Goal: Task Accomplishment & Management: Use online tool/utility

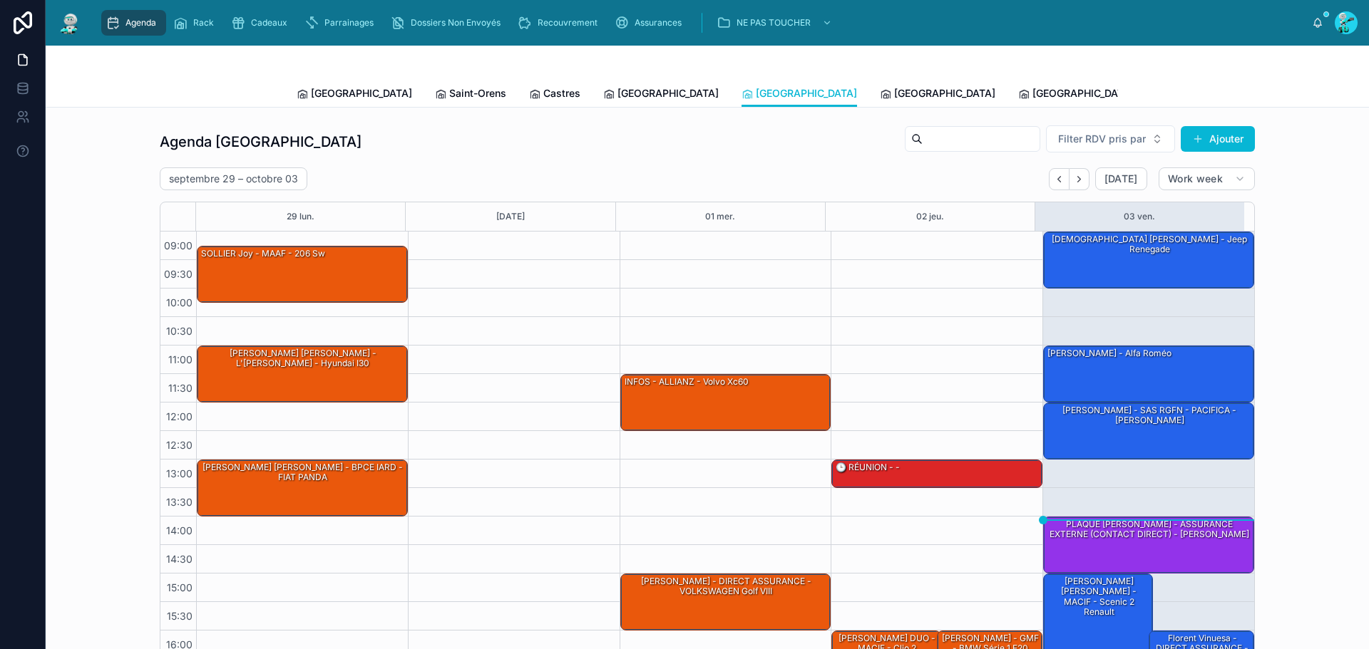
click at [1275, 83] on link "Tous Centres" at bounding box center [1313, 95] width 77 height 29
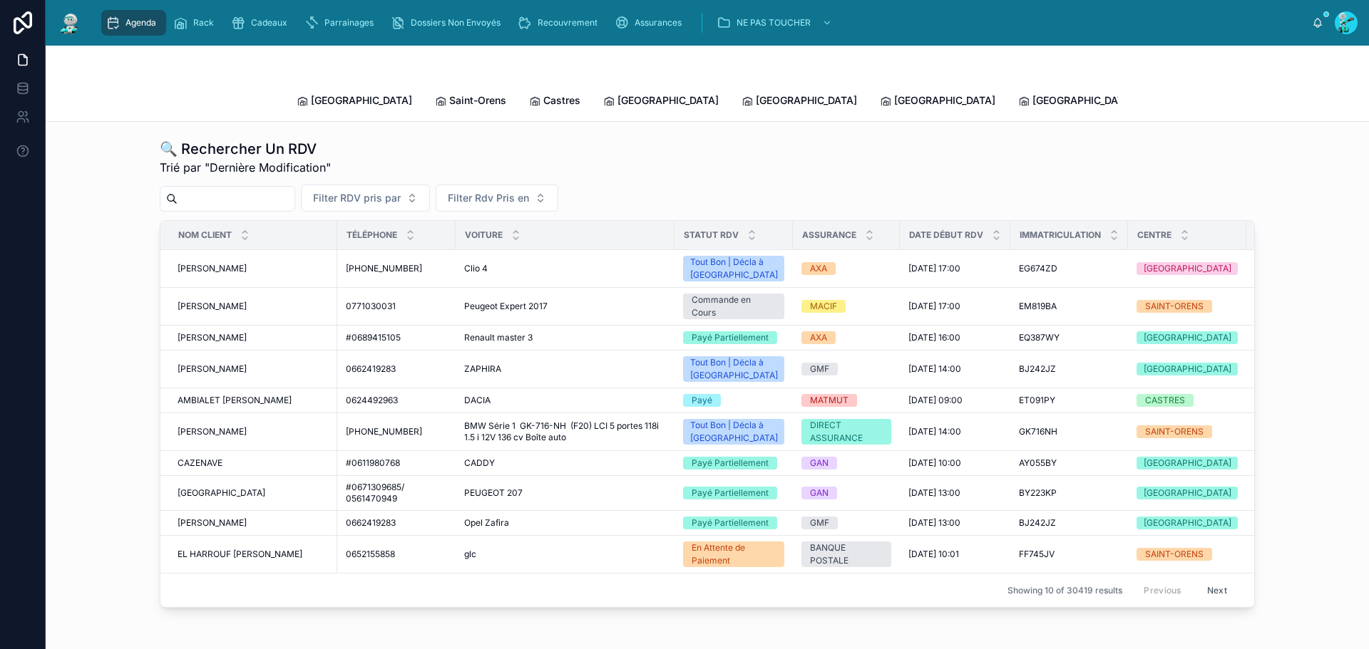
click at [191, 189] on input "text" at bounding box center [236, 199] width 117 height 20
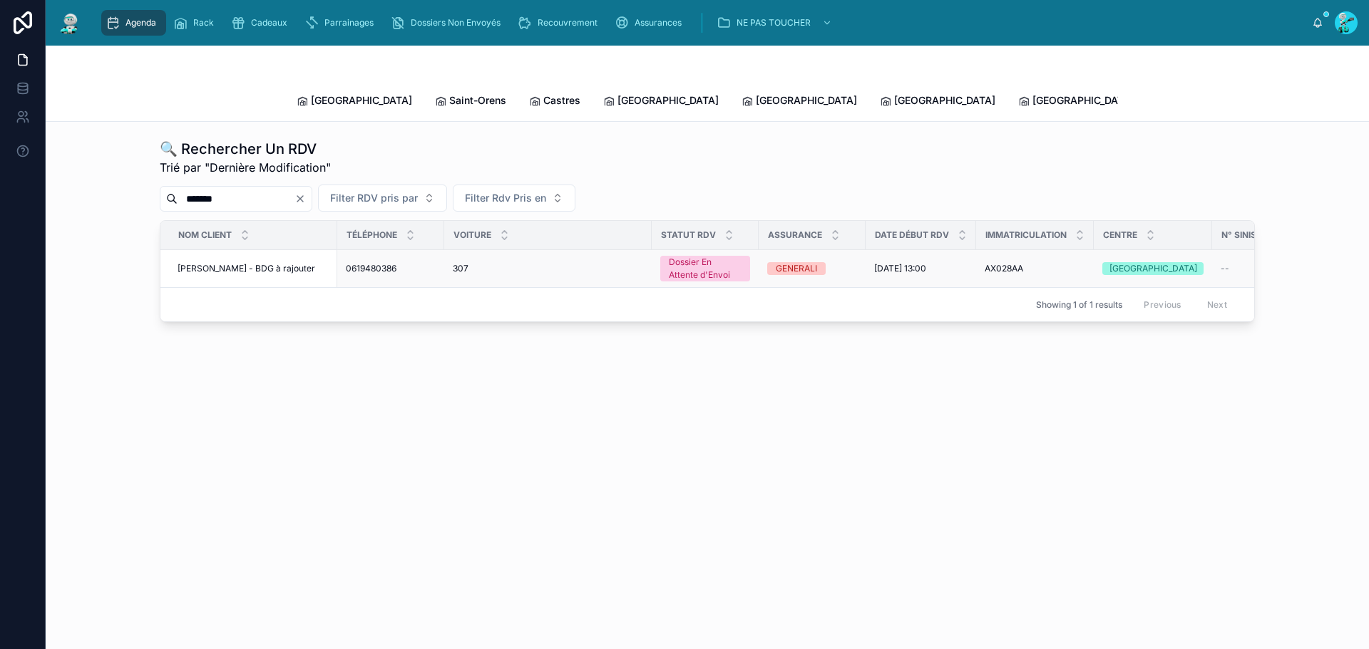
type input "*******"
click at [279, 263] on span "[PERSON_NAME] - BDG à rajouter" at bounding box center [247, 268] width 138 height 11
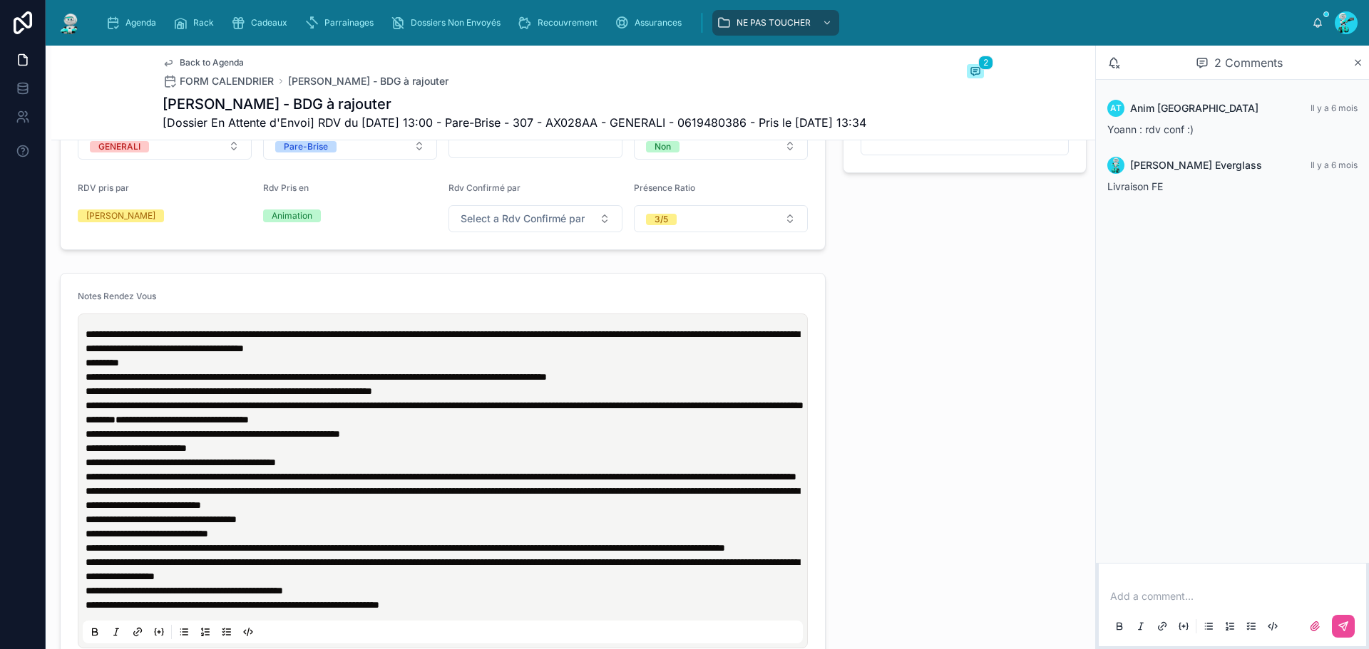
scroll to position [713, 0]
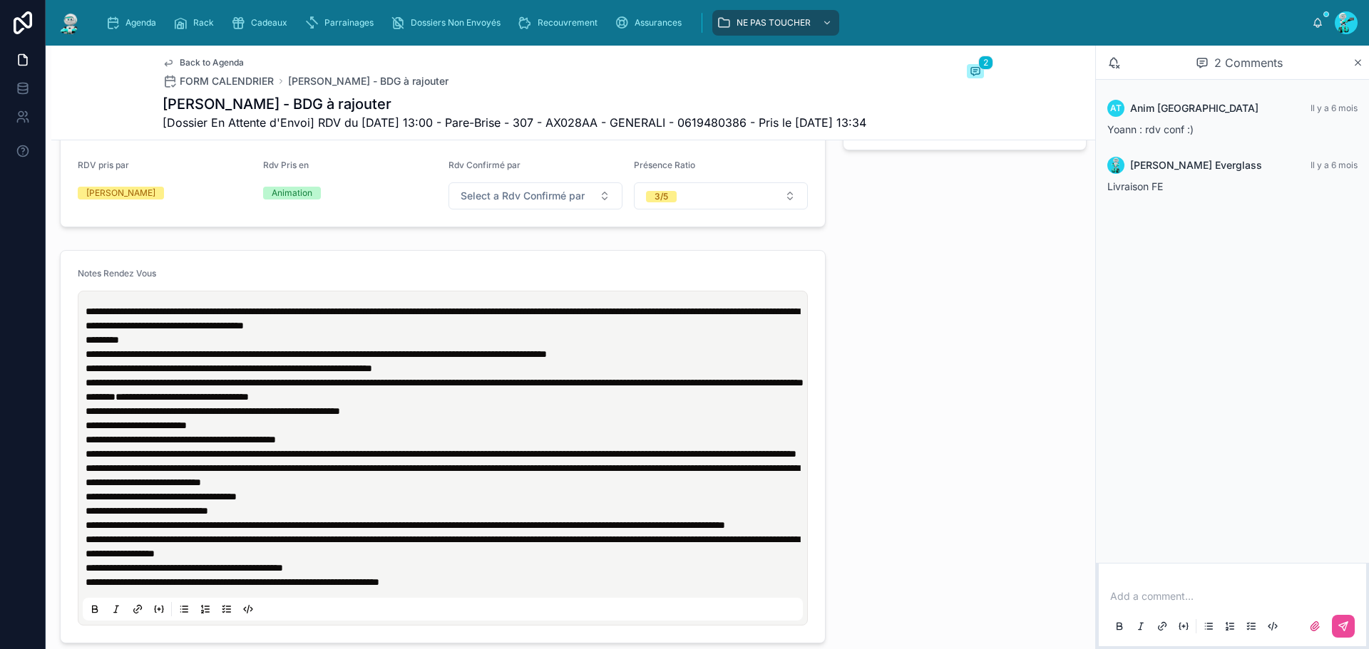
click at [505, 347] on p "********" at bounding box center [446, 340] width 720 height 14
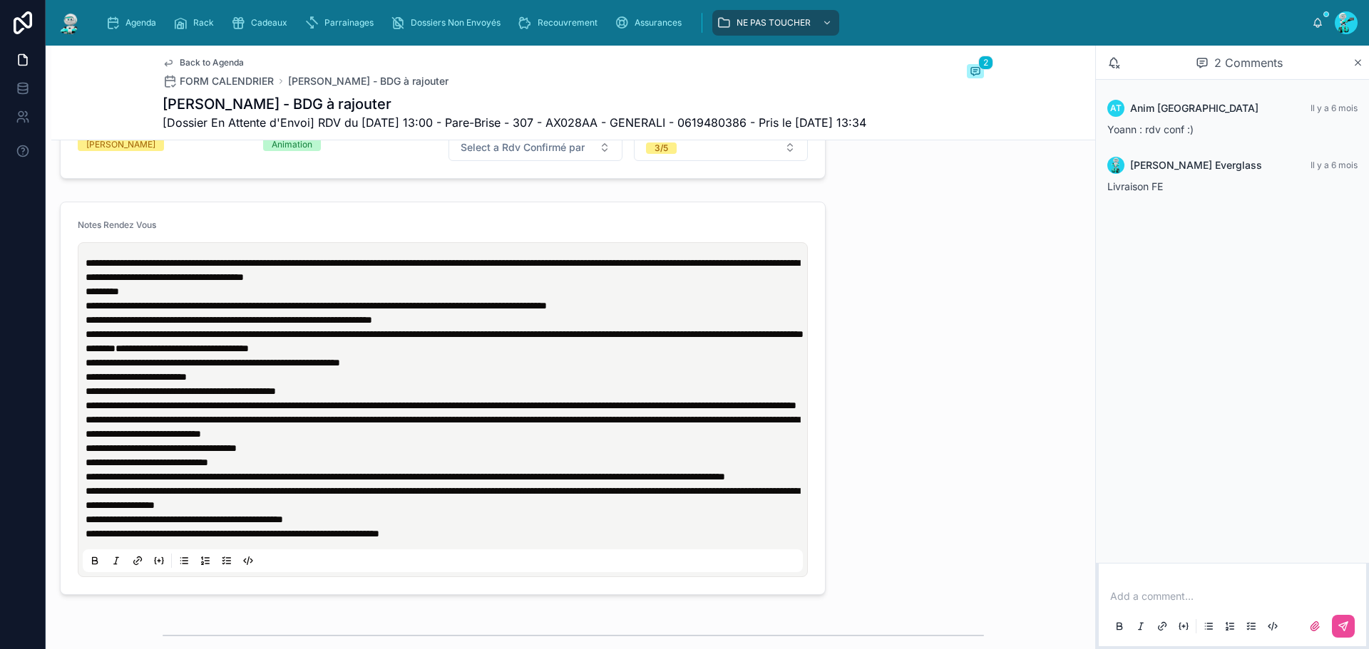
scroll to position [855, 0]
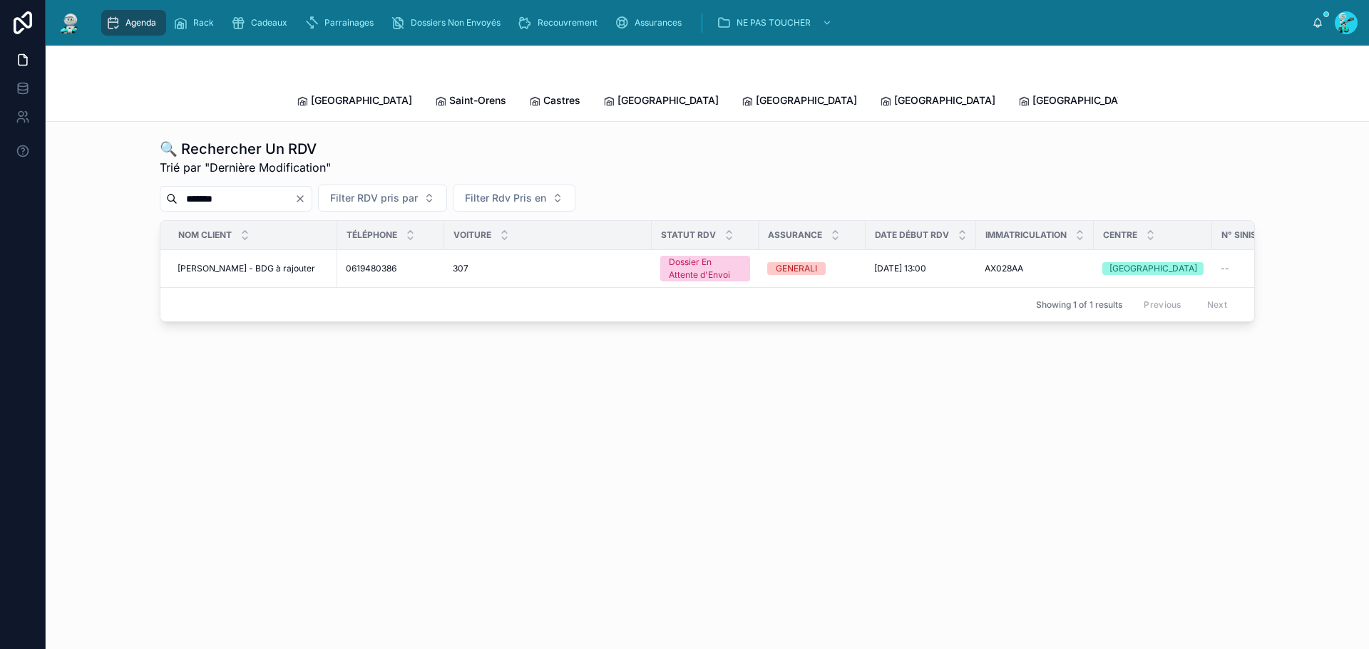
click at [272, 189] on input "*******" at bounding box center [236, 199] width 117 height 20
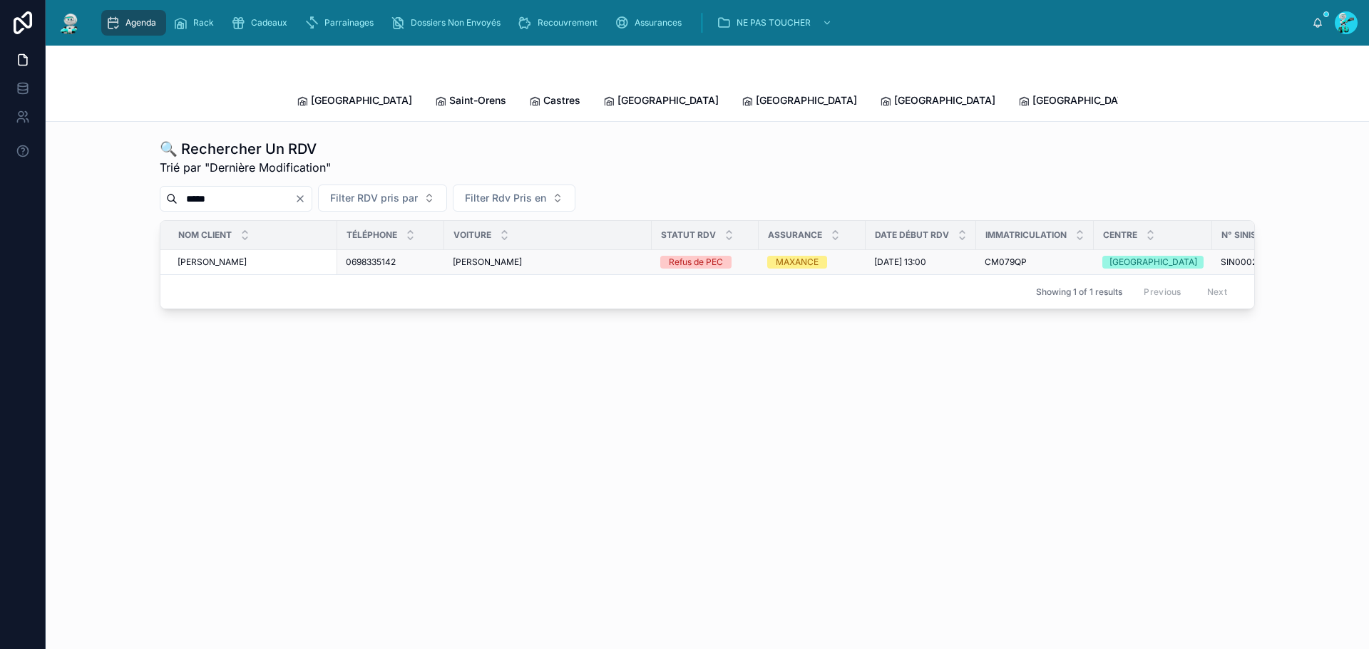
type input "*****"
click at [245, 257] on span "GUENOUN Abdelhak" at bounding box center [212, 262] width 69 height 11
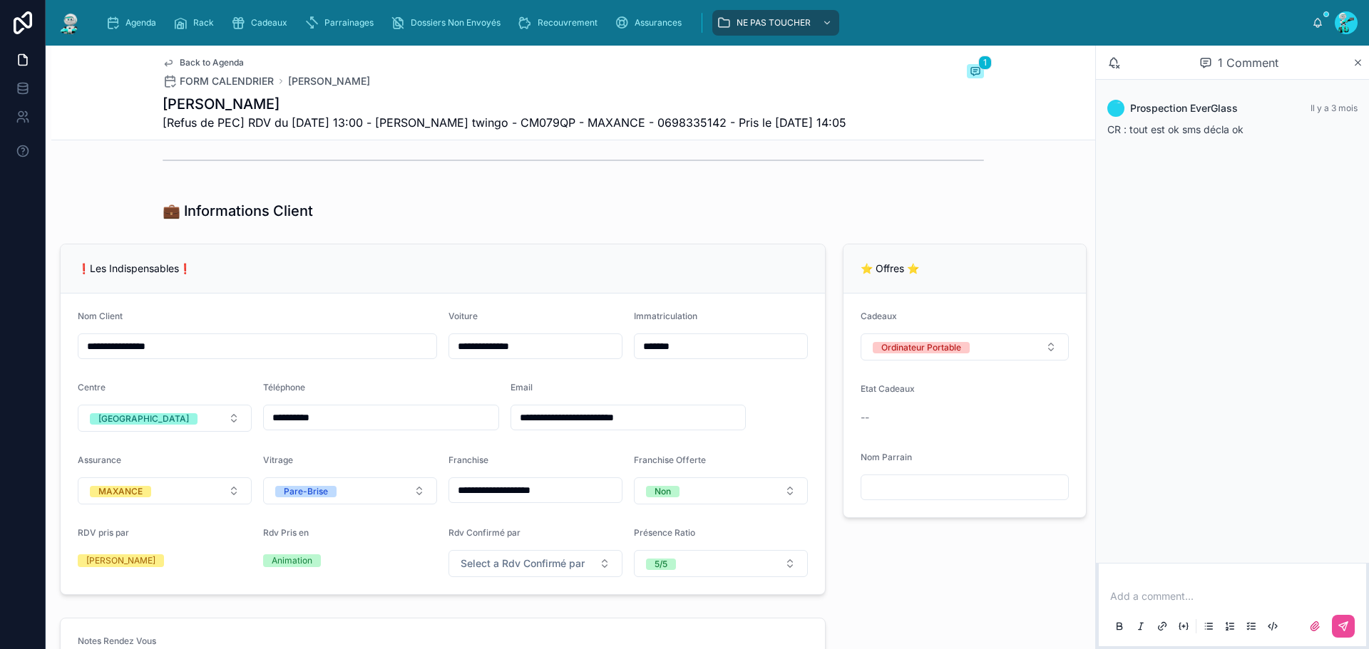
scroll to position [71, 0]
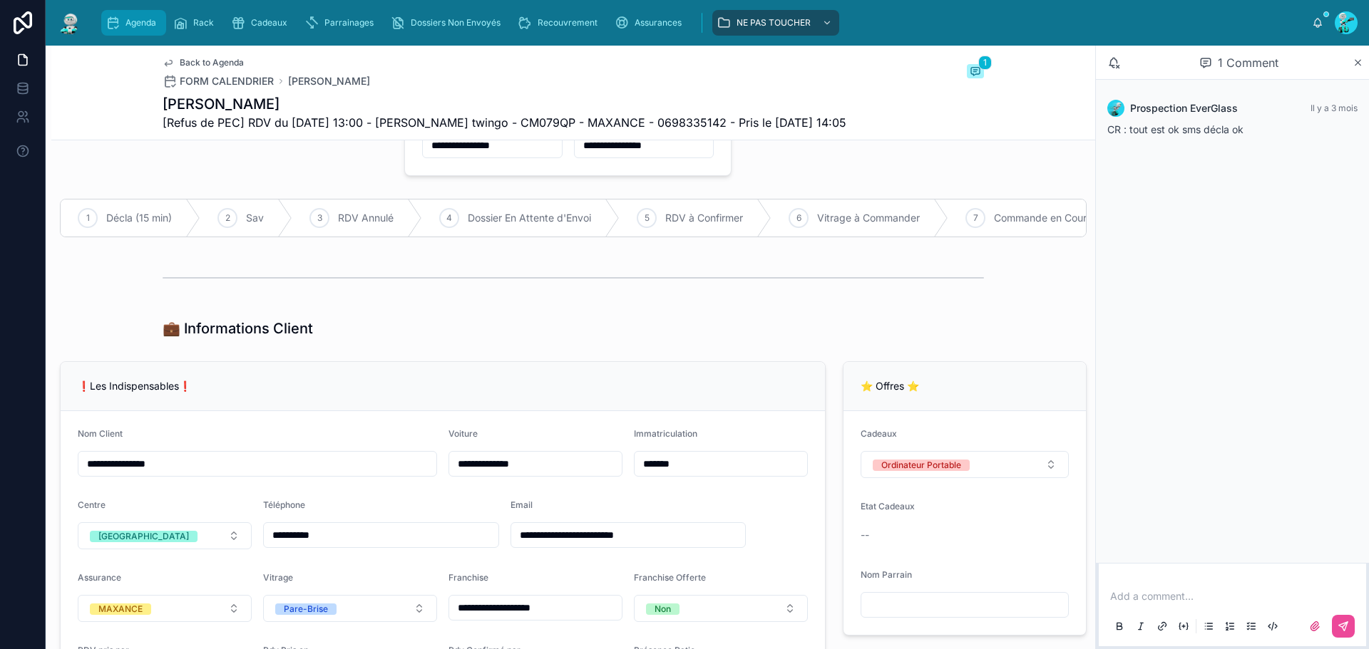
click at [150, 15] on div "Agenda" at bounding box center [134, 22] width 56 height 23
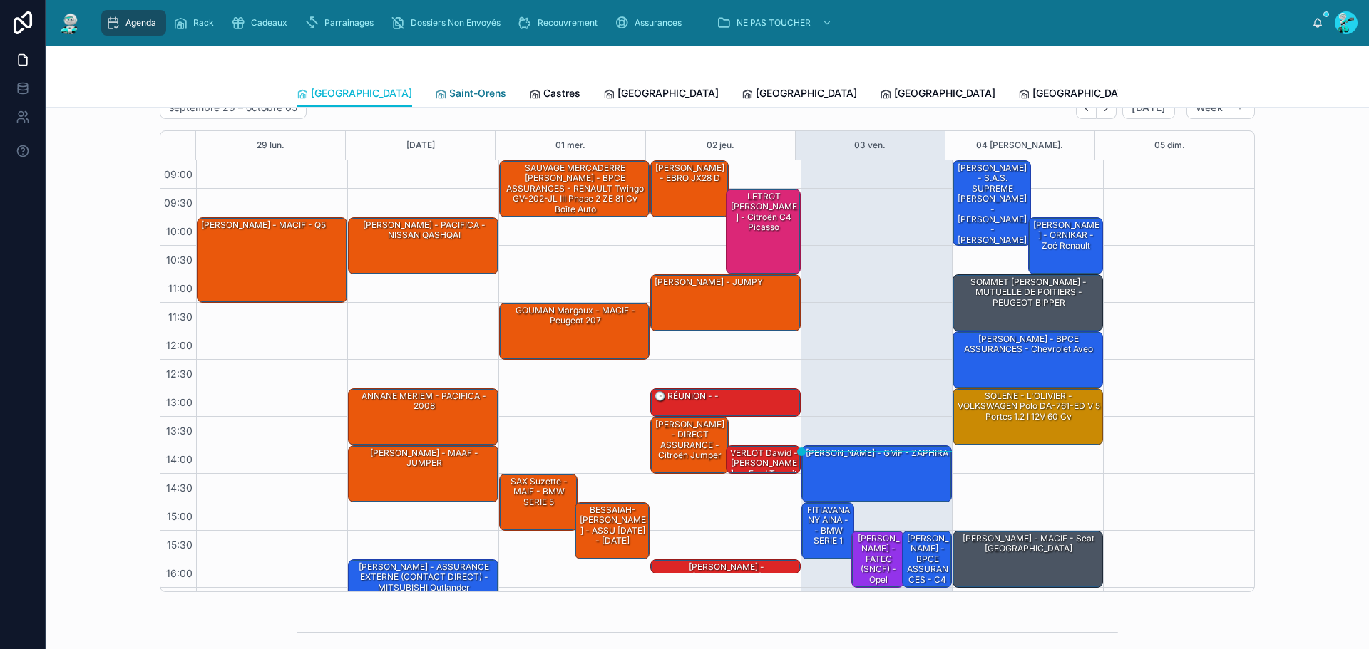
click at [449, 87] on span "Saint-Orens" at bounding box center [477, 93] width 57 height 14
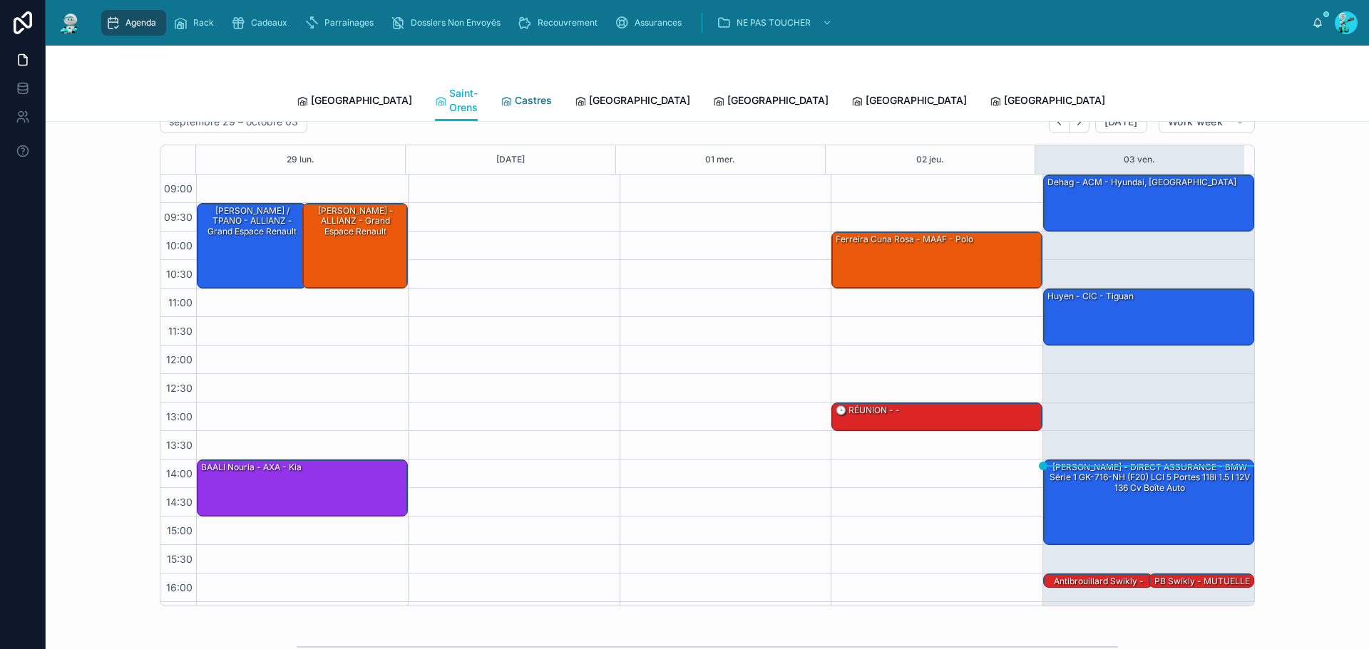
click at [515, 96] on span "Castres" at bounding box center [533, 100] width 37 height 14
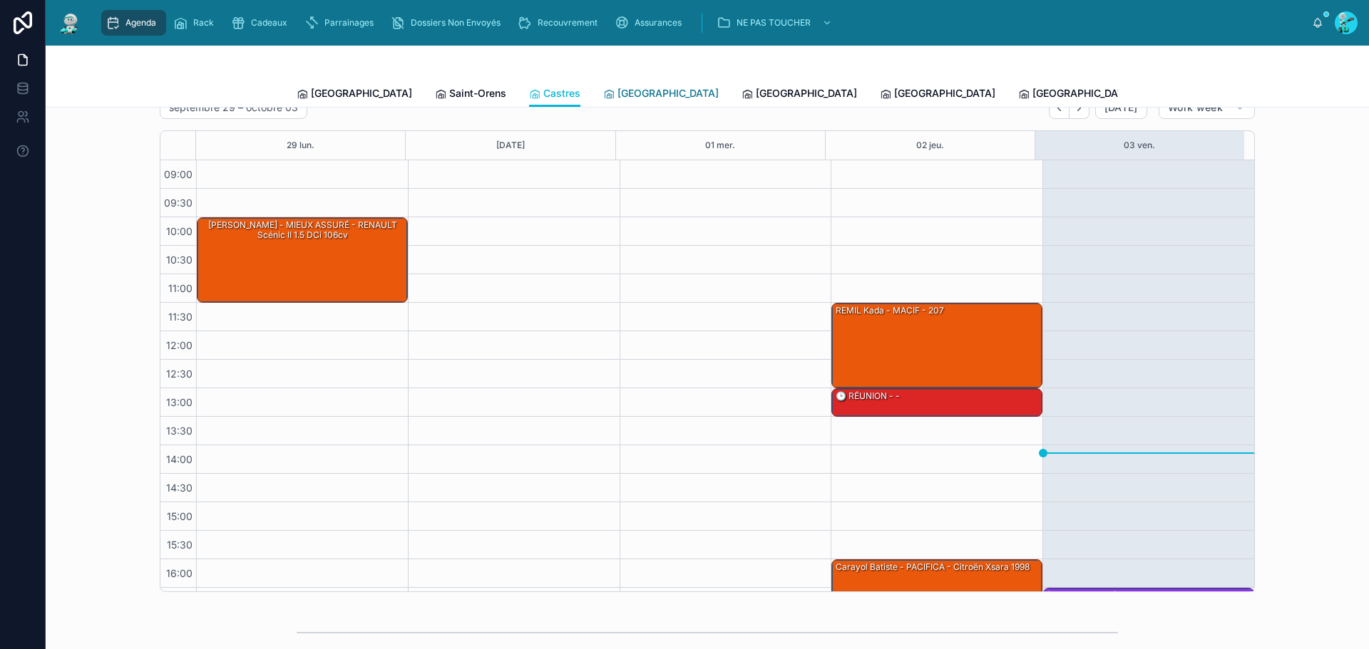
click at [617, 100] on span "[GEOGRAPHIC_DATA]" at bounding box center [667, 93] width 101 height 14
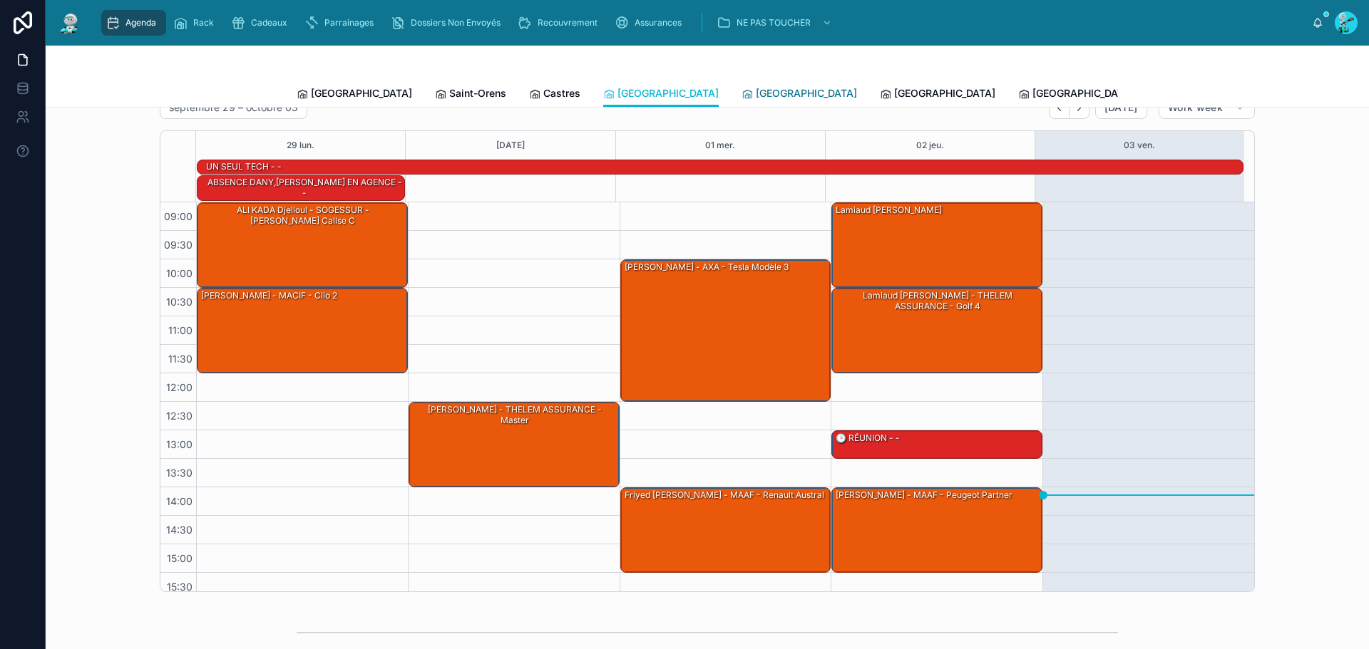
click at [741, 90] on icon at bounding box center [746, 93] width 11 height 11
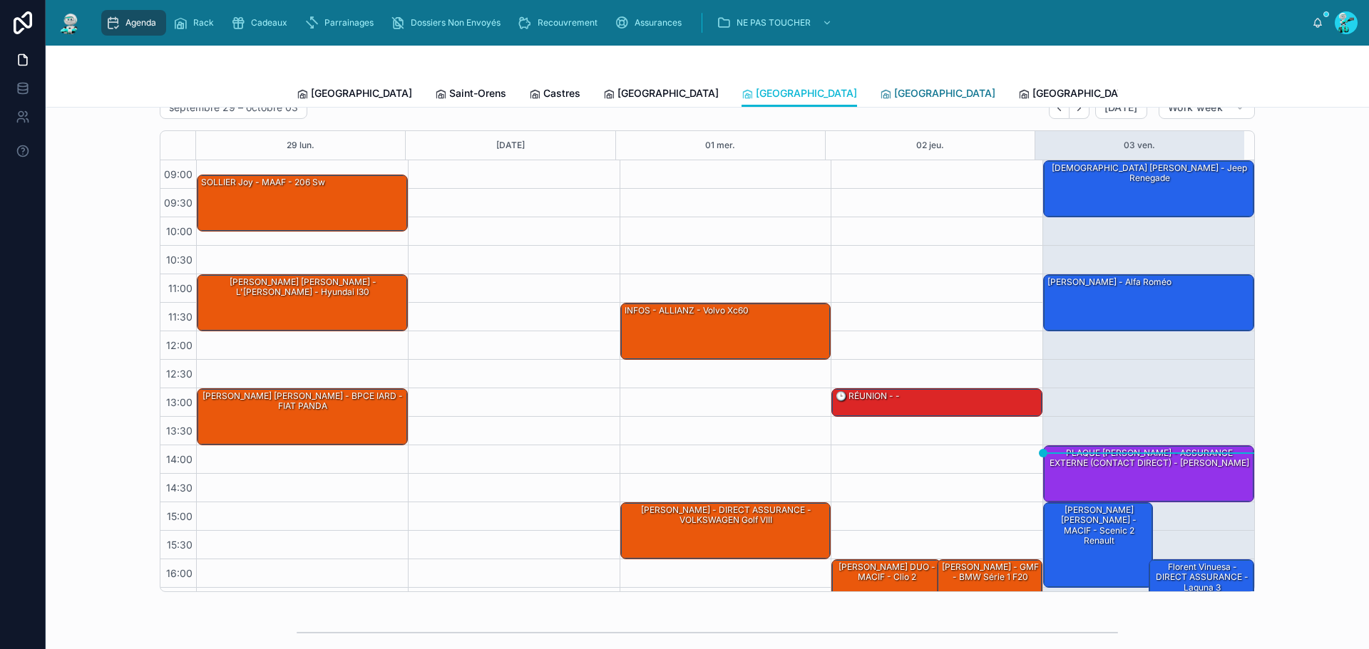
click at [880, 91] on icon at bounding box center [885, 93] width 11 height 11
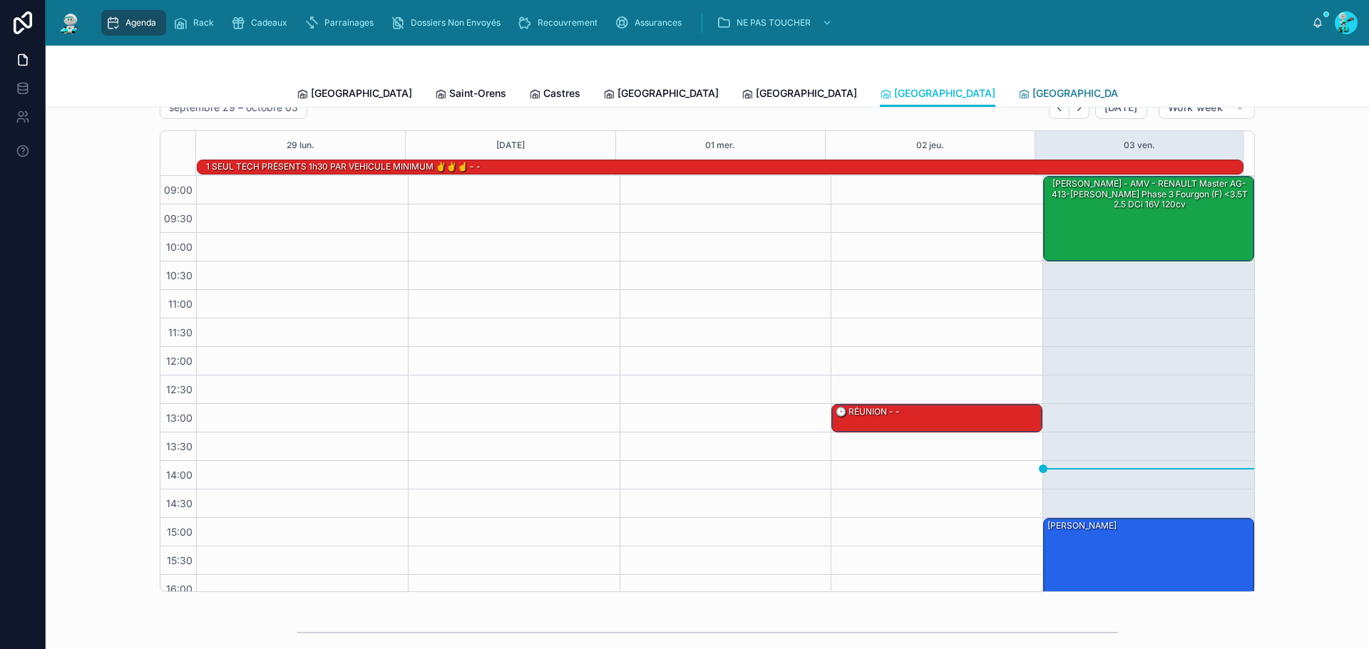
click at [1032, 96] on span "[GEOGRAPHIC_DATA]" at bounding box center [1082, 93] width 101 height 14
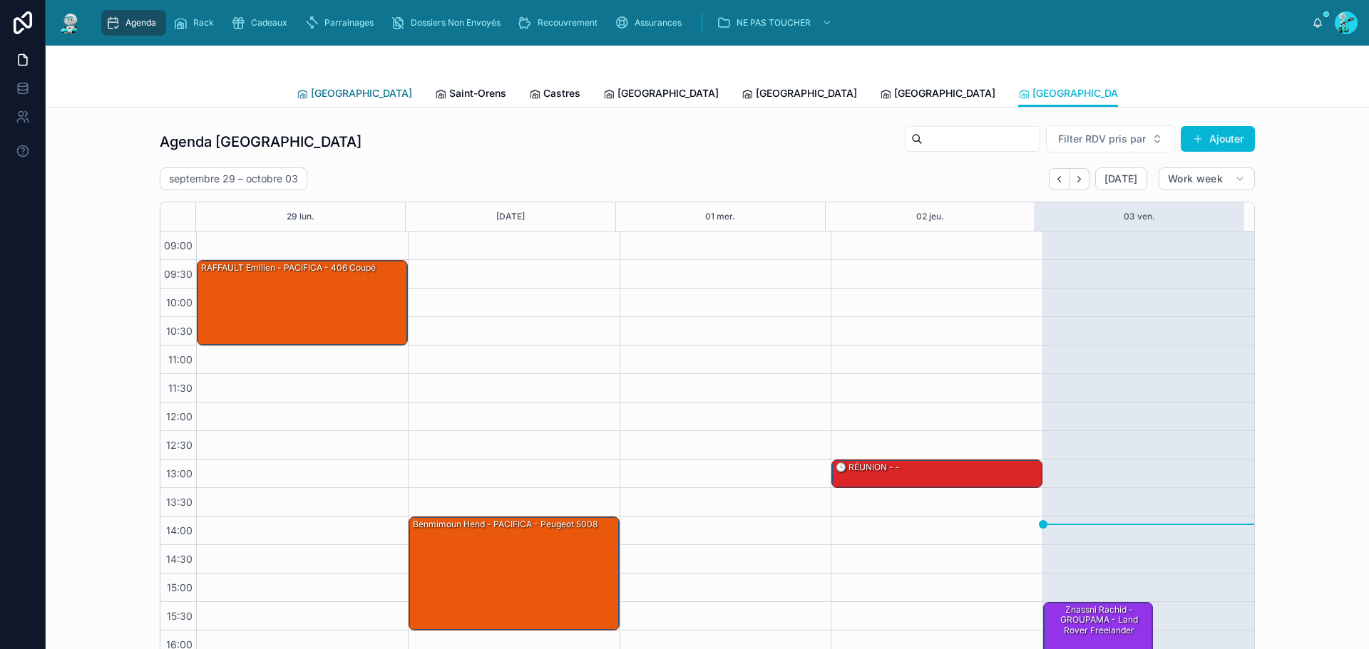
click at [327, 103] on link "[GEOGRAPHIC_DATA]" at bounding box center [354, 95] width 115 height 29
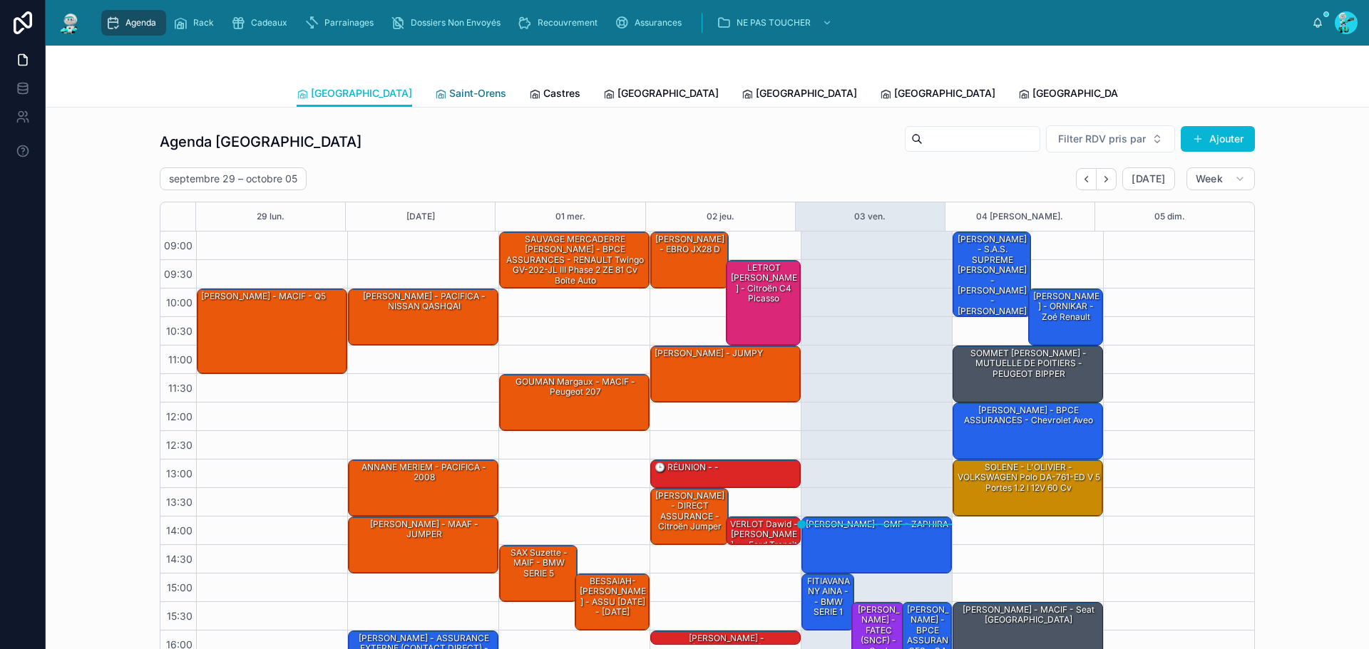
click at [449, 89] on span "Saint-Orens" at bounding box center [477, 93] width 57 height 14
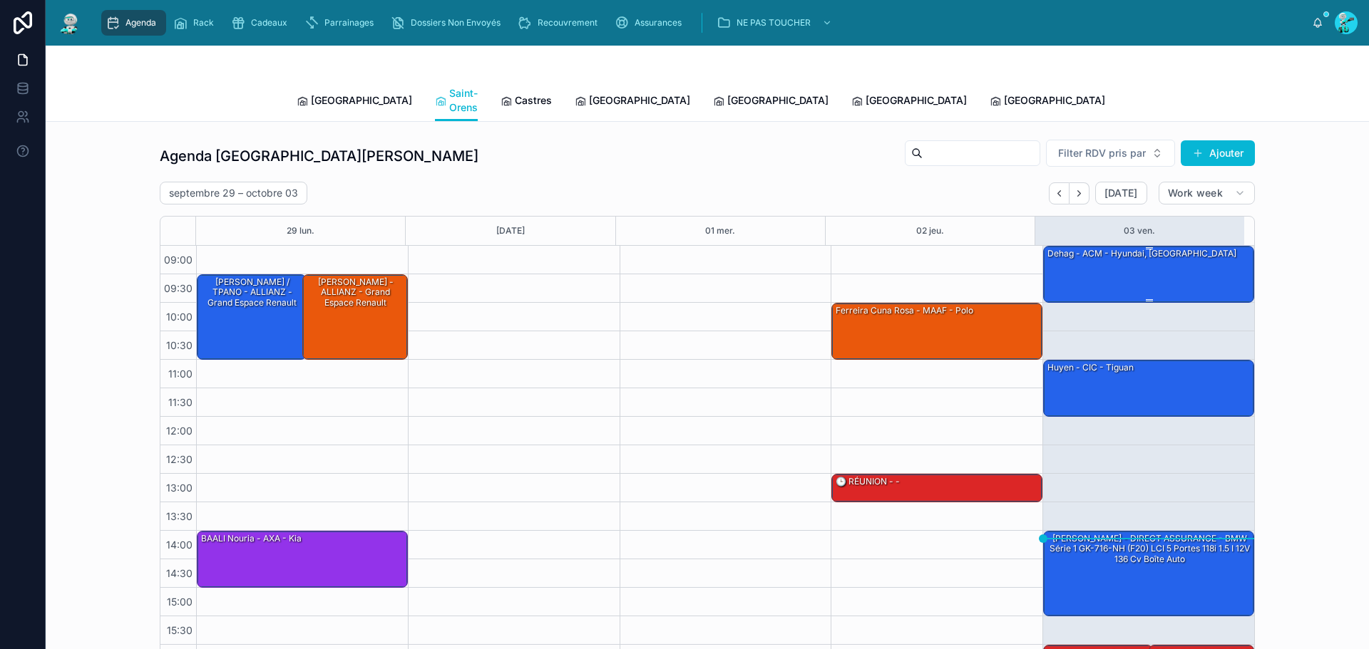
click at [1061, 264] on div "dehag - ACM - Hyundai, Tucson" at bounding box center [1149, 274] width 207 height 54
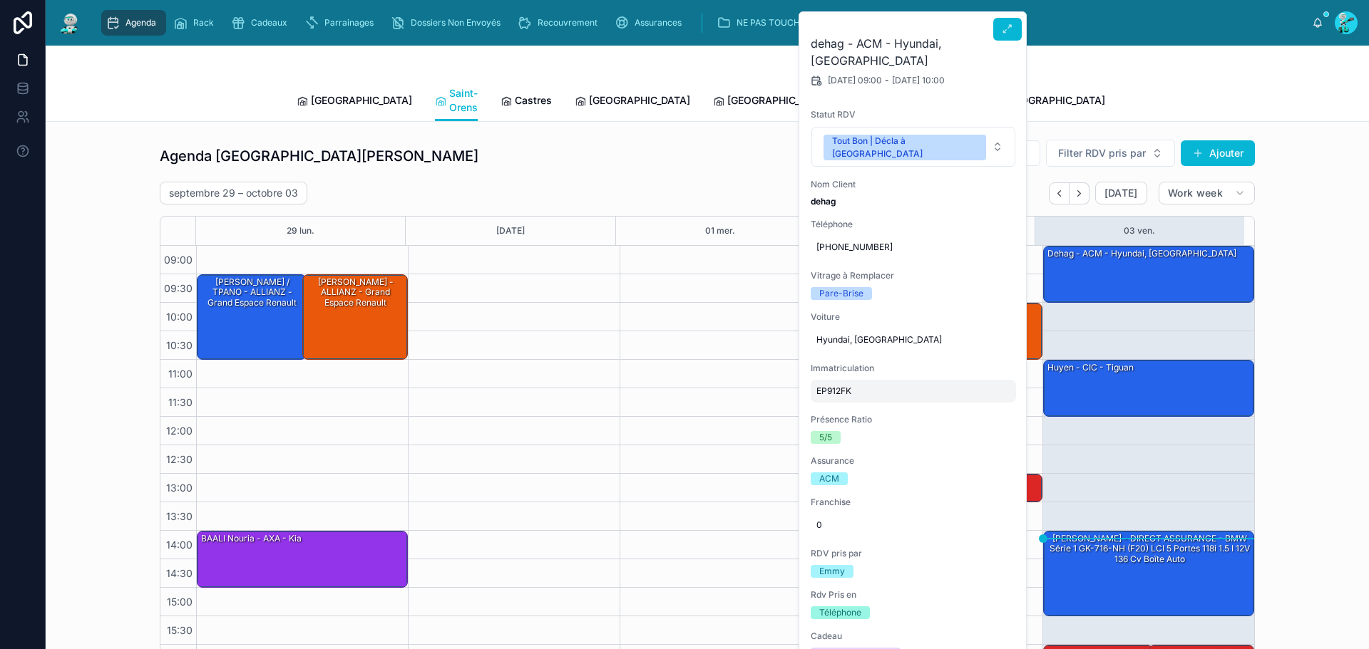
click at [838, 386] on span "EP912FK" at bounding box center [913, 391] width 194 height 11
click at [840, 378] on input "*******" at bounding box center [886, 382] width 134 height 20
click at [883, 135] on div "Tout Bon | Décla à Faire" at bounding box center [904, 148] width 145 height 26
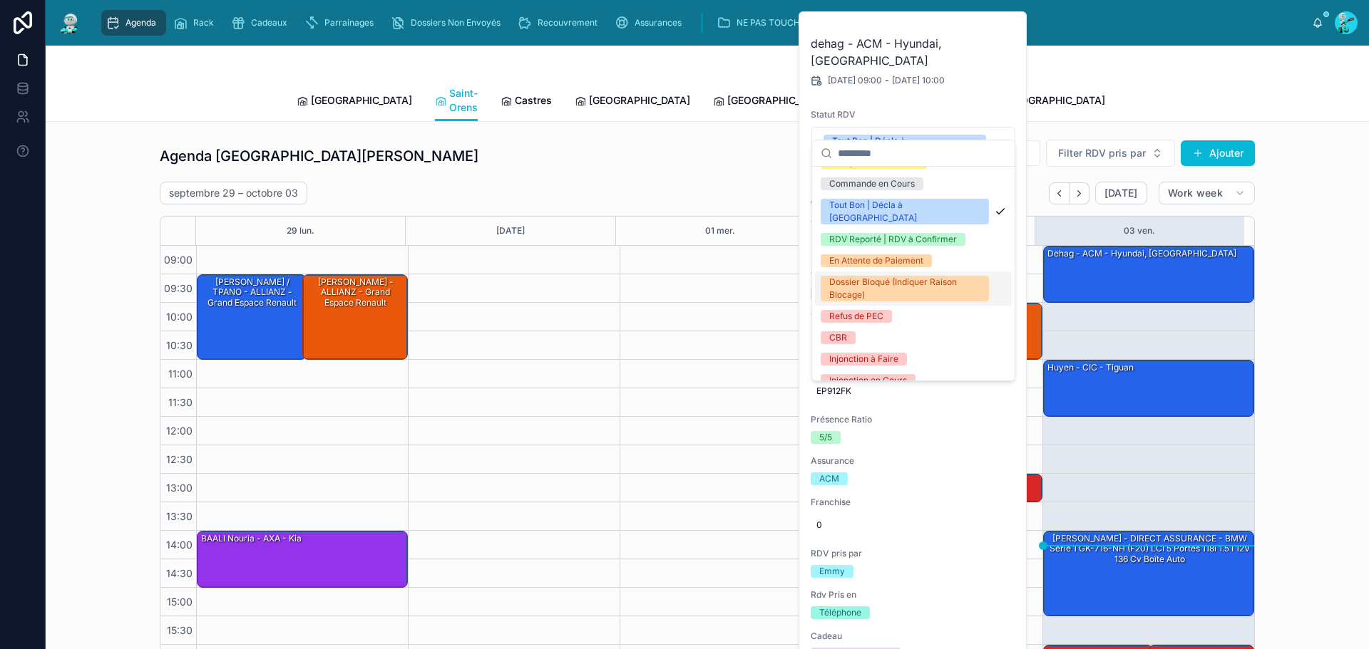
scroll to position [168, 0]
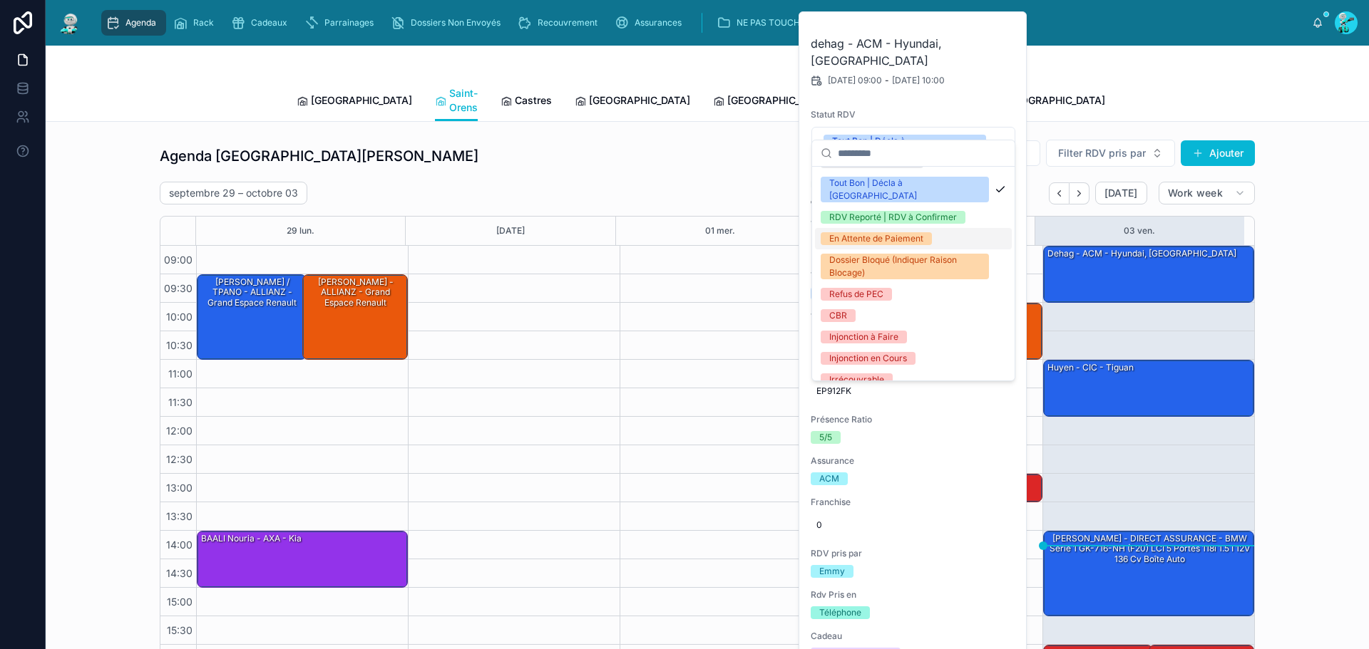
click at [896, 232] on div "En Attente de Paiement" at bounding box center [876, 238] width 94 height 13
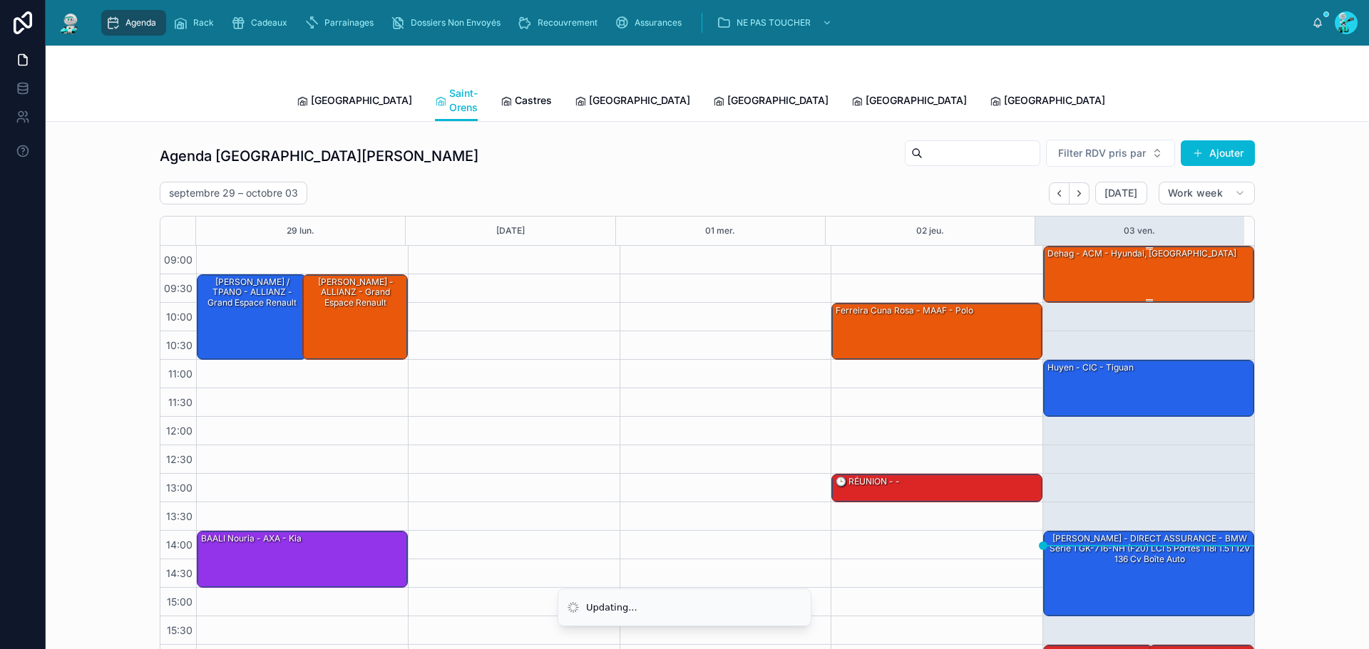
click at [1091, 259] on div "dehag - ACM - Hyundai, Tucson" at bounding box center [1149, 274] width 207 height 54
click at [1082, 247] on div "dehag - ACM - Hyundai, Tucson" at bounding box center [1149, 274] width 207 height 54
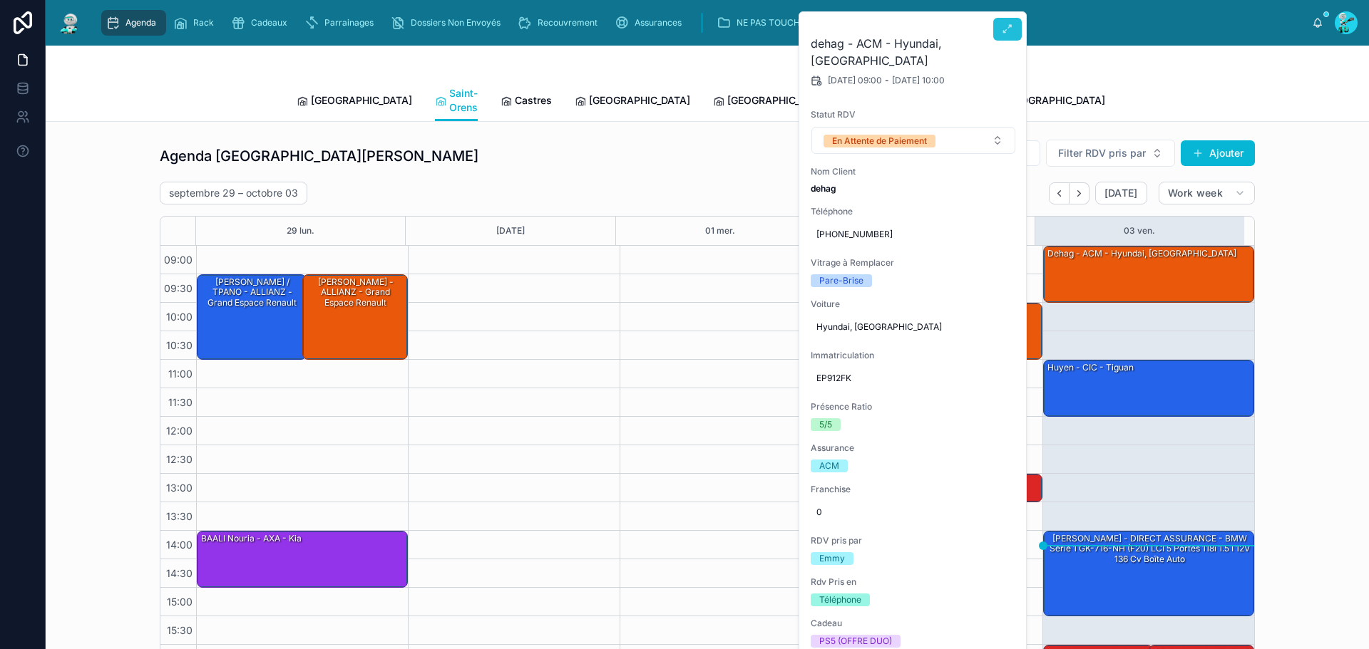
click at [1007, 27] on icon at bounding box center [1007, 29] width 11 height 11
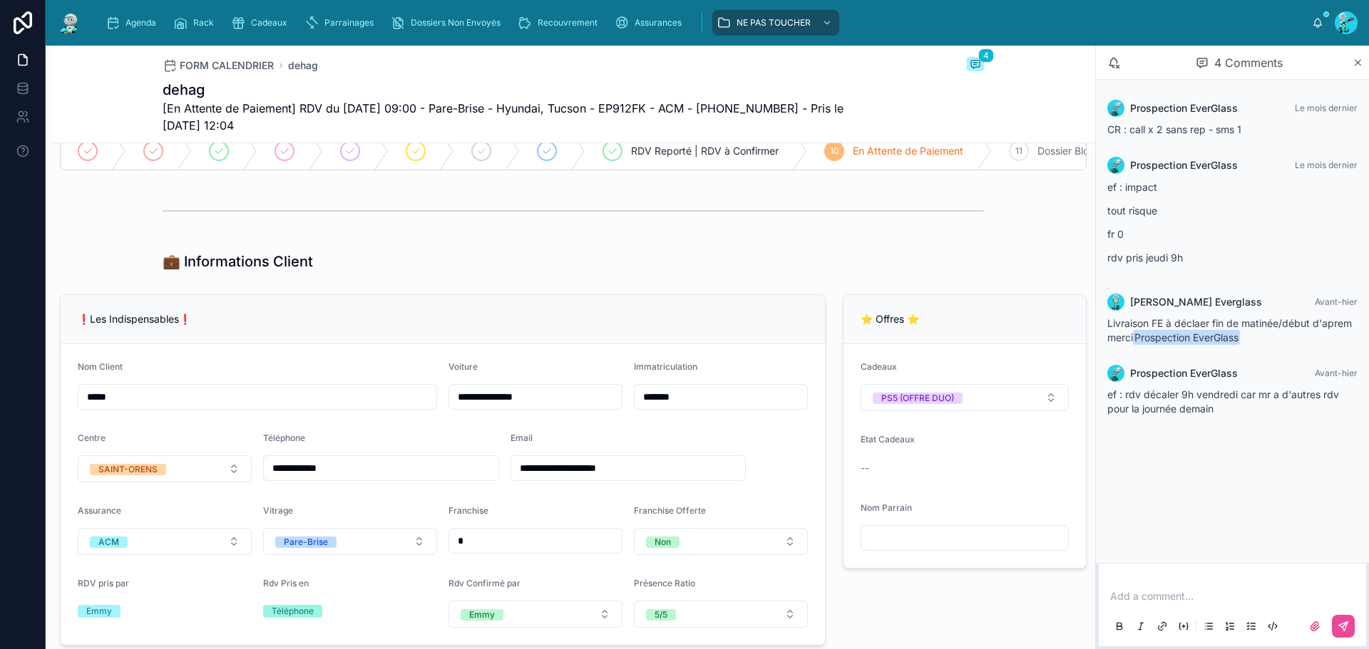
scroll to position [140, 0]
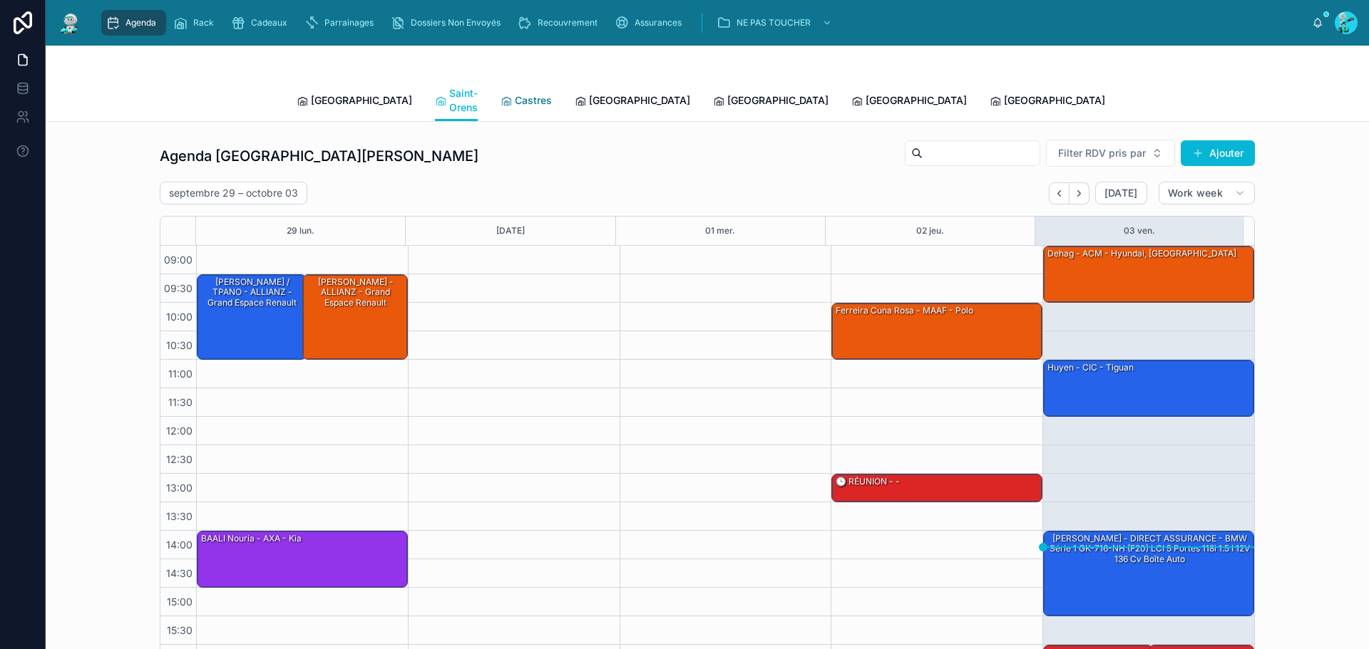
click at [500, 88] on link "Castres" at bounding box center [525, 102] width 51 height 29
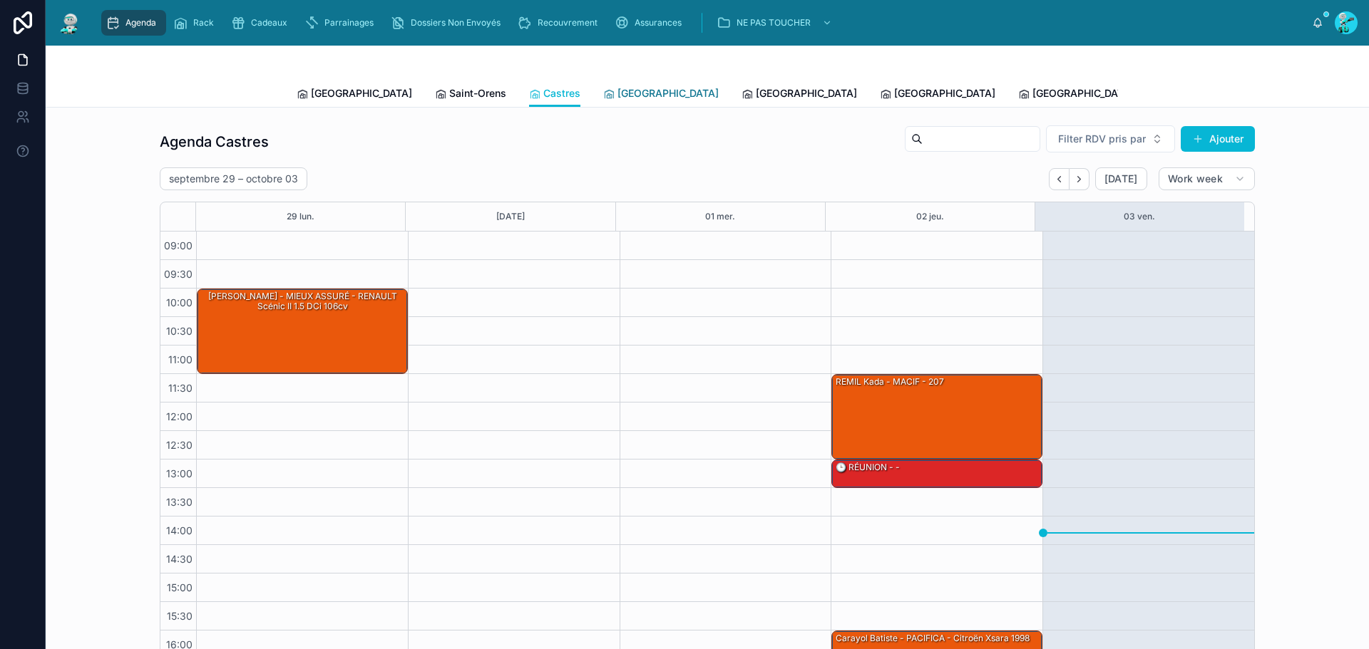
click at [603, 101] on link "Carcassonne" at bounding box center [660, 95] width 115 height 29
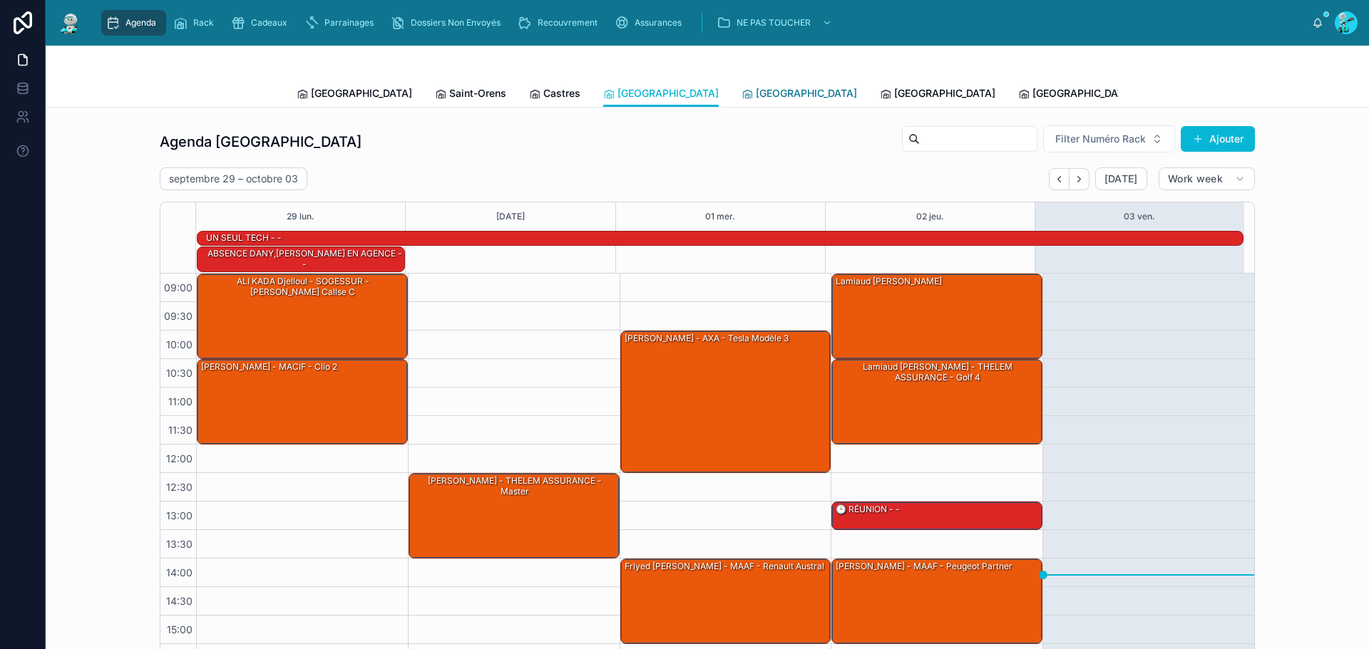
drag, startPoint x: 657, startPoint y: 91, endPoint x: 671, endPoint y: 91, distance: 13.5
click at [756, 91] on span "Perpignan" at bounding box center [806, 93] width 101 height 14
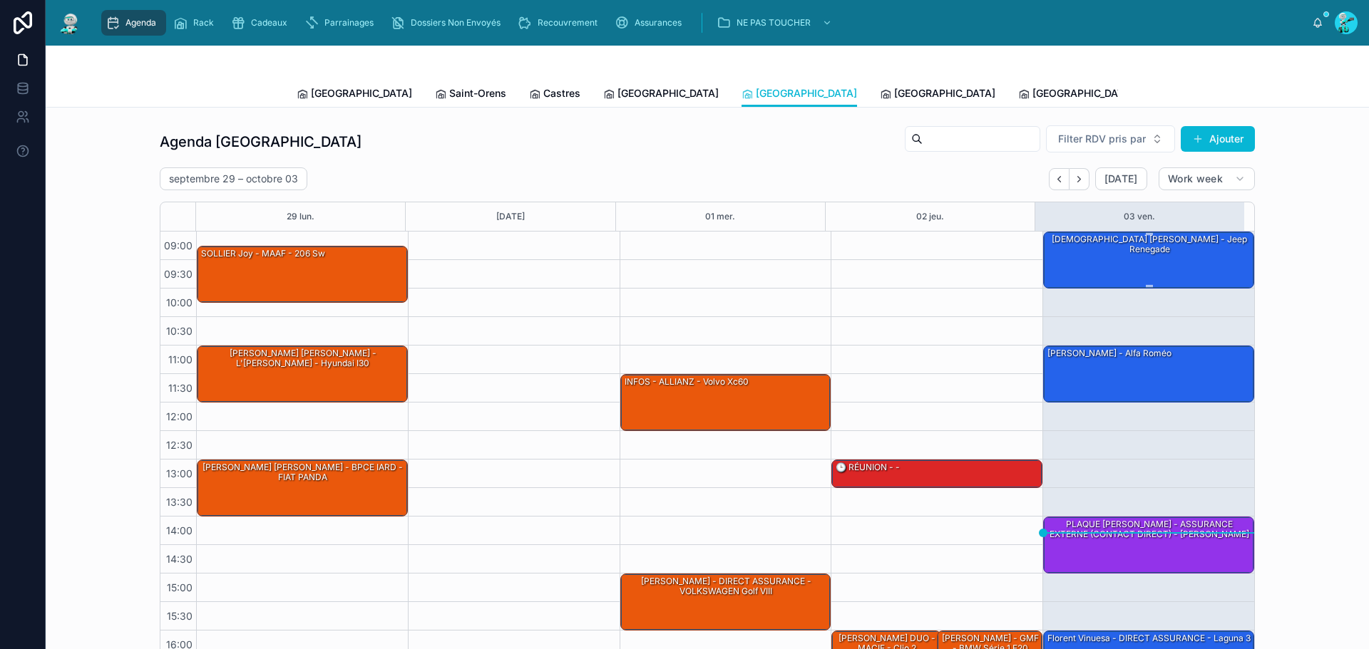
click at [1097, 272] on div "LATRUBESE Alexandre - AXA - Jeep renegade" at bounding box center [1149, 259] width 207 height 54
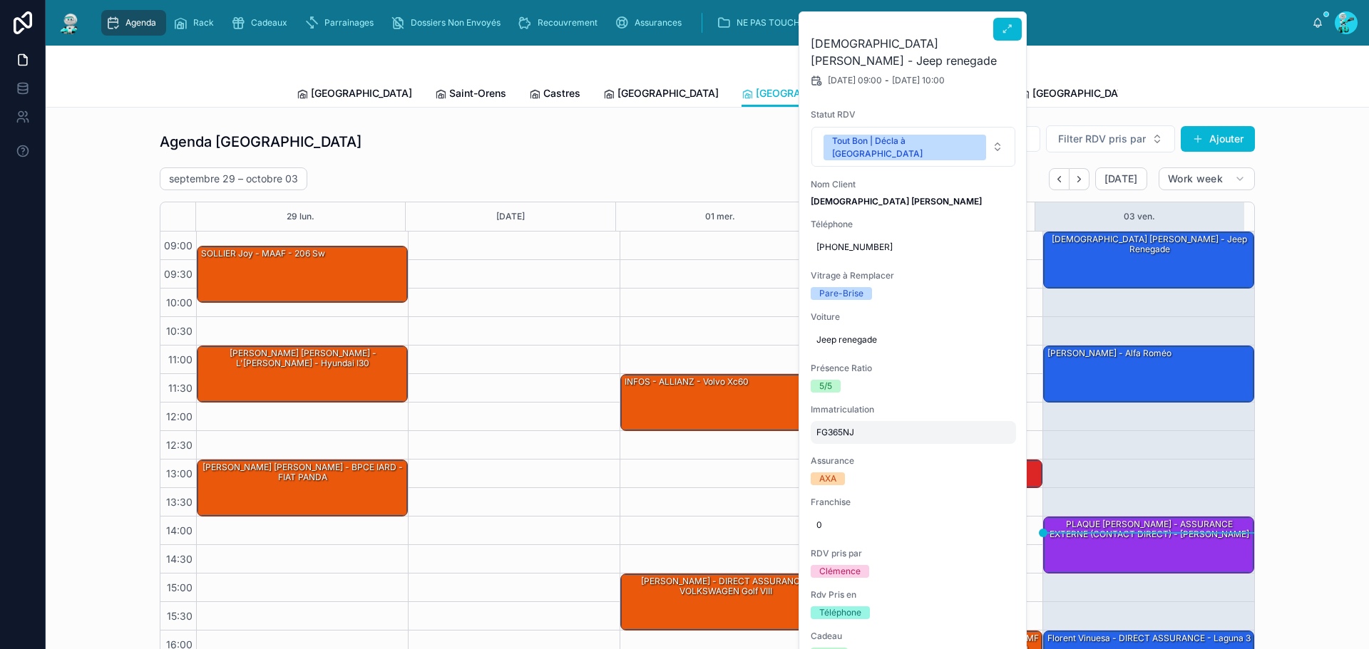
click at [838, 427] on span "FG365NJ" at bounding box center [913, 432] width 194 height 11
click at [845, 437] on input "*******" at bounding box center [886, 441] width 134 height 20
click at [1156, 380] on div "Fonseca sébastien - ALLIANZ - alfa roméo" at bounding box center [1149, 373] width 207 height 54
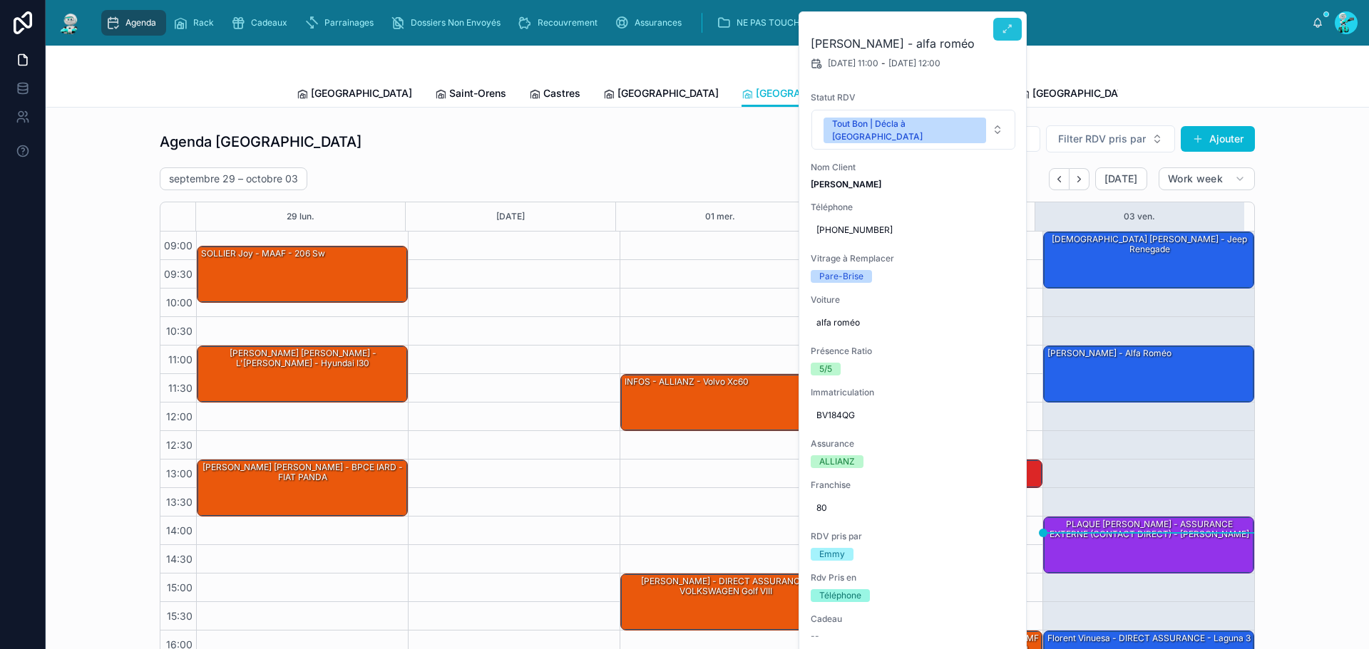
click at [1008, 21] on button at bounding box center [1007, 29] width 29 height 23
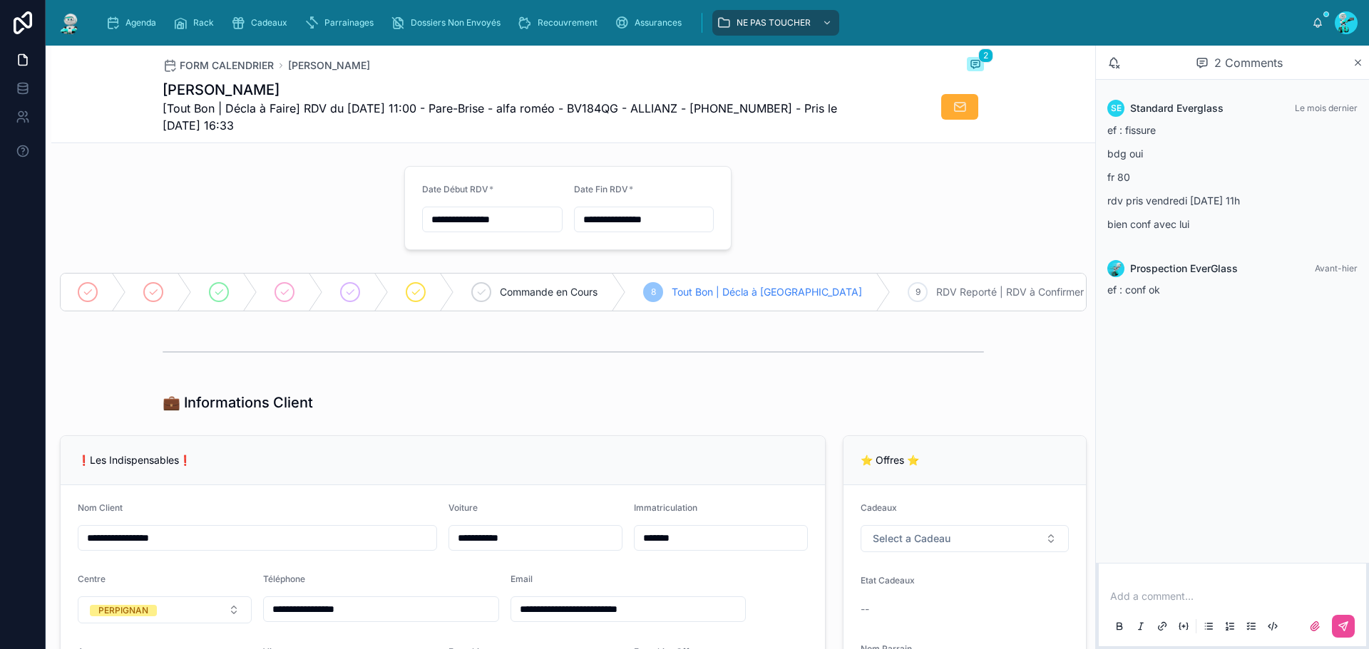
type input "******"
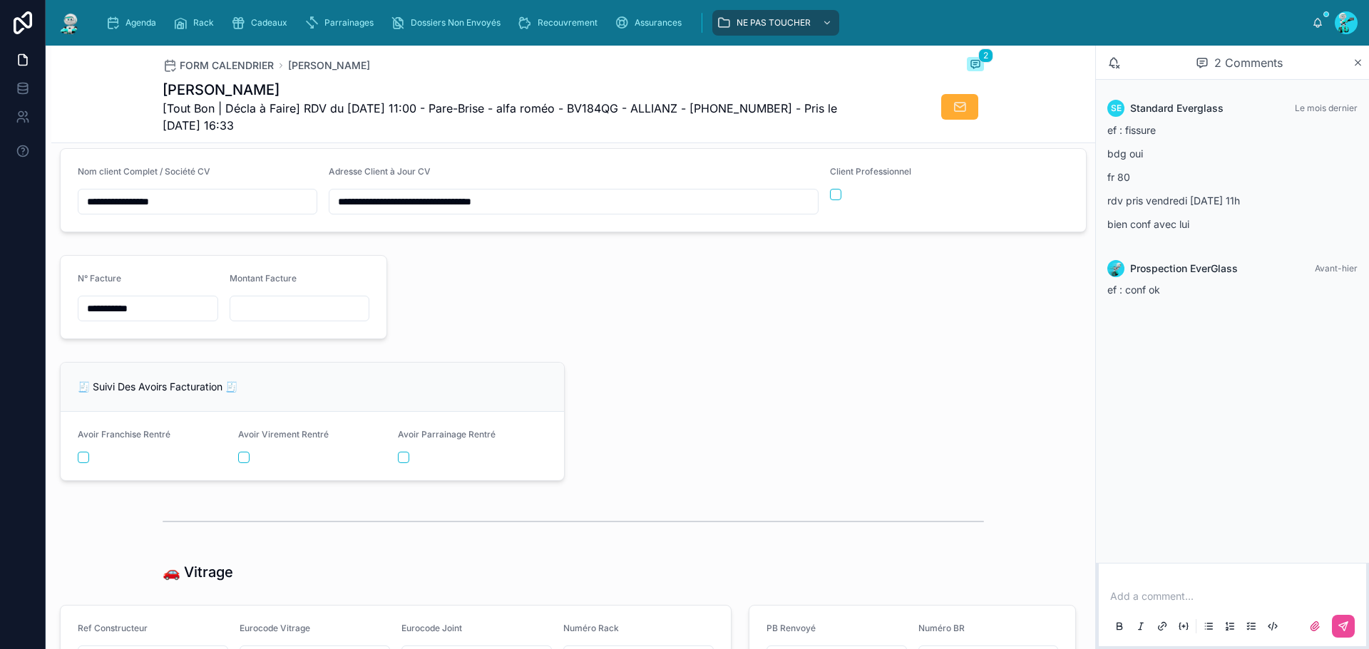
scroll to position [2139, 0]
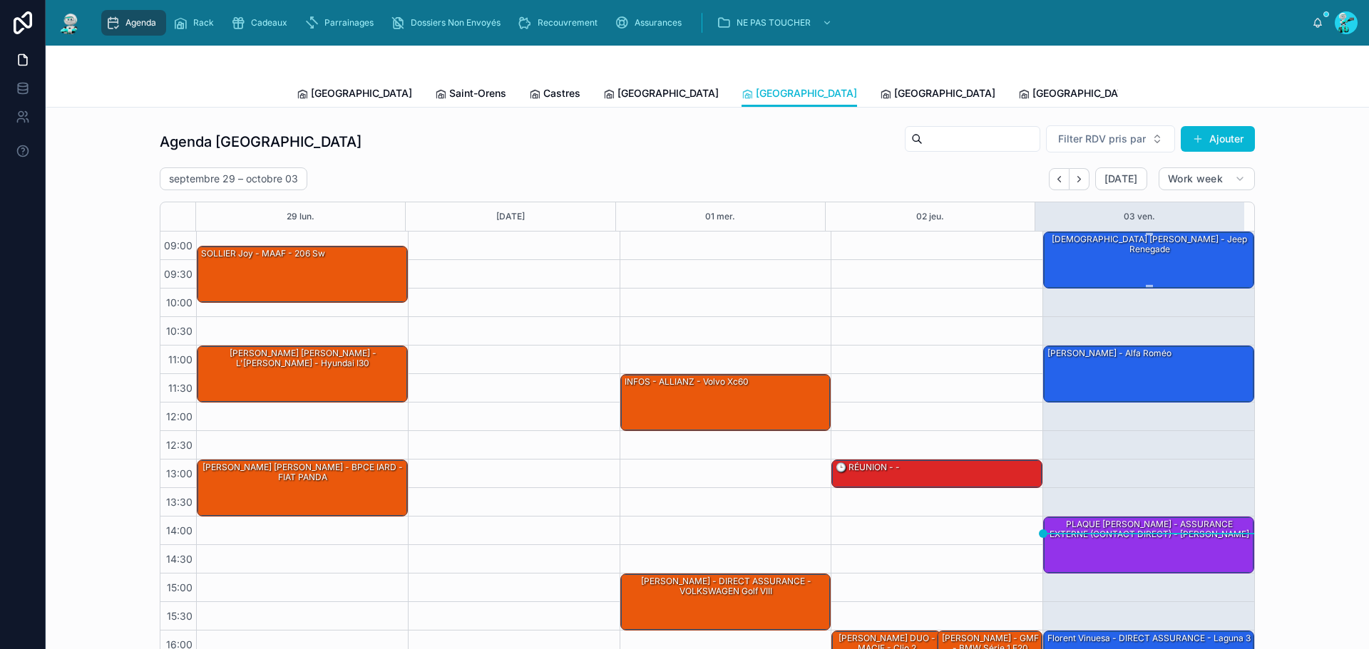
click at [1086, 257] on div "LATRUBESE Alexandre - AXA - Jeep renegade" at bounding box center [1149, 259] width 207 height 54
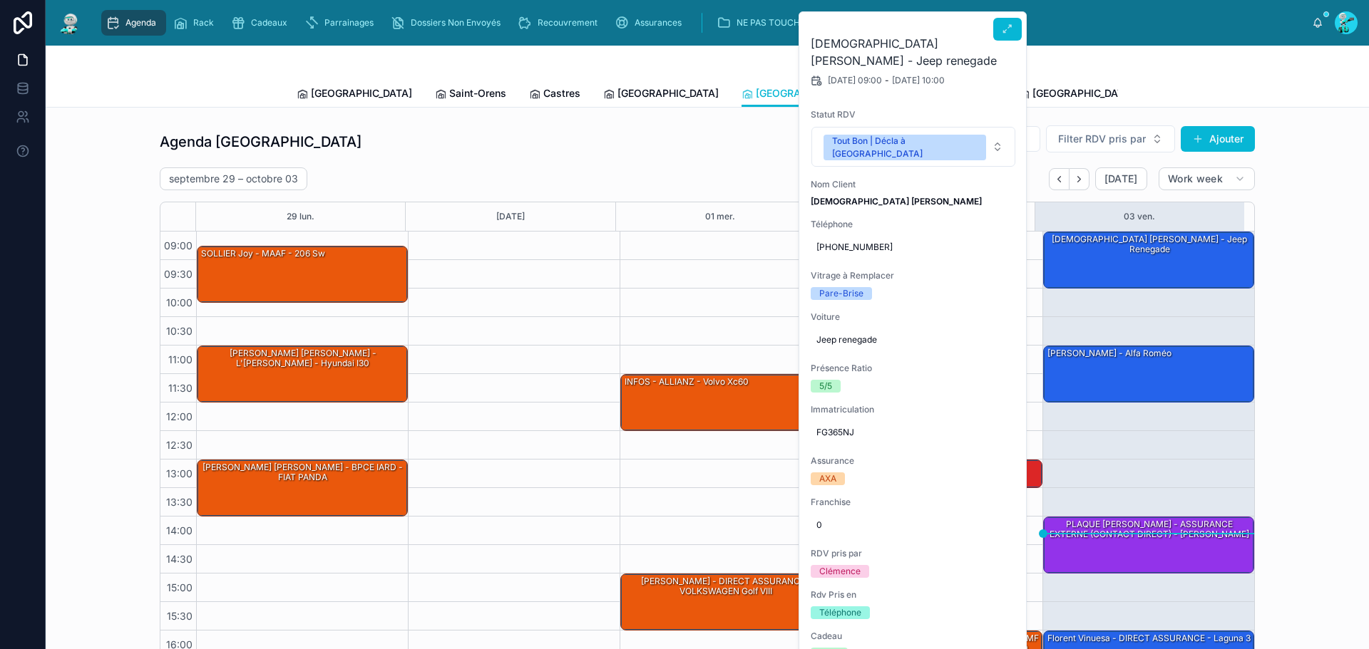
click at [1007, 25] on icon at bounding box center [1007, 29] width 11 height 11
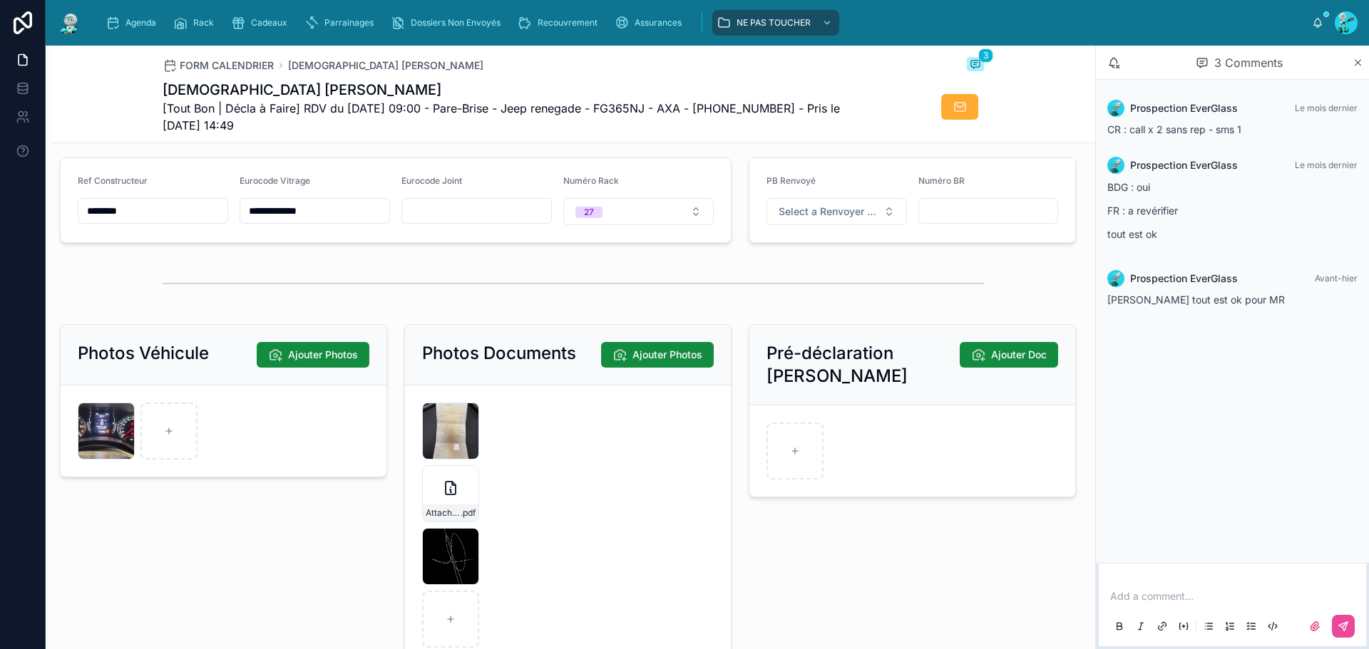
scroll to position [1939, 0]
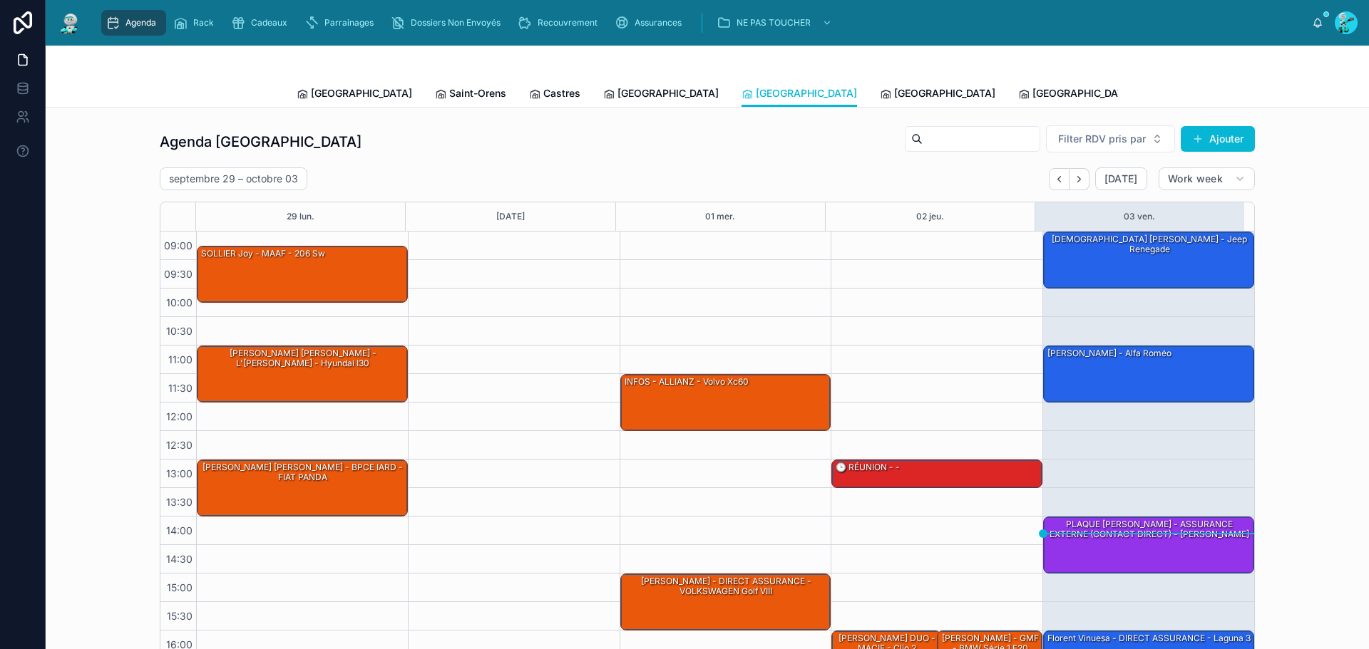
click at [776, 91] on div "Toulouse Saint-Orens Castres [GEOGRAPHIC_DATA] [GEOGRAPHIC_DATA] [GEOGRAPHIC_DA…" at bounding box center [707, 93] width 821 height 27
click at [894, 88] on span "[GEOGRAPHIC_DATA]" at bounding box center [944, 93] width 101 height 14
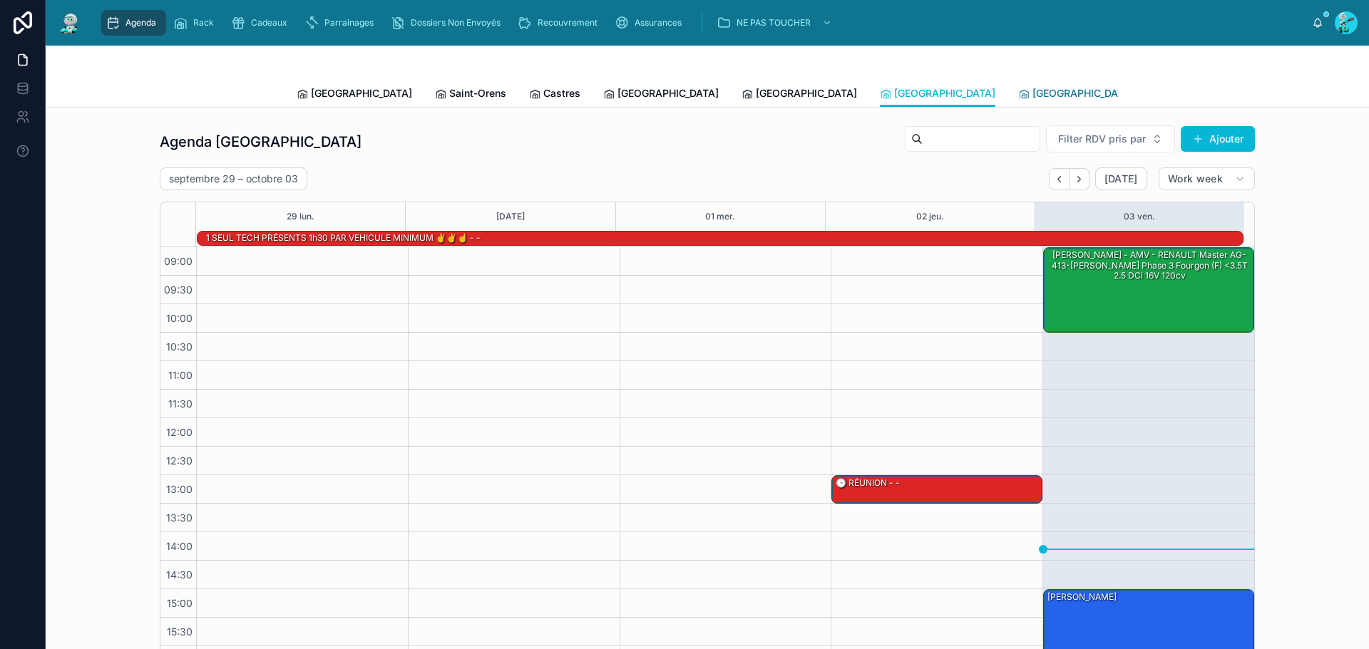
click at [1018, 82] on link "[GEOGRAPHIC_DATA]" at bounding box center [1075, 95] width 115 height 29
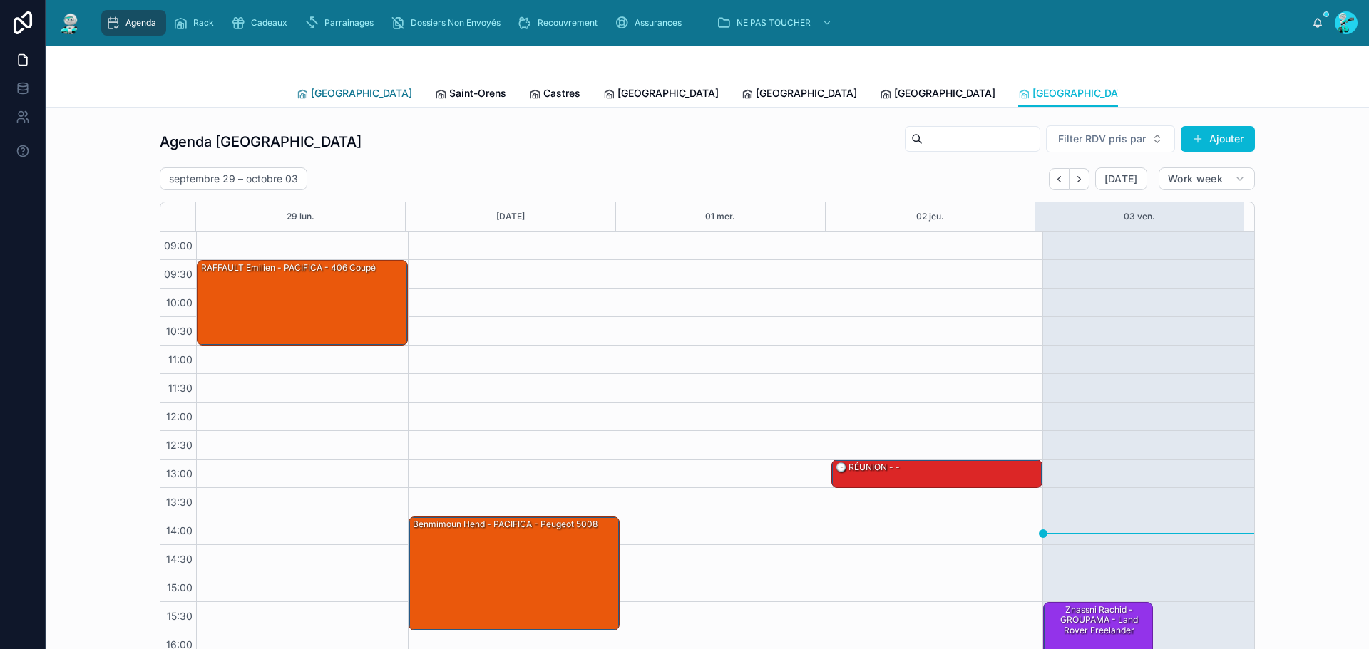
click at [328, 93] on span "[GEOGRAPHIC_DATA]" at bounding box center [361, 93] width 101 height 14
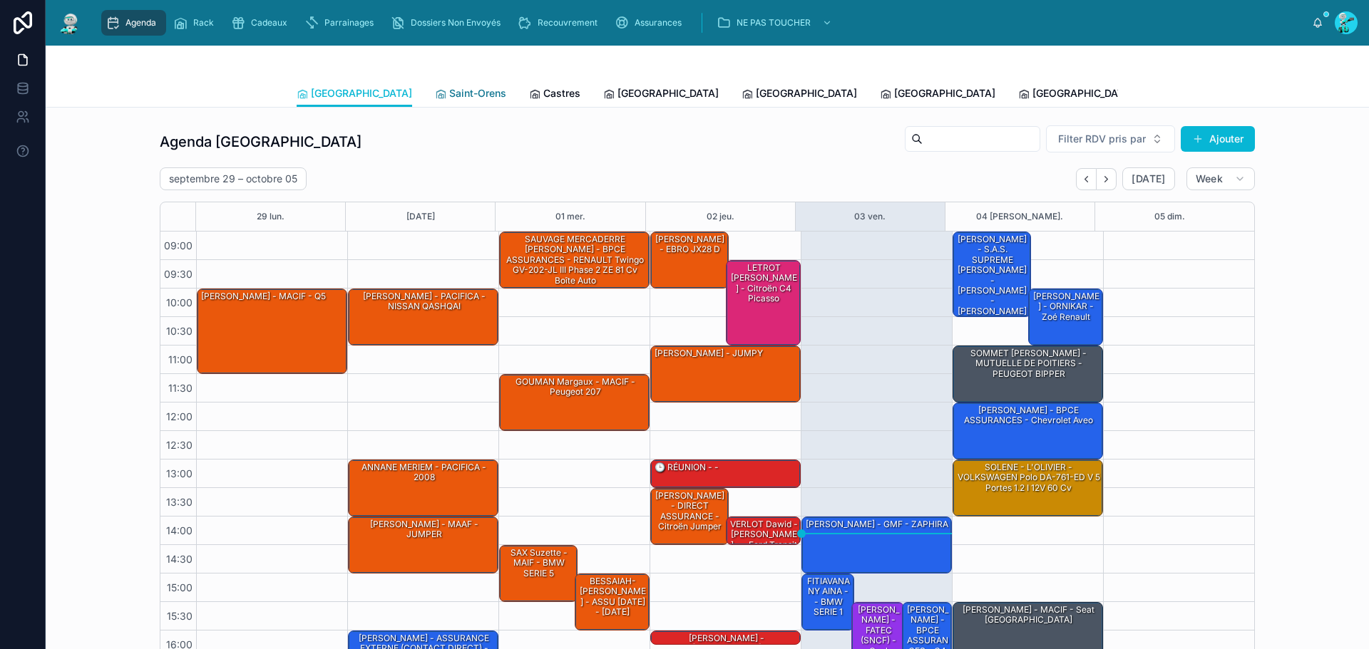
click at [435, 101] on link "Saint-Orens" at bounding box center [470, 95] width 71 height 29
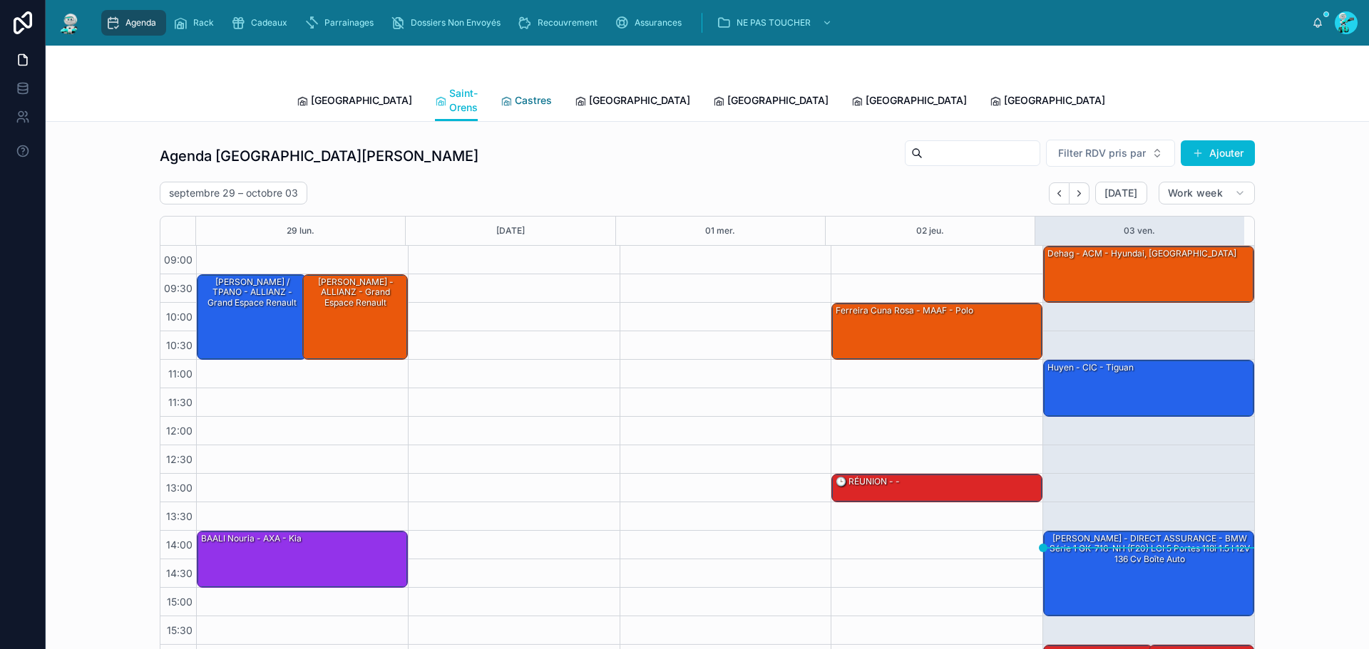
click at [515, 93] on span "Castres" at bounding box center [533, 100] width 37 height 14
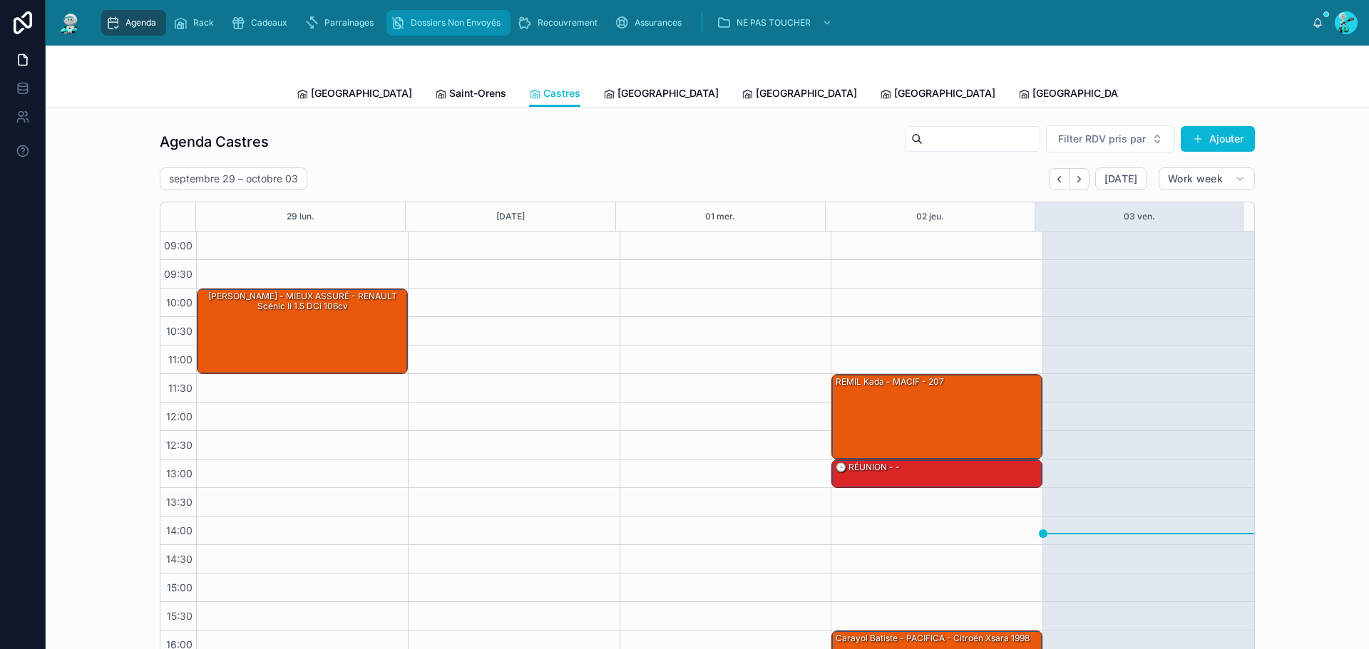
click at [438, 17] on span "Dossiers Non Envoyés" at bounding box center [456, 22] width 90 height 11
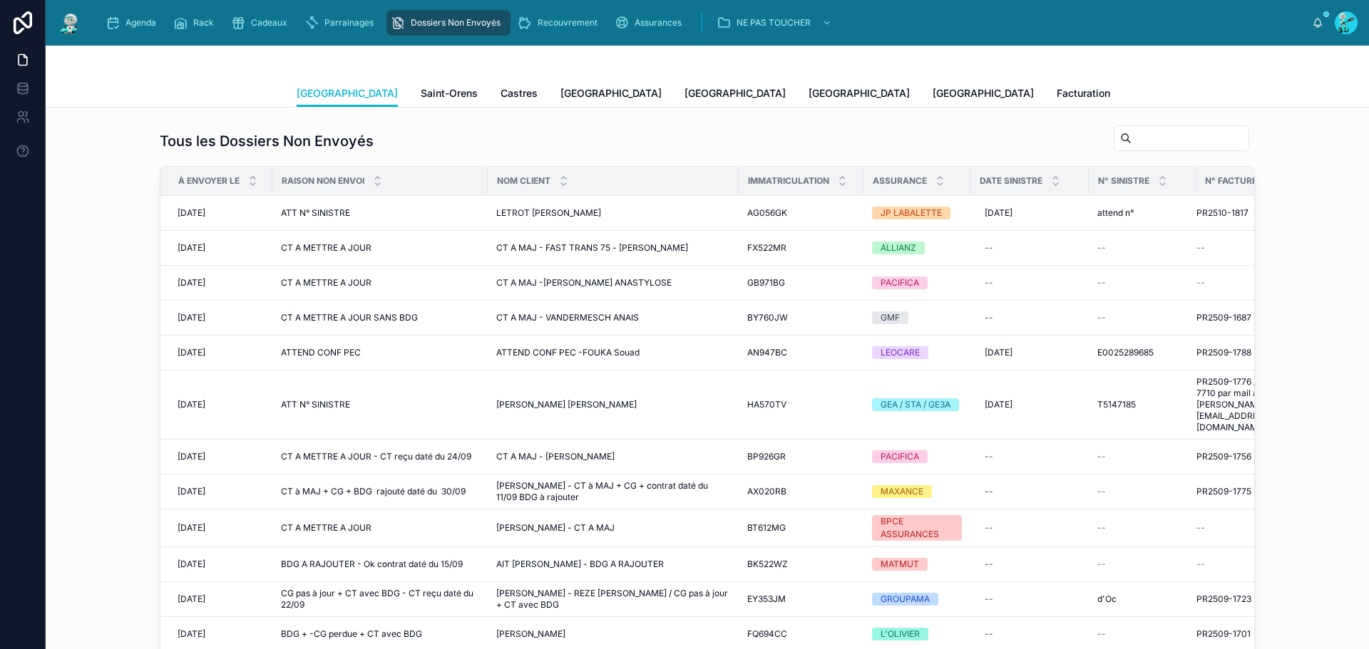
scroll to position [195, 0]
click at [1126, 148] on div at bounding box center [1181, 138] width 135 height 26
click at [1132, 137] on input "text" at bounding box center [1189, 138] width 117 height 20
click at [1152, 135] on input "text" at bounding box center [1189, 138] width 117 height 20
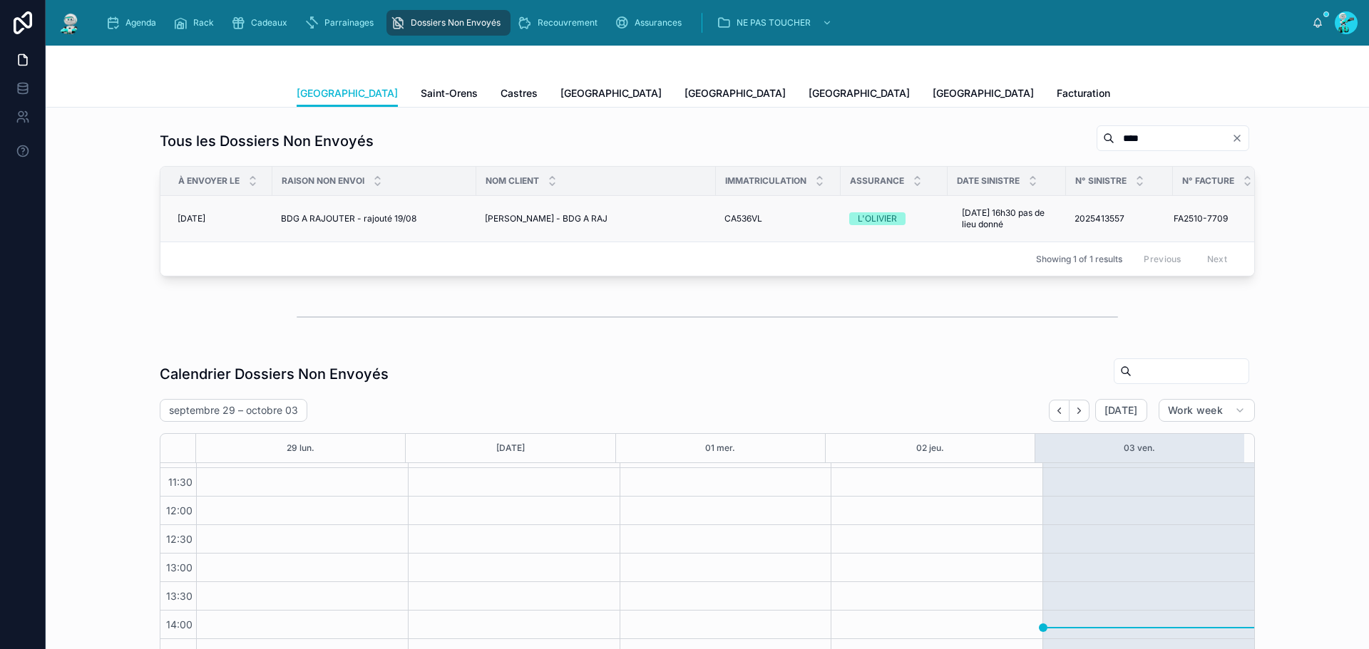
type input "****"
drag, startPoint x: 369, startPoint y: 215, endPoint x: 1, endPoint y: 215, distance: 367.9
click at [369, 215] on span "BDG A RAJOUTER - rajouté 19/08" at bounding box center [348, 218] width 135 height 11
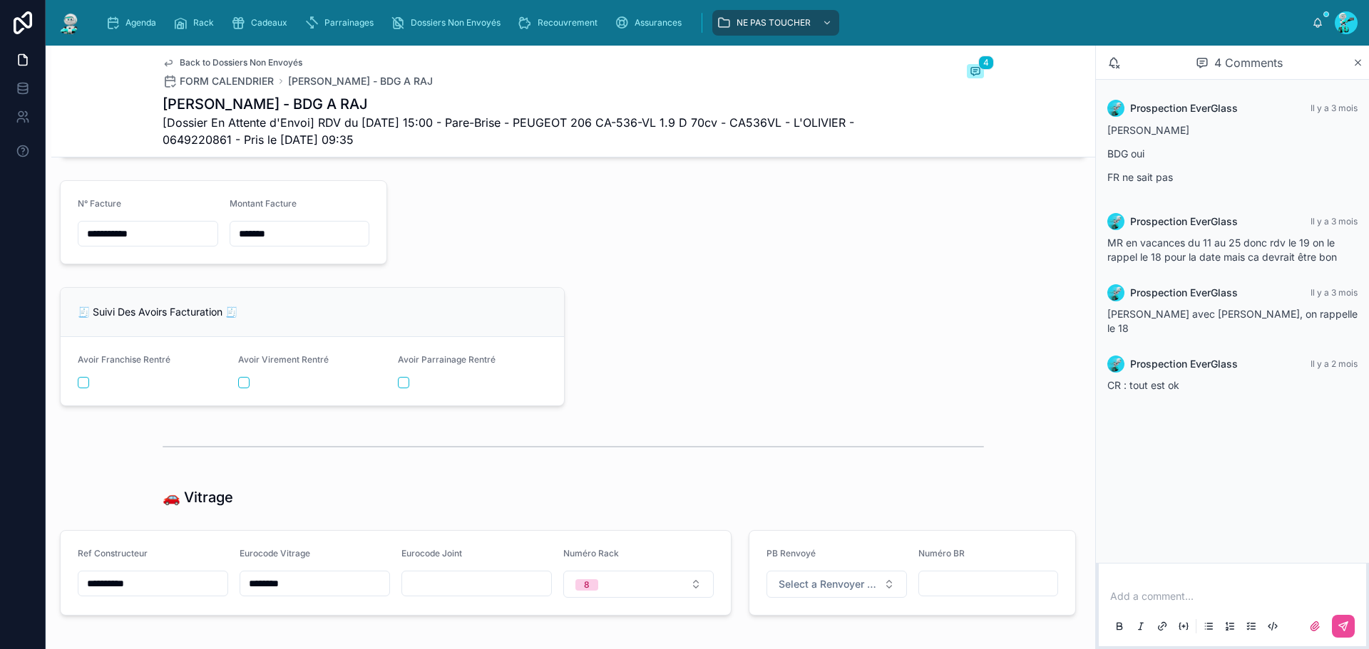
scroll to position [1854, 0]
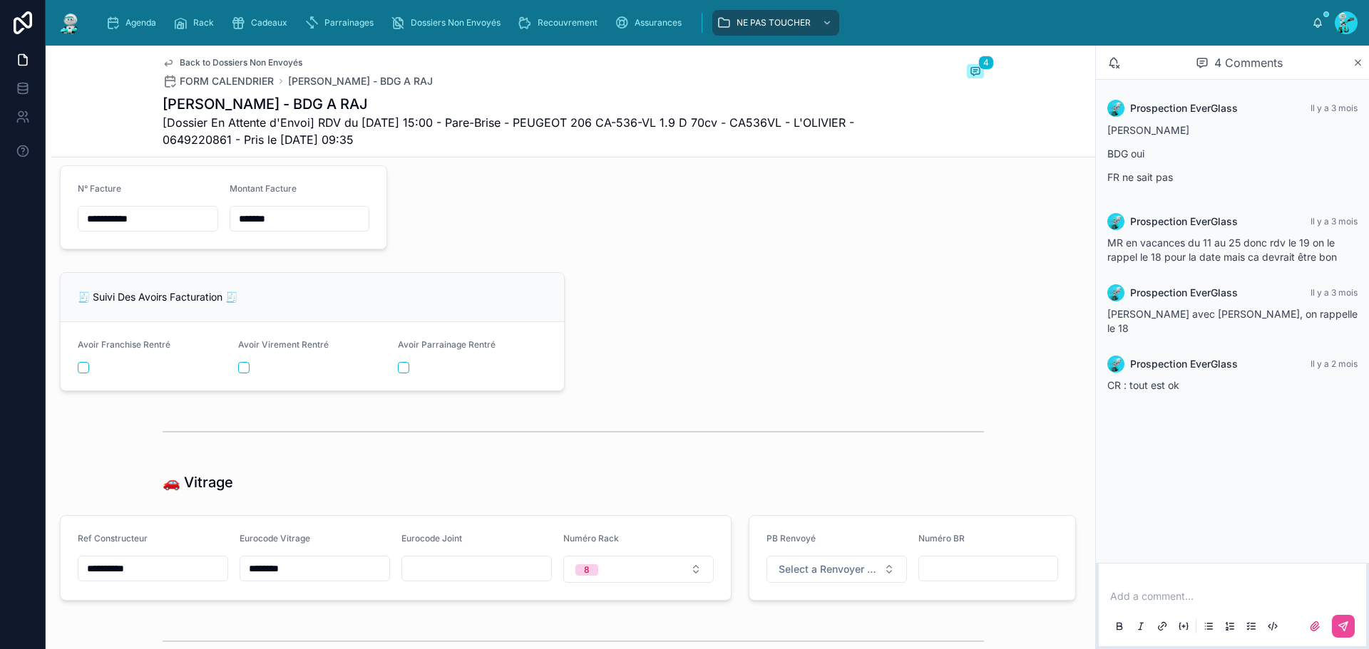
click at [185, 225] on input "**********" at bounding box center [147, 219] width 139 height 20
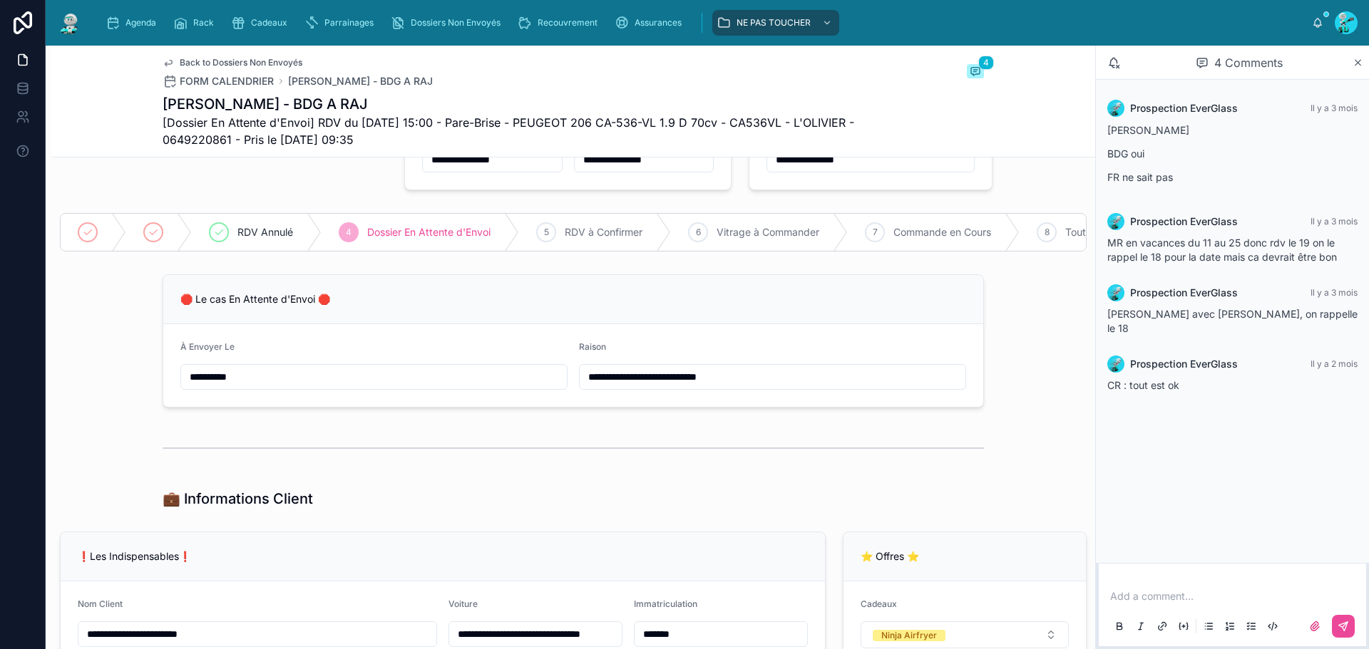
scroll to position [71, 0]
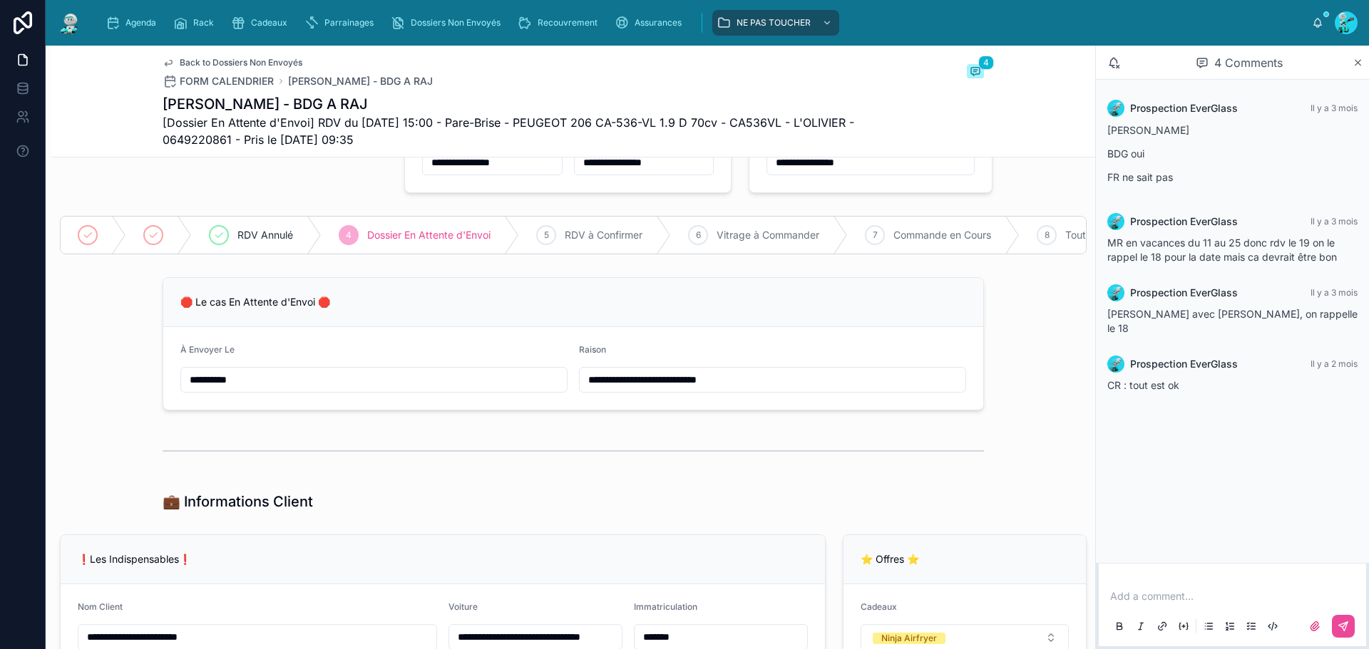
click at [761, 125] on span "[Dossier En Attente d'Envoi] RDV du 19/08/2025 15:00 - Pare-Brise - PEUGEOT 206…" at bounding box center [520, 131] width 714 height 34
copy span "CA536VL"
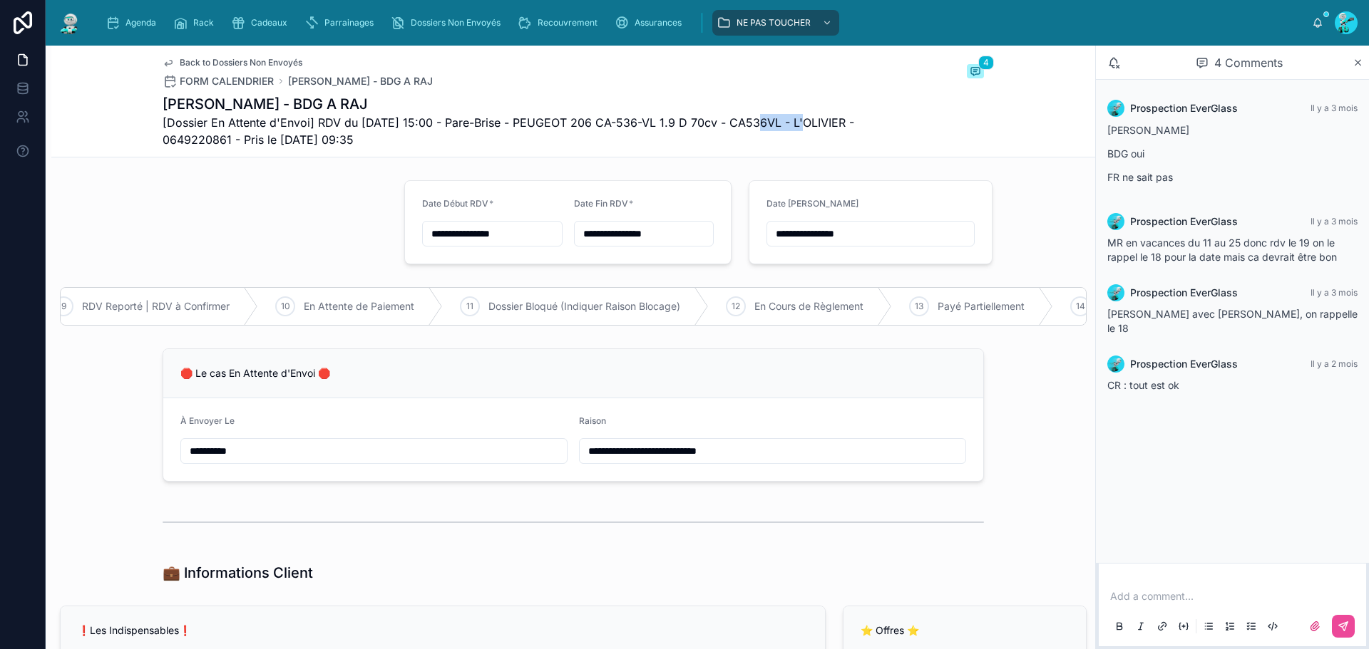
scroll to position [0, 1255]
click at [435, 313] on span "En Attente de Paiement" at bounding box center [490, 306] width 110 height 14
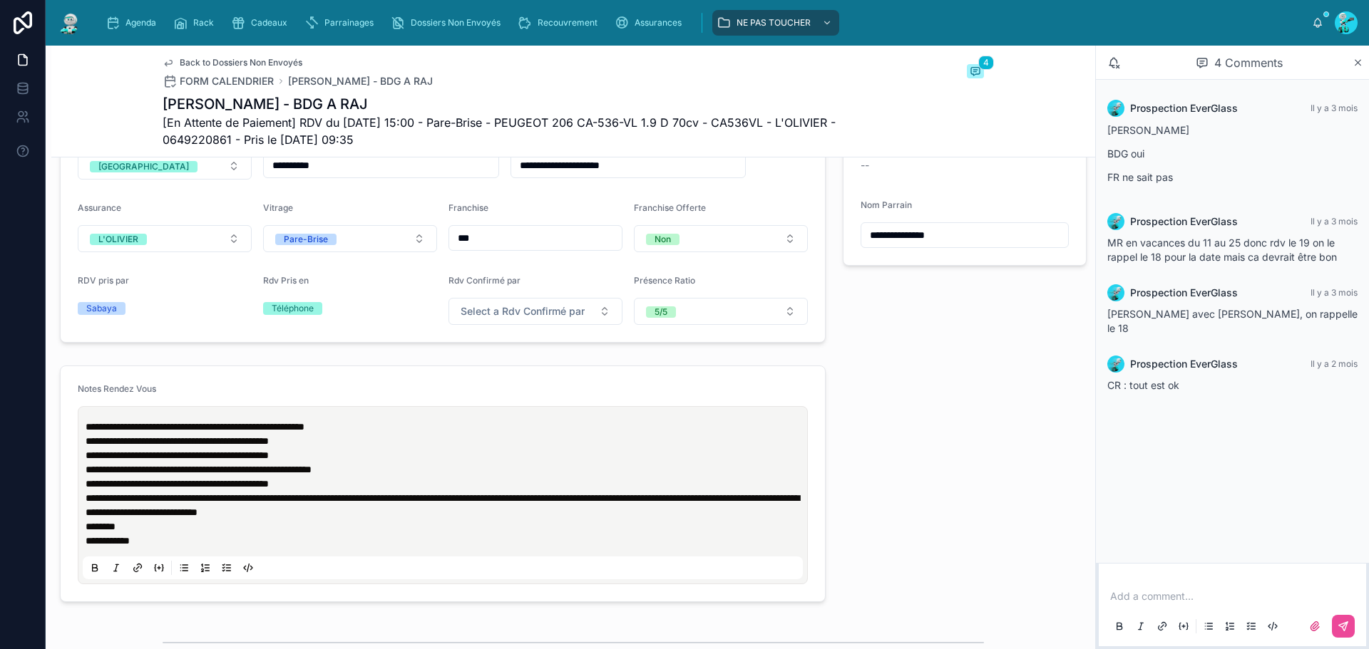
scroll to position [285, 0]
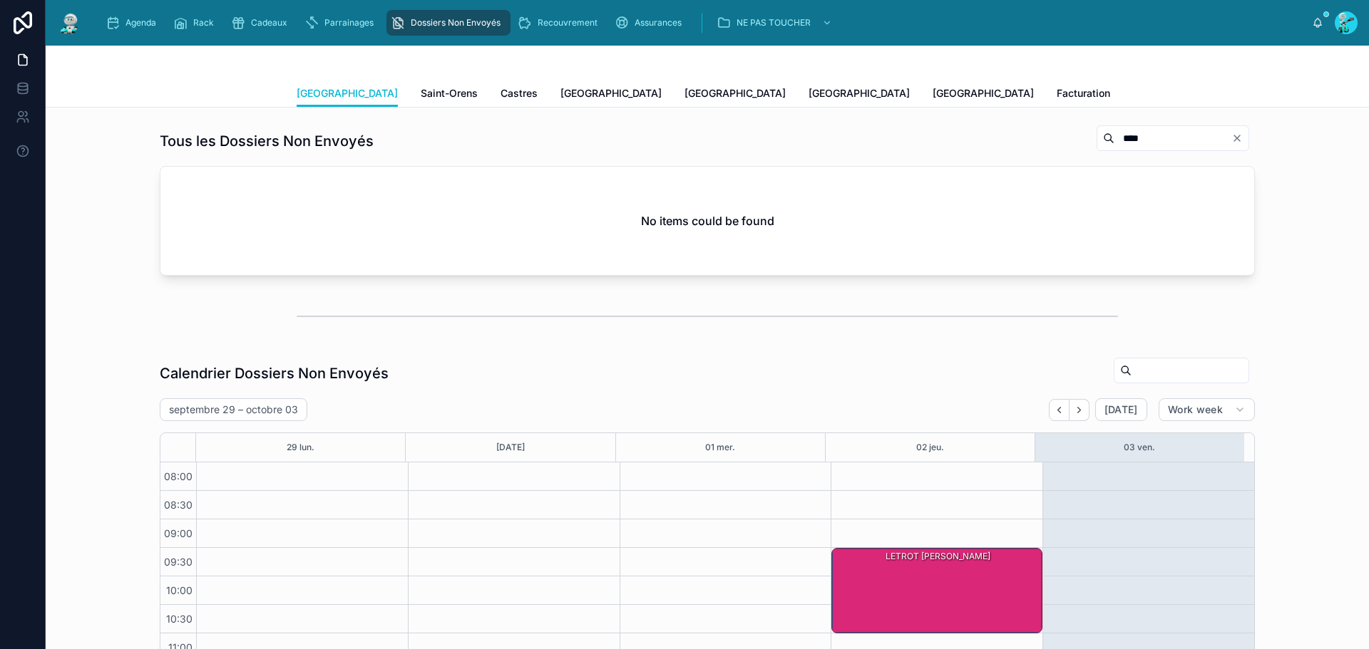
click at [1116, 142] on input "****" at bounding box center [1172, 138] width 117 height 20
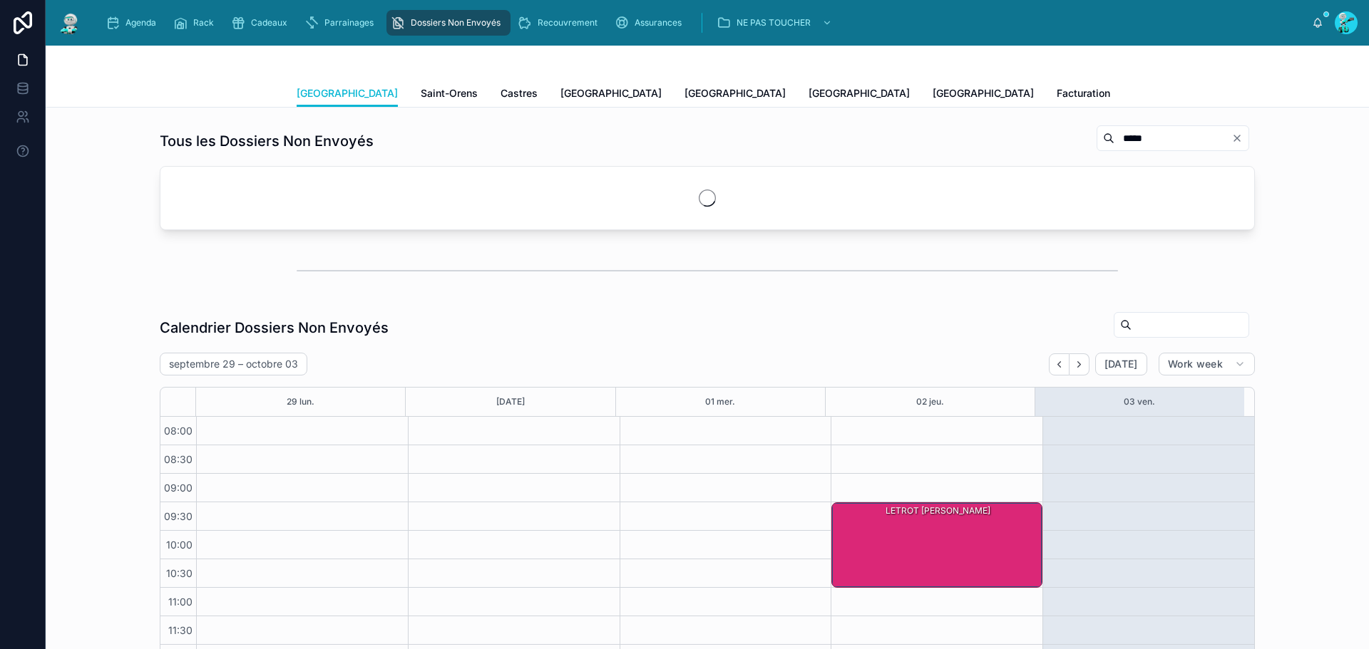
type input "*****"
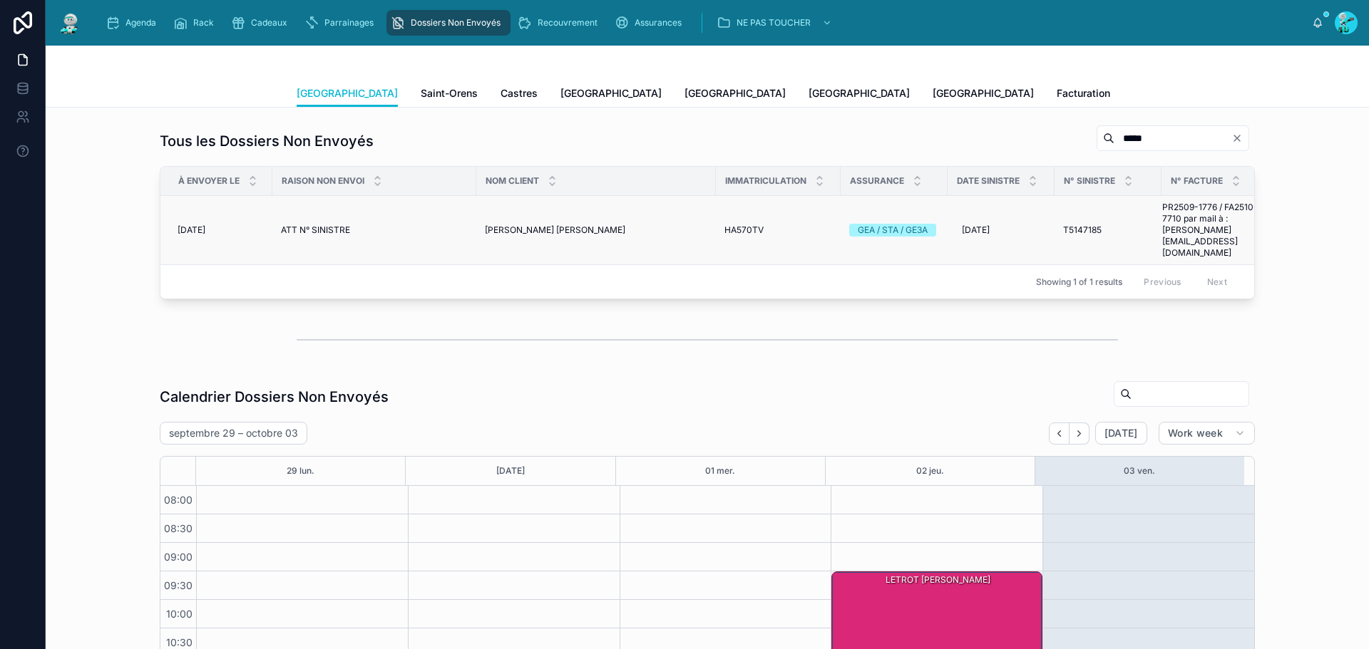
click at [533, 225] on span "IZARD Bastien" at bounding box center [555, 230] width 140 height 11
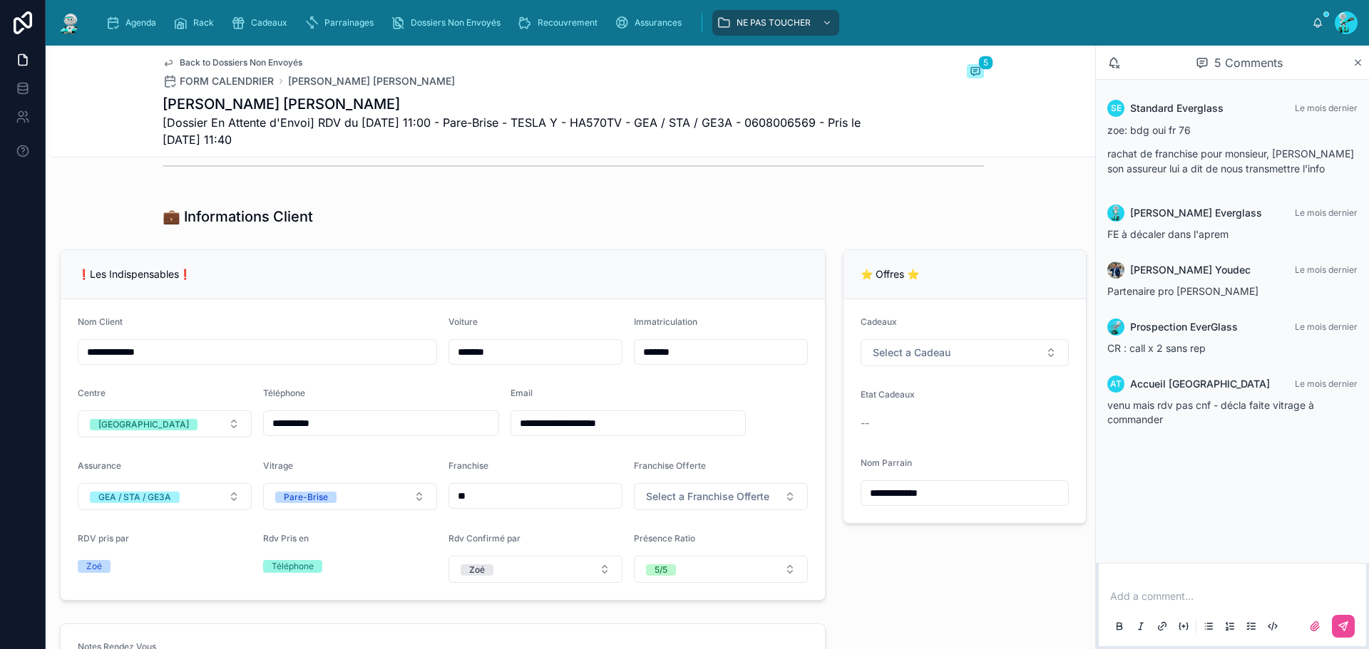
scroll to position [428, 0]
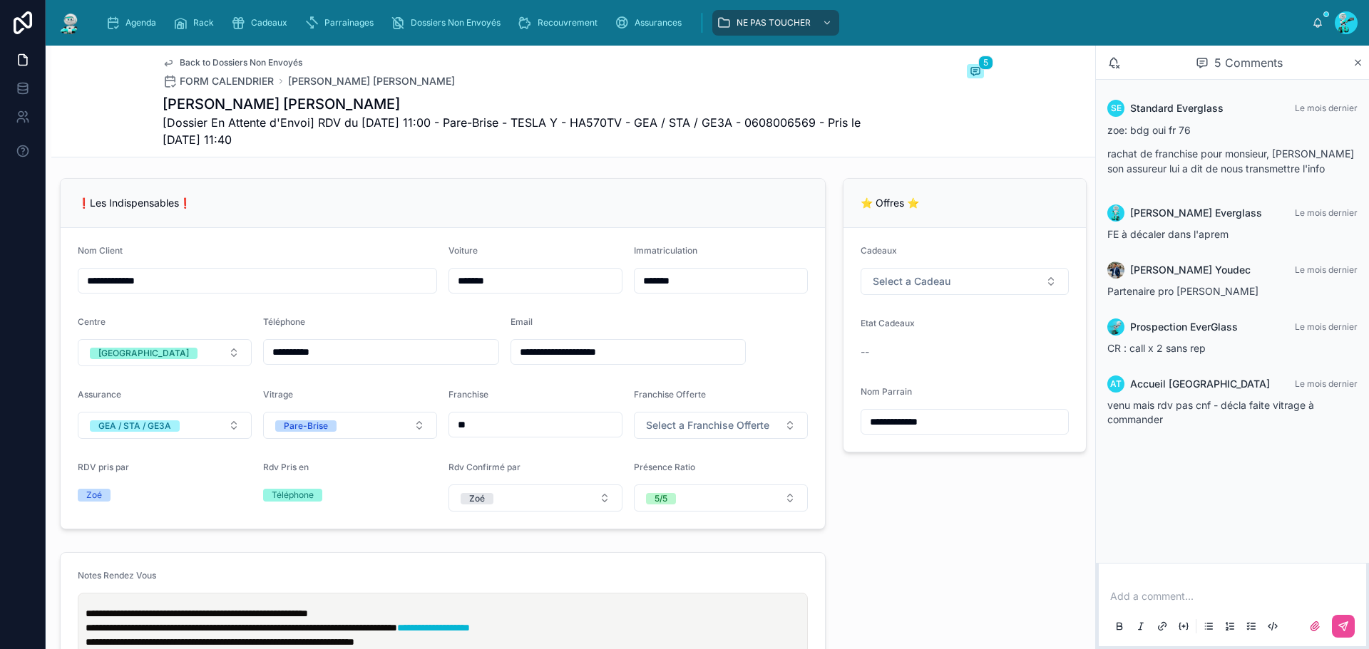
click at [694, 291] on input "*******" at bounding box center [720, 281] width 173 height 20
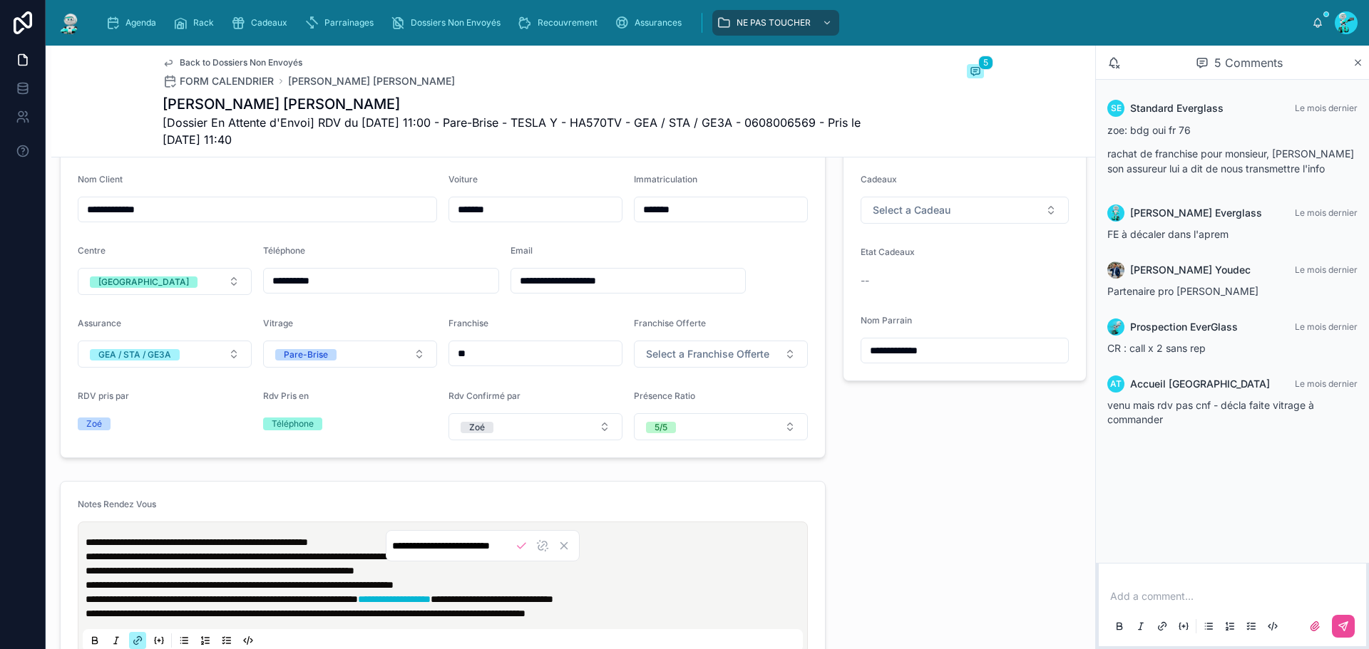
scroll to position [0, 4]
drag, startPoint x: 600, startPoint y: 567, endPoint x: 423, endPoint y: 552, distance: 177.4
click at [423, 552] on body "**********" at bounding box center [684, 324] width 1369 height 649
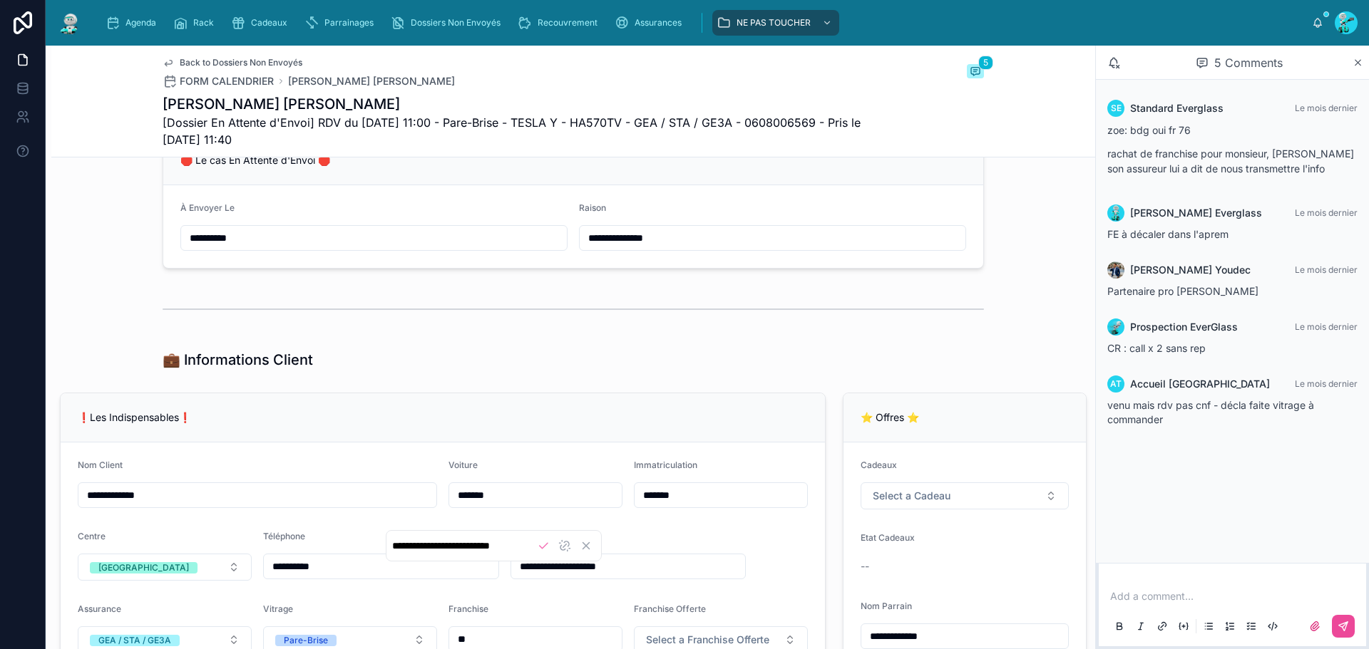
scroll to position [0, 0]
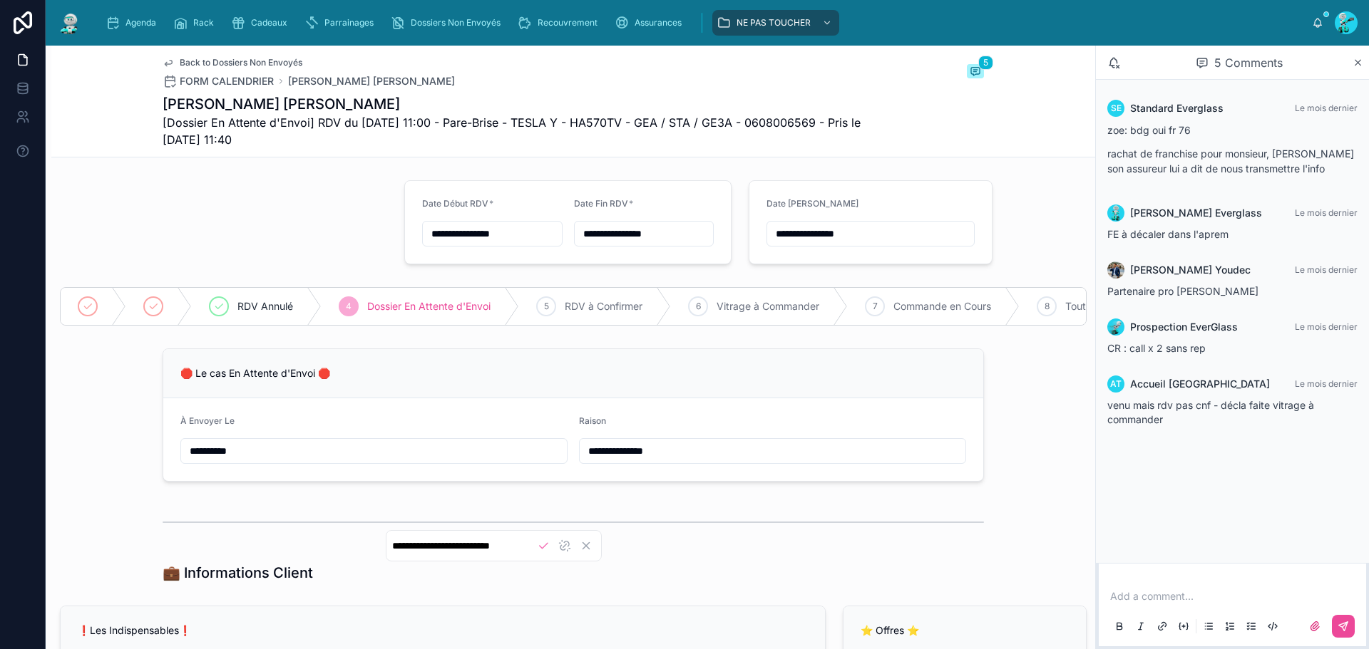
drag, startPoint x: 405, startPoint y: 385, endPoint x: 385, endPoint y: 355, distance: 36.0
click at [405, 381] on div "🛑 Le cas En Attente d'Envoi 🛑" at bounding box center [573, 373] width 786 height 14
type input "**********"
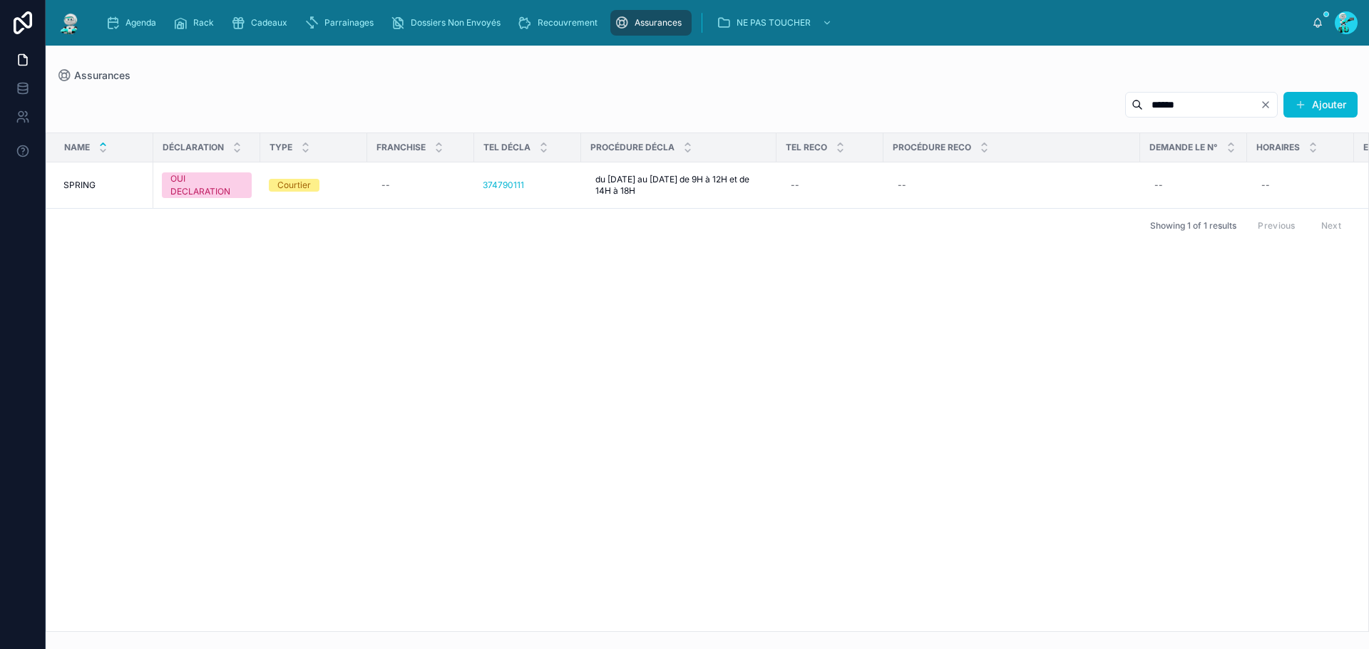
click at [1183, 102] on input "******" at bounding box center [1201, 105] width 117 height 20
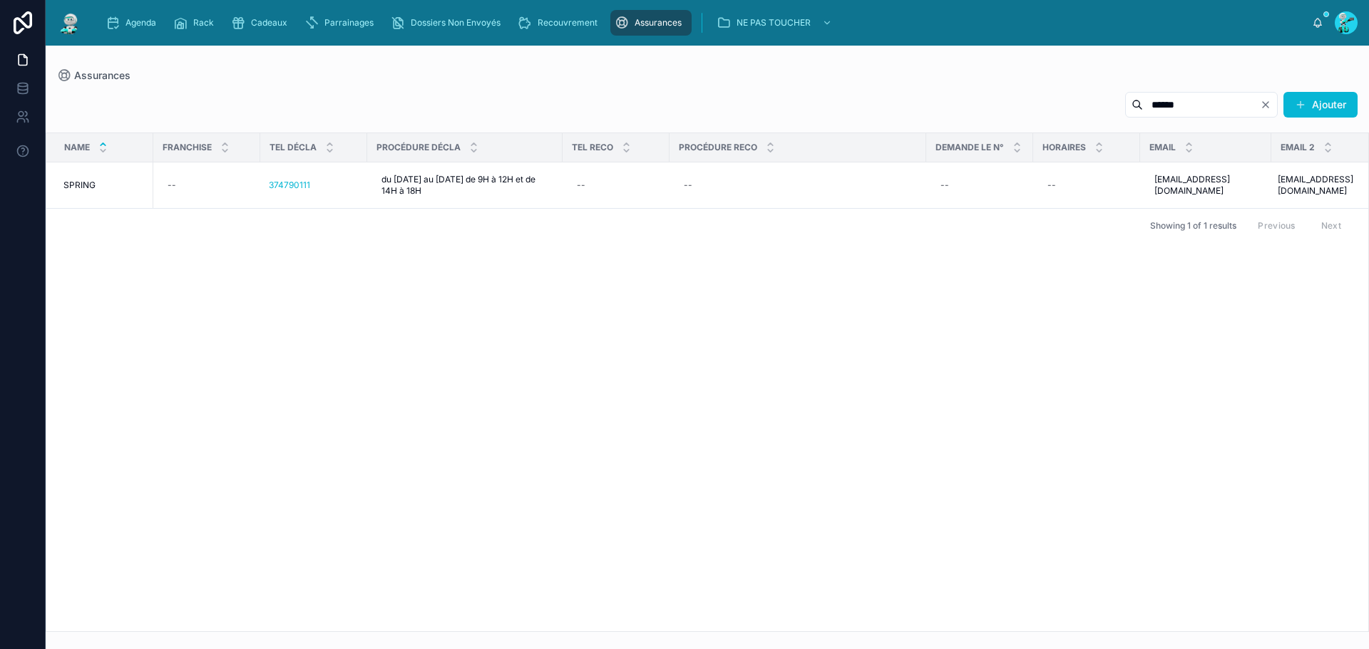
click at [1183, 102] on input "******" at bounding box center [1201, 105] width 117 height 20
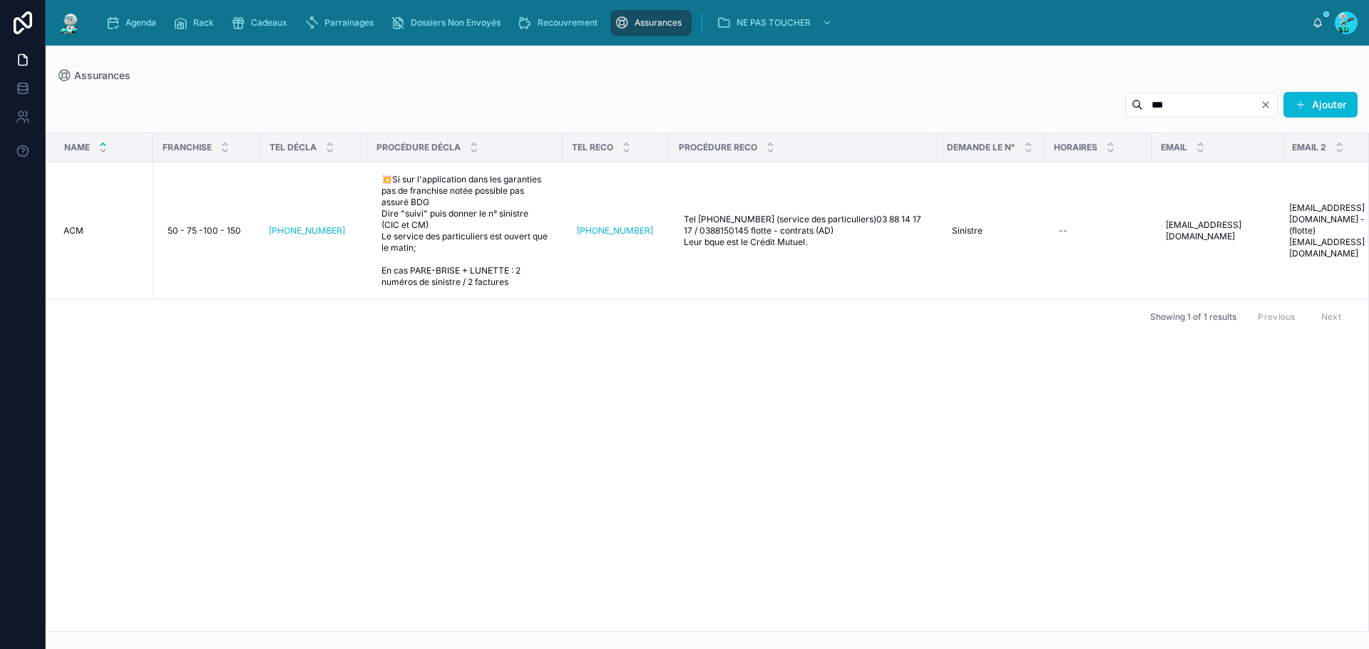
scroll to position [0, 237]
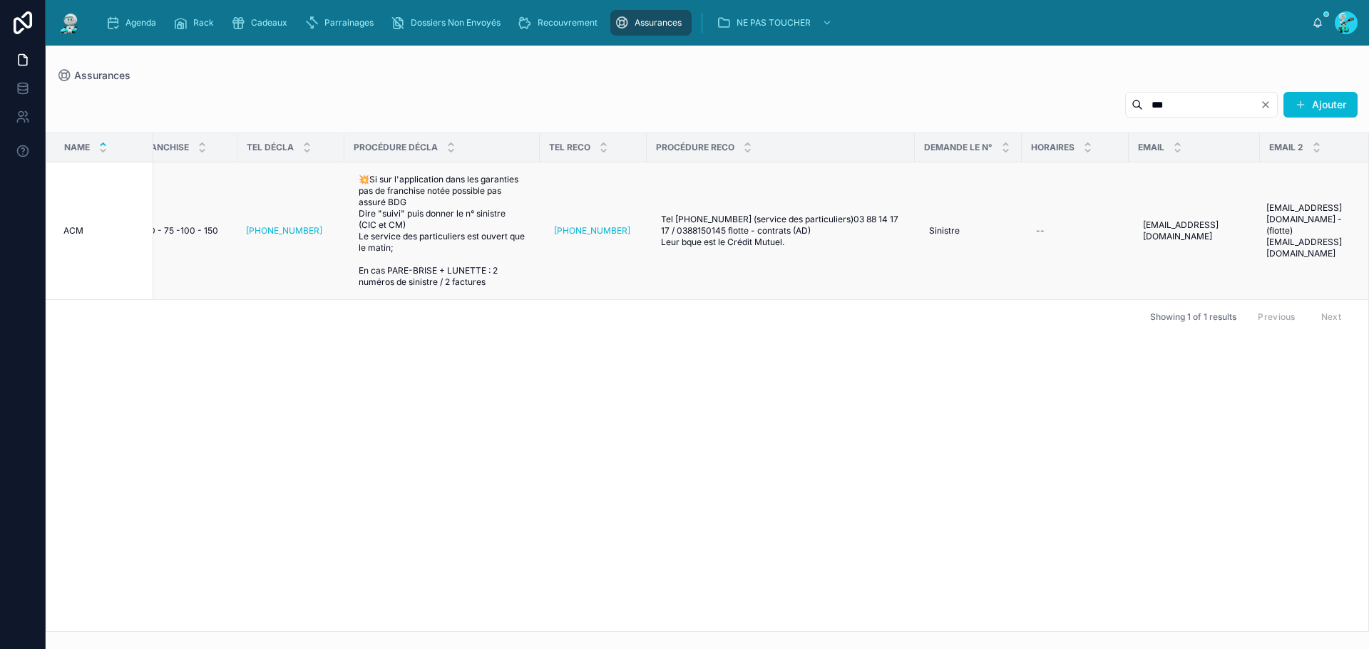
type input "***"
drag, startPoint x: 1124, startPoint y: 230, endPoint x: 1305, endPoint y: 257, distance: 183.8
click at [1305, 257] on tr "ACM ACM OUI DECLARATION Assureur 50 - 75 -100 - 150 50 - 75 -100 - 150 +33 3 88…" at bounding box center [595, 232] width 1570 height 138
copy tr "constatelauto@acm.fr constatelauto@acm.fr indemnisationauto@acm.fr - (flotte) c…"
click at [1178, 108] on input "***" at bounding box center [1201, 105] width 117 height 20
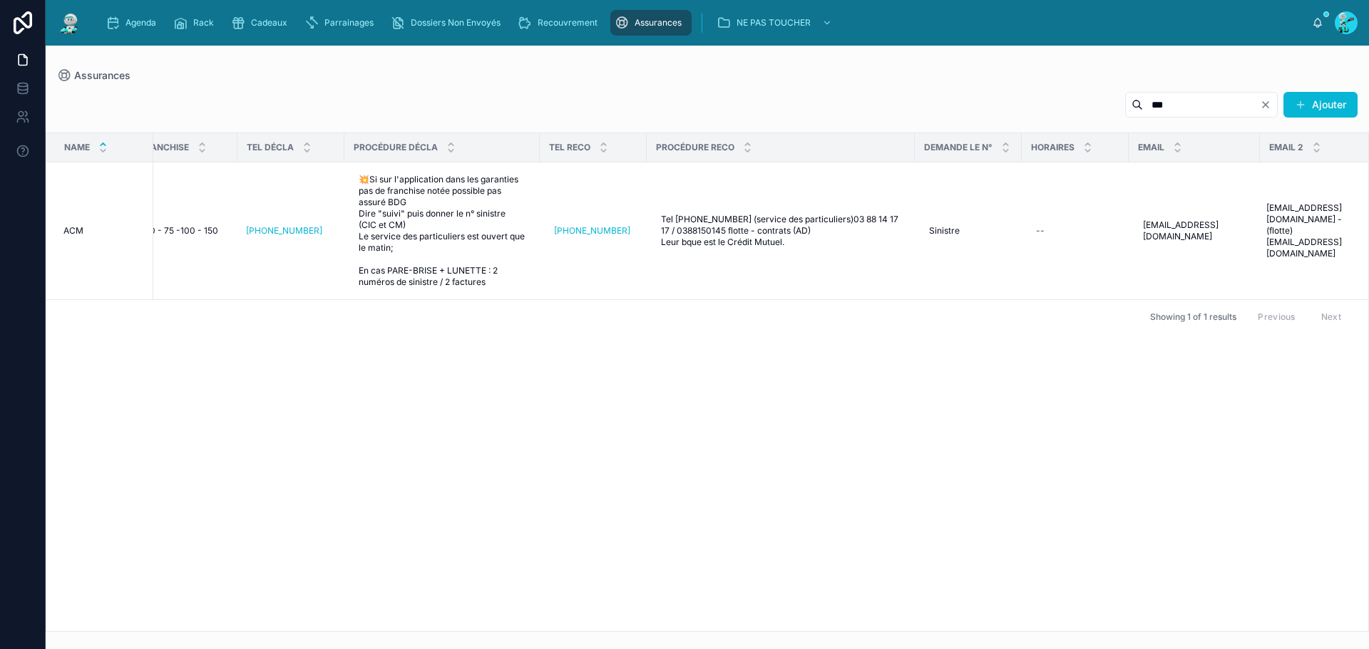
click at [1178, 108] on input "***" at bounding box center [1201, 105] width 117 height 20
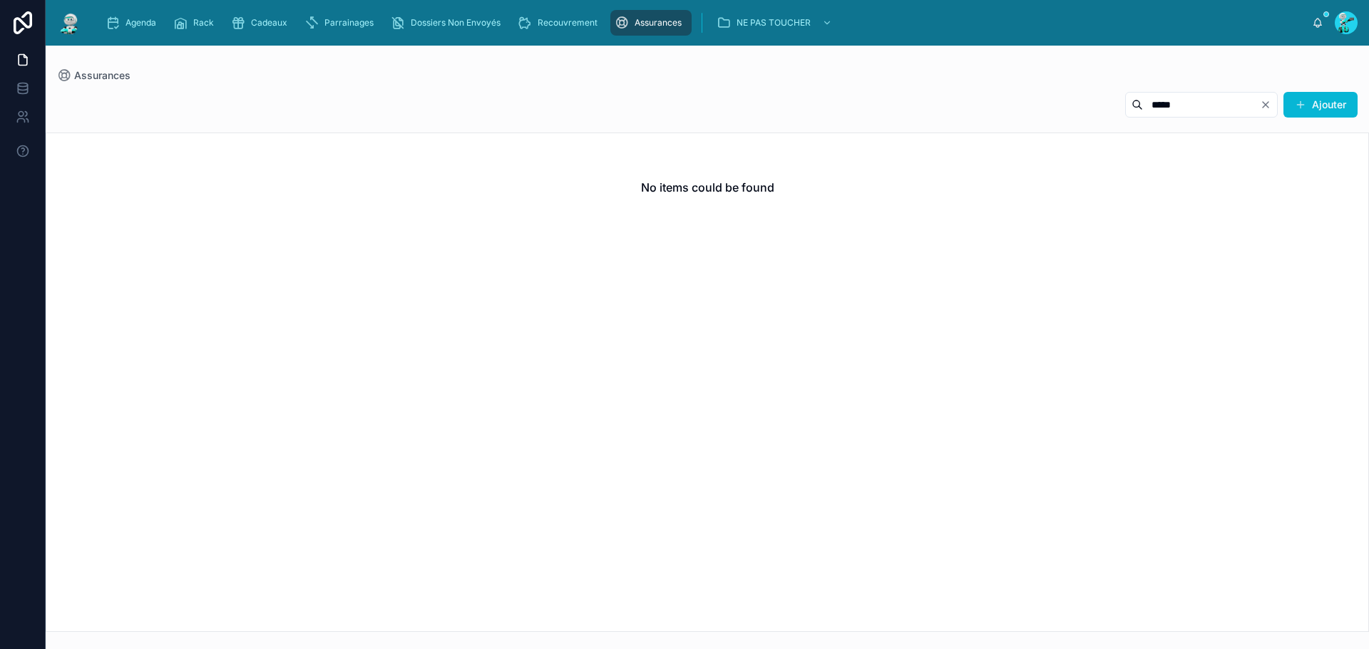
click at [1143, 112] on input "*****" at bounding box center [1201, 105] width 117 height 20
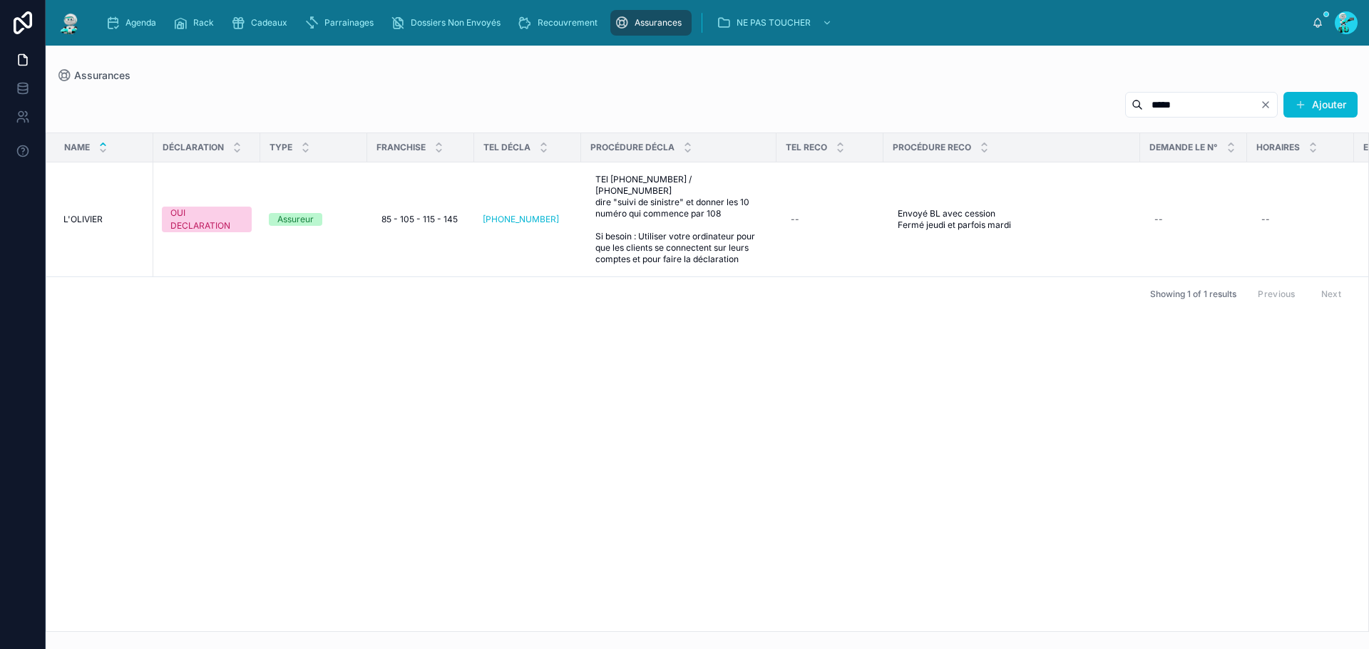
scroll to position [0, 214]
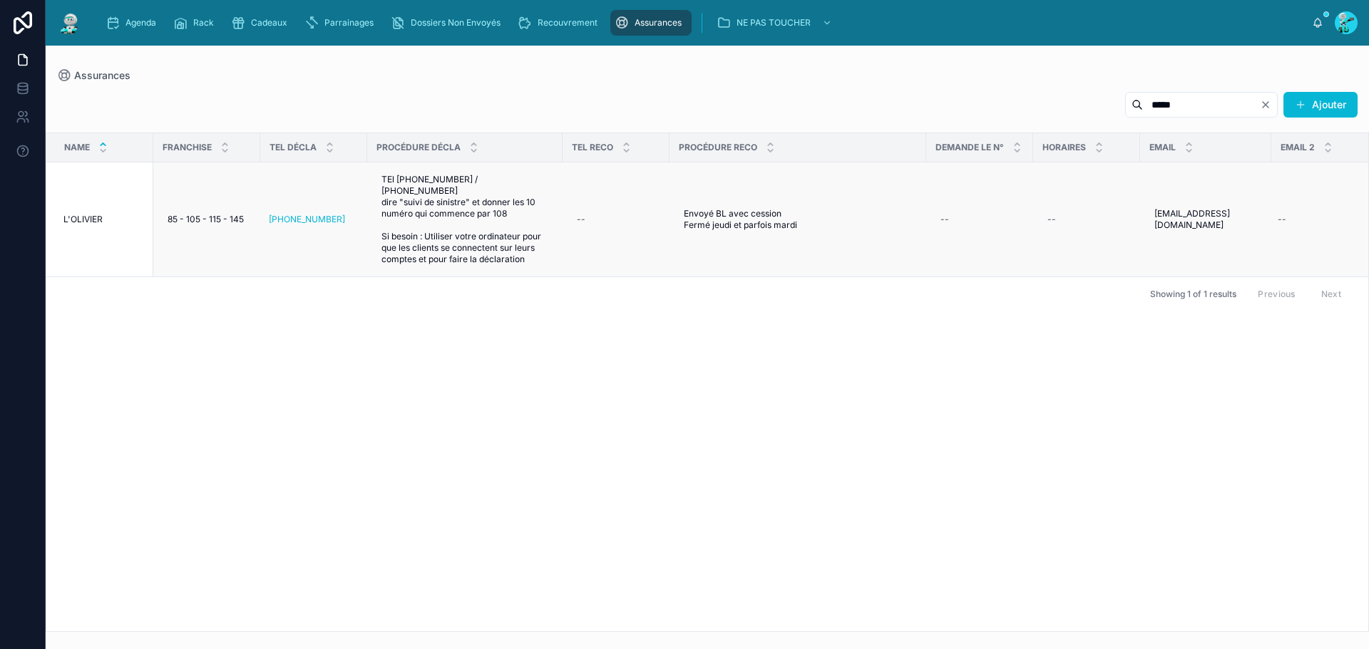
type input "*****"
drag, startPoint x: 1146, startPoint y: 216, endPoint x: 1257, endPoint y: 237, distance: 113.1
click at [1257, 237] on td "sinistre@lolivier.fr sinistre@lolivier.fr" at bounding box center [1205, 220] width 131 height 115
copy span "sinistre@lolivier.fr"
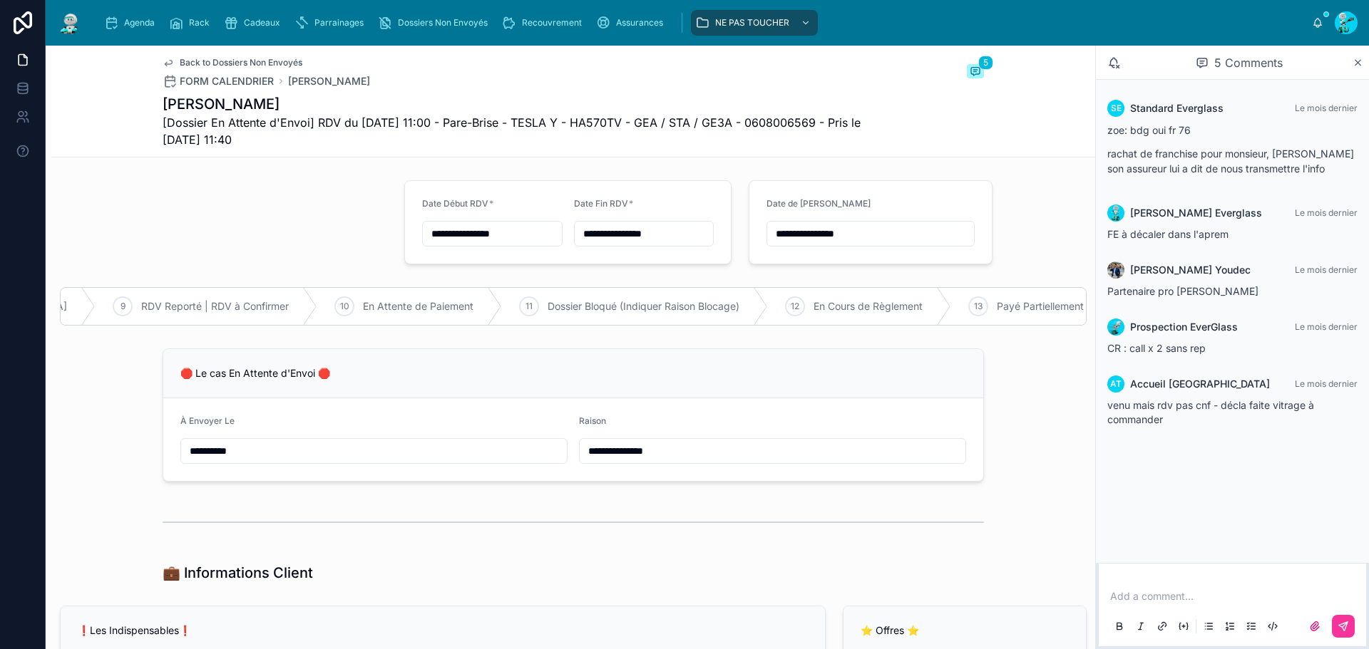
scroll to position [0, 1255]
drag, startPoint x: 990, startPoint y: 336, endPoint x: 923, endPoint y: 331, distance: 67.1
click at [983, 326] on div "RDV Annulé 4 Dossier En Attente d'Envoi 5 RDV à Confirmer 6 Vitrage à Commander…" at bounding box center [573, 306] width 1027 height 38
click at [290, 319] on div "10 En Attente de Paiement" at bounding box center [342, 306] width 185 height 37
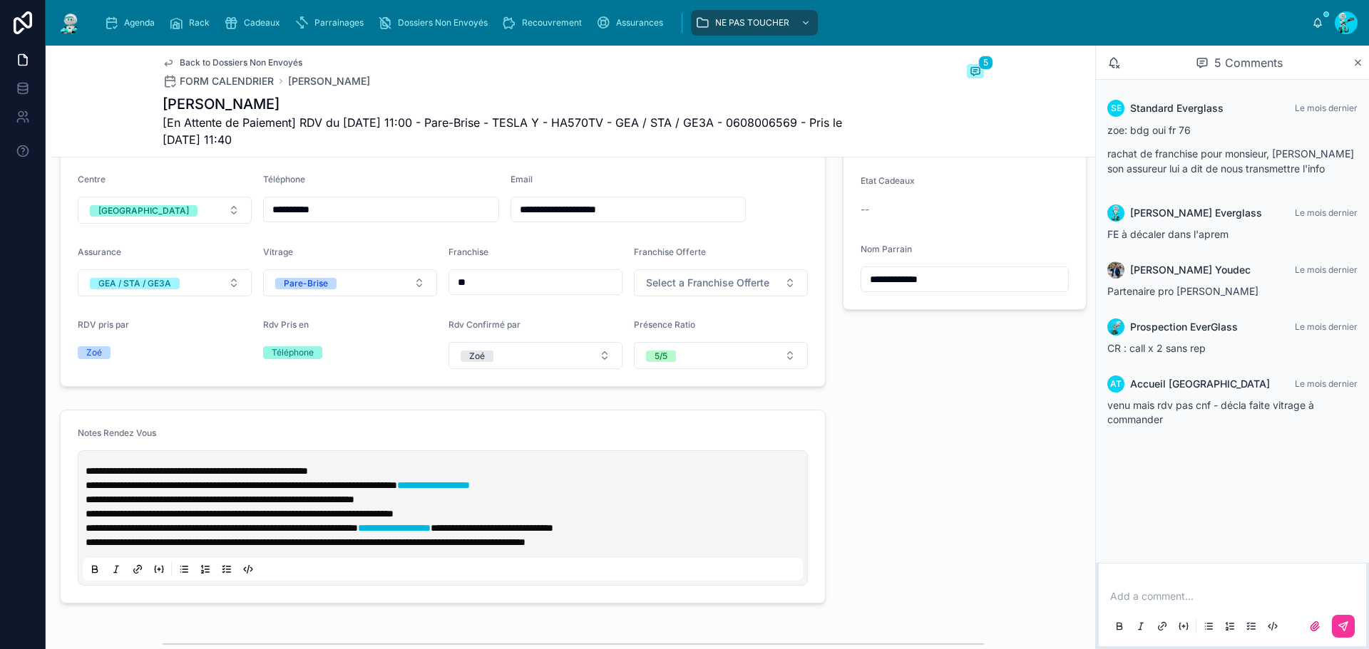
scroll to position [642, 0]
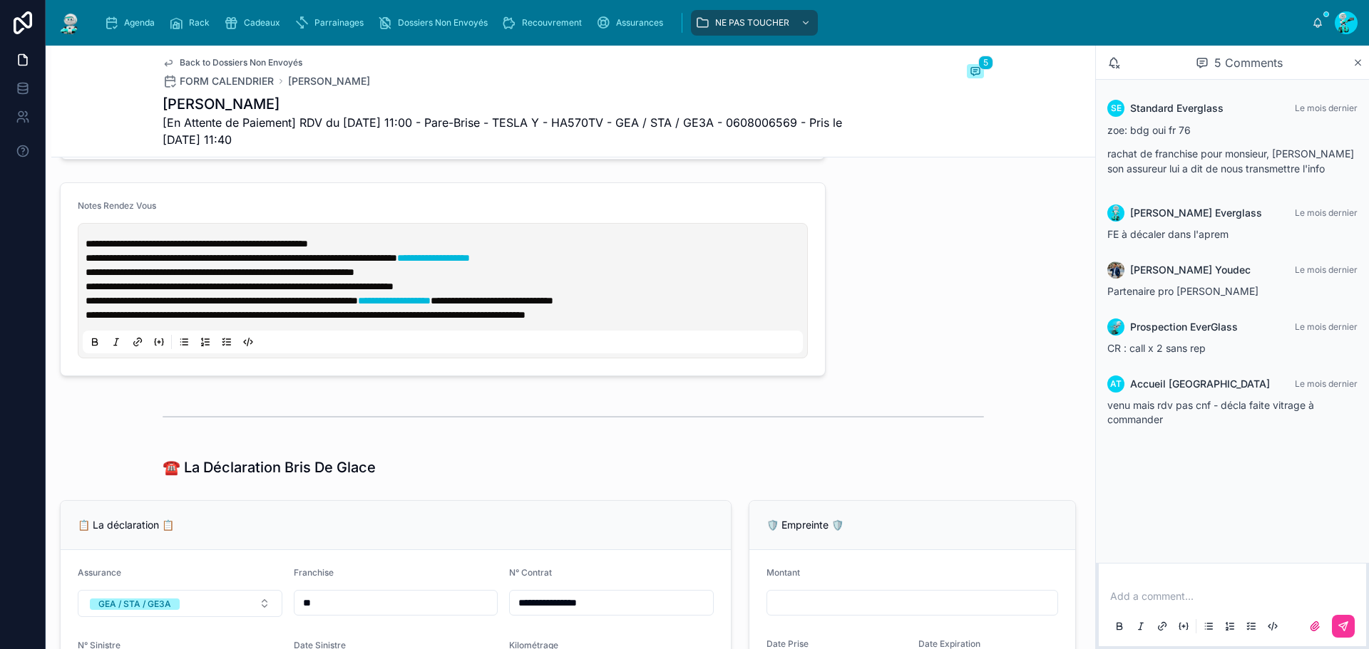
drag, startPoint x: 99, startPoint y: 18, endPoint x: 132, endPoint y: 1, distance: 36.7
click at [100, 18] on link "Agenda" at bounding box center [132, 23] width 65 height 26
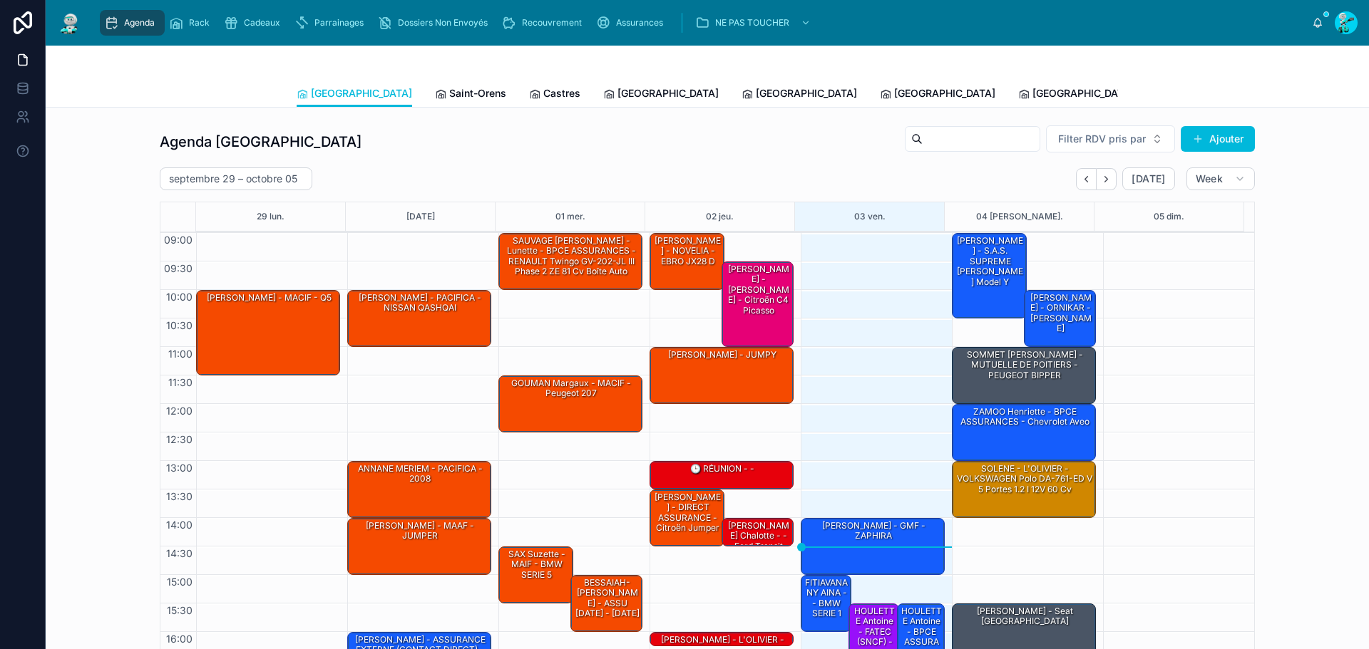
click at [408, 1] on div "Agenda Rack Cadeaux Parrainages Dossiers Non Envoyés Recouvrement Assurances NE…" at bounding box center [707, 23] width 1323 height 46
drag, startPoint x: 396, startPoint y: 14, endPoint x: 431, endPoint y: 17, distance: 35.8
click at [397, 16] on div "Dossiers Non Envoyés" at bounding box center [435, 22] width 115 height 23
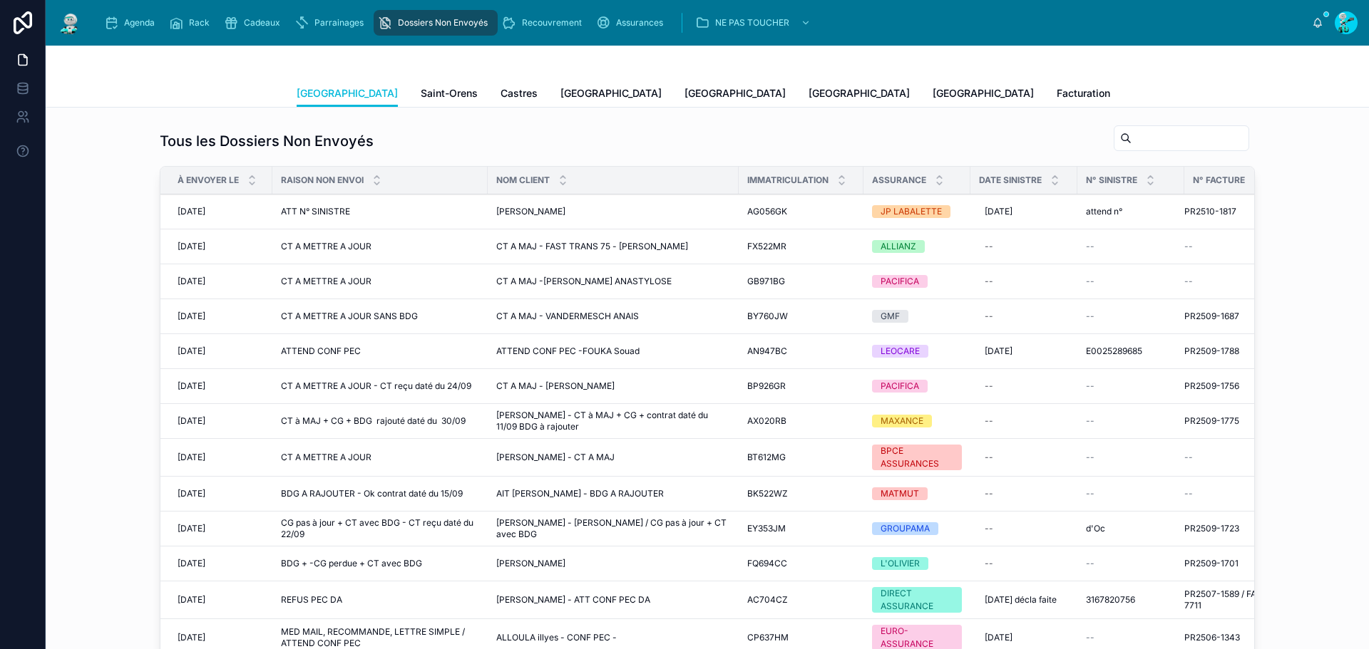
click at [130, 22] on span "Agenda" at bounding box center [139, 22] width 31 height 11
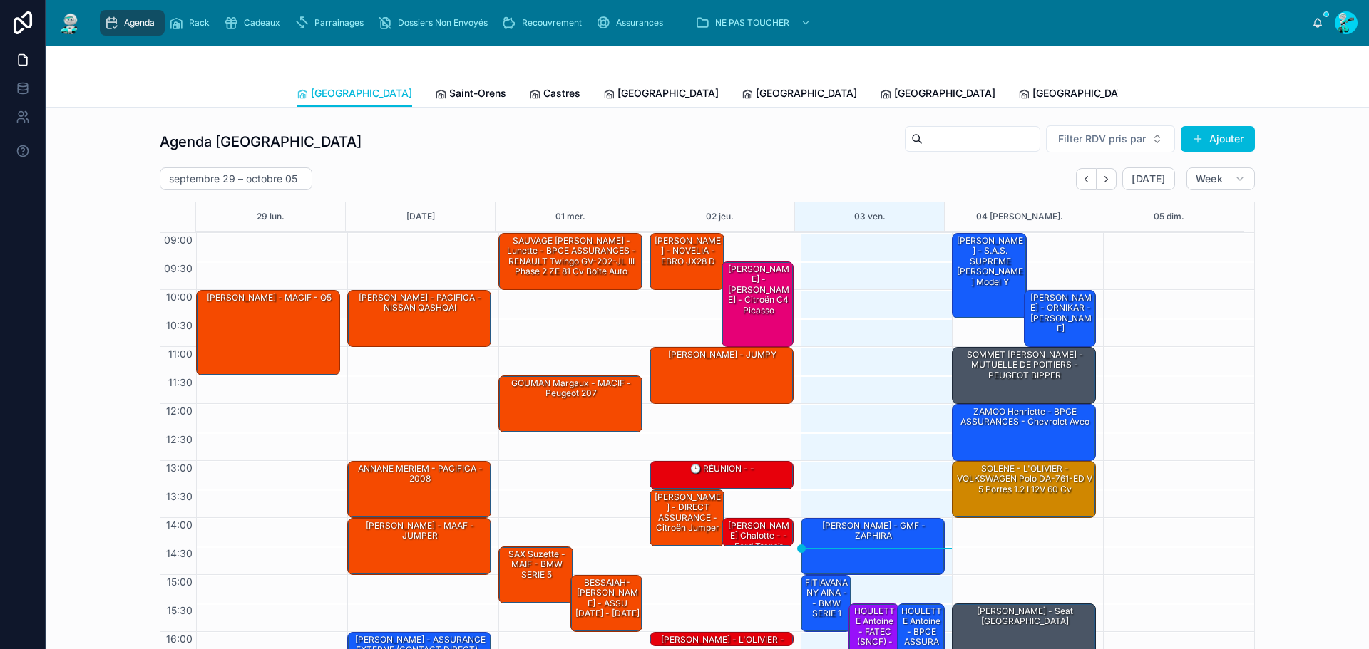
scroll to position [83, 0]
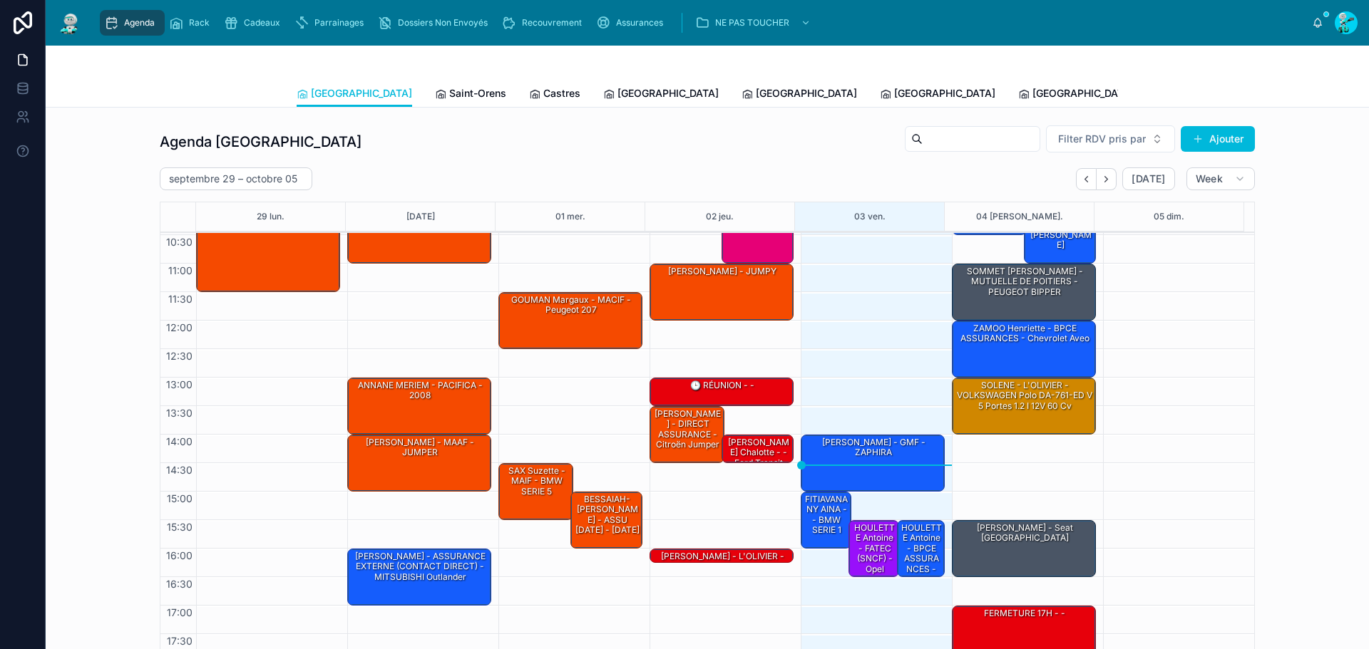
click at [1290, 87] on span "Tous Centres" at bounding box center [1321, 93] width 63 height 14
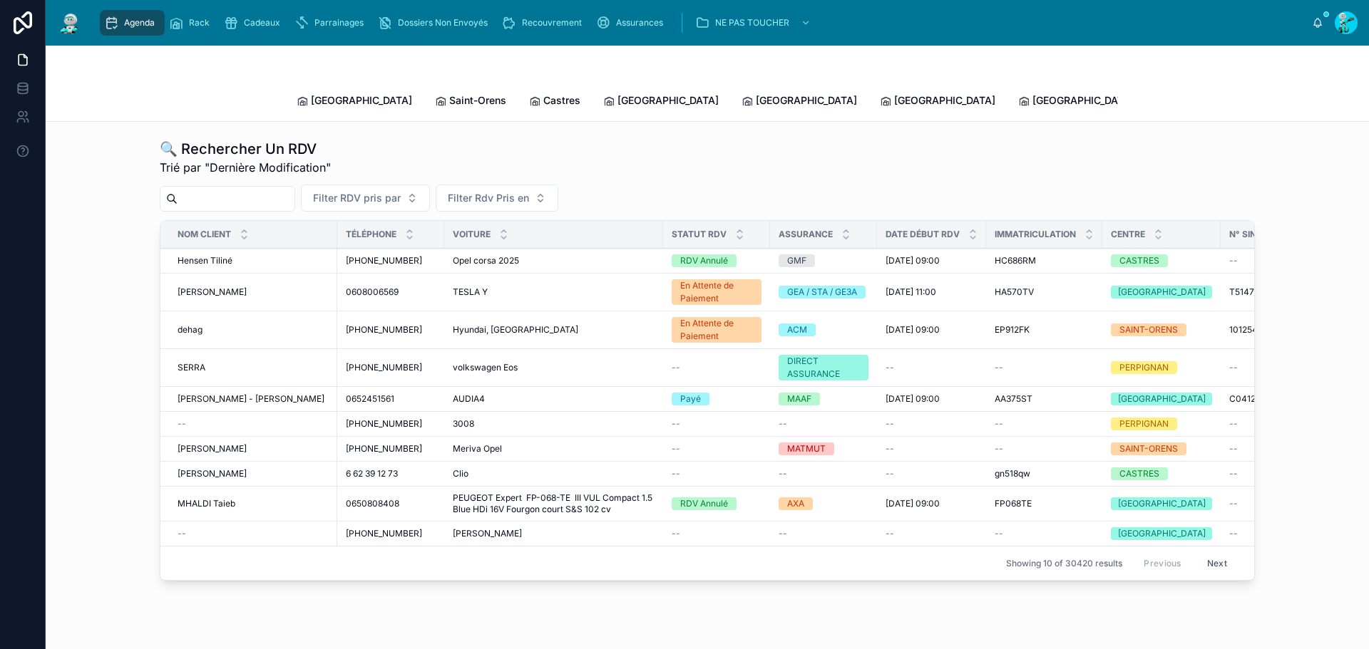
click at [256, 195] on div at bounding box center [227, 199] width 135 height 26
click at [254, 189] on input "text" at bounding box center [236, 199] width 117 height 20
paste input "*******"
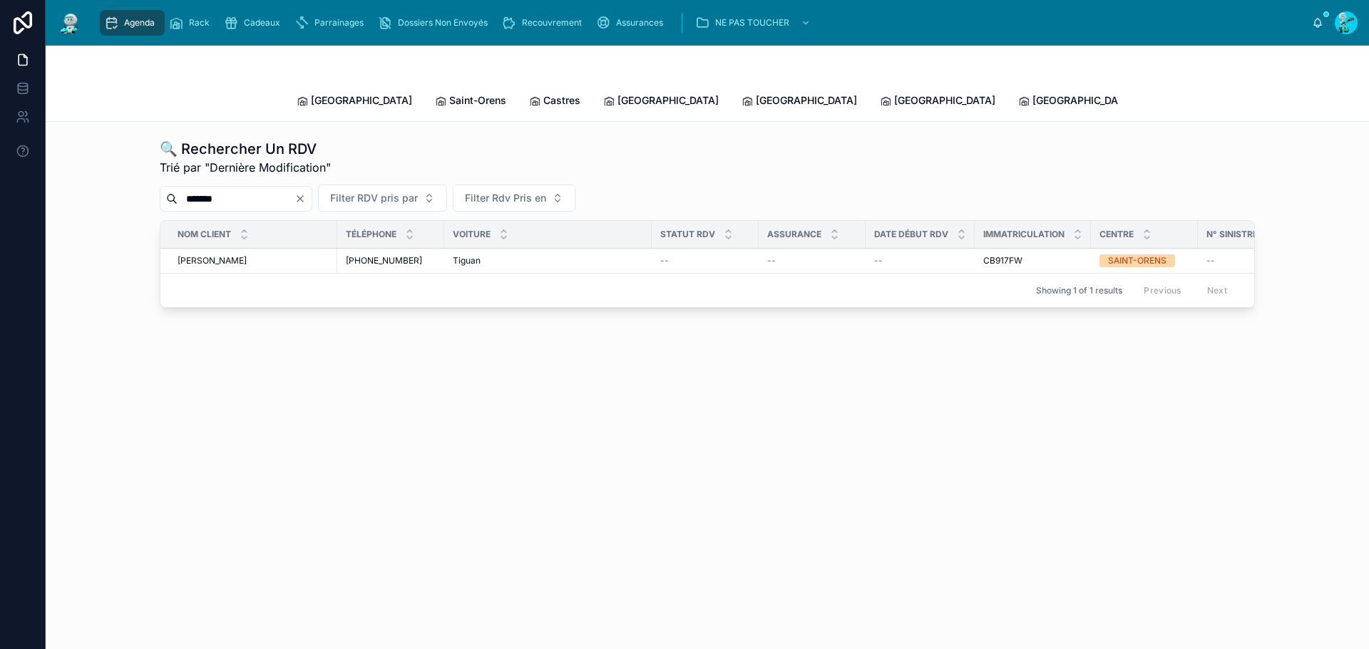
type input "*******"
click at [280, 255] on div "Pierre Bouffleres Pierre Bouffleres" at bounding box center [253, 260] width 151 height 11
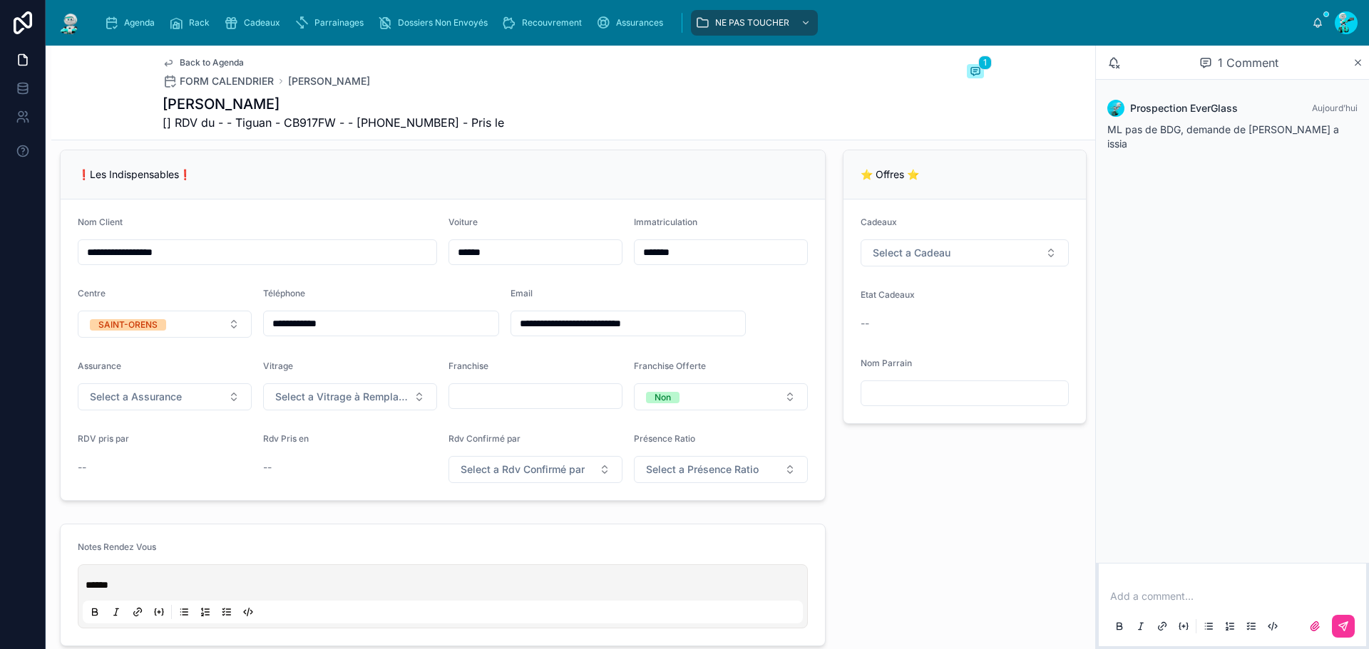
scroll to position [285, 0]
click at [707, 257] on input "*******" at bounding box center [720, 250] width 173 height 20
drag, startPoint x: 707, startPoint y: 257, endPoint x: 744, endPoint y: 253, distance: 37.3
click at [708, 257] on input "*******" at bounding box center [720, 250] width 173 height 20
click at [134, 31] on div "Agenda" at bounding box center [132, 22] width 56 height 23
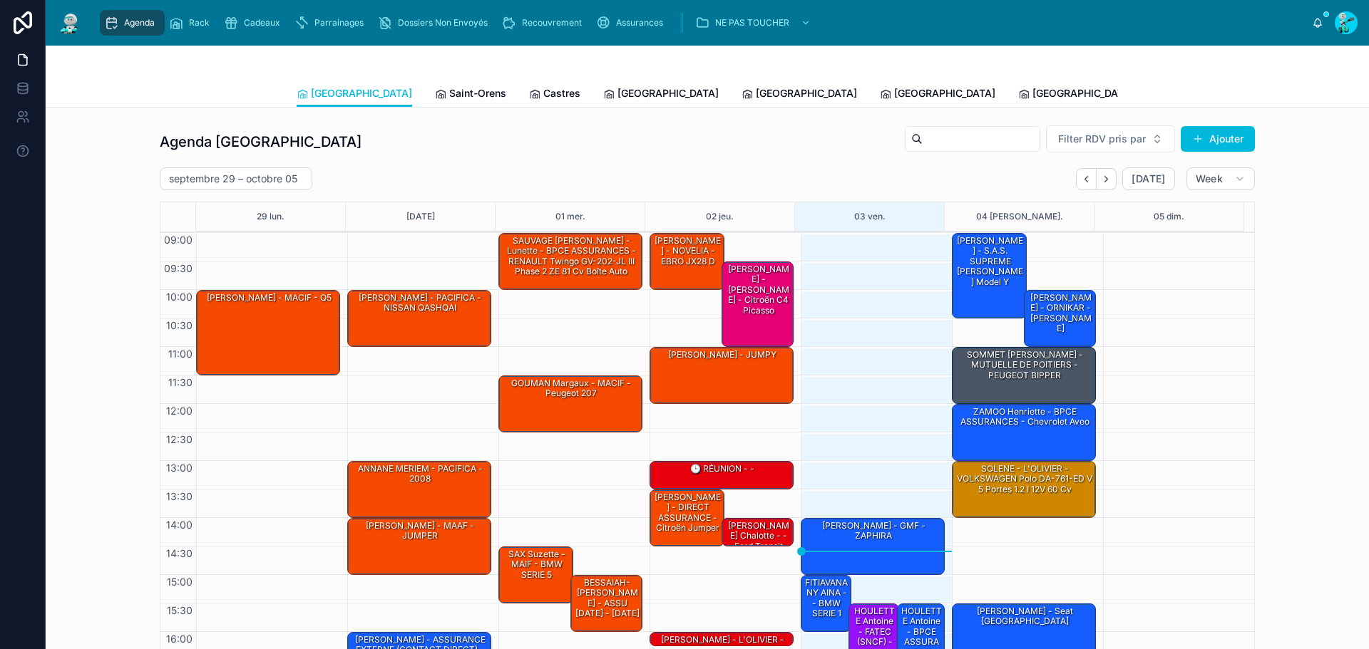
click at [979, 289] on div "[PERSON_NAME] - S.A.S. SUPREME [PERSON_NAME] Model Y" at bounding box center [990, 262] width 71 height 54
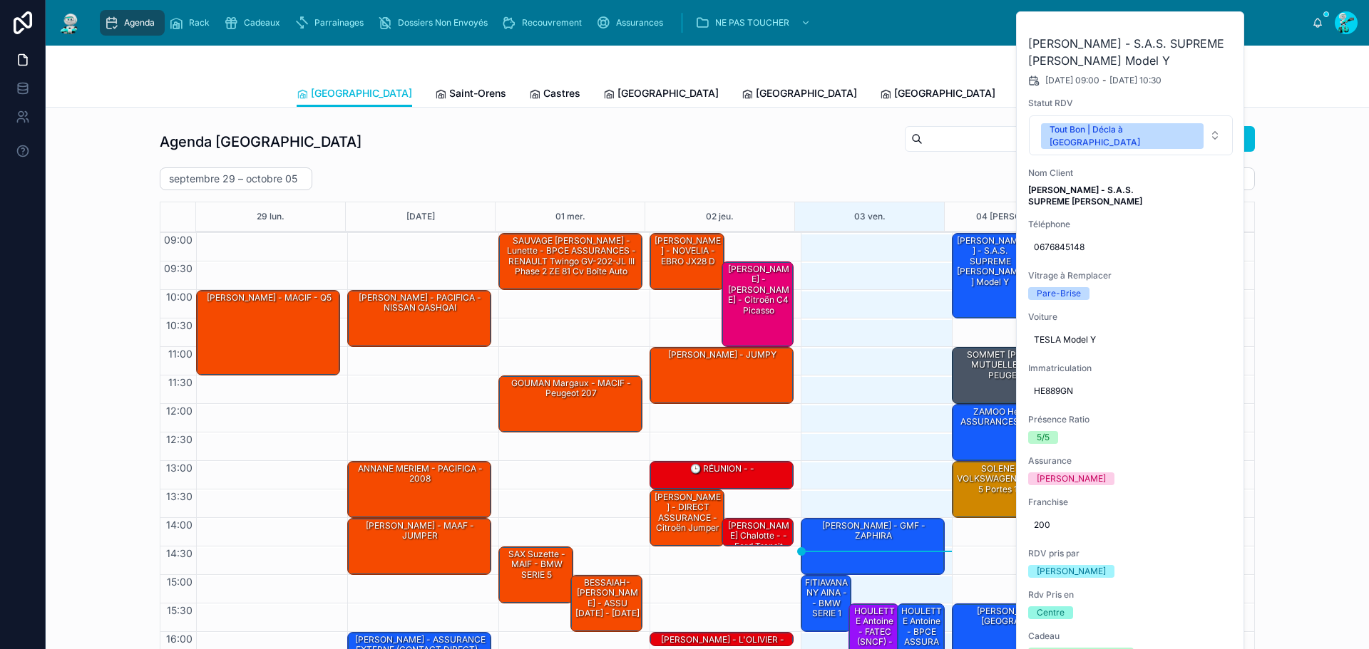
click at [788, 180] on div "septembre 29 – octobre 05 Today Week" at bounding box center [707, 179] width 1095 height 23
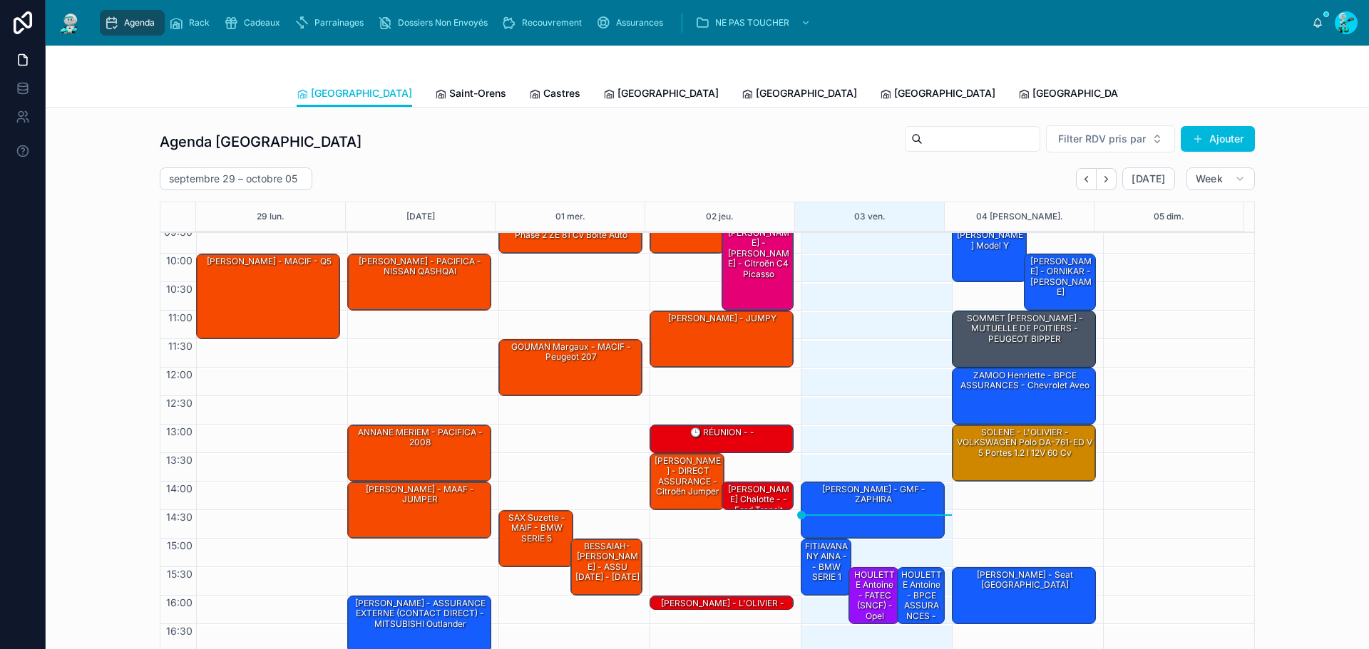
scroll to position [71, 0]
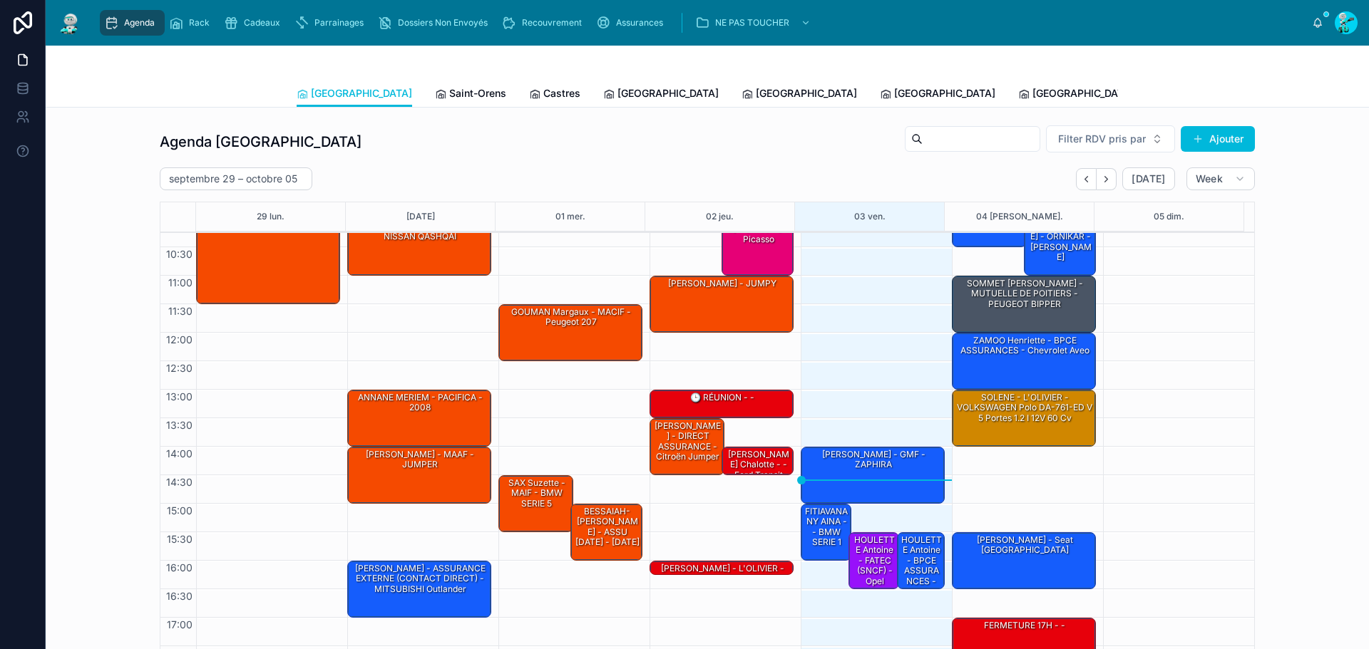
click at [1012, 426] on div "SOLENE - L'OLIVIER - VOLKSWAGEN Polo DA-761-ED V 5 portes 1.2 i 12V 60 cv" at bounding box center [1025, 418] width 140 height 54
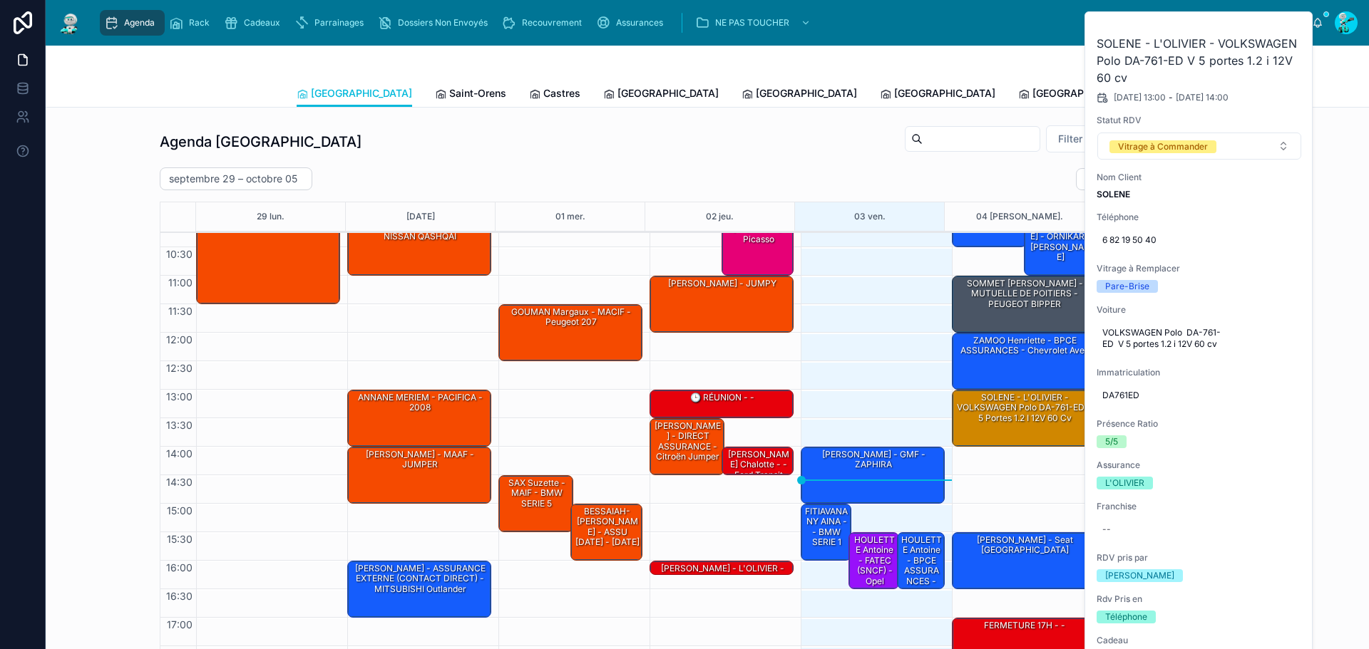
click at [0, 0] on icon at bounding box center [0, 0] width 0 height 0
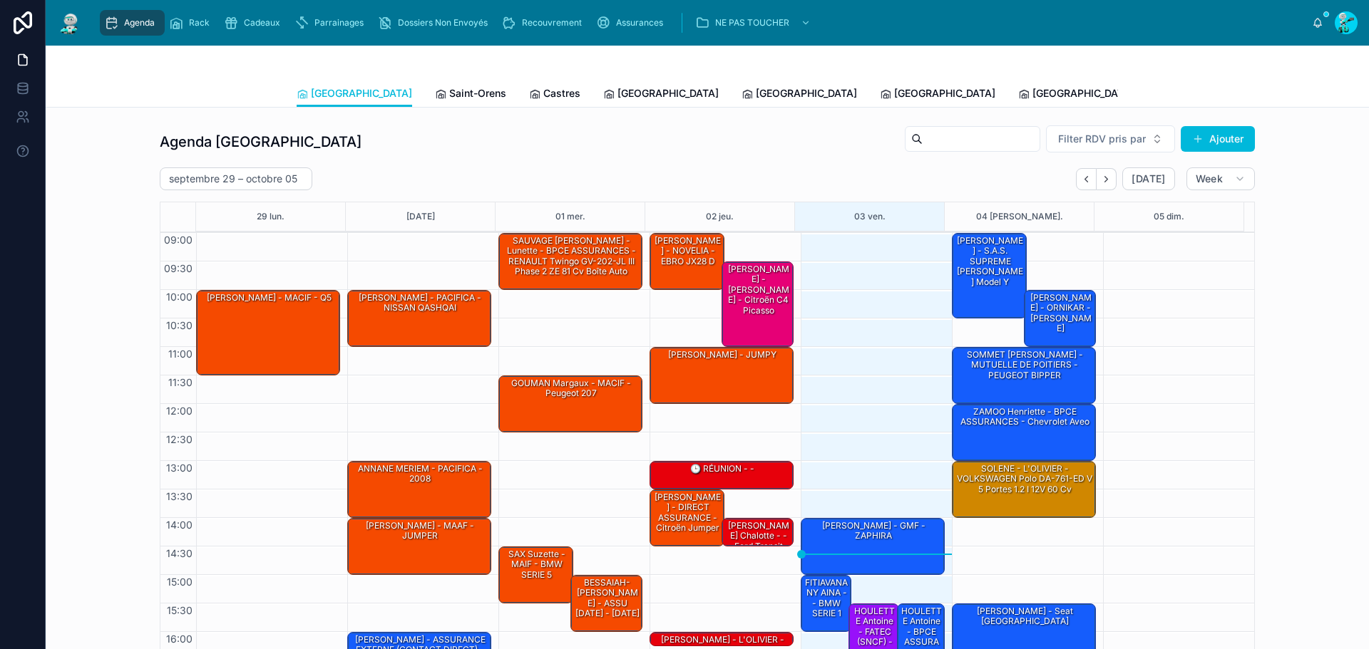
click at [1290, 88] on span "Tous Centres" at bounding box center [1321, 93] width 63 height 14
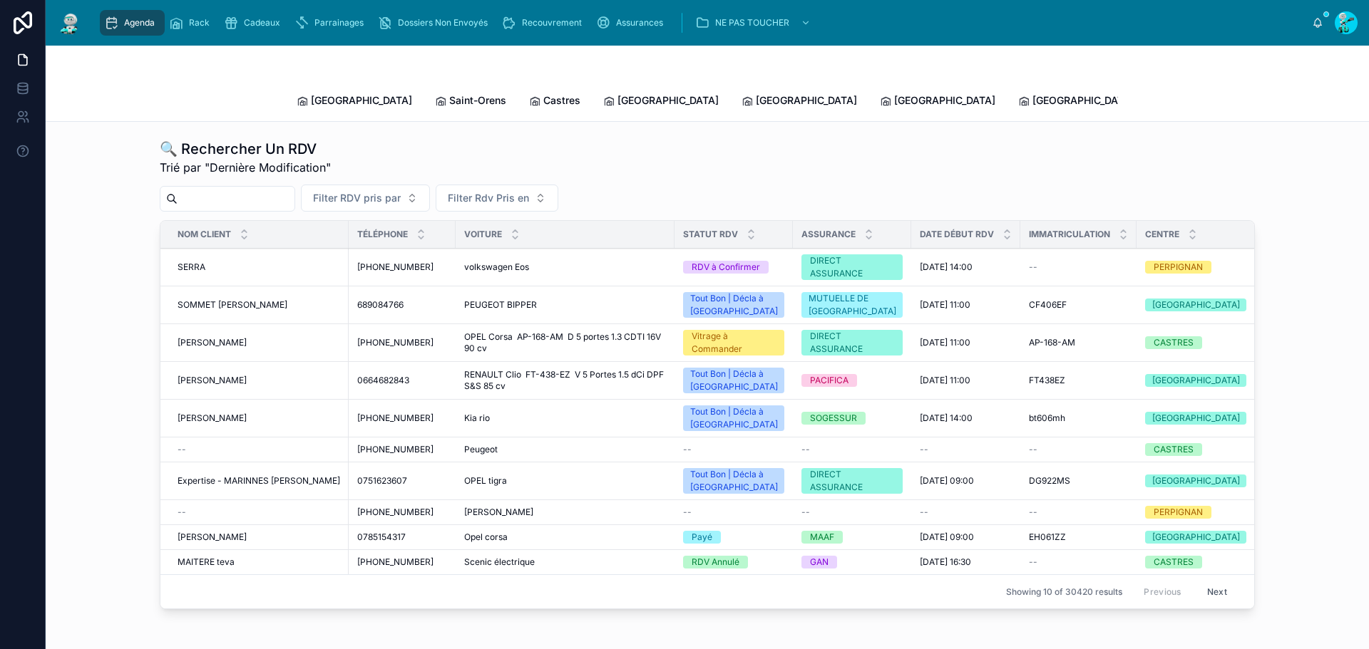
click at [199, 189] on input "text" at bounding box center [236, 199] width 117 height 20
paste input "*******"
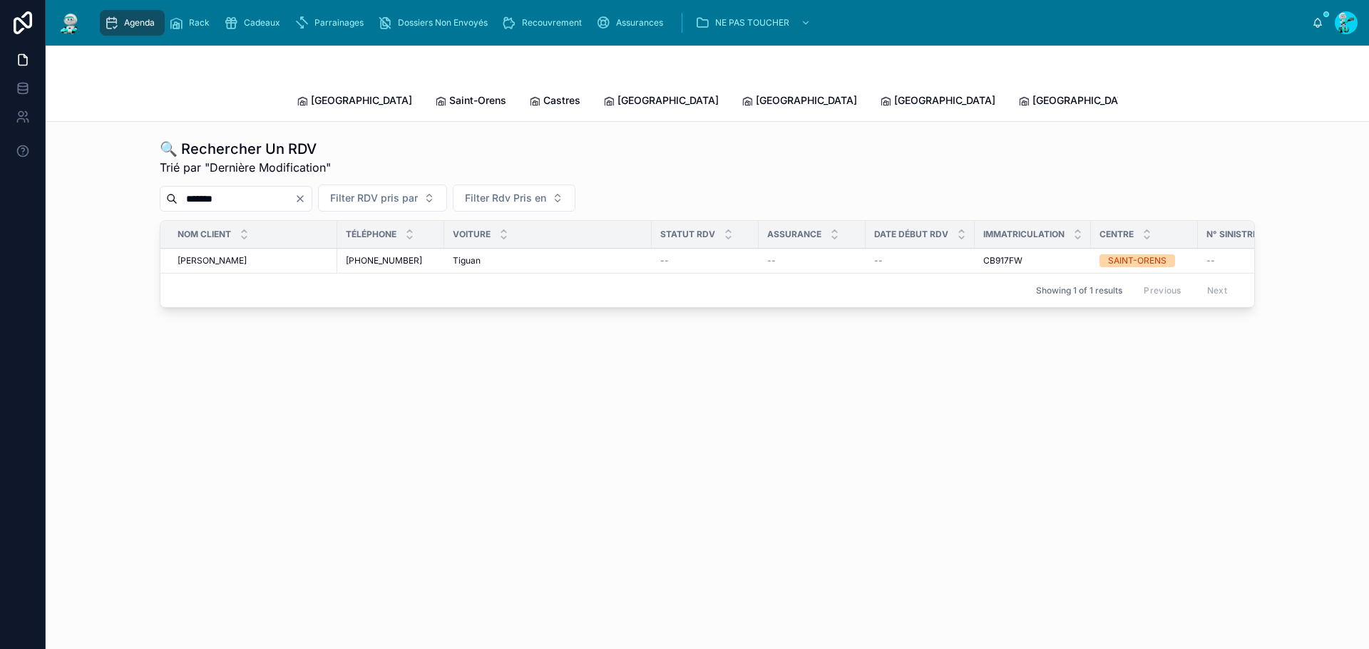
type input "*******"
click at [209, 255] on span "Pierre Bouffleres" at bounding box center [212, 260] width 69 height 11
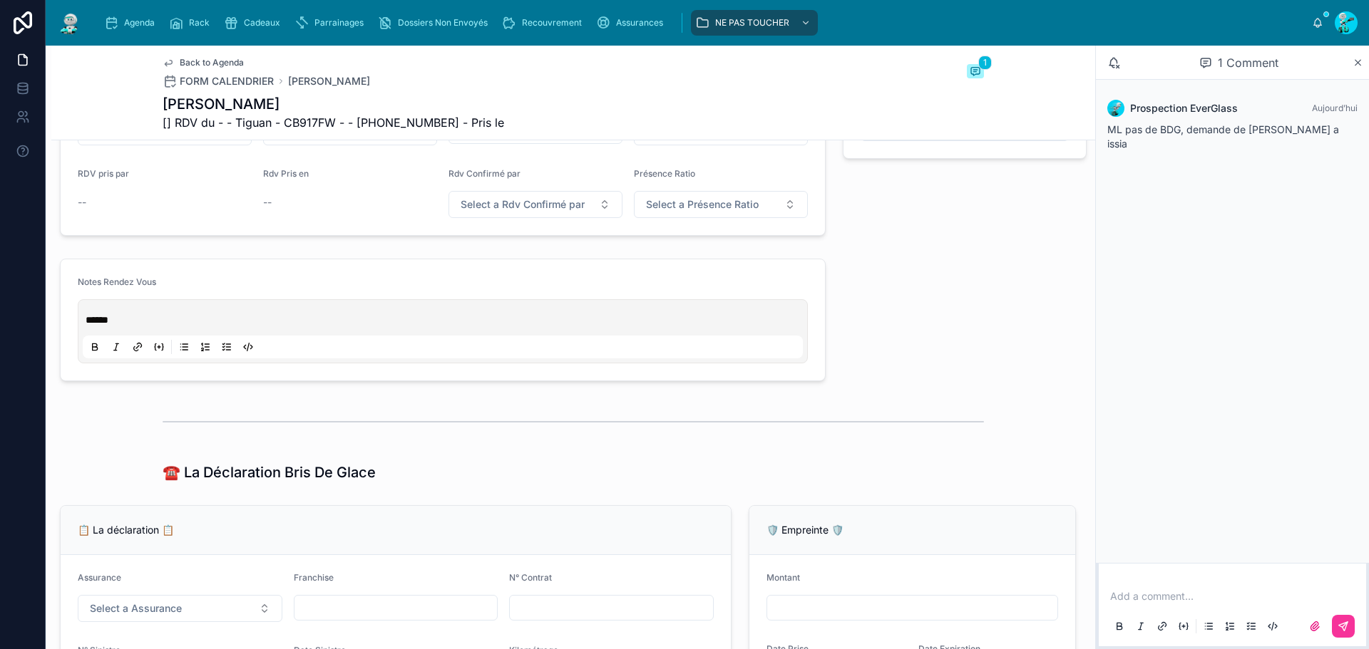
scroll to position [428, 0]
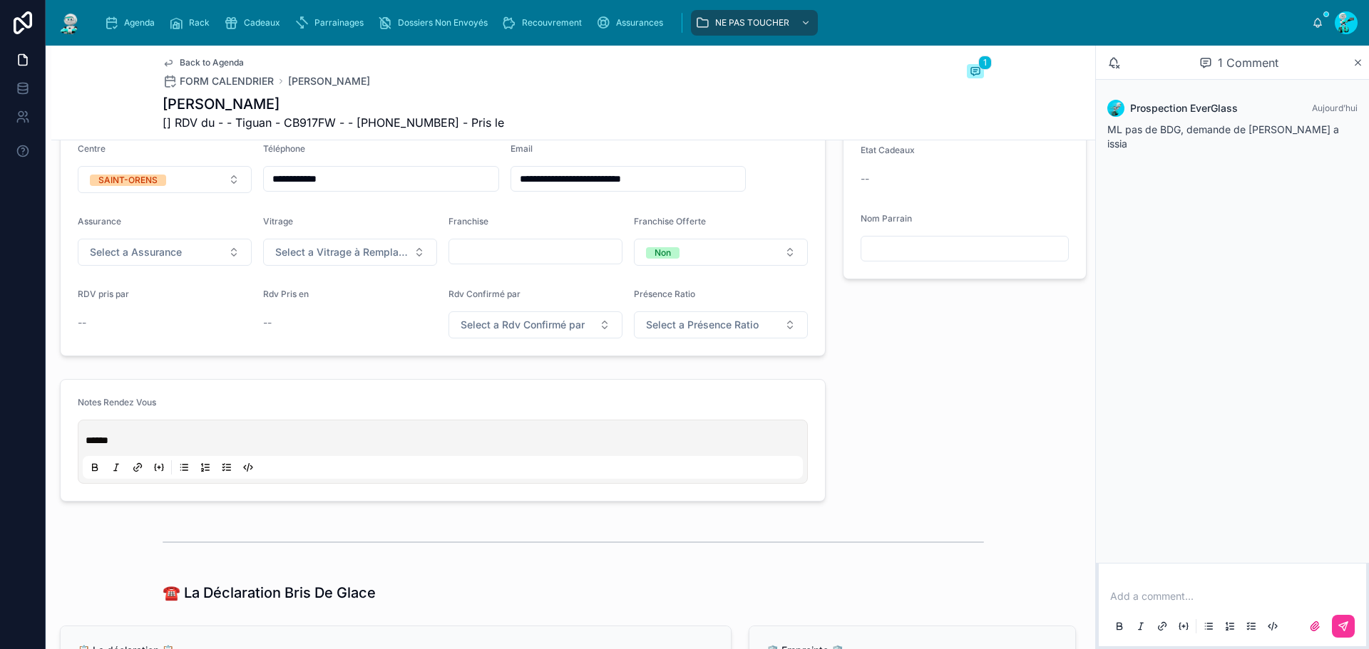
click at [1138, 595] on p at bounding box center [1235, 597] width 250 height 14
click at [1324, 598] on p "**********" at bounding box center [1235, 597] width 250 height 14
click at [1358, 632] on div "**********" at bounding box center [1232, 610] width 267 height 71
click at [1343, 632] on button at bounding box center [1343, 626] width 23 height 23
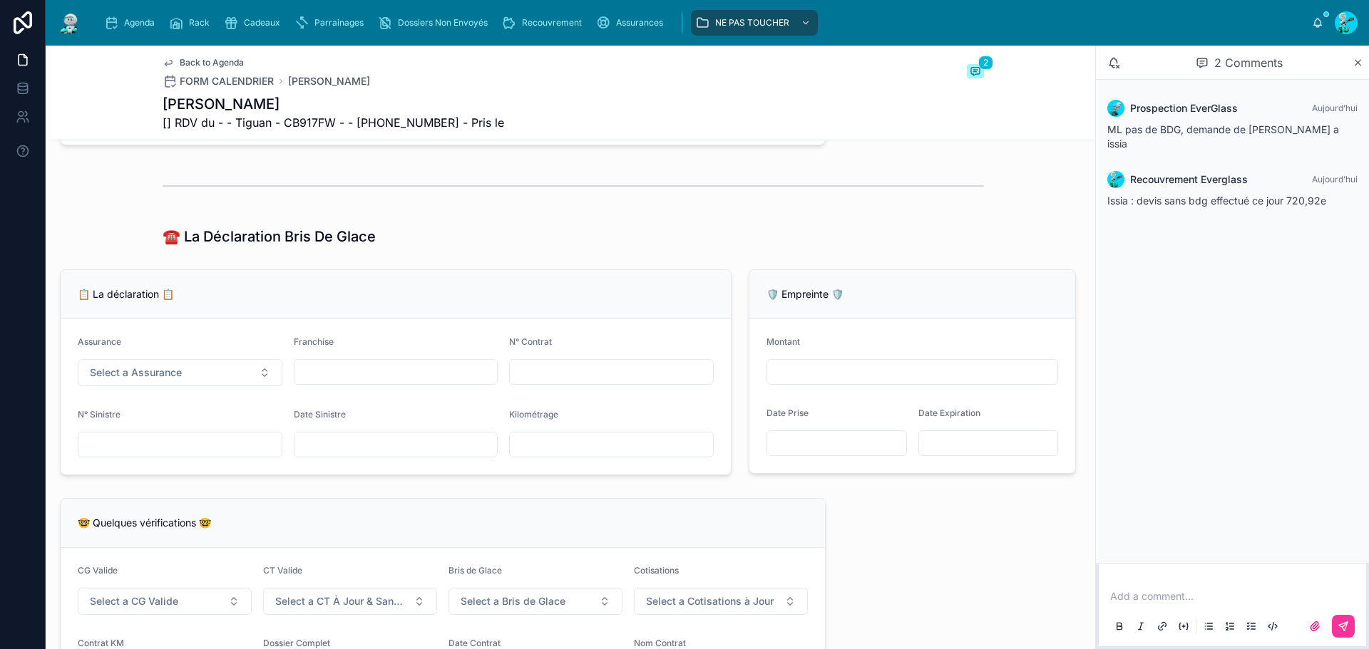
scroll to position [285, 0]
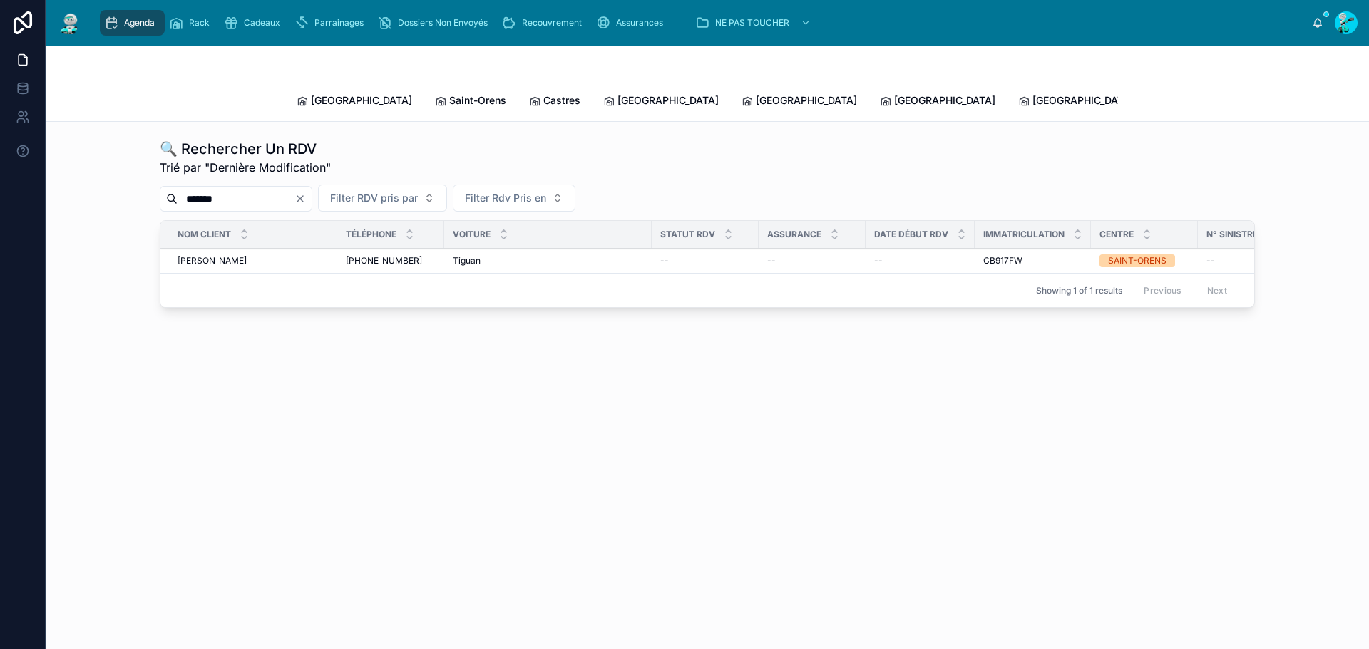
click at [225, 189] on input "*******" at bounding box center [236, 199] width 117 height 20
paste input "text"
type input "*******"
click at [242, 255] on span "GUERIN Mathieu" at bounding box center [212, 260] width 69 height 11
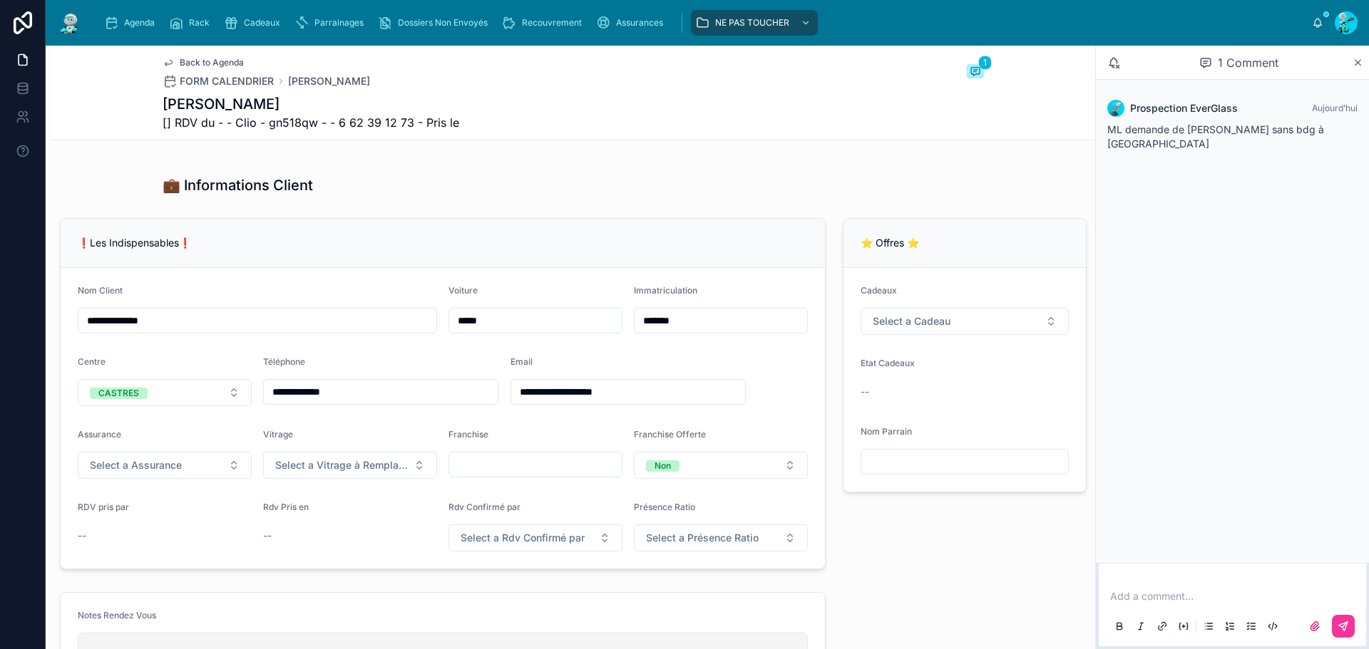
scroll to position [214, 0]
click at [648, 331] on input "*******" at bounding box center [720, 322] width 173 height 20
click at [748, 331] on input "*******" at bounding box center [720, 322] width 173 height 20
click at [745, 331] on input "*******" at bounding box center [720, 322] width 173 height 20
click at [744, 331] on input "*******" at bounding box center [720, 322] width 173 height 20
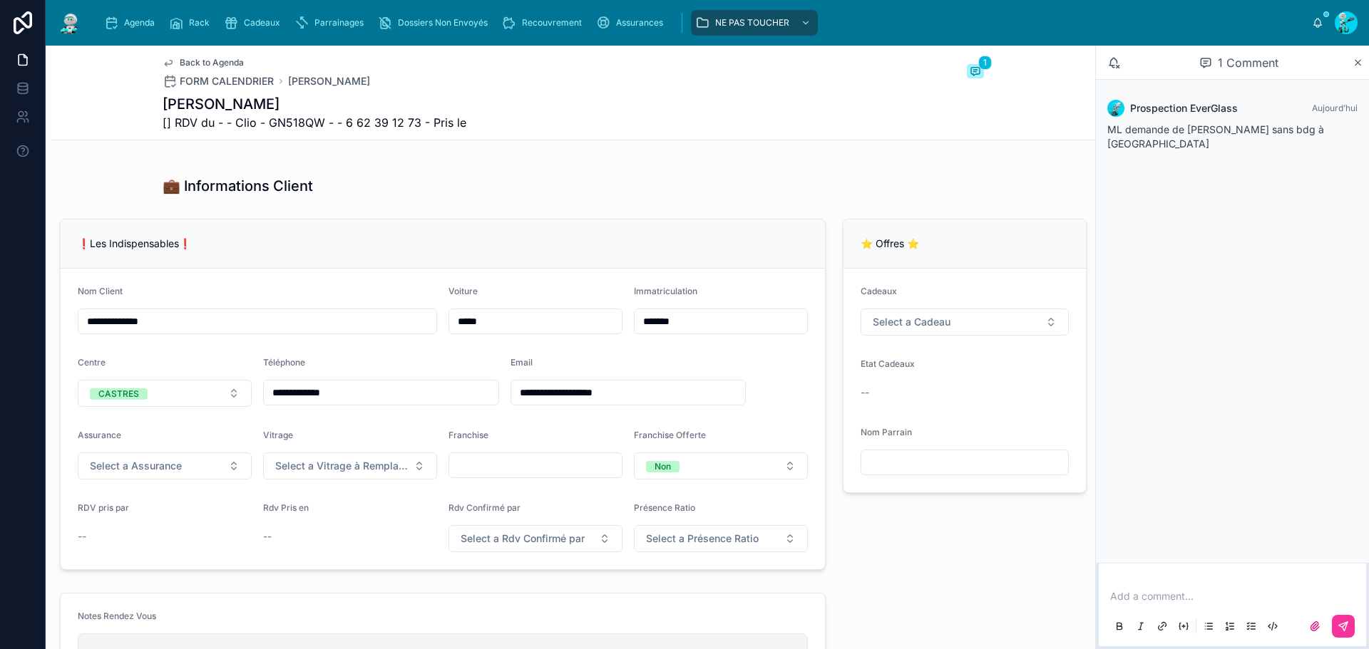
type input "*******"
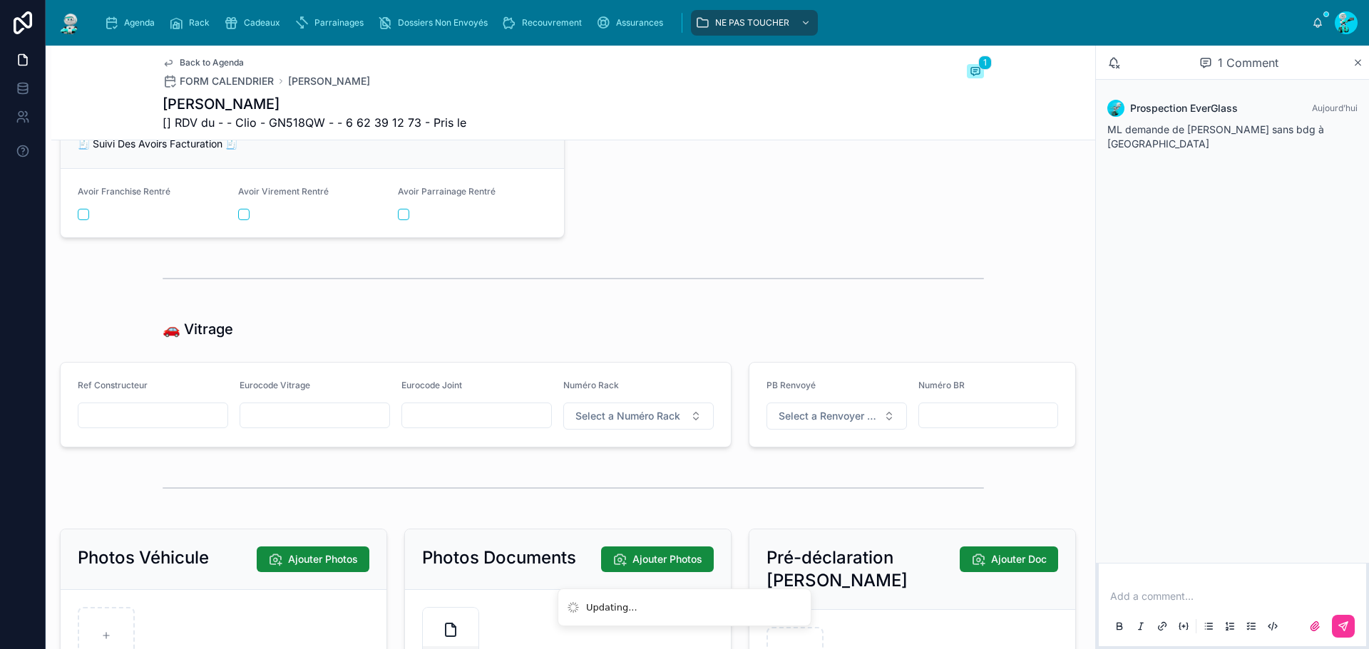
scroll to position [1526, 0]
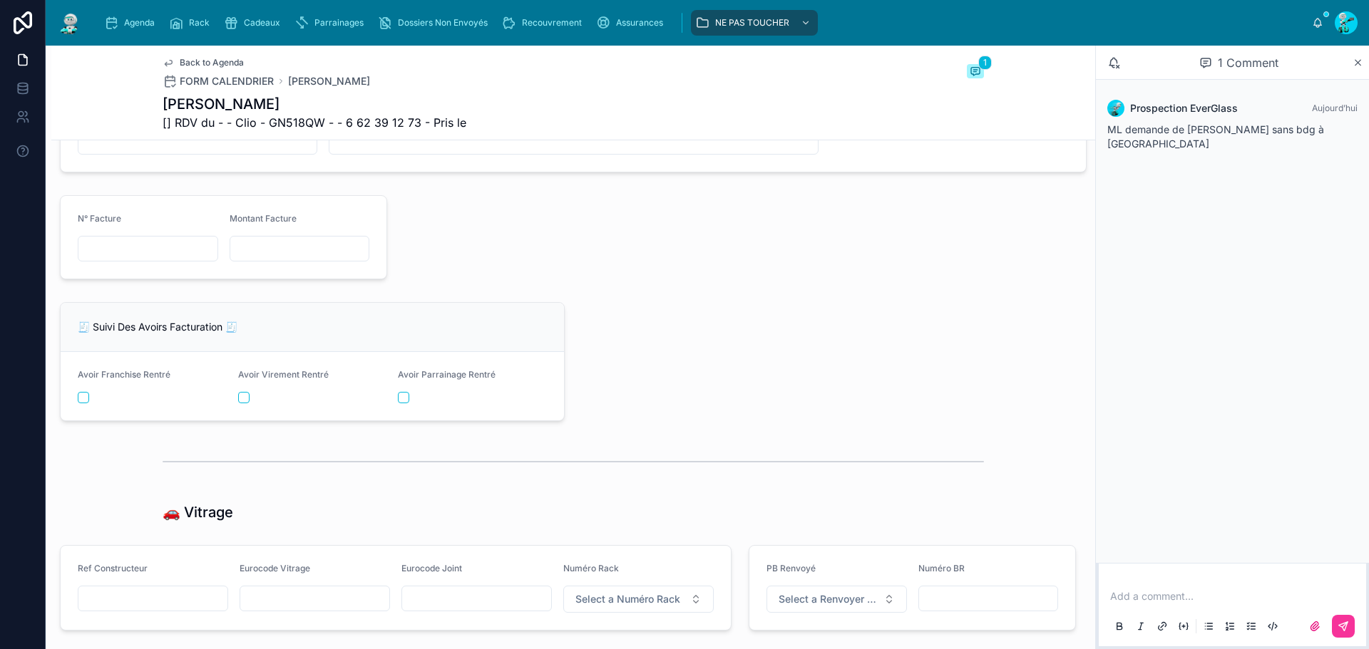
click at [138, 259] on input "text" at bounding box center [147, 249] width 139 height 20
paste input "**********"
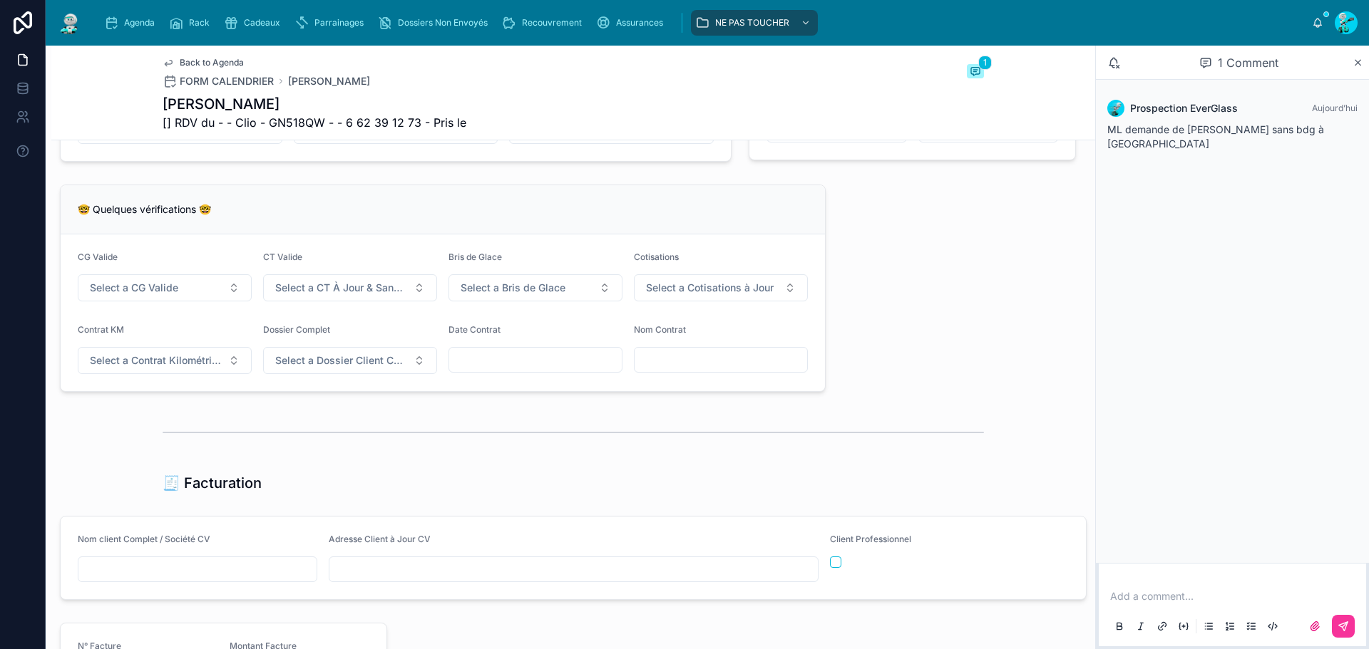
scroll to position [599, 0]
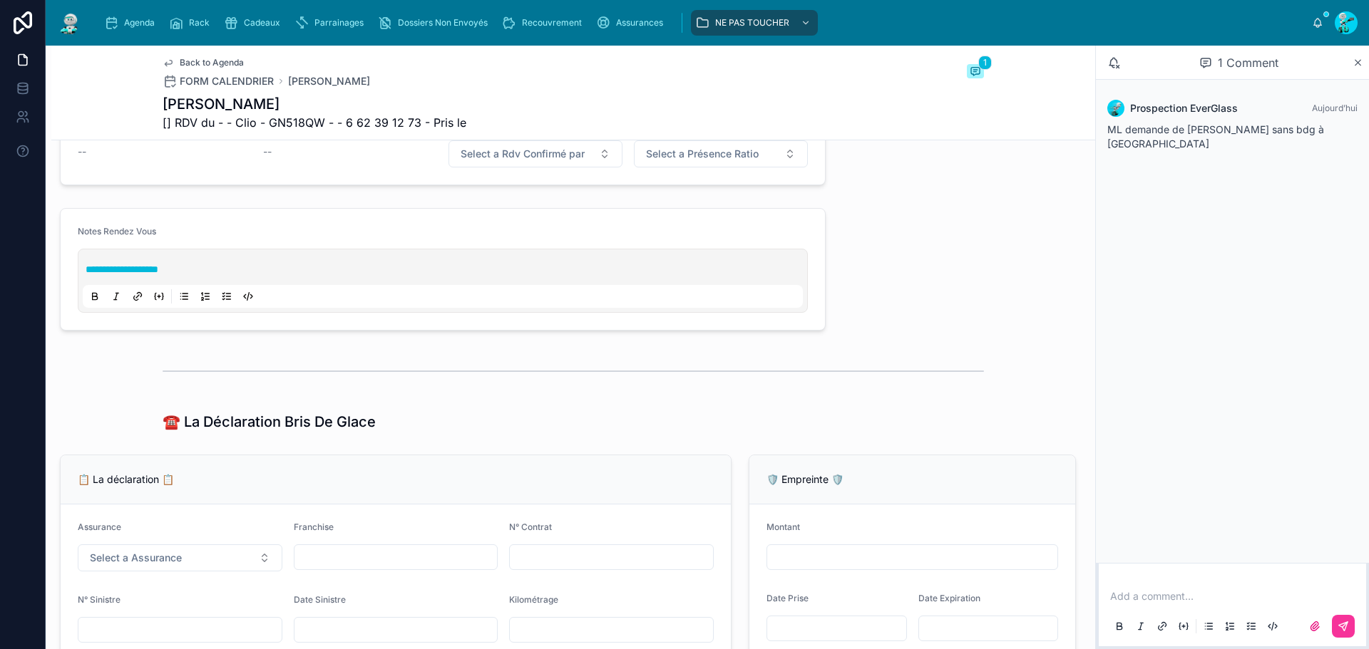
type input "**********"
click at [87, 274] on span "**********" at bounding box center [122, 269] width 73 height 10
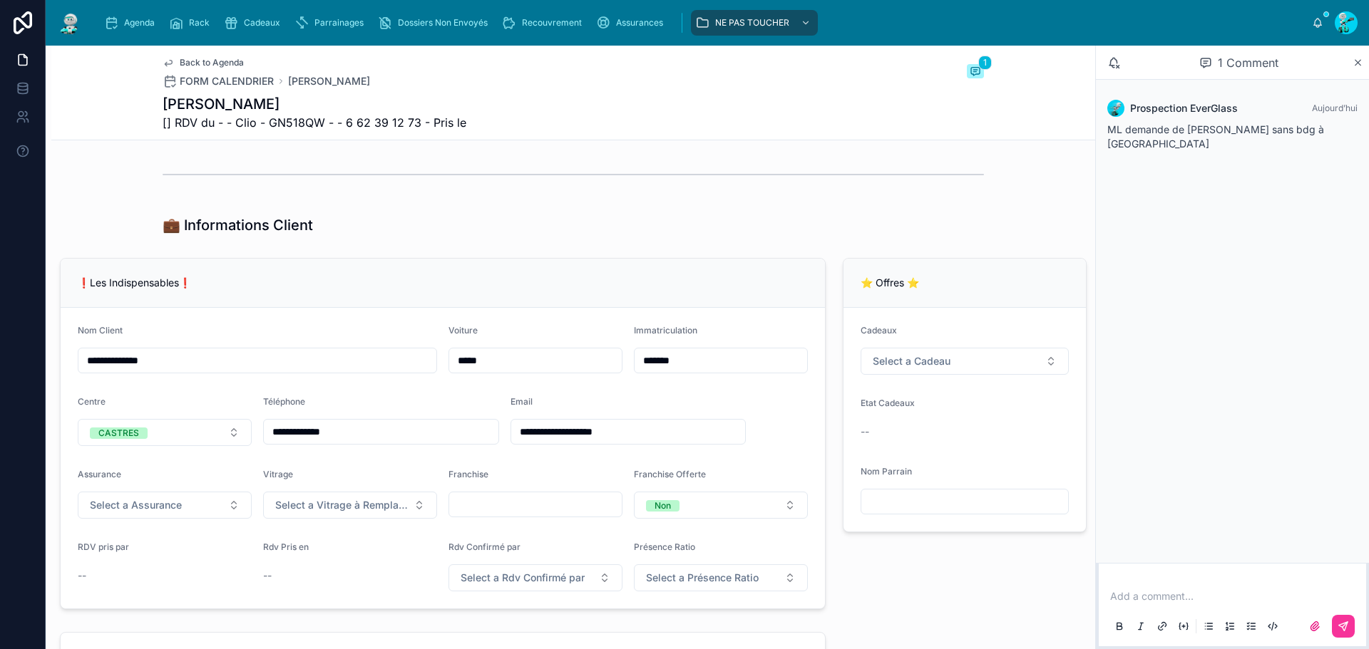
scroll to position [143, 0]
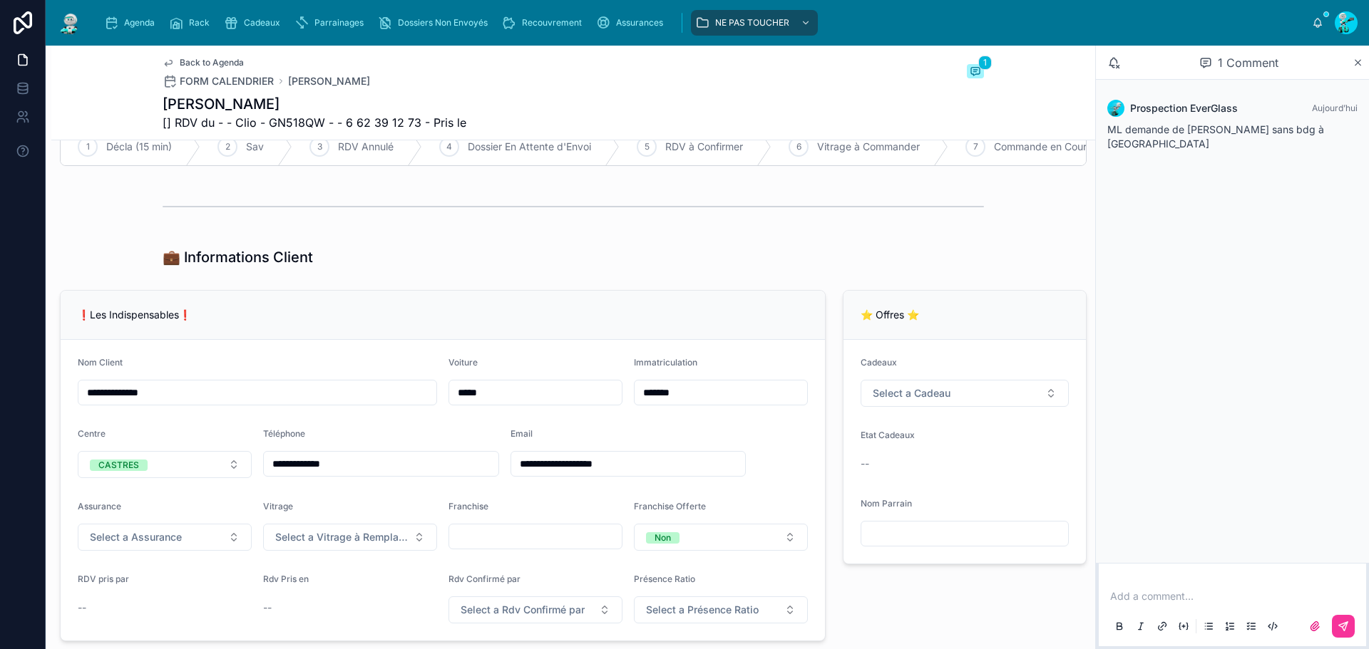
click at [1142, 595] on p at bounding box center [1235, 597] width 250 height 14
click at [1299, 597] on p "**********" at bounding box center [1235, 597] width 250 height 14
click at [1349, 630] on button at bounding box center [1343, 626] width 23 height 23
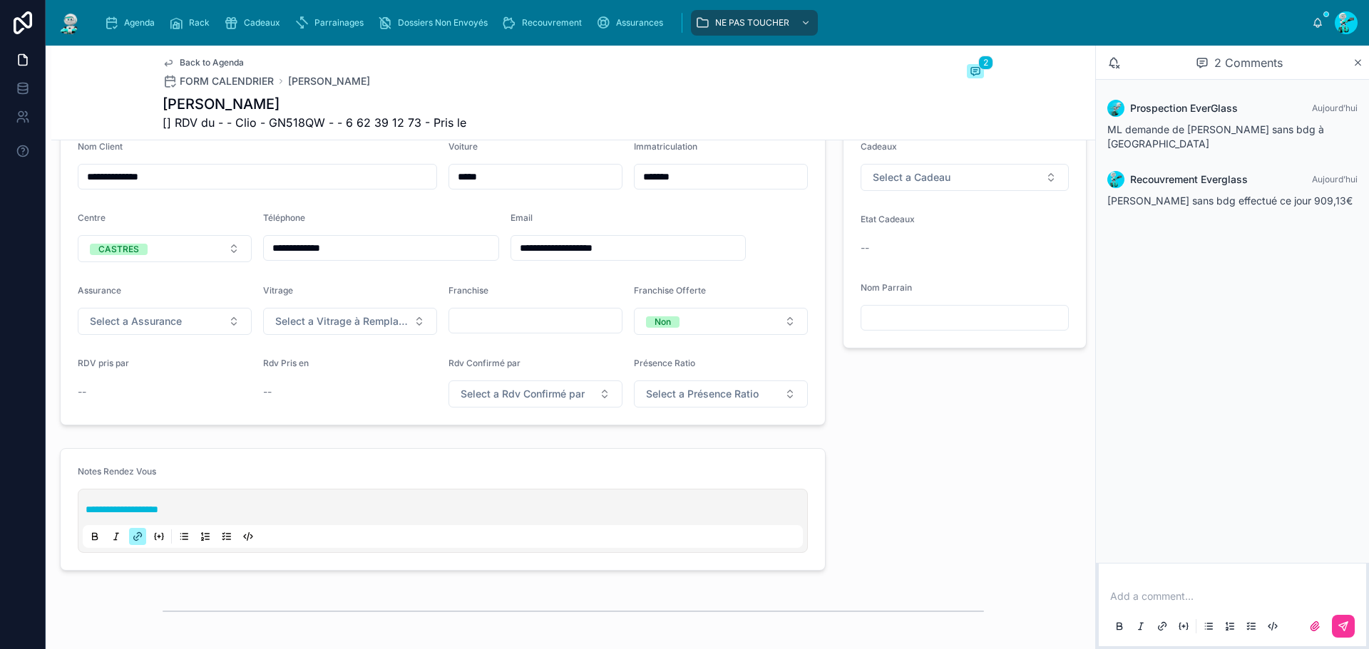
scroll to position [285, 0]
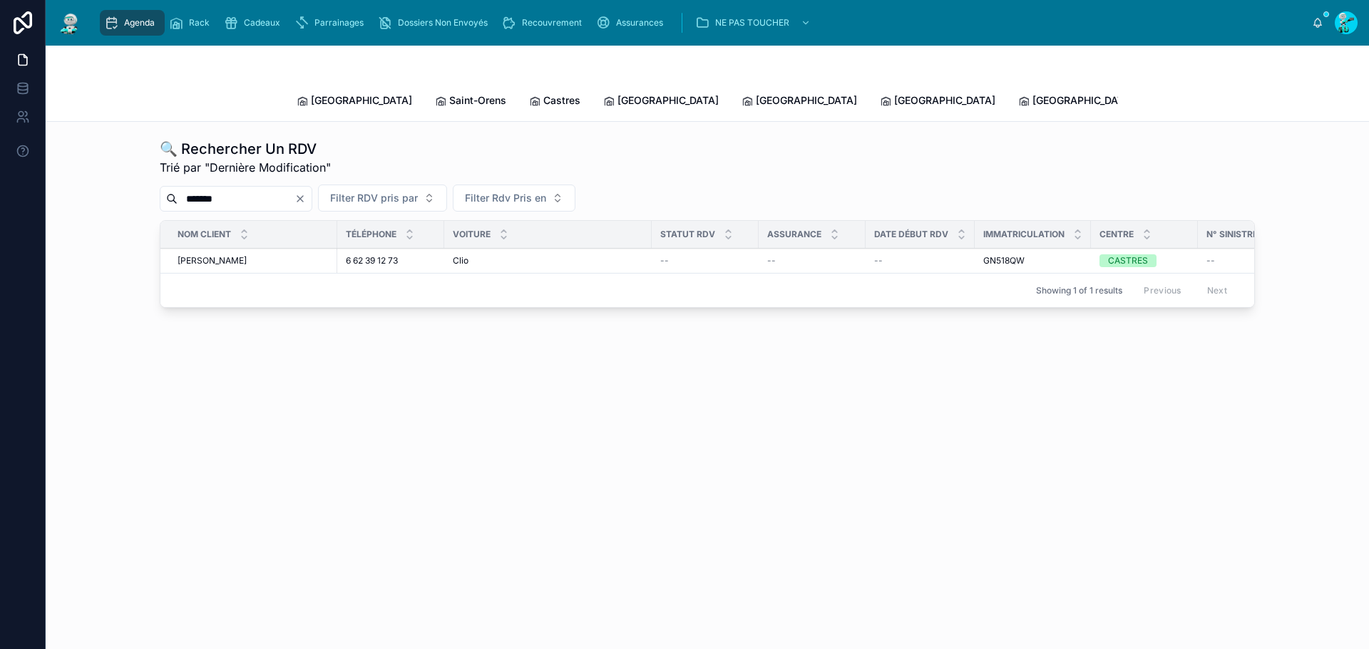
click at [116, 23] on icon "scrollable content" at bounding box center [111, 23] width 14 height 14
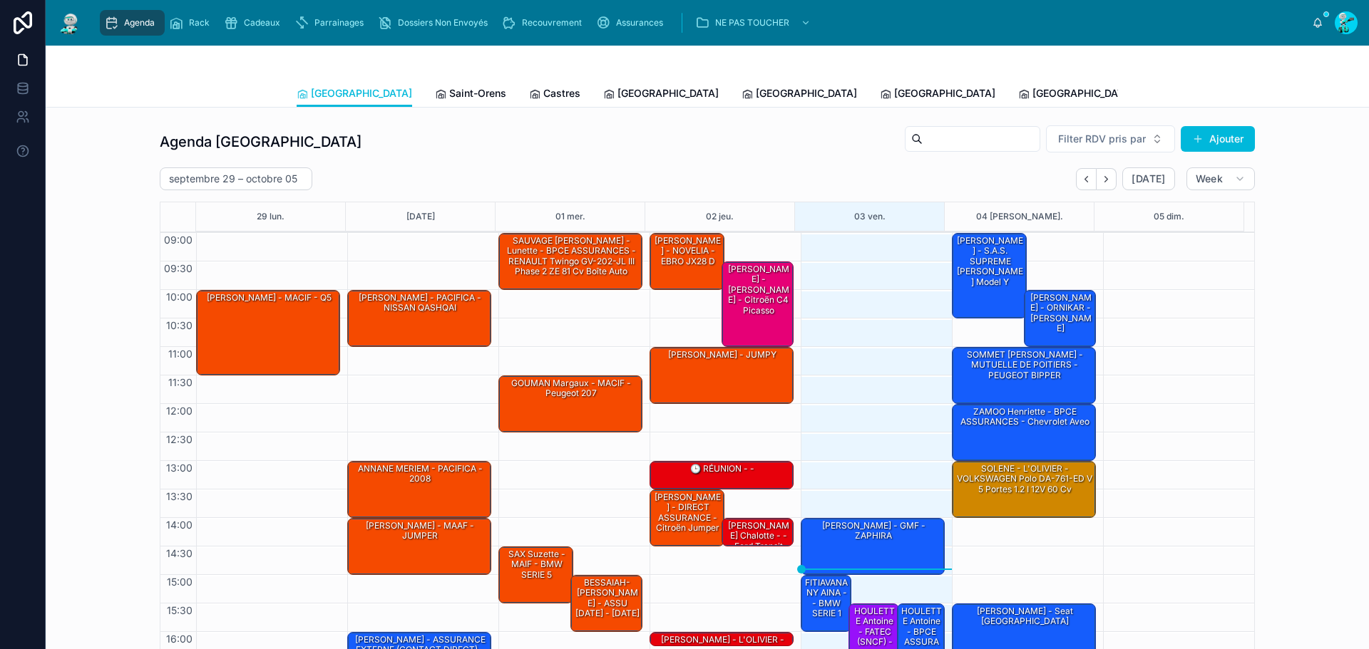
click at [963, 289] on div "BERNADICOU Maxime - S.A.S. SUPREME NIKOLA - SOLLY AZAR - TESLA Model Y" at bounding box center [990, 262] width 71 height 54
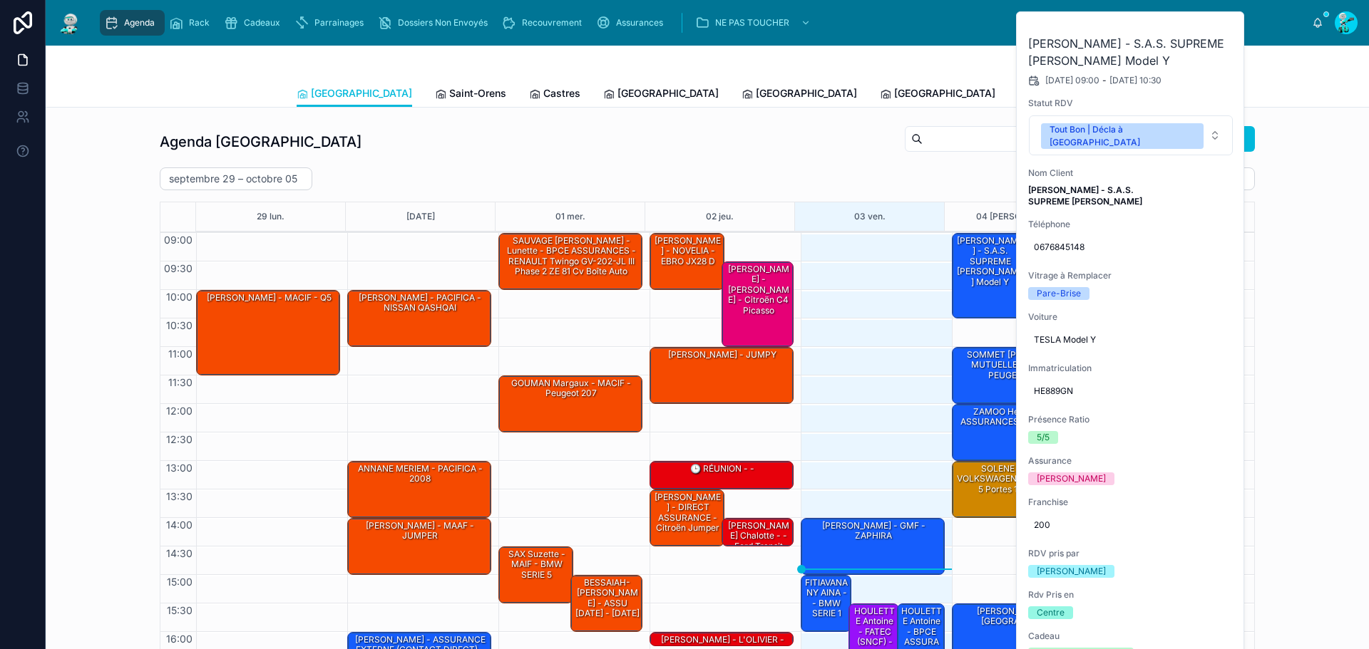
click at [0, 0] on icon at bounding box center [0, 0] width 0 height 0
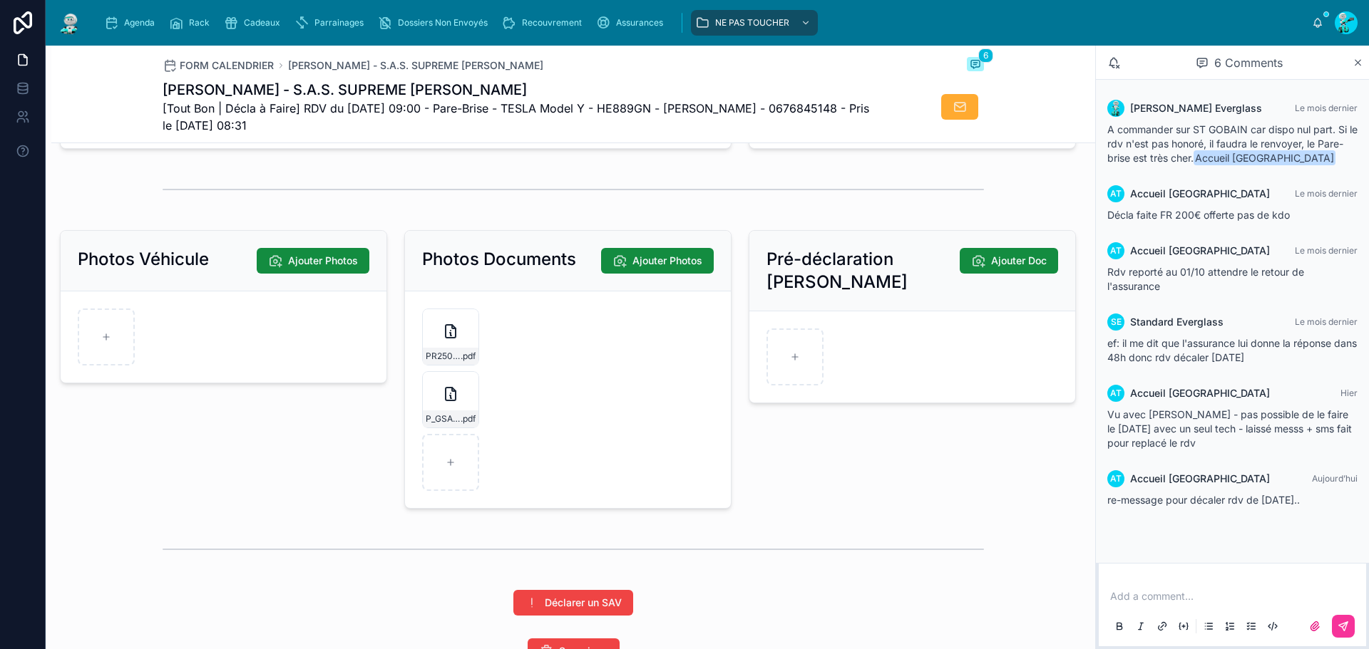
scroll to position [2133, 0]
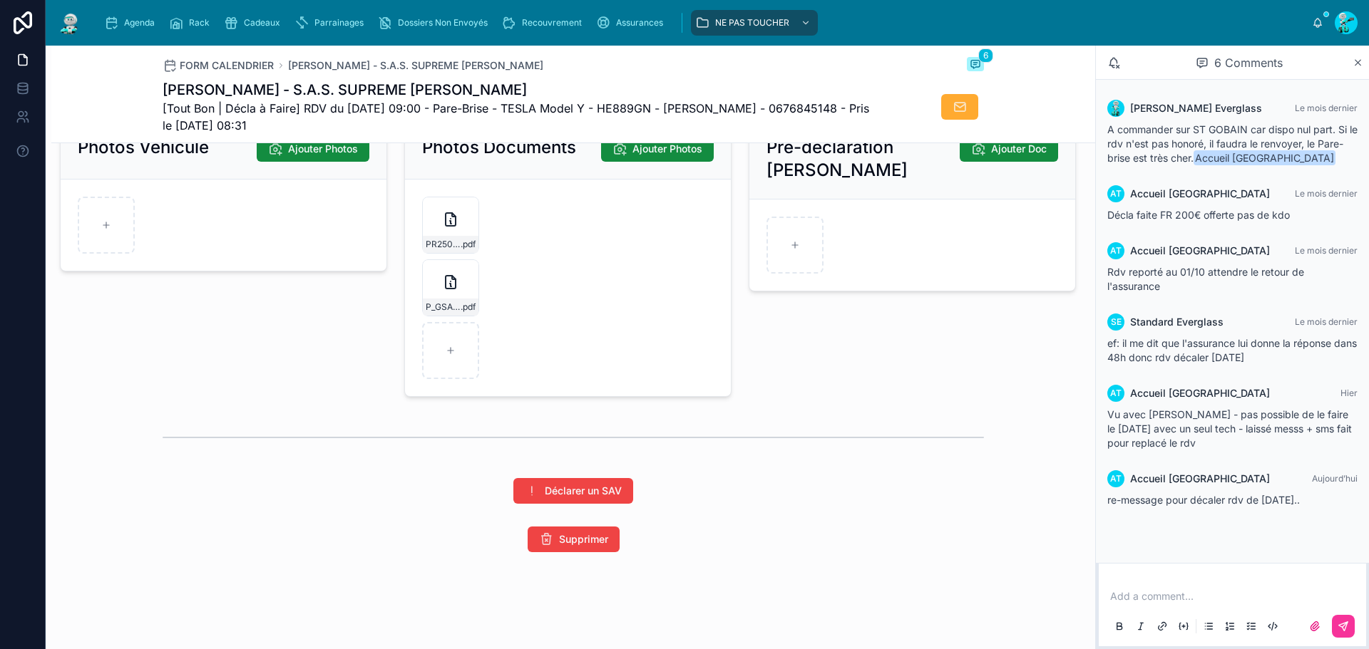
click at [452, 237] on div "PR2509-1793 .pdf" at bounding box center [451, 244] width 56 height 17
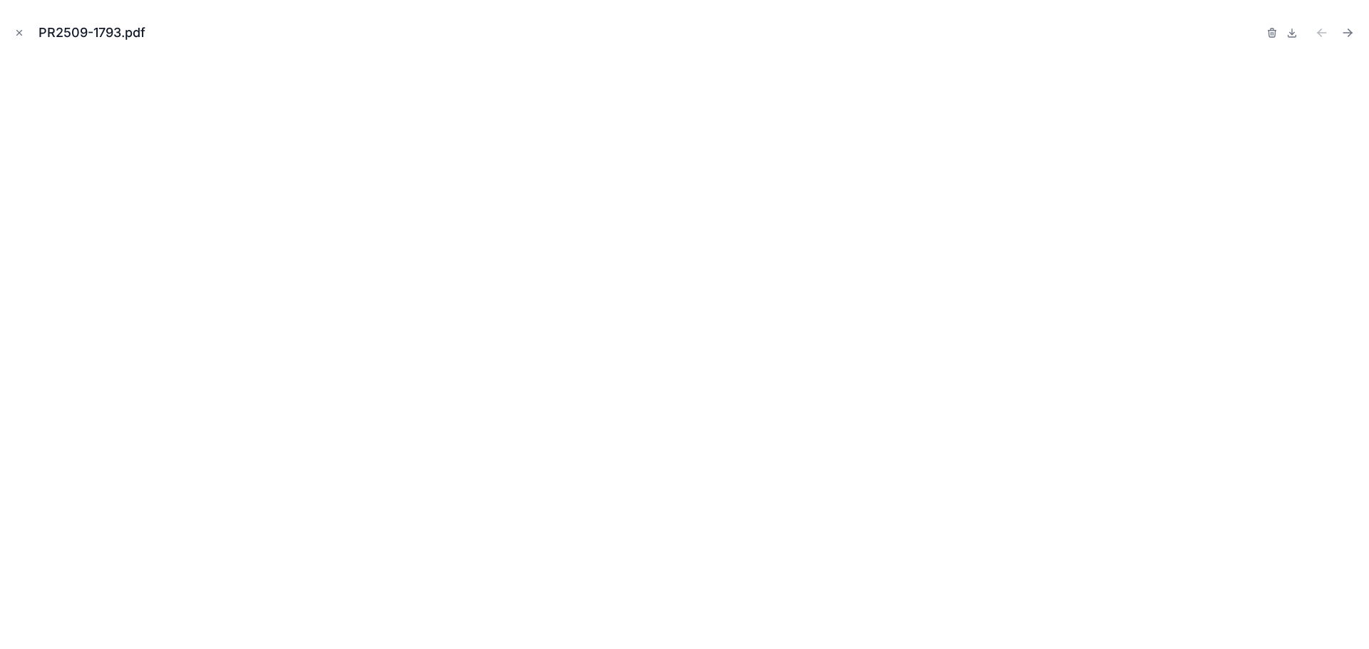
drag, startPoint x: 22, startPoint y: 36, endPoint x: 4, endPoint y: 16, distance: 26.8
click at [22, 36] on icon "Close modal" at bounding box center [19, 33] width 10 height 10
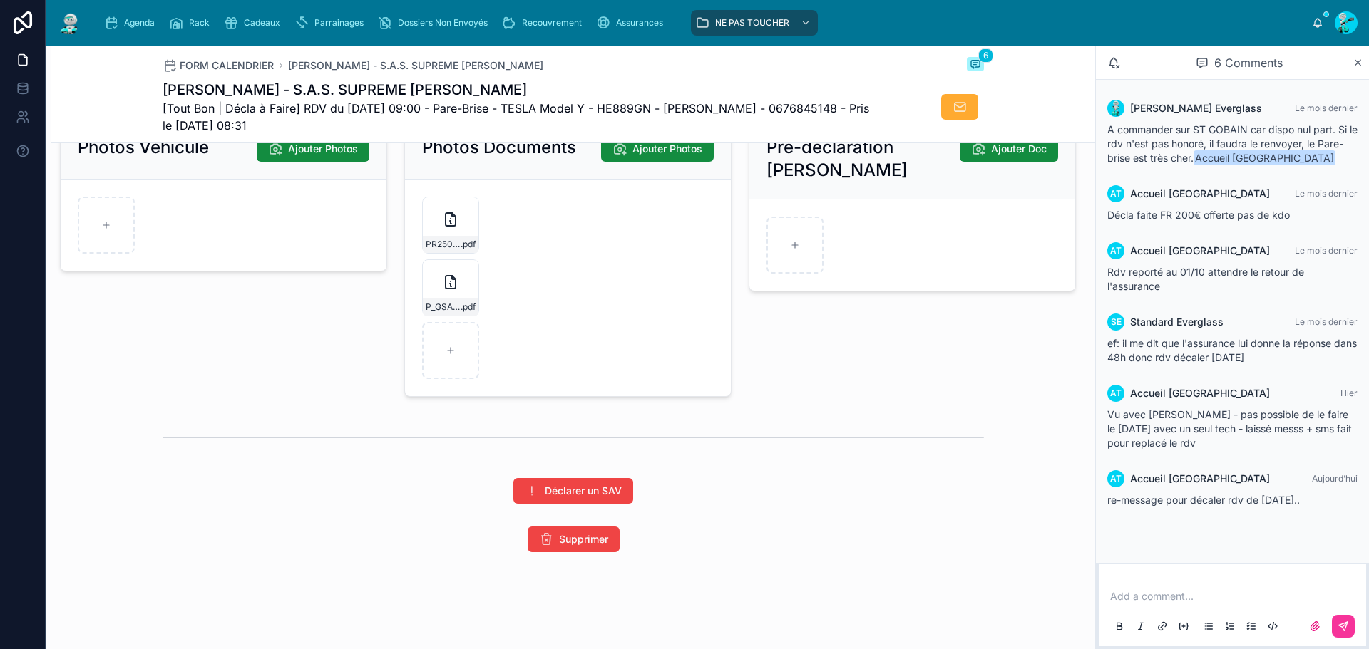
click at [0, 0] on div at bounding box center [0, 0] width 0 height 0
click at [0, 0] on icon "button" at bounding box center [0, 0] width 0 height 0
click at [478, 182] on icon "button" at bounding box center [478, 183] width 0 height 3
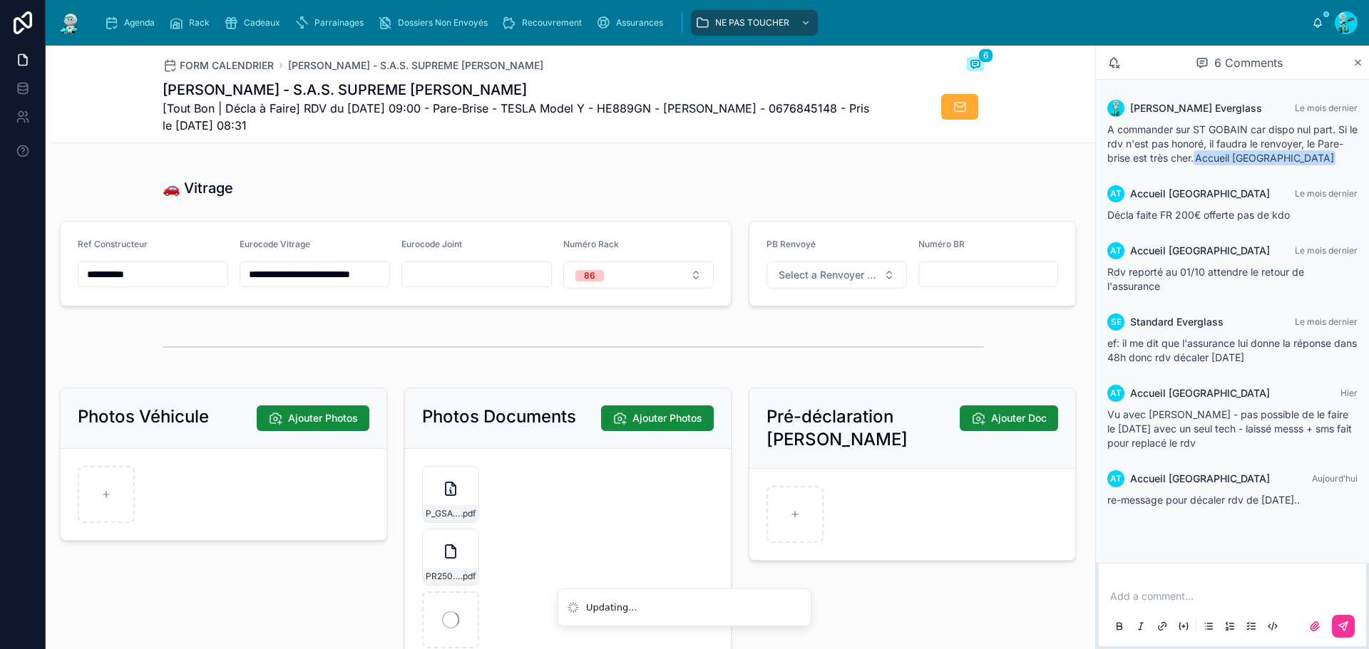
scroll to position [1705, 0]
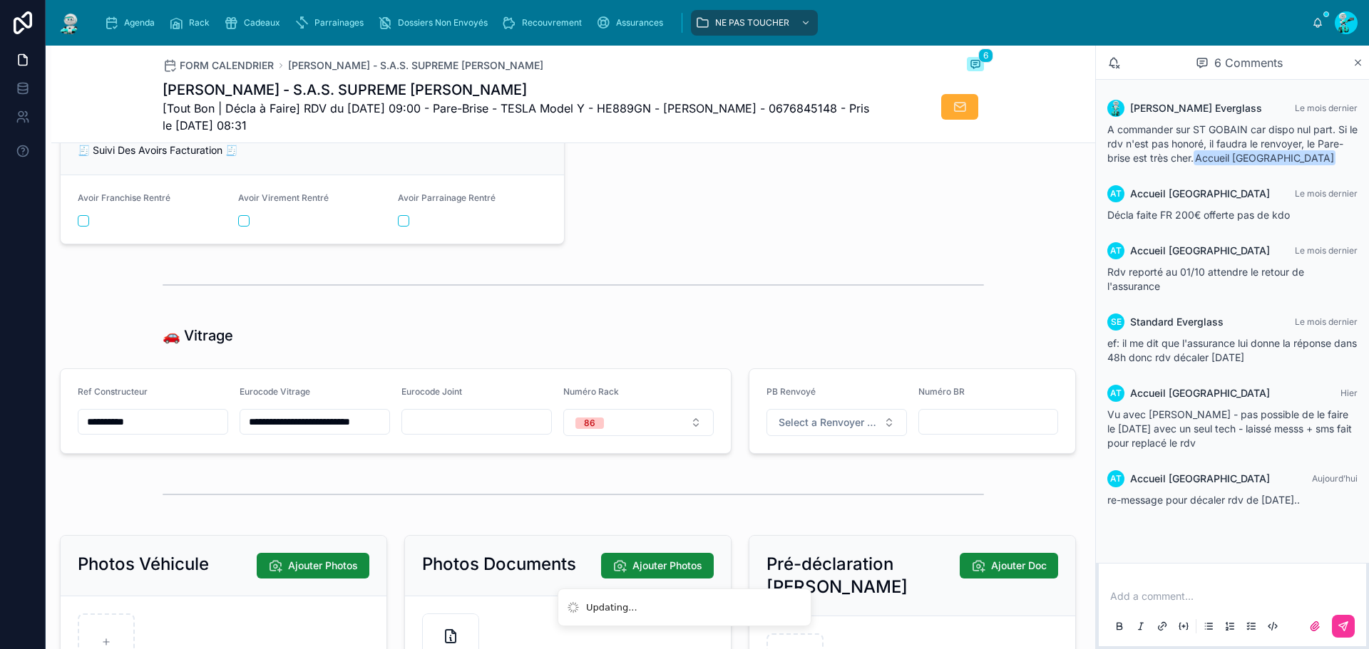
click at [1247, 547] on div "Marion Everglass Le mois dernier A commander sur ST GOBAIN car dispo nul part. …" at bounding box center [1232, 321] width 273 height 483
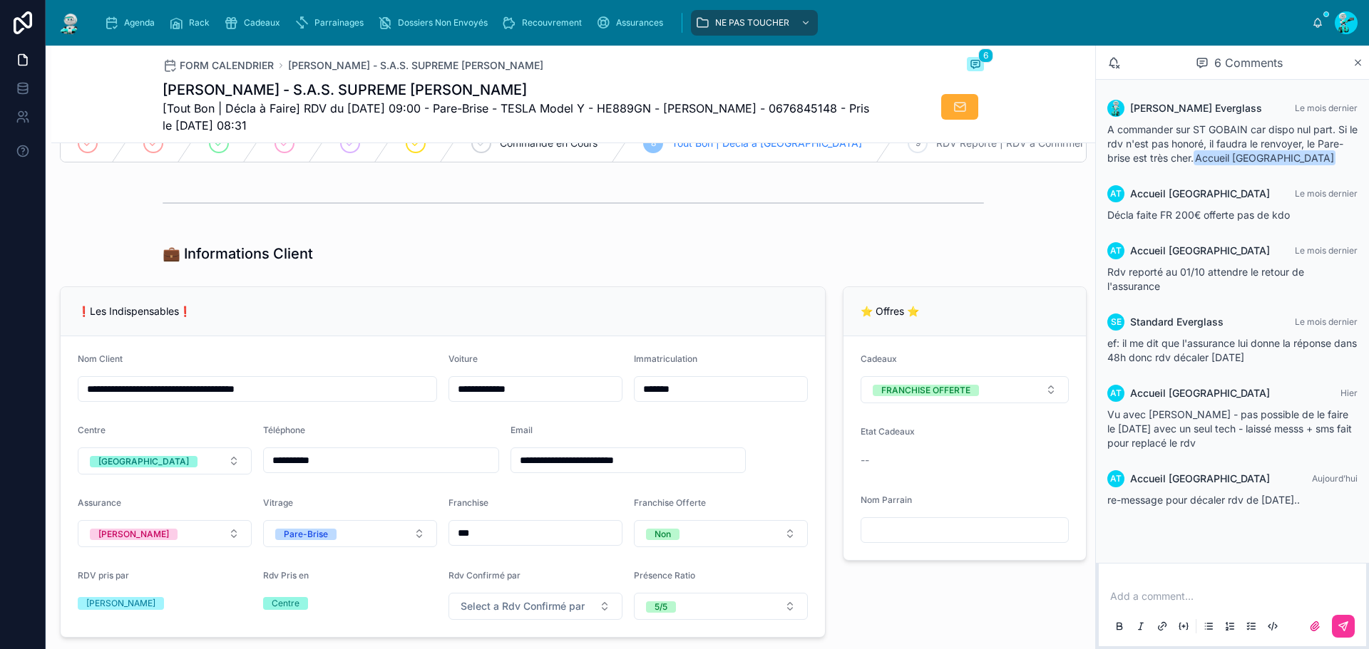
scroll to position [137, 0]
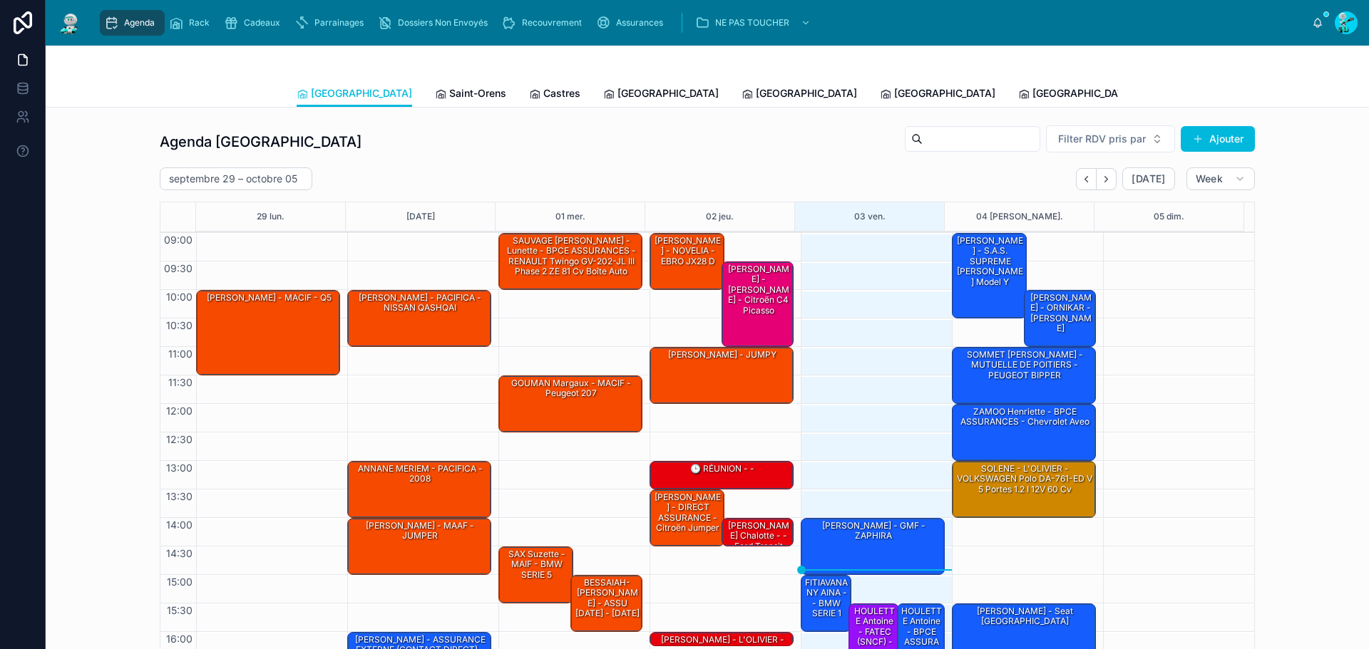
click at [449, 98] on span "Saint-Orens" at bounding box center [477, 93] width 57 height 14
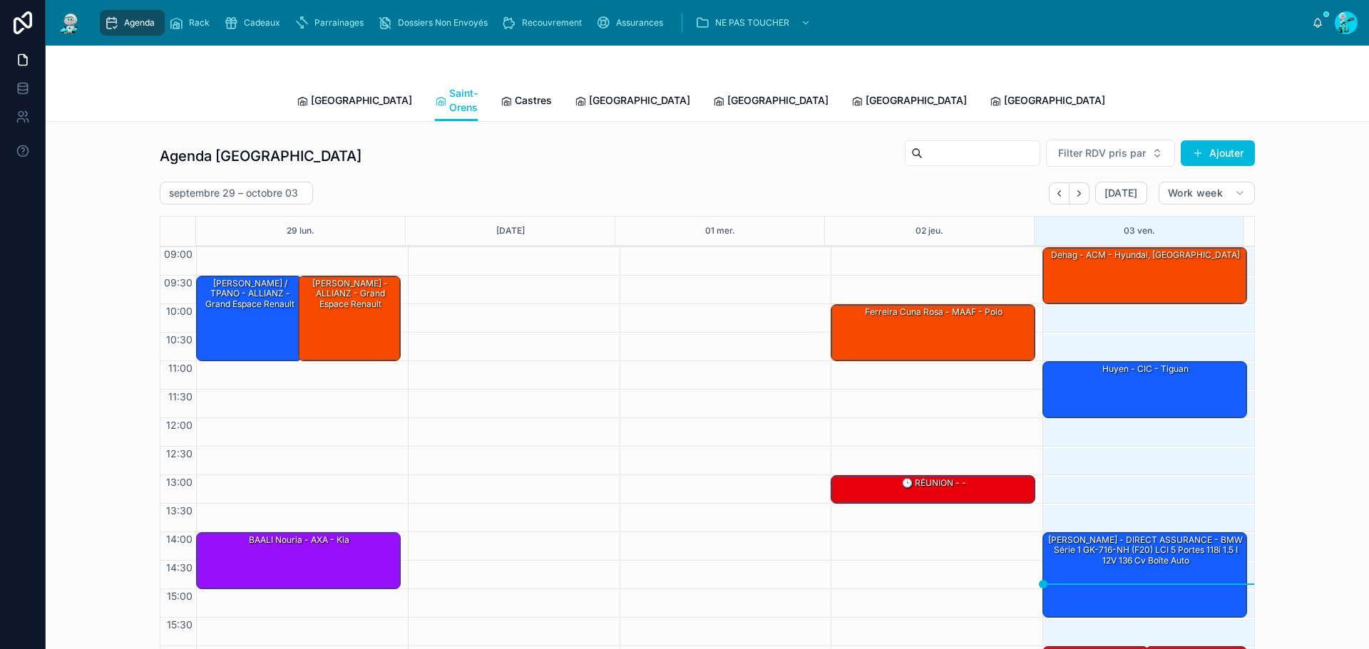
click at [586, 88] on link "Carcassonne" at bounding box center [632, 102] width 115 height 29
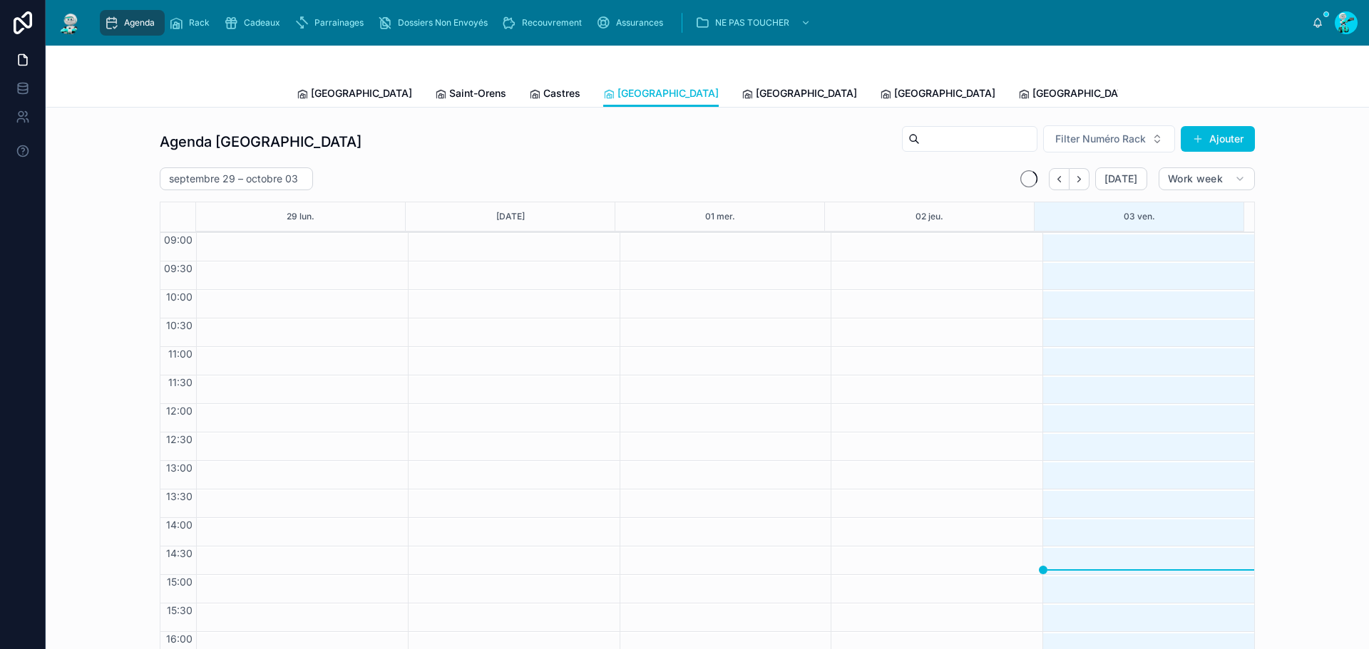
scroll to position [83, 0]
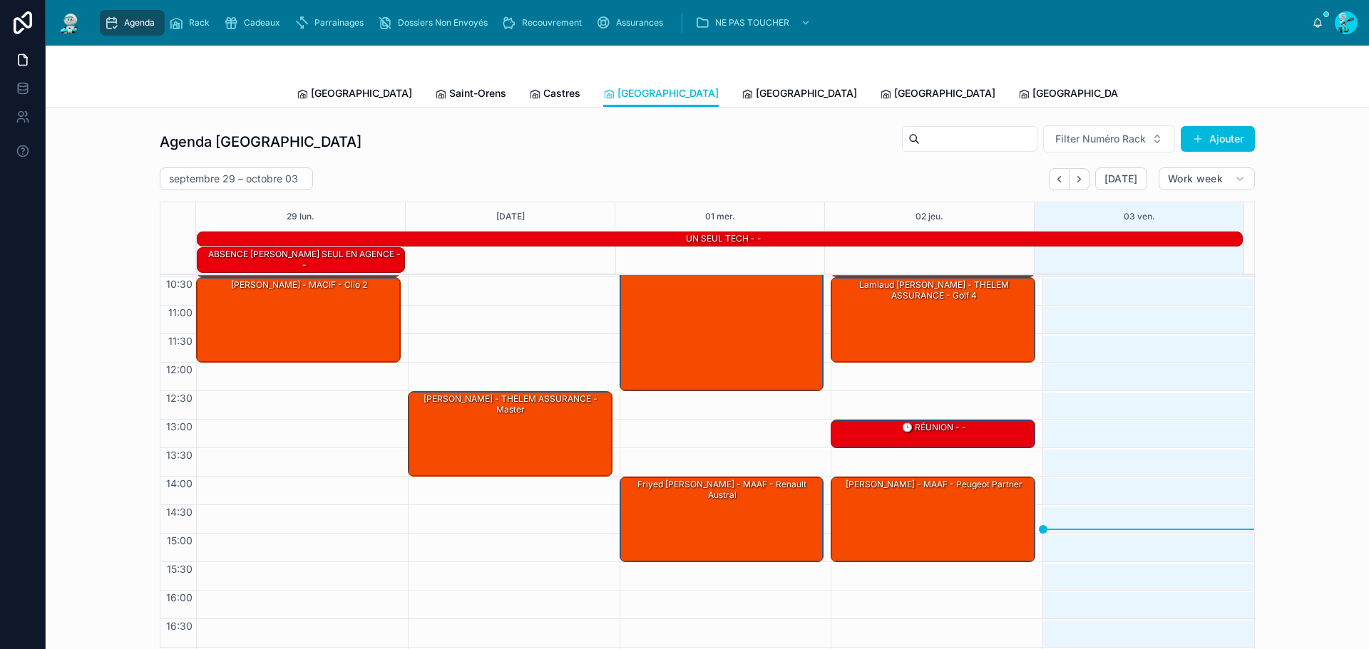
click at [741, 102] on link "Perpignan" at bounding box center [798, 95] width 115 height 29
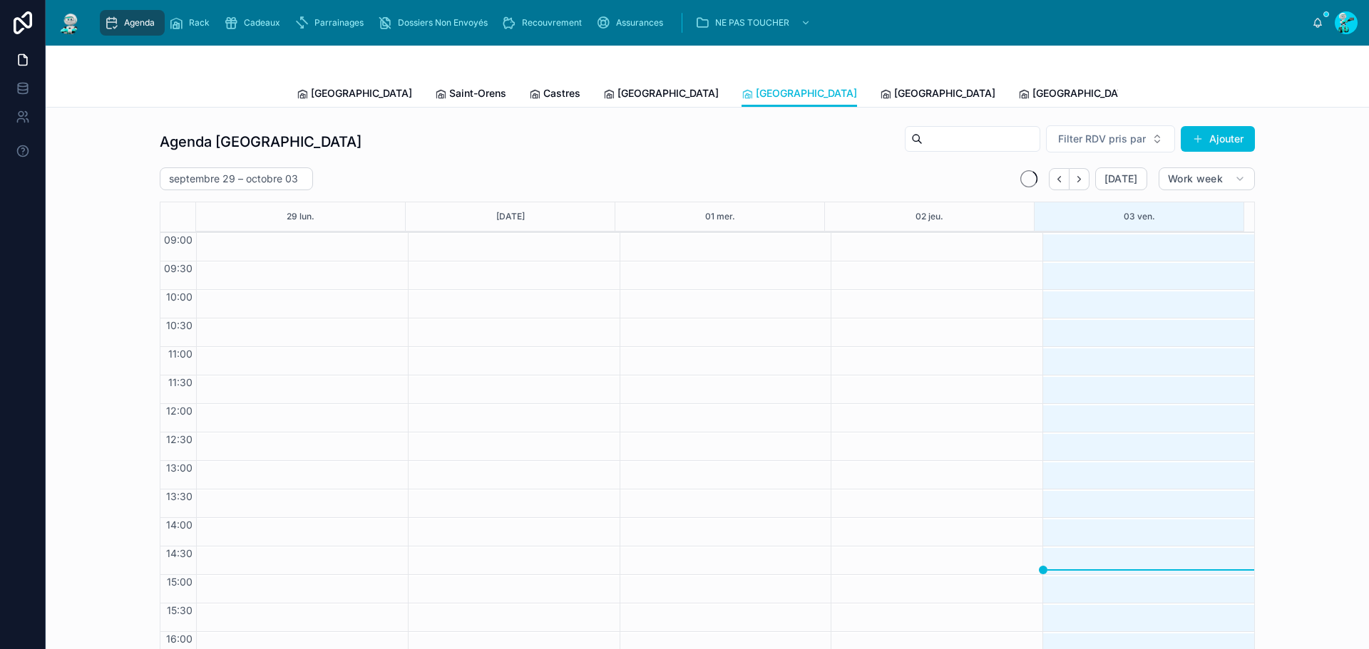
scroll to position [83, 0]
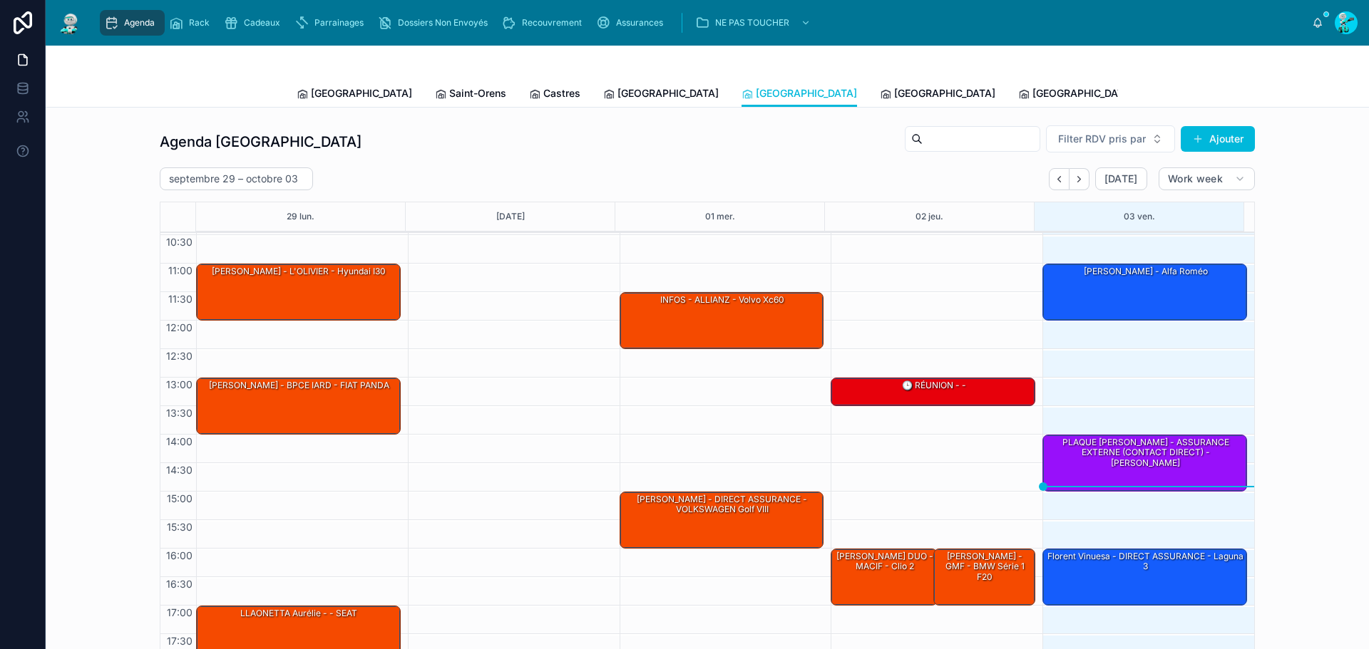
click at [880, 101] on link "Rennes" at bounding box center [937, 95] width 115 height 29
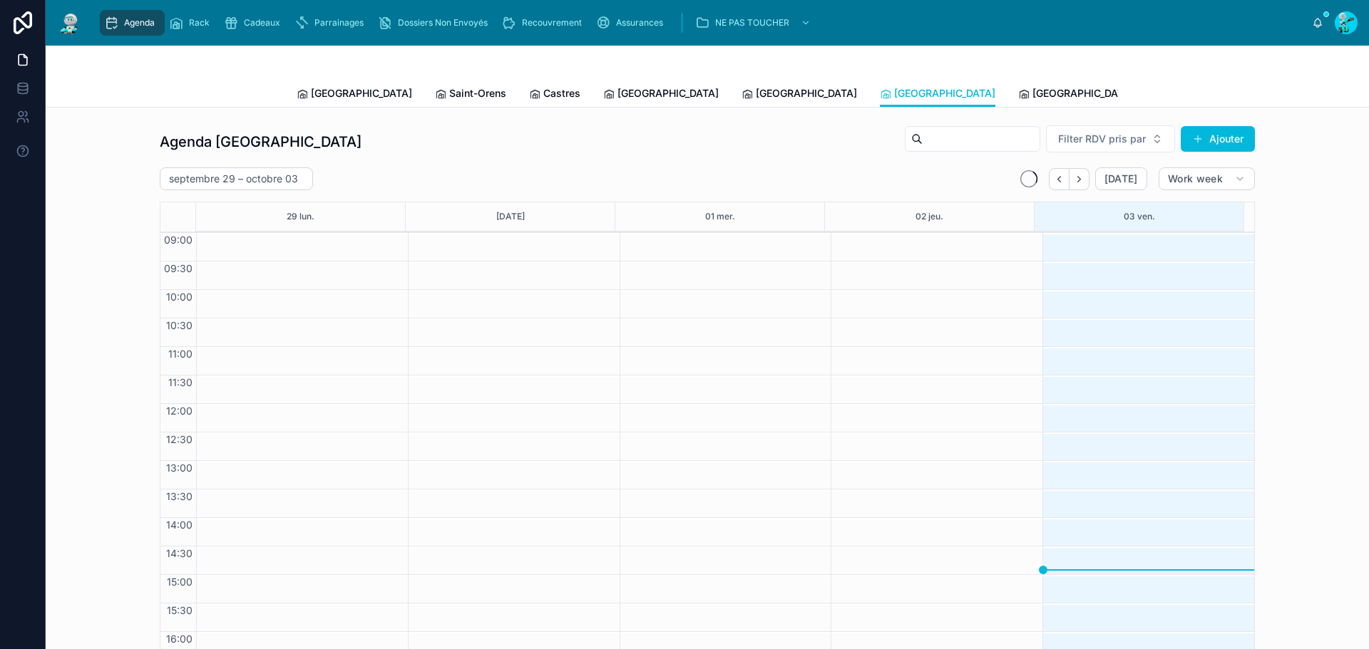
scroll to position [83, 0]
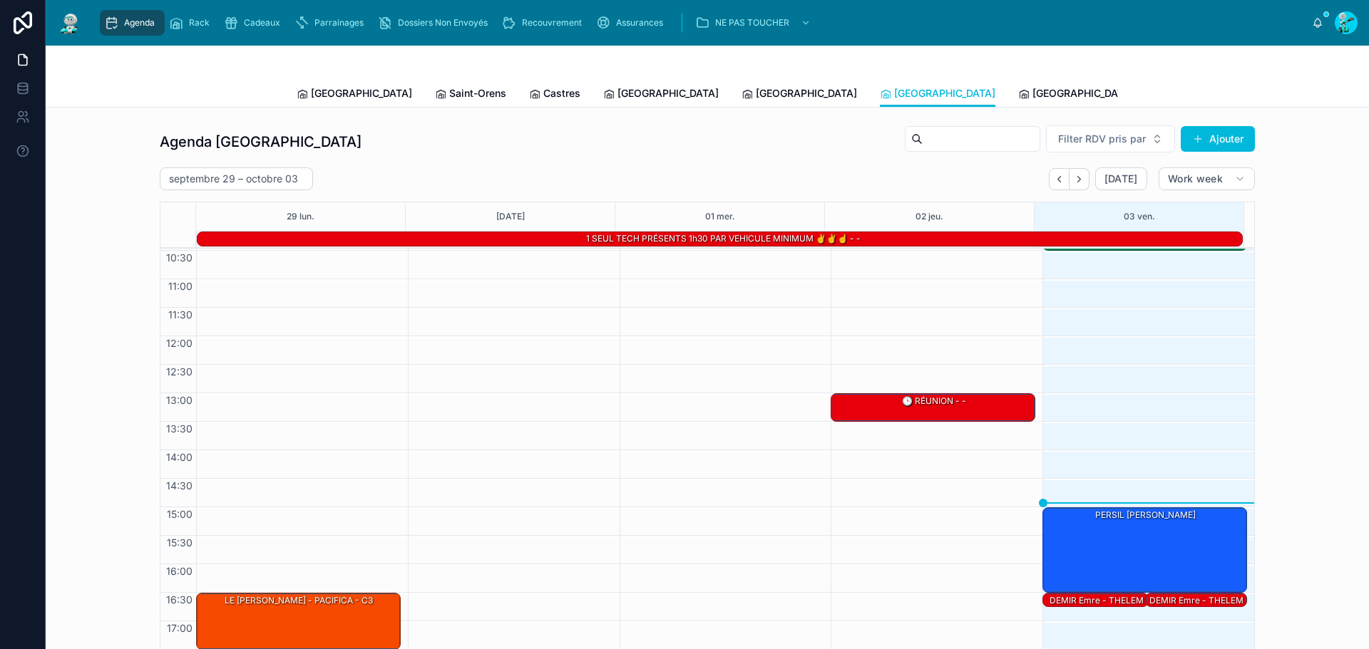
click at [1018, 99] on icon at bounding box center [1023, 93] width 11 height 11
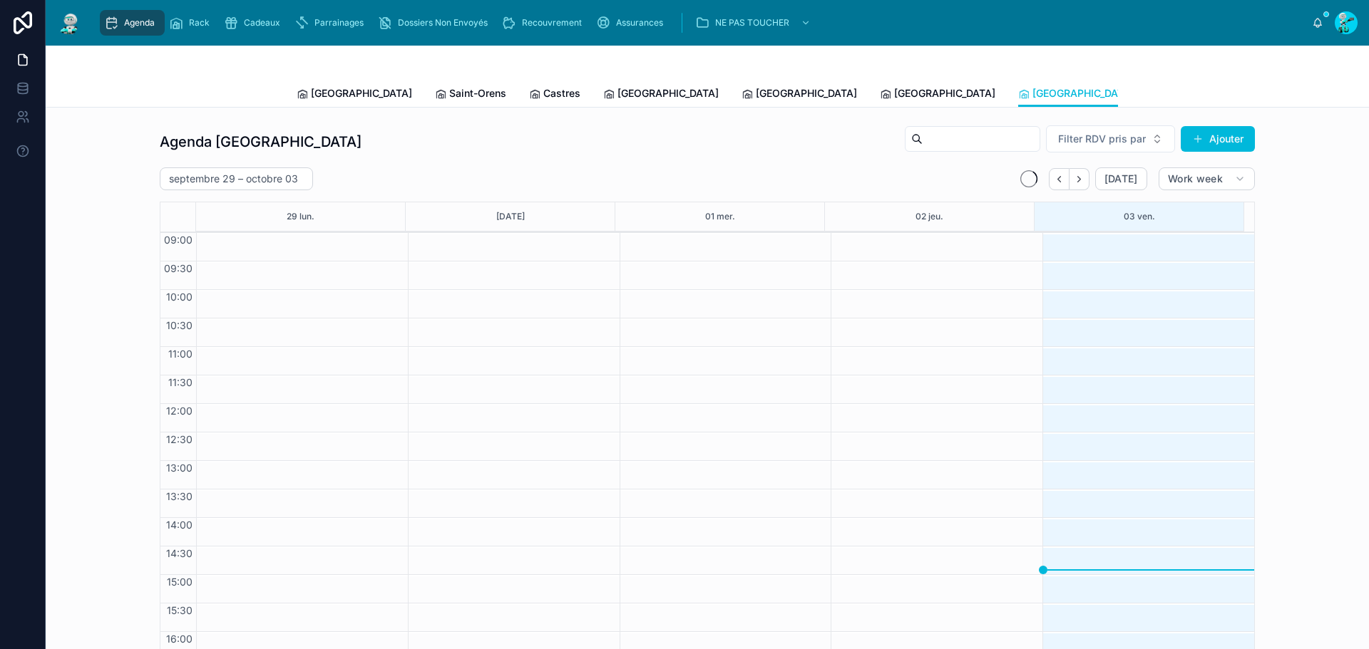
scroll to position [83, 0]
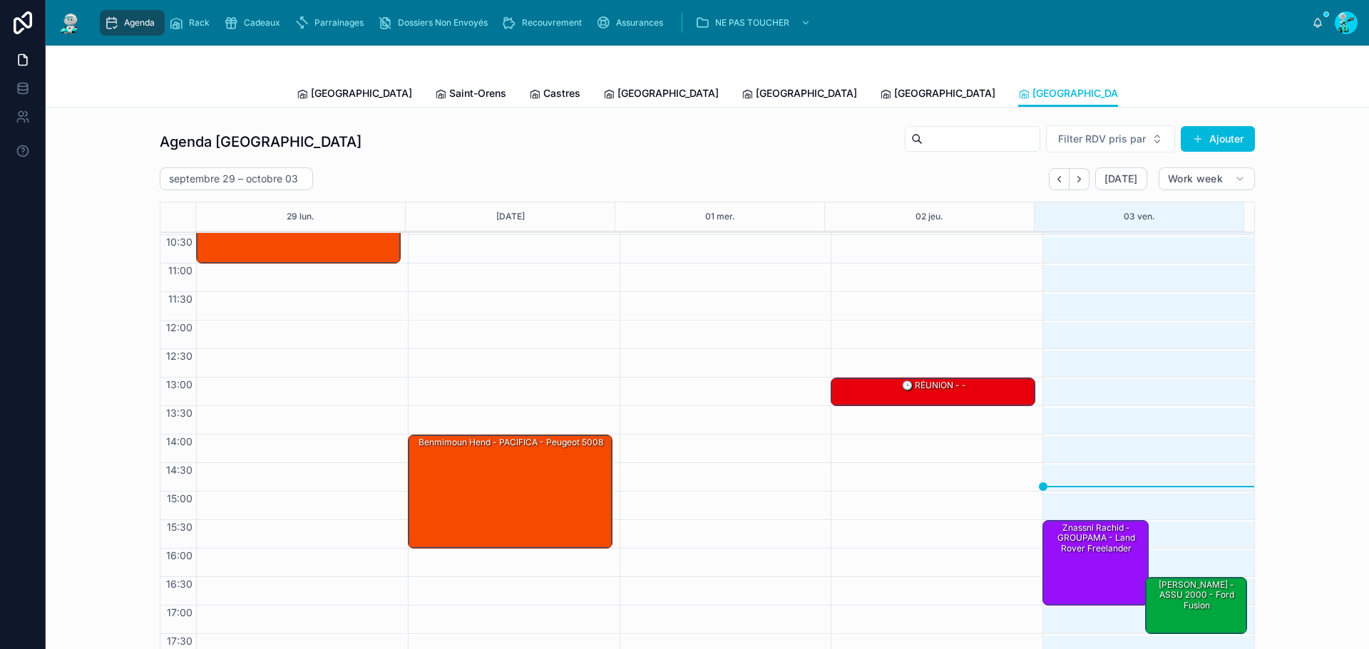
click at [1290, 96] on span "Tous Centres" at bounding box center [1321, 93] width 63 height 14
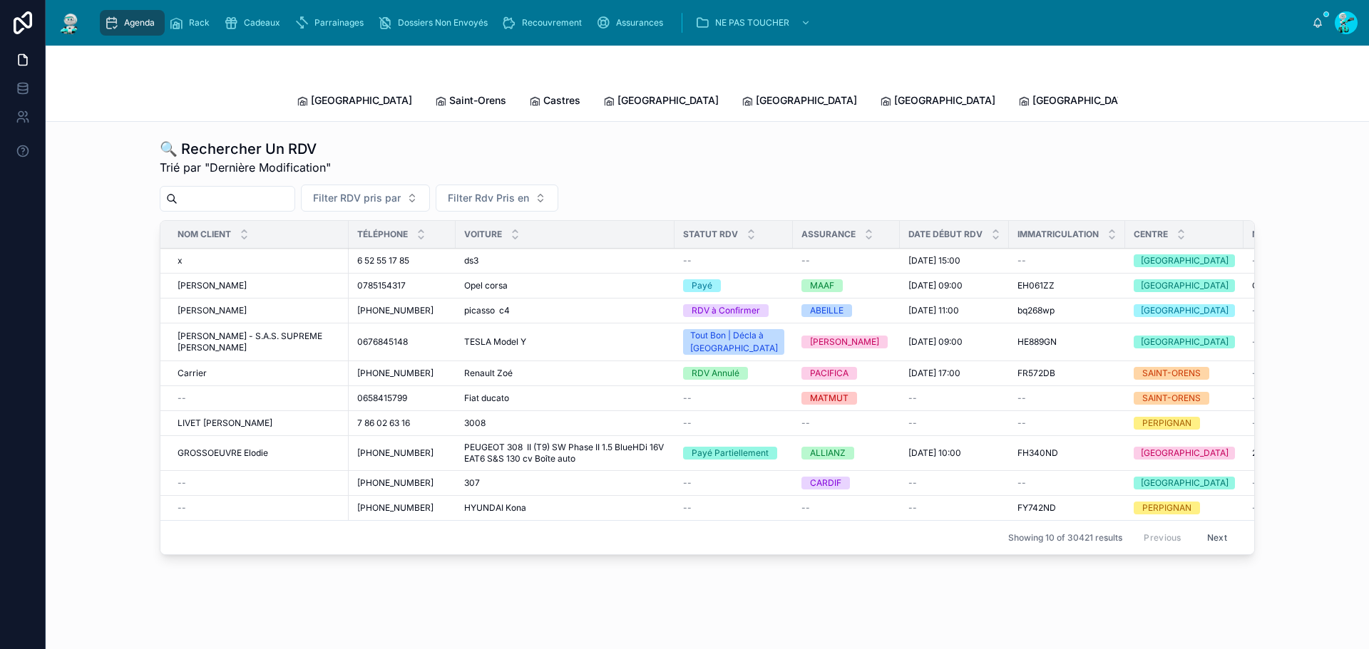
click at [210, 189] on input "text" at bounding box center [236, 199] width 117 height 20
paste input "**********"
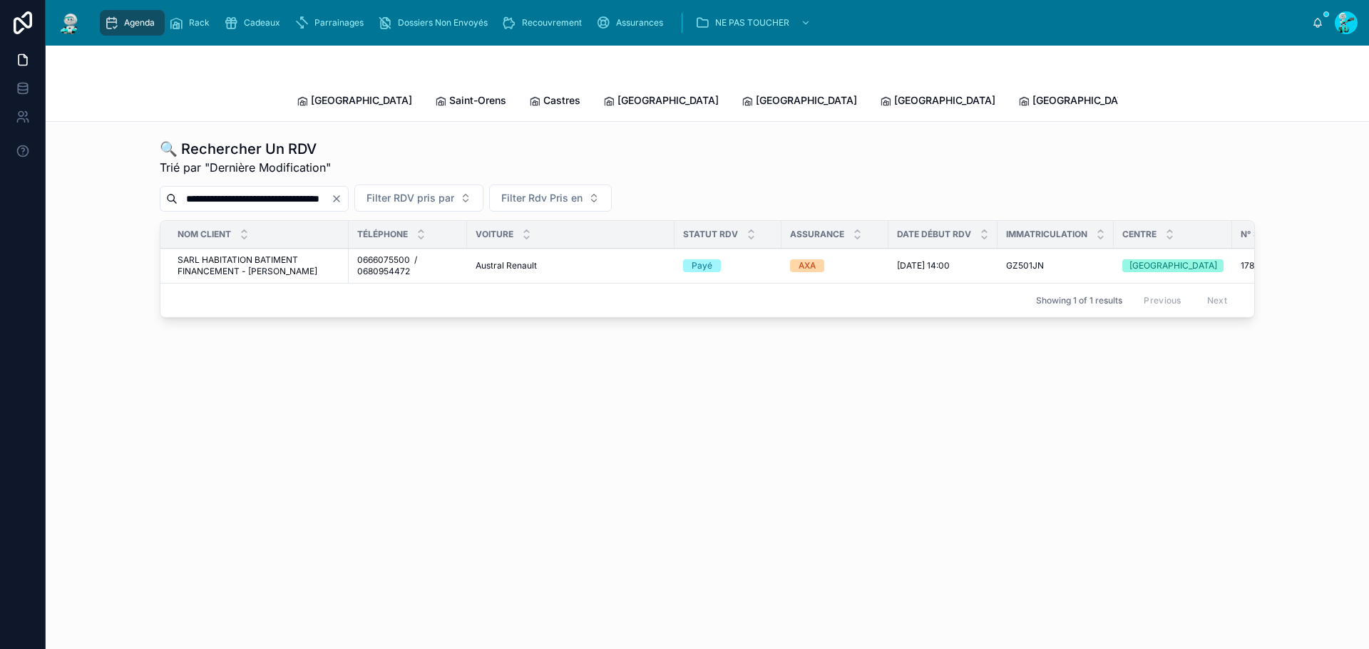
type input "**********"
click at [224, 255] on span "SARL HABITATION BATIMENT FINANCEMENT - DAGASSAN David" at bounding box center [259, 266] width 163 height 23
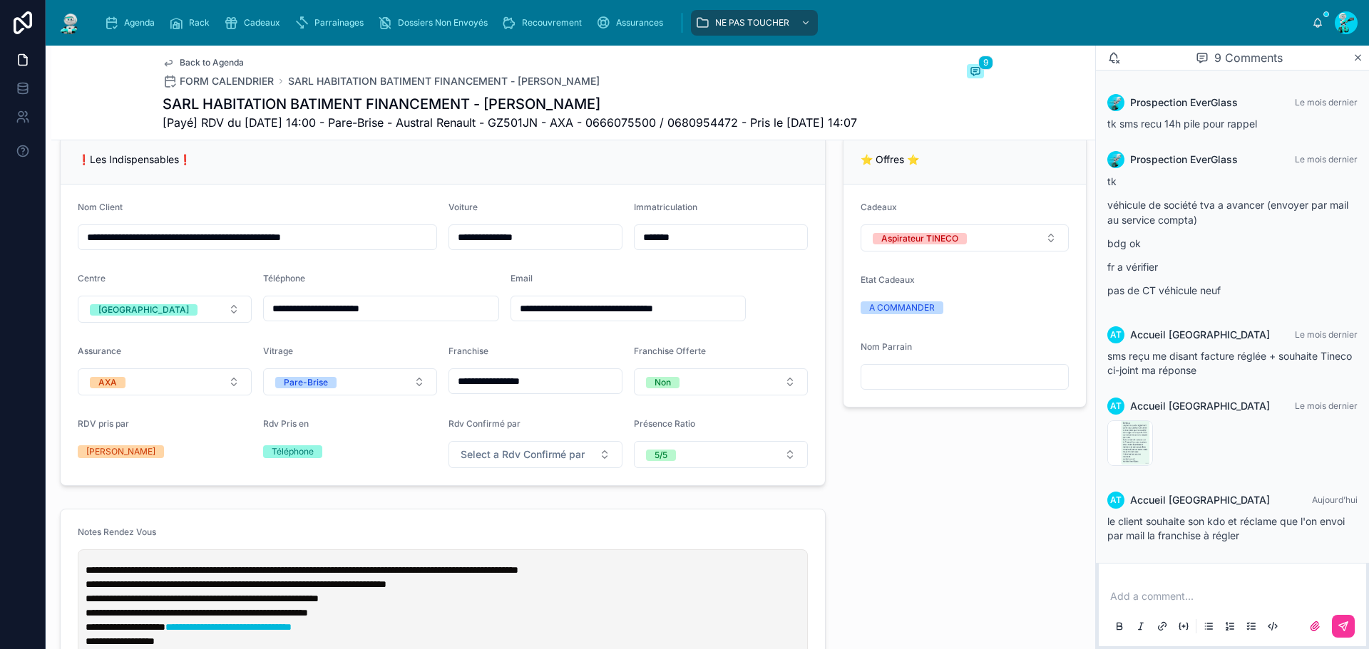
scroll to position [285, 0]
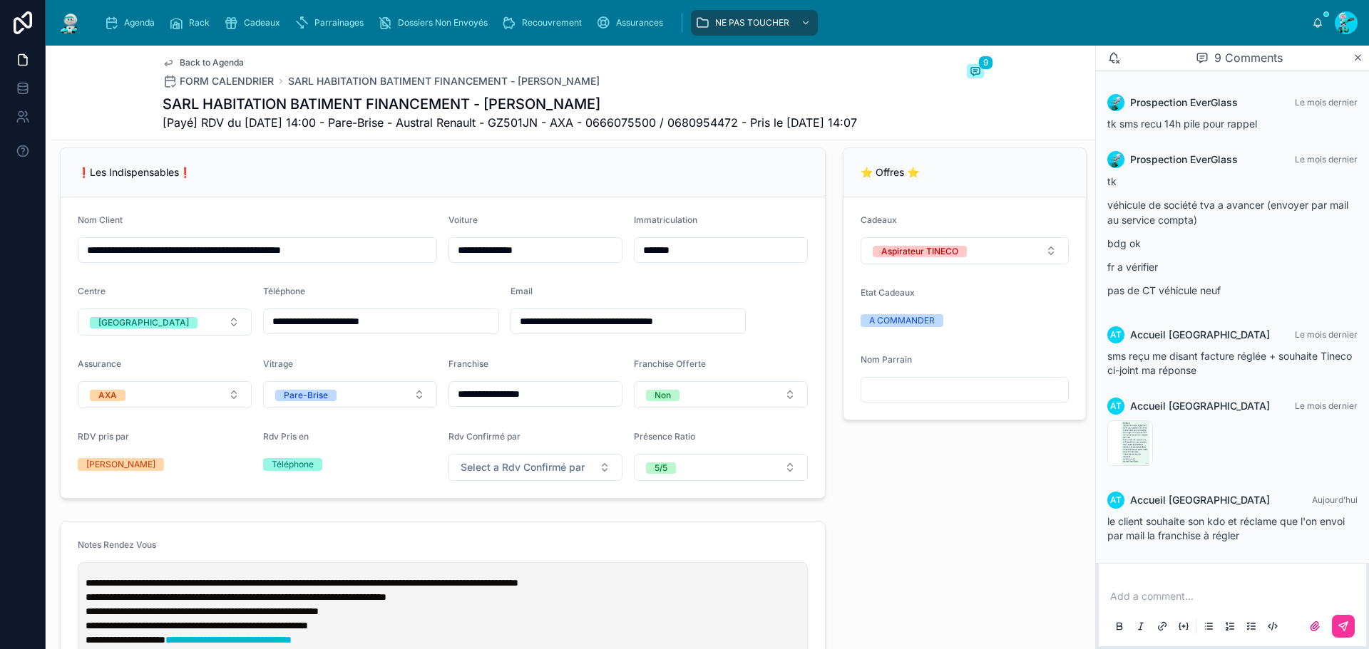
click at [694, 260] on input "*******" at bounding box center [720, 250] width 173 height 20
click at [546, 331] on input "**********" at bounding box center [628, 322] width 235 height 20
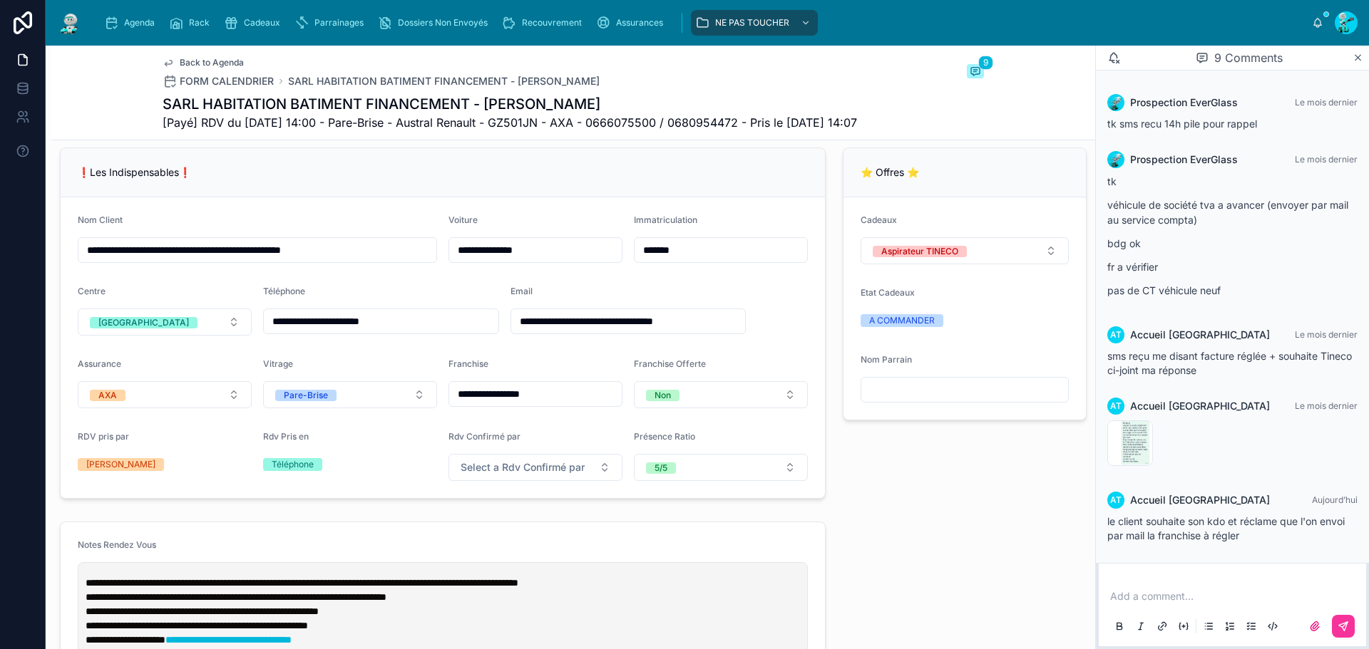
scroll to position [499, 0]
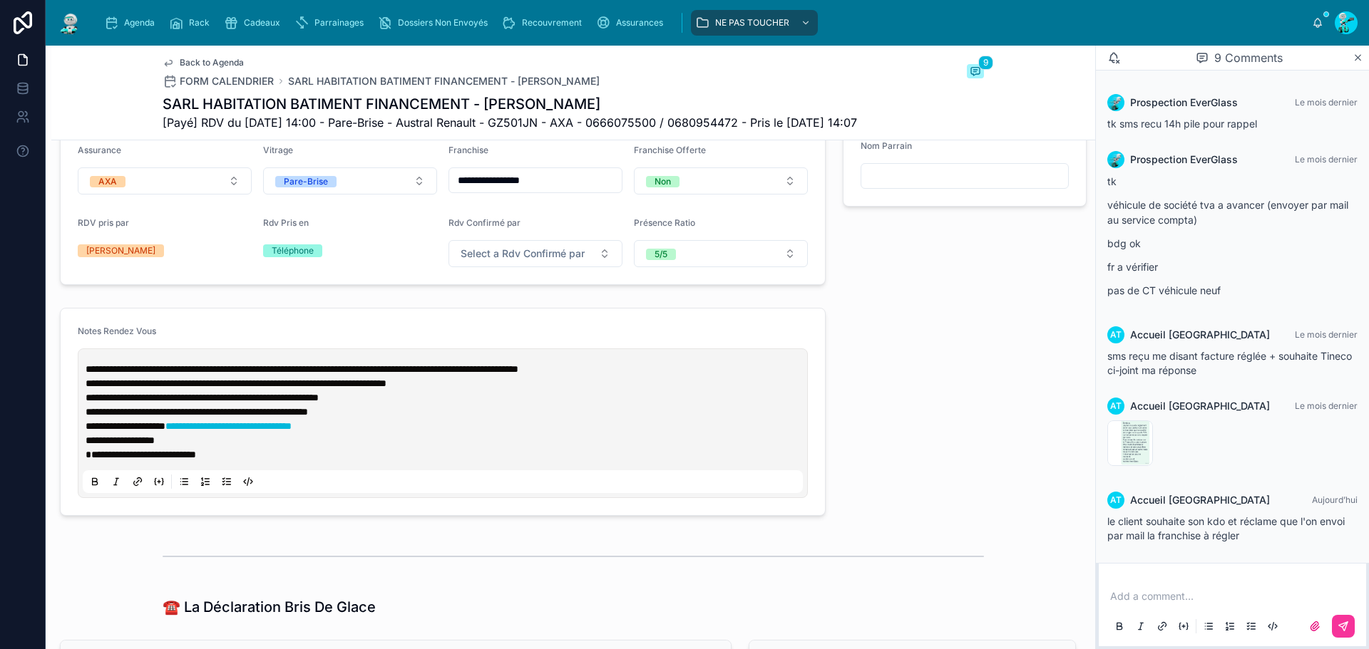
click at [89, 374] on span "**********" at bounding box center [302, 369] width 433 height 10
click at [87, 374] on span "**********" at bounding box center [302, 369] width 433 height 10
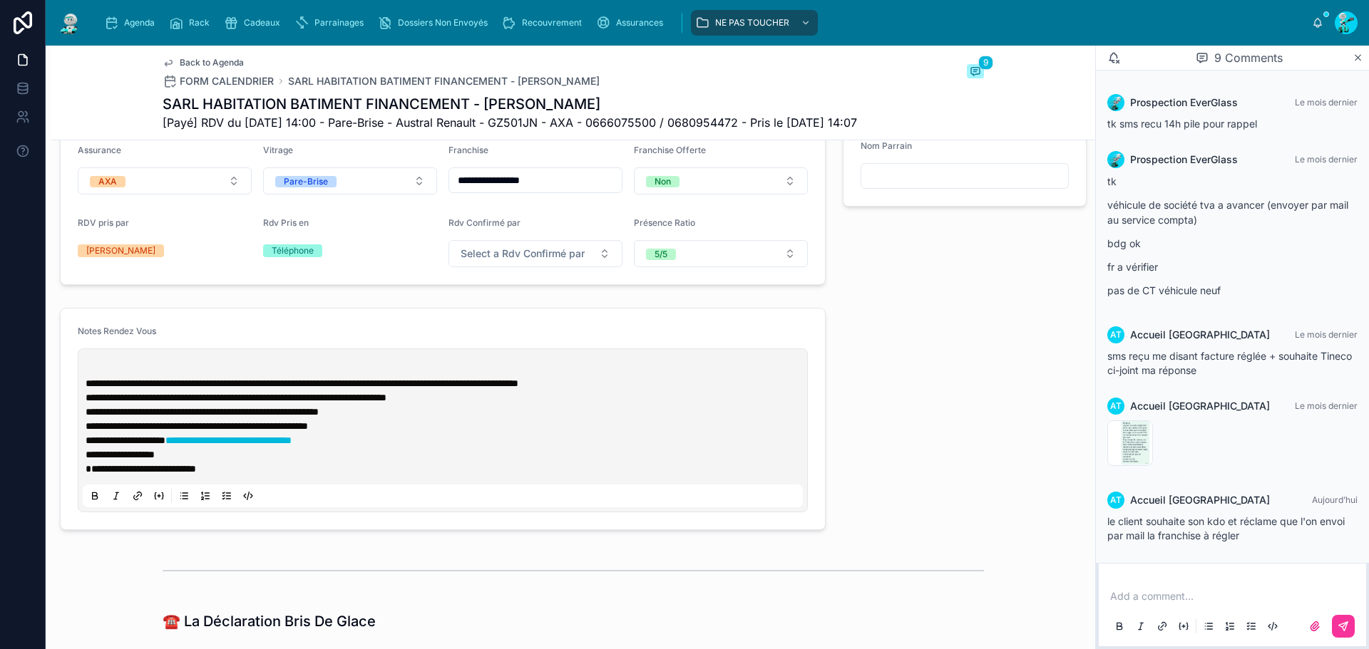
click at [86, 376] on p at bounding box center [446, 369] width 720 height 14
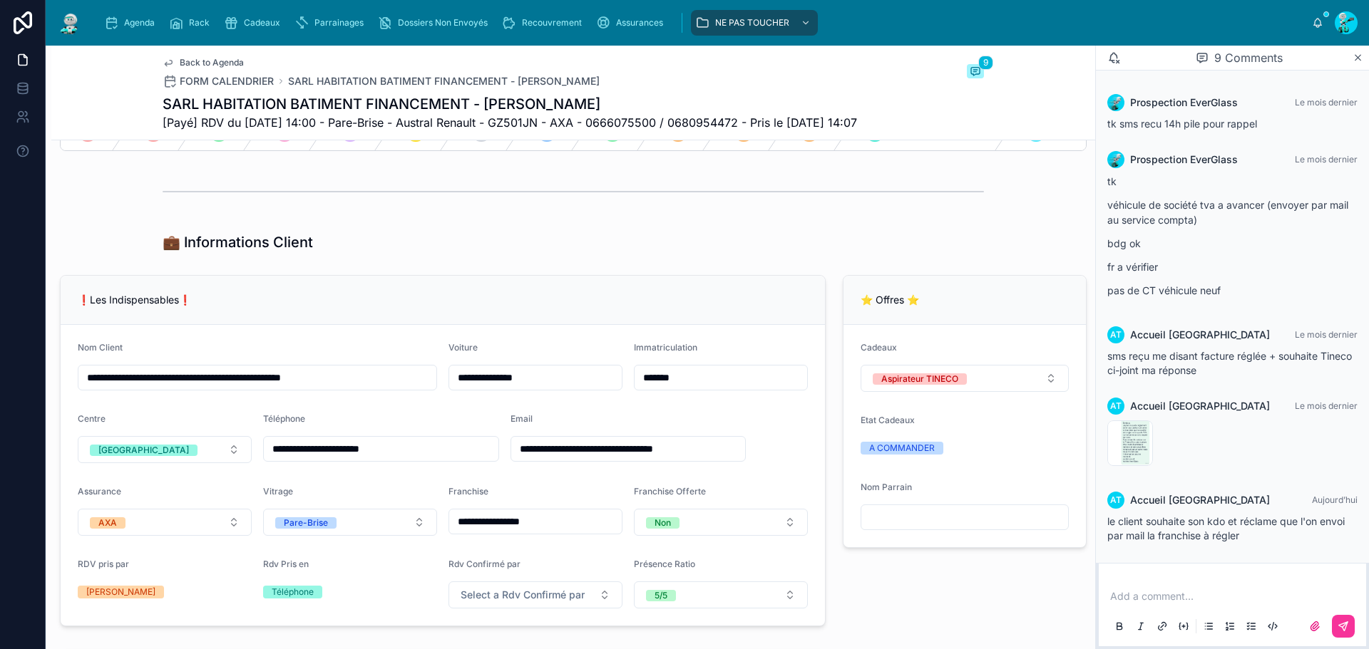
scroll to position [0, 0]
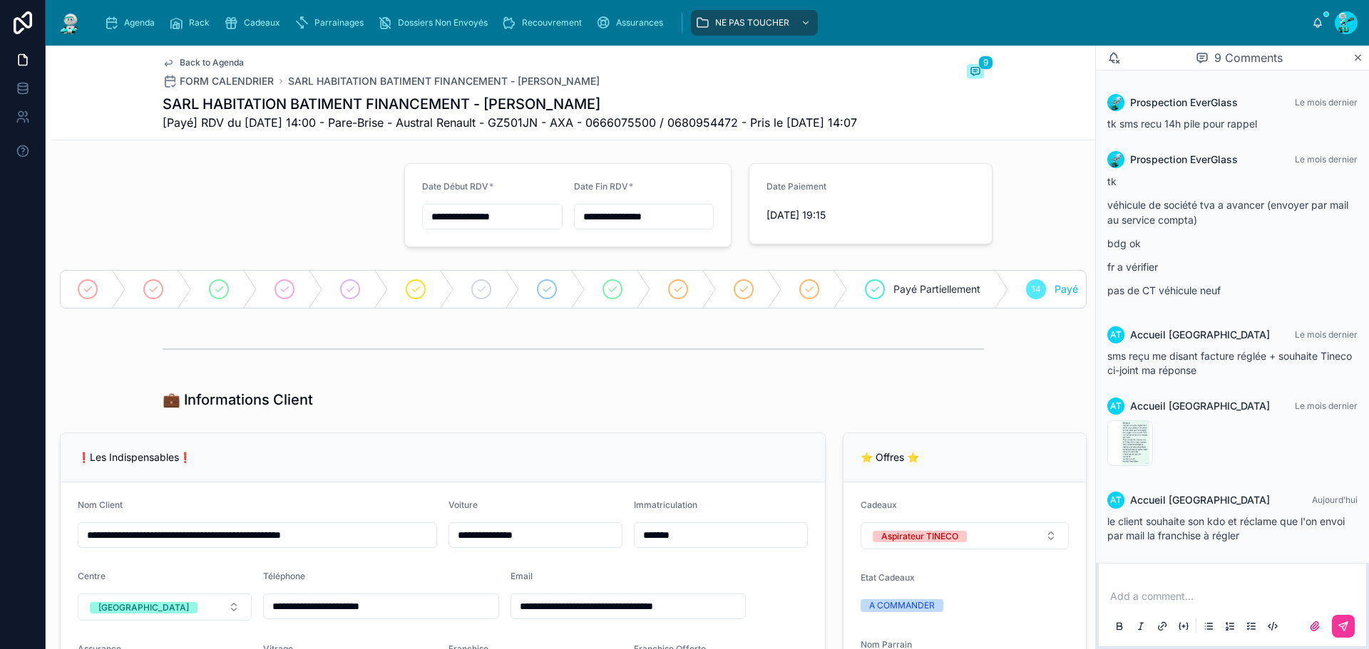
click at [113, 24] on icon "scrollable content" at bounding box center [111, 23] width 14 height 14
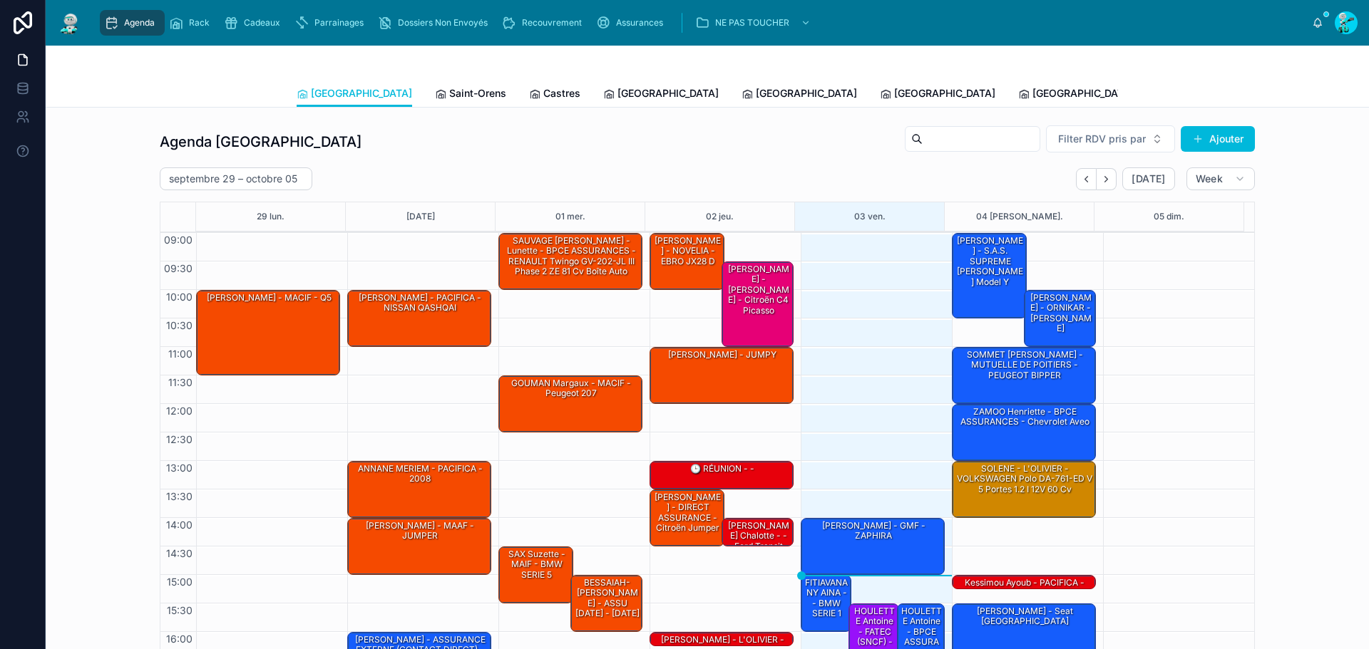
scroll to position [83, 0]
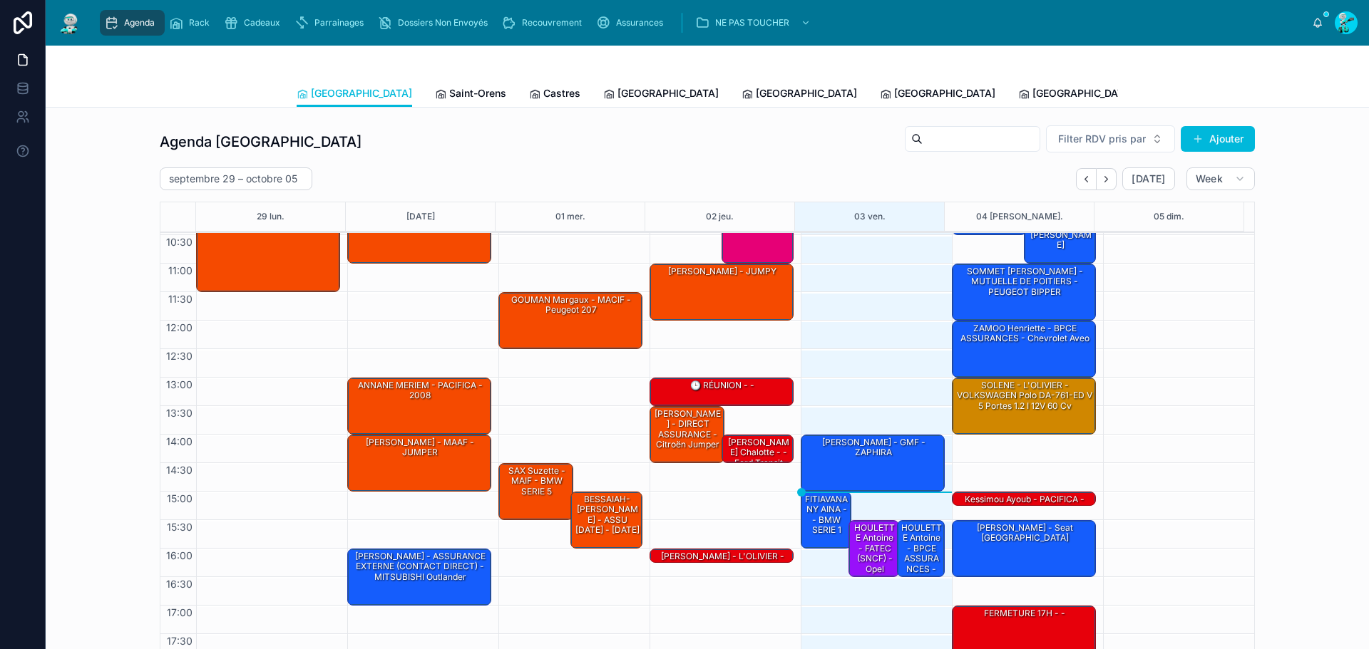
click at [435, 105] on link "Saint-Orens" at bounding box center [470, 95] width 71 height 29
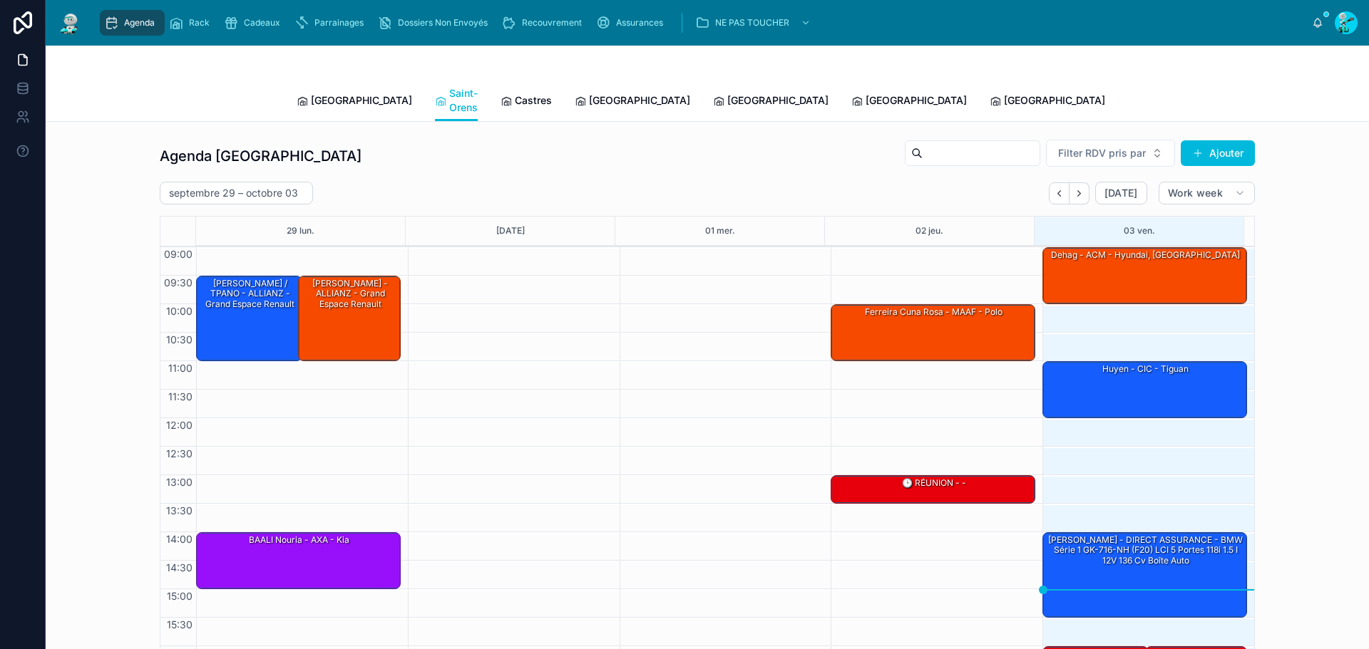
click at [515, 96] on span "Castres" at bounding box center [533, 100] width 37 height 14
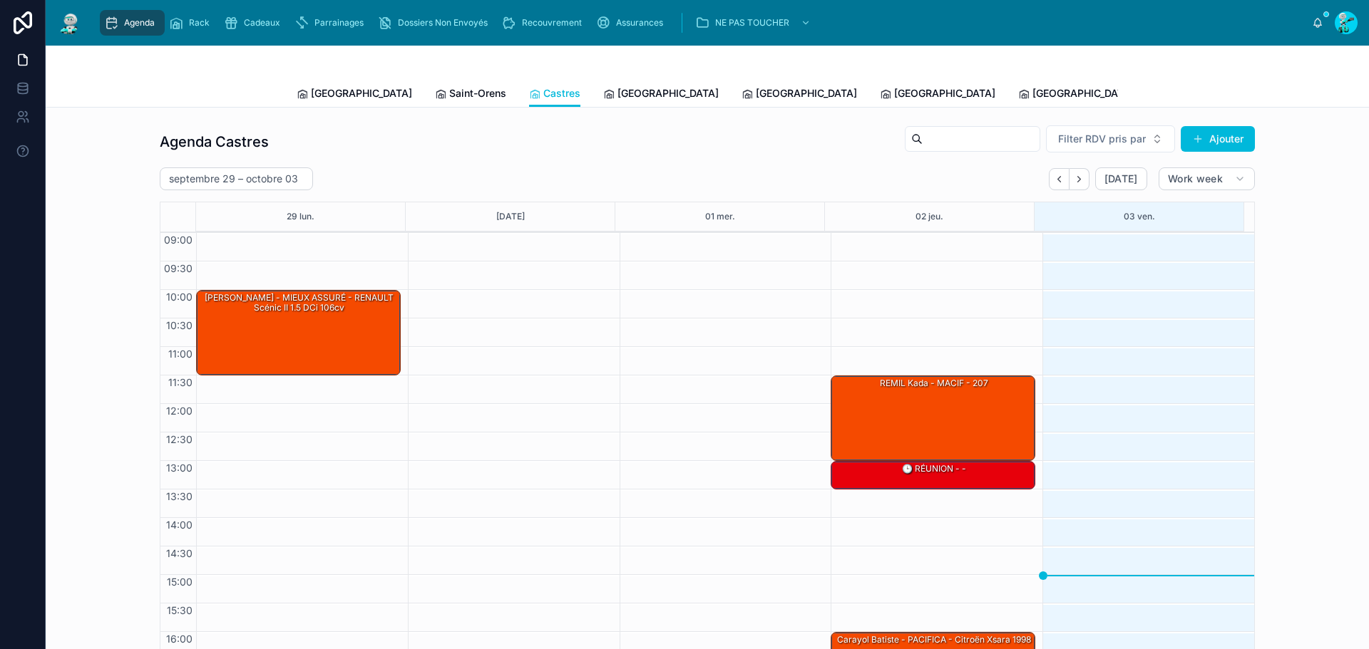
click at [603, 102] on link "Carcassonne" at bounding box center [660, 95] width 115 height 29
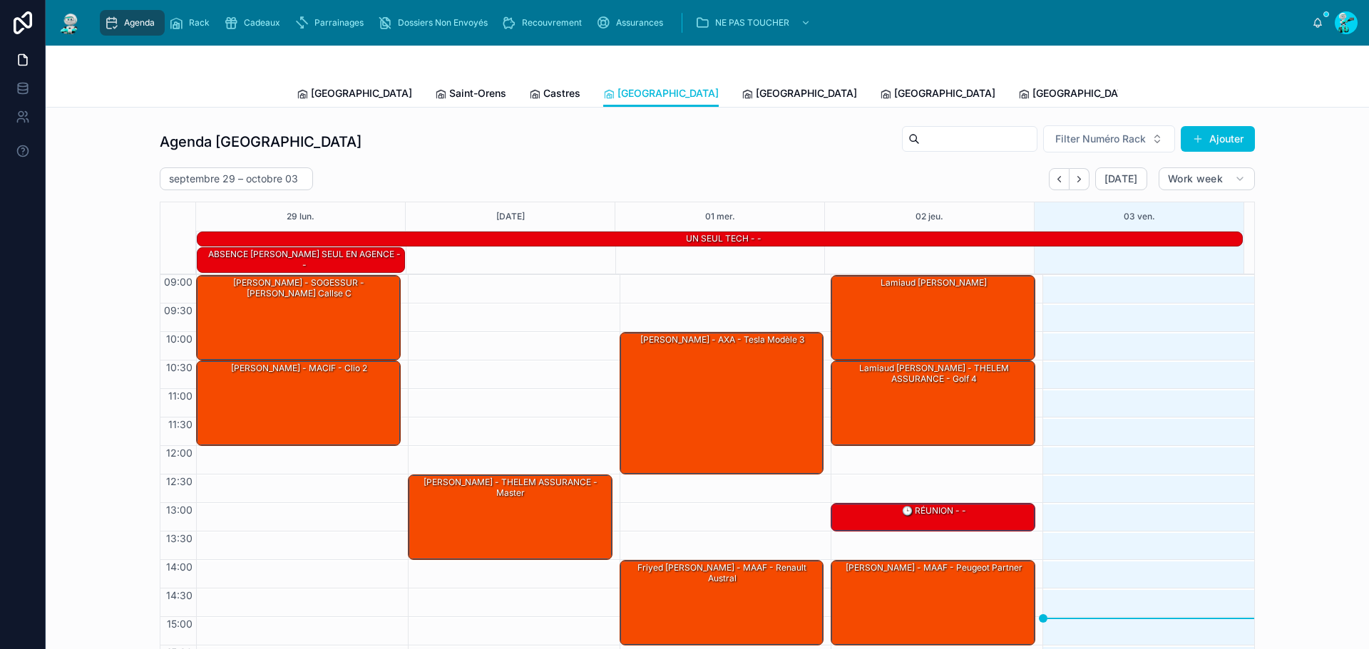
click at [741, 93] on div "Perpignan" at bounding box center [798, 93] width 115 height 14
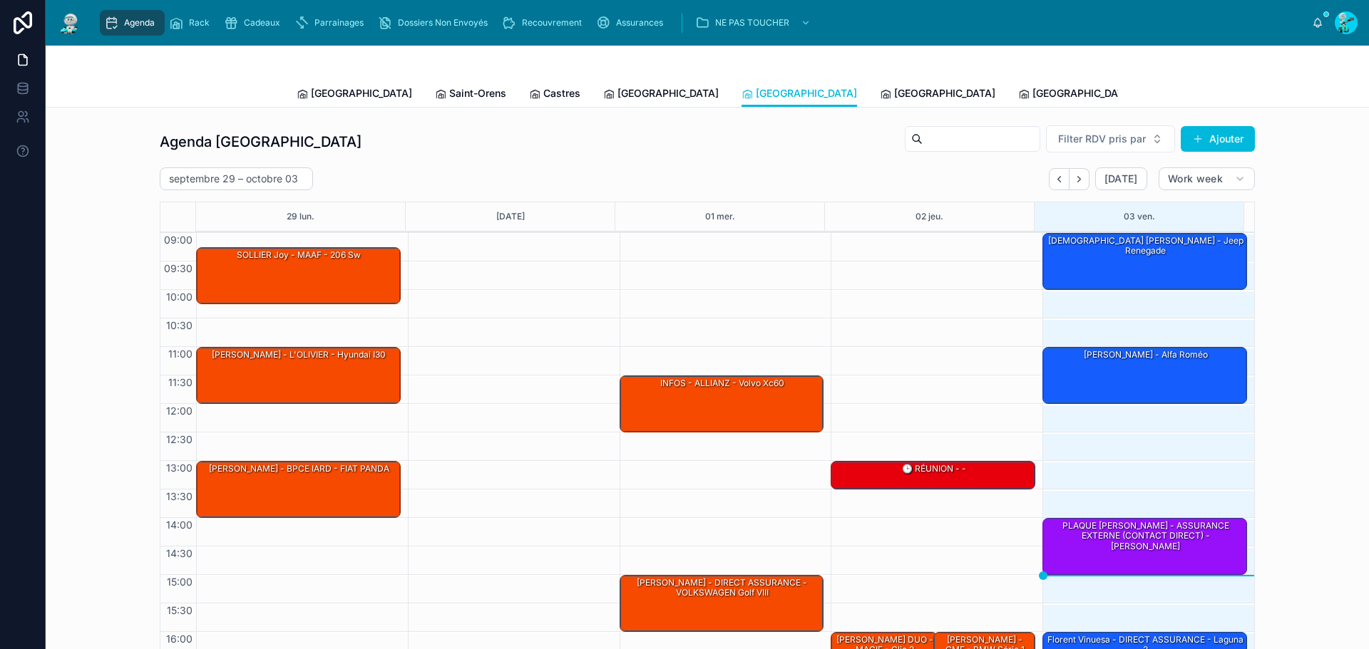
click at [1141, 263] on div "LATRUBESE Alexandre - AXA - Jeep renegade" at bounding box center [1145, 261] width 200 height 54
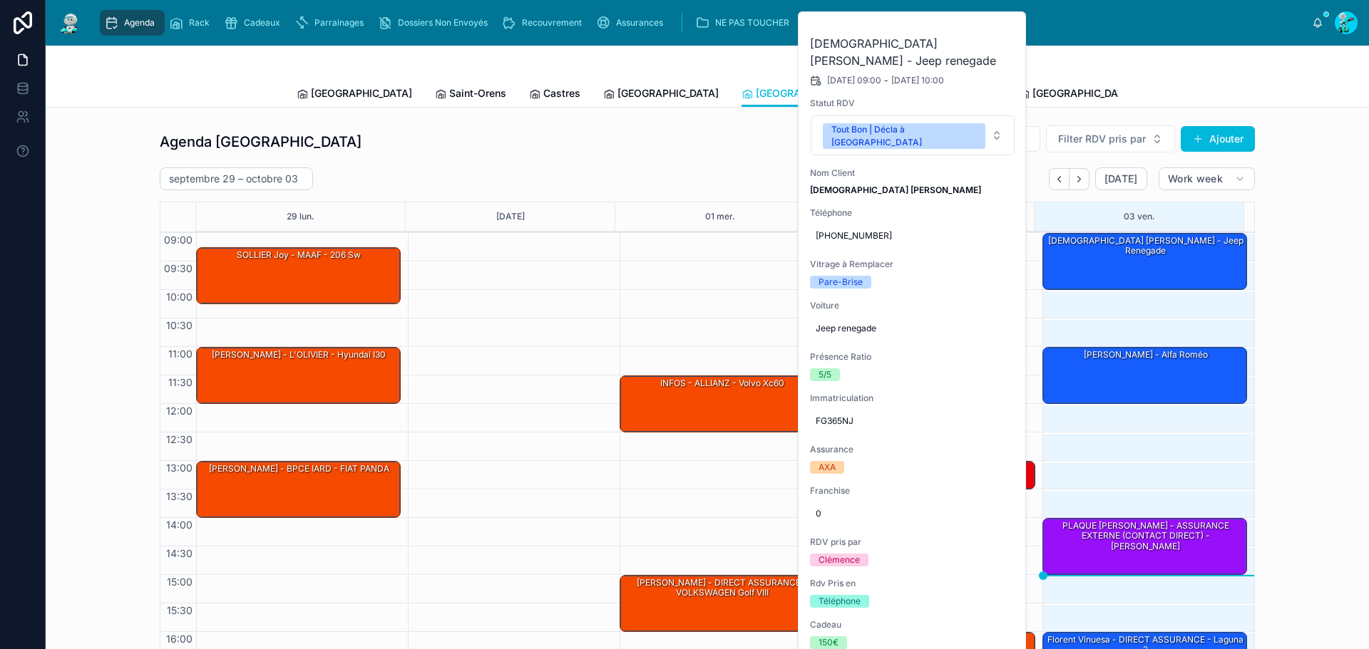
click at [831, 416] on span "FG365NJ" at bounding box center [913, 421] width 194 height 11
click at [843, 427] on input "*******" at bounding box center [885, 429] width 134 height 20
click at [617, 171] on div "septembre 29 – octobre 03 Today Work week" at bounding box center [707, 179] width 1095 height 23
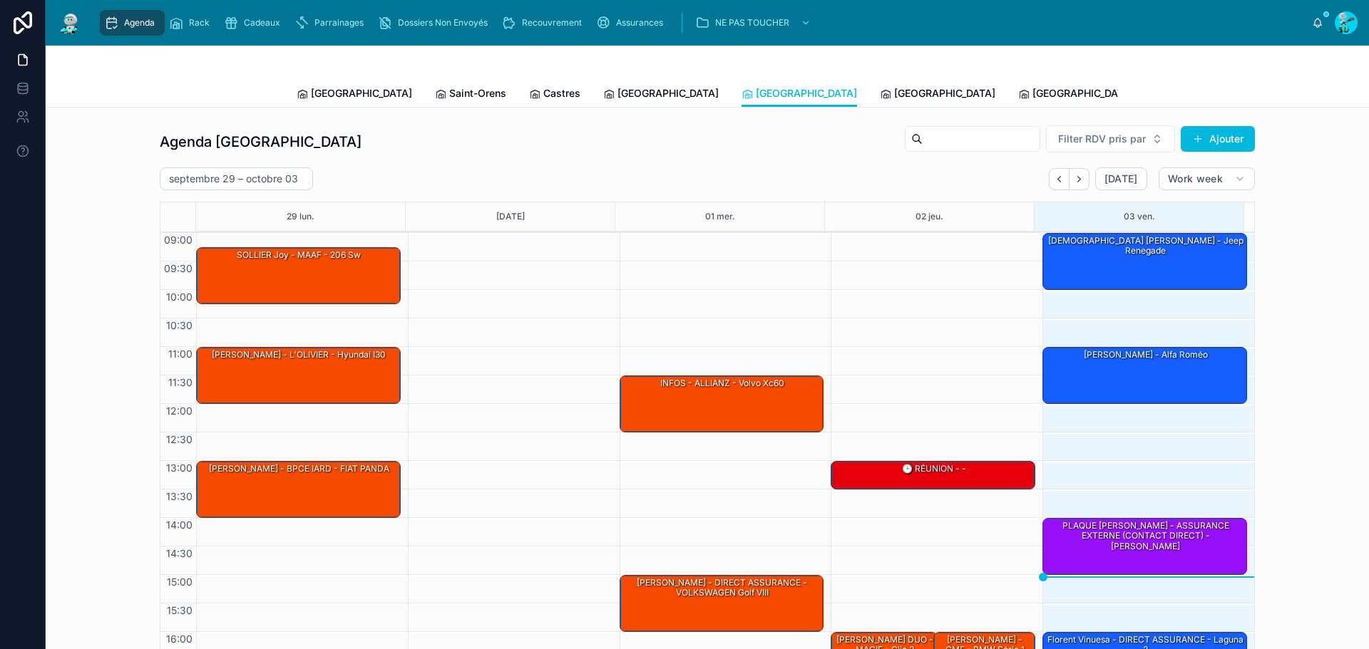
click at [880, 101] on link "[GEOGRAPHIC_DATA]" at bounding box center [937, 95] width 115 height 29
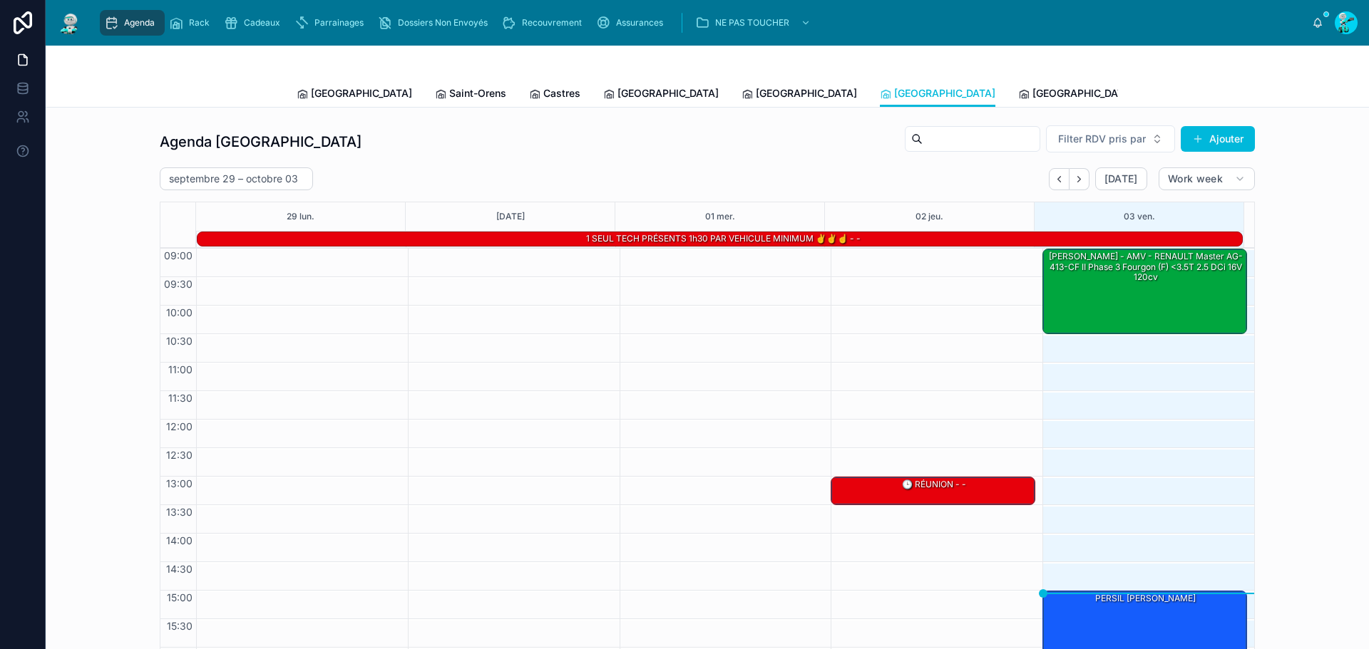
click at [1018, 90] on icon at bounding box center [1023, 93] width 11 height 11
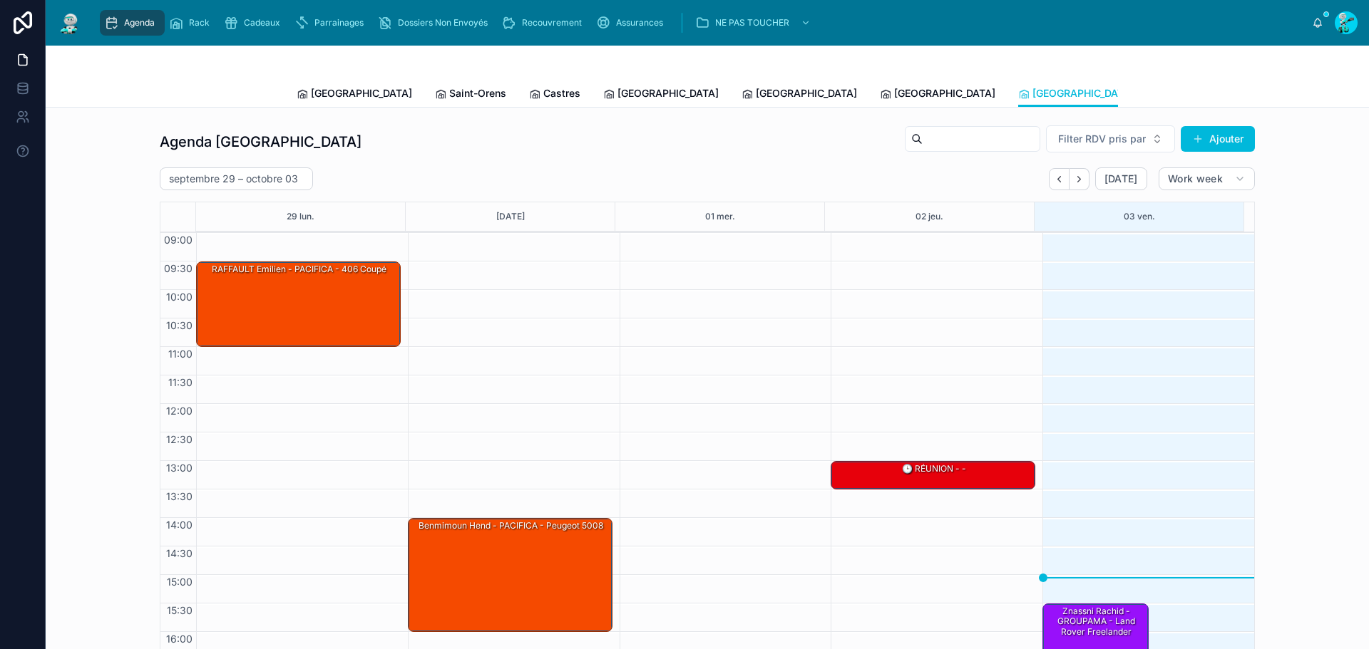
click at [304, 83] on link "[GEOGRAPHIC_DATA]" at bounding box center [354, 95] width 115 height 29
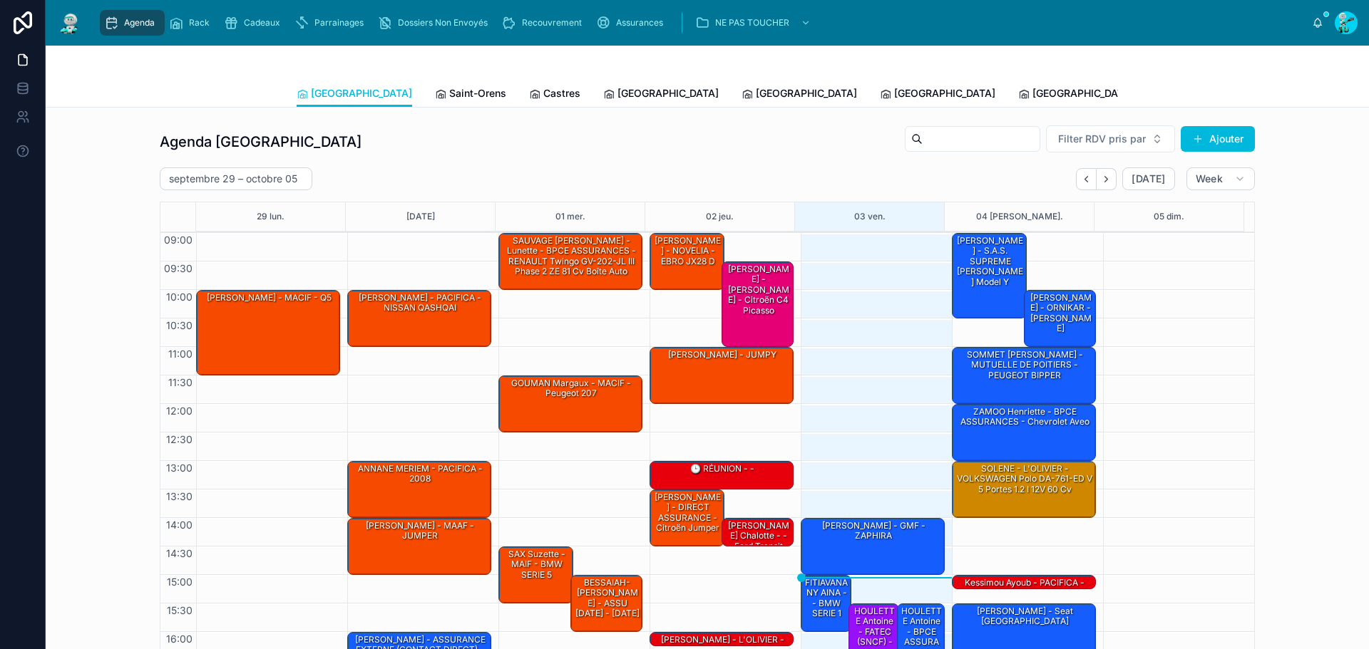
click at [838, 552] on div "[PERSON_NAME] - GMF - ZAPHIRA" at bounding box center [873, 546] width 140 height 54
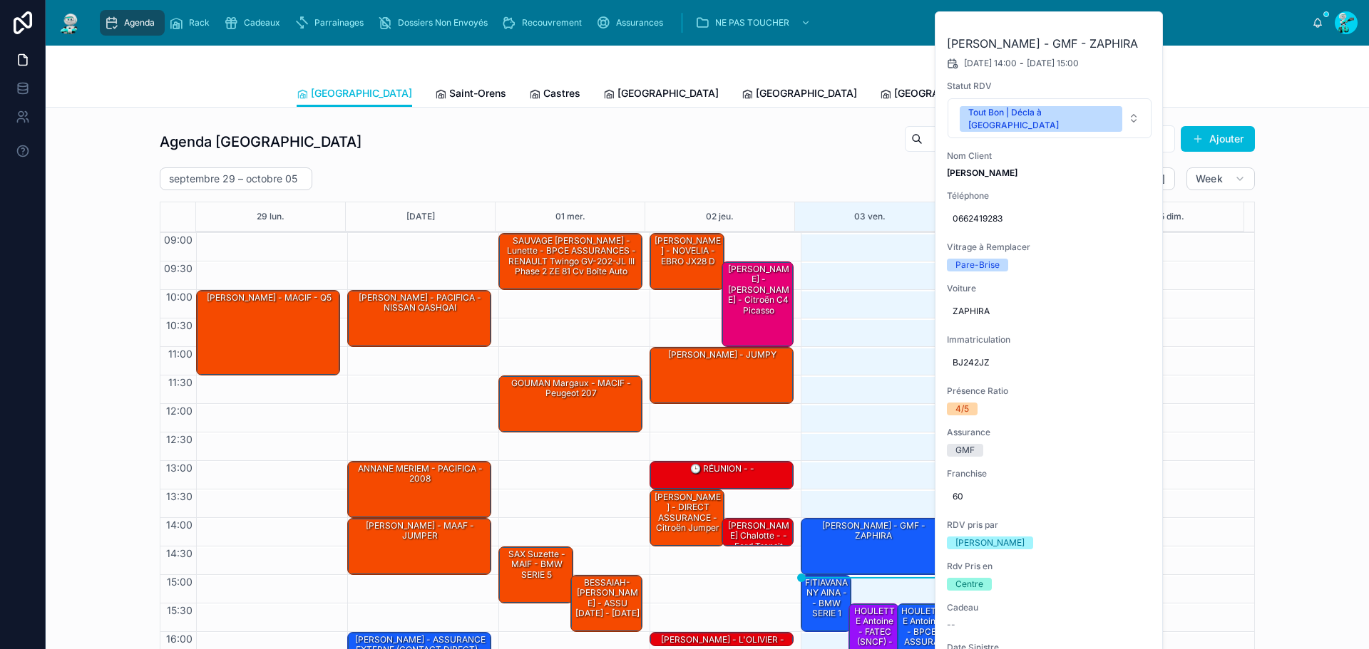
click at [0, 0] on icon at bounding box center [0, 0] width 0 height 0
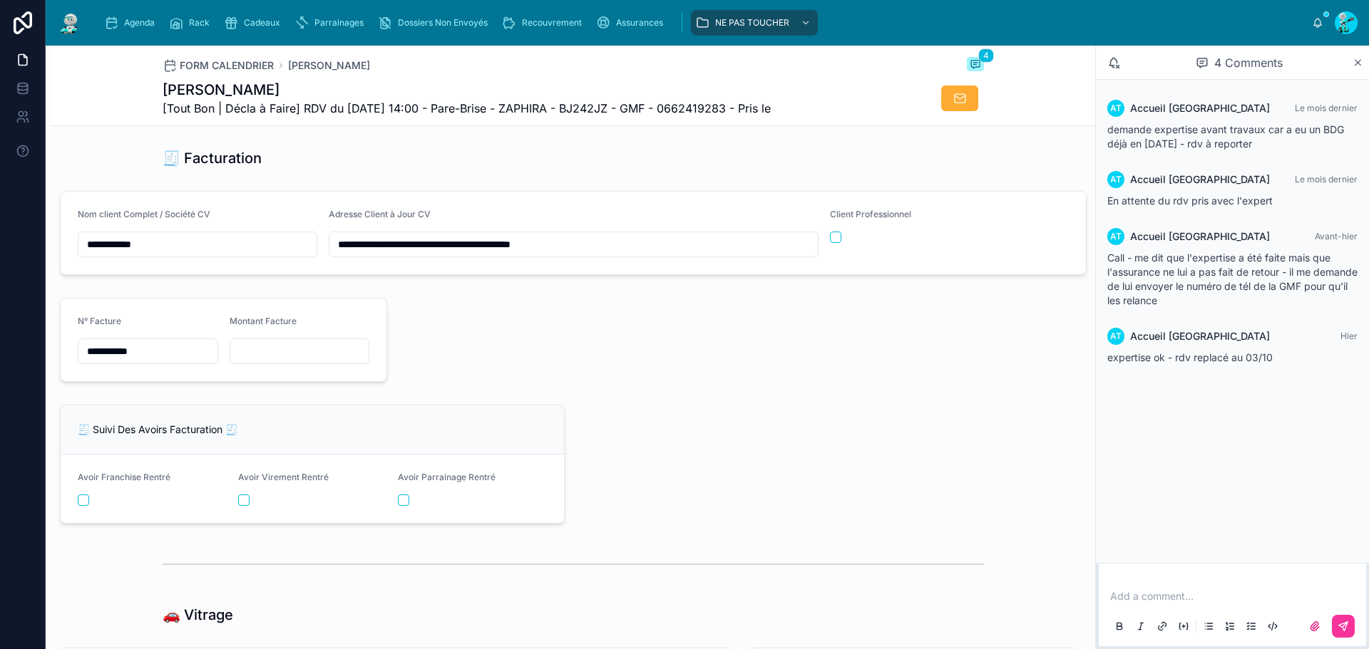
scroll to position [1497, 0]
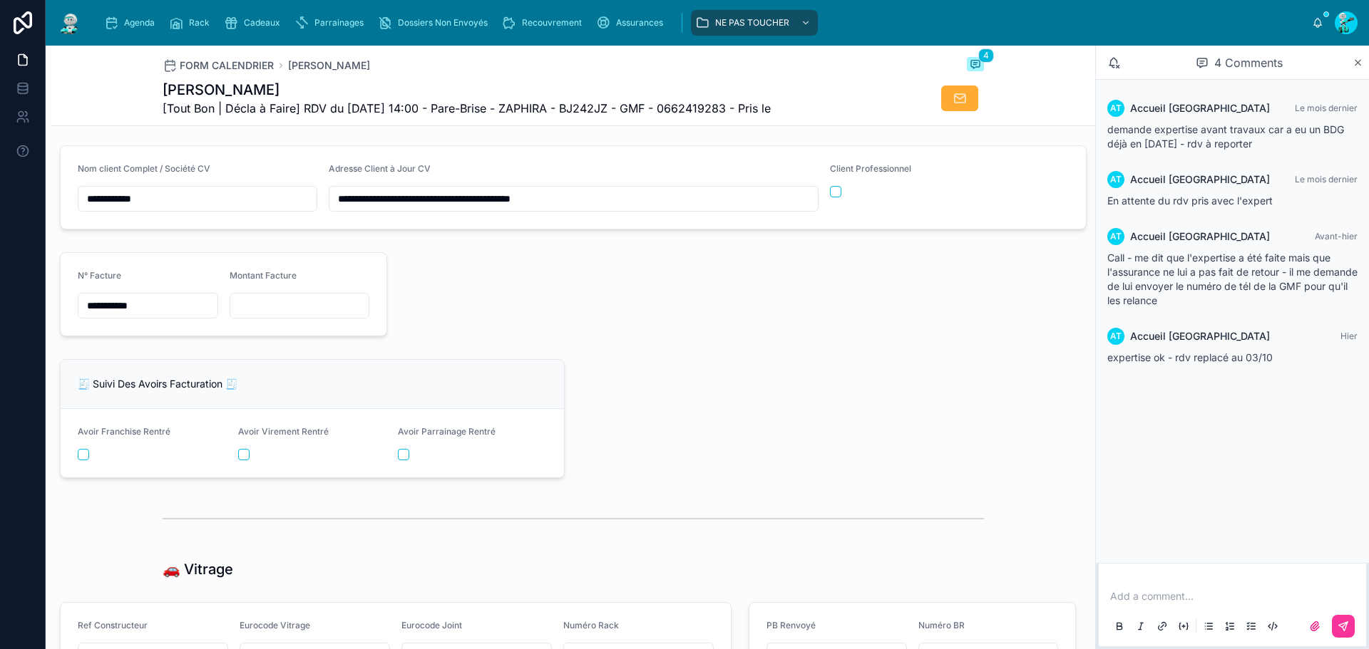
click at [163, 312] on input "**********" at bounding box center [147, 306] width 139 height 20
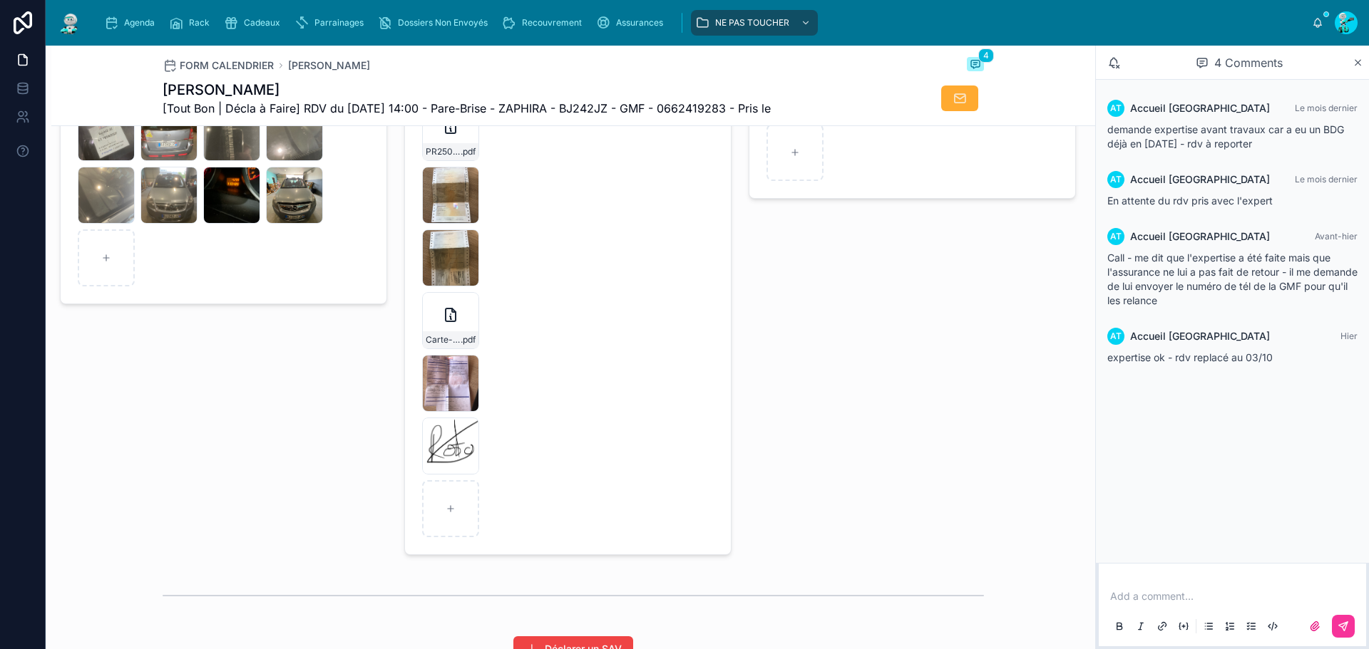
scroll to position [2067, 0]
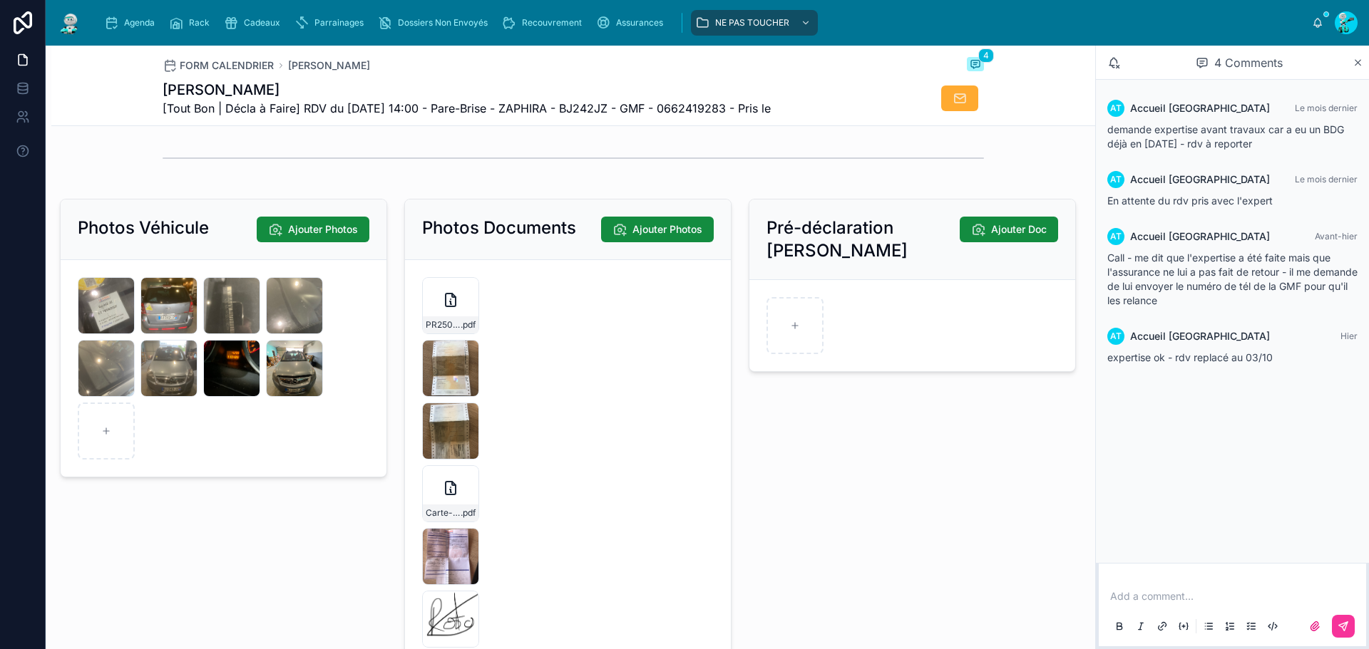
click at [436, 512] on div "Carte-internationale-d'assurance-automobile-(4) .pdf" at bounding box center [450, 494] width 57 height 57
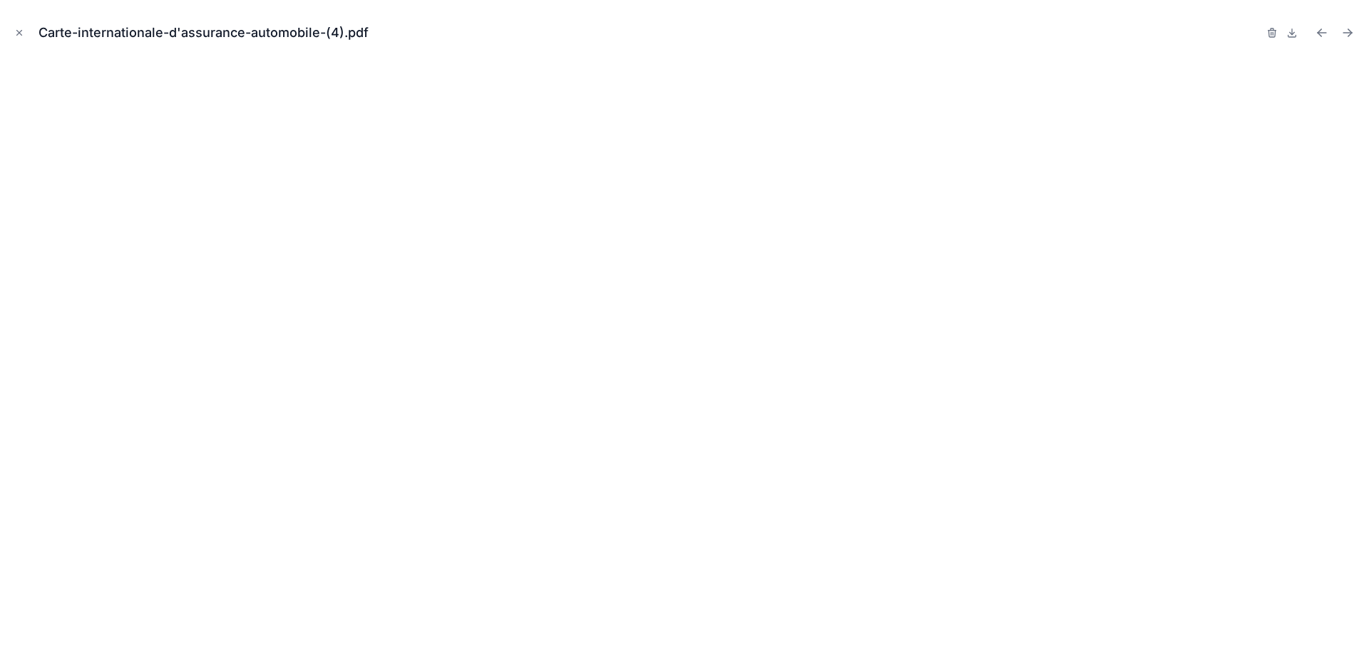
click at [19, 33] on icon "Close modal" at bounding box center [19, 33] width 10 height 10
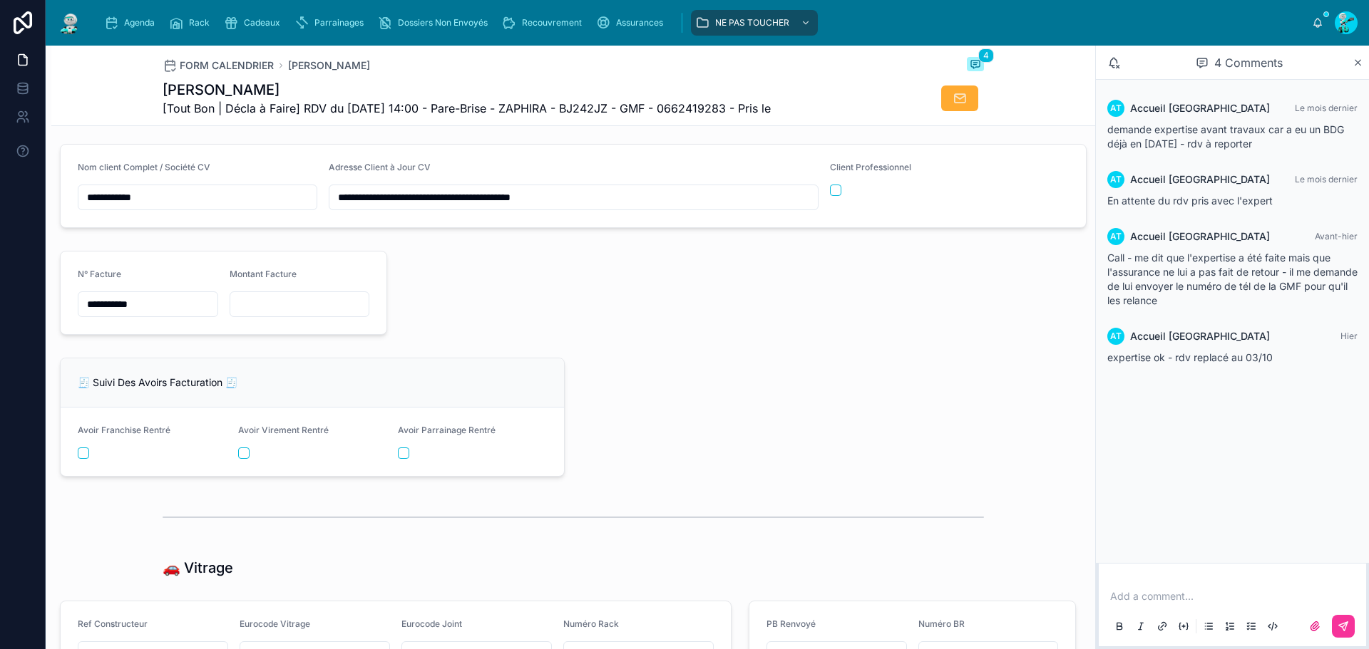
scroll to position [1497, 0]
click at [172, 309] on input "**********" at bounding box center [147, 306] width 139 height 20
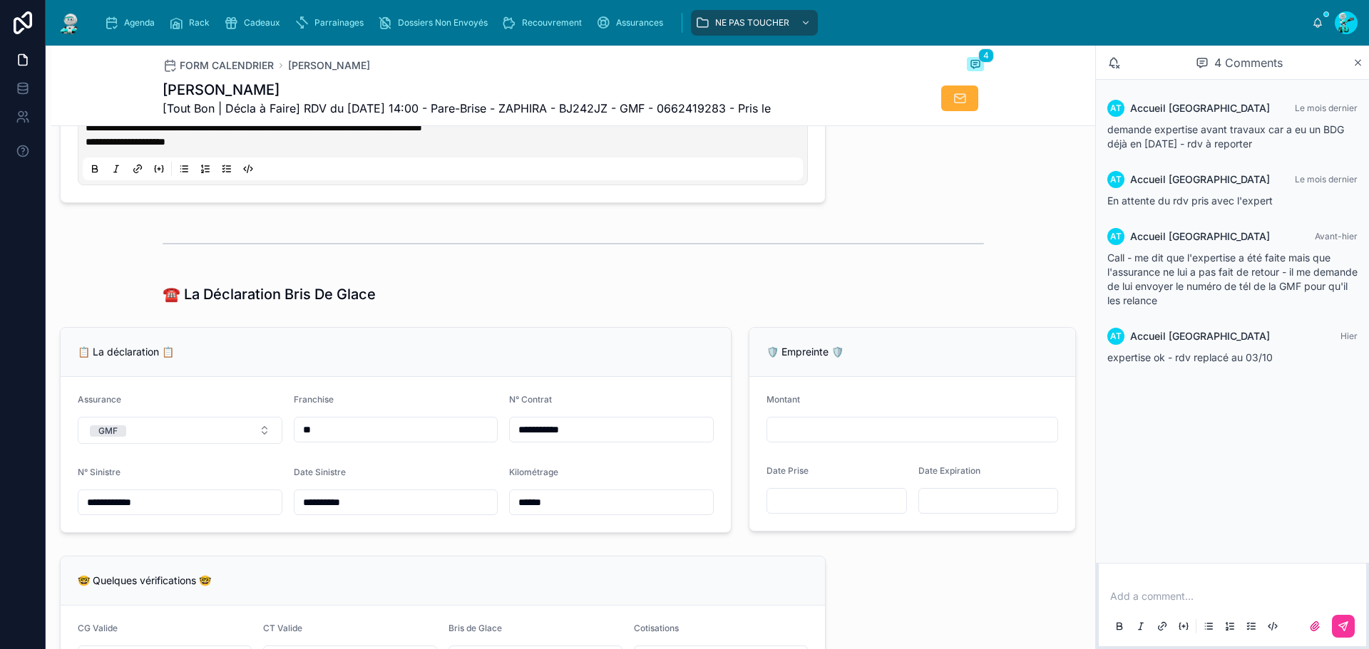
scroll to position [784, 0]
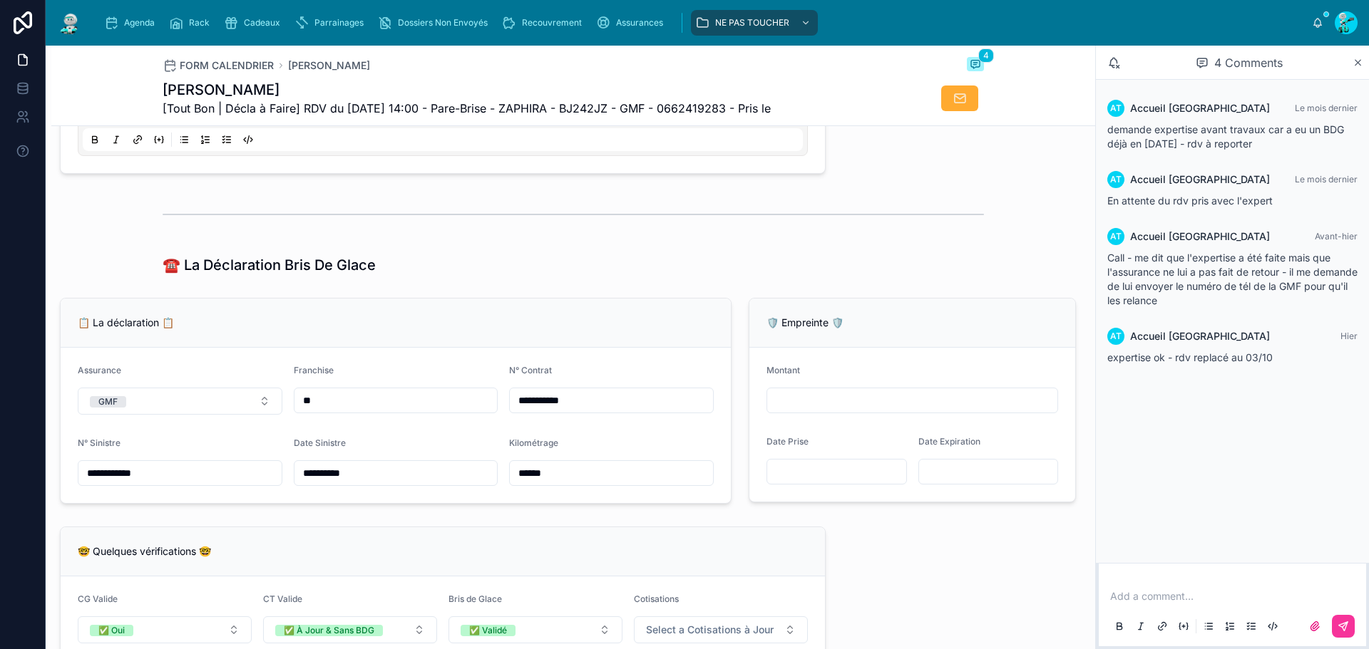
click at [579, 482] on input "******" at bounding box center [611, 473] width 203 height 20
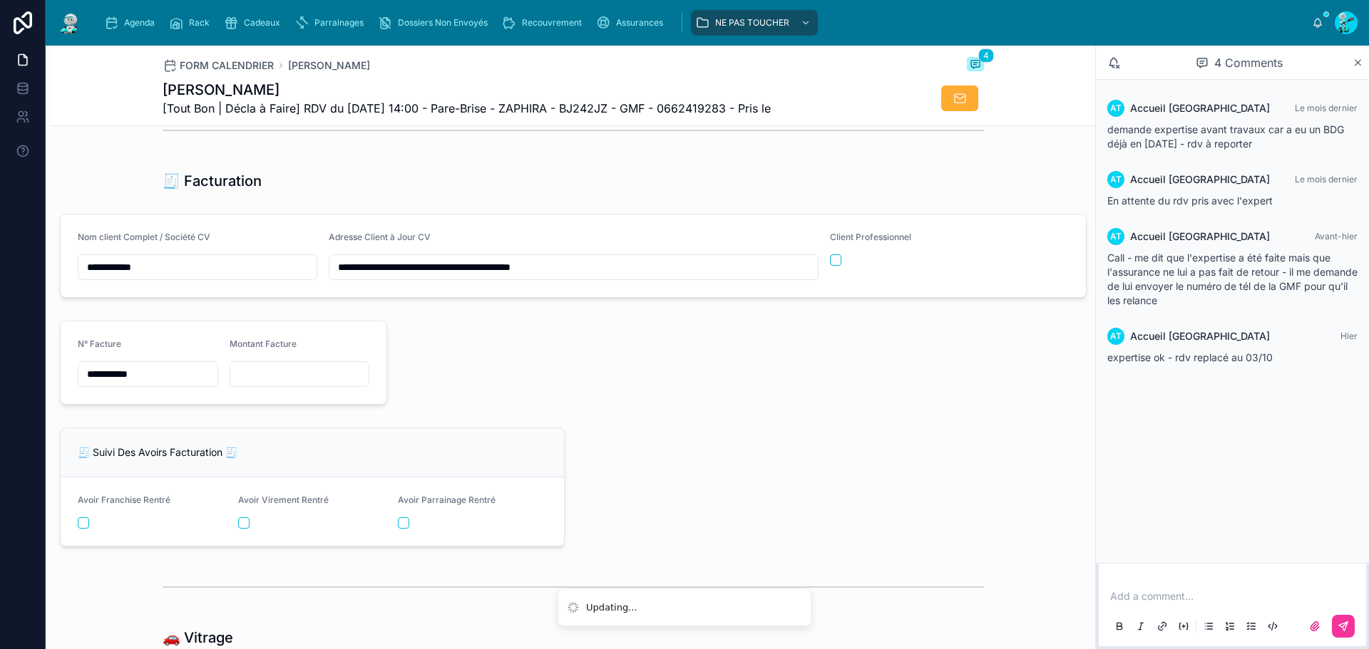
scroll to position [1426, 0]
click at [174, 387] on input "**********" at bounding box center [147, 377] width 139 height 20
click at [179, 387] on input "**********" at bounding box center [147, 377] width 139 height 20
paste input "*******"
click at [181, 375] on div "**********" at bounding box center [148, 365] width 140 height 48
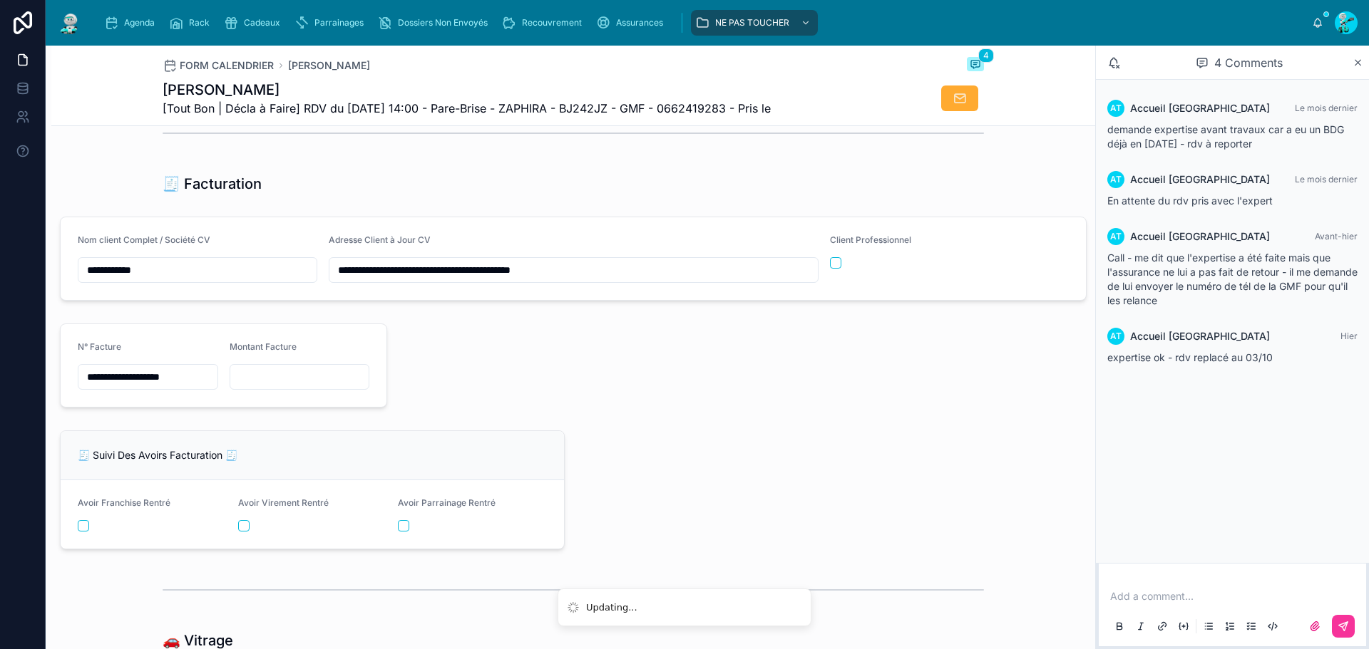
click at [168, 387] on input "**********" at bounding box center [147, 377] width 139 height 20
click at [187, 387] on input "**********" at bounding box center [147, 377] width 139 height 20
paste input "**********"
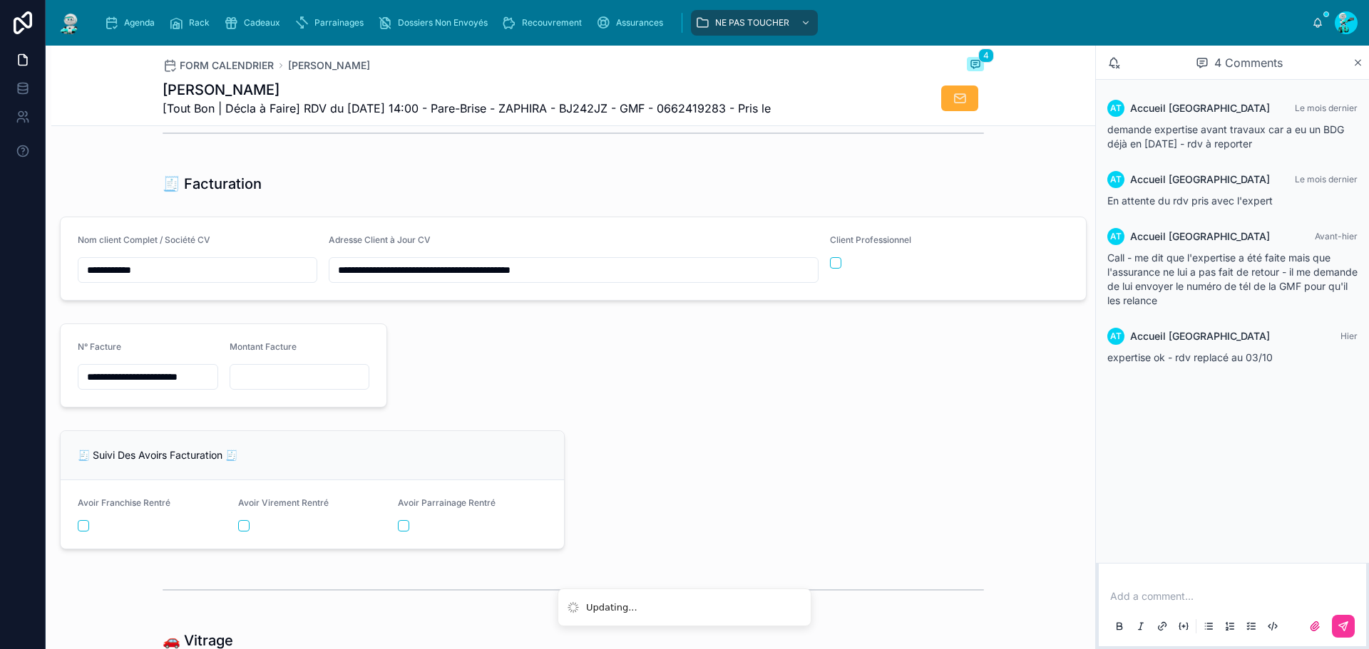
type input "**********"
click at [285, 384] on input "text" at bounding box center [299, 377] width 139 height 20
paste input "*********"
type input "*********"
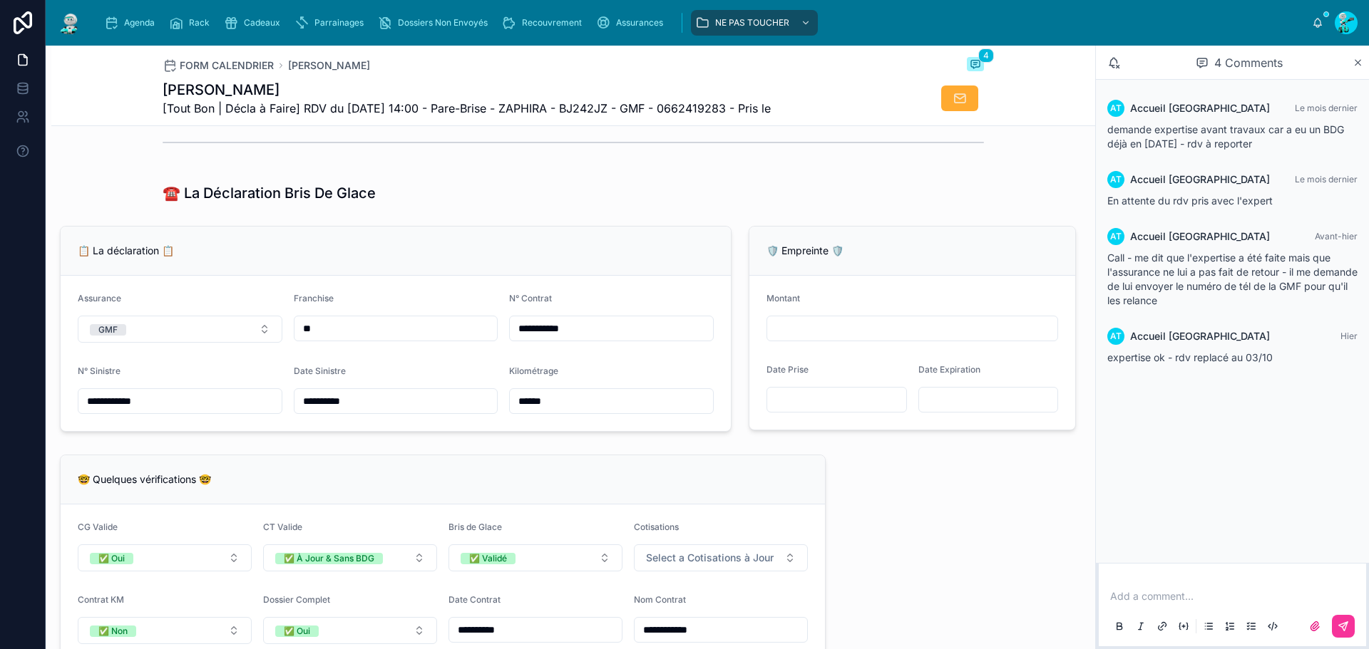
scroll to position [855, 0]
click at [197, 411] on input "**********" at bounding box center [179, 402] width 203 height 20
click at [591, 339] on input "**********" at bounding box center [611, 329] width 203 height 20
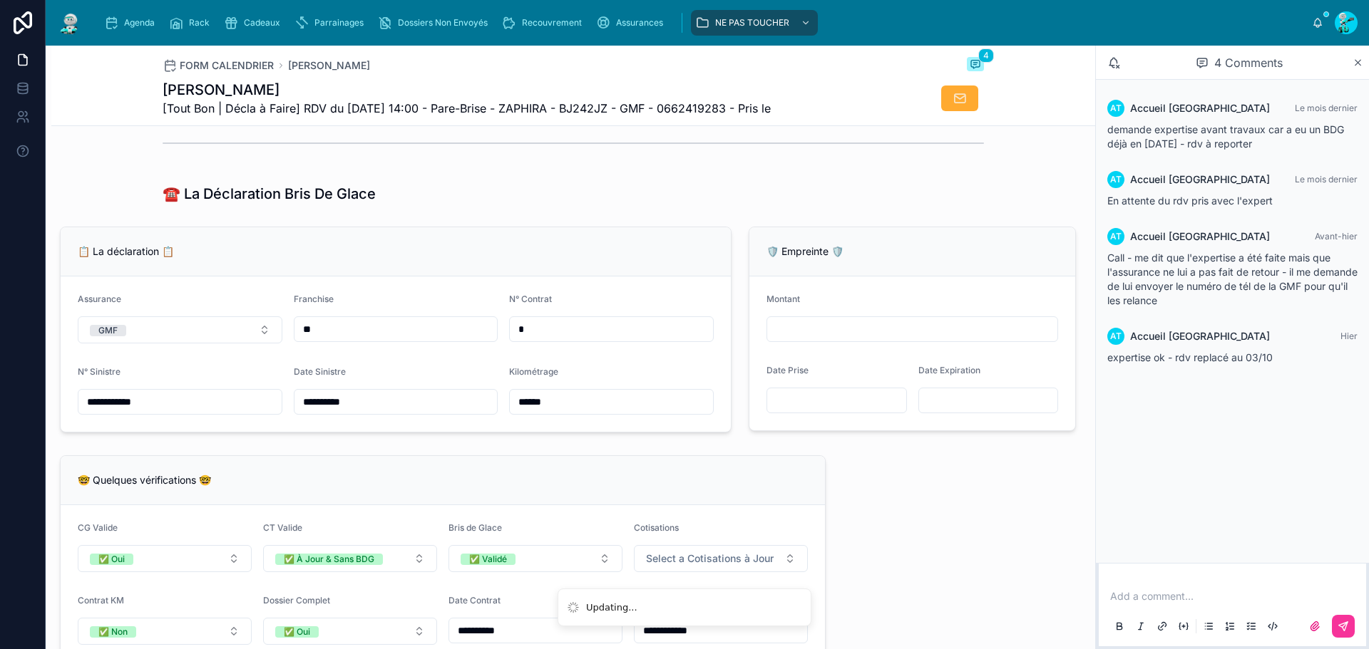
type input "**********"
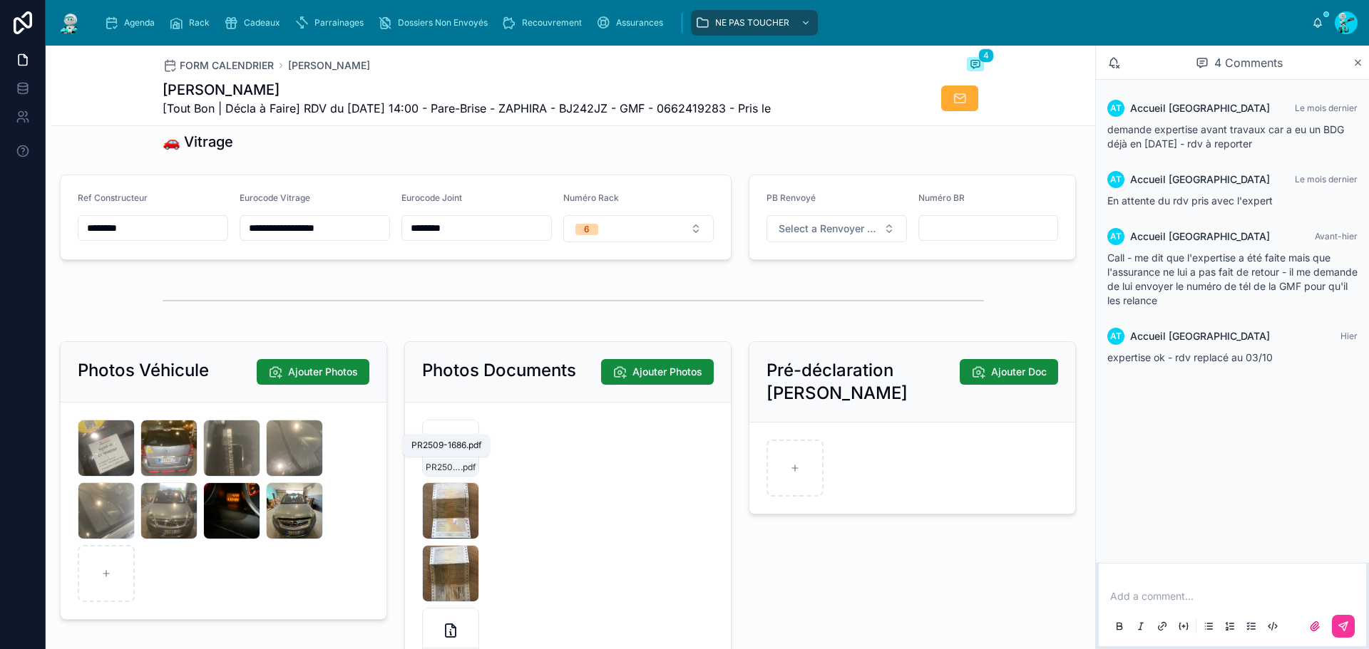
scroll to position [2353, 0]
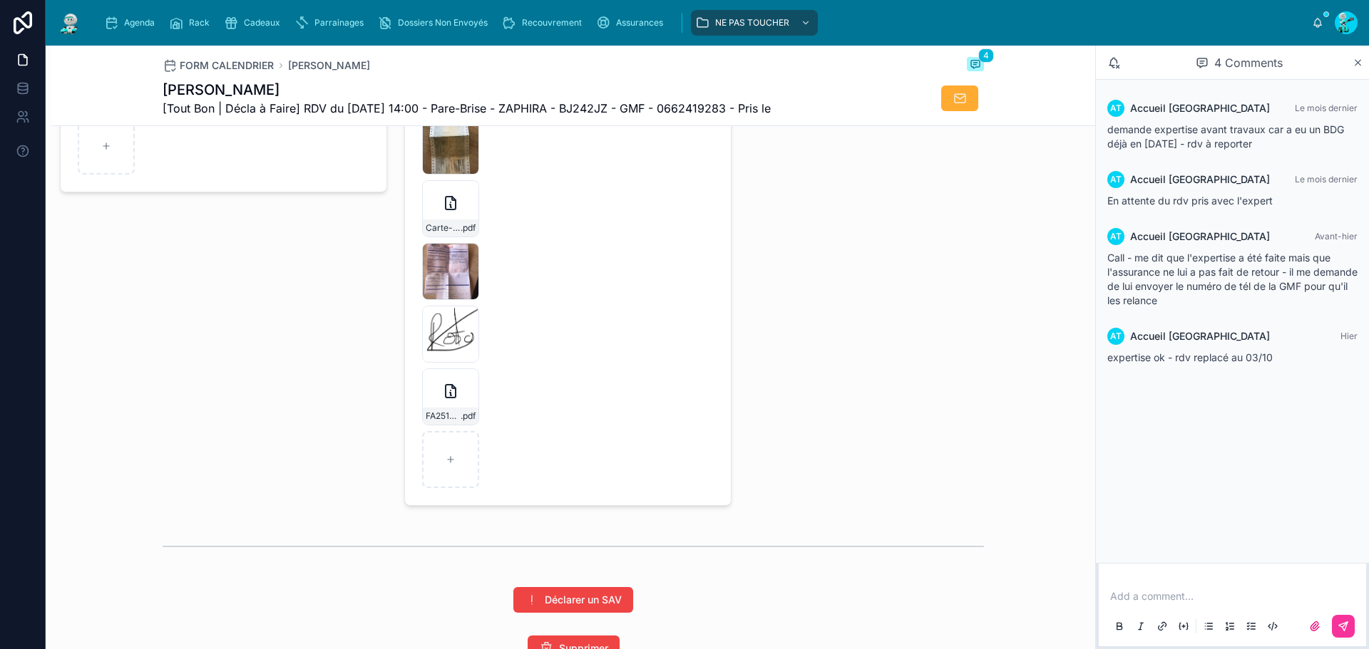
click at [0, 0] on div "IMG_9233 .jpg" at bounding box center [0, 0] width 0 height 0
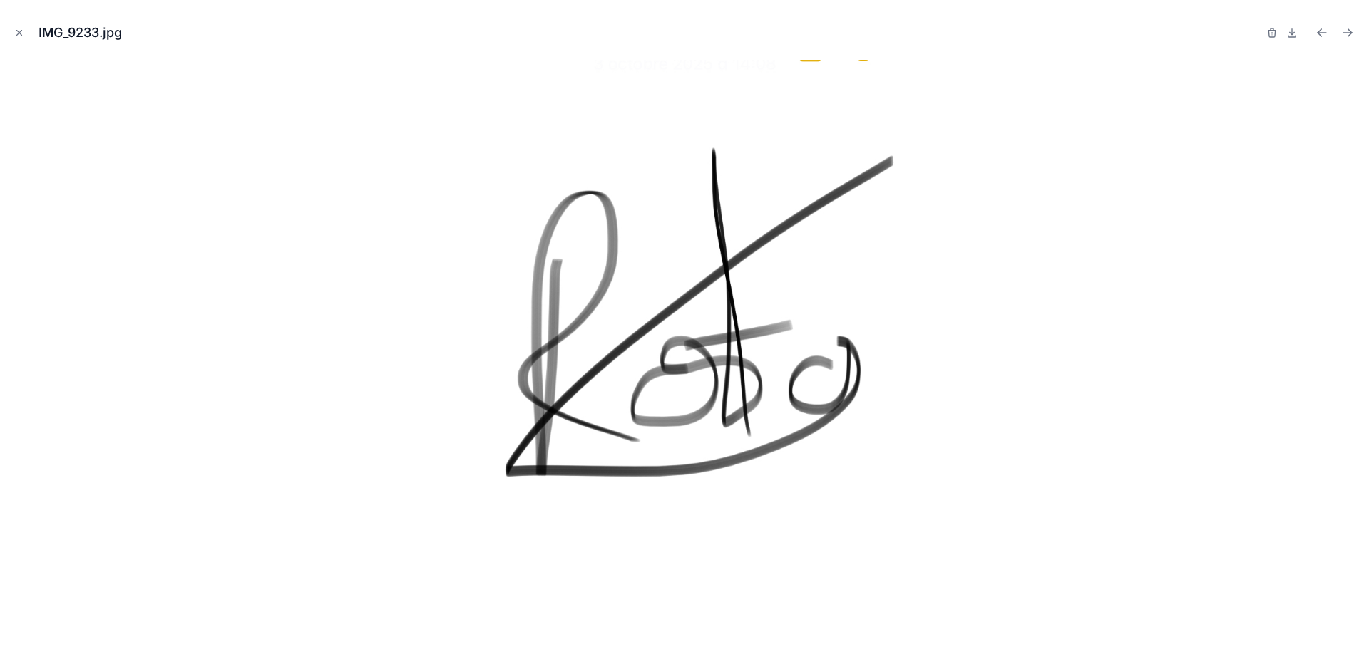
click at [23, 38] on button "Close modal" at bounding box center [19, 33] width 16 height 16
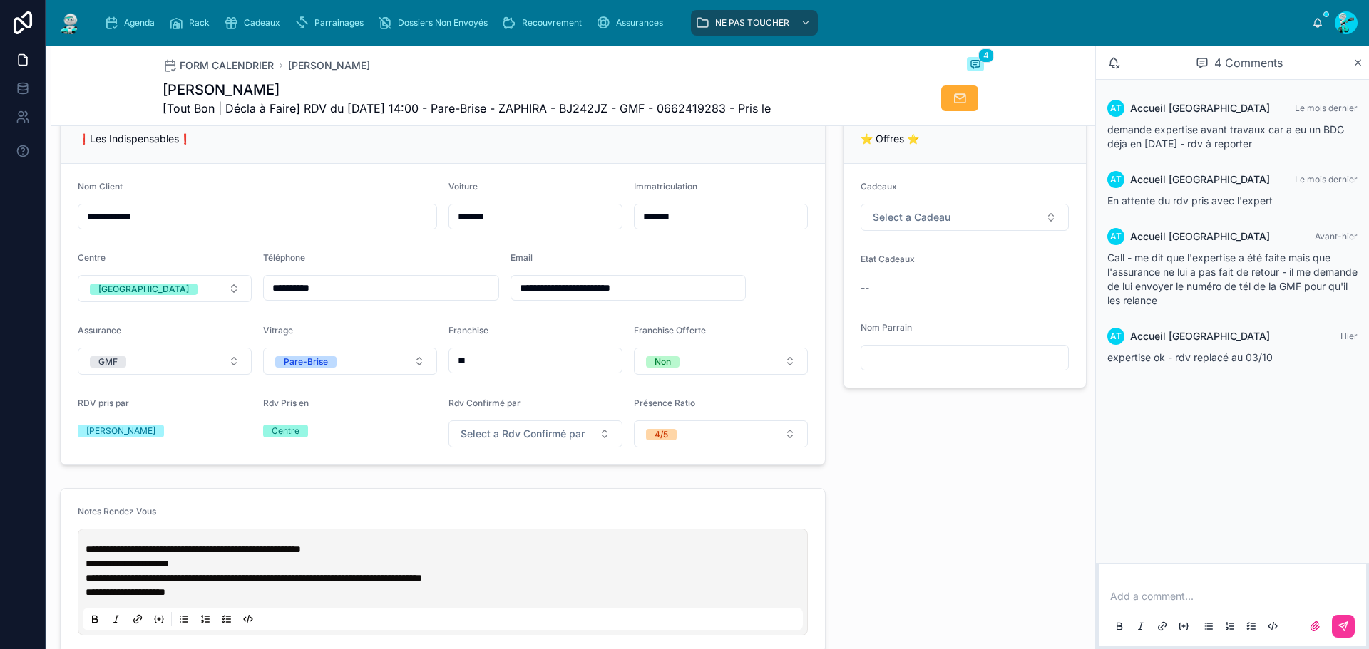
scroll to position [428, 0]
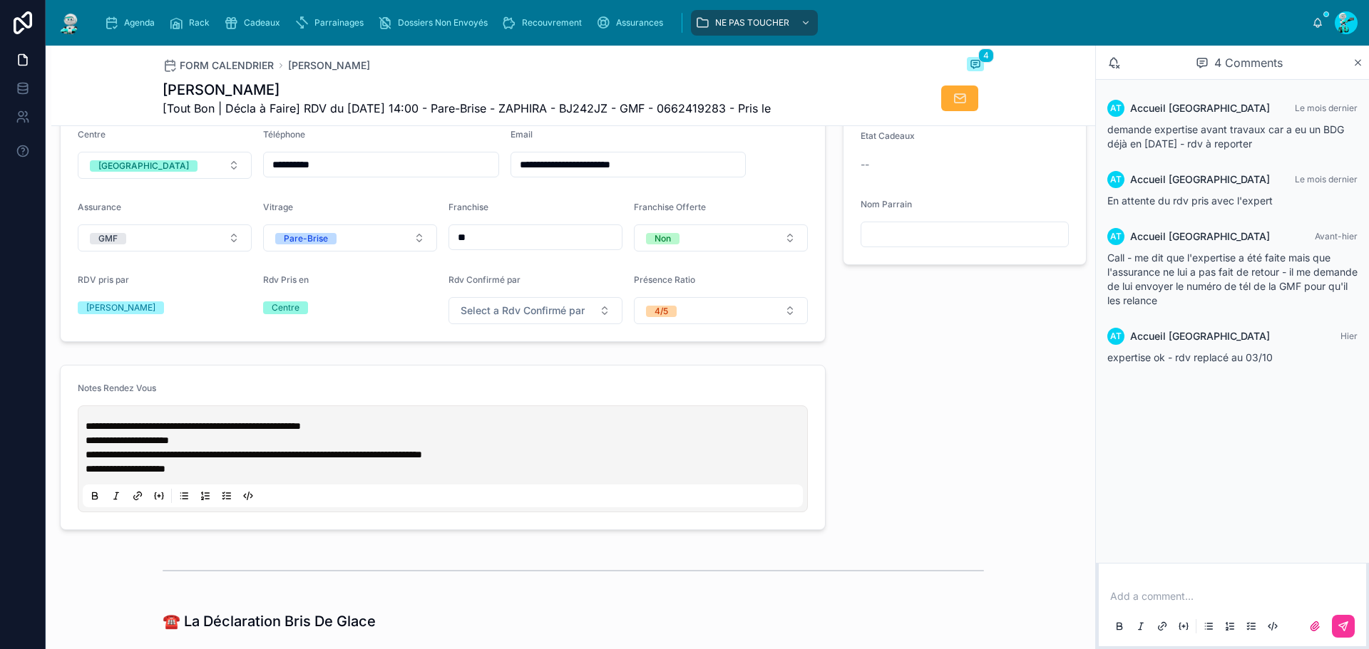
click at [367, 433] on p "**********" at bounding box center [446, 426] width 720 height 14
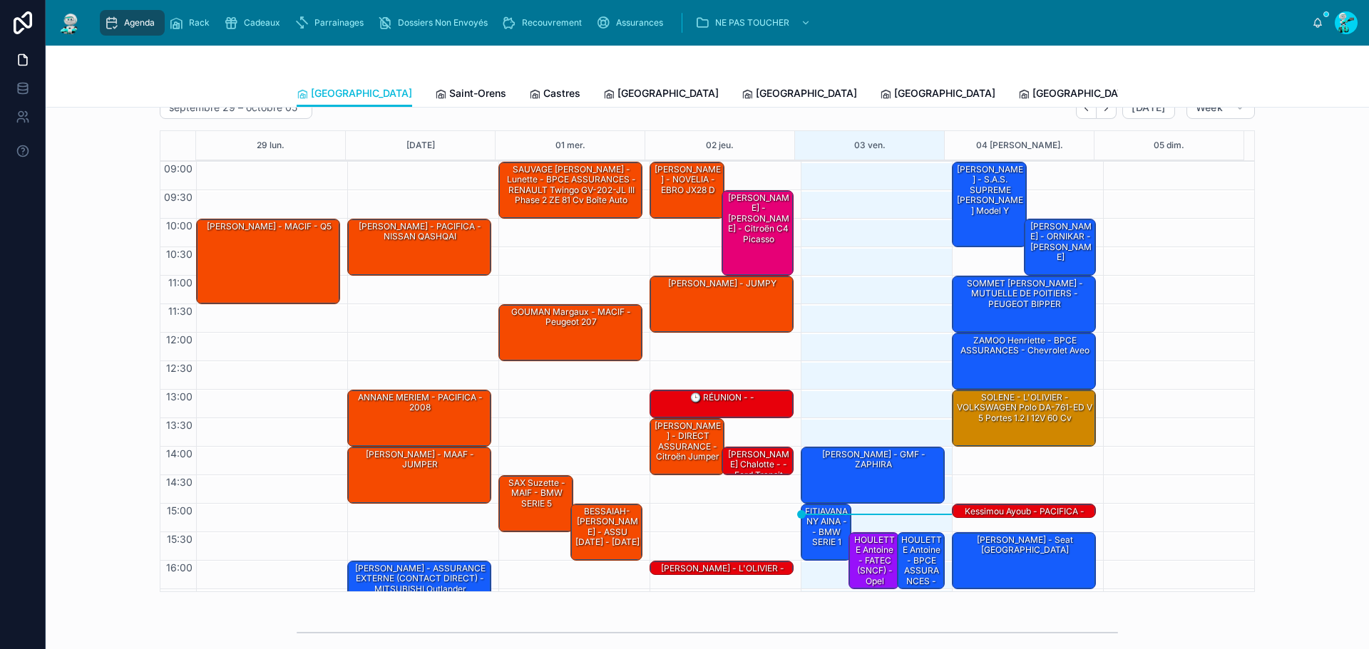
click at [435, 96] on div "Saint-Orens" at bounding box center [470, 93] width 71 height 14
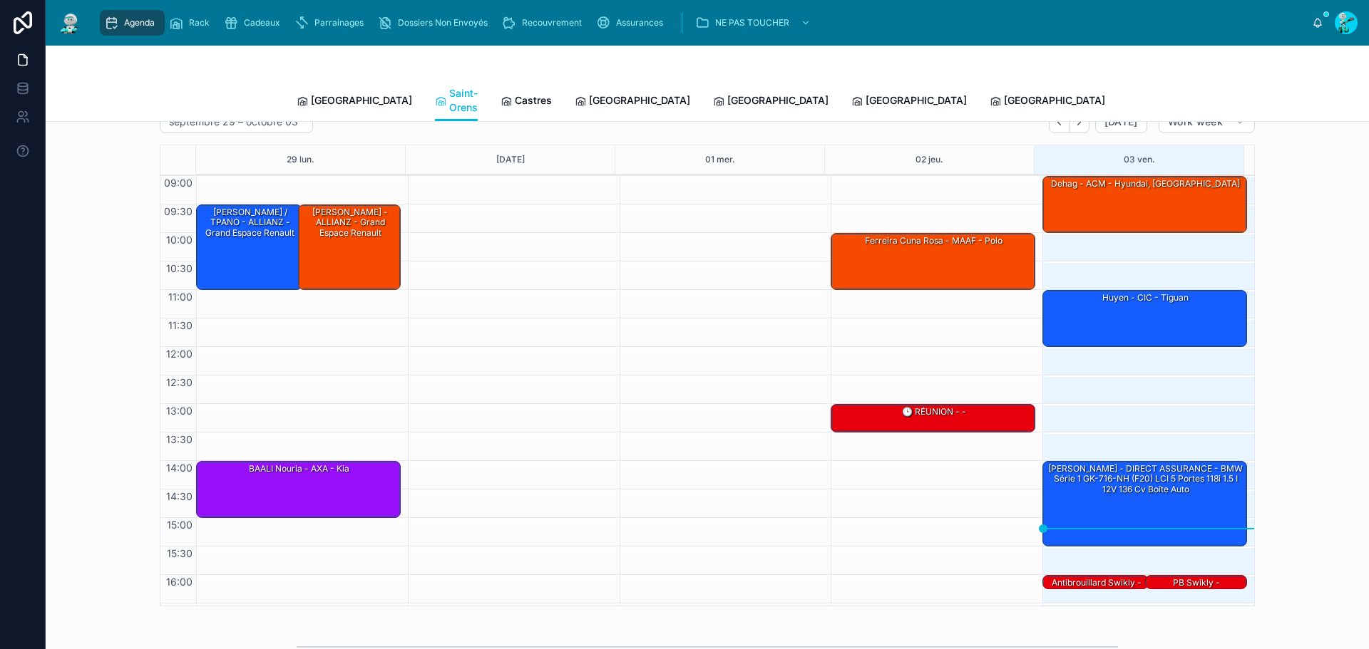
click at [1113, 297] on div "huyen - CIC - tiguan" at bounding box center [1145, 318] width 200 height 54
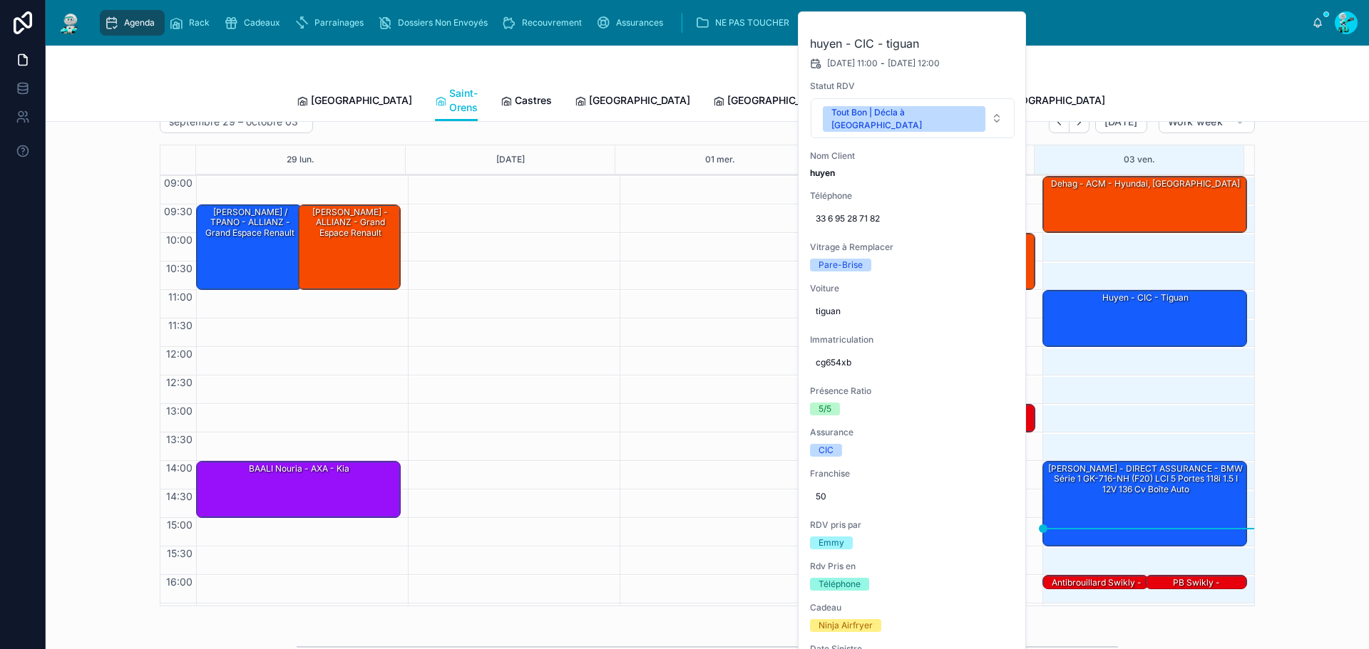
click at [0, 0] on button at bounding box center [0, 0] width 0 height 0
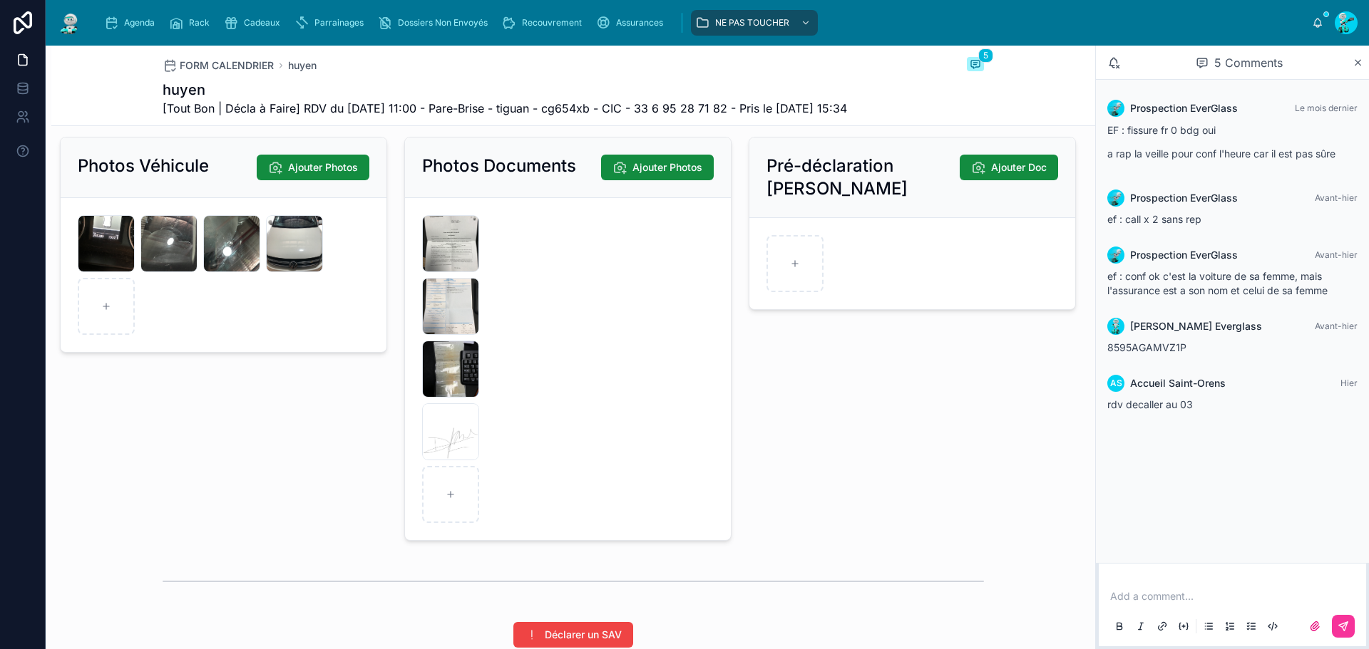
scroll to position [2002, 0]
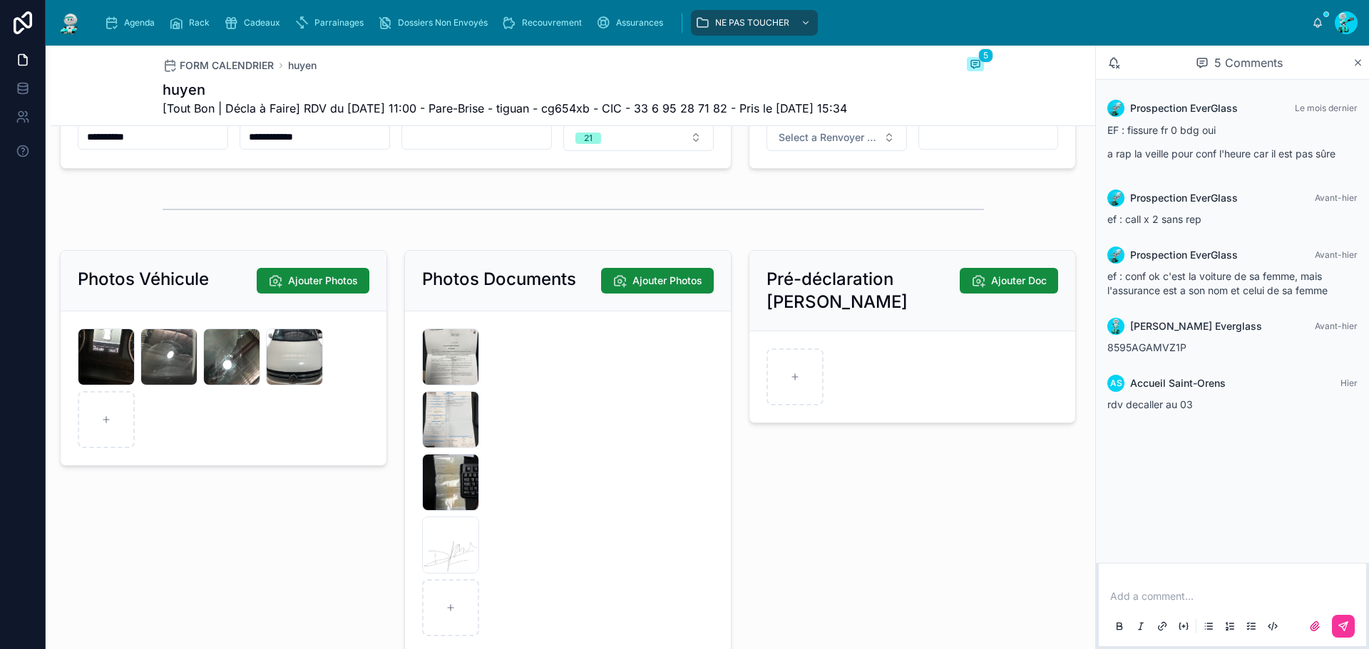
drag, startPoint x: 462, startPoint y: 369, endPoint x: 451, endPoint y: 366, distance: 11.8
click at [0, 0] on icon at bounding box center [0, 0] width 0 height 0
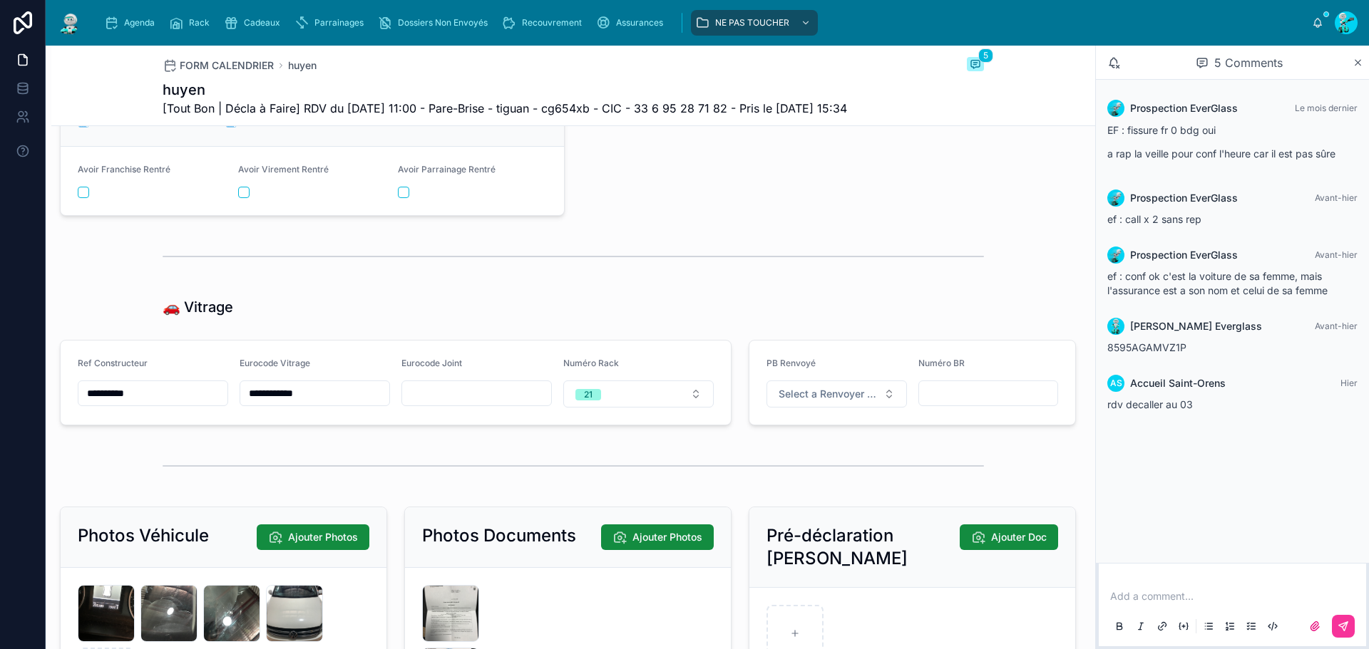
scroll to position [1931, 0]
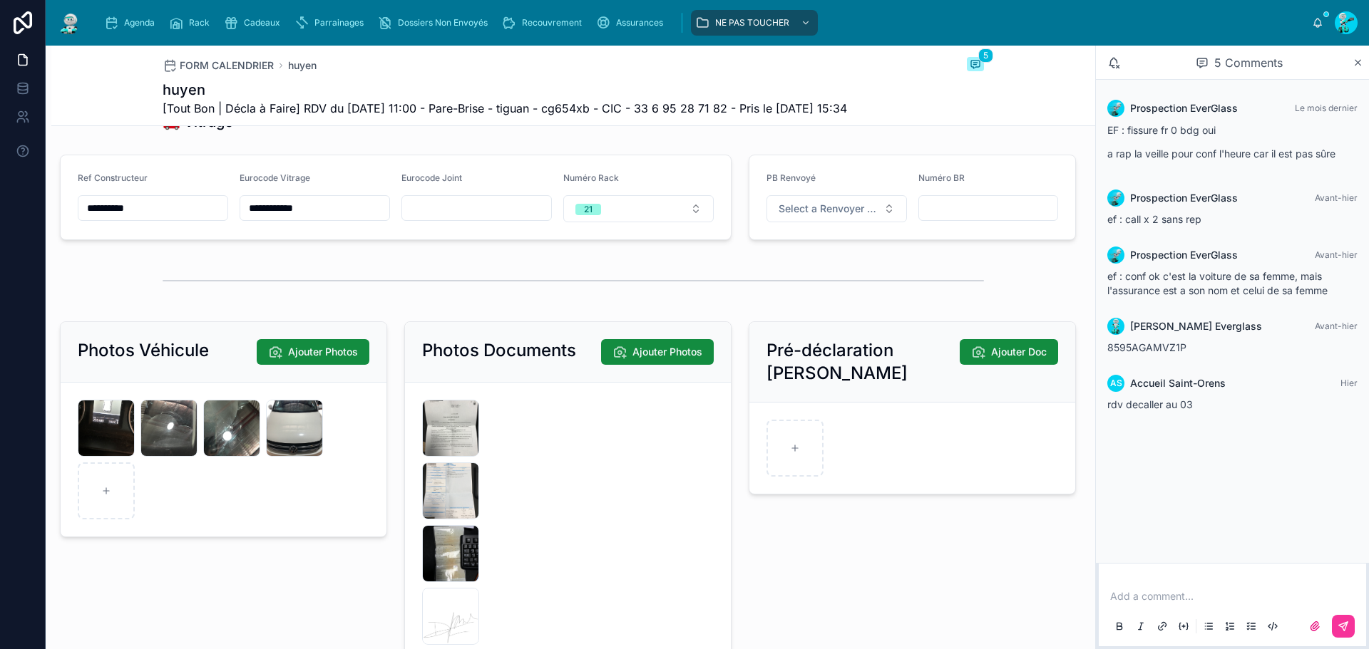
click at [0, 0] on icon at bounding box center [0, 0] width 0 height 0
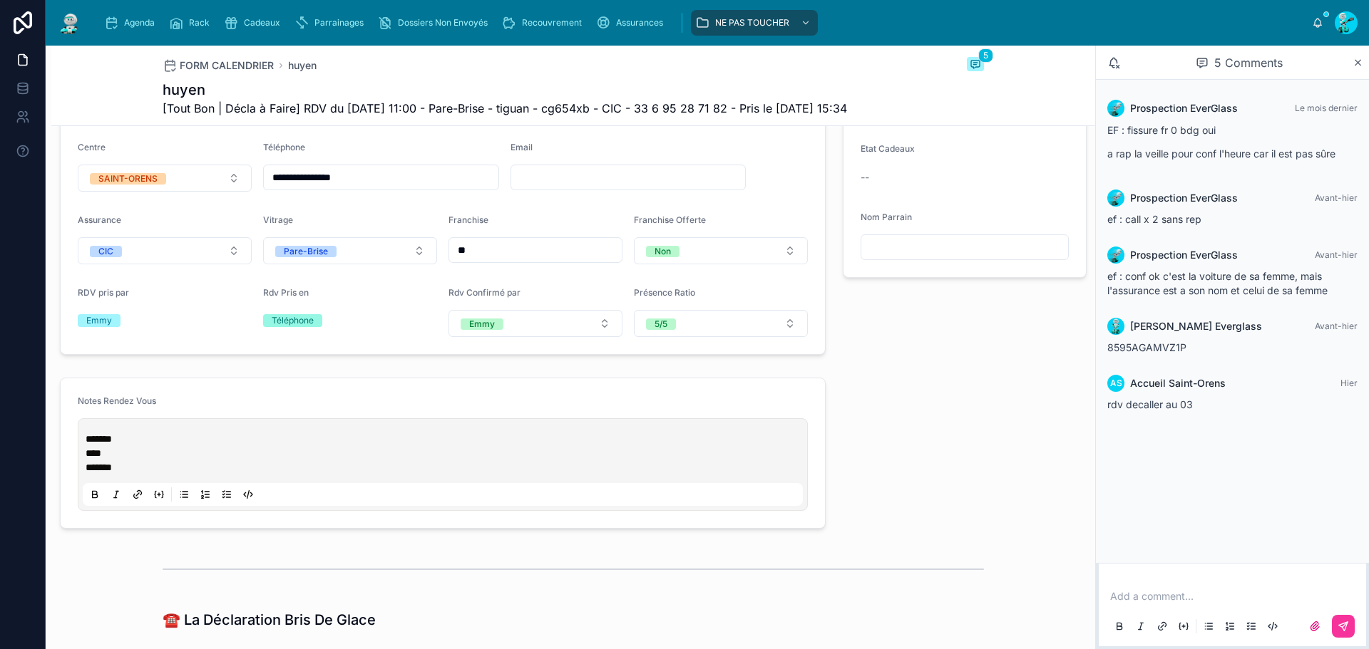
scroll to position [220, 0]
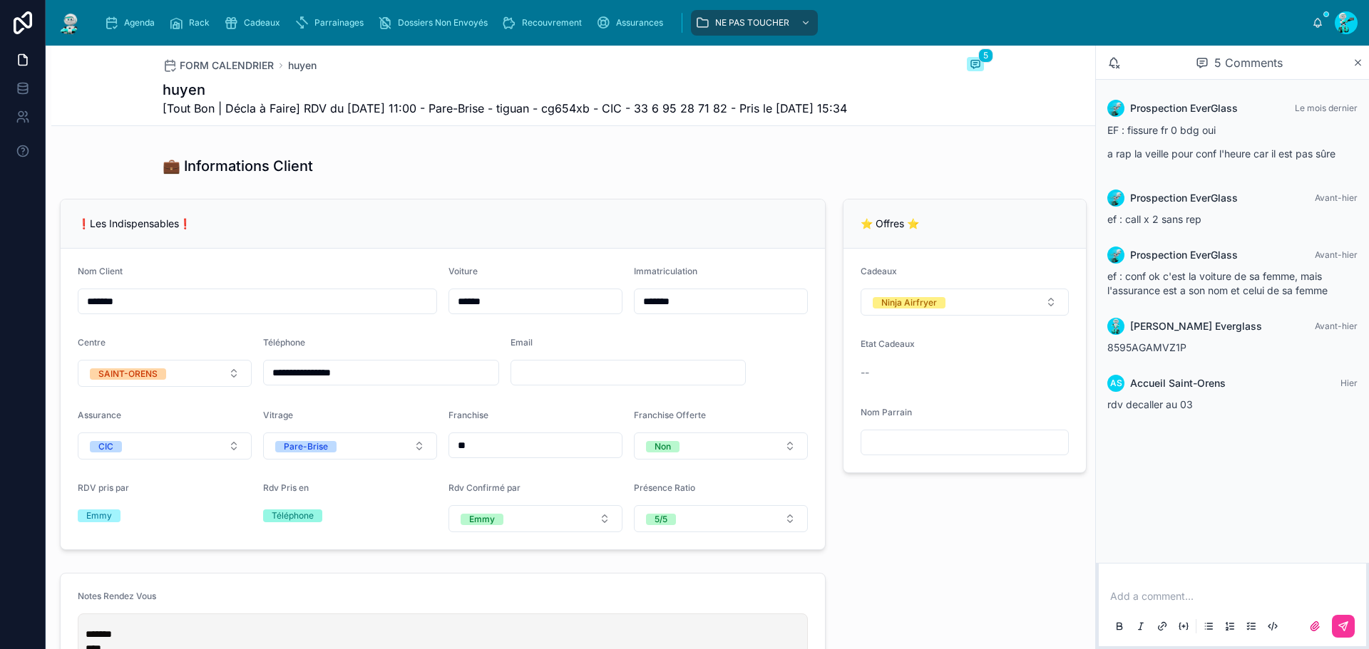
click at [130, 25] on span "Agenda" at bounding box center [139, 22] width 31 height 11
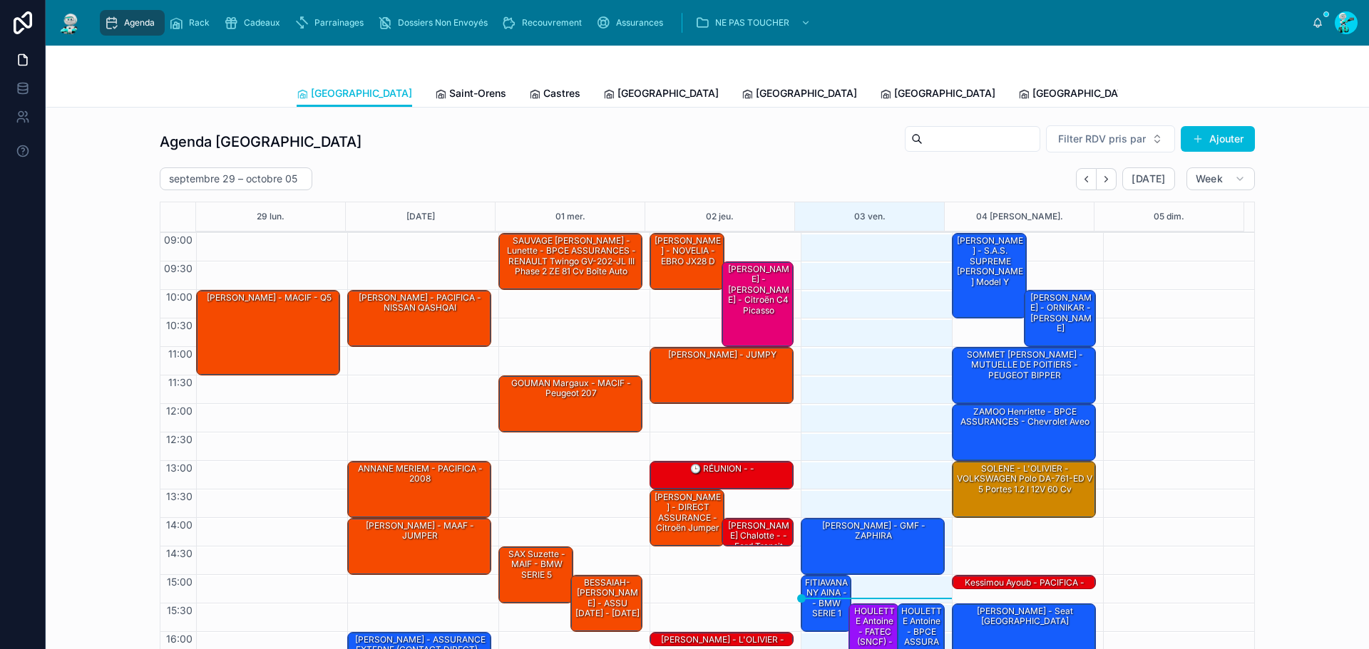
scroll to position [83, 0]
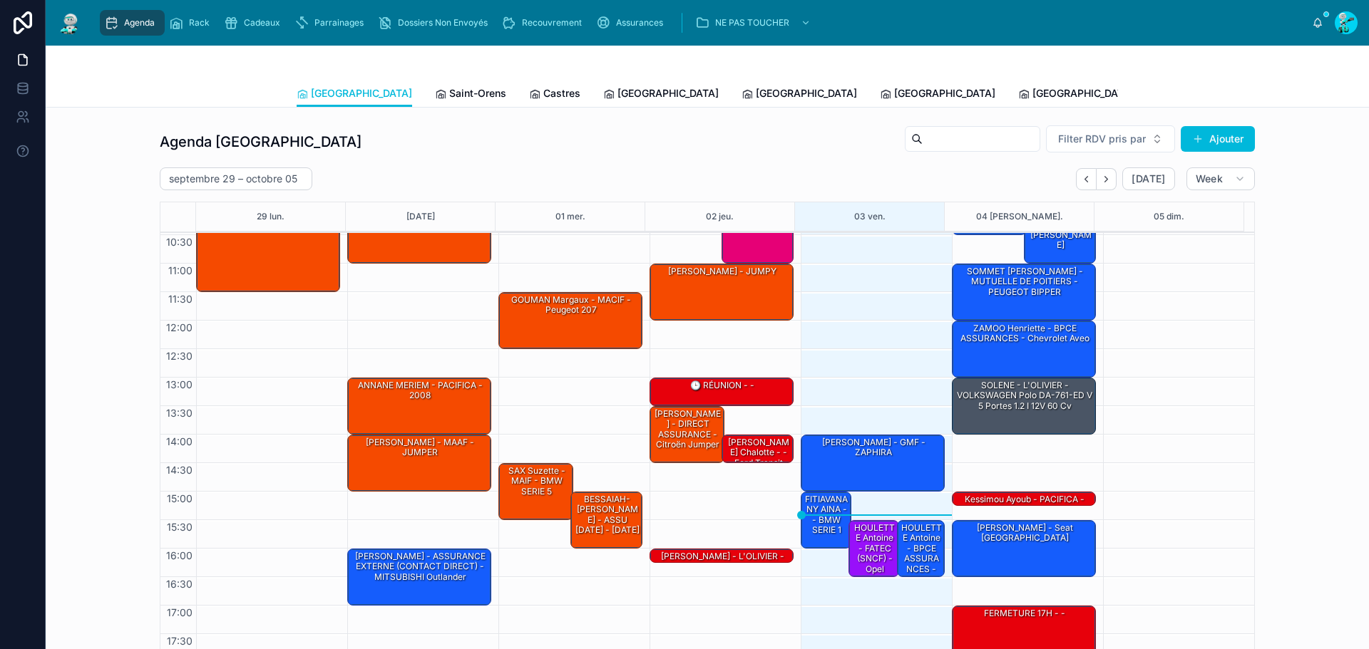
click at [992, 404] on div "SOLENE - L'OLIVIER - VOLKSWAGEN Polo DA-761-ED V 5 portes 1.2 i 12V 60 cv" at bounding box center [1025, 396] width 140 height 34
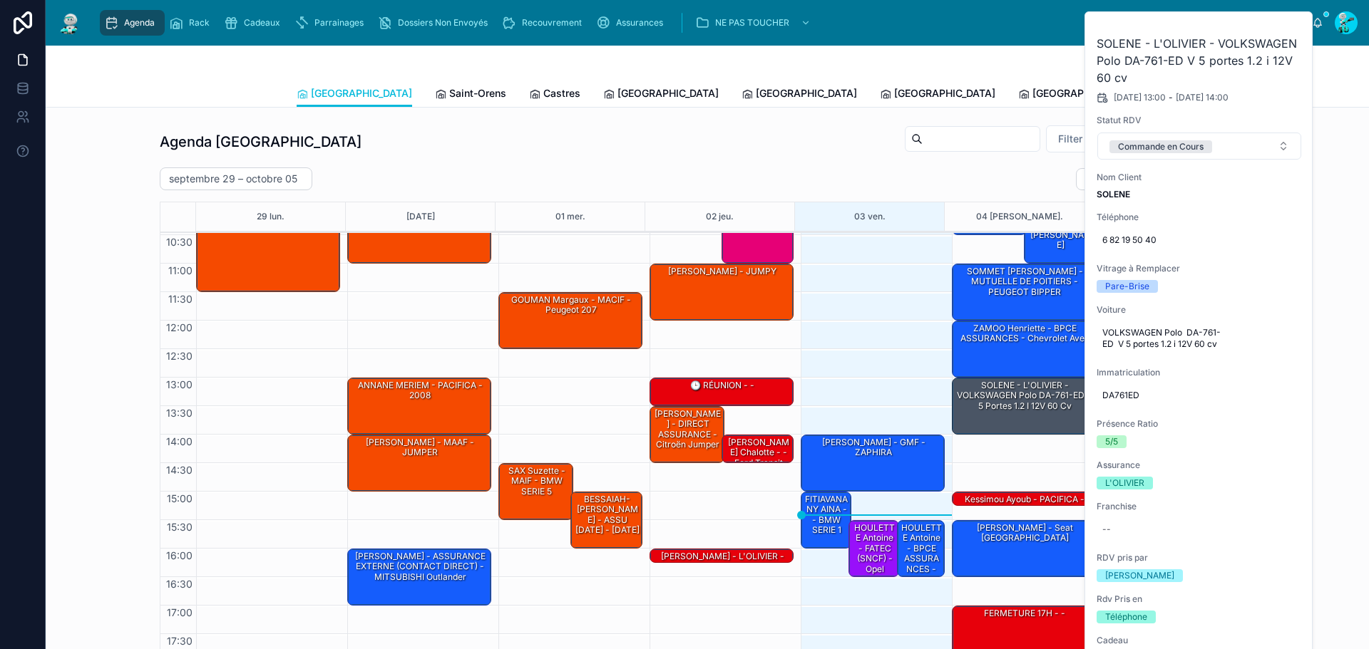
click at [0, 0] on button at bounding box center [0, 0] width 0 height 0
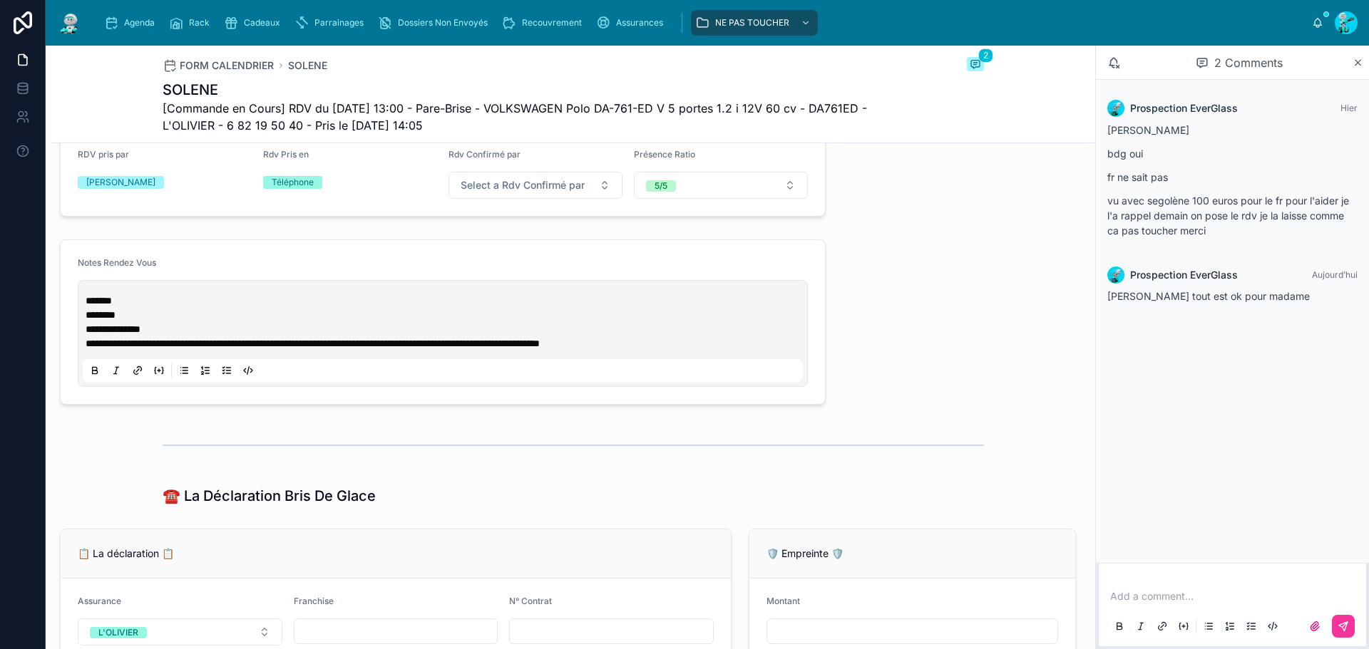
type input "**********"
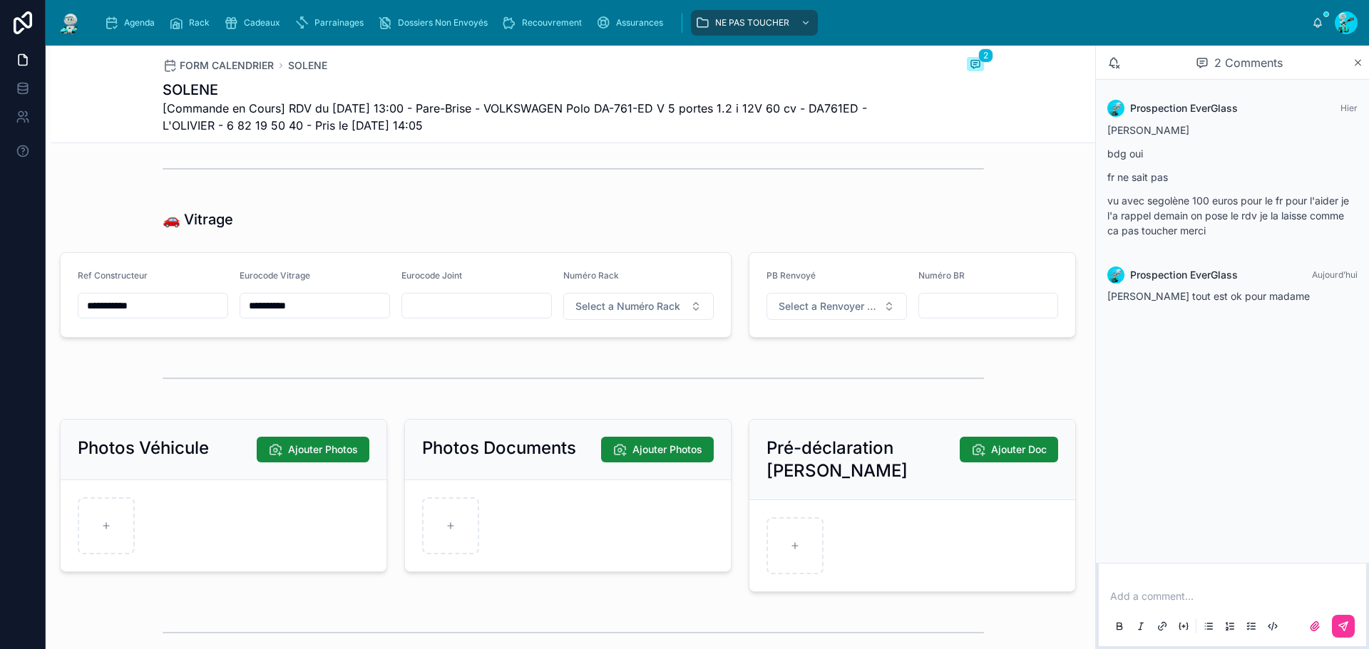
scroll to position [1642, 0]
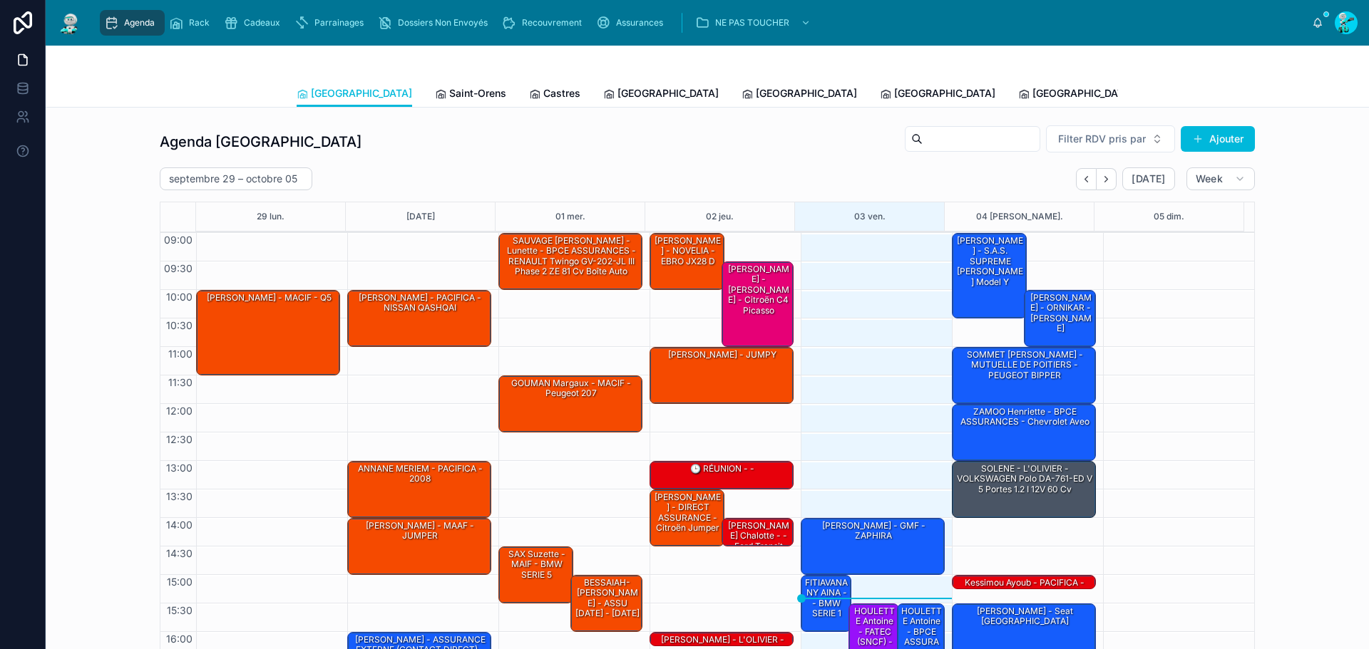
click at [803, 552] on div "[PERSON_NAME] - GMF - ZAPHIRA" at bounding box center [873, 546] width 140 height 54
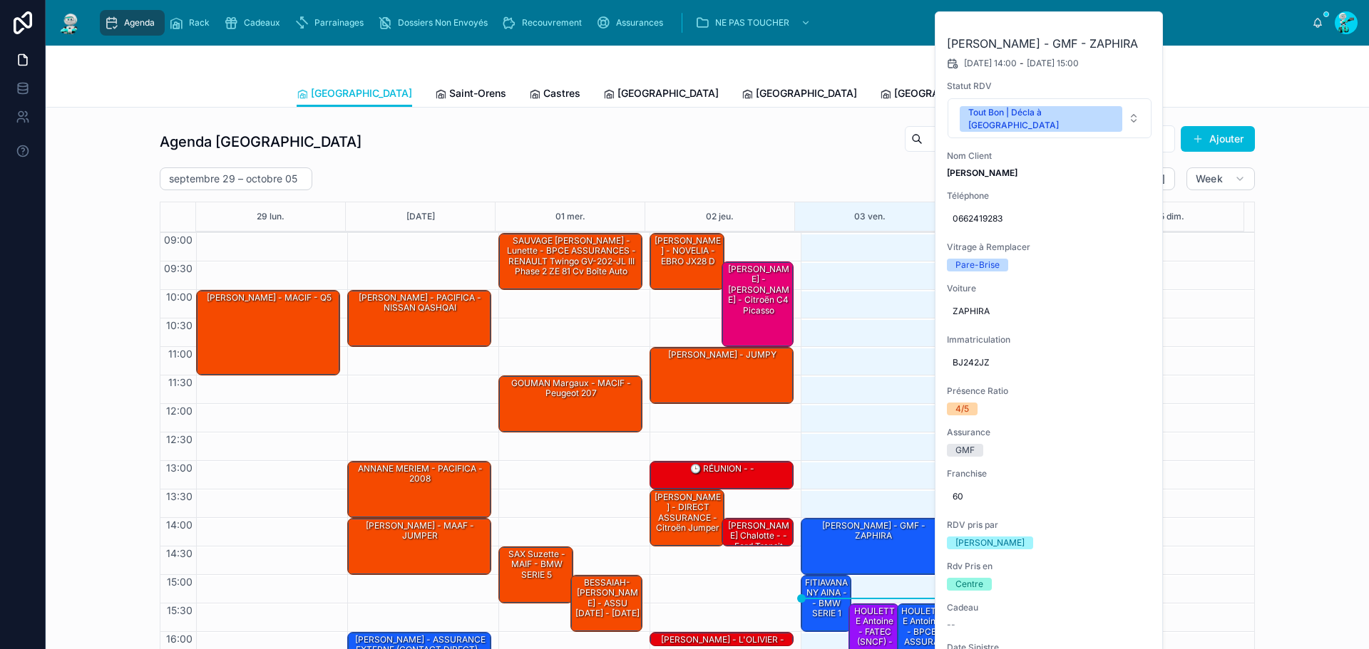
click at [449, 93] on span "Saint-Orens" at bounding box center [477, 93] width 57 height 14
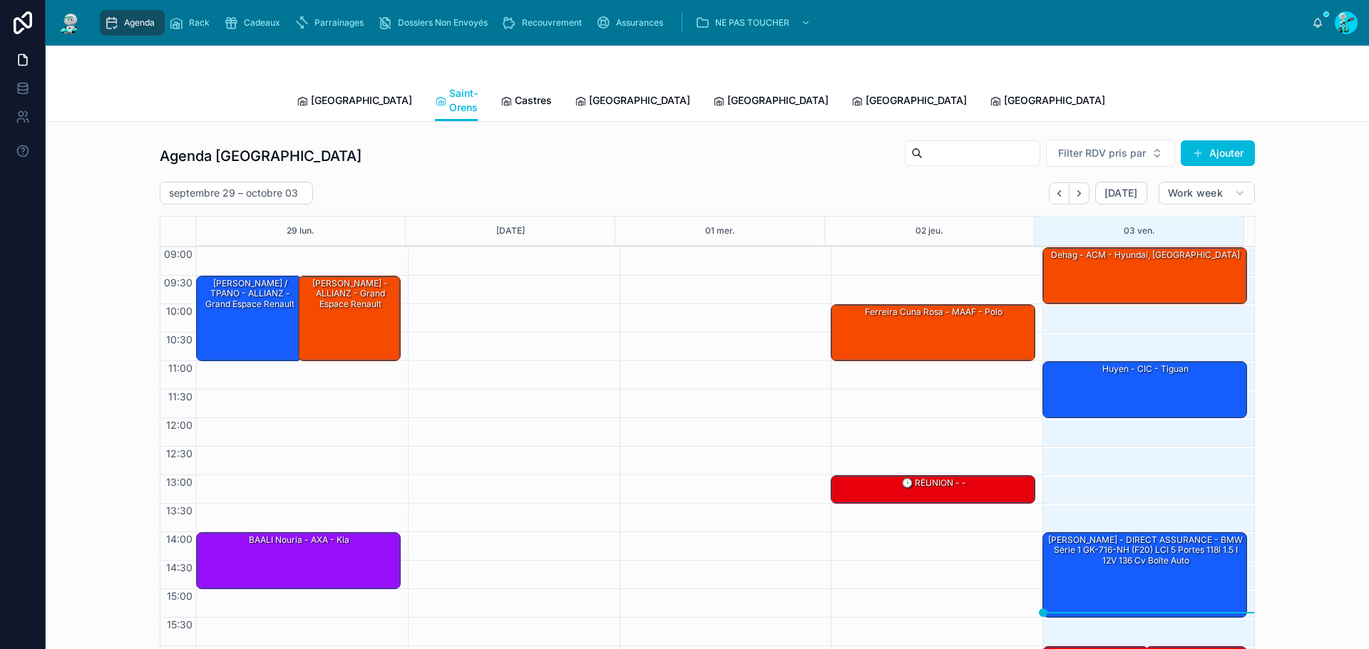
click at [1126, 371] on div "huyen - CIC - tiguan" at bounding box center [1145, 389] width 200 height 54
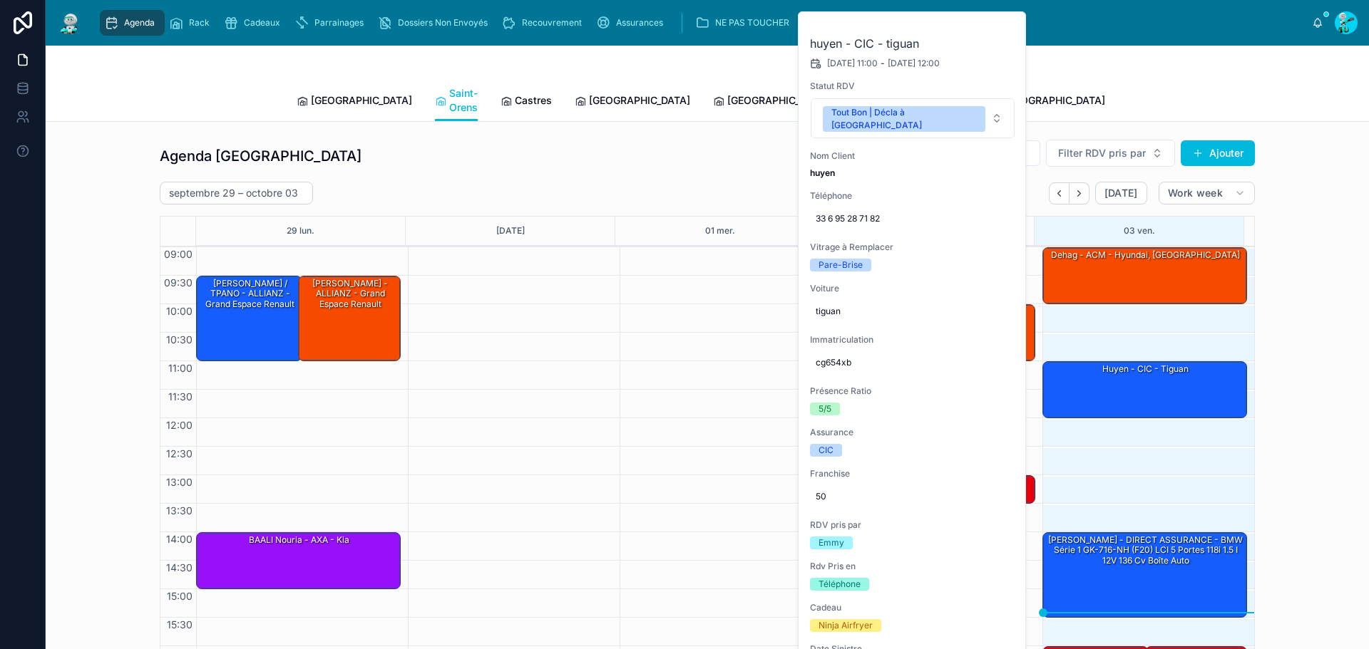
click at [0, 0] on icon at bounding box center [0, 0] width 0 height 0
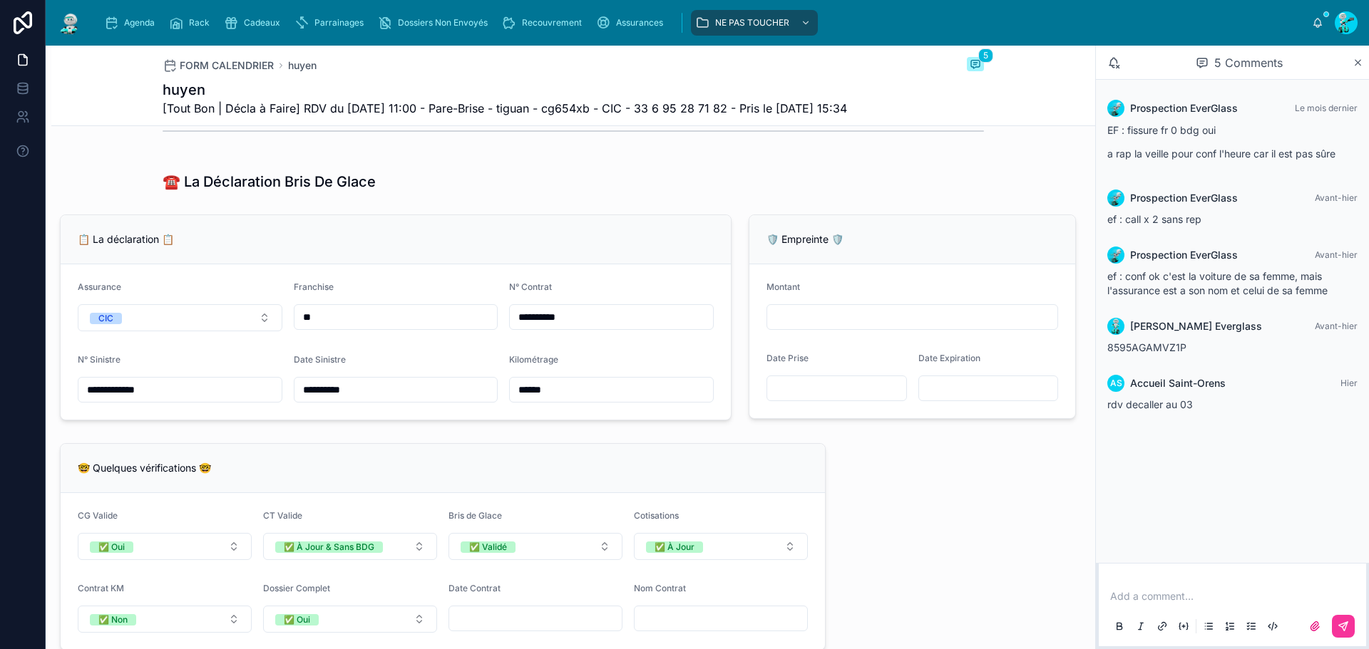
scroll to position [713, 0]
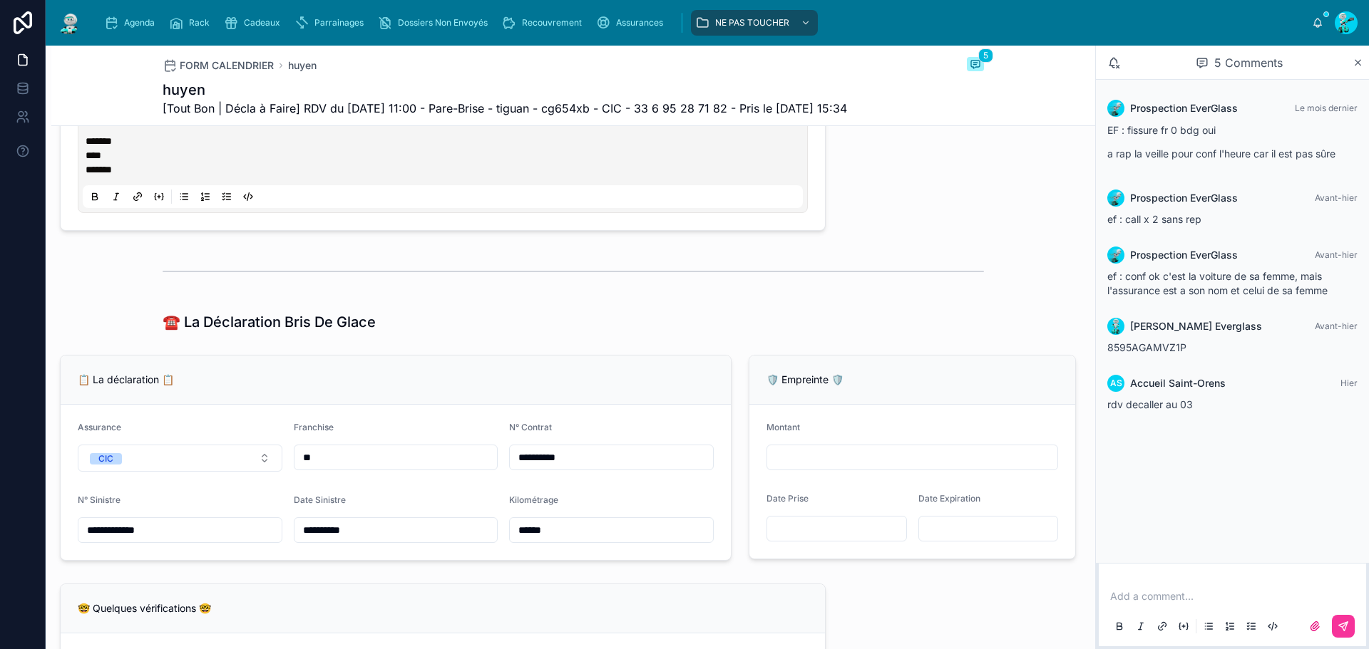
click at [548, 540] on input "******" at bounding box center [611, 530] width 203 height 20
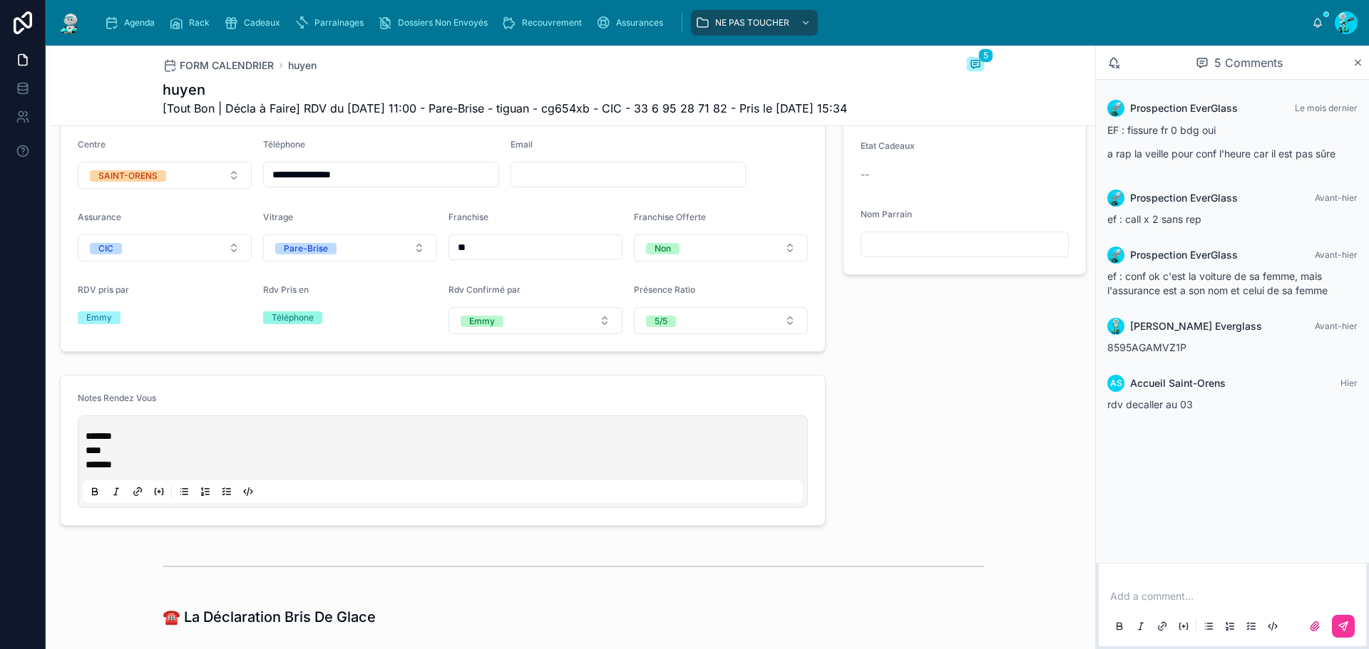
scroll to position [214, 0]
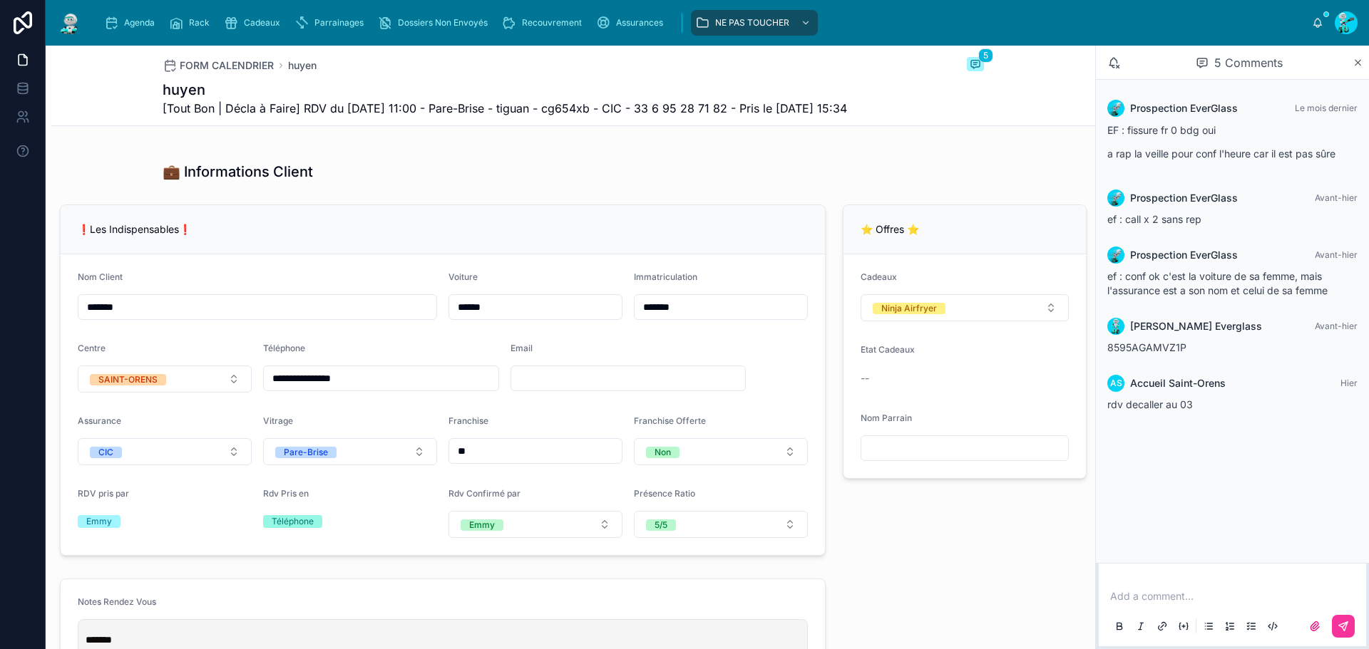
click at [718, 317] on input "*******" at bounding box center [720, 307] width 173 height 20
click at [649, 317] on input "*******" at bounding box center [720, 307] width 173 height 20
click at [714, 289] on div "Immatriculation" at bounding box center [721, 280] width 174 height 17
click at [704, 317] on input "*******" at bounding box center [720, 307] width 173 height 20
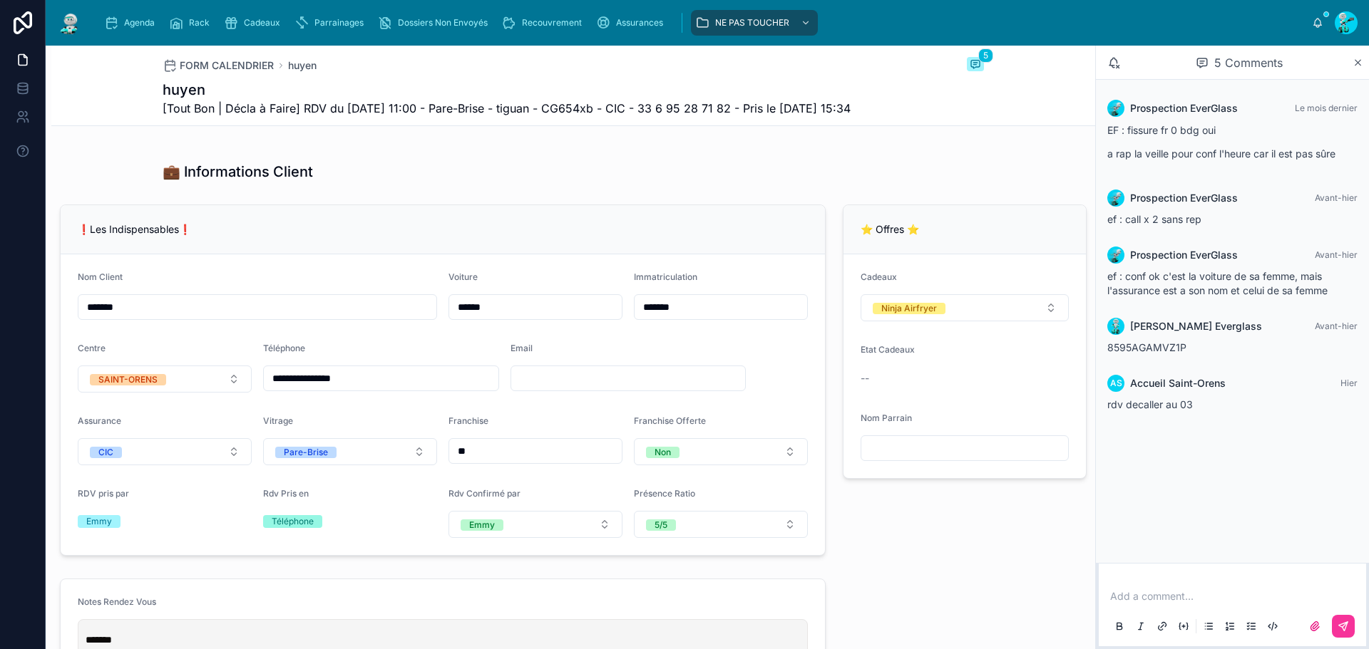
click at [703, 317] on input "*******" at bounding box center [720, 307] width 173 height 20
type input "*******"
click at [677, 317] on input "*******" at bounding box center [720, 307] width 173 height 20
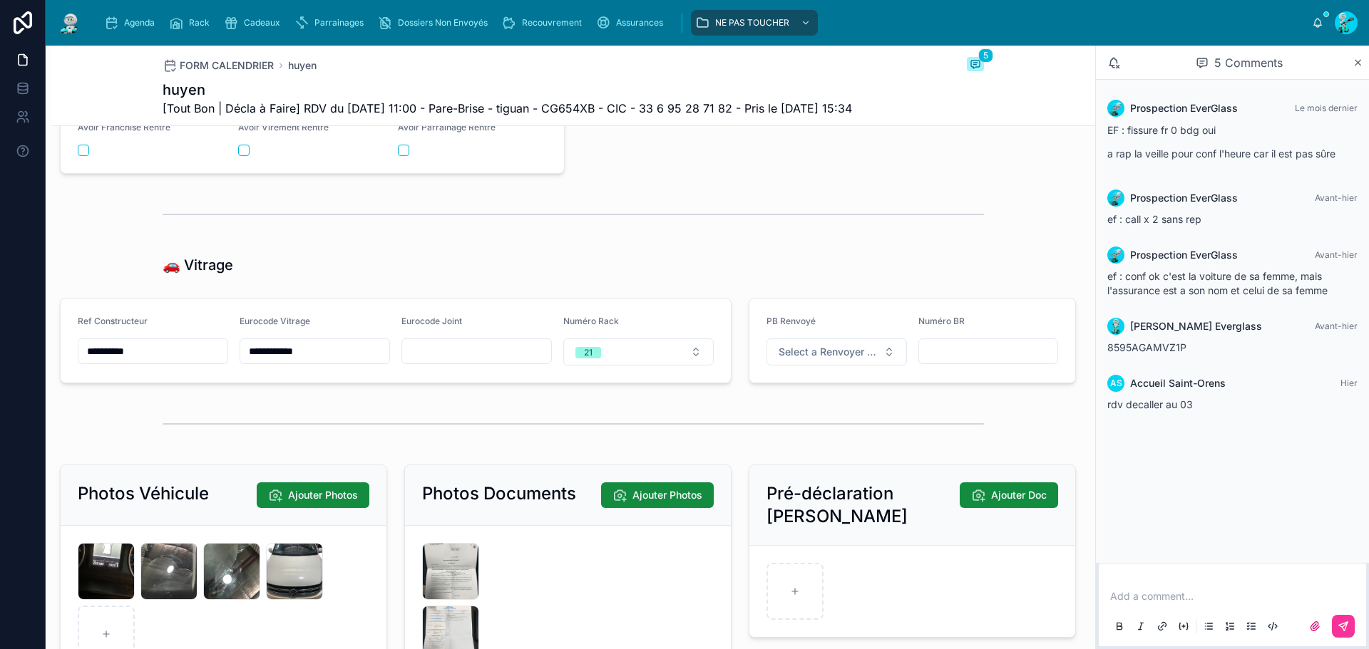
scroll to position [1854, 0]
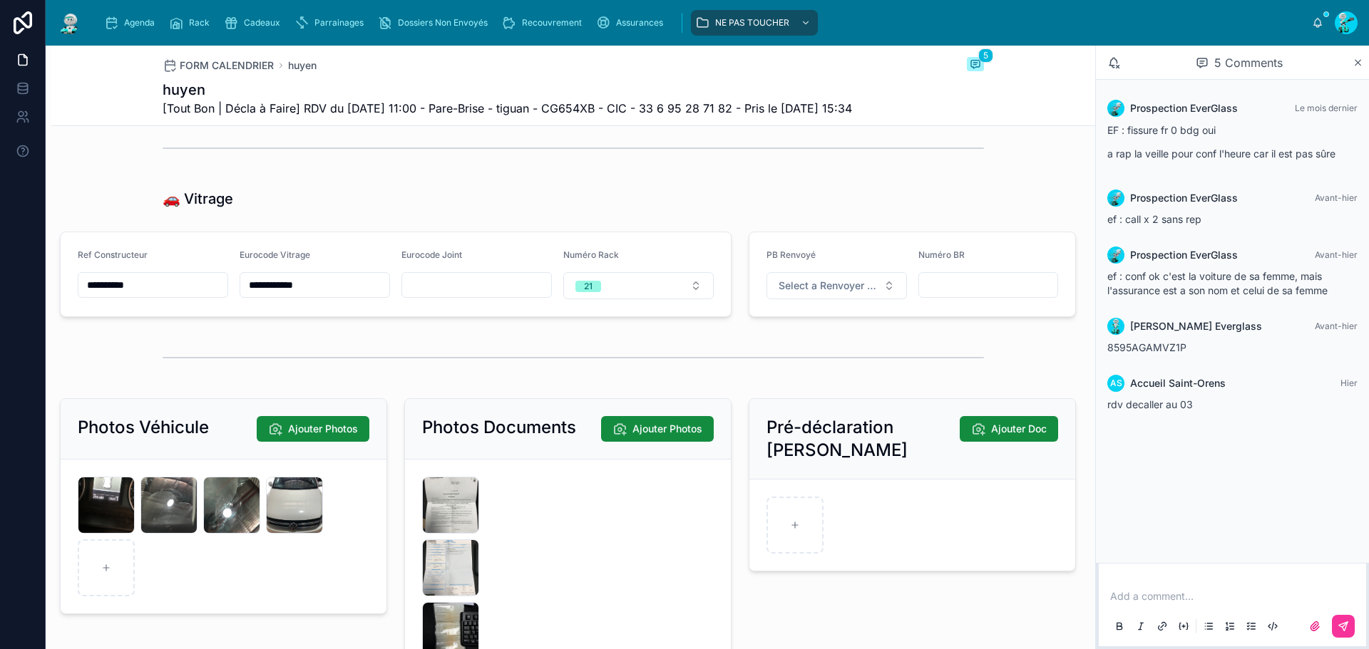
click at [179, 295] on input "**********" at bounding box center [152, 285] width 149 height 20
click at [345, 295] on input "**********" at bounding box center [314, 285] width 149 height 20
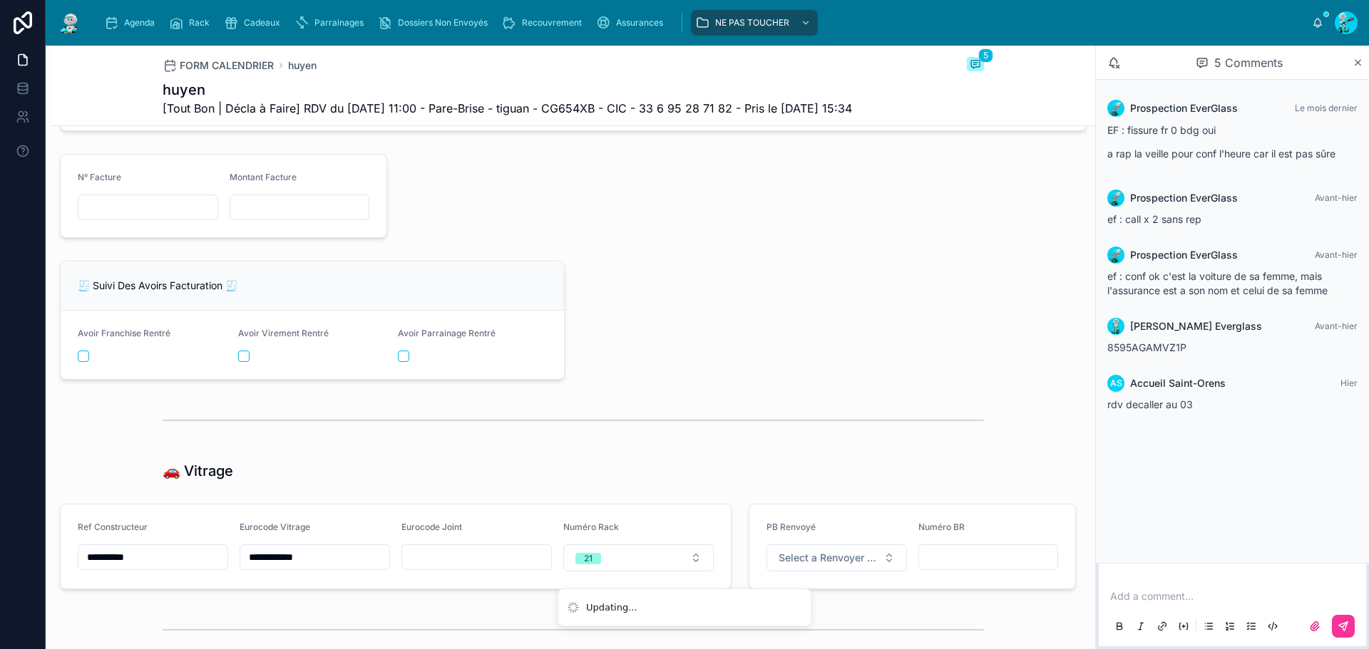
scroll to position [1568, 0]
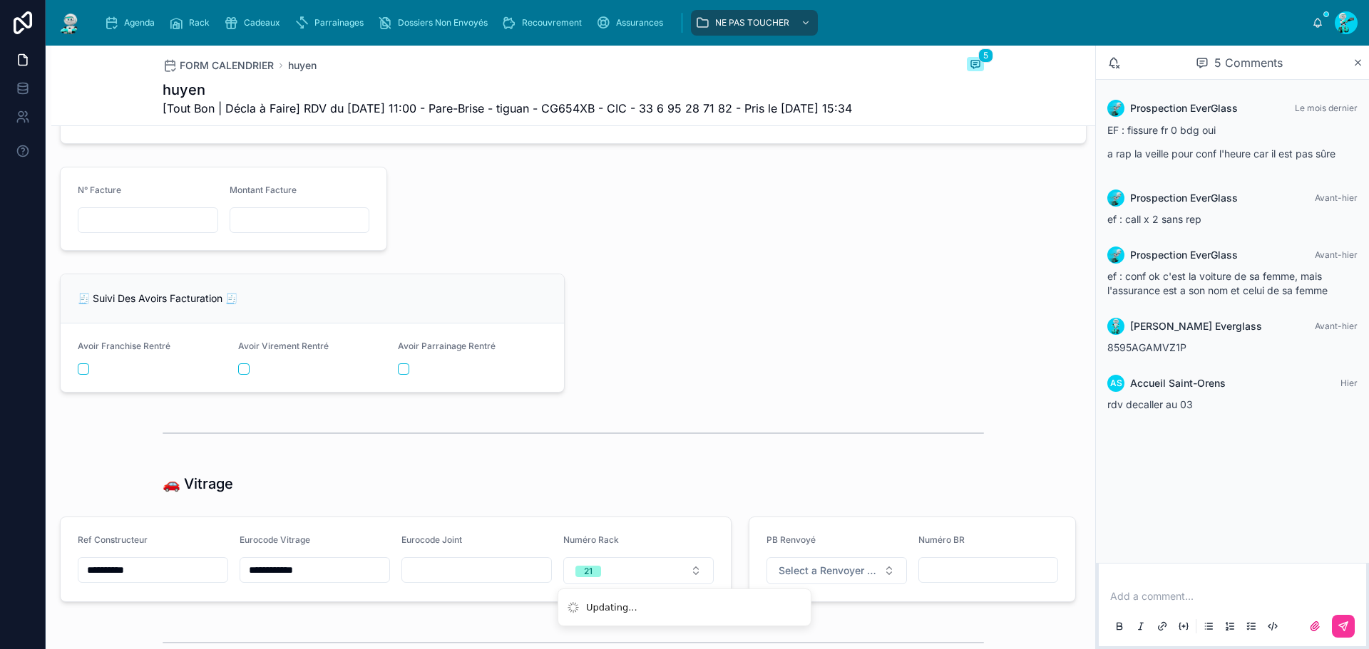
drag, startPoint x: 140, startPoint y: 248, endPoint x: 9, endPoint y: 230, distance: 133.1
click at [140, 230] on input "text" at bounding box center [147, 220] width 139 height 20
drag, startPoint x: 149, startPoint y: 252, endPoint x: 59, endPoint y: 251, distance: 89.8
click at [149, 230] on input "text" at bounding box center [147, 220] width 139 height 20
paste input "**********"
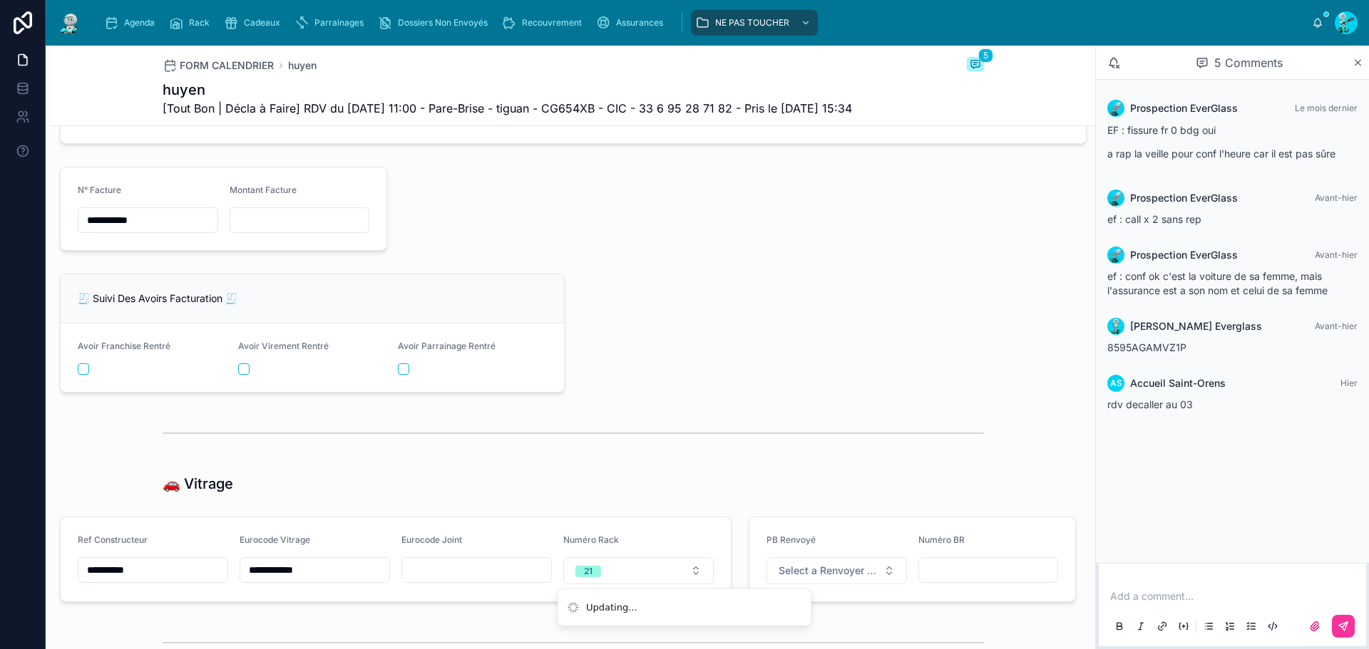
type input "**********"
click at [255, 230] on input "text" at bounding box center [299, 220] width 139 height 20
paste input "*********"
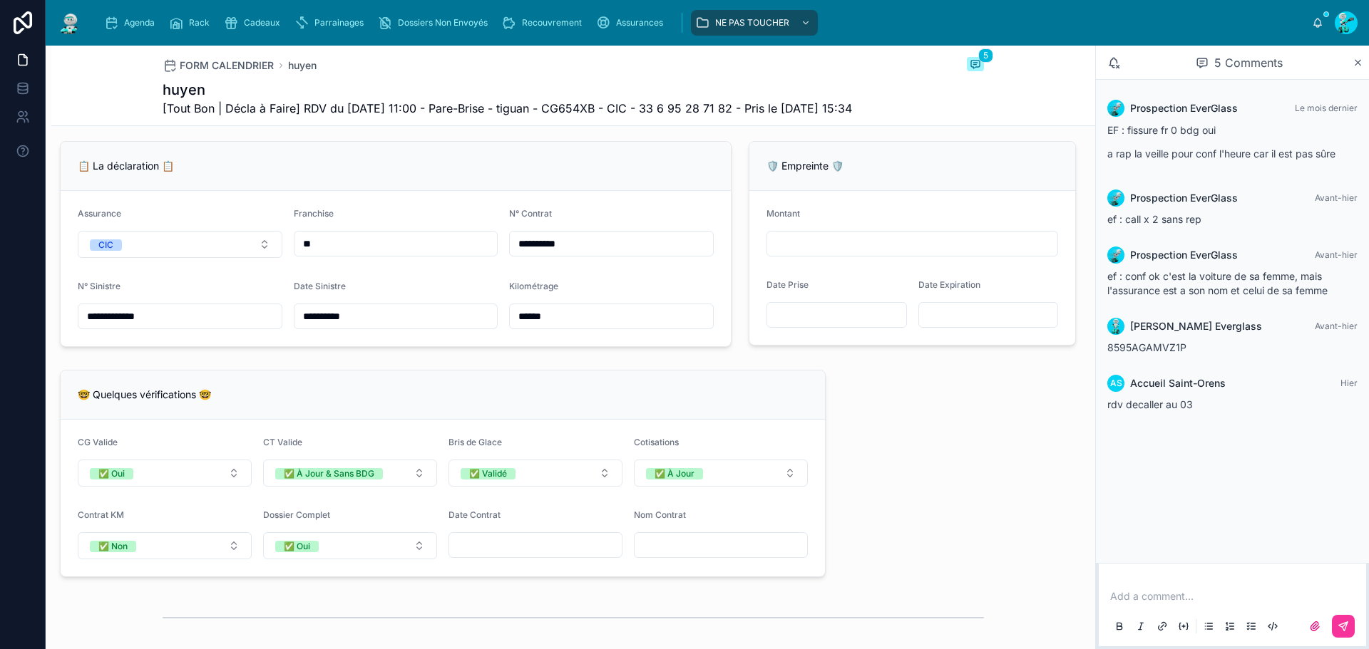
scroll to position [499, 0]
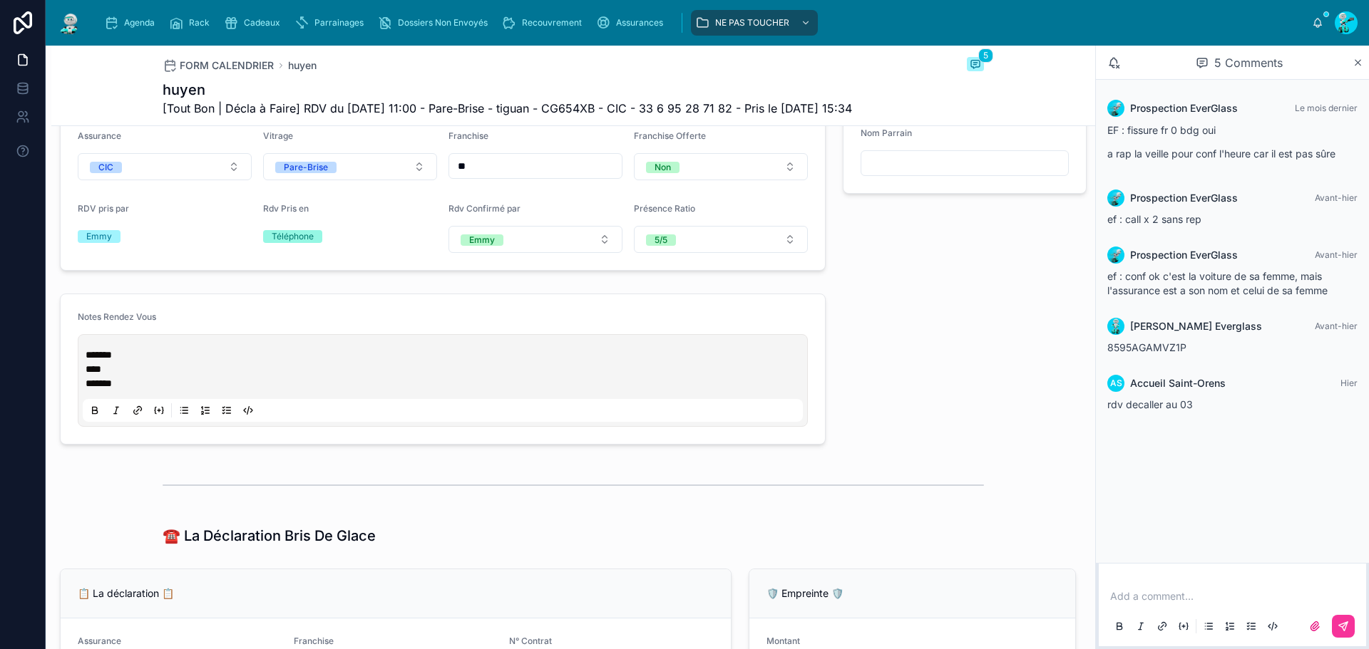
type input "*********"
click at [85, 384] on div "******* **** *******" at bounding box center [443, 380] width 720 height 83
click at [88, 360] on span "*******" at bounding box center [99, 355] width 26 height 10
click at [85, 383] on div "******* **** *******" at bounding box center [443, 380] width 720 height 83
click at [87, 360] on span "*******" at bounding box center [99, 355] width 26 height 10
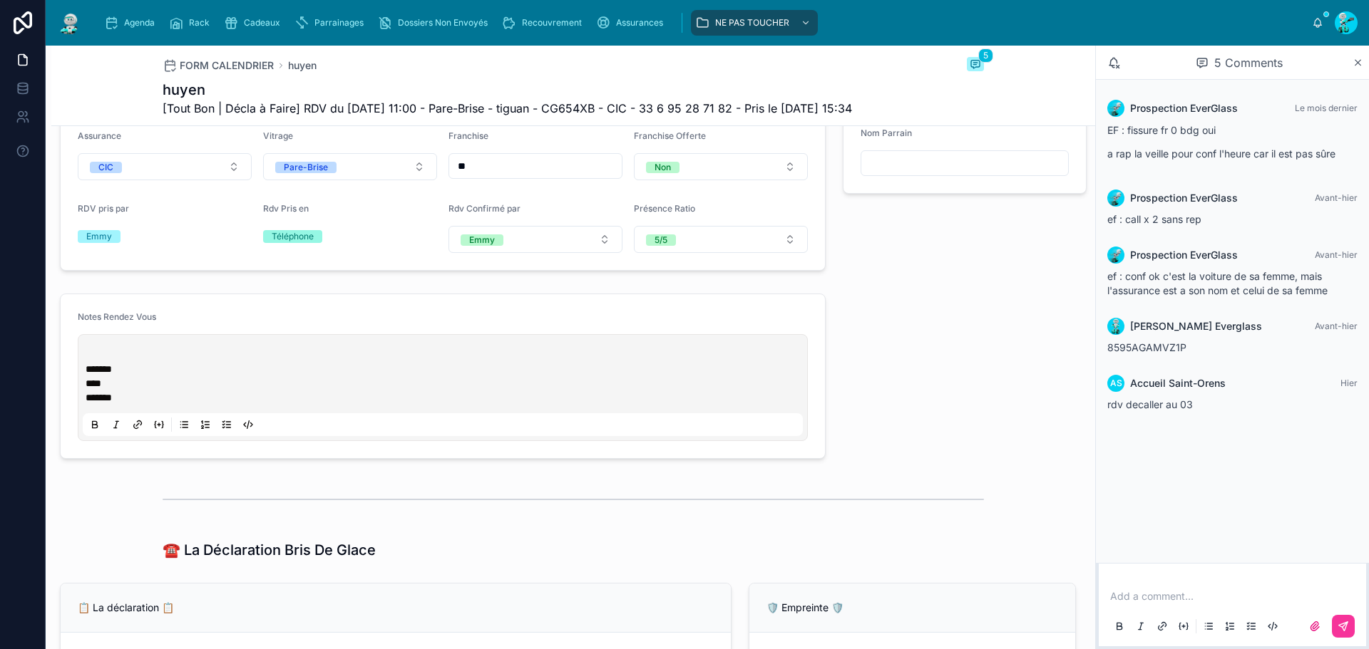
click at [87, 362] on p at bounding box center [446, 355] width 720 height 14
click at [139, 362] on p at bounding box center [446, 355] width 720 height 14
paste div
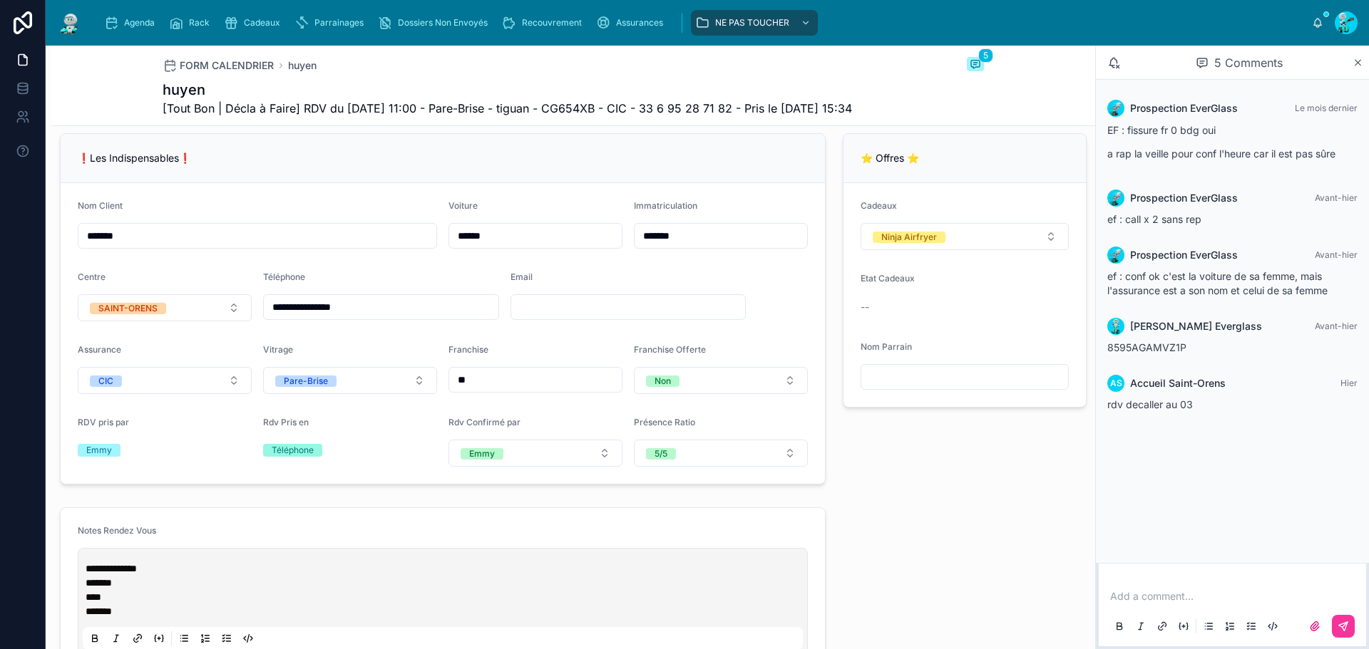
scroll to position [428, 0]
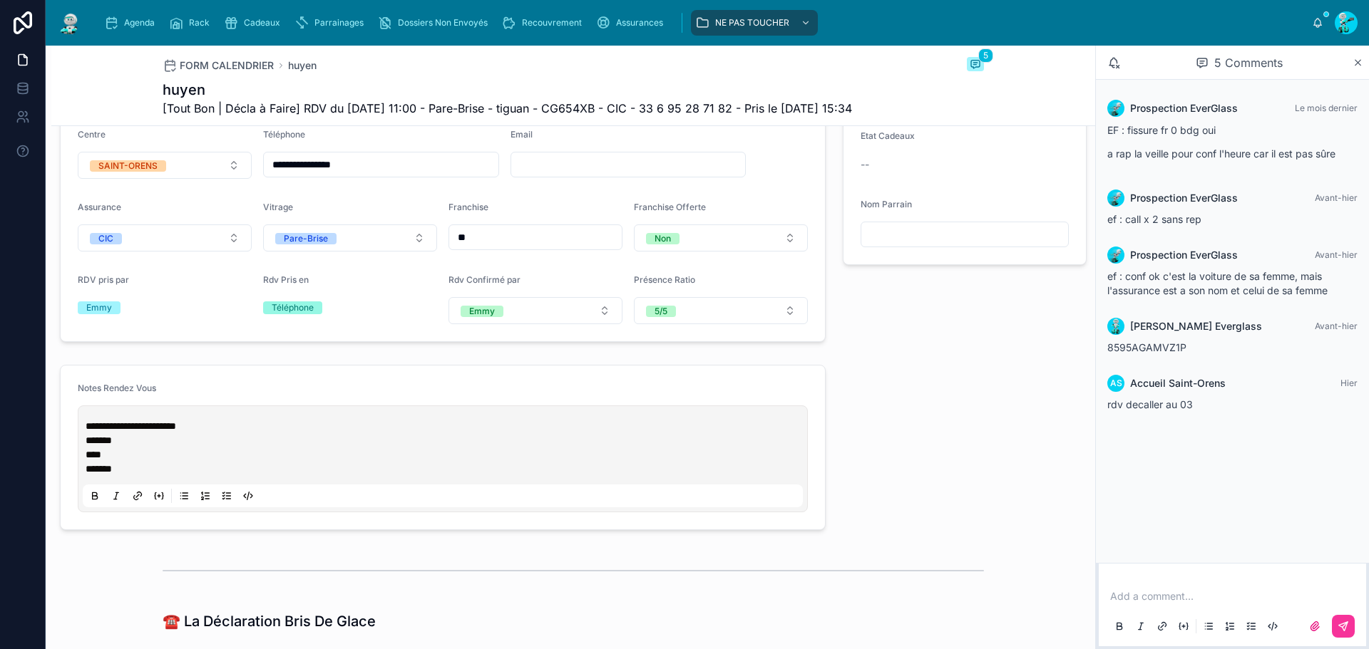
click at [279, 433] on p "**********" at bounding box center [446, 426] width 720 height 14
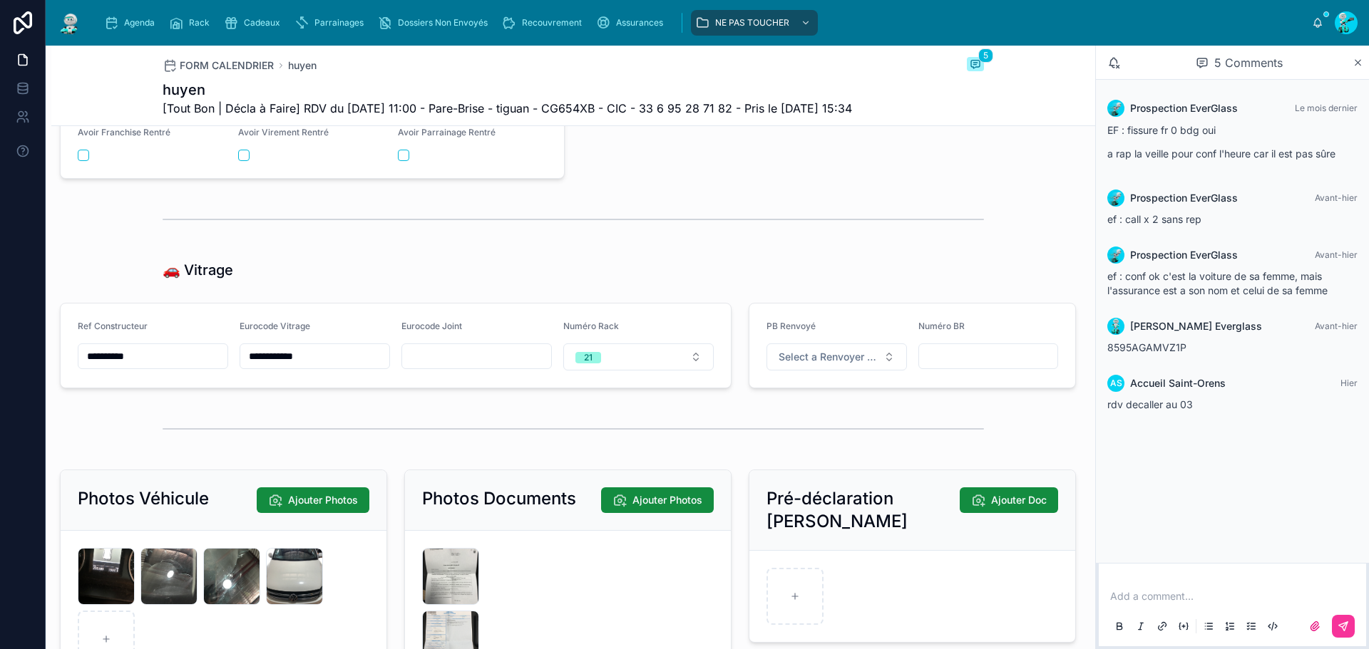
scroll to position [2007, 0]
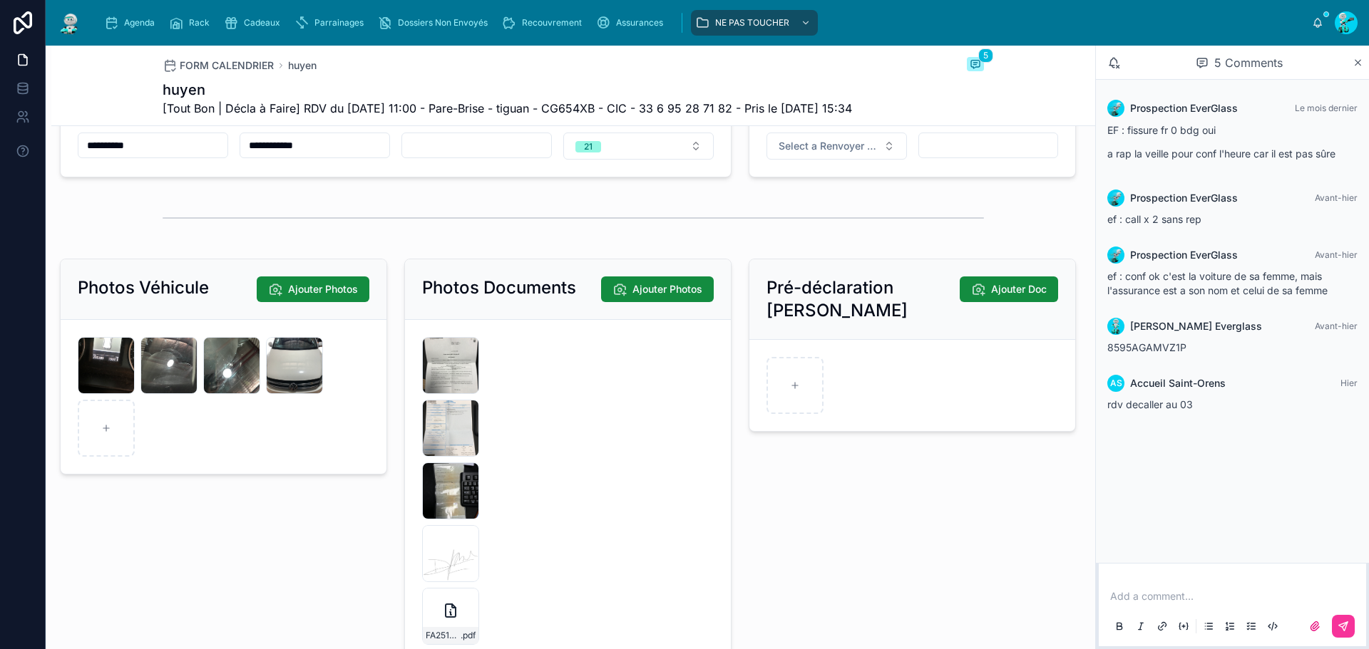
click at [441, 394] on div "08597283-409D-4A2B-AA2E-0BF1C4C613AC .jpeg" at bounding box center [450, 365] width 57 height 57
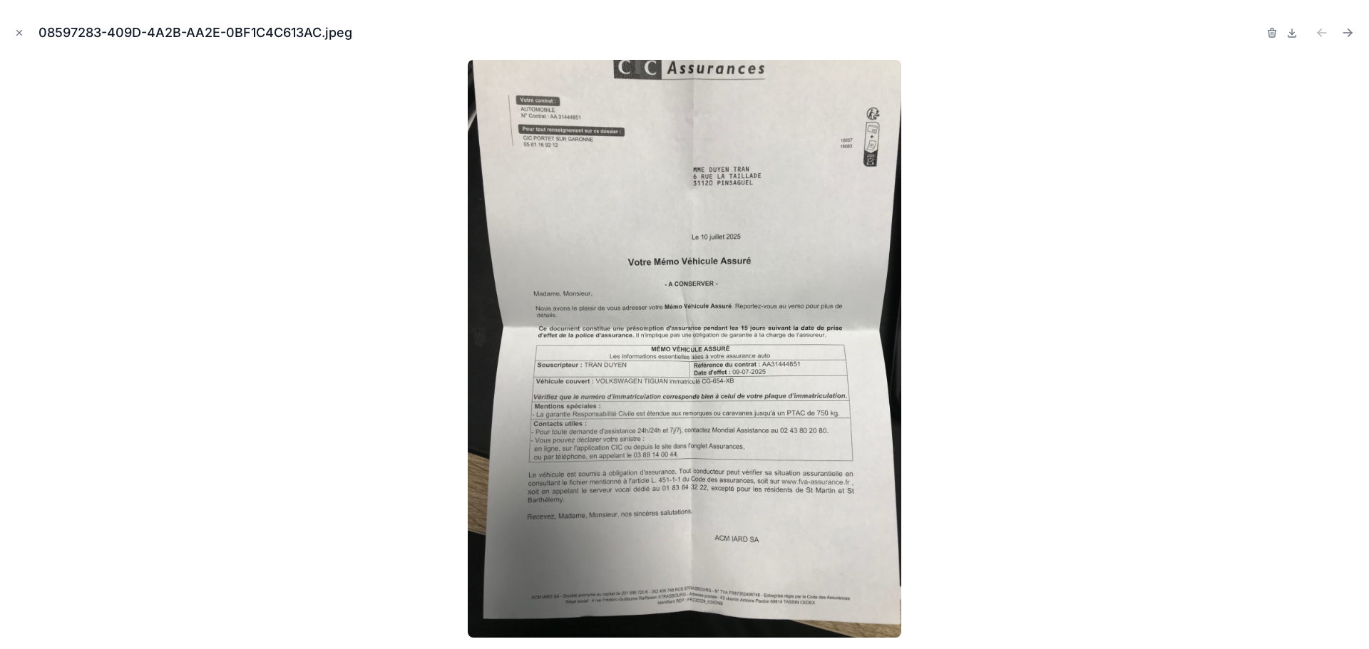
drag, startPoint x: 19, startPoint y: 31, endPoint x: 55, endPoint y: 1, distance: 46.1
click at [20, 31] on icon "Close modal" at bounding box center [19, 33] width 10 height 10
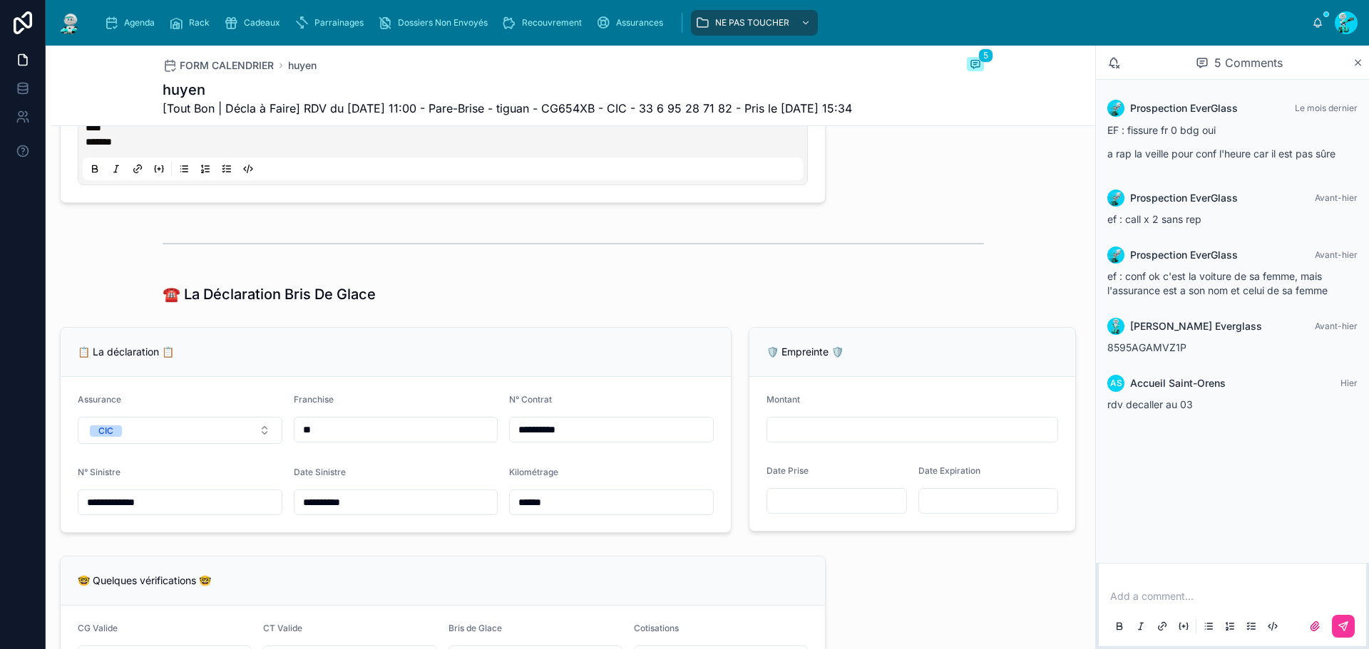
scroll to position [927, 0]
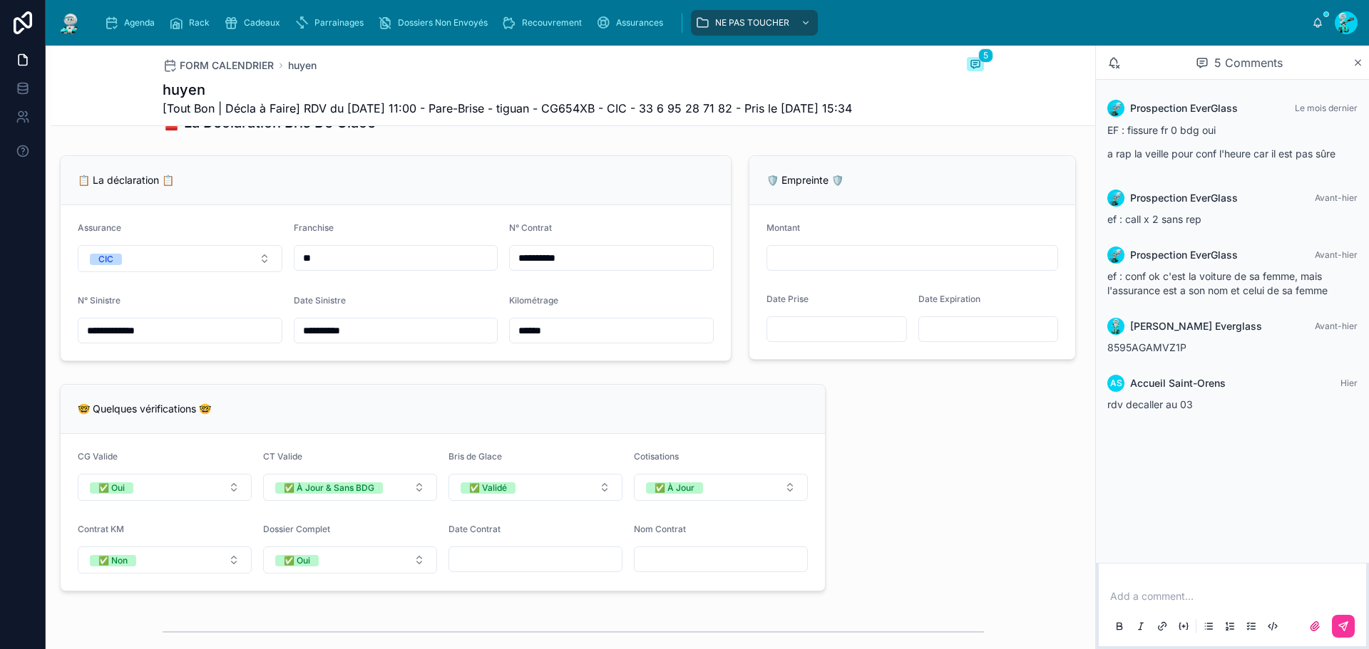
click at [160, 341] on input "**********" at bounding box center [179, 331] width 203 height 20
click at [621, 268] on input "**********" at bounding box center [611, 258] width 203 height 20
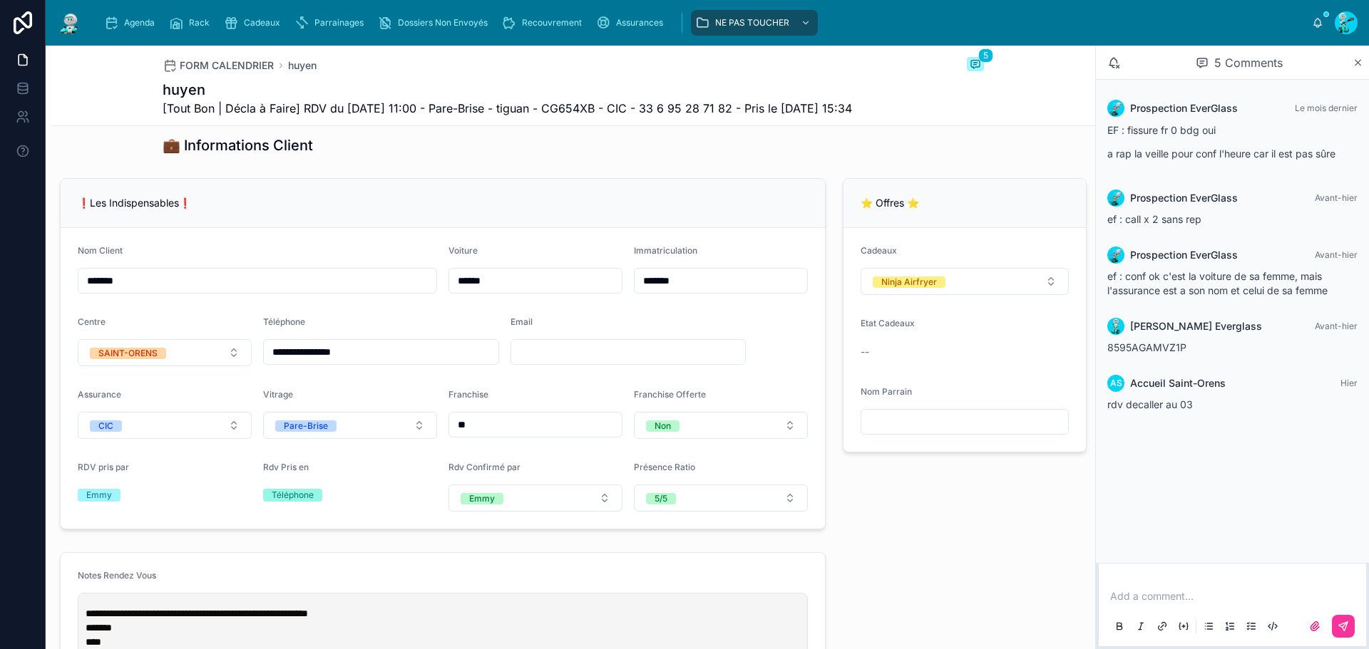
scroll to position [0, 0]
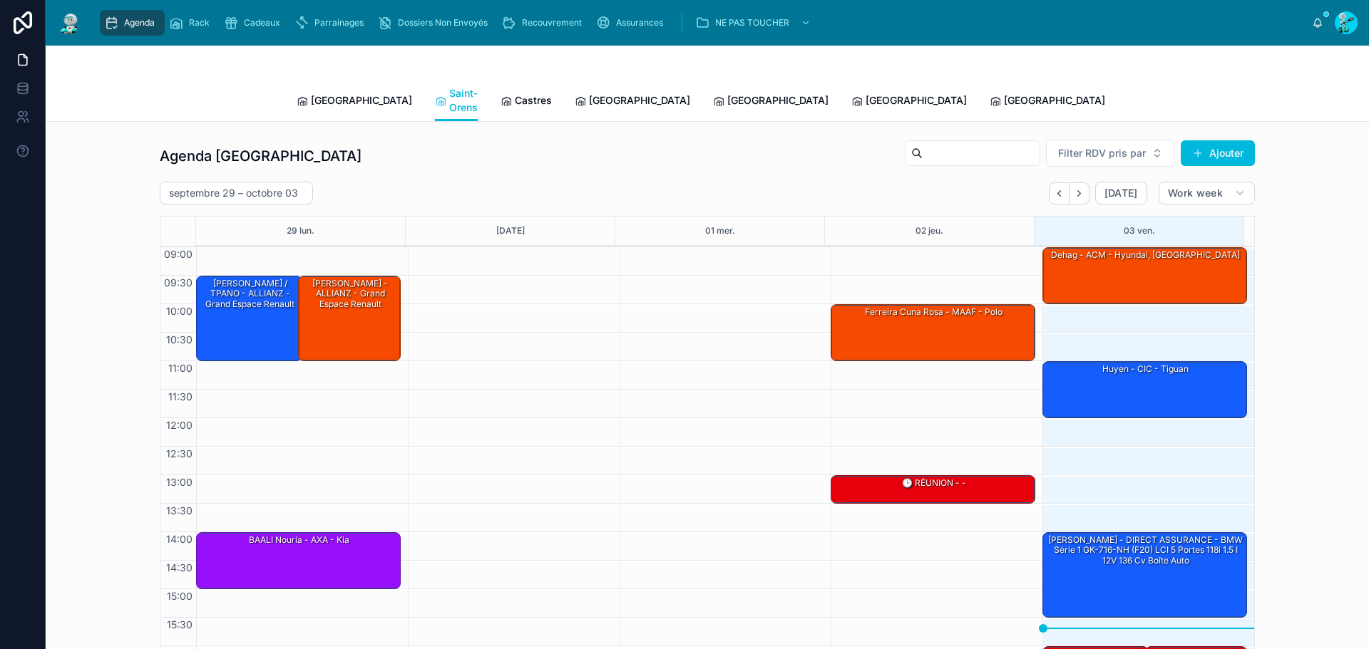
click at [515, 94] on span "Castres" at bounding box center [533, 100] width 37 height 14
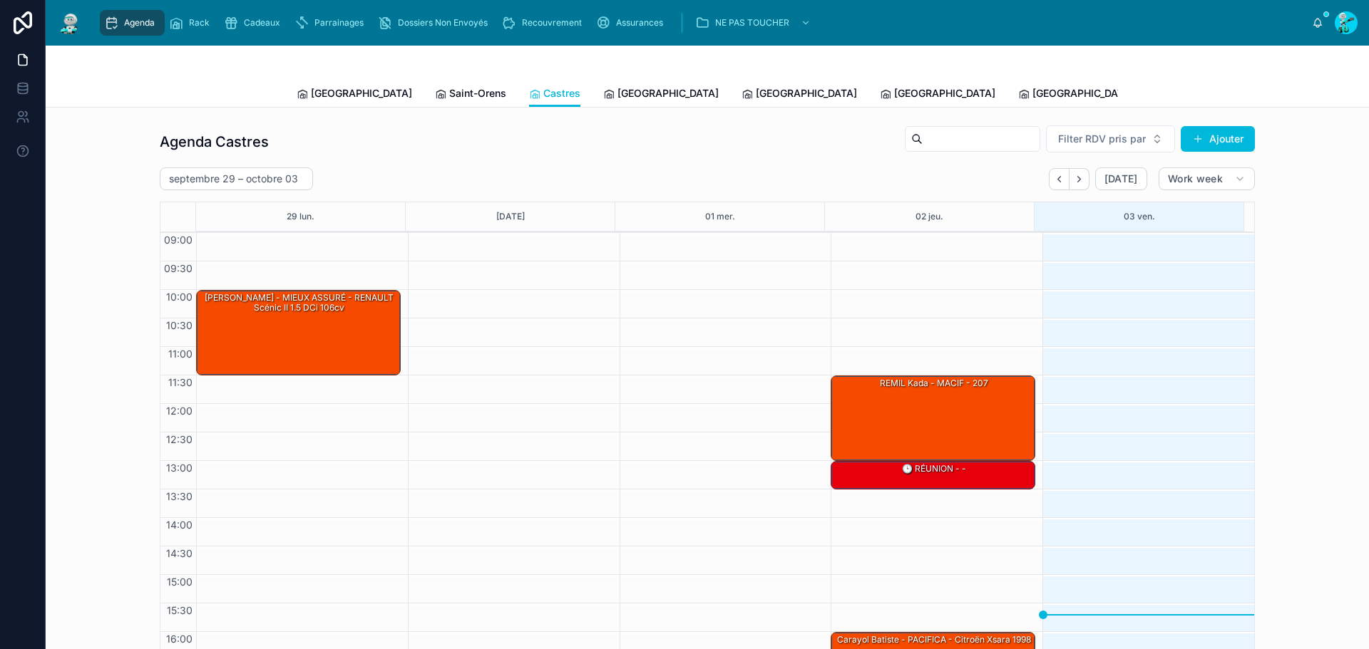
click at [603, 106] on link "[GEOGRAPHIC_DATA]" at bounding box center [660, 95] width 115 height 29
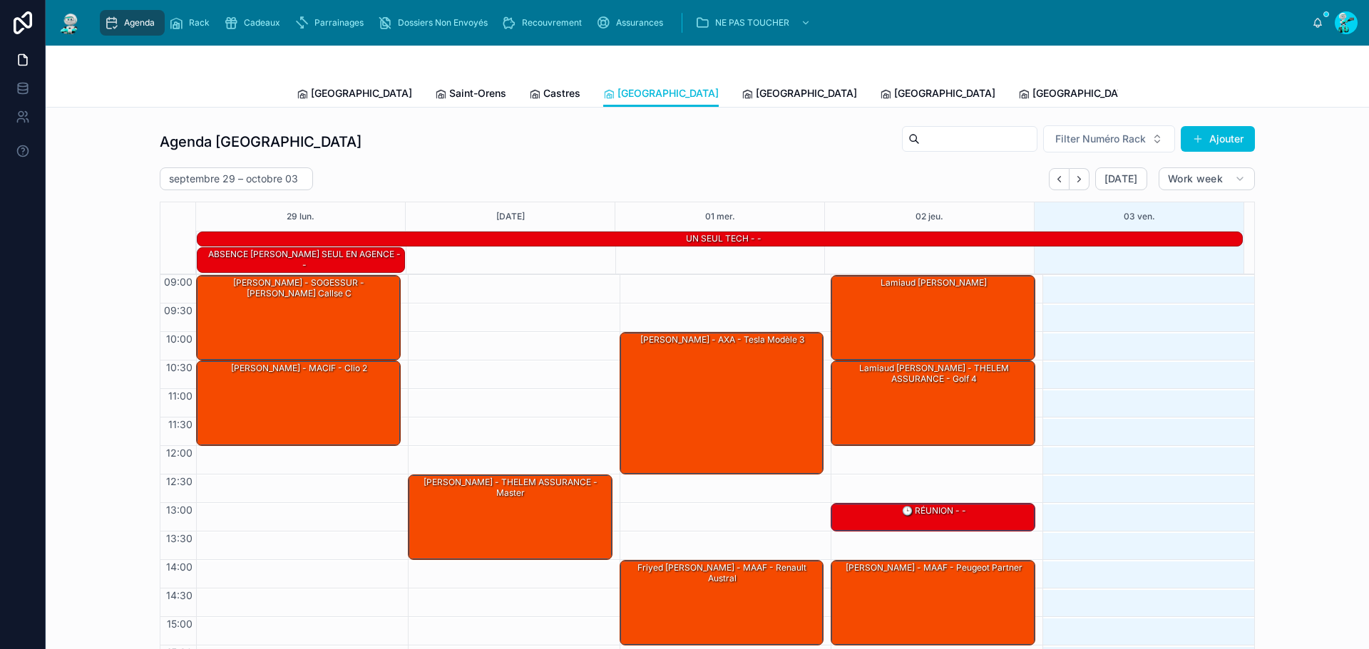
click at [756, 98] on span "[GEOGRAPHIC_DATA]" at bounding box center [806, 93] width 101 height 14
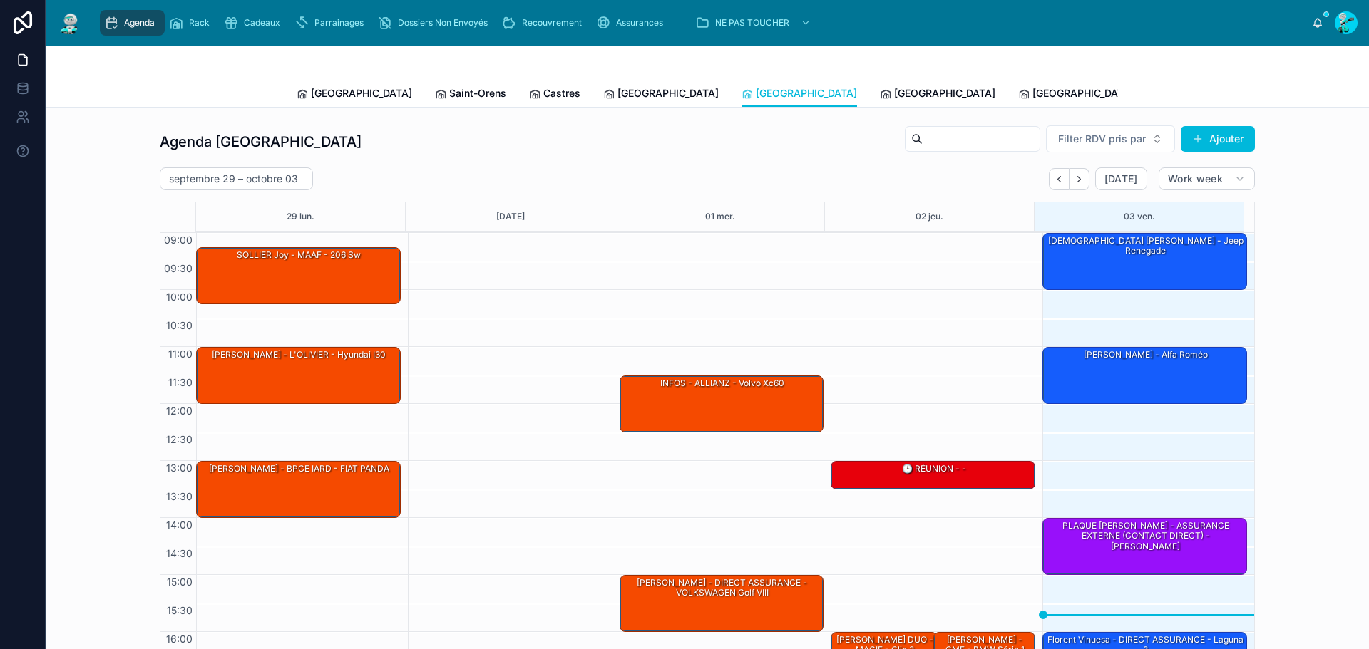
click at [880, 88] on div "[GEOGRAPHIC_DATA]" at bounding box center [937, 93] width 115 height 14
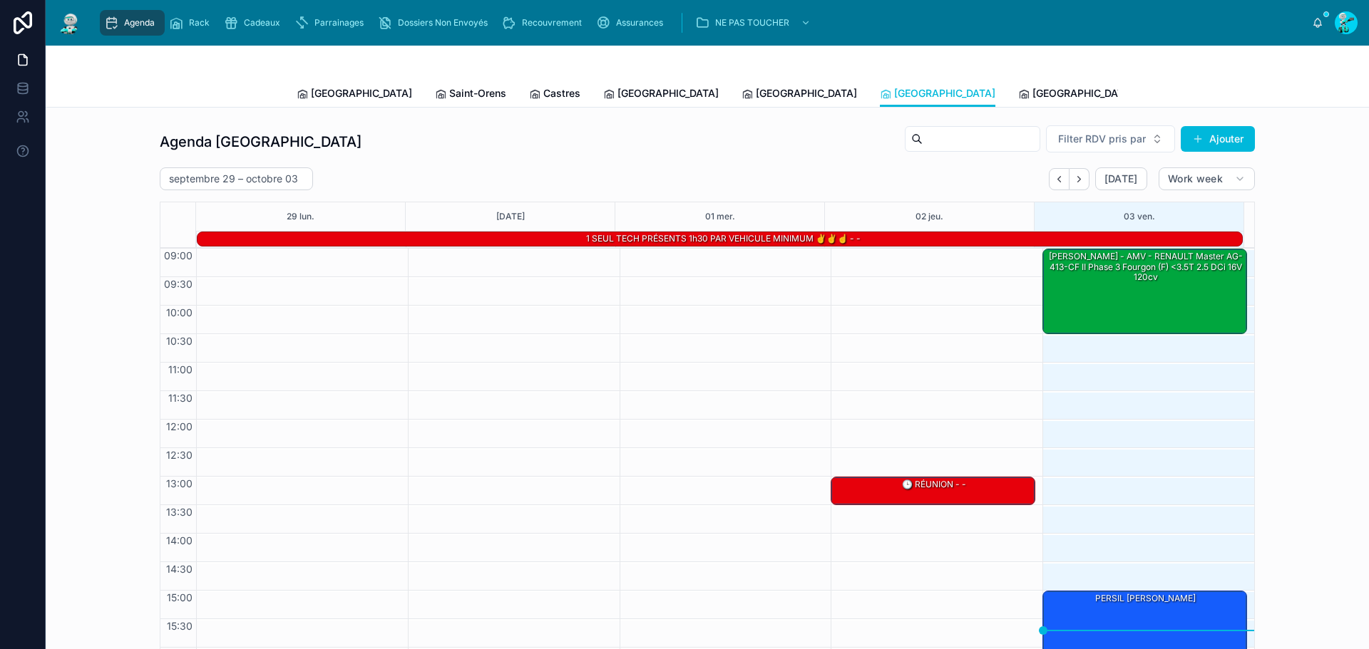
click at [1032, 99] on span "[GEOGRAPHIC_DATA]" at bounding box center [1082, 93] width 101 height 14
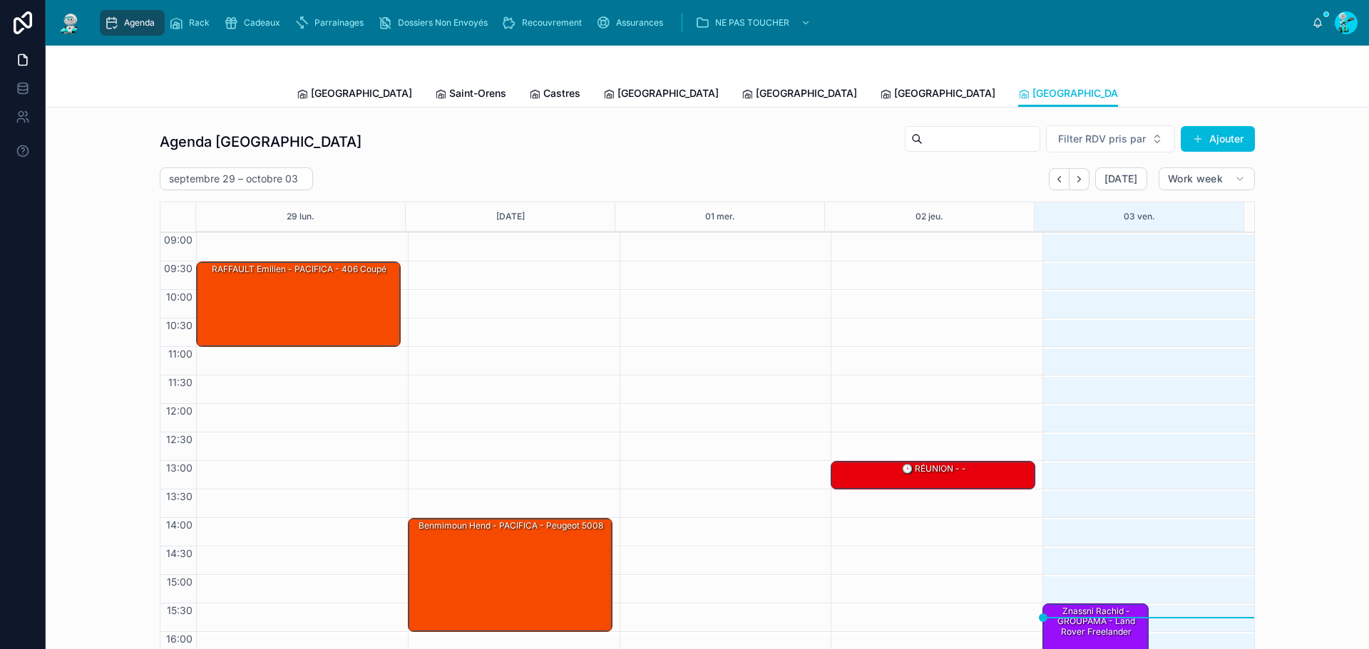
drag, startPoint x: 342, startPoint y: 98, endPoint x: 387, endPoint y: 54, distance: 62.5
click at [342, 98] on span "[GEOGRAPHIC_DATA]" at bounding box center [361, 93] width 101 height 14
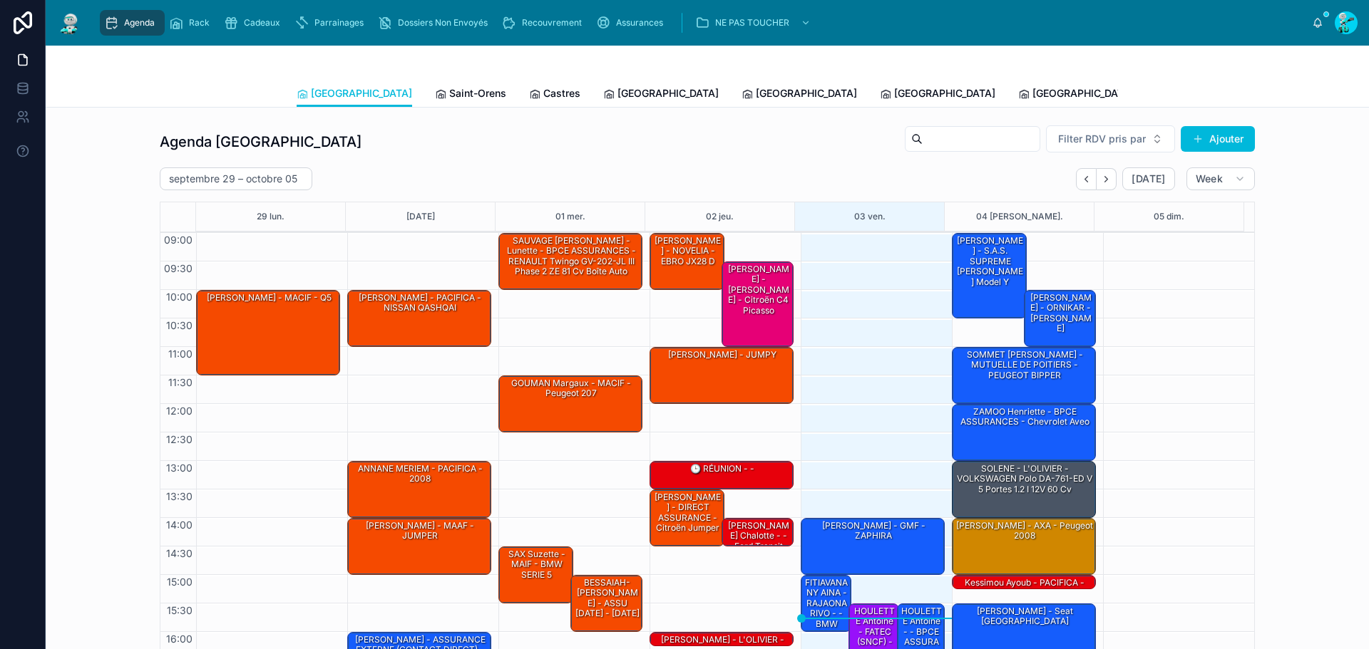
click at [981, 369] on div "SOMMET [PERSON_NAME] - MUTUELLE DE POITIERS - PEUGEOT BIPPER" at bounding box center [1025, 366] width 140 height 34
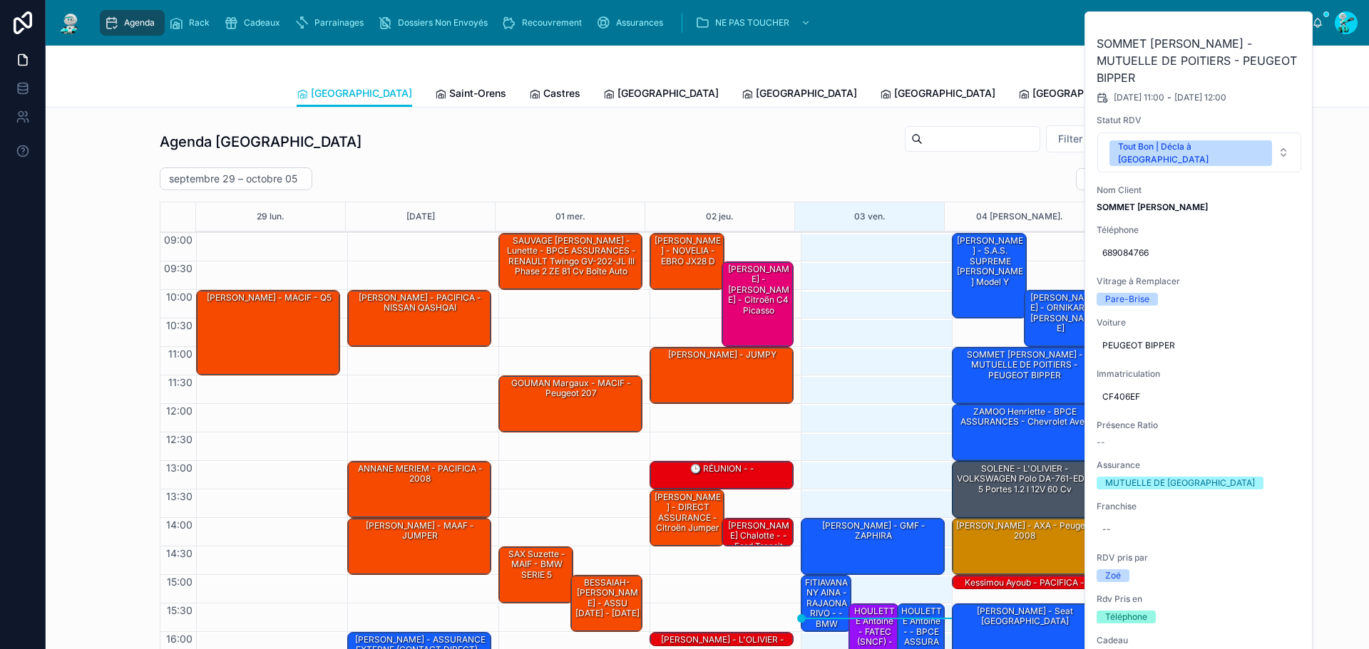
click at [0, 0] on button at bounding box center [0, 0] width 0 height 0
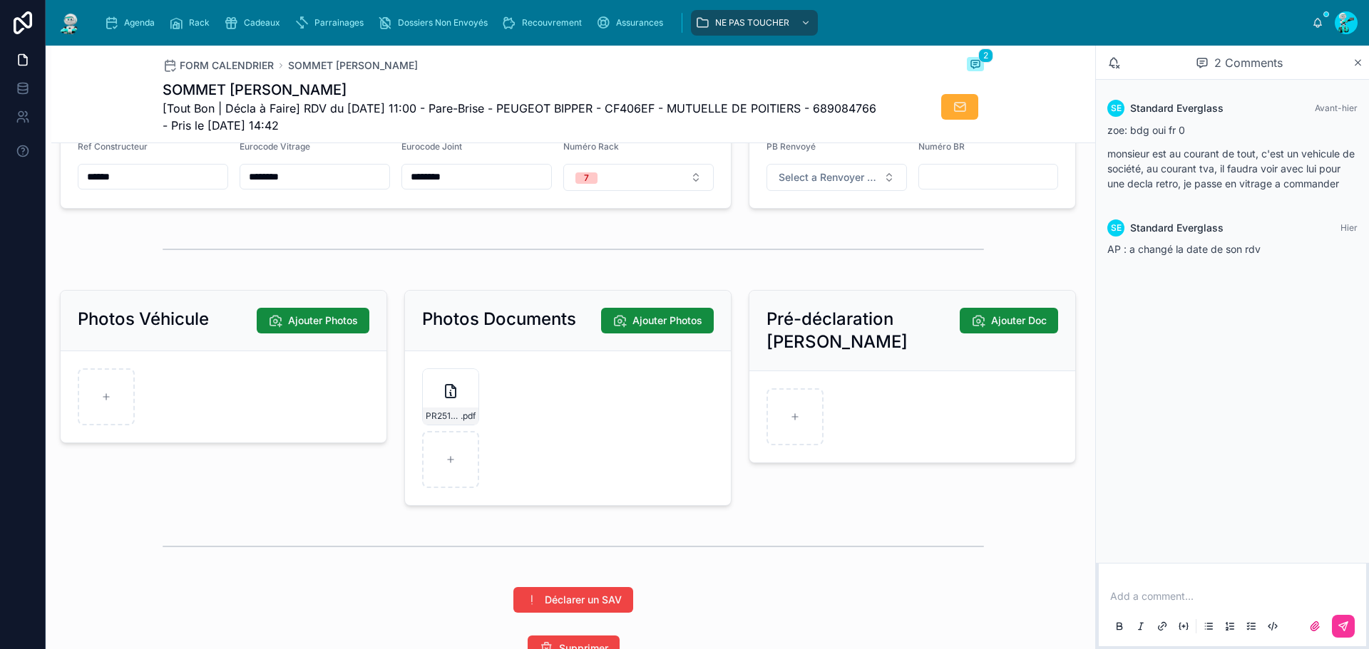
scroll to position [2070, 0]
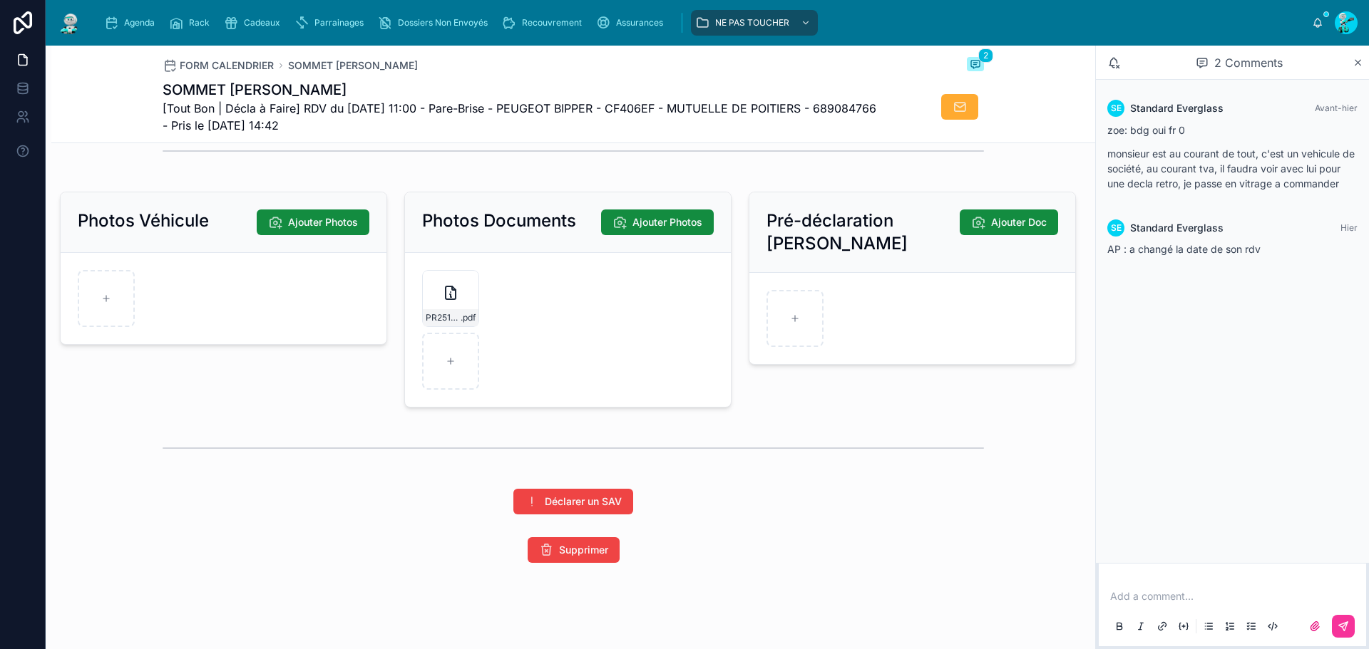
click at [448, 312] on span "PR2510-1829-(3)" at bounding box center [443, 317] width 35 height 11
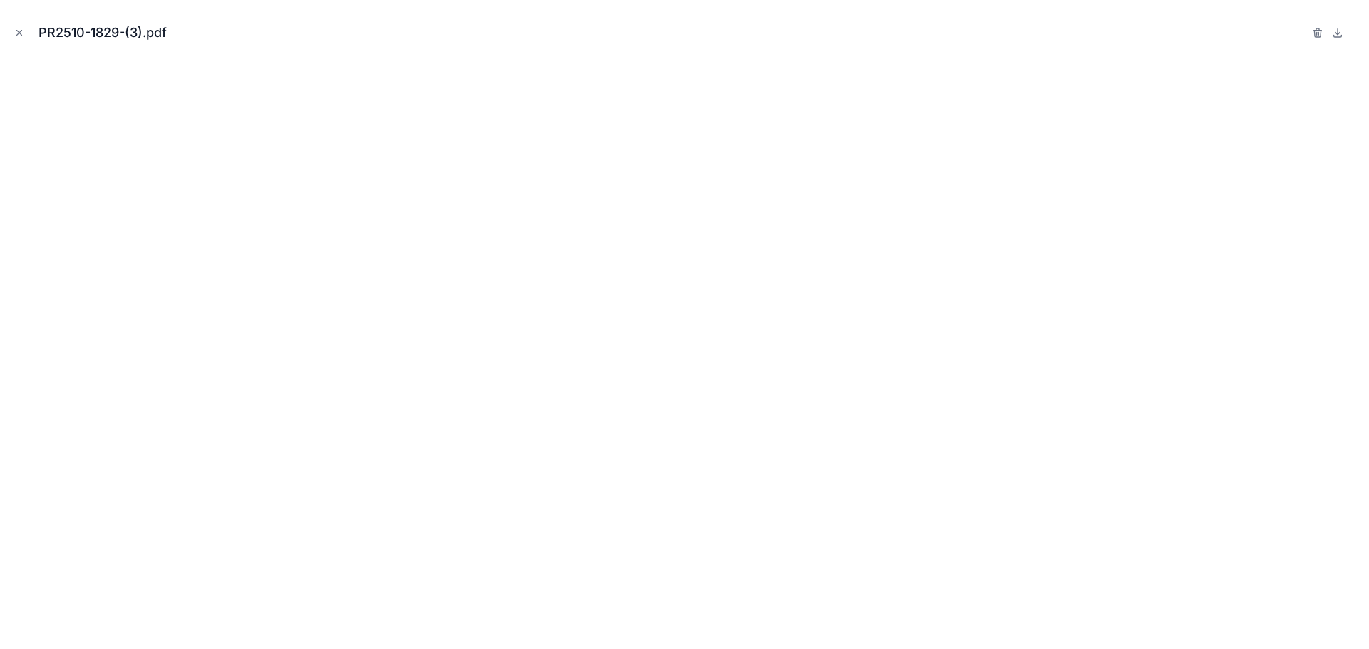
click at [14, 32] on icon "Close modal" at bounding box center [19, 33] width 10 height 10
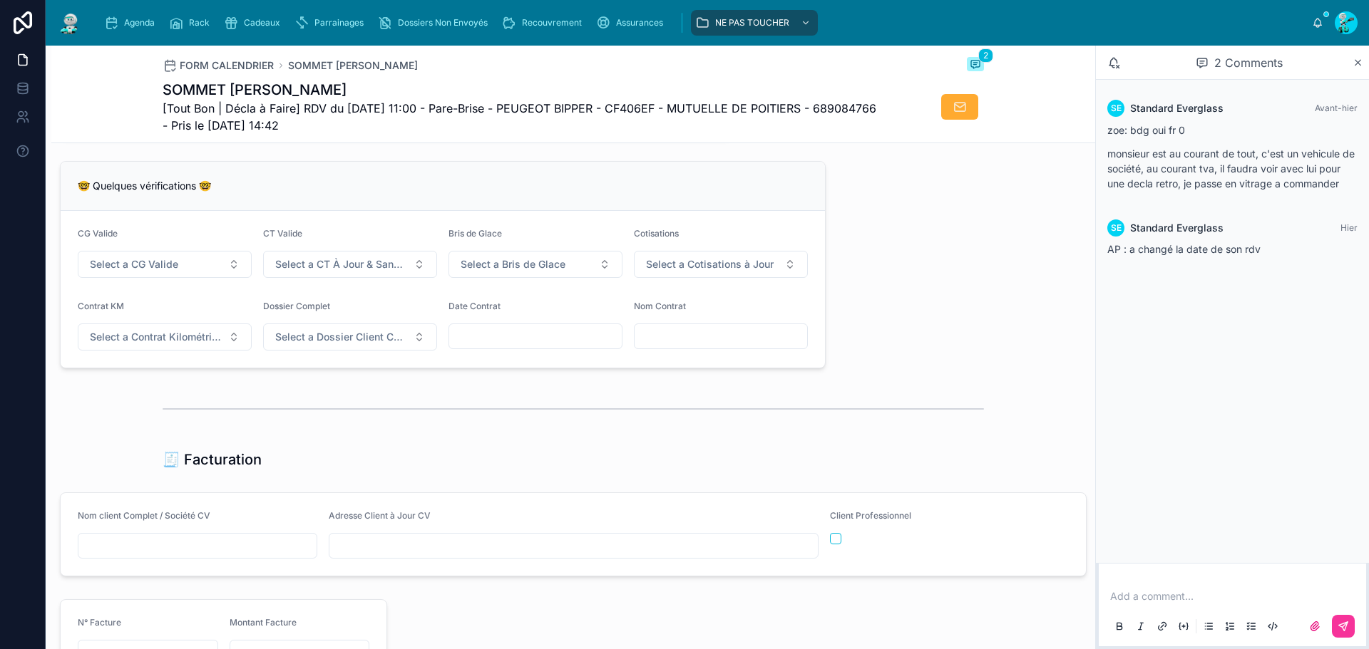
scroll to position [1143, 0]
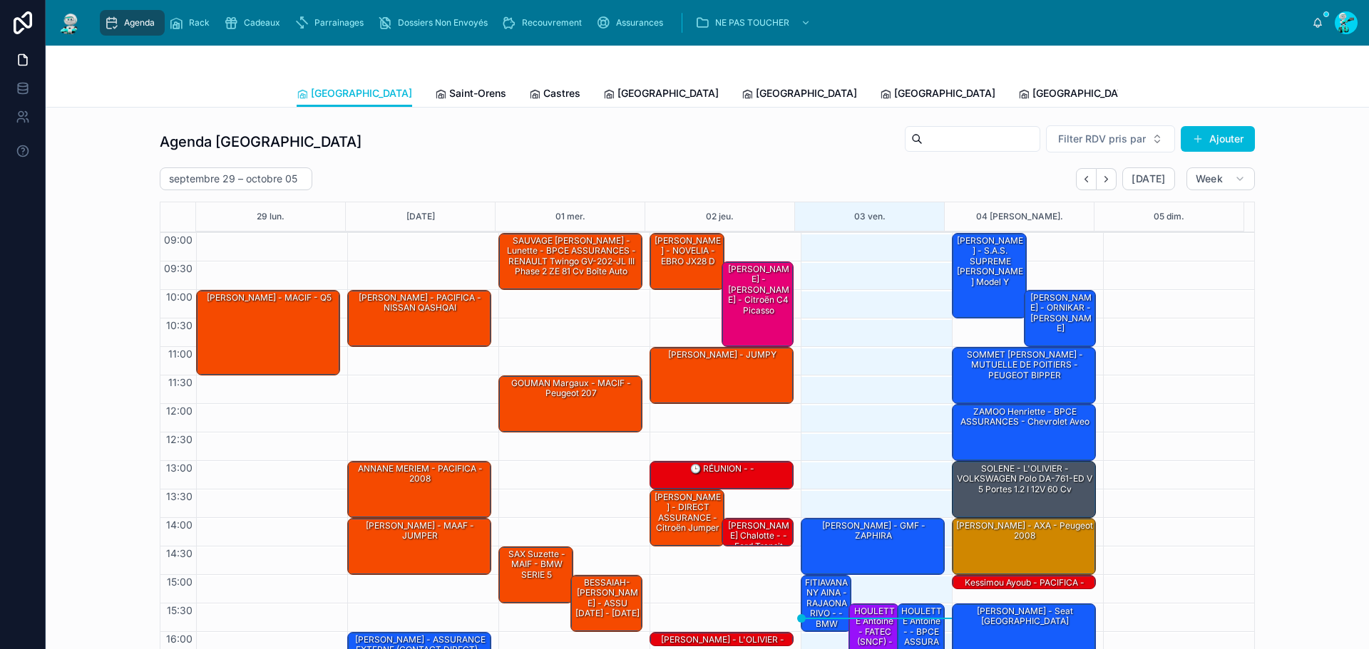
click at [435, 83] on link "Saint-Orens" at bounding box center [470, 95] width 71 height 29
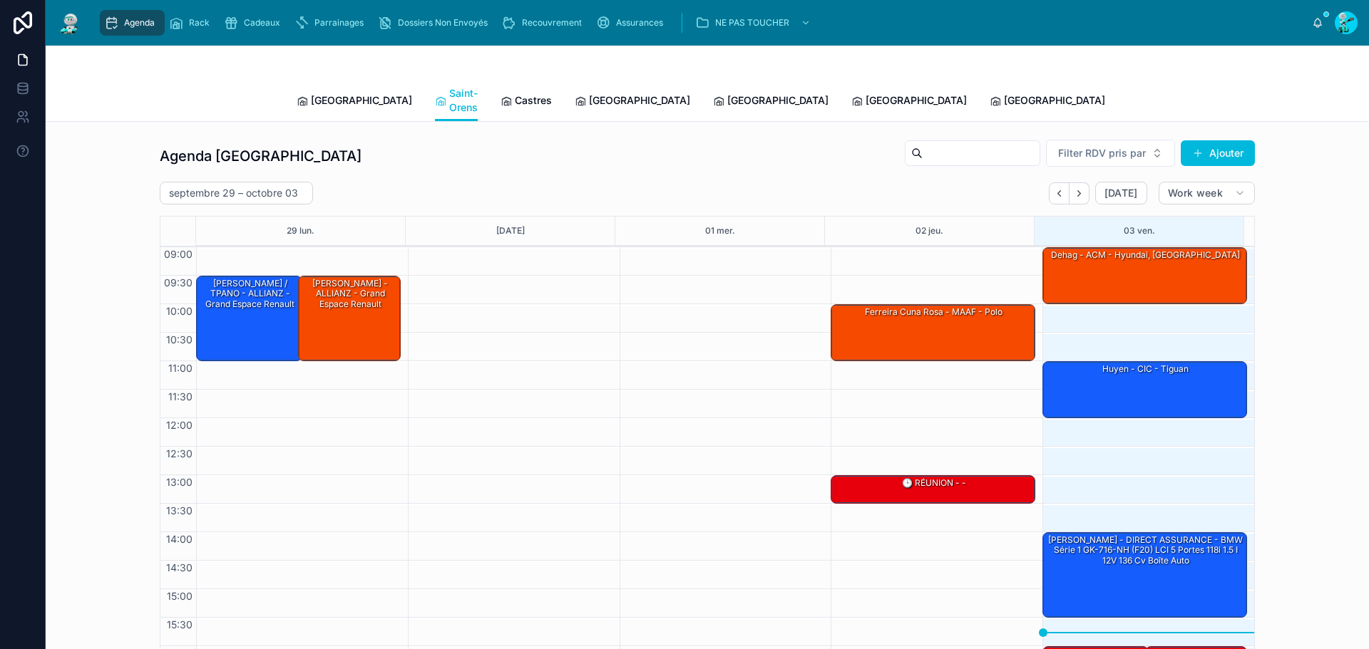
click at [1138, 363] on div "huyen - CIC - tiguan" at bounding box center [1145, 369] width 200 height 13
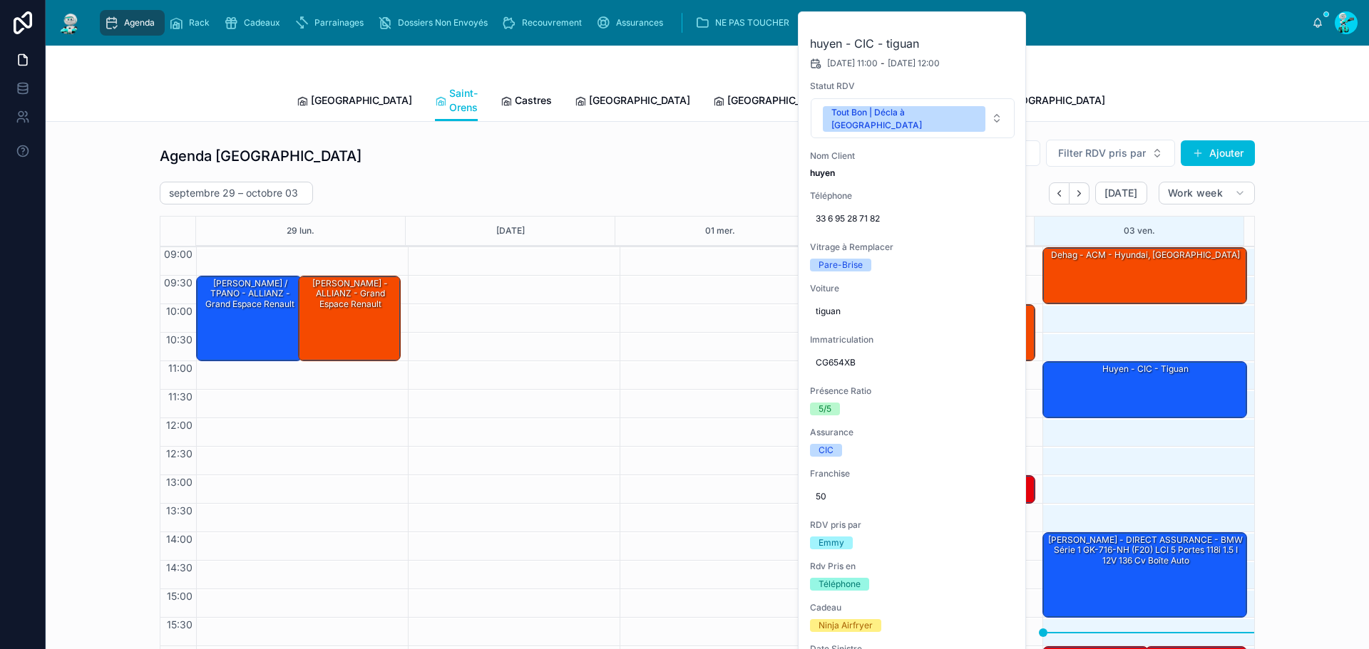
click at [311, 93] on span "[GEOGRAPHIC_DATA]" at bounding box center [361, 100] width 101 height 14
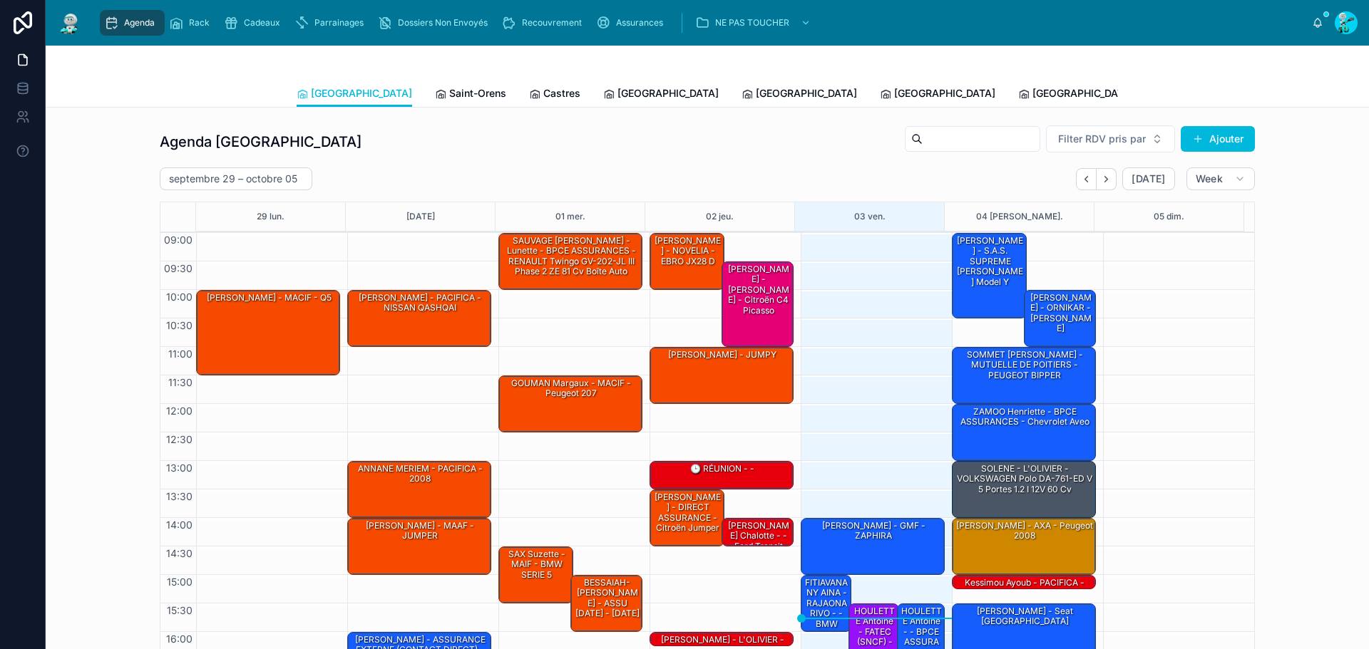
scroll to position [83, 0]
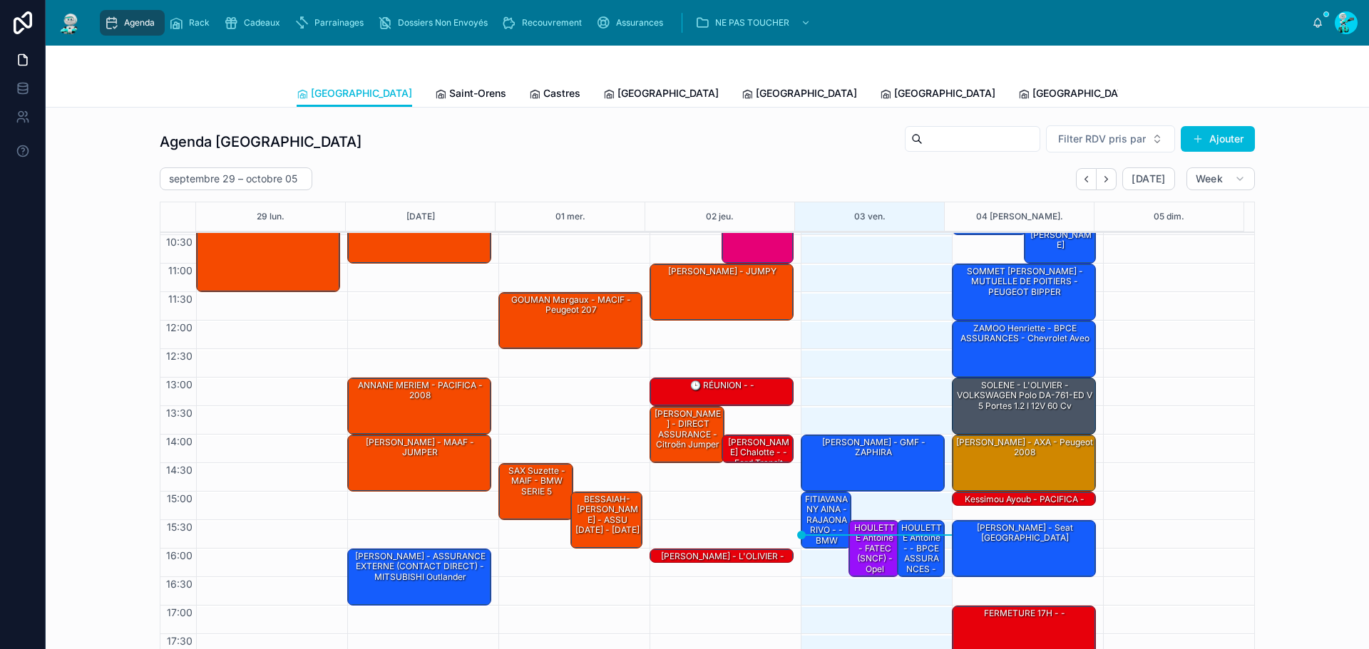
click at [449, 91] on span "Saint-Orens" at bounding box center [477, 93] width 57 height 14
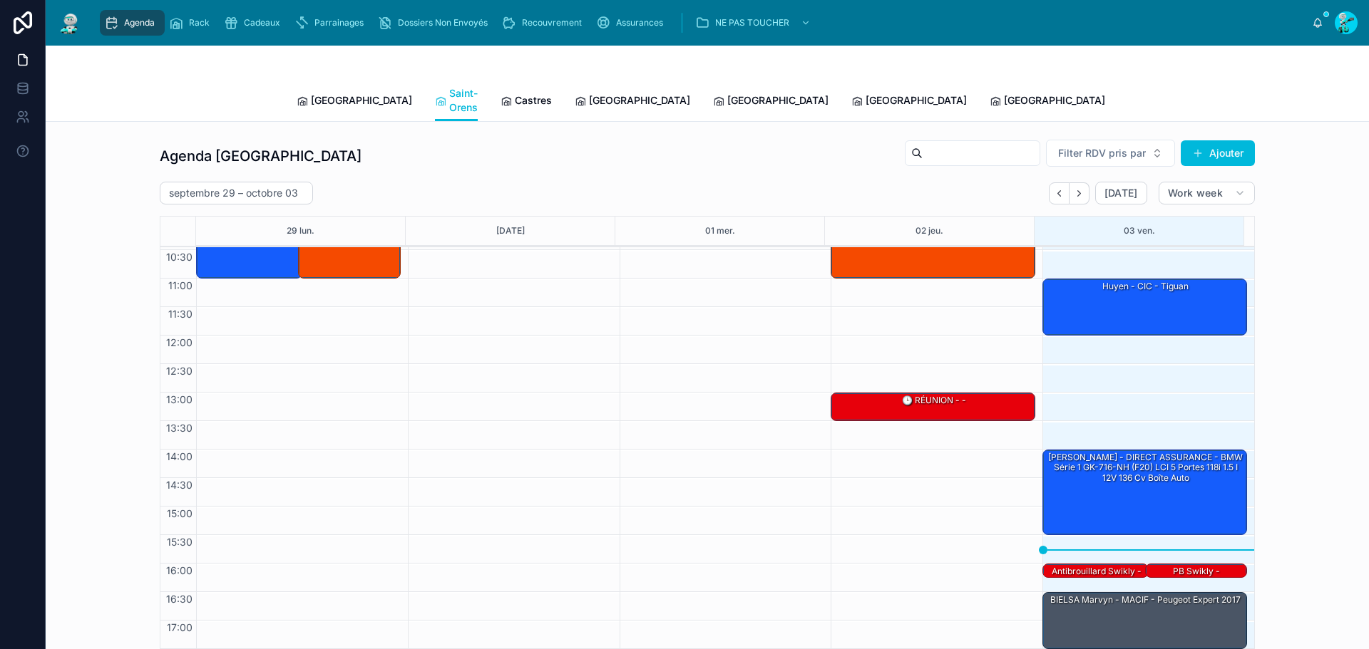
scroll to position [83, 0]
click at [1145, 490] on div "[PERSON_NAME] - DIRECT ASSURANCE - BMW Série 1 GK-716-NH (F20) LCI 5 portes 118…" at bounding box center [1145, 491] width 200 height 83
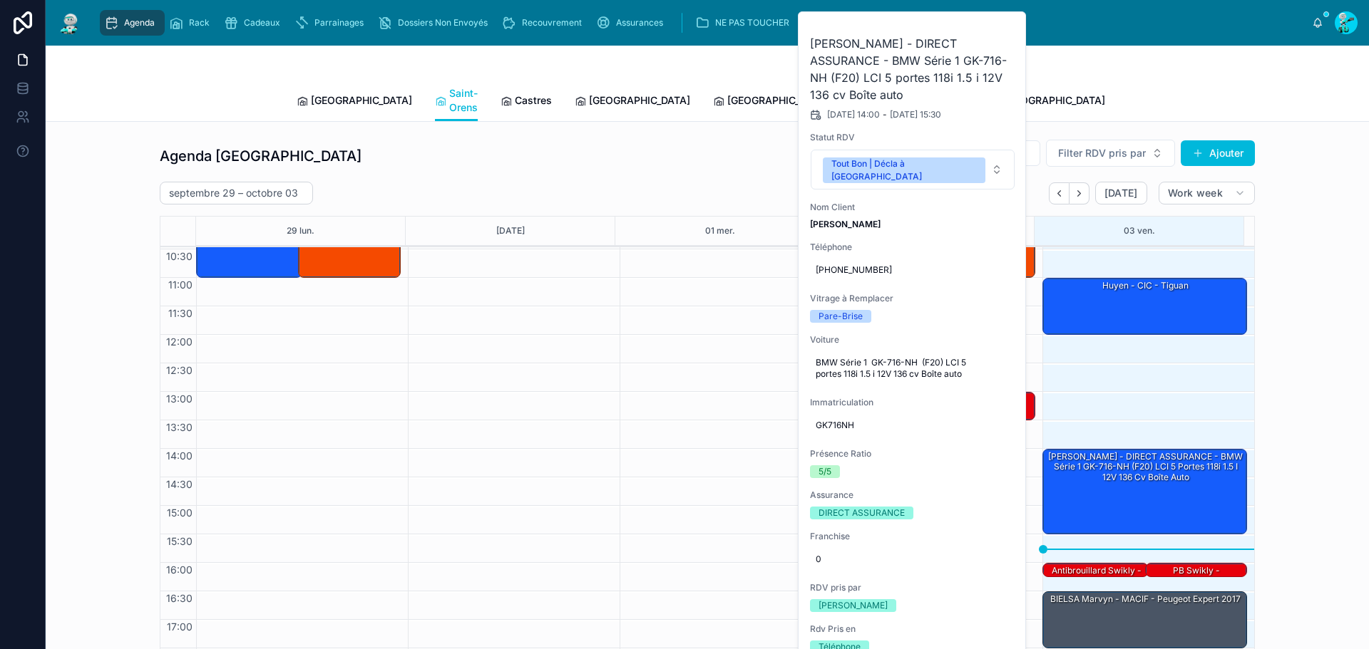
click at [500, 88] on link "Castres" at bounding box center [525, 102] width 51 height 29
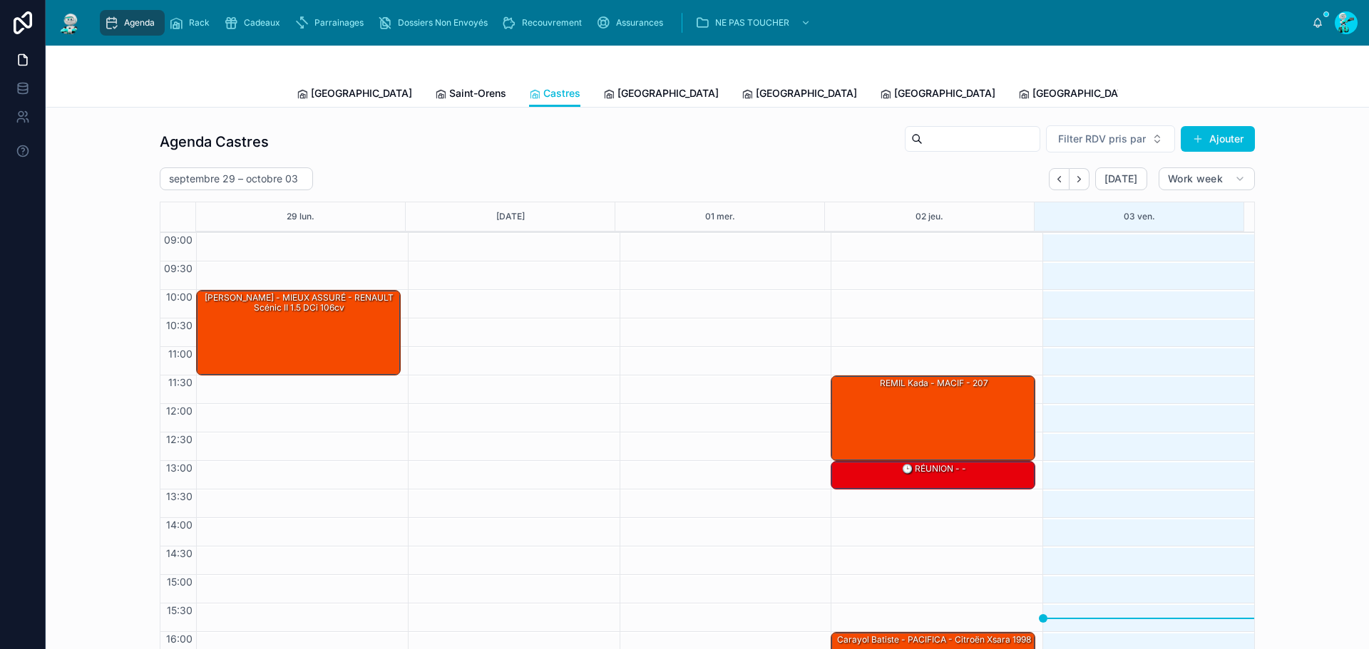
click at [603, 85] on link "[GEOGRAPHIC_DATA]" at bounding box center [660, 95] width 115 height 29
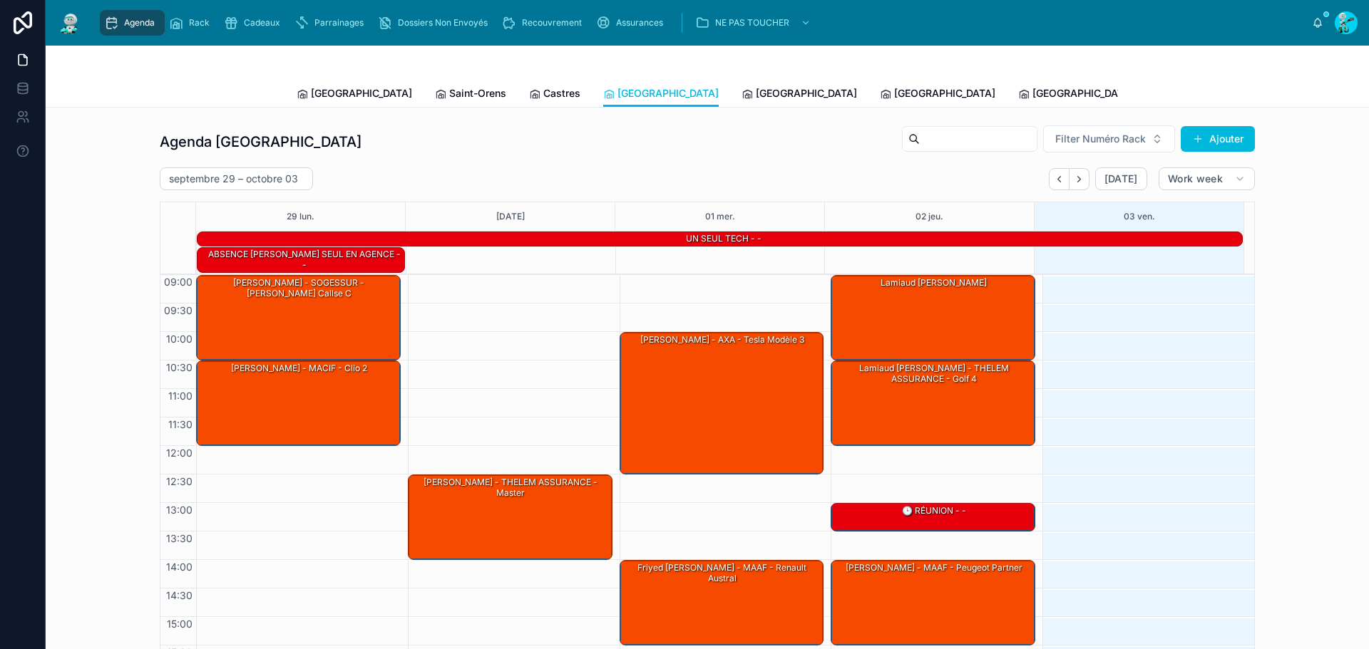
click at [756, 93] on span "[GEOGRAPHIC_DATA]" at bounding box center [806, 93] width 101 height 14
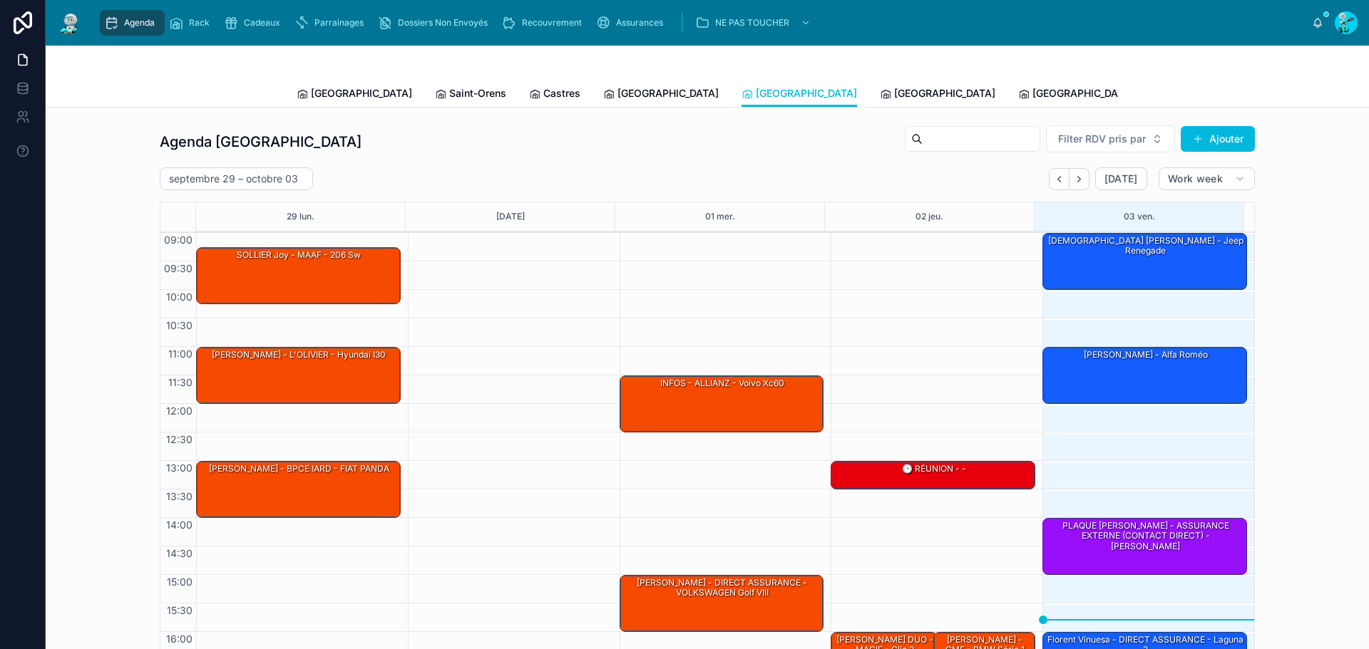
click at [719, 84] on div "Toulouse Saint-Orens Castres [GEOGRAPHIC_DATA] [GEOGRAPHIC_DATA] [GEOGRAPHIC_DA…" at bounding box center [707, 93] width 821 height 27
click at [880, 91] on div "[GEOGRAPHIC_DATA]" at bounding box center [937, 93] width 115 height 14
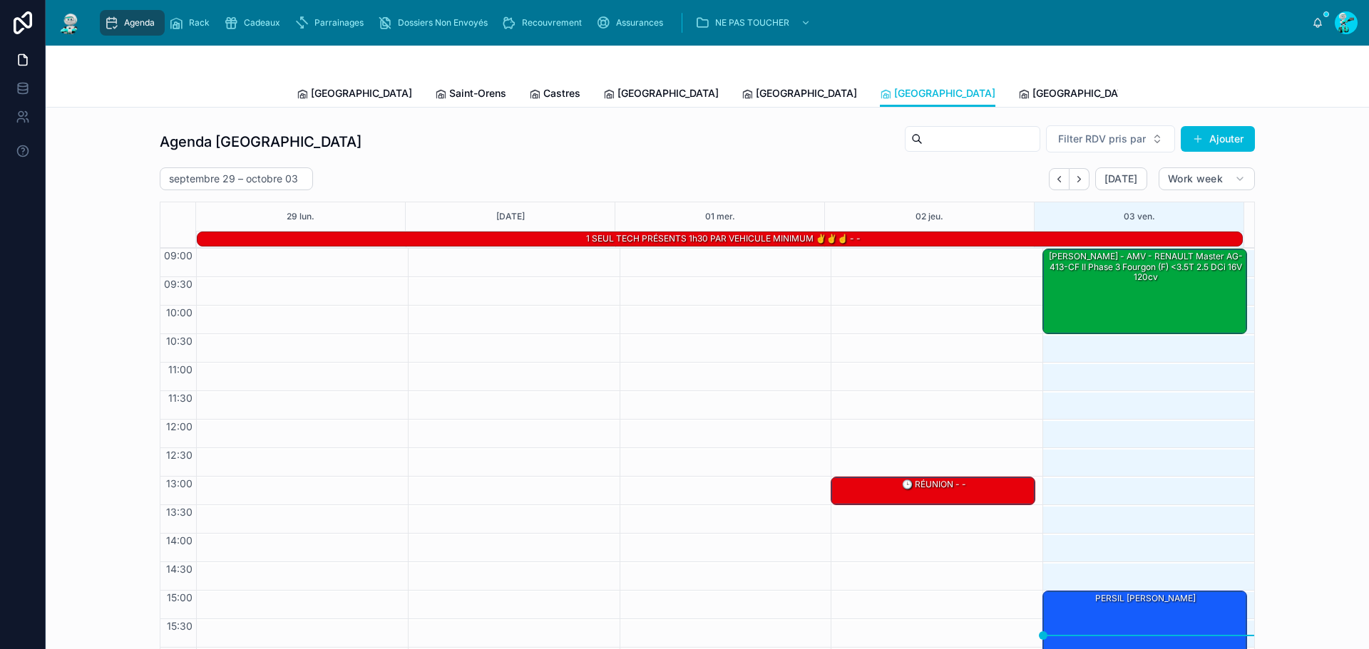
click at [812, 77] on div at bounding box center [707, 63] width 821 height 34
drag, startPoint x: 812, startPoint y: 86, endPoint x: 776, endPoint y: 58, distance: 45.2
click at [1032, 87] on span "[GEOGRAPHIC_DATA]" at bounding box center [1082, 93] width 101 height 14
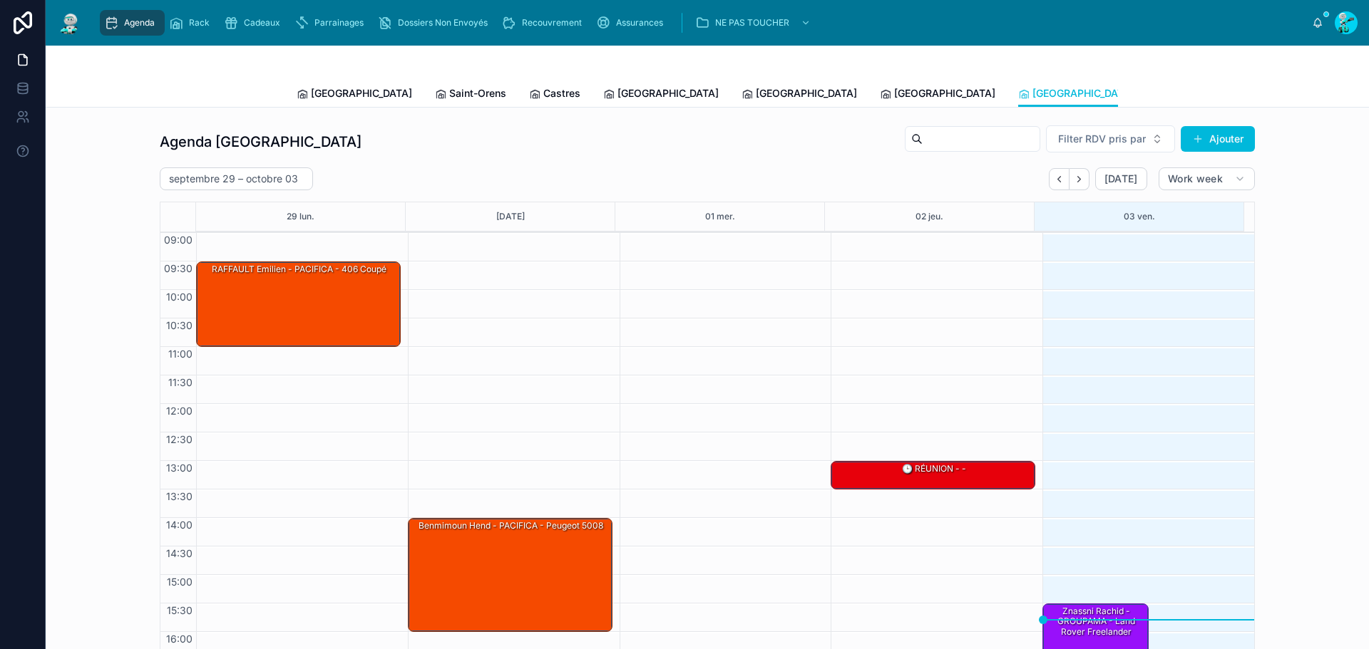
click at [880, 103] on link "[GEOGRAPHIC_DATA]" at bounding box center [937, 95] width 115 height 29
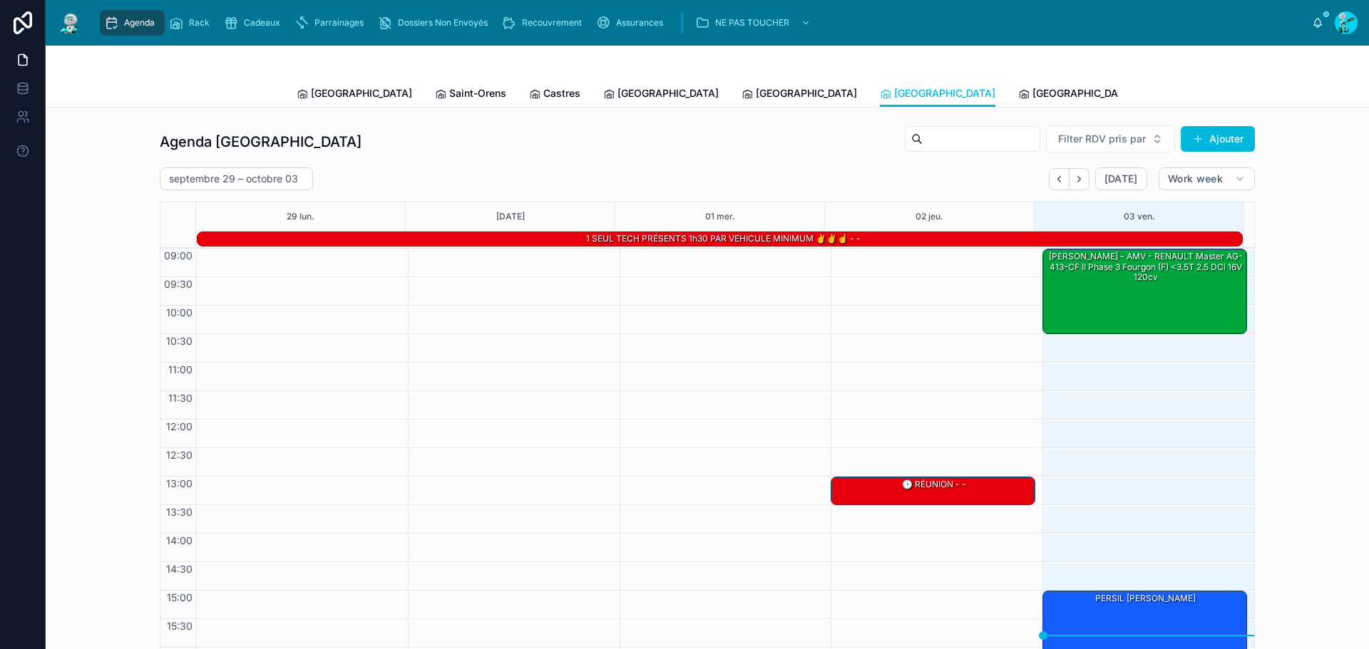
click at [756, 100] on span "[GEOGRAPHIC_DATA]" at bounding box center [806, 93] width 101 height 14
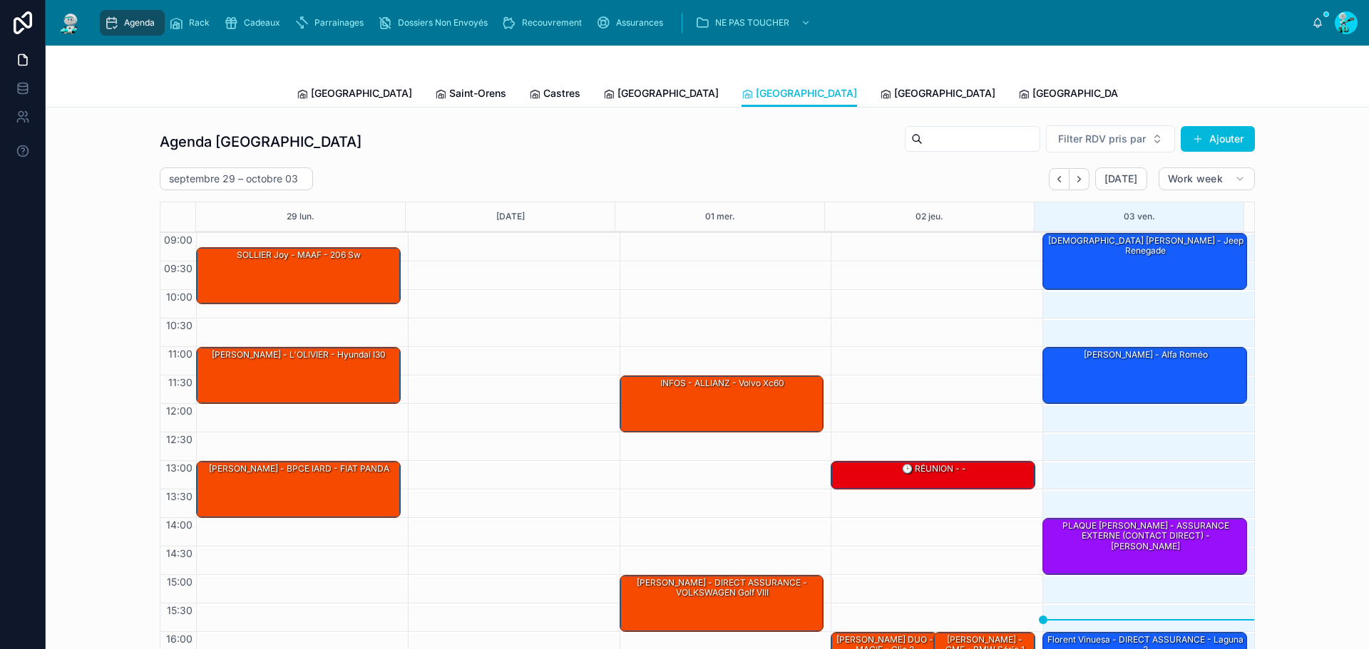
click at [1109, 270] on div "[DEMOGRAPHIC_DATA] [PERSON_NAME] - Jeep renegade" at bounding box center [1145, 261] width 200 height 54
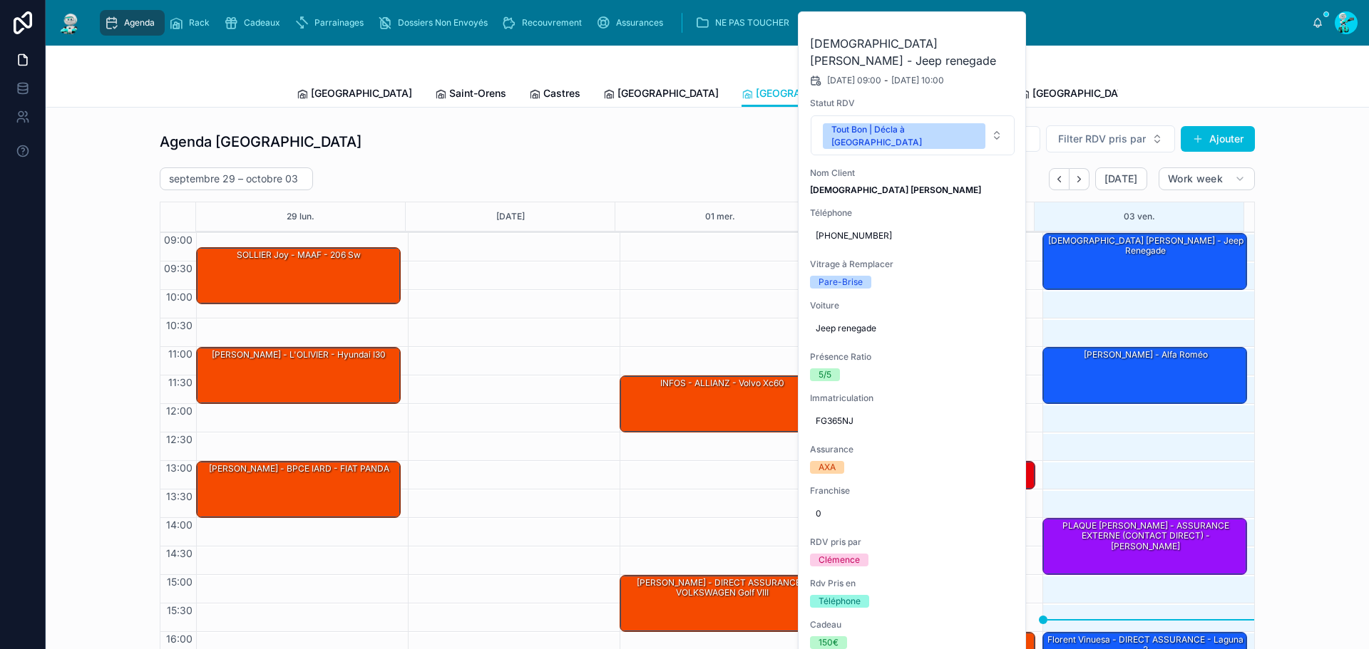
click at [0, 0] on icon at bounding box center [0, 0] width 0 height 0
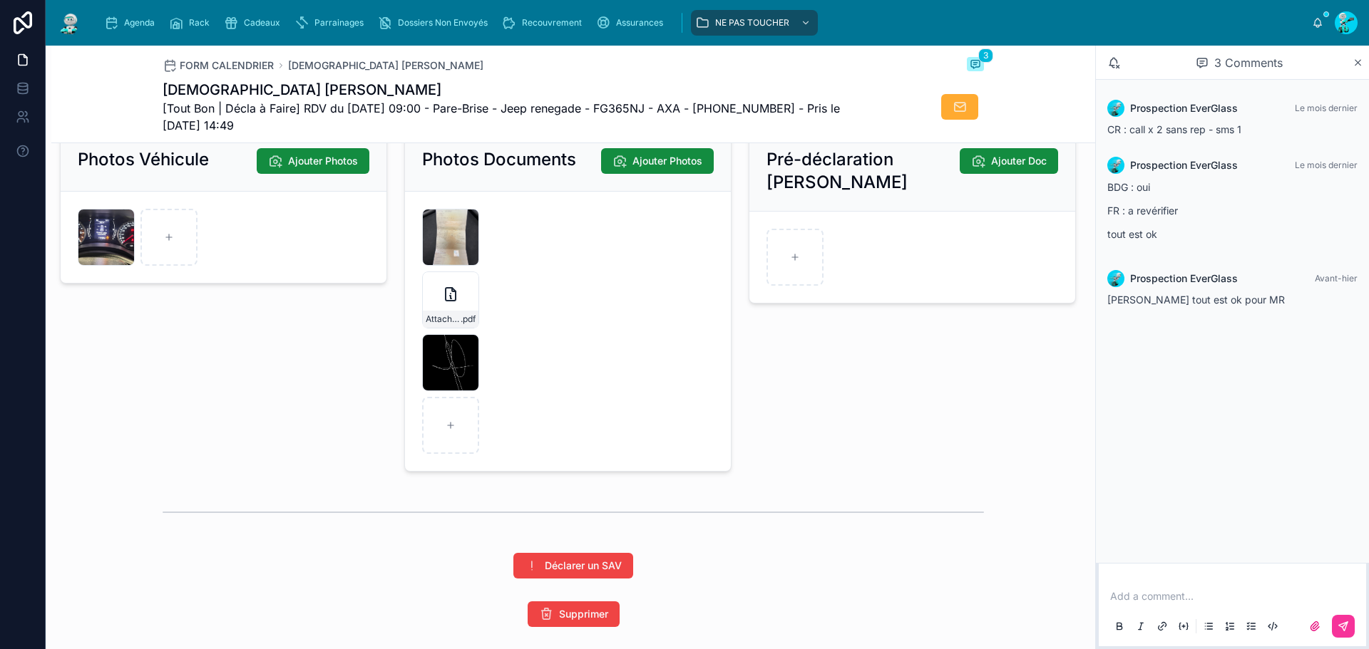
click at [450, 303] on icon at bounding box center [450, 294] width 17 height 17
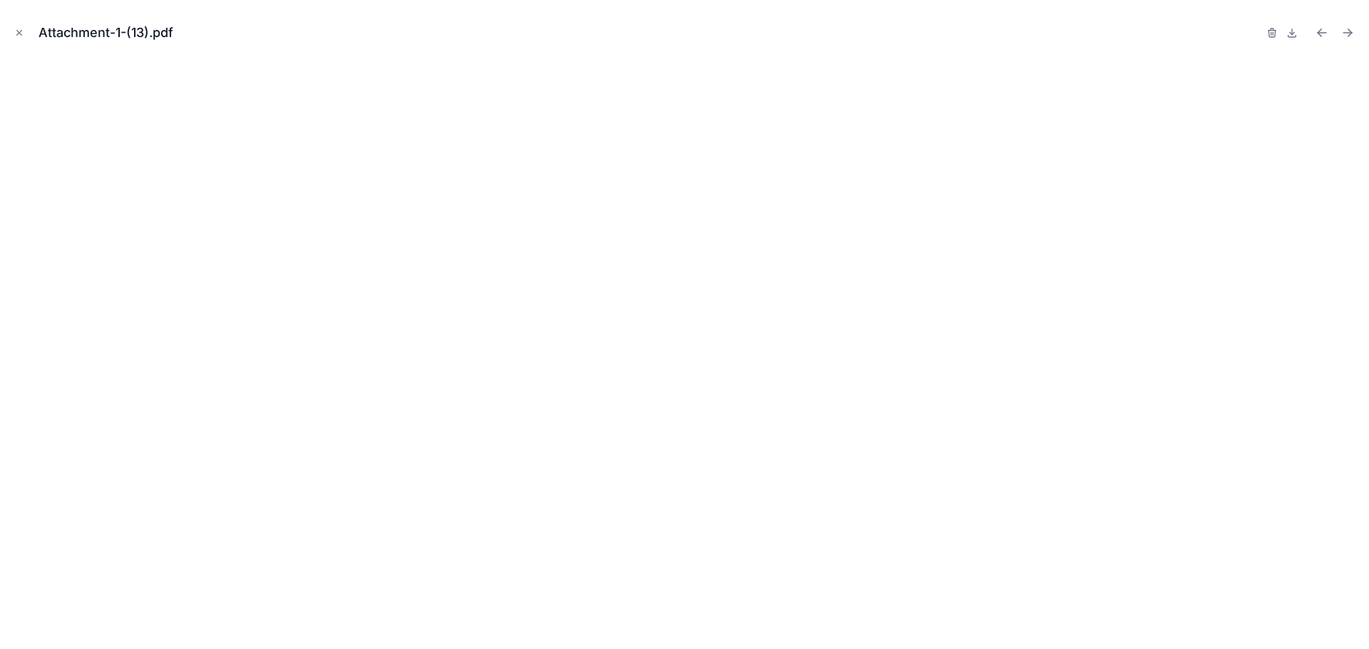
click at [17, 33] on icon "Close modal" at bounding box center [19, 33] width 10 height 10
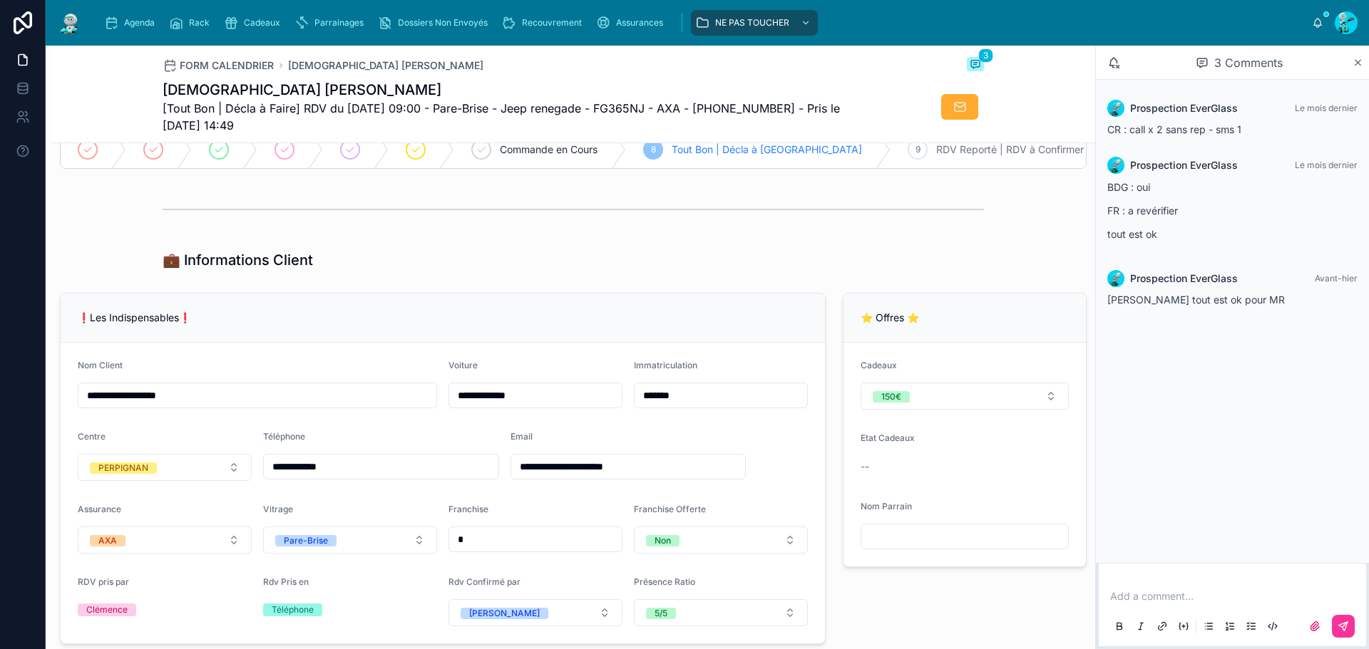
scroll to position [214, 0]
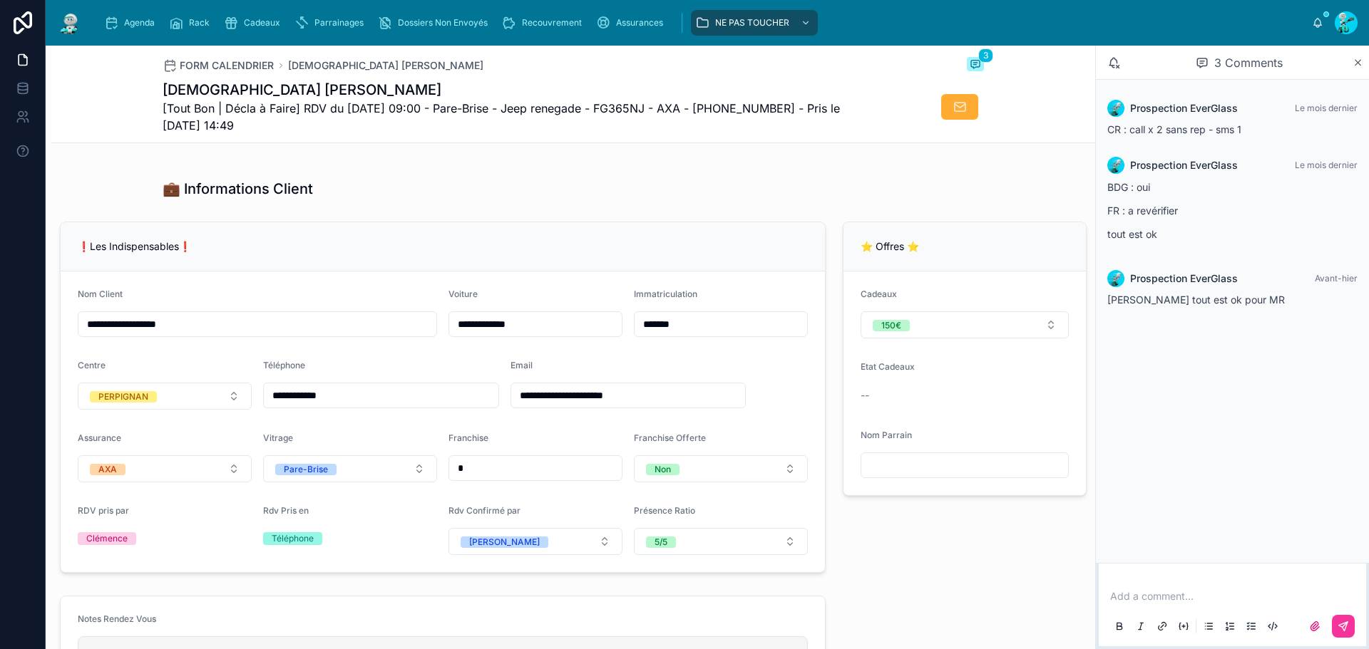
click at [716, 334] on input "*******" at bounding box center [720, 324] width 173 height 20
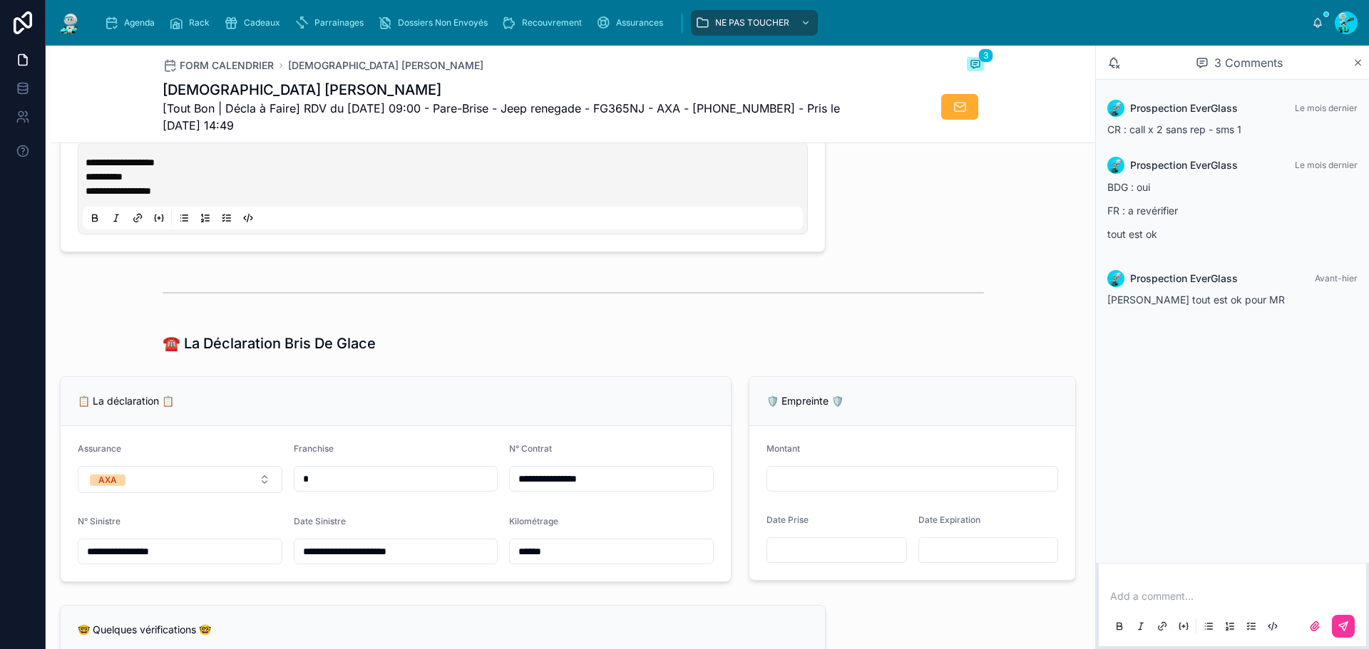
scroll to position [713, 0]
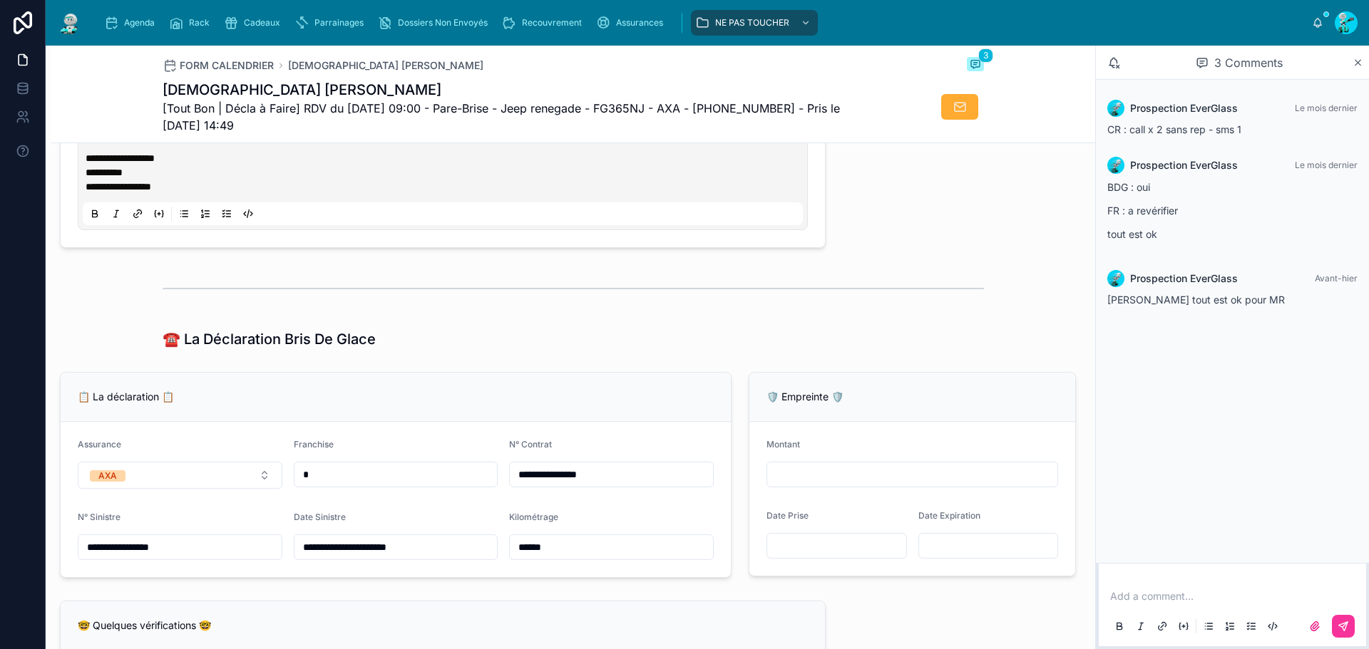
click at [584, 557] on input "******" at bounding box center [611, 548] width 203 height 20
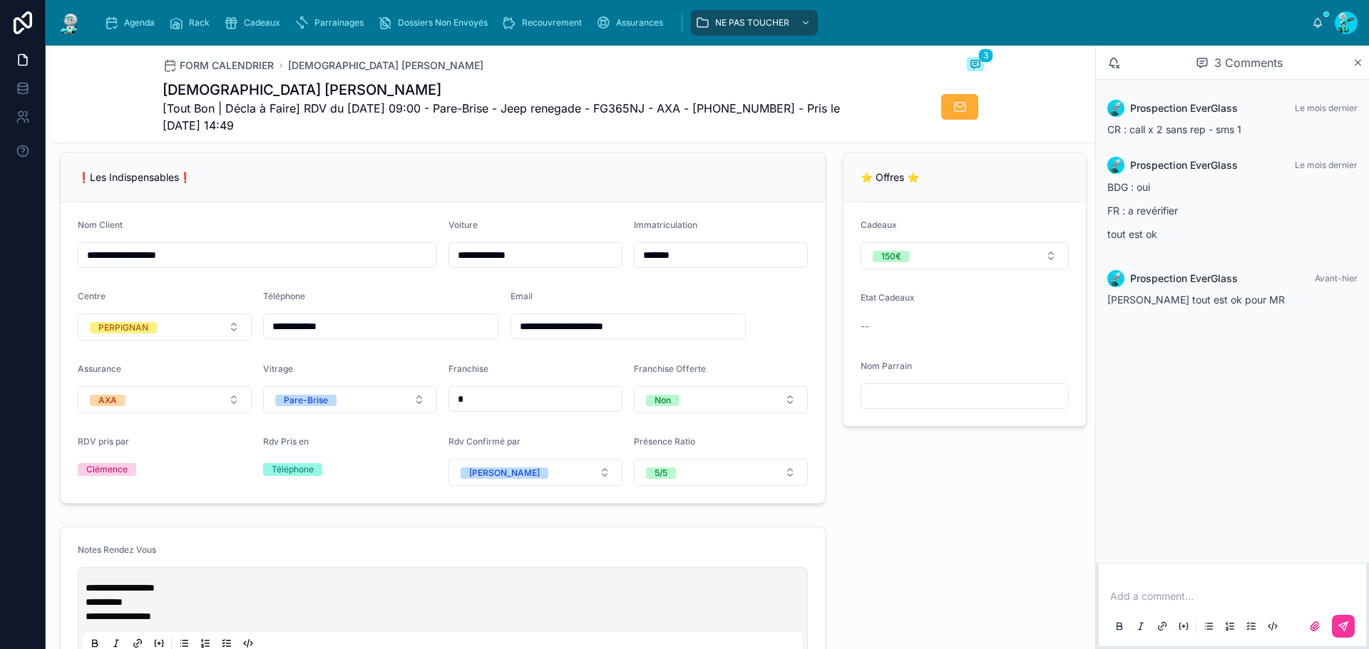
scroll to position [285, 0]
click at [699, 262] on input "*******" at bounding box center [720, 253] width 173 height 20
click at [580, 200] on div "❗Les Indispensables❗" at bounding box center [443, 175] width 764 height 49
click at [691, 262] on input "*******" at bounding box center [720, 253] width 173 height 20
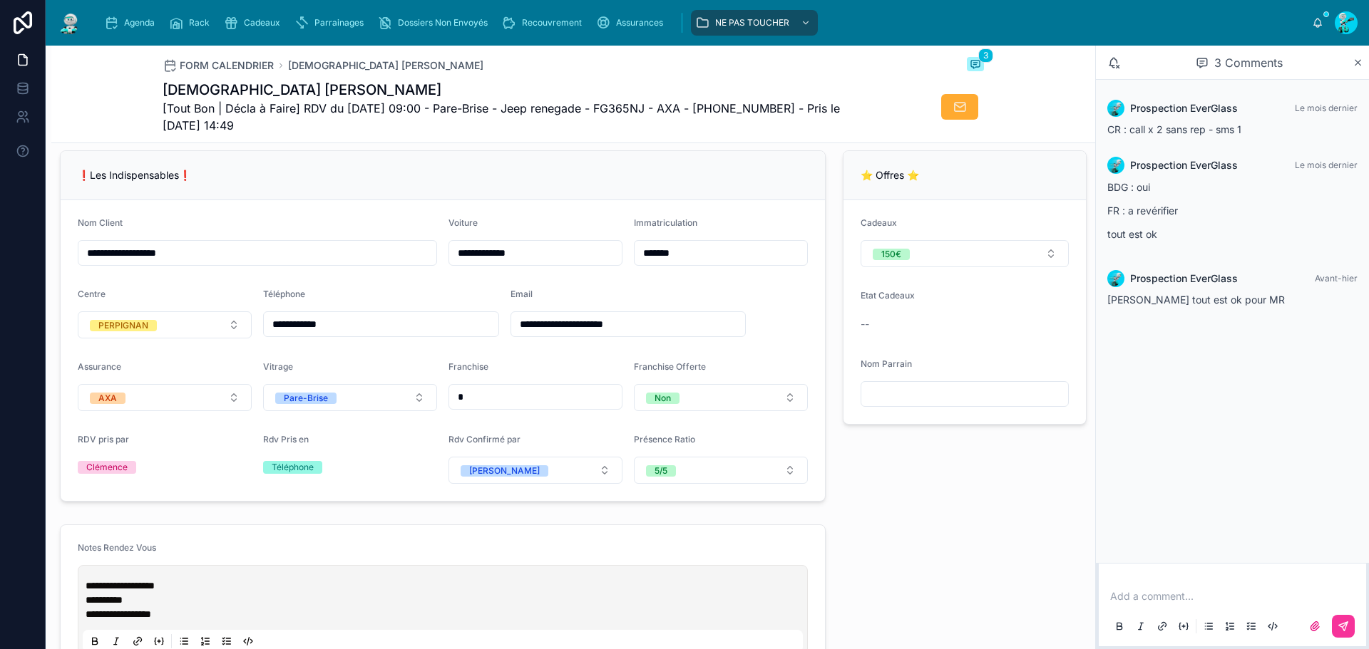
click at [691, 262] on input "*******" at bounding box center [720, 253] width 173 height 20
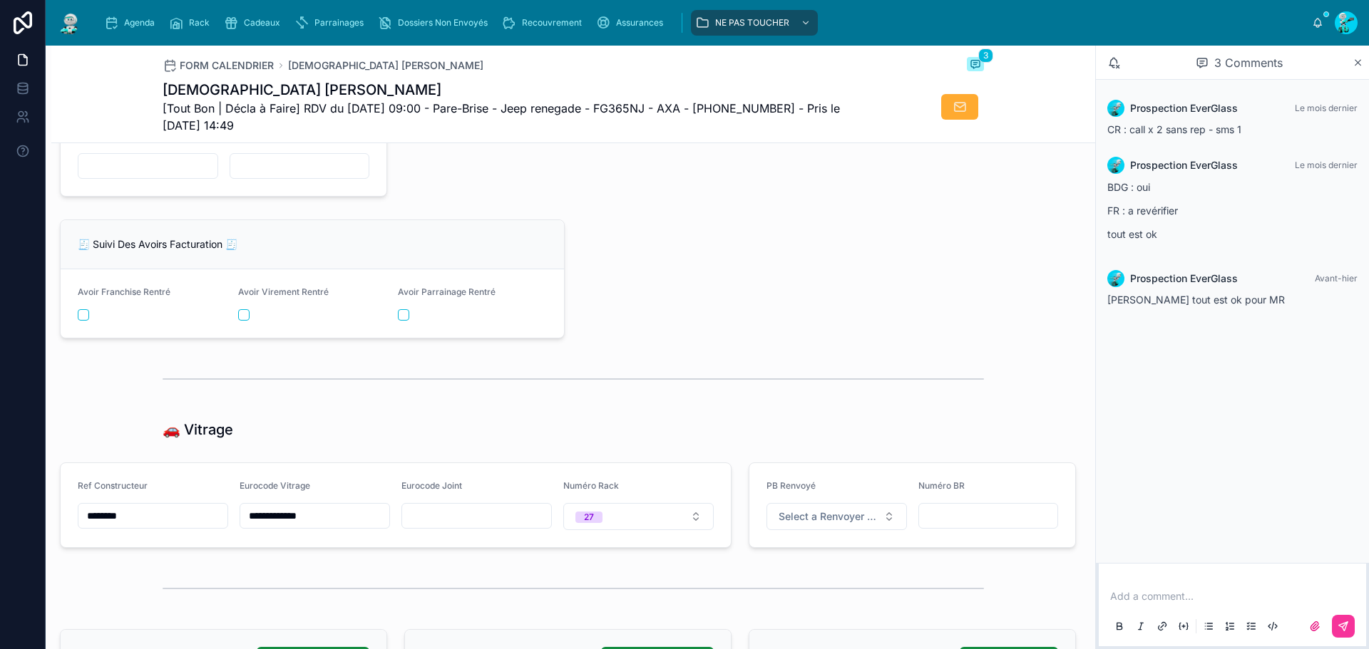
scroll to position [1925, 0]
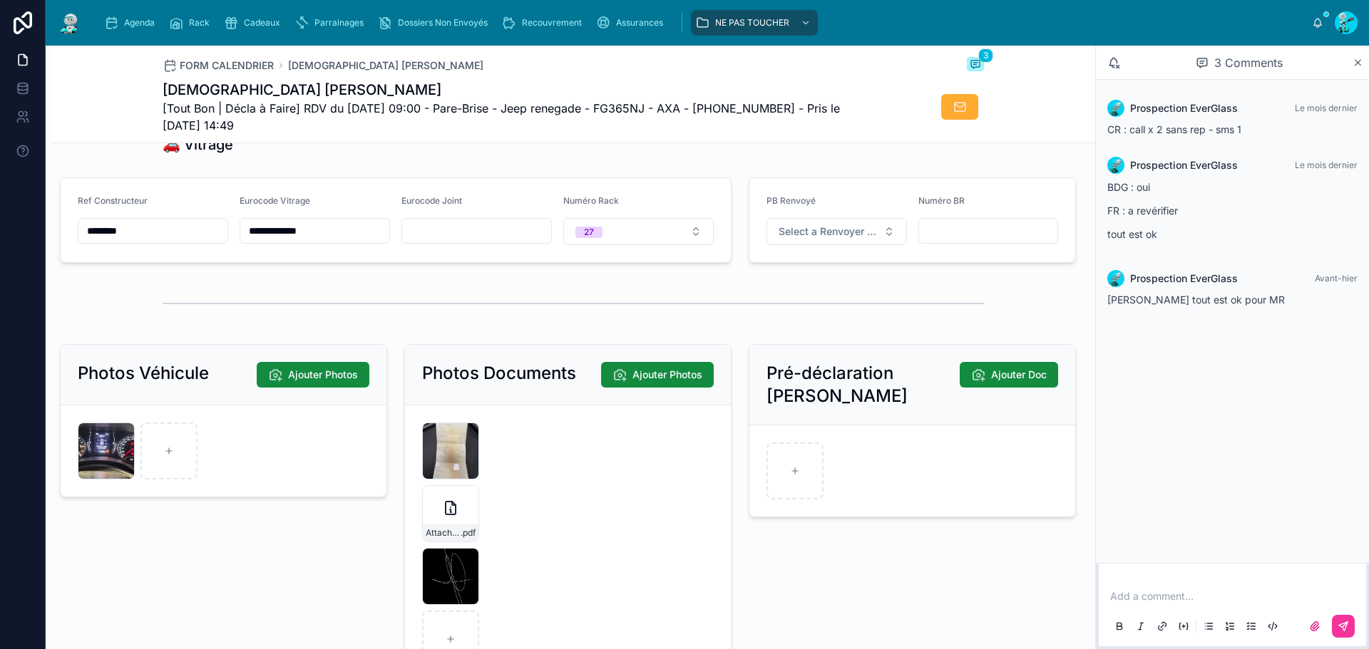
click at [163, 241] on input "********" at bounding box center [152, 231] width 149 height 20
click at [284, 241] on input "**********" at bounding box center [314, 231] width 149 height 20
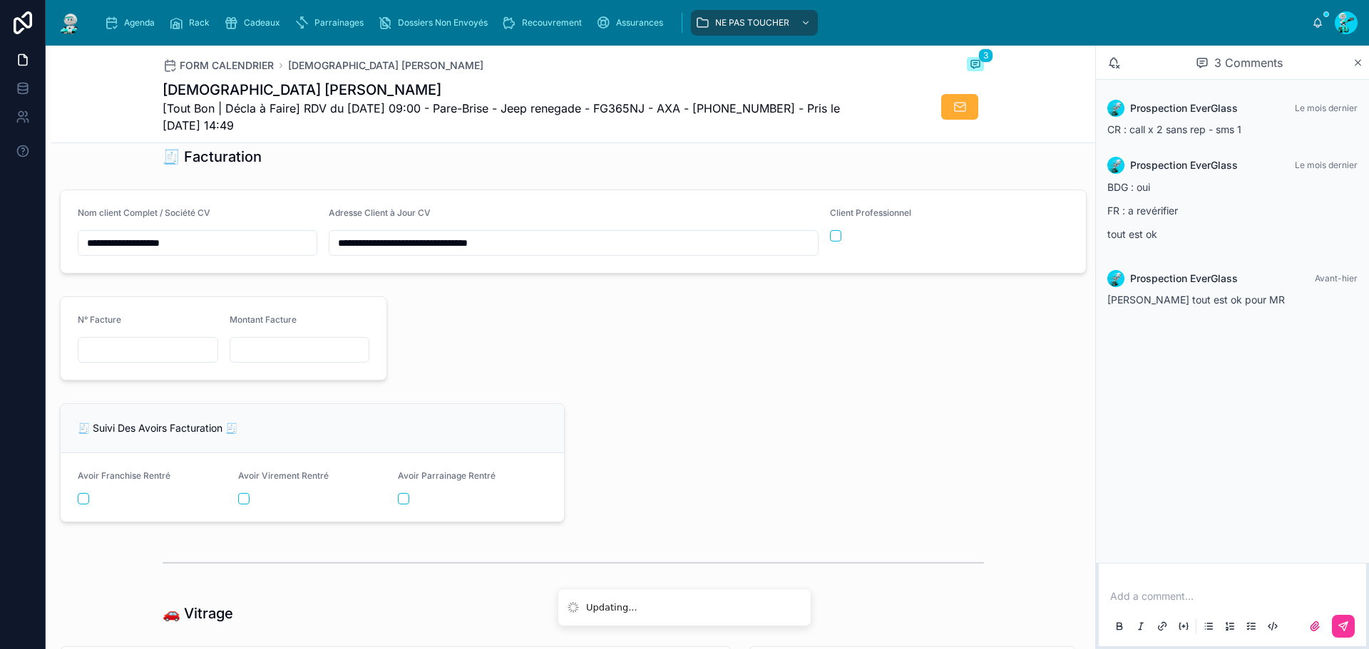
scroll to position [1440, 0]
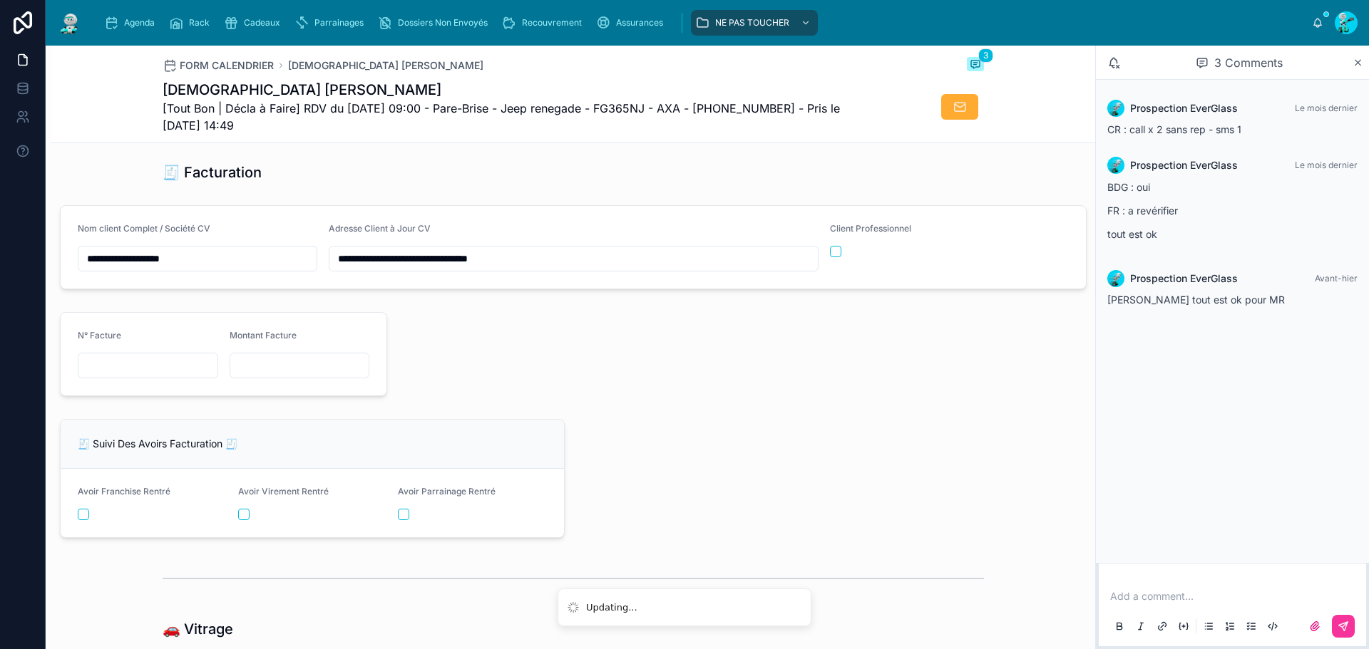
click at [197, 379] on div at bounding box center [148, 366] width 140 height 26
drag, startPoint x: 196, startPoint y: 371, endPoint x: 163, endPoint y: 370, distance: 32.8
click at [196, 371] on input "text" at bounding box center [147, 366] width 139 height 20
drag, startPoint x: 151, startPoint y: 384, endPoint x: 145, endPoint y: 379, distance: 8.6
click at [151, 376] on input "text" at bounding box center [147, 366] width 139 height 20
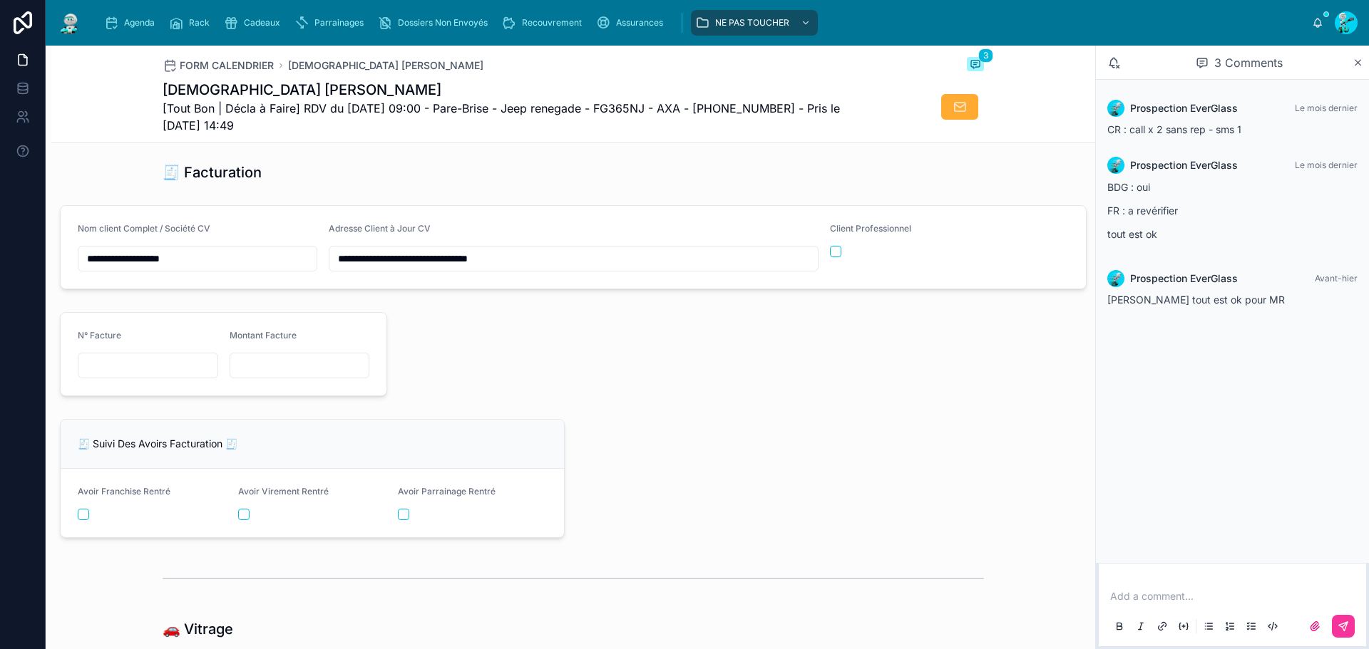
type input "*"
paste input "**********"
type input "**********"
drag, startPoint x: 269, startPoint y: 374, endPoint x: 211, endPoint y: 374, distance: 57.7
click at [269, 374] on input "text" at bounding box center [299, 366] width 139 height 20
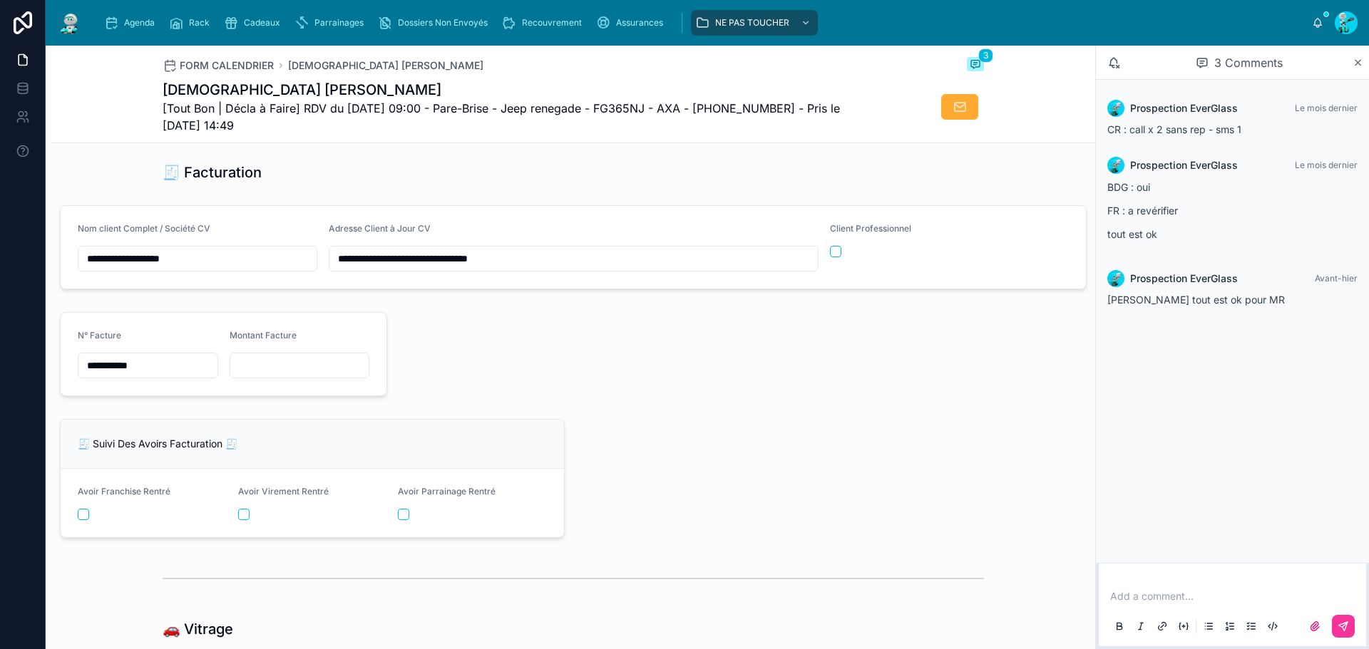
paste input "*********"
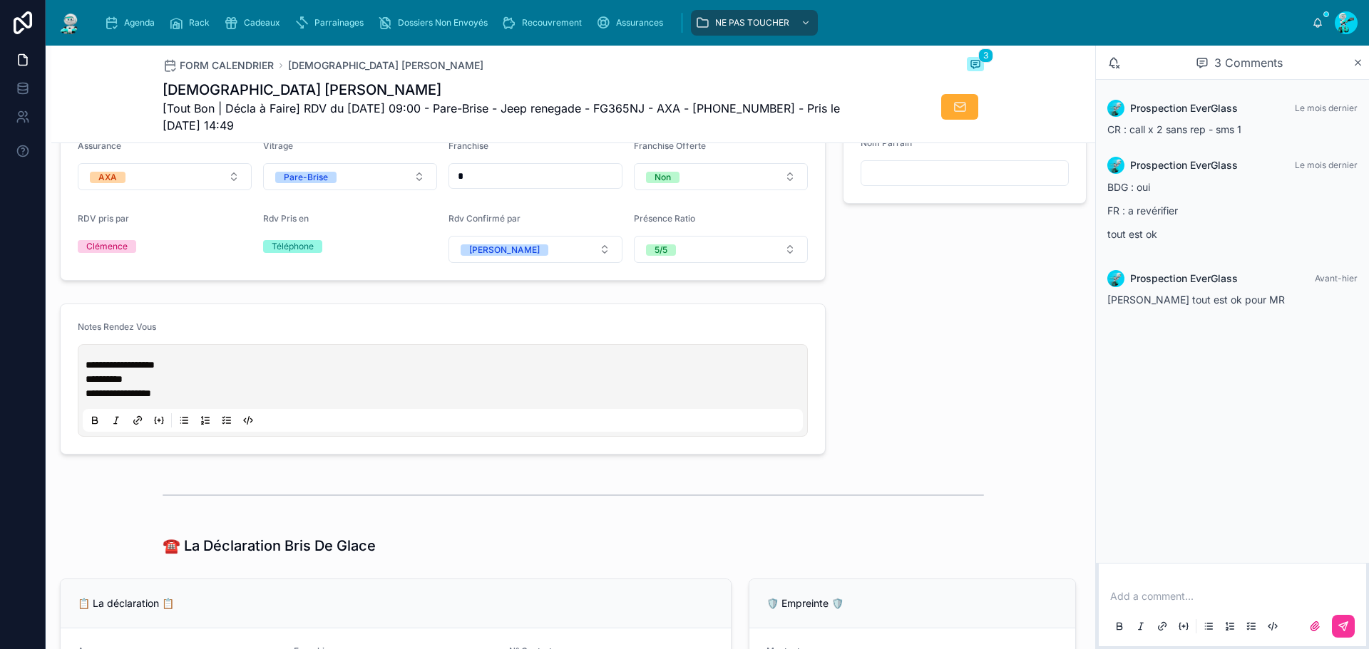
scroll to position [505, 0]
type input "*********"
click at [86, 371] on span "**********" at bounding box center [120, 366] width 69 height 10
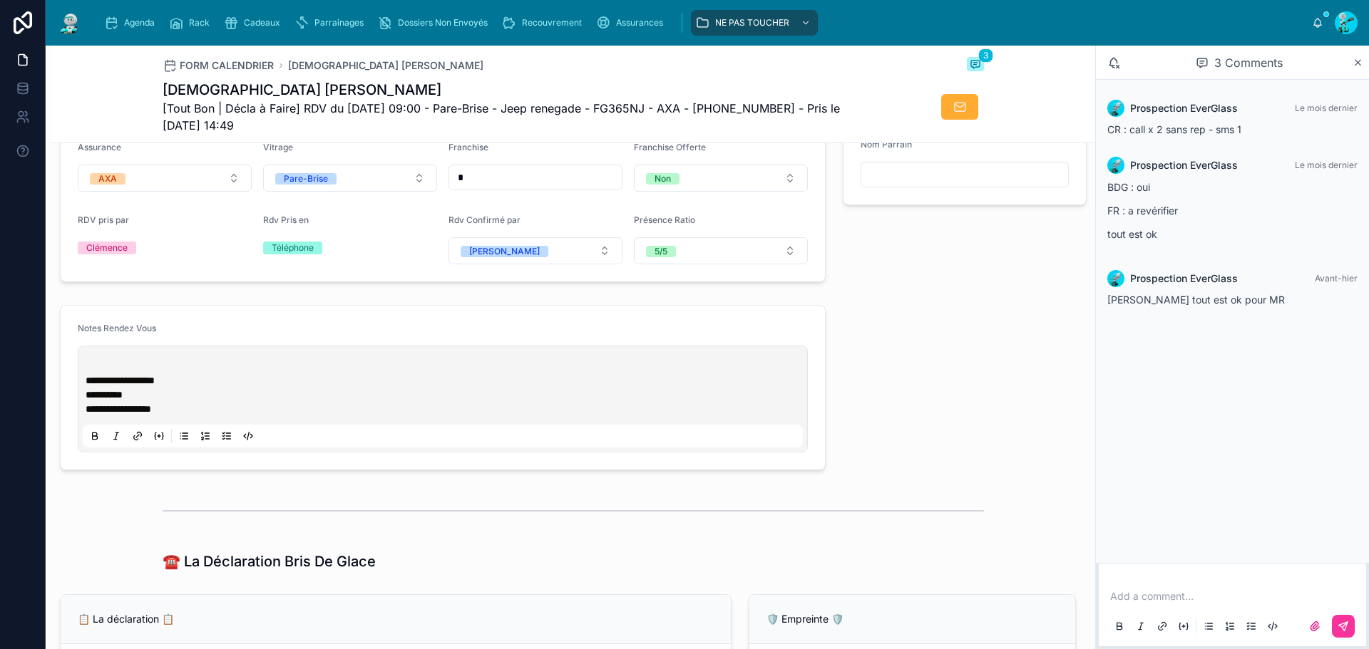
click at [86, 359] on div "**********" at bounding box center [443, 399] width 730 height 107
click at [96, 369] on div "**********" at bounding box center [443, 399] width 720 height 97
click at [116, 374] on p at bounding box center [446, 366] width 720 height 14
click at [175, 370] on p at bounding box center [446, 366] width 720 height 14
paste div
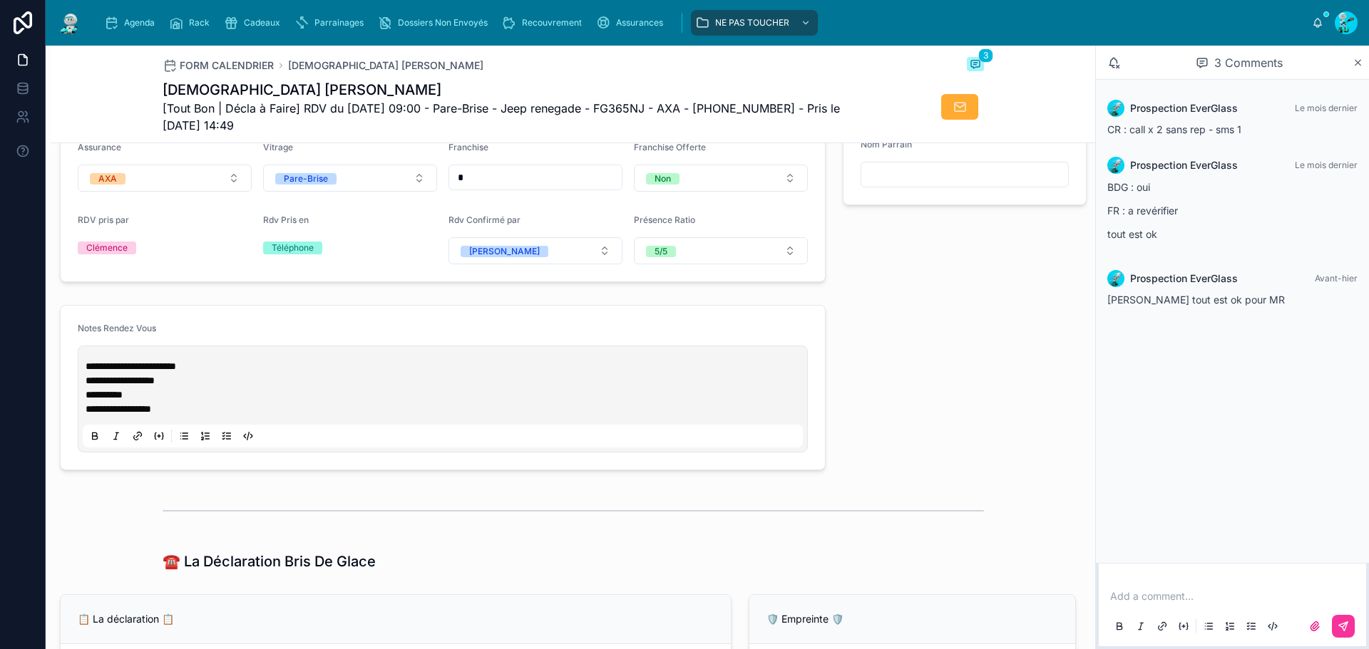
click at [280, 369] on div "**********" at bounding box center [443, 399] width 720 height 97
click at [259, 374] on p "**********" at bounding box center [446, 366] width 720 height 14
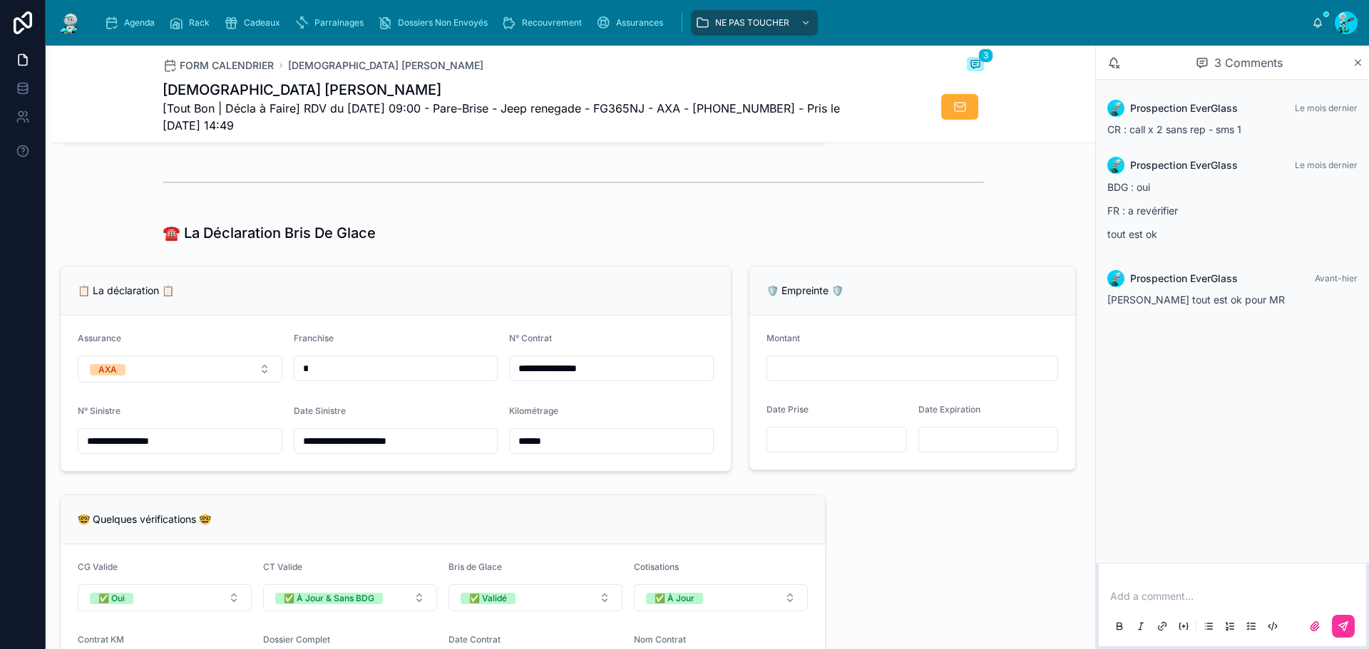
scroll to position [861, 0]
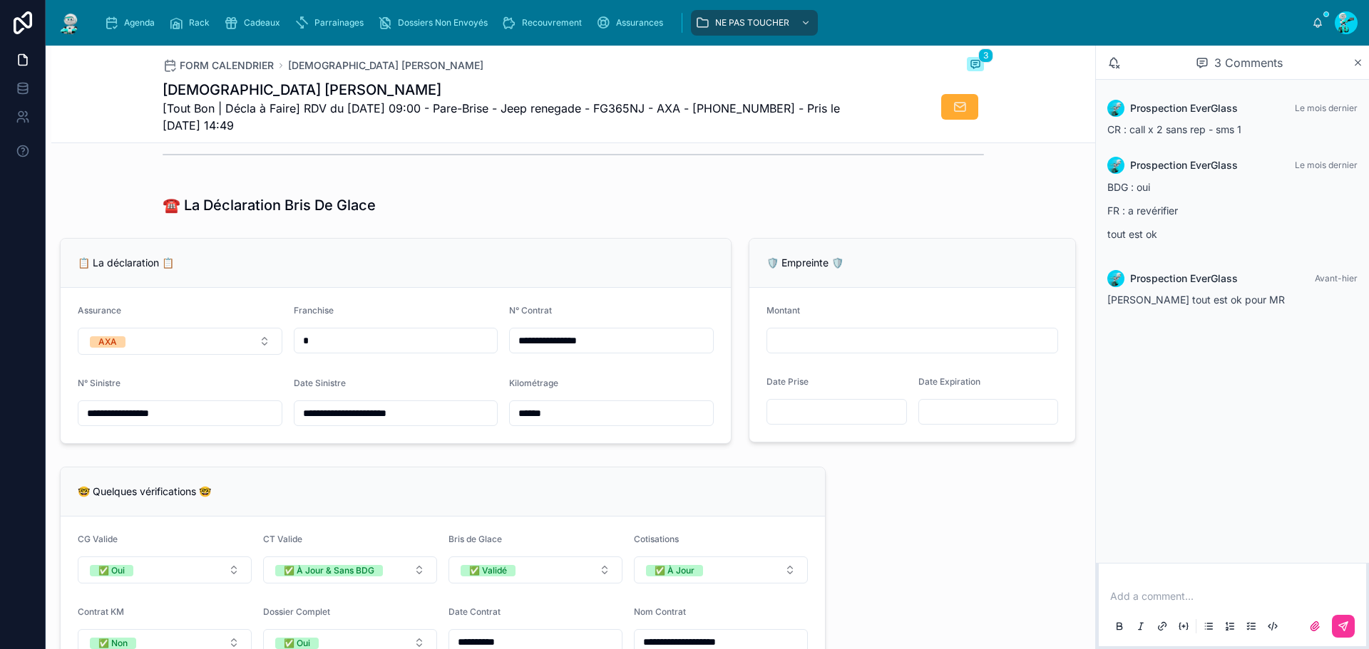
click at [238, 417] on input "**********" at bounding box center [179, 413] width 203 height 20
click at [623, 351] on input "**********" at bounding box center [611, 341] width 203 height 20
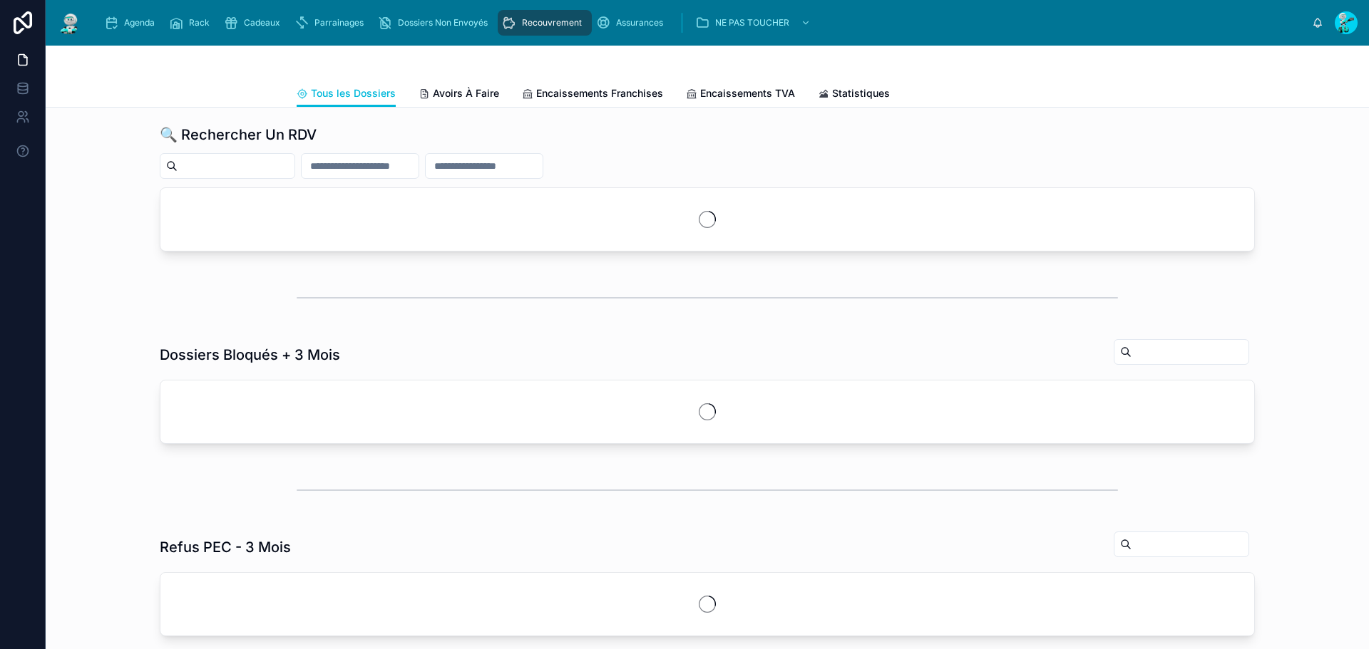
click at [143, 26] on span "Agenda" at bounding box center [139, 22] width 31 height 11
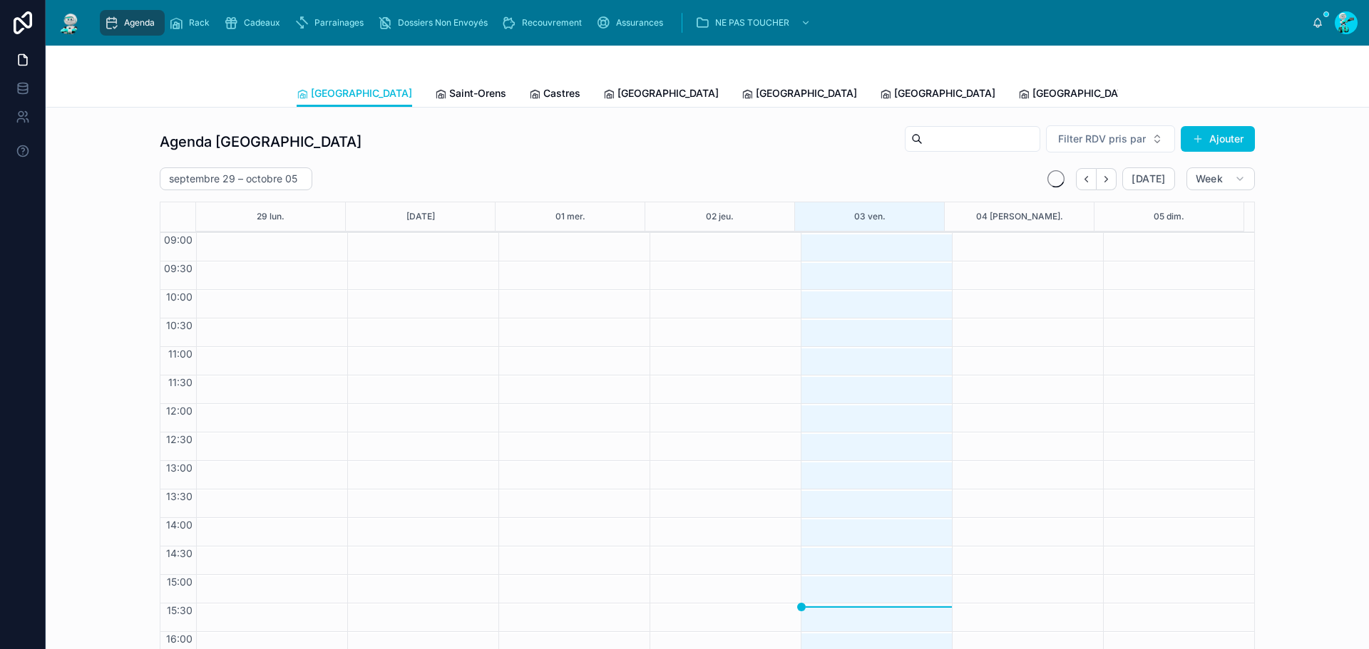
scroll to position [83, 0]
click at [1275, 103] on link "Tous Centres" at bounding box center [1313, 95] width 77 height 29
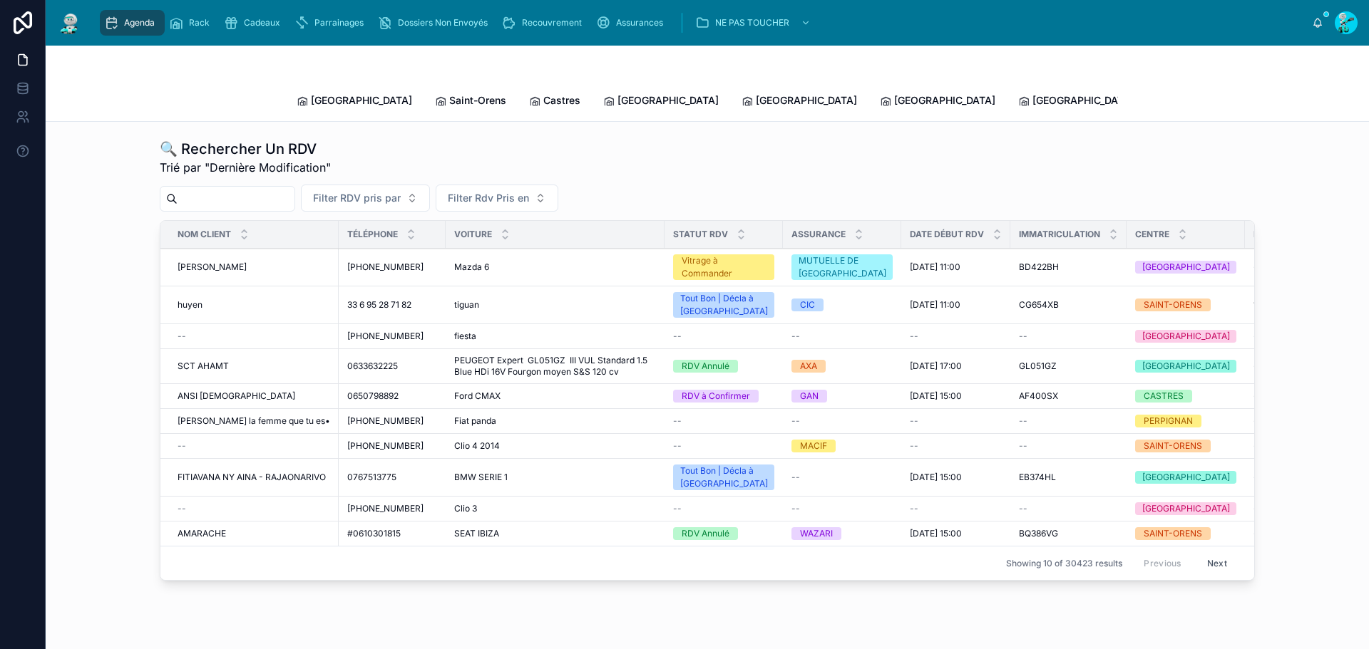
click at [267, 189] on input "text" at bounding box center [236, 199] width 117 height 20
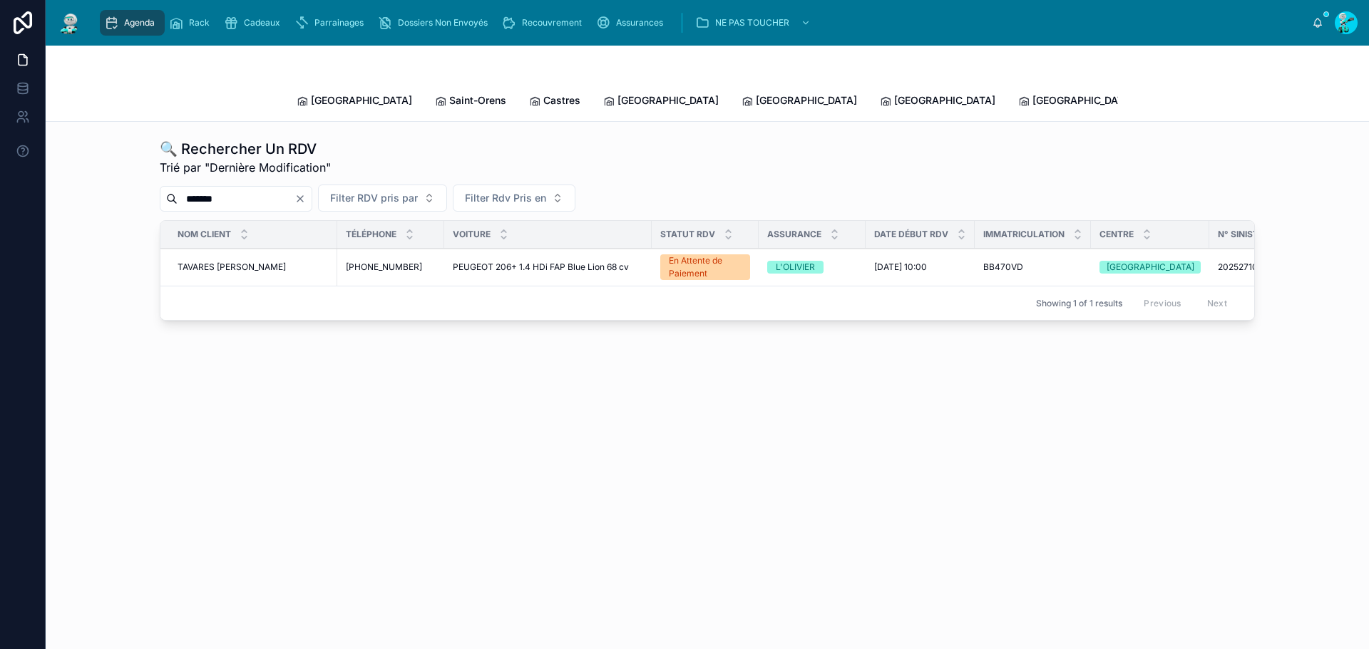
type input "*******"
click at [262, 262] on span "TAVARES DE PINHO Carlos" at bounding box center [232, 267] width 108 height 11
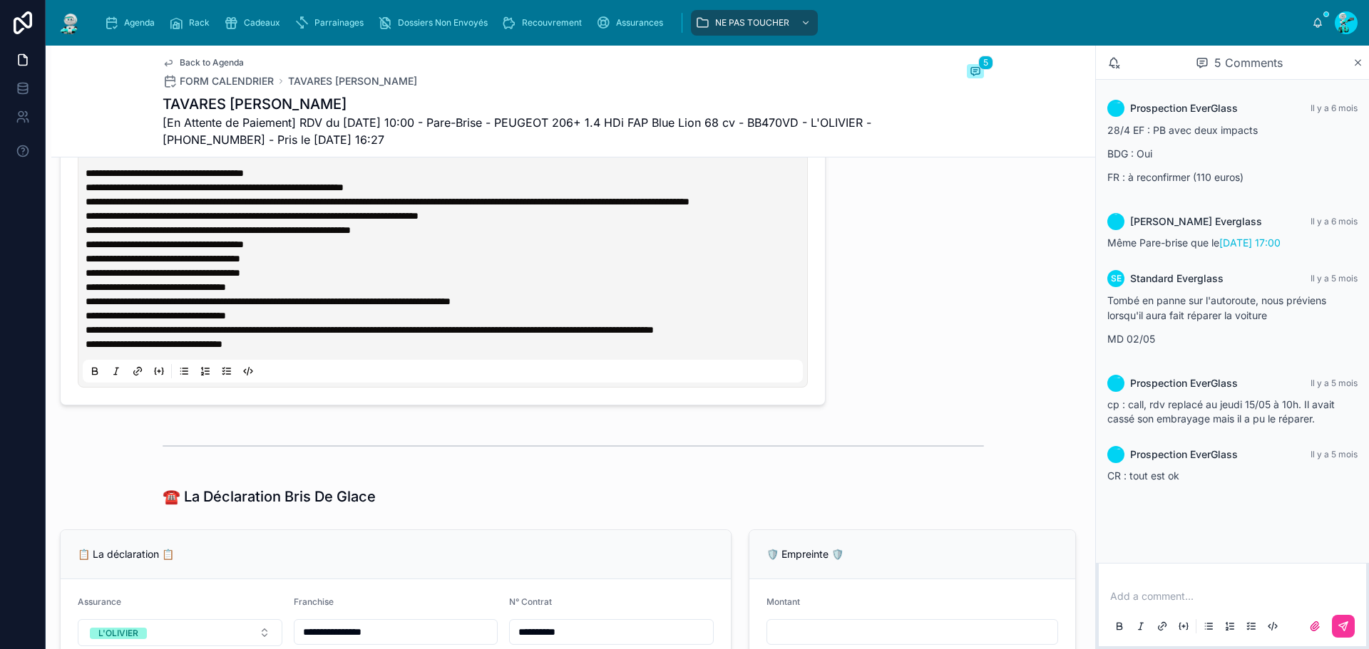
scroll to position [713, 0]
click at [182, 208] on p "**********" at bounding box center [446, 201] width 720 height 14
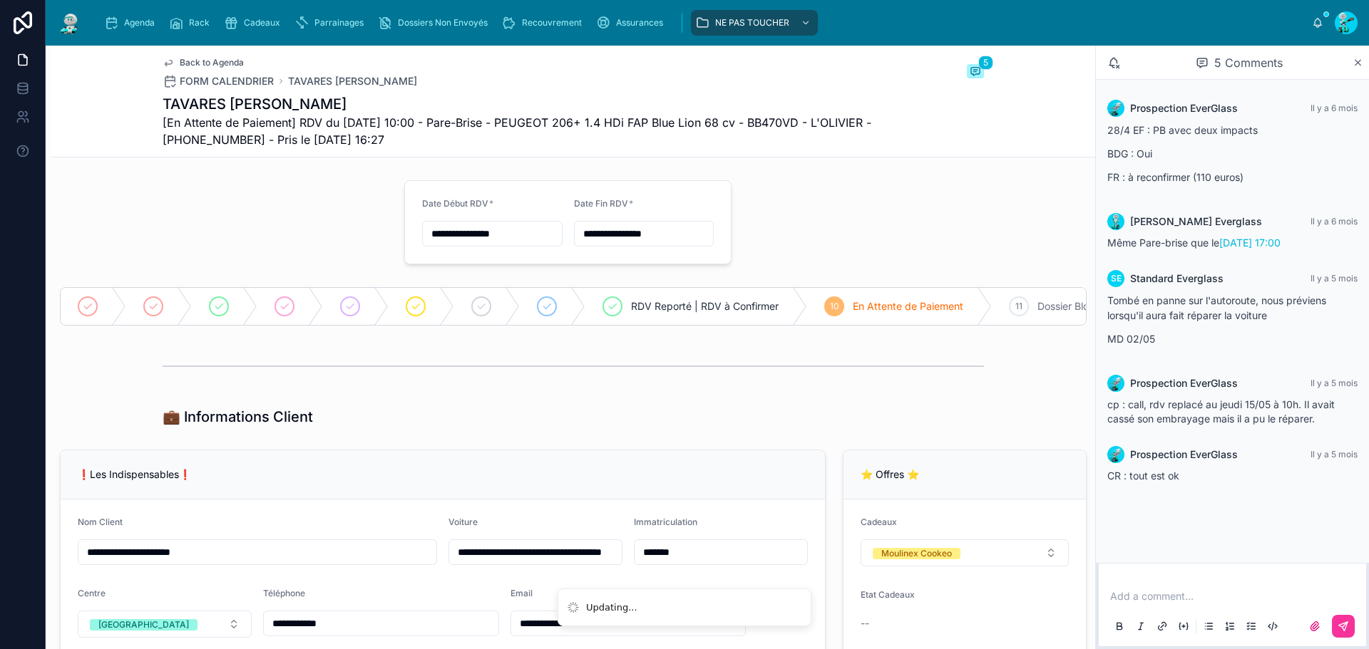
scroll to position [570, 0]
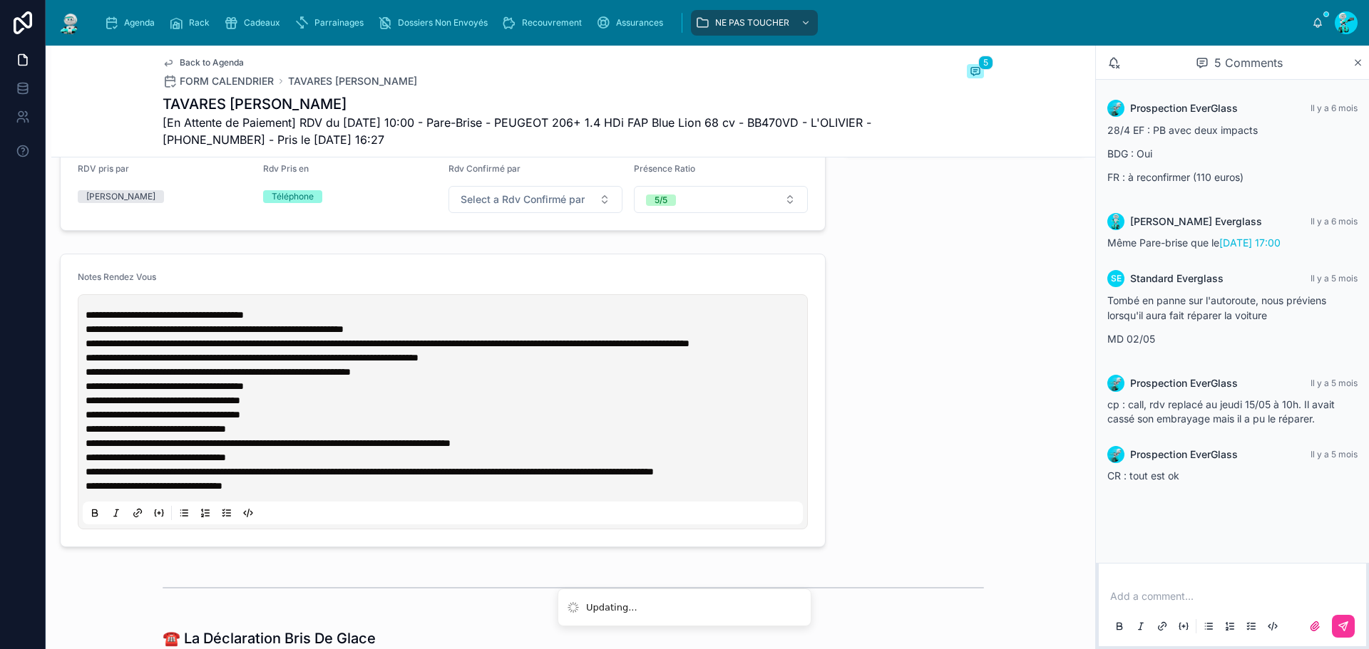
click at [341, 322] on p "**********" at bounding box center [446, 315] width 720 height 14
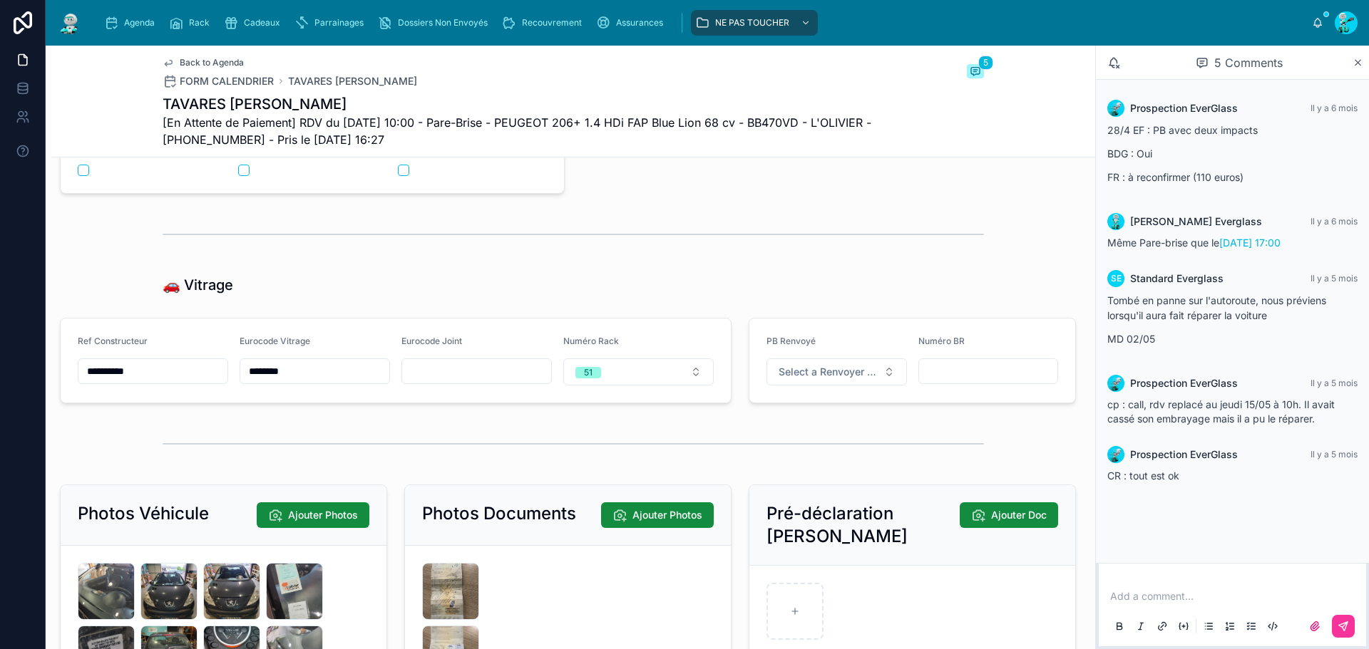
scroll to position [2852, 0]
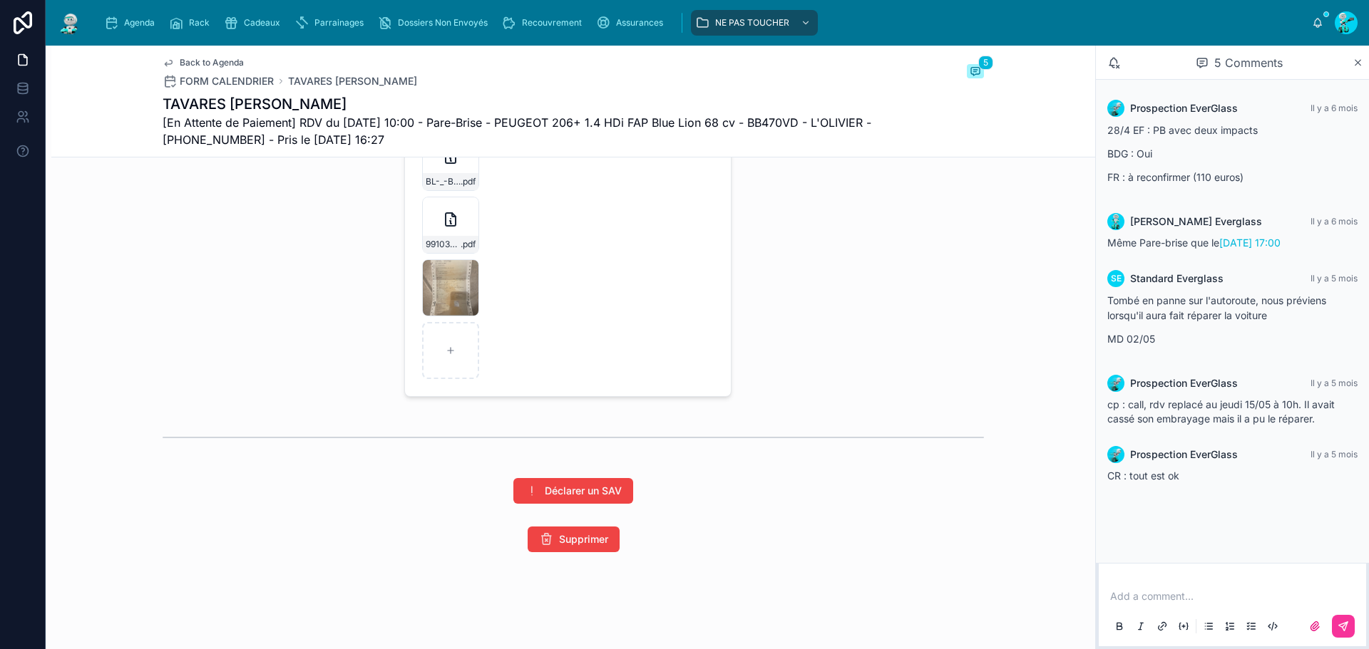
click at [0, 0] on div "image0 .jpeg" at bounding box center [0, 0] width 0 height 0
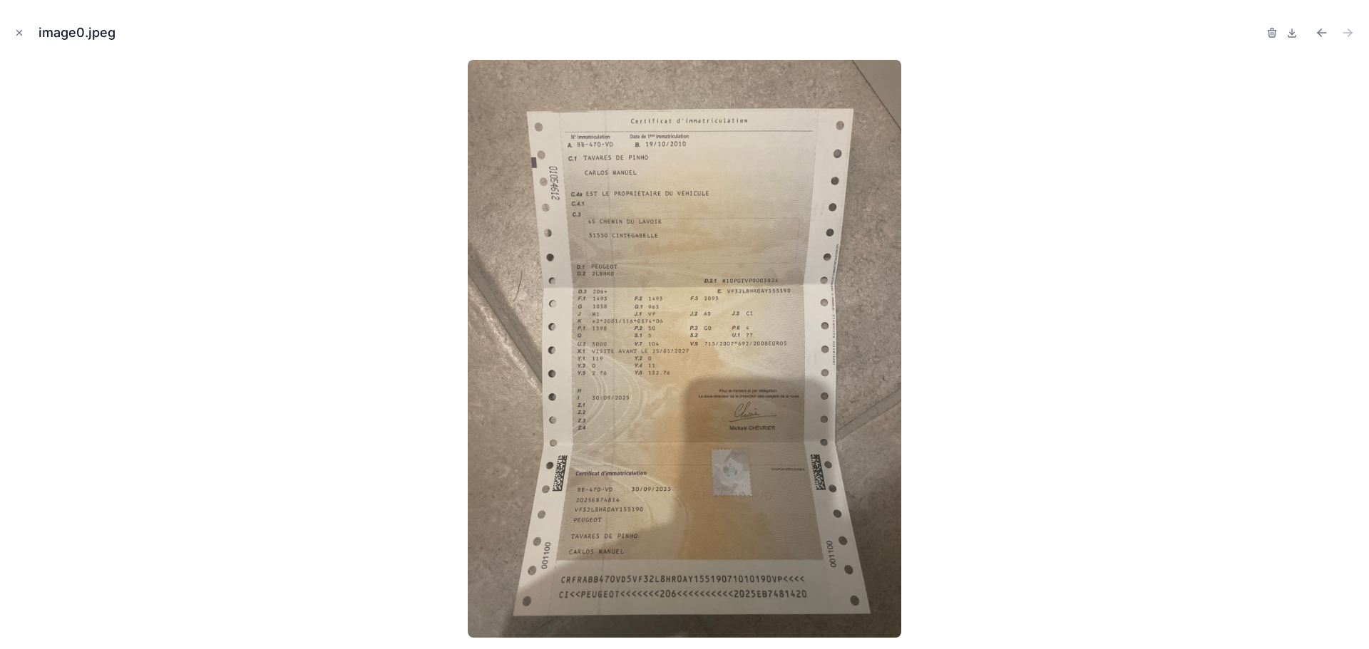
drag, startPoint x: 19, startPoint y: 34, endPoint x: 681, endPoint y: 83, distance: 664.1
click at [20, 34] on icon "Close modal" at bounding box center [19, 33] width 10 height 10
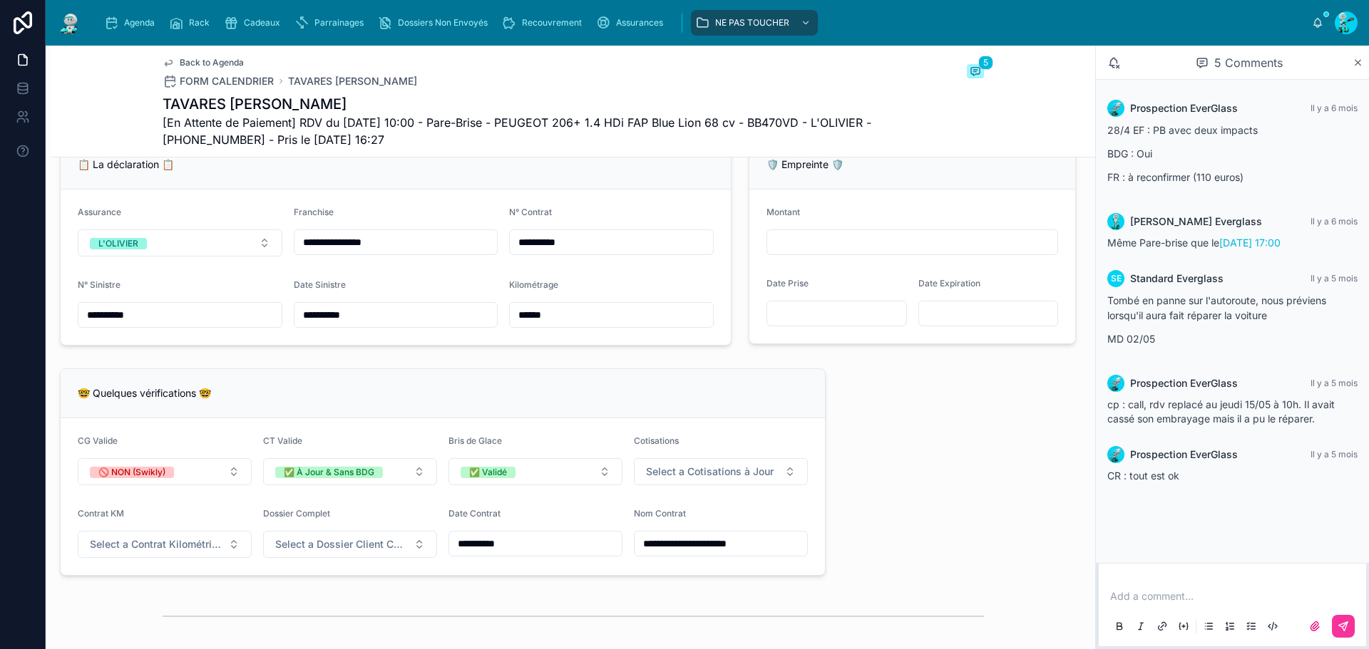
scroll to position [998, 0]
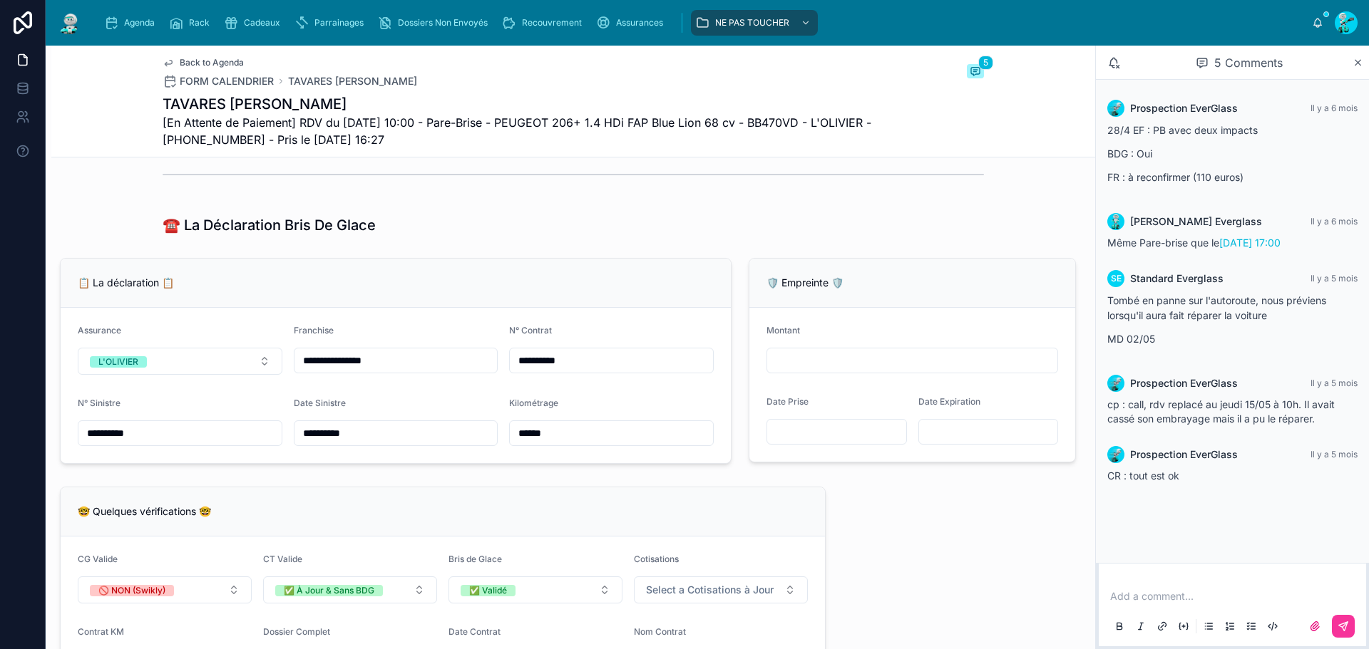
click at [421, 443] on input "**********" at bounding box center [395, 433] width 203 height 20
type input "**********"
click at [173, 443] on input "**********" at bounding box center [179, 433] width 203 height 20
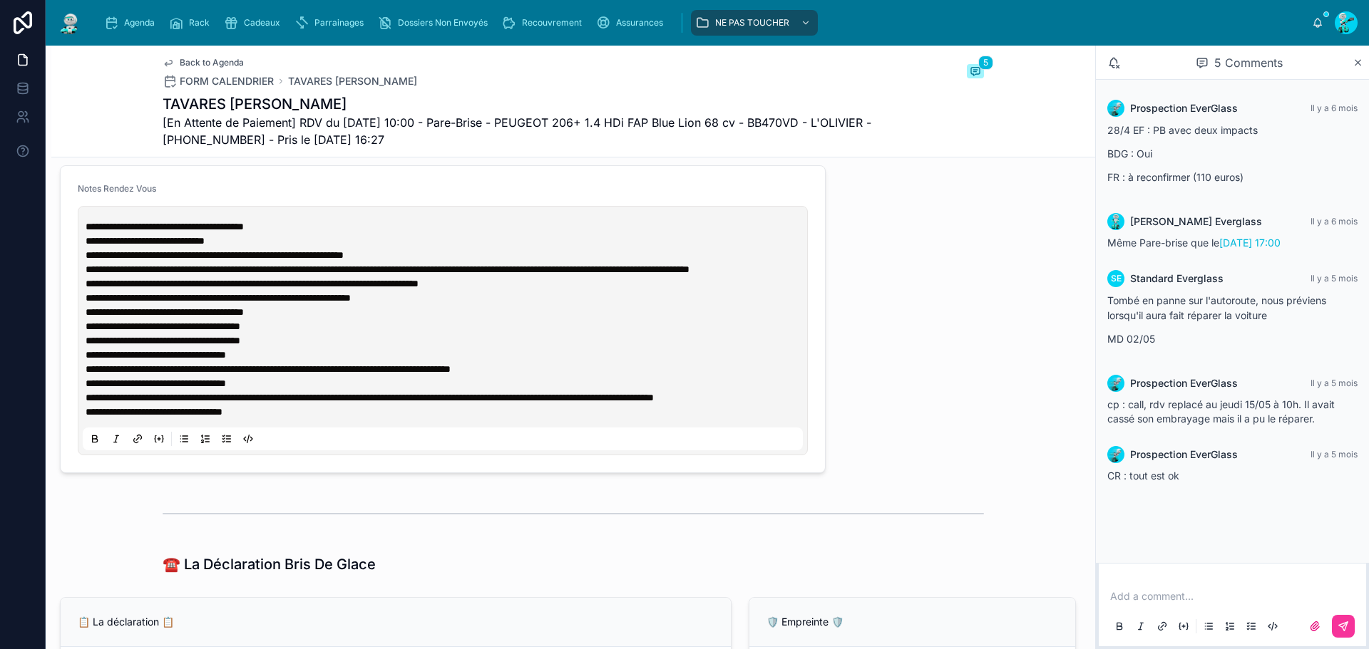
scroll to position [642, 0]
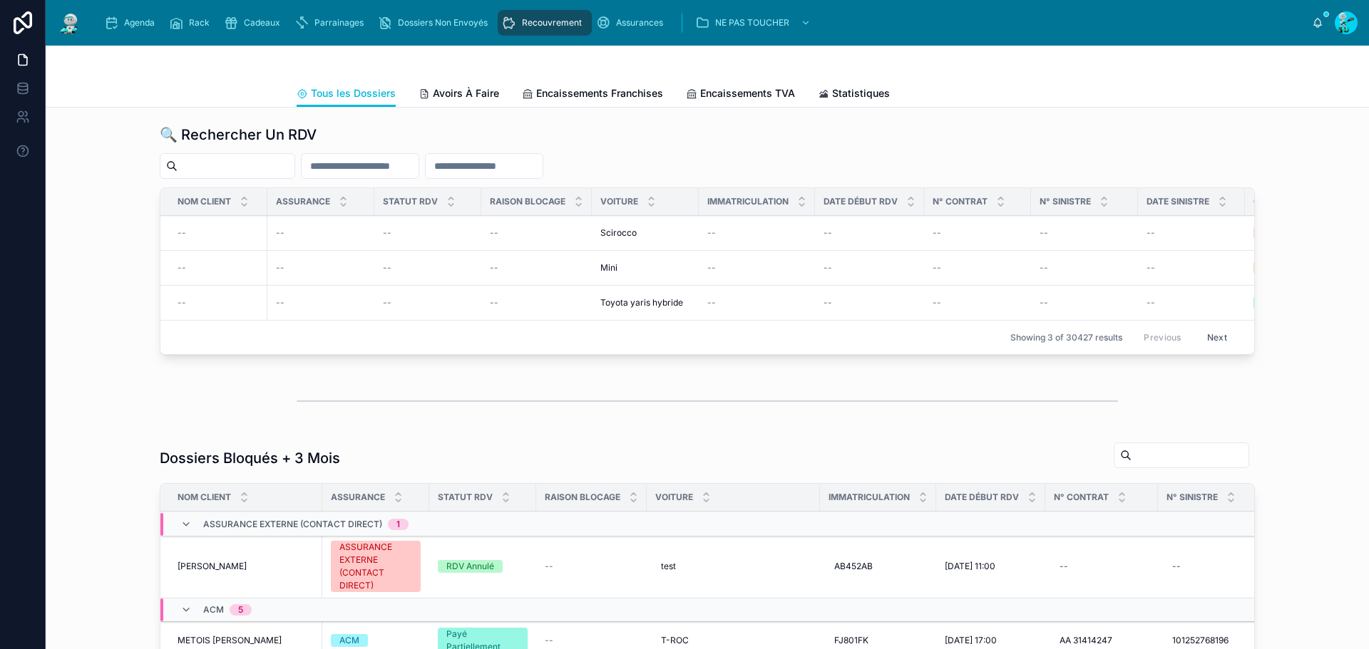
click at [133, 27] on span "Agenda" at bounding box center [139, 22] width 31 height 11
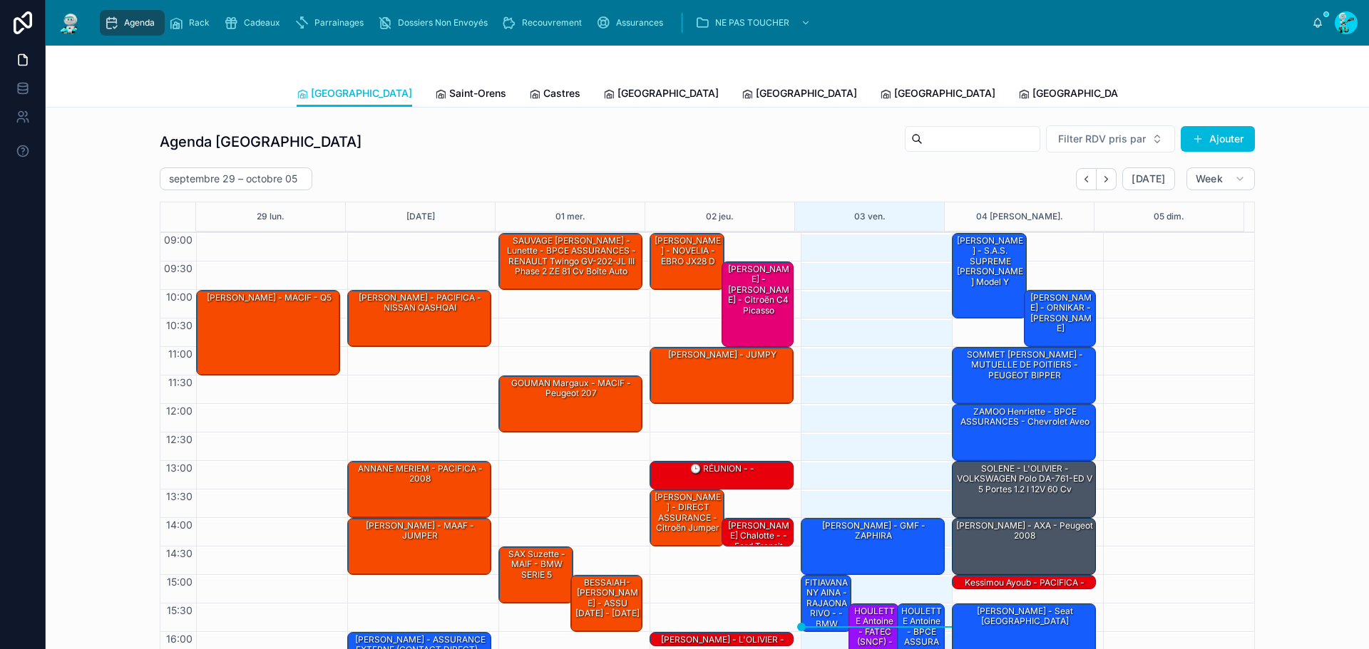
click at [435, 87] on div "Saint-Orens" at bounding box center [470, 93] width 71 height 14
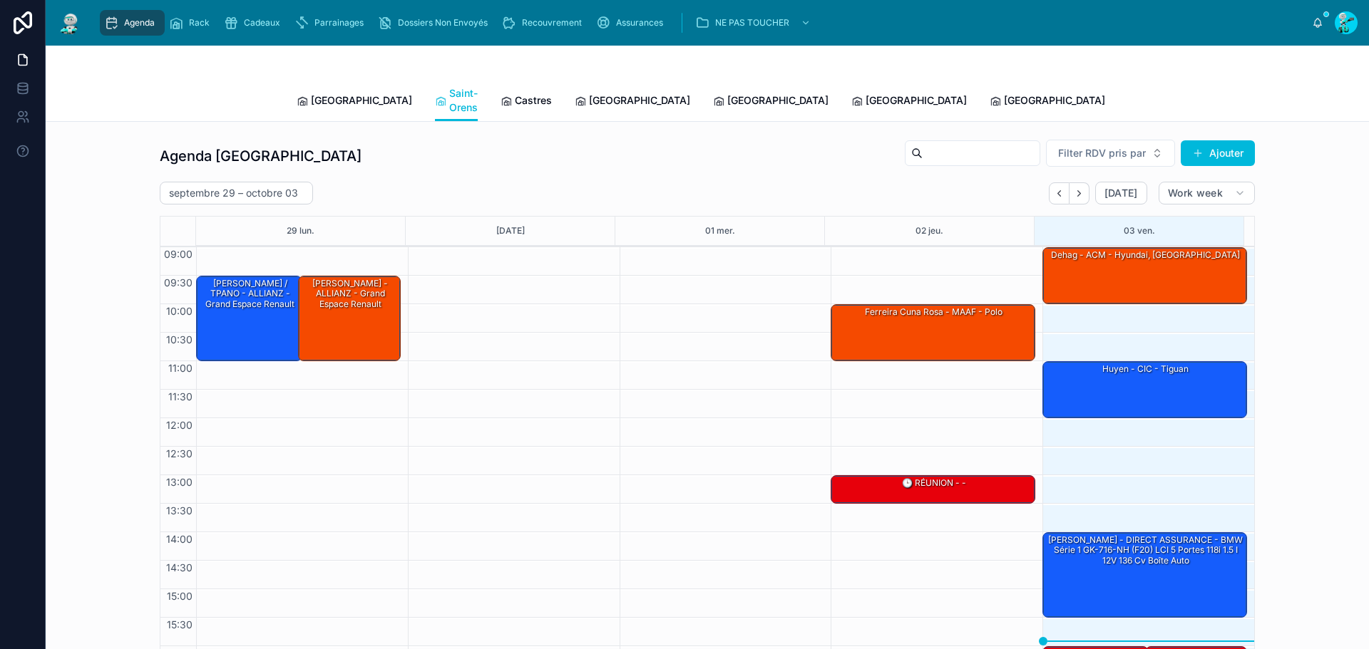
click at [500, 106] on link "Castres" at bounding box center [525, 102] width 51 height 29
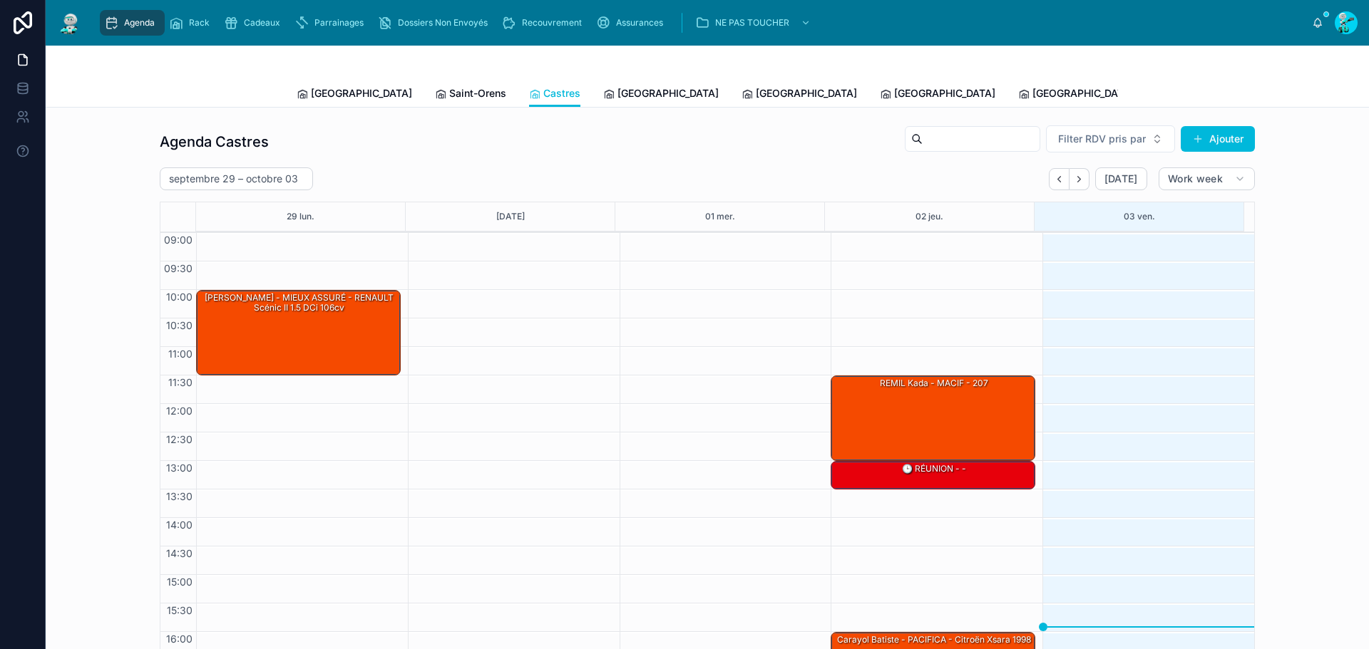
click at [603, 81] on link "[GEOGRAPHIC_DATA]" at bounding box center [660, 95] width 115 height 29
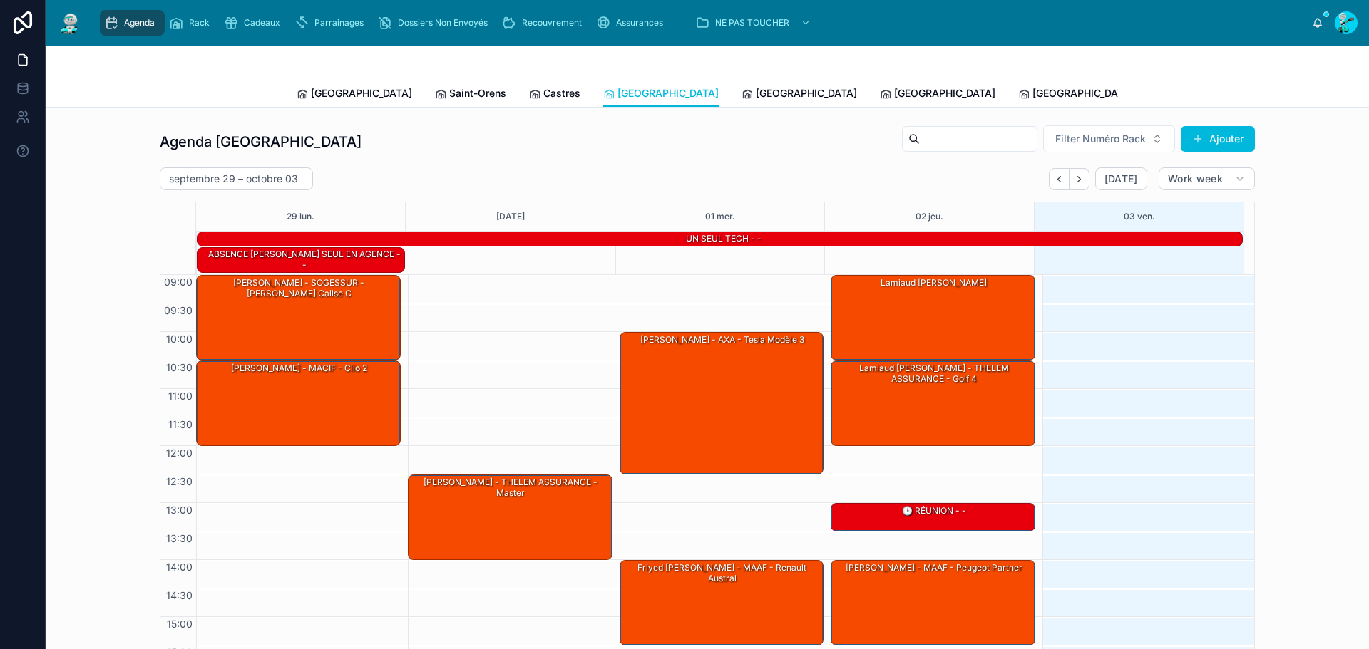
click at [741, 103] on link "[GEOGRAPHIC_DATA]" at bounding box center [798, 95] width 115 height 29
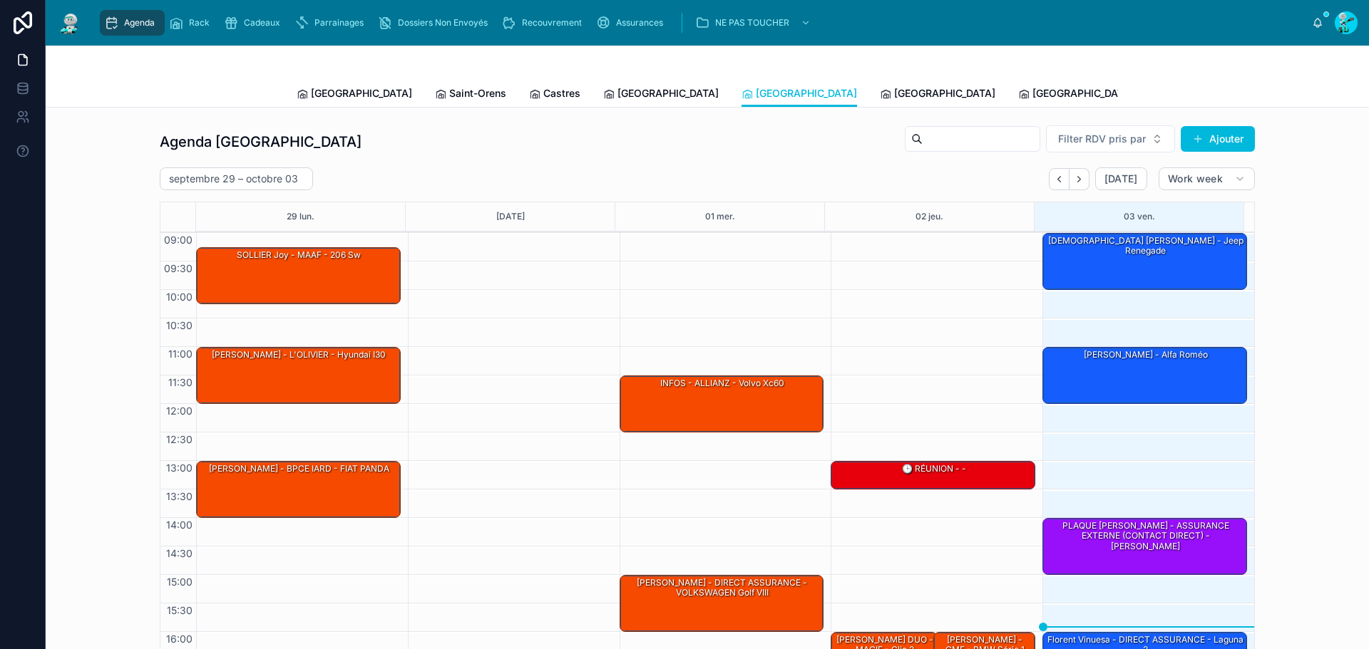
click at [1119, 256] on div "[DEMOGRAPHIC_DATA] [PERSON_NAME] - Jeep renegade" at bounding box center [1145, 261] width 200 height 54
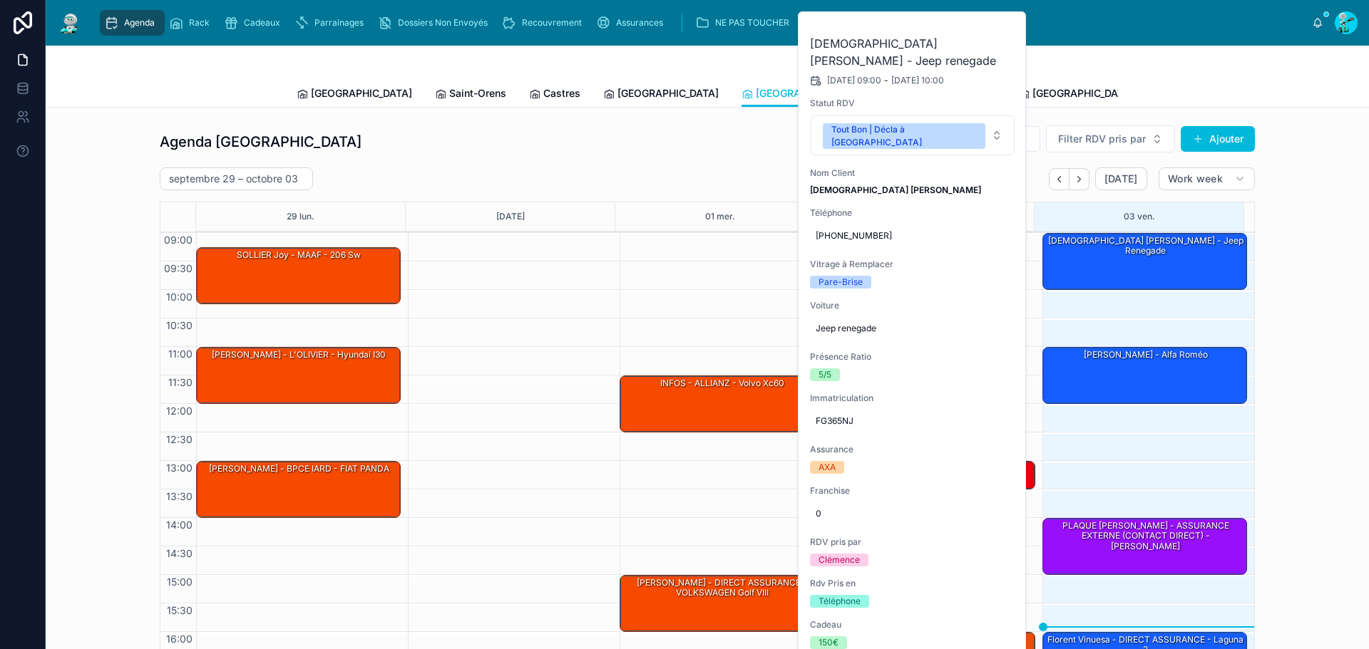
click at [0, 0] on button at bounding box center [0, 0] width 0 height 0
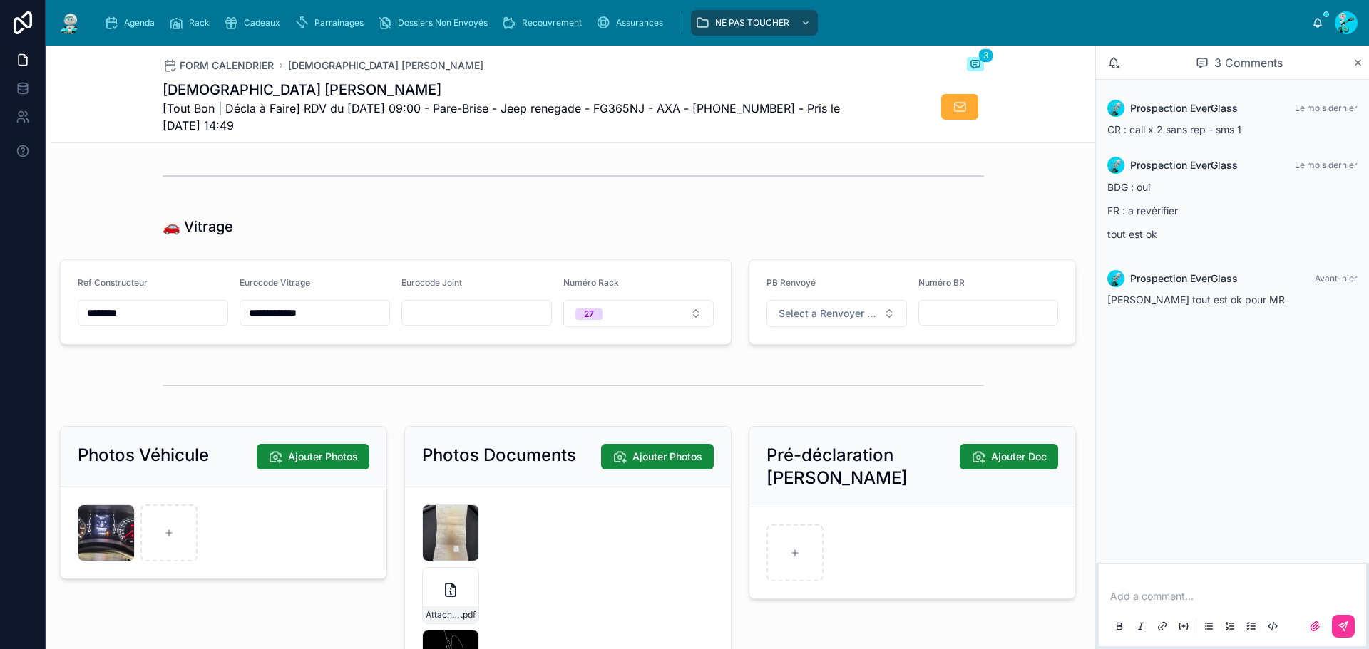
scroll to position [2301, 0]
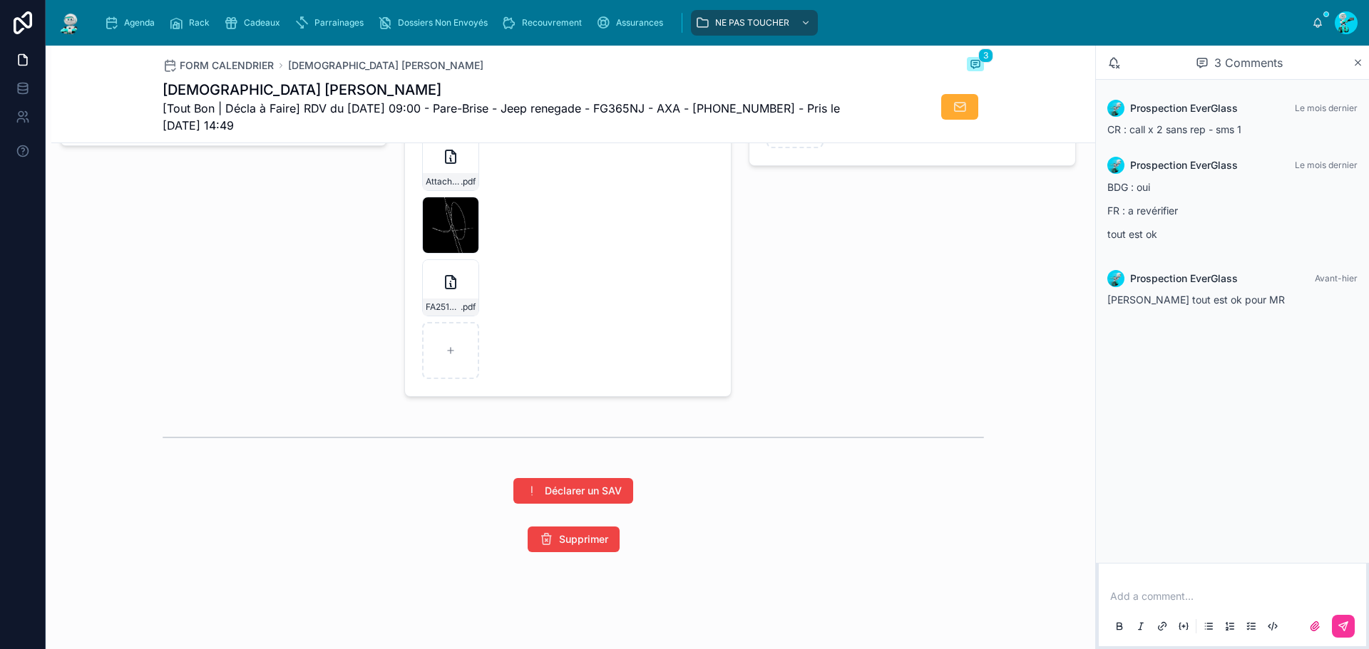
drag, startPoint x: 443, startPoint y: 228, endPoint x: 434, endPoint y: 227, distance: 9.3
click at [443, 228] on div "IMG_3040 .PNG" at bounding box center [450, 225] width 57 height 57
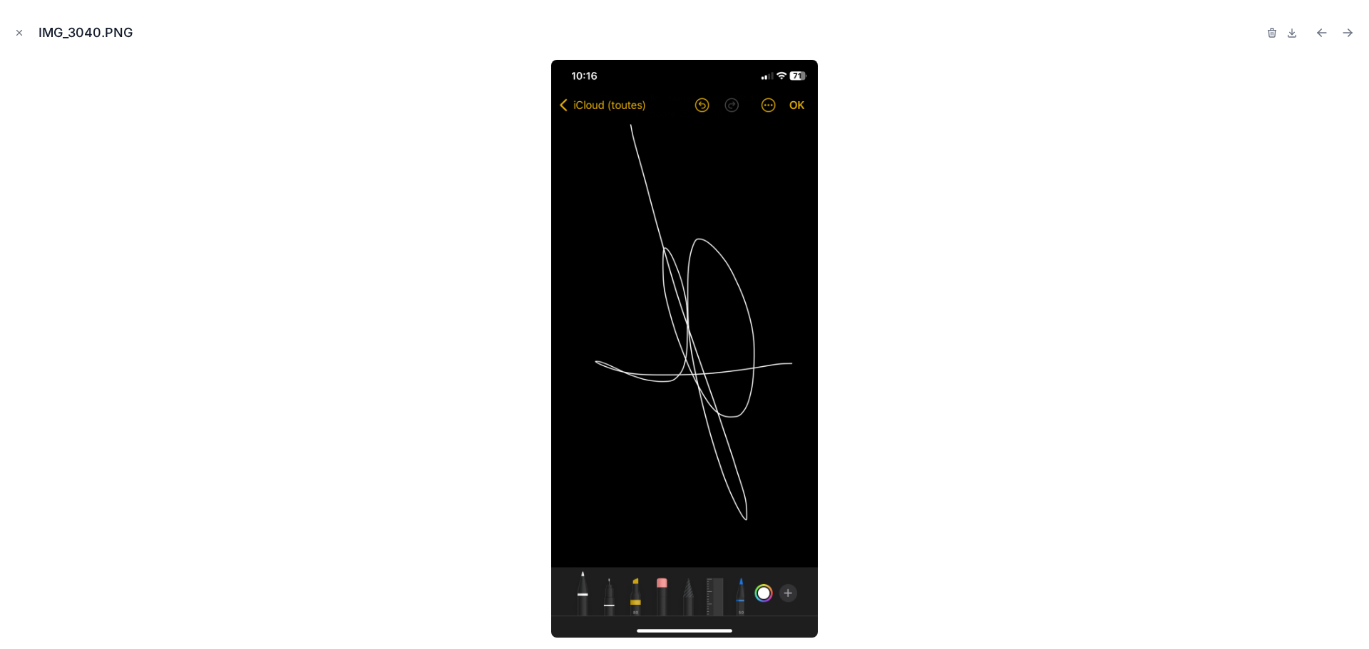
click at [22, 29] on icon "Close modal" at bounding box center [19, 33] width 10 height 10
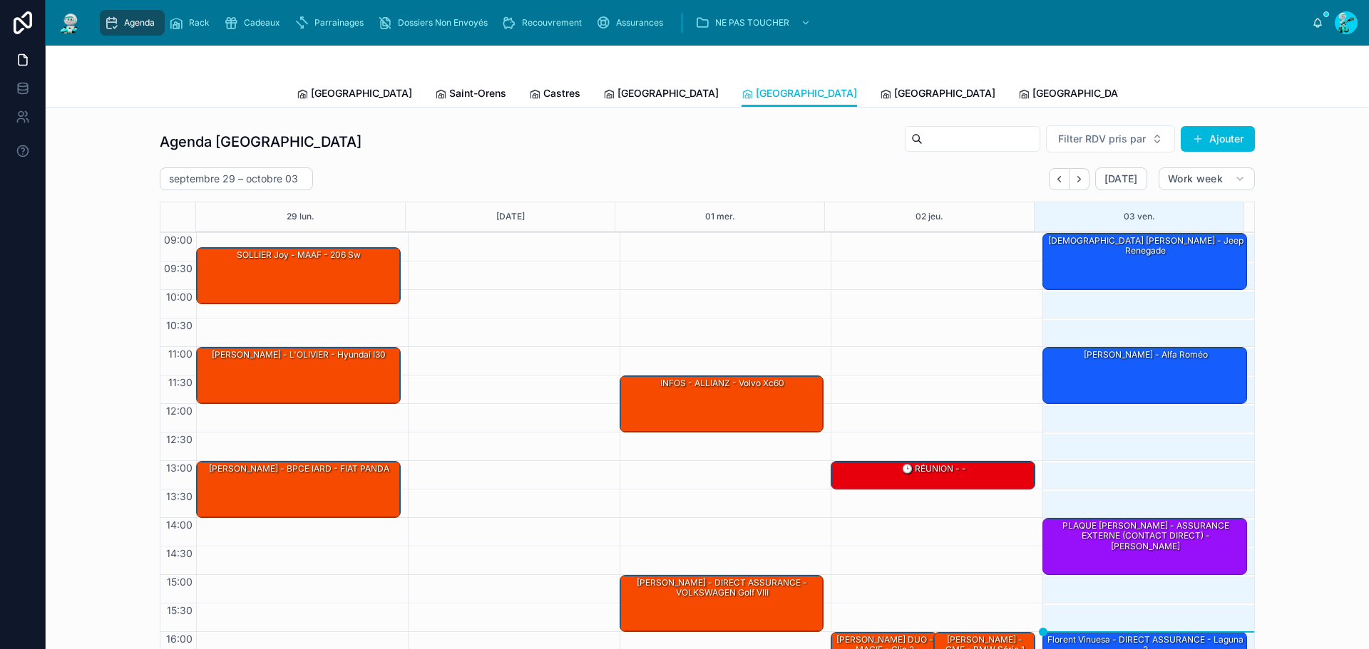
click at [1082, 360] on div "[PERSON_NAME] - alfa roméo" at bounding box center [1145, 355] width 200 height 13
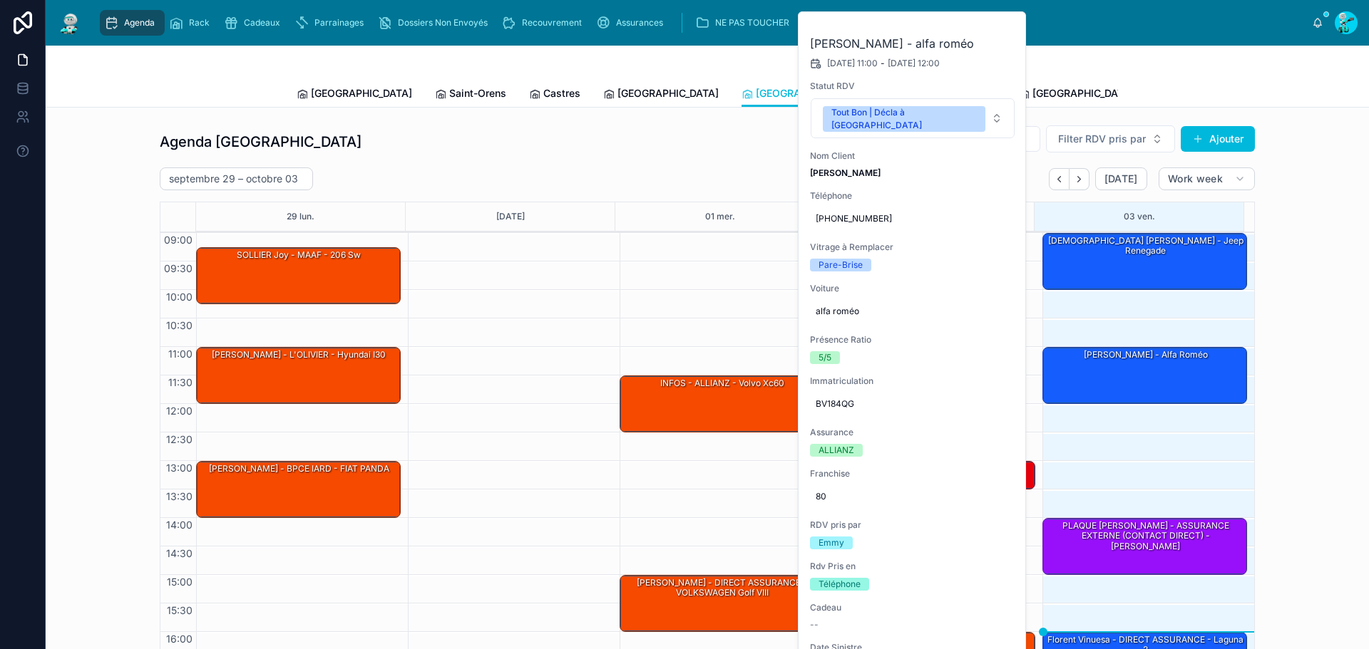
click at [894, 88] on span "[GEOGRAPHIC_DATA]" at bounding box center [944, 93] width 101 height 14
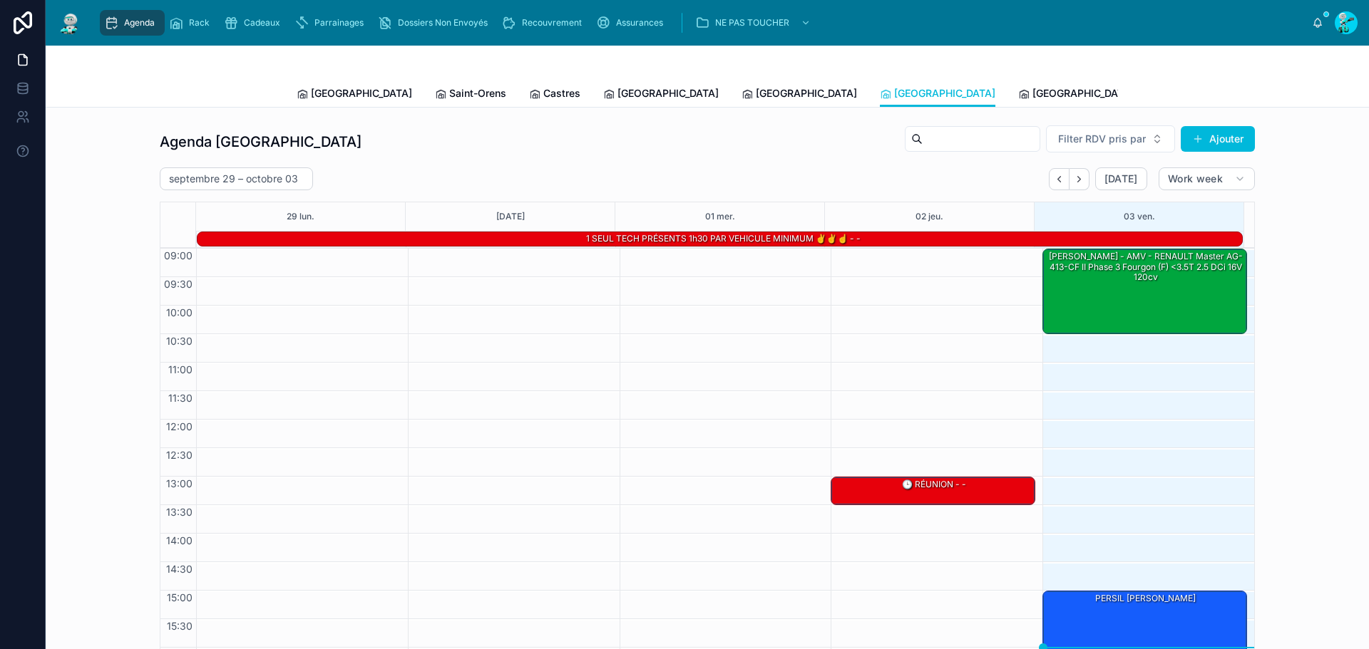
click at [1018, 86] on link "[GEOGRAPHIC_DATA]" at bounding box center [1075, 95] width 115 height 29
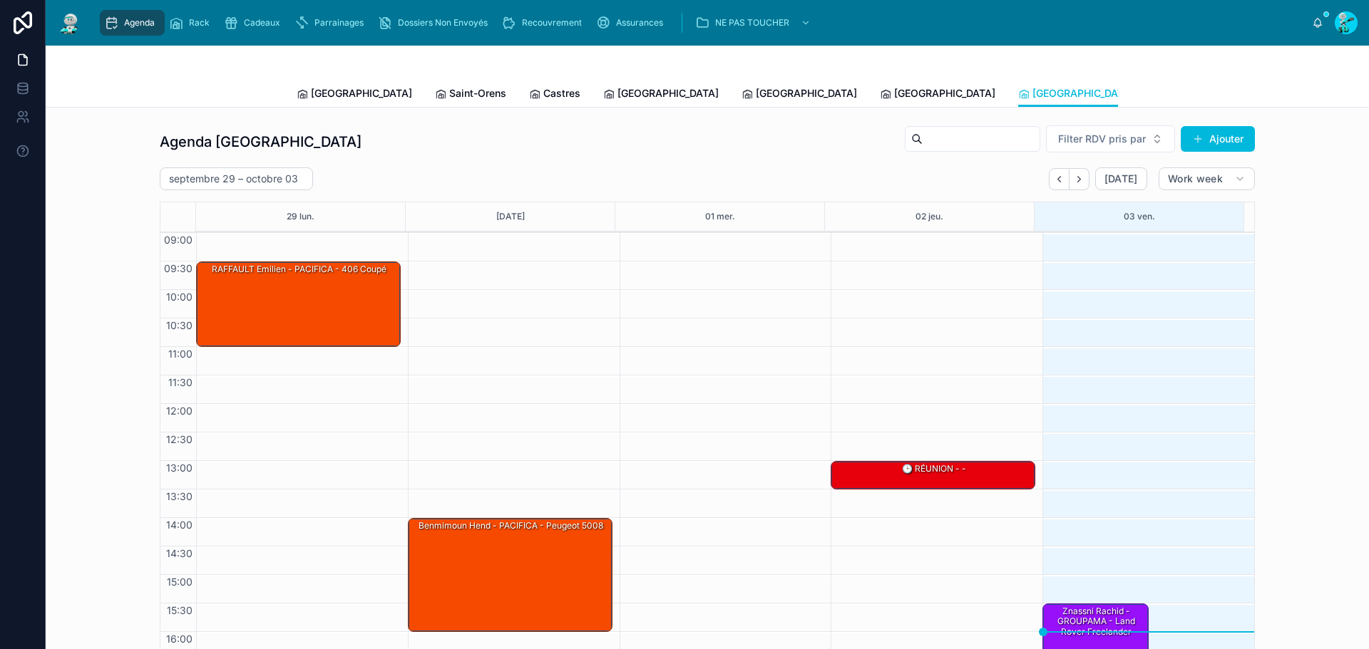
click at [756, 93] on span "[GEOGRAPHIC_DATA]" at bounding box center [806, 93] width 101 height 14
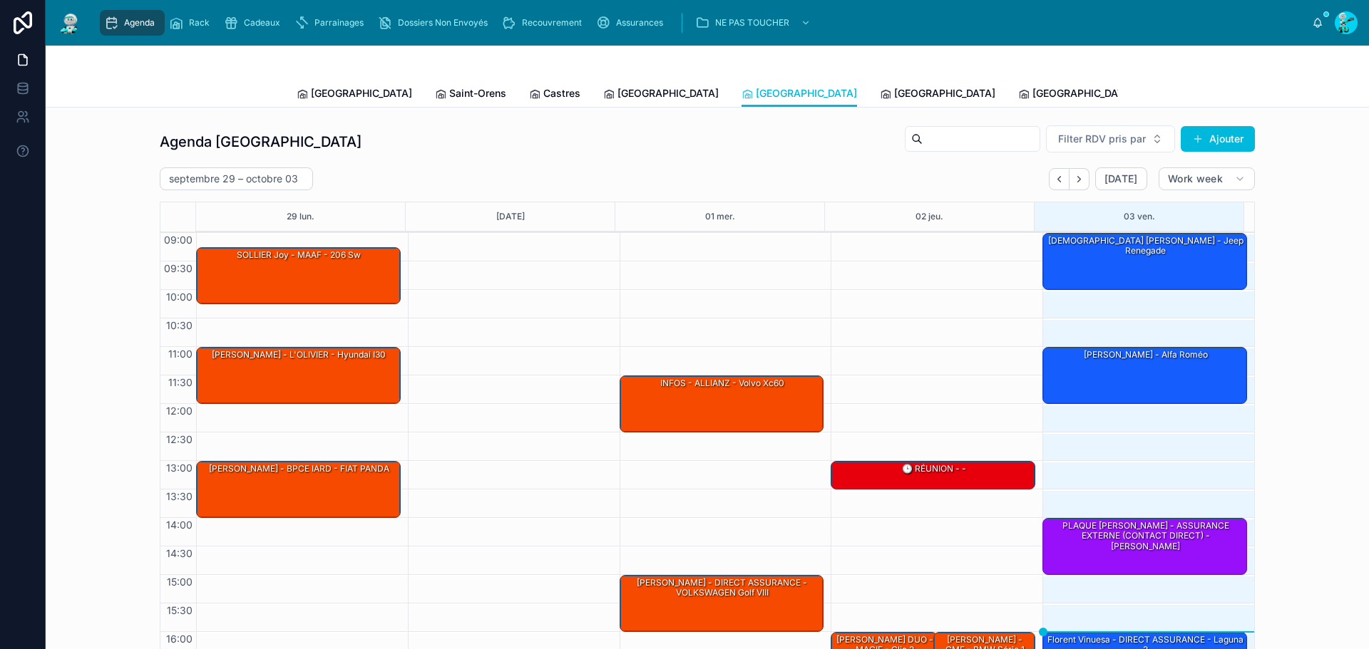
click at [1083, 365] on div "[PERSON_NAME] - alfa roméo" at bounding box center [1145, 375] width 200 height 54
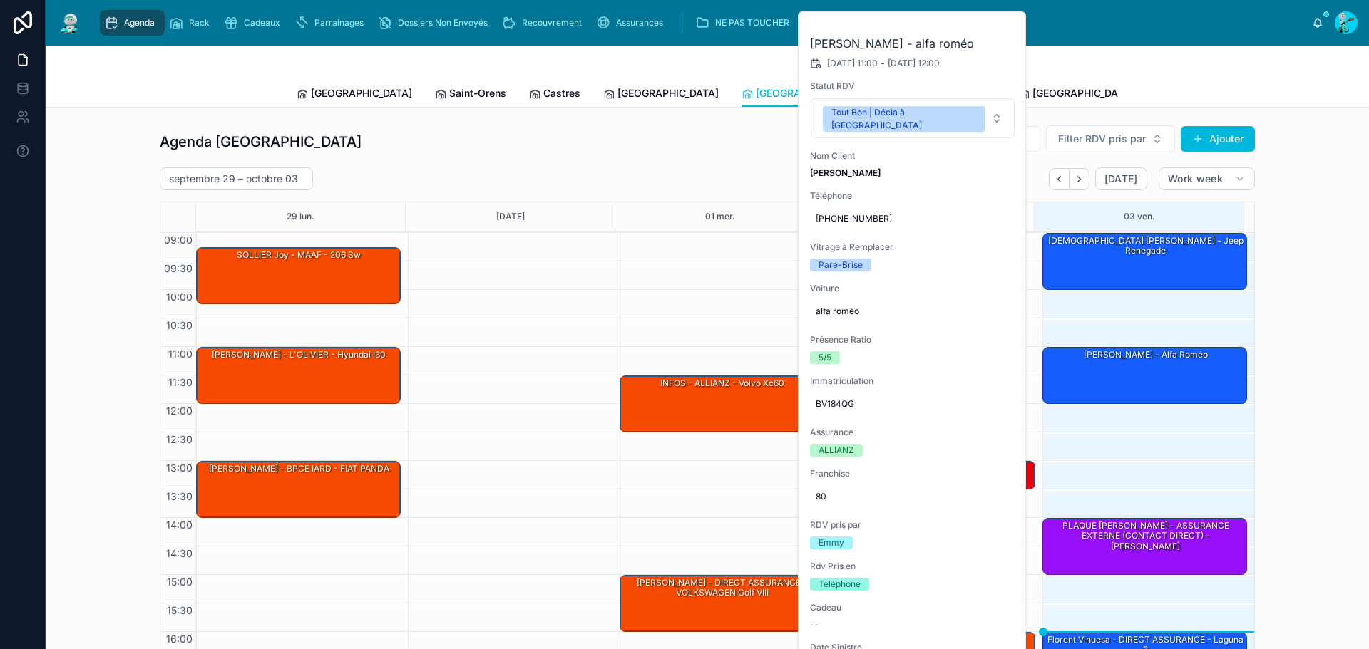
click at [0, 0] on button at bounding box center [0, 0] width 0 height 0
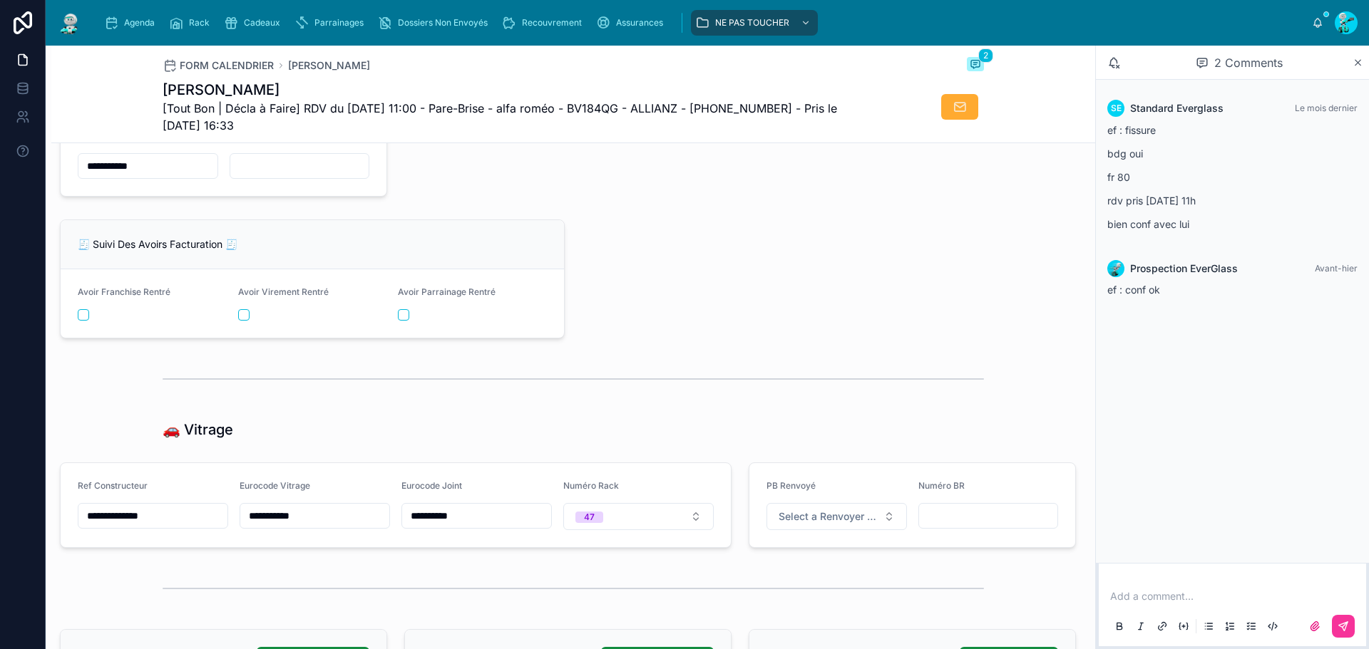
scroll to position [2067, 0]
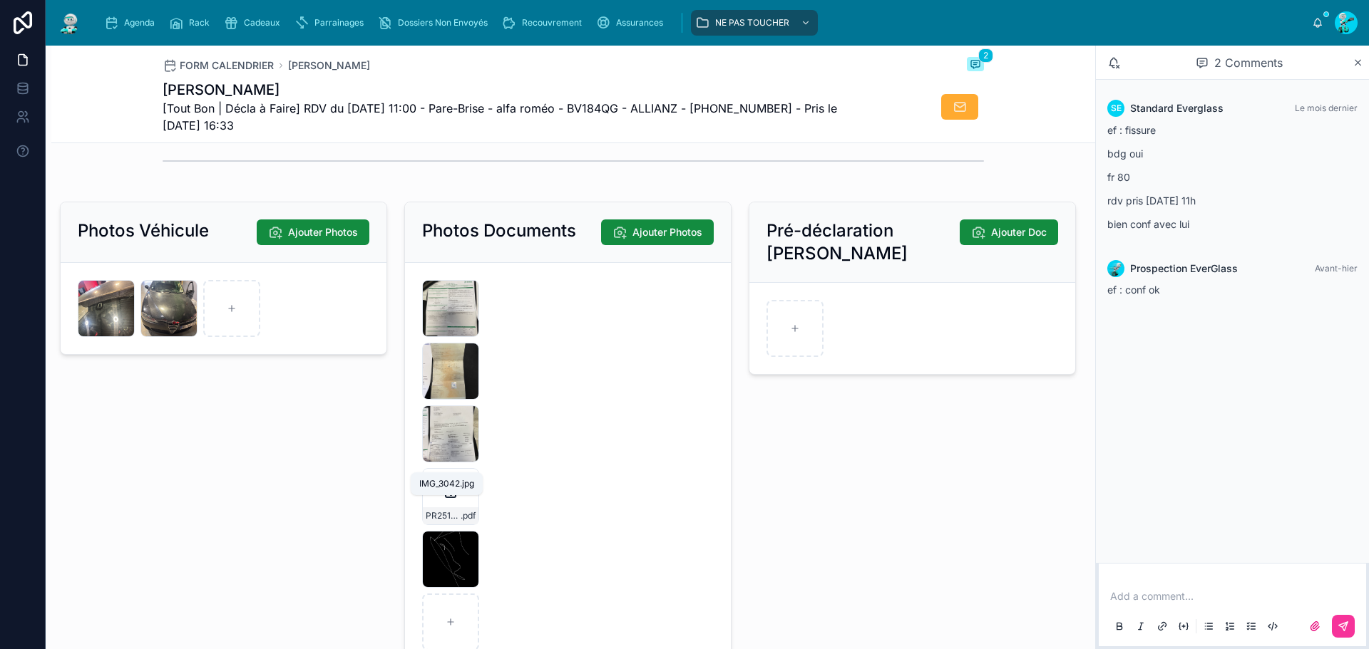
click at [0, 0] on span ".jpg" at bounding box center [0, 0] width 0 height 0
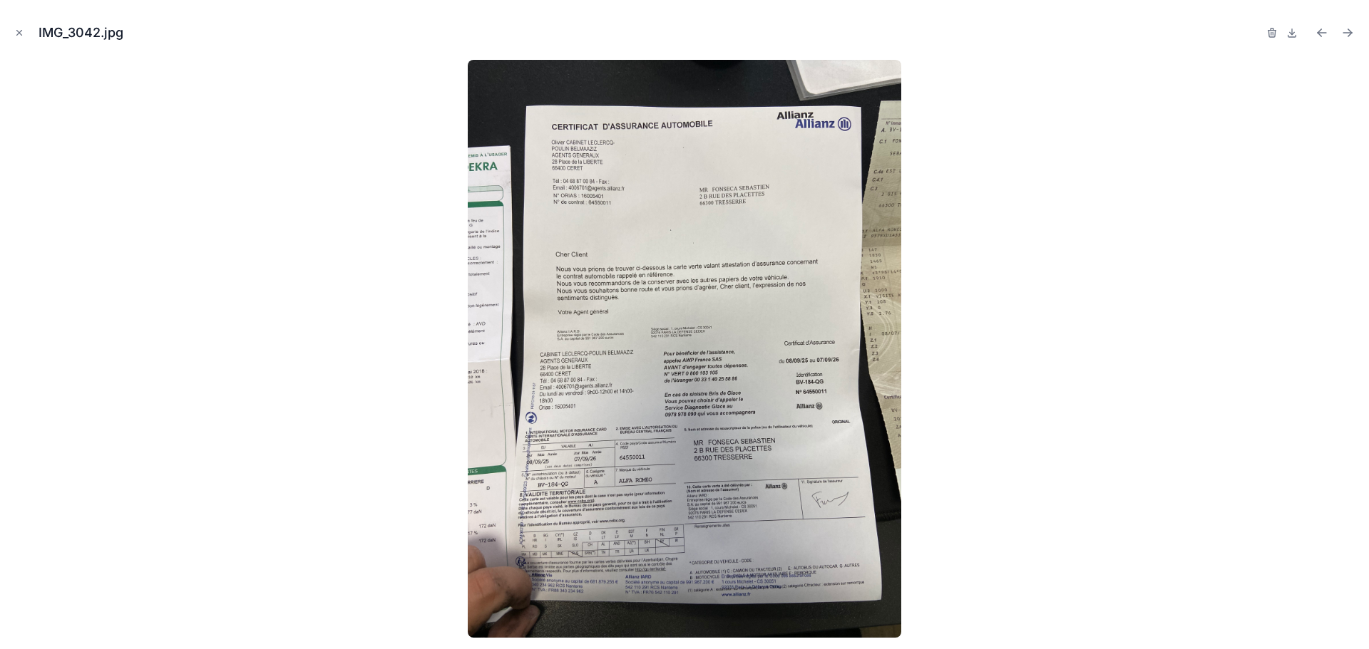
click at [19, 41] on div "IMG_3042.jpg" at bounding box center [684, 32] width 1346 height 43
click at [21, 28] on icon "Close modal" at bounding box center [19, 33] width 10 height 10
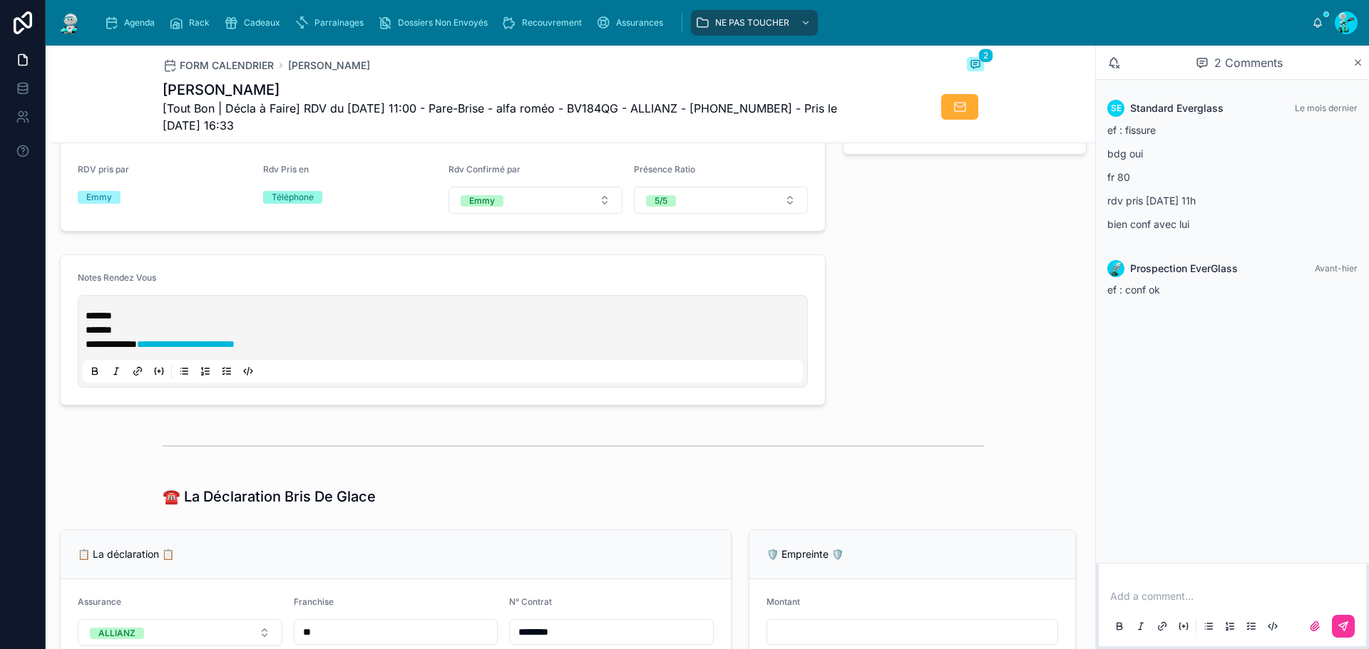
scroll to position [214, 0]
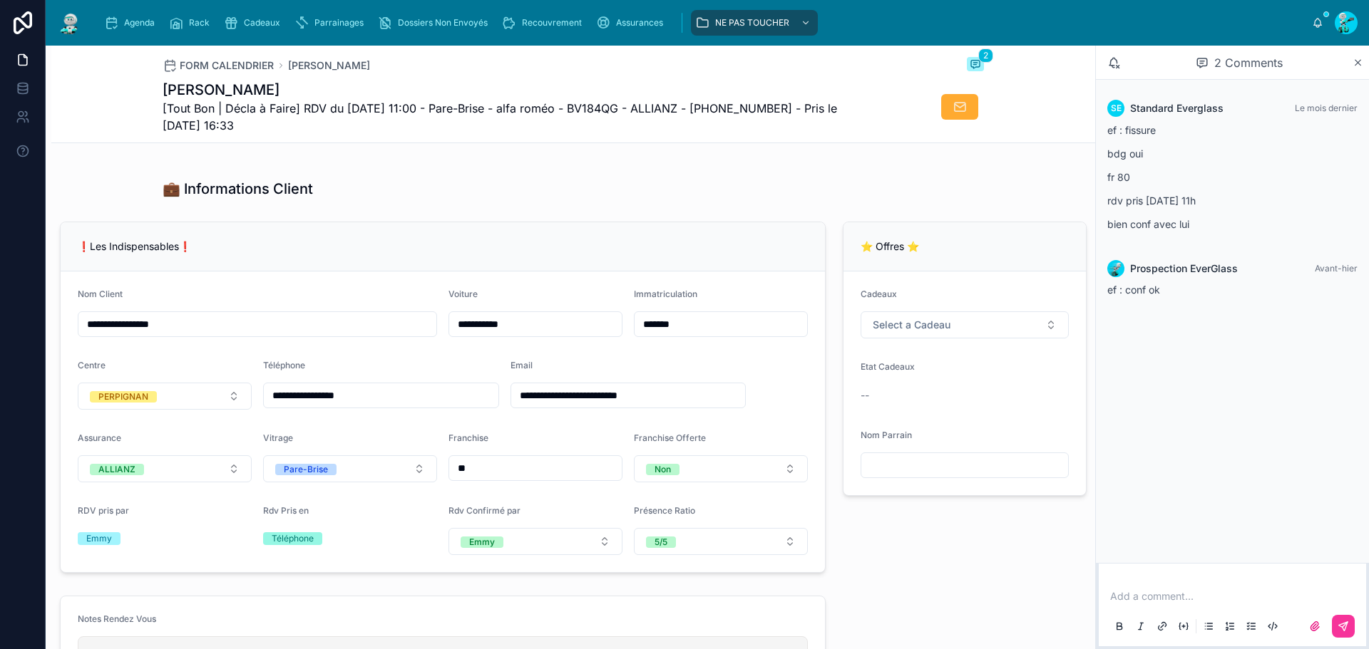
click at [689, 334] on input "*******" at bounding box center [720, 324] width 173 height 20
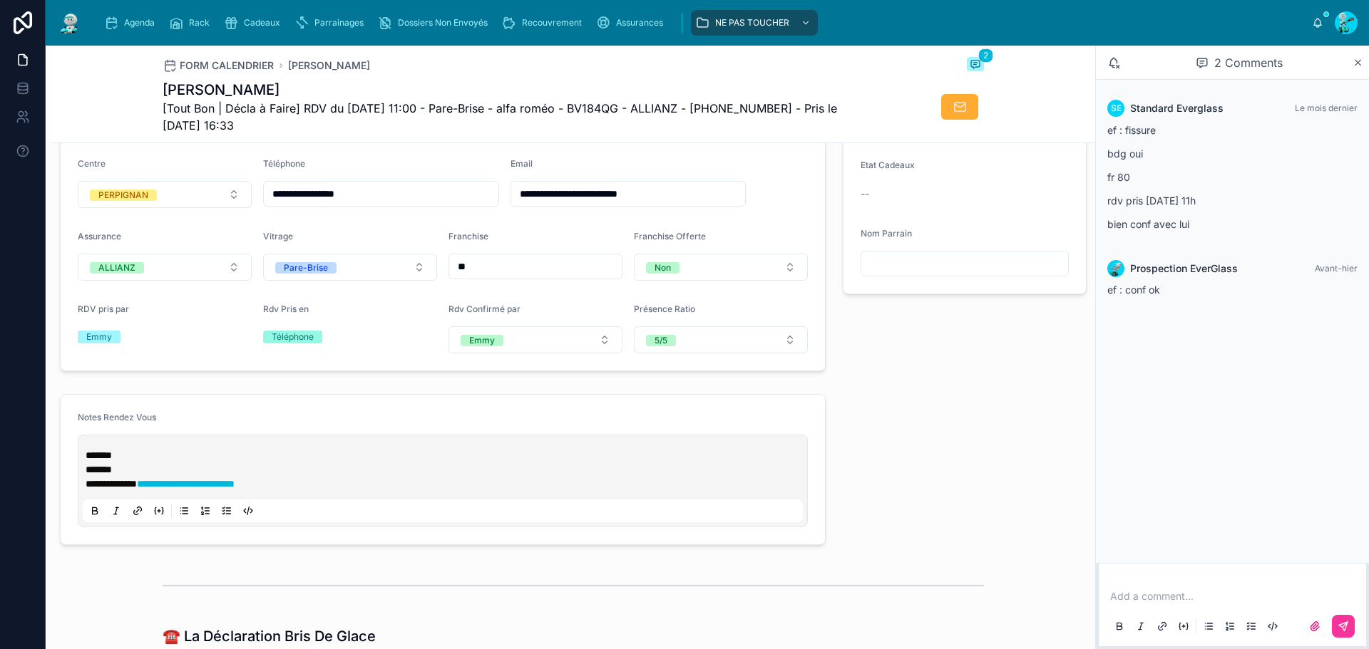
scroll to position [428, 0]
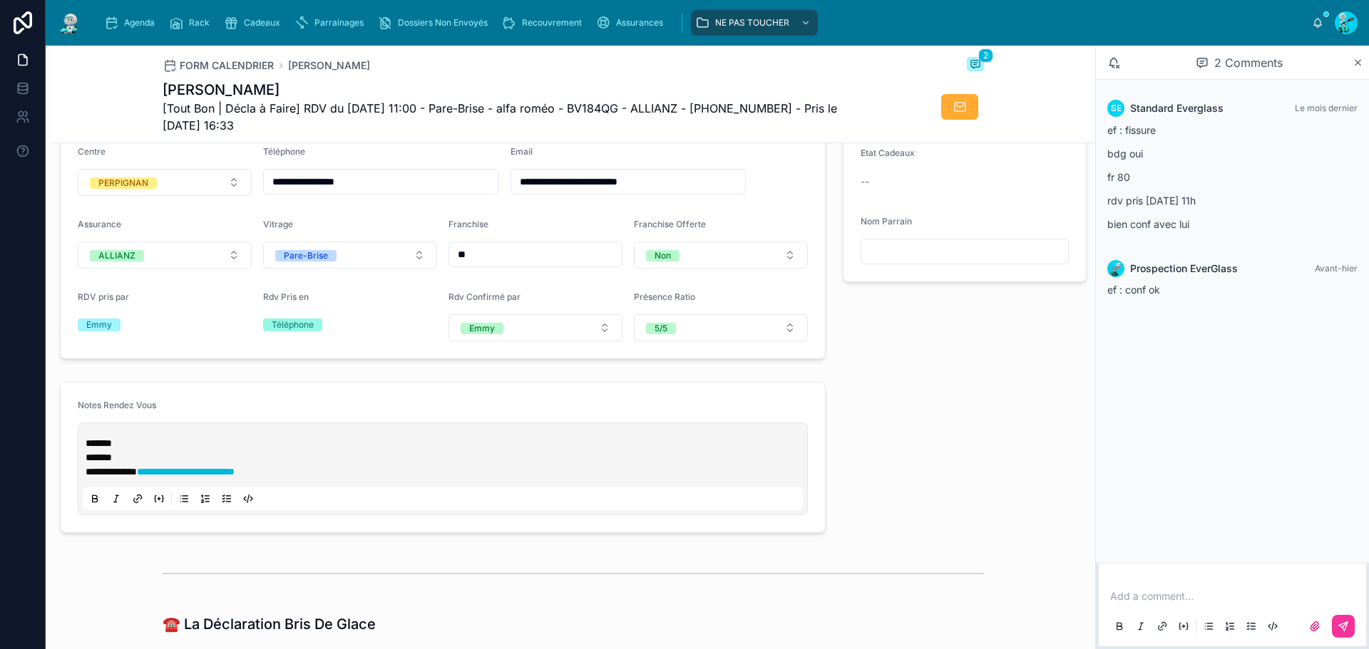
click at [85, 455] on div "**********" at bounding box center [443, 469] width 720 height 83
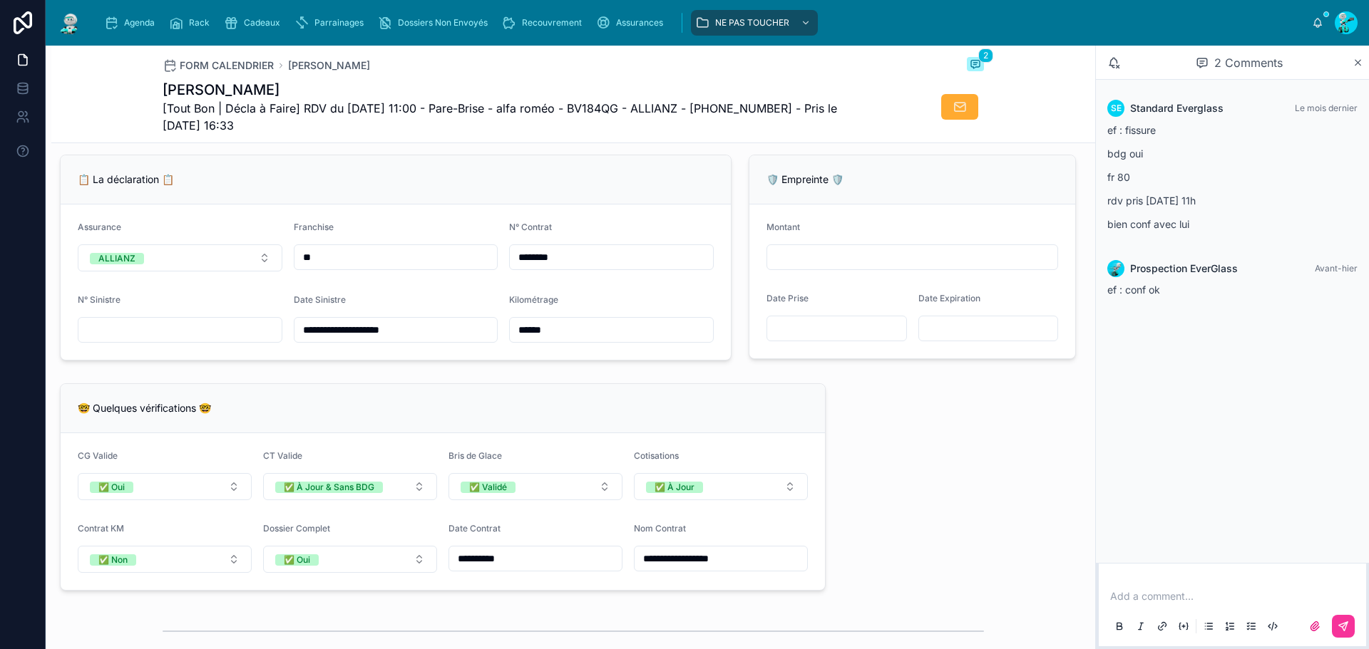
scroll to position [927, 0]
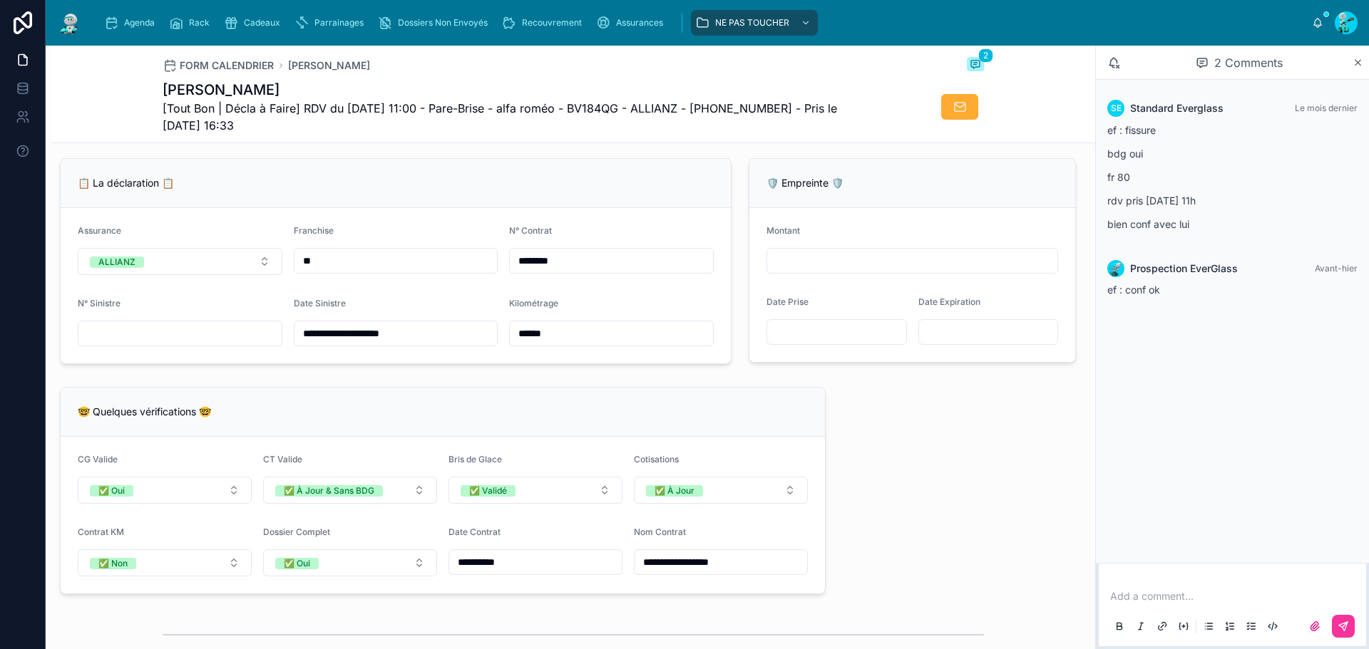
click at [106, 15] on div "Agenda" at bounding box center [132, 22] width 56 height 23
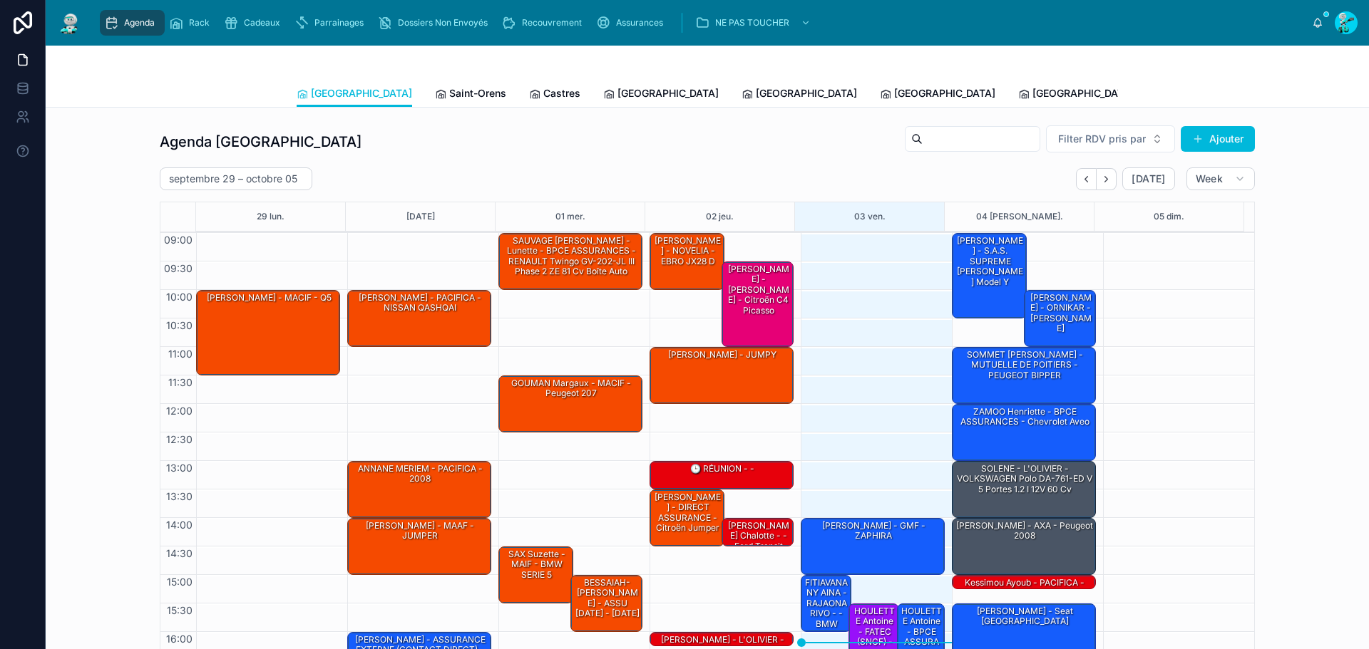
scroll to position [83, 0]
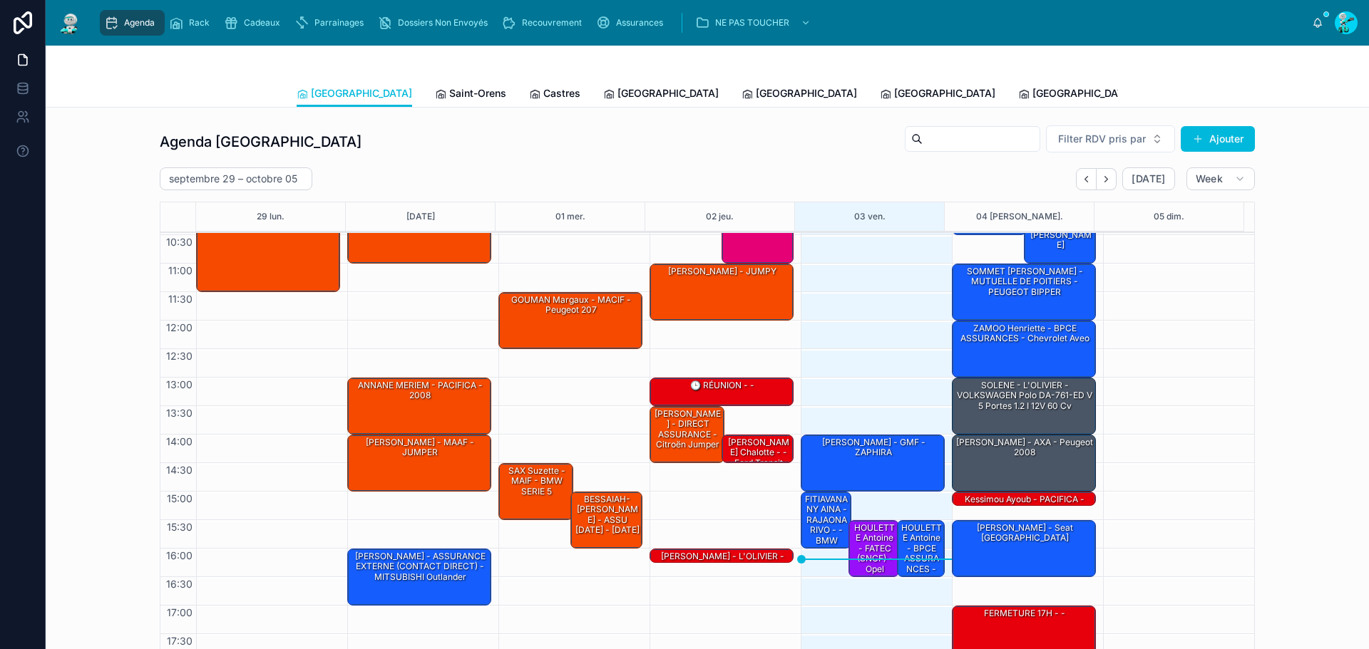
click at [1171, 88] on span "[PERSON_NAME]" at bounding box center [1212, 93] width 82 height 14
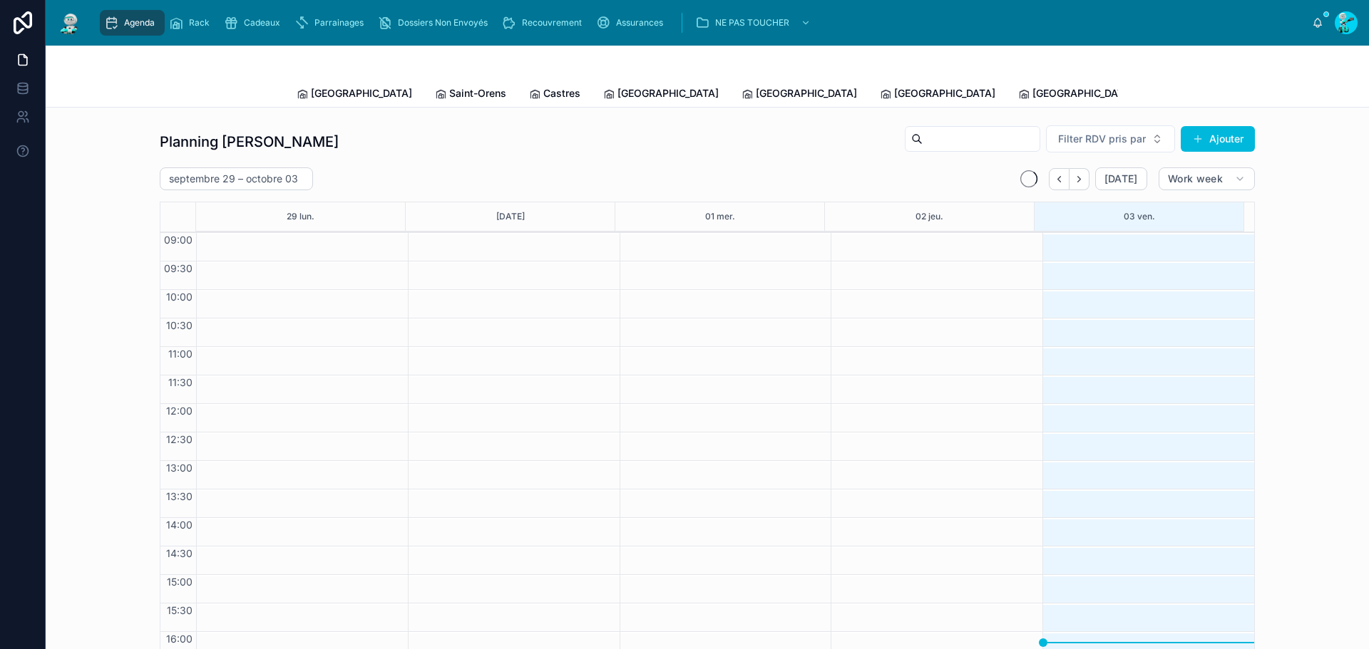
scroll to position [83, 0]
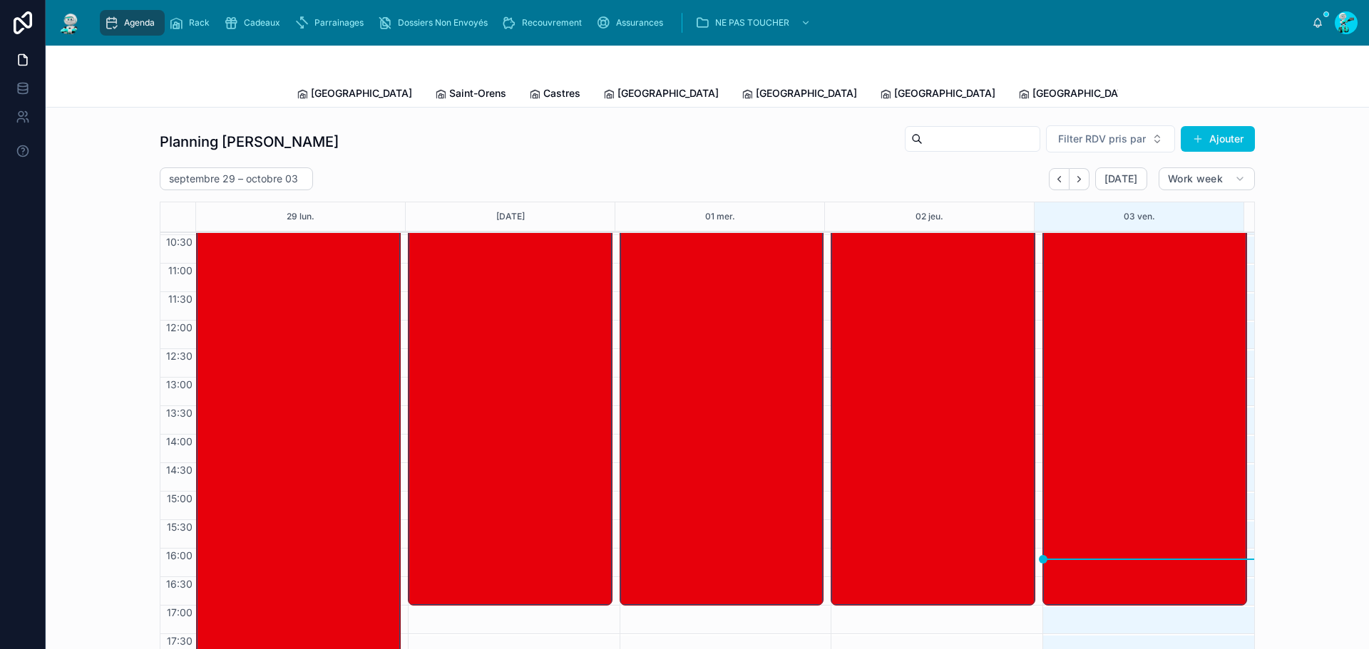
click at [1275, 86] on link "Tous Centres" at bounding box center [1313, 95] width 77 height 29
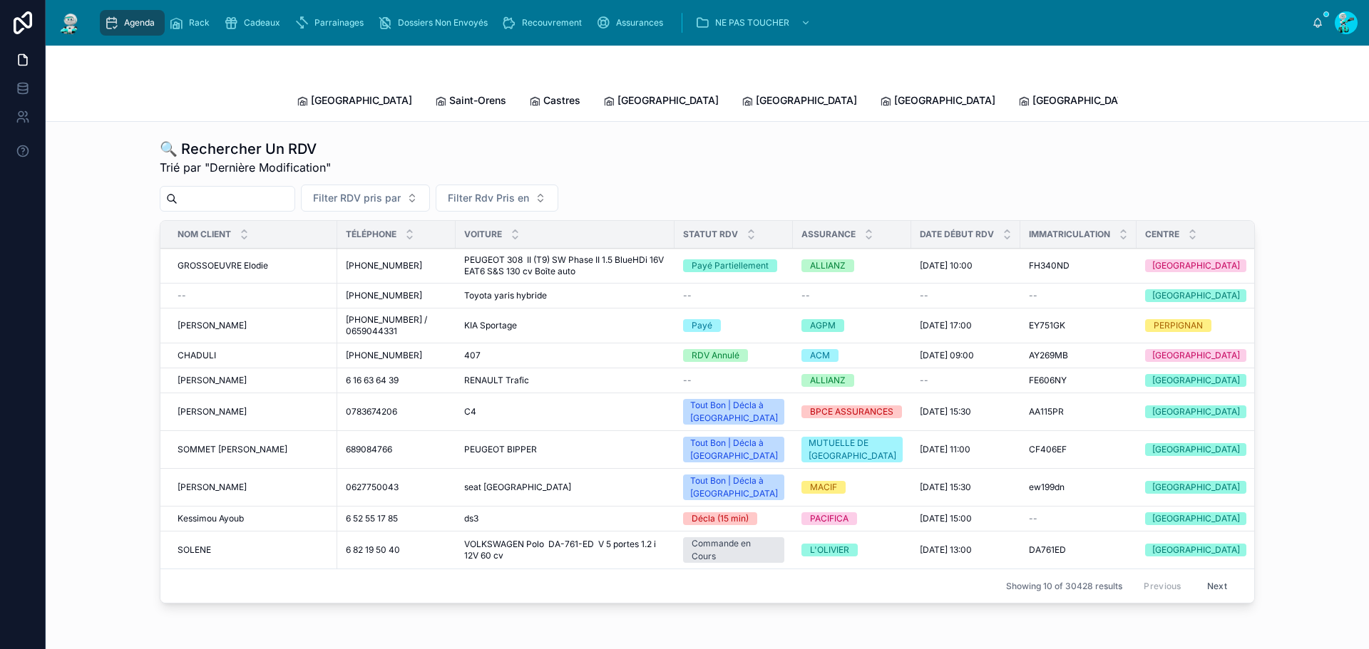
click at [269, 195] on div at bounding box center [227, 199] width 135 height 26
paste input "*******"
drag, startPoint x: 265, startPoint y: 185, endPoint x: 247, endPoint y: 183, distance: 18.7
click at [265, 189] on input "*******" at bounding box center [236, 199] width 117 height 20
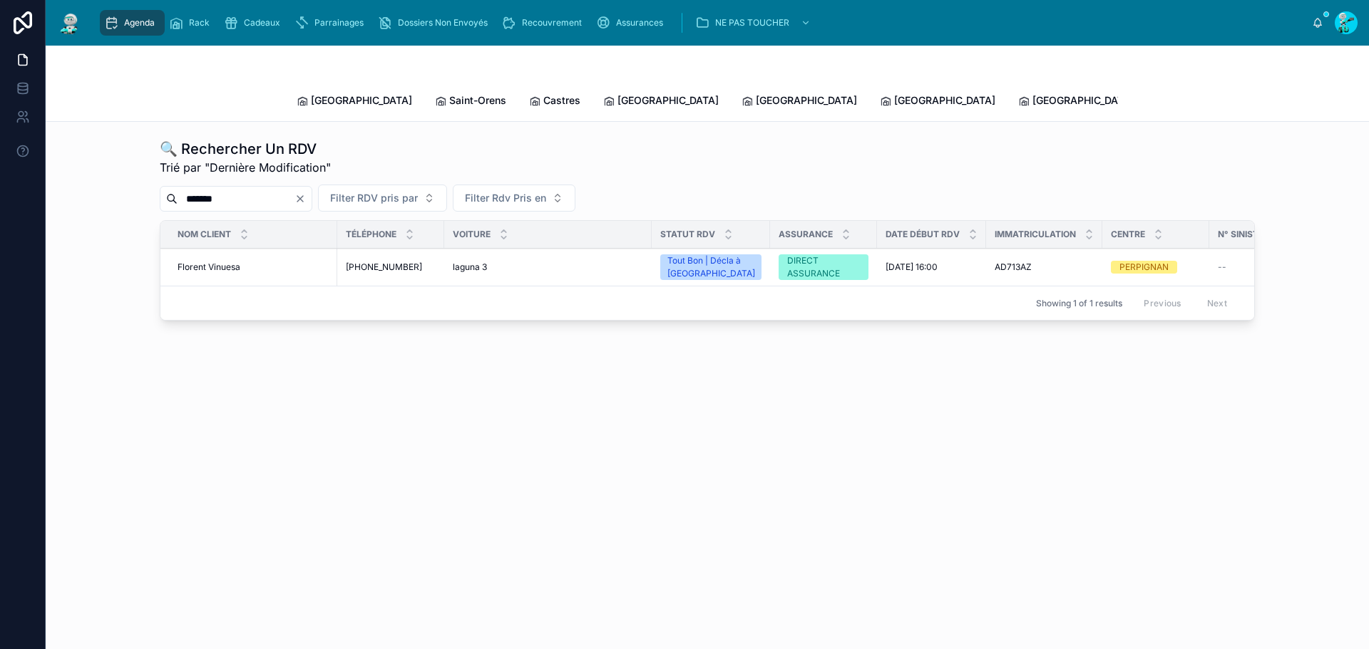
type input "*******"
click at [238, 262] on span "Florent Vinuesa" at bounding box center [209, 267] width 63 height 11
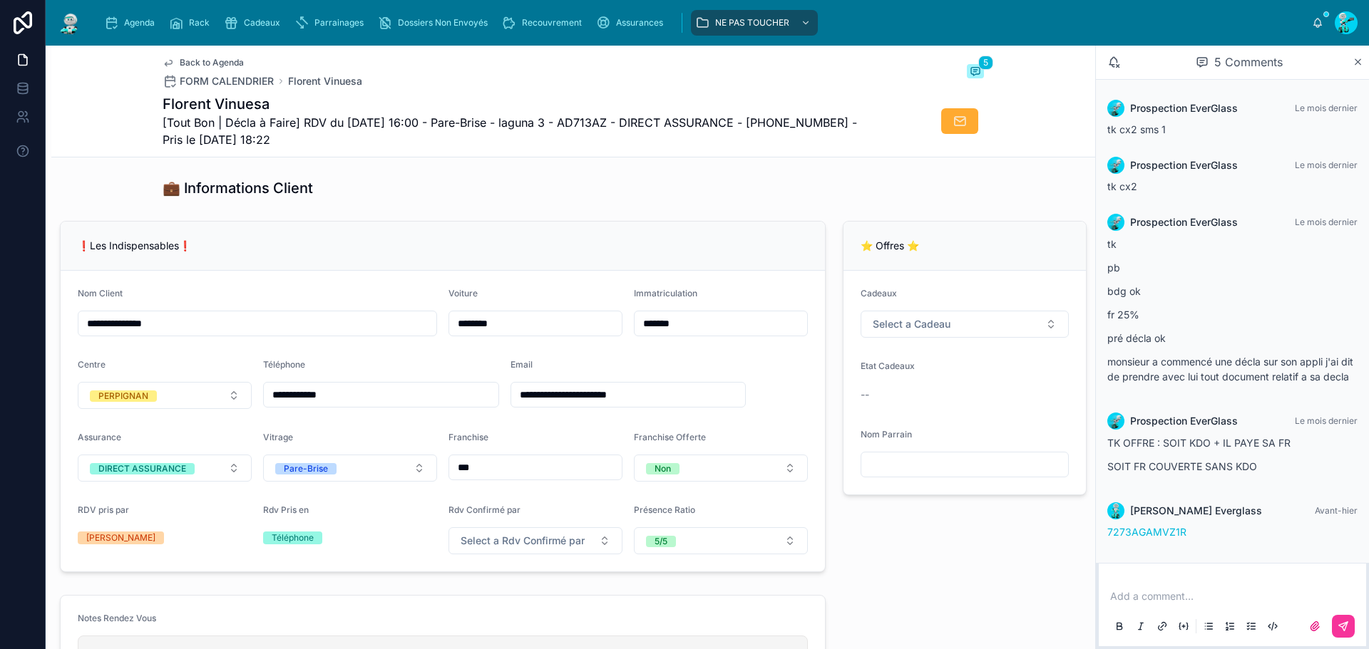
scroll to position [214, 0]
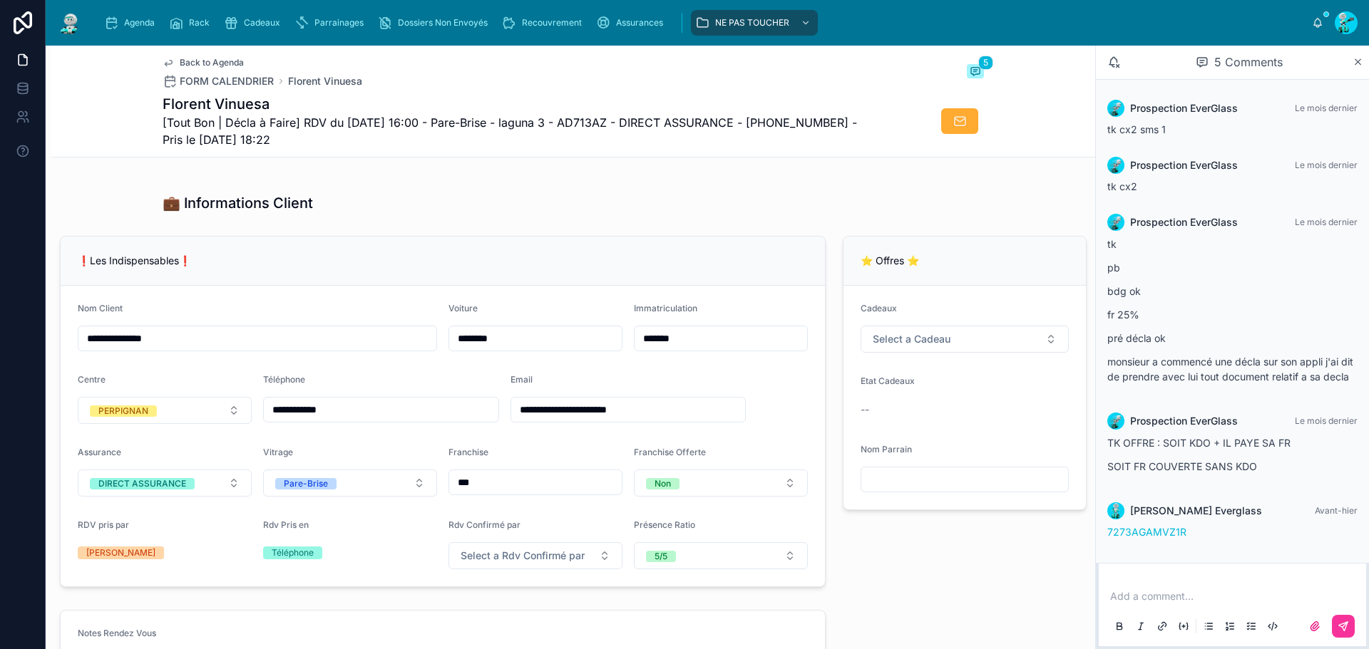
drag, startPoint x: 691, startPoint y: 338, endPoint x: 684, endPoint y: 344, distance: 9.1
click at [691, 338] on div "*******" at bounding box center [721, 339] width 174 height 26
click at [684, 346] on input "*******" at bounding box center [720, 339] width 173 height 20
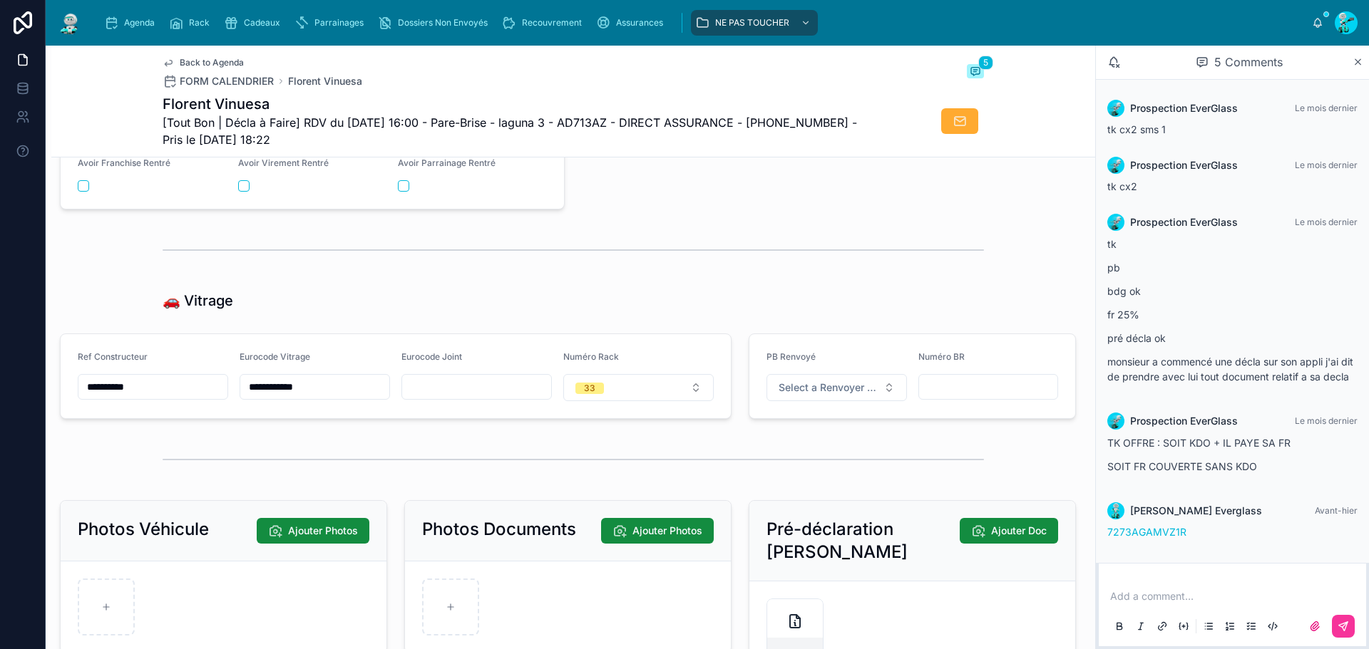
scroll to position [1782, 0]
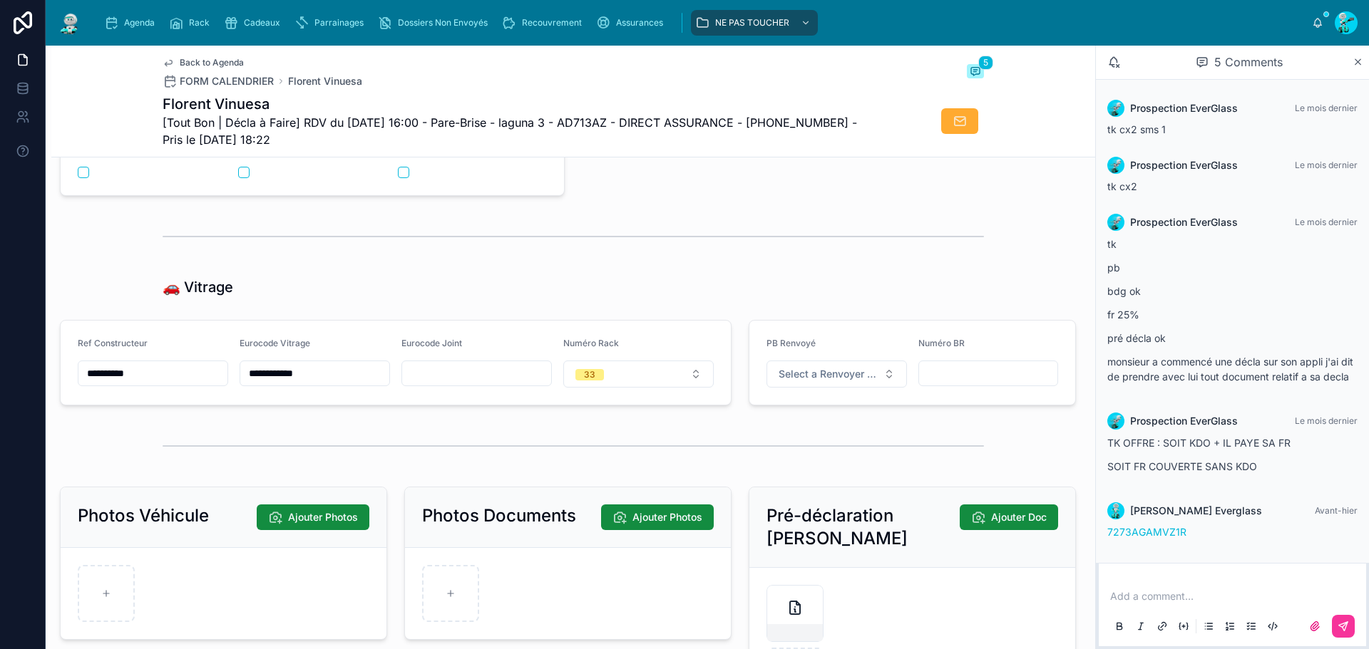
click at [169, 371] on div "**********" at bounding box center [153, 363] width 150 height 50
click at [166, 383] on input "**********" at bounding box center [152, 374] width 149 height 20
type input "**********"
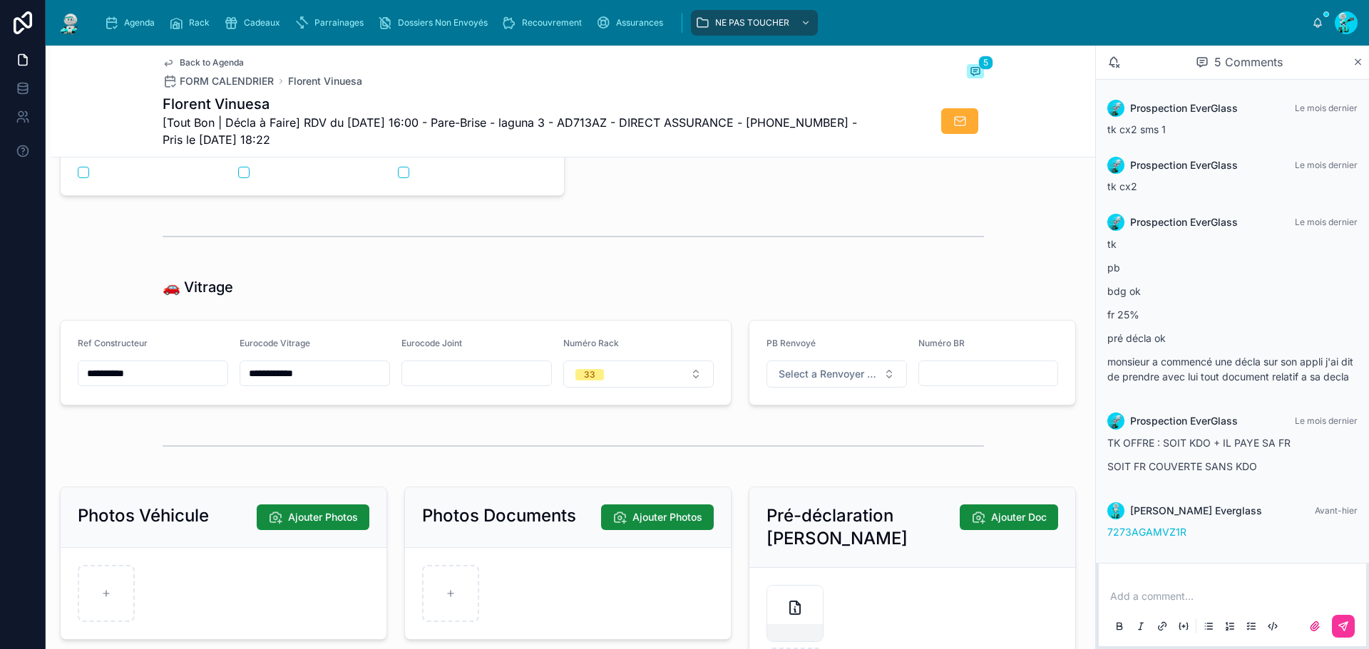
type input "**********"
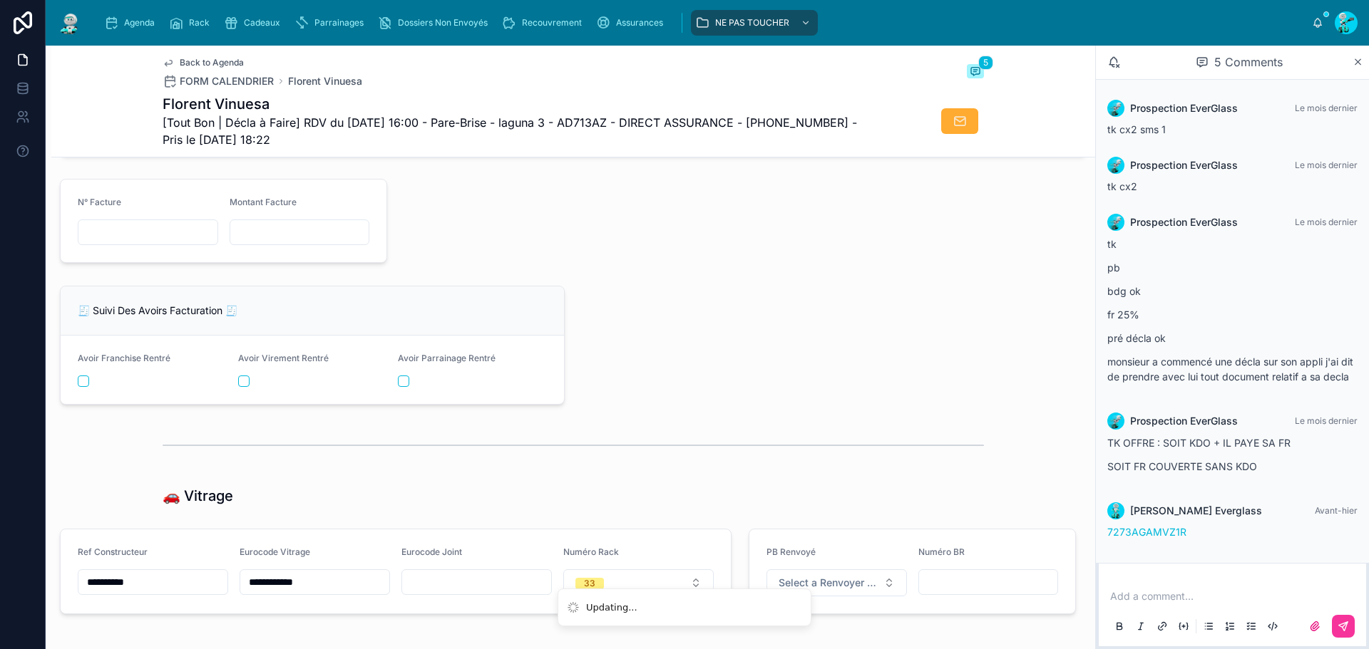
scroll to position [1548, 0]
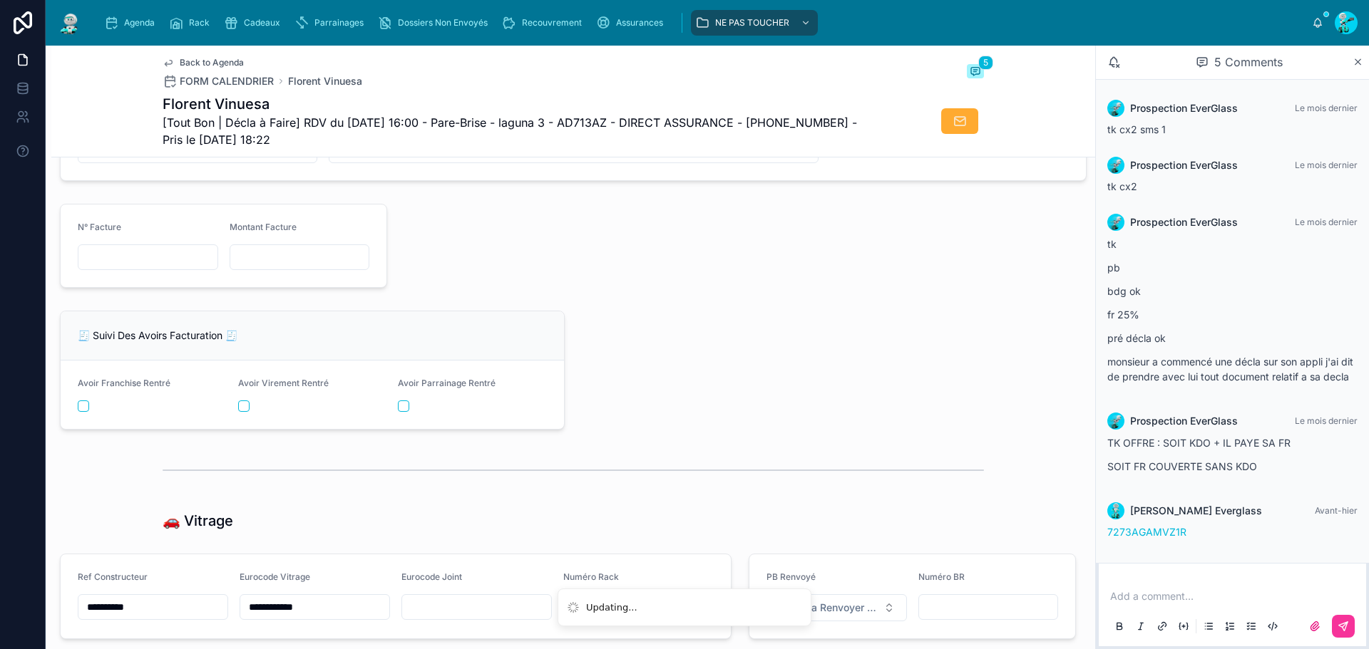
drag, startPoint x: 140, startPoint y: 258, endPoint x: 155, endPoint y: 258, distance: 15.0
click at [140, 258] on input "text" at bounding box center [147, 257] width 139 height 20
click at [148, 267] on input "text" at bounding box center [147, 257] width 139 height 20
paste input "**********"
type input "**********"
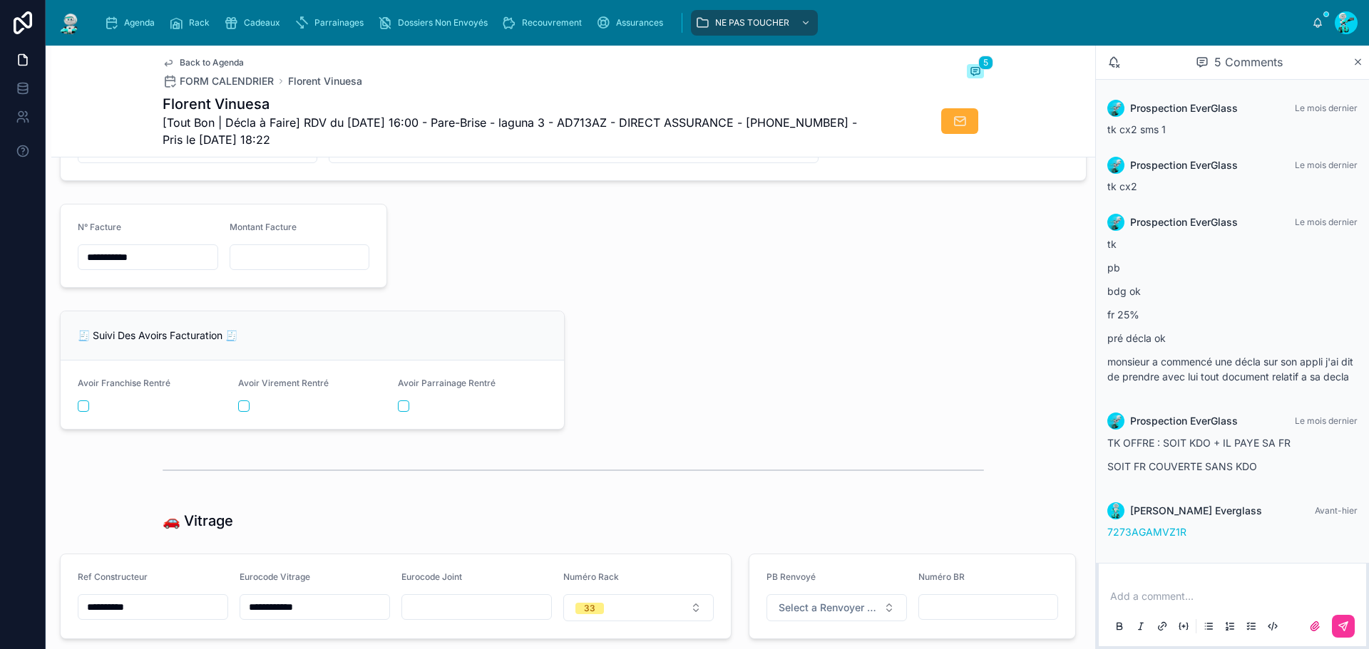
type input "**********"
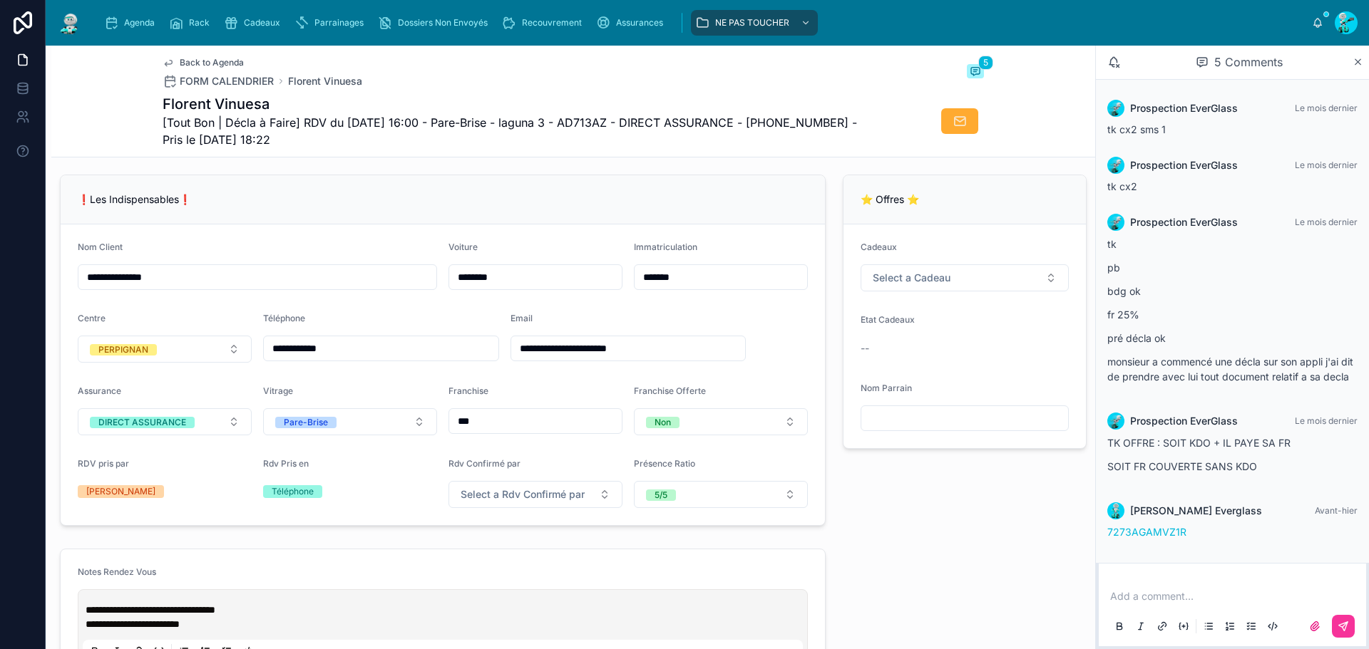
scroll to position [265, 0]
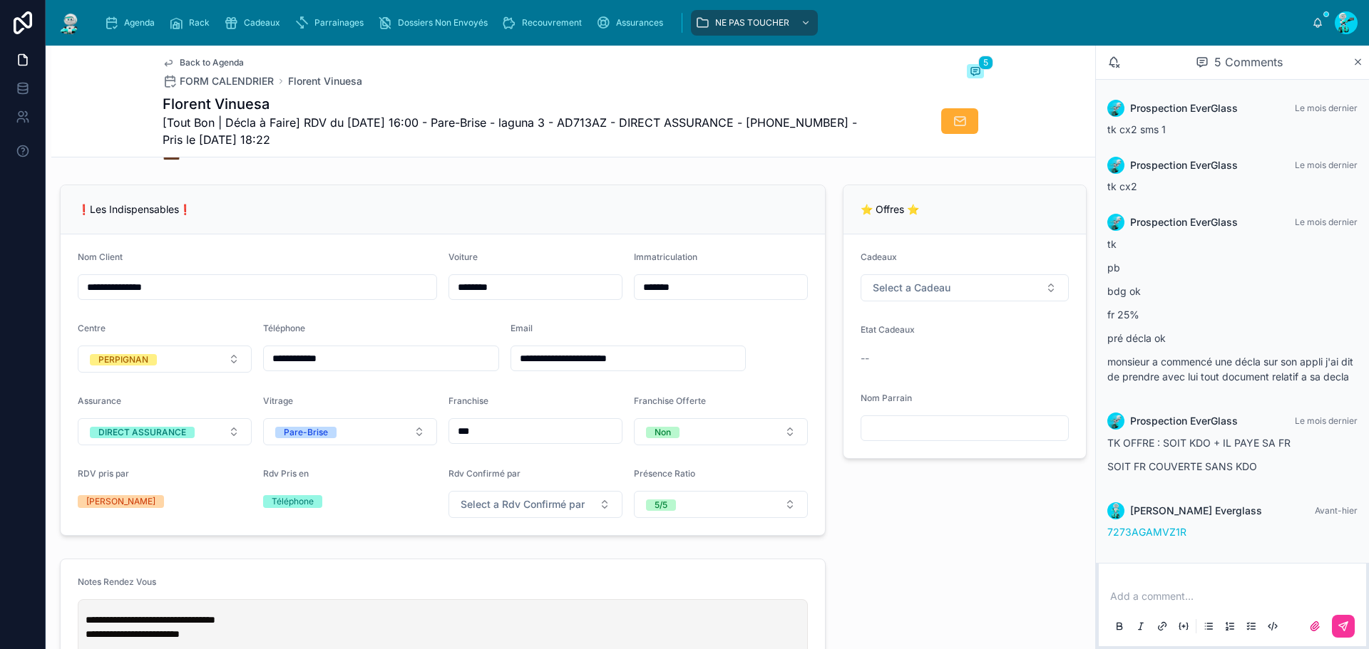
type input "**********"
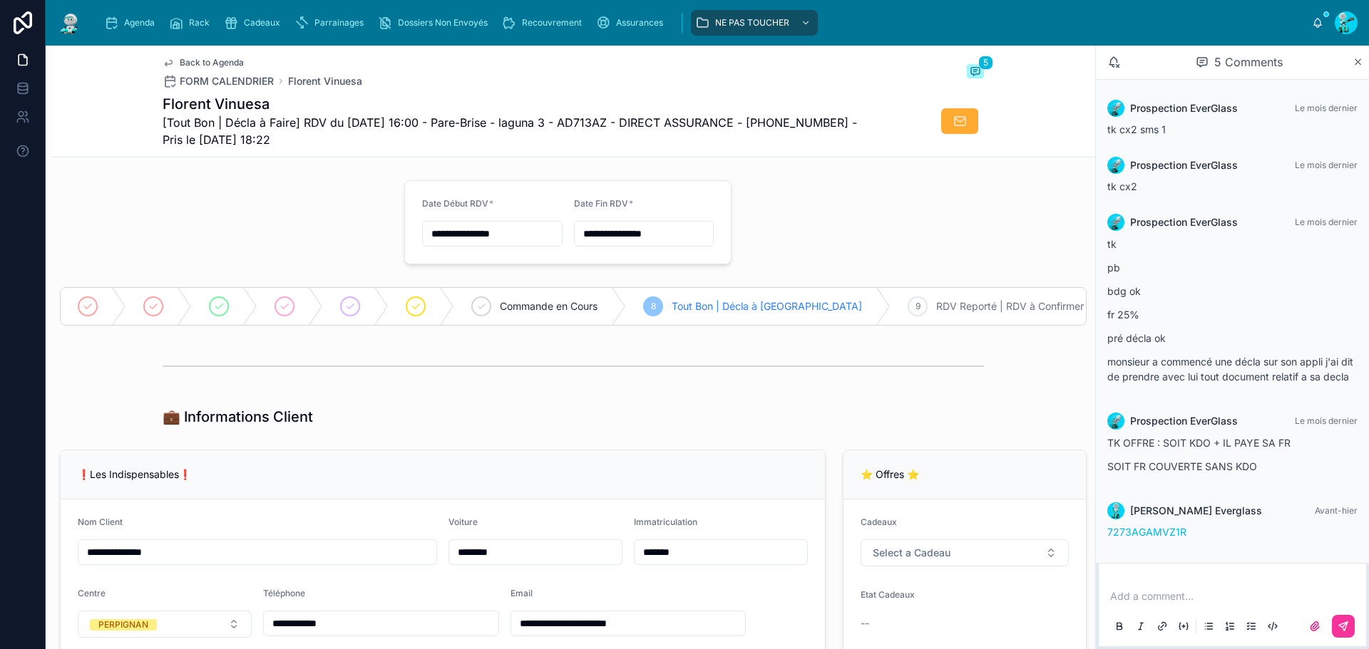
type input "**********"
click at [121, 26] on div "Agenda" at bounding box center [132, 22] width 56 height 23
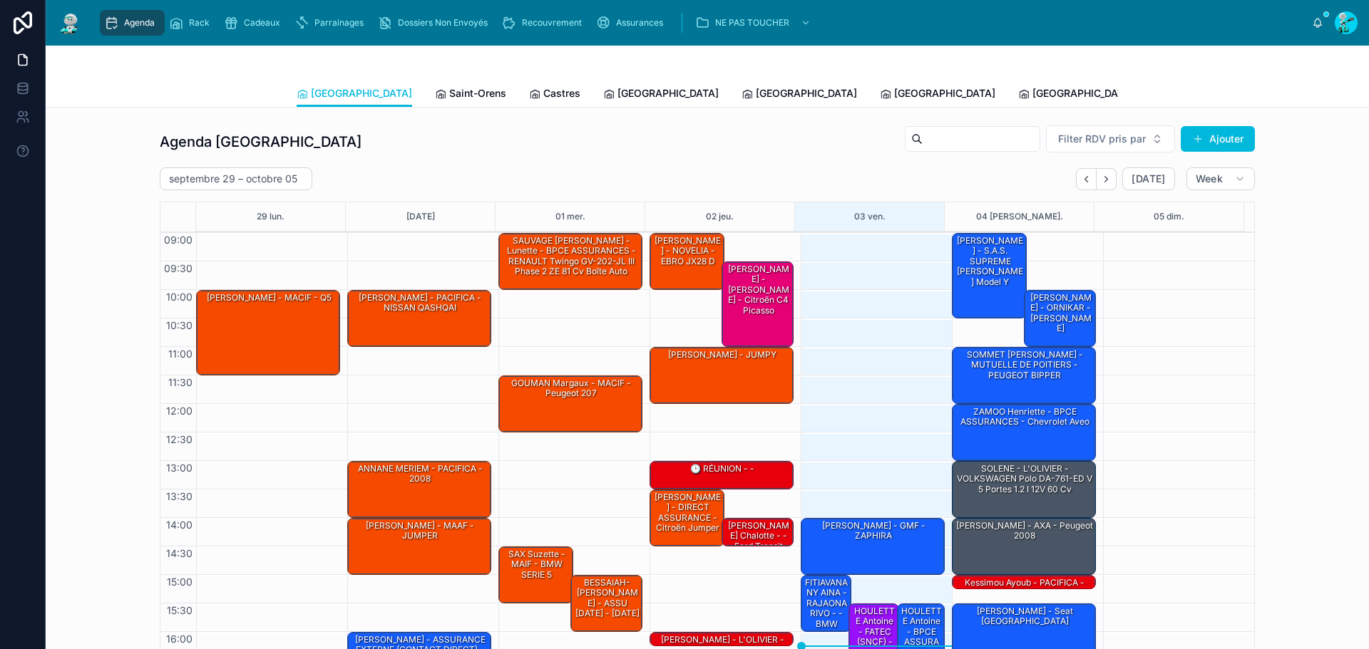
click at [435, 86] on link "Saint-Orens" at bounding box center [470, 95] width 71 height 29
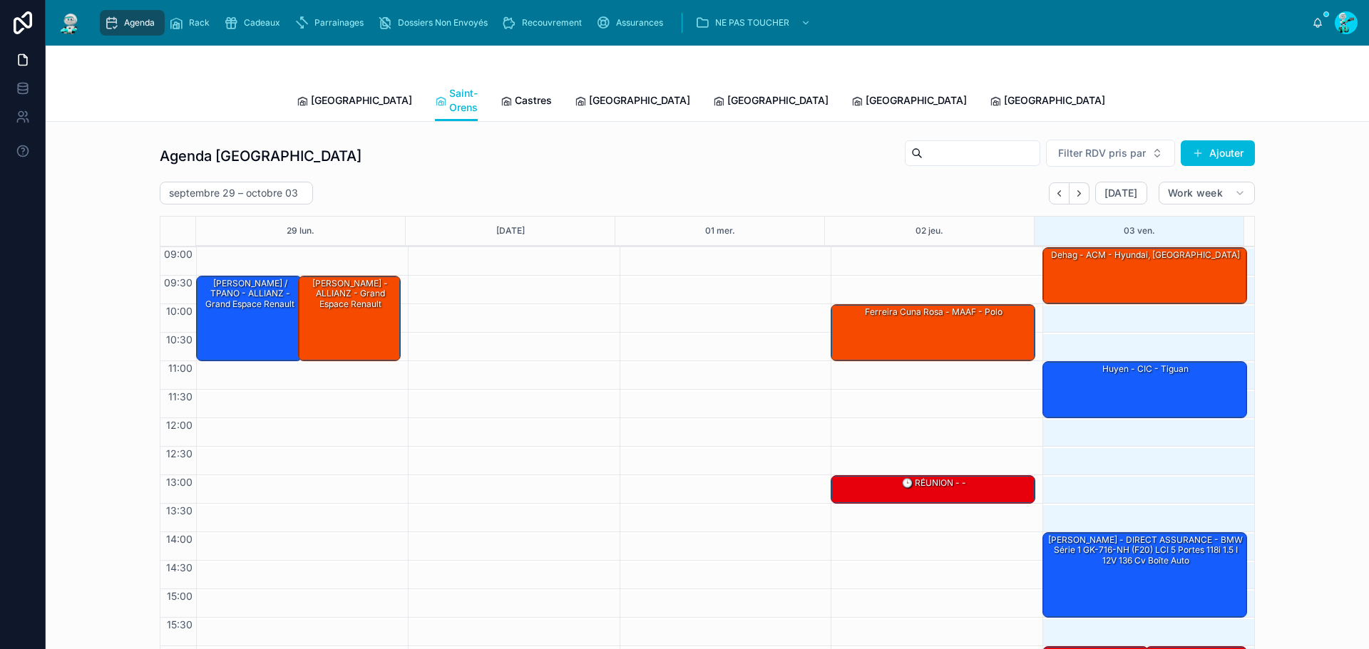
click at [506, 102] on link "Castres" at bounding box center [525, 102] width 51 height 29
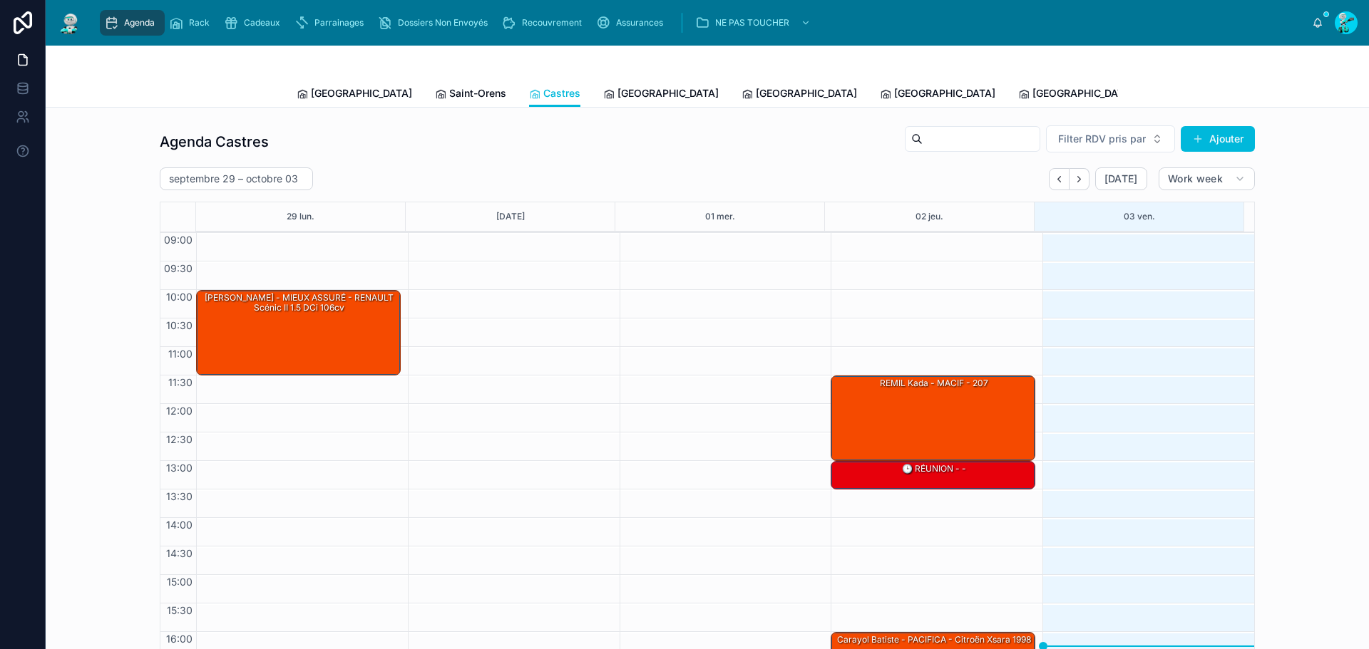
click at [617, 94] on span "Carcassonne" at bounding box center [667, 93] width 101 height 14
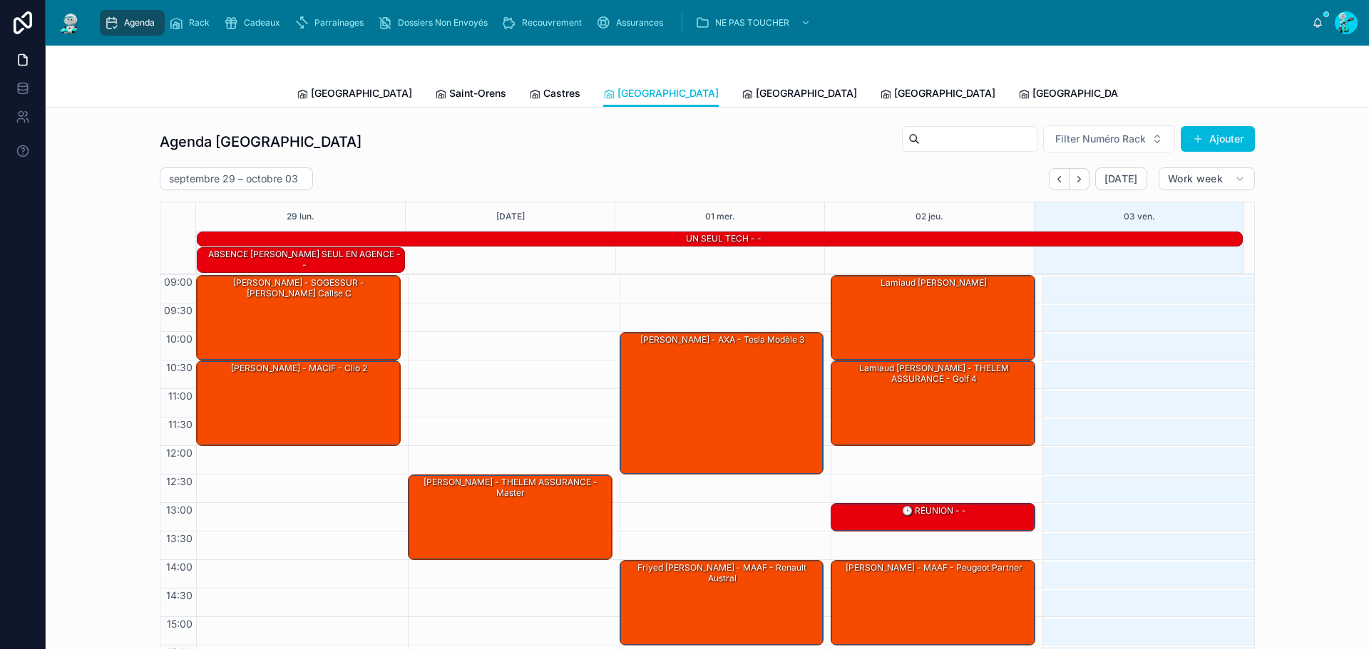
click at [741, 83] on link "Perpignan" at bounding box center [798, 95] width 115 height 29
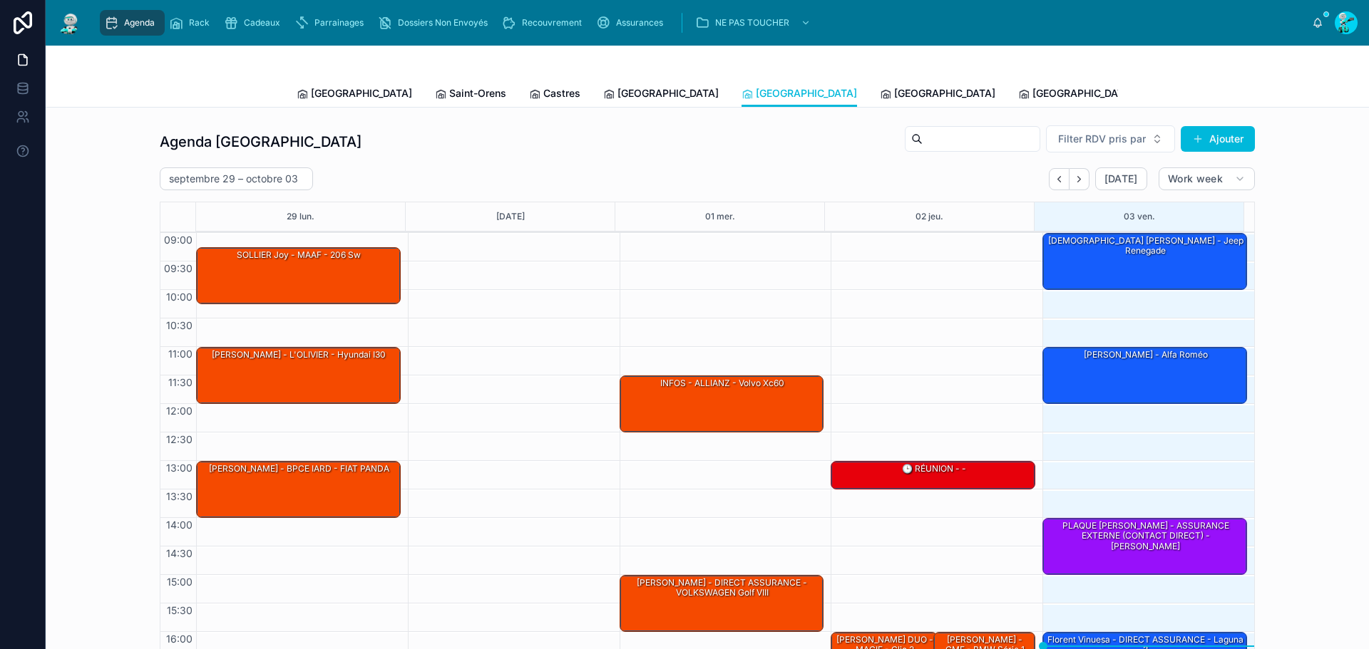
click at [1086, 391] on div "Fonseca sébastien - ALLIANZ - alfa roméo" at bounding box center [1145, 375] width 200 height 54
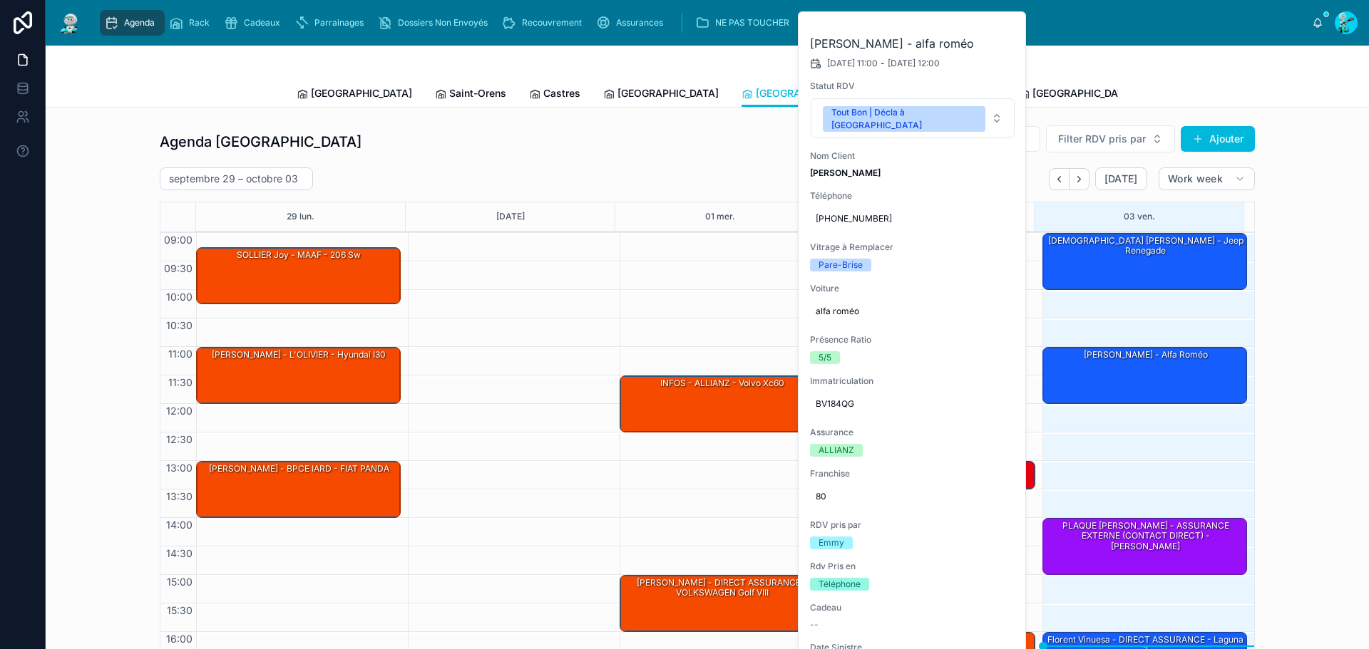
click at [880, 91] on div "[GEOGRAPHIC_DATA]" at bounding box center [937, 93] width 115 height 14
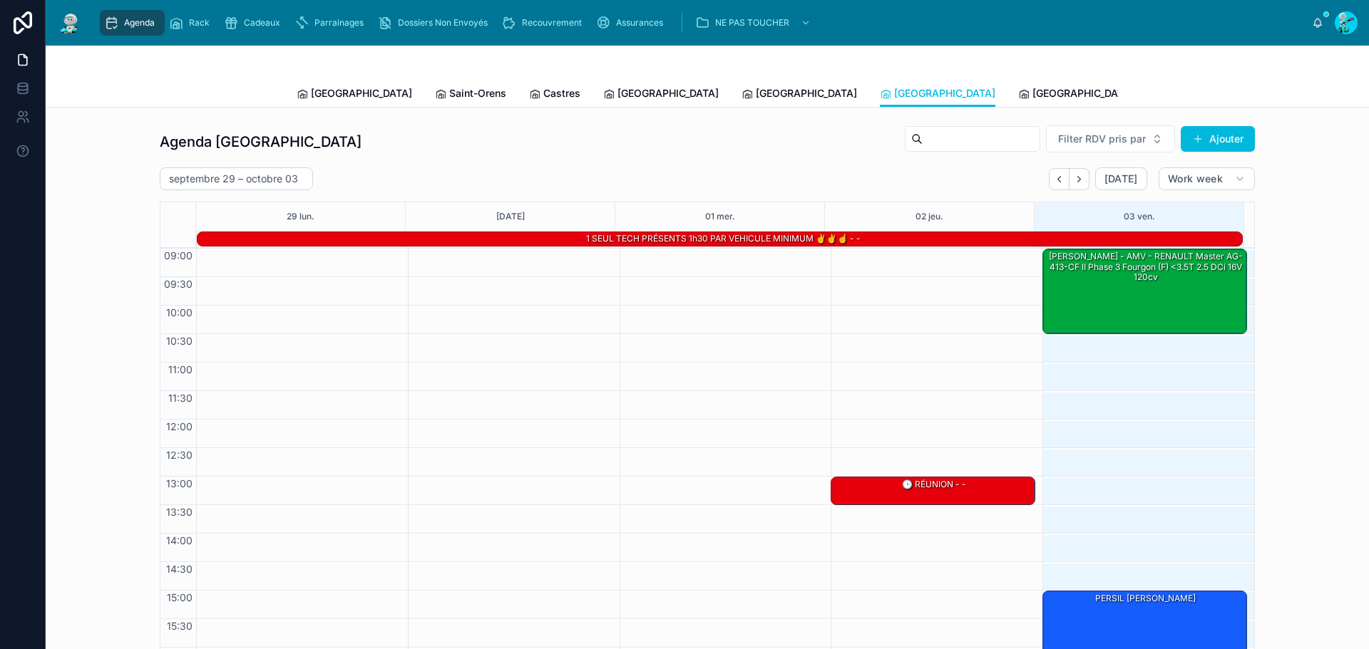
scroll to position [99, 0]
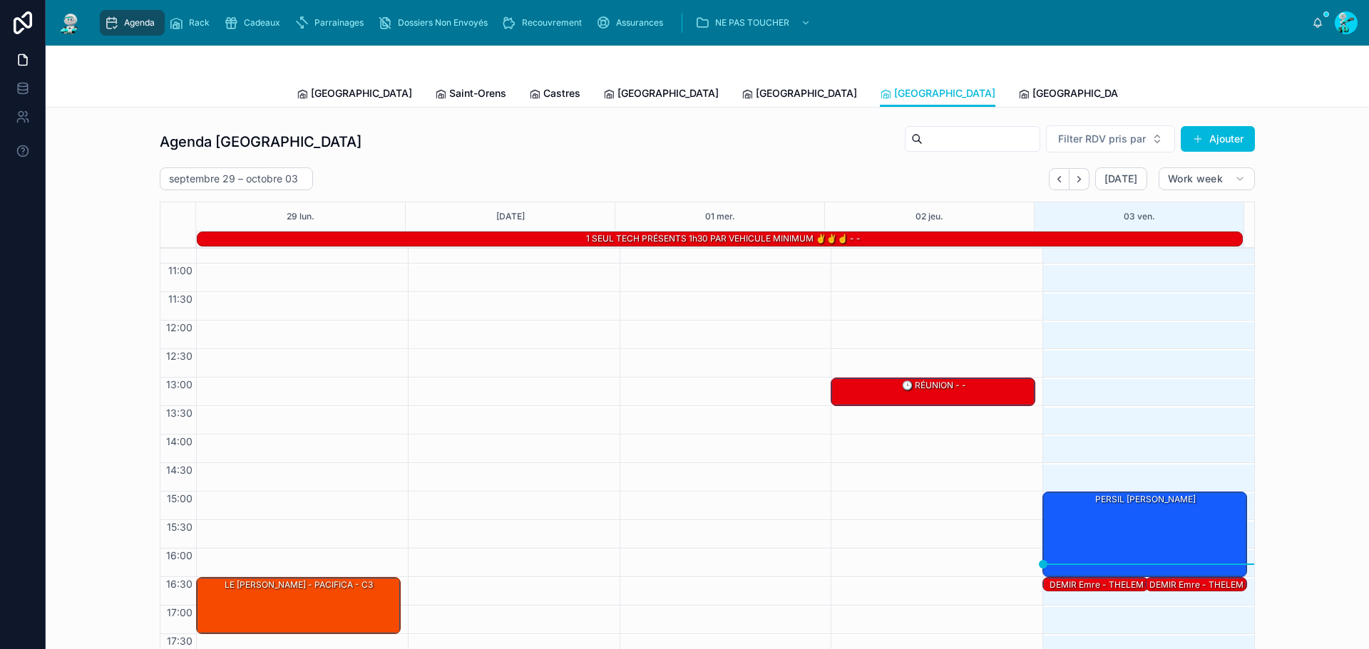
click at [1032, 96] on span "[GEOGRAPHIC_DATA]" at bounding box center [1082, 93] width 101 height 14
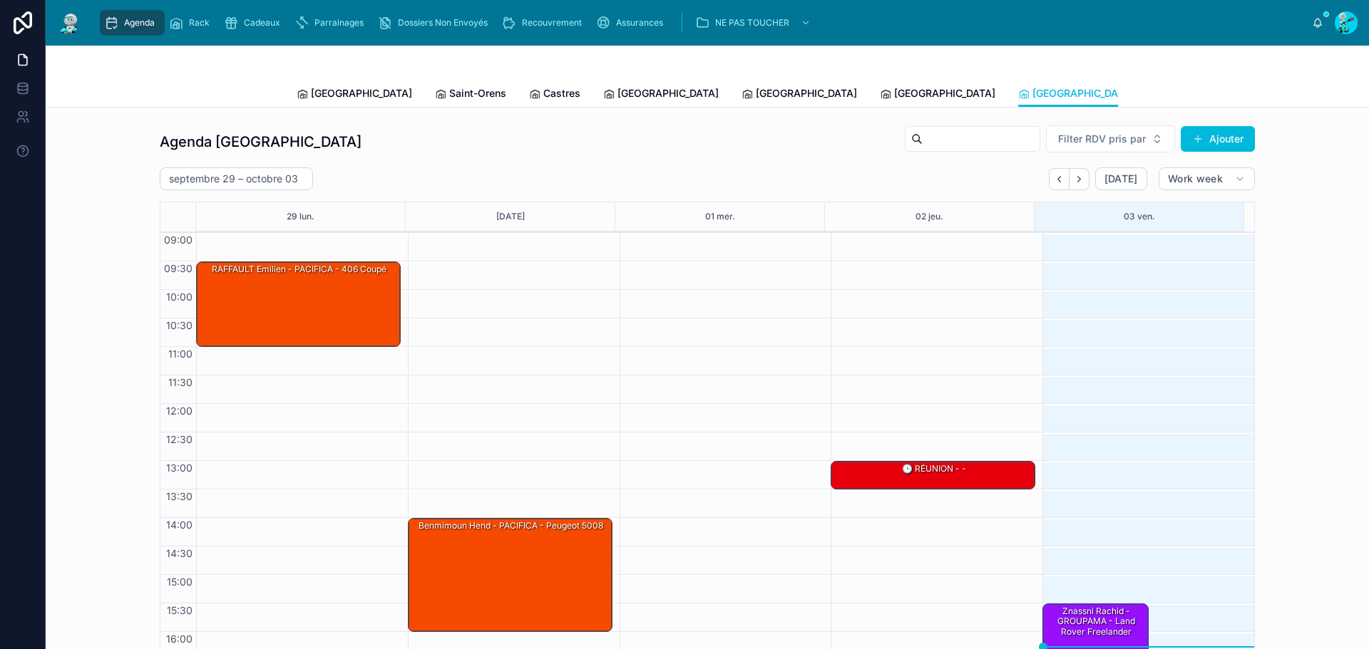
click at [341, 86] on span "[GEOGRAPHIC_DATA]" at bounding box center [361, 93] width 101 height 14
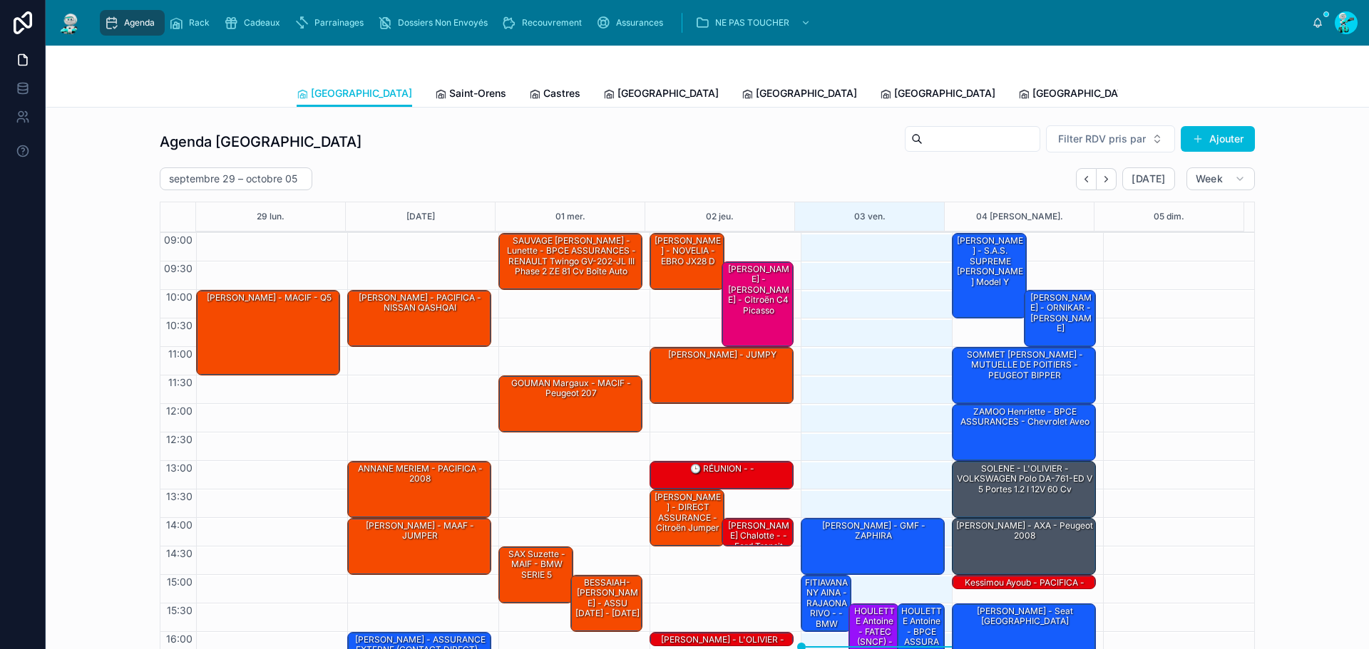
scroll to position [83, 0]
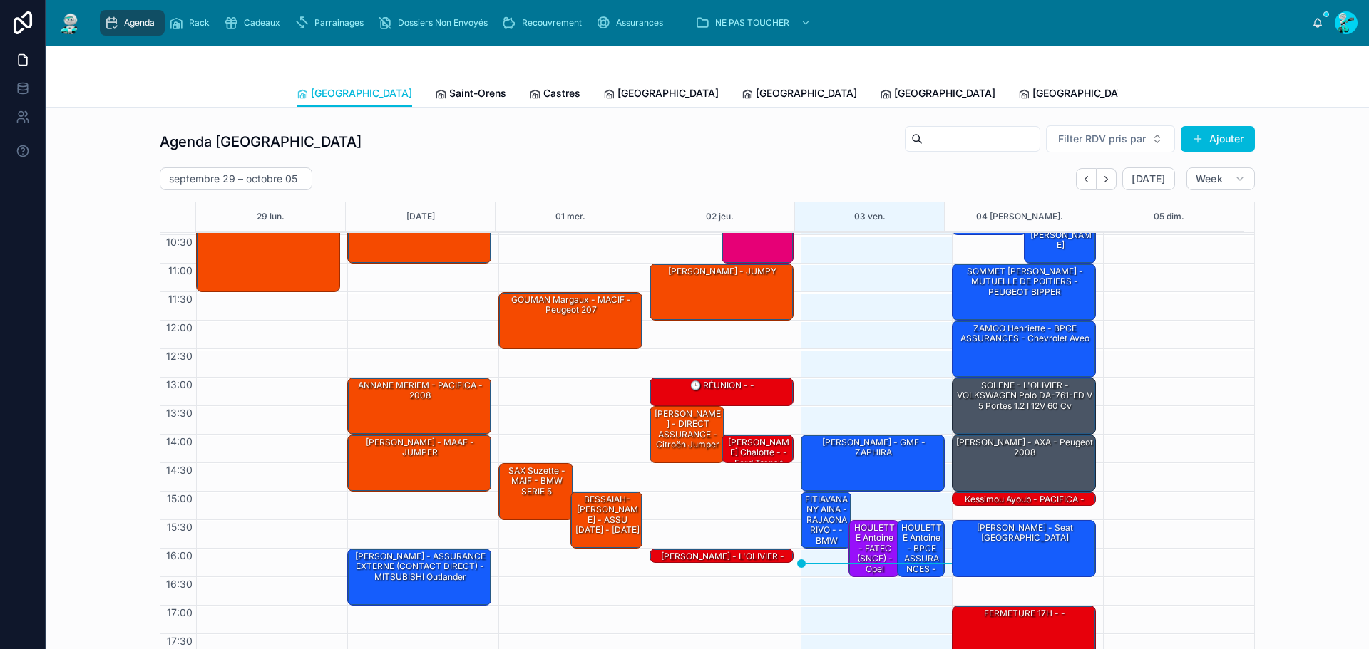
click at [813, 509] on div "FITIAVANA NY AINA - RAJAONARIVO - - BMW SERIE 1" at bounding box center [826, 525] width 46 height 64
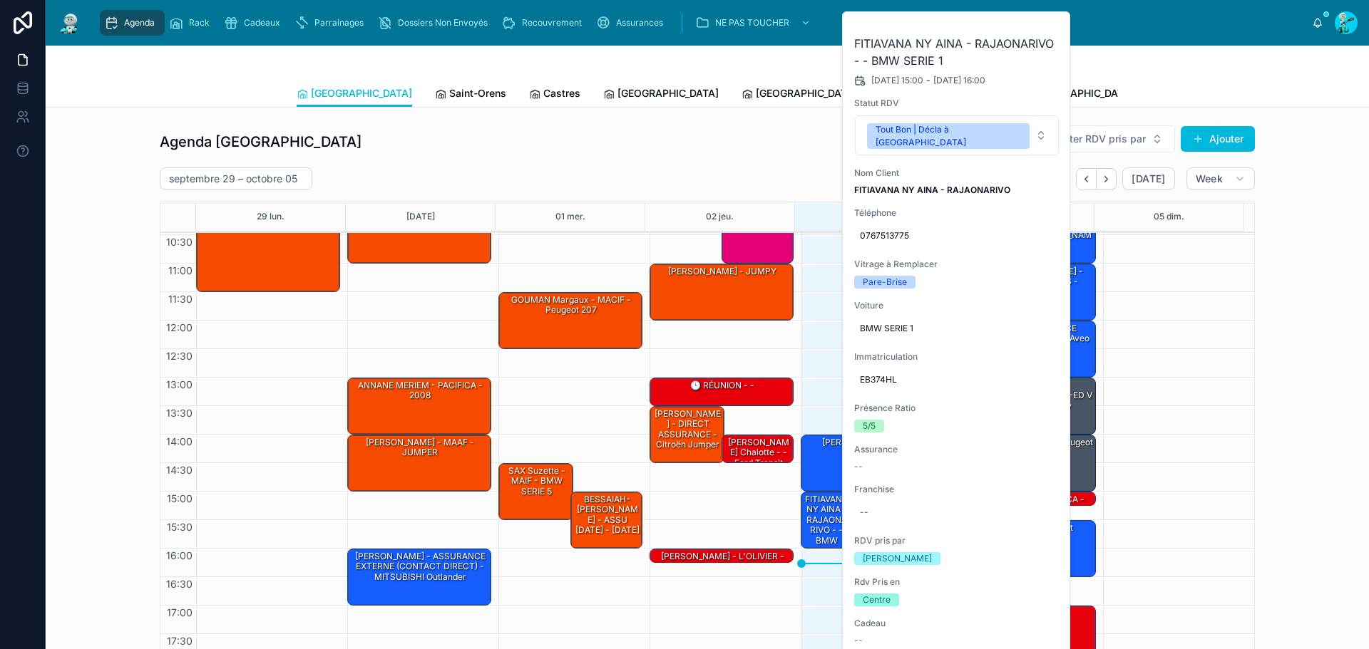
click at [0, 0] on button at bounding box center [0, 0] width 0 height 0
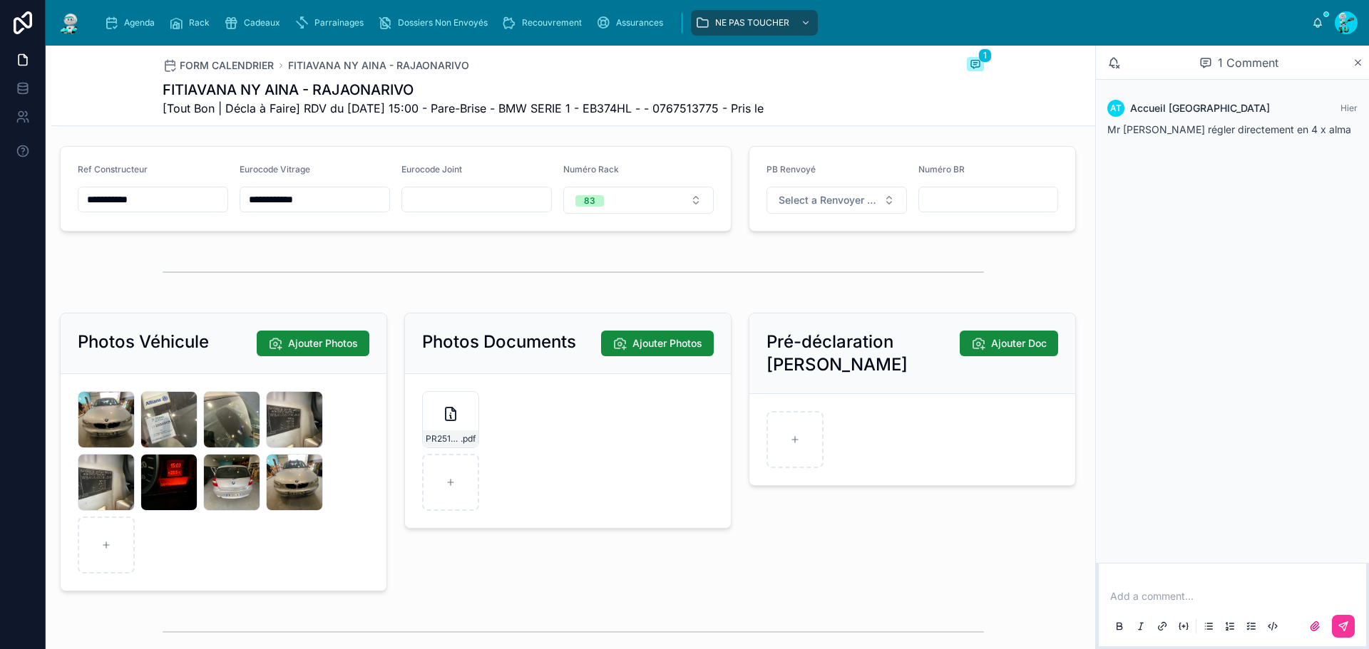
scroll to position [1996, 0]
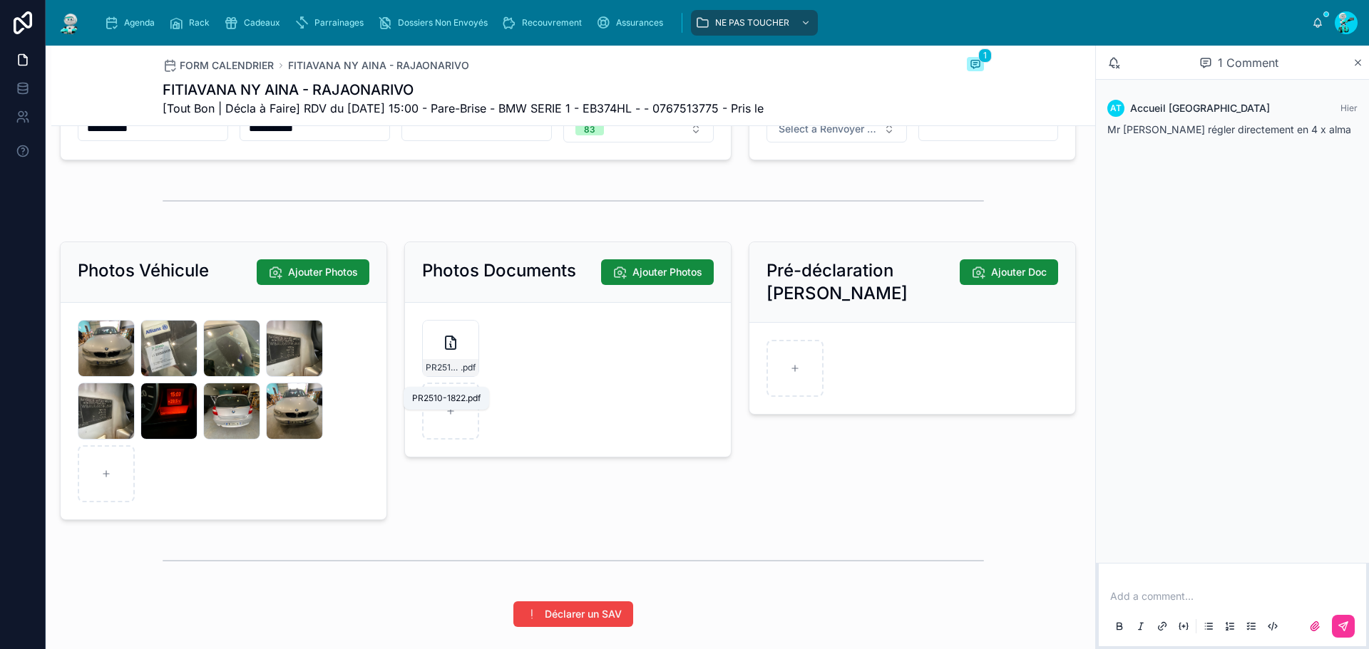
click at [432, 374] on span "PR2510-1822" at bounding box center [443, 367] width 35 height 11
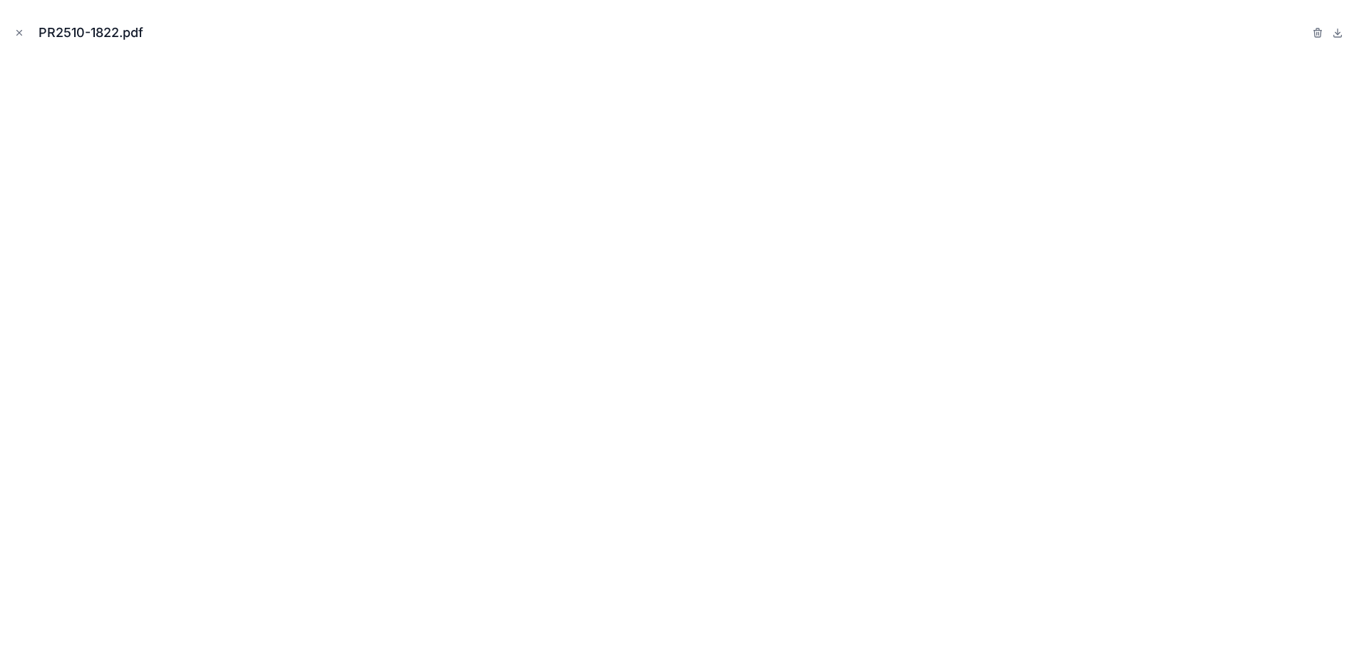
click at [21, 31] on icon "Close modal" at bounding box center [19, 33] width 10 height 10
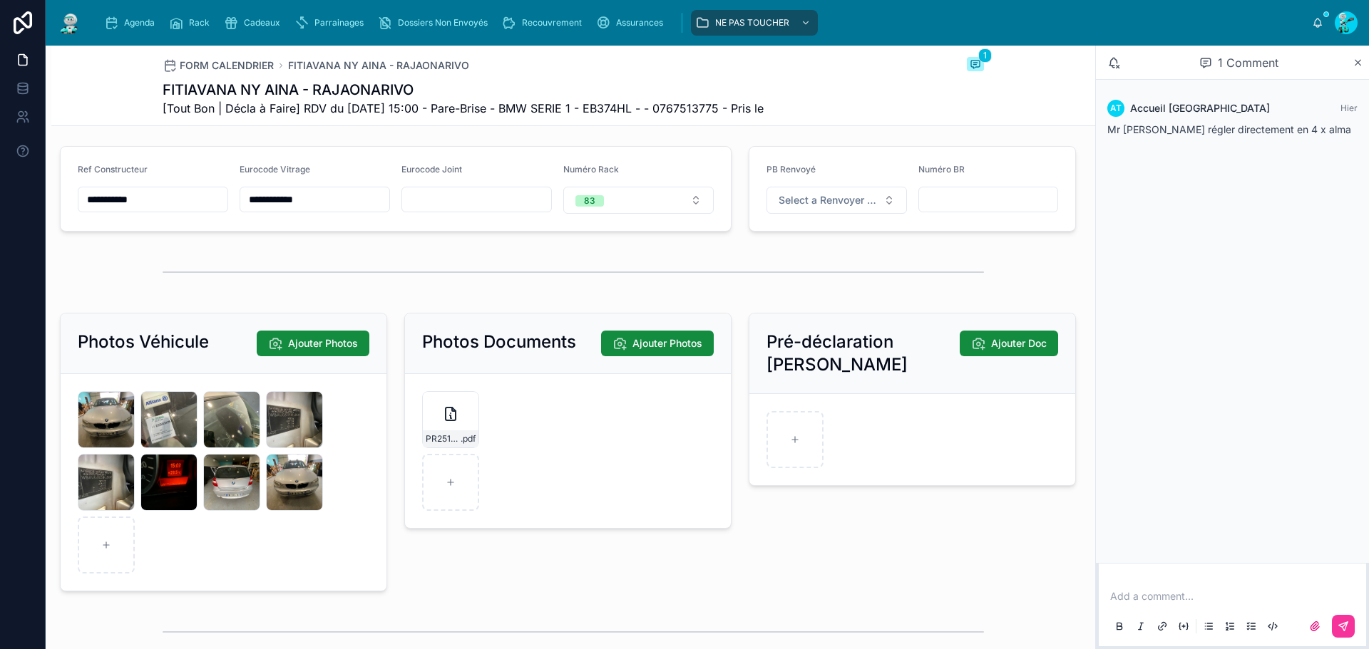
scroll to position [1996, 0]
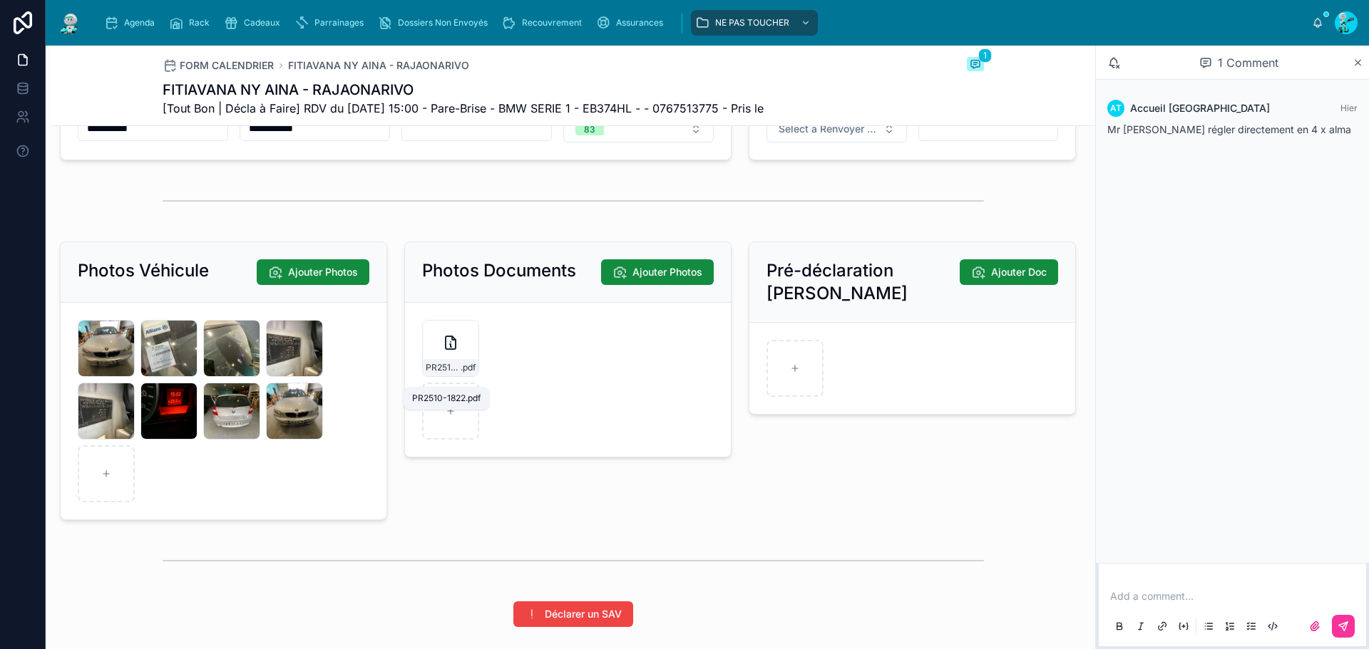
click at [439, 374] on span "PR2510-1822" at bounding box center [443, 367] width 35 height 11
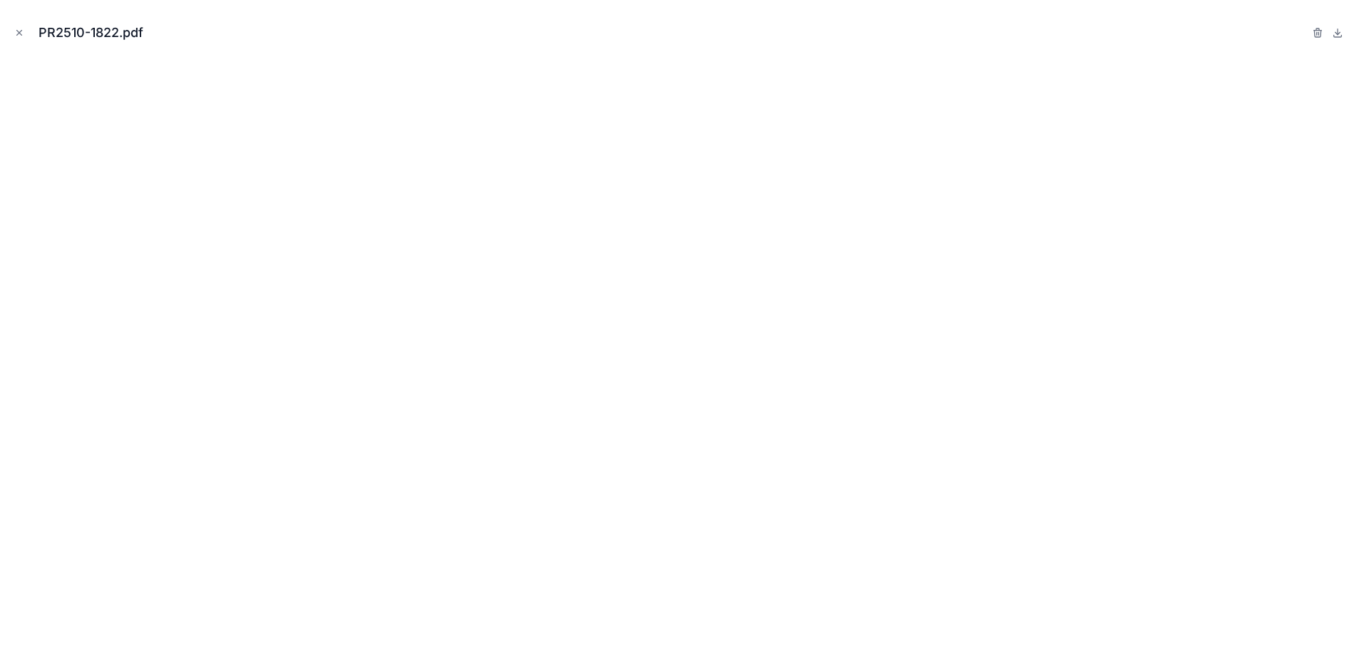
click at [24, 28] on button "Close modal" at bounding box center [19, 33] width 16 height 16
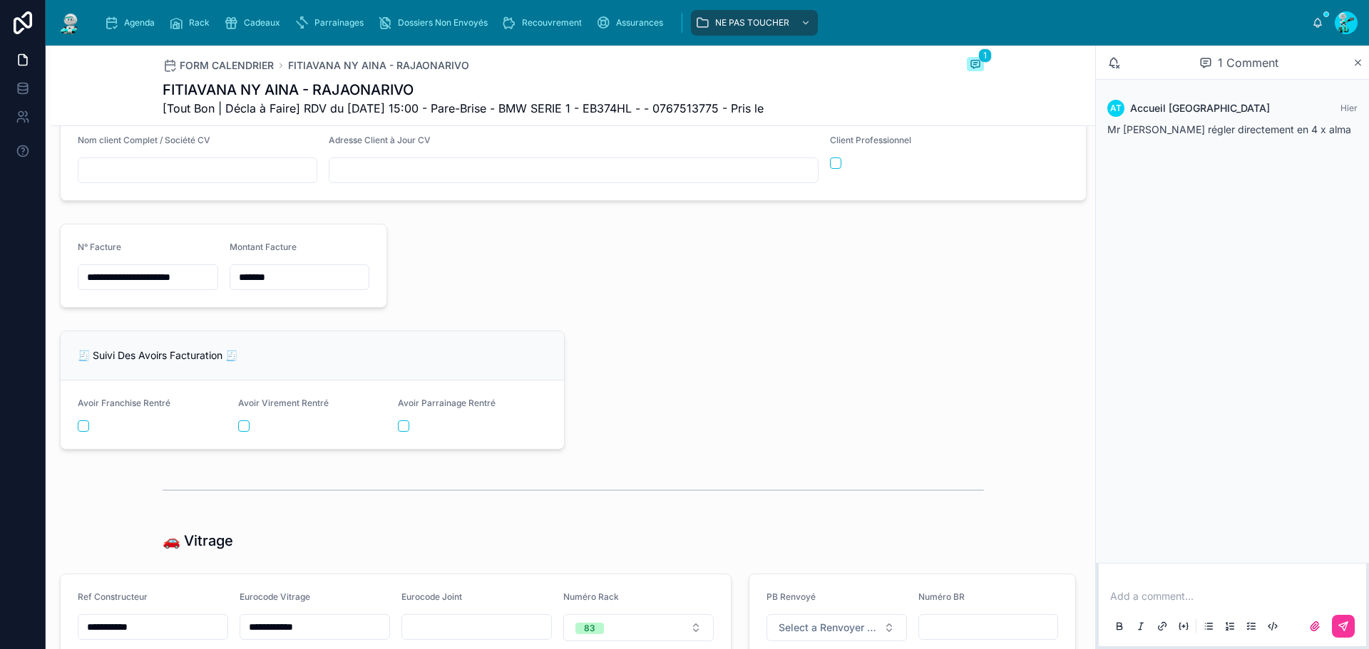
scroll to position [0, 6]
drag, startPoint x: 150, startPoint y: 283, endPoint x: 259, endPoint y: 297, distance: 109.3
click at [217, 294] on form "**********" at bounding box center [224, 266] width 326 height 83
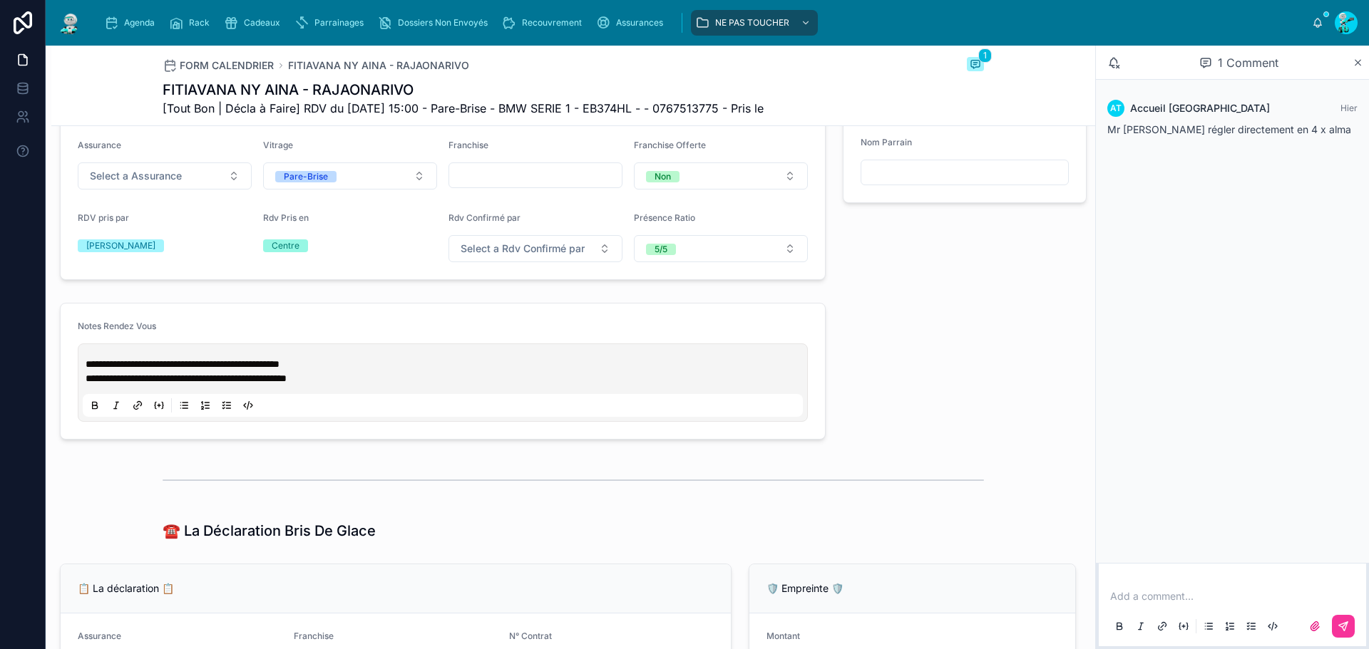
scroll to position [490, 0]
click at [86, 369] on span "**********" at bounding box center [183, 364] width 194 height 10
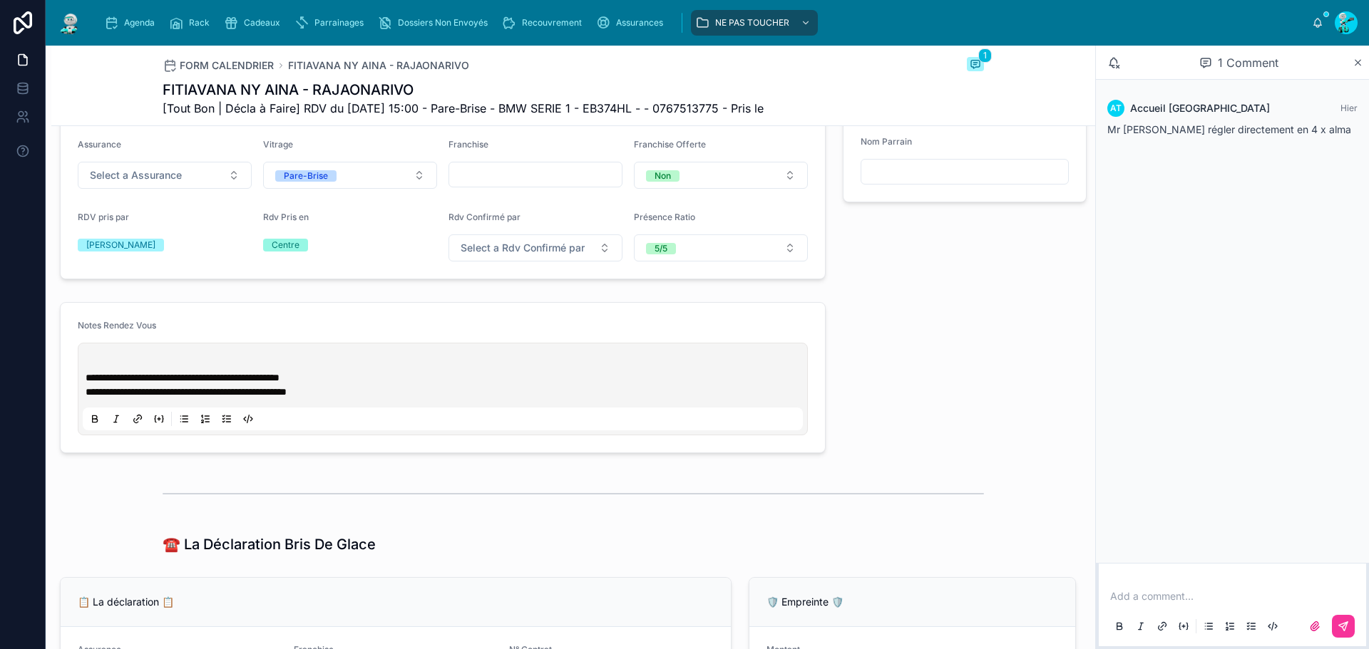
click at [85, 367] on div "**********" at bounding box center [443, 389] width 730 height 93
click at [89, 369] on p at bounding box center [446, 363] width 720 height 14
click at [226, 371] on p at bounding box center [446, 363] width 720 height 14
paste div
click at [243, 371] on p "**********" at bounding box center [446, 363] width 720 height 14
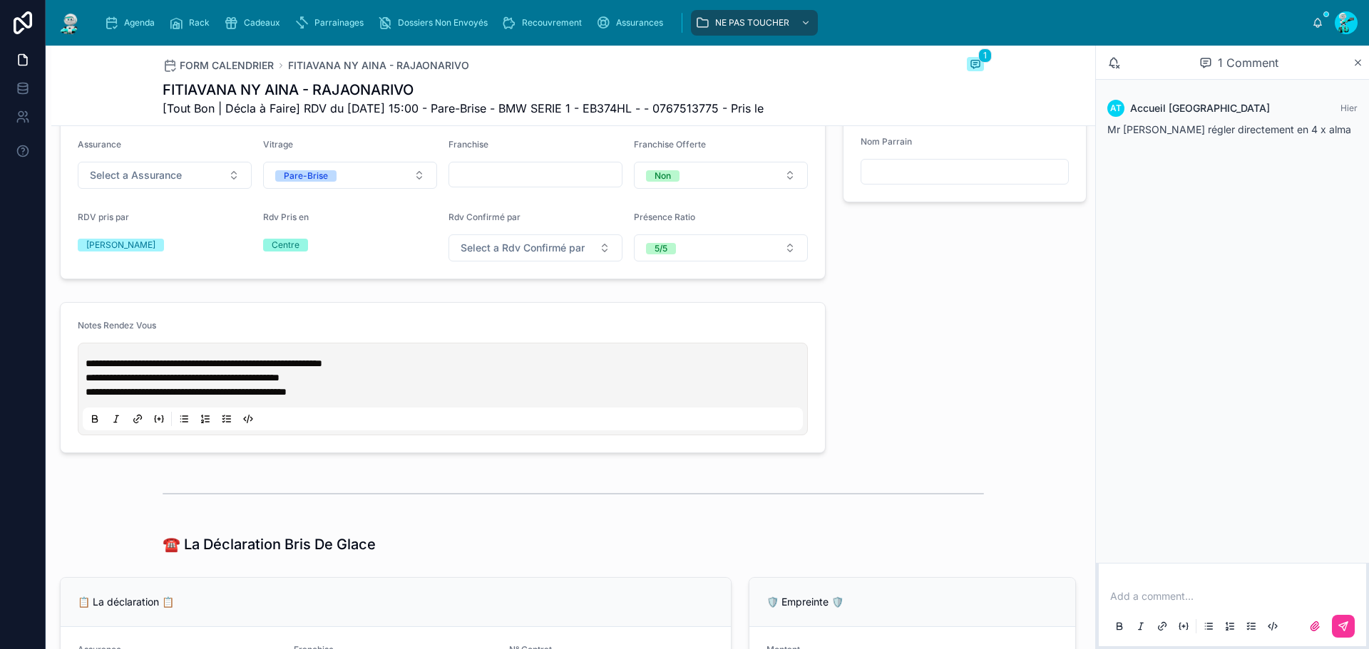
click at [322, 369] on span "**********" at bounding box center [204, 364] width 237 height 10
click at [503, 370] on p "**********" at bounding box center [446, 363] width 720 height 14
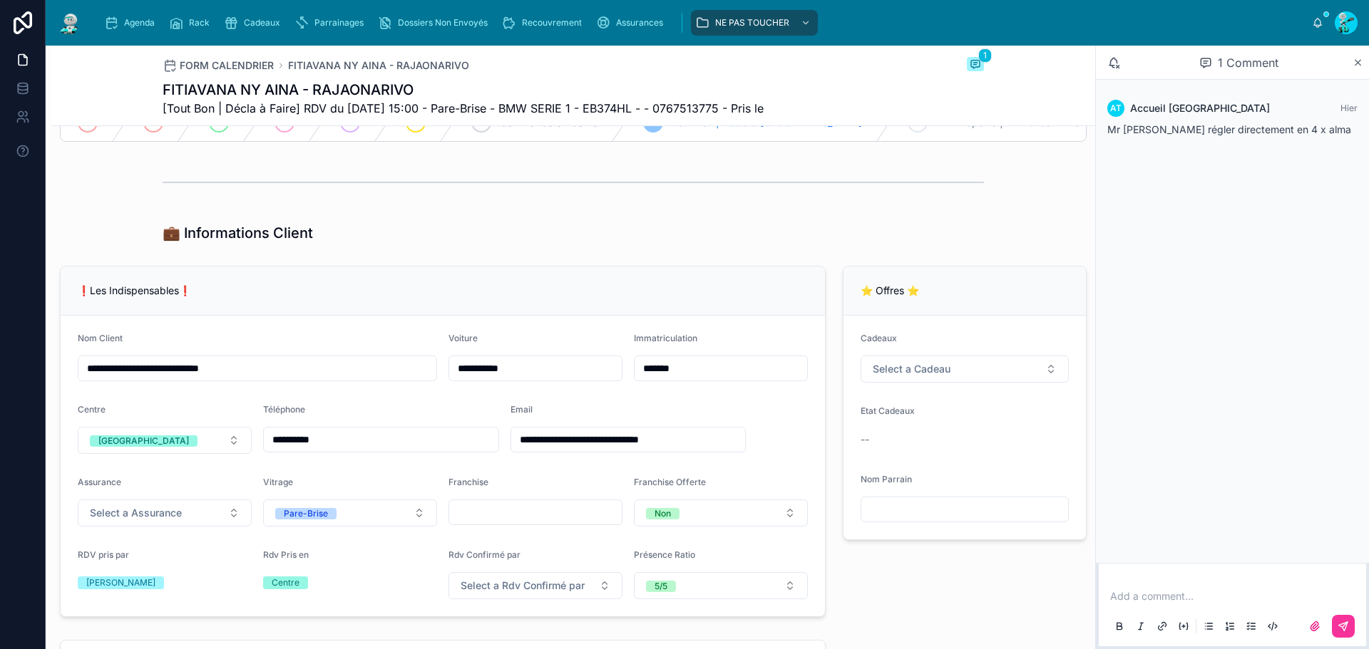
scroll to position [0, 0]
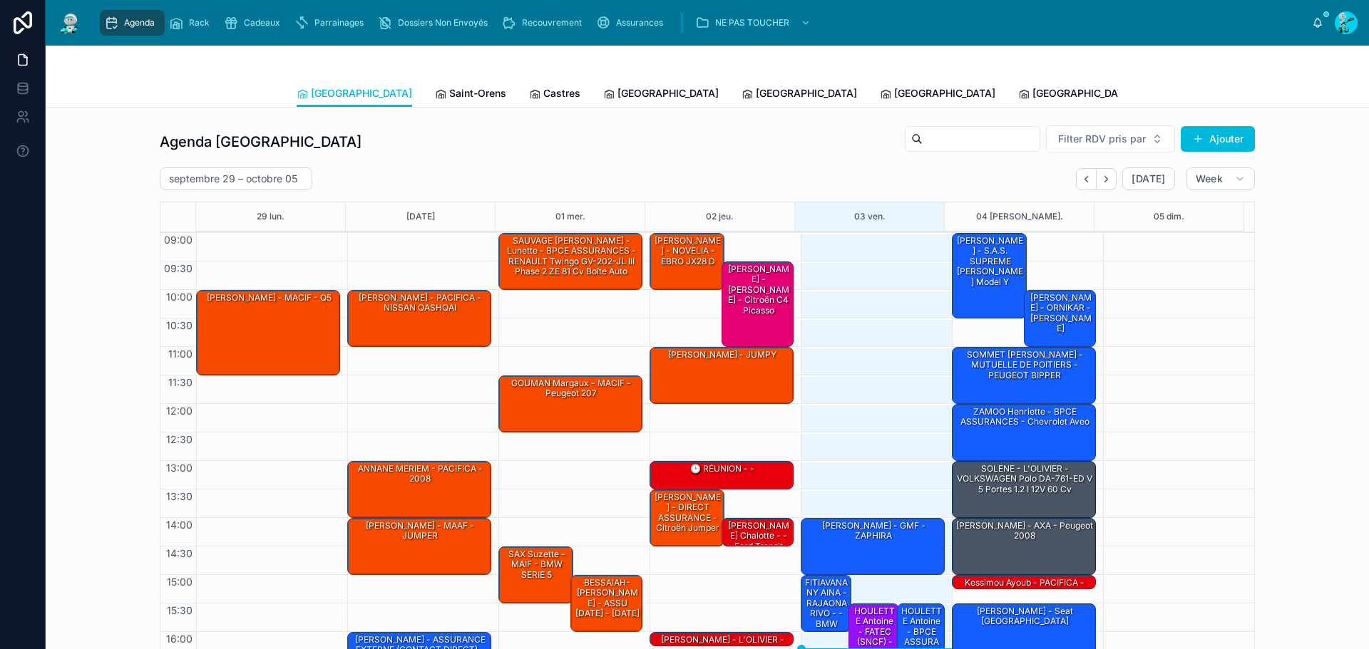
drag, startPoint x: 413, startPoint y: 99, endPoint x: 396, endPoint y: 96, distance: 17.3
click at [449, 99] on span "Saint-Orens" at bounding box center [477, 93] width 57 height 14
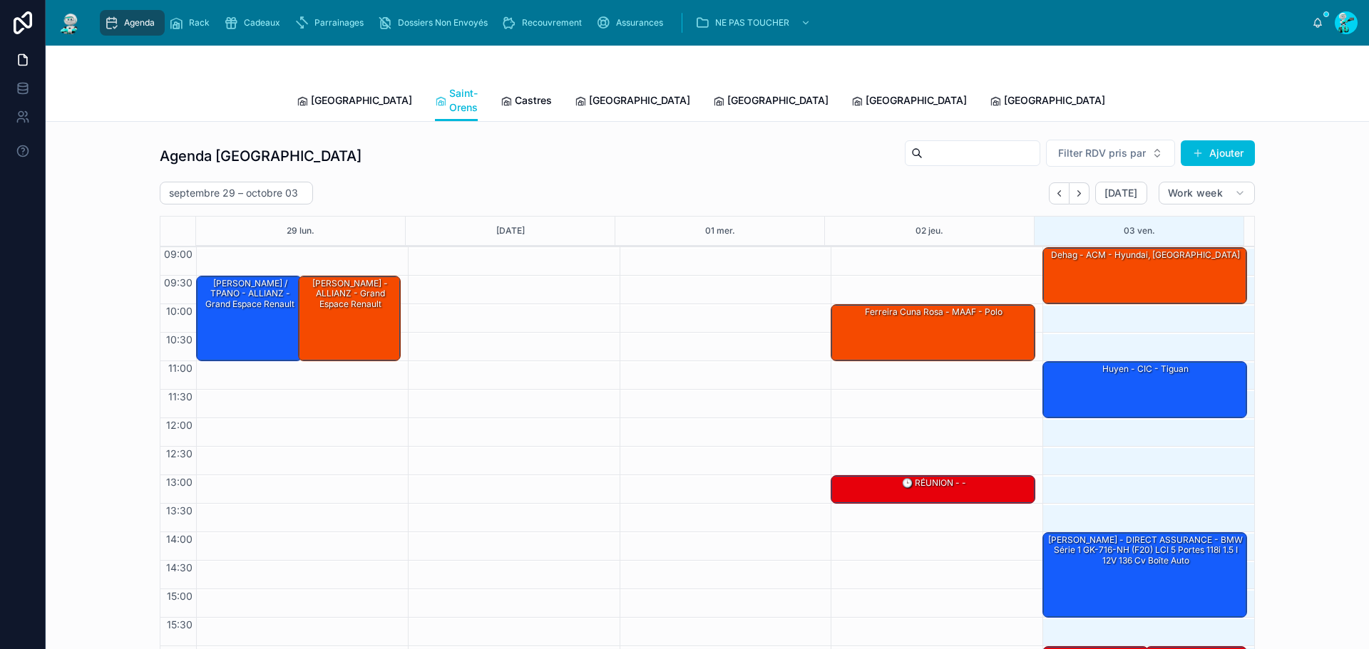
scroll to position [83, 0]
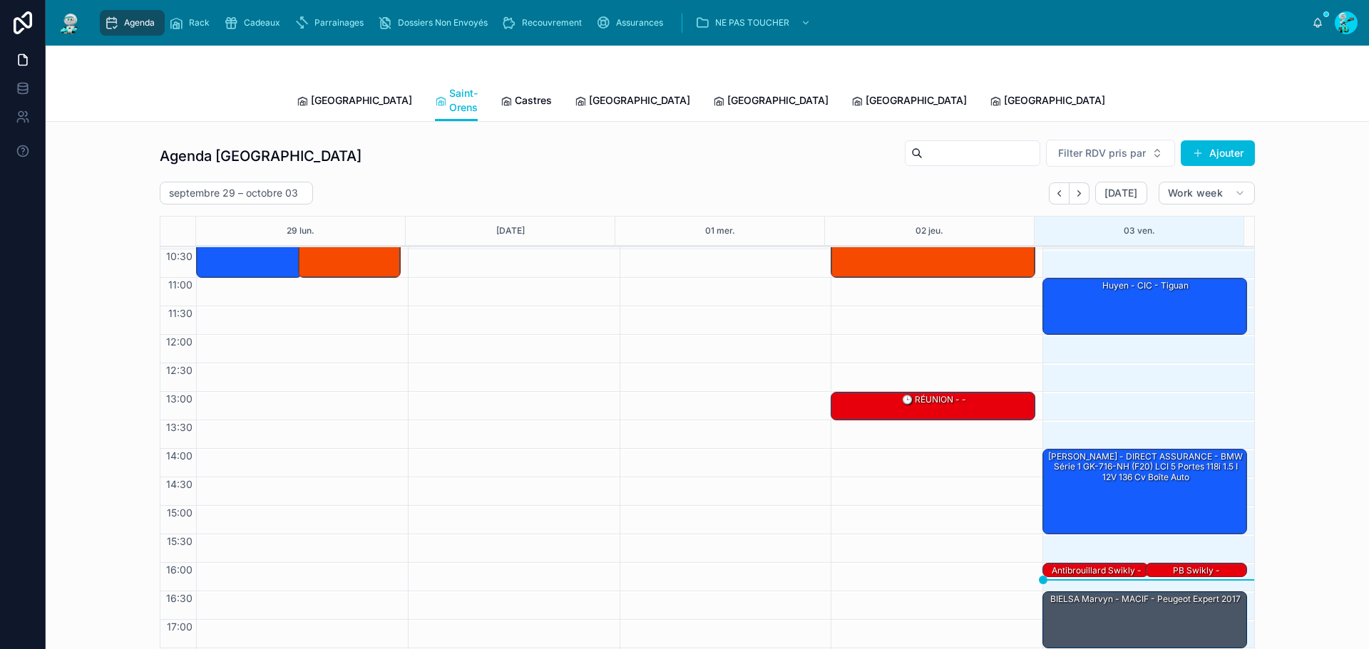
click at [1053, 472] on div "[PERSON_NAME] - DIRECT ASSURANCE - BMW Série 1 GK-716-NH (F20) LCI 5 portes 118…" at bounding box center [1145, 491] width 200 height 83
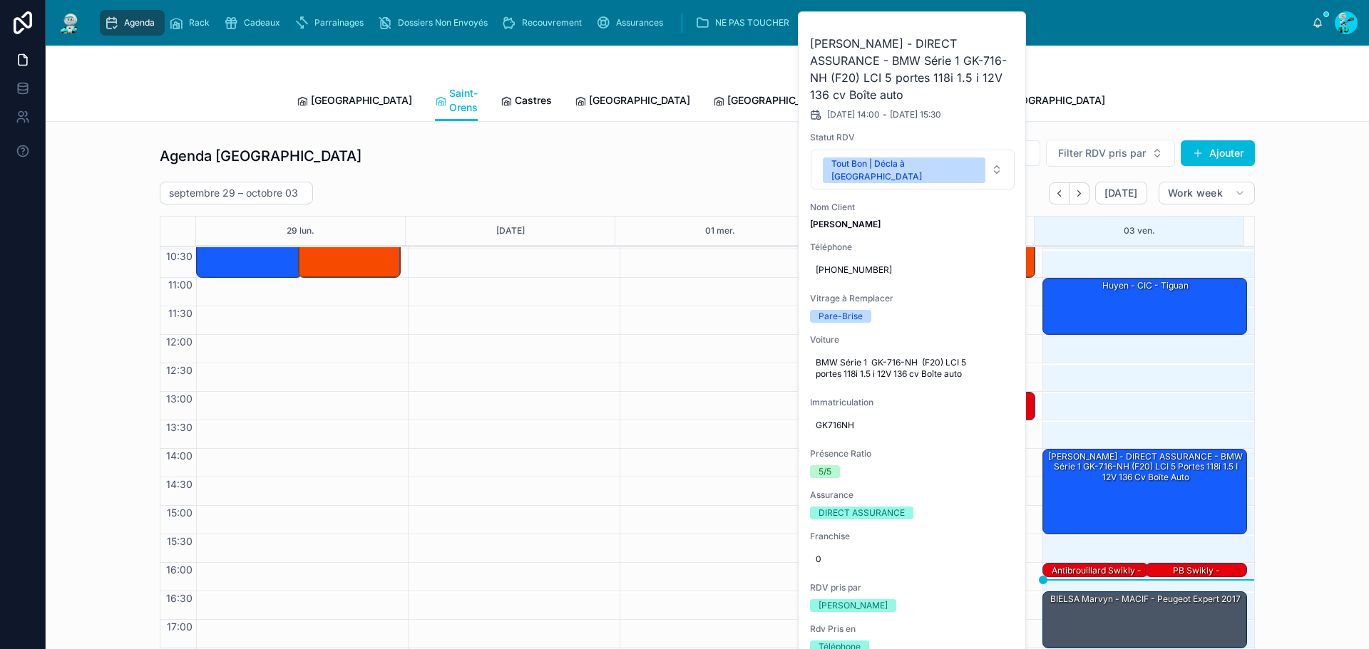
click at [674, 190] on div "septembre 29 – octobre 03 Today Work week 29 lun. 30 mar. 01 mer. 02 jeu. 03 ve…" at bounding box center [707, 430] width 1095 height 496
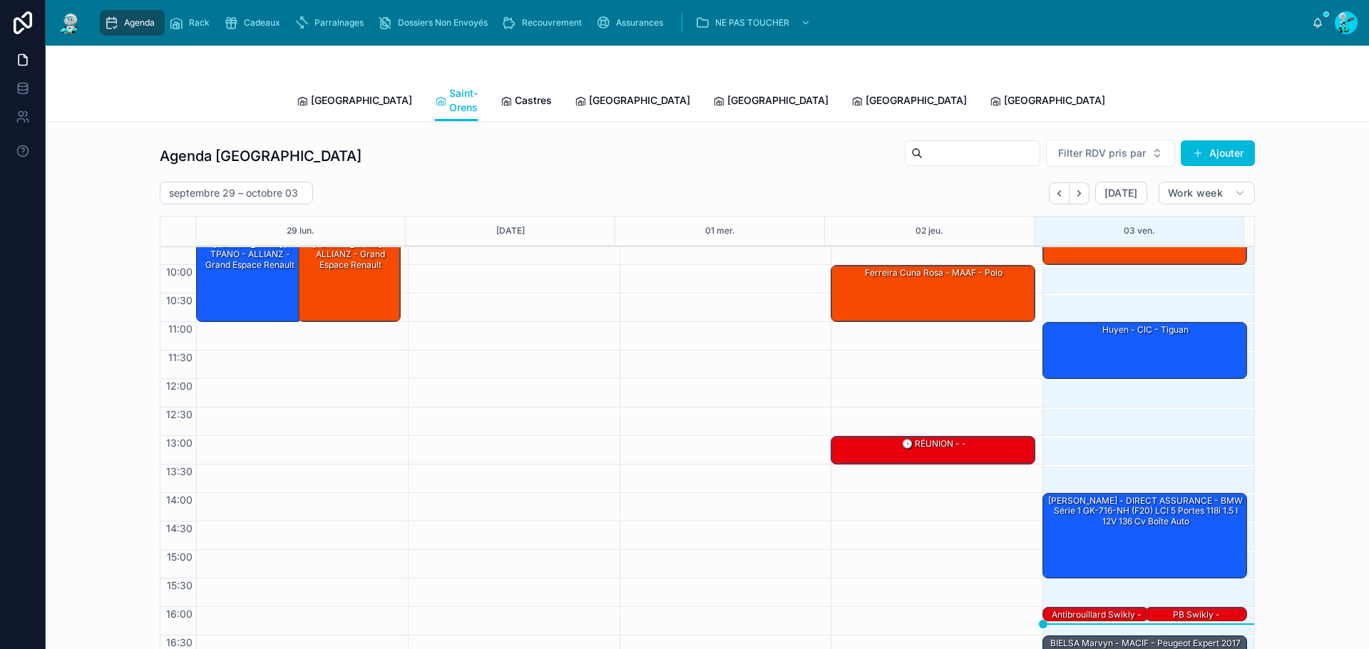
scroll to position [0, 0]
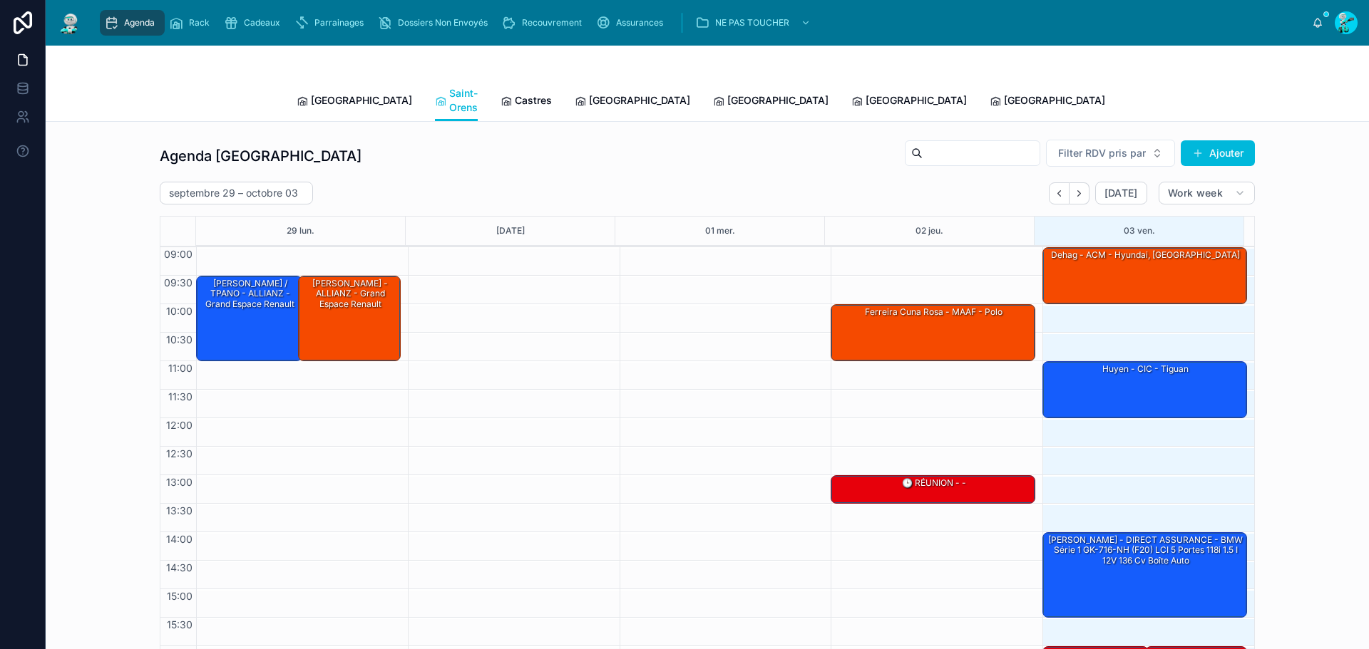
click at [1109, 386] on div "huyen - CIC - tiguan" at bounding box center [1145, 389] width 200 height 54
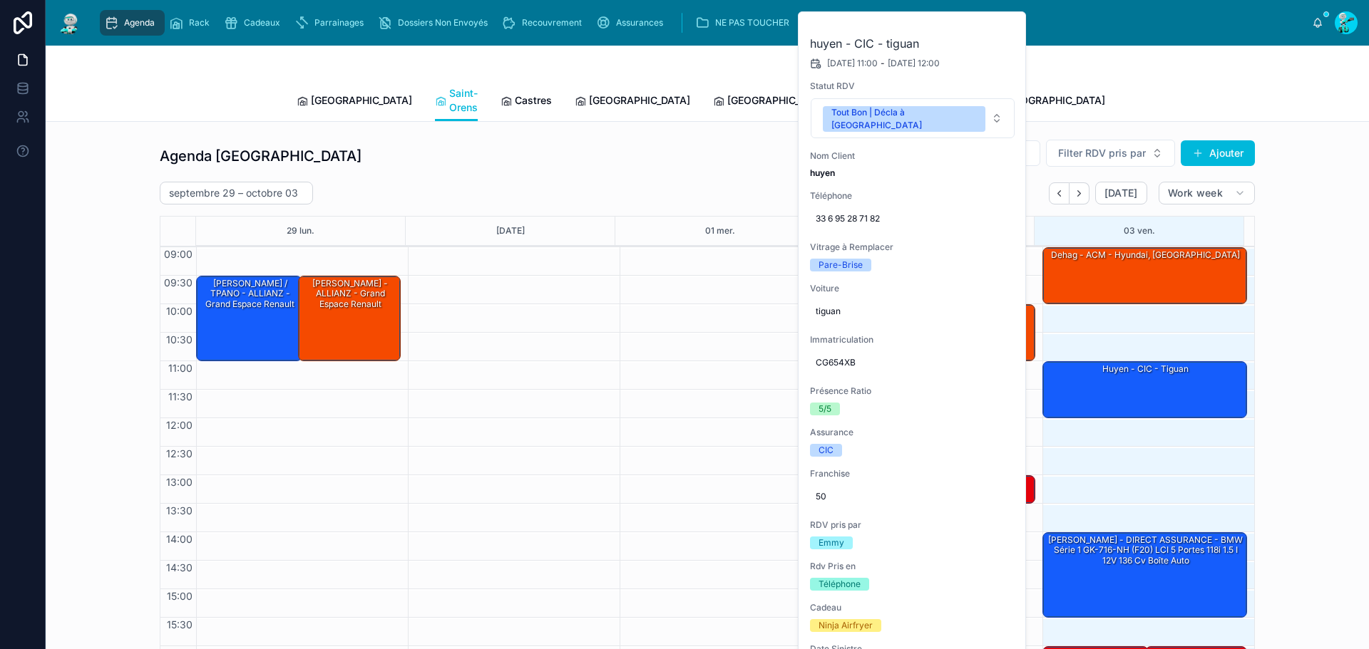
click at [0, 0] on span at bounding box center [0, 0] width 0 height 0
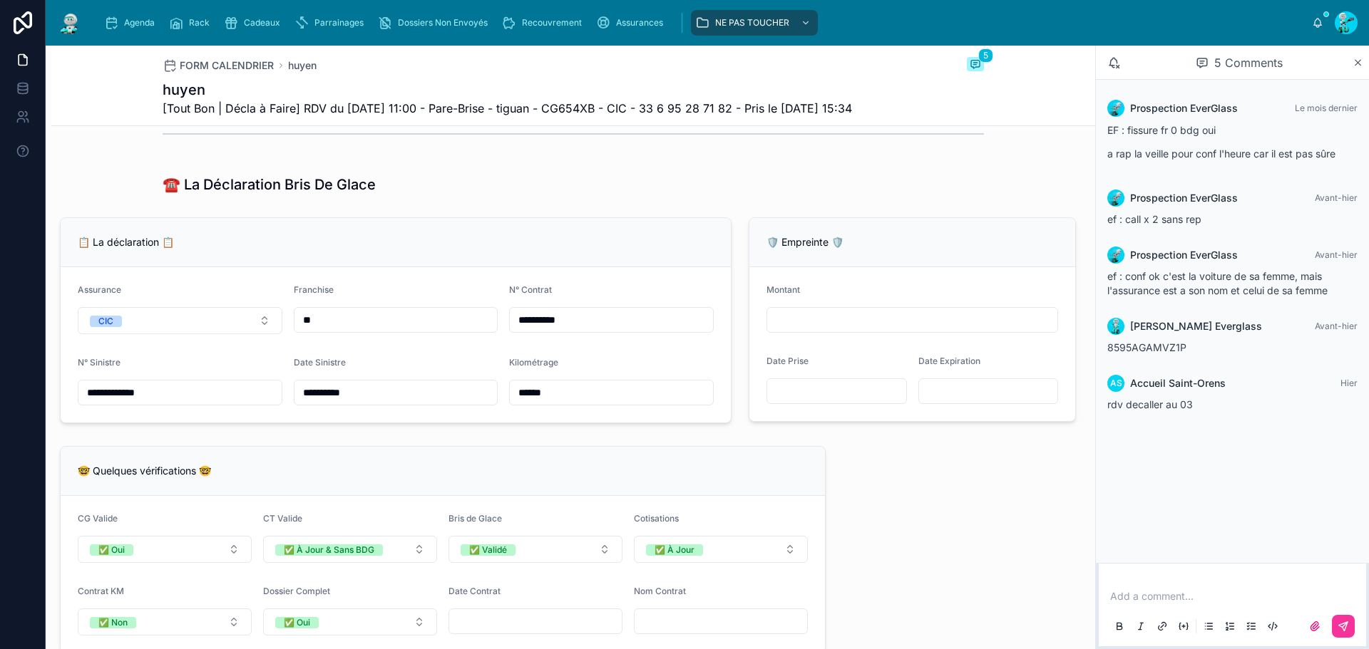
scroll to position [855, 0]
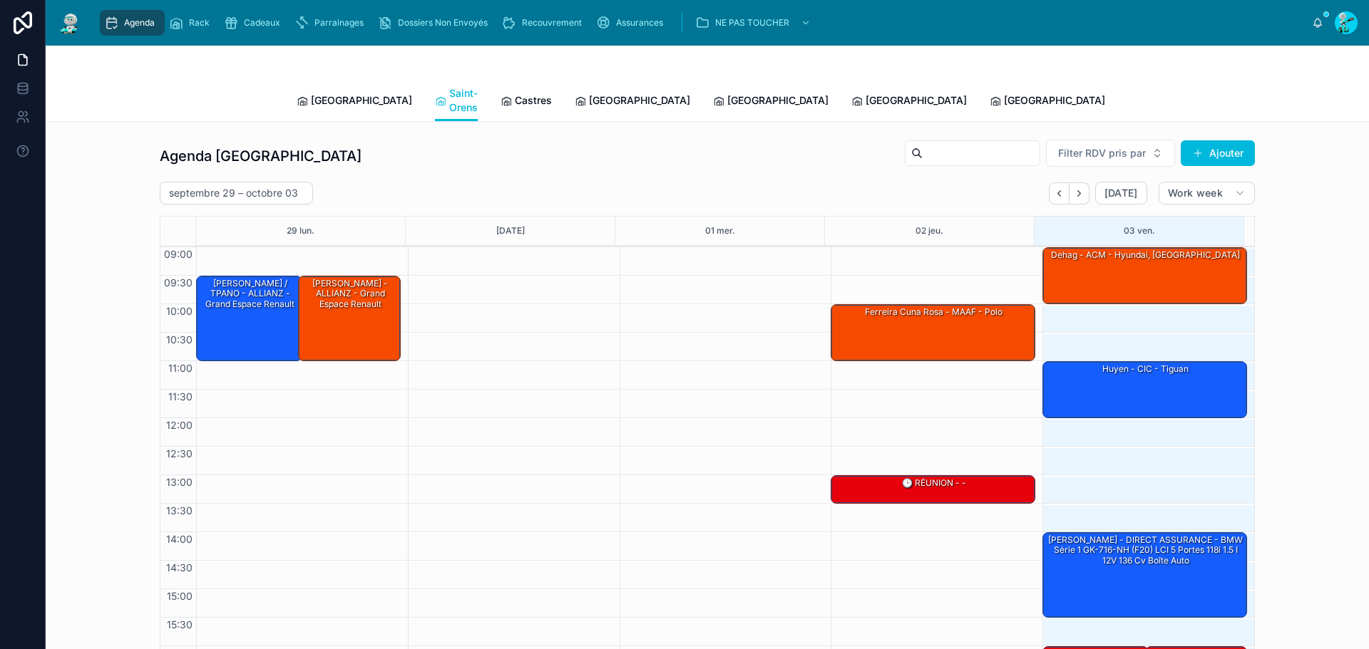
click at [515, 93] on span "Castres" at bounding box center [533, 100] width 37 height 14
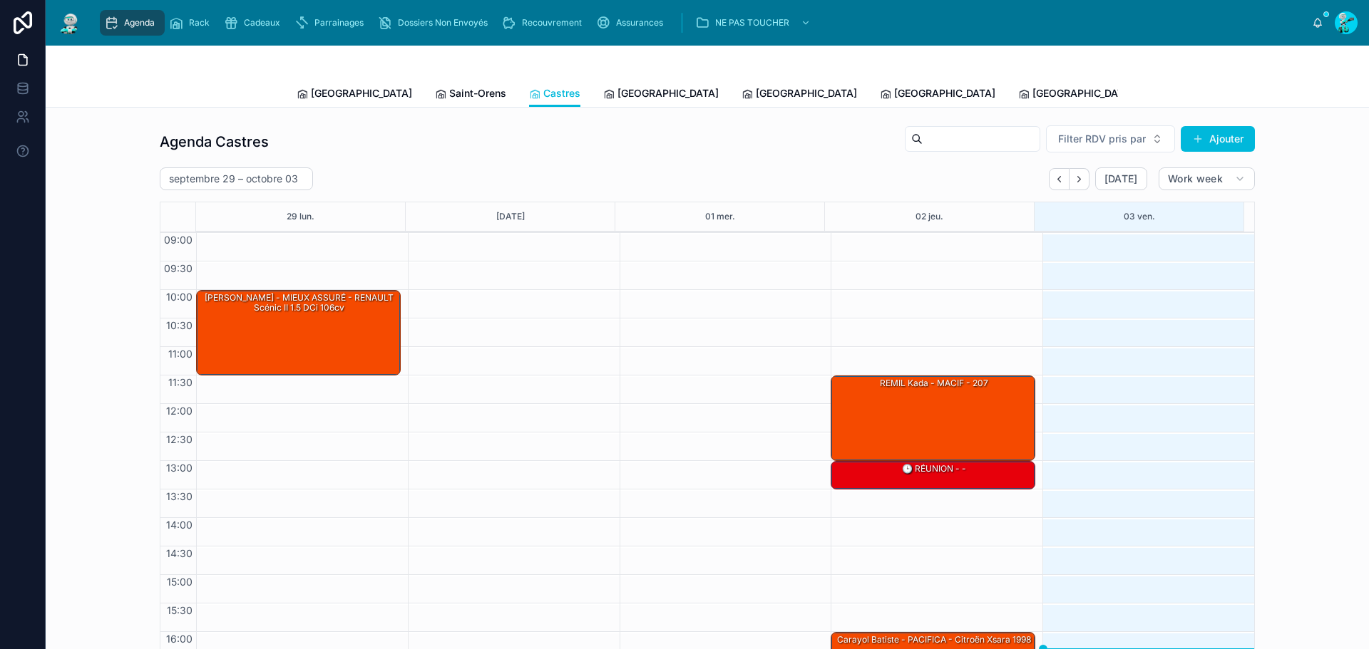
click at [617, 96] on span "[GEOGRAPHIC_DATA]" at bounding box center [667, 93] width 101 height 14
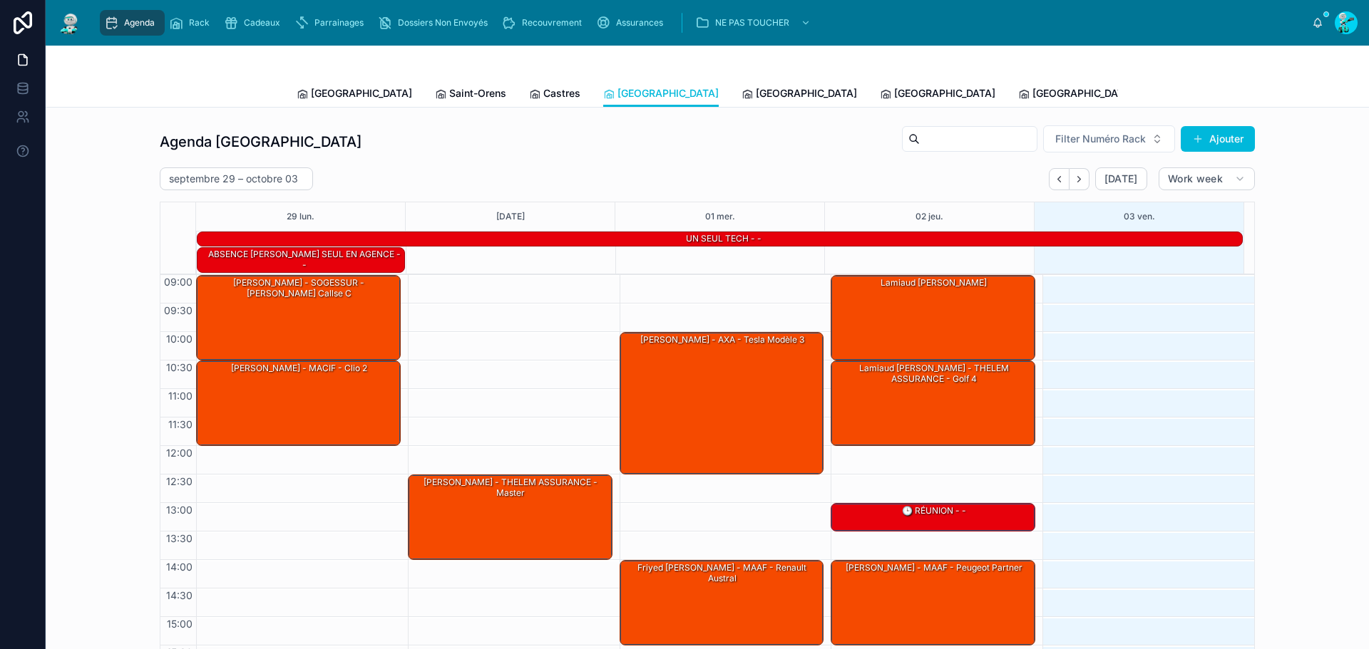
click at [741, 101] on link "[GEOGRAPHIC_DATA]" at bounding box center [798, 95] width 115 height 29
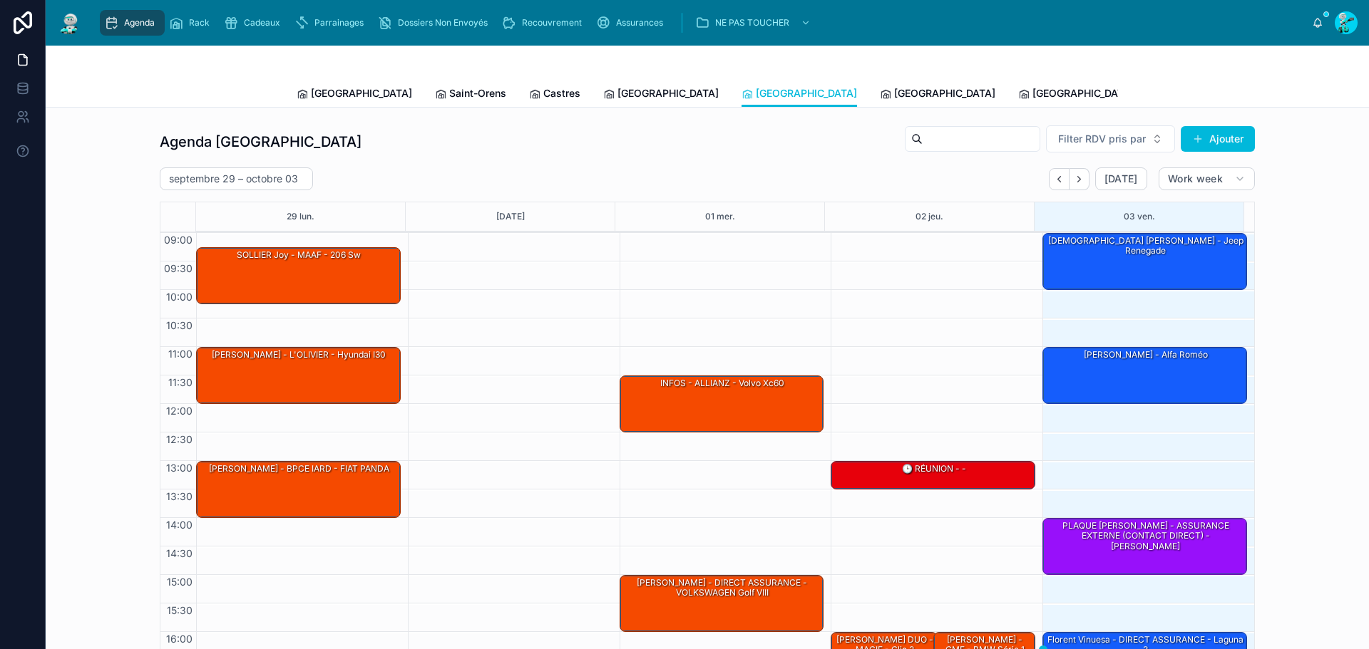
click at [325, 97] on span "[GEOGRAPHIC_DATA]" at bounding box center [361, 93] width 101 height 14
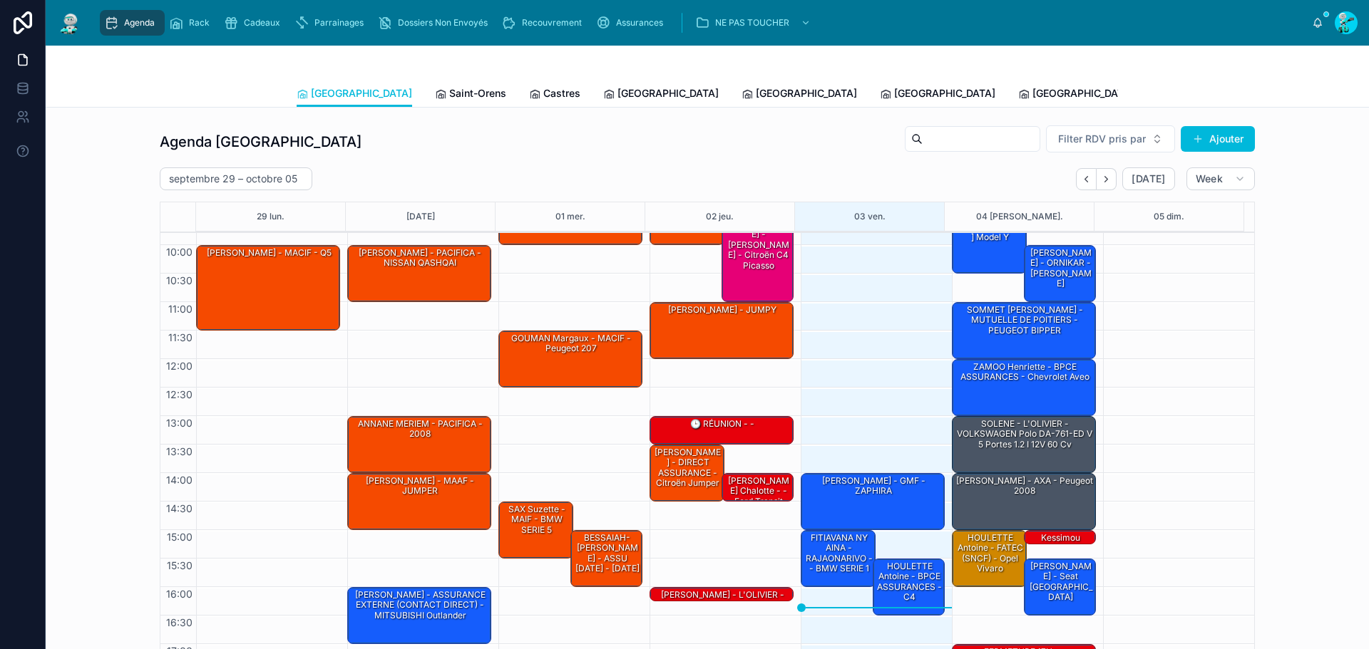
scroll to position [83, 0]
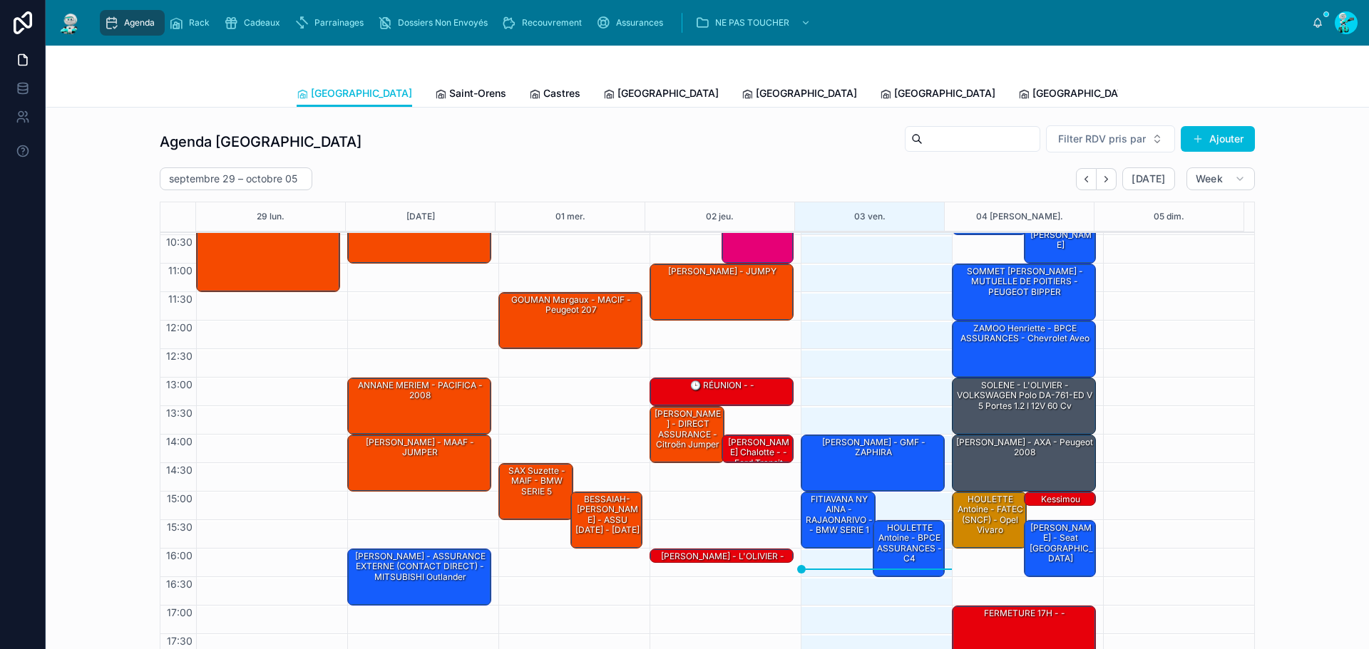
click at [449, 100] on span "Saint-Orens" at bounding box center [477, 93] width 57 height 14
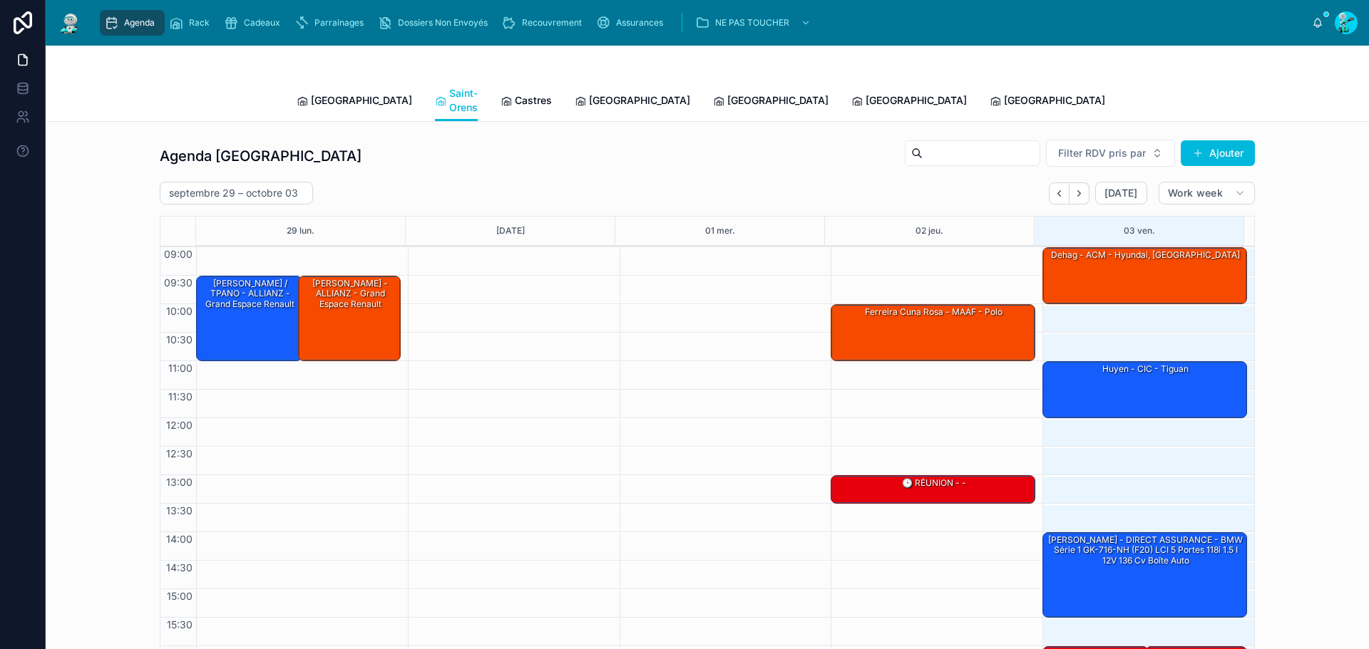
click at [515, 93] on span "Castres" at bounding box center [533, 100] width 37 height 14
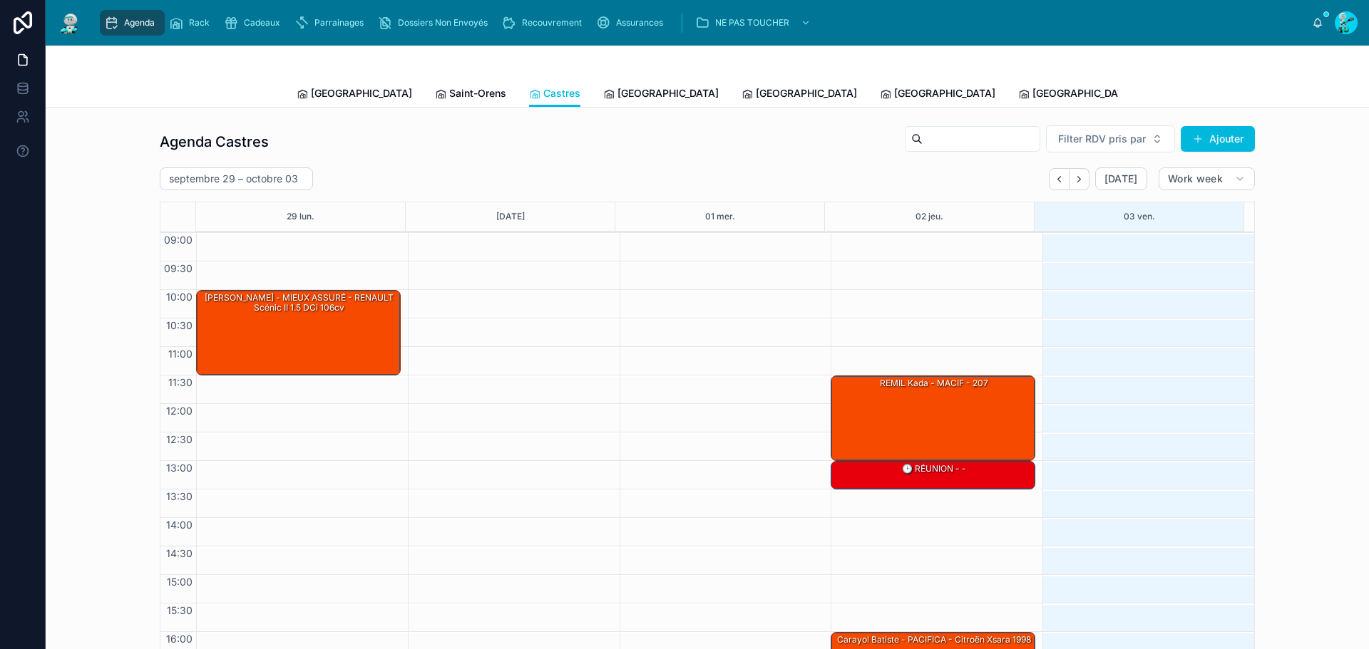
click at [617, 91] on span "[GEOGRAPHIC_DATA]" at bounding box center [667, 93] width 101 height 14
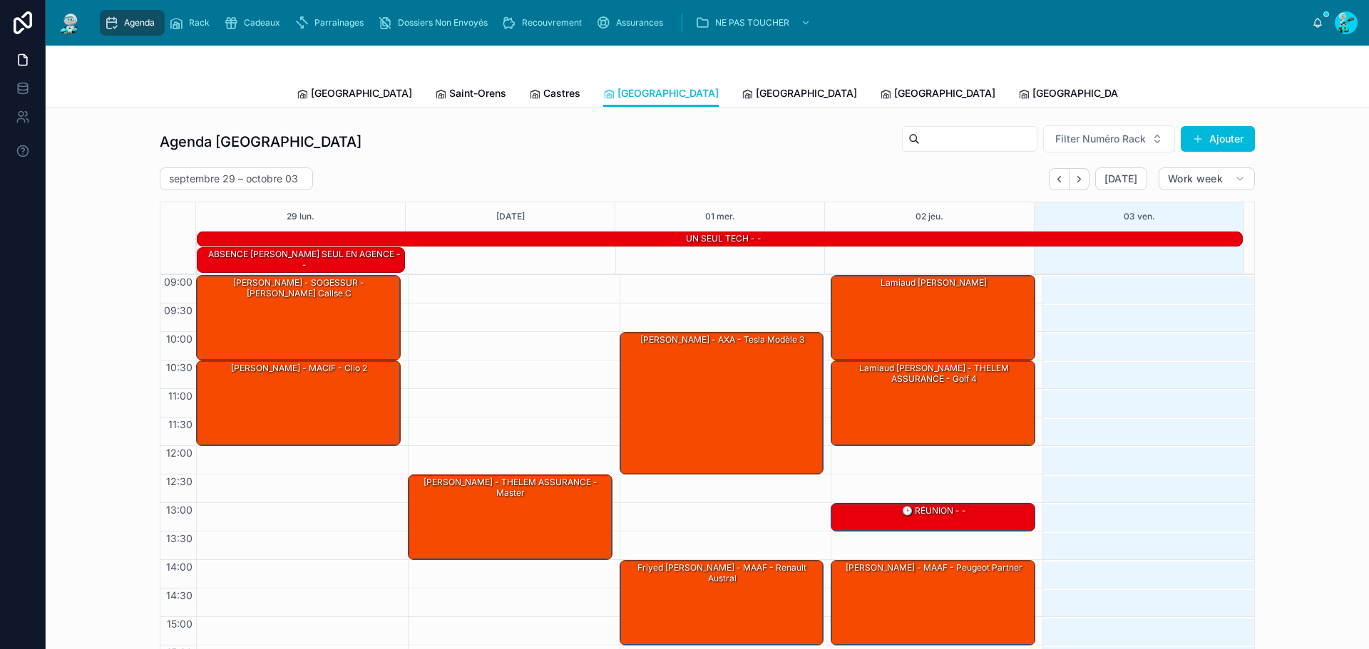
click at [756, 96] on span "[GEOGRAPHIC_DATA]" at bounding box center [806, 93] width 101 height 14
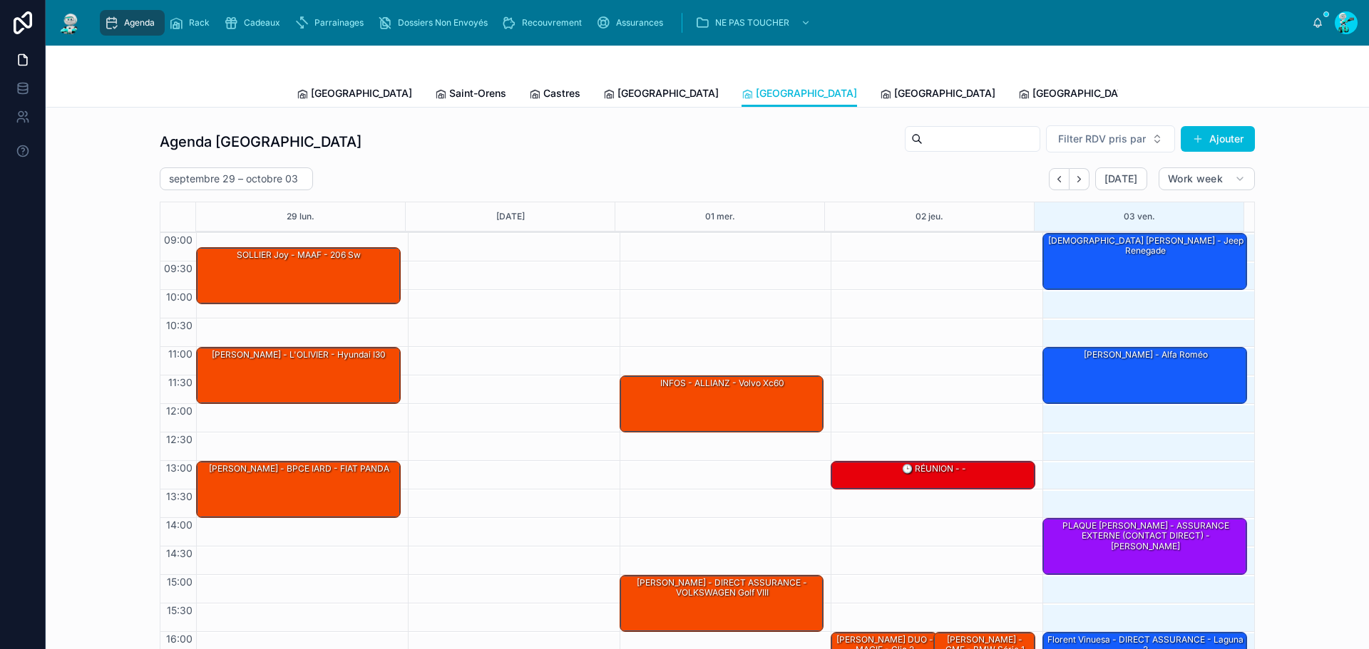
click at [880, 88] on icon at bounding box center [885, 93] width 11 height 11
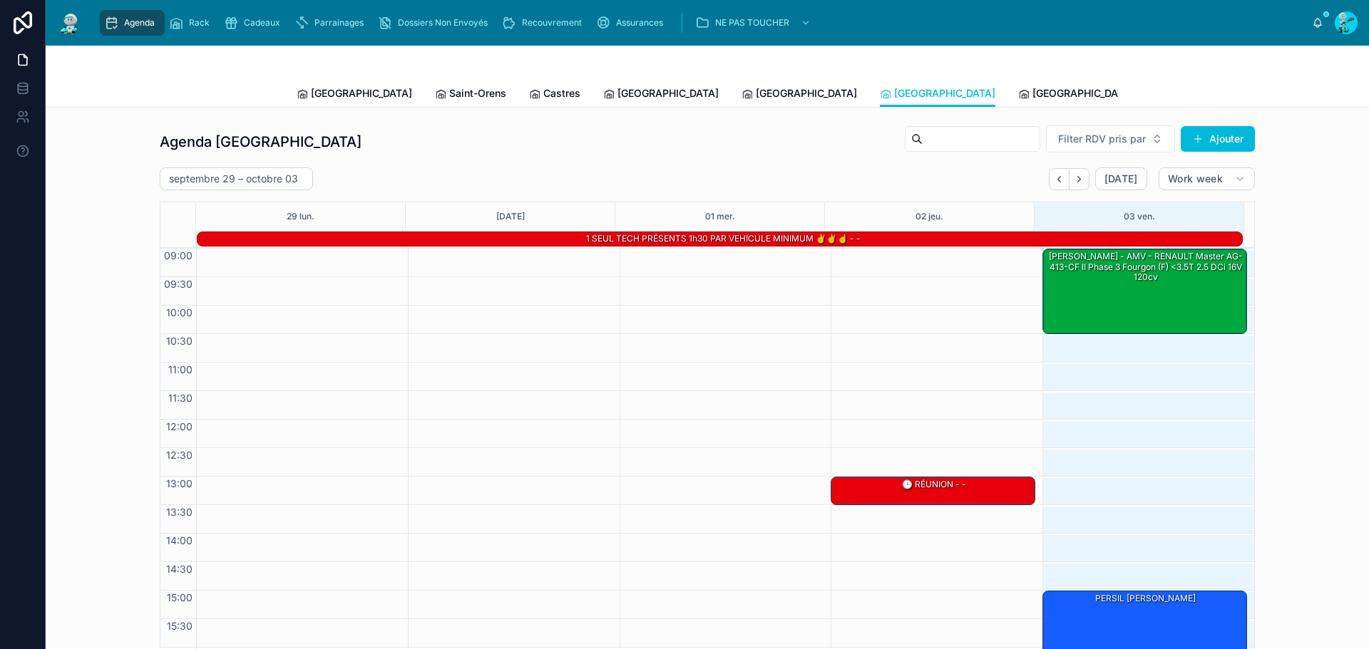
click at [1032, 94] on span "[GEOGRAPHIC_DATA]" at bounding box center [1082, 93] width 101 height 14
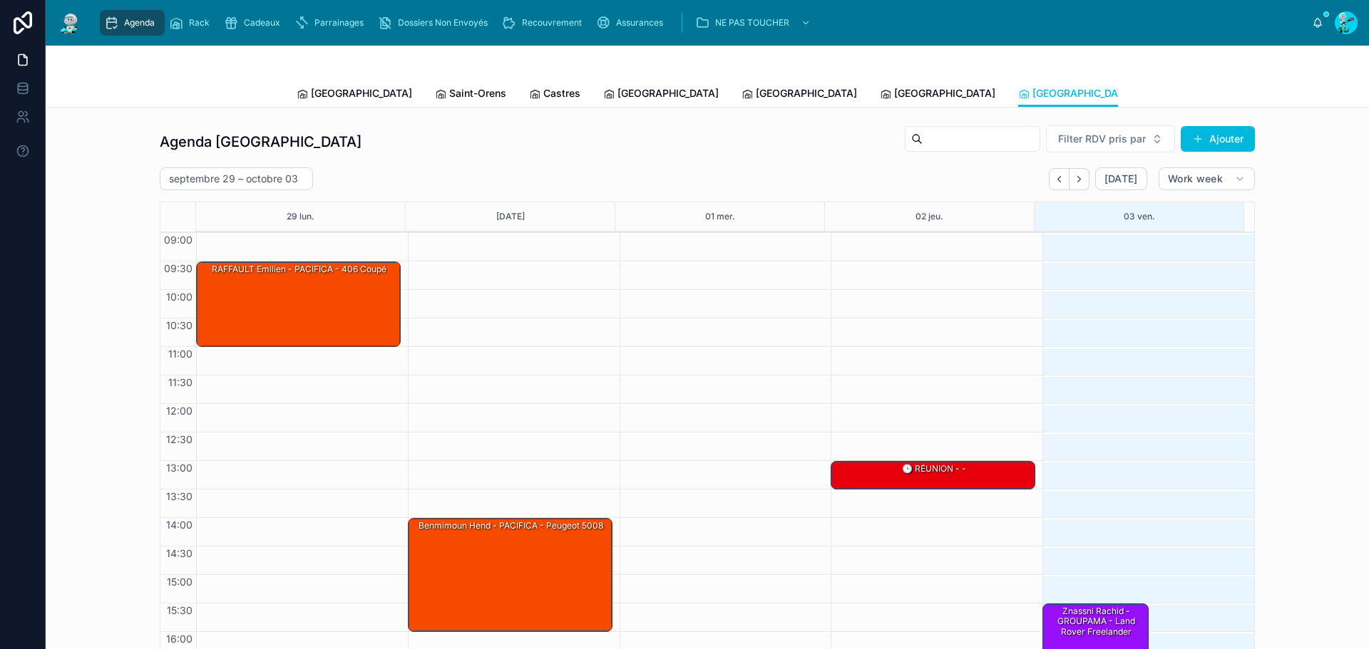
click at [894, 98] on span "[GEOGRAPHIC_DATA]" at bounding box center [944, 93] width 101 height 14
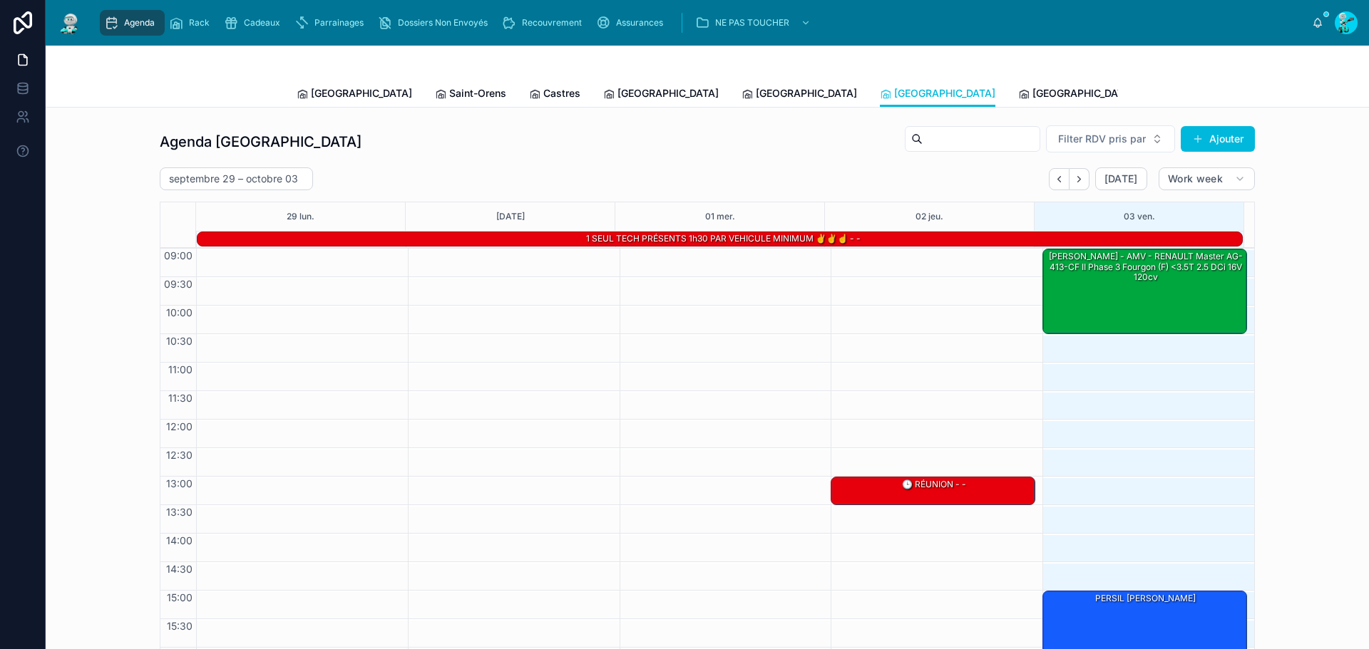
scroll to position [99, 0]
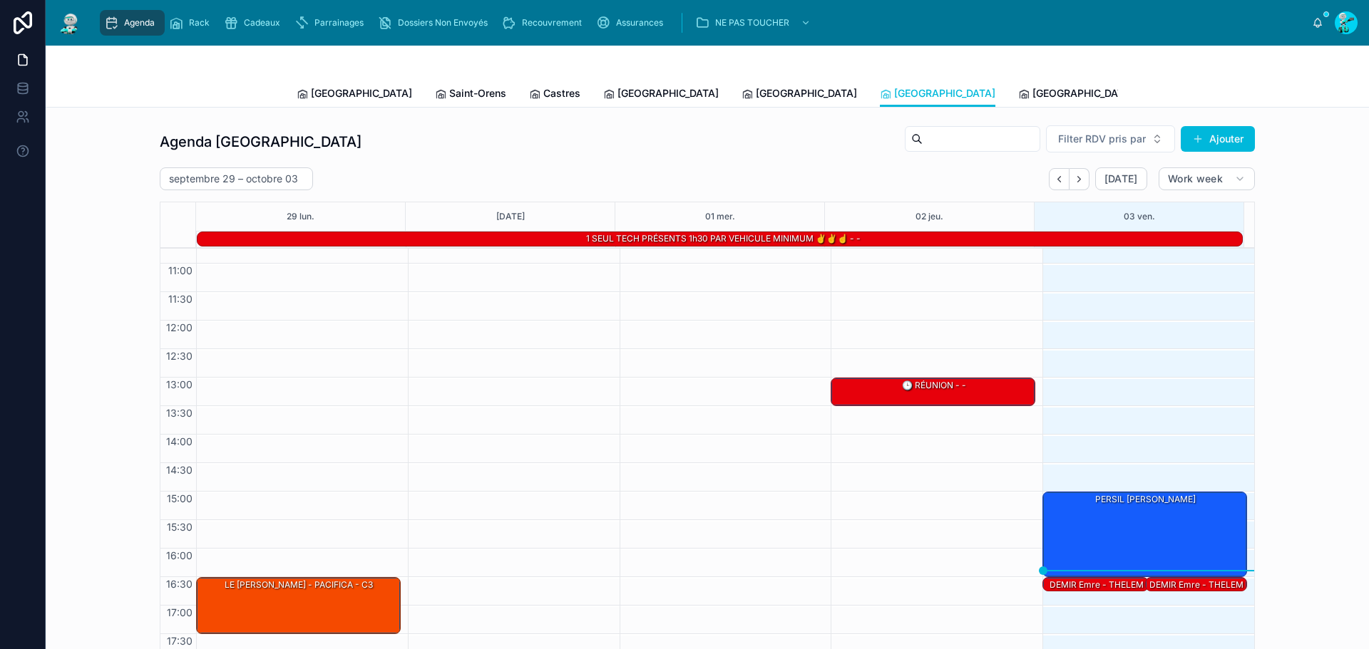
click at [1127, 514] on div "PERSIL [PERSON_NAME]" at bounding box center [1145, 534] width 200 height 83
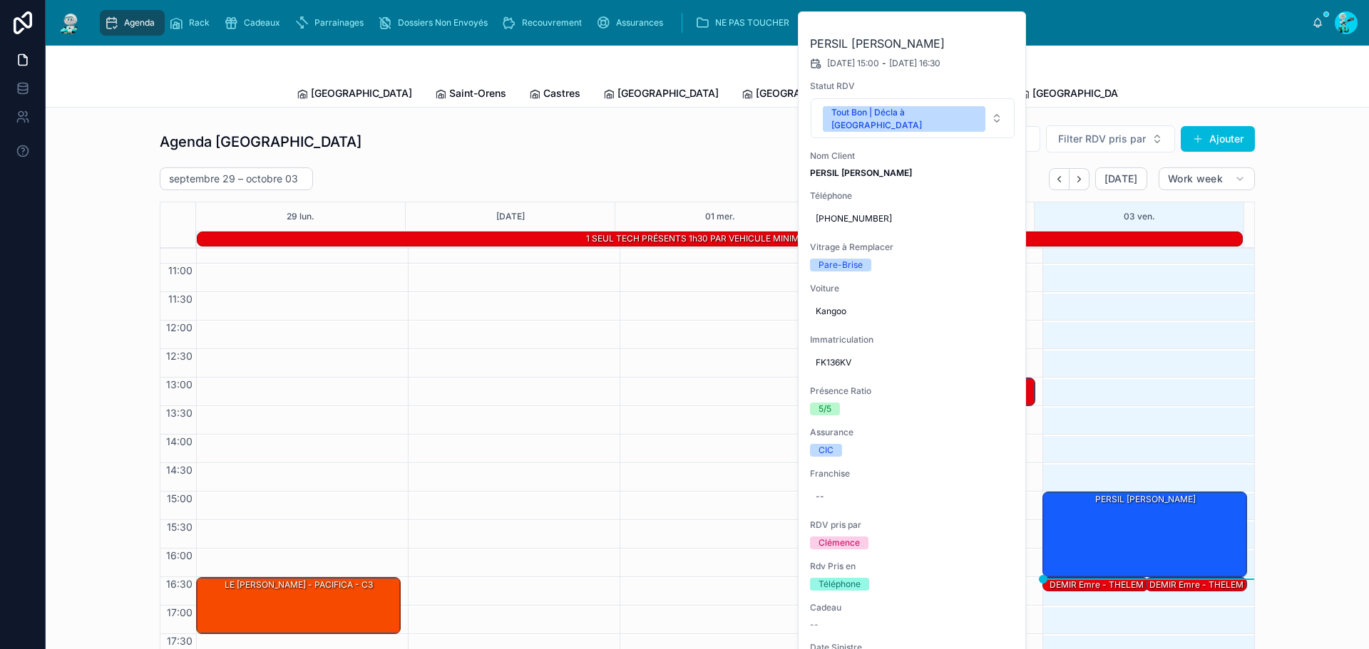
click at [133, 140] on div "Agenda Rennes Filter RDV pris par Ajouter septembre 29 – octobre 03 Today Work …" at bounding box center [707, 394] width 1300 height 550
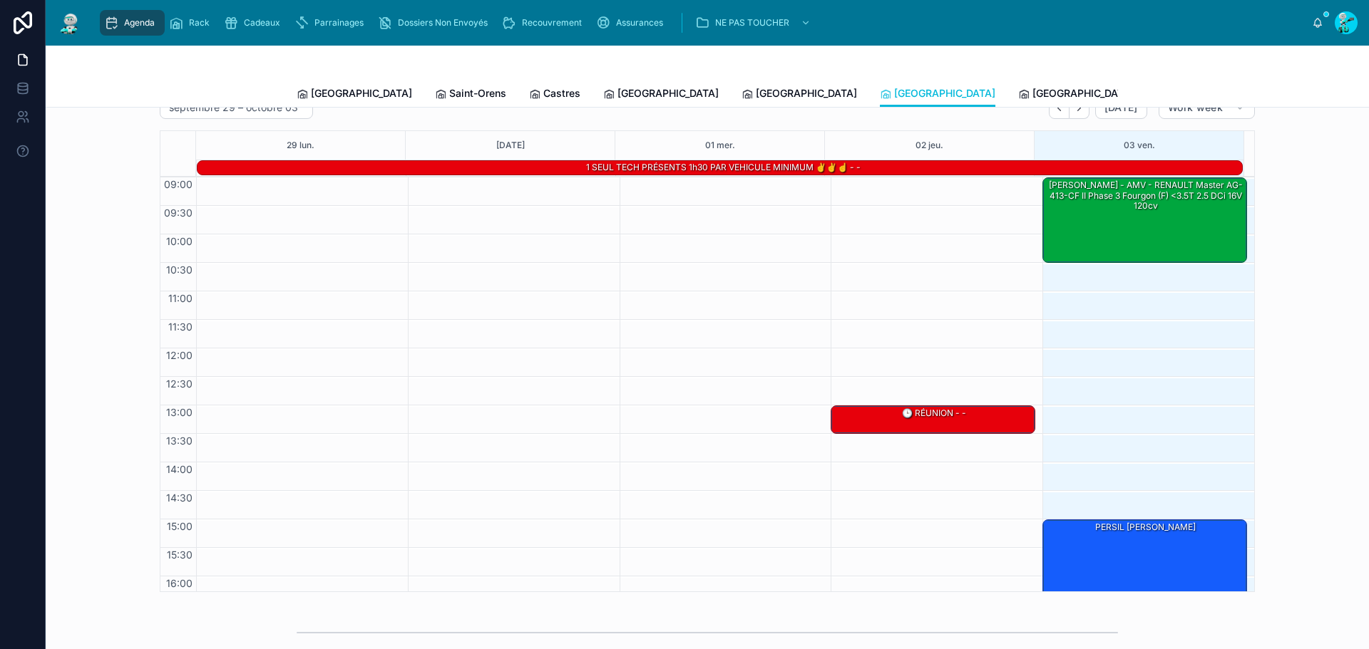
scroll to position [0, 0]
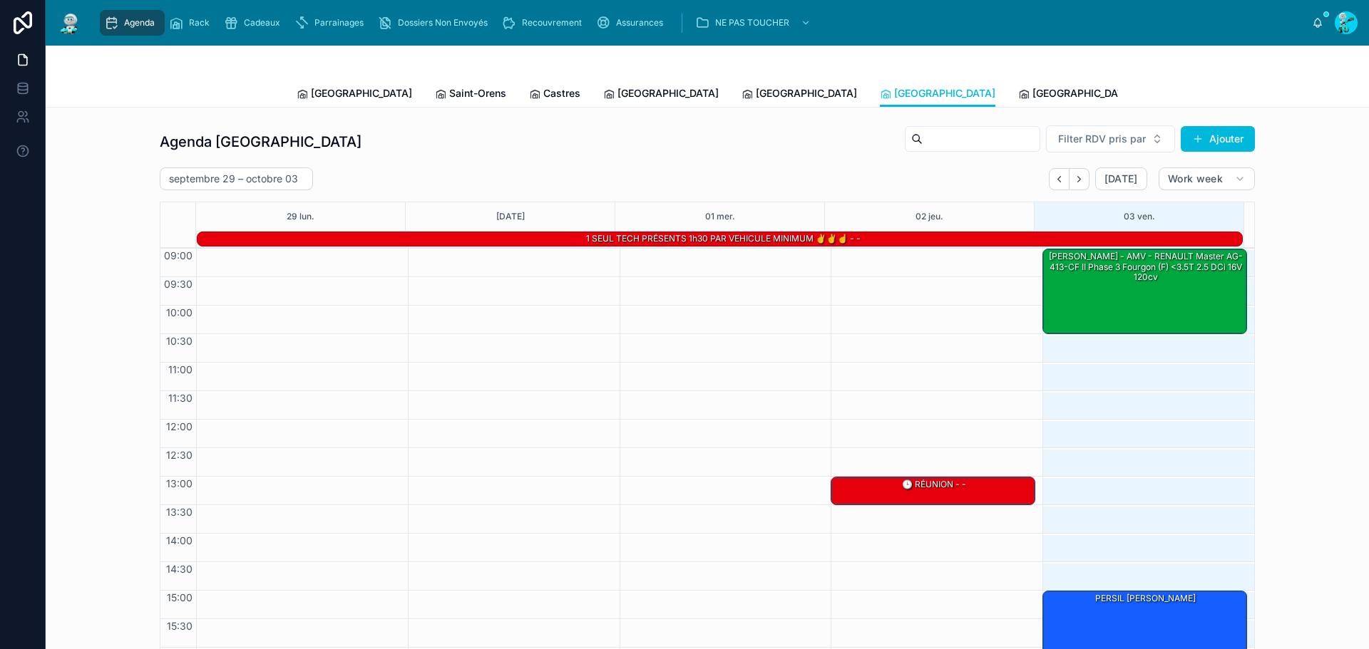
click at [314, 103] on link "[GEOGRAPHIC_DATA]" at bounding box center [354, 95] width 115 height 29
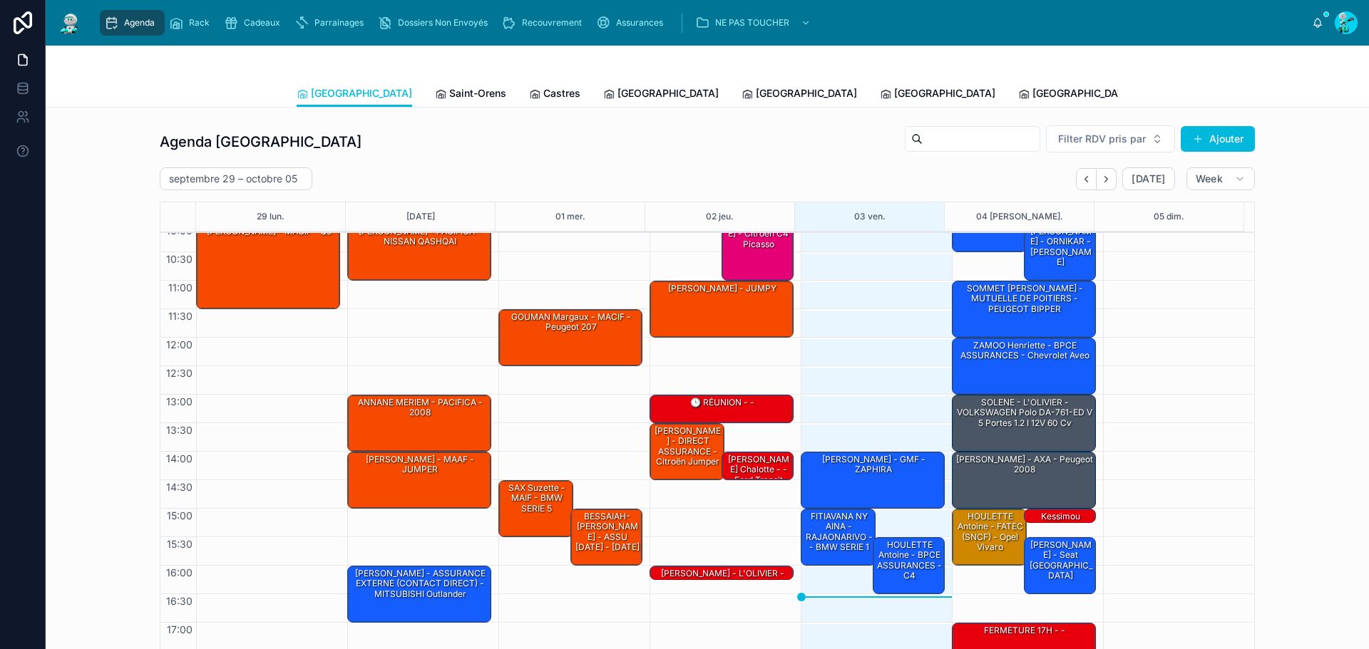
scroll to position [83, 0]
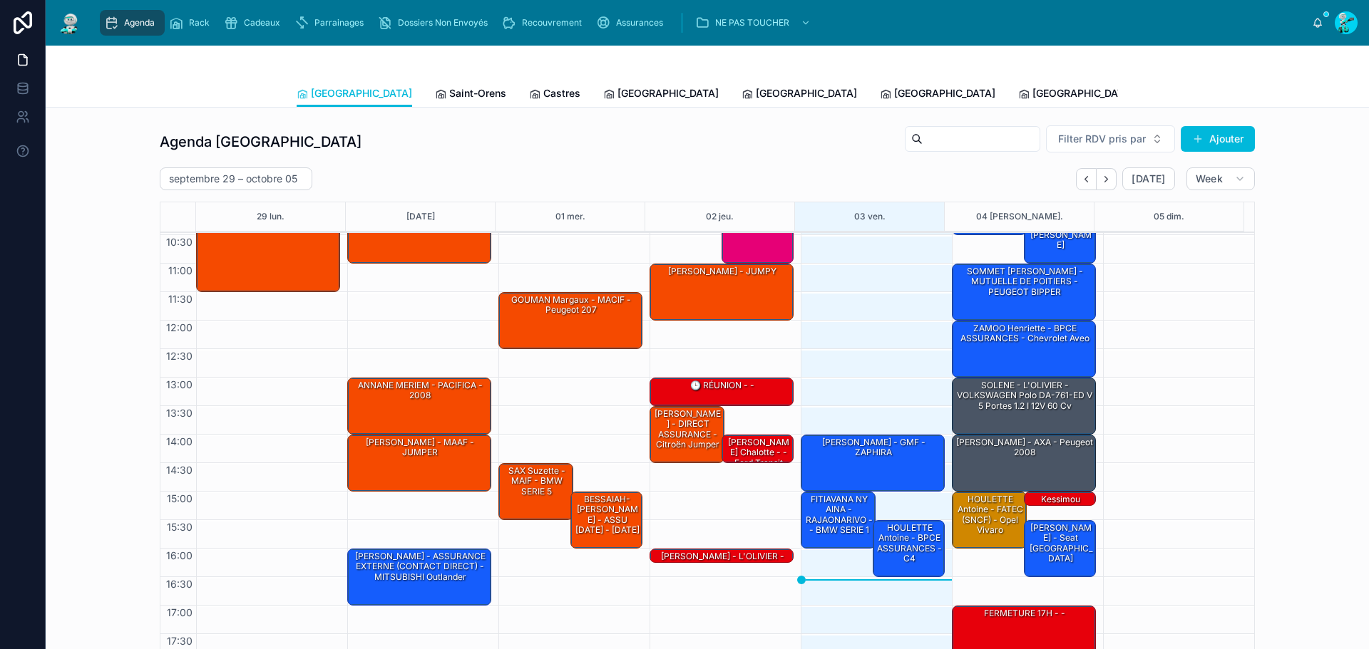
click at [883, 540] on div "HOULETTE Antoine - BPCE ASSURANCES - C4" at bounding box center [909, 544] width 68 height 44
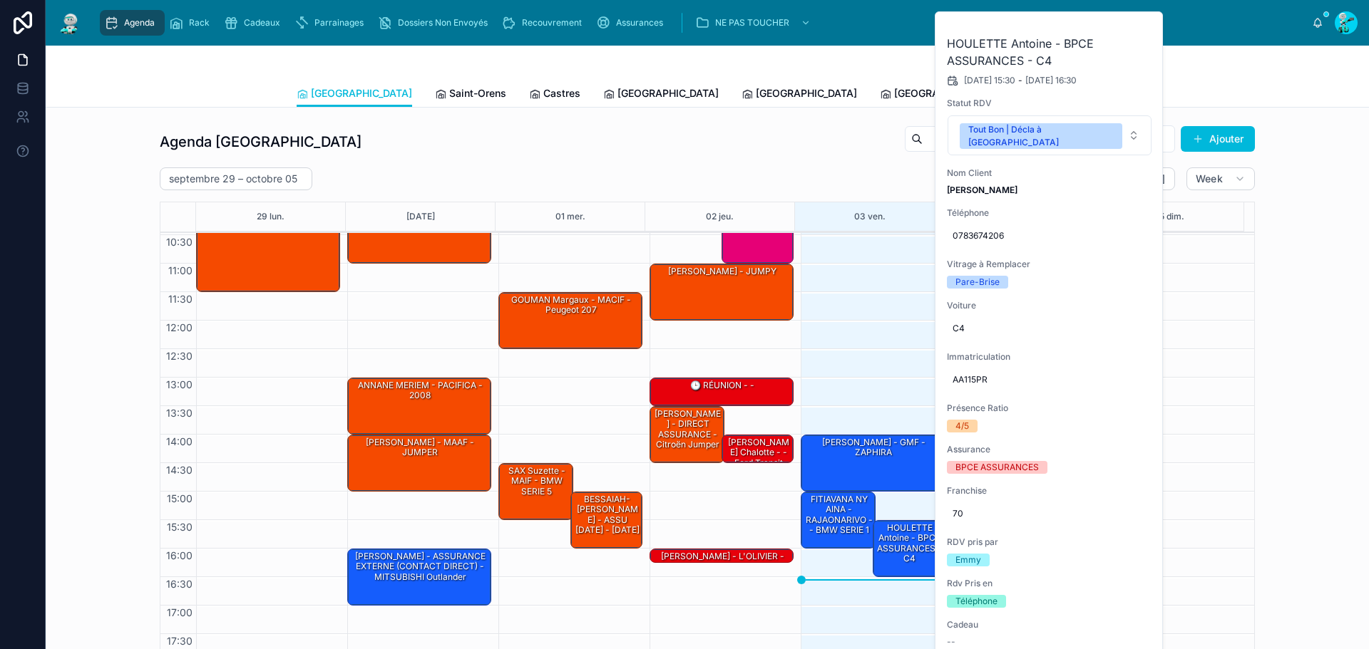
click at [0, 0] on button at bounding box center [0, 0] width 0 height 0
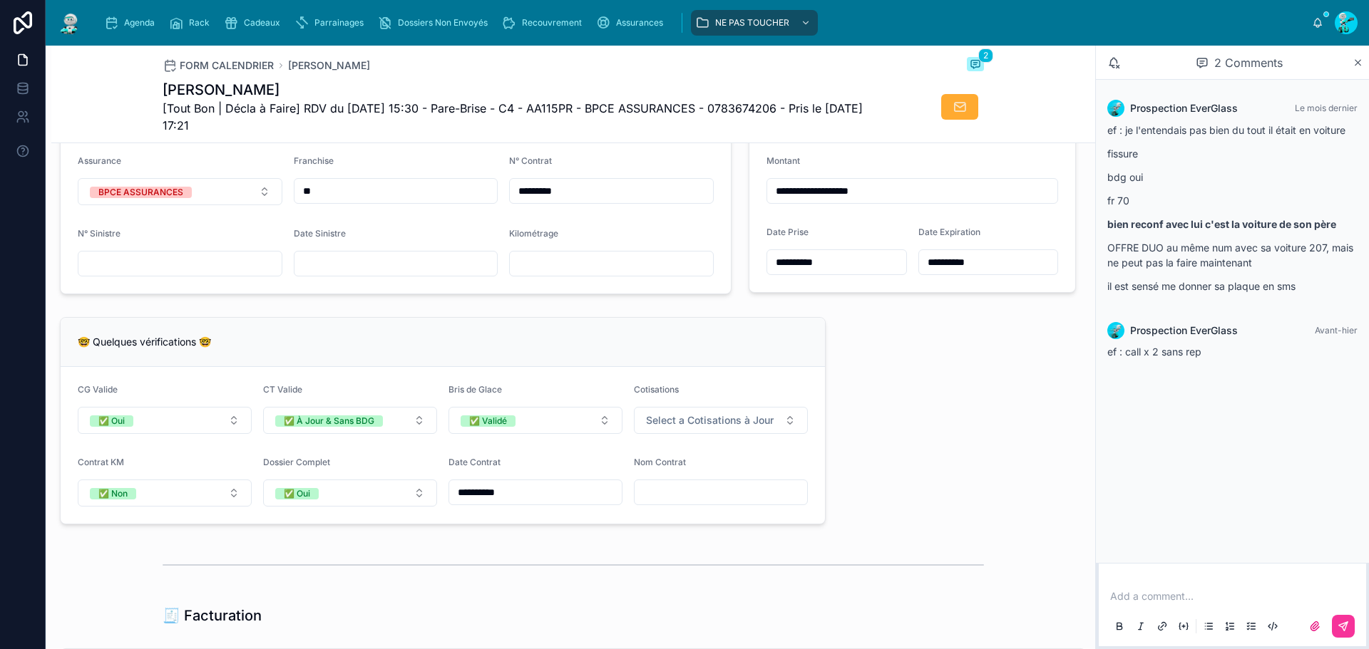
scroll to position [784, 0]
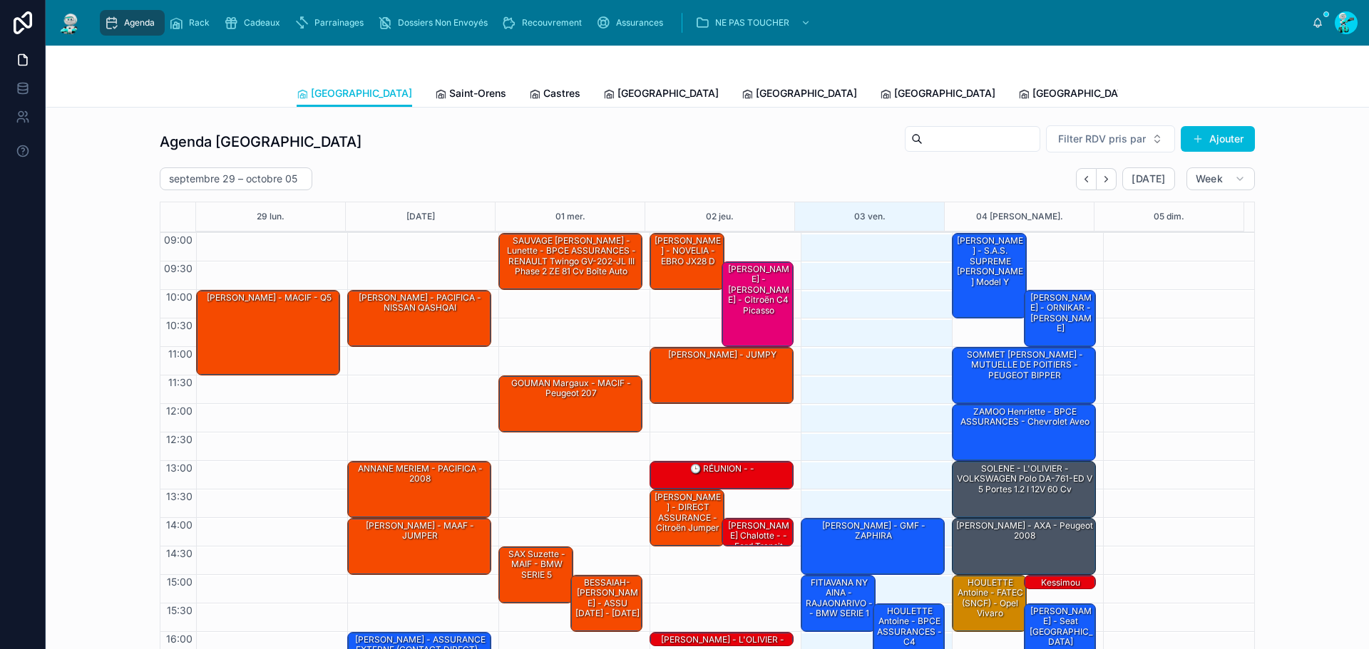
click at [449, 97] on span "Saint-Orens" at bounding box center [477, 93] width 57 height 14
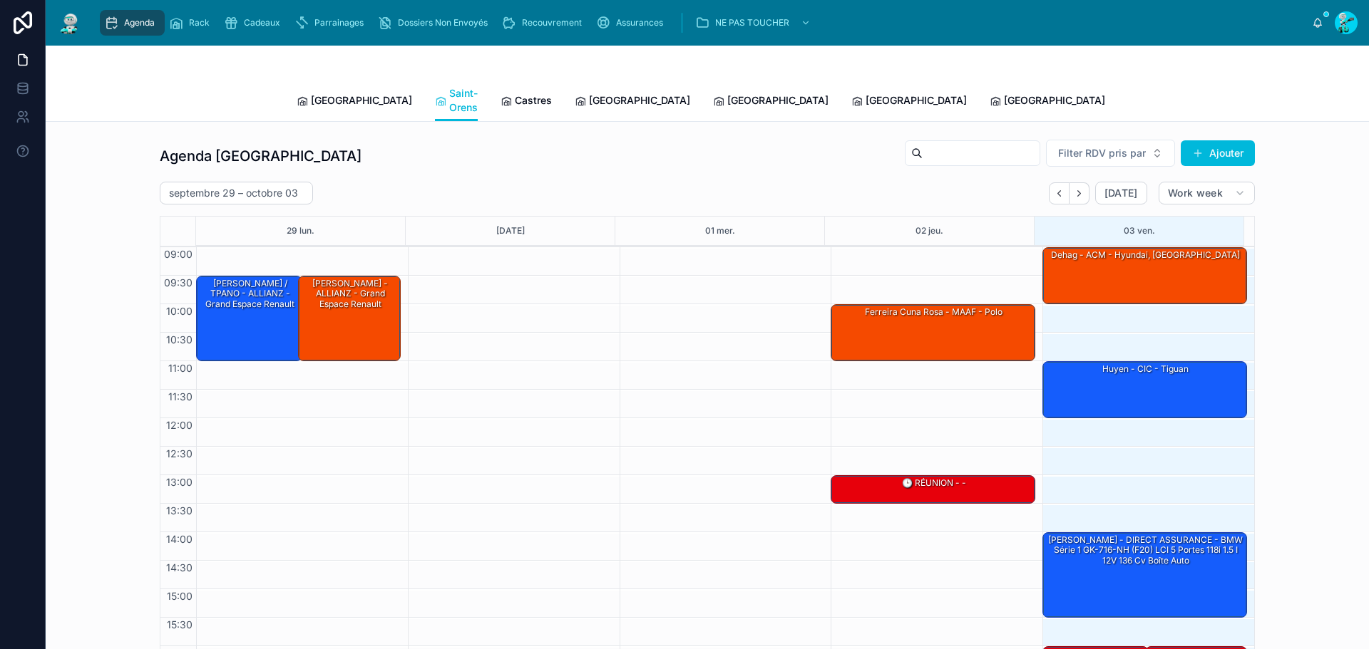
click at [1133, 568] on div "[PERSON_NAME] - DIRECT ASSURANCE - BMW Série 1 GK-716-NH (F20) LCI 5 portes 118…" at bounding box center [1145, 574] width 200 height 83
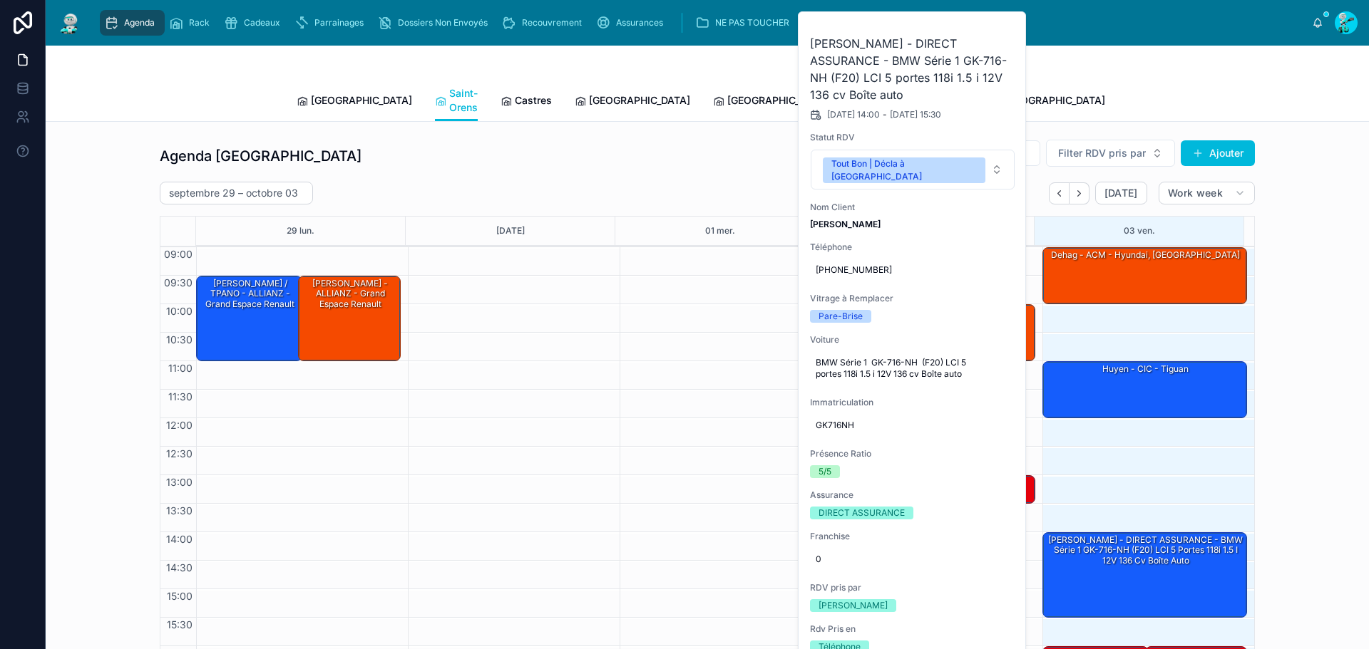
click at [0, 0] on icon at bounding box center [0, 0] width 0 height 0
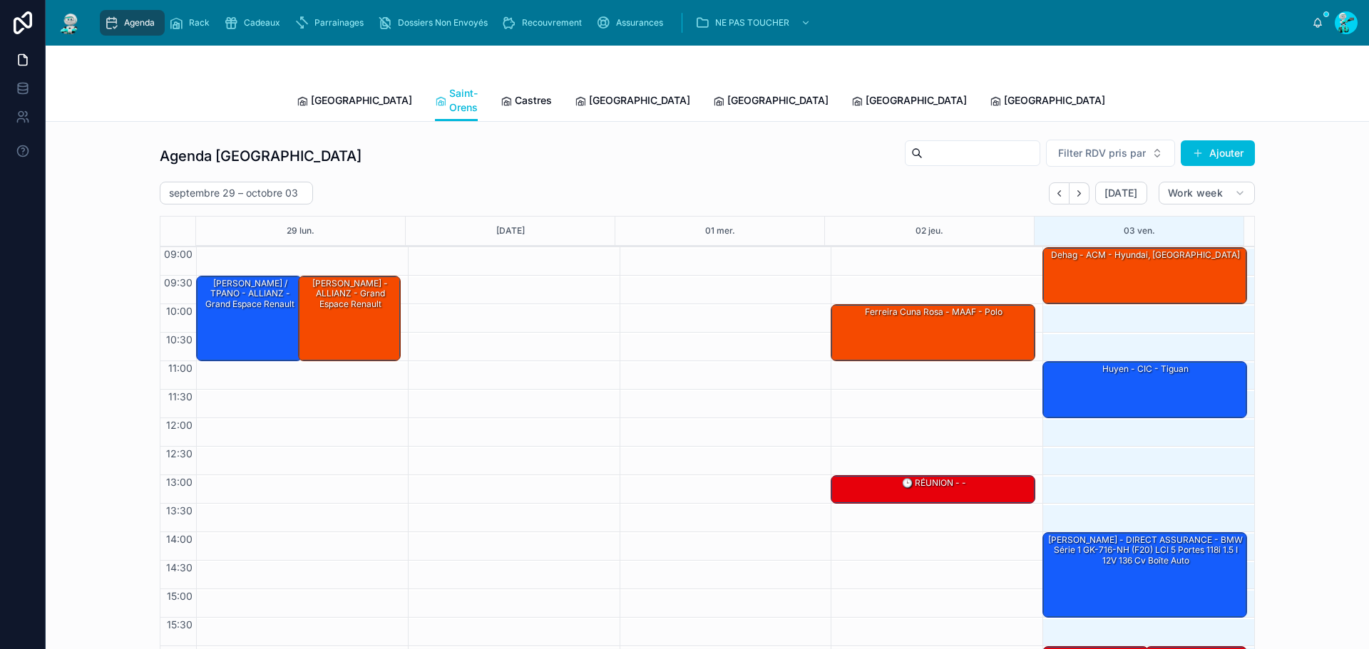
click at [327, 88] on link "[GEOGRAPHIC_DATA]" at bounding box center [354, 102] width 115 height 29
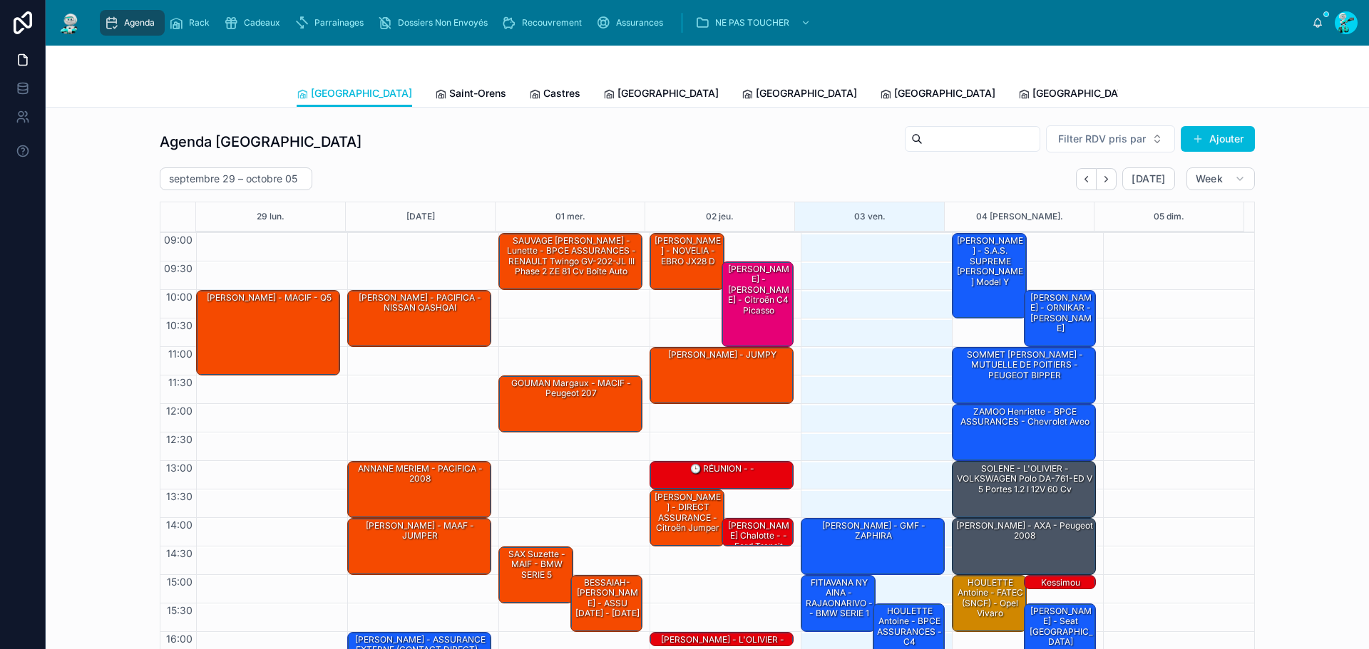
click at [448, 16] on div "Dossiers Non Envoyés" at bounding box center [435, 22] width 115 height 23
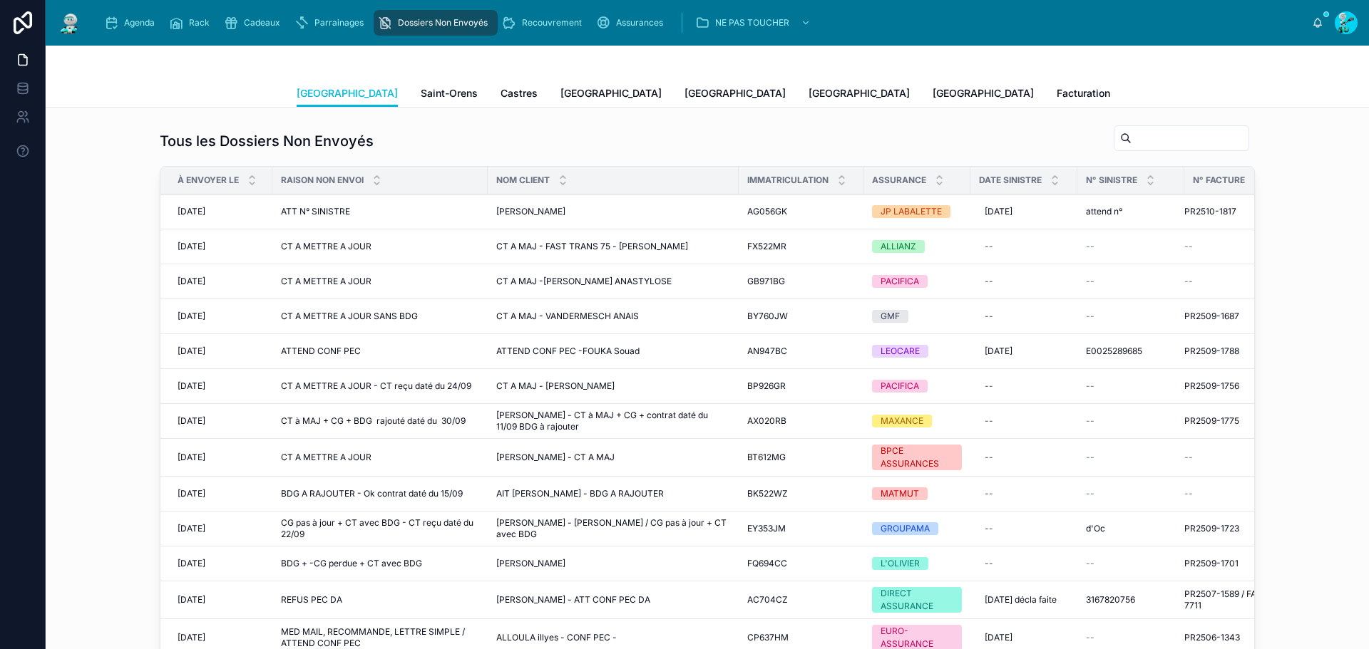
scroll to position [252, 0]
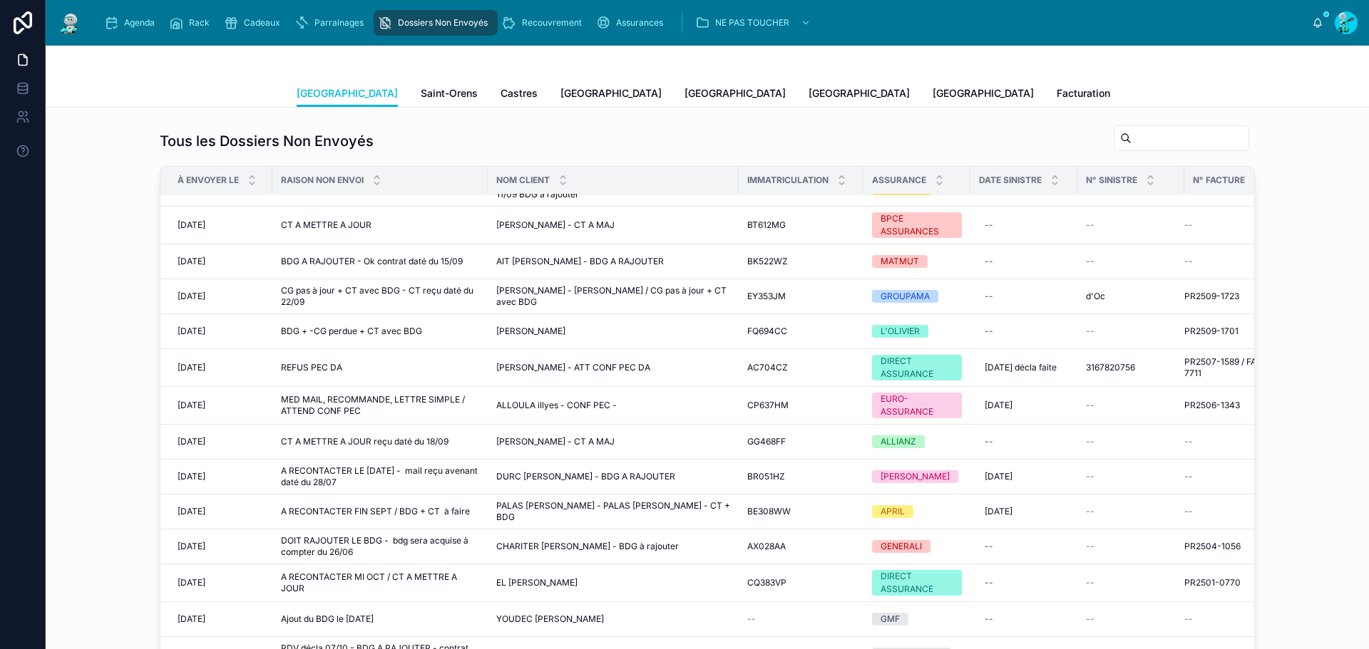
click at [614, 362] on span "CHALAKR Amin - Yamina - ATT CONF PEC DA" at bounding box center [573, 367] width 154 height 11
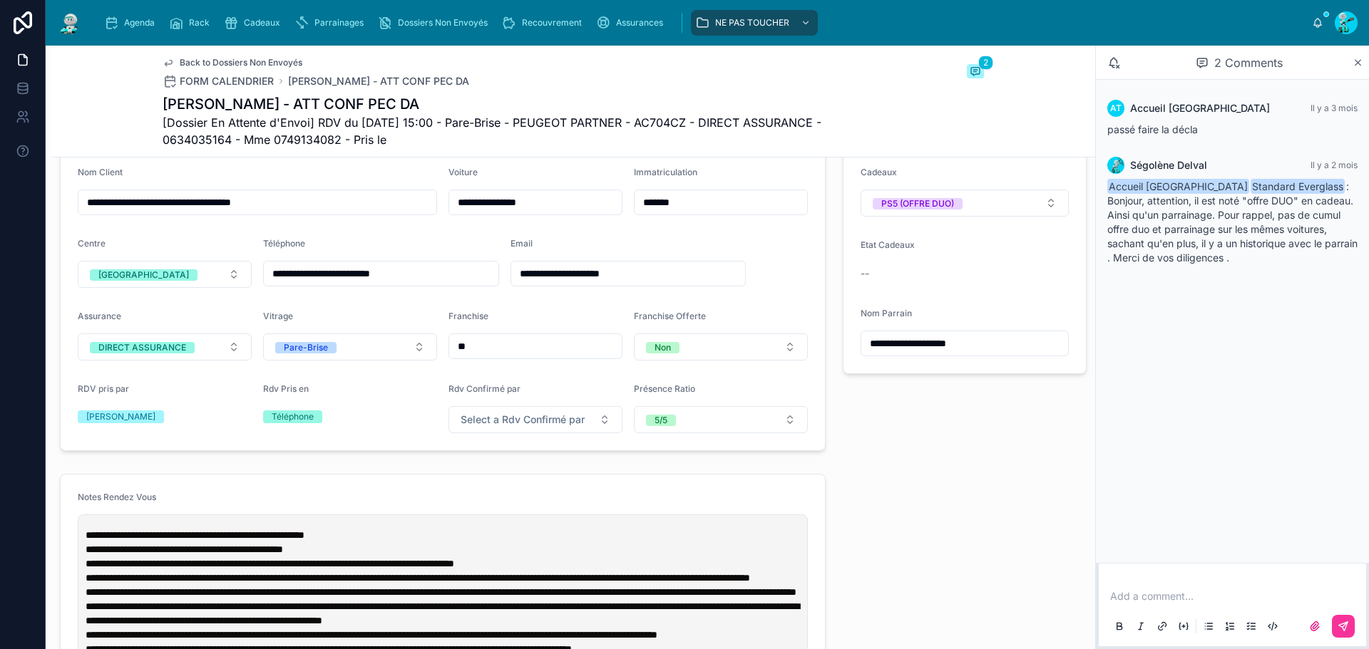
scroll to position [499, 0]
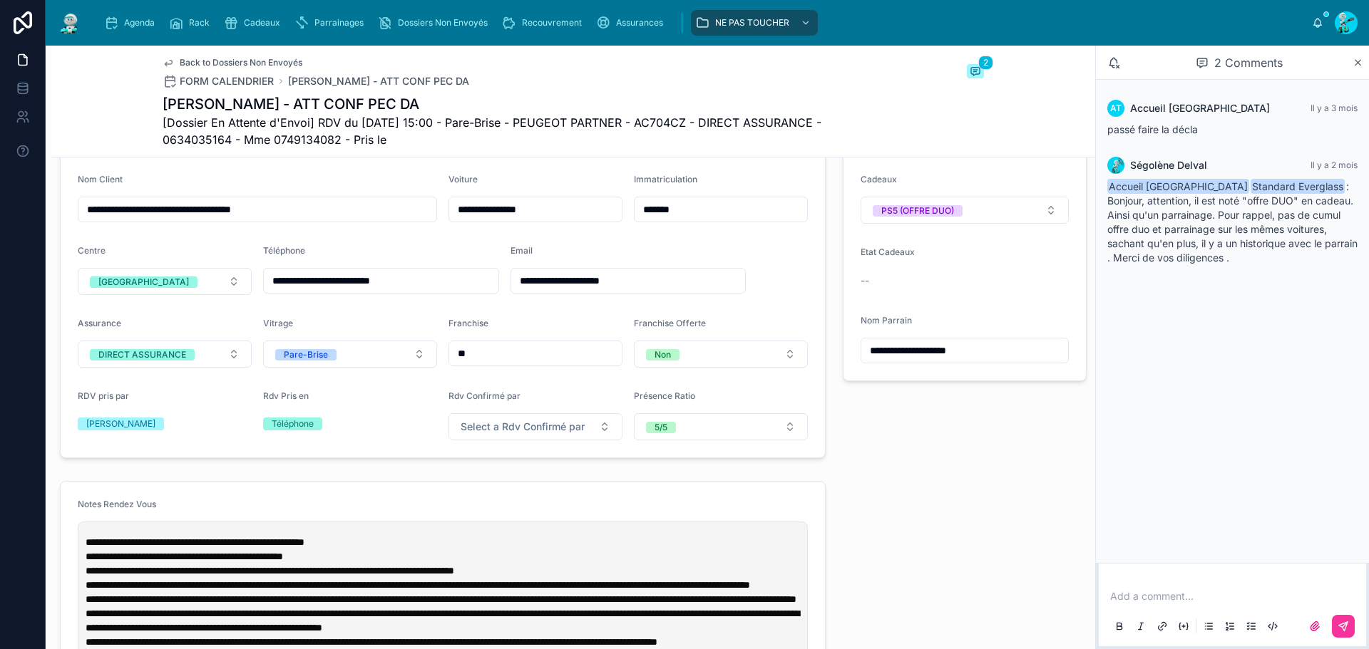
click at [696, 213] on input "*******" at bounding box center [720, 210] width 173 height 20
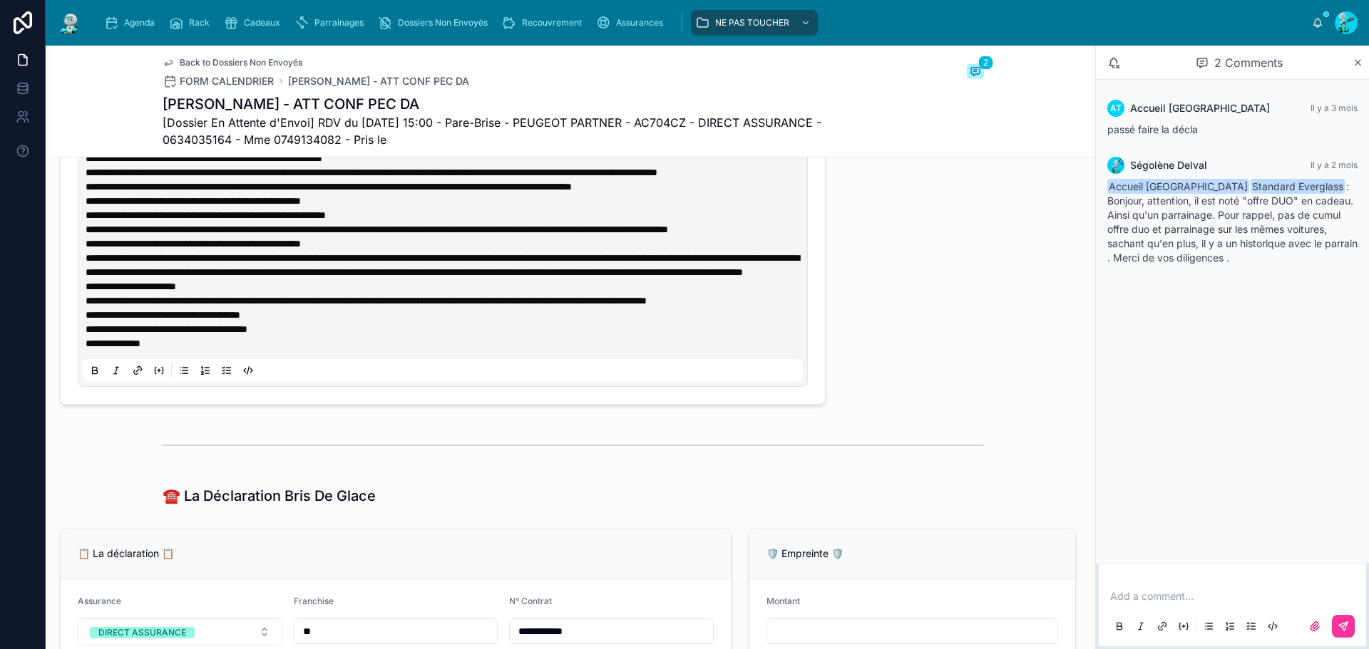
scroll to position [784, 0]
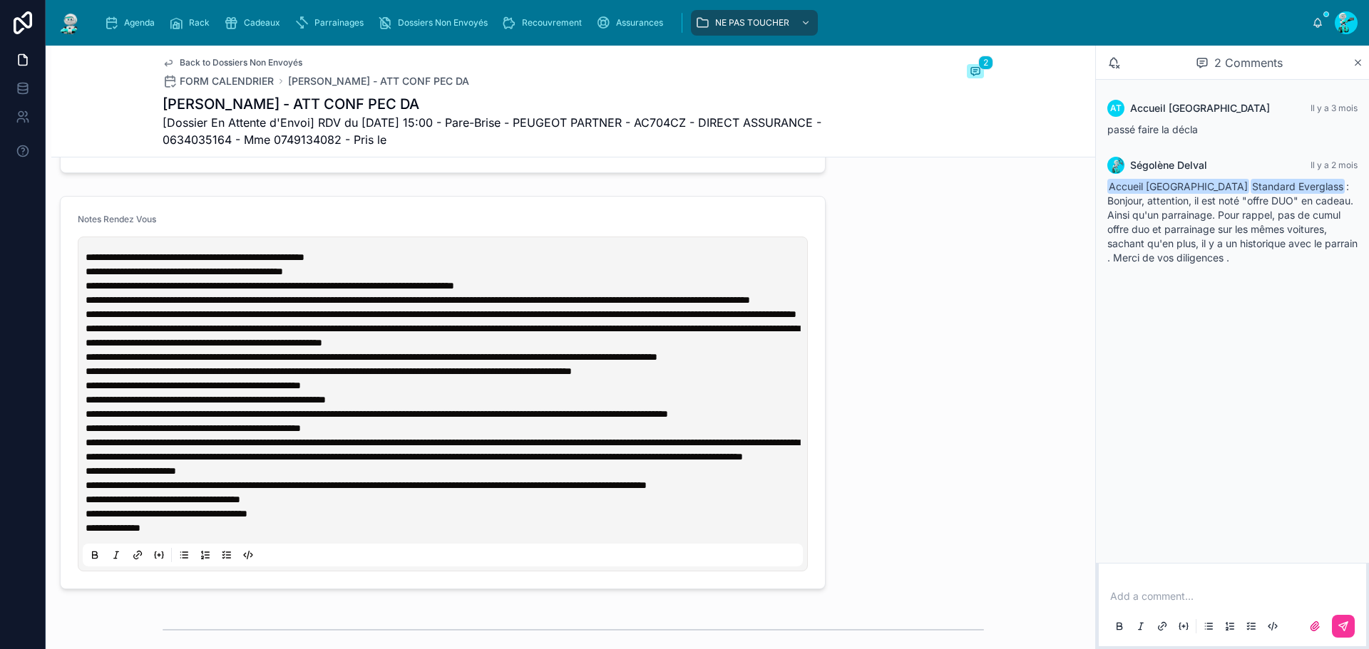
click at [664, 123] on span "[Dossier En Attente d'Envoi] RDV du 01/08/2025 15:00 - Pare-Brise - PEUGEOT PAR…" at bounding box center [520, 131] width 714 height 34
copy span "AC704CZ"
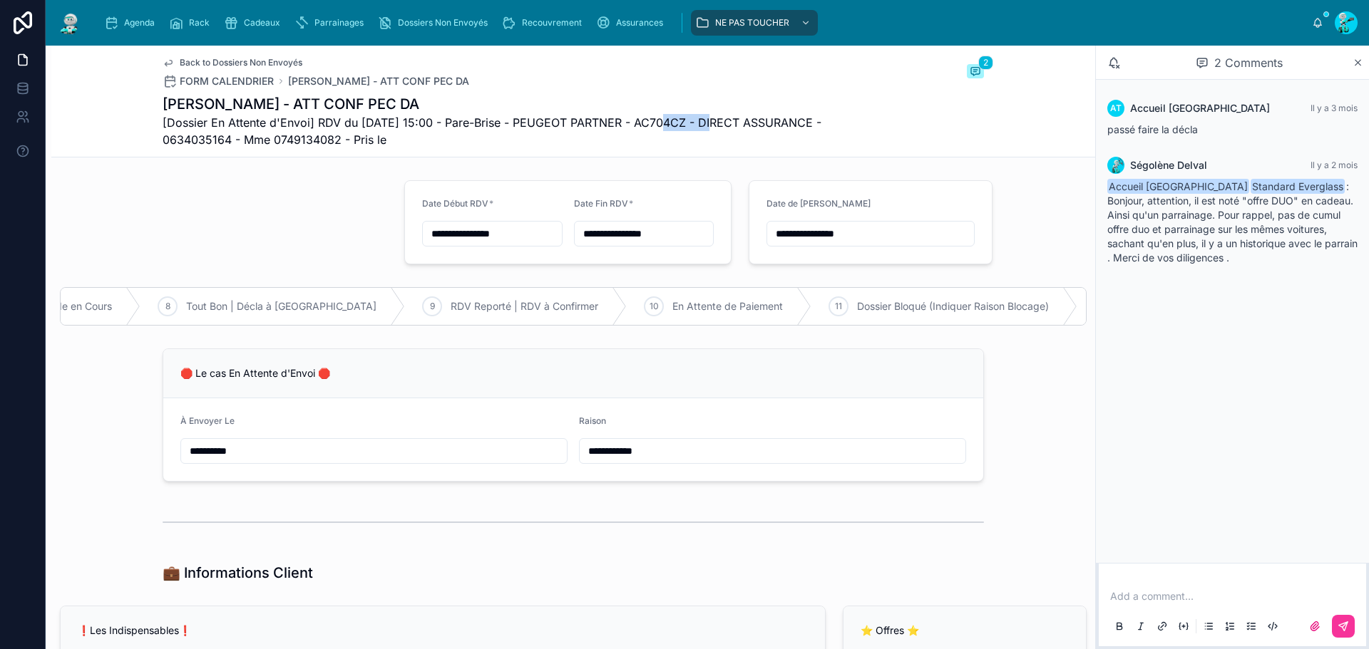
scroll to position [0, 1255]
click at [618, 309] on span "En Attente de Paiement" at bounding box center [673, 306] width 110 height 14
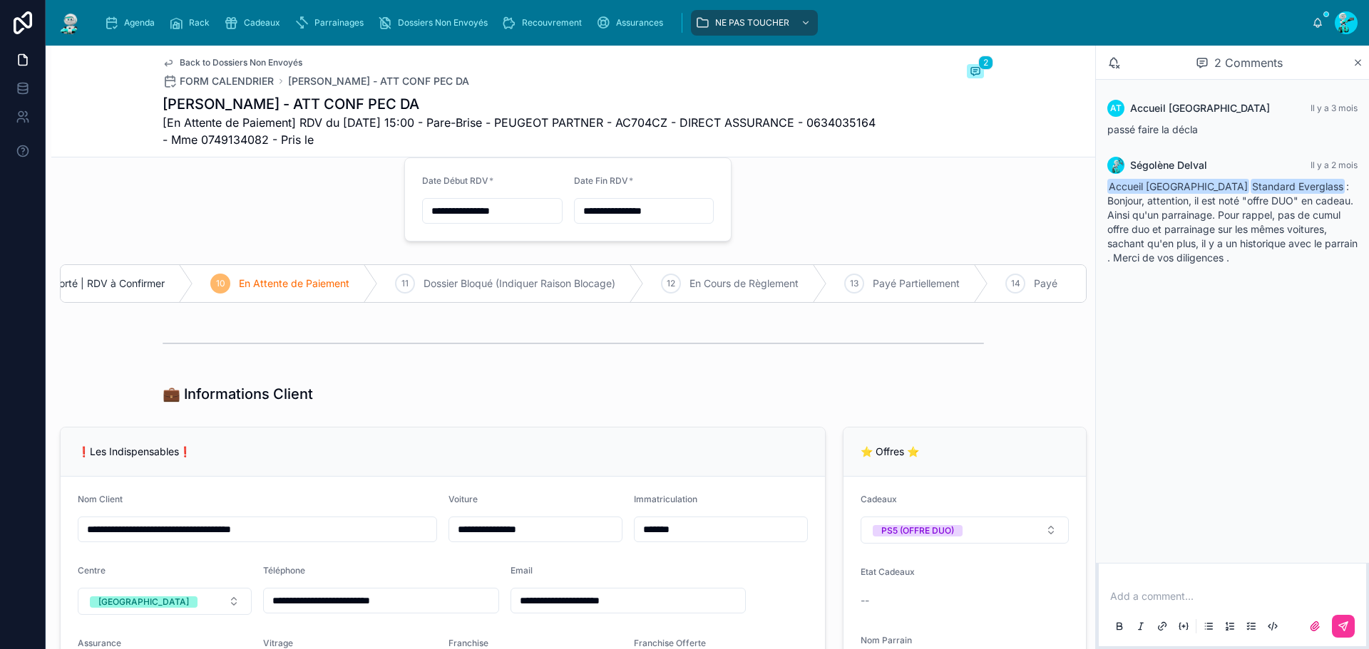
scroll to position [0, 0]
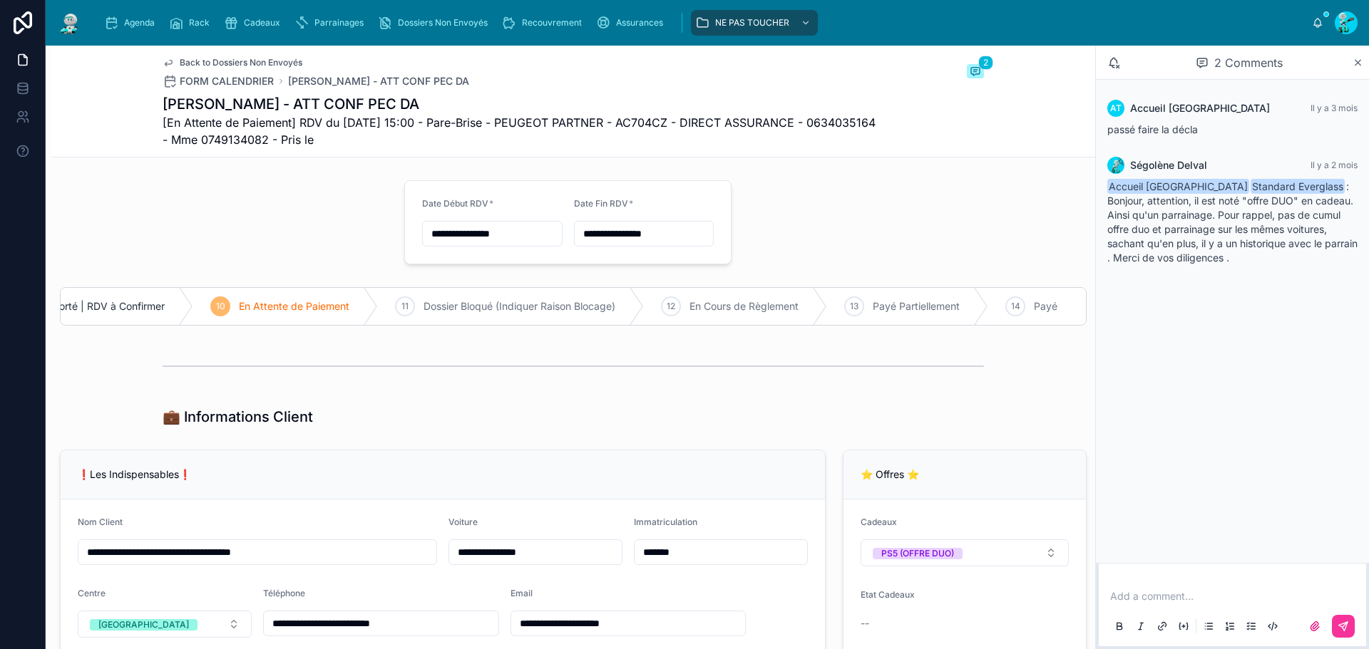
drag, startPoint x: 130, startPoint y: 12, endPoint x: 225, endPoint y: 3, distance: 95.3
click at [130, 12] on div "Agenda" at bounding box center [132, 22] width 56 height 23
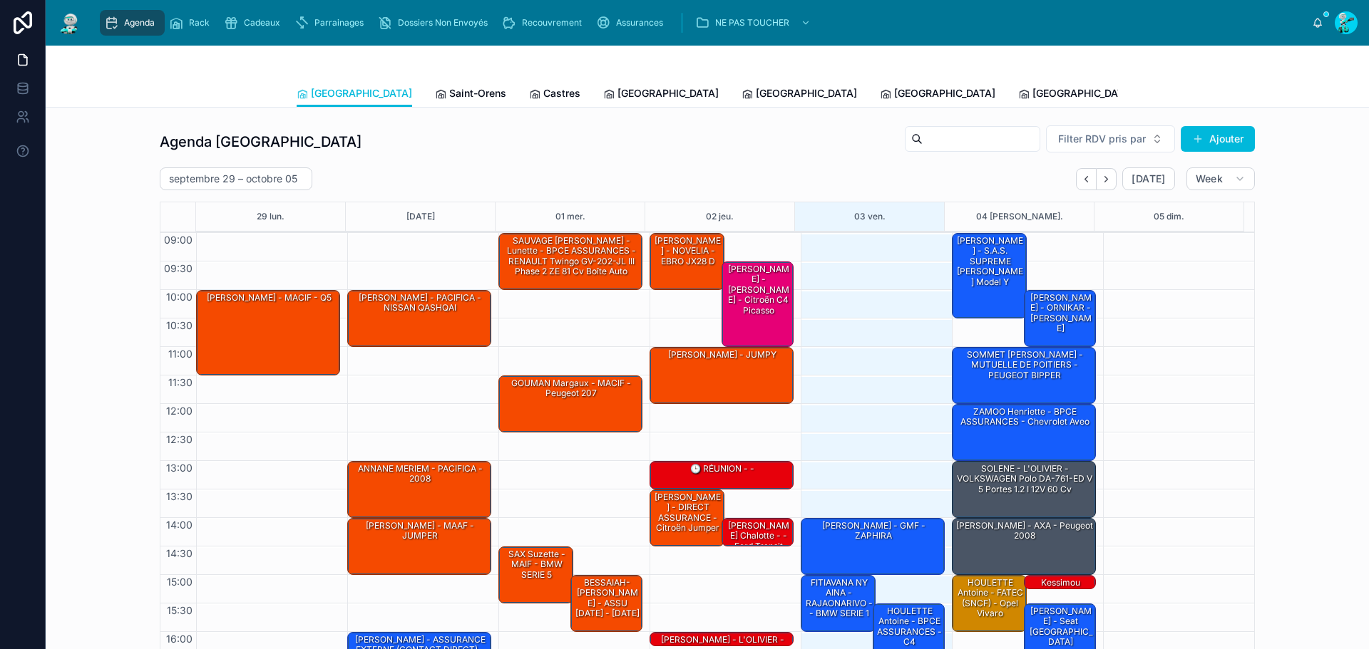
scroll to position [83, 0]
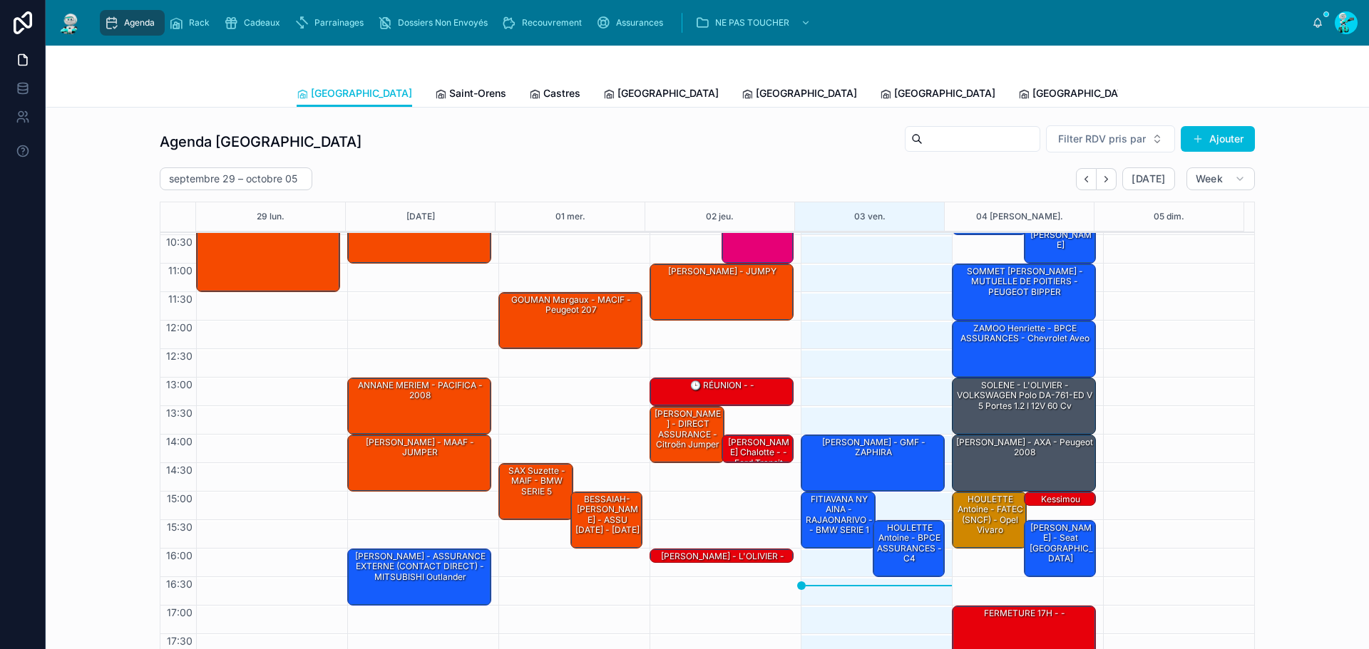
click at [436, 22] on span "Dossiers Non Envoyés" at bounding box center [443, 22] width 90 height 11
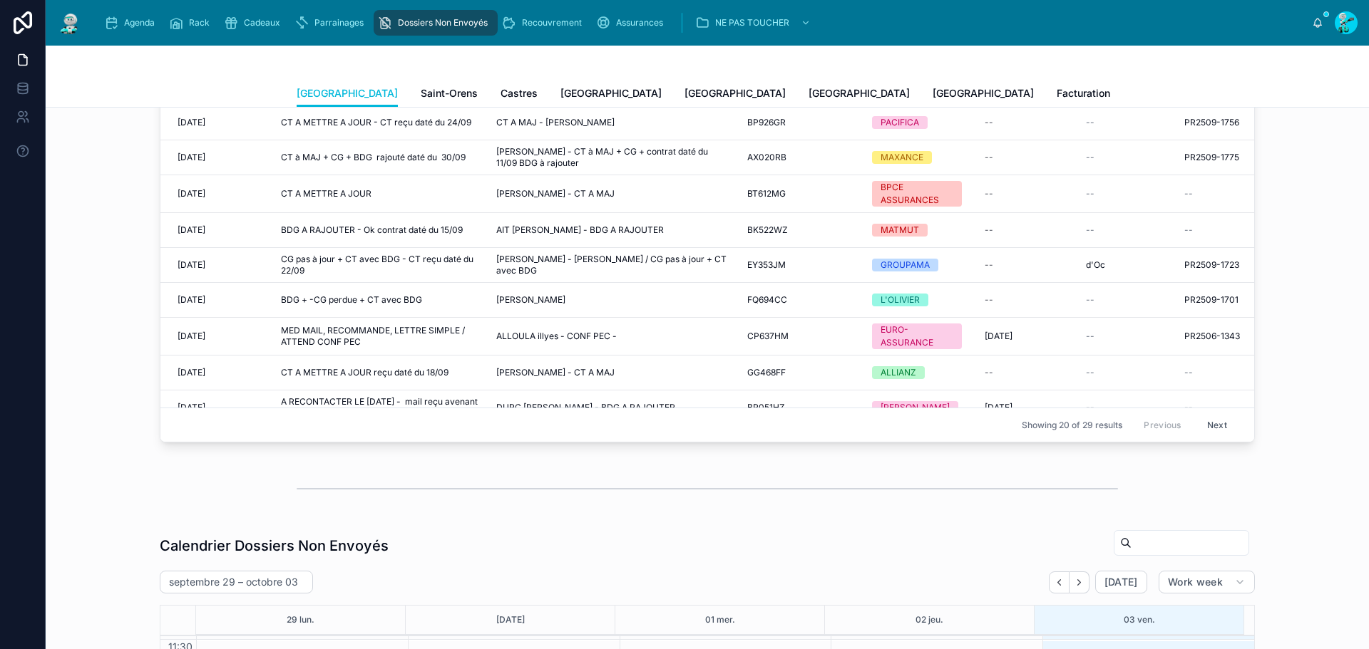
scroll to position [214, 0]
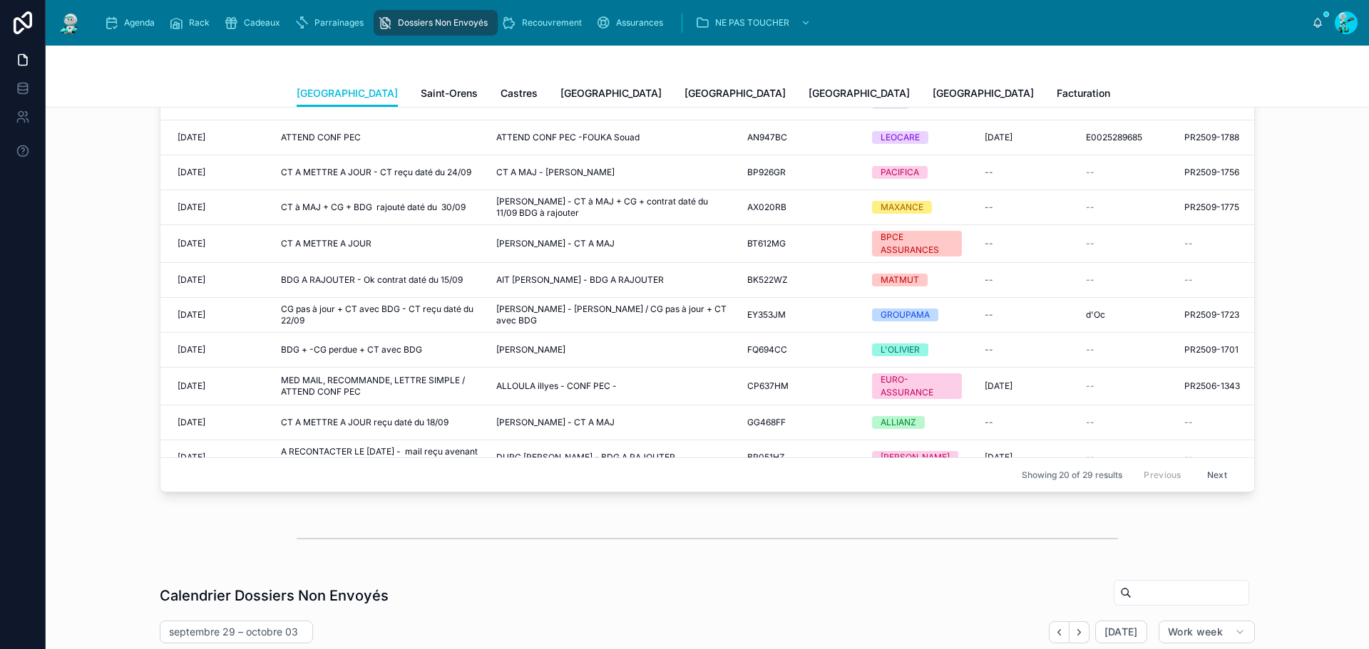
click at [114, 17] on icon "scrollable content" at bounding box center [111, 23] width 14 height 14
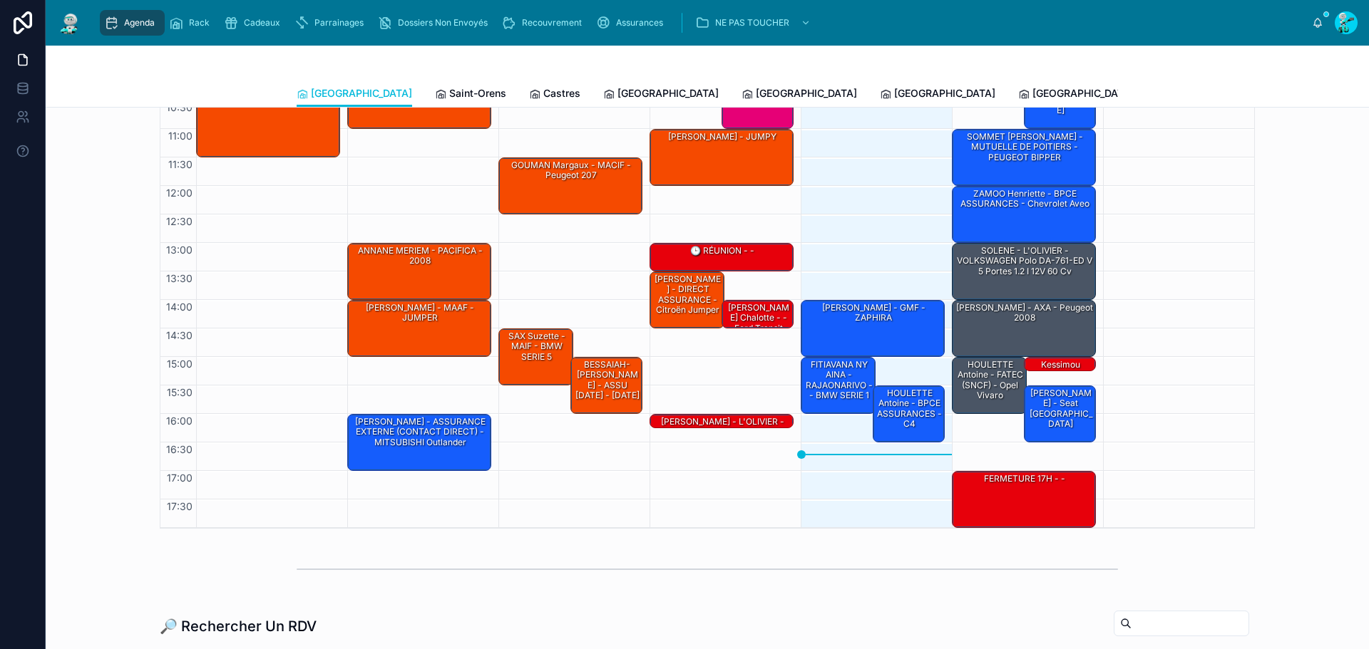
scroll to position [143, 0]
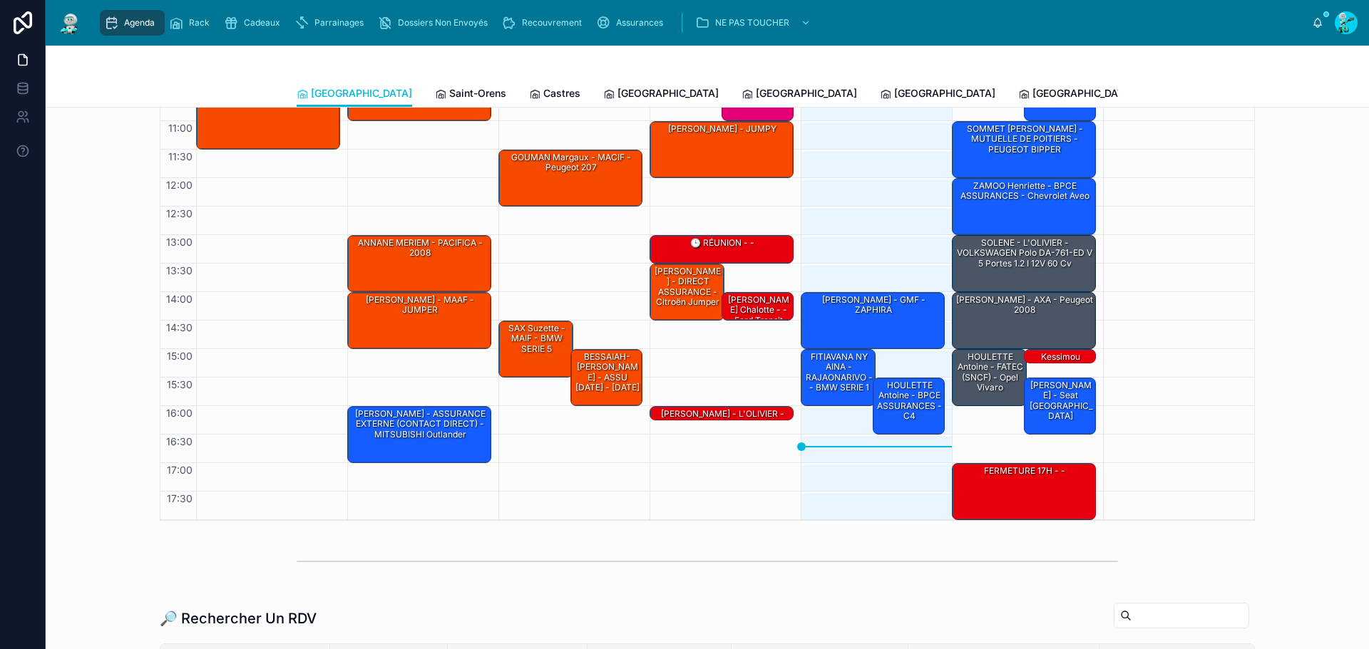
click at [983, 384] on div "HOULETTE Antoine - FATEC (SNCF) - opel vivaro" at bounding box center [990, 373] width 71 height 44
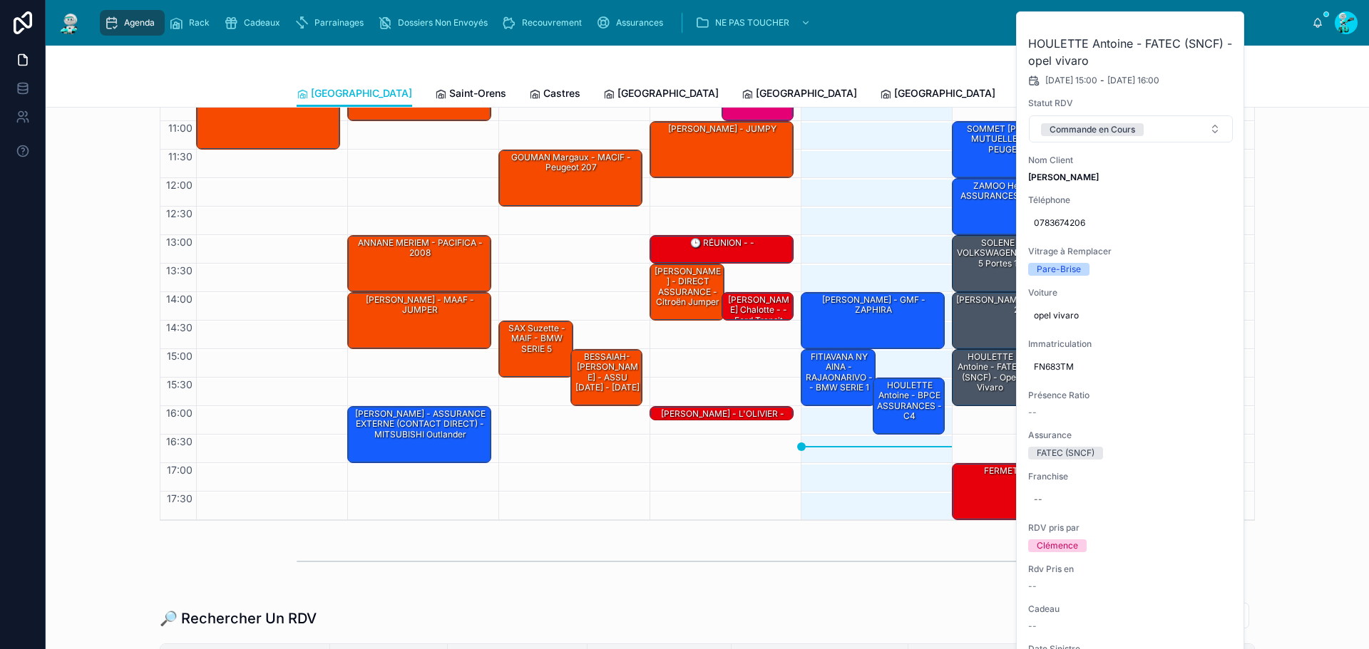
click at [0, 0] on icon at bounding box center [0, 0] width 0 height 0
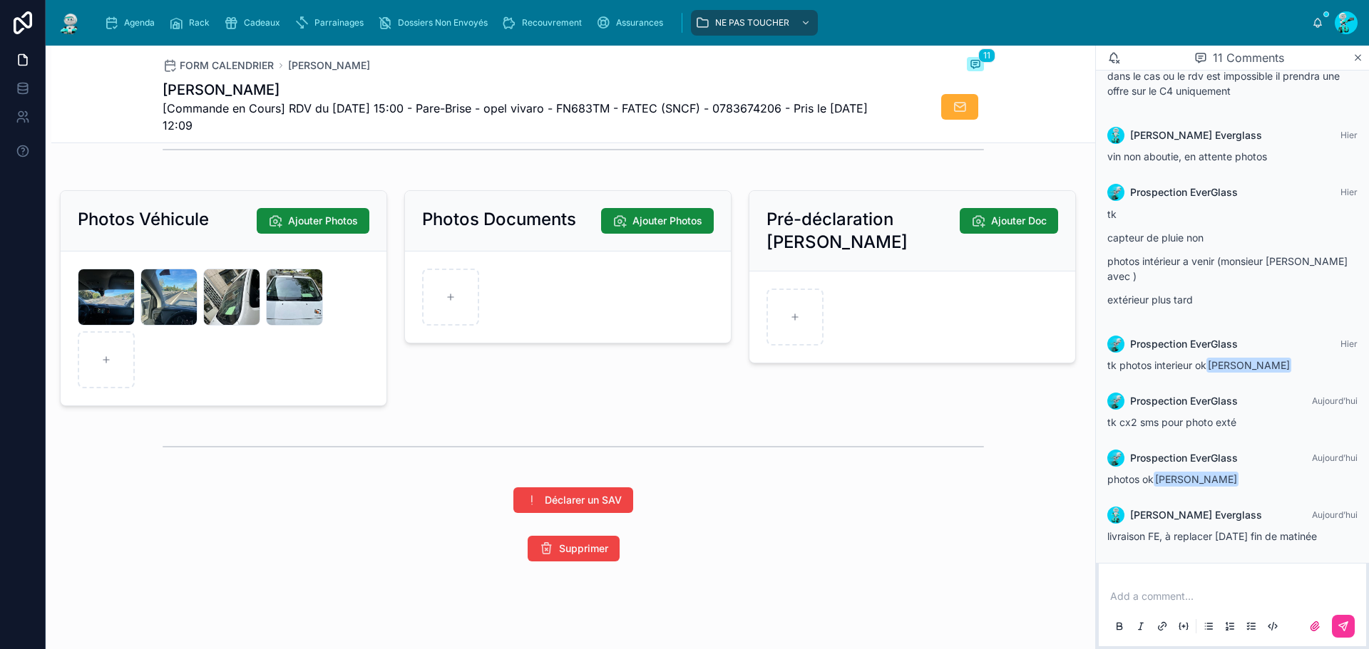
scroll to position [2067, 0]
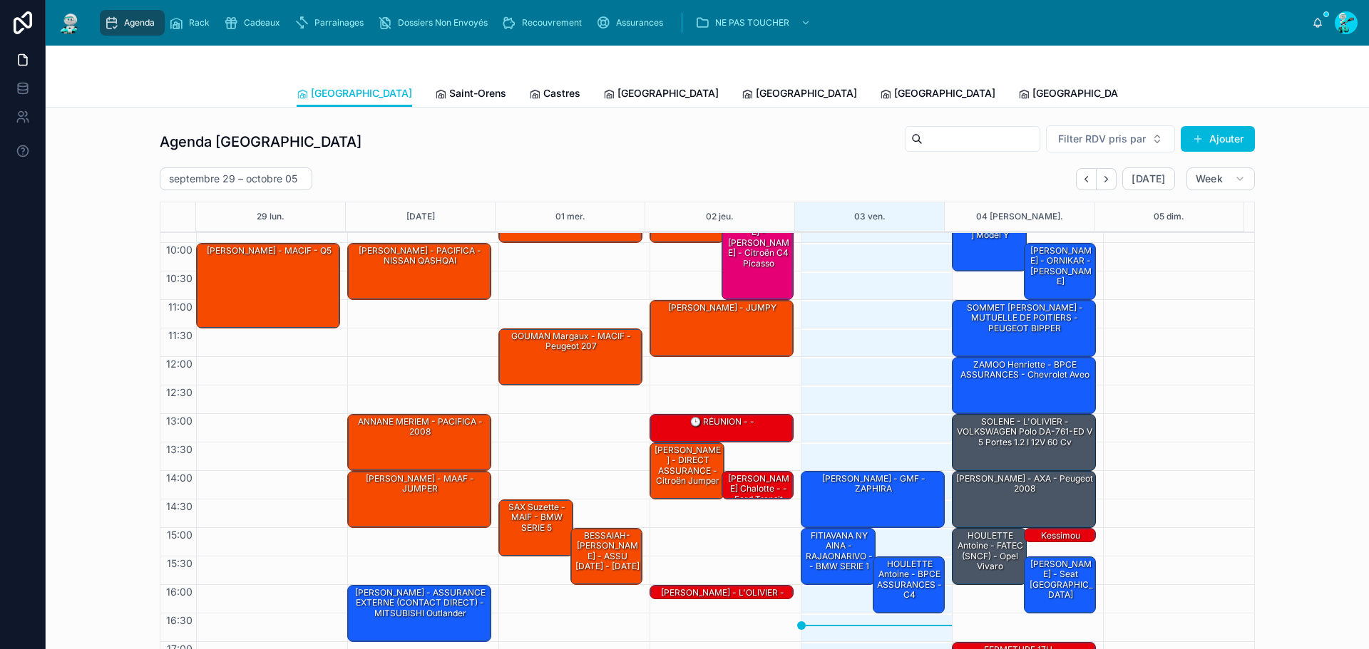
scroll to position [83, 0]
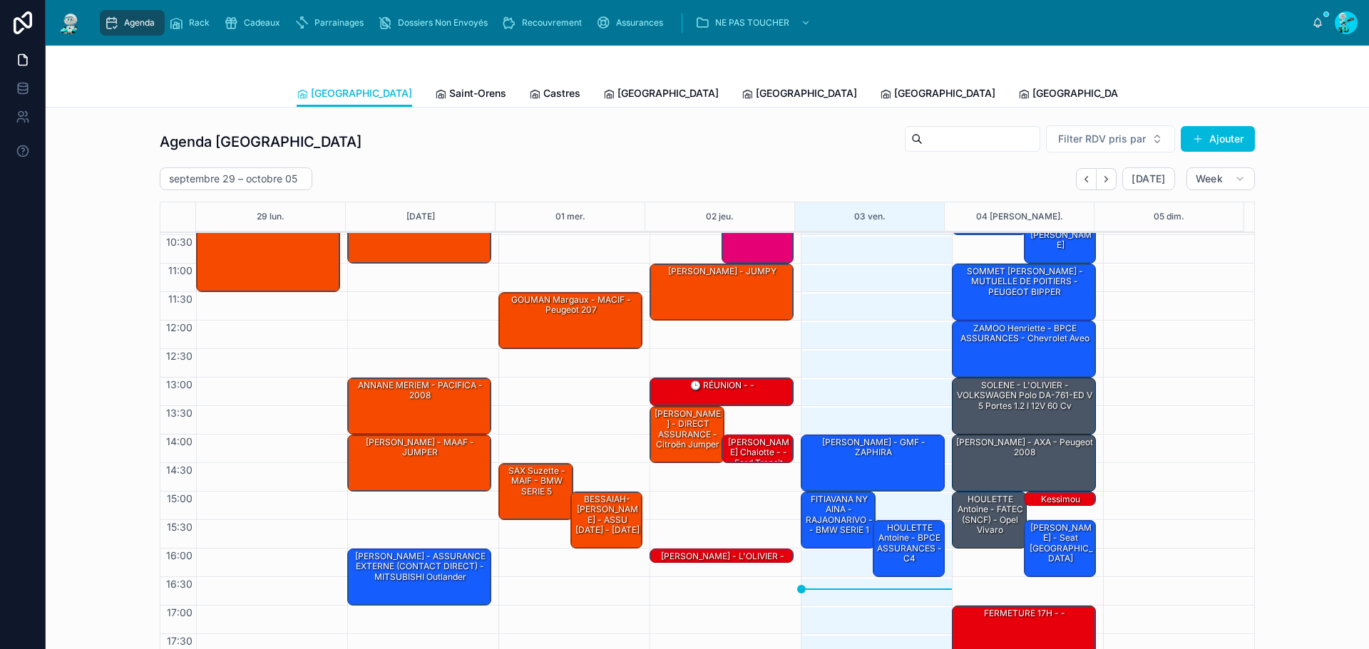
click at [1058, 533] on div "[PERSON_NAME] - seat [GEOGRAPHIC_DATA]" at bounding box center [1061, 544] width 68 height 44
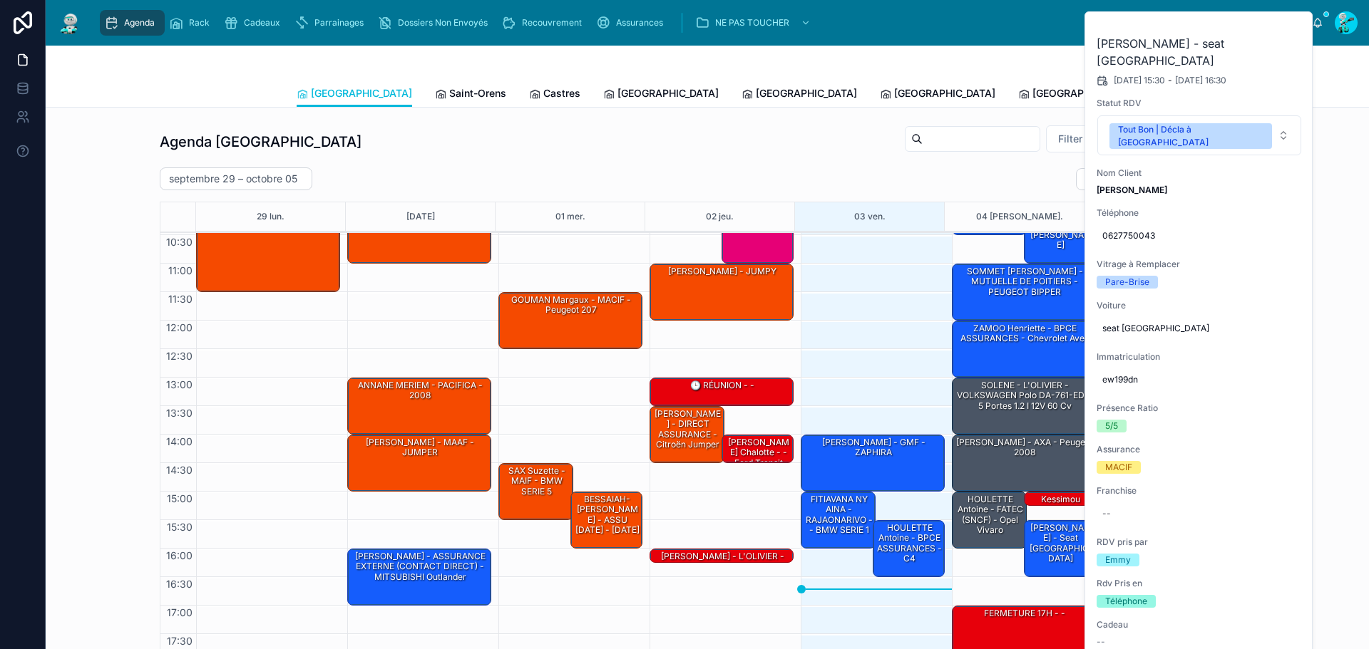
click at [0, 0] on button at bounding box center [0, 0] width 0 height 0
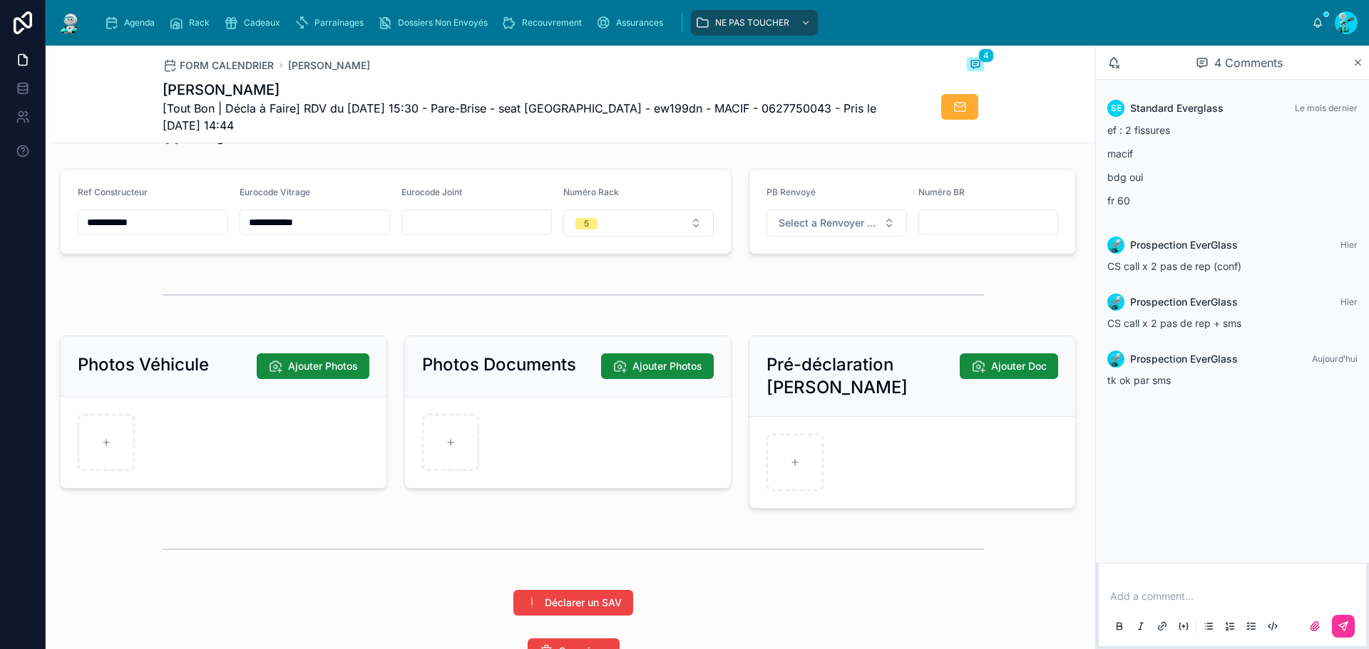
scroll to position [2067, 0]
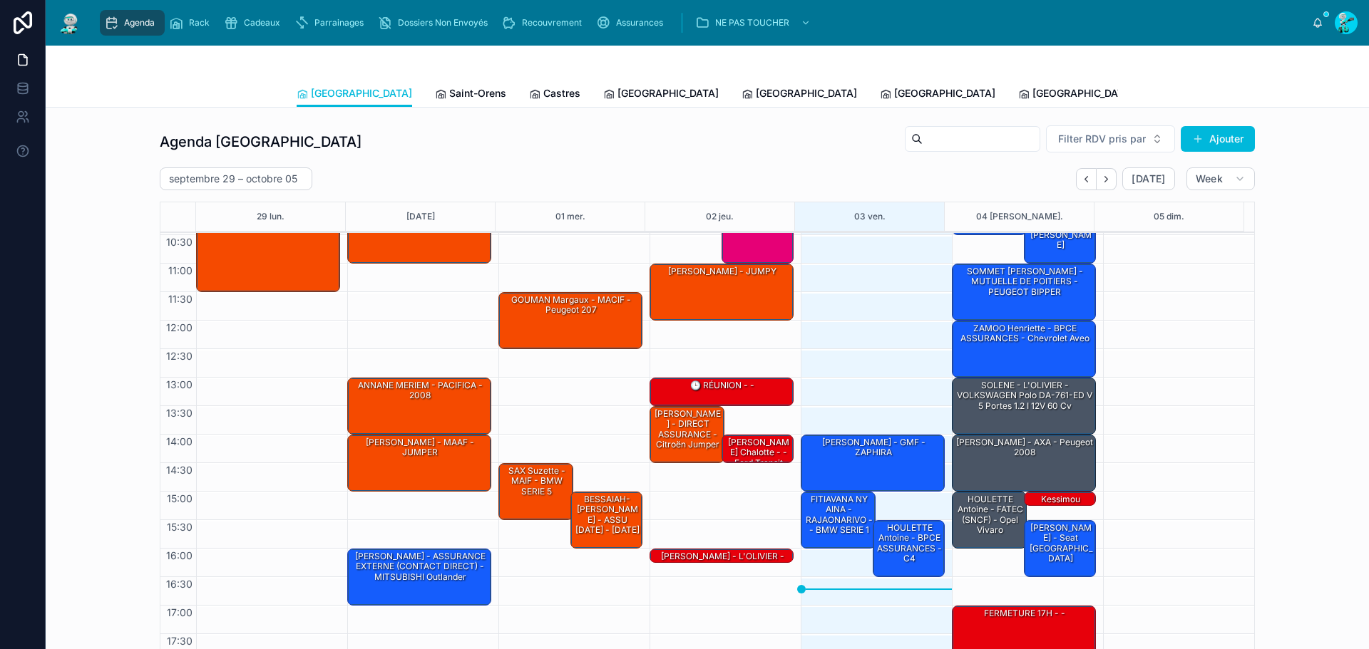
click at [838, 470] on div "[PERSON_NAME] - GMF - ZAPHIRA" at bounding box center [873, 463] width 140 height 54
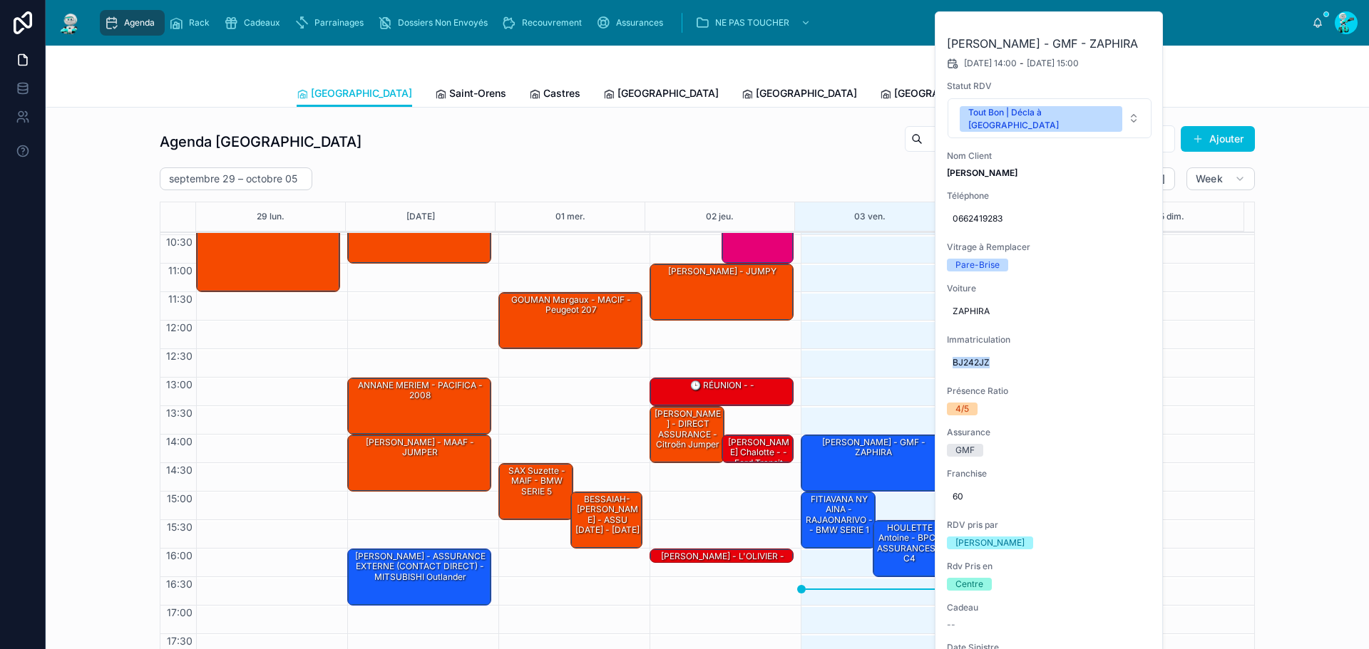
click at [960, 357] on span "BJ242JZ" at bounding box center [1049, 362] width 194 height 11
click at [980, 368] on input "*******" at bounding box center [1022, 371] width 134 height 20
click at [980, 369] on input "*******" at bounding box center [1022, 371] width 134 height 20
click at [1049, 375] on input "*******" at bounding box center [1022, 371] width 134 height 20
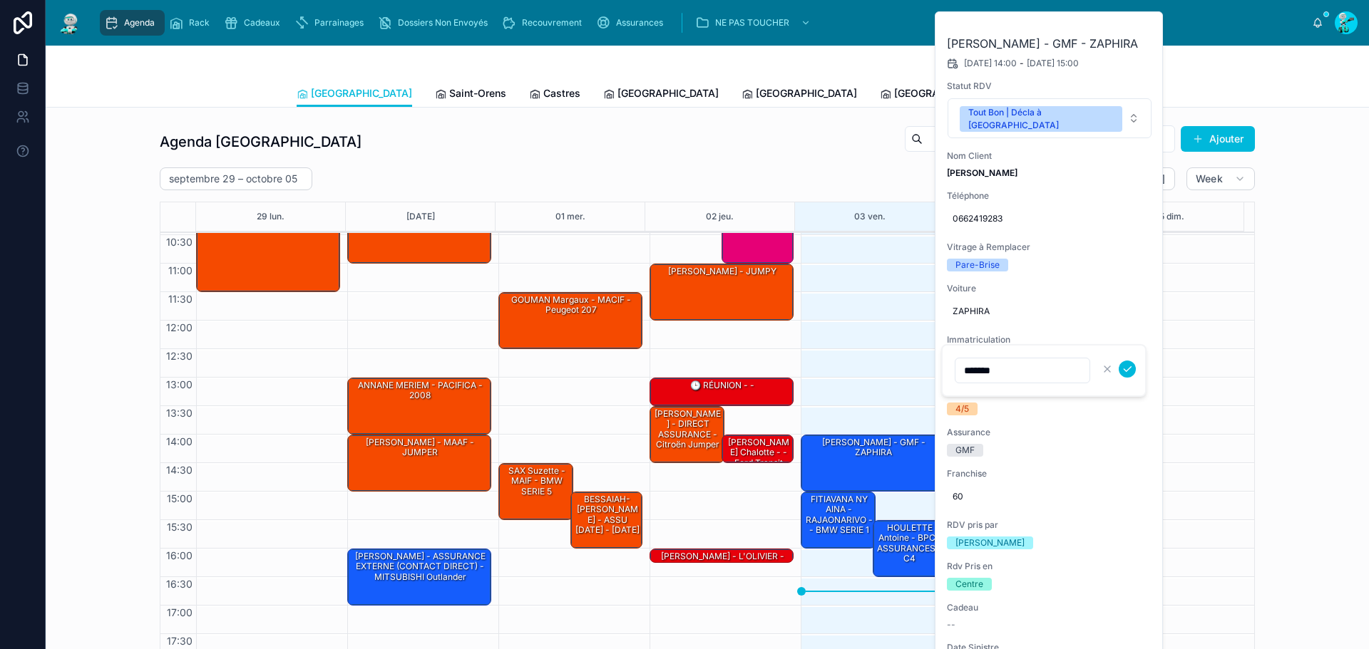
click at [803, 163] on div "Agenda Toulouse Filter RDV pris par Ajouter septembre 29 – octobre 05 Today Wee…" at bounding box center [707, 394] width 1095 height 539
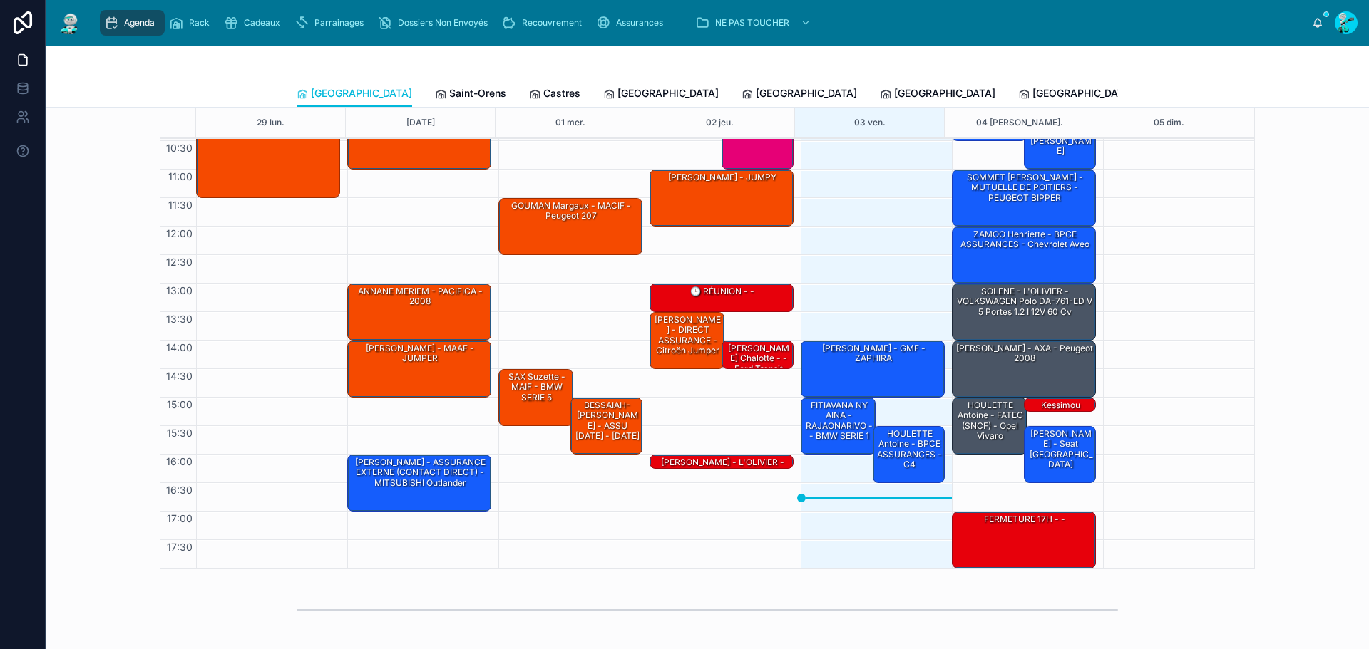
scroll to position [143, 0]
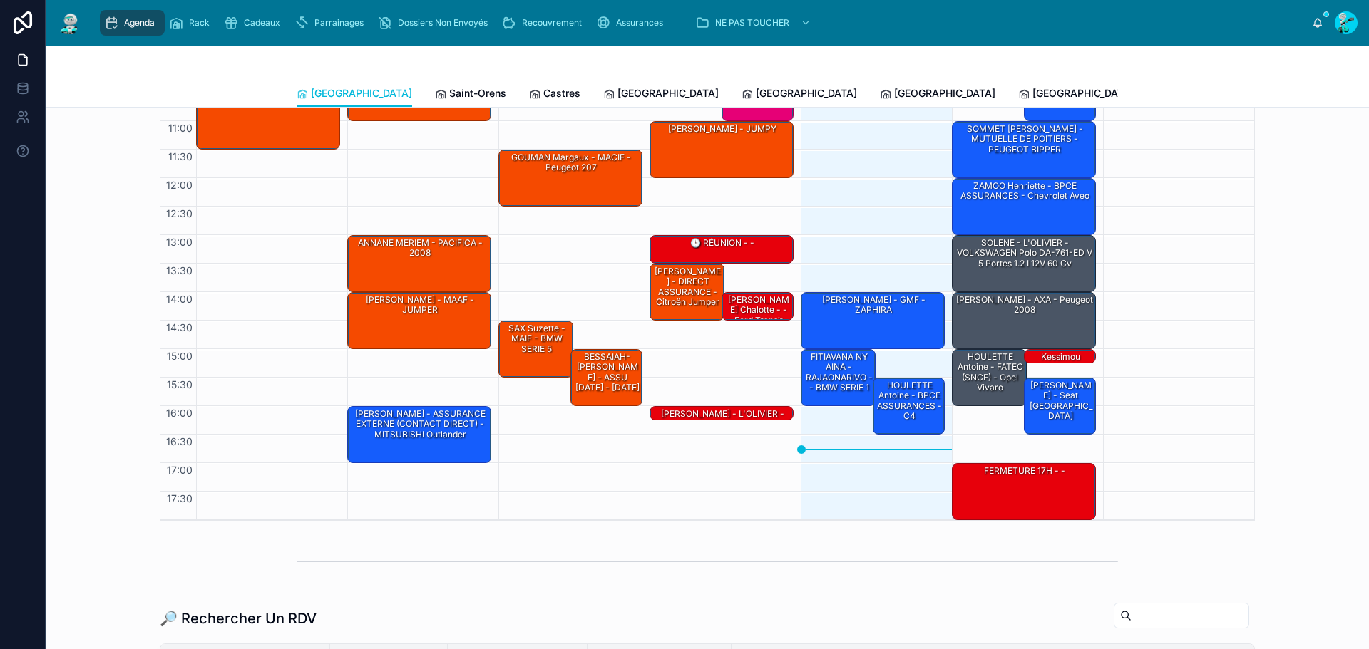
click at [982, 396] on div "HOULETTE Antoine - FATEC (SNCF) - opel vivaro" at bounding box center [990, 377] width 71 height 54
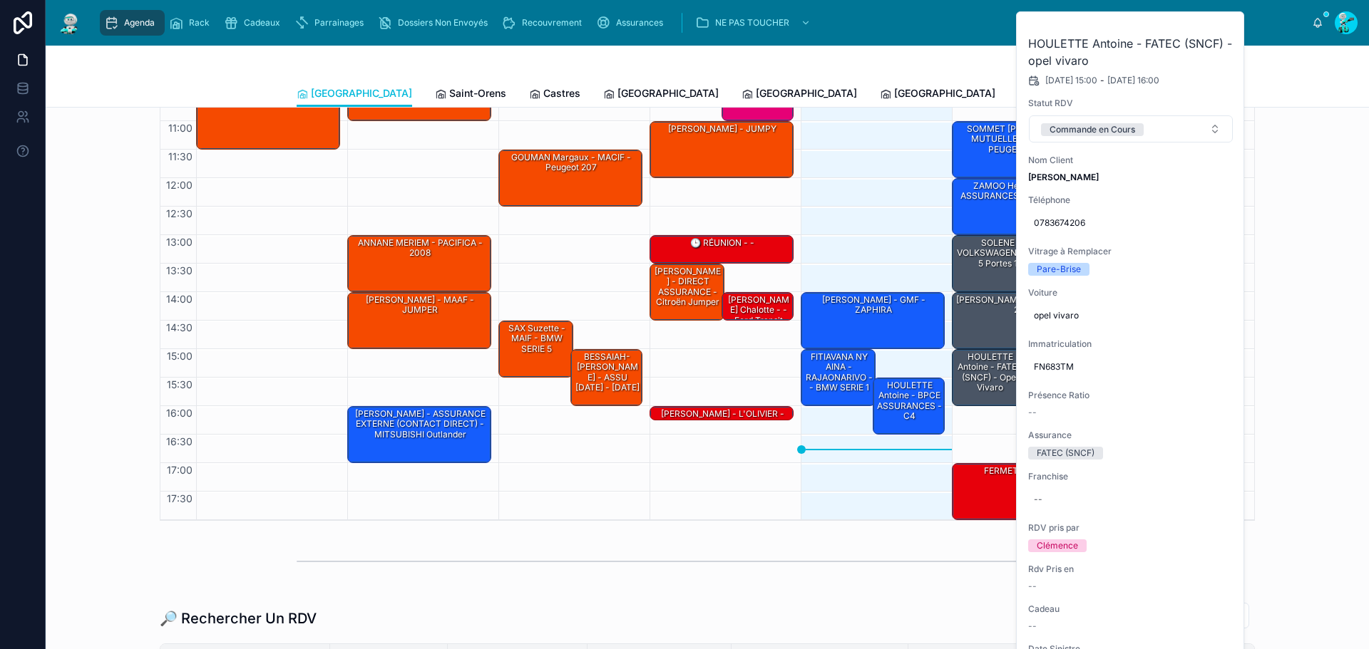
click at [0, 0] on button at bounding box center [0, 0] width 0 height 0
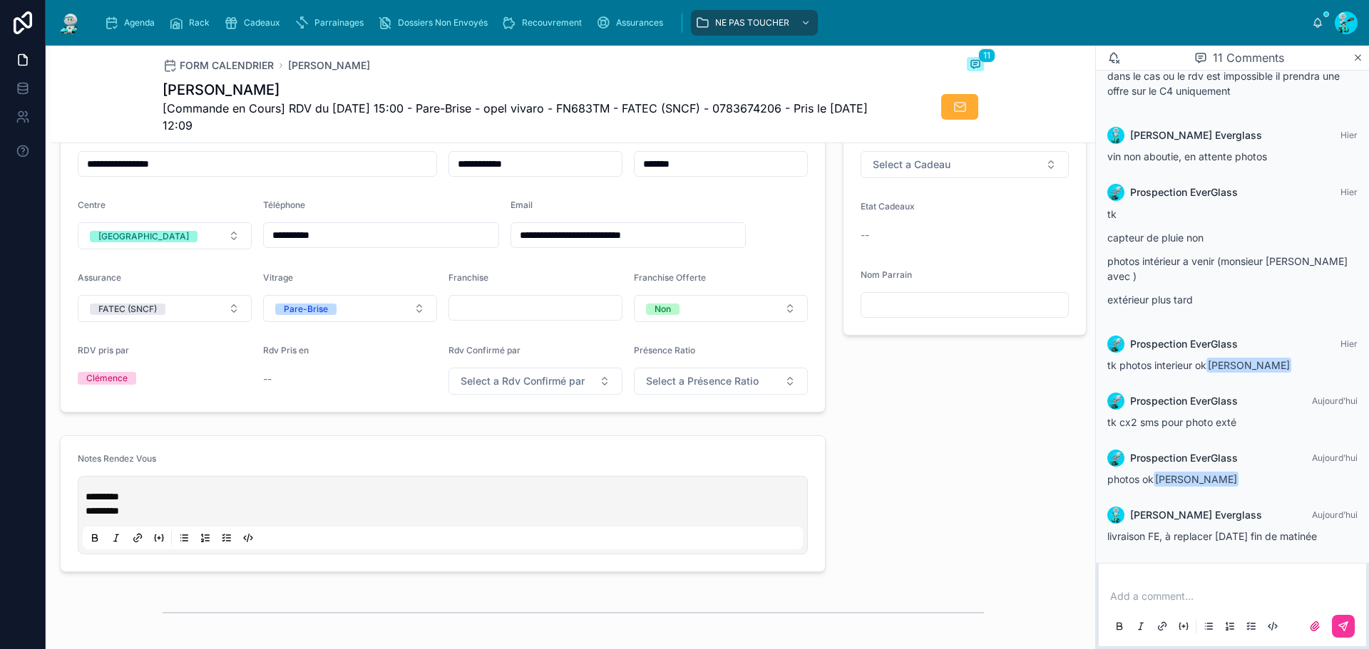
scroll to position [160, 0]
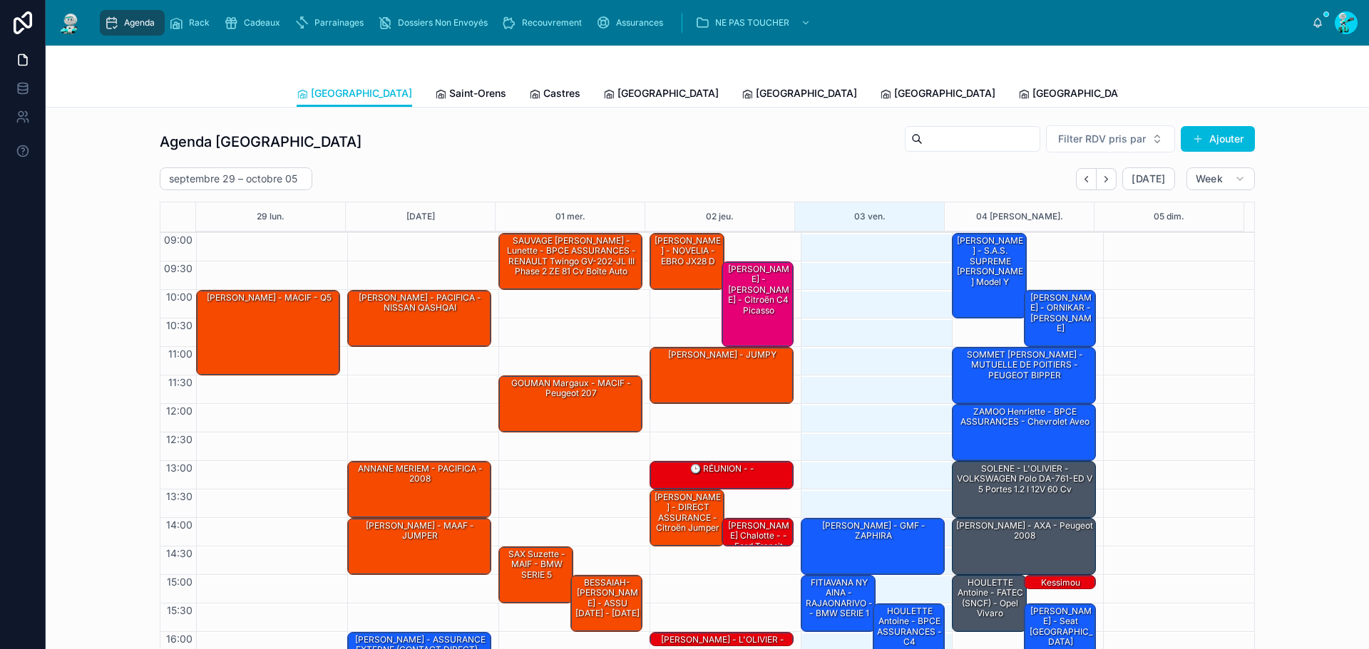
scroll to position [83, 0]
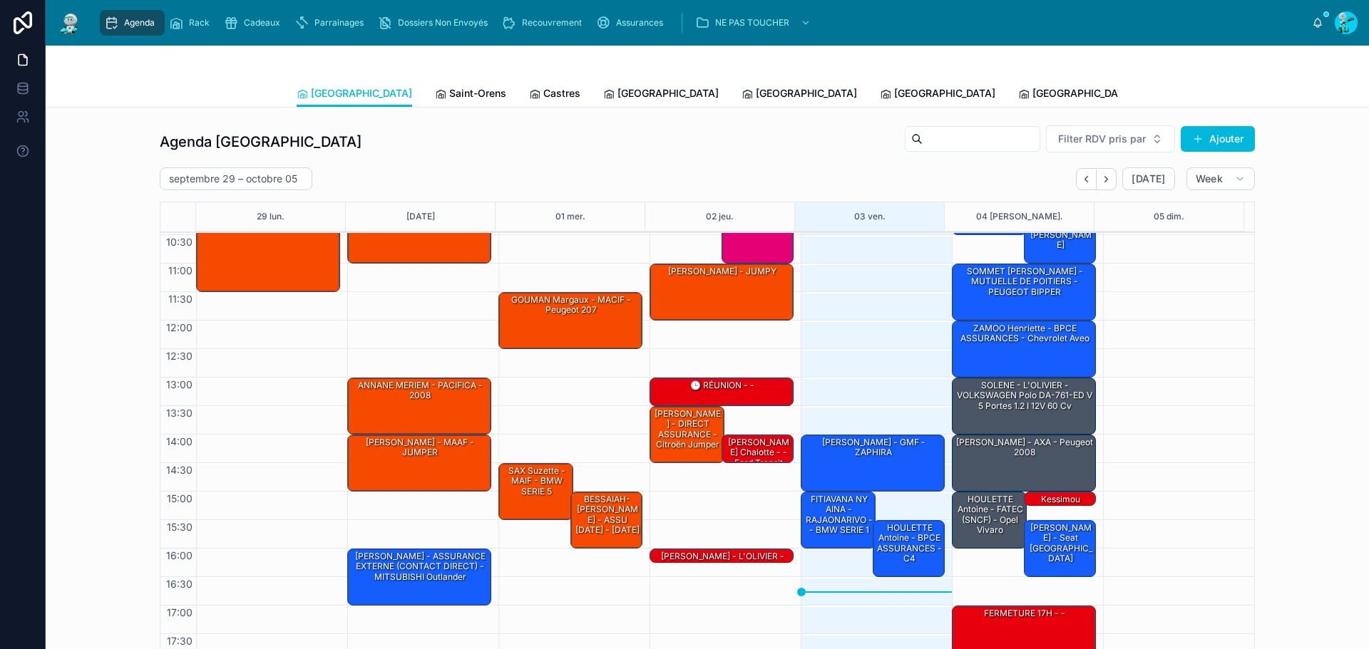
click at [831, 453] on div "[PERSON_NAME] - GMF - ZAPHIRA" at bounding box center [873, 463] width 140 height 54
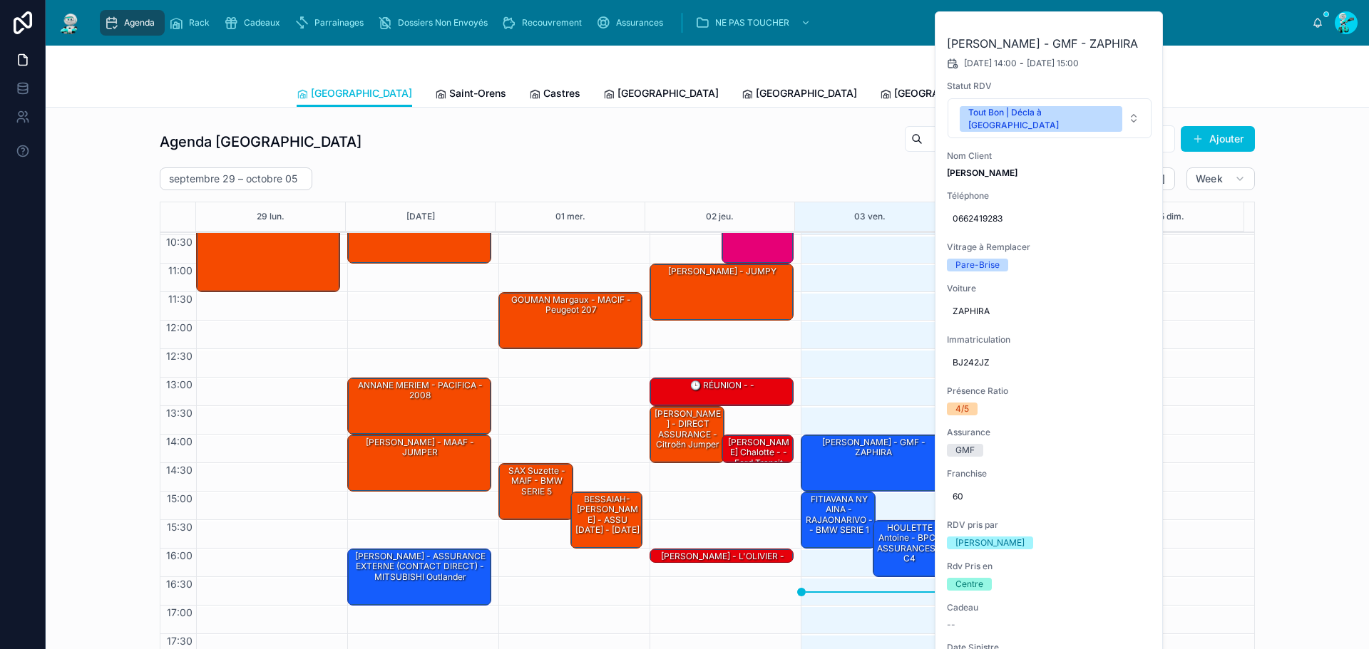
click at [1007, 109] on div "Tout Bon | Décla à [GEOGRAPHIC_DATA]" at bounding box center [1040, 119] width 145 height 26
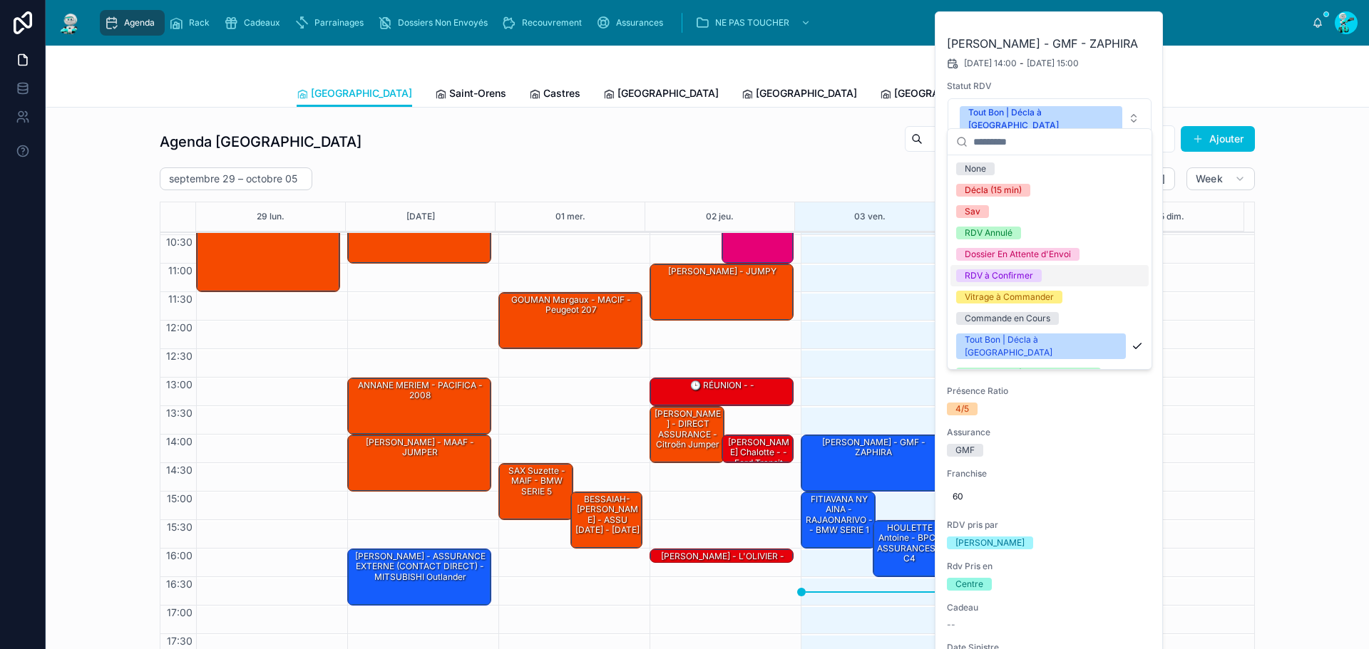
scroll to position [61, 0]
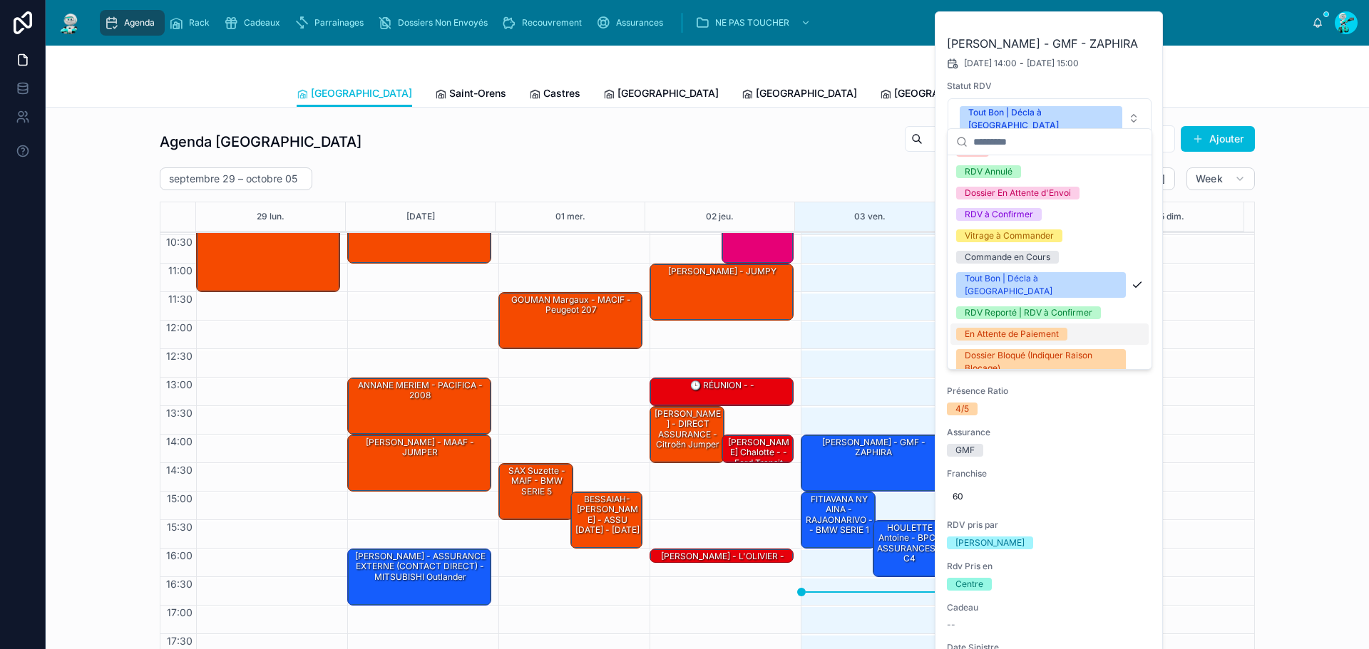
click at [992, 328] on div "En Attente de Paiement" at bounding box center [1012, 334] width 94 height 13
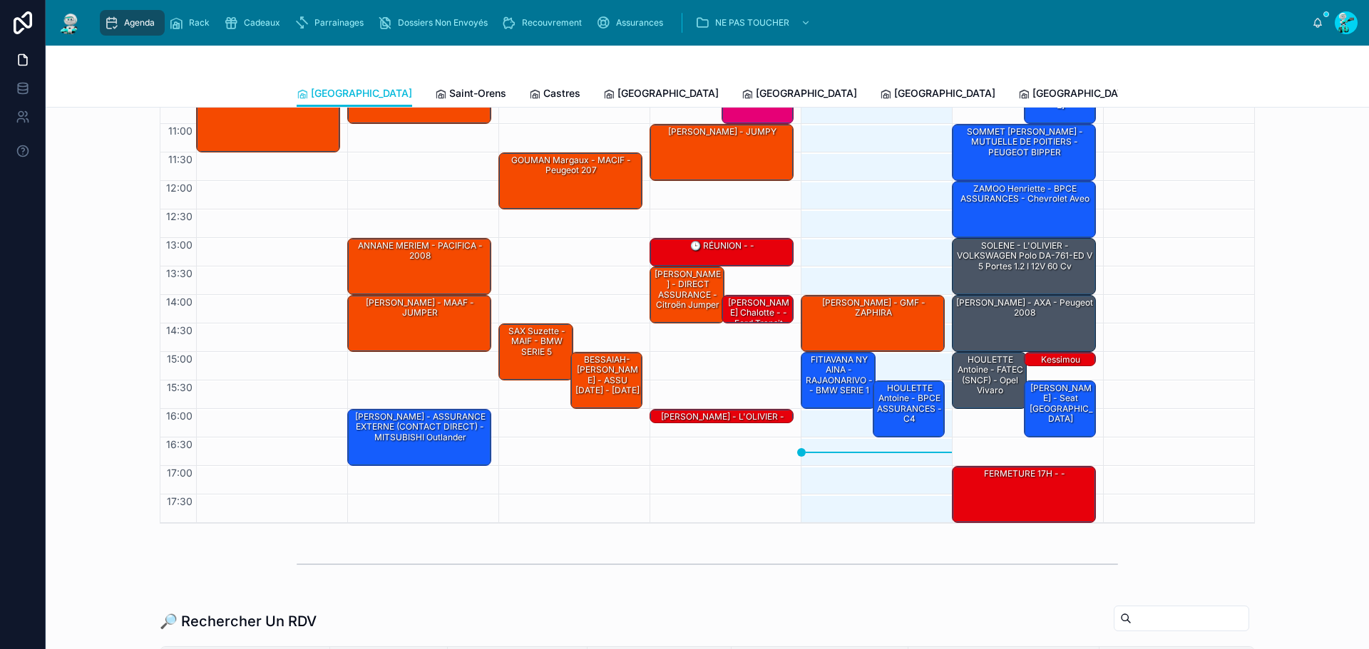
scroll to position [143, 0]
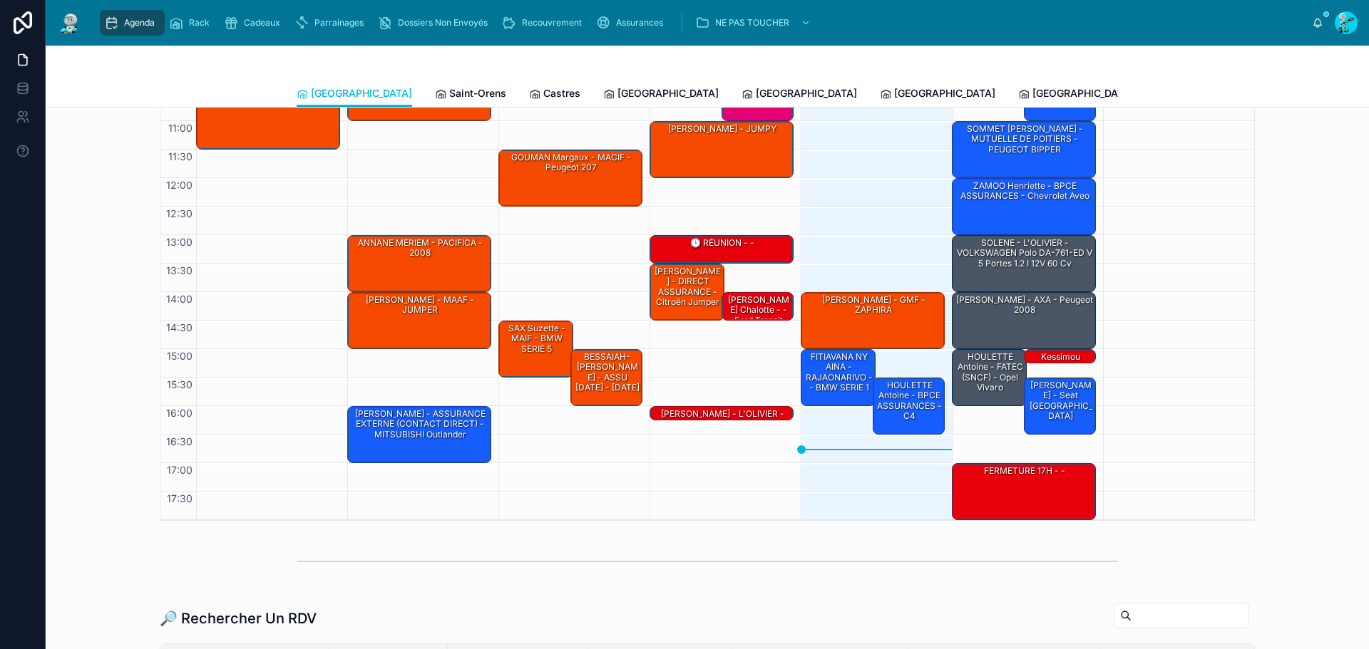
click at [838, 308] on div "[PERSON_NAME] - GMF - ZAPHIRA" at bounding box center [873, 320] width 140 height 54
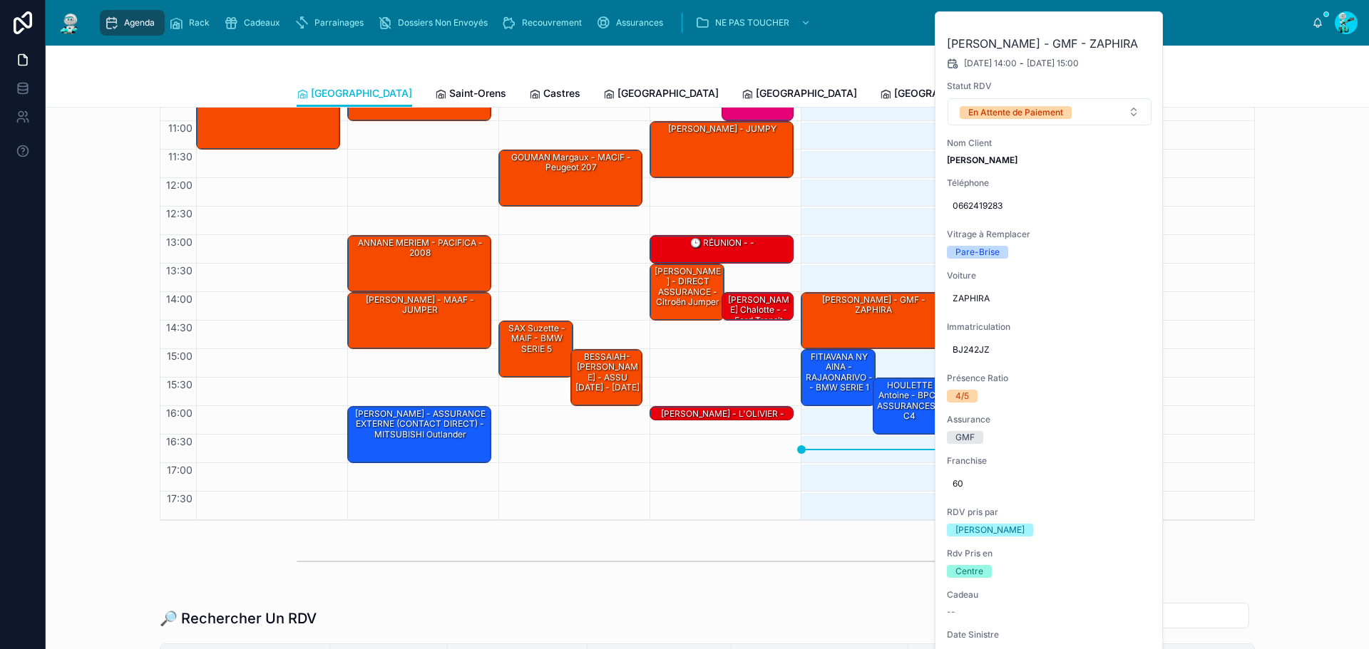
drag, startPoint x: 773, startPoint y: 557, endPoint x: 775, endPoint y: 533, distance: 24.3
click at [774, 557] on div at bounding box center [707, 562] width 821 height 36
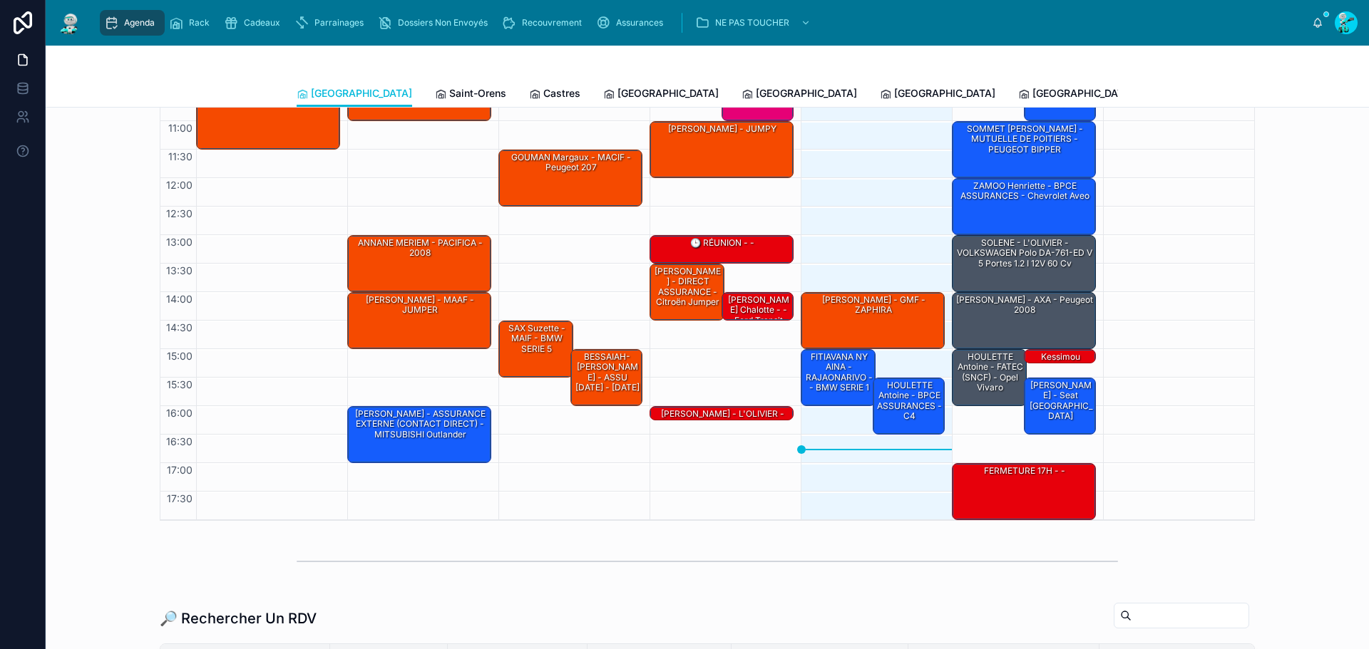
scroll to position [0, 0]
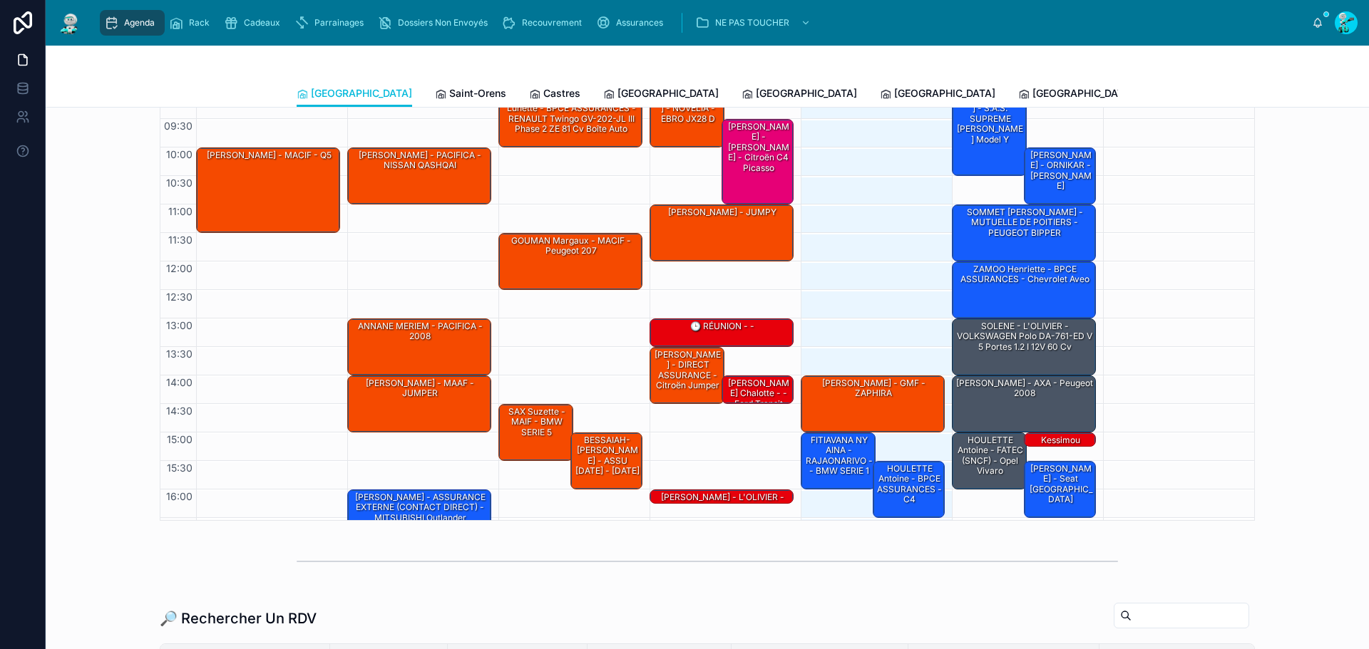
drag, startPoint x: 411, startPoint y: 96, endPoint x: 432, endPoint y: 98, distance: 21.4
click at [449, 97] on span "Saint-Orens" at bounding box center [477, 93] width 57 height 14
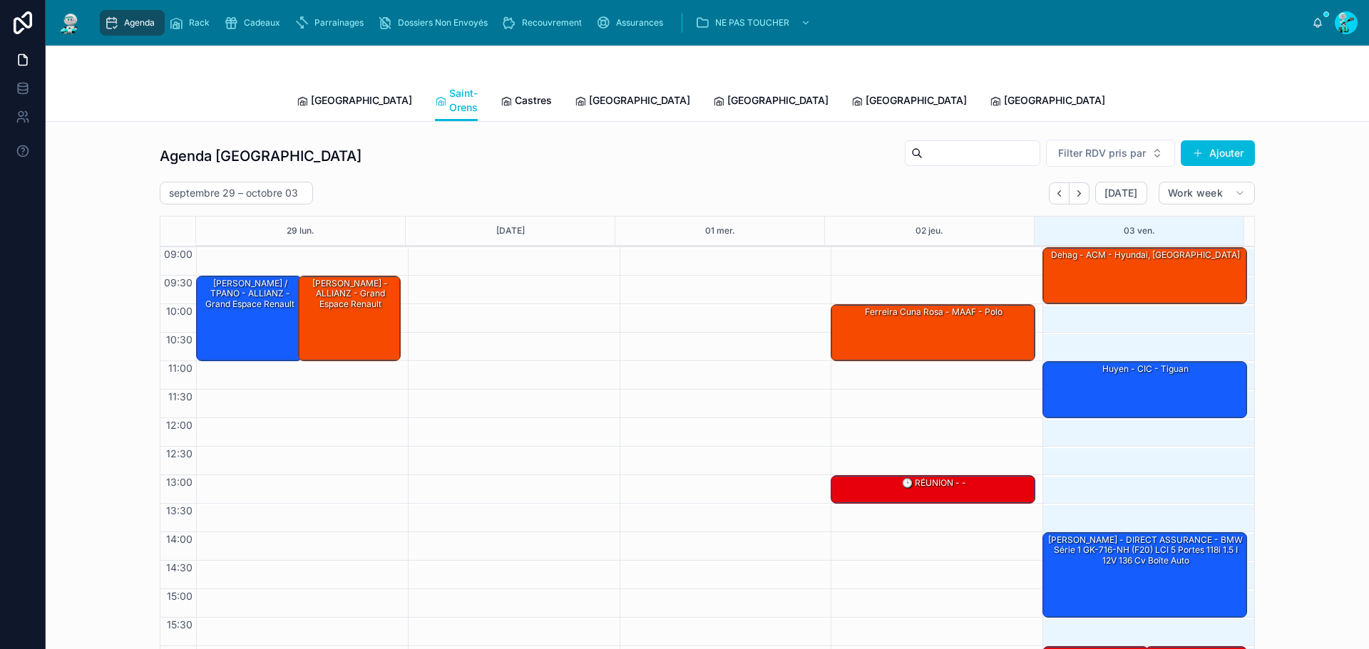
click at [1091, 409] on div "09:00 – 10:00 dehag - ACM - Hyundai, Tucson 11:00 – 12:00 huyen - CIC - tiguan …" at bounding box center [1144, 503] width 205 height 513
click at [1081, 363] on div "huyen - CIC - tiguan" at bounding box center [1145, 369] width 200 height 13
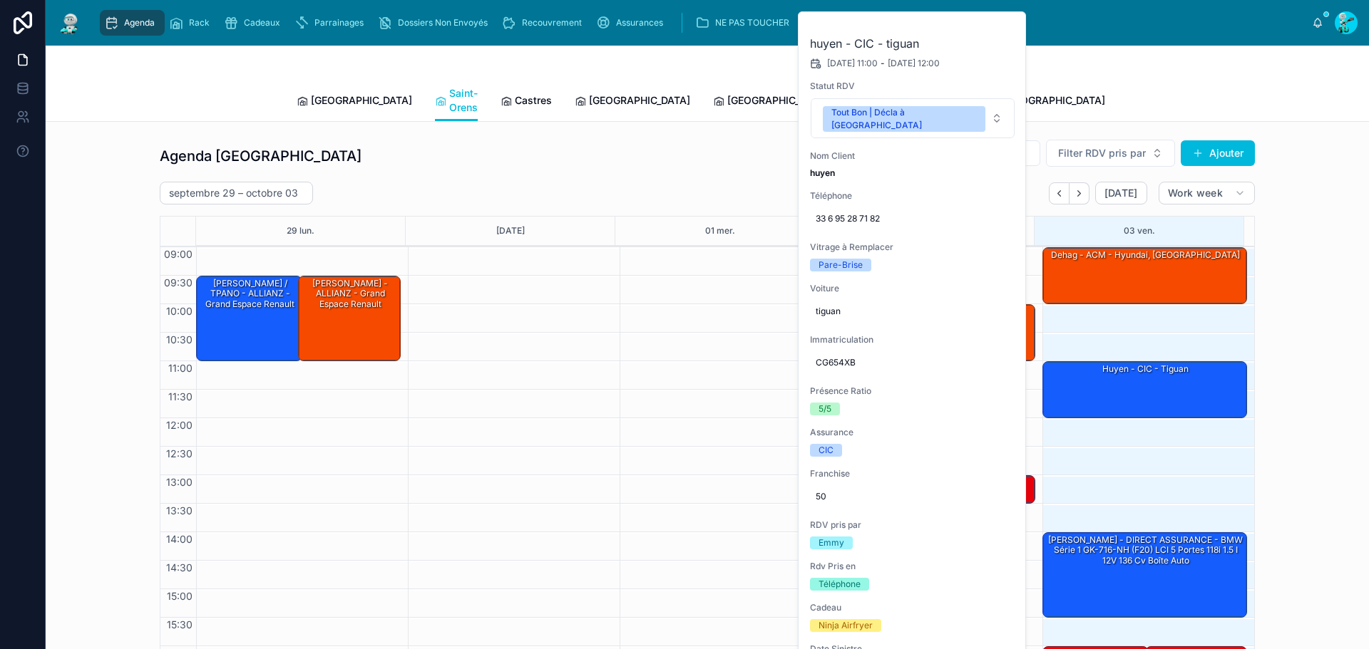
click at [841, 358] on div "CG654XB" at bounding box center [912, 362] width 205 height 23
click at [843, 371] on input "*******" at bounding box center [885, 371] width 134 height 20
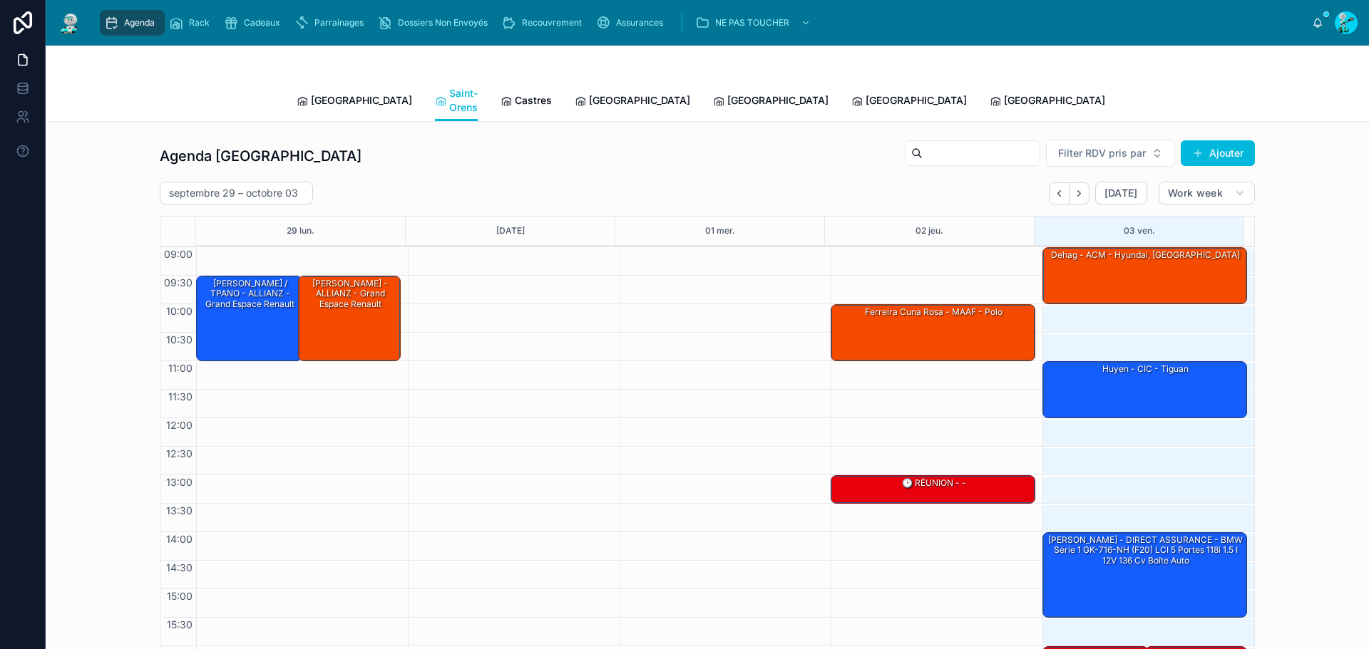
click at [1138, 381] on div "huyen - CIC - tiguan" at bounding box center [1145, 389] width 200 height 54
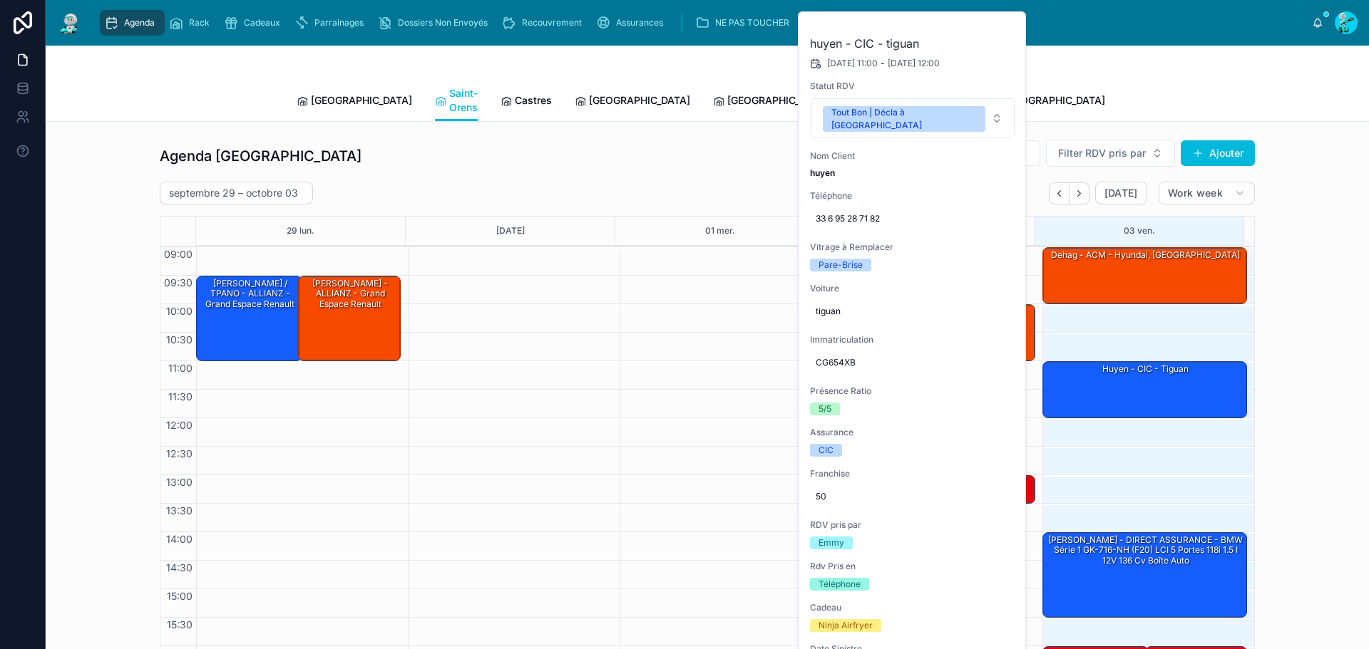
click at [922, 112] on div "Tout Bon | Décla à [GEOGRAPHIC_DATA]" at bounding box center [903, 119] width 145 height 26
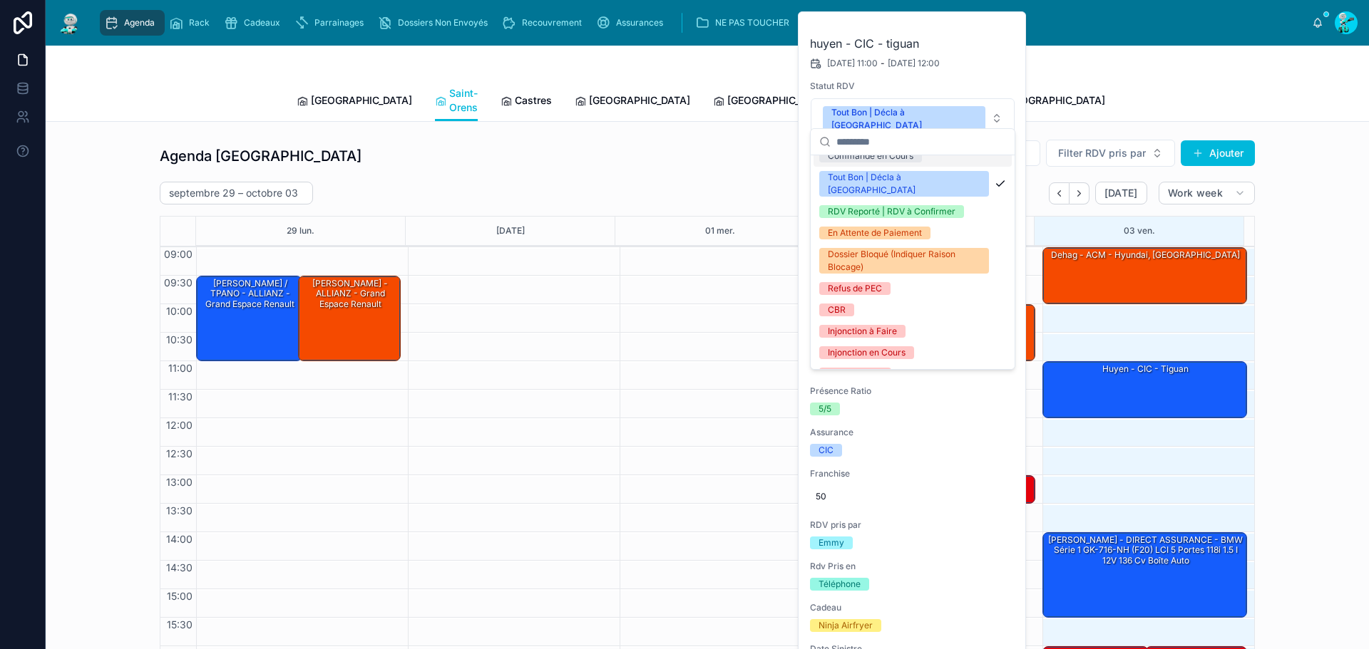
scroll to position [168, 0]
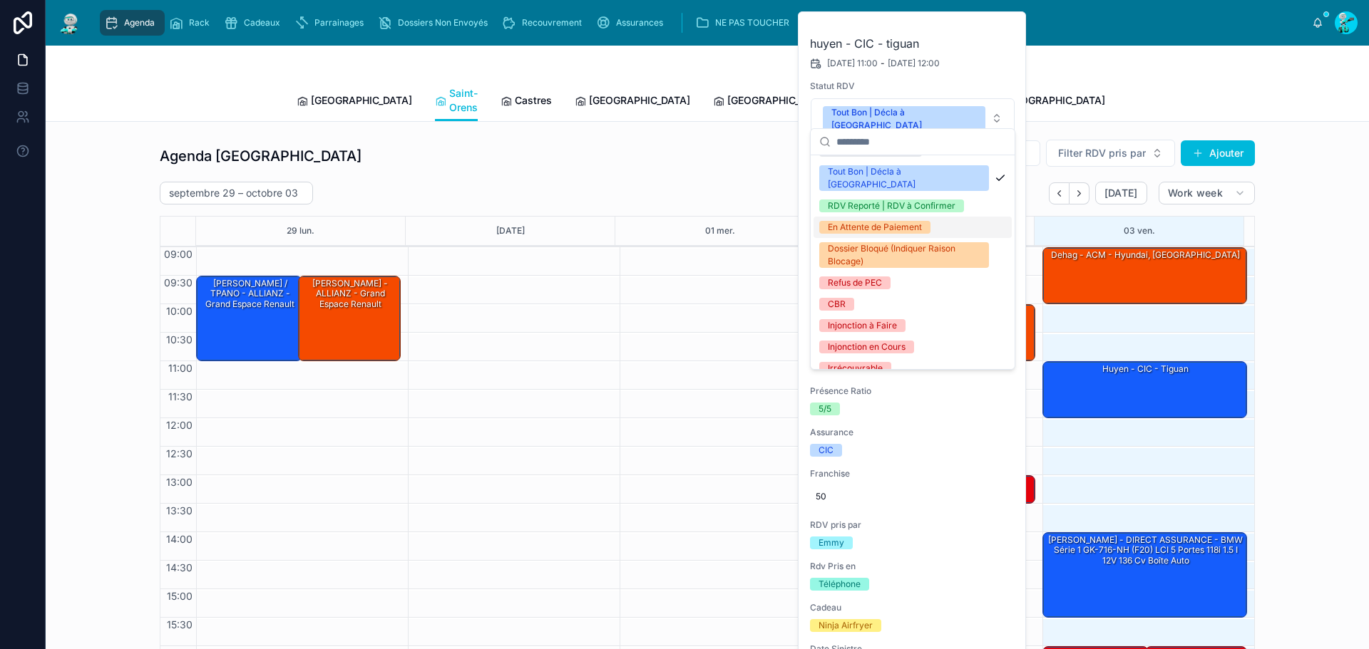
click at [905, 221] on div "En Attente de Paiement" at bounding box center [875, 227] width 94 height 13
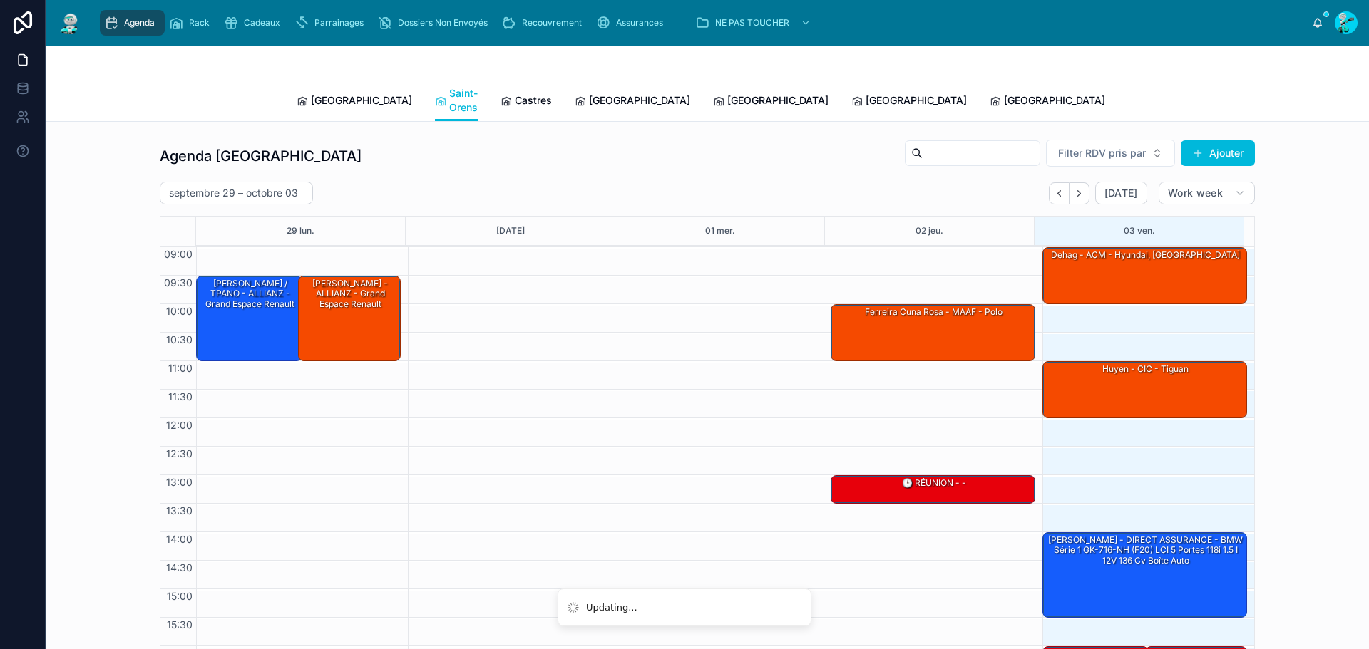
click at [1081, 379] on div "huyen - CIC - tiguan" at bounding box center [1145, 389] width 200 height 54
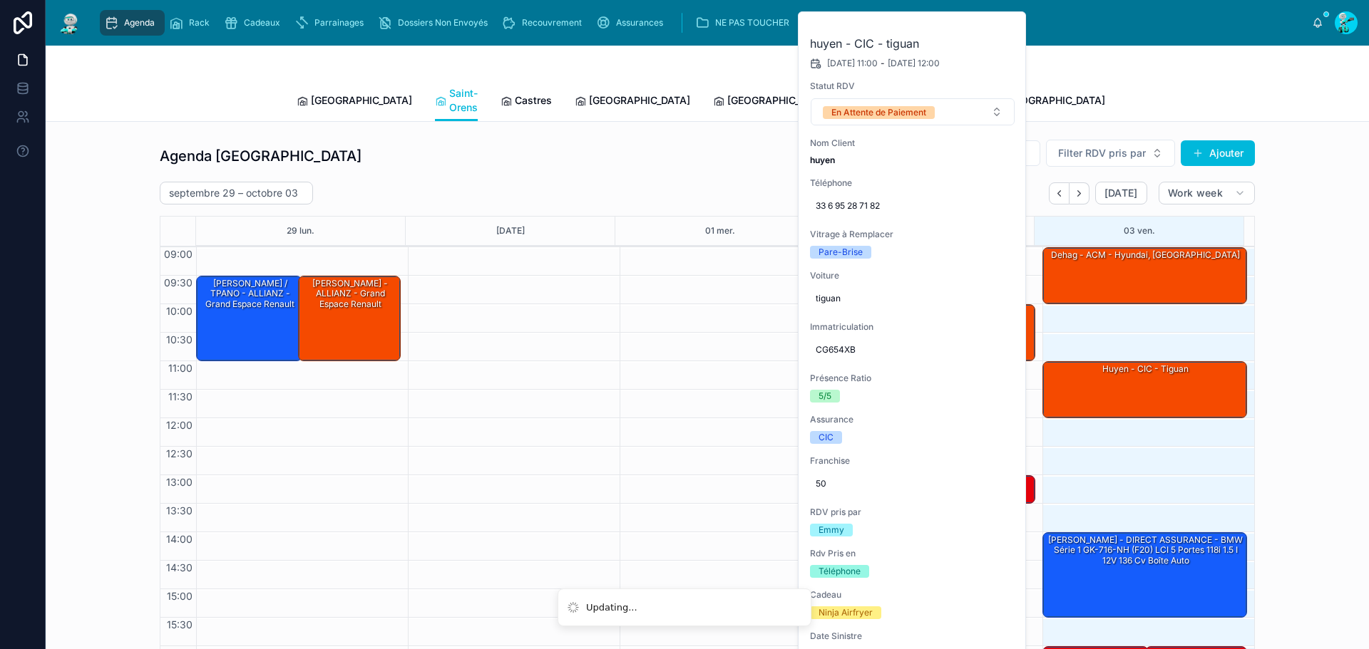
click at [0, 0] on button at bounding box center [0, 0] width 0 height 0
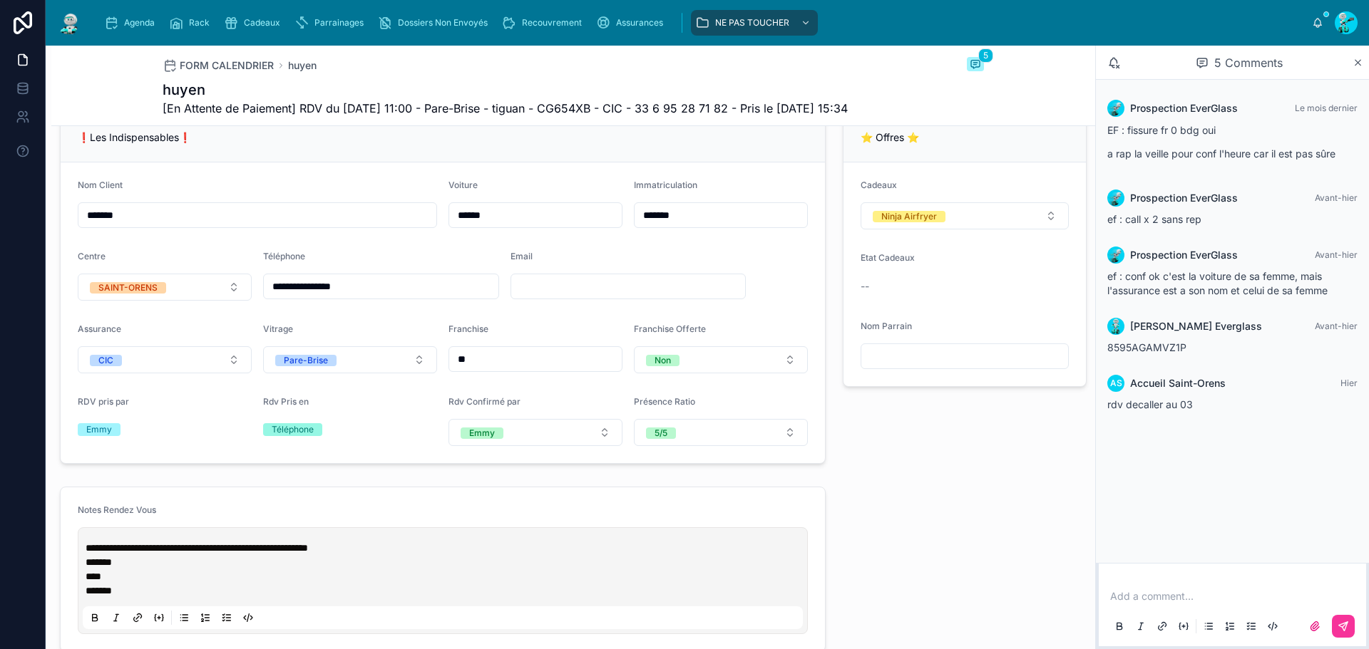
scroll to position [297, 0]
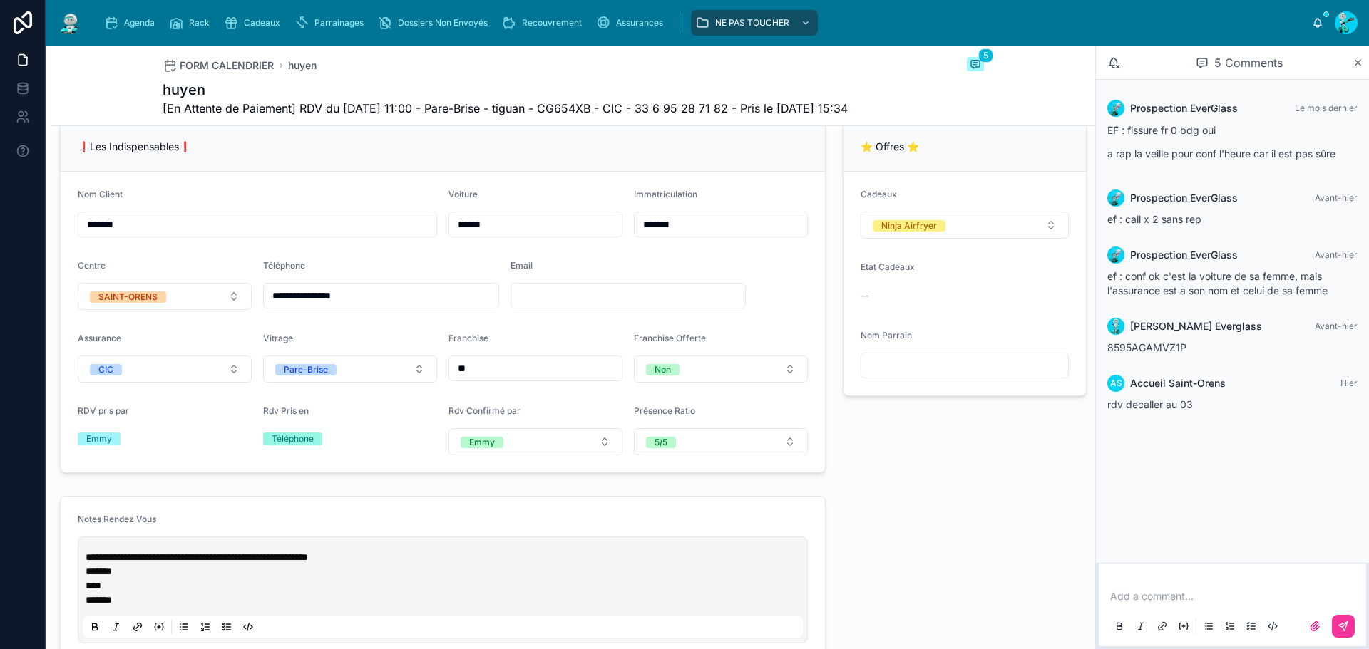
click at [704, 235] on input "*******" at bounding box center [720, 225] width 173 height 20
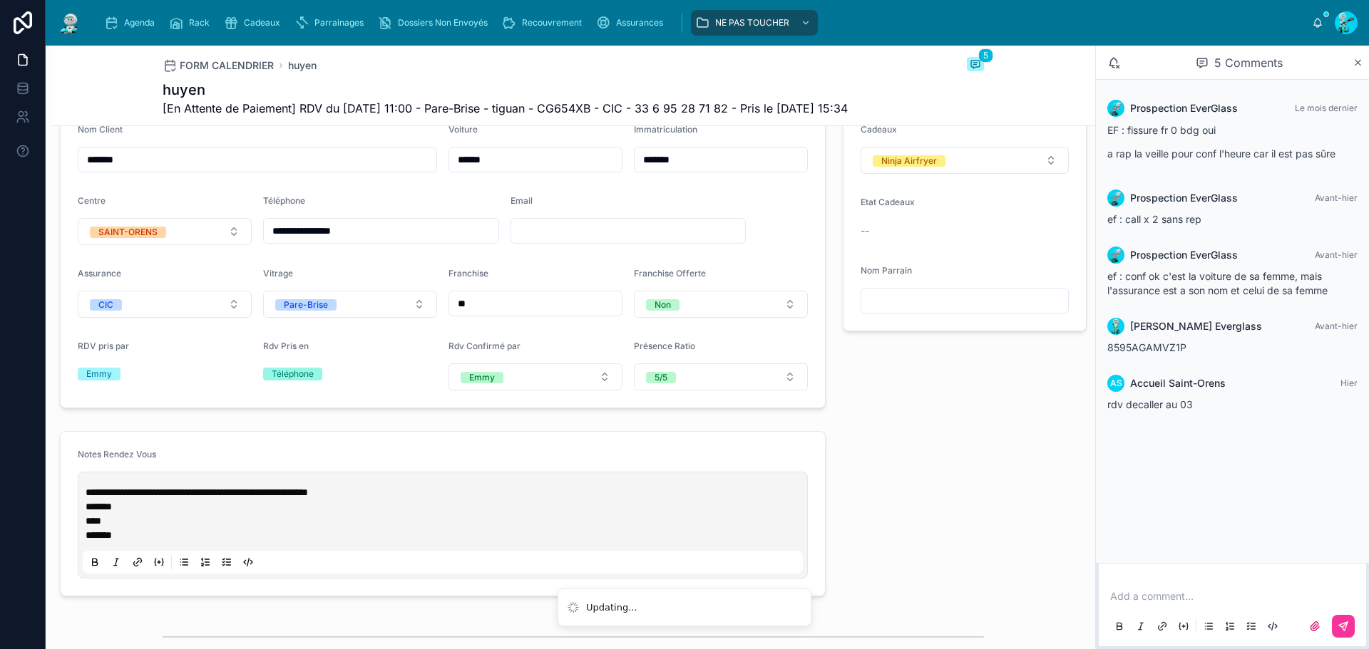
scroll to position [0, 0]
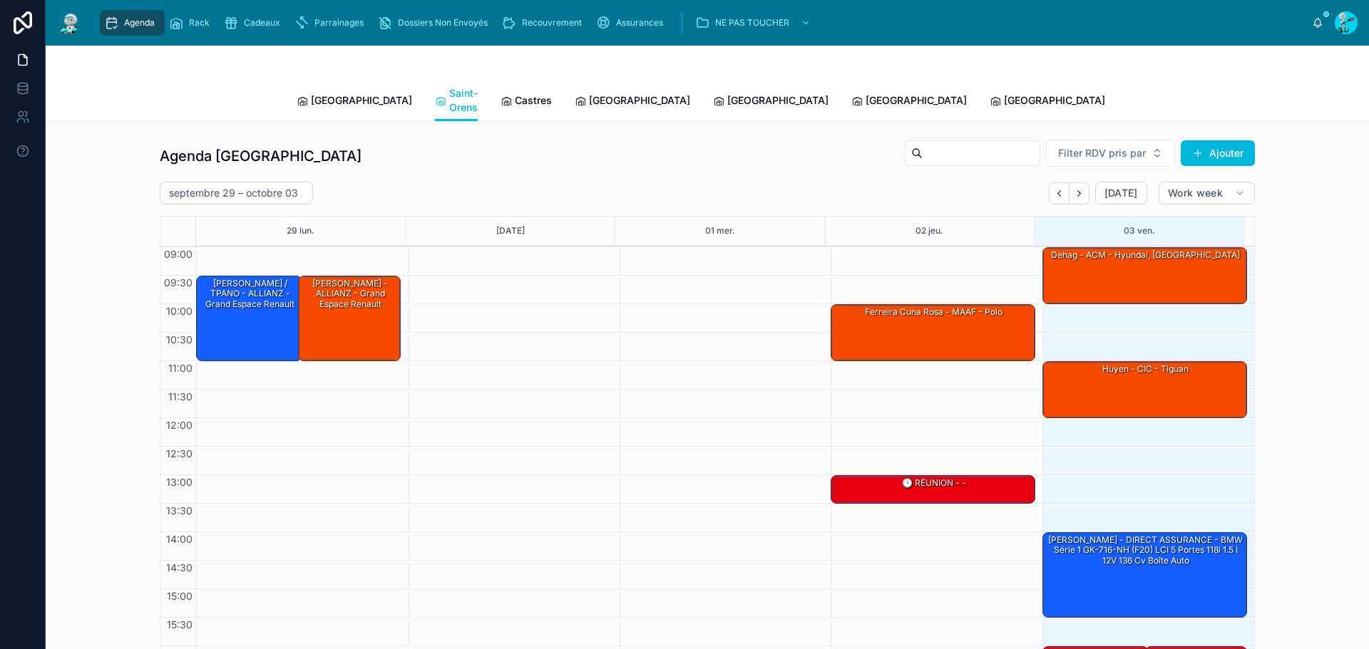
click at [336, 94] on span "[GEOGRAPHIC_DATA]" at bounding box center [361, 100] width 101 height 14
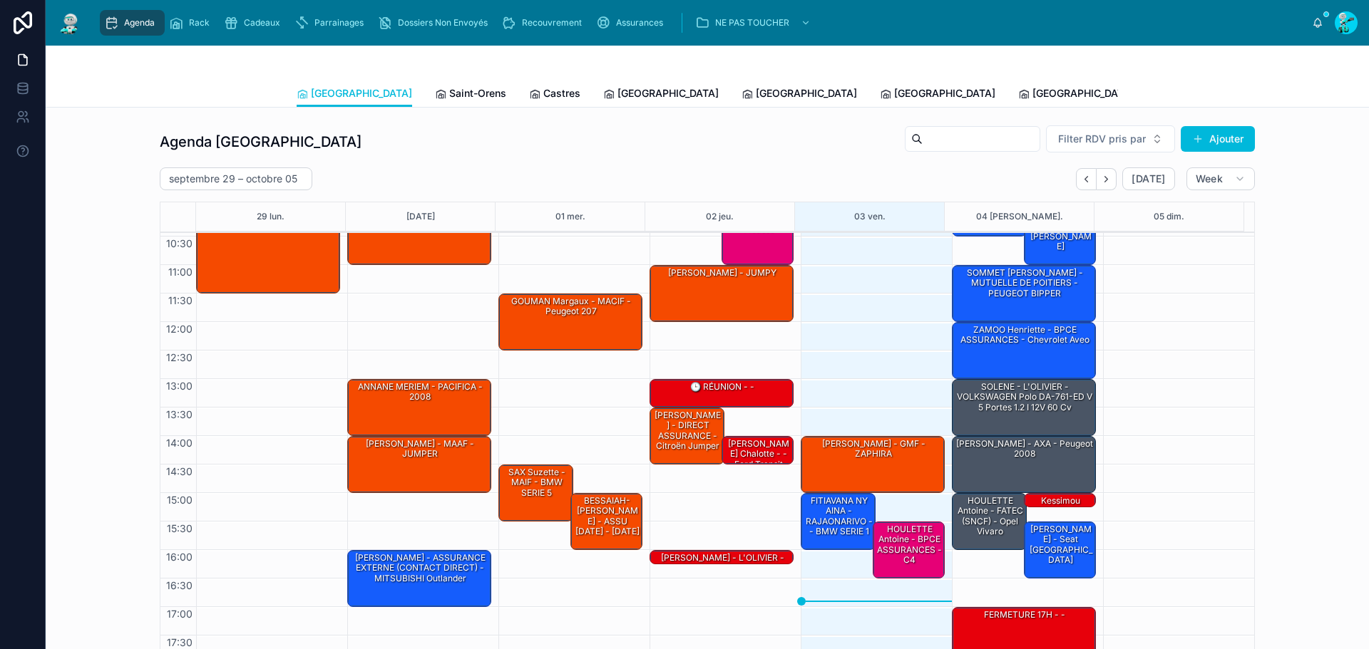
scroll to position [83, 0]
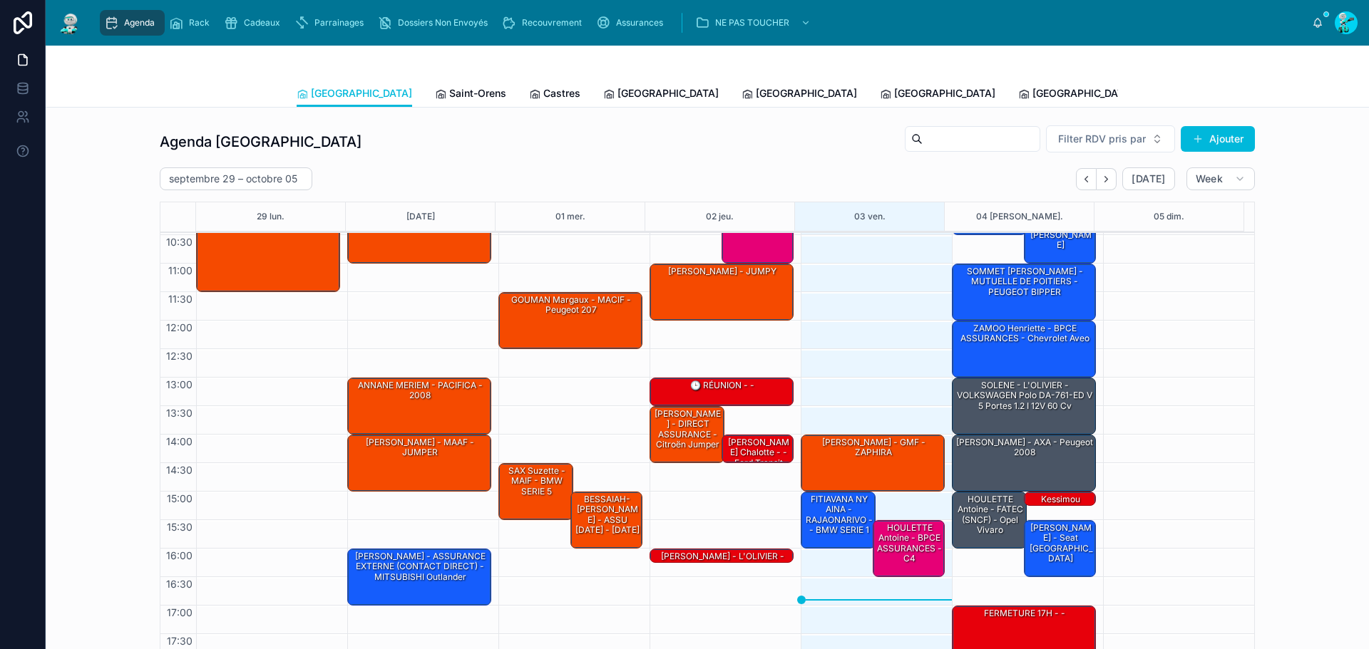
click at [895, 552] on div "HOULETTE Antoine - BPCE ASSURANCES - C4" at bounding box center [909, 544] width 68 height 44
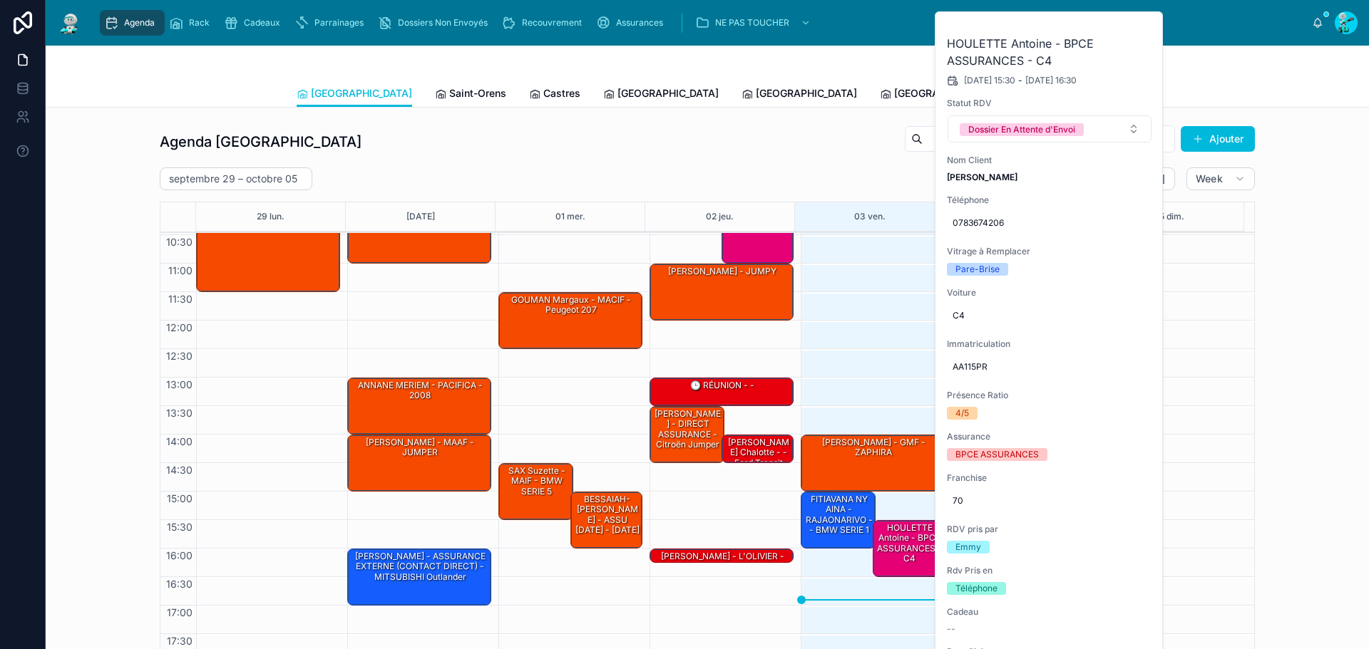
click at [0, 0] on button at bounding box center [0, 0] width 0 height 0
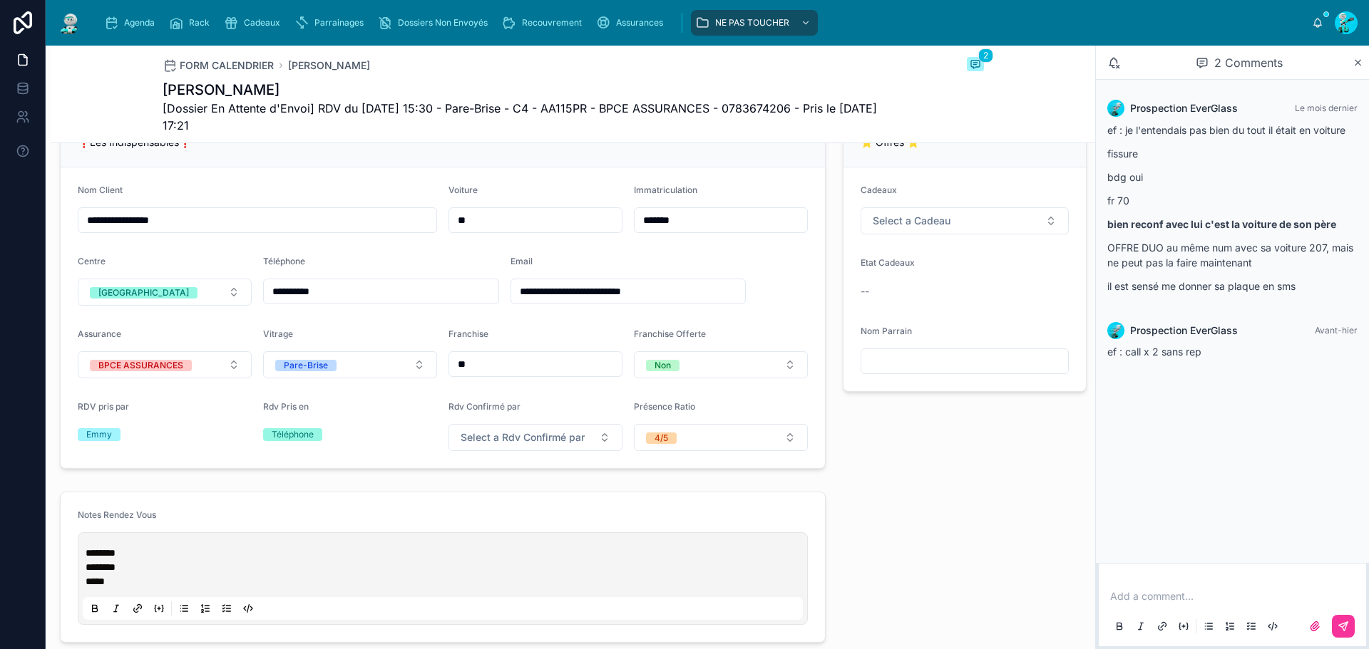
scroll to position [499, 0]
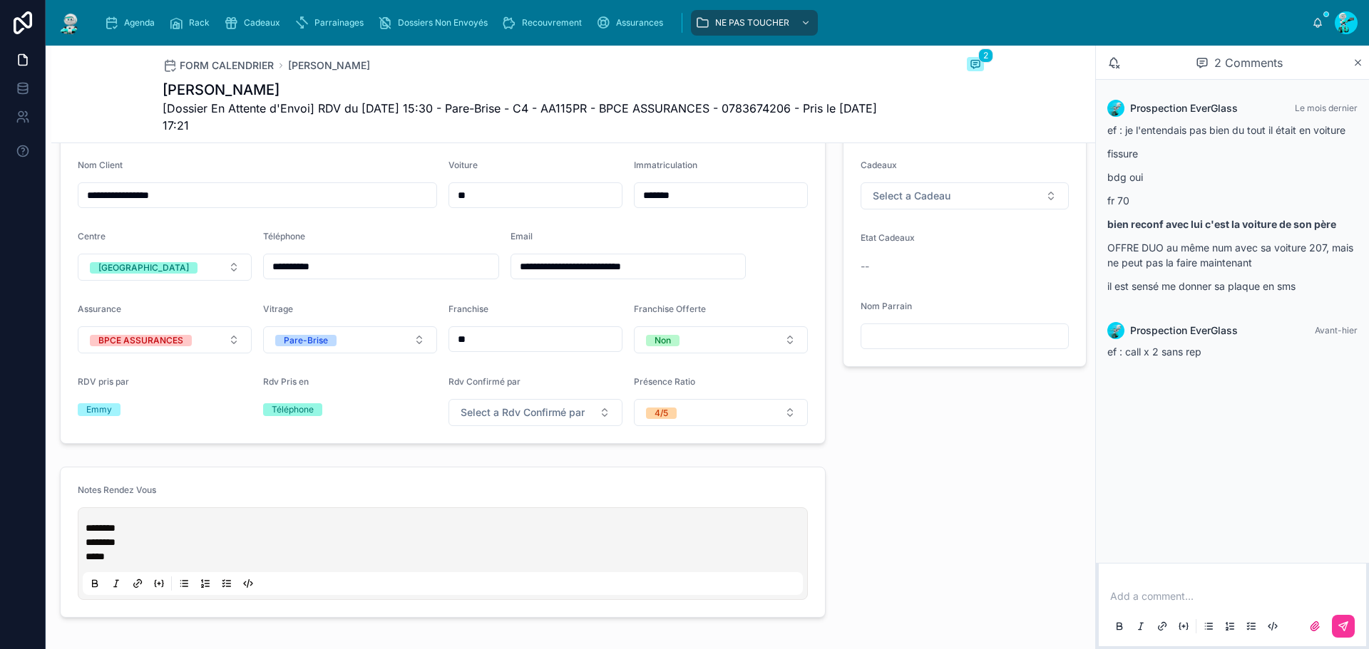
click at [706, 202] on input "*******" at bounding box center [720, 195] width 173 height 20
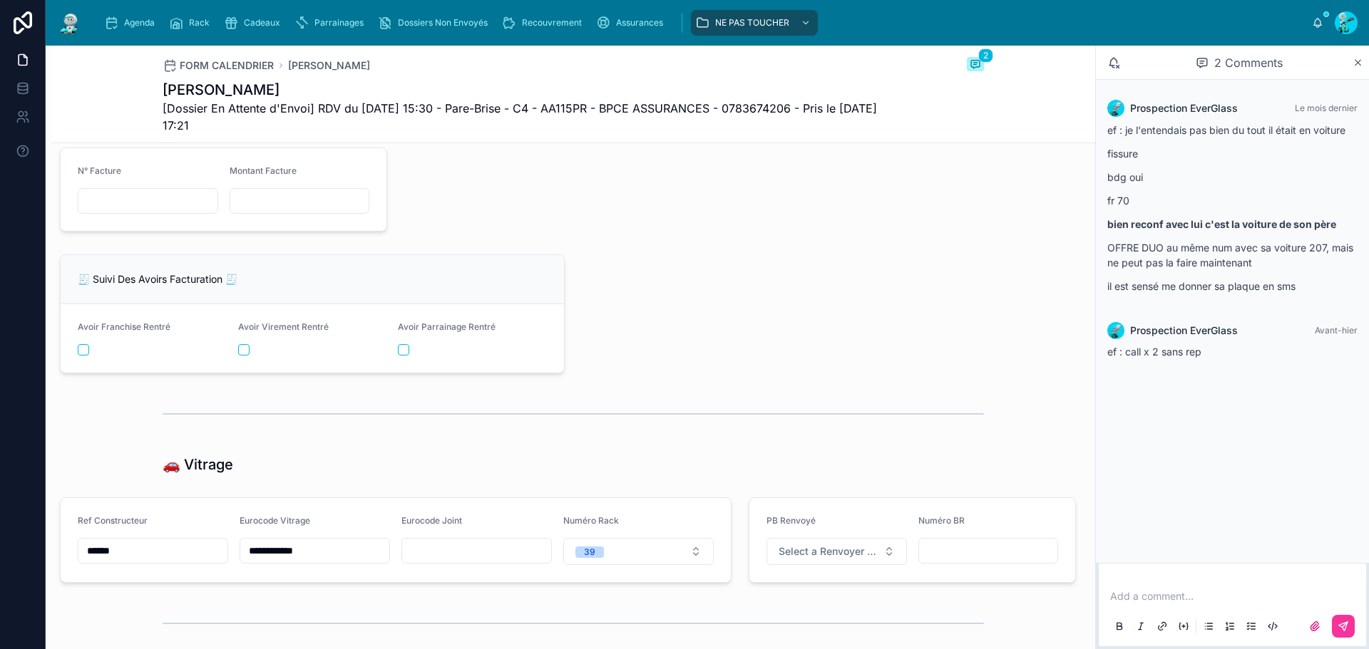
scroll to position [1854, 0]
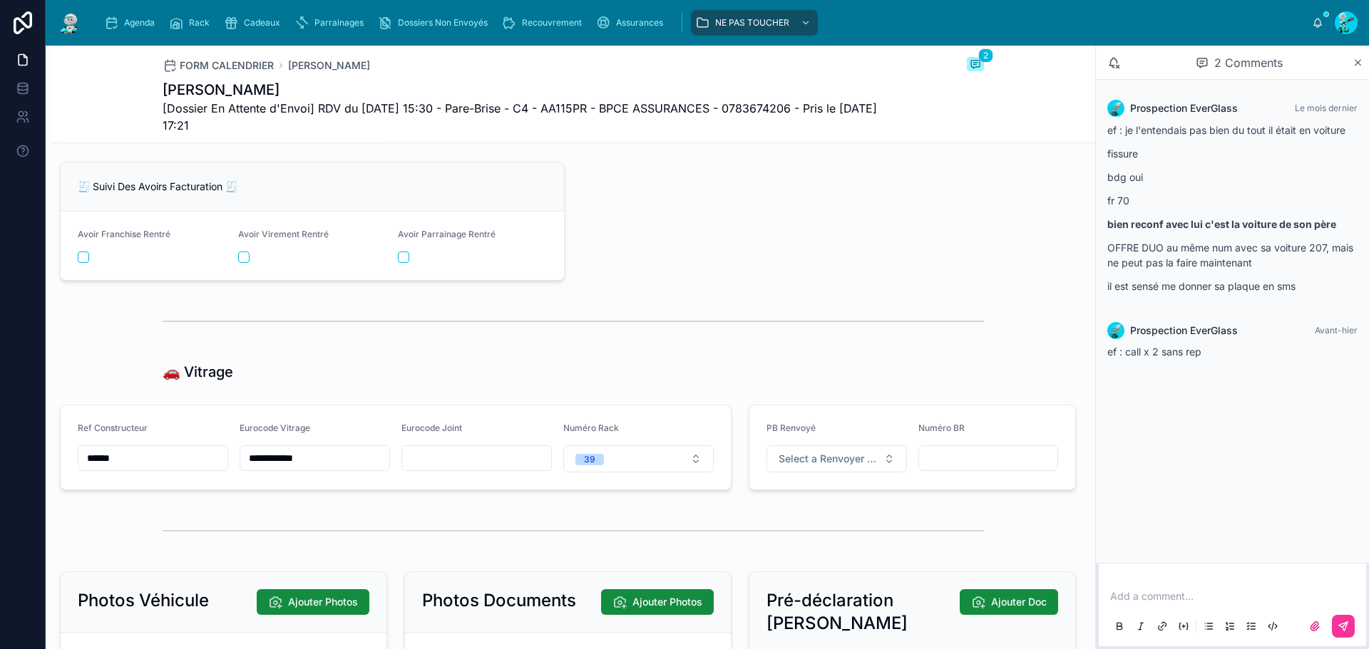
click at [169, 468] on input "******" at bounding box center [152, 458] width 149 height 20
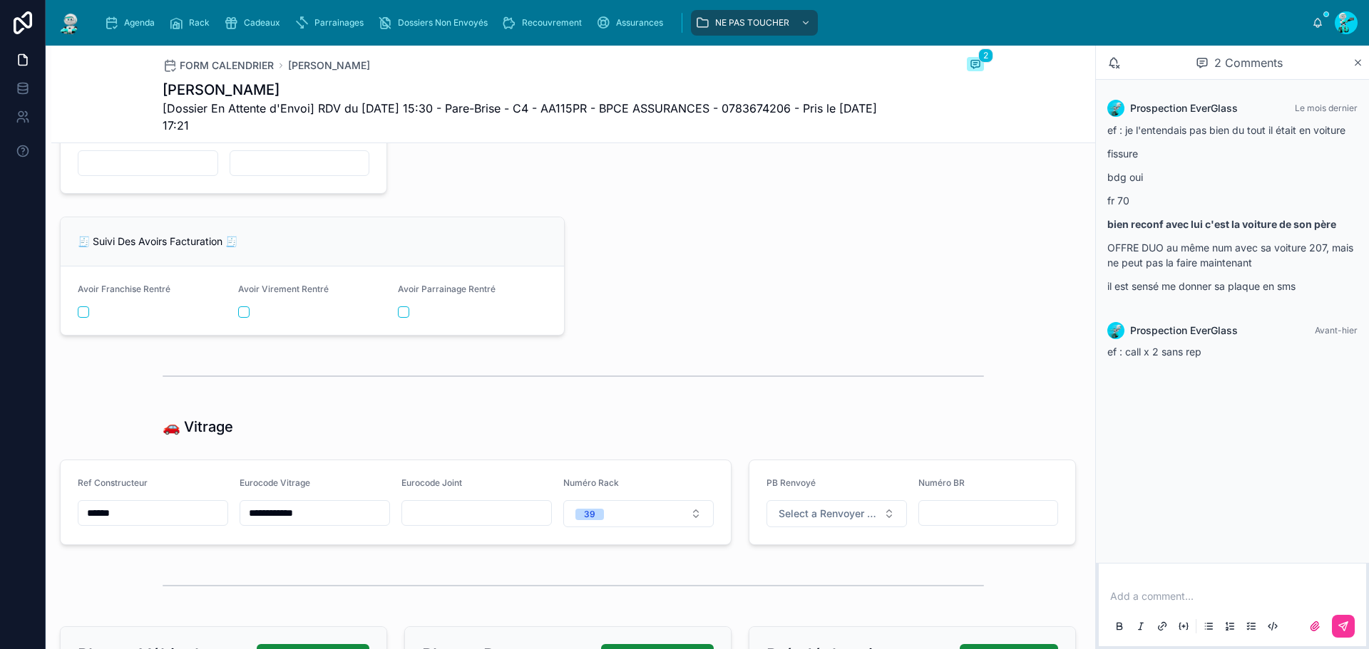
scroll to position [1711, 0]
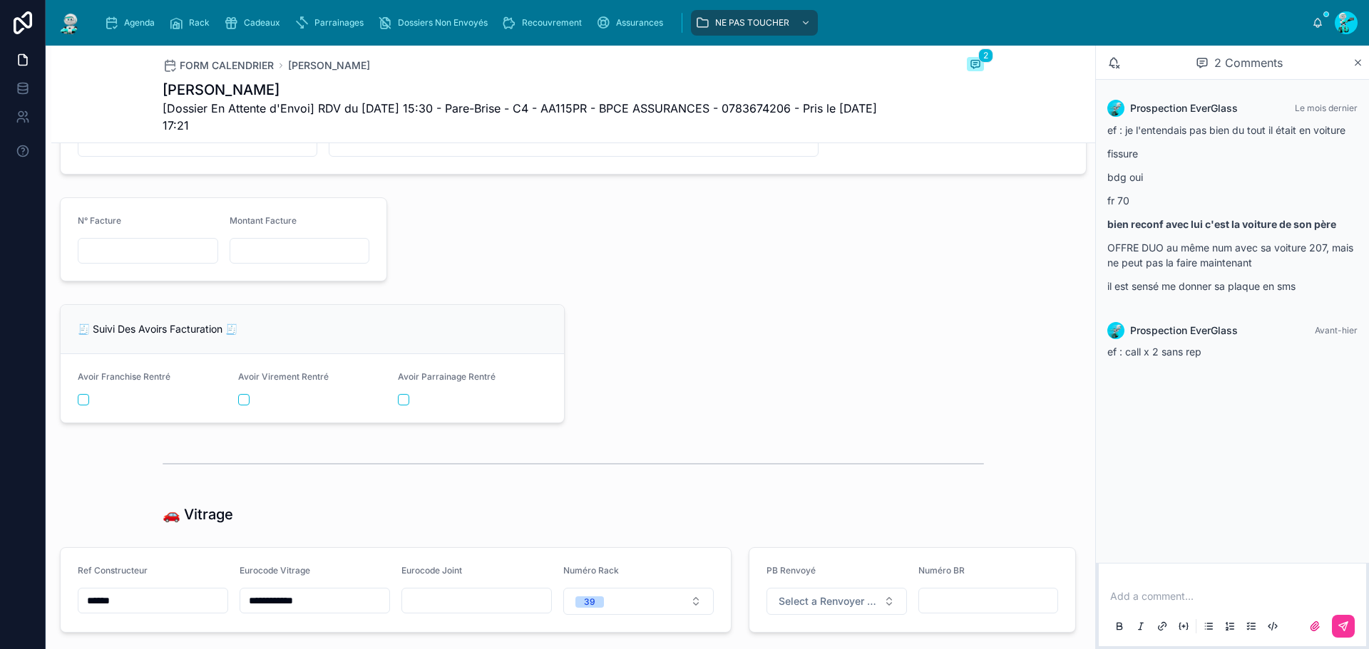
click at [583, 110] on span "[Dossier En Attente d'Envoi] RDV du 03/10/2025 15:30 - Pare-Brise - C4 - AA115P…" at bounding box center [520, 117] width 714 height 34
copy span "AA115PR"
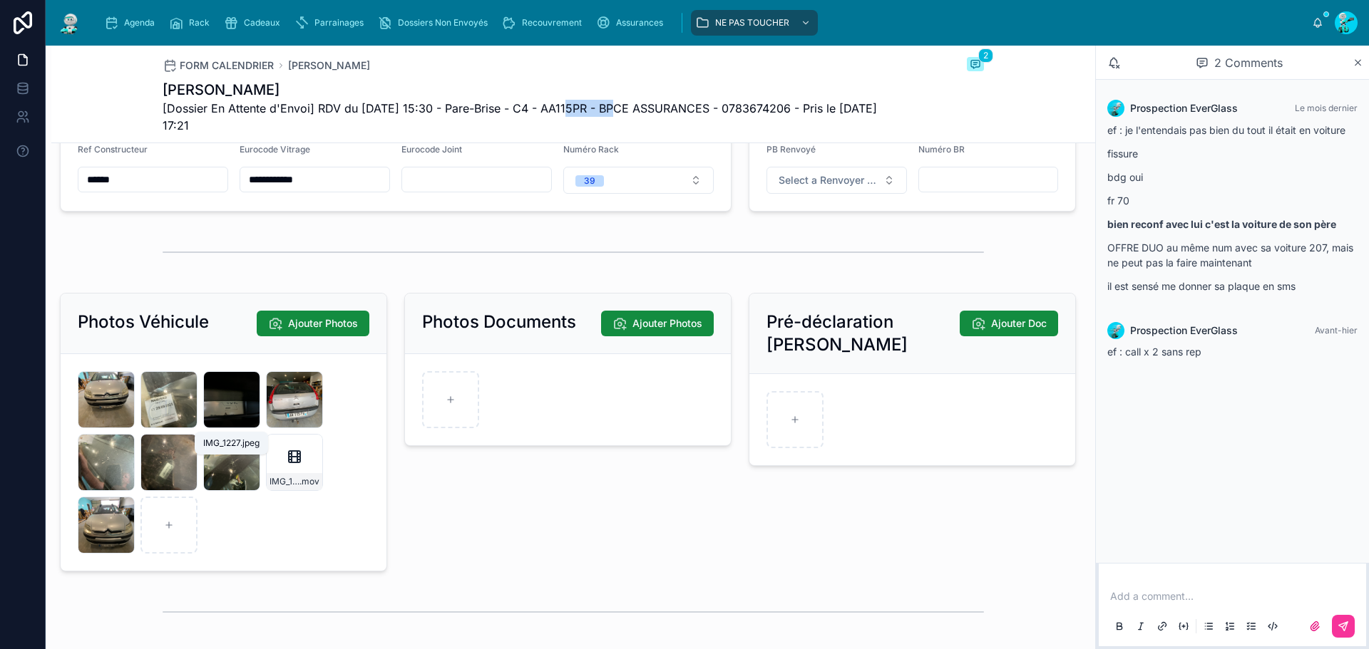
scroll to position [2139, 0]
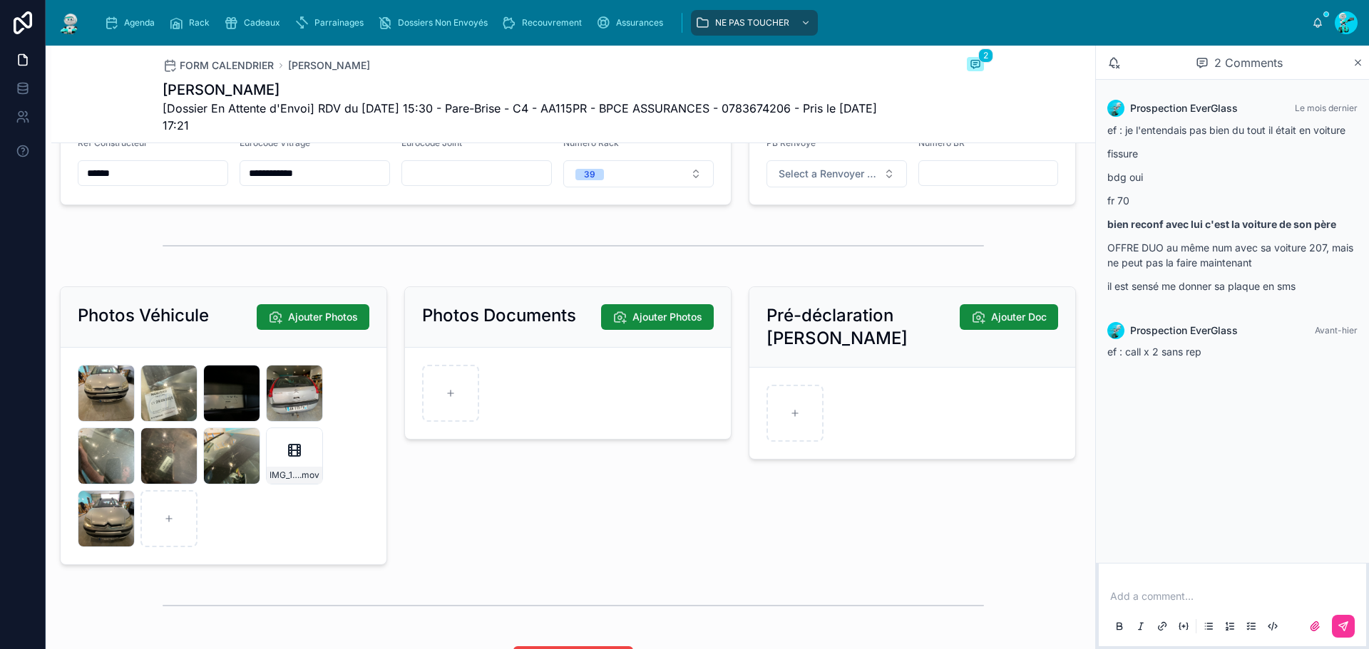
click at [364, 183] on input "**********" at bounding box center [314, 173] width 149 height 20
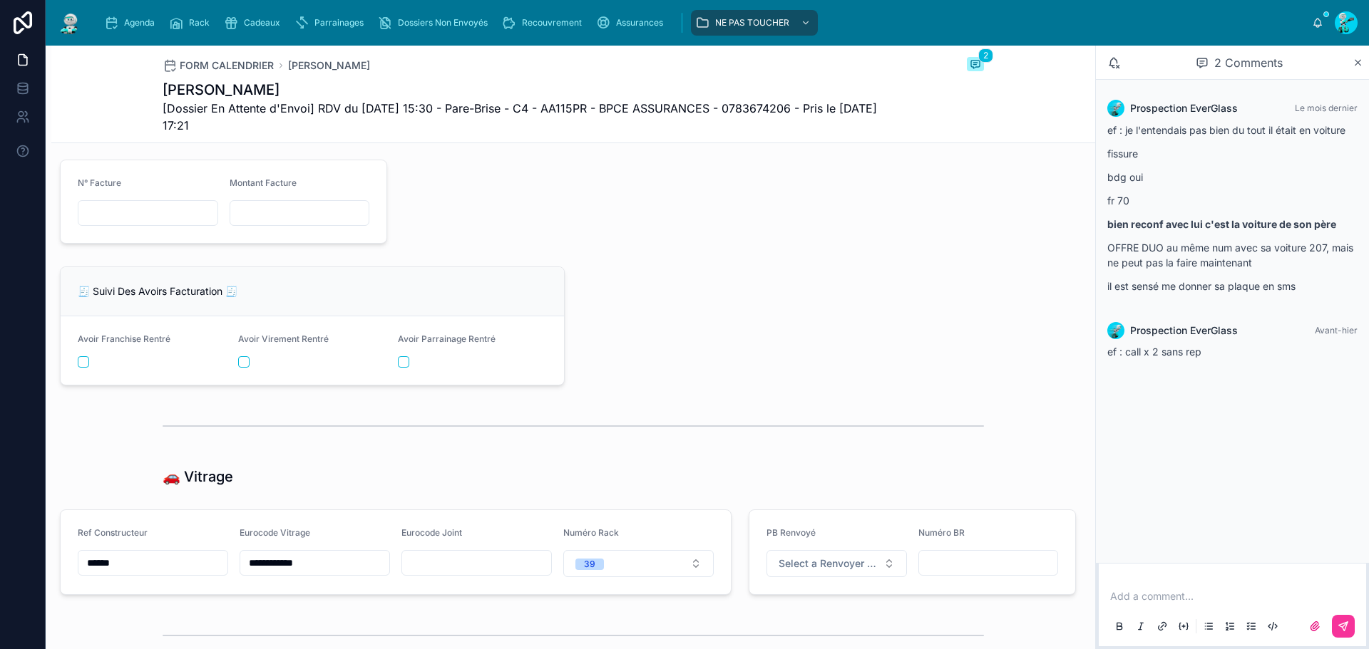
scroll to position [1747, 0]
click at [342, 575] on input "**********" at bounding box center [314, 565] width 149 height 20
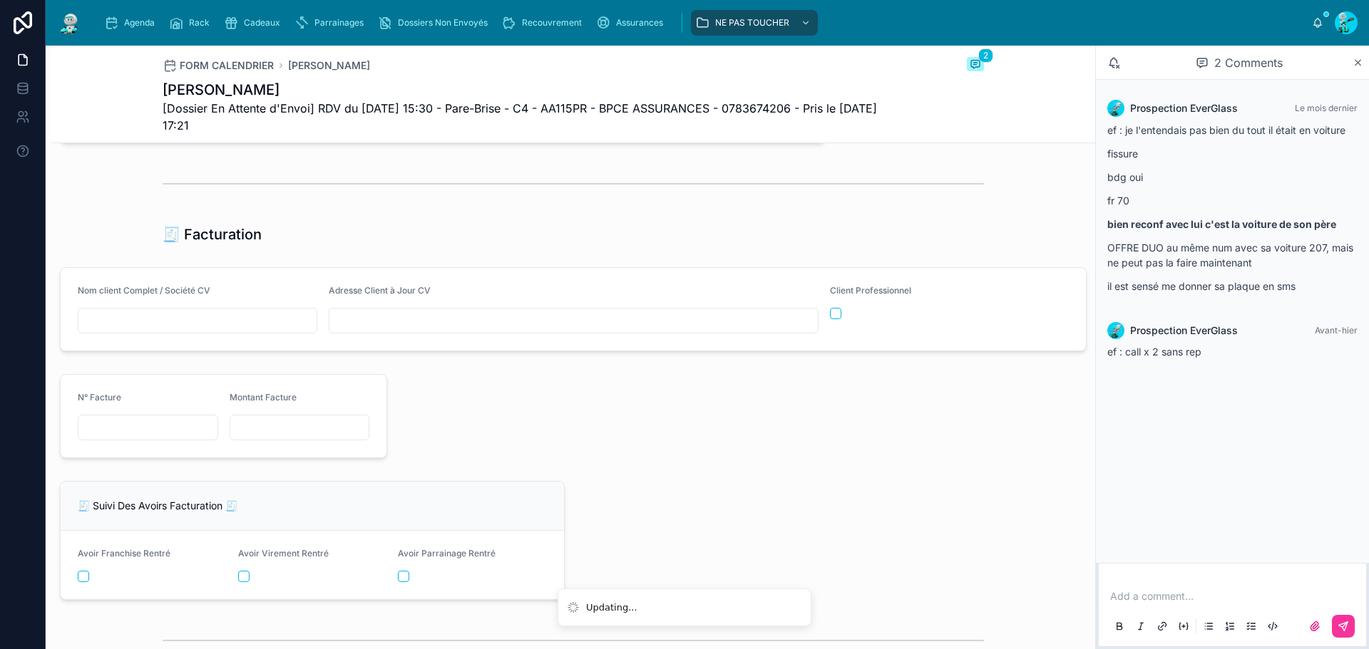
scroll to position [1533, 0]
click at [131, 438] on input "text" at bounding box center [147, 428] width 139 height 20
click at [117, 435] on input "text" at bounding box center [147, 428] width 139 height 20
paste input "**********"
type input "**********"
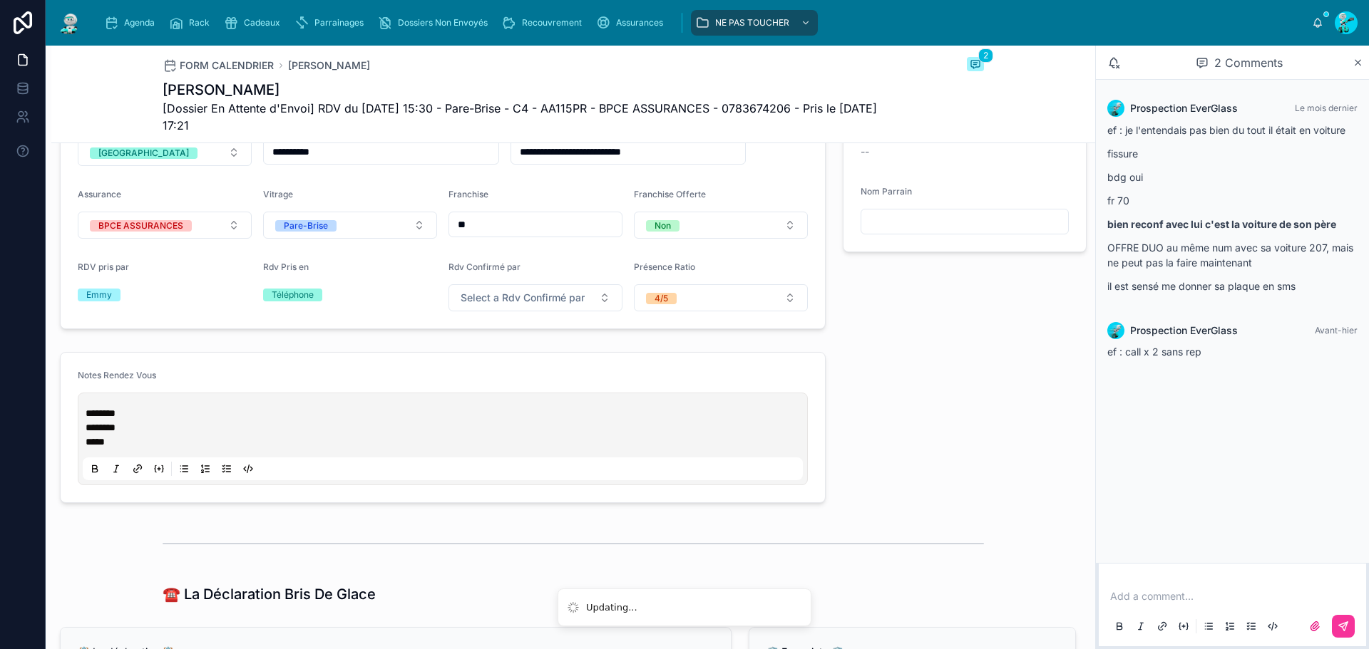
scroll to position [607, 0]
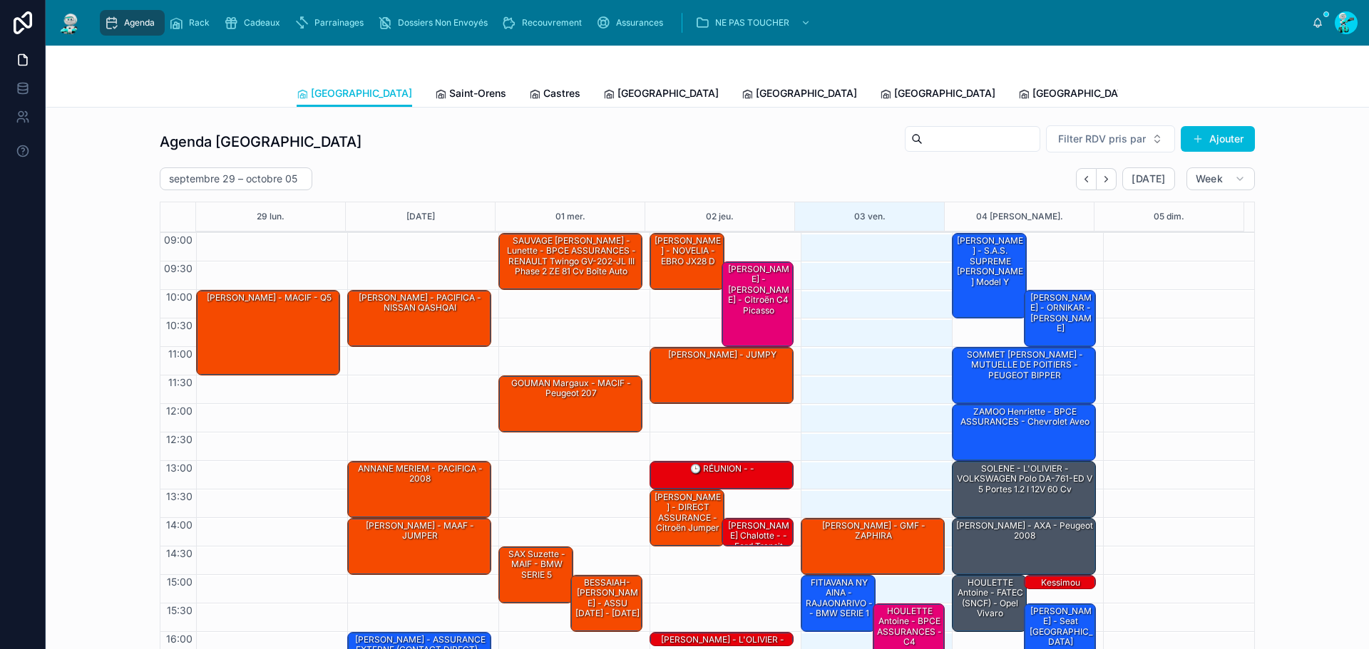
drag, startPoint x: 393, startPoint y: 87, endPoint x: 373, endPoint y: 84, distance: 20.2
click at [449, 87] on span "Saint-Orens" at bounding box center [477, 93] width 57 height 14
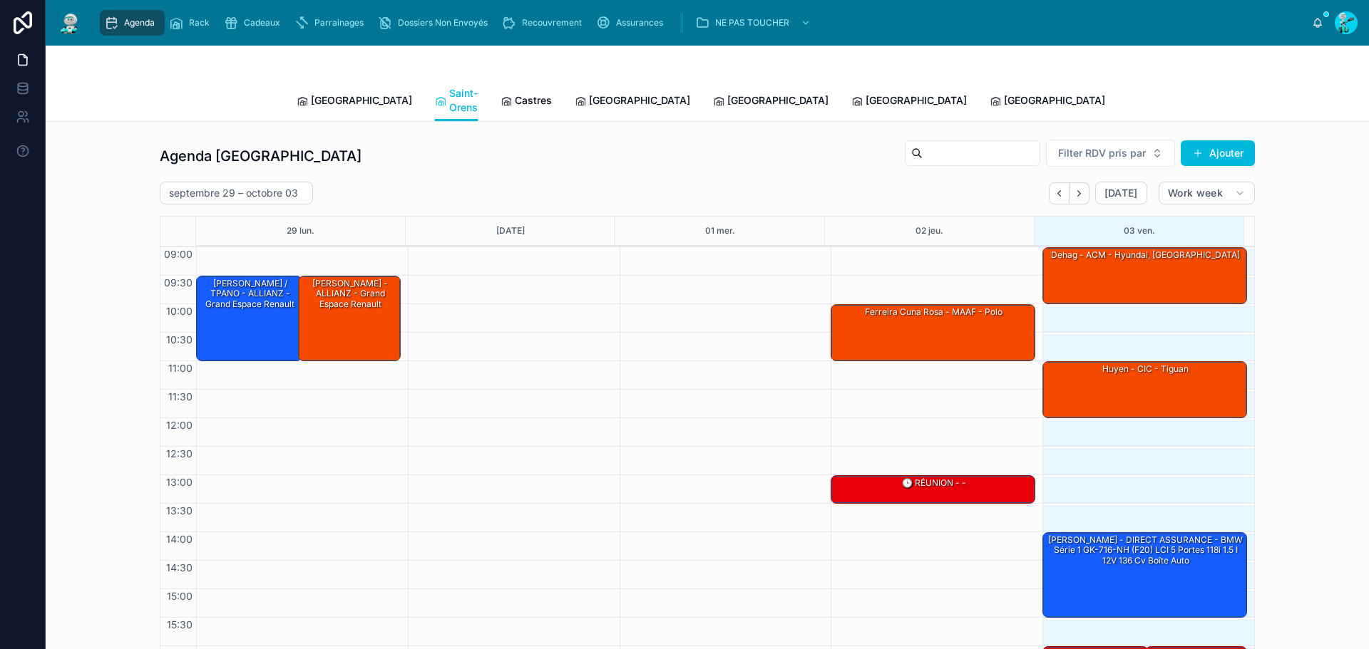
click at [500, 106] on link "Castres" at bounding box center [525, 102] width 51 height 29
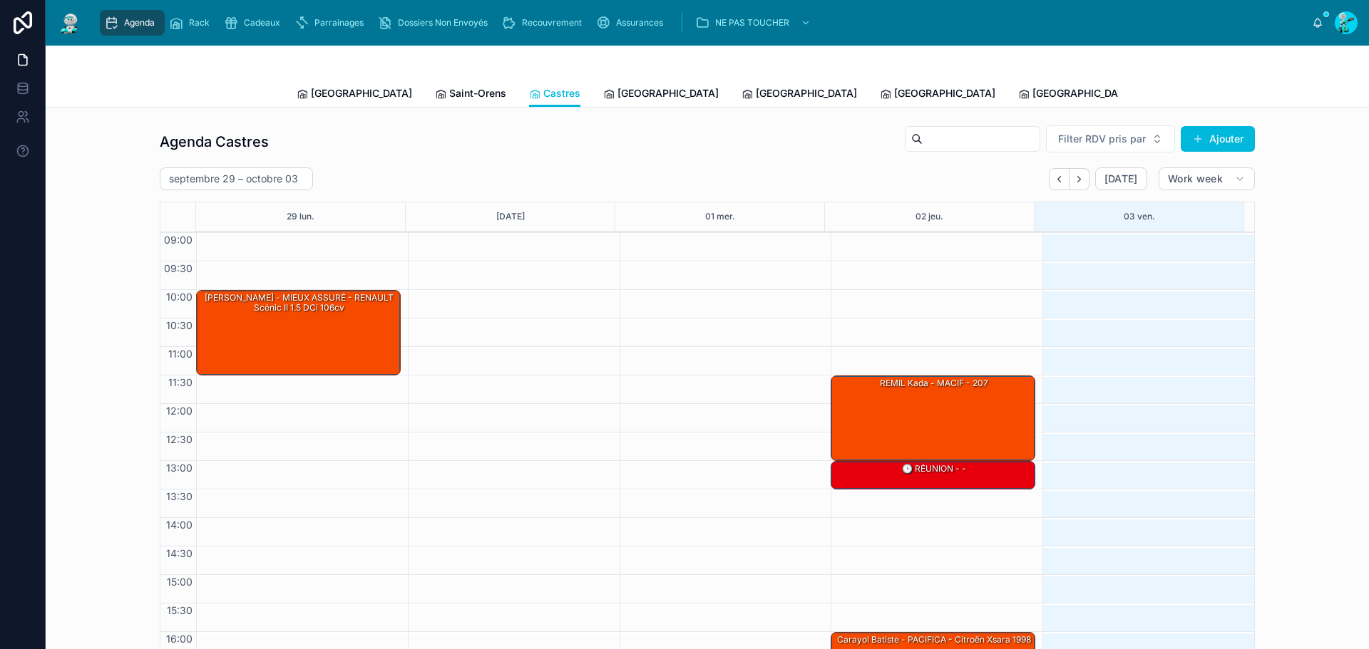
click at [435, 86] on link "Saint-Orens" at bounding box center [470, 95] width 71 height 29
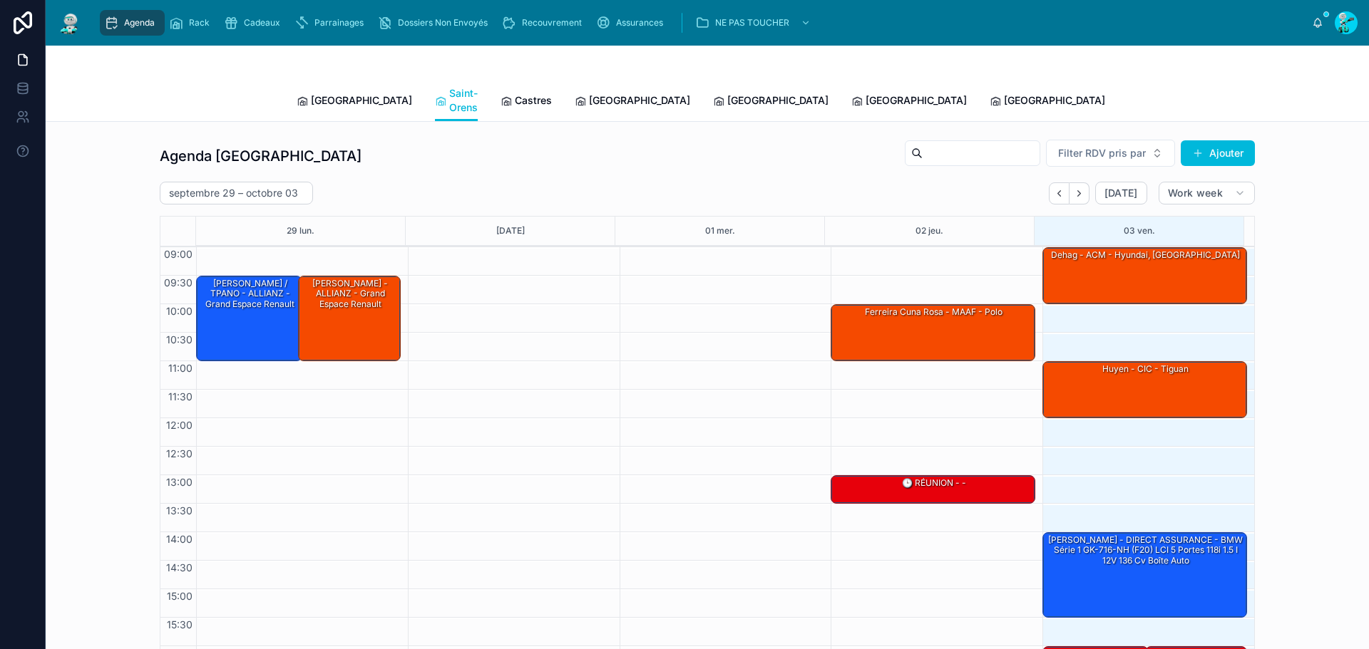
scroll to position [83, 0]
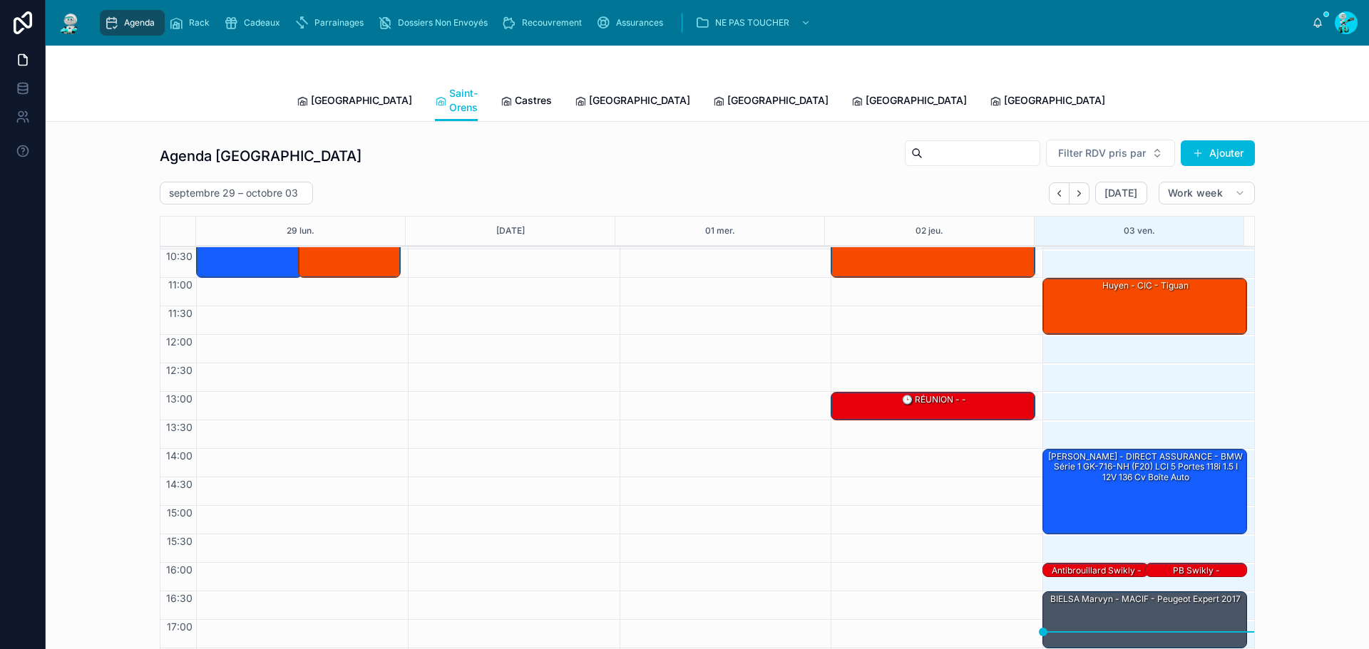
click at [324, 76] on div at bounding box center [707, 63] width 821 height 34
click at [727, 93] on span "[GEOGRAPHIC_DATA]" at bounding box center [777, 100] width 101 height 14
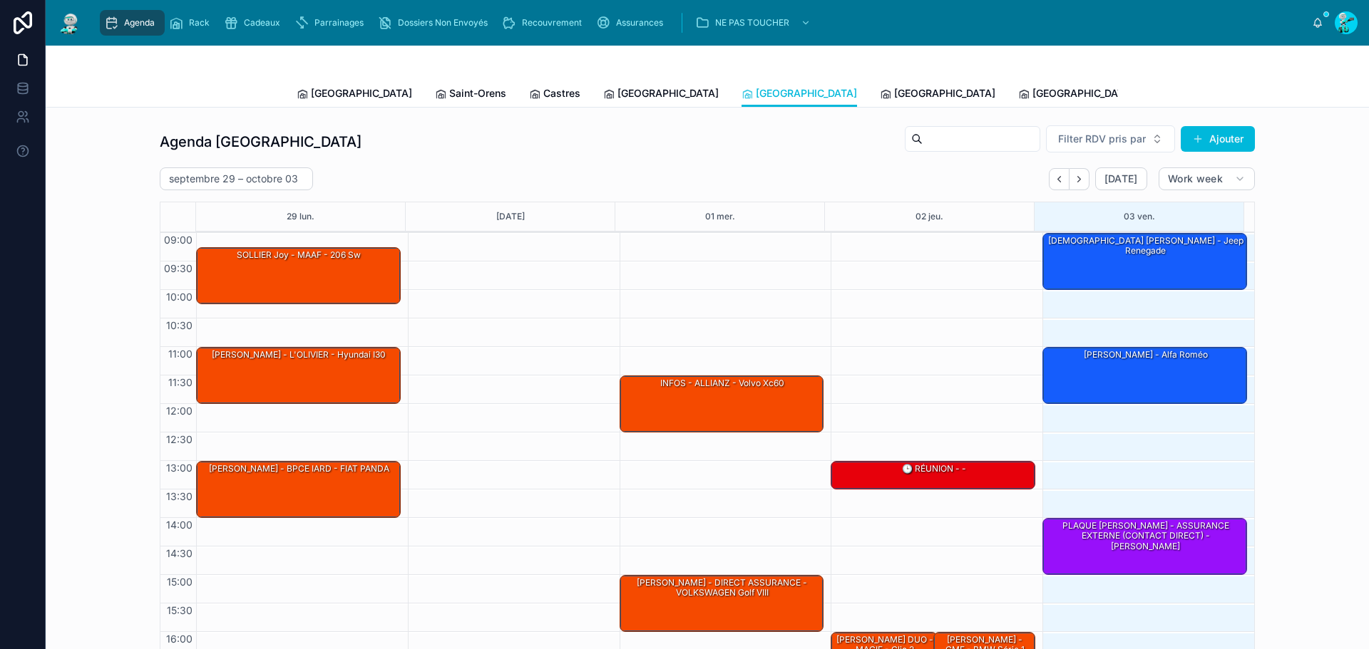
click at [1131, 363] on div "[PERSON_NAME] - alfa roméo" at bounding box center [1145, 375] width 200 height 54
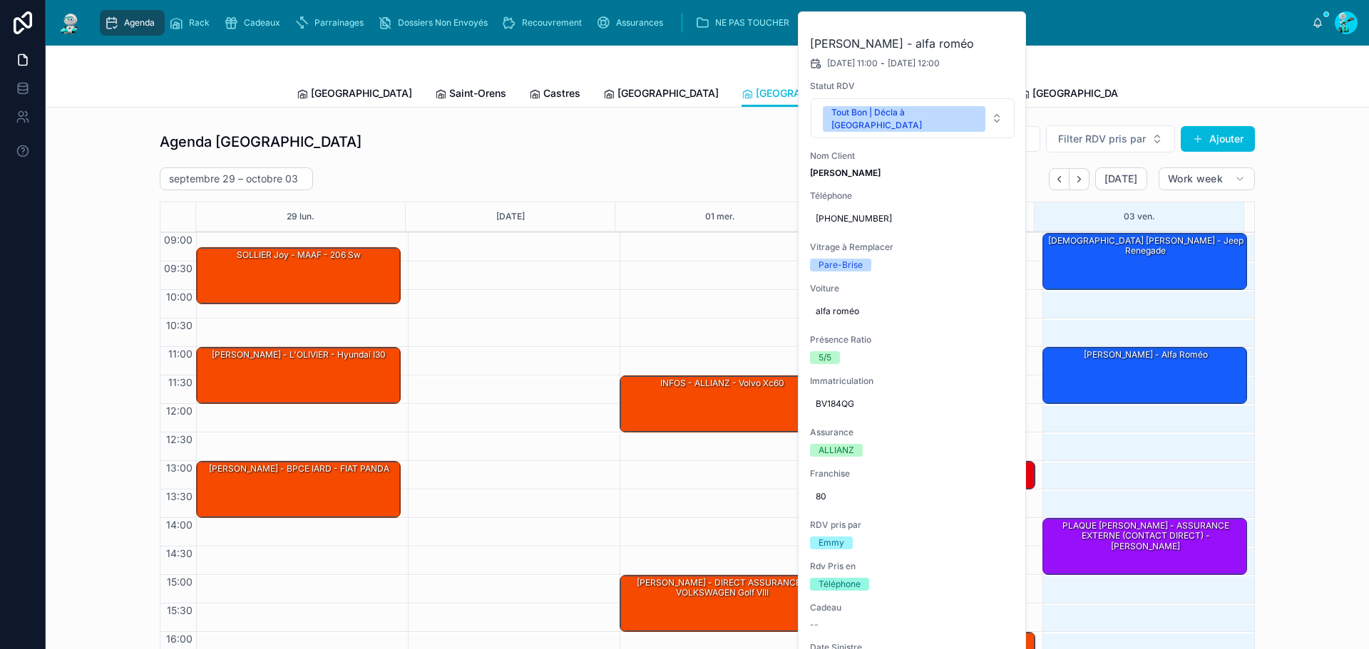
click at [0, 0] on icon at bounding box center [0, 0] width 0 height 0
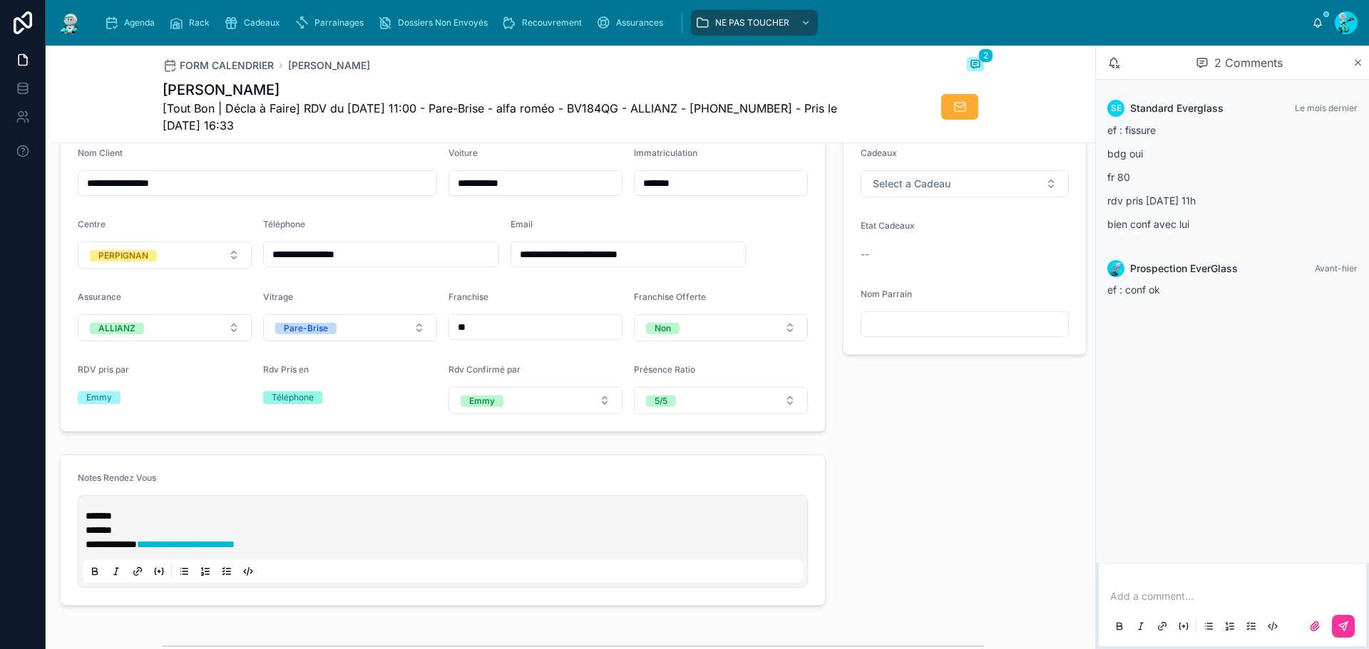
scroll to position [285, 0]
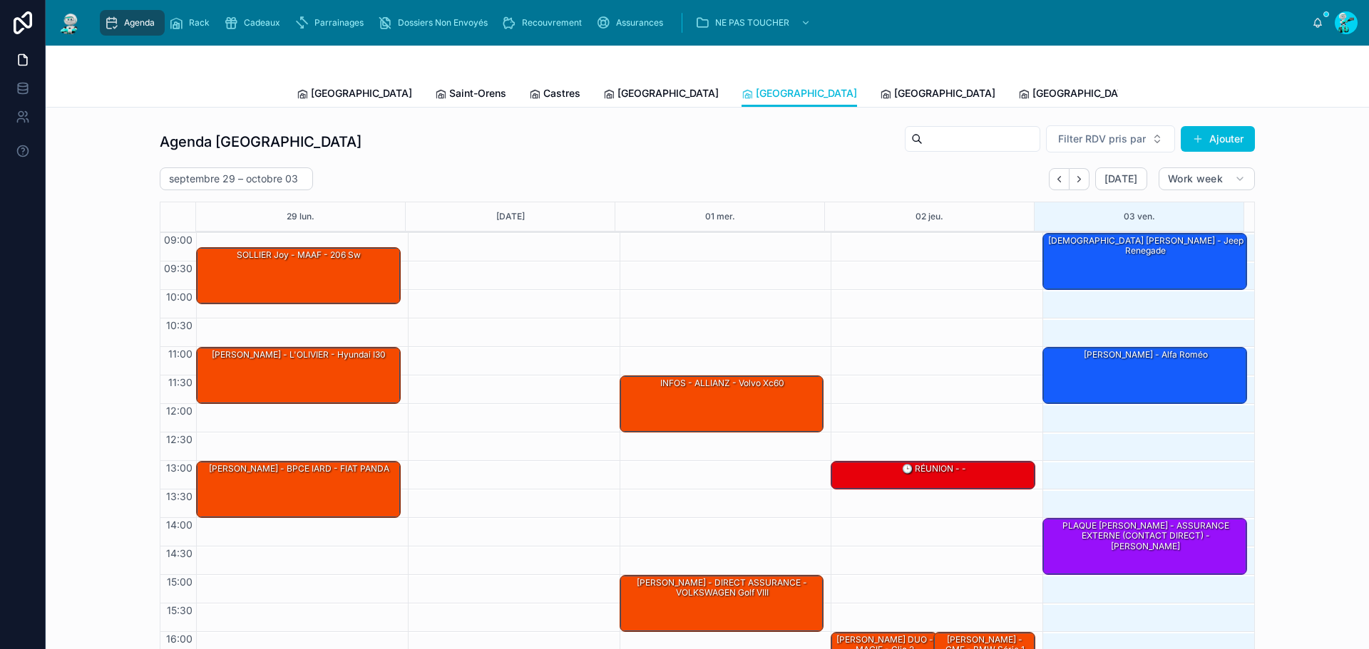
click at [880, 105] on link "[GEOGRAPHIC_DATA]" at bounding box center [937, 95] width 115 height 29
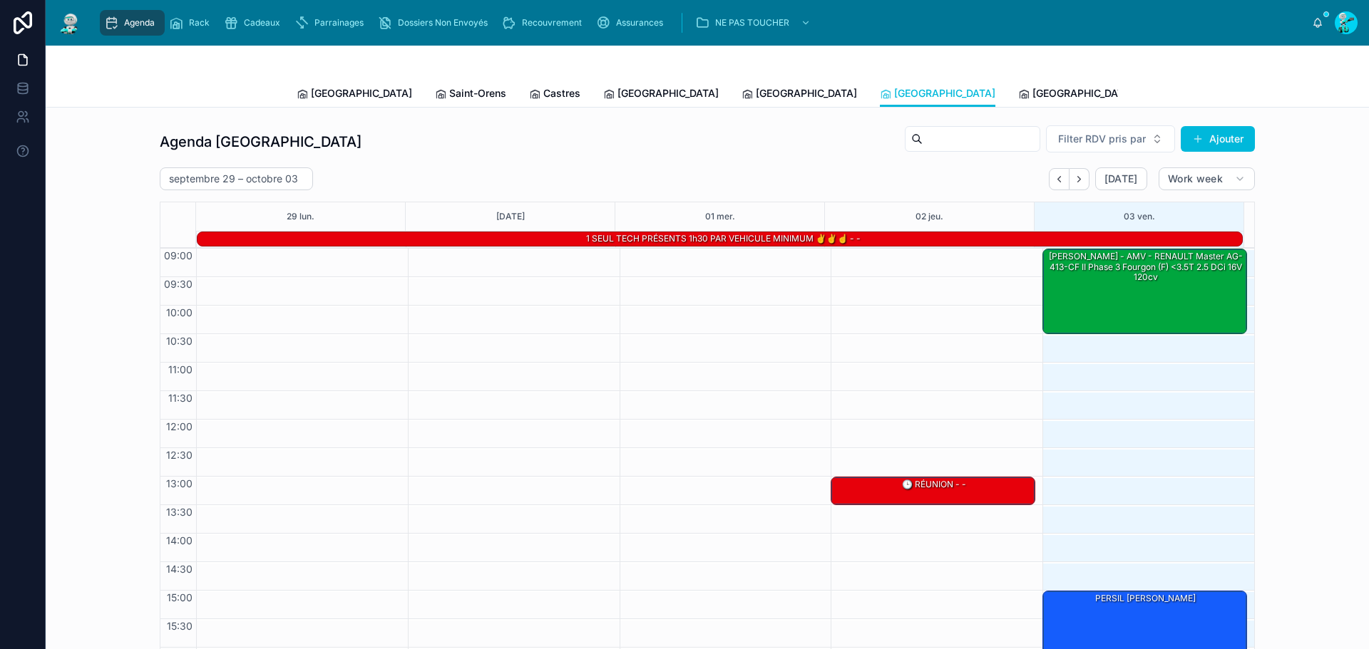
click at [1032, 88] on span "[GEOGRAPHIC_DATA]" at bounding box center [1082, 93] width 101 height 14
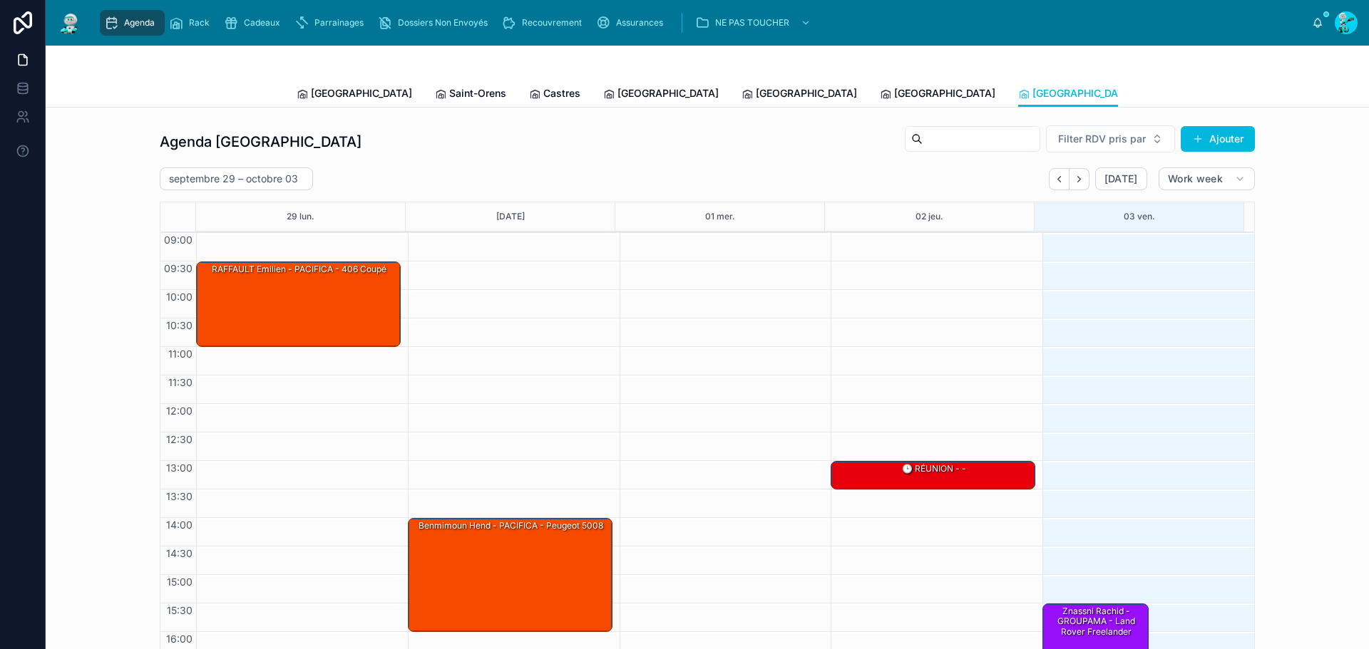
click at [317, 92] on span "[GEOGRAPHIC_DATA]" at bounding box center [361, 93] width 101 height 14
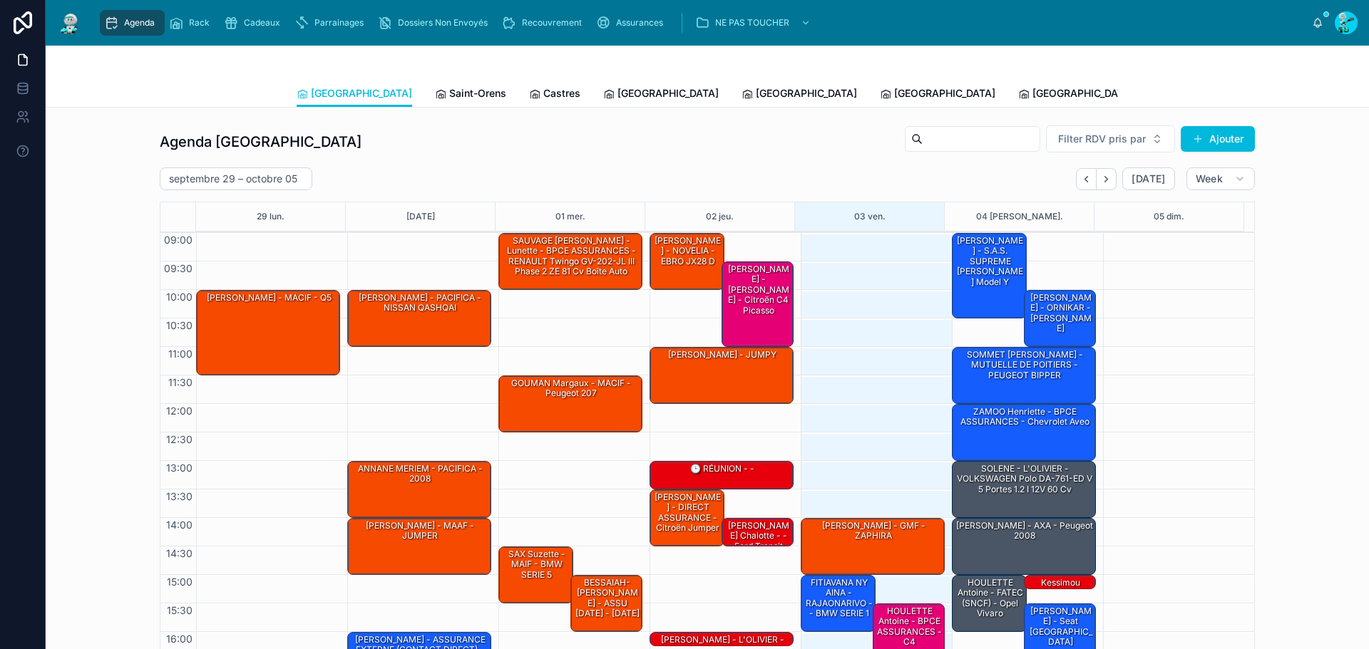
click at [449, 96] on span "Saint-Orens" at bounding box center [477, 93] width 57 height 14
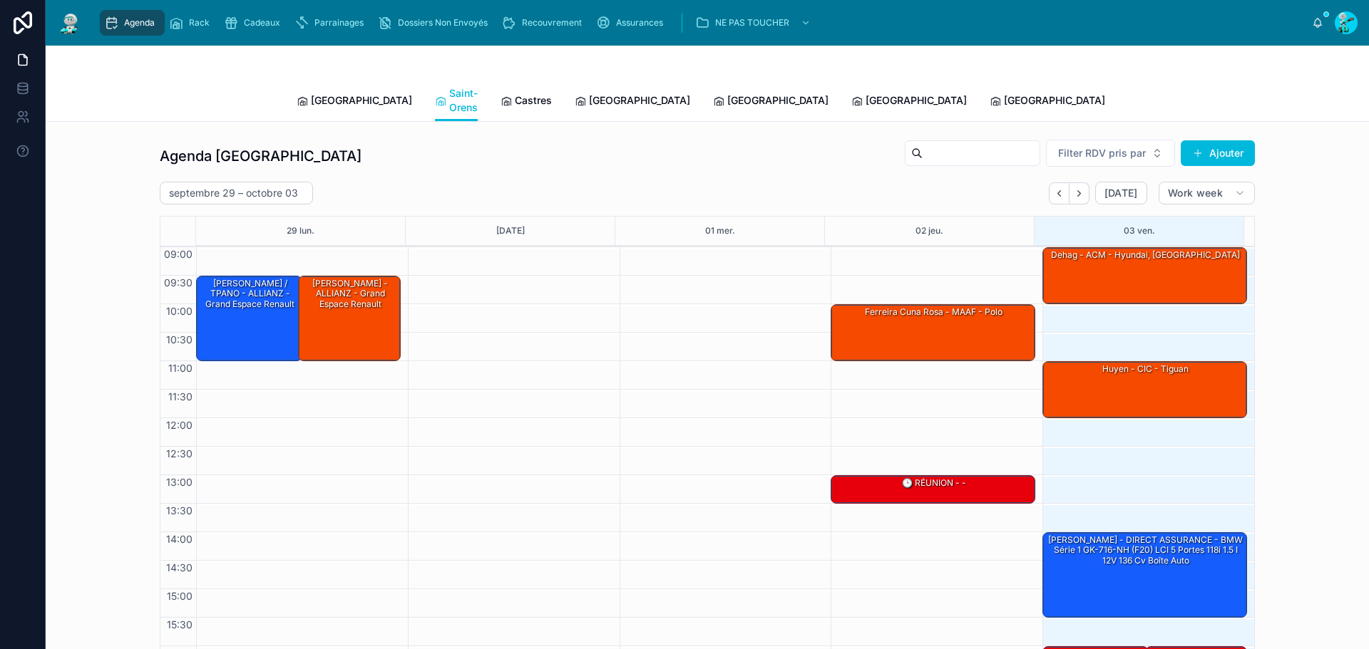
scroll to position [83, 0]
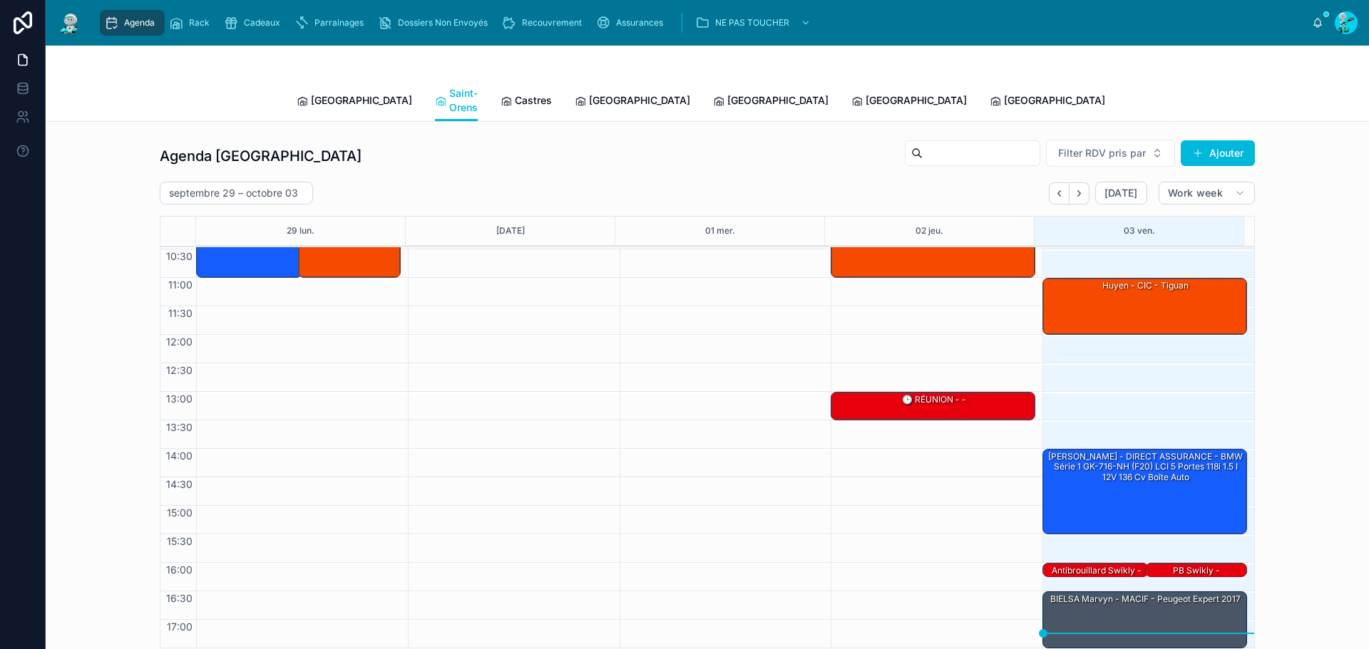
click at [336, 93] on span "[GEOGRAPHIC_DATA]" at bounding box center [361, 100] width 101 height 14
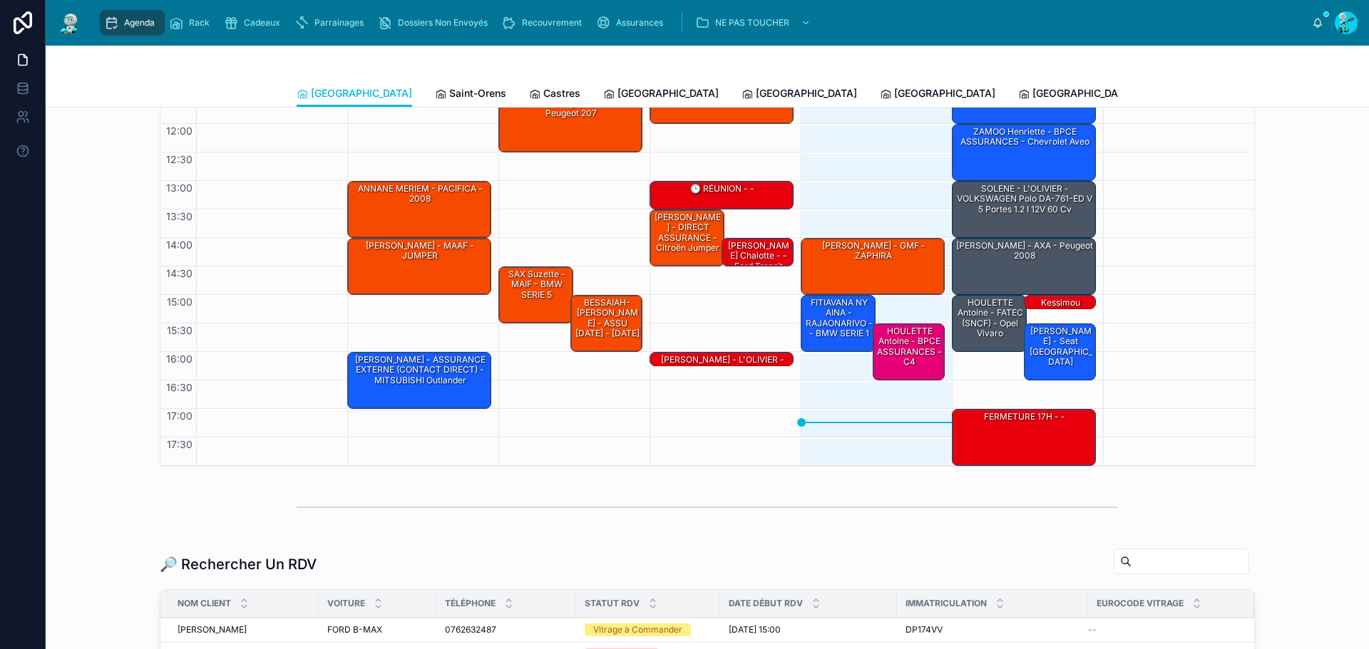
scroll to position [214, 0]
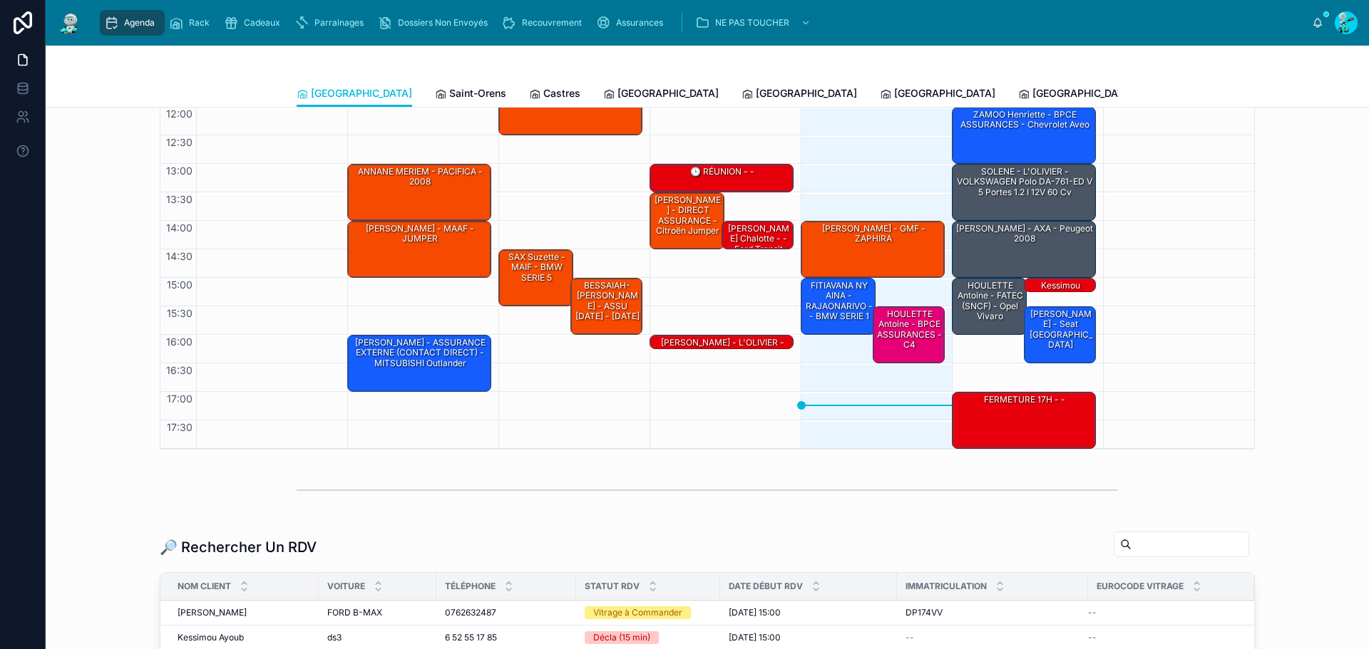
click at [812, 298] on div "FITIAVANA NY AINA - RAJAONARIVO - - BMW SERIE 1" at bounding box center [838, 301] width 71 height 44
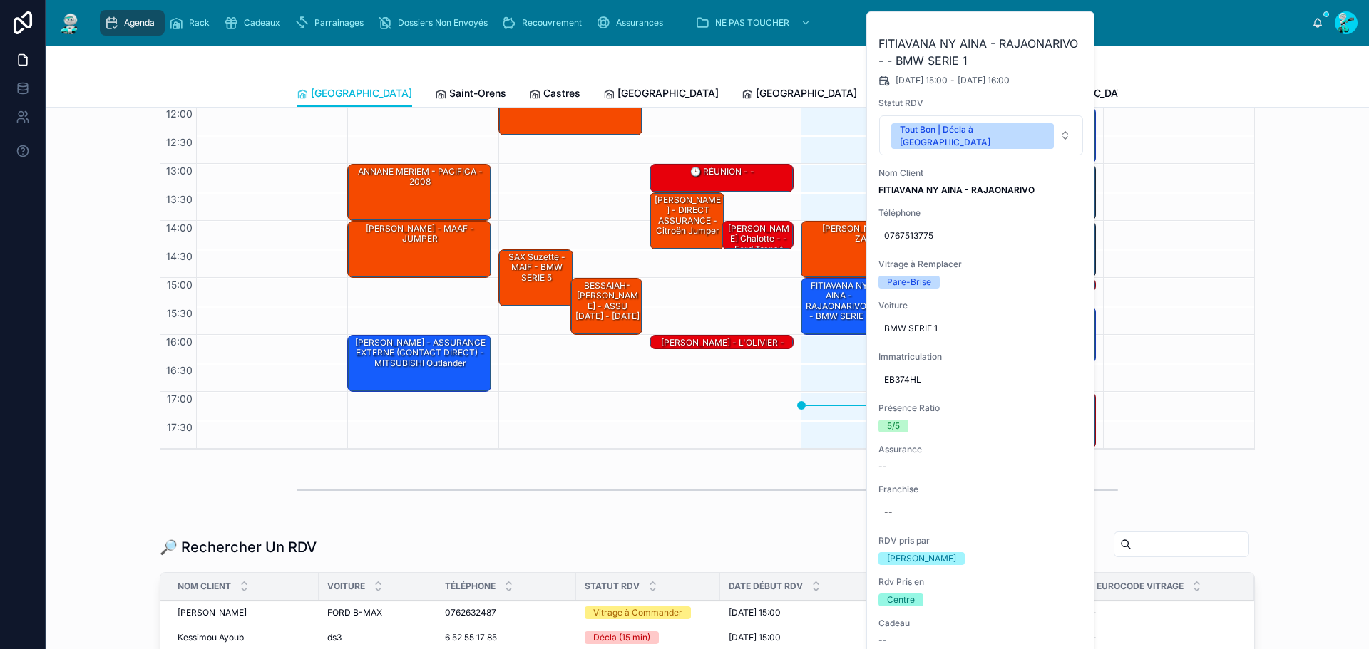
click at [989, 121] on button "Tout Bon | Décla à [GEOGRAPHIC_DATA]" at bounding box center [981, 135] width 204 height 40
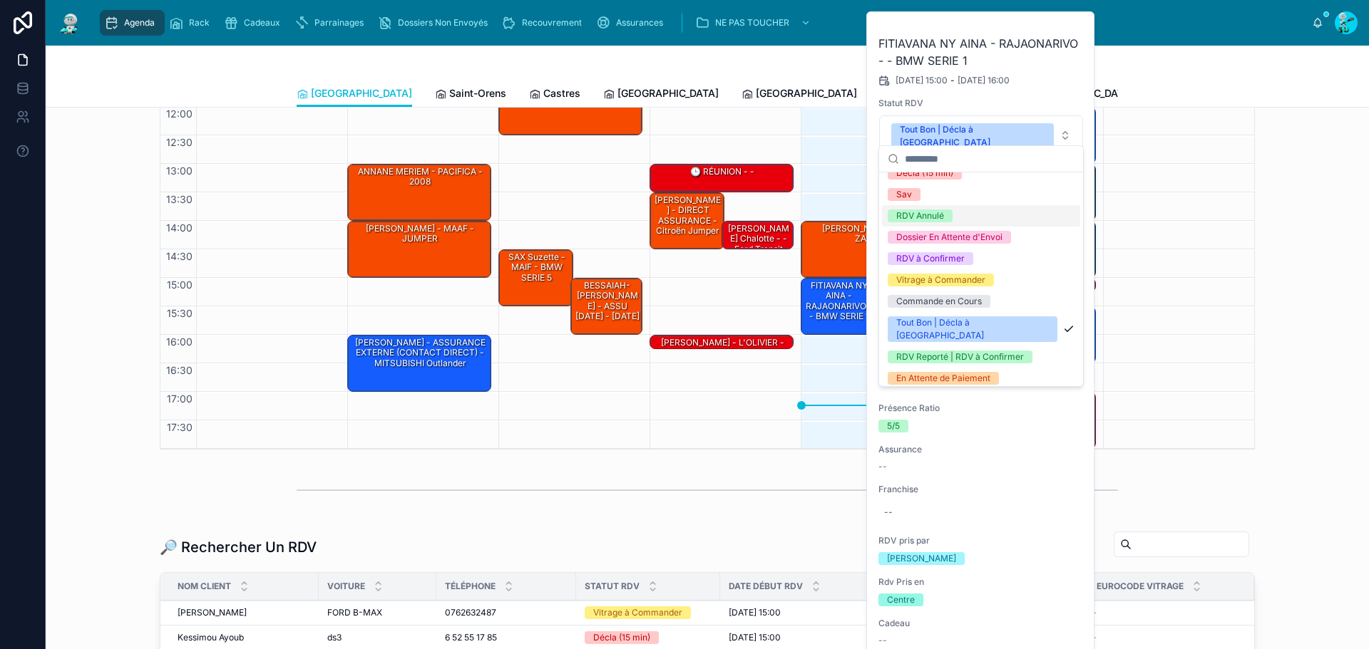
scroll to position [61, 0]
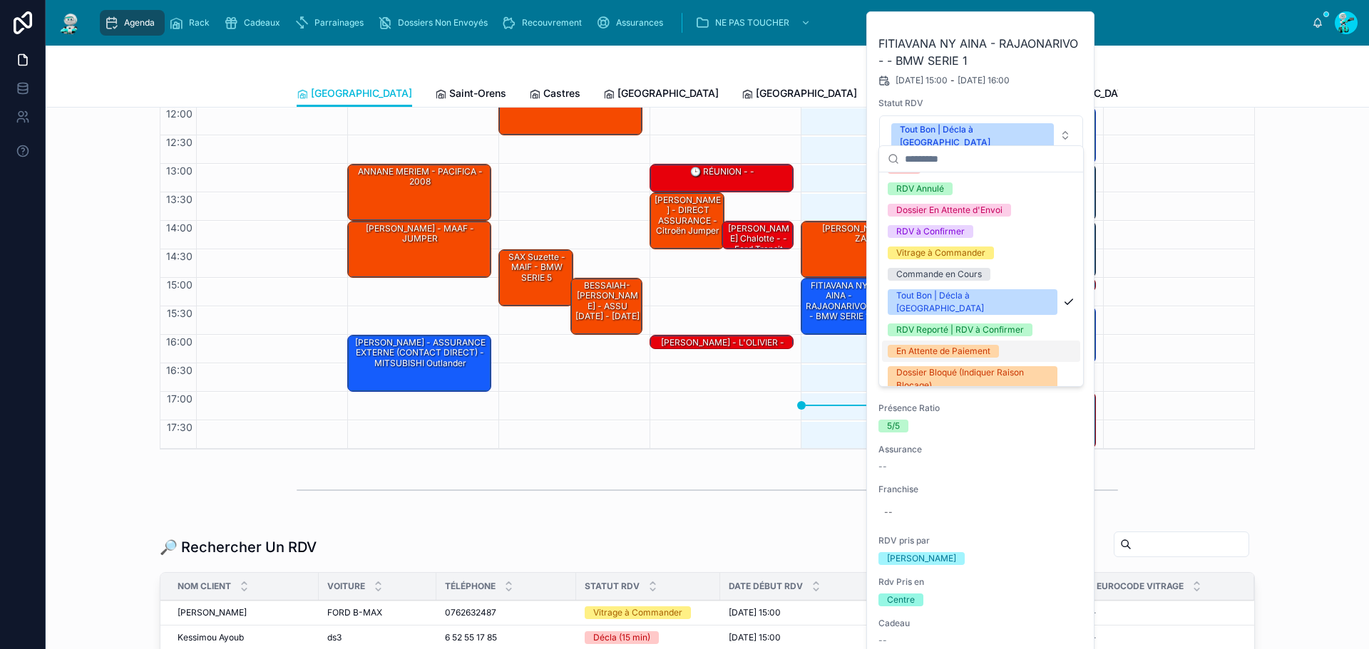
click at [937, 345] on div "En Attente de Paiement" at bounding box center [943, 351] width 94 height 13
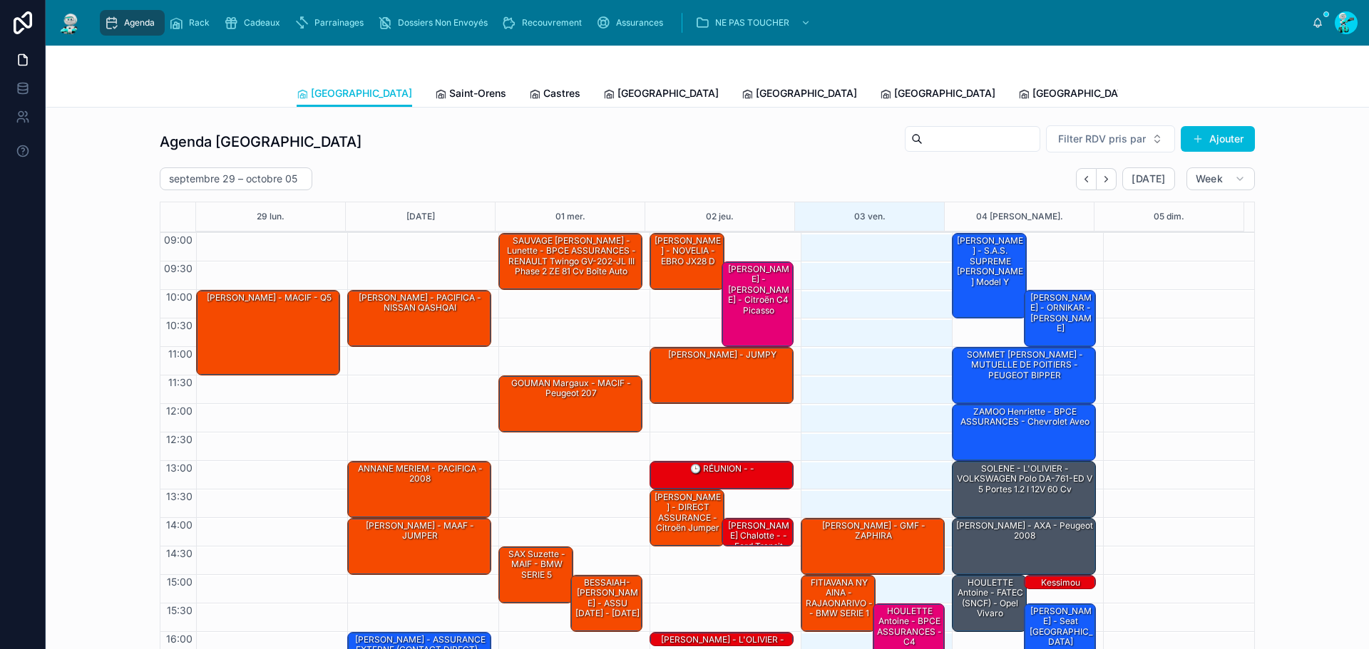
click at [449, 91] on span "Saint-Orens" at bounding box center [477, 93] width 57 height 14
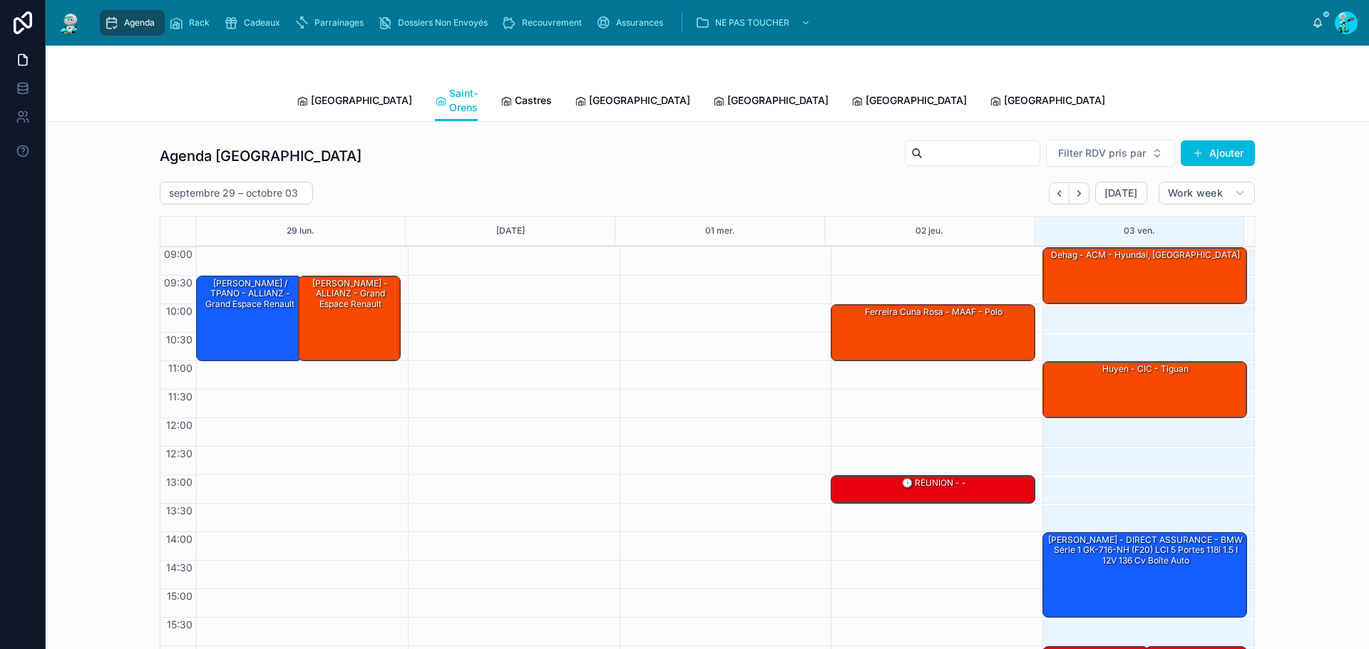
click at [1161, 565] on div "[PERSON_NAME] - DIRECT ASSURANCE - BMW Série 1 GK-716-NH (F20) LCI 5 portes 118…" at bounding box center [1145, 574] width 200 height 83
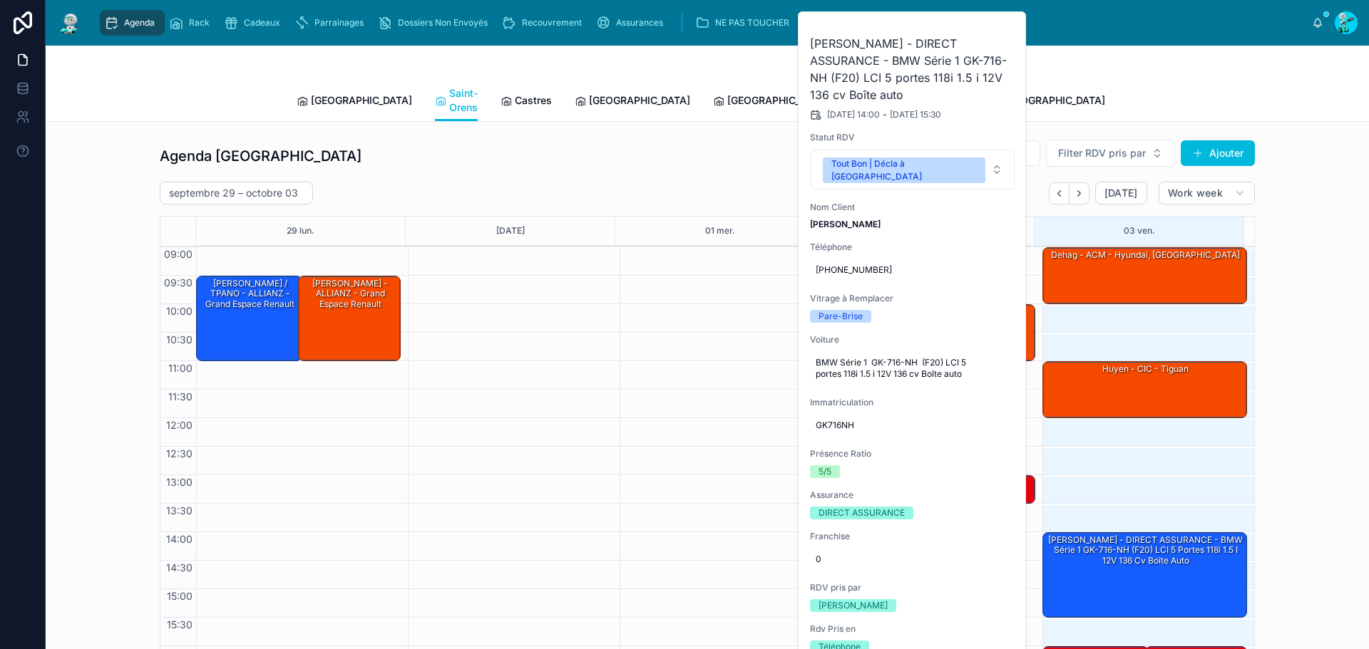
click at [0, 0] on button at bounding box center [0, 0] width 0 height 0
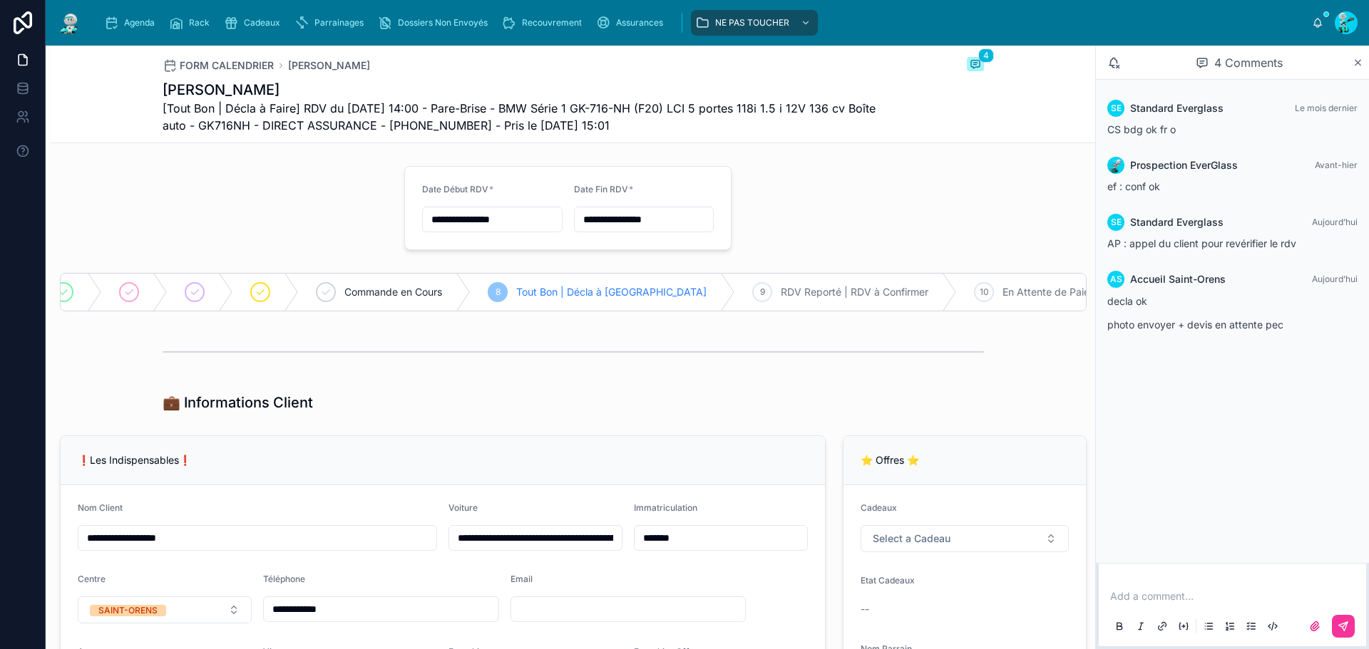
scroll to position [0, 34]
click at [272, 289] on div at bounding box center [290, 292] width 66 height 37
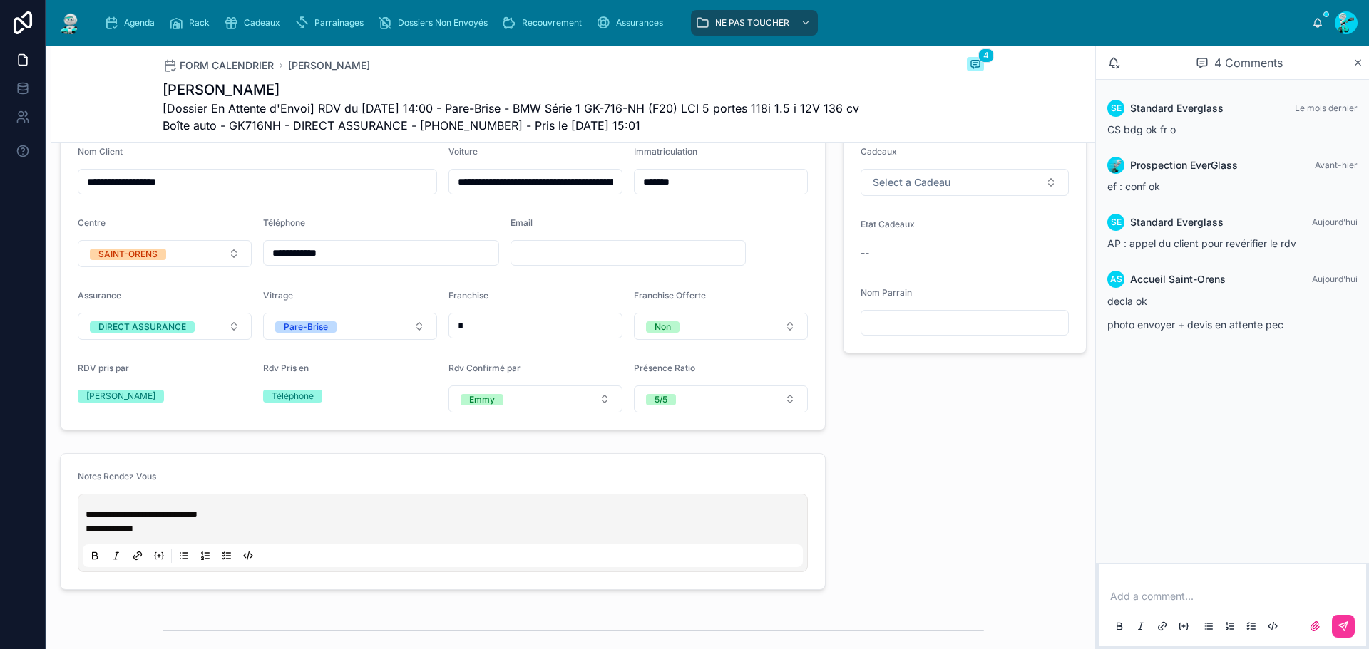
scroll to position [156, 0]
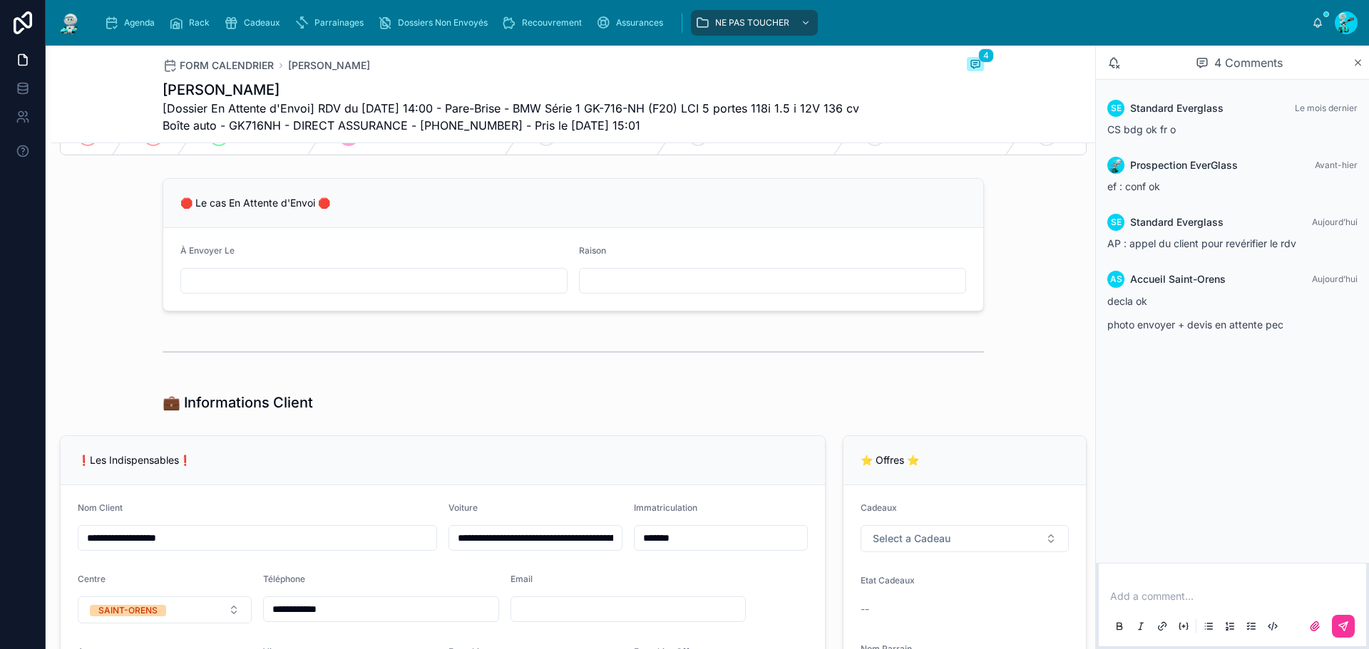
click at [643, 291] on input "text" at bounding box center [773, 281] width 386 height 20
type input "*"
type input "**********"
click at [241, 282] on input "text" at bounding box center [374, 281] width 386 height 20
click at [289, 441] on button "6" at bounding box center [292, 440] width 26 height 26
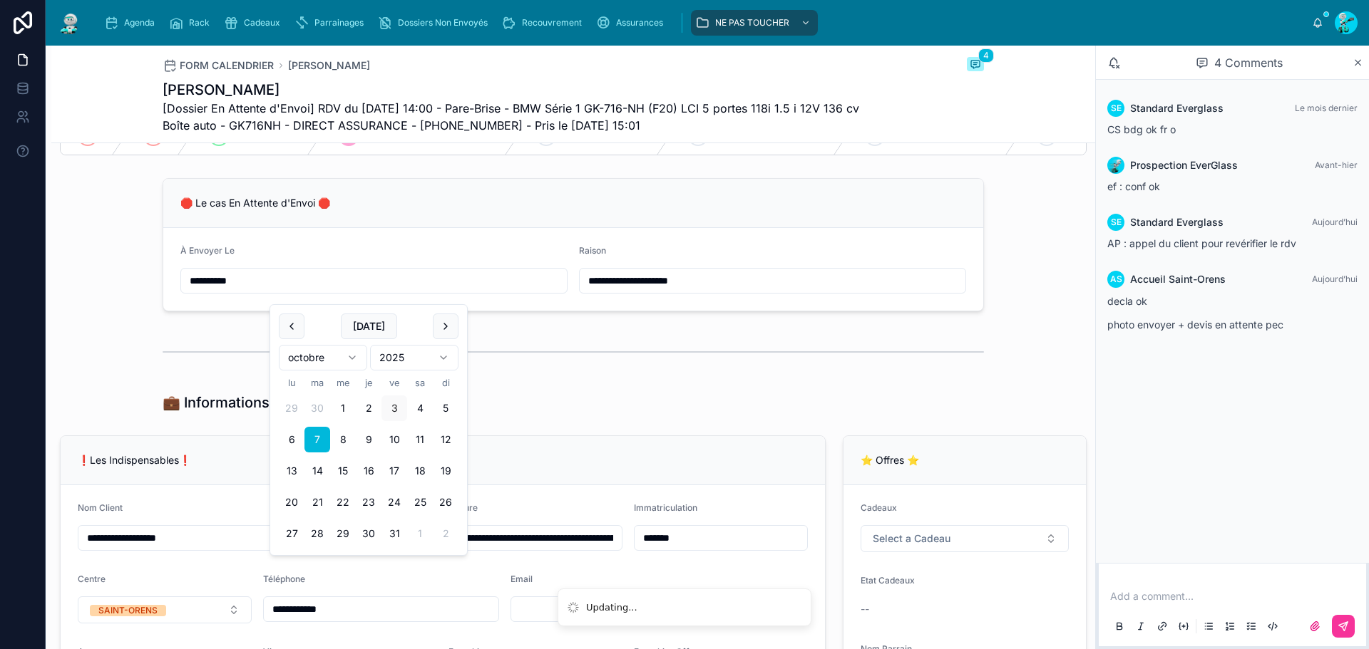
type input "**********"
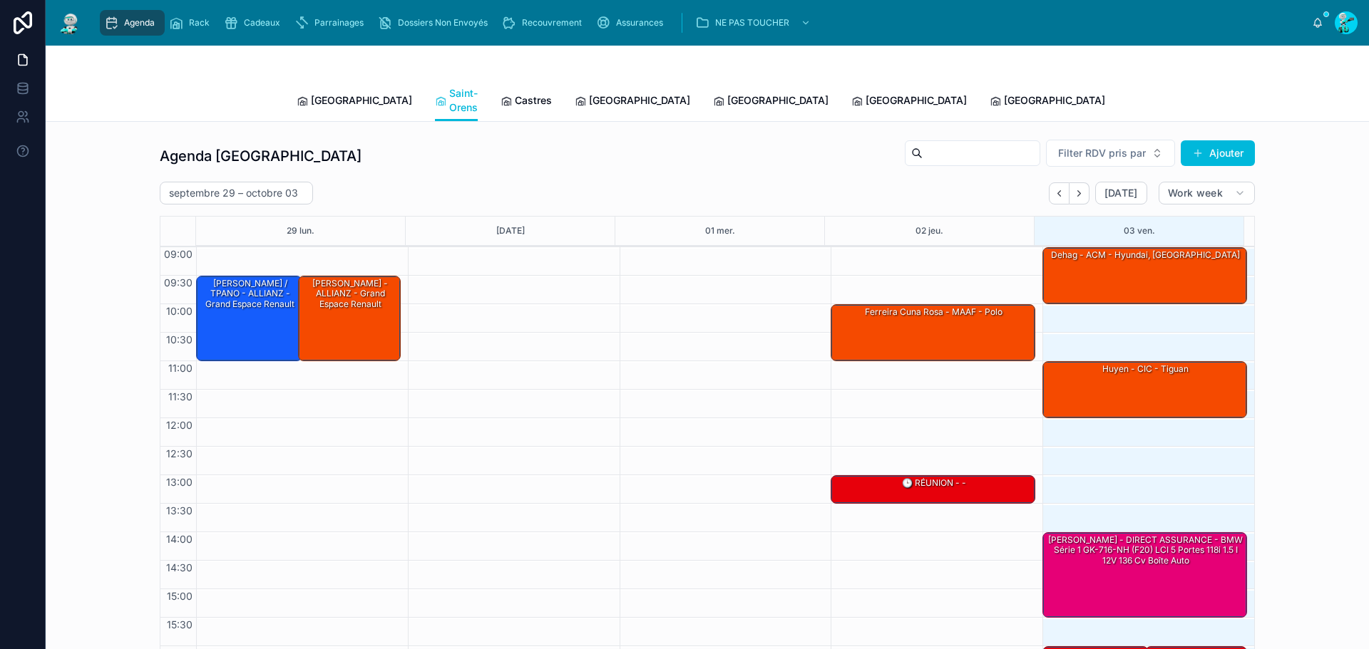
click at [515, 93] on span "Castres" at bounding box center [533, 100] width 37 height 14
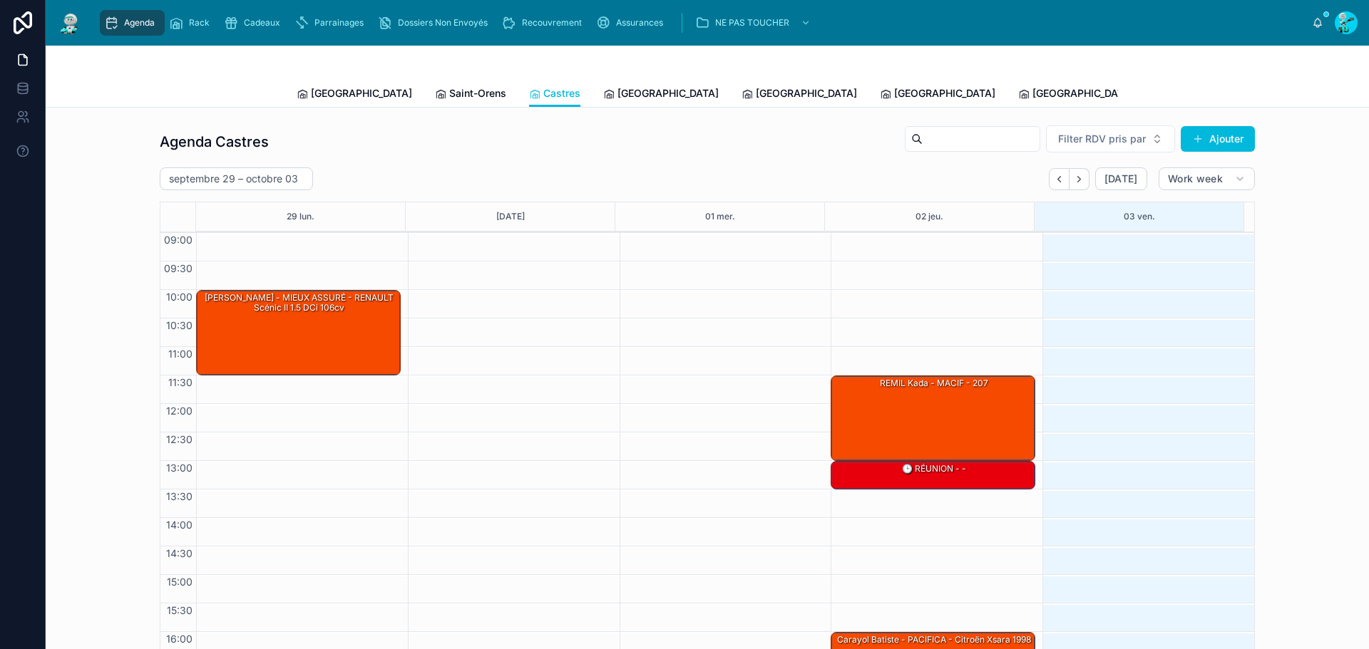
click at [617, 98] on span "[GEOGRAPHIC_DATA]" at bounding box center [667, 93] width 101 height 14
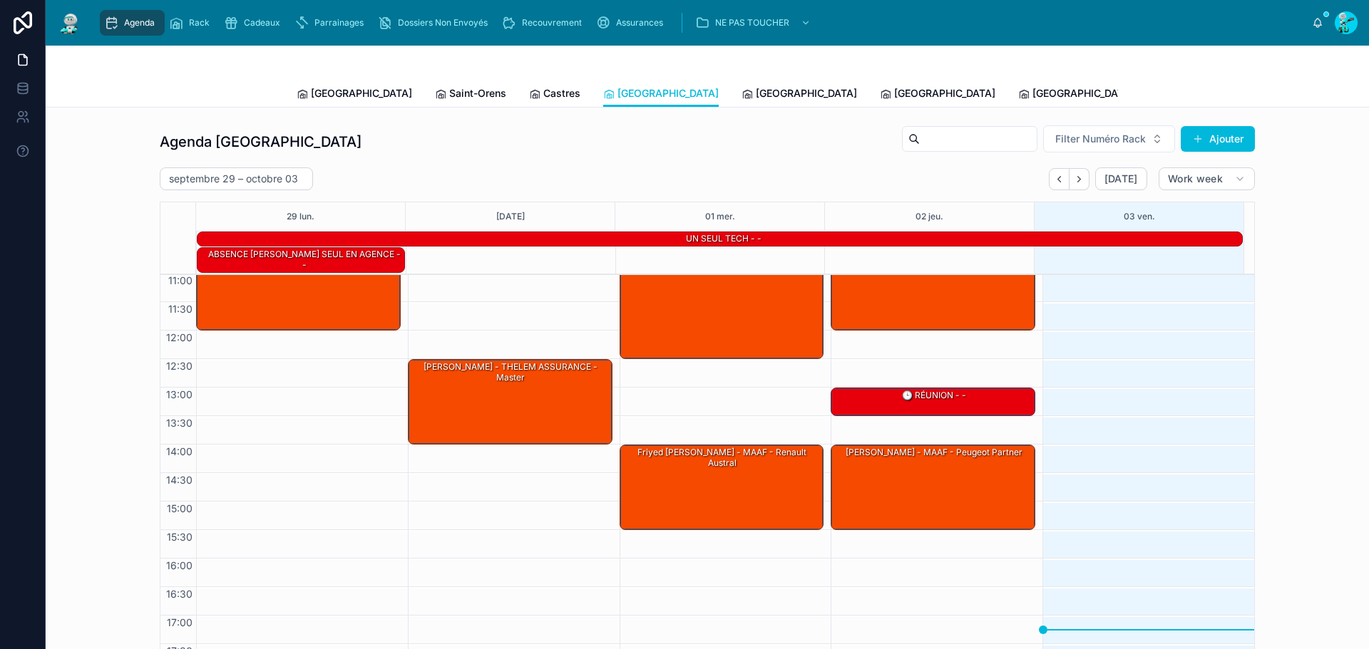
click at [756, 91] on span "[GEOGRAPHIC_DATA]" at bounding box center [806, 93] width 101 height 14
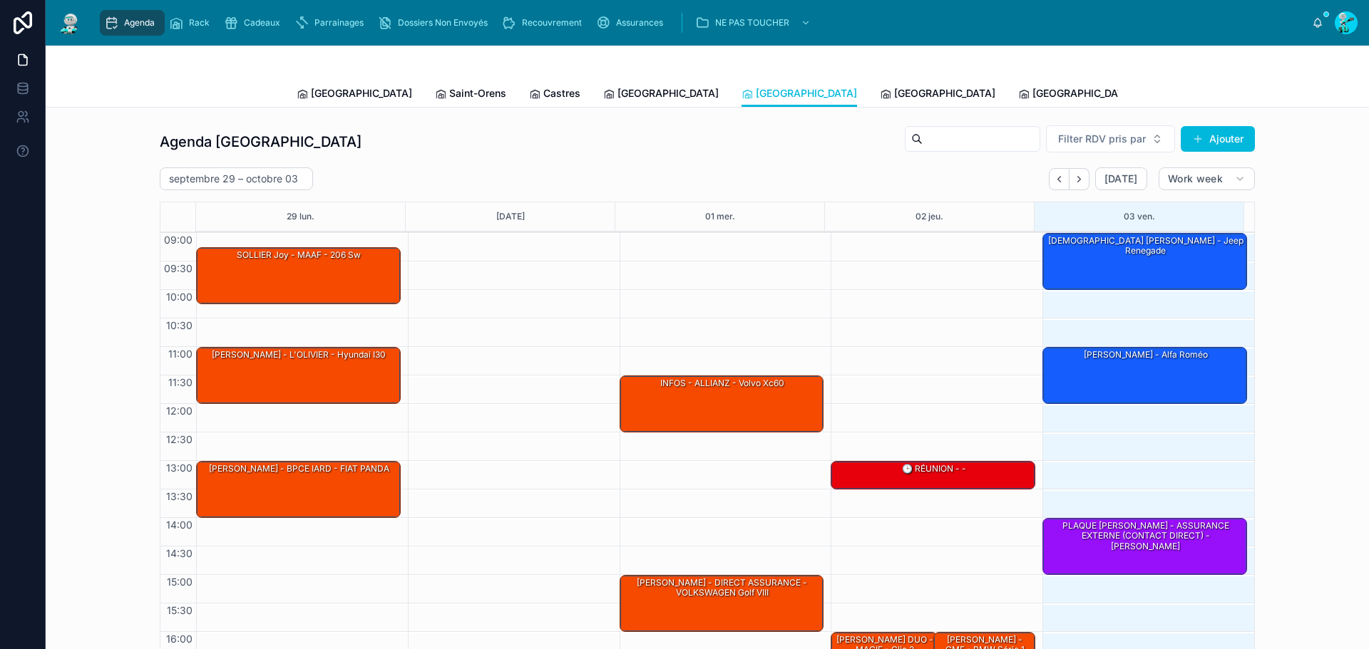
click at [1045, 239] on div "[DEMOGRAPHIC_DATA] [PERSON_NAME] - Jeep renegade" at bounding box center [1145, 247] width 200 height 24
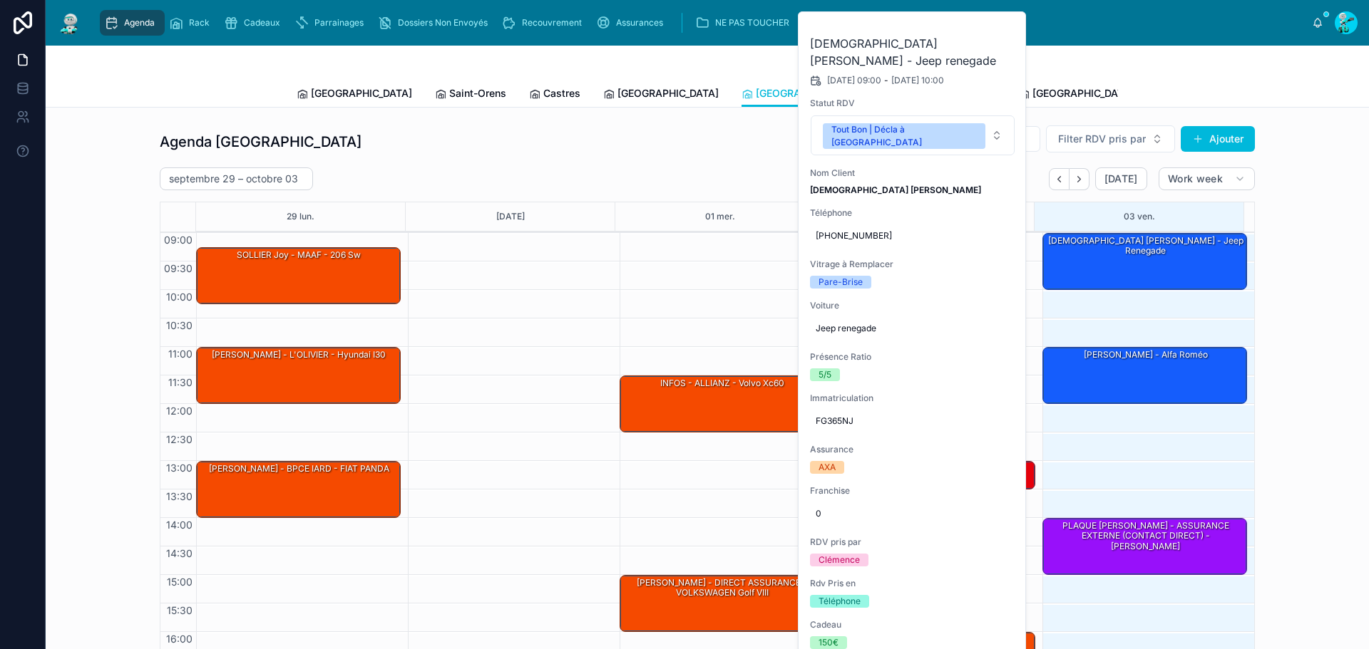
click at [837, 416] on span "FG365NJ" at bounding box center [913, 421] width 194 height 11
click at [859, 434] on input "*******" at bounding box center [885, 429] width 134 height 20
click at [605, 140] on div "Agenda Perpignan Filter RDV pris par Ajouter" at bounding box center [707, 142] width 1095 height 34
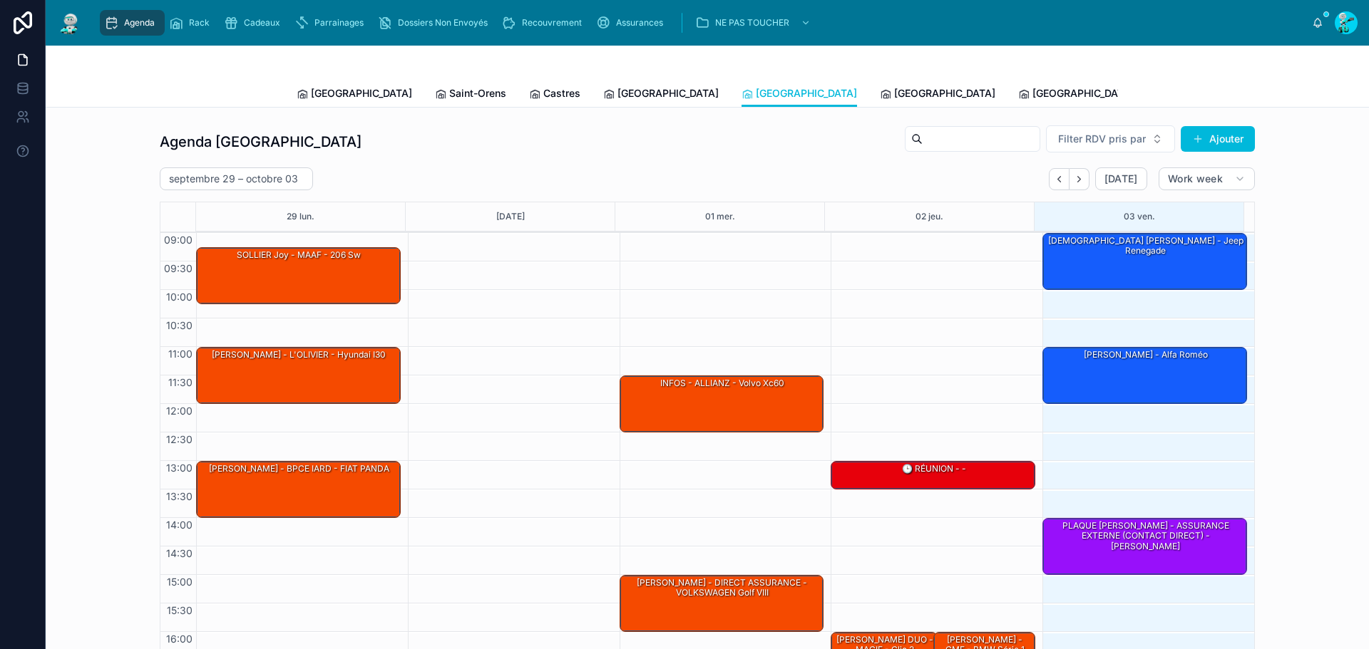
click at [1147, 268] on div "[DEMOGRAPHIC_DATA] [PERSON_NAME] - Jeep renegade" at bounding box center [1145, 261] width 200 height 54
click at [1100, 256] on div "[DEMOGRAPHIC_DATA] [PERSON_NAME] - Jeep renegade" at bounding box center [1145, 261] width 200 height 54
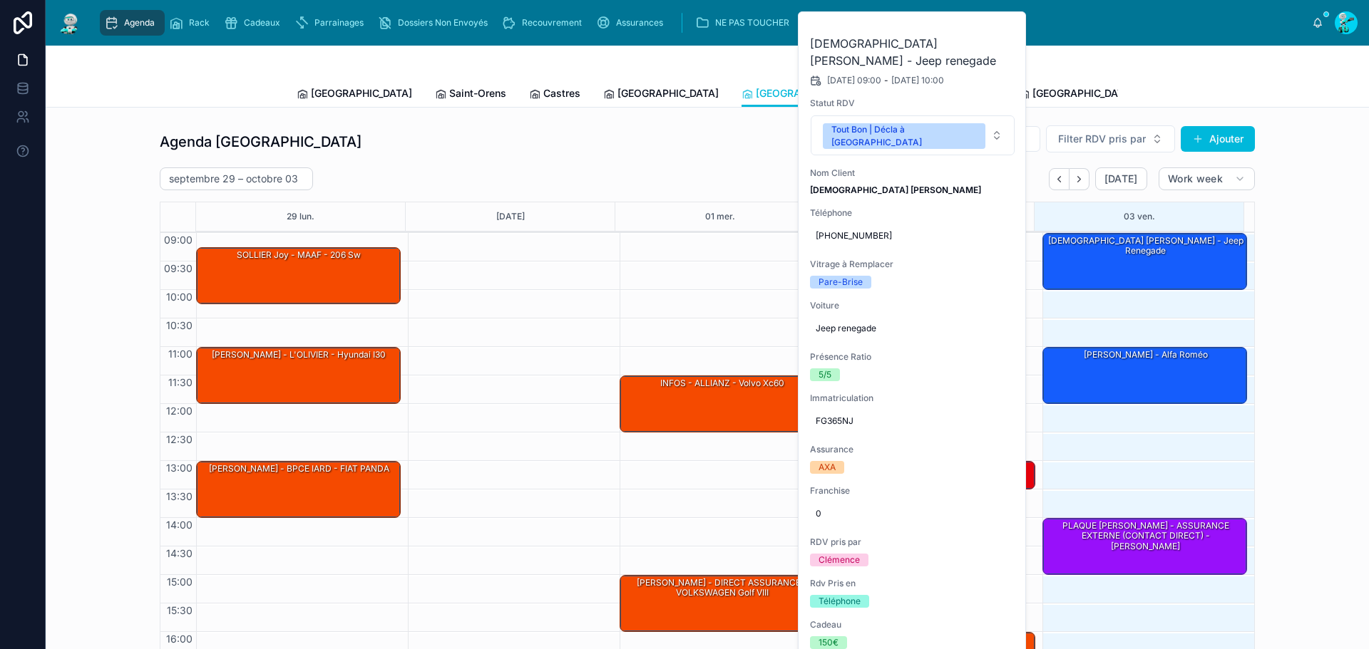
click at [0, 0] on button at bounding box center [0, 0] width 0 height 0
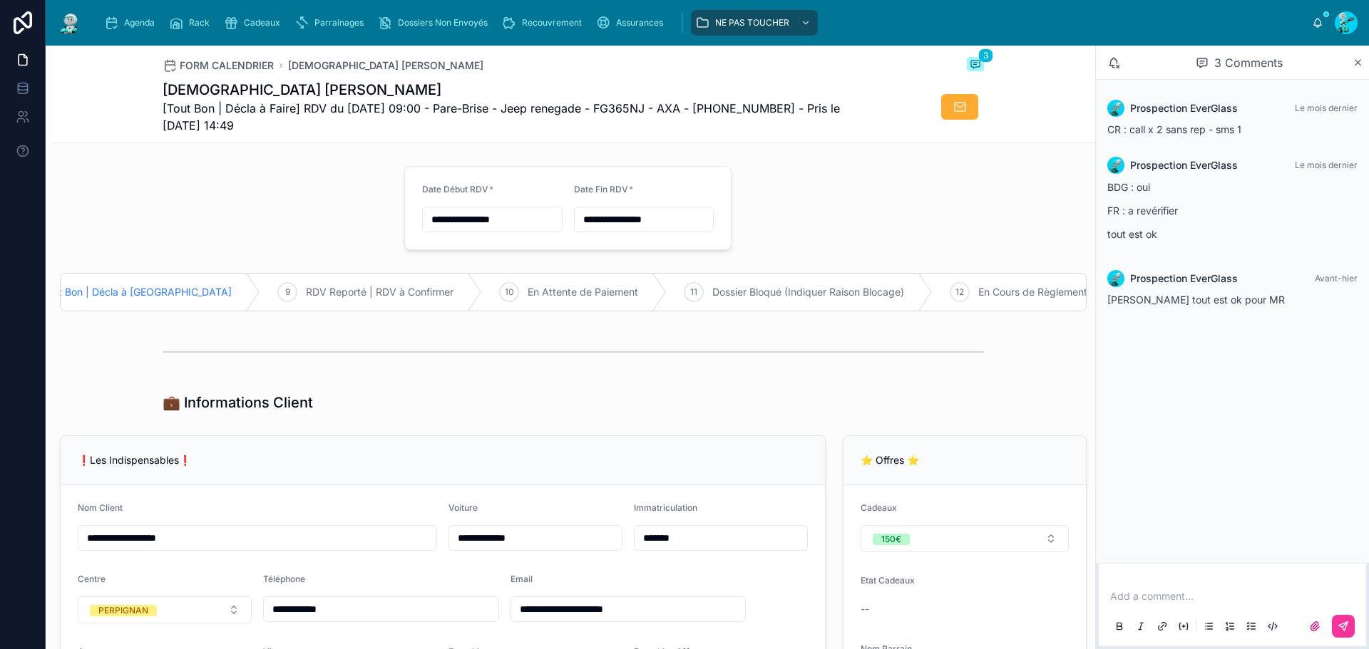
scroll to position [0, 671]
click at [487, 295] on span "En Attente de Paiement" at bounding box center [542, 292] width 110 height 14
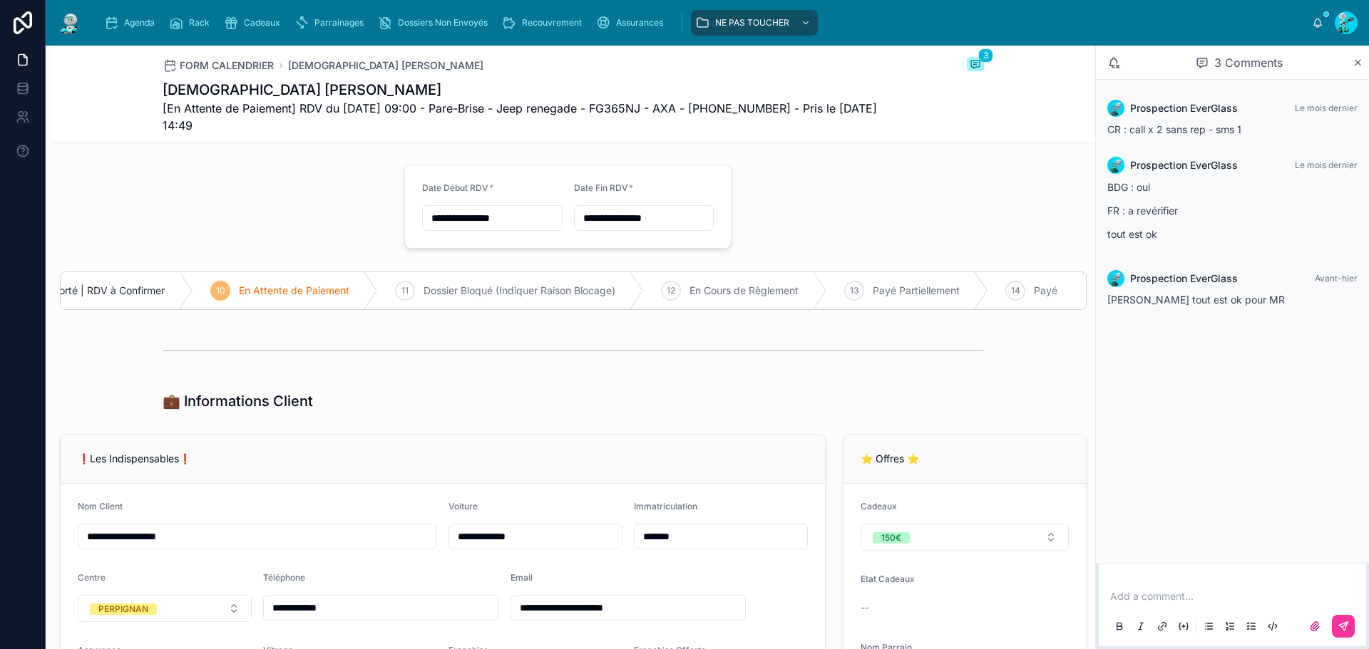
scroll to position [0, 0]
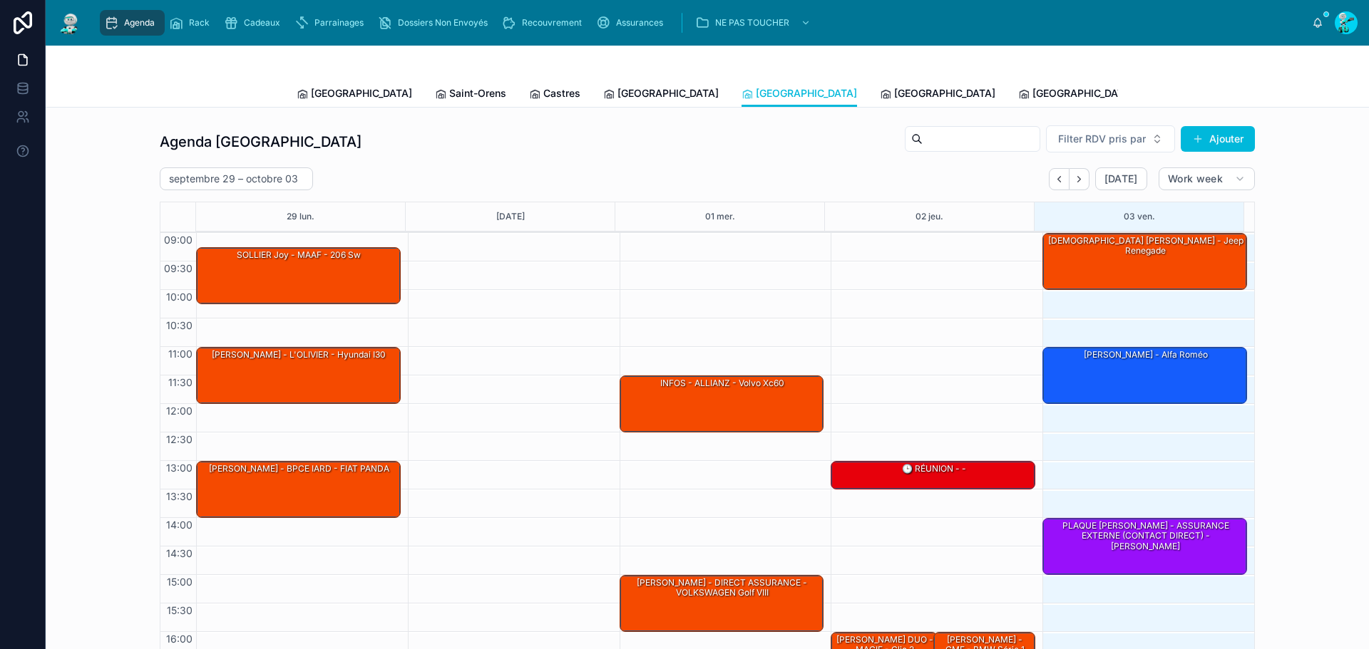
click at [1116, 374] on div "[PERSON_NAME] - alfa roméo" at bounding box center [1145, 375] width 200 height 54
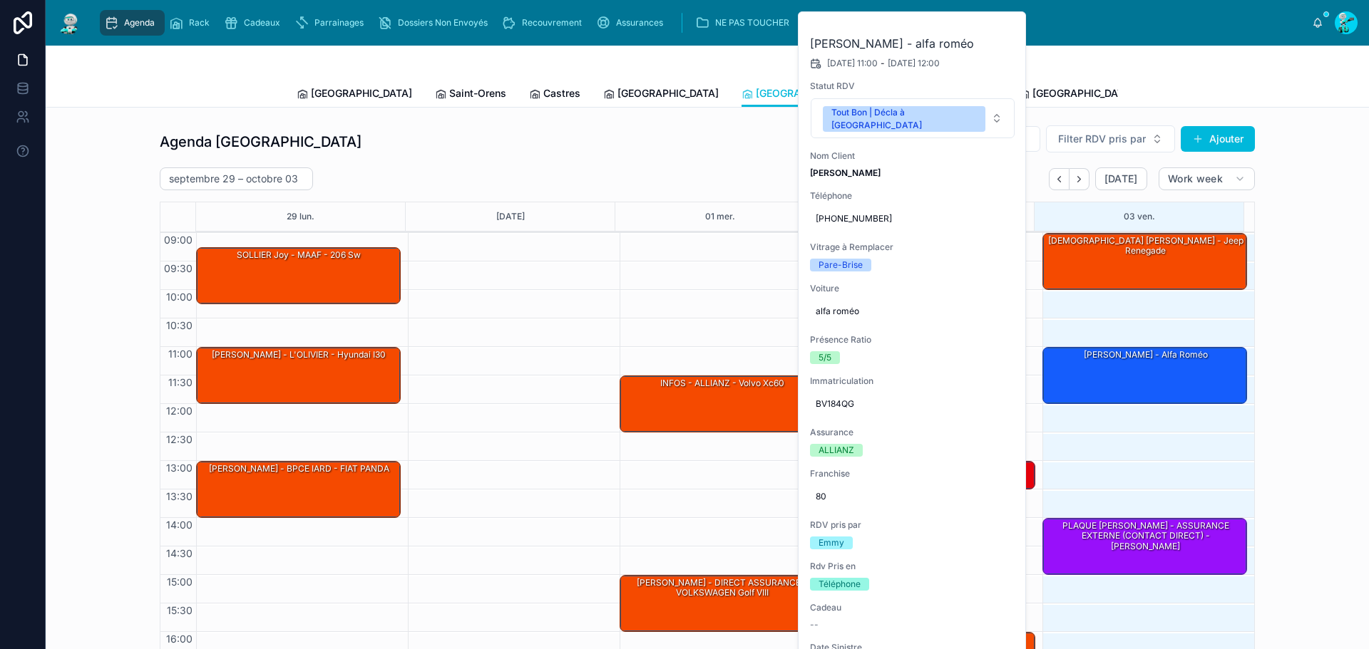
click at [947, 130] on button "Tout Bon | Décla à [GEOGRAPHIC_DATA]" at bounding box center [913, 118] width 204 height 40
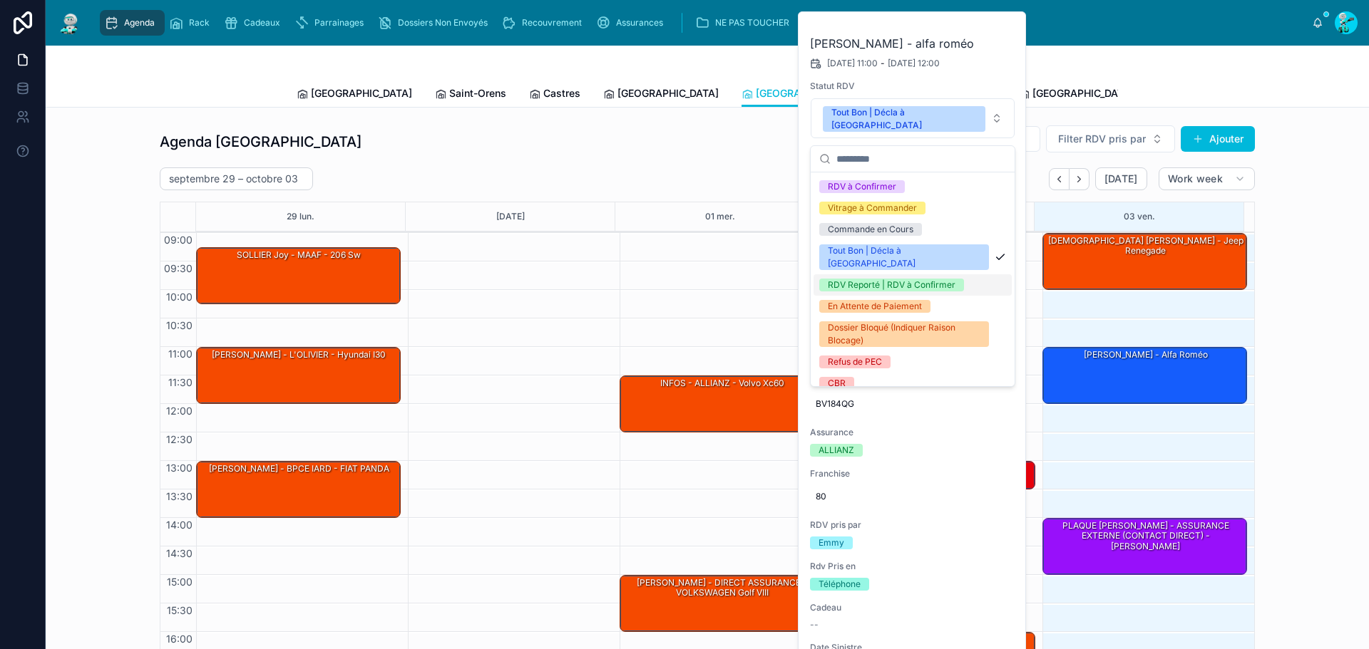
scroll to position [71, 0]
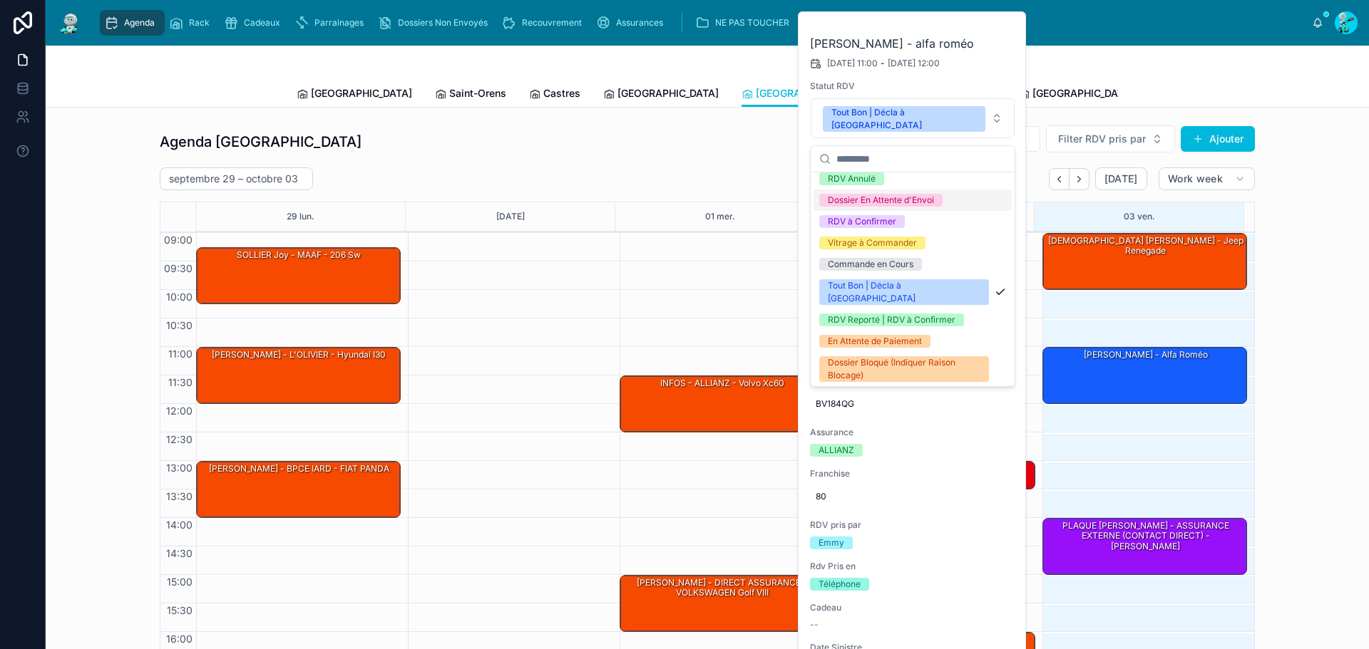
click at [920, 194] on div "Dossier En Attente d'Envoi" at bounding box center [881, 200] width 106 height 13
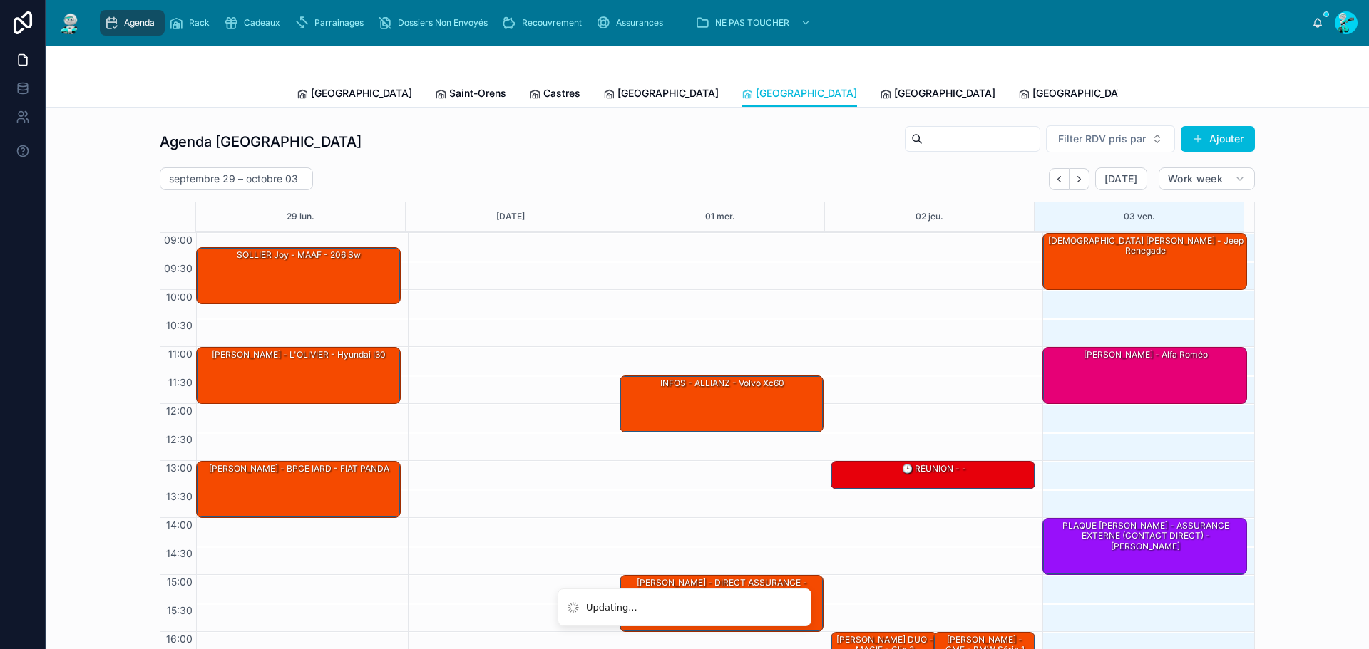
click at [1185, 406] on div "09:00 – 10:00 LATRUBESE Alexandre - AXA - Jeep renegade 11:00 – 12:00 Fonseca s…" at bounding box center [1144, 489] width 205 height 513
click at [1181, 381] on div "[PERSON_NAME] - alfa roméo" at bounding box center [1145, 375] width 200 height 54
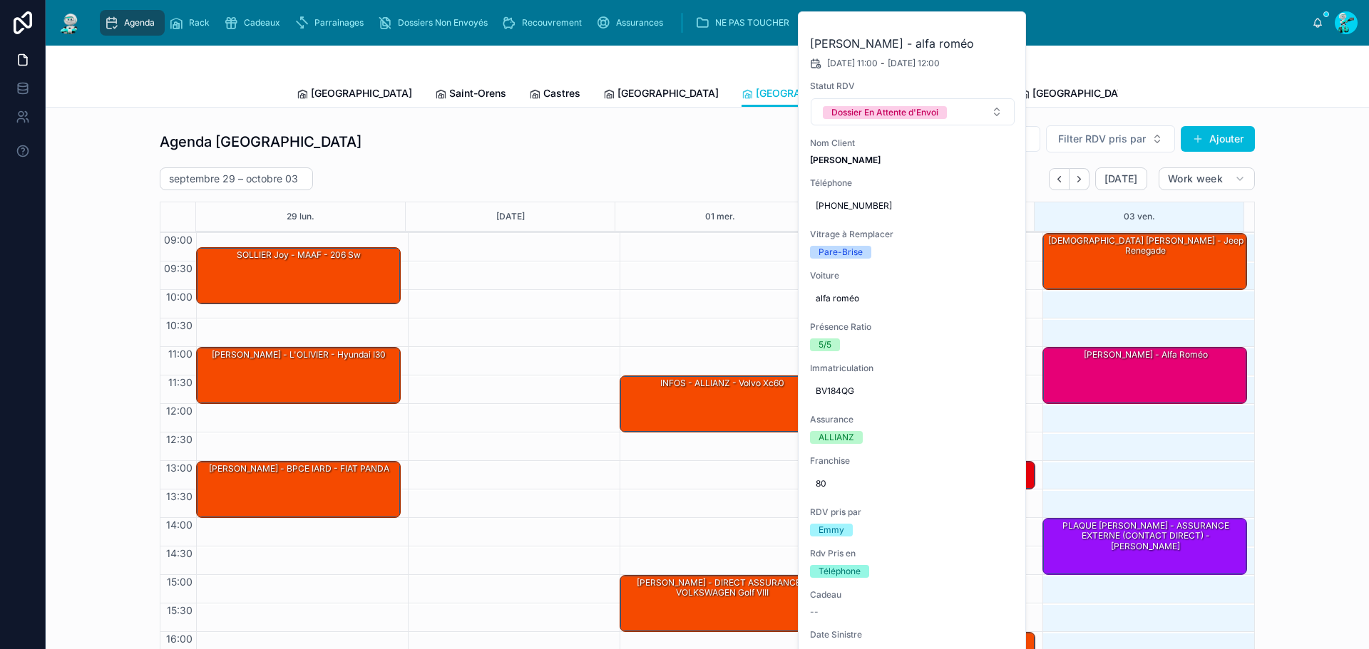
click at [0, 0] on div at bounding box center [0, 0] width 0 height 0
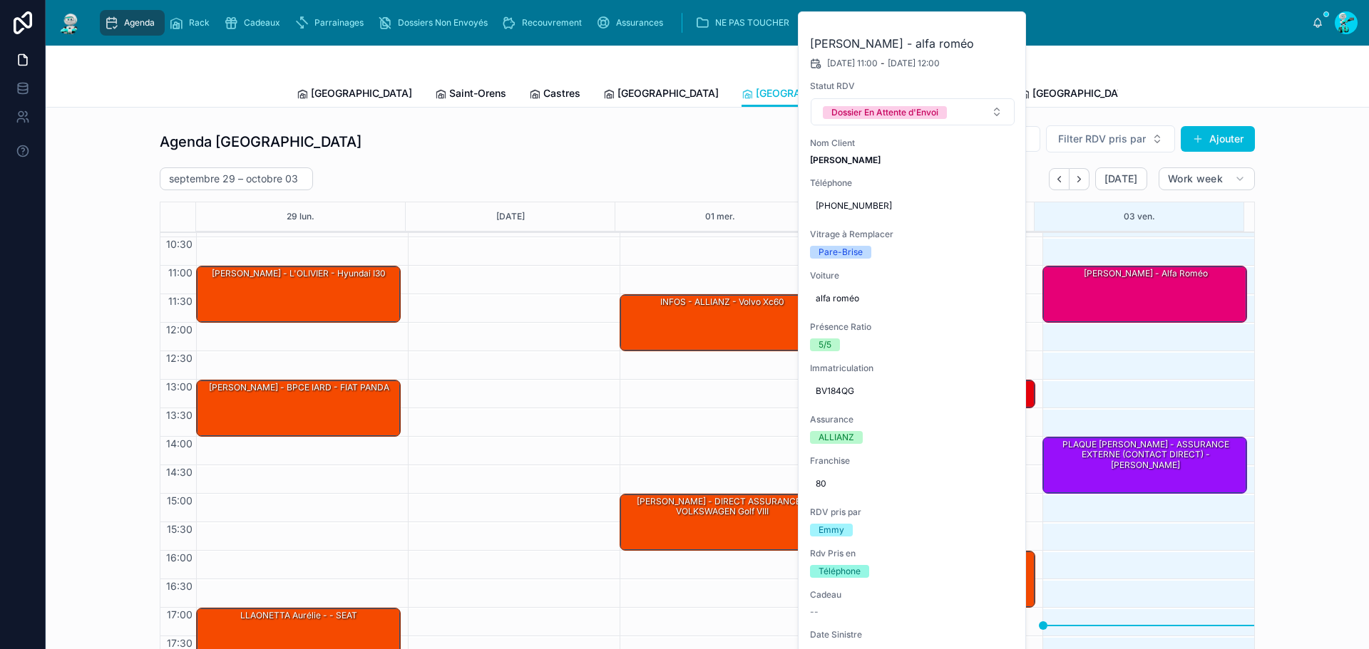
scroll to position [83, 0]
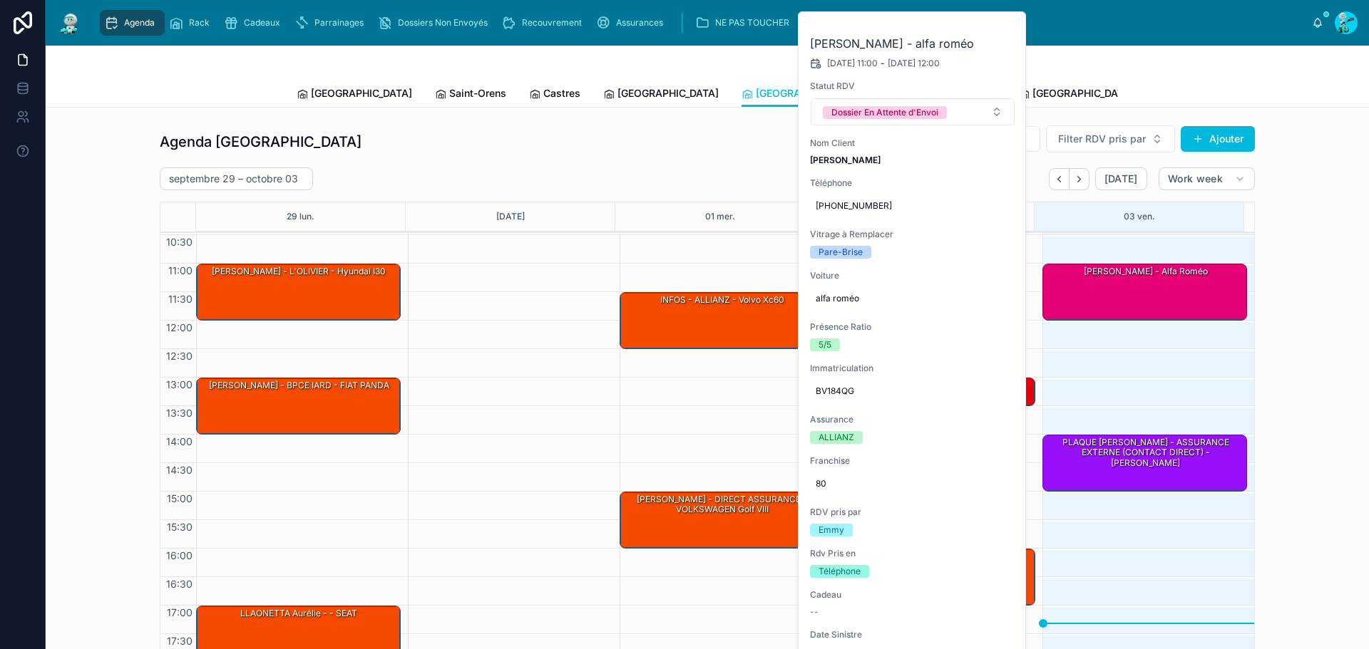
click at [0, 0] on icon at bounding box center [0, 0] width 0 height 0
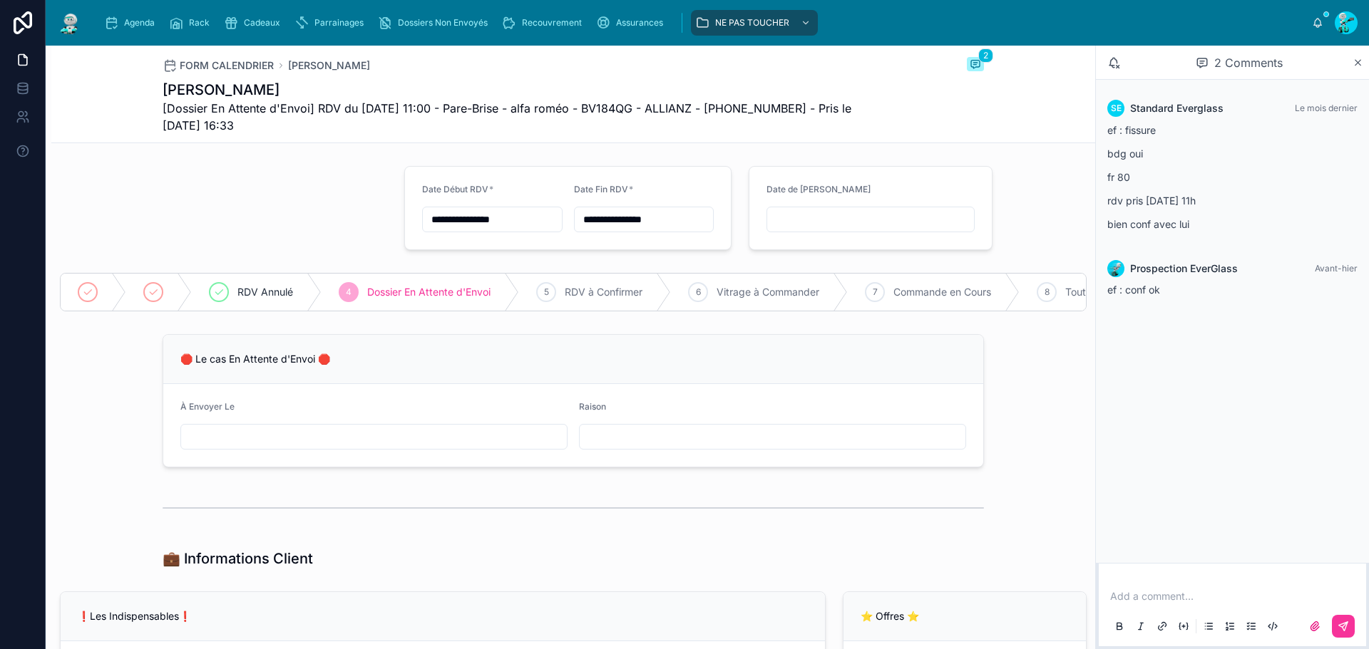
click at [207, 441] on input "text" at bounding box center [374, 437] width 386 height 20
click at [315, 319] on button "7" at bounding box center [317, 319] width 26 height 26
type input "**********"
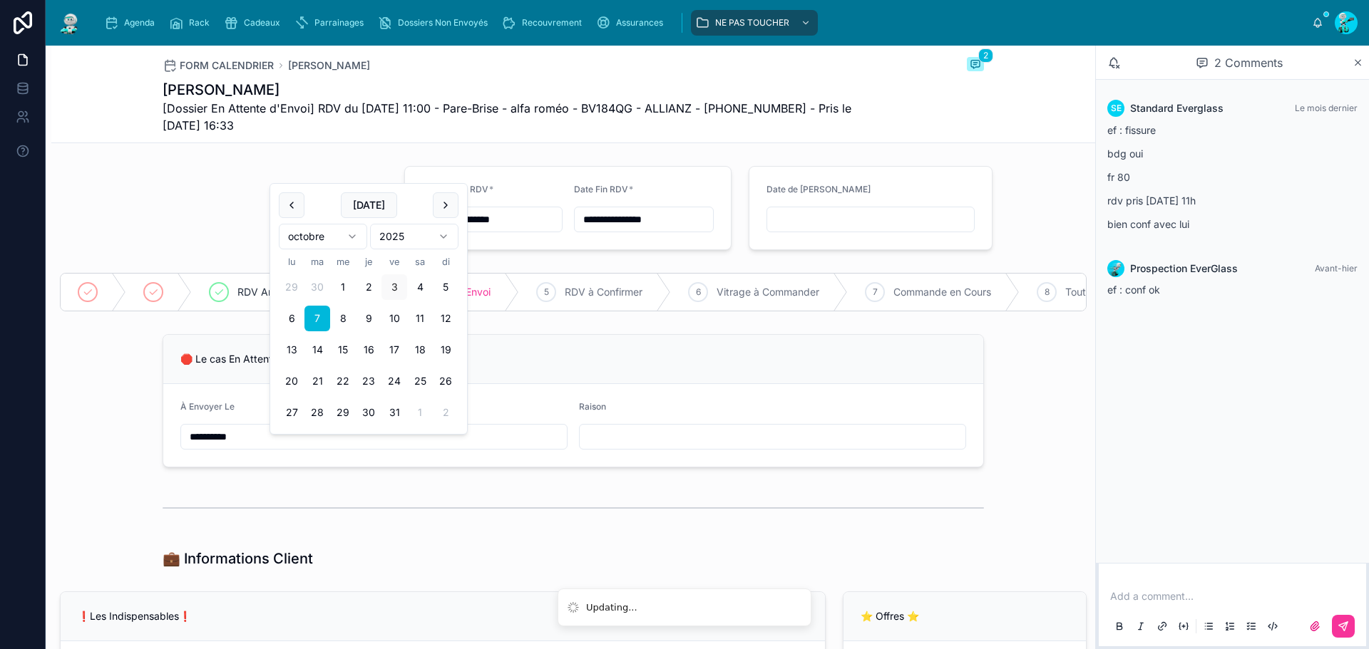
click at [619, 446] on input "text" at bounding box center [773, 437] width 386 height 20
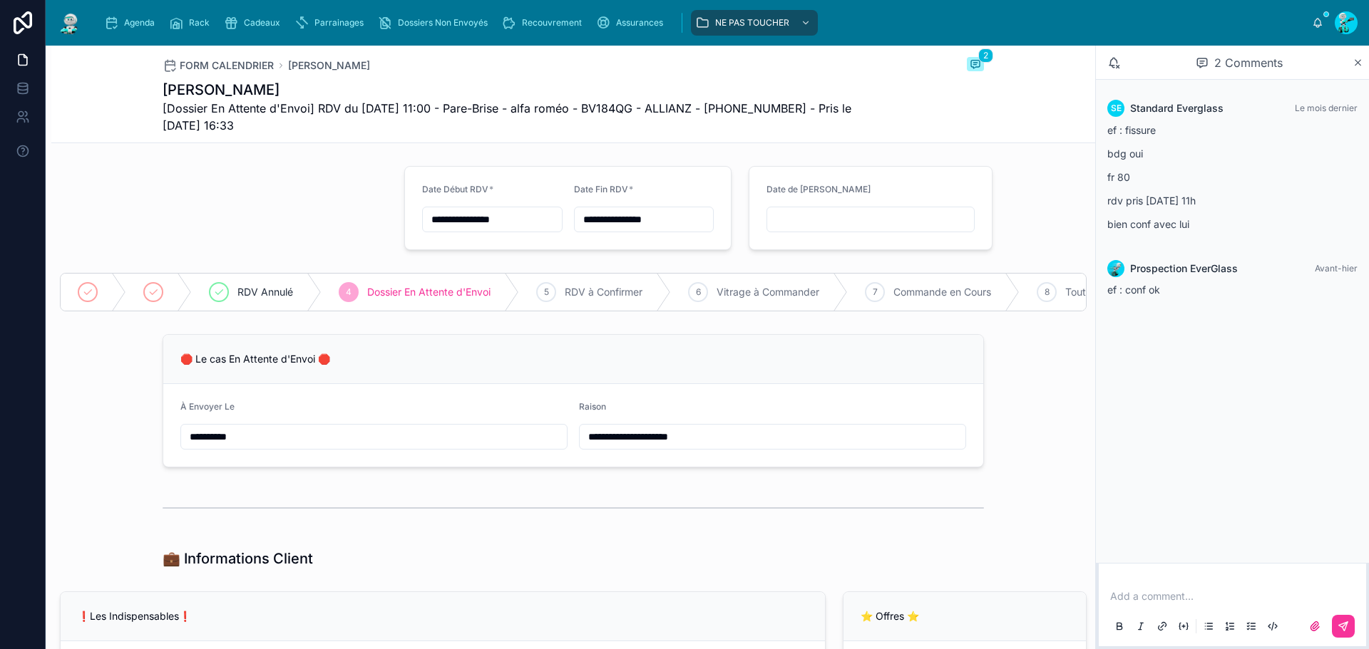
type input "**********"
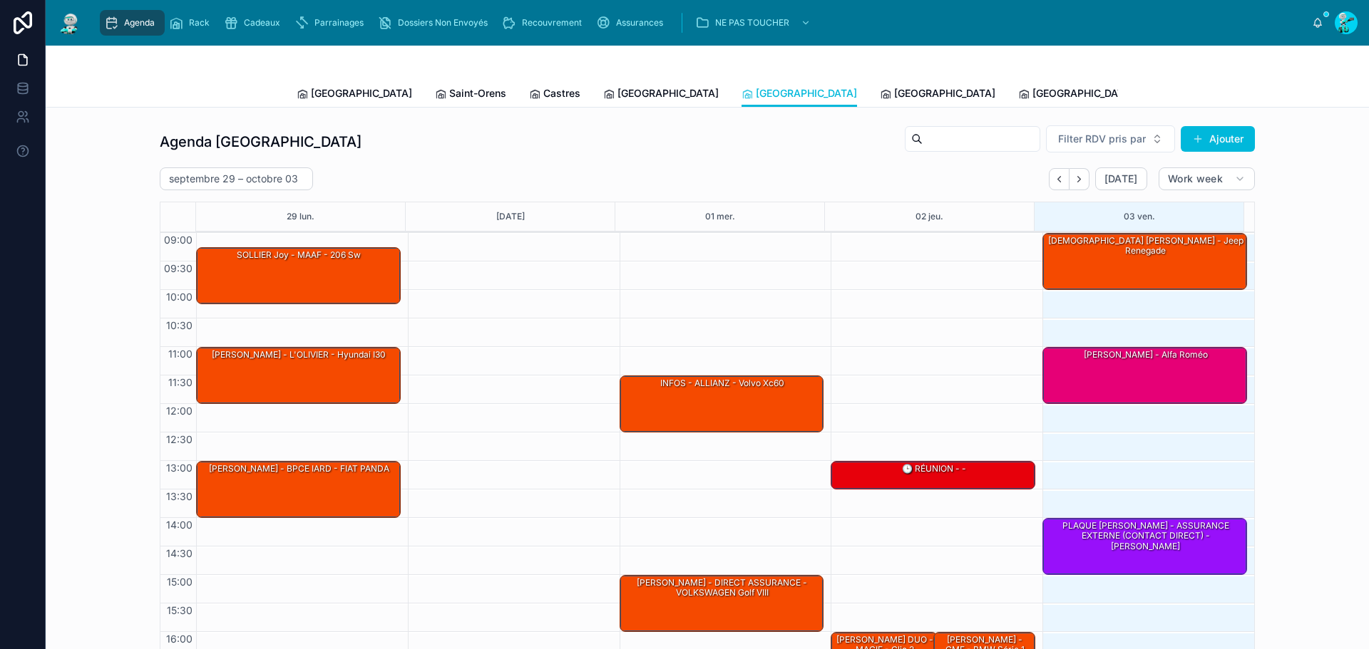
click at [880, 92] on icon at bounding box center [885, 93] width 11 height 11
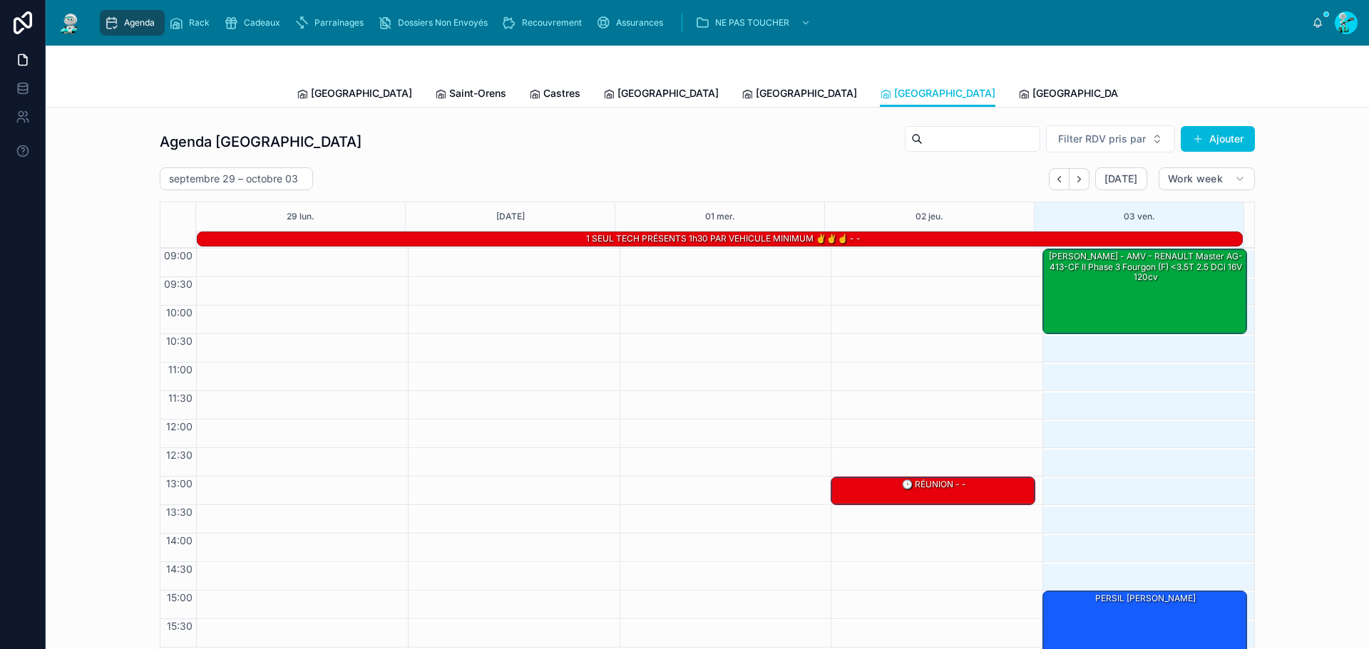
scroll to position [99, 0]
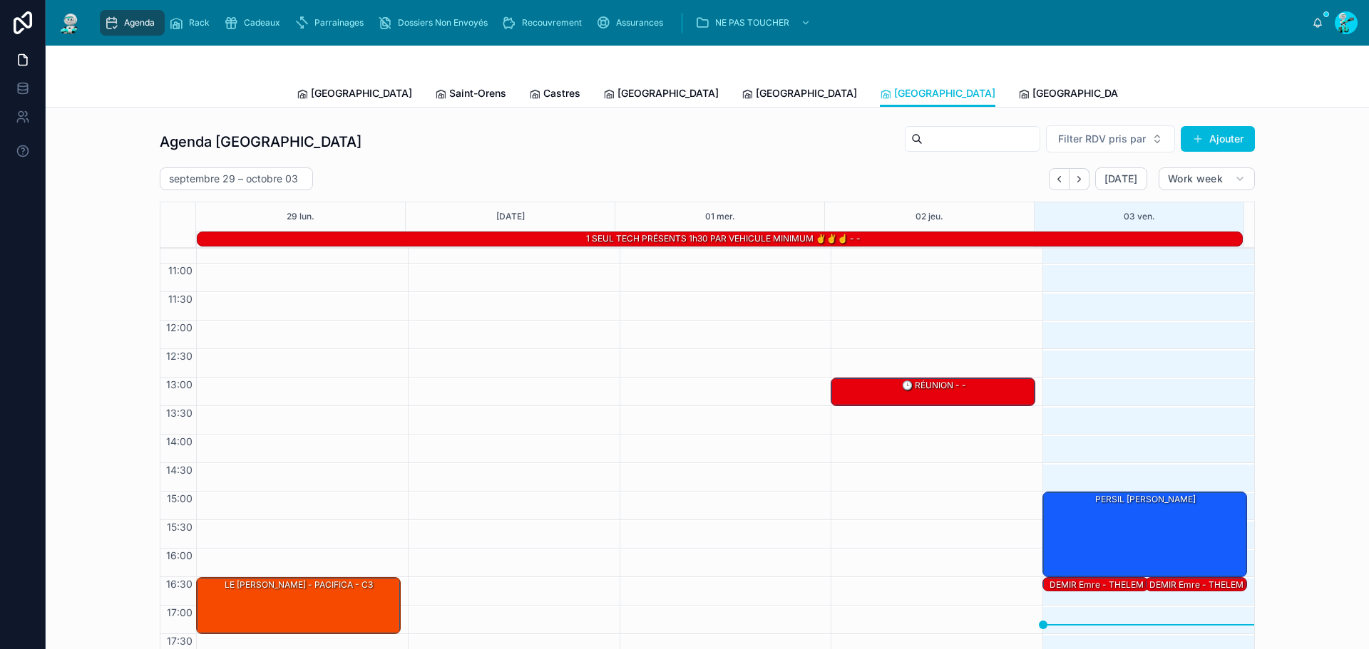
click at [319, 98] on span "[GEOGRAPHIC_DATA]" at bounding box center [361, 93] width 101 height 14
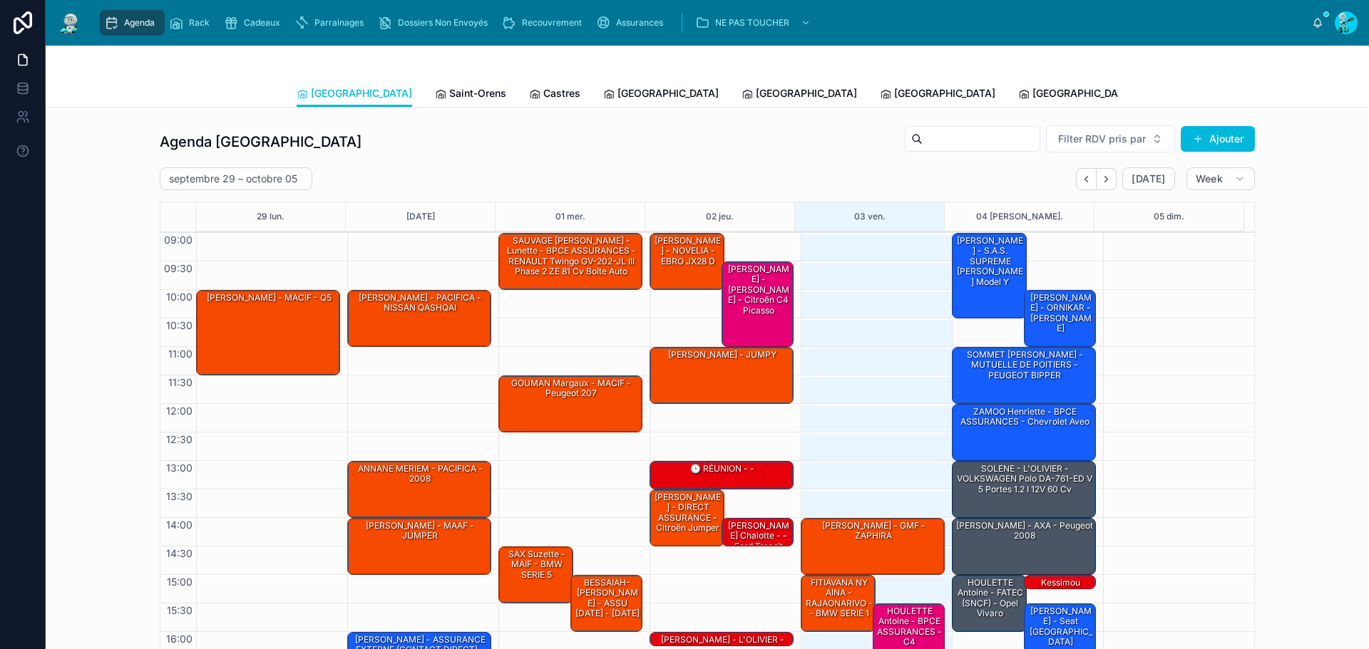
click at [1100, 185] on button "Next" at bounding box center [1106, 179] width 20 height 22
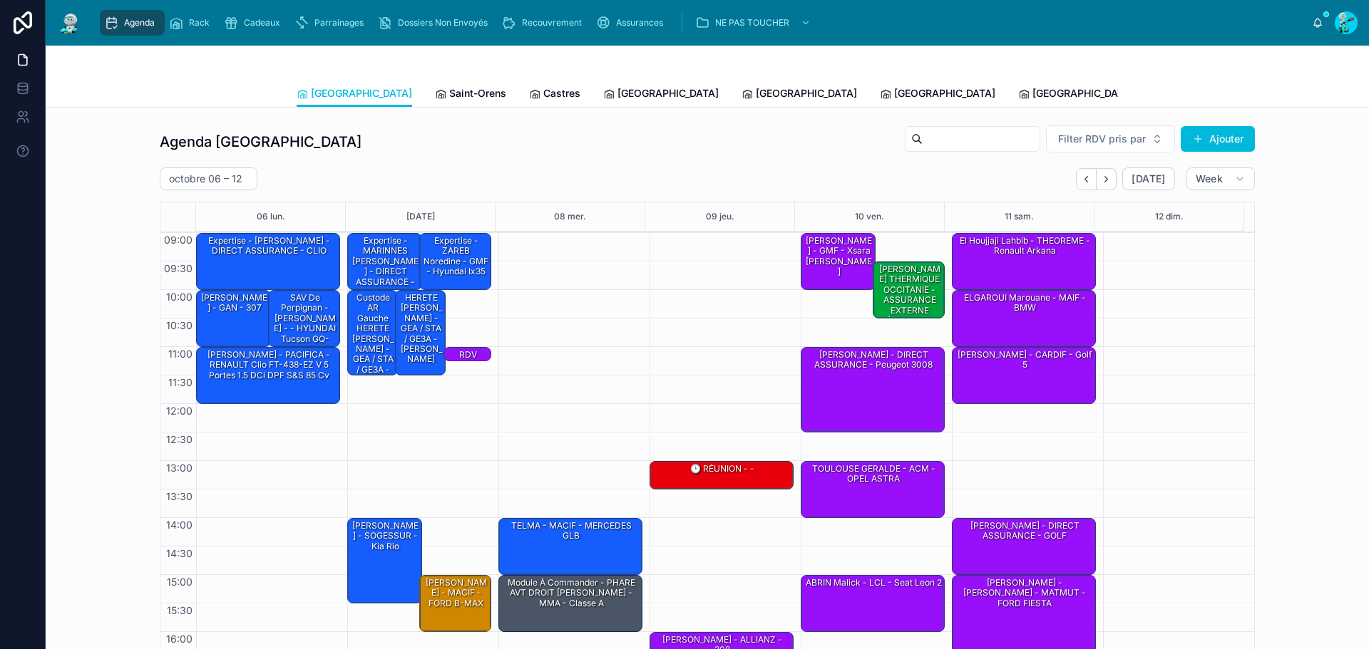
click at [292, 258] on div "Expertise - [PERSON_NAME] - DIRECT ASSURANCE - CLIO" at bounding box center [269, 247] width 140 height 24
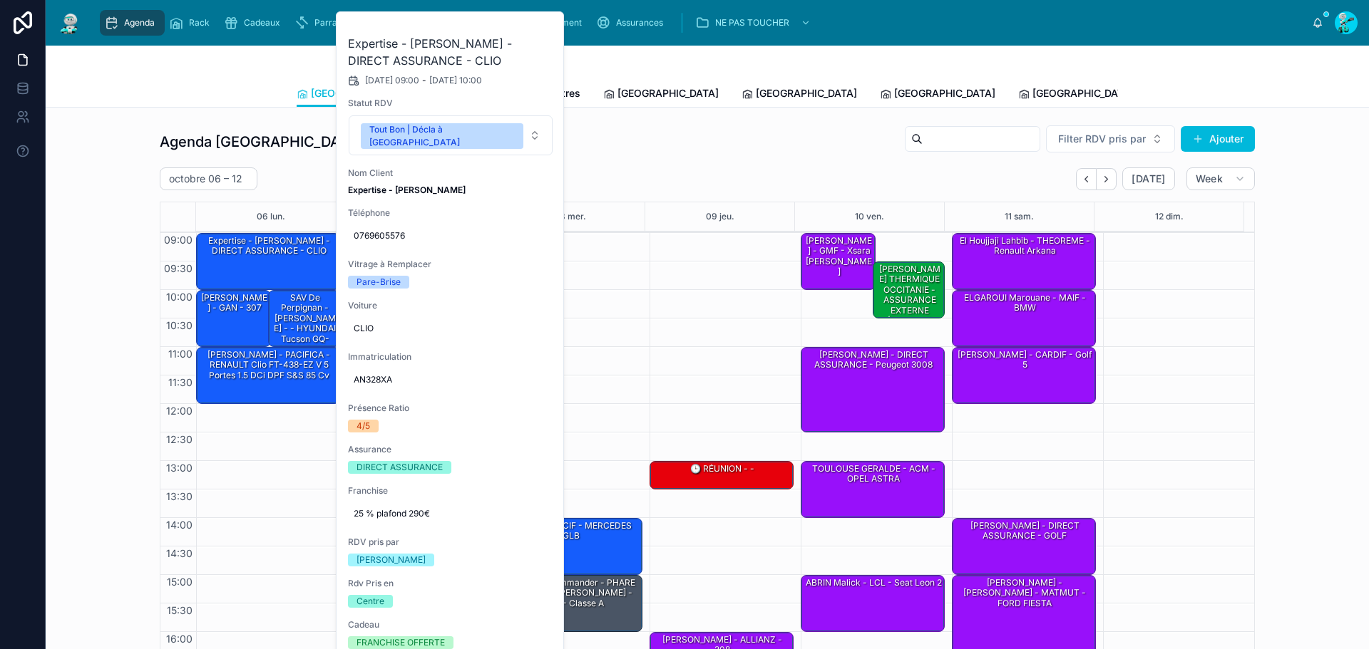
click at [0, 0] on button at bounding box center [0, 0] width 0 height 0
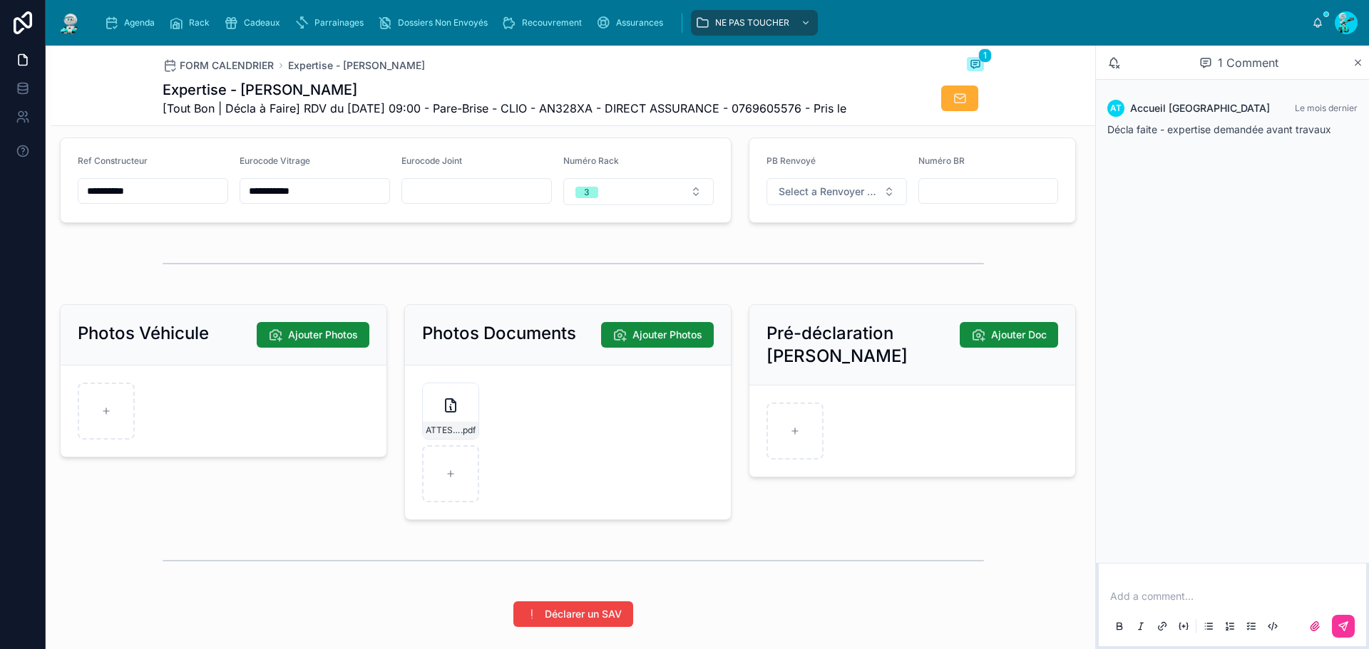
scroll to position [1925, 0]
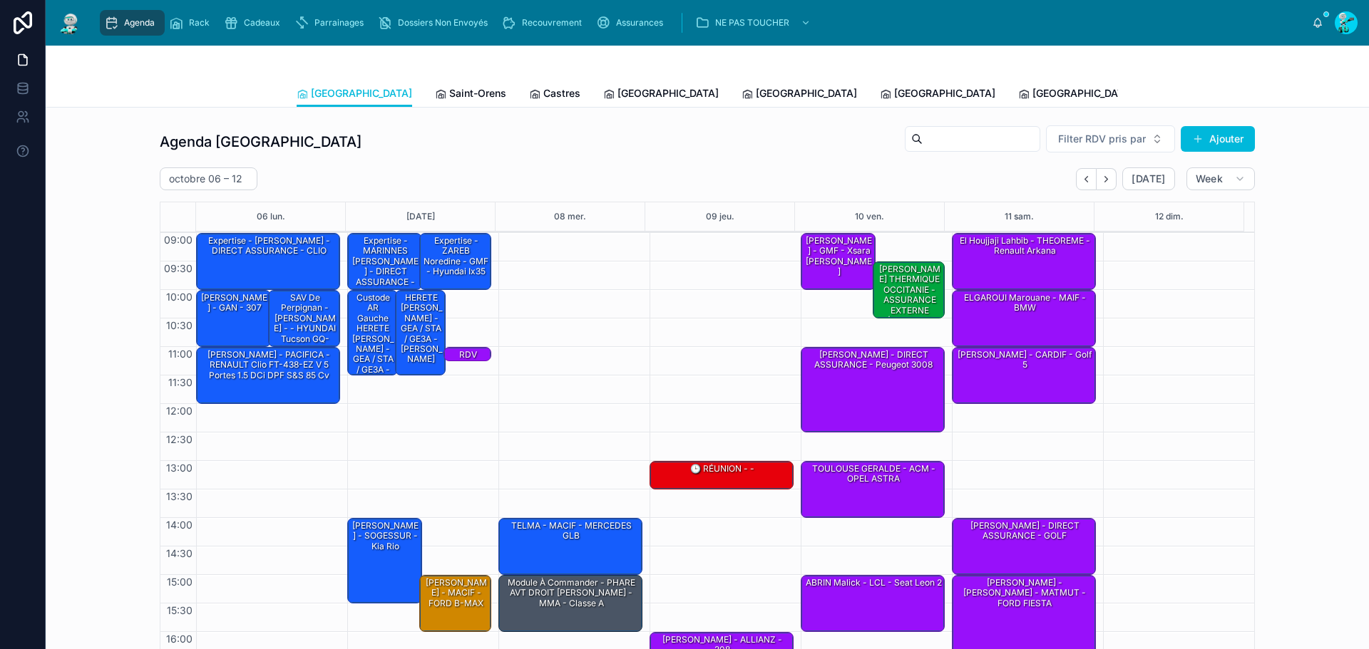
click at [449, 96] on span "Saint-Orens" at bounding box center [477, 93] width 57 height 14
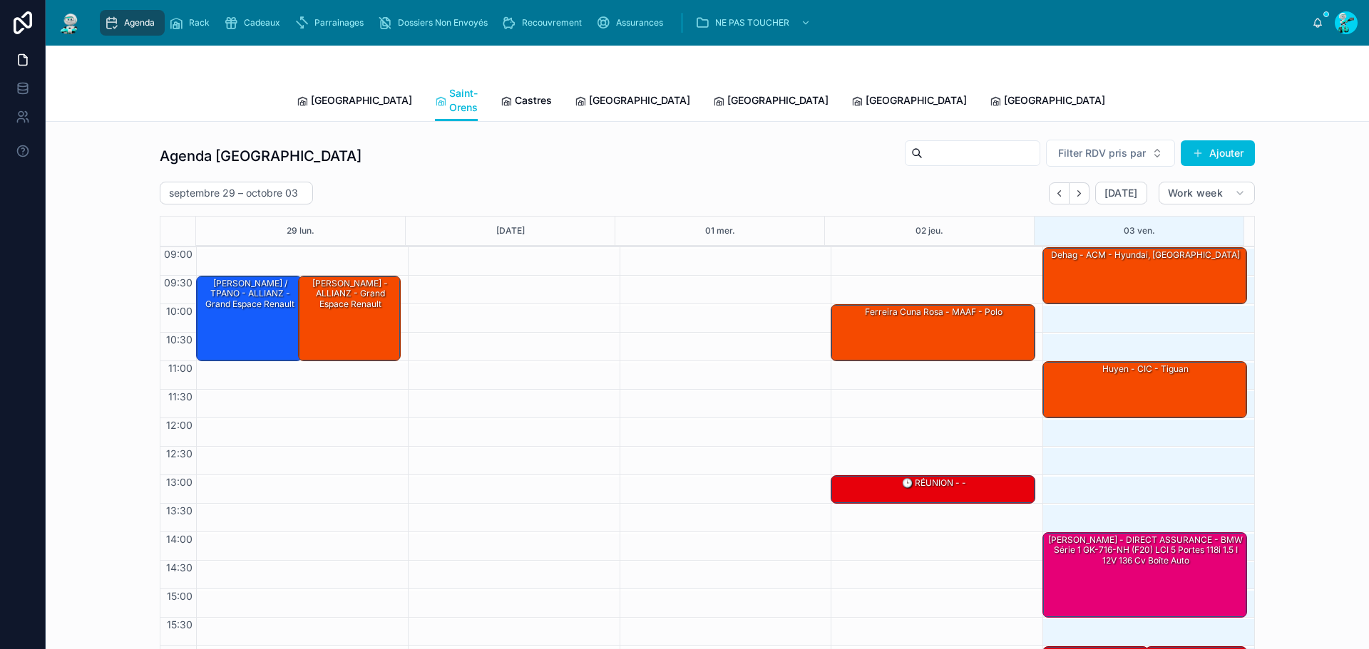
click at [1071, 185] on button "Next" at bounding box center [1079, 193] width 20 height 22
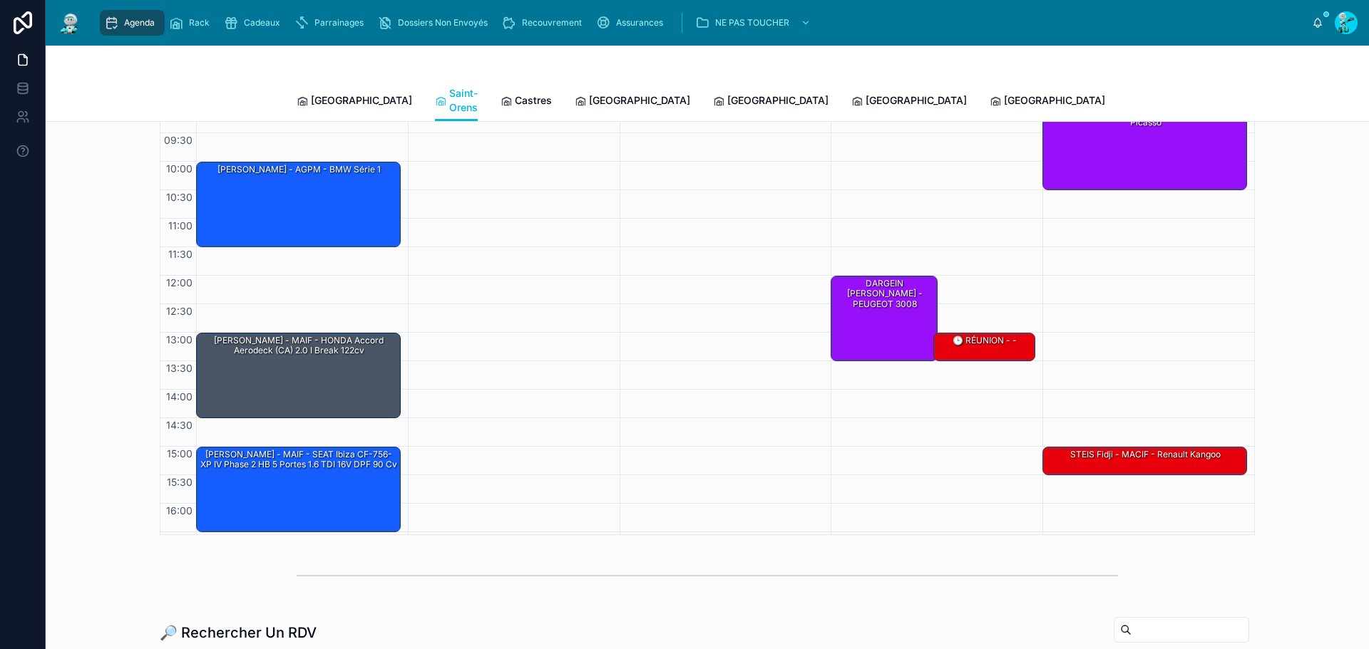
click at [515, 98] on span "Castres" at bounding box center [533, 100] width 37 height 14
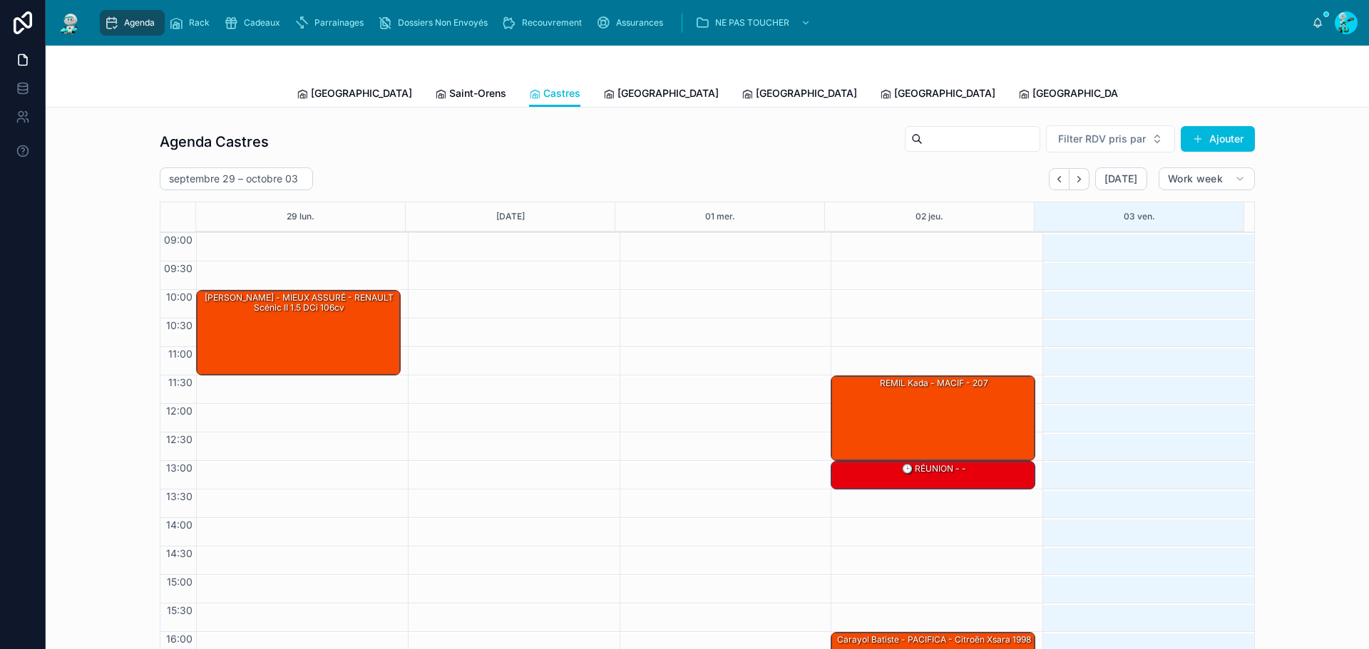
click at [1079, 182] on icon "Next" at bounding box center [1079, 179] width 11 height 11
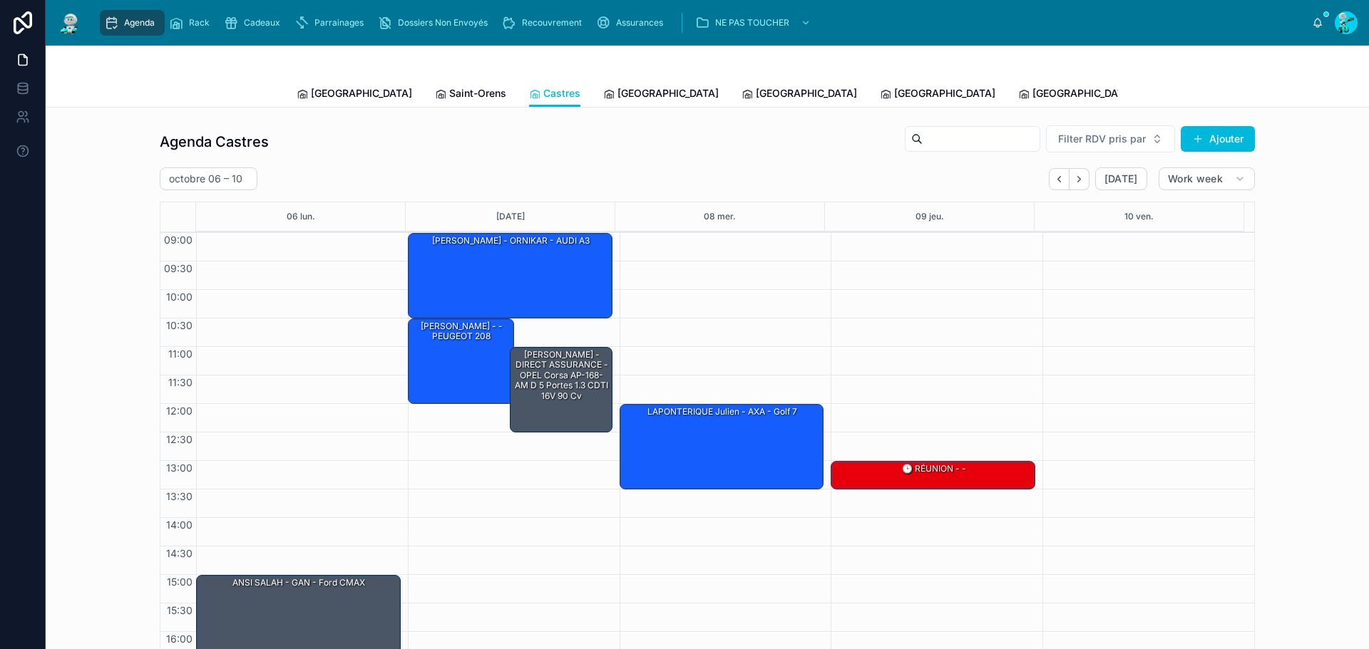
click at [617, 89] on span "[GEOGRAPHIC_DATA]" at bounding box center [667, 93] width 101 height 14
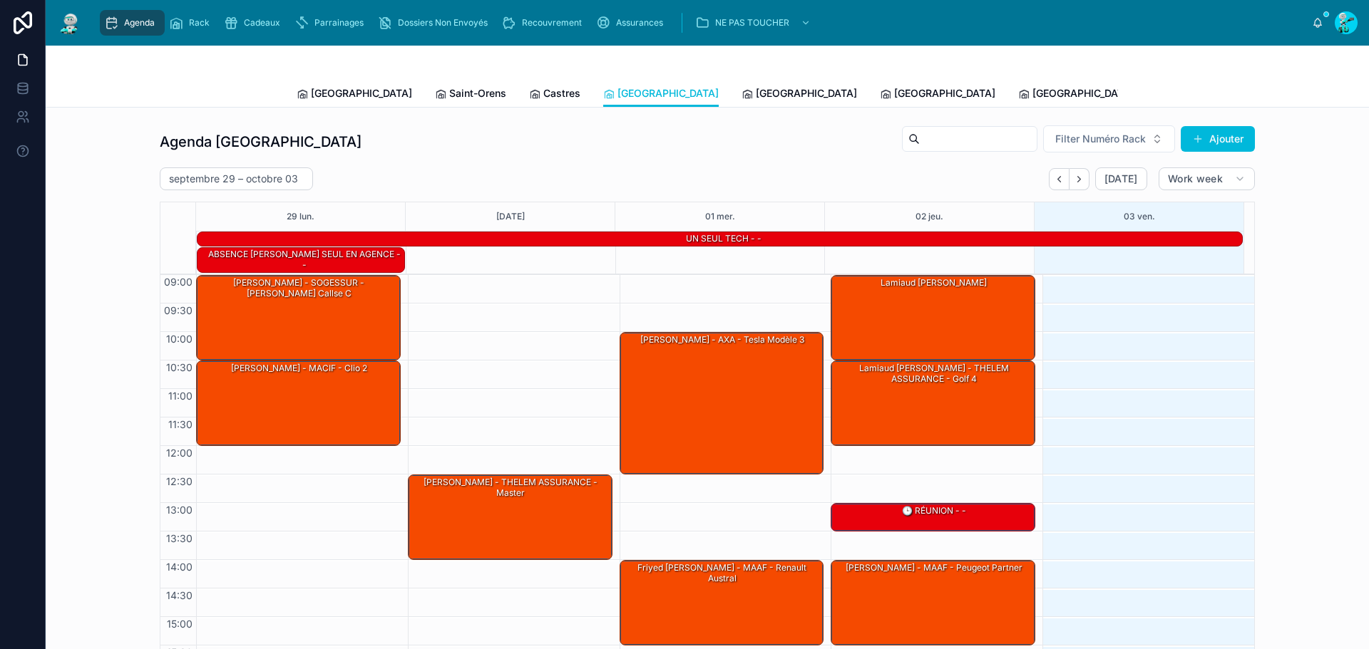
click at [1074, 185] on button "Next" at bounding box center [1079, 179] width 20 height 22
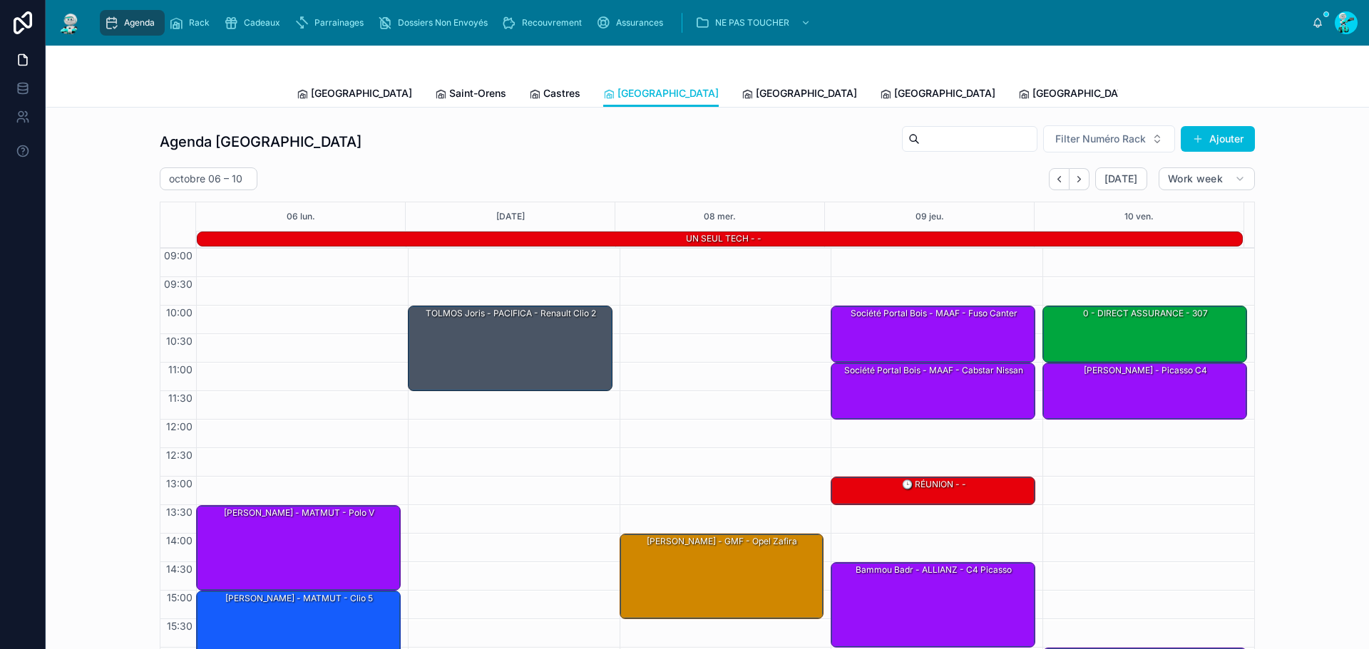
click at [756, 91] on span "[GEOGRAPHIC_DATA]" at bounding box center [806, 93] width 101 height 14
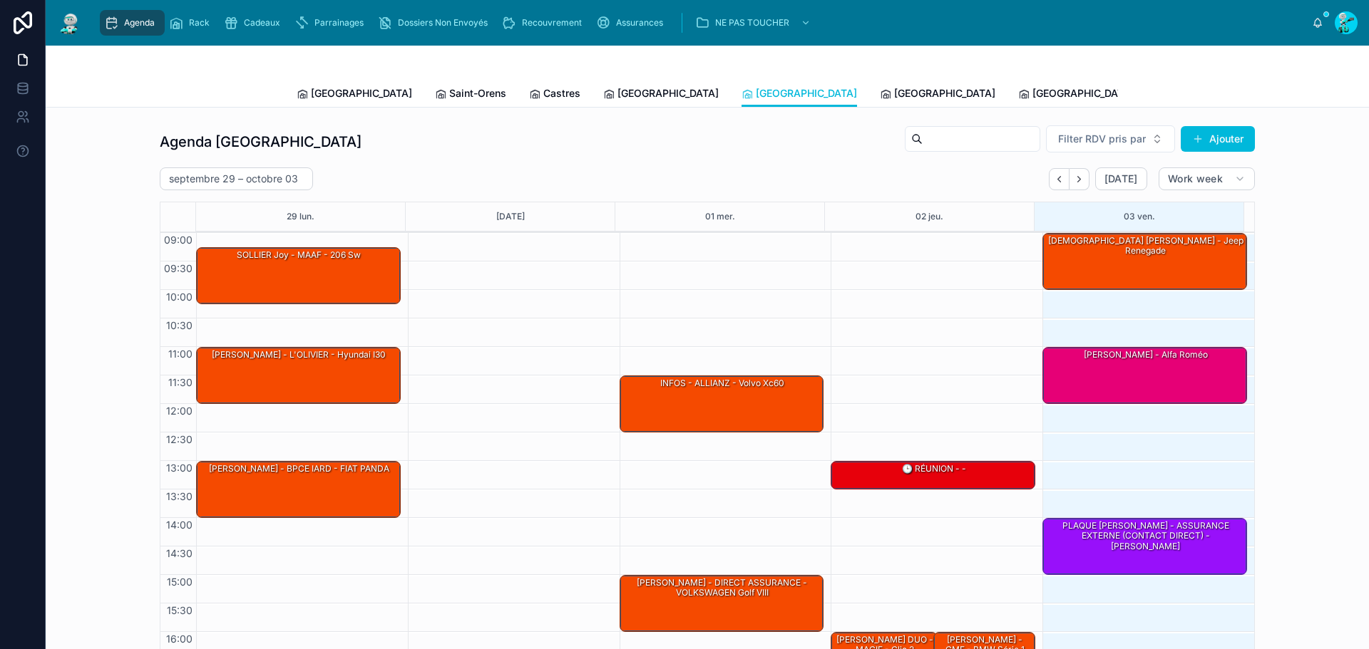
click at [1088, 182] on div "[DATE]" at bounding box center [1098, 179] width 98 height 23
click at [1079, 182] on icon "Next" at bounding box center [1079, 179] width 11 height 11
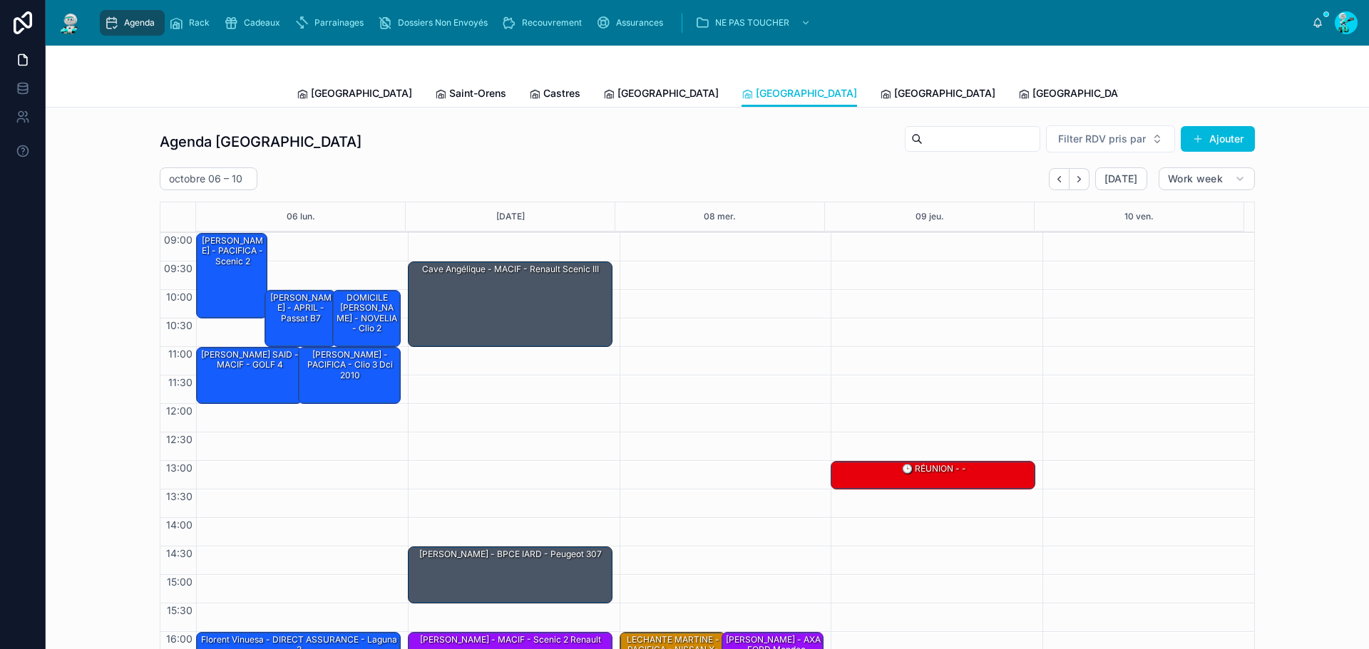
scroll to position [83, 0]
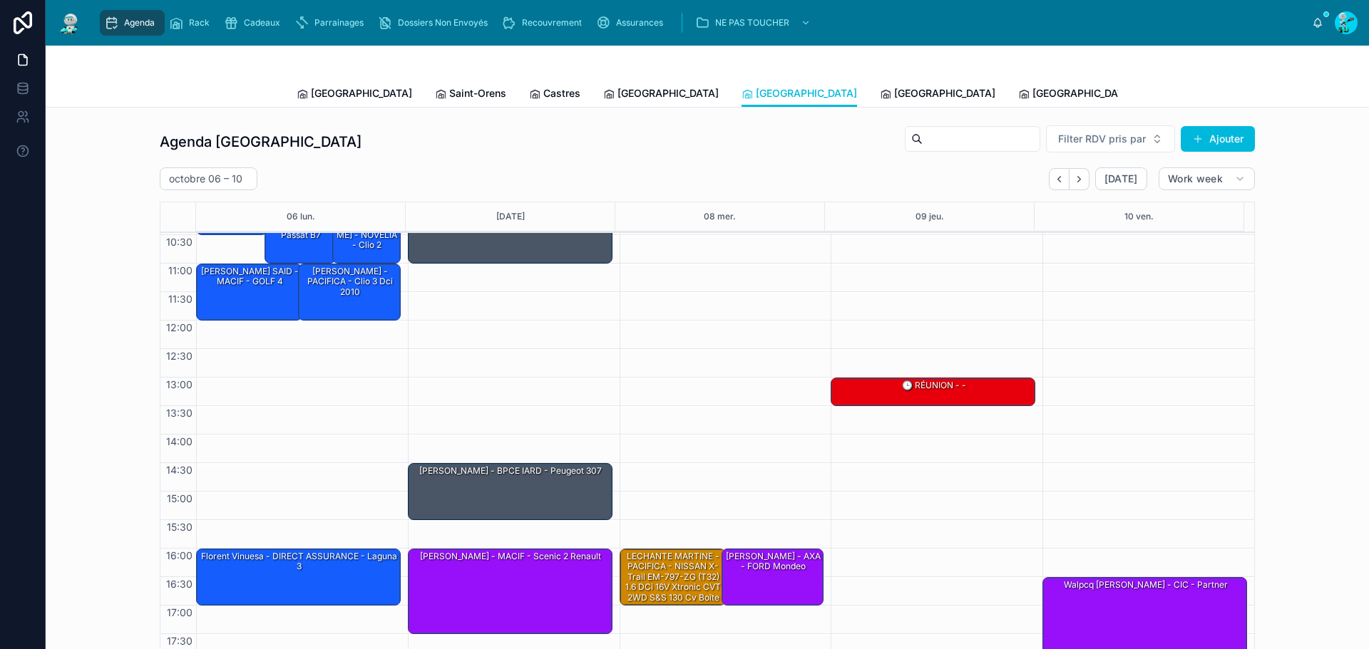
click at [343, 607] on div "09:00 – 10:30 Frédéric Fournier - PACIFICA - scenic 2 11:00 – 12:00 MARKOUM AHM…" at bounding box center [298, 406] width 205 height 513
click at [339, 588] on div "Florent Vinuesa - DIRECT ASSURANCE - laguna 3" at bounding box center [299, 577] width 200 height 54
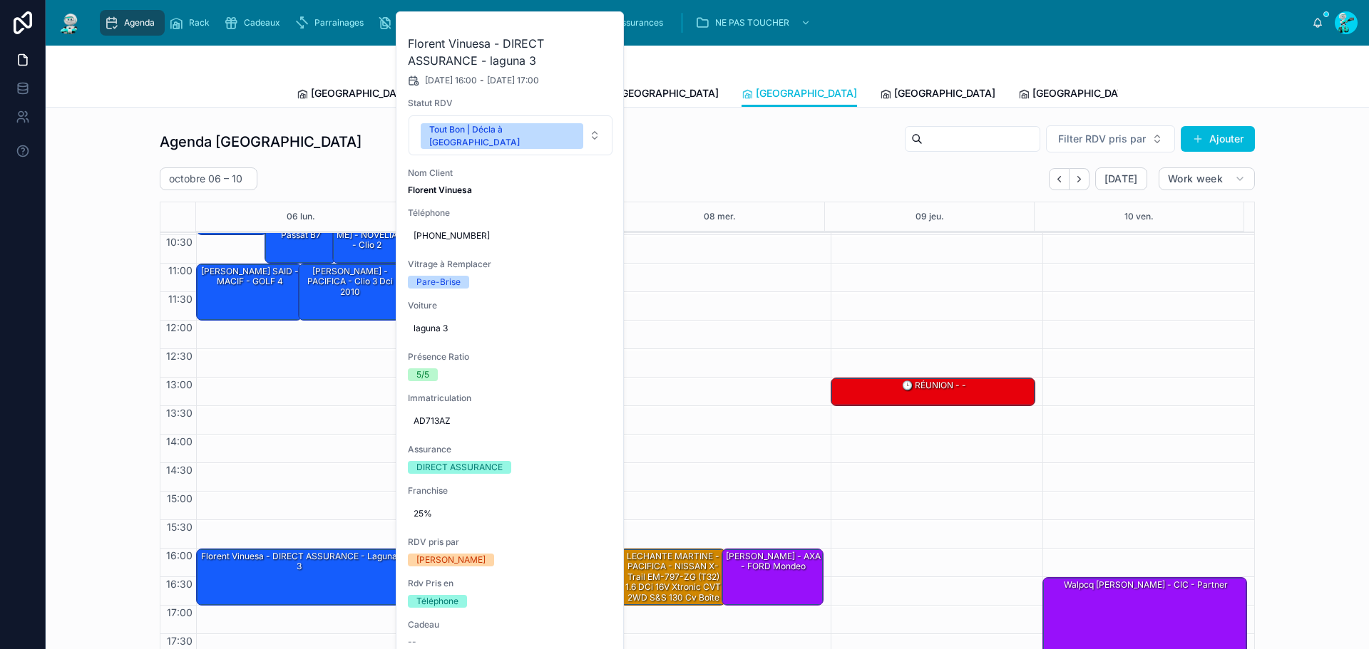
click at [130, 545] on div "Agenda Perpignan Filter RDV pris par Ajouter octobre 06 – 10 Today Work week 06…" at bounding box center [707, 394] width 1300 height 550
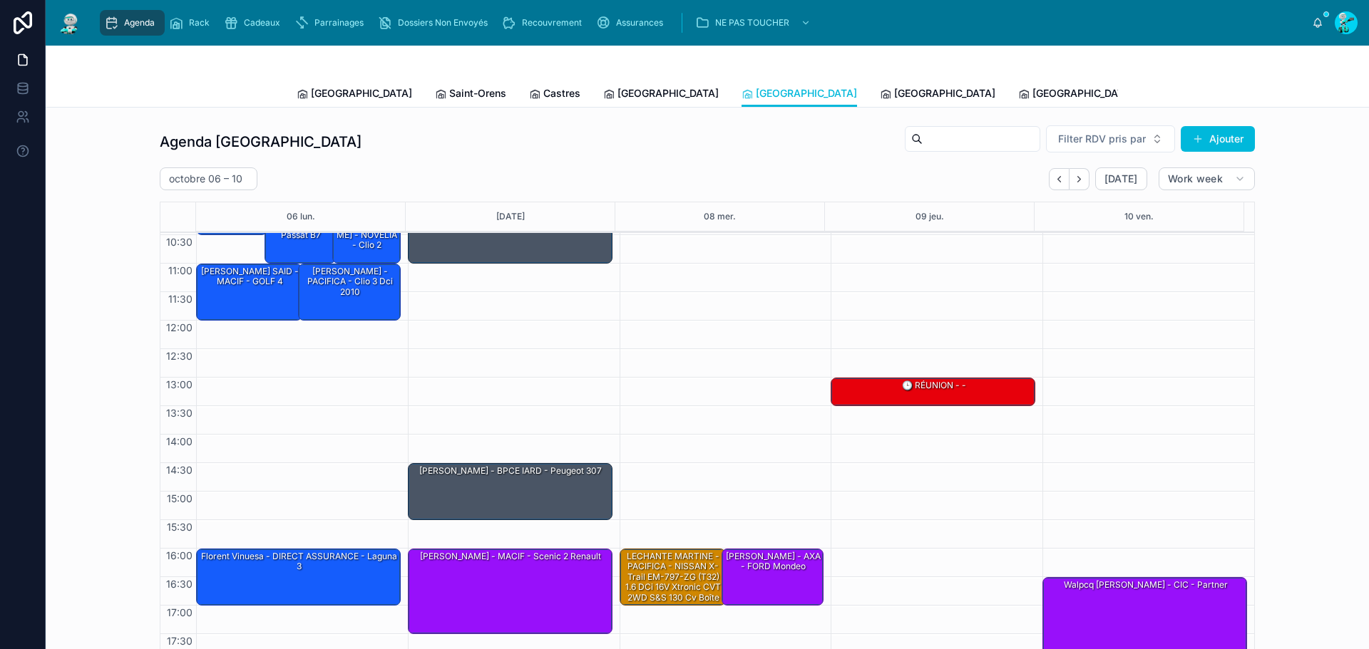
click at [329, 559] on div "Florent Vinuesa - DIRECT ASSURANCE - laguna 3" at bounding box center [299, 562] width 200 height 24
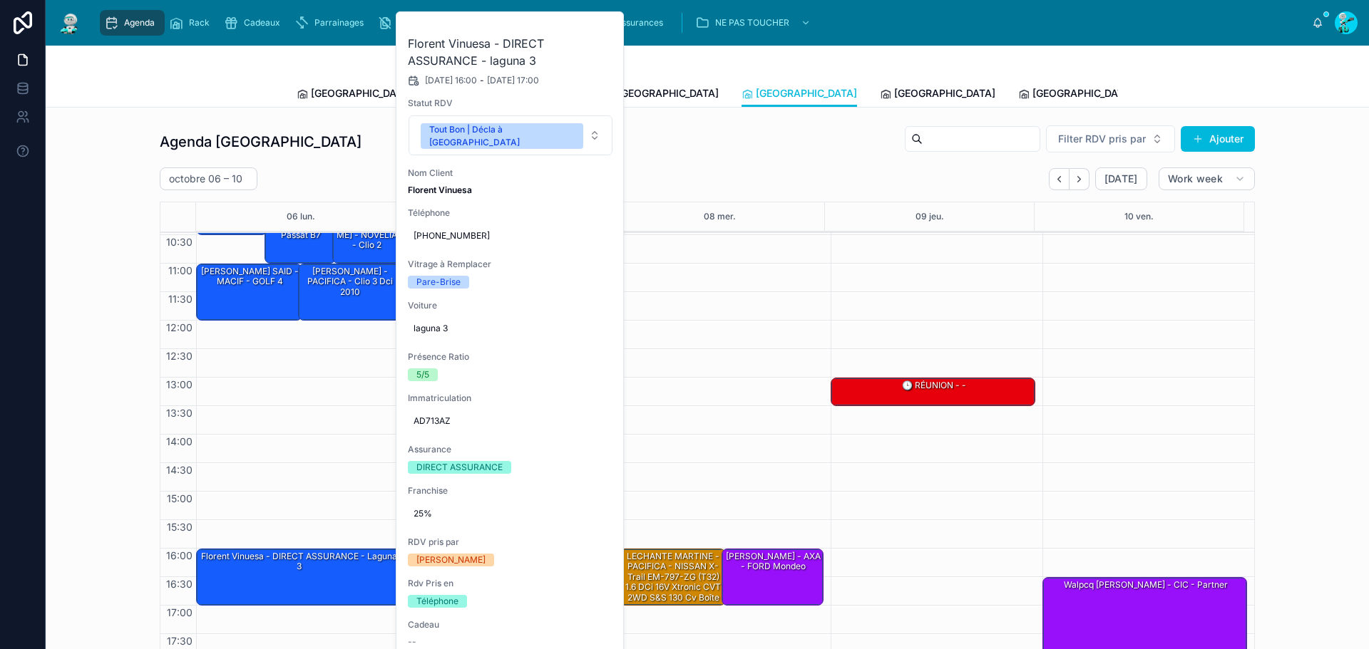
click at [0, 0] on button at bounding box center [0, 0] width 0 height 0
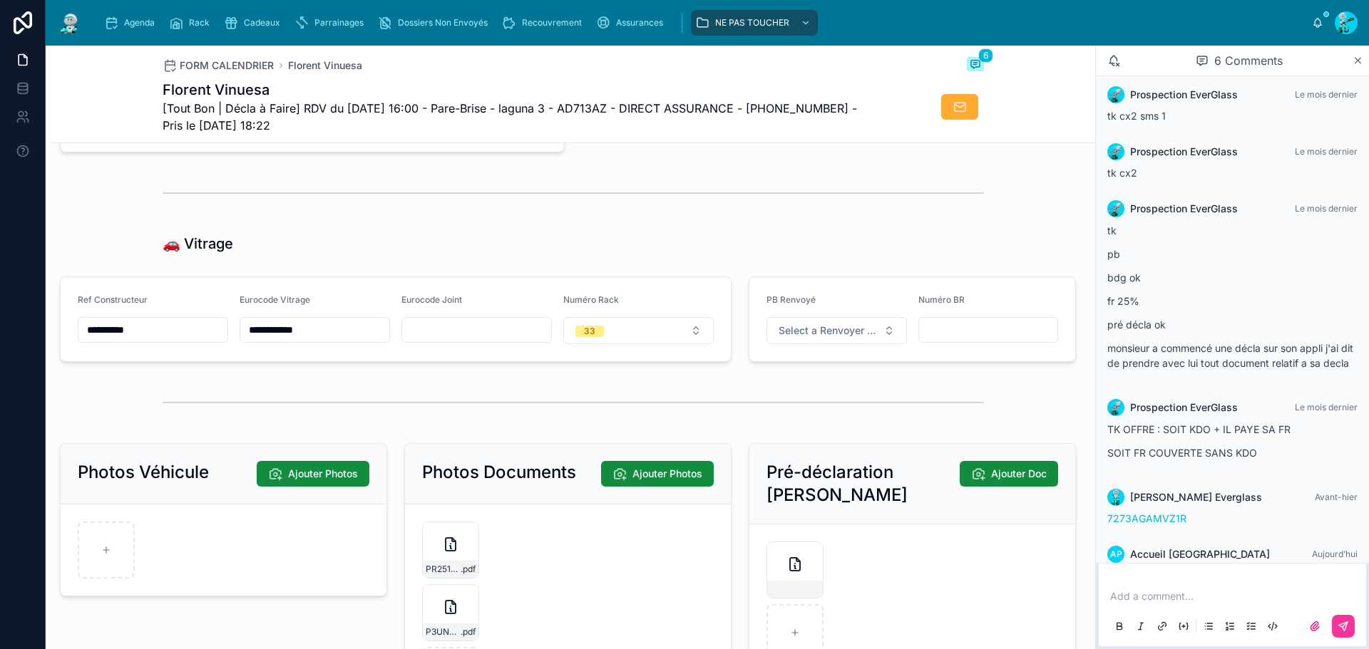
scroll to position [1854, 0]
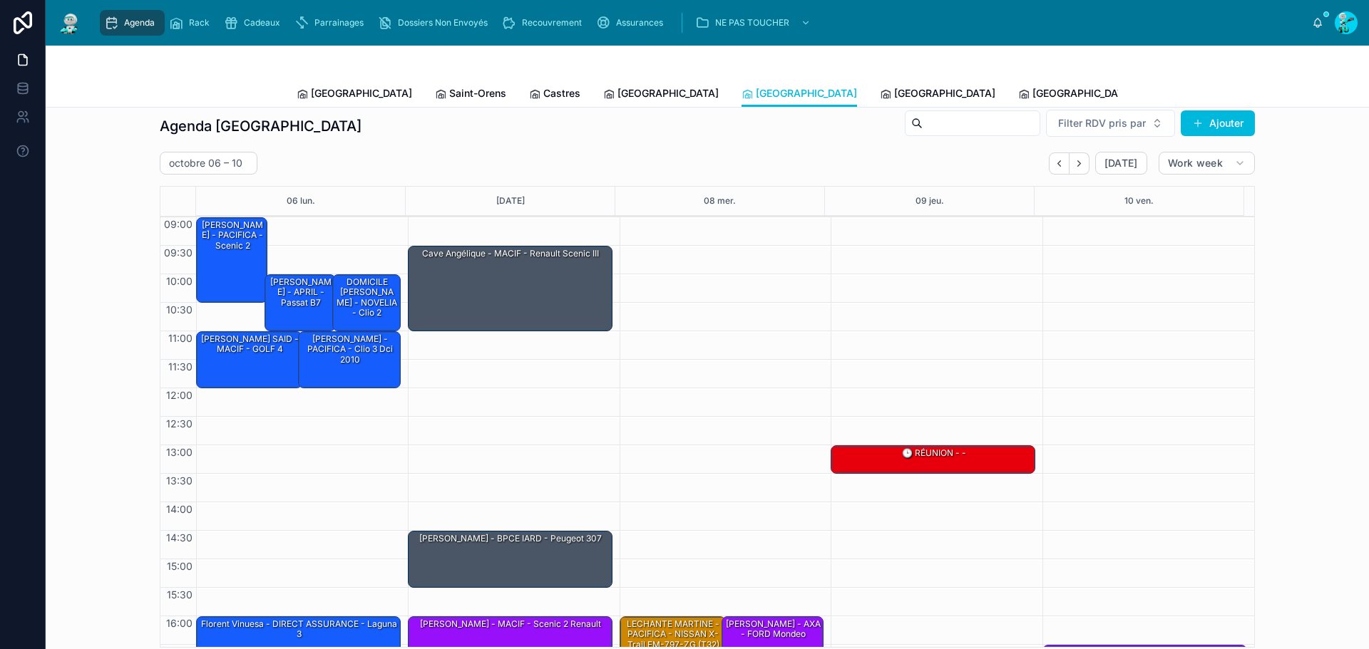
click at [751, 108] on div "Agenda Perpignan Filter RDV pris par Ajouter octobre 06 – 10 Today Work week 06…" at bounding box center [707, 378] width 1300 height 550
click at [894, 98] on span "[GEOGRAPHIC_DATA]" at bounding box center [944, 93] width 101 height 14
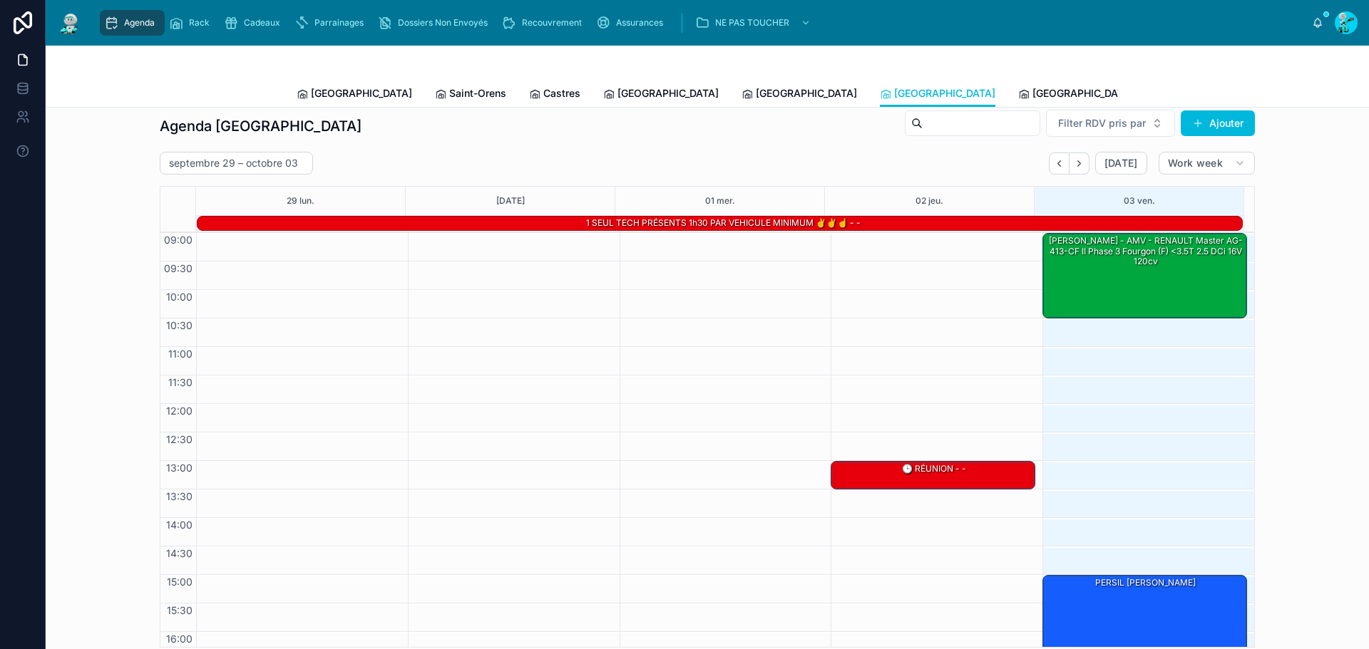
click at [1074, 165] on icon "Next" at bounding box center [1079, 163] width 11 height 11
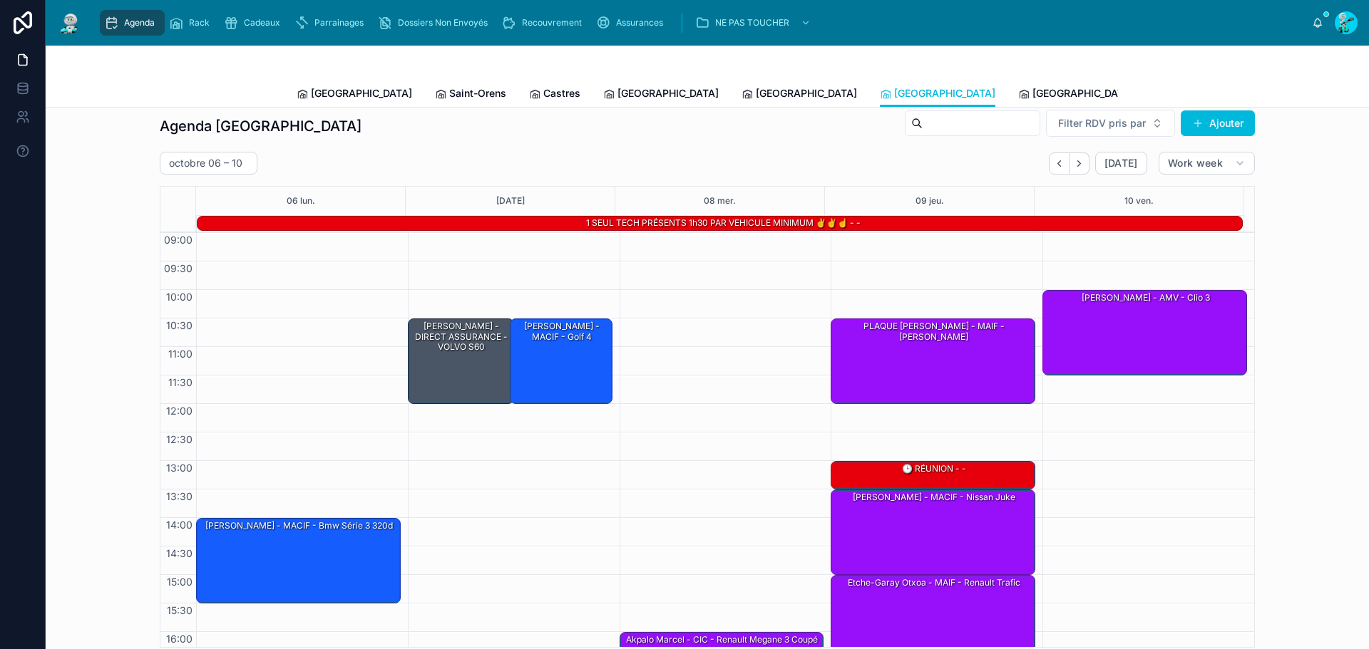
click at [1018, 84] on link "[GEOGRAPHIC_DATA]" at bounding box center [1075, 95] width 115 height 29
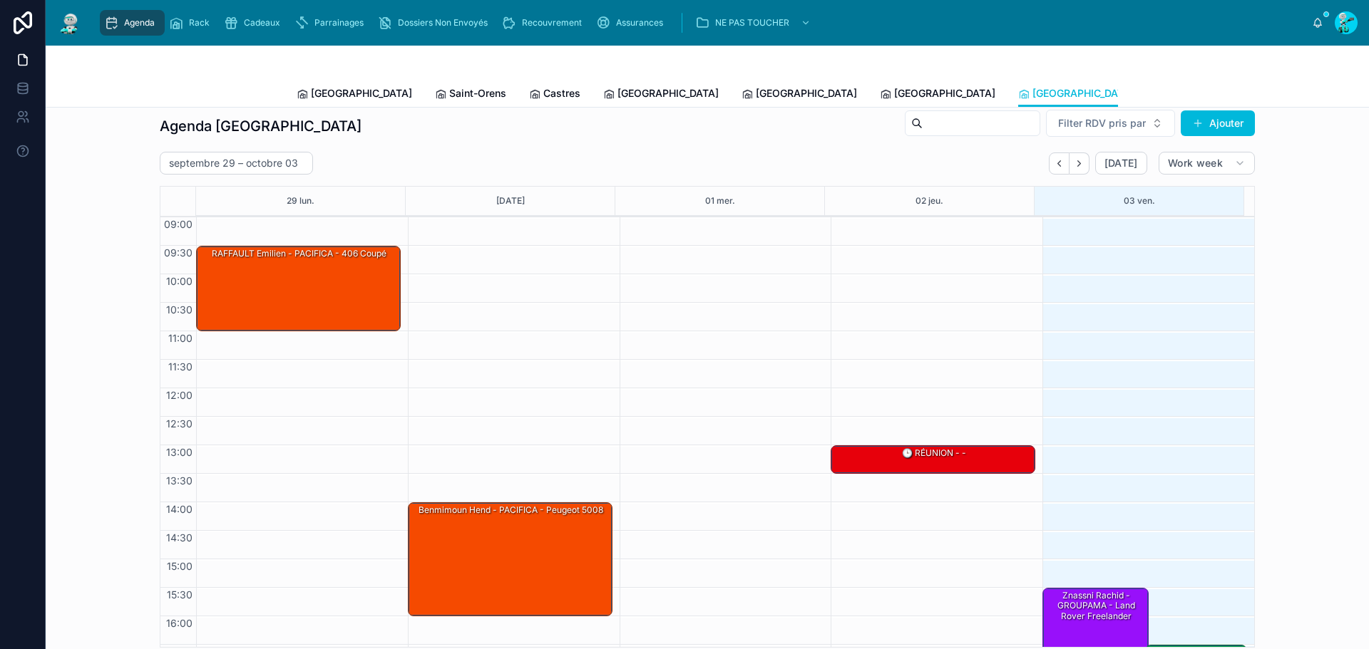
click at [1081, 165] on icon "Next" at bounding box center [1079, 163] width 11 height 11
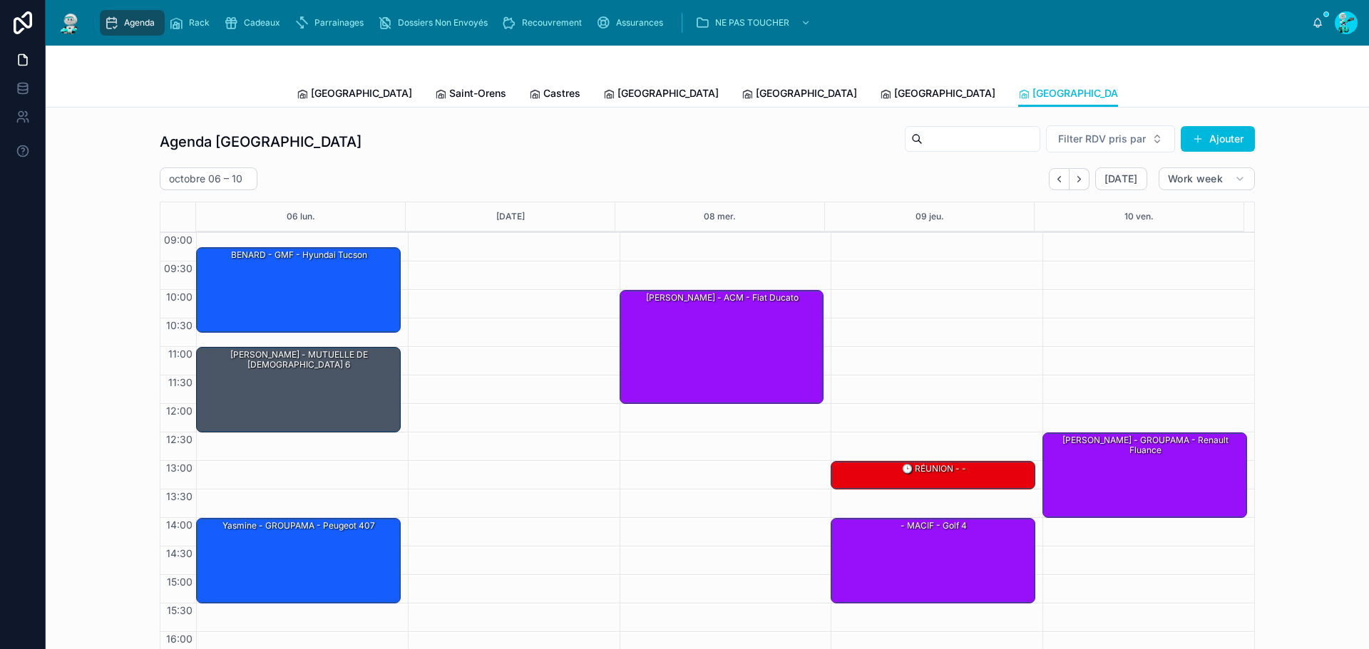
click at [279, 277] on div "BENARD - GMF - hyundai tucson" at bounding box center [299, 289] width 200 height 83
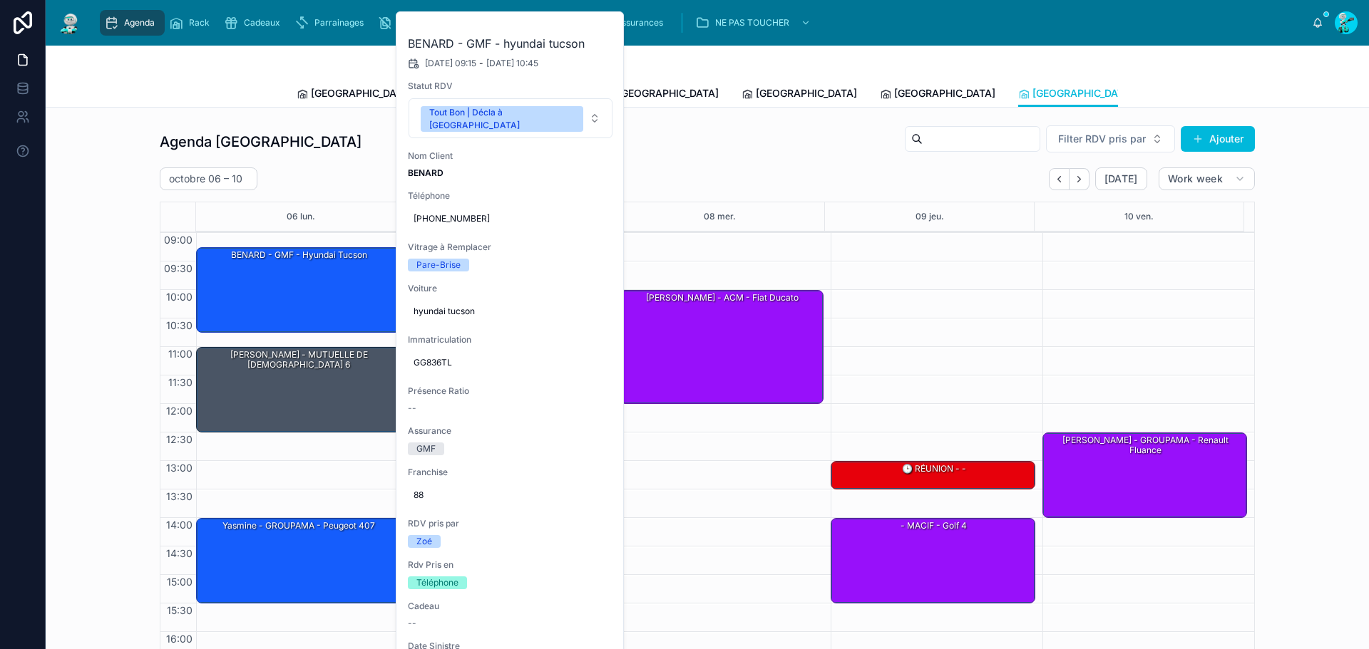
click at [245, 547] on div "Yasmine - GROUPAMA - peugeot 407" at bounding box center [299, 560] width 200 height 83
click at [0, 0] on button at bounding box center [0, 0] width 0 height 0
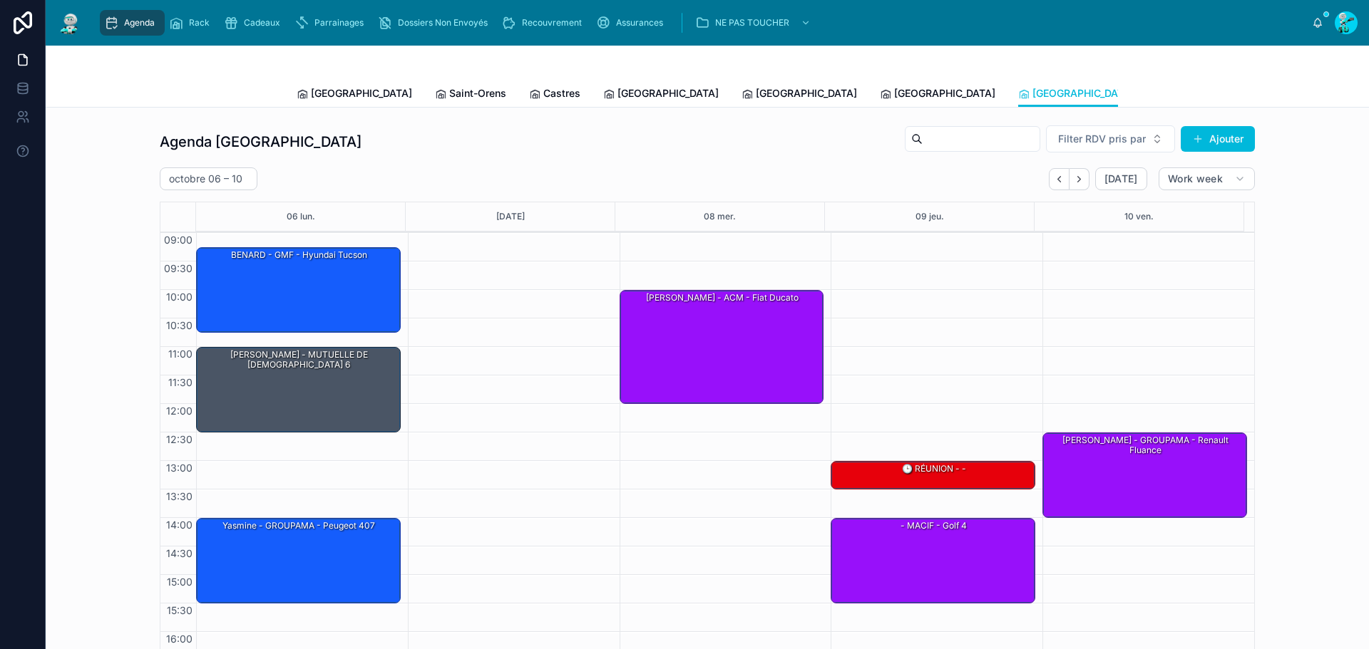
click at [120, 14] on div "Agenda" at bounding box center [132, 22] width 56 height 23
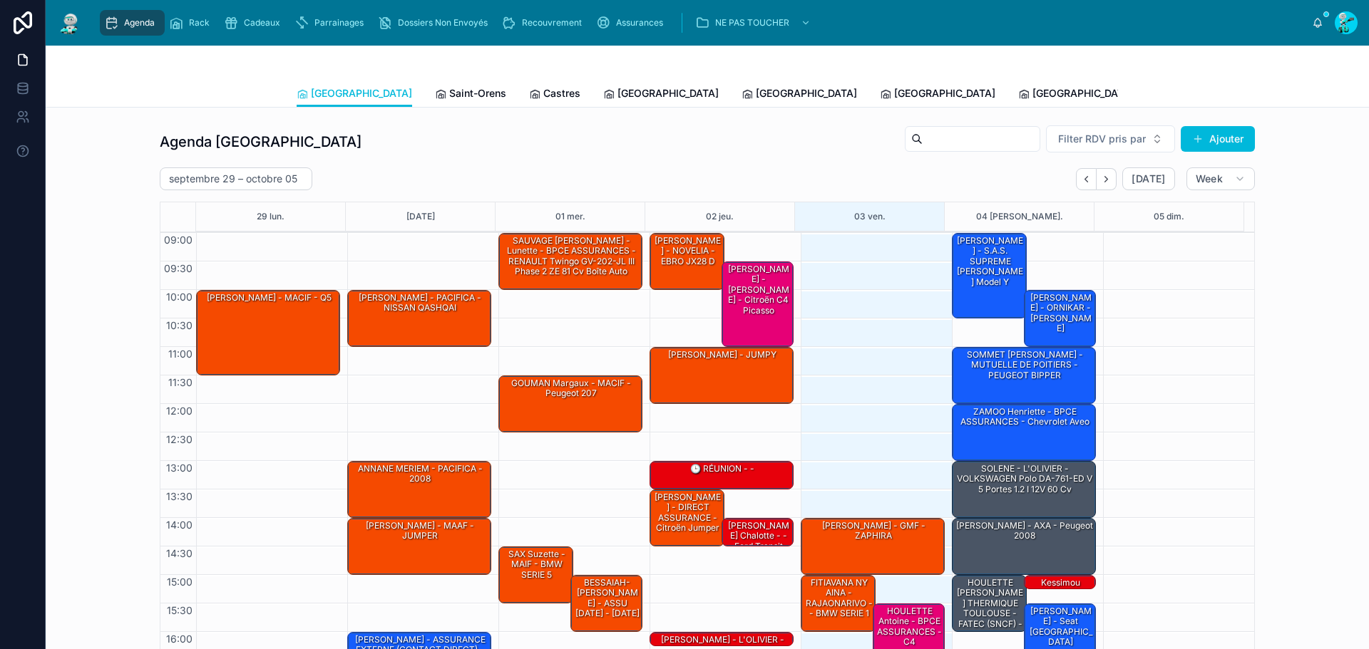
click at [1290, 98] on span "Tous Centres" at bounding box center [1321, 93] width 63 height 14
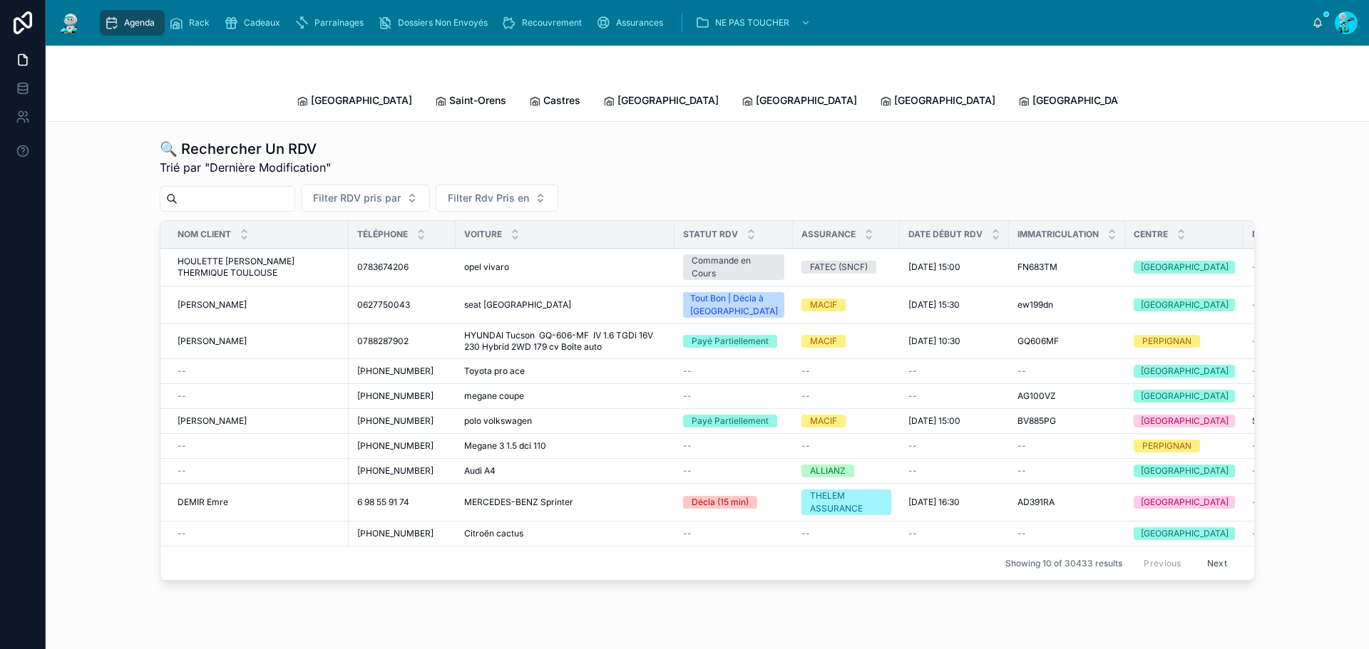
click at [265, 189] on input "text" at bounding box center [236, 199] width 117 height 20
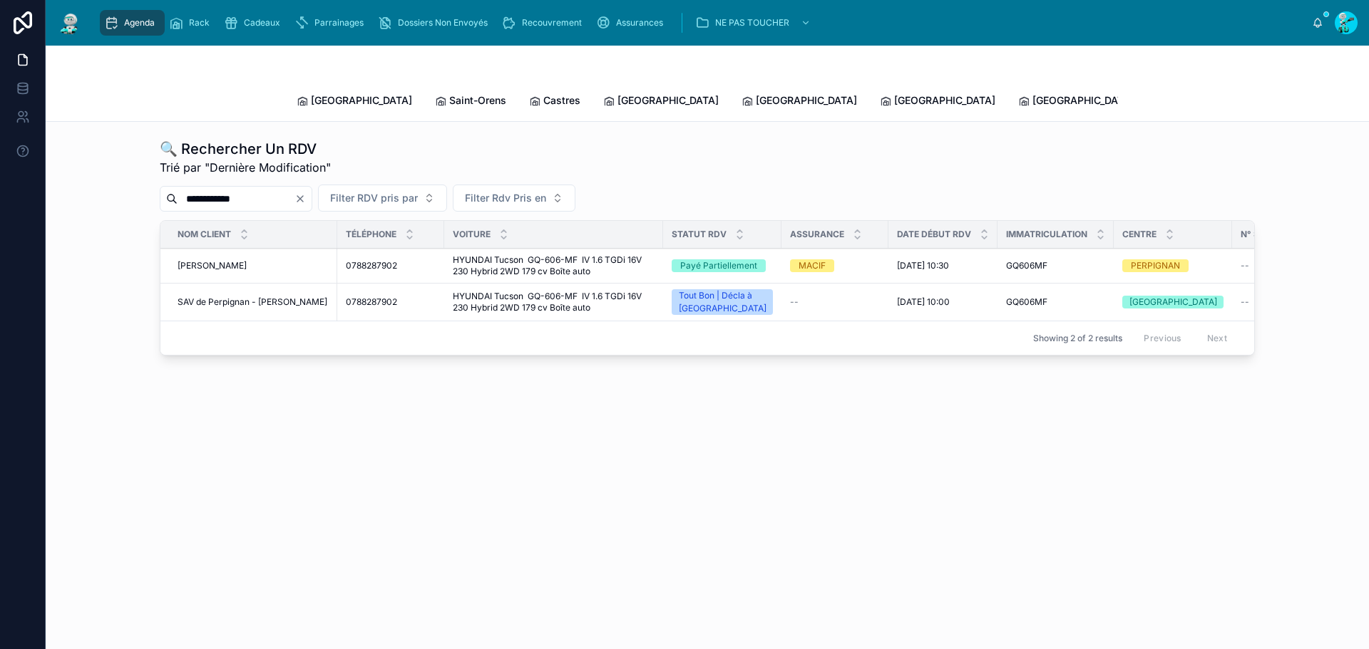
type input "**********"
click at [272, 260] on div "GARITO Victor GARITO Victor" at bounding box center [253, 265] width 151 height 11
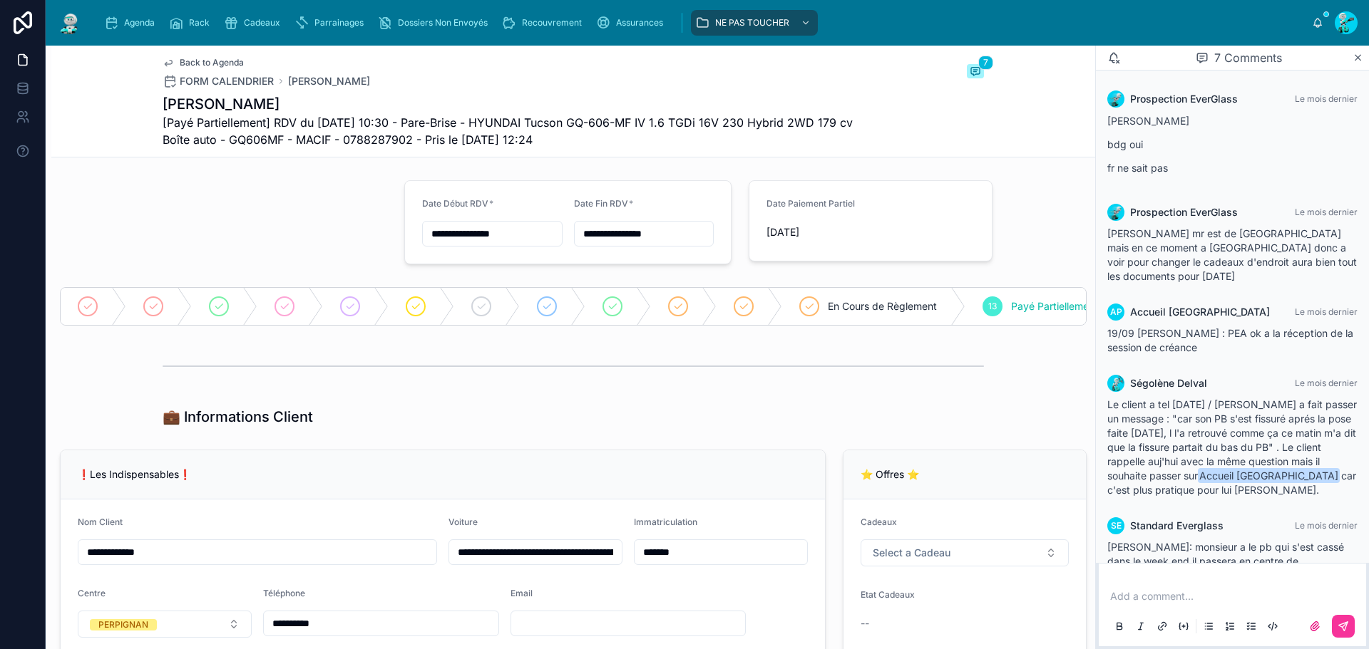
scroll to position [169, 0]
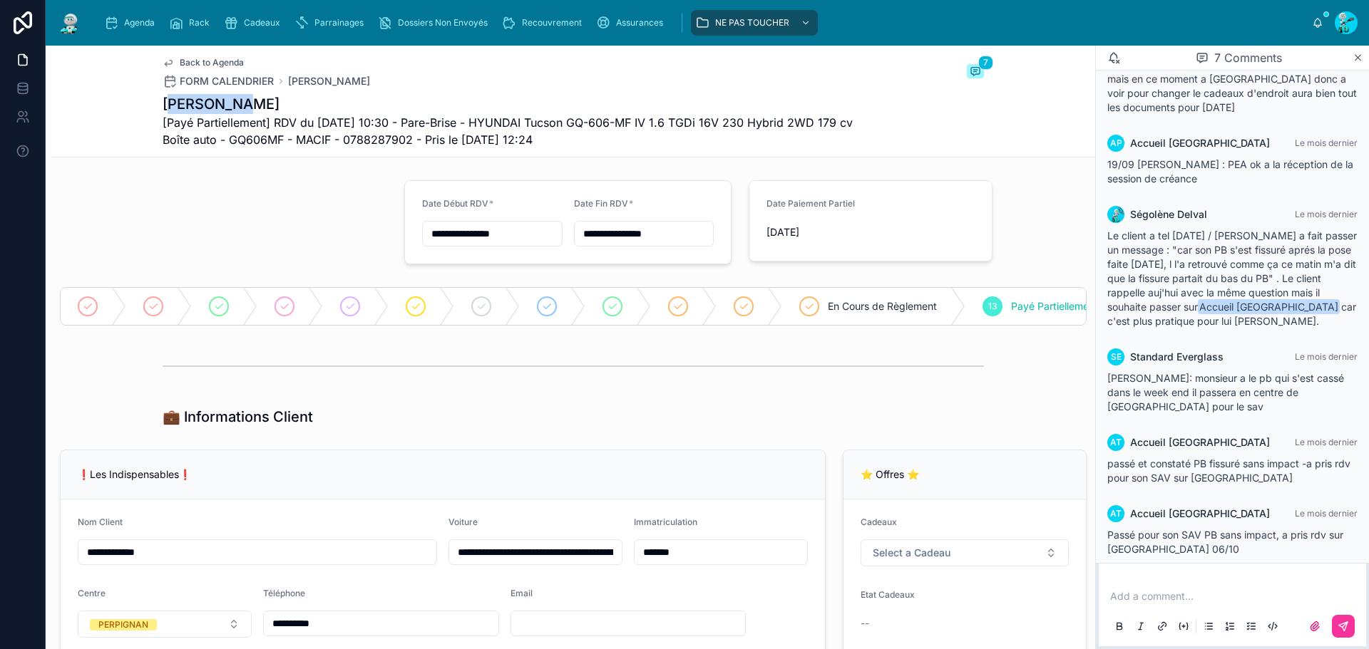
drag, startPoint x: 164, startPoint y: 106, endPoint x: 237, endPoint y: 96, distance: 73.4
click at [237, 96] on h1 "GARITO Victor" at bounding box center [520, 104] width 714 height 20
drag, startPoint x: 159, startPoint y: 104, endPoint x: 259, endPoint y: 105, distance: 99.8
click at [259, 105] on h1 "GARITO Victor" at bounding box center [520, 104] width 714 height 20
copy h1 "GARITO Victor"
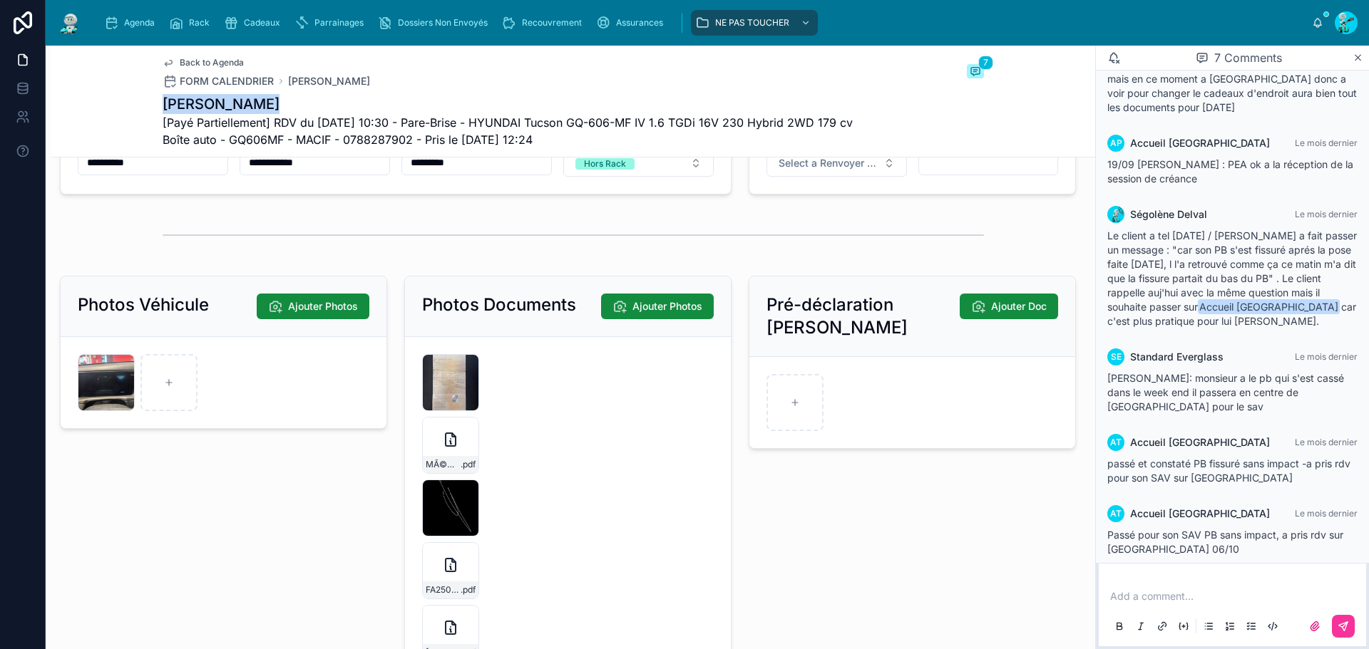
scroll to position [1533, 0]
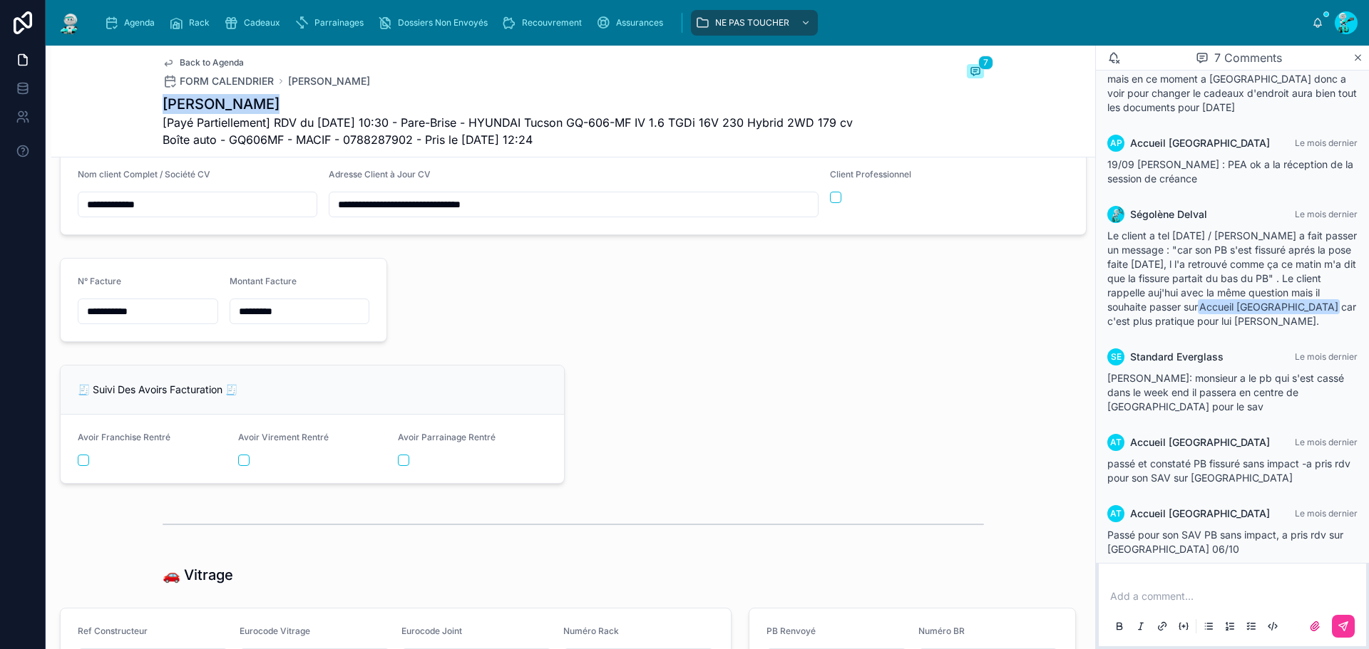
drag, startPoint x: 140, startPoint y: 17, endPoint x: 165, endPoint y: 16, distance: 25.0
click at [140, 16] on div "Agenda" at bounding box center [132, 22] width 56 height 23
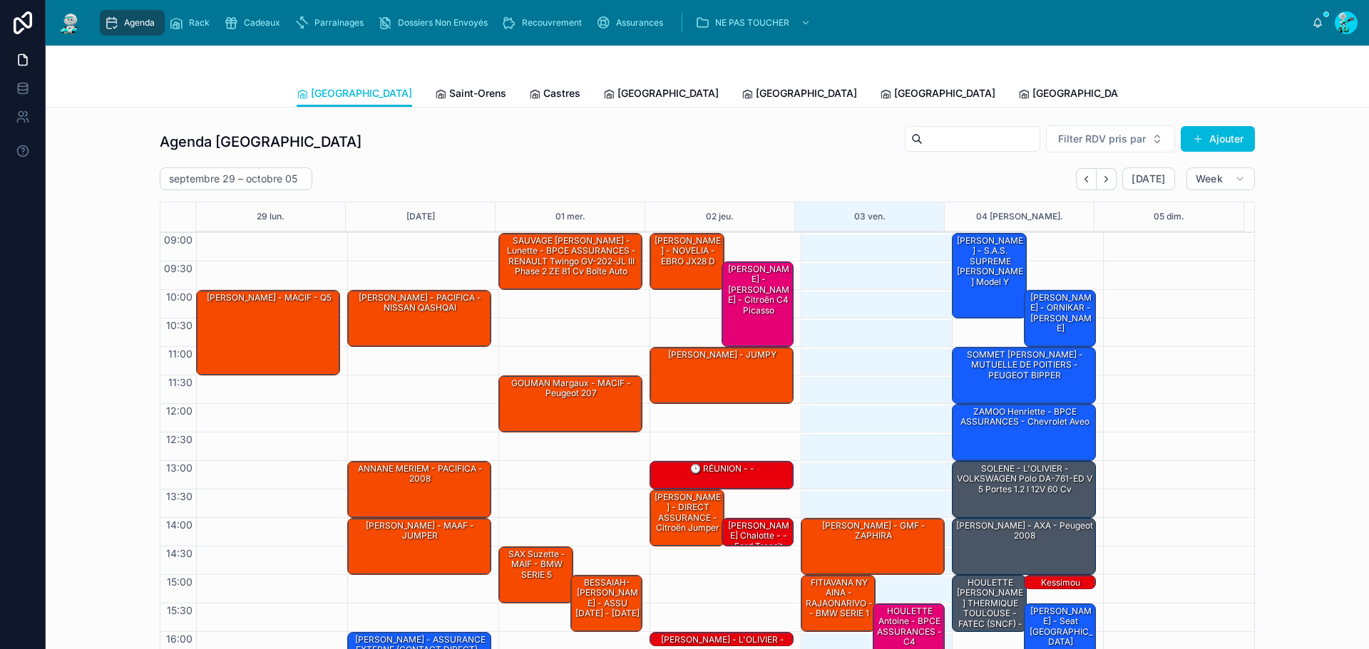
scroll to position [83, 0]
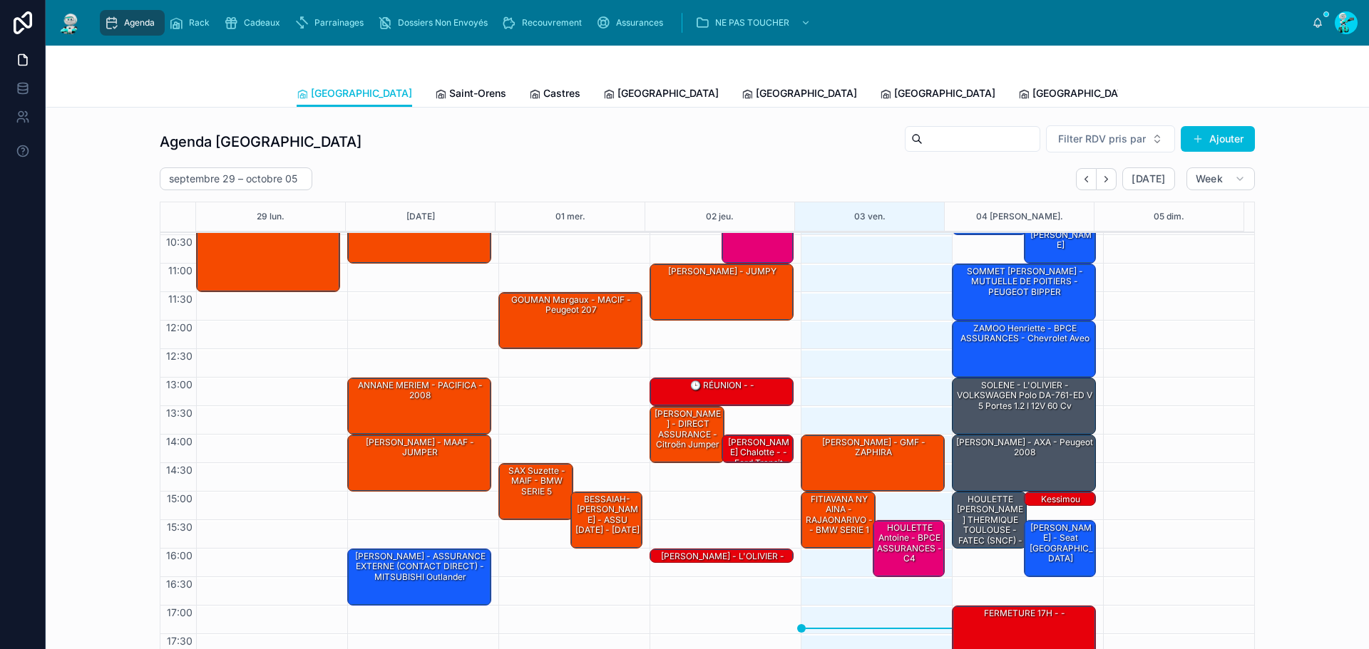
click at [1290, 93] on span "Tous Centres" at bounding box center [1321, 93] width 63 height 14
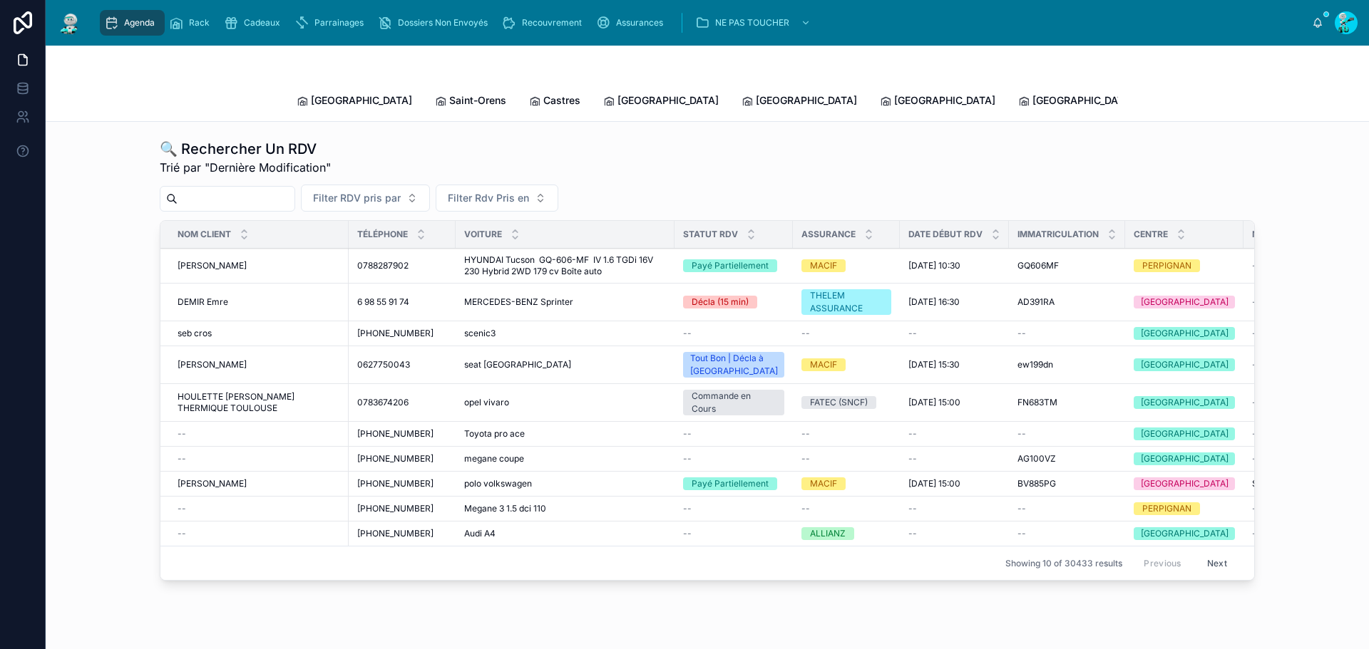
click at [294, 189] on input "text" at bounding box center [236, 199] width 117 height 20
paste input "*******"
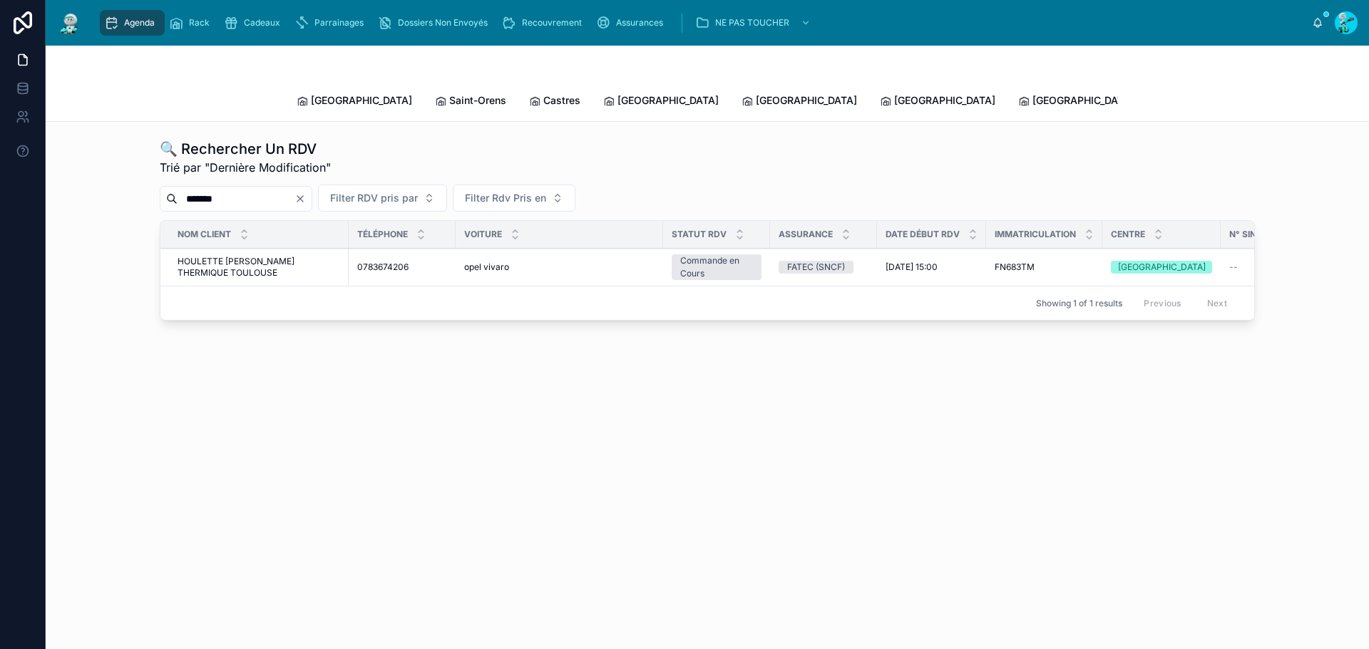
type input "*******"
click at [275, 256] on span "HOULETTE [PERSON_NAME] THERMIQUE TOULOUSE" at bounding box center [259, 267] width 163 height 23
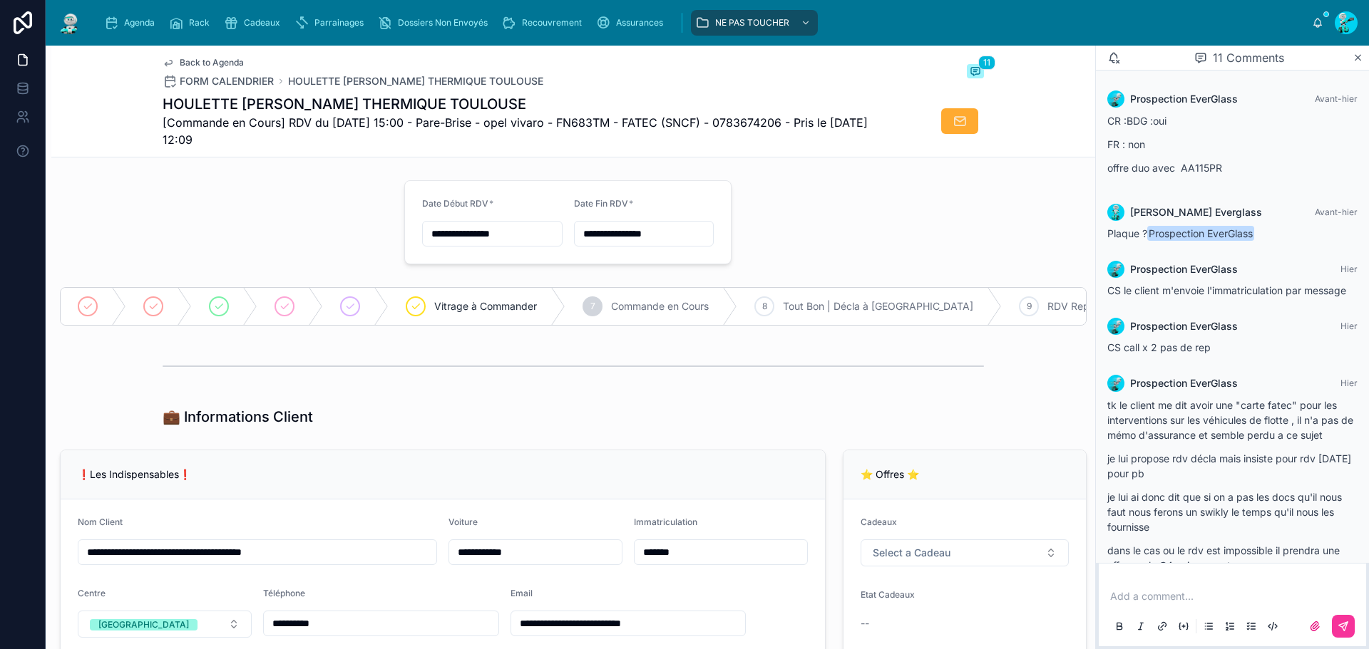
scroll to position [475, 0]
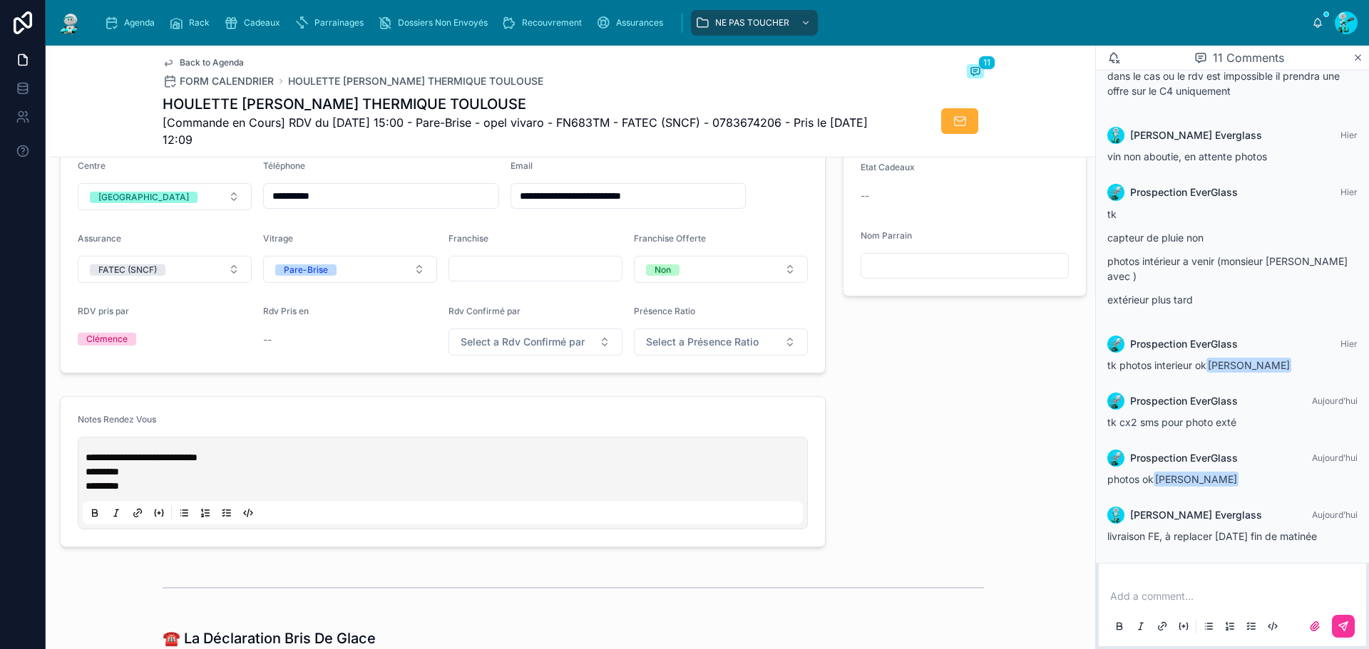
type input "**********"
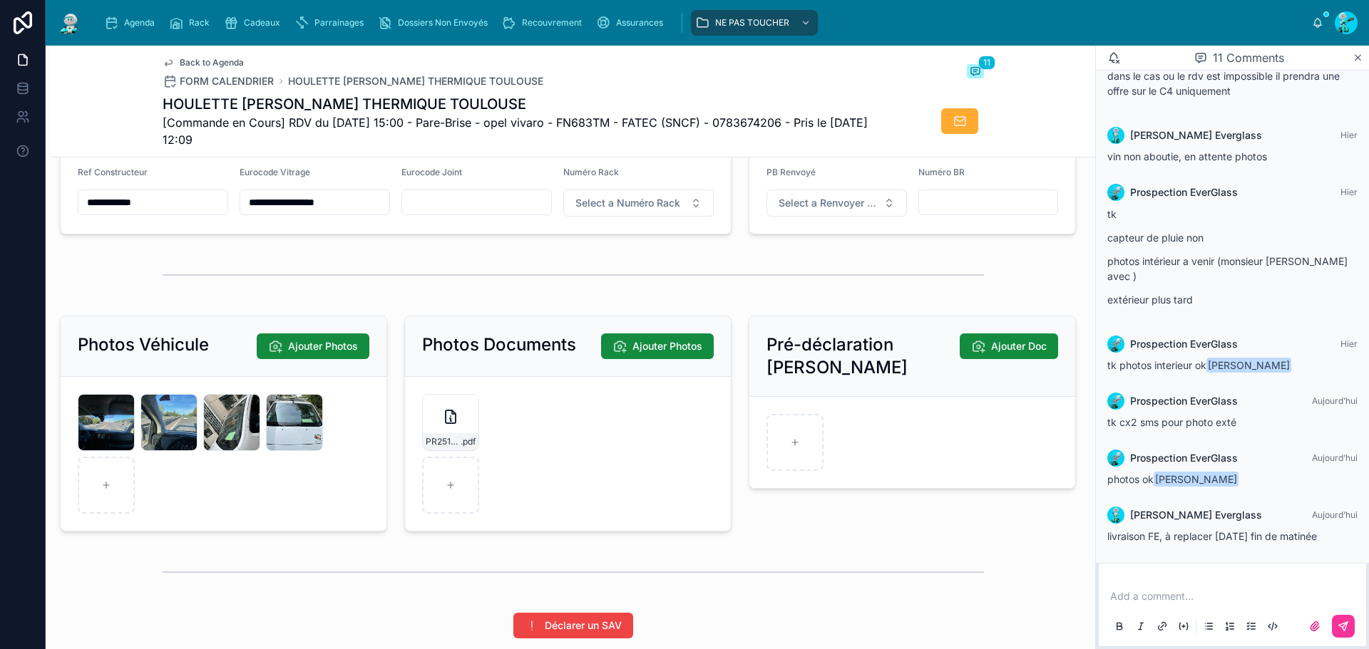
scroll to position [2113, 0]
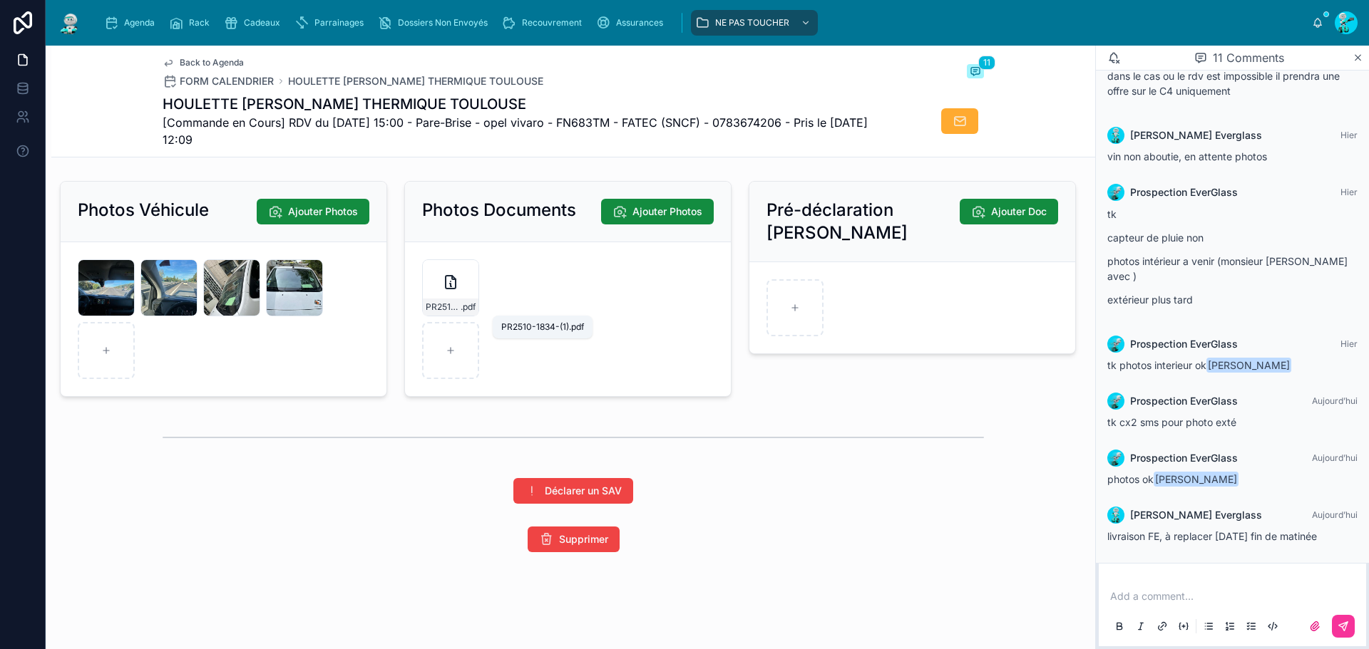
click at [433, 302] on span "PR2510-1834-(1)" at bounding box center [443, 307] width 35 height 11
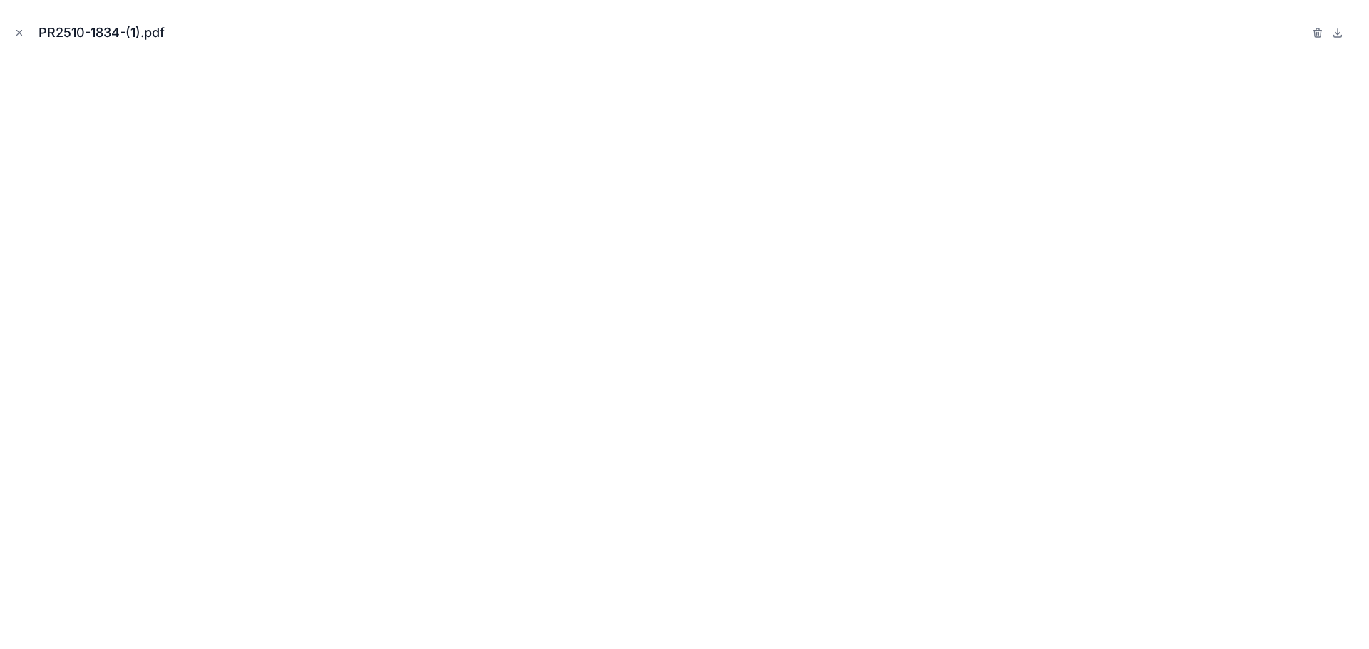
click at [19, 31] on icon "Close modal" at bounding box center [19, 33] width 10 height 10
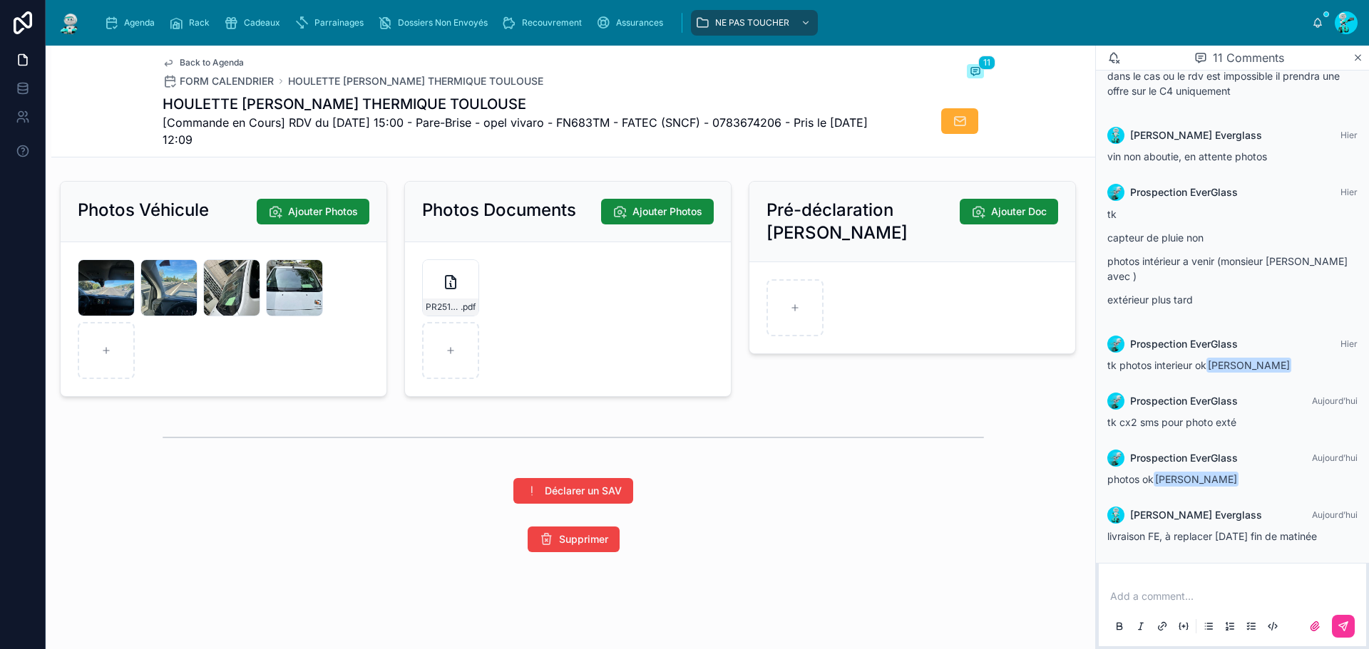
click at [0, 0] on icon at bounding box center [0, 0] width 0 height 0
click at [450, 307] on span "PR2510-1834-(1)" at bounding box center [443, 307] width 35 height 11
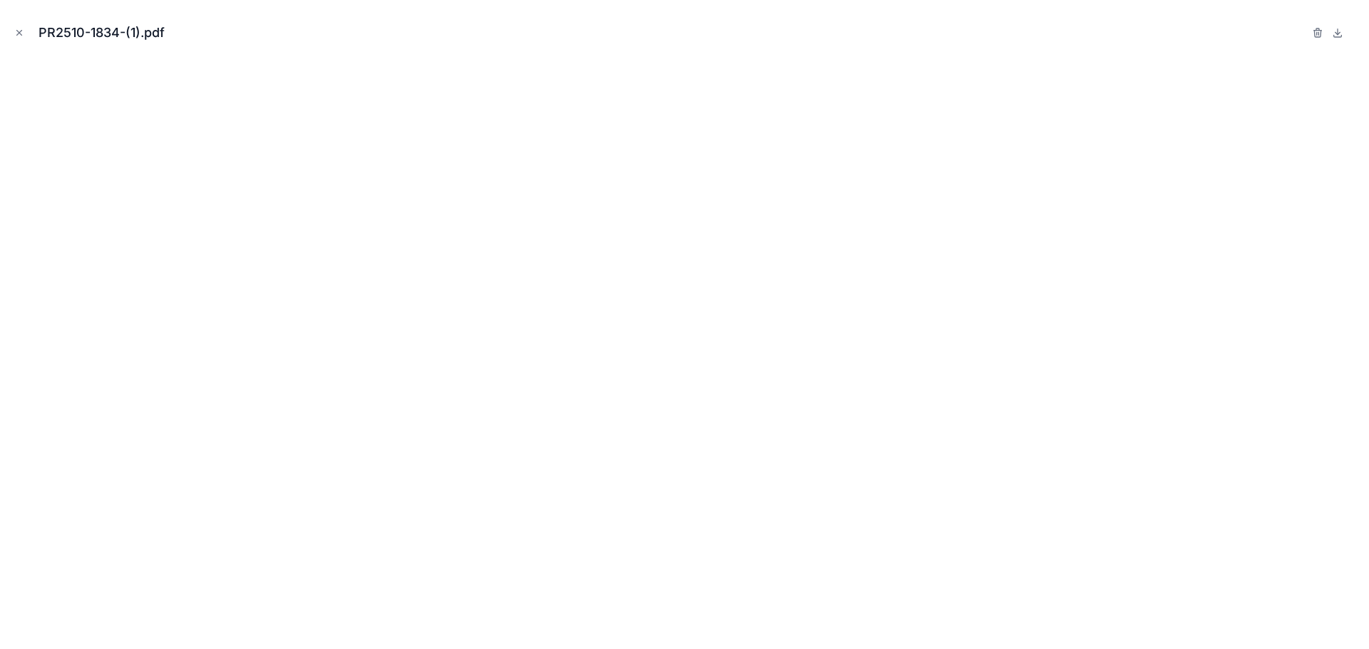
click at [20, 33] on icon "Close modal" at bounding box center [19, 33] width 10 height 10
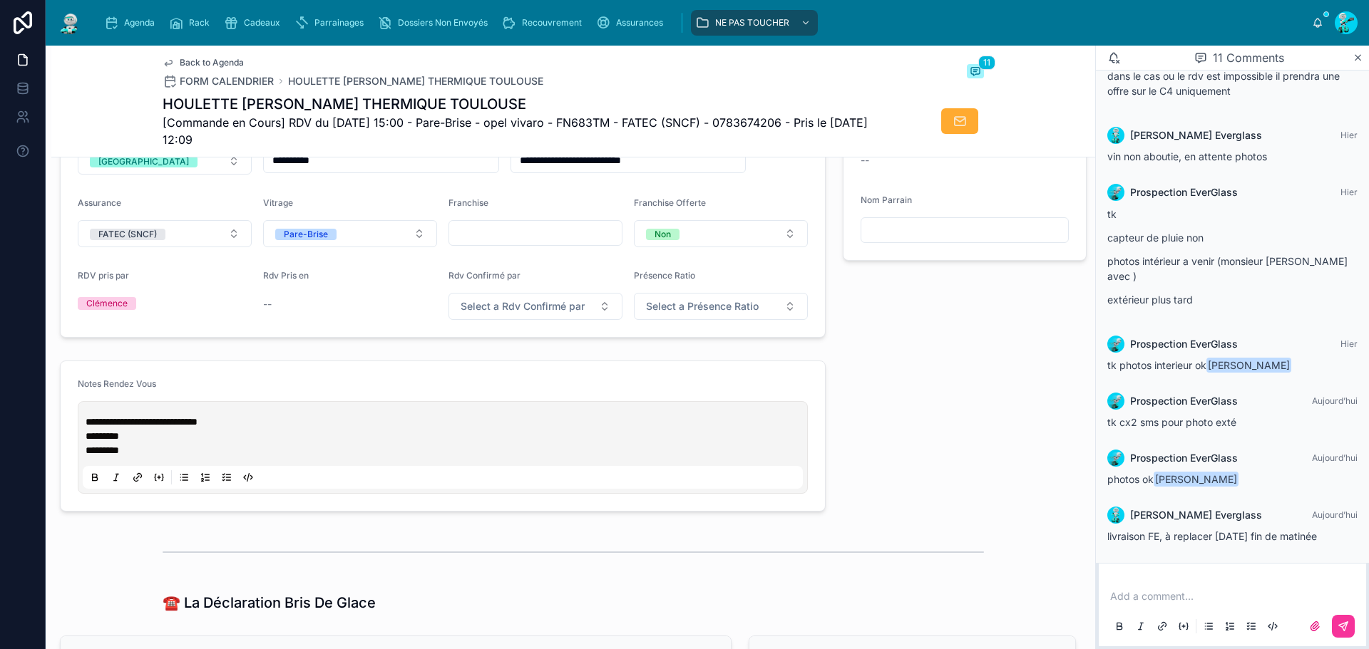
scroll to position [259, 0]
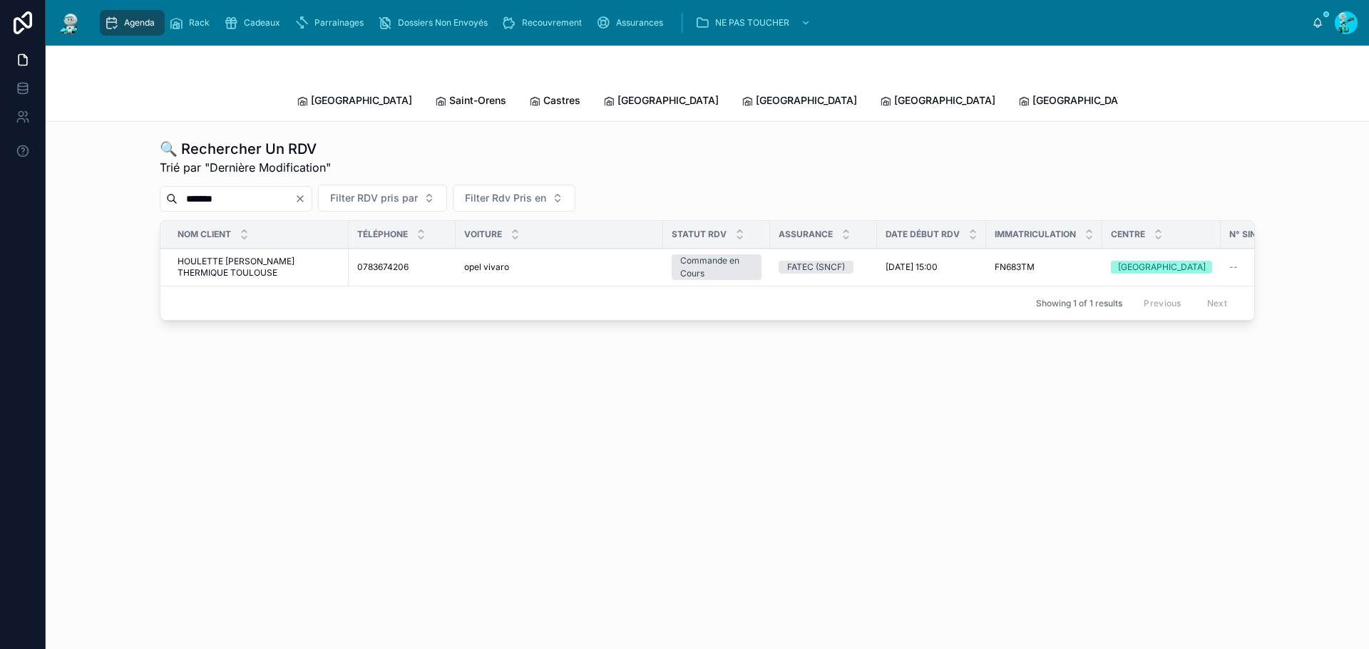
click at [267, 256] on span "HOULETTE [PERSON_NAME] THERMIQUE TOULOUSE" at bounding box center [259, 267] width 163 height 23
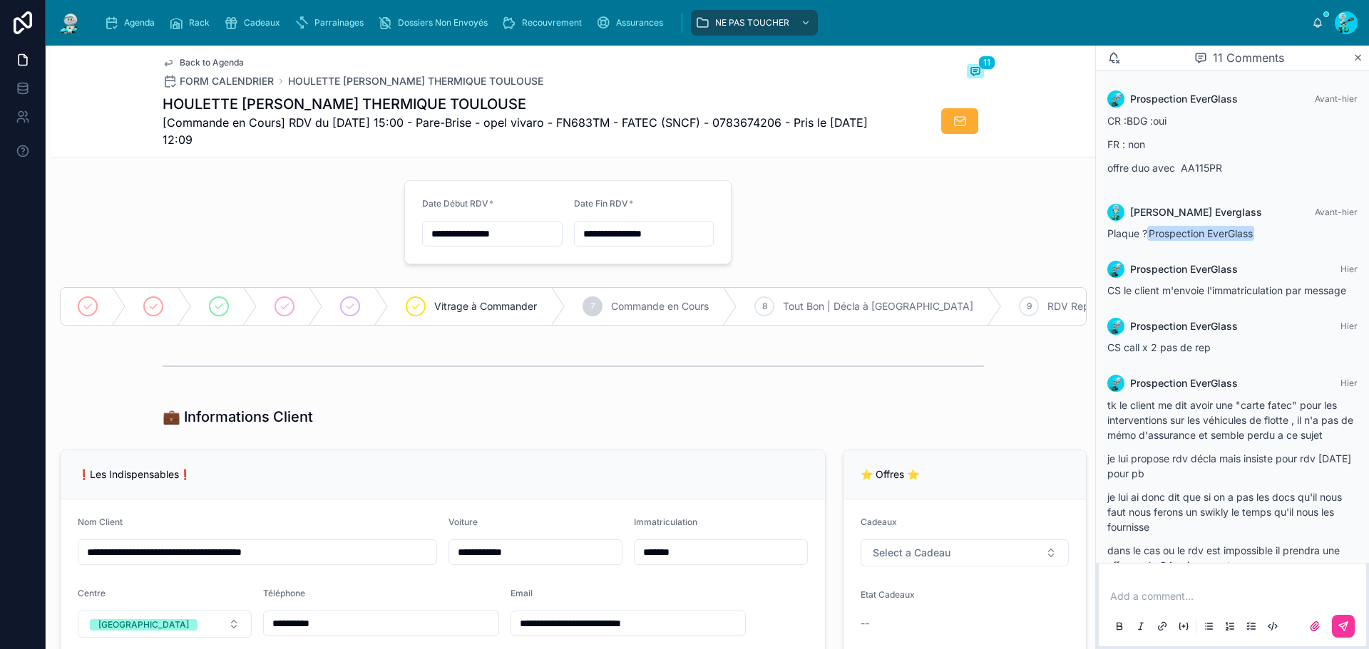
scroll to position [475, 0]
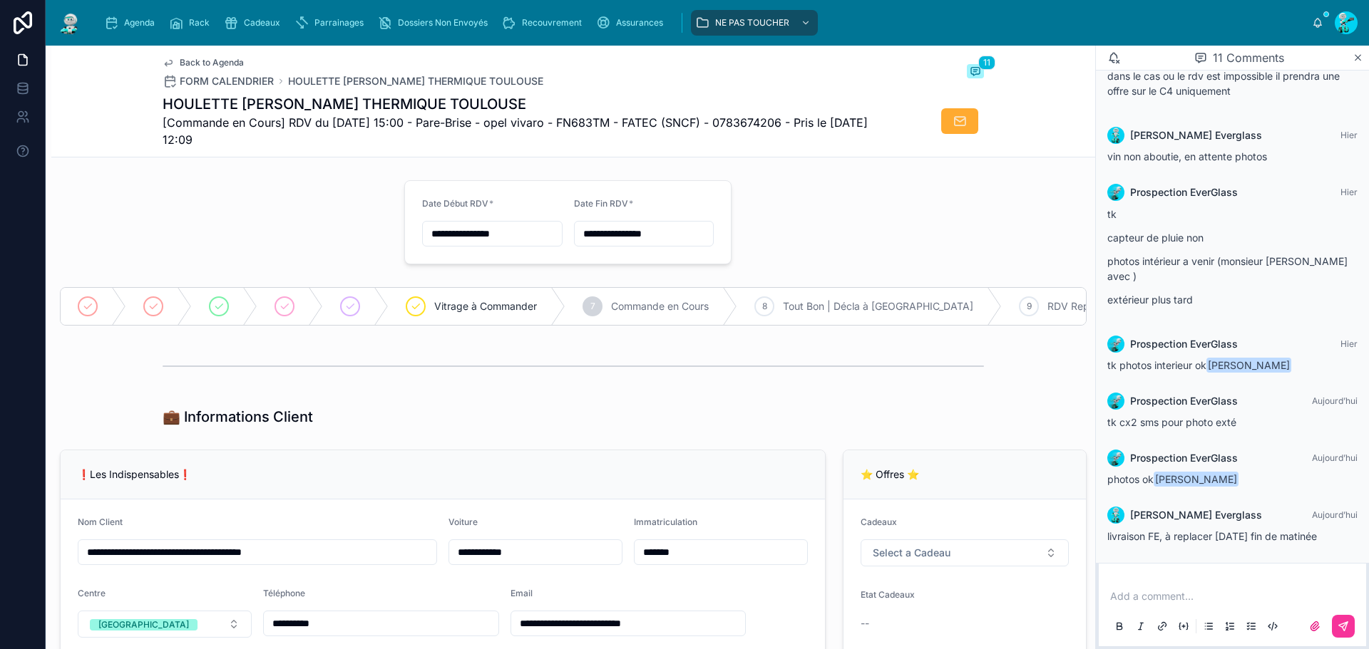
click at [126, 15] on div "Agenda" at bounding box center [132, 22] width 56 height 23
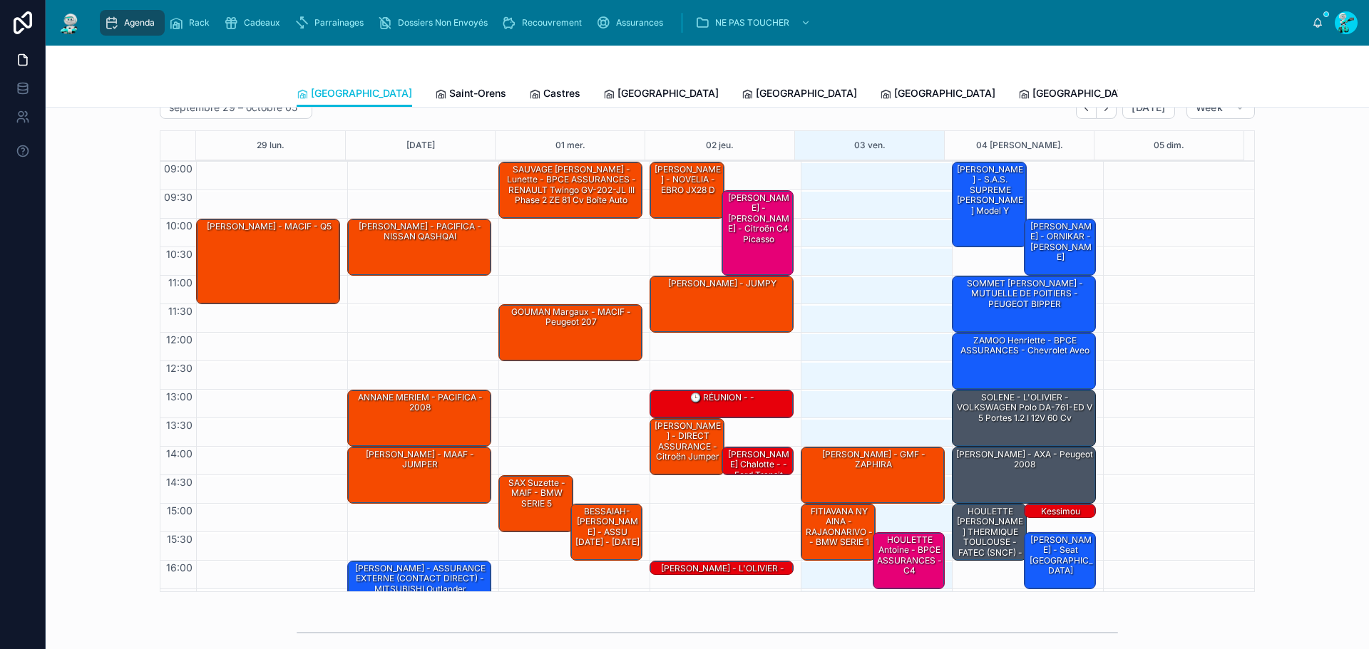
click at [435, 85] on link "Saint-Orens" at bounding box center [470, 95] width 71 height 29
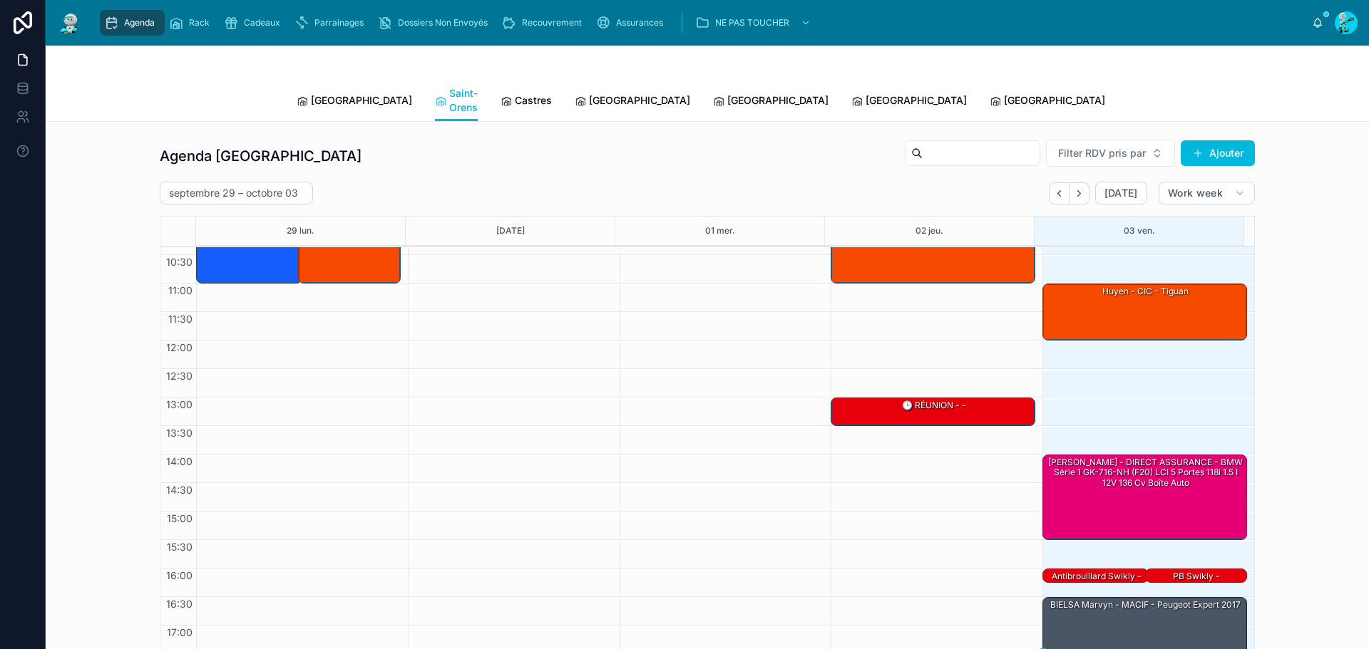
scroll to position [83, 0]
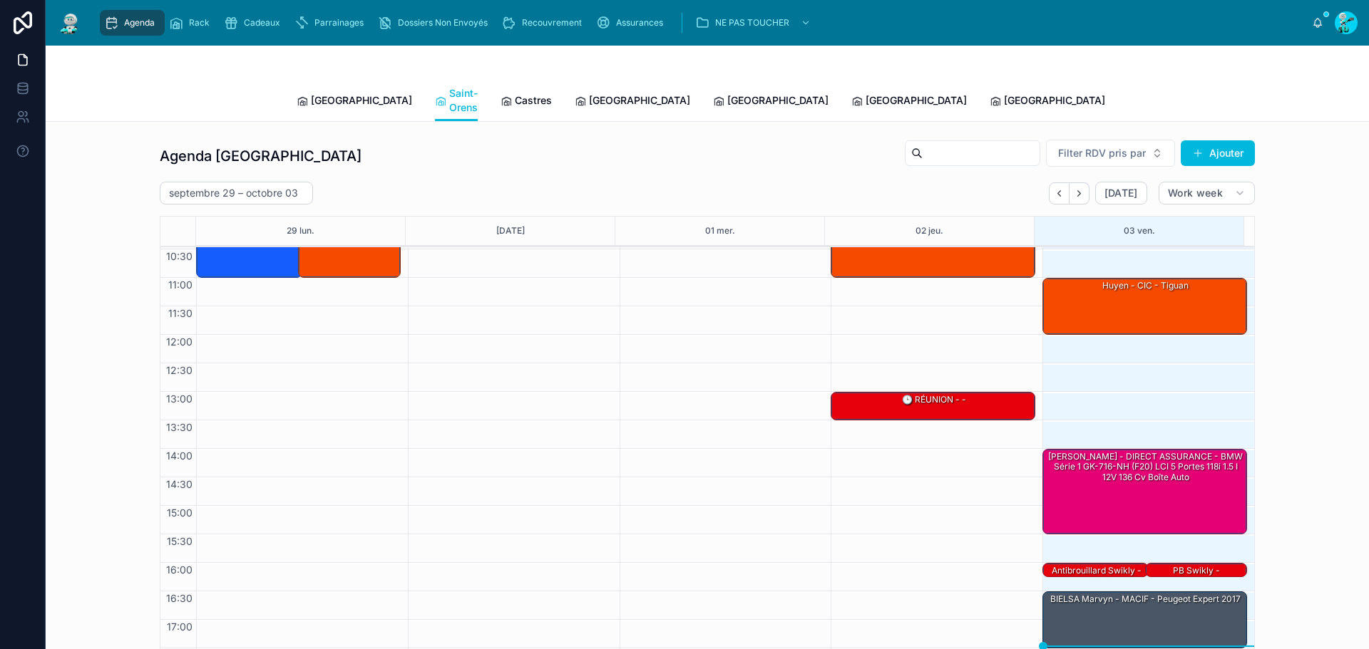
click at [1062, 612] on div "BIELSA Marvyn - MACIF - Peugeot Expert 2017" at bounding box center [1145, 619] width 200 height 54
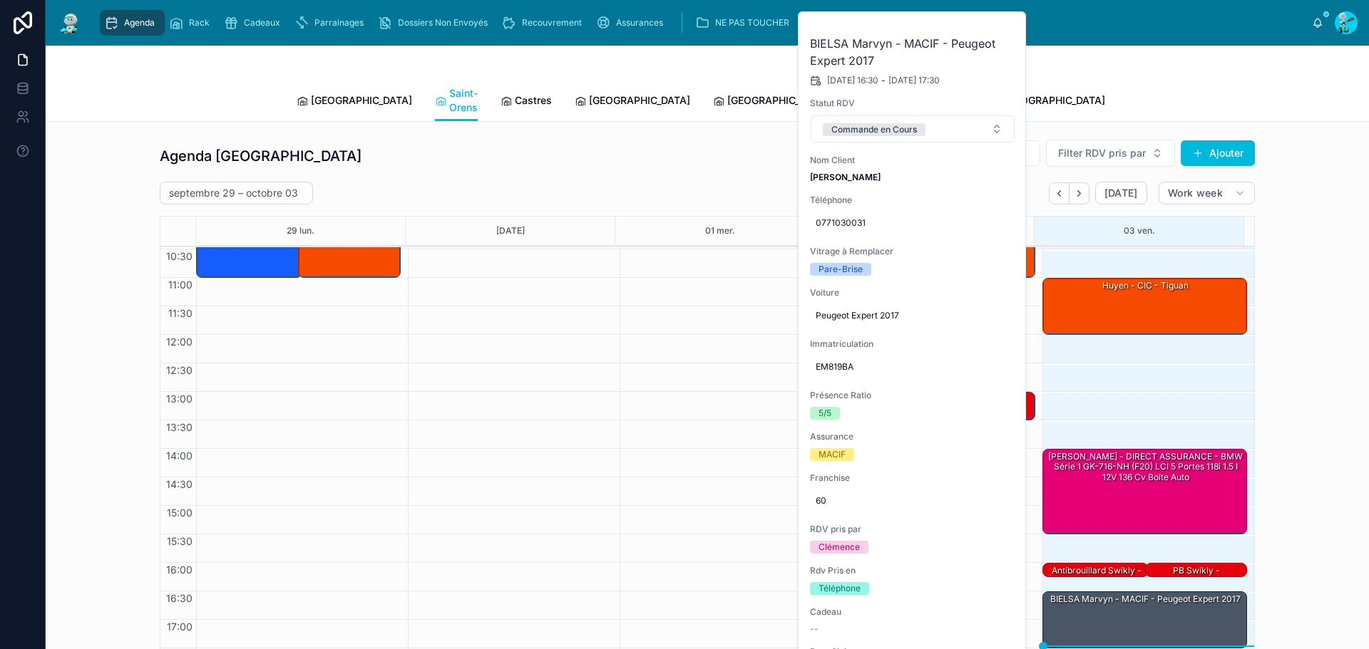
click at [0, 0] on button at bounding box center [0, 0] width 0 height 0
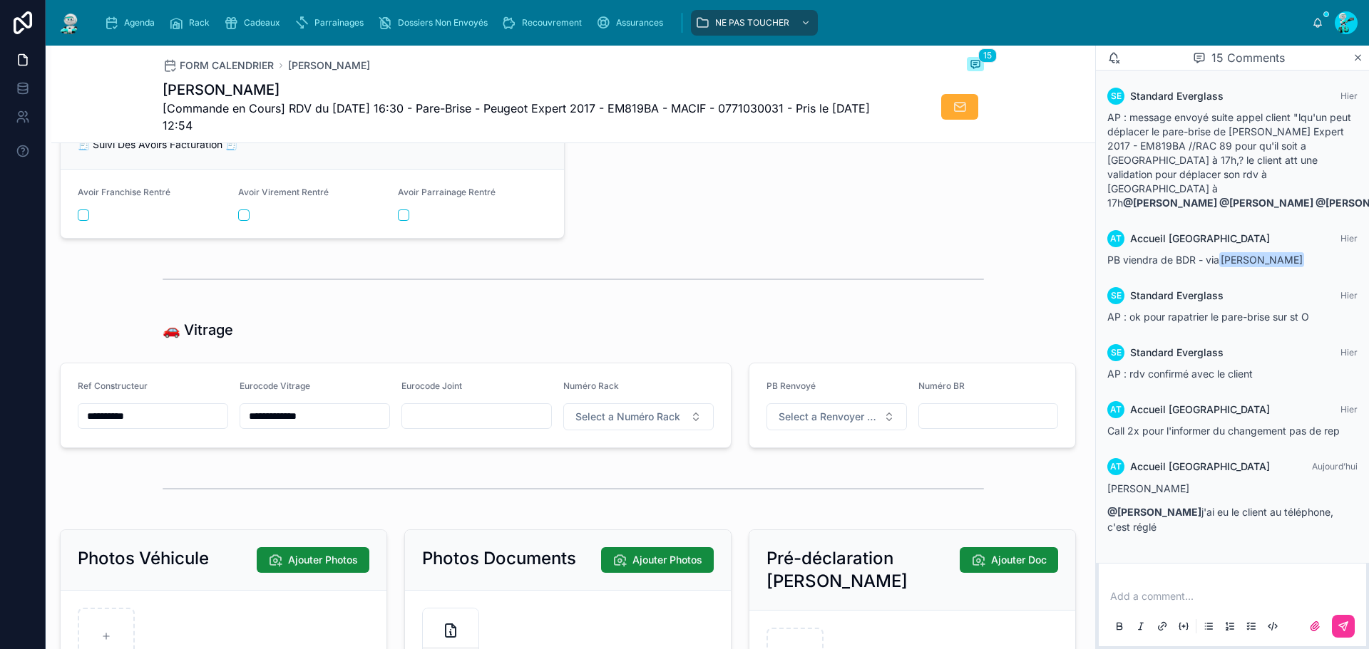
scroll to position [2067, 0]
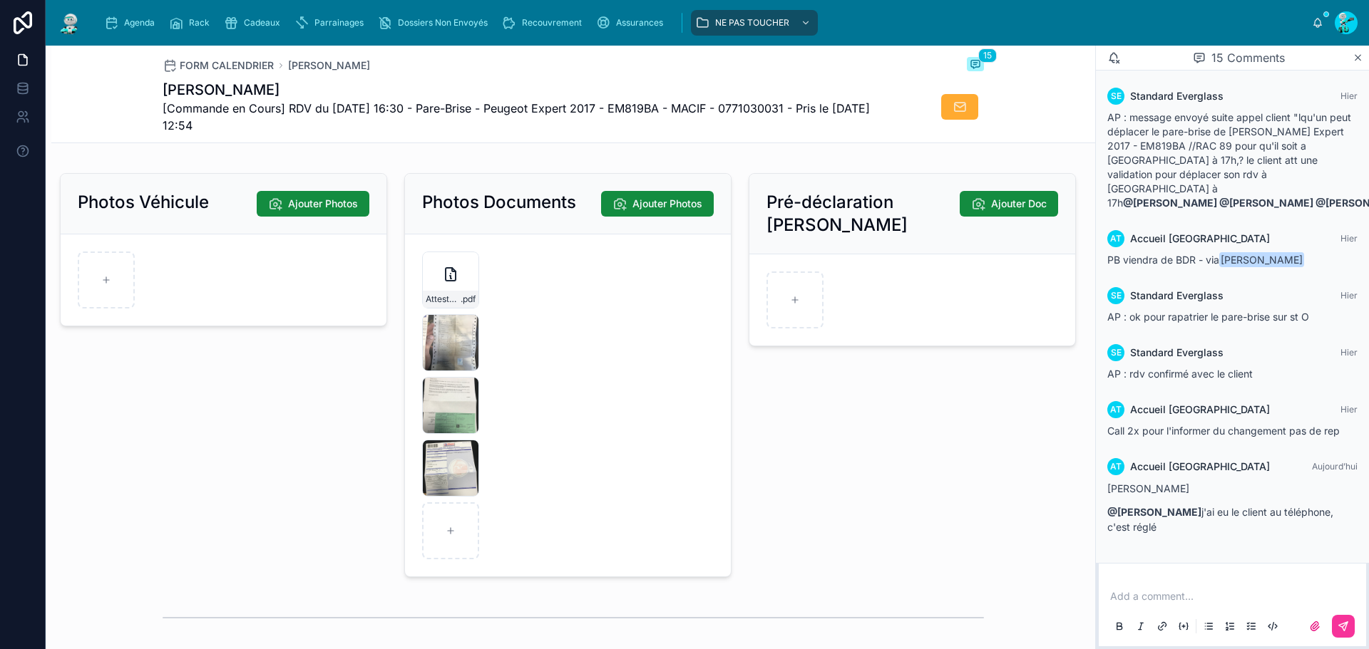
click at [458, 302] on div "Attestation_vehicule_PEUGEOT_PEUGEOT_EM-819-BA .pdf" at bounding box center [451, 299] width 56 height 17
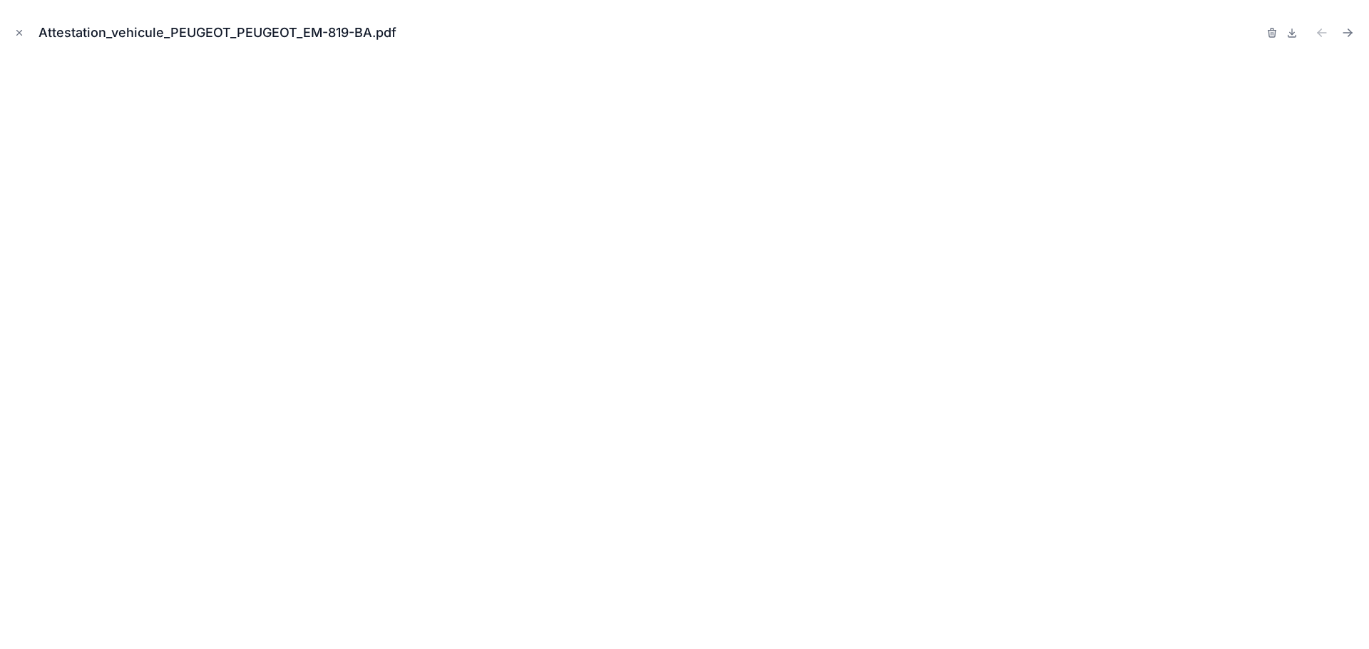
click at [14, 26] on button "Close modal" at bounding box center [19, 33] width 16 height 16
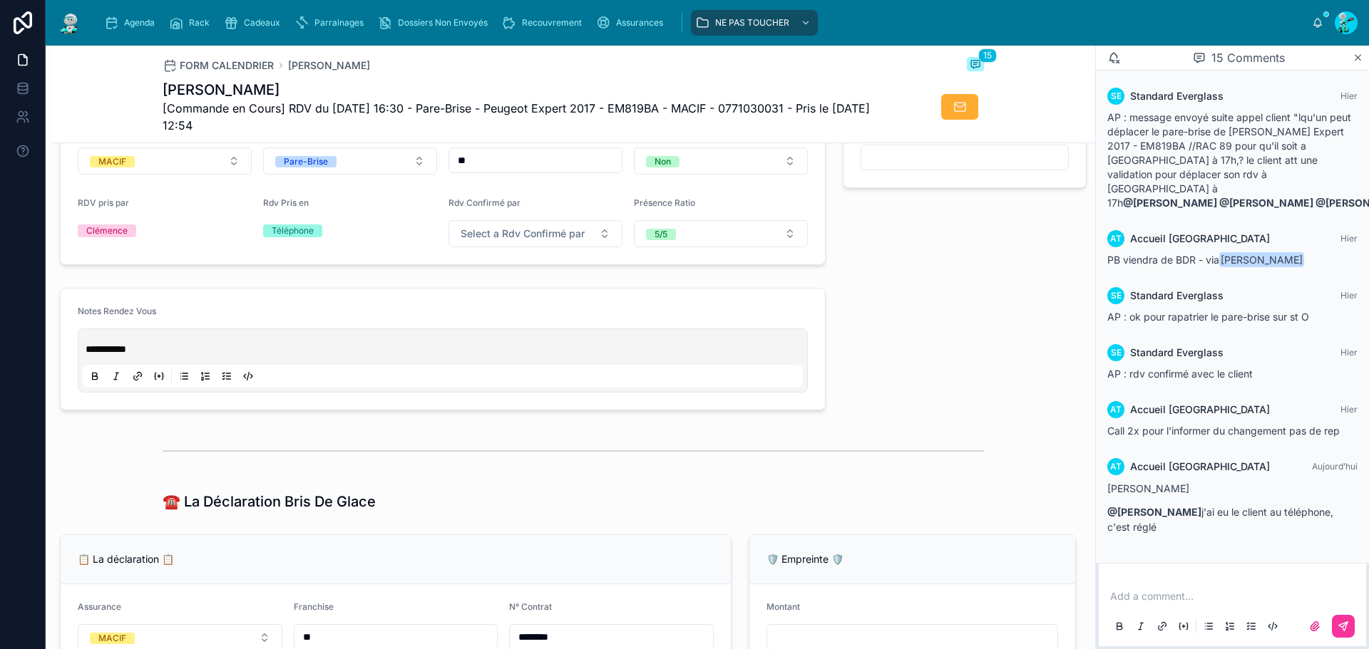
scroll to position [356, 0]
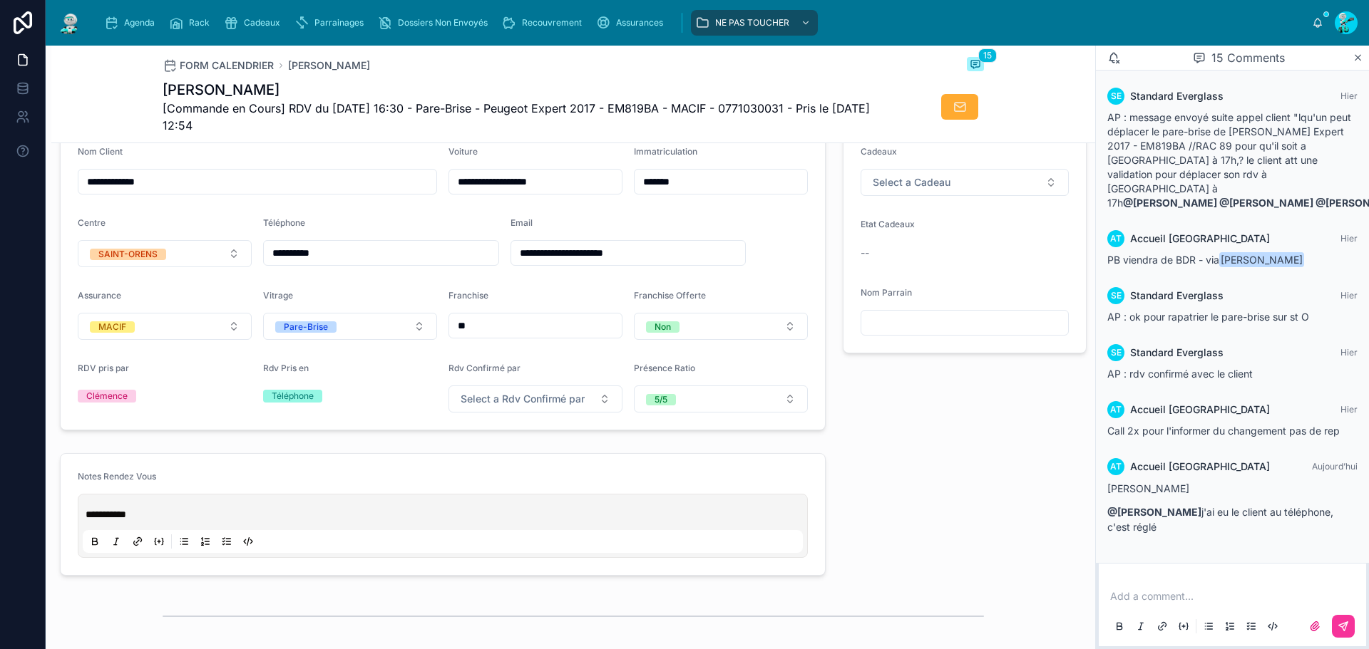
click at [673, 187] on input "*******" at bounding box center [720, 182] width 173 height 20
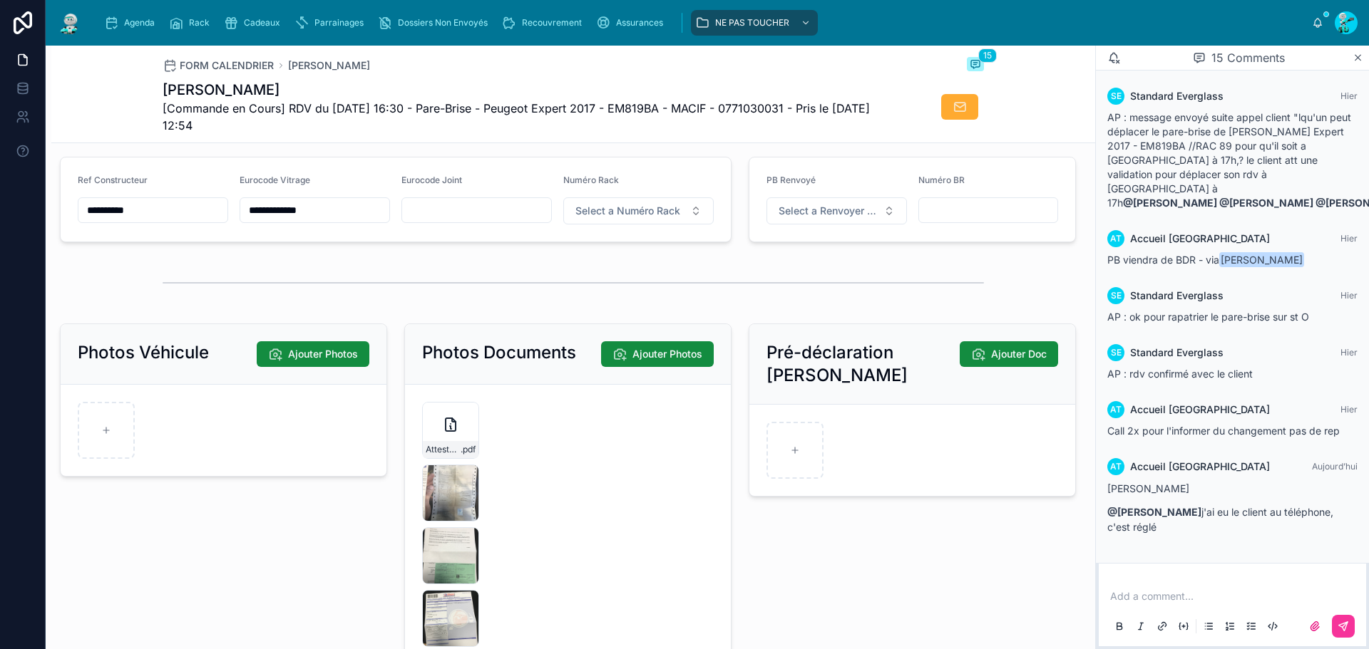
scroll to position [2139, 0]
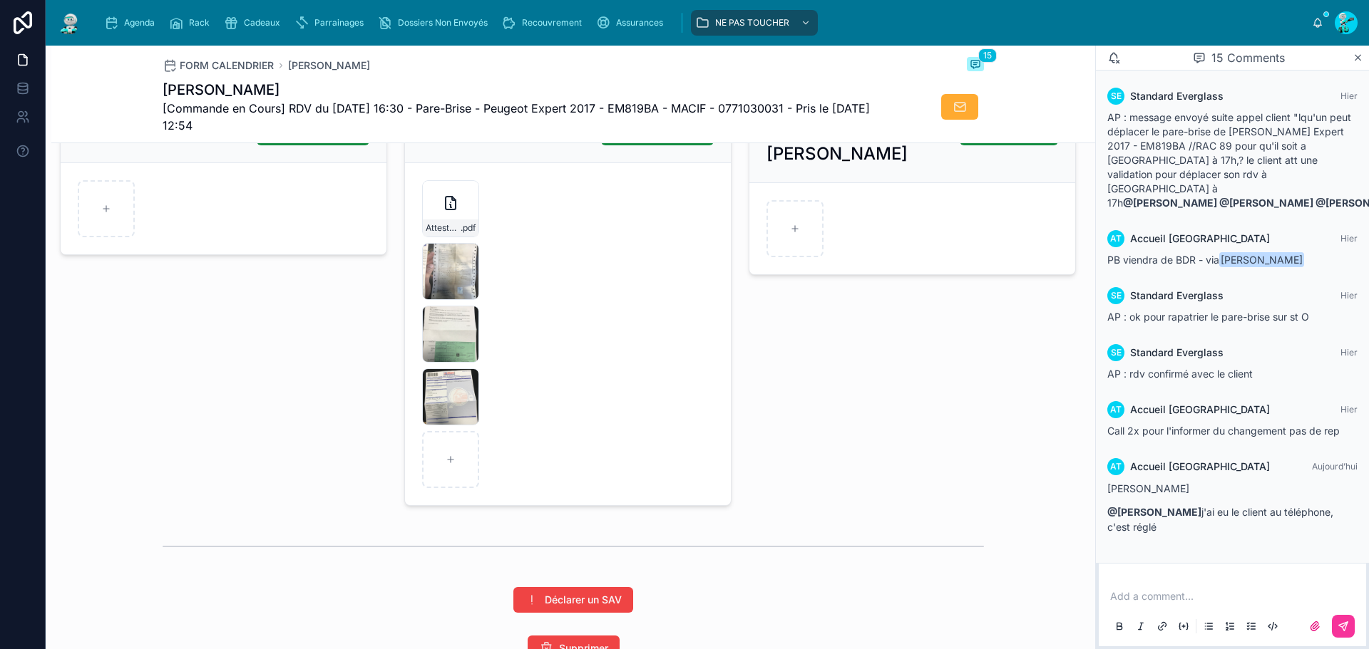
click at [117, 11] on link "Agenda" at bounding box center [132, 23] width 65 height 26
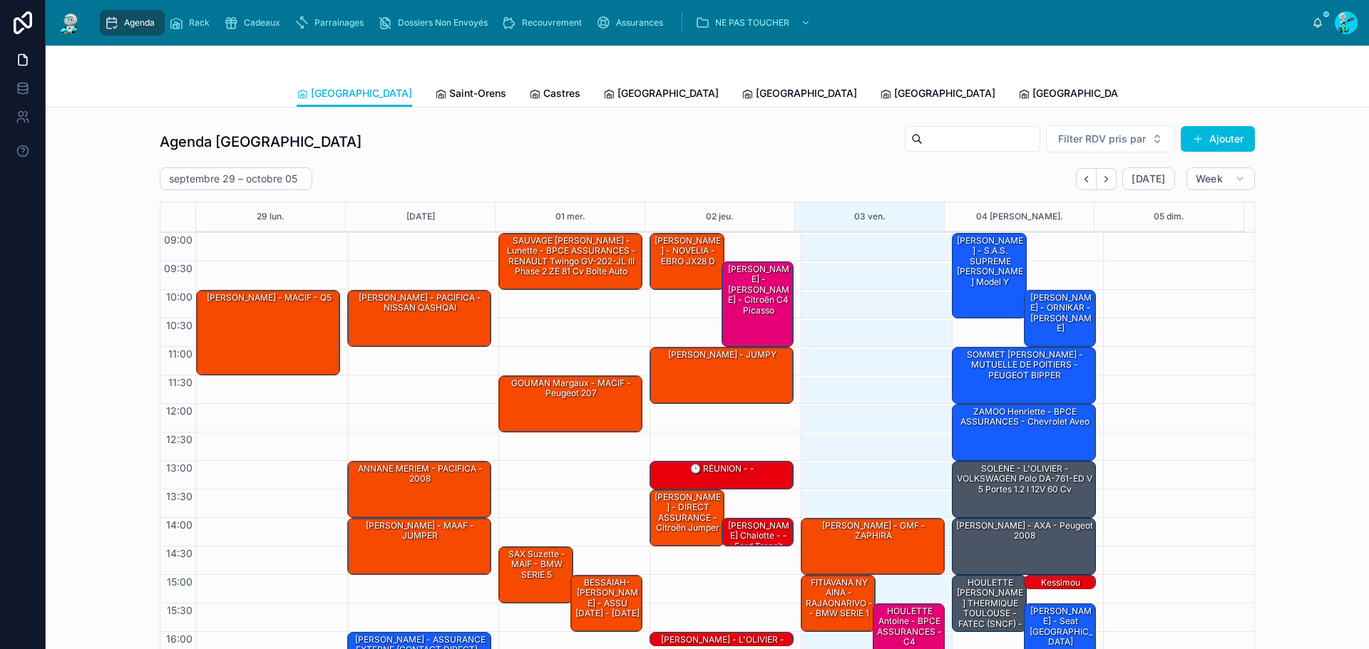
click at [449, 92] on span "Saint-Orens" at bounding box center [477, 93] width 57 height 14
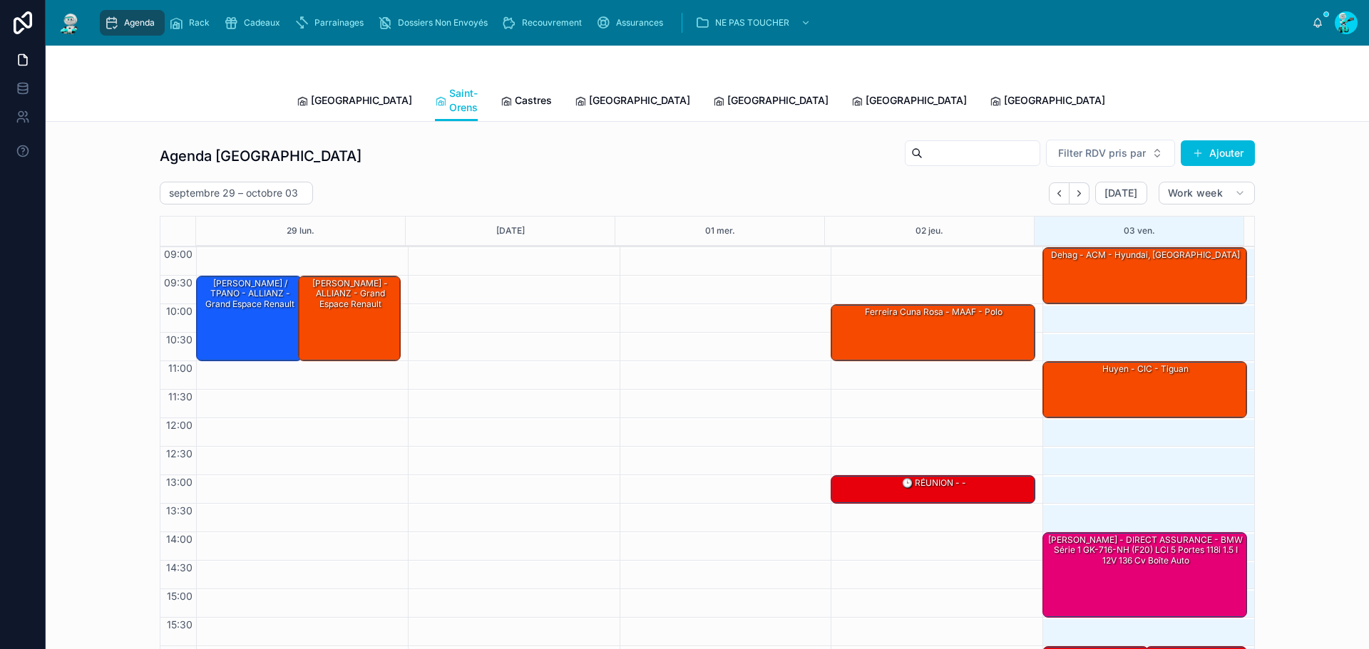
click at [515, 98] on span "Castres" at bounding box center [533, 100] width 37 height 14
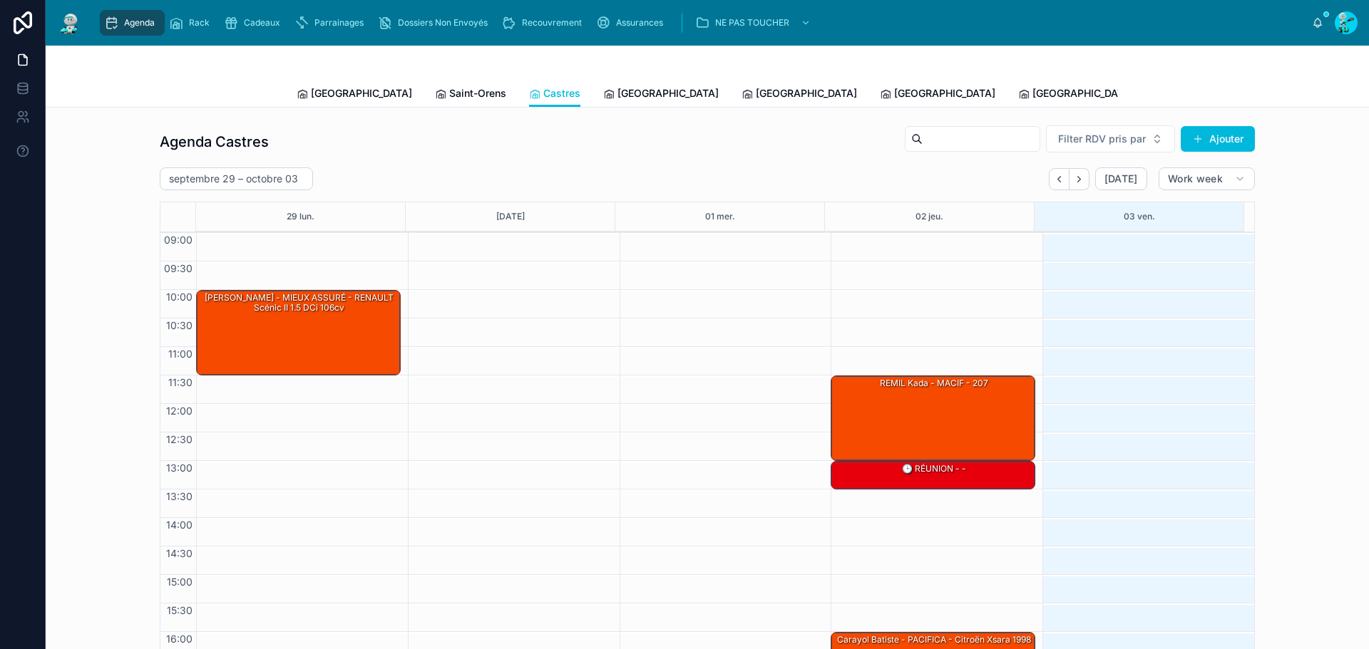
click at [617, 97] on span "[GEOGRAPHIC_DATA]" at bounding box center [667, 93] width 101 height 14
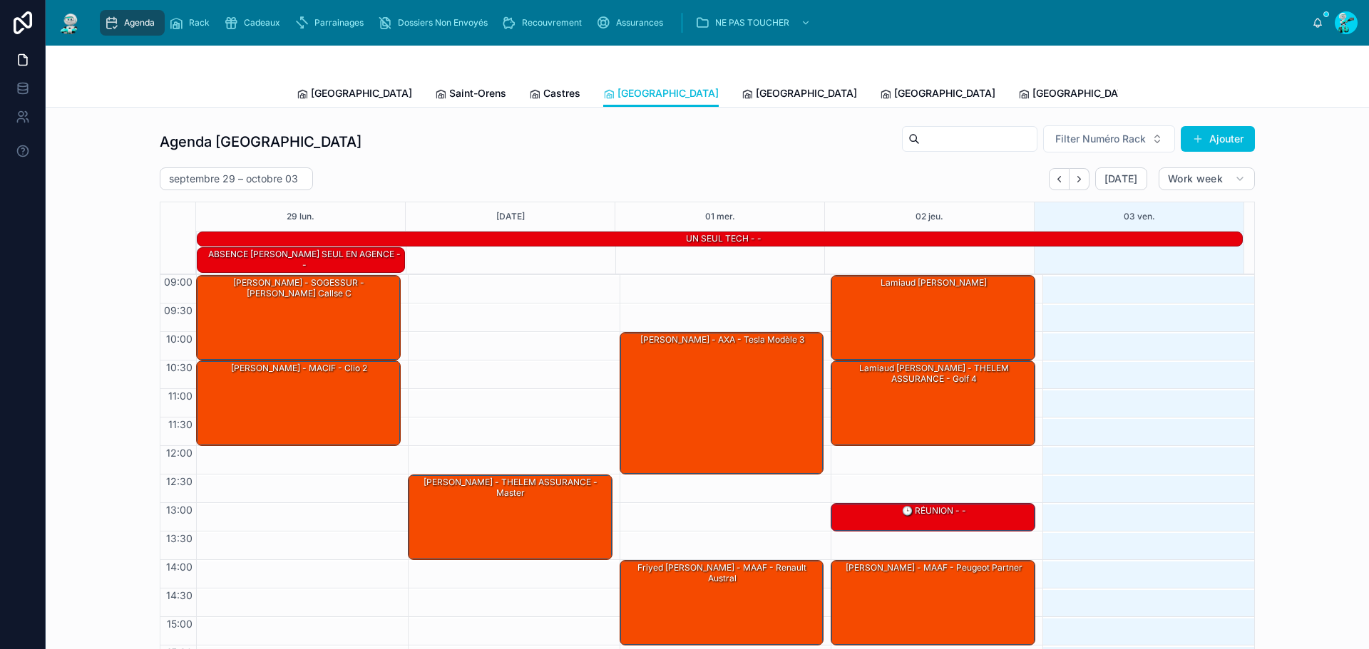
click at [756, 96] on span "[GEOGRAPHIC_DATA]" at bounding box center [806, 93] width 101 height 14
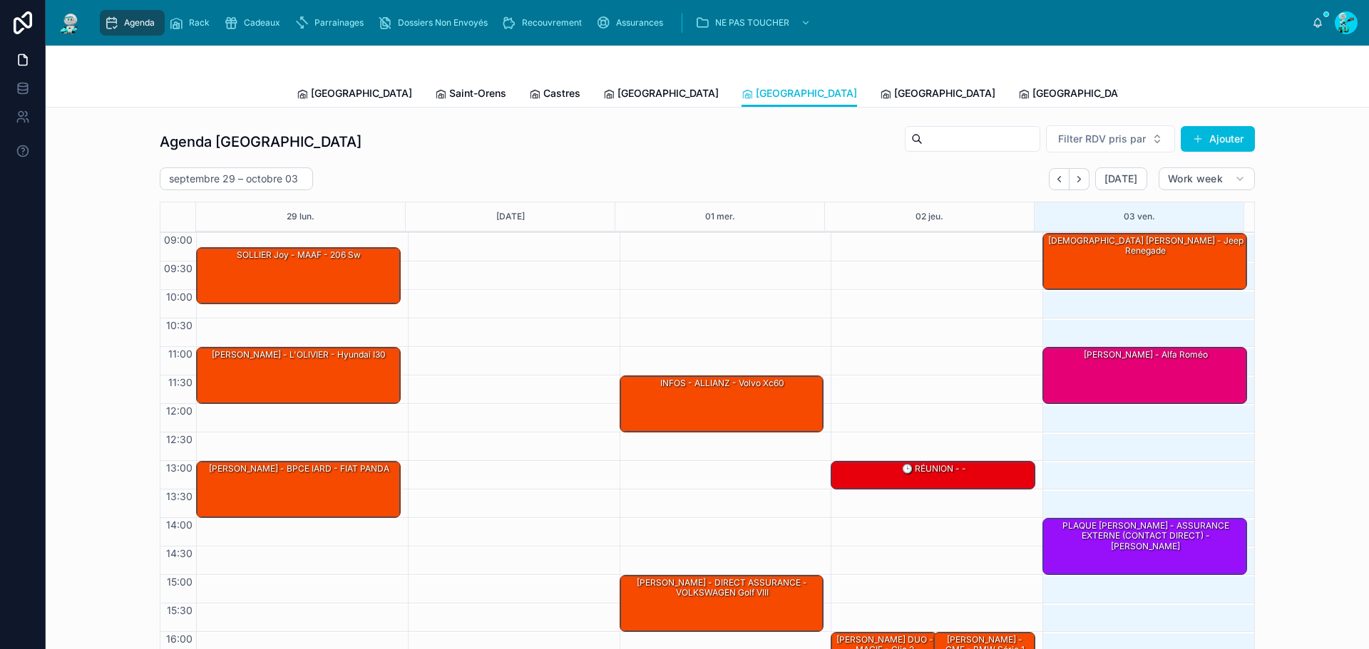
click at [880, 95] on icon at bounding box center [885, 93] width 11 height 11
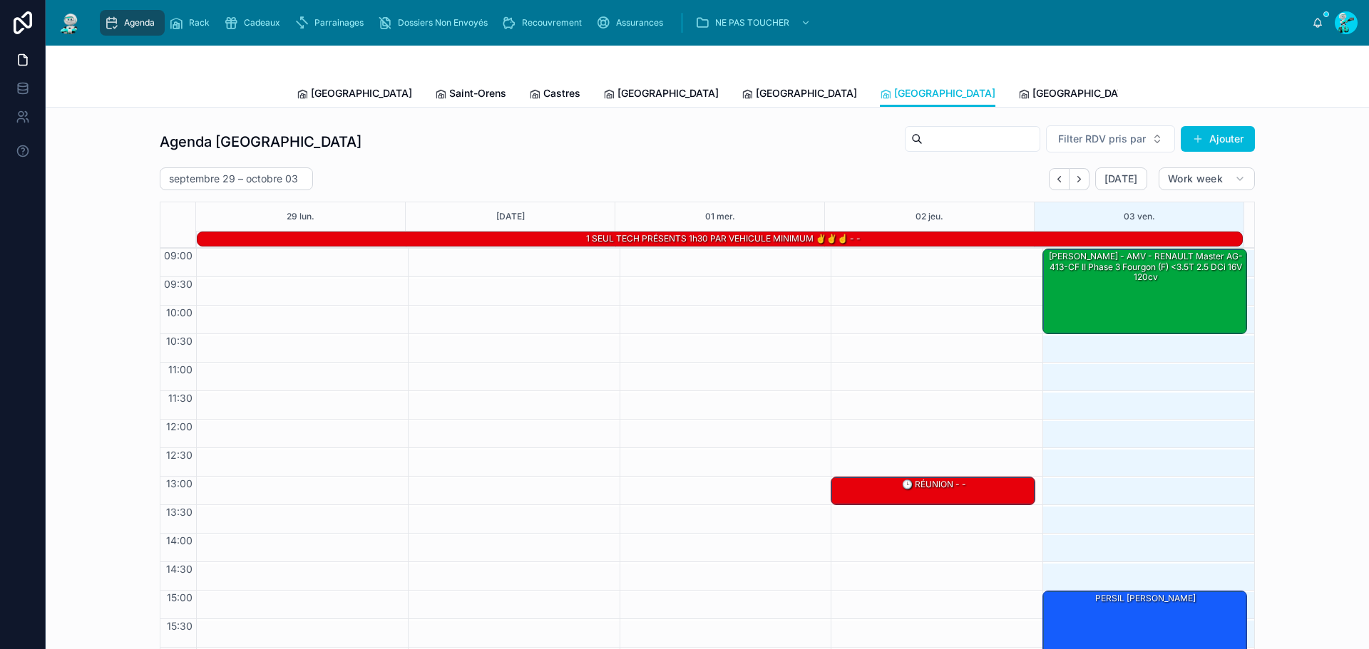
click at [1018, 101] on link "[GEOGRAPHIC_DATA]" at bounding box center [1075, 95] width 115 height 29
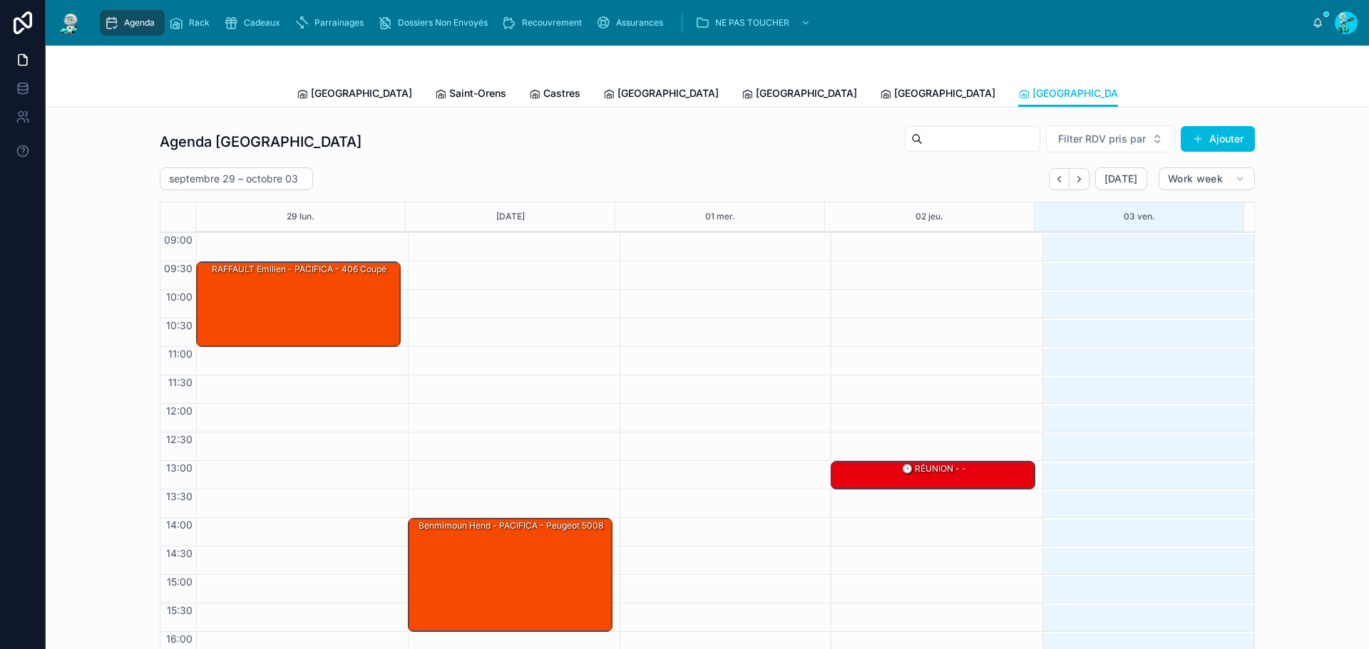
drag, startPoint x: 303, startPoint y: 89, endPoint x: 375, endPoint y: 110, distance: 75.1
click at [304, 89] on div "[GEOGRAPHIC_DATA]" at bounding box center [354, 93] width 115 height 14
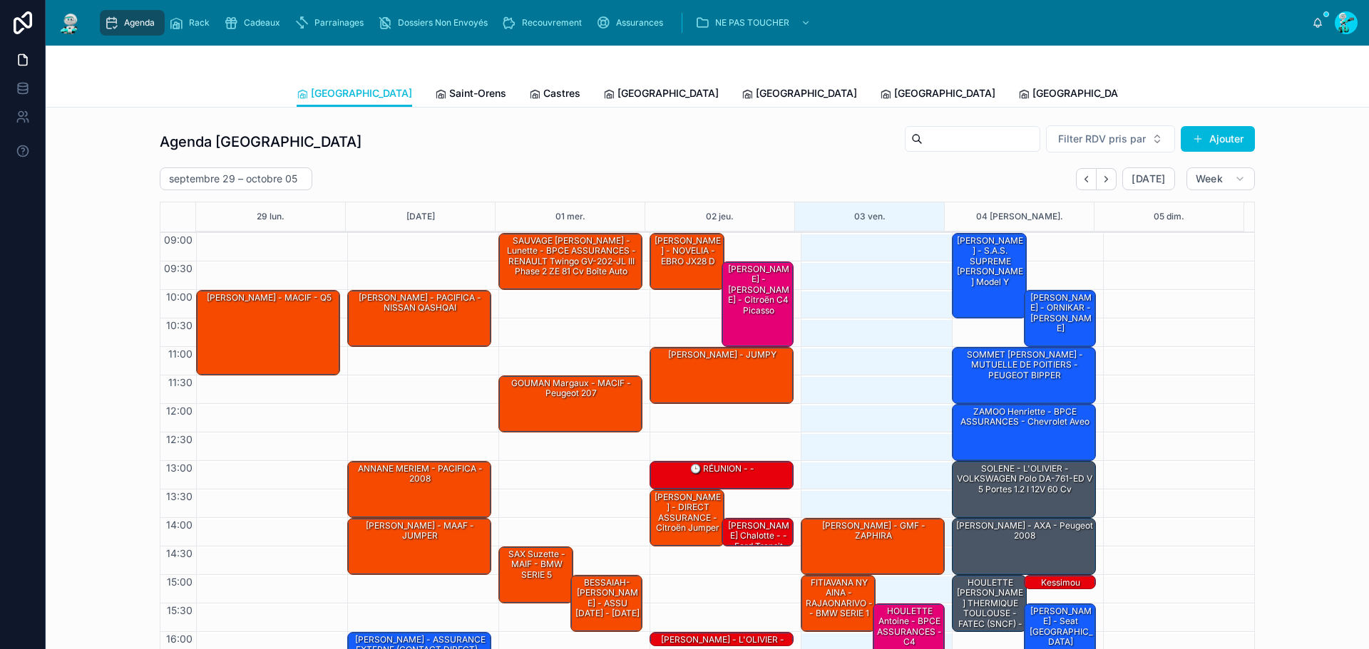
click at [1101, 183] on icon "Next" at bounding box center [1106, 179] width 11 height 11
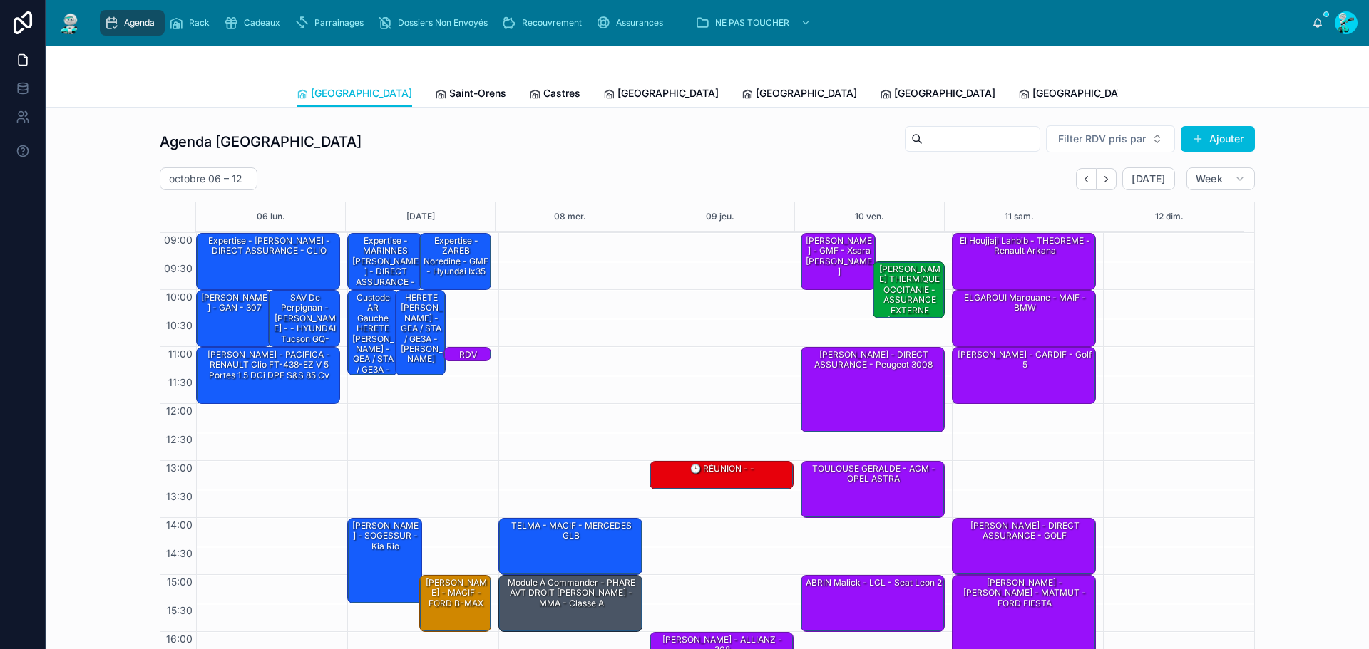
click at [294, 317] on div "SAV de Perpignan - [PERSON_NAME] - - HYUNDAI Tucson GQ-606-MF IV 1.6 TGDi 16V 2…" at bounding box center [305, 340] width 68 height 96
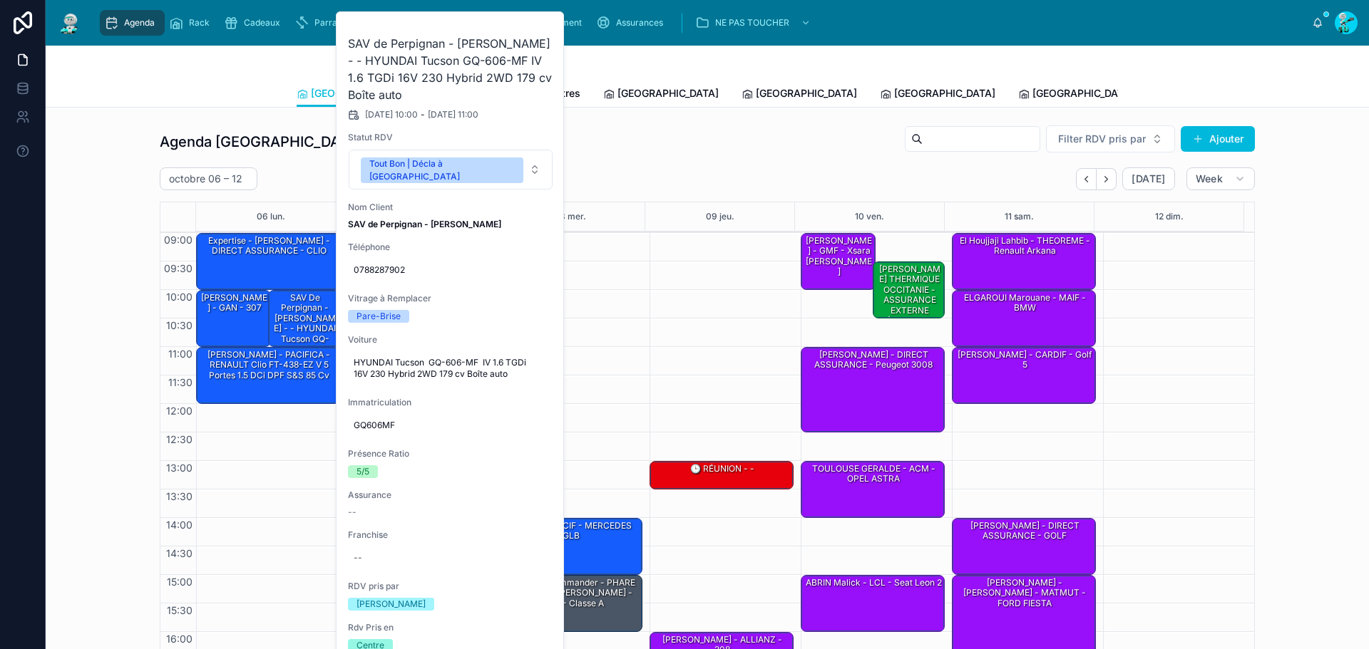
click at [259, 126] on div "Agenda Toulouse Filter RDV pris par Ajouter" at bounding box center [707, 142] width 1095 height 34
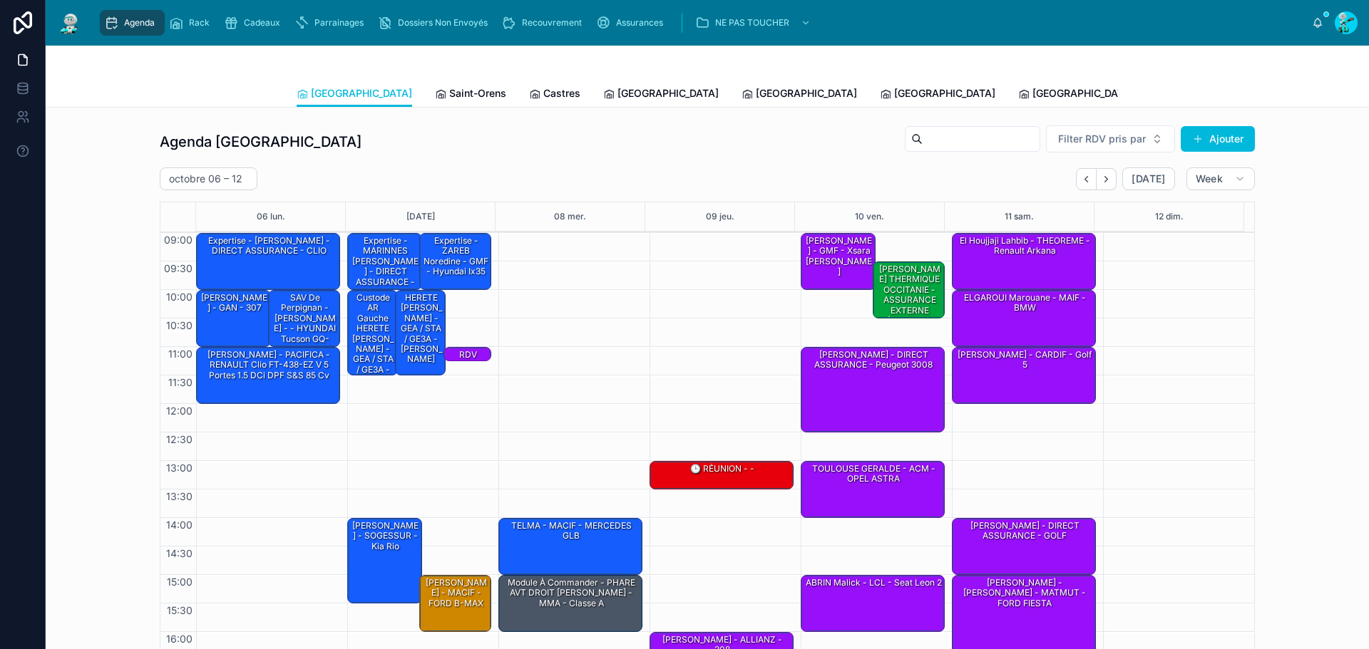
click at [1275, 101] on link "Tous Centres" at bounding box center [1313, 95] width 77 height 29
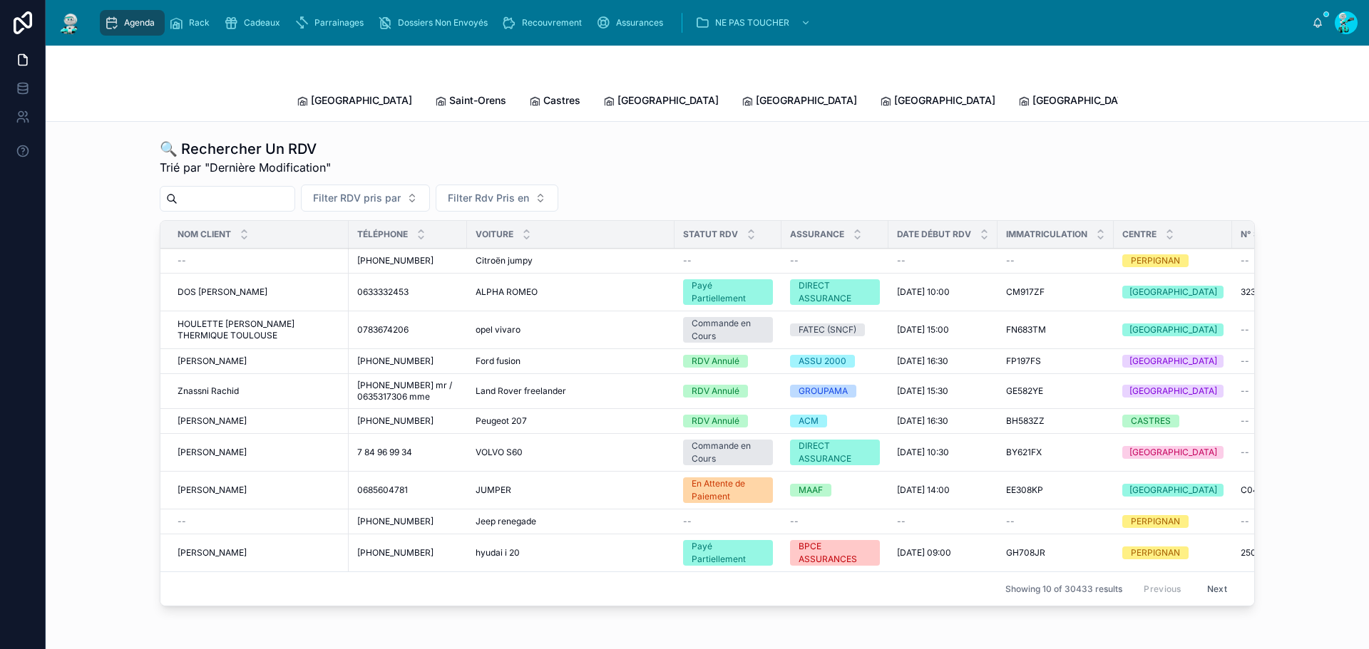
click at [255, 190] on input "text" at bounding box center [236, 199] width 117 height 20
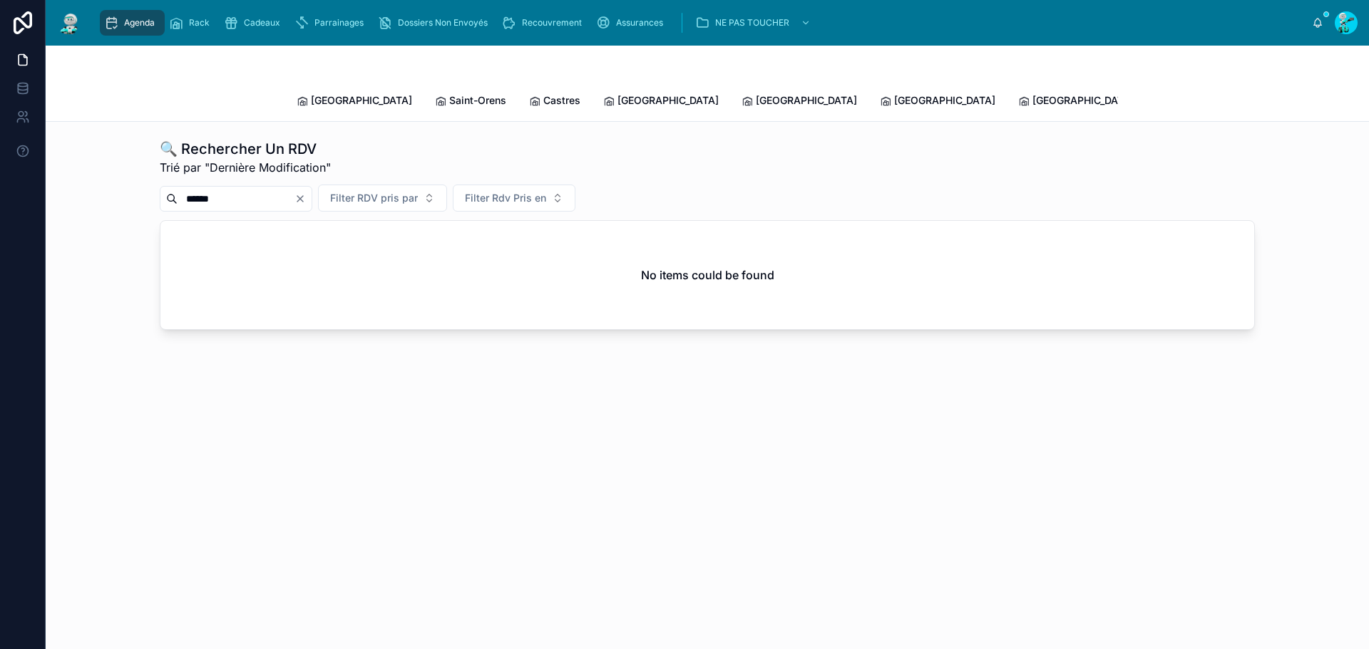
click at [213, 189] on input "******" at bounding box center [236, 199] width 117 height 20
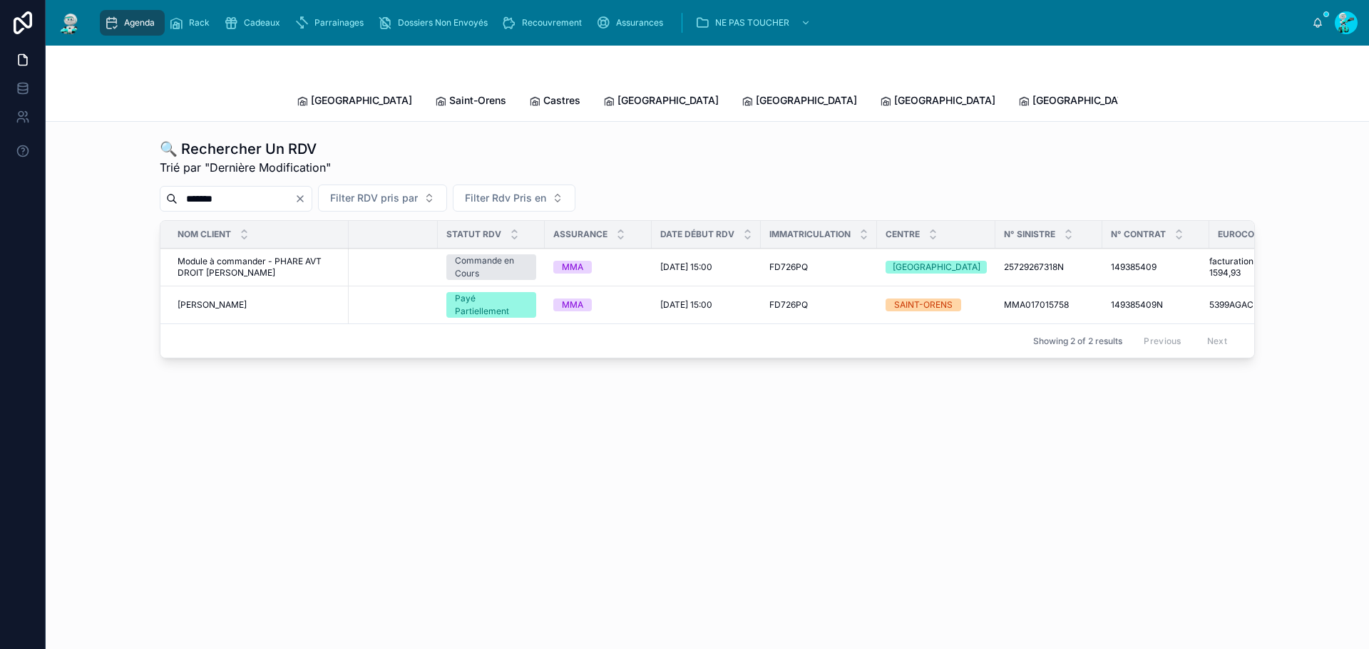
scroll to position [0, 218]
type input "*******"
click at [129, 19] on span "Agenda" at bounding box center [139, 22] width 31 height 11
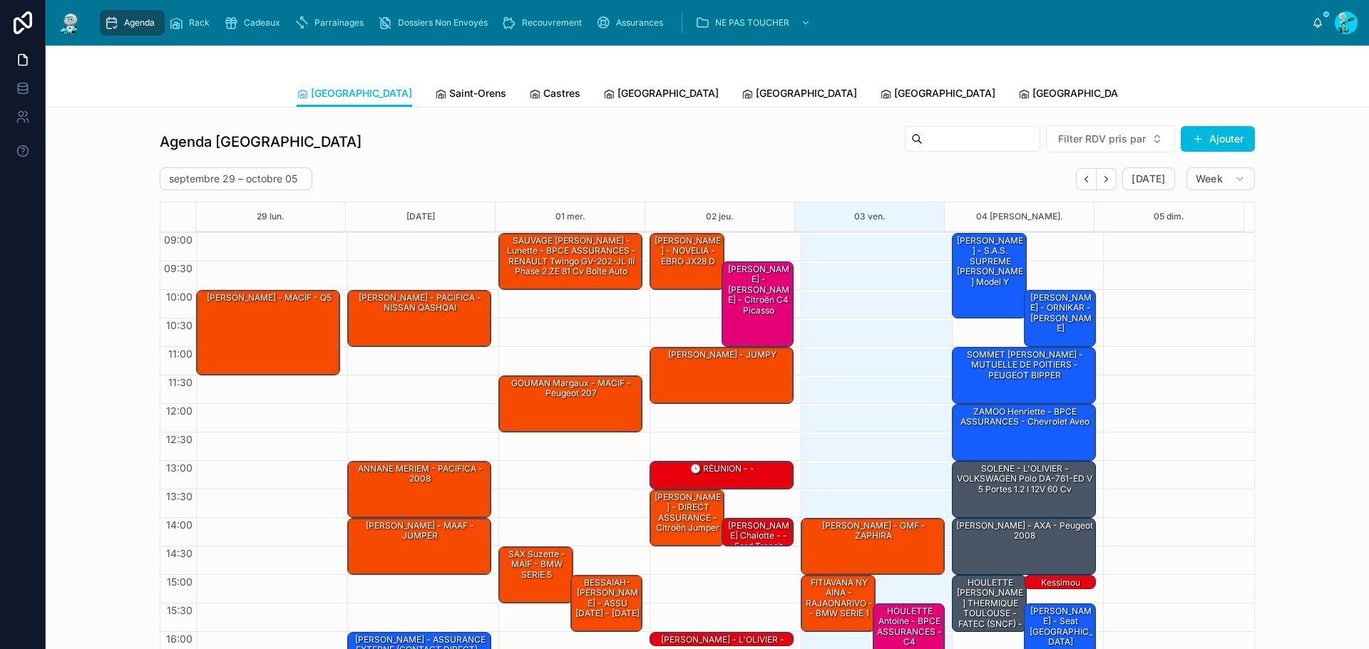
click at [449, 91] on span "Saint-Orens" at bounding box center [477, 93] width 57 height 14
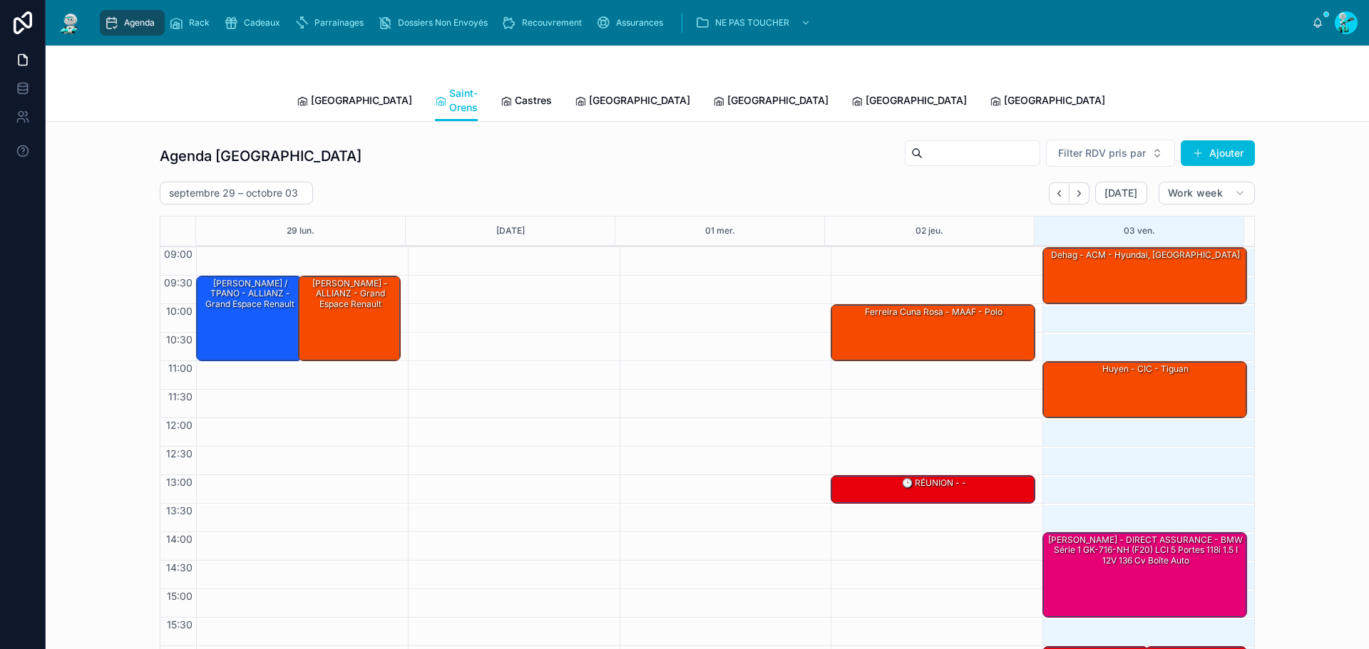
drag, startPoint x: 331, startPoint y: 103, endPoint x: 299, endPoint y: 93, distance: 34.3
click at [331, 103] on link "[GEOGRAPHIC_DATA]" at bounding box center [354, 102] width 115 height 29
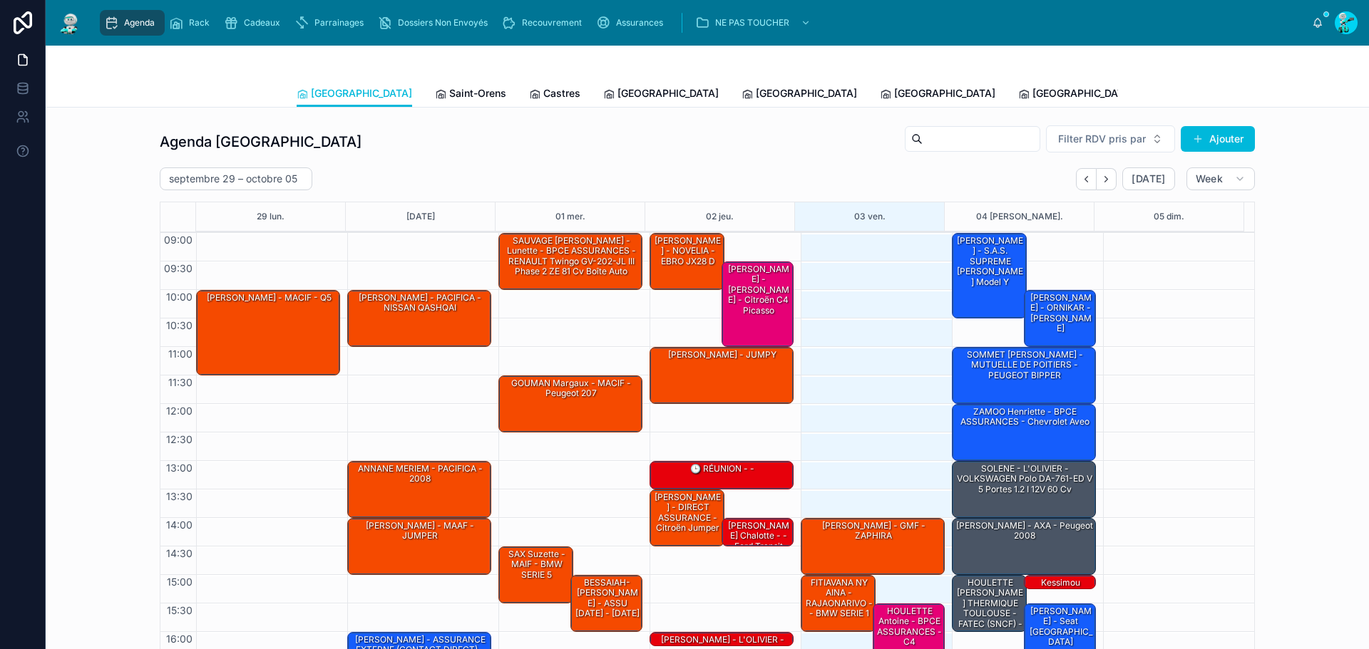
click at [449, 98] on span "Saint-Orens" at bounding box center [477, 93] width 57 height 14
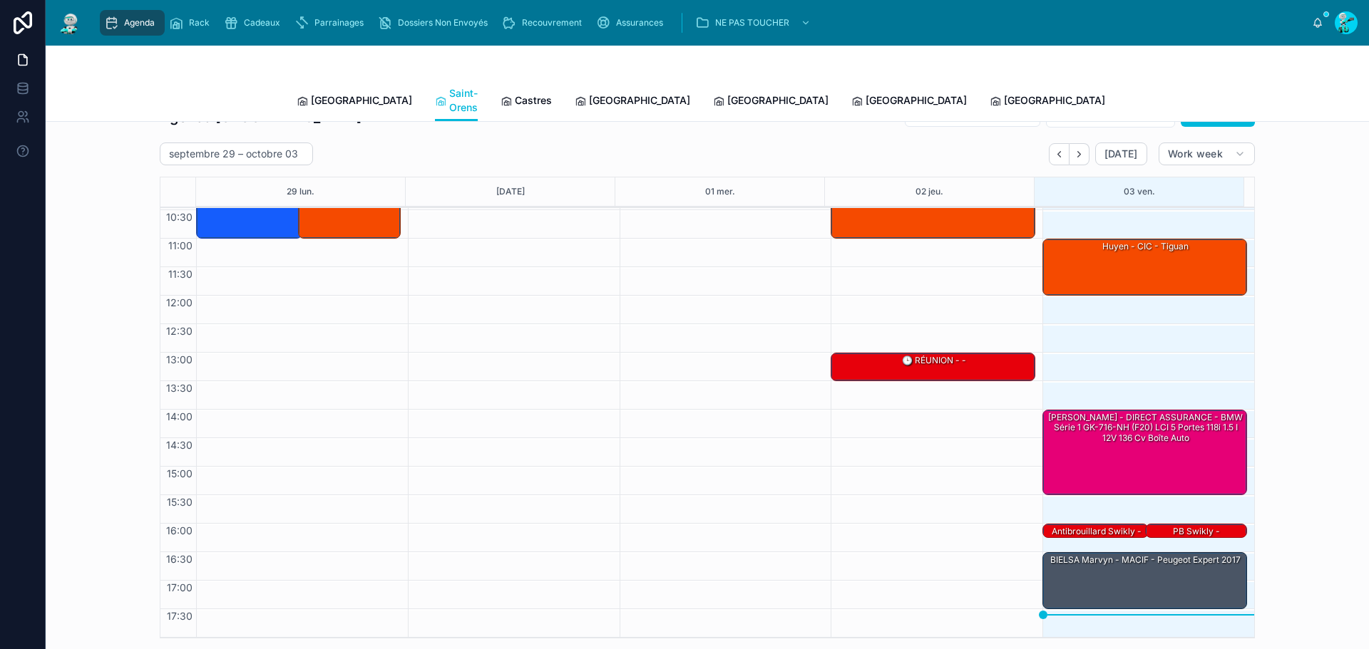
scroll to position [71, 0]
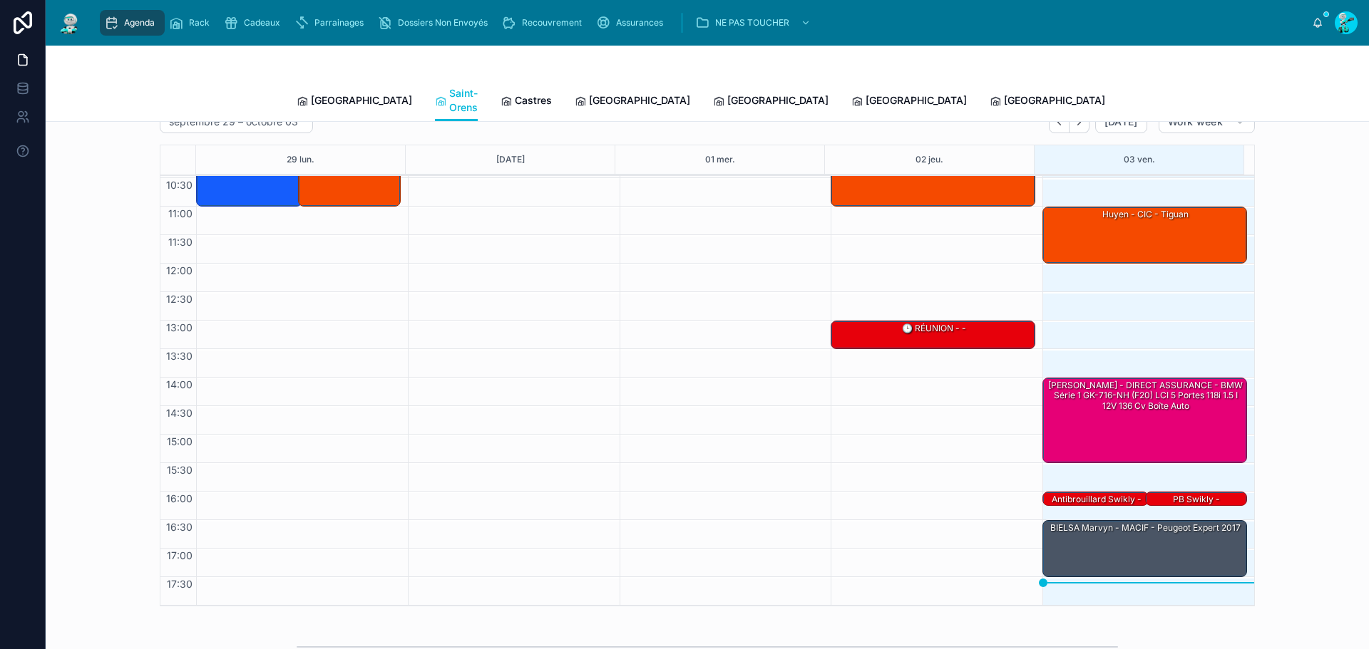
click at [1094, 525] on div "BIELSA Marvyn - MACIF - Peugeot Expert 2017" at bounding box center [1145, 548] width 200 height 54
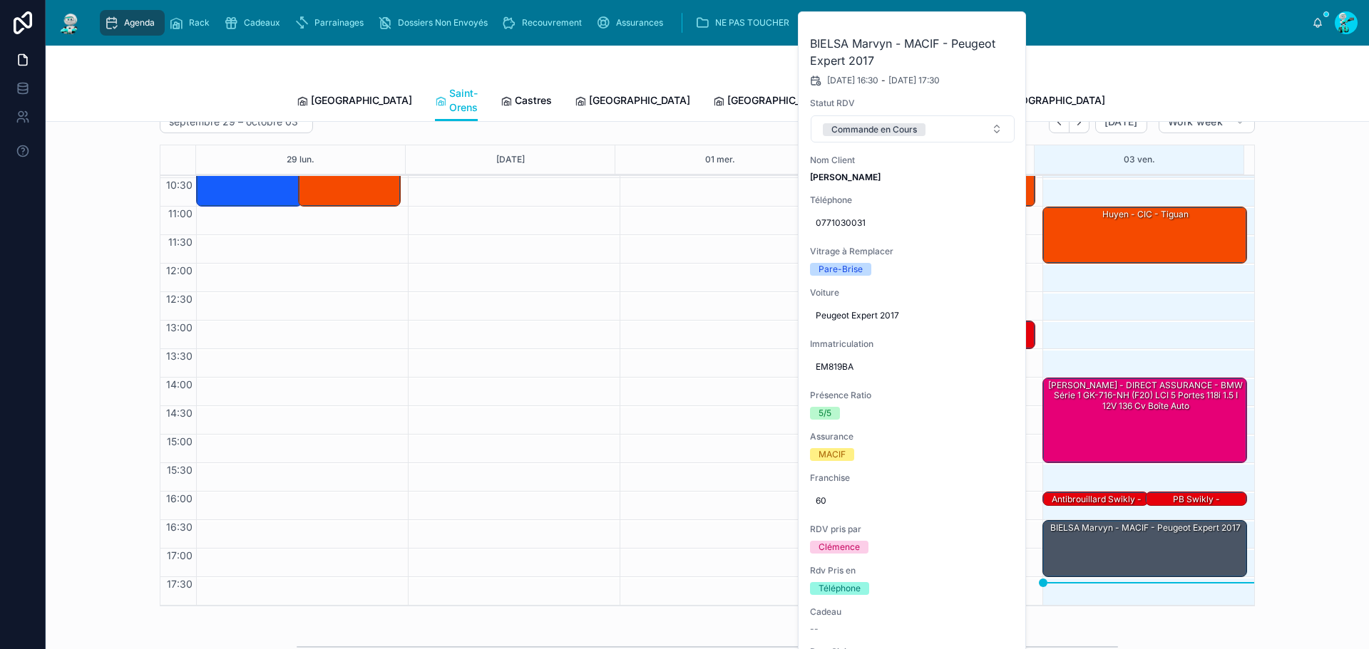
click at [0, 0] on div at bounding box center [0, 0] width 0 height 0
click at [0, 0] on button at bounding box center [0, 0] width 0 height 0
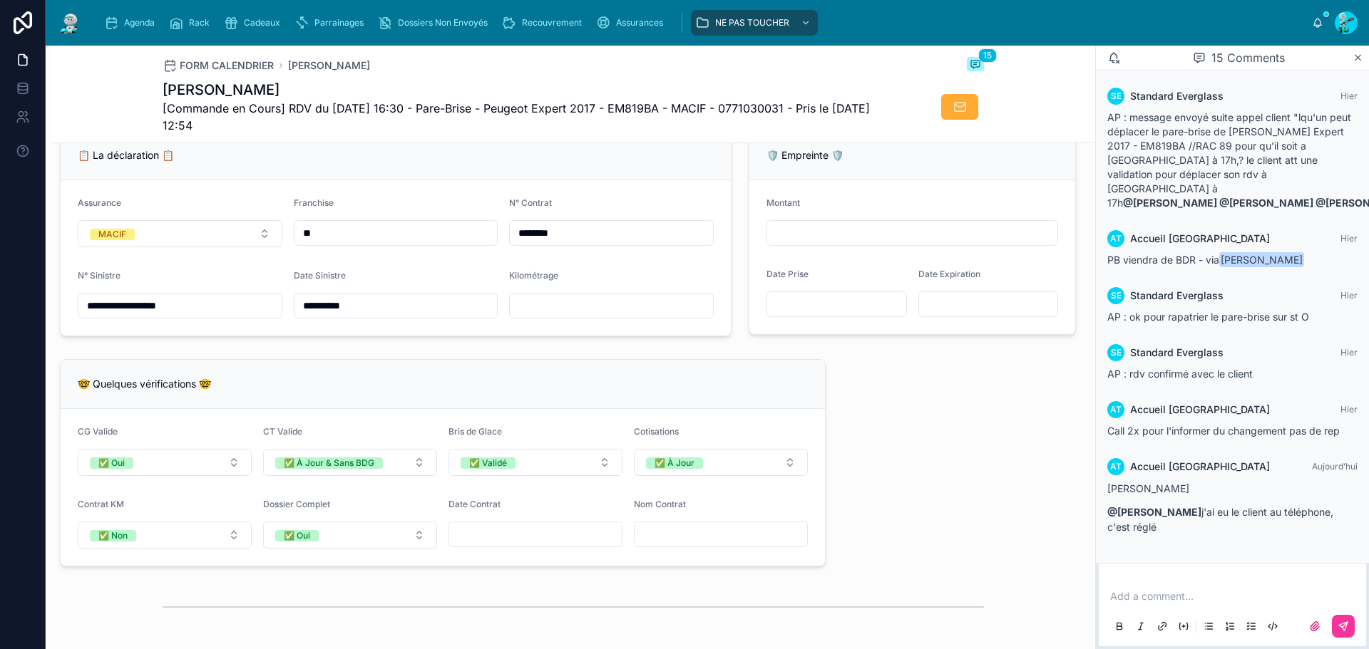
scroll to position [927, 0]
click at [570, 315] on input "text" at bounding box center [611, 305] width 203 height 20
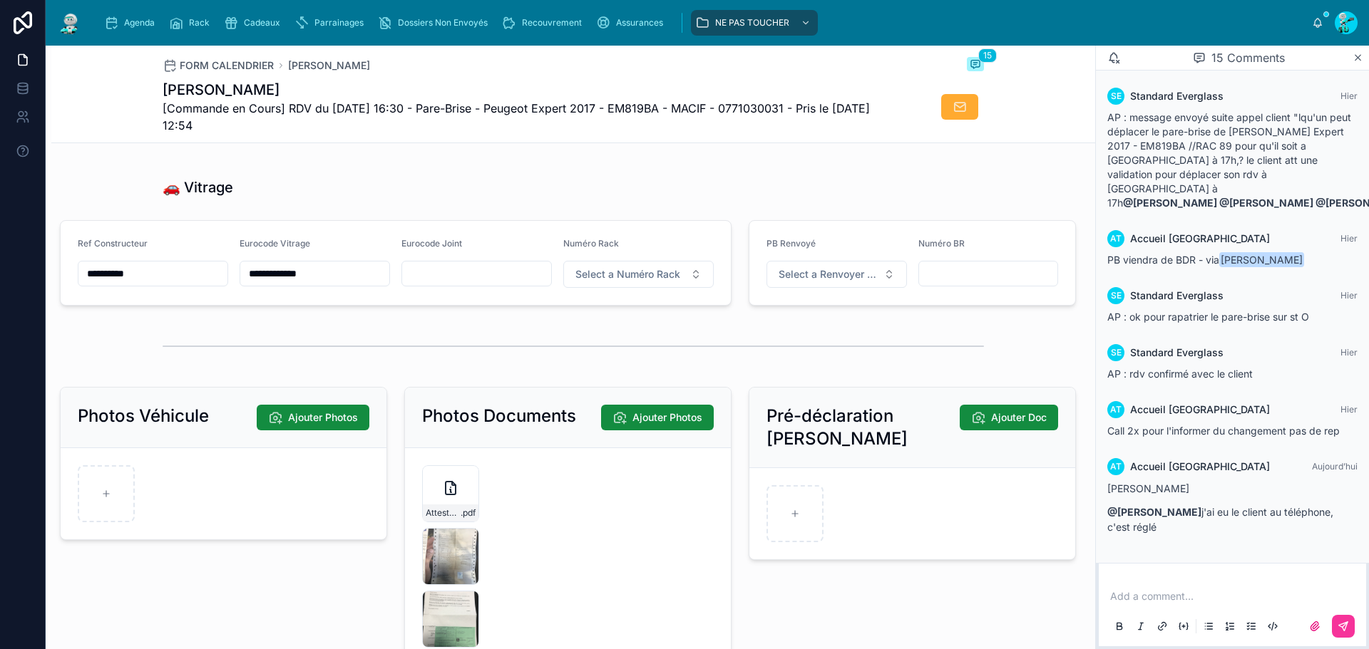
click at [291, 470] on form at bounding box center [224, 493] width 326 height 91
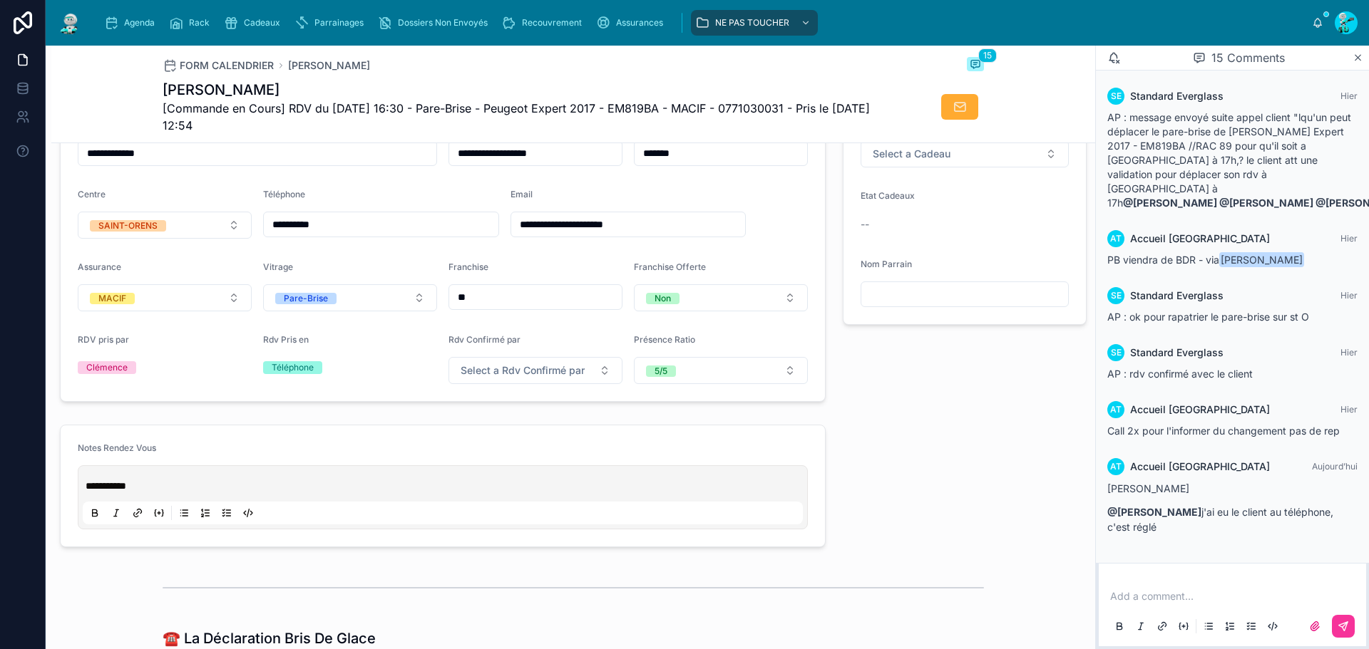
scroll to position [356, 0]
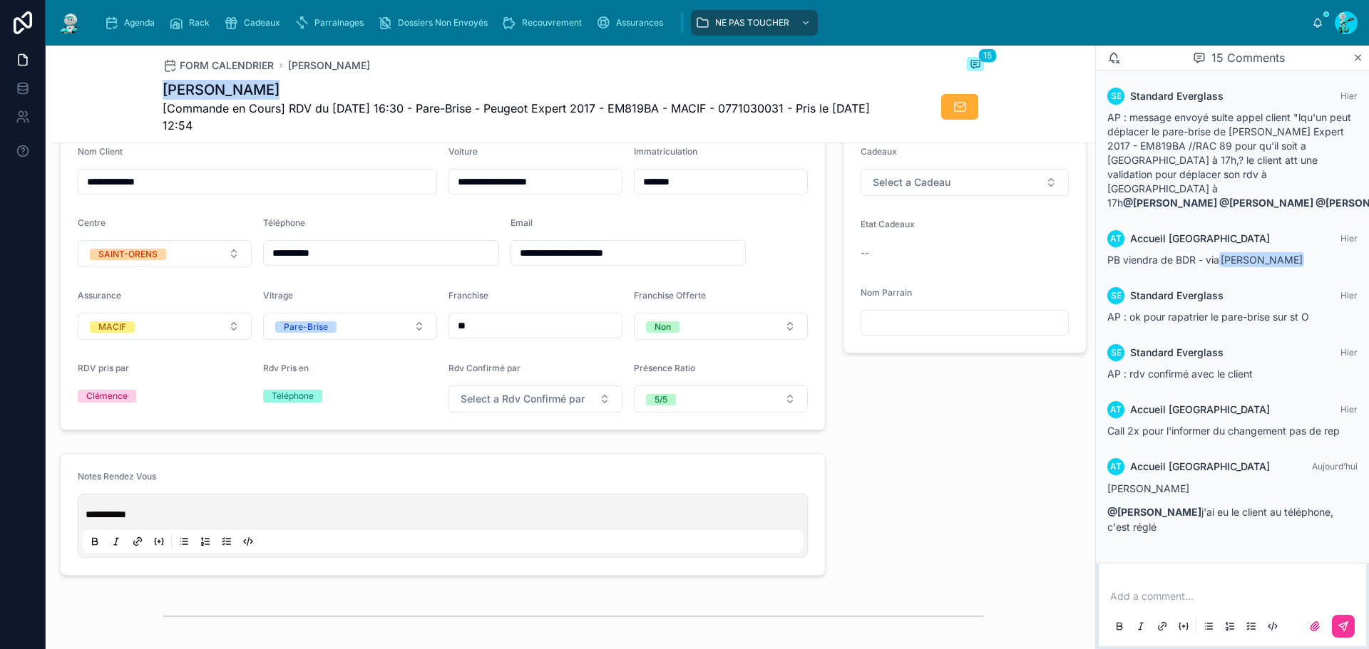
drag, startPoint x: 161, startPoint y: 91, endPoint x: 262, endPoint y: 83, distance: 100.8
click at [262, 83] on h1 "[PERSON_NAME]" at bounding box center [520, 90] width 714 height 20
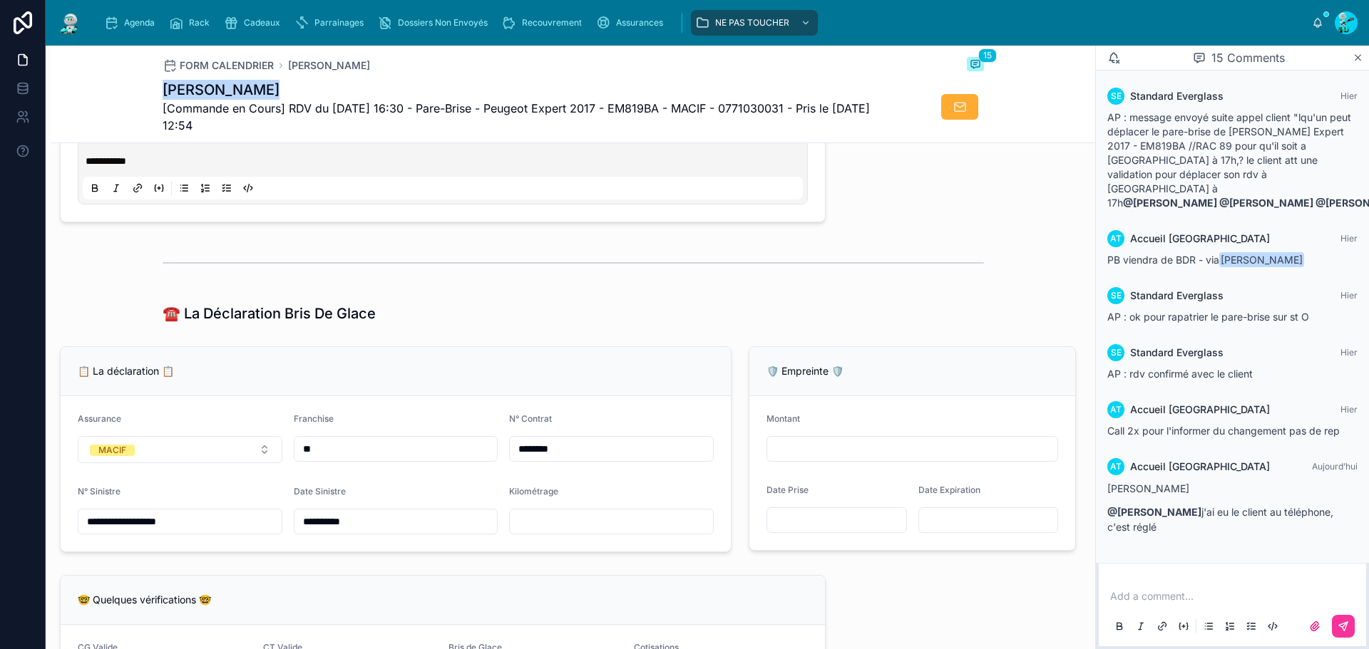
scroll to position [713, 0]
copy h1 "[PERSON_NAME]"
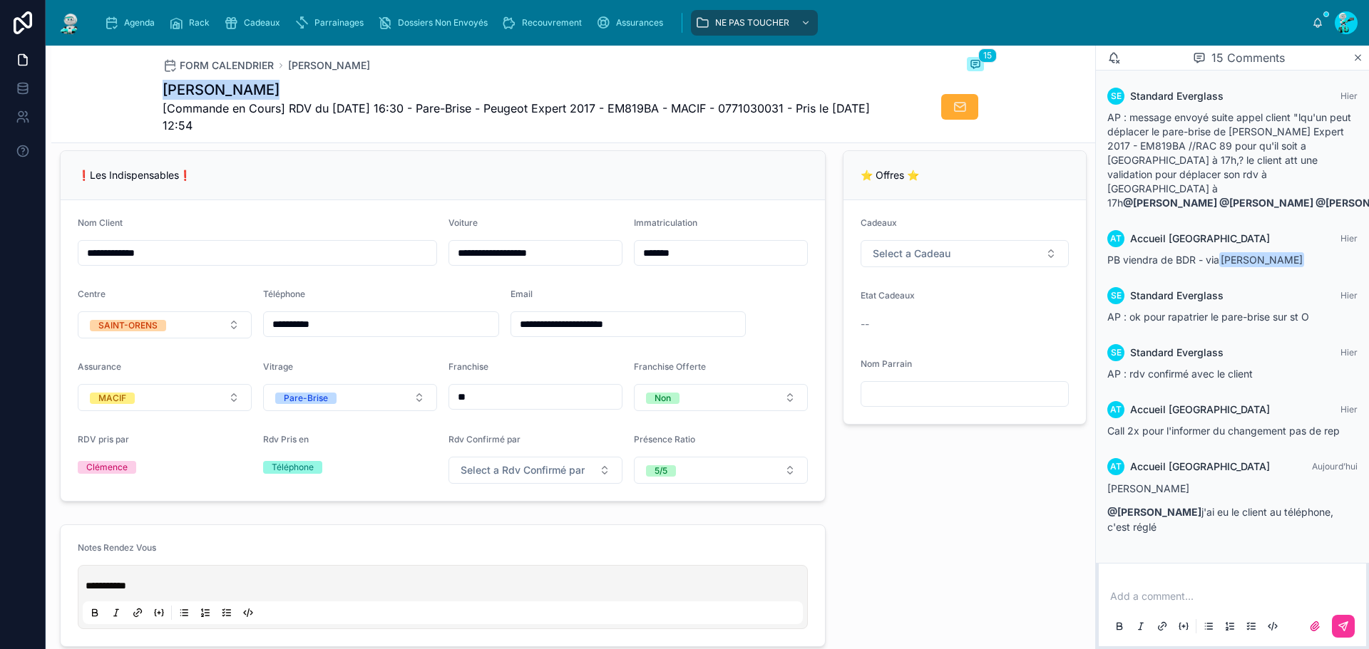
scroll to position [0, 0]
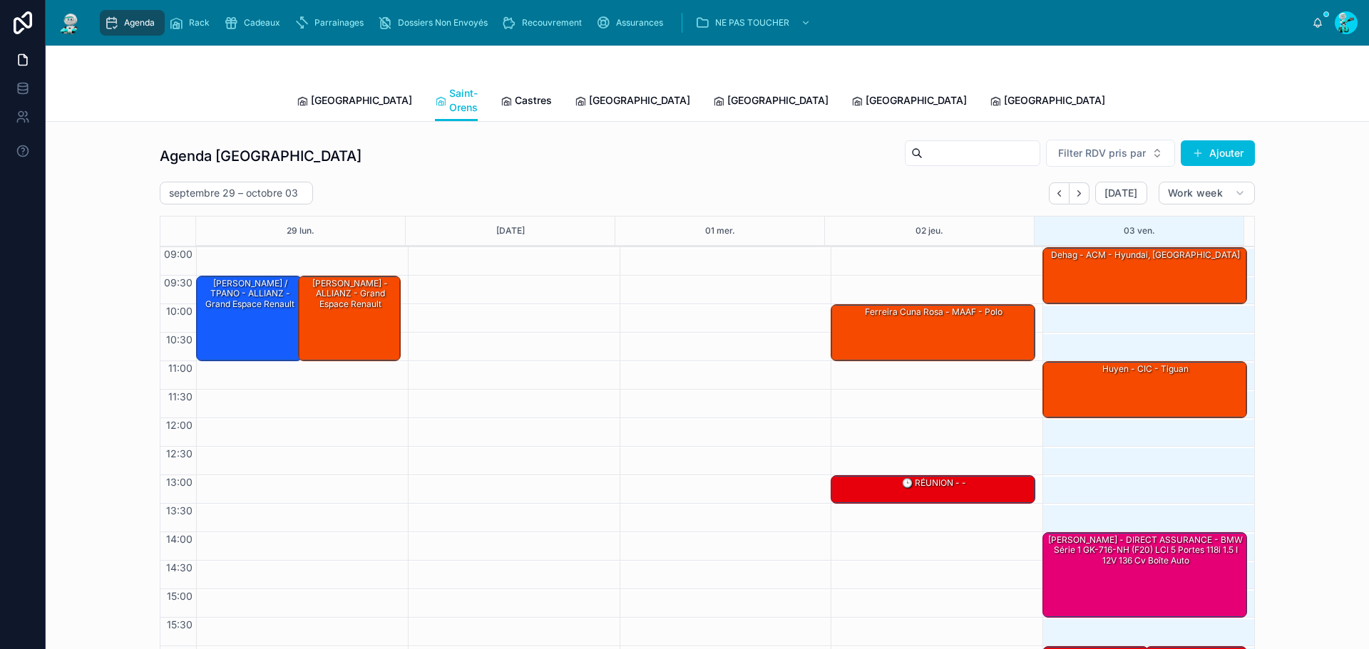
click at [517, 97] on span "Castres" at bounding box center [533, 100] width 37 height 14
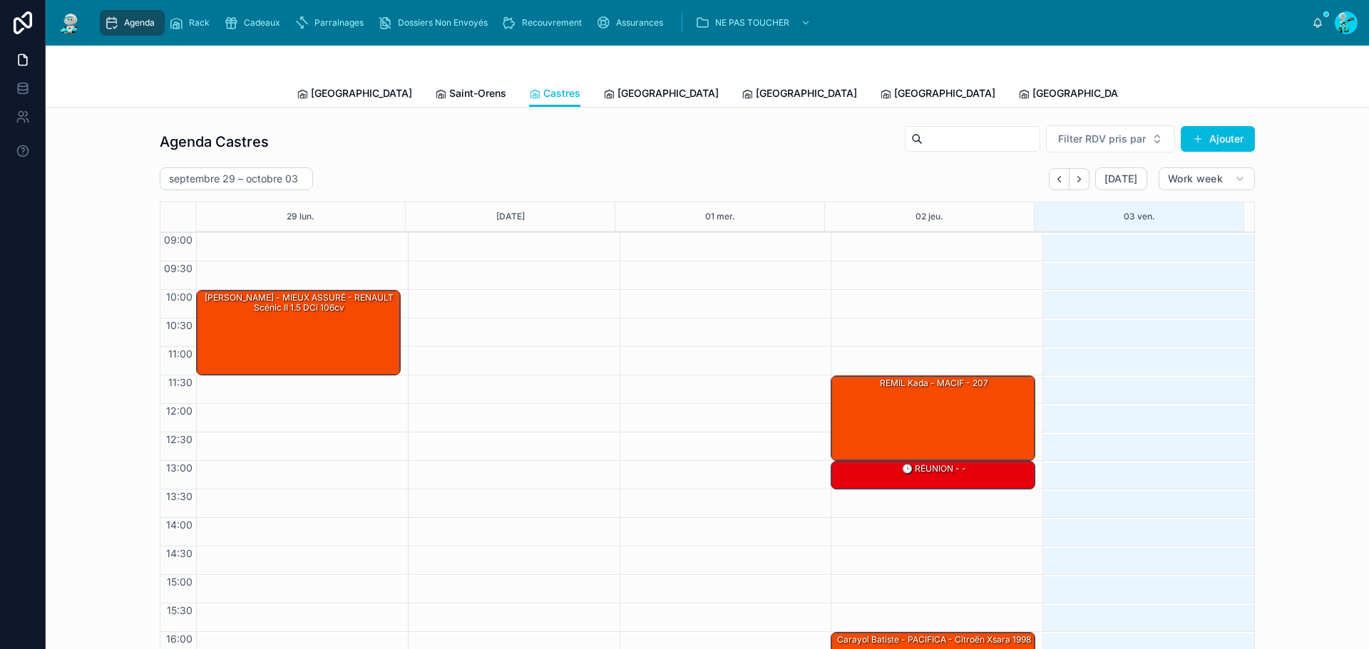
click at [617, 100] on span "[GEOGRAPHIC_DATA]" at bounding box center [667, 93] width 101 height 14
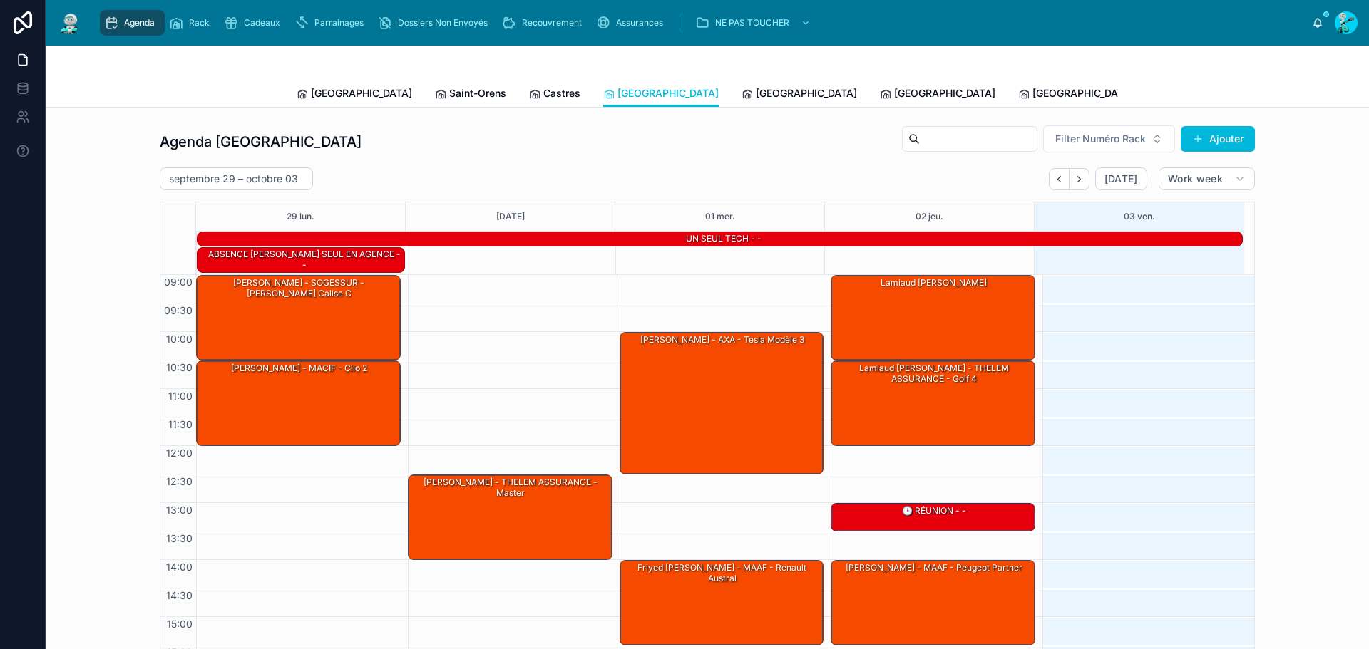
click at [756, 96] on span "[GEOGRAPHIC_DATA]" at bounding box center [806, 93] width 101 height 14
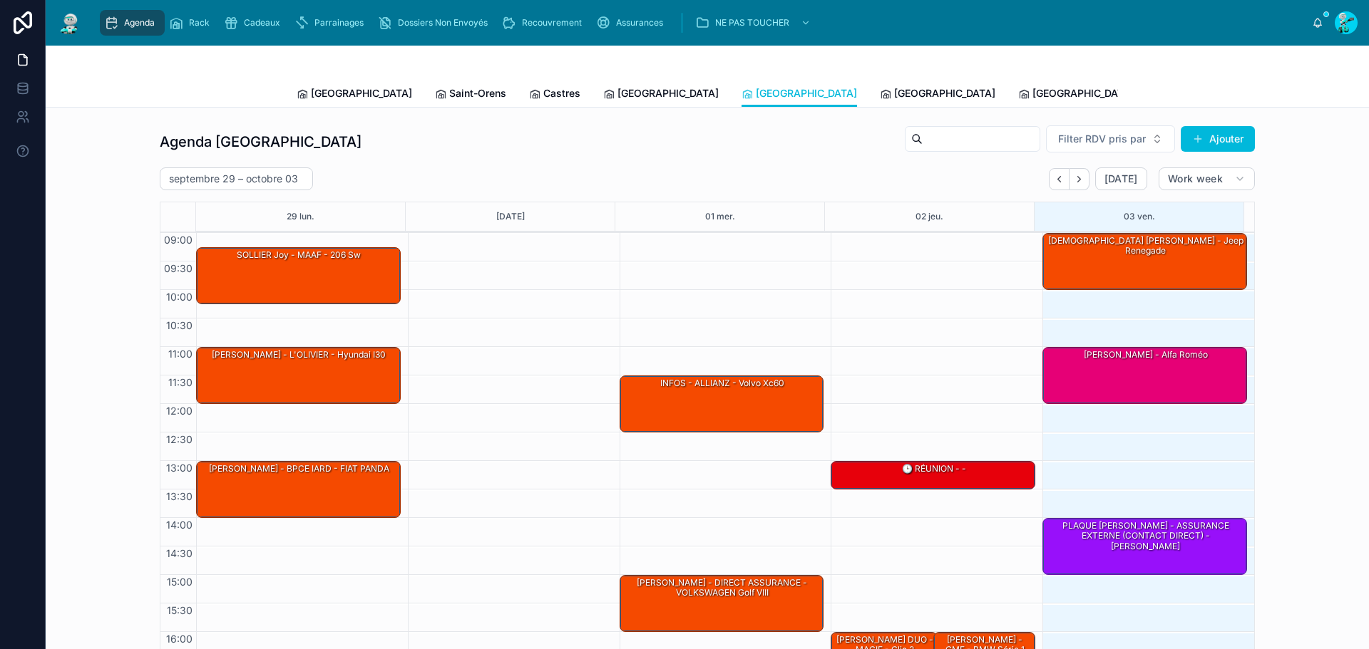
click at [894, 93] on span "[GEOGRAPHIC_DATA]" at bounding box center [944, 93] width 101 height 14
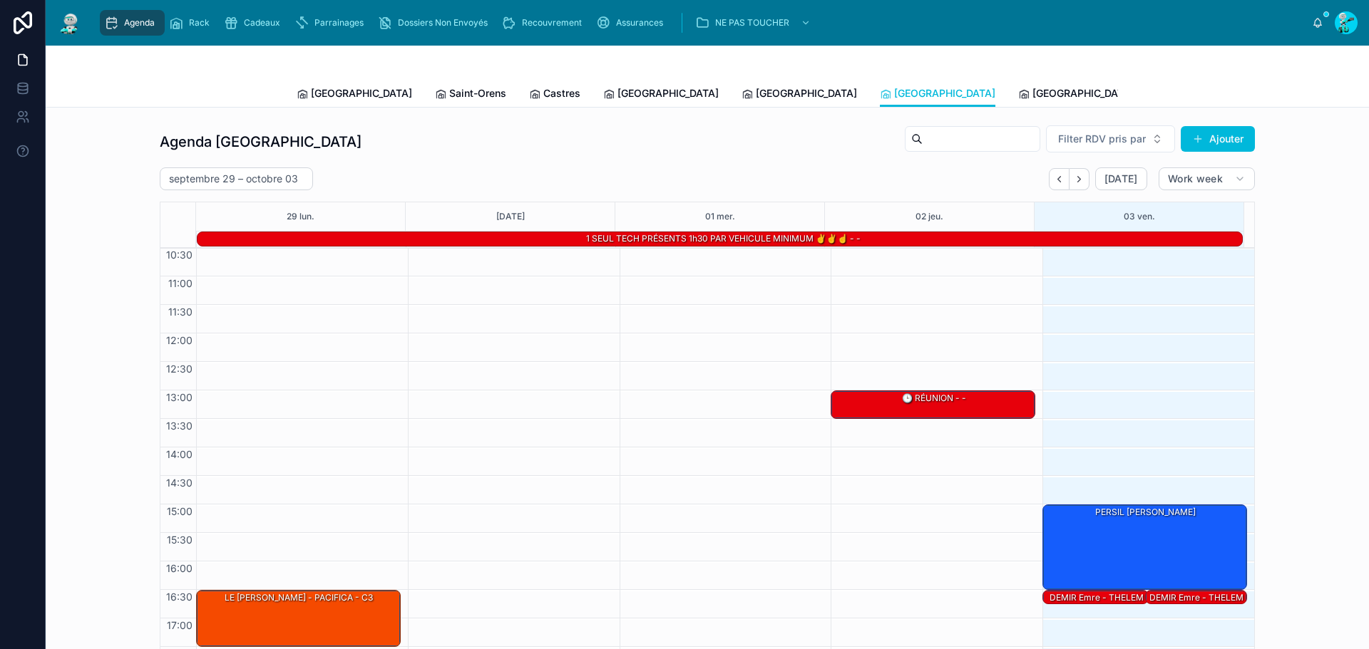
scroll to position [99, 0]
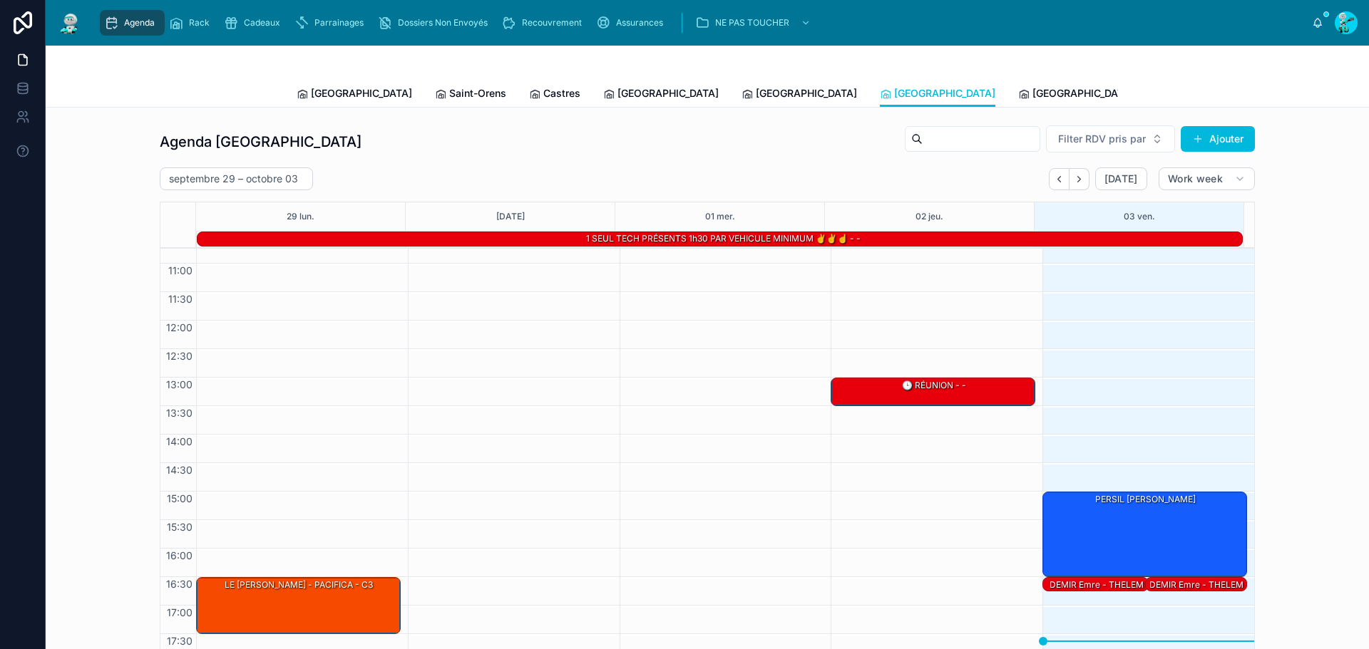
click at [1032, 96] on span "[GEOGRAPHIC_DATA]" at bounding box center [1082, 93] width 101 height 14
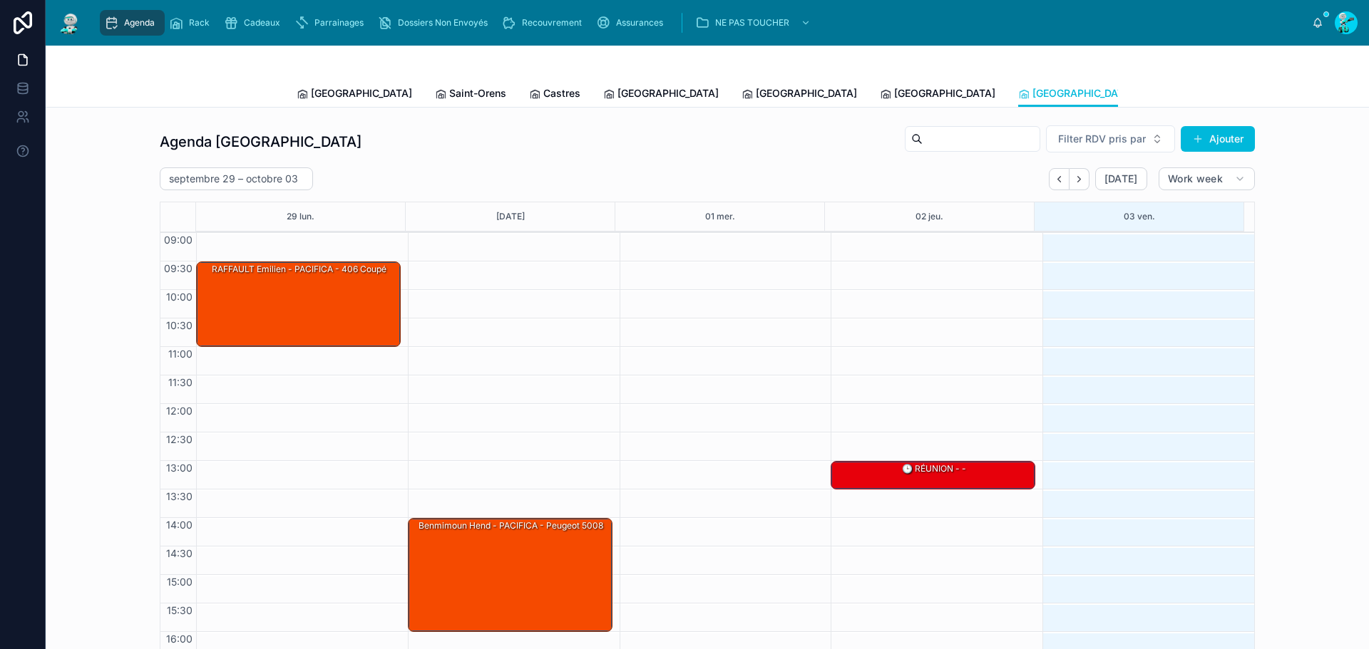
click at [894, 90] on span "[GEOGRAPHIC_DATA]" at bounding box center [944, 93] width 101 height 14
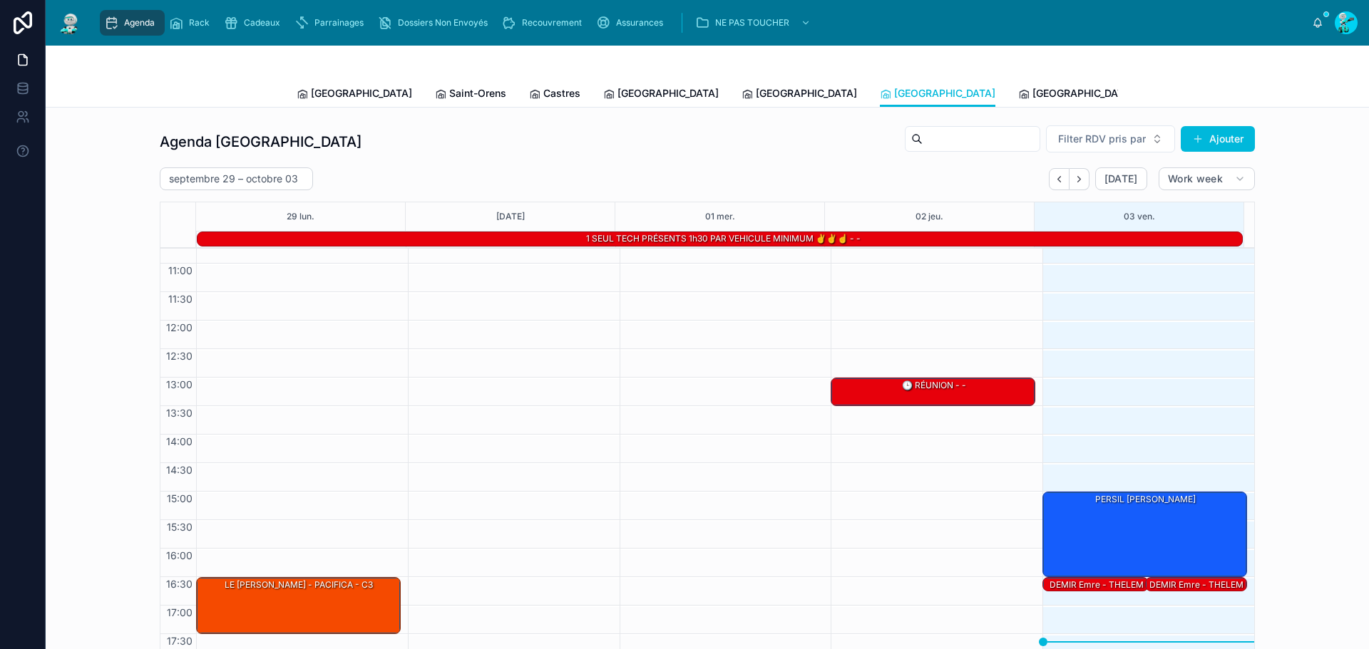
scroll to position [71, 0]
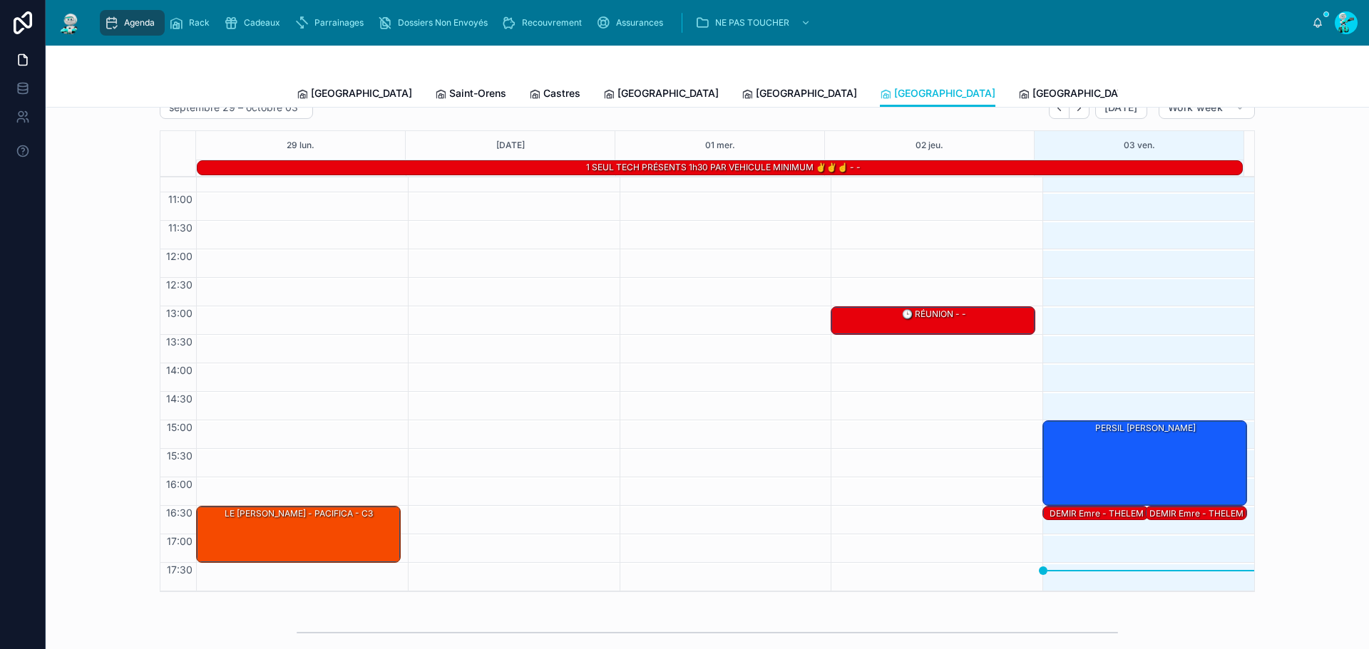
click at [1161, 443] on div "PERSIL [PERSON_NAME]" at bounding box center [1145, 462] width 200 height 83
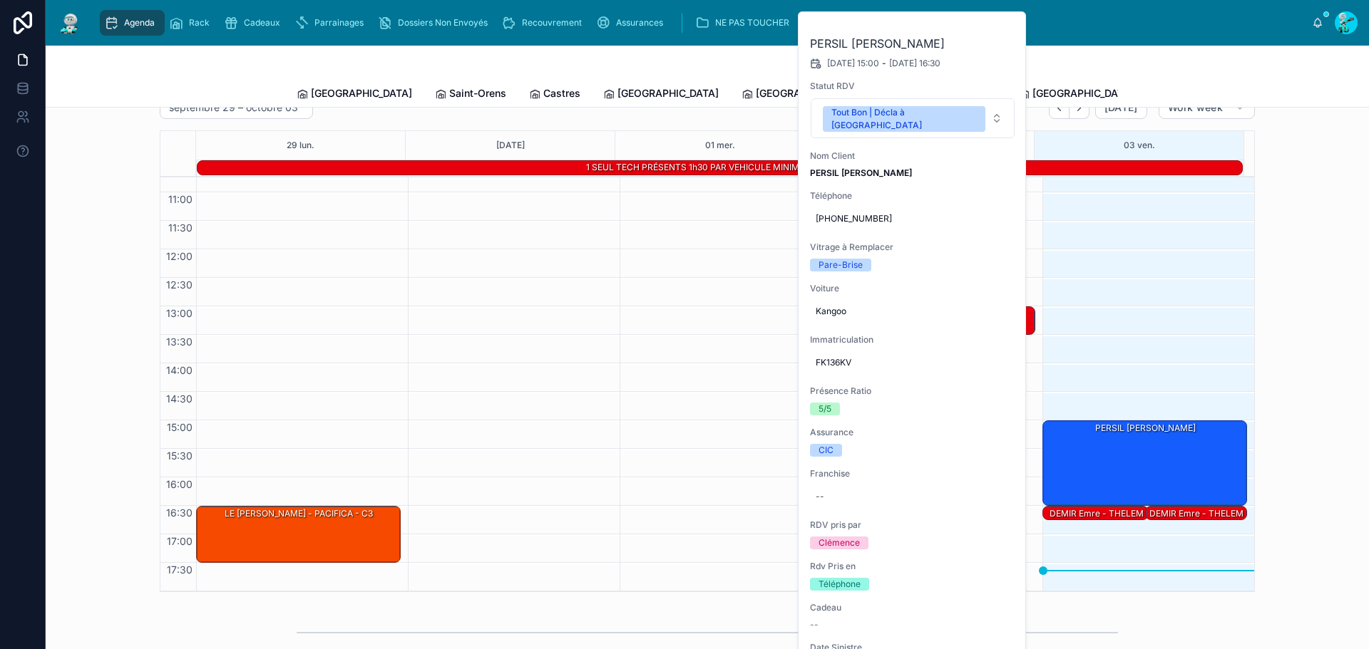
click at [0, 0] on button at bounding box center [0, 0] width 0 height 0
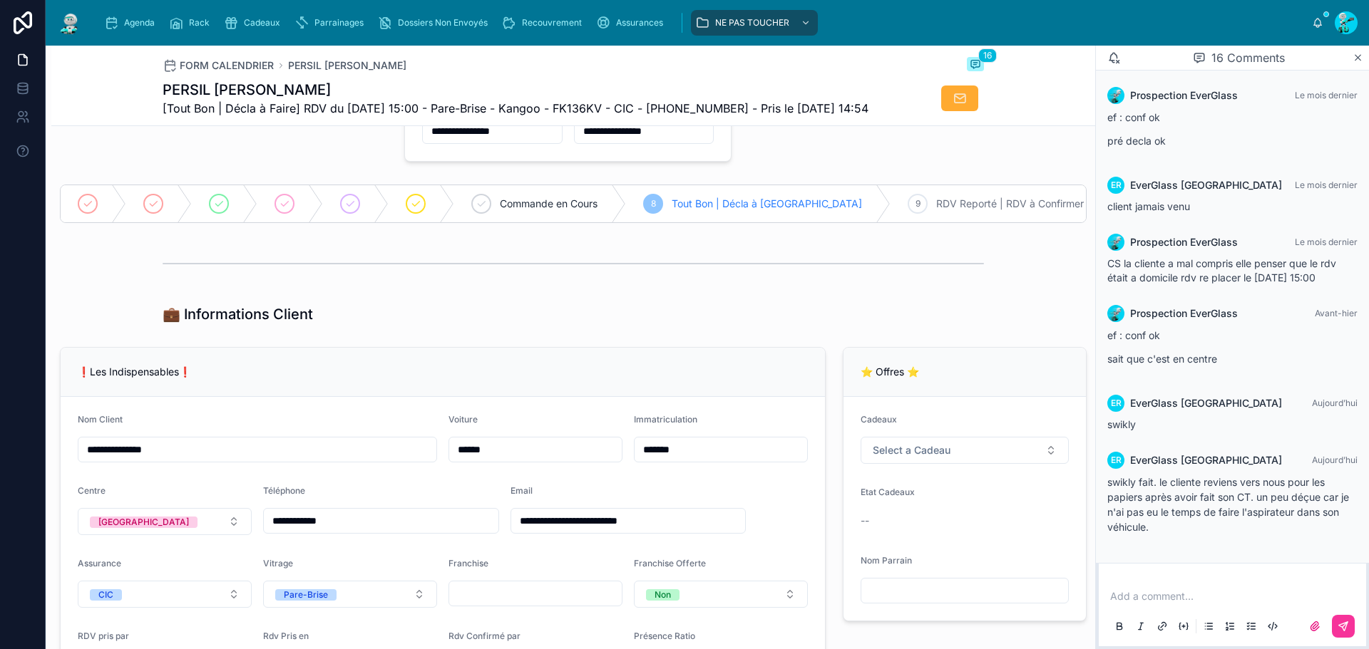
click at [295, 222] on div at bounding box center [290, 203] width 66 height 37
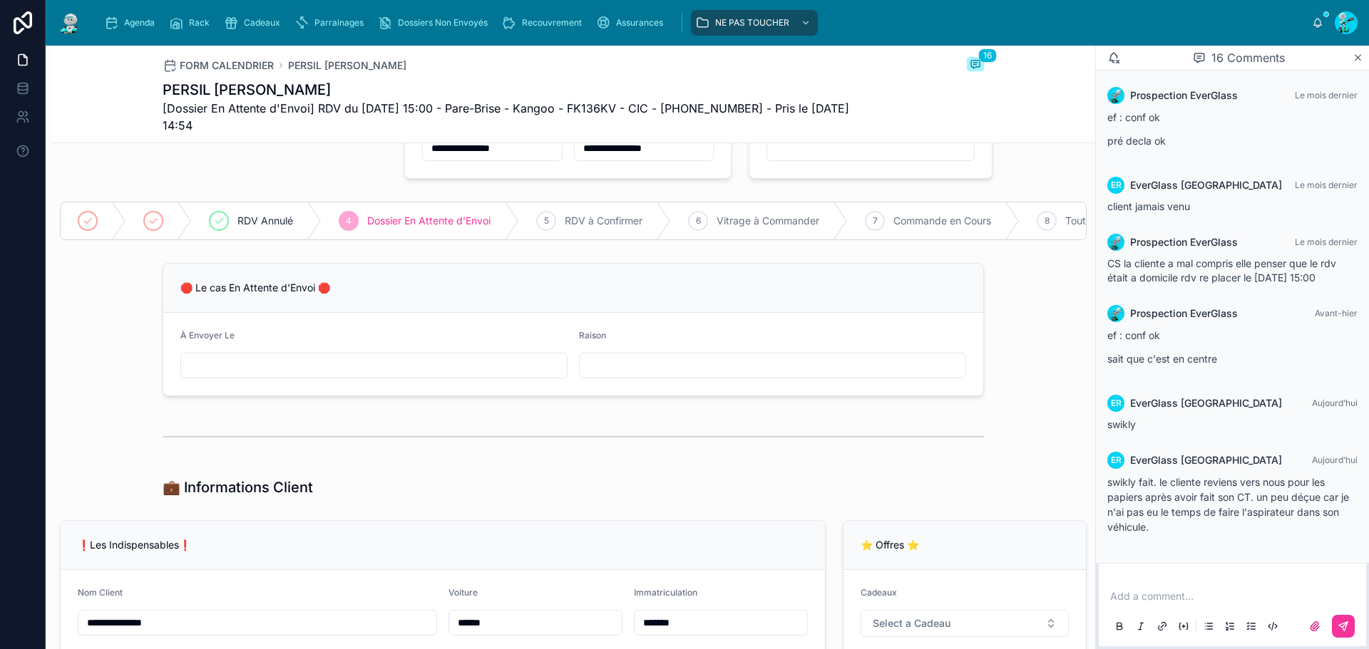
click at [701, 376] on input "text" at bounding box center [773, 366] width 386 height 20
type input "**********"
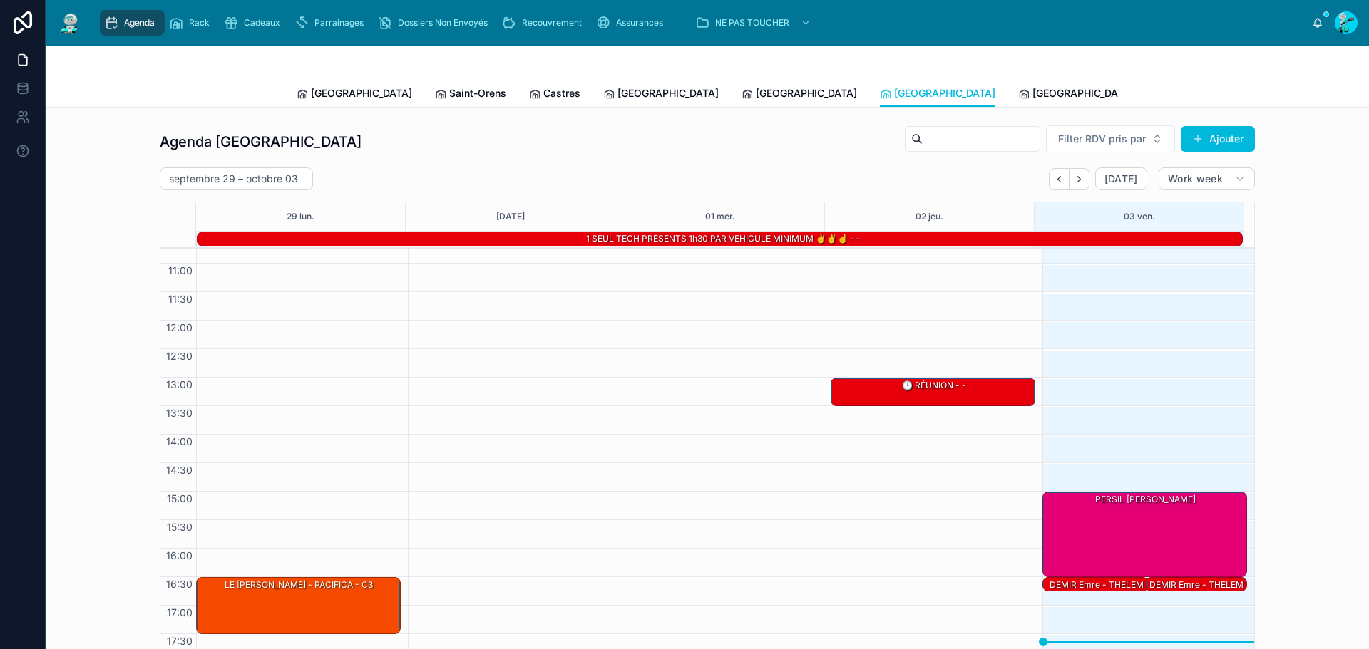
drag, startPoint x: 970, startPoint y: 102, endPoint x: 908, endPoint y: 35, distance: 91.3
click at [1275, 102] on link "Tous Centres" at bounding box center [1313, 95] width 77 height 29
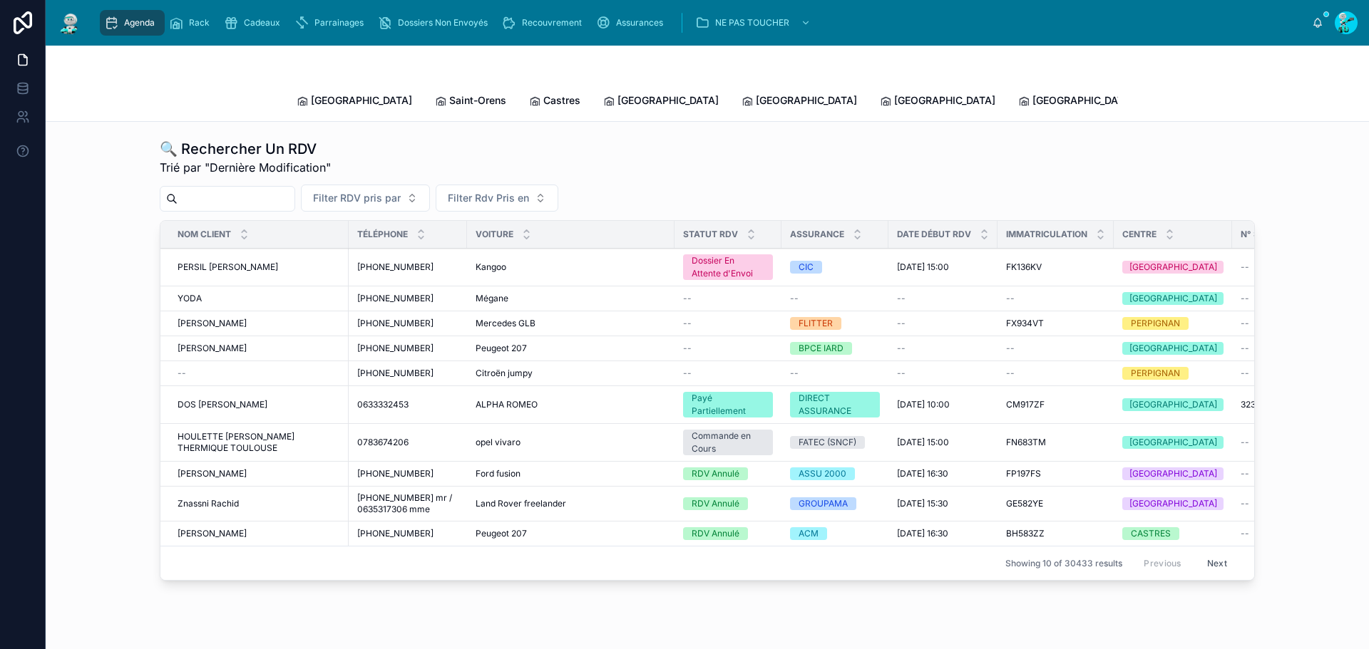
click at [240, 199] on div "🔍 Rechercher Un RDV Trié par "Dernière Modification" Filter RDV pris par Filter…" at bounding box center [707, 360] width 1095 height 442
click at [242, 191] on input "text" at bounding box center [236, 199] width 117 height 20
type input "*"
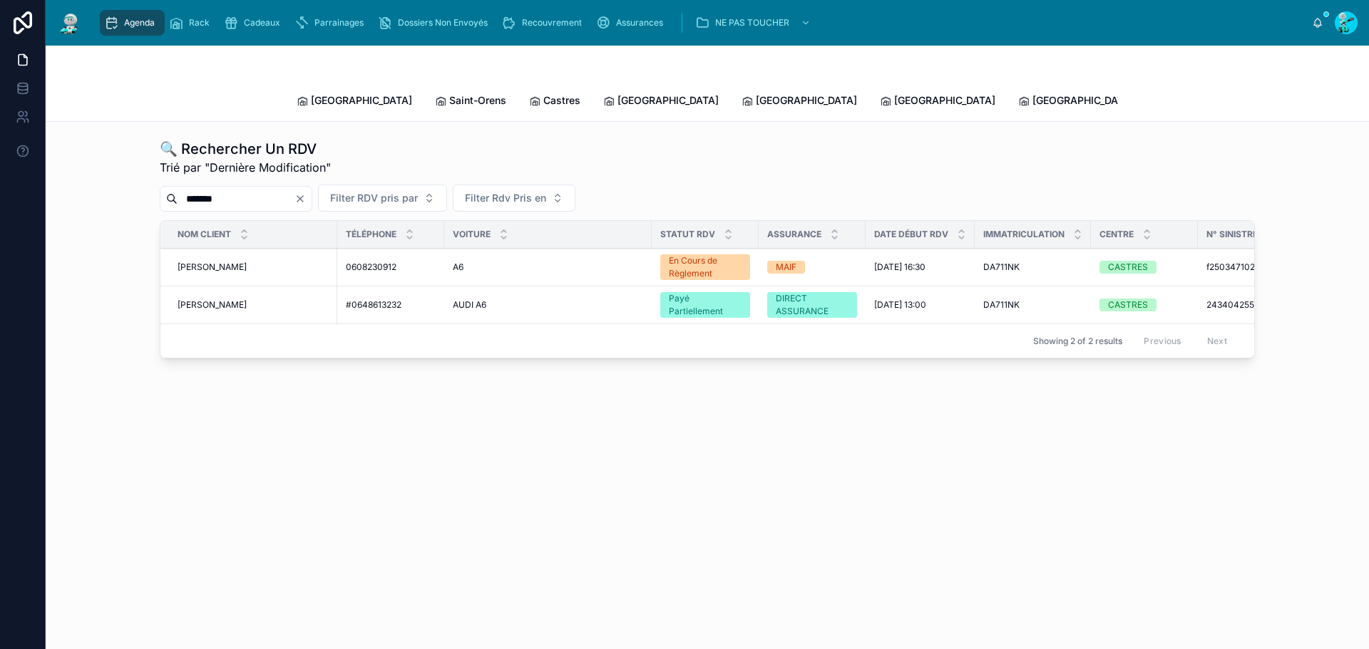
type input "*******"
click at [273, 249] on td "TANDRYA Jérémy TANDRYA Jérémy" at bounding box center [248, 268] width 177 height 38
click at [269, 249] on td "TANDRYA Jérémy TANDRYA Jérémy" at bounding box center [248, 268] width 177 height 38
click at [265, 262] on div "TANDRYA Jérémy TANDRYA Jérémy" at bounding box center [253, 267] width 151 height 11
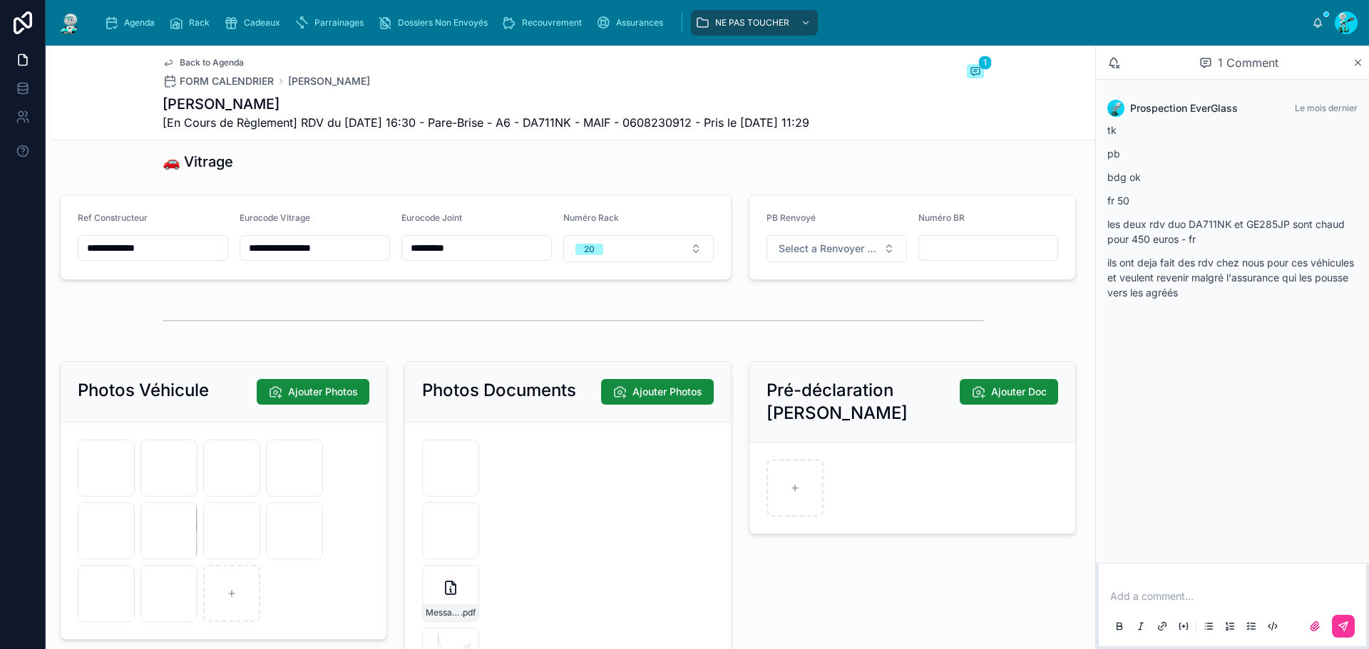
scroll to position [2495, 0]
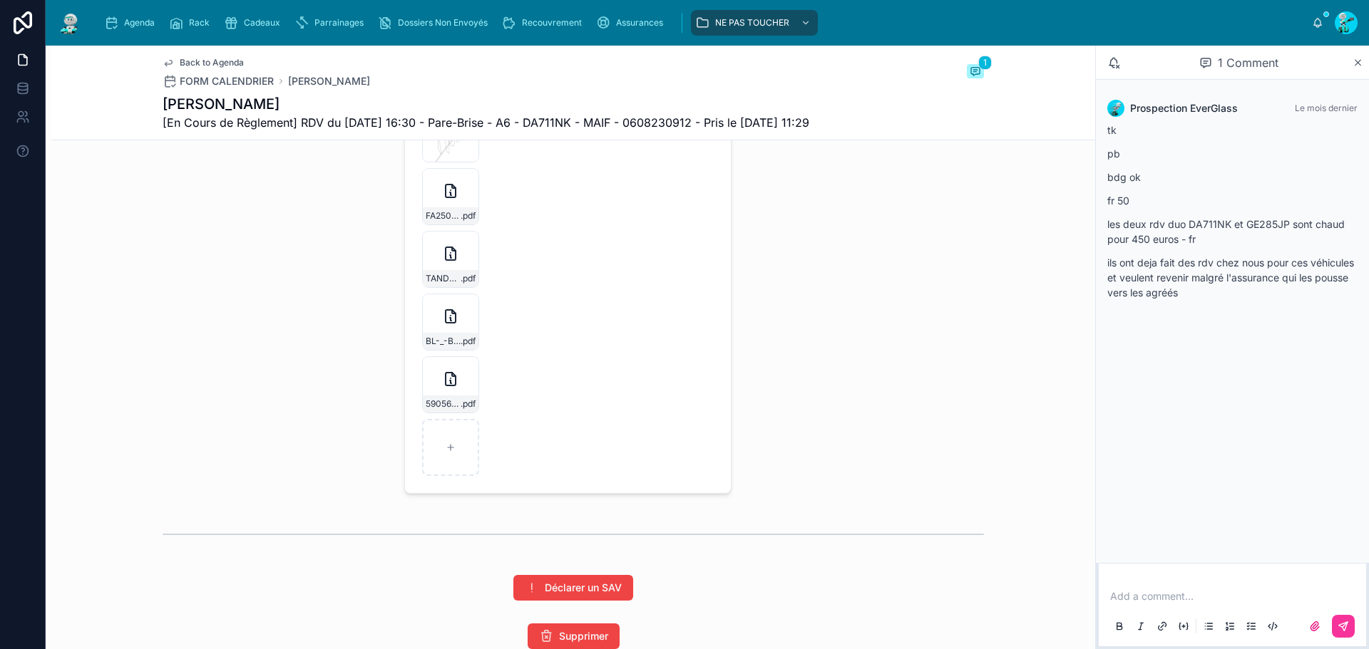
click at [456, 407] on div "590567251_4295004 .pdf" at bounding box center [451, 404] width 56 height 17
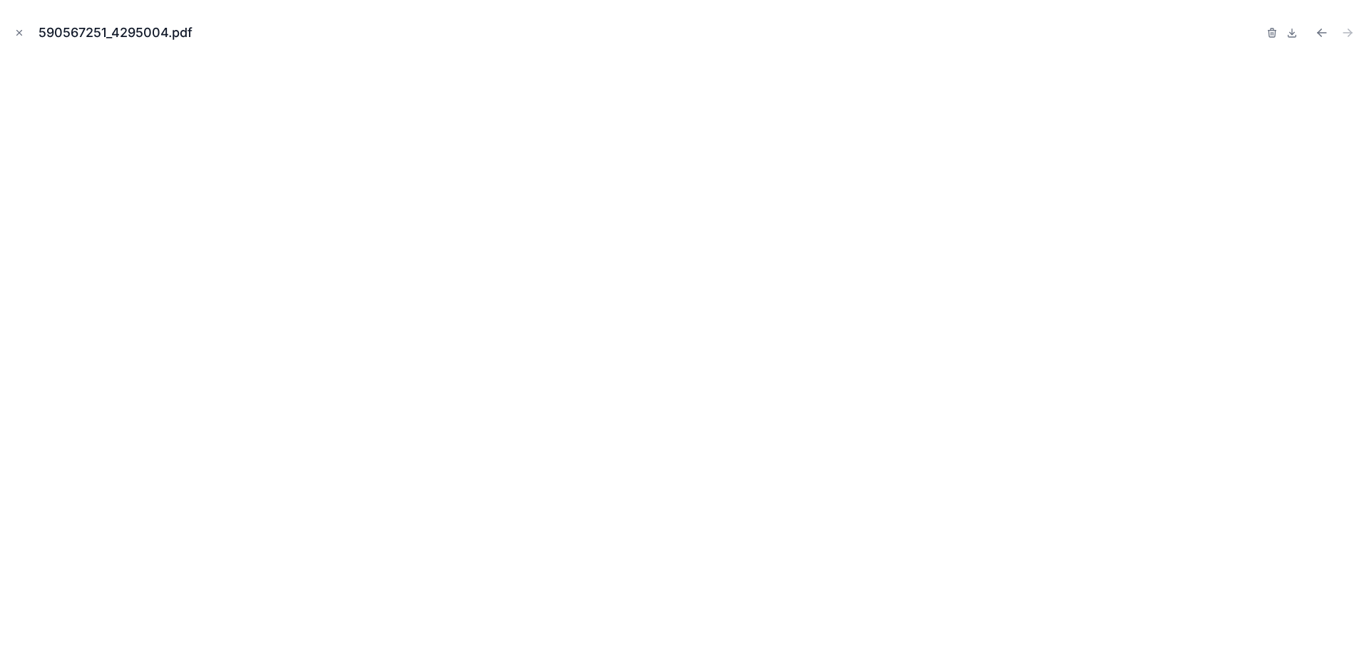
click at [17, 33] on icon "Close modal" at bounding box center [19, 33] width 10 height 10
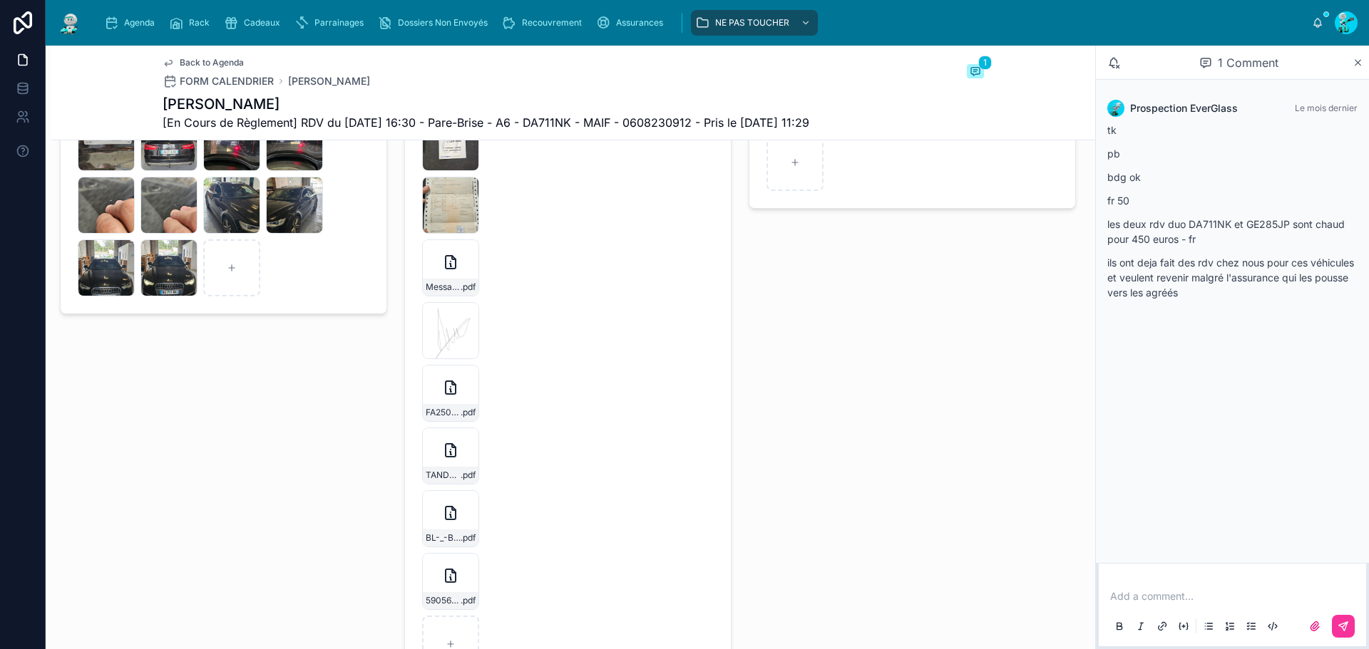
scroll to position [2281, 0]
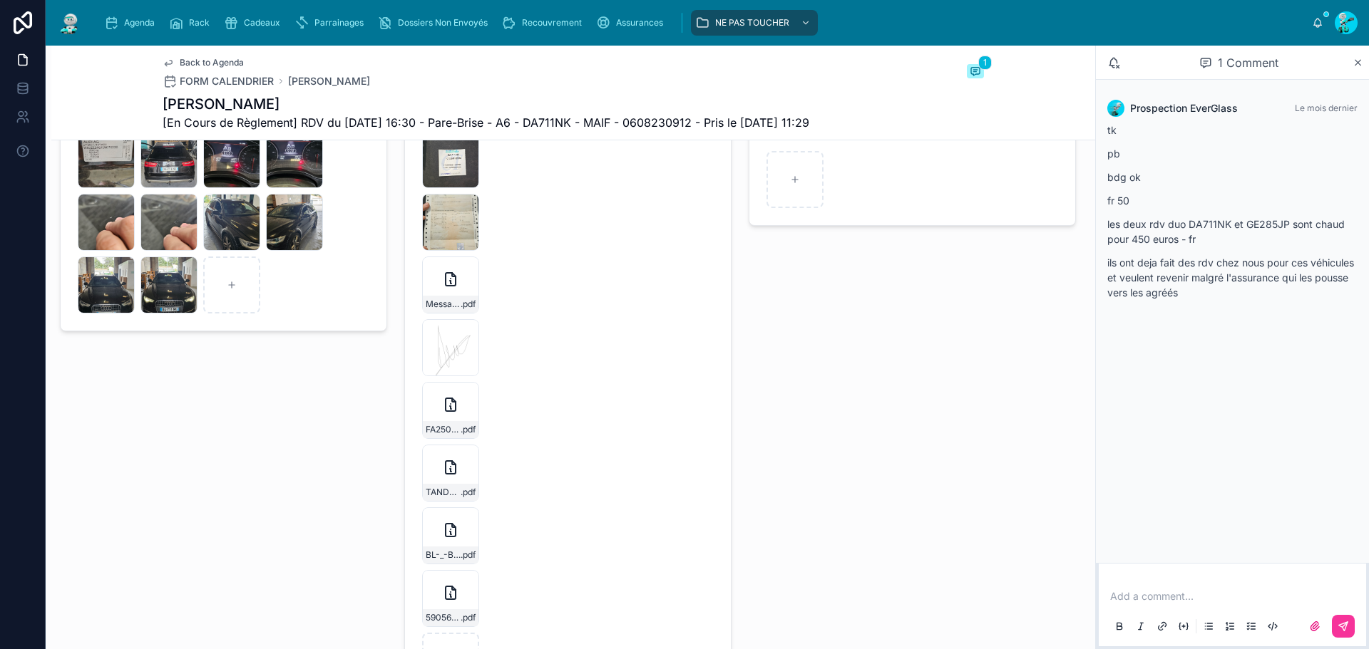
click at [446, 497] on div "TANDRYA-JEREMY-FA2509-7570 .pdf" at bounding box center [451, 492] width 56 height 17
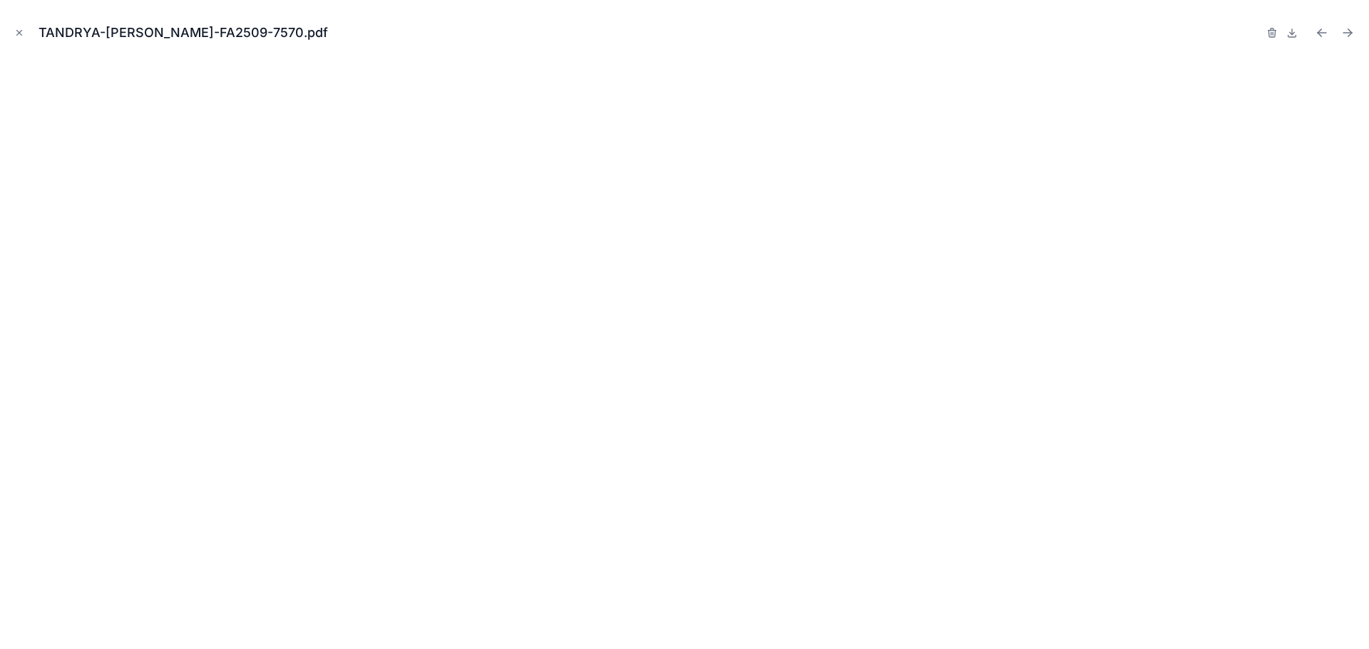
click at [21, 33] on icon "Close modal" at bounding box center [19, 33] width 10 height 10
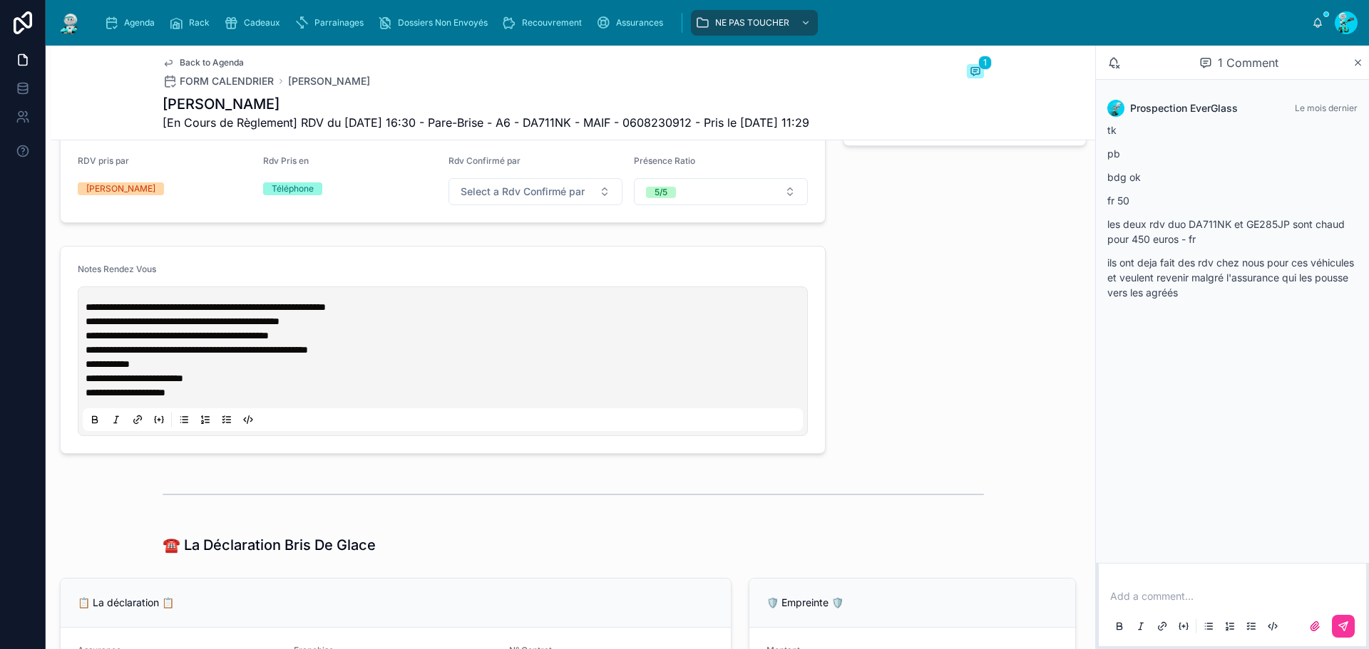
scroll to position [499, 0]
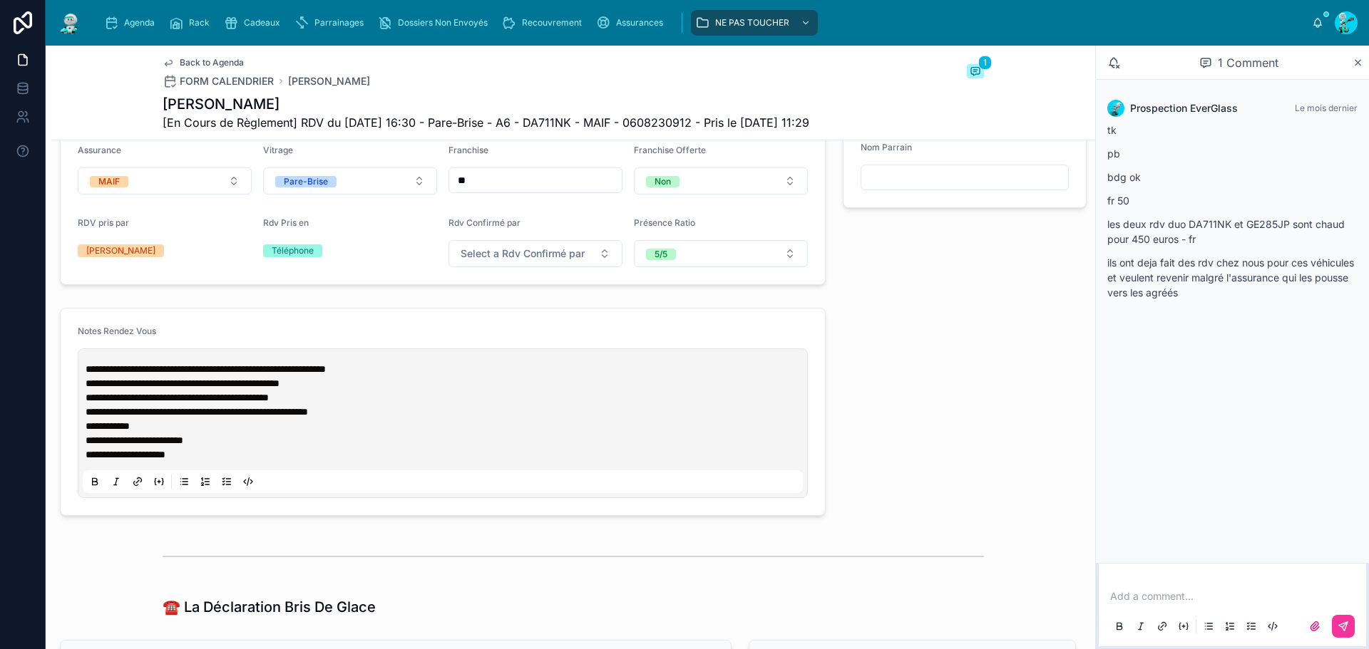
click at [86, 374] on span "**********" at bounding box center [206, 369] width 240 height 10
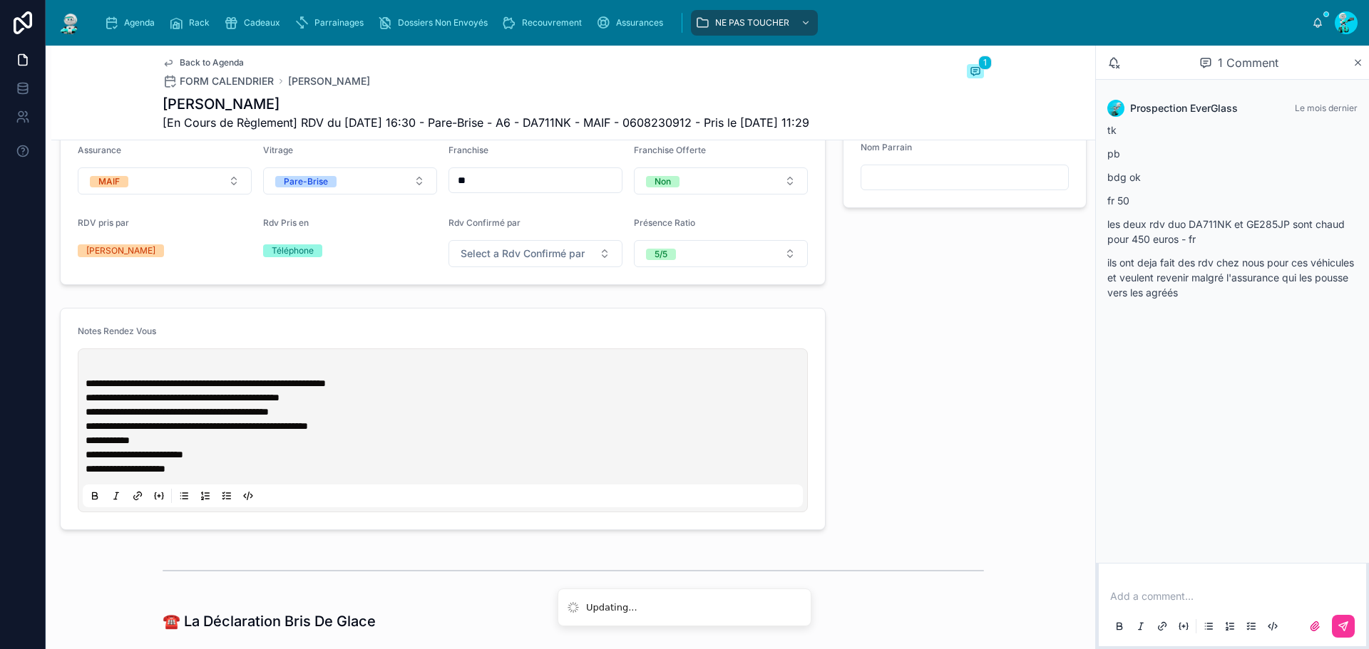
click at [110, 369] on div "**********" at bounding box center [443, 431] width 720 height 154
click at [110, 376] on p at bounding box center [446, 369] width 720 height 14
drag, startPoint x: 223, startPoint y: 392, endPoint x: 259, endPoint y: 392, distance: 36.4
click at [259, 389] on span "**********" at bounding box center [206, 384] width 240 height 10
copy span "*******"
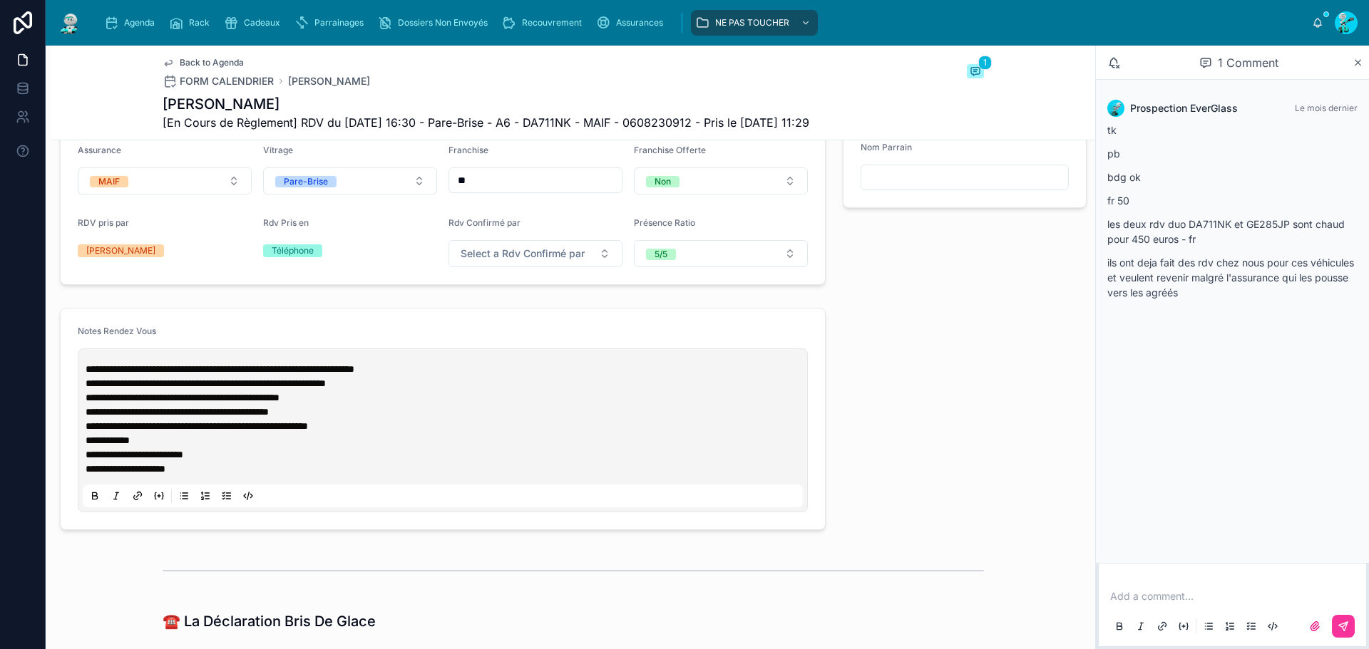
click at [446, 376] on p "**********" at bounding box center [446, 369] width 720 height 14
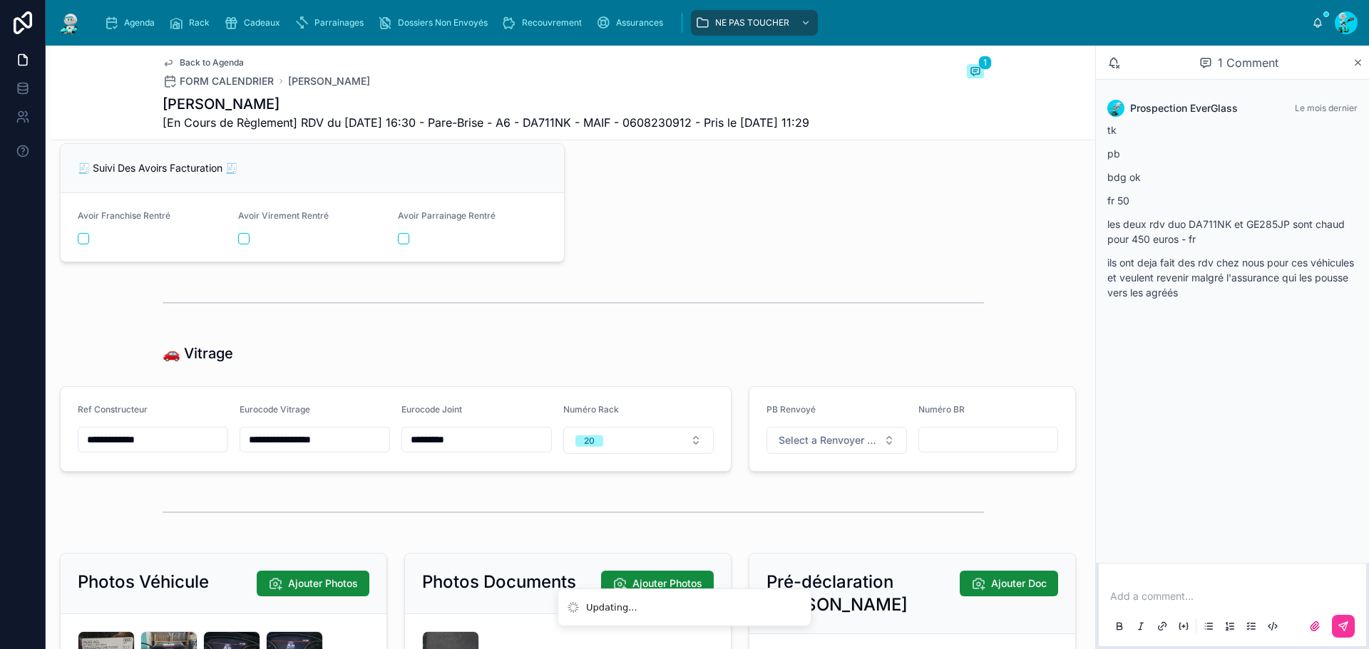
scroll to position [2424, 0]
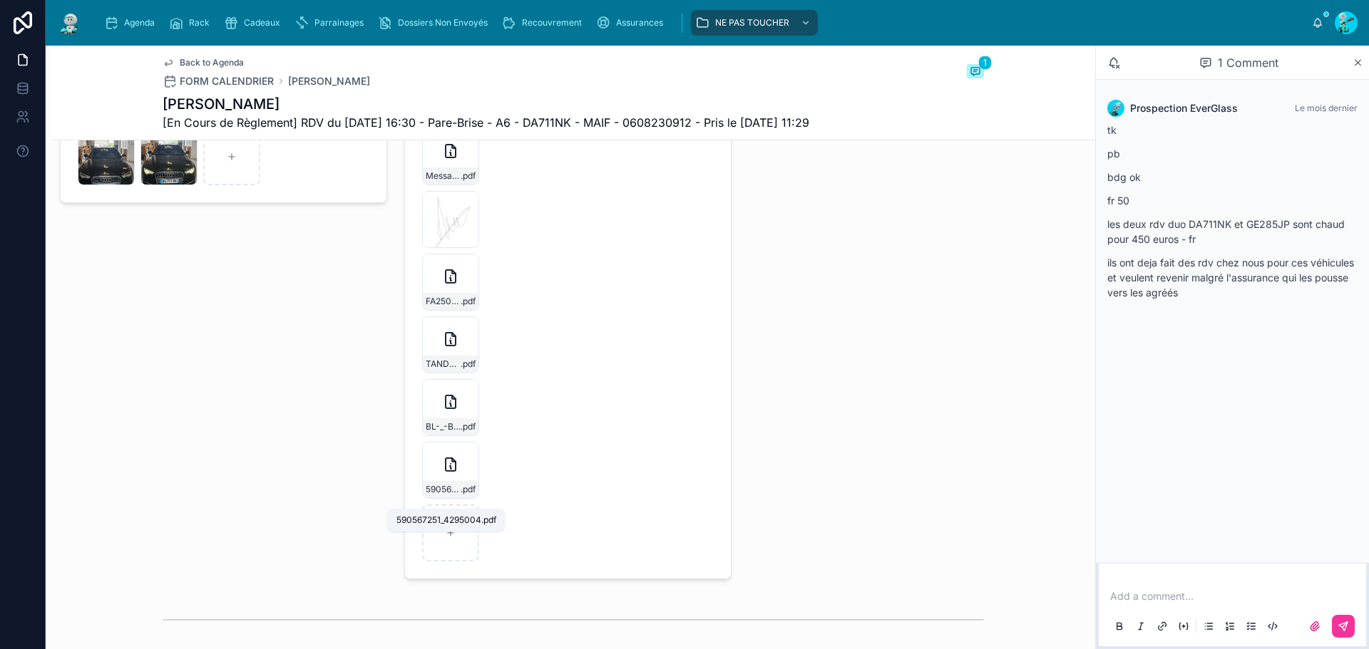
click at [447, 495] on span "590567251_4295004" at bounding box center [443, 489] width 35 height 11
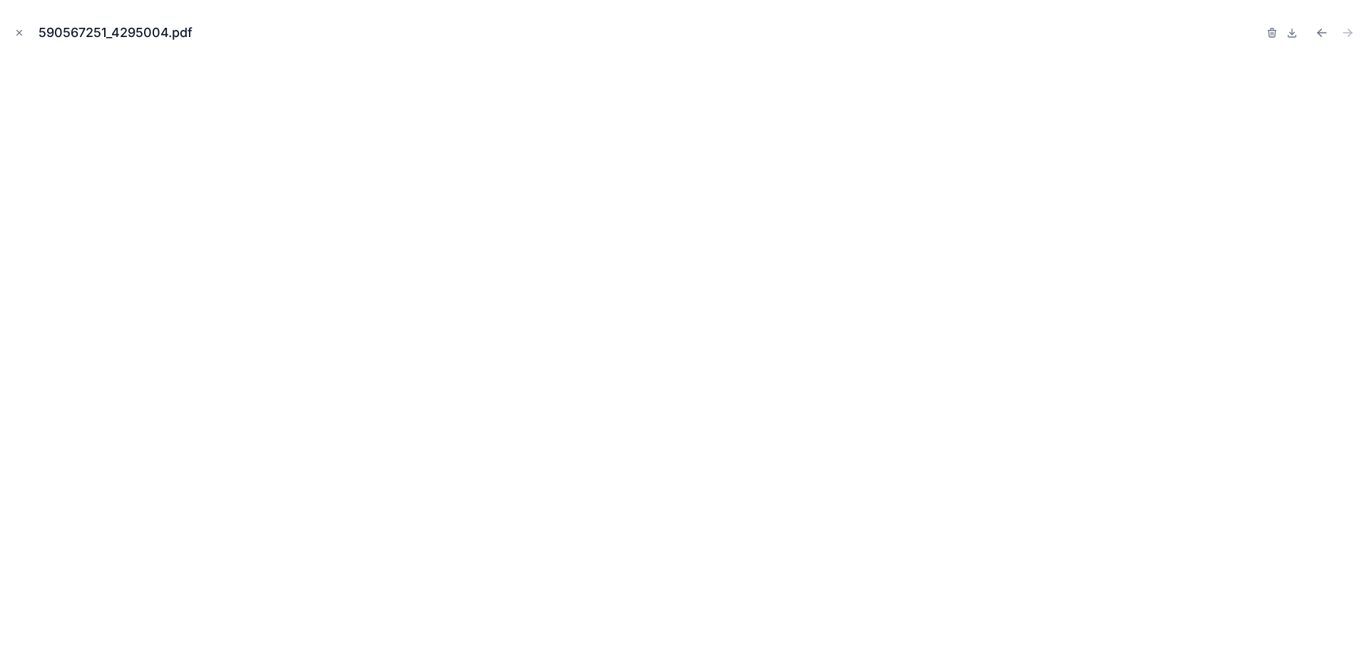
click at [21, 28] on icon "Close modal" at bounding box center [19, 33] width 10 height 10
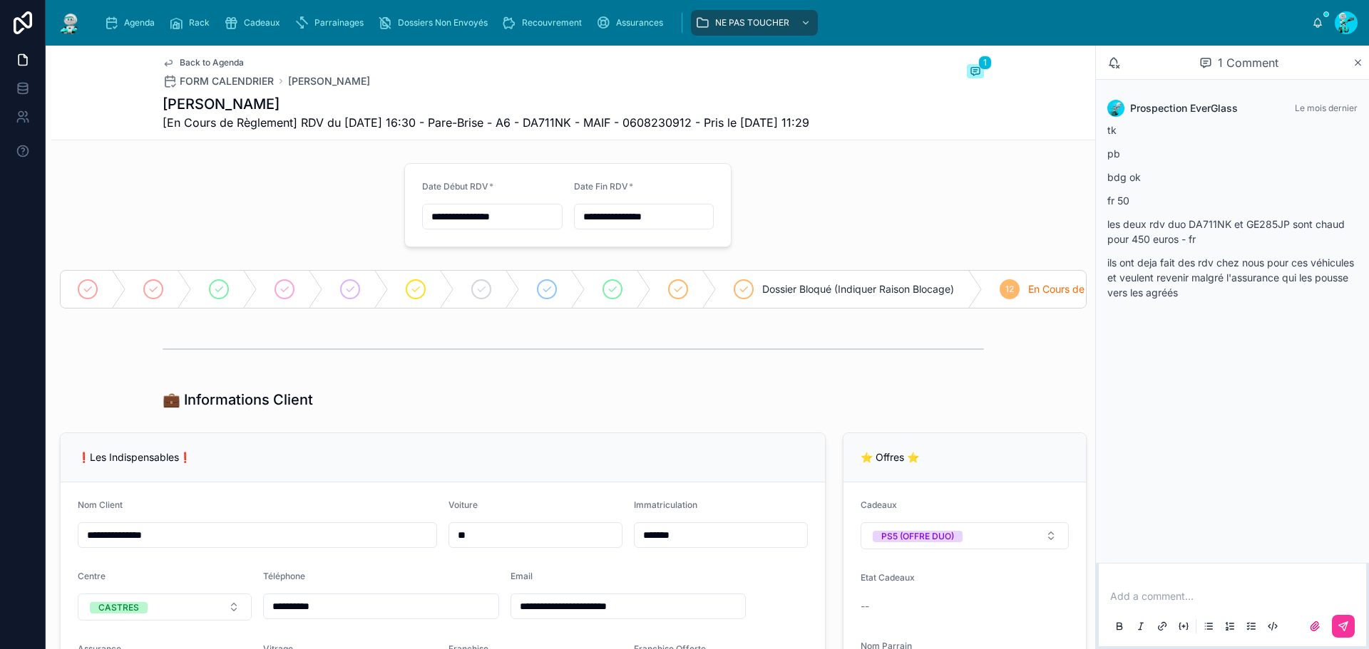
click at [104, 28] on icon "scrollable content" at bounding box center [111, 23] width 14 height 14
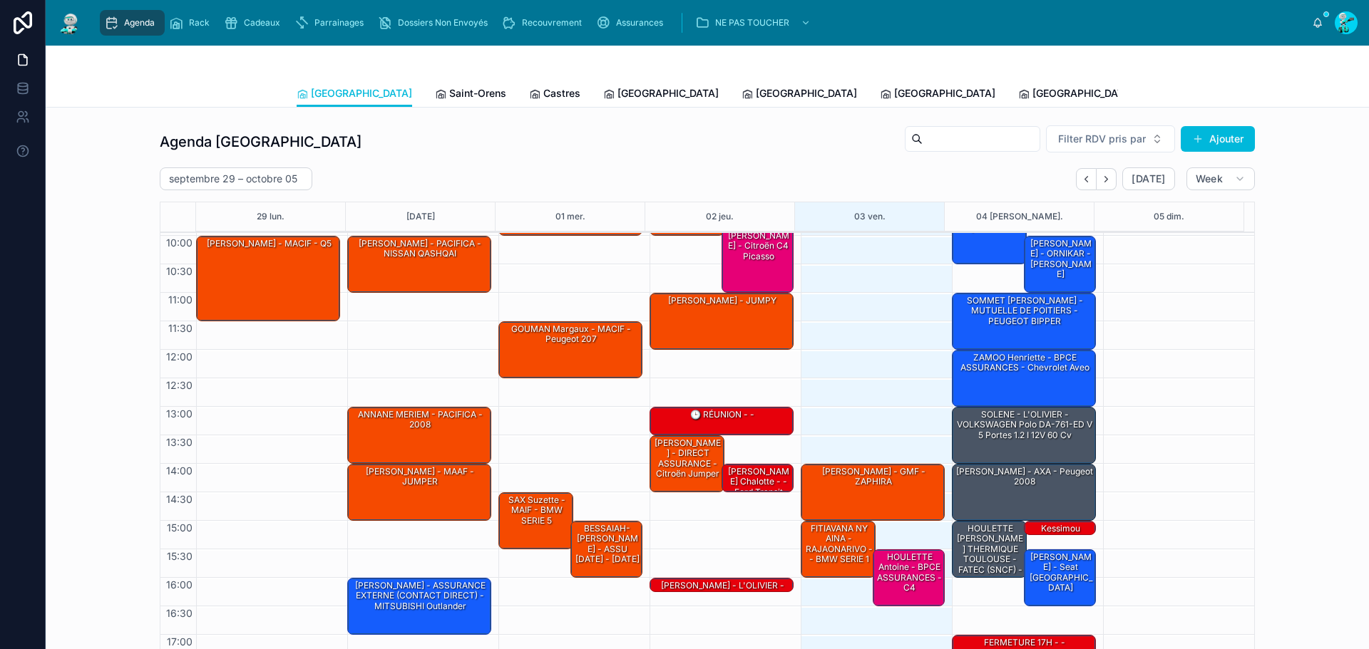
scroll to position [83, 0]
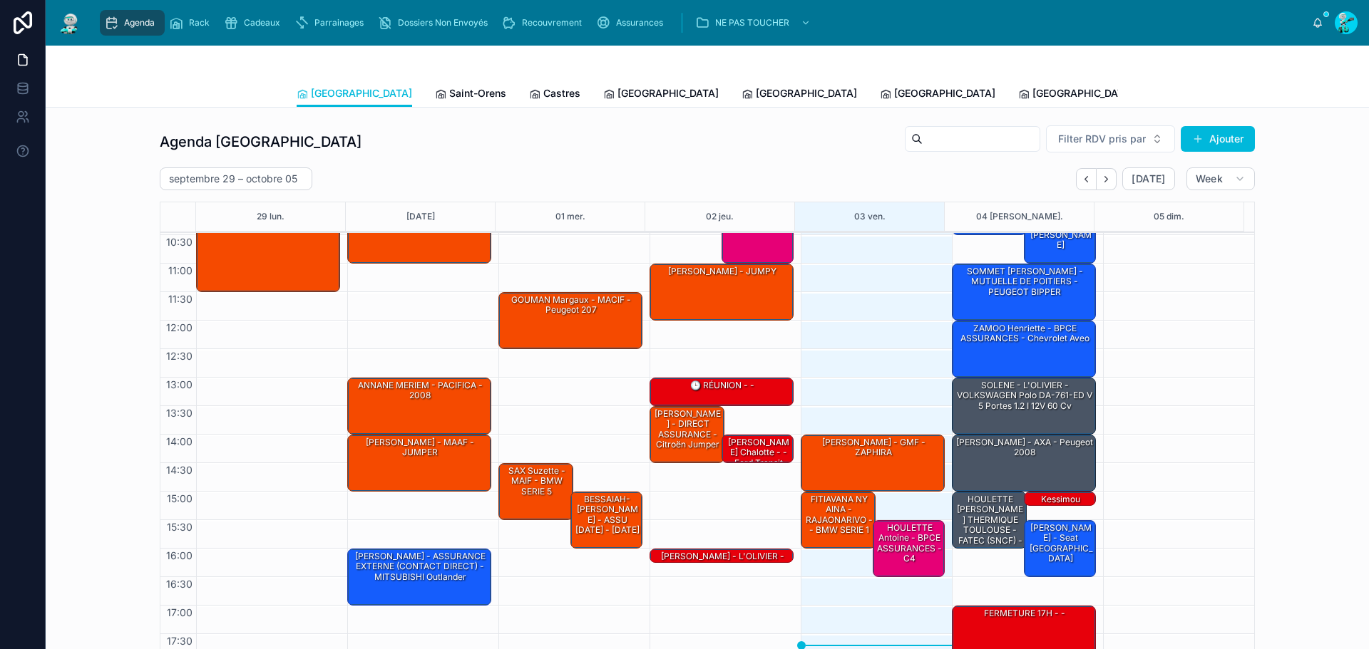
click at [449, 91] on span "Saint-Orens" at bounding box center [477, 93] width 57 height 14
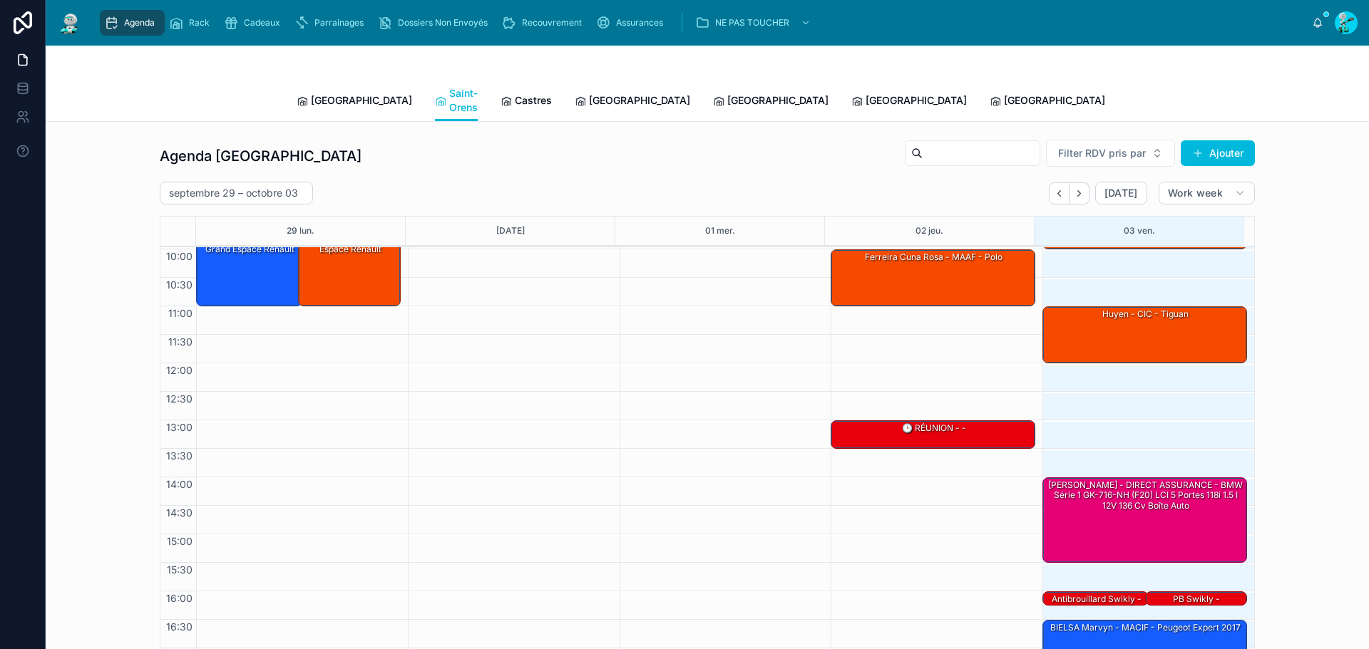
scroll to position [83, 0]
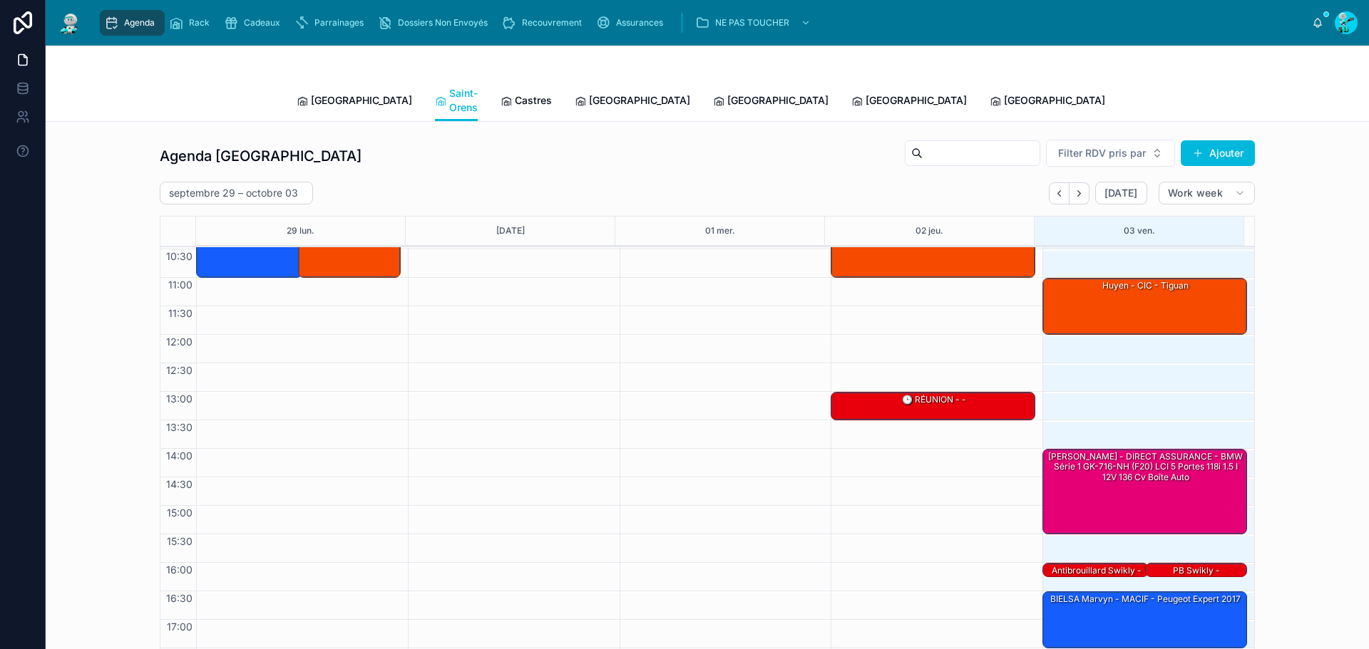
click at [325, 98] on span "[GEOGRAPHIC_DATA]" at bounding box center [361, 100] width 101 height 14
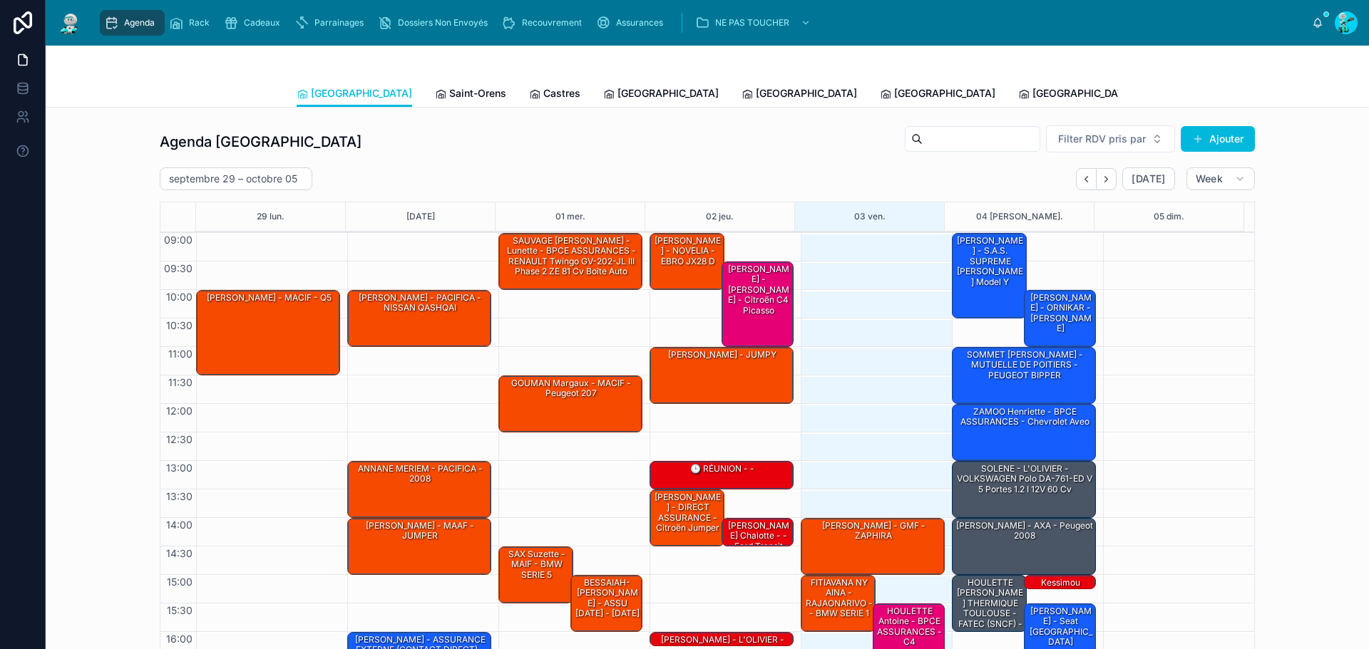
scroll to position [83, 0]
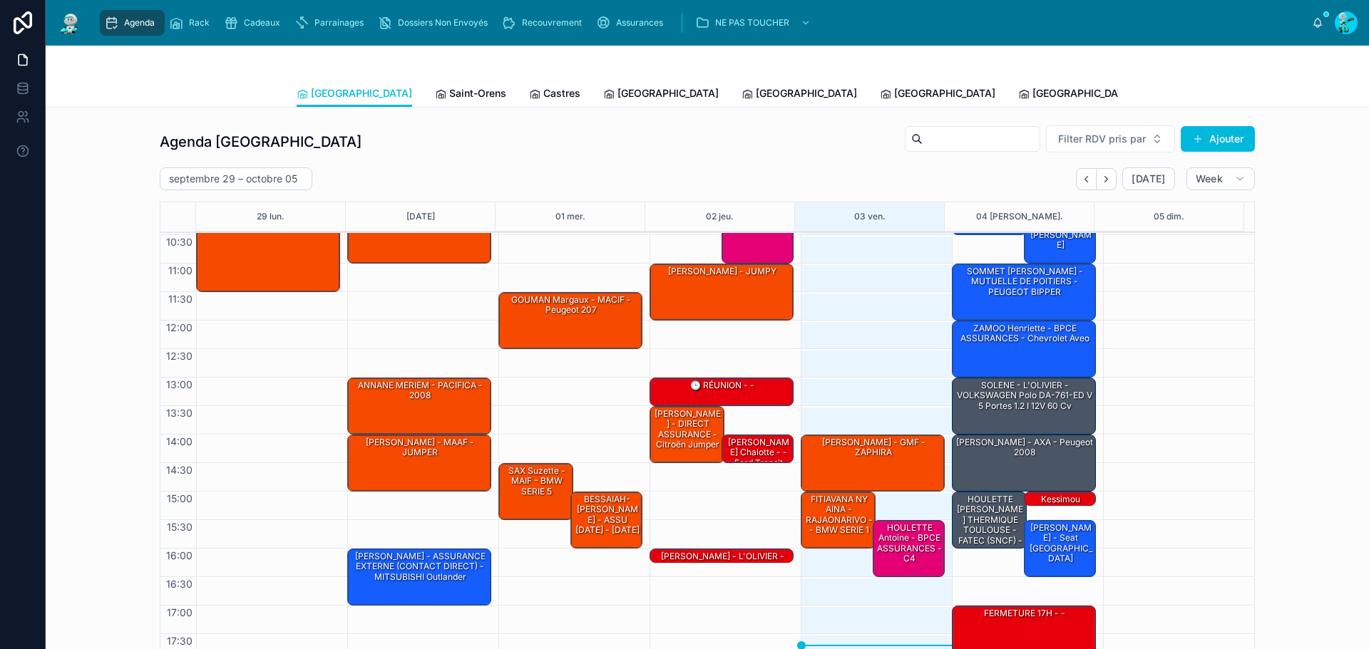
click at [435, 102] on link "Saint-Orens" at bounding box center [470, 95] width 71 height 29
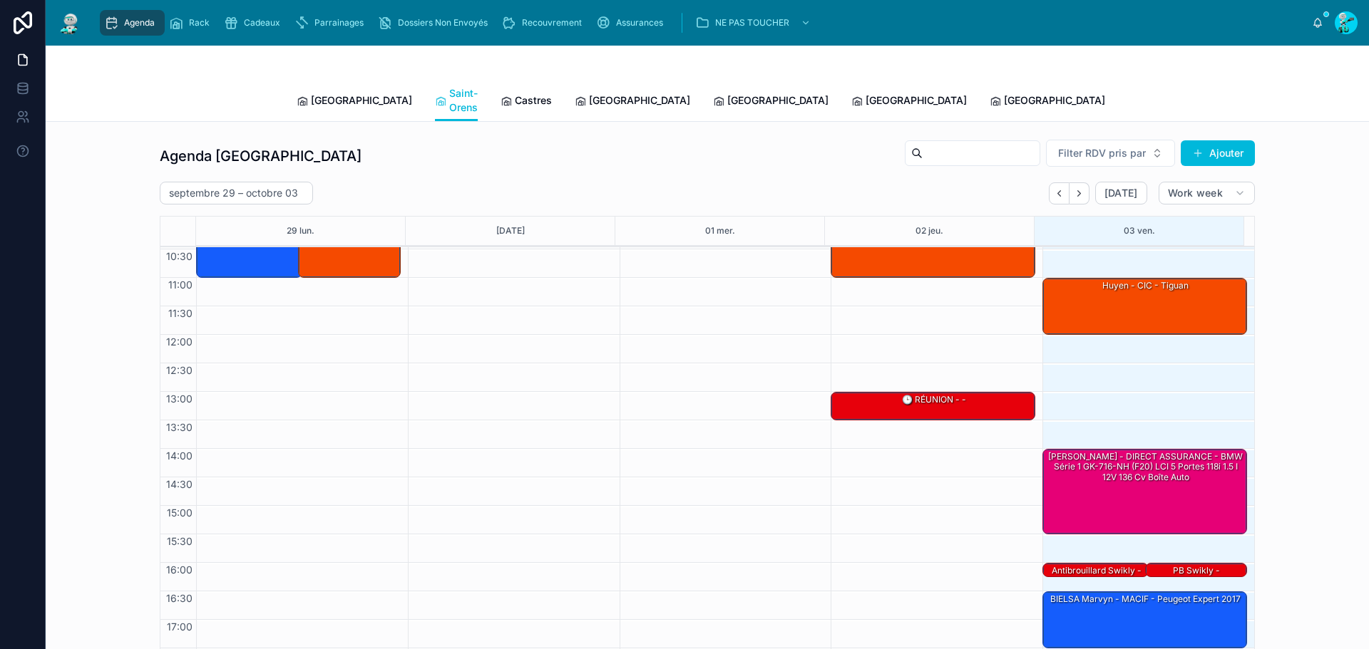
click at [515, 93] on span "Castres" at bounding box center [533, 100] width 37 height 14
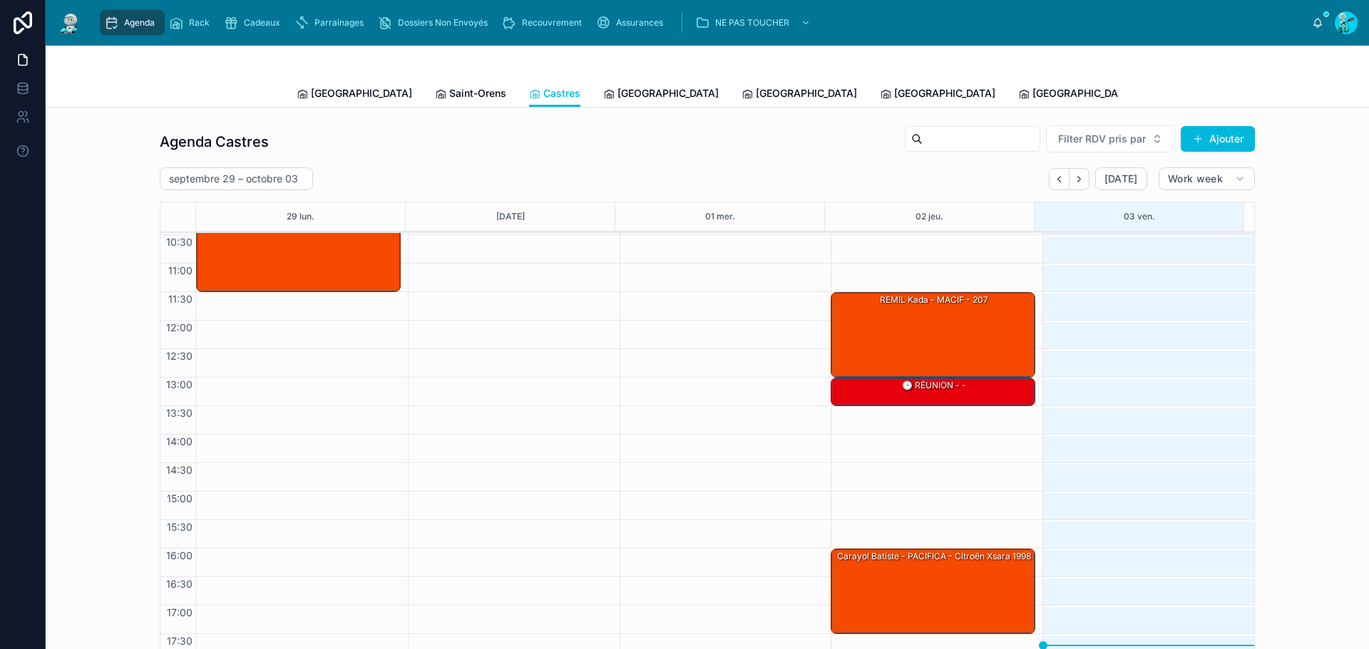
click at [603, 103] on link "[GEOGRAPHIC_DATA]" at bounding box center [660, 95] width 115 height 29
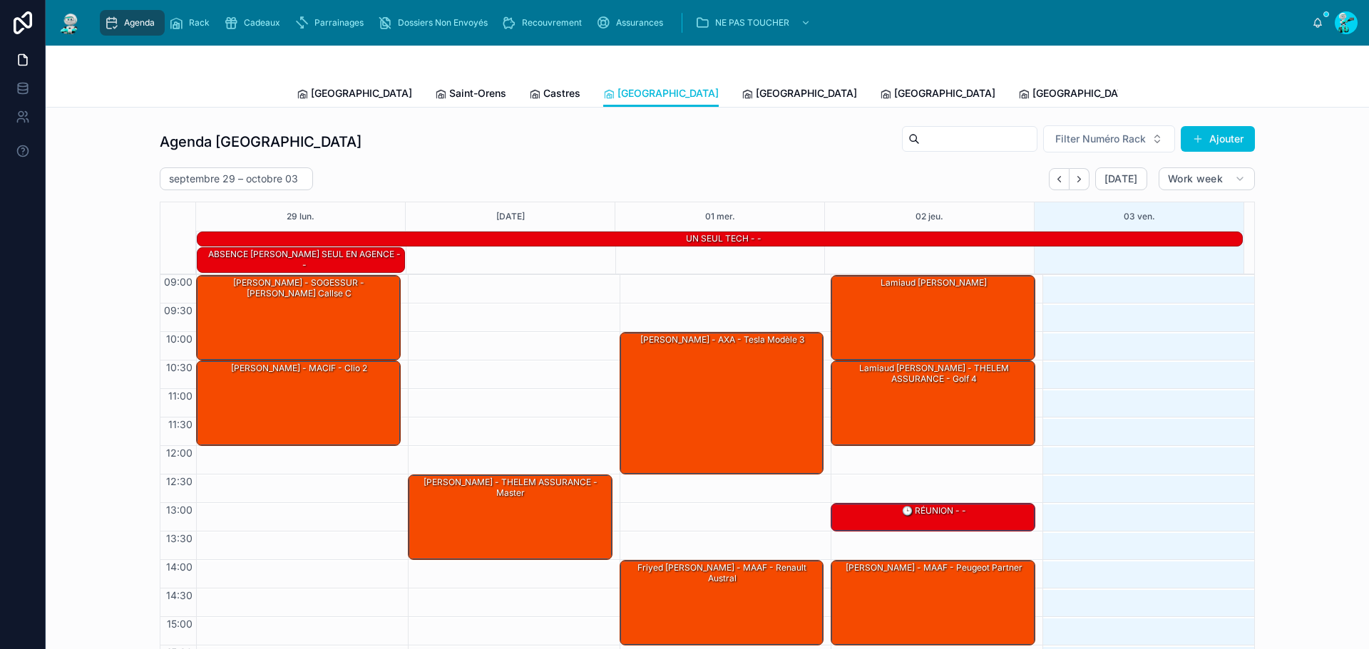
click at [756, 89] on span "[GEOGRAPHIC_DATA]" at bounding box center [806, 93] width 101 height 14
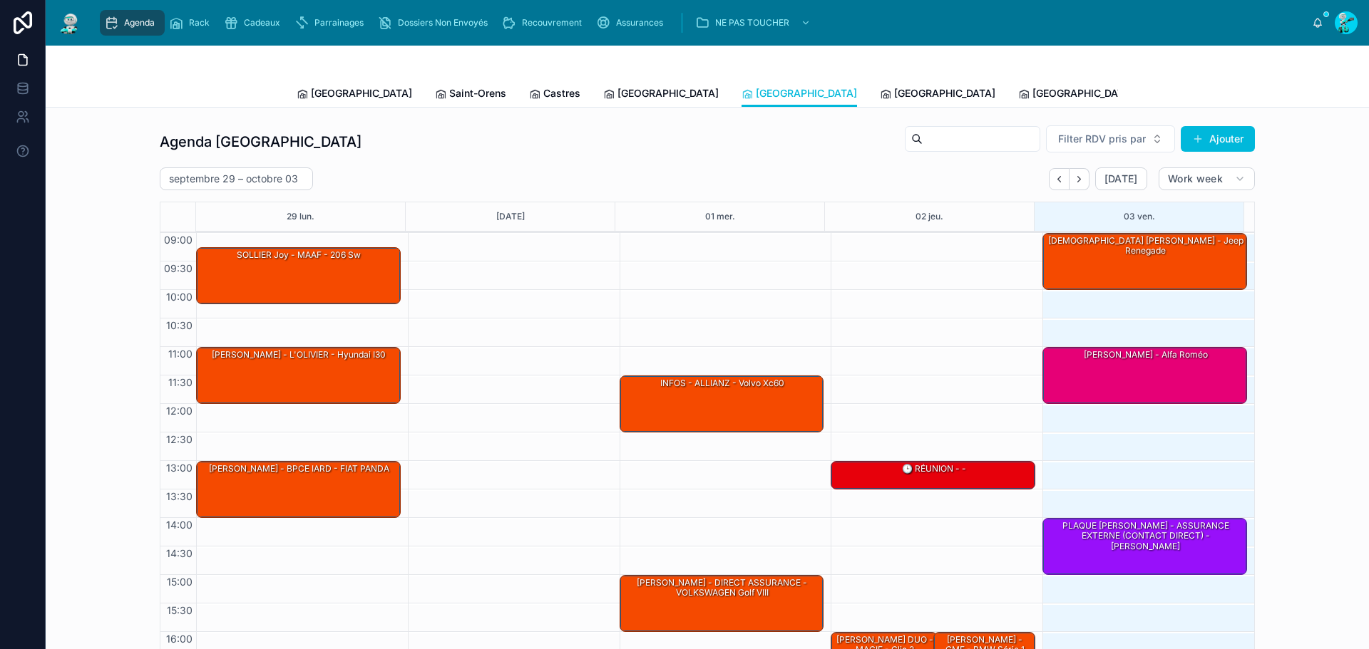
click at [894, 97] on span "[GEOGRAPHIC_DATA]" at bounding box center [944, 93] width 101 height 14
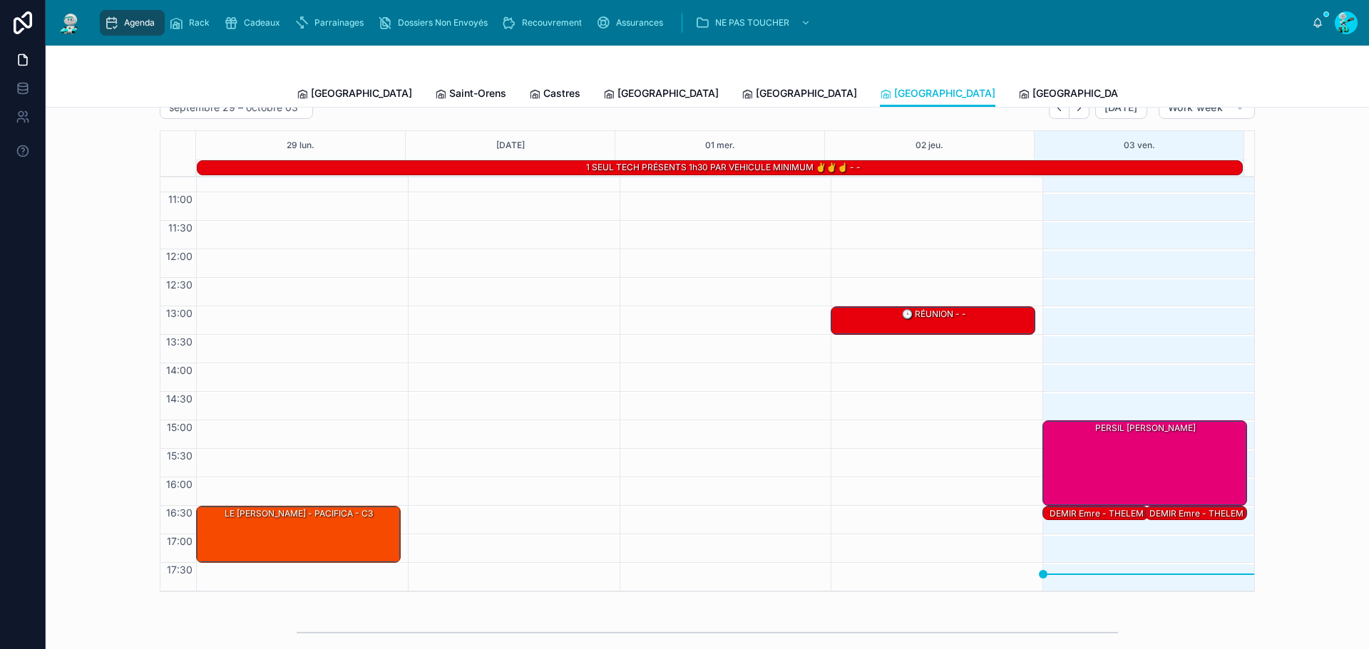
click at [336, 91] on span "[GEOGRAPHIC_DATA]" at bounding box center [361, 93] width 101 height 14
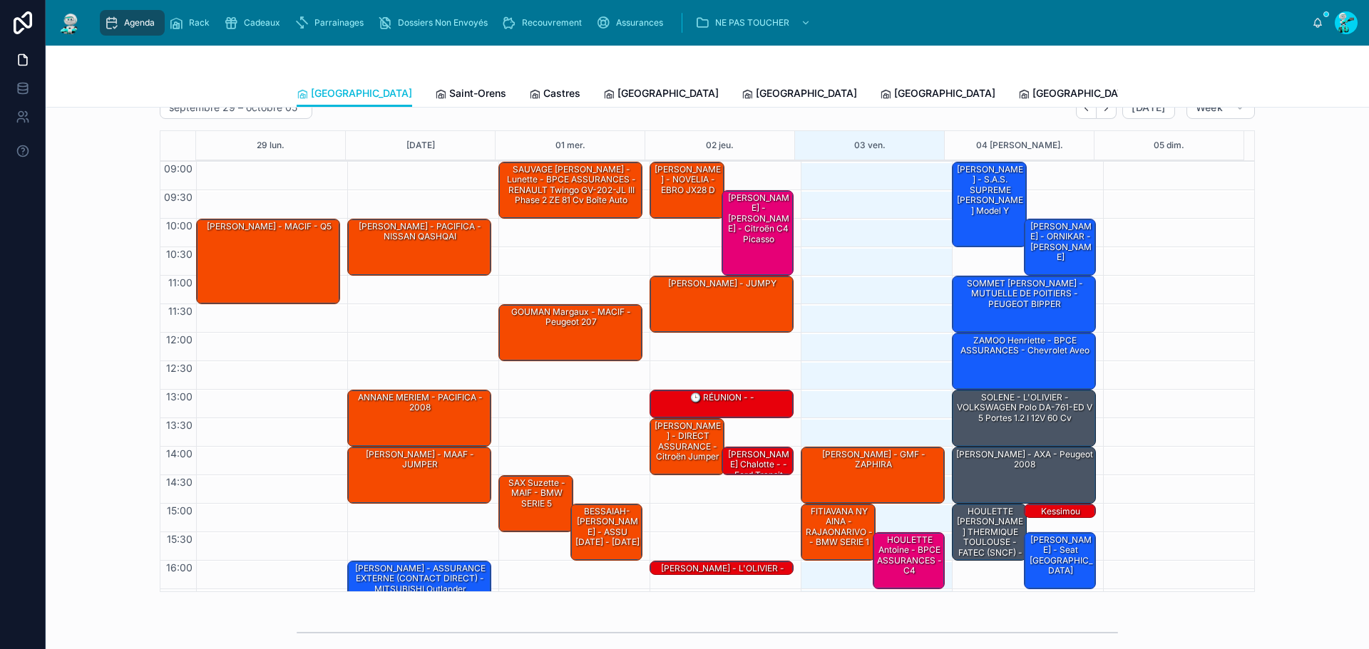
click at [449, 97] on span "Saint-Orens" at bounding box center [477, 93] width 57 height 14
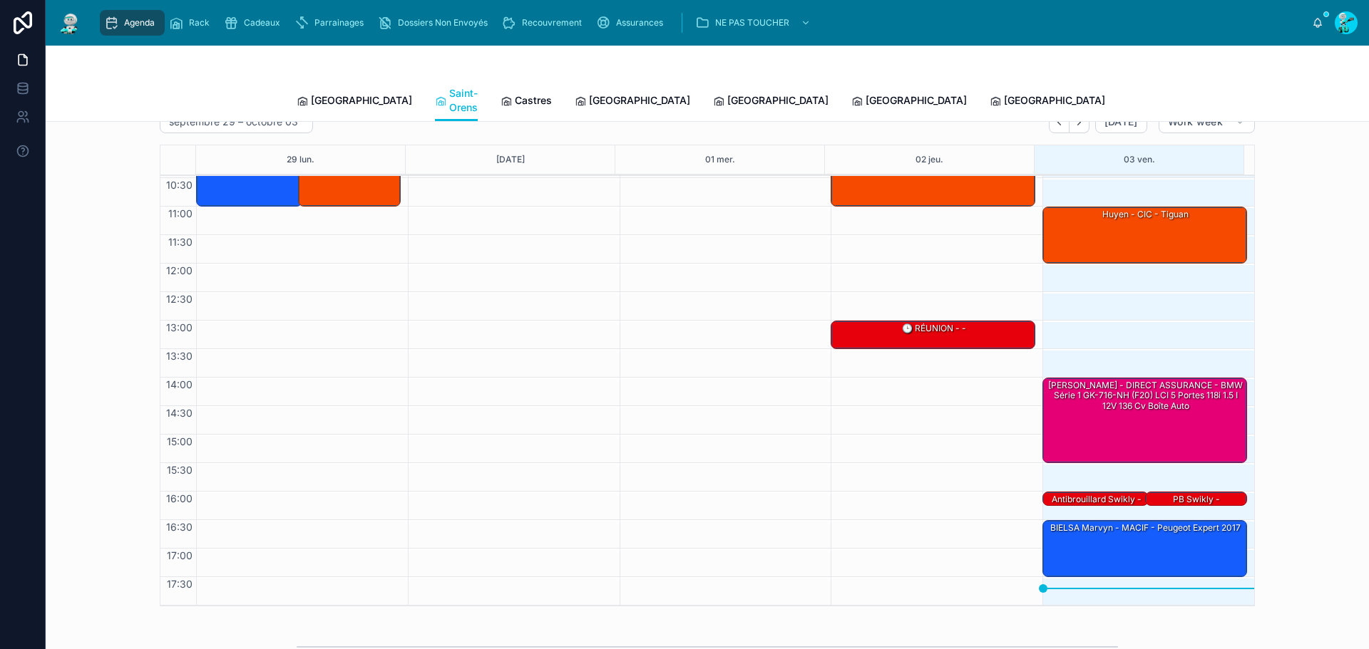
click at [1133, 532] on div "BIELSA Marvyn - MACIF - Peugeot Expert 2017" at bounding box center [1145, 548] width 200 height 54
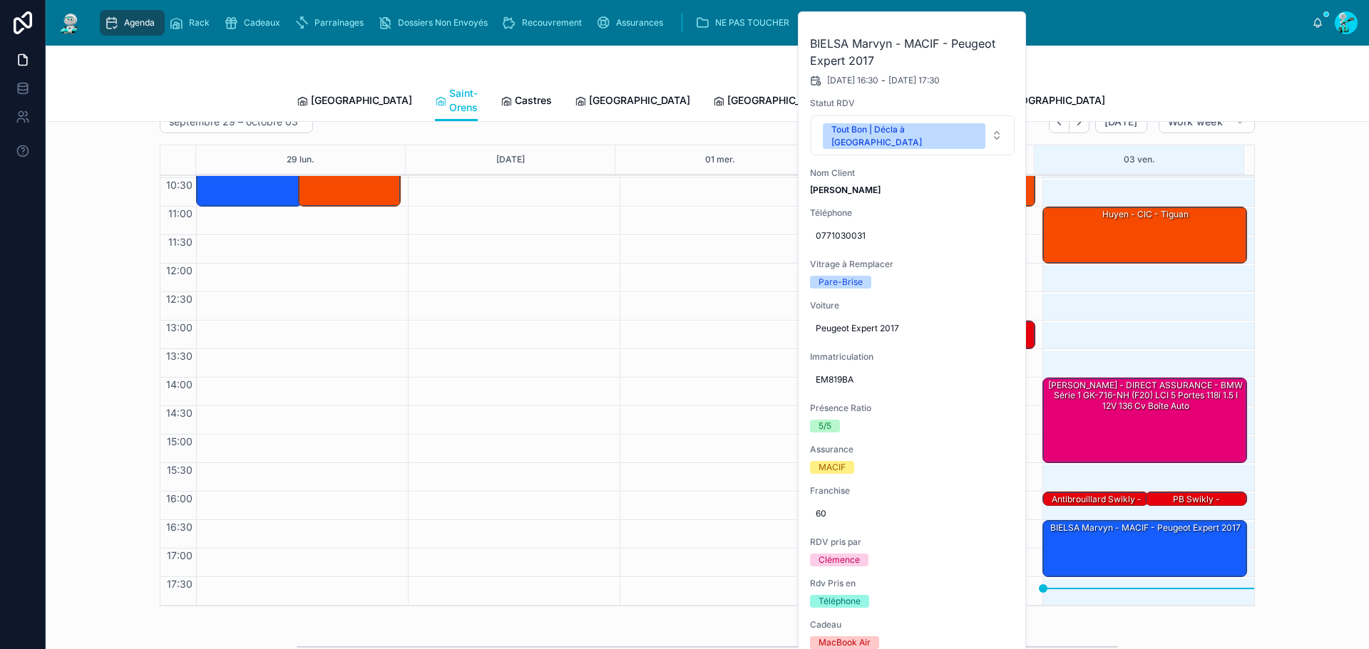
click at [0, 0] on button at bounding box center [0, 0] width 0 height 0
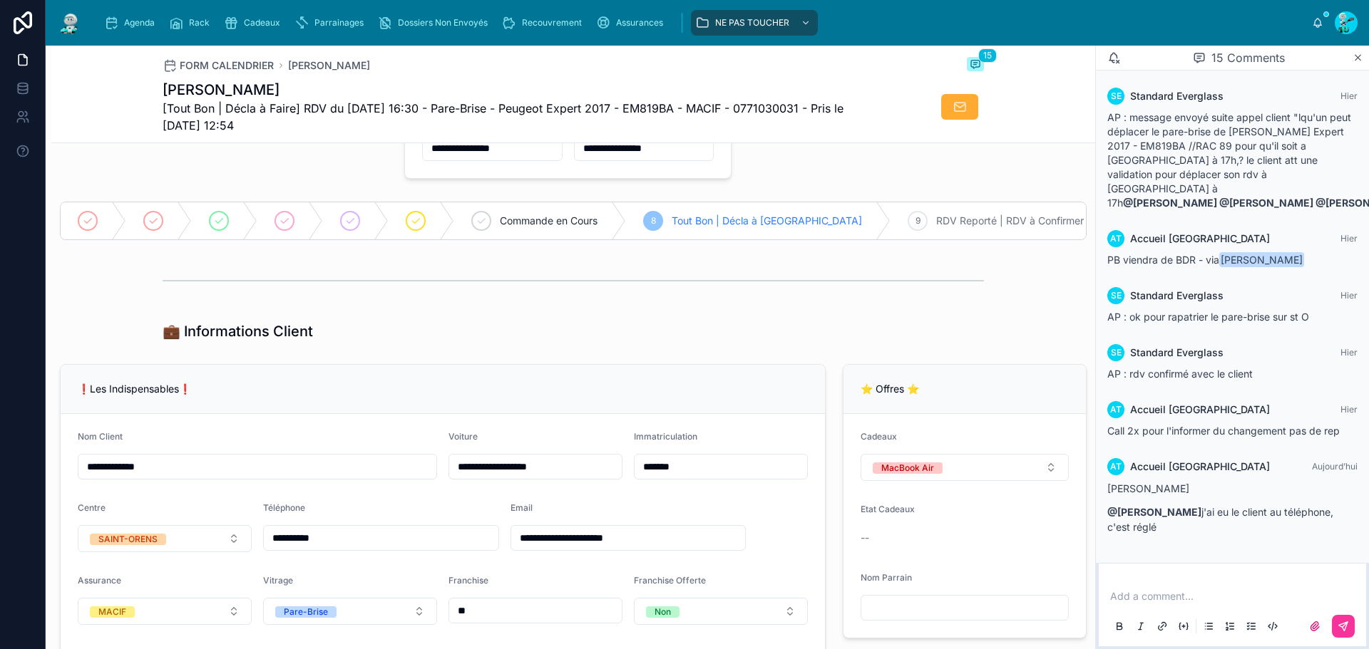
type input "******"
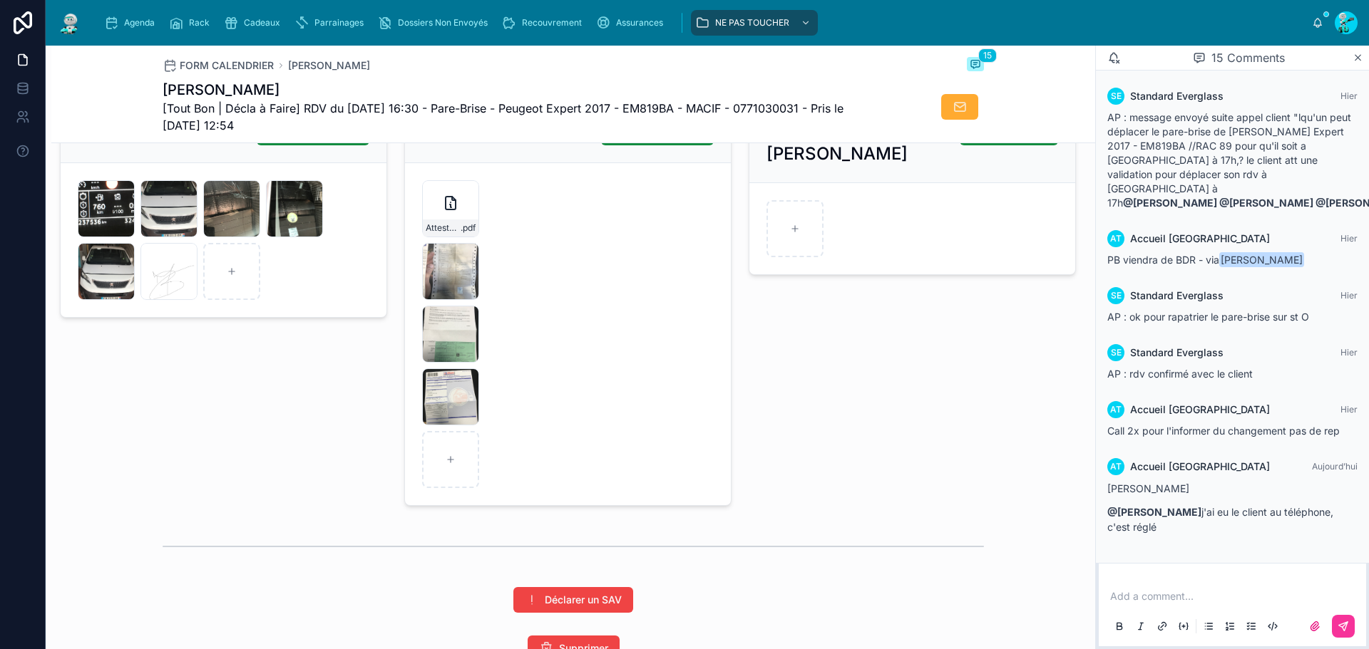
click at [461, 237] on div "Attestation_vehicule_PEUGEOT_PEUGEOT_EM-819-BA .pdf" at bounding box center [451, 228] width 56 height 17
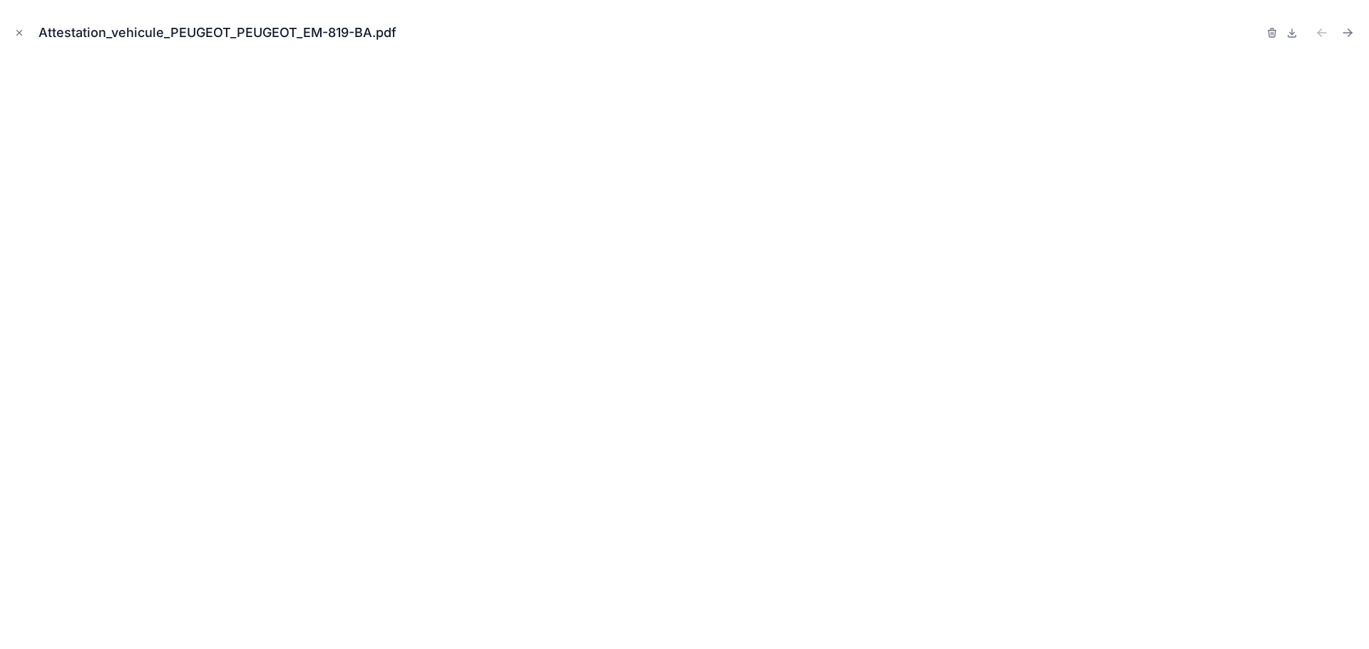
click at [22, 35] on icon "Close modal" at bounding box center [19, 33] width 10 height 10
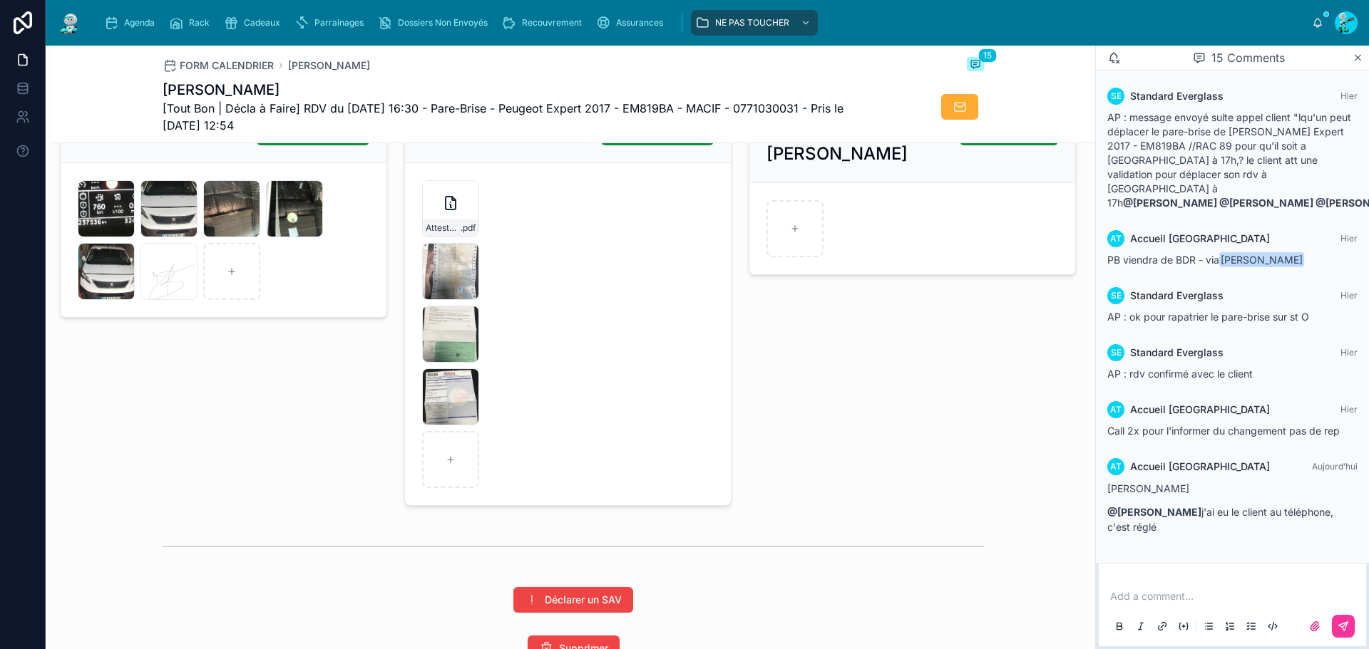
click at [443, 349] on div "25B89BEC-1258-443C-806F-DE0469648E50 .jpeg" at bounding box center [450, 334] width 57 height 57
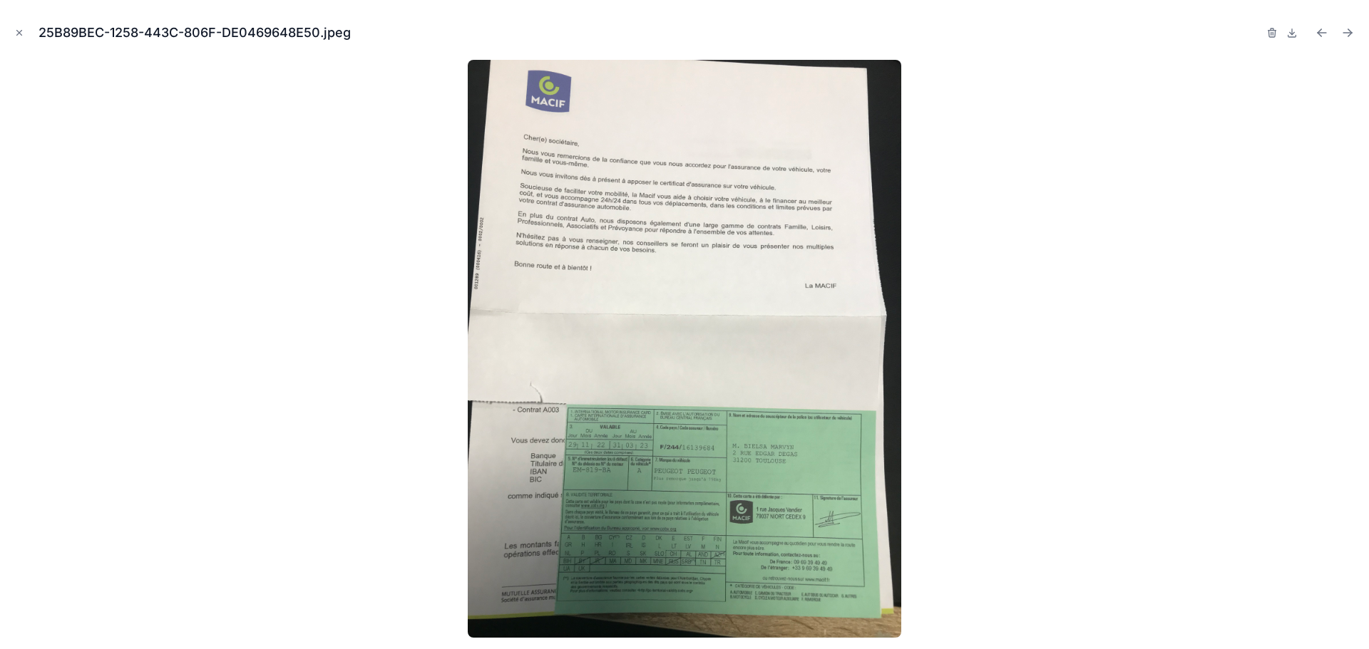
click at [19, 26] on button "Close modal" at bounding box center [19, 33] width 16 height 16
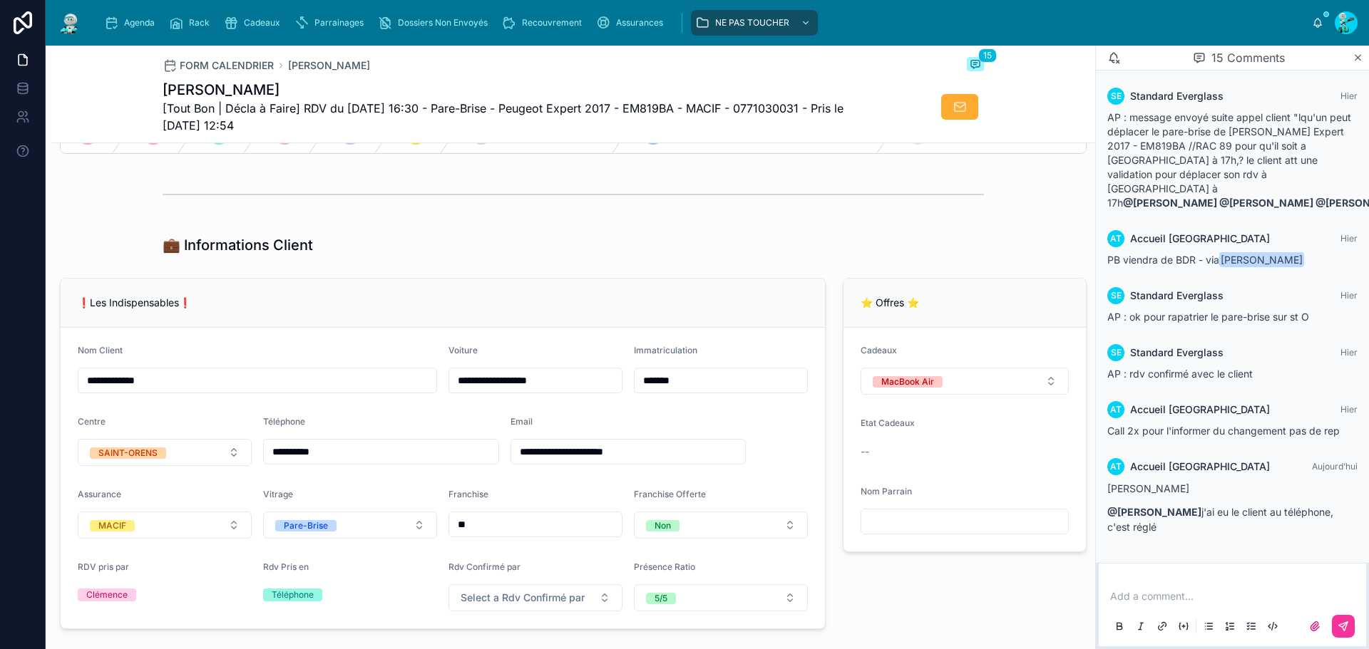
scroll to position [143, 0]
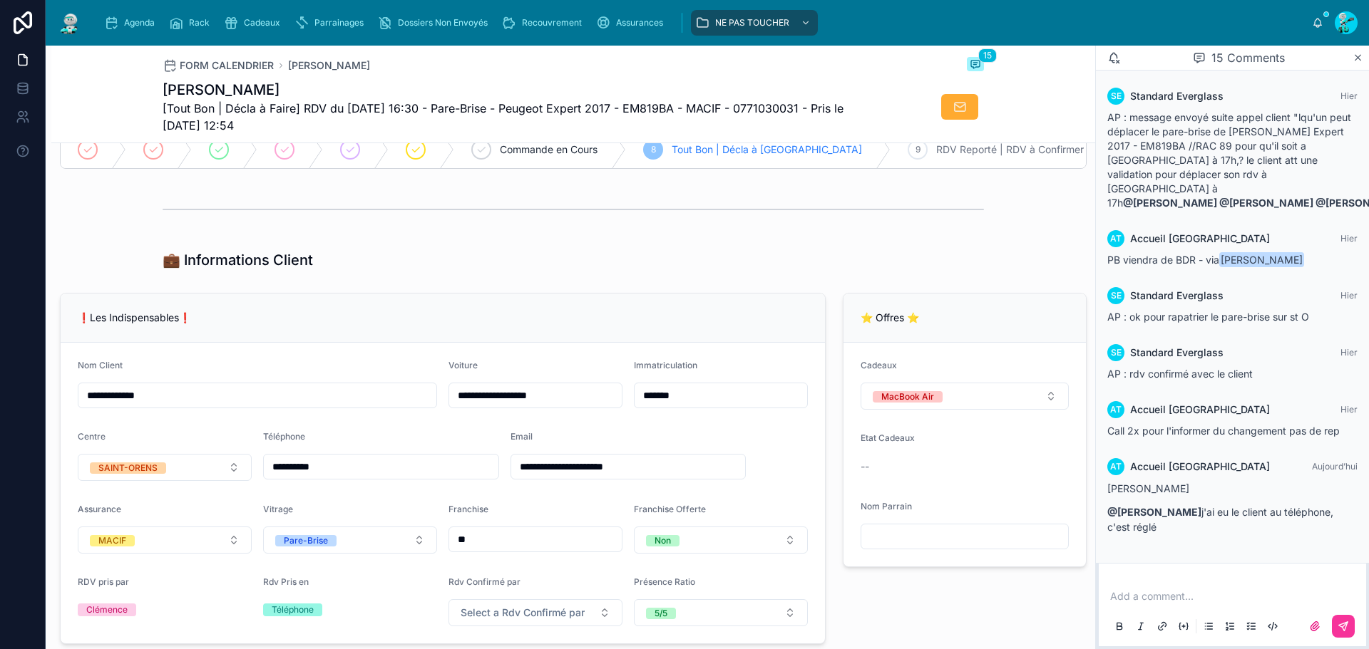
click at [724, 406] on input "*******" at bounding box center [720, 396] width 173 height 20
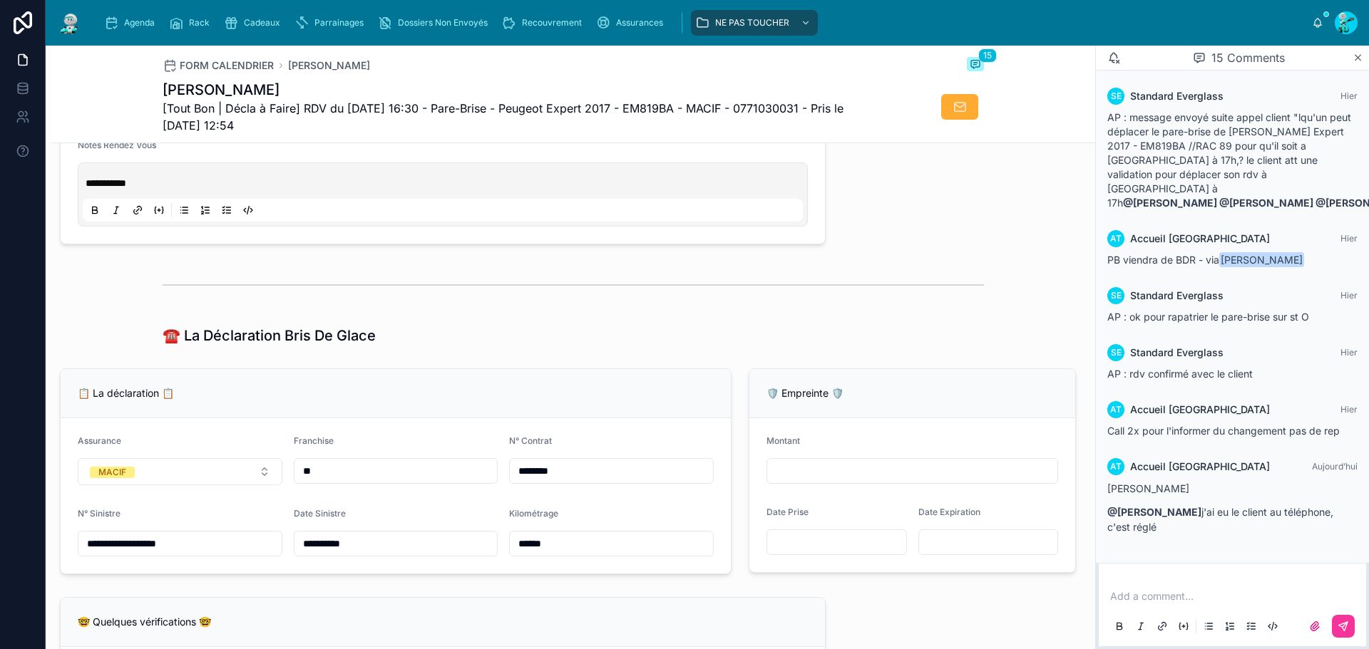
scroll to position [713, 0]
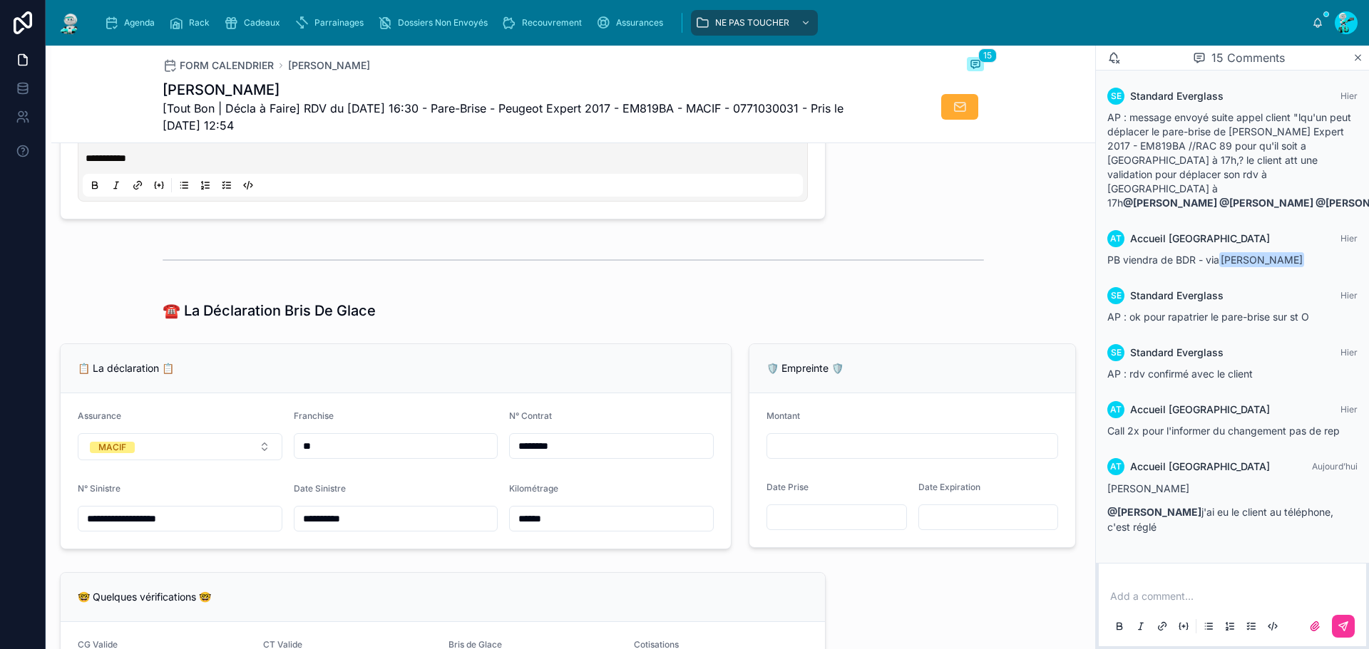
click at [567, 525] on input "******" at bounding box center [611, 519] width 203 height 20
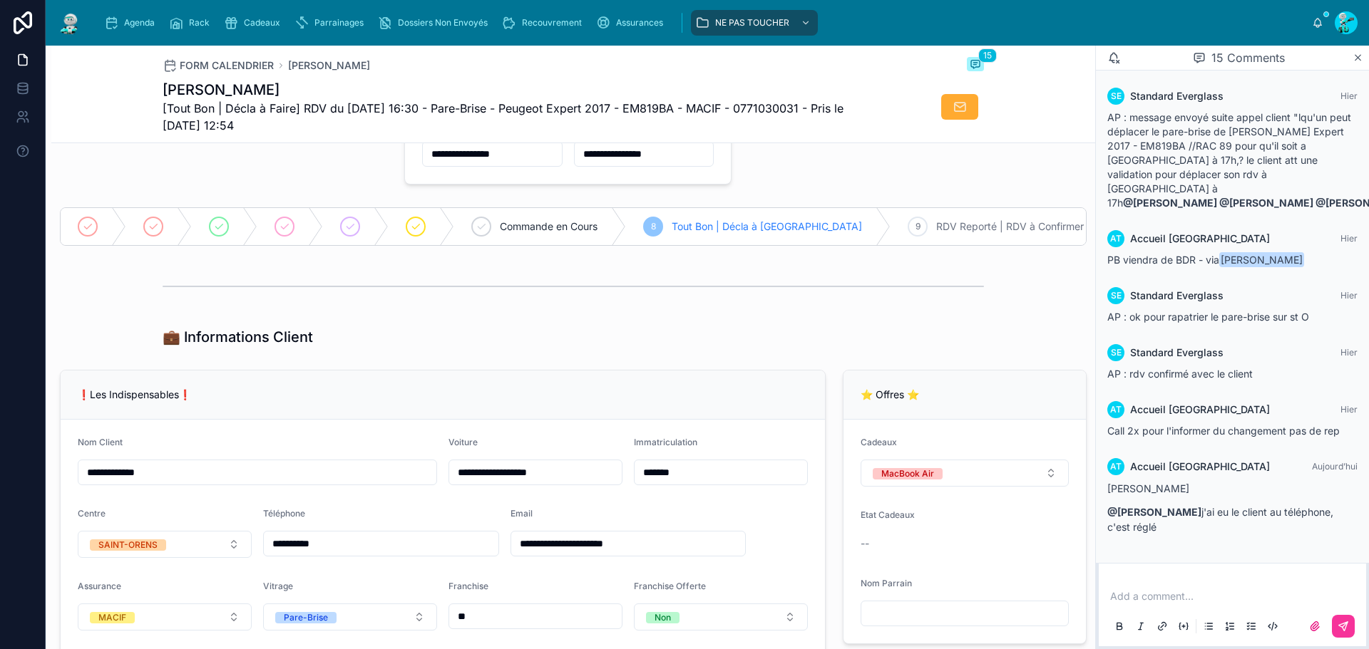
scroll to position [0, 0]
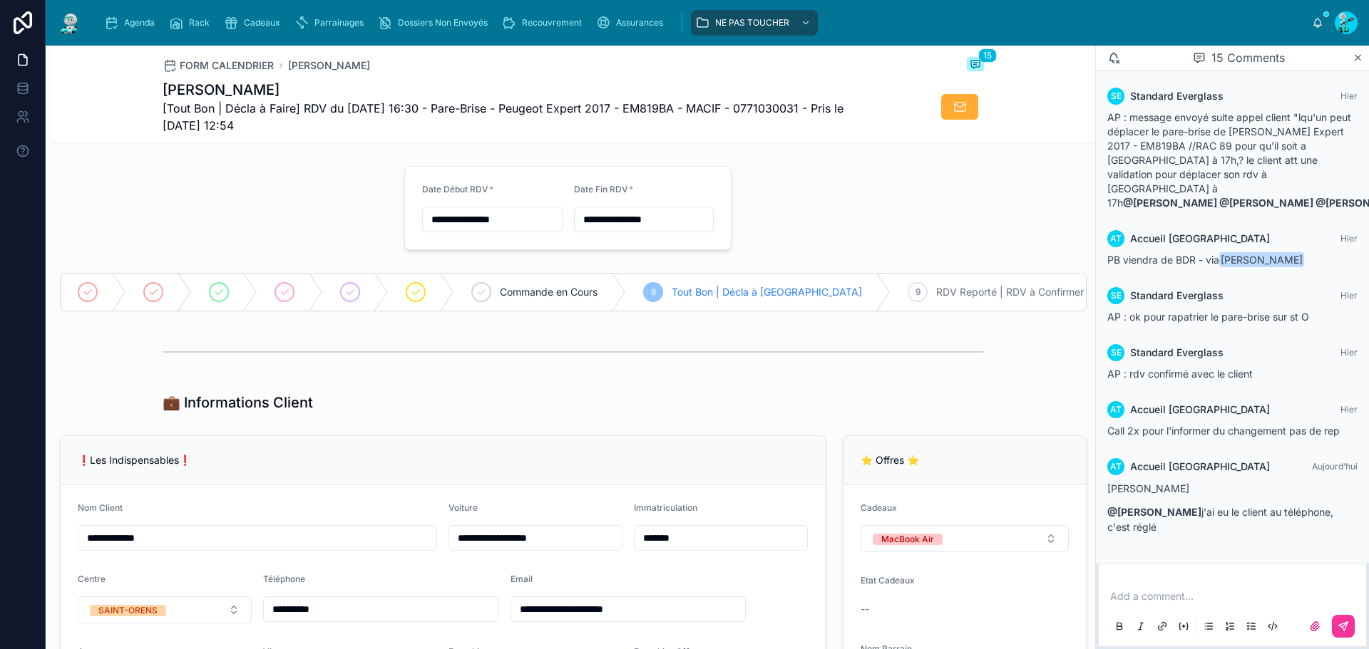
click at [707, 548] on input "*******" at bounding box center [720, 538] width 173 height 20
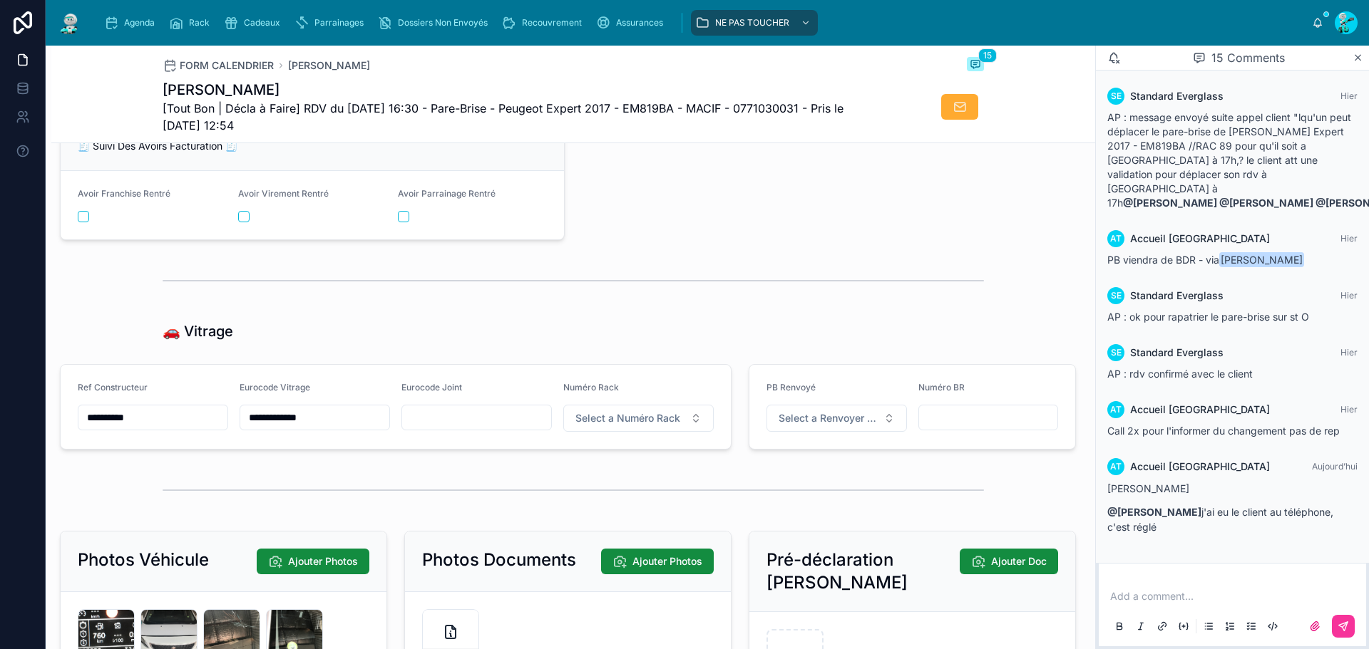
scroll to position [1711, 0]
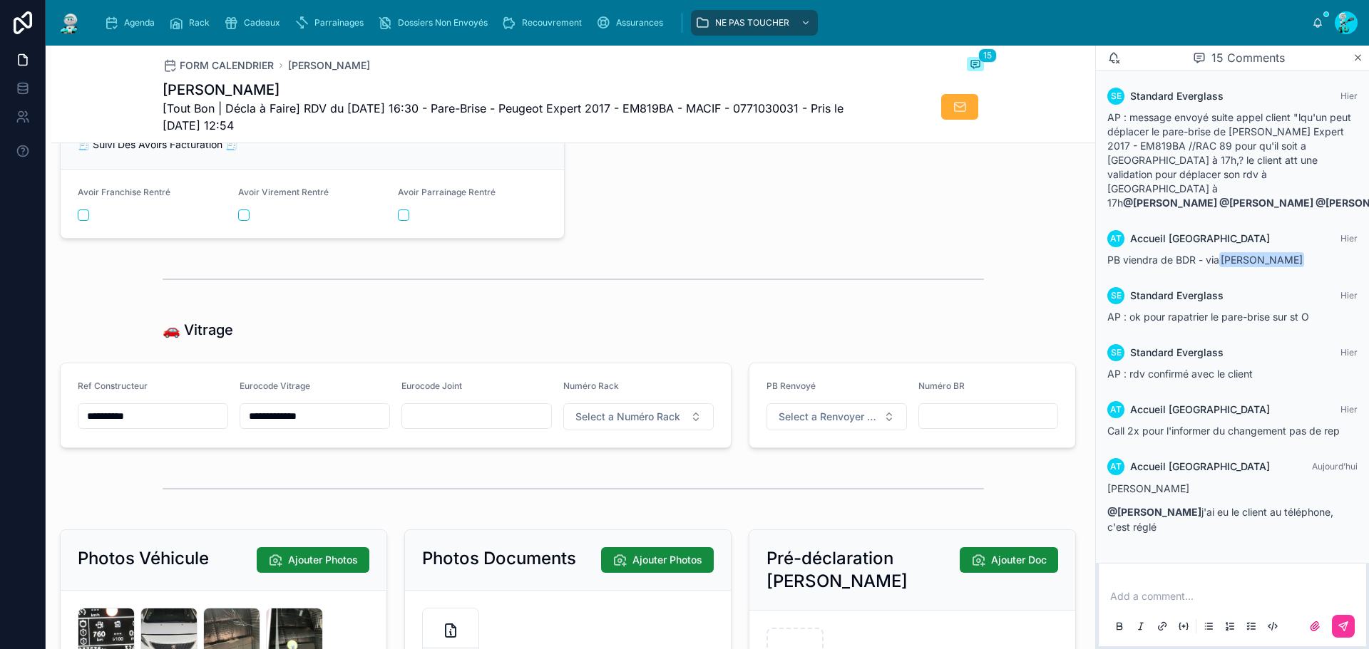
click at [173, 426] on input "**********" at bounding box center [152, 416] width 149 height 20
click at [323, 426] on input "**********" at bounding box center [314, 416] width 149 height 20
click at [322, 426] on input "**********" at bounding box center [314, 416] width 149 height 20
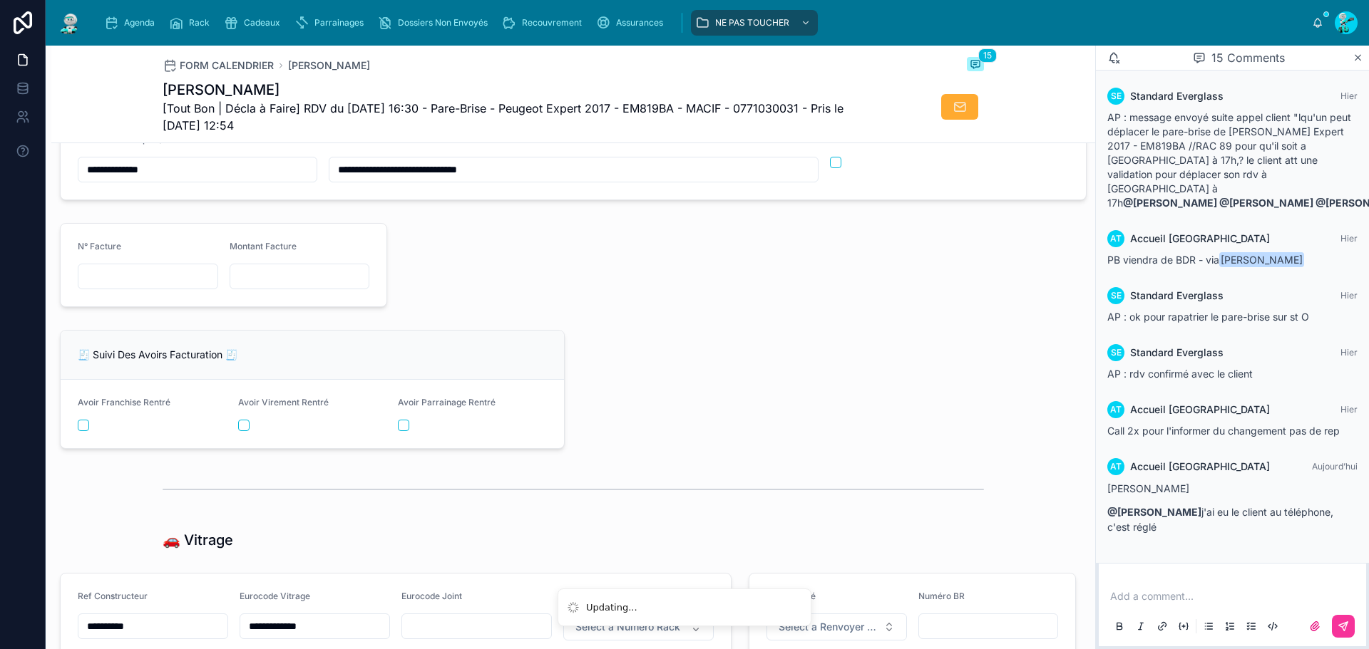
scroll to position [1474, 0]
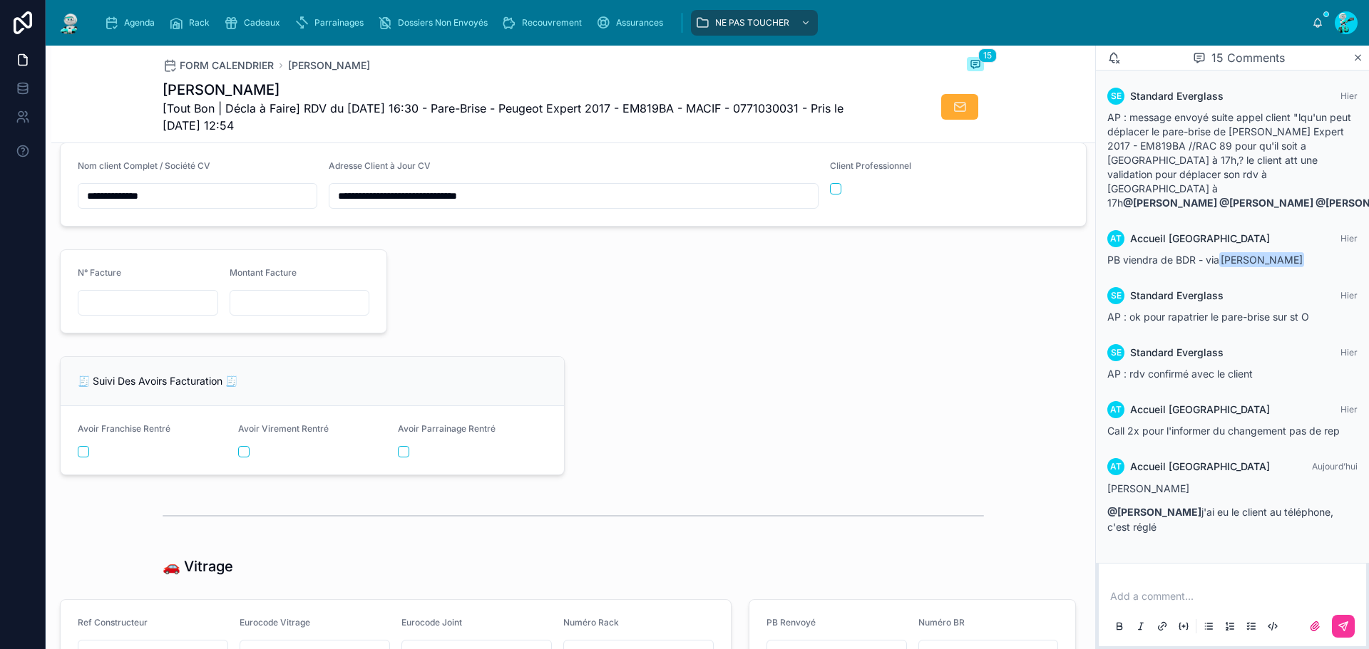
click at [136, 313] on input "text" at bounding box center [147, 303] width 139 height 20
paste input "**********"
type input "**********"
click at [288, 313] on input "text" at bounding box center [299, 303] width 139 height 20
paste input "*********"
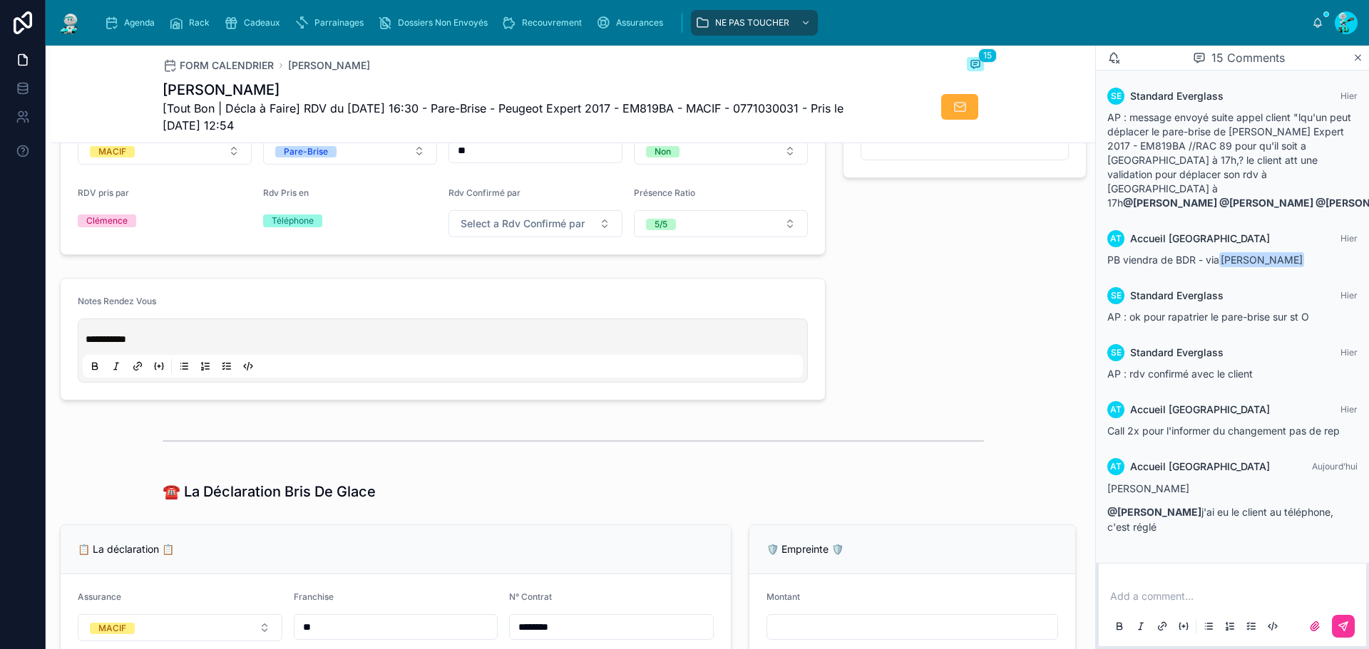
scroll to position [539, 0]
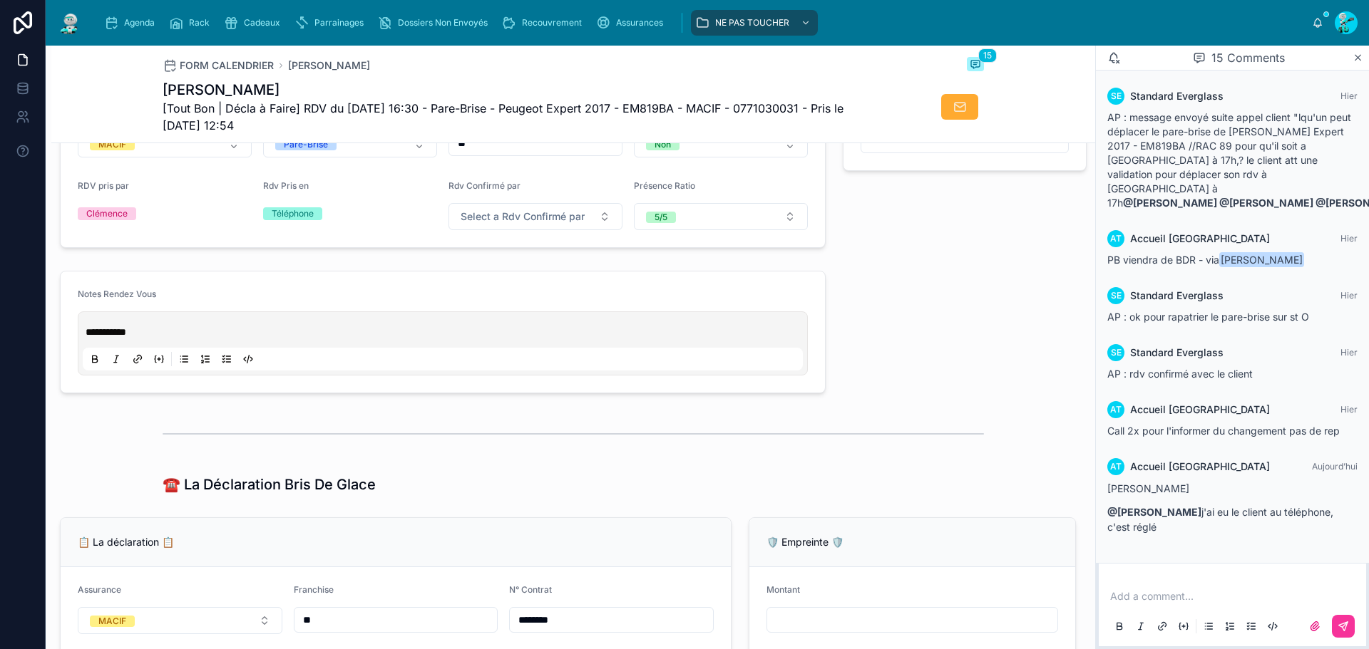
type input "*********"
click at [87, 337] on span "**********" at bounding box center [106, 332] width 41 height 10
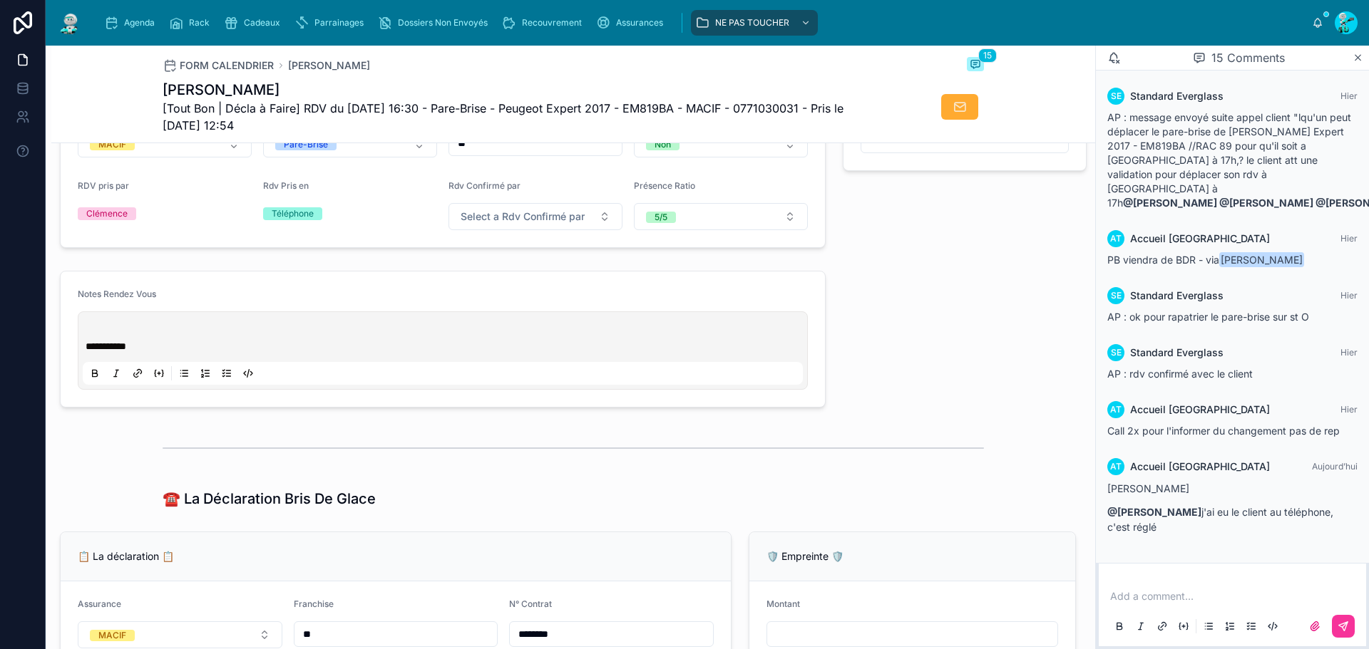
click at [87, 339] on p at bounding box center [446, 332] width 720 height 14
click at [178, 339] on p at bounding box center [446, 332] width 720 height 14
paste div
click at [250, 339] on p "**********" at bounding box center [446, 332] width 720 height 14
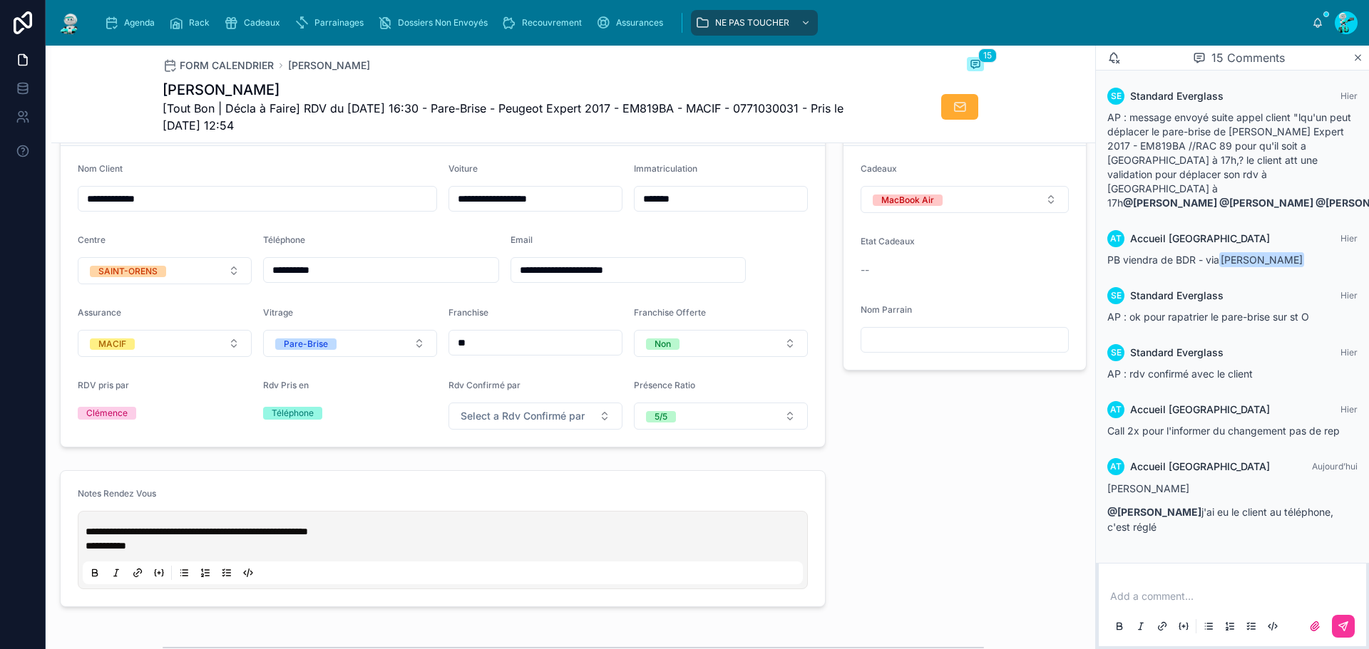
scroll to position [696, 0]
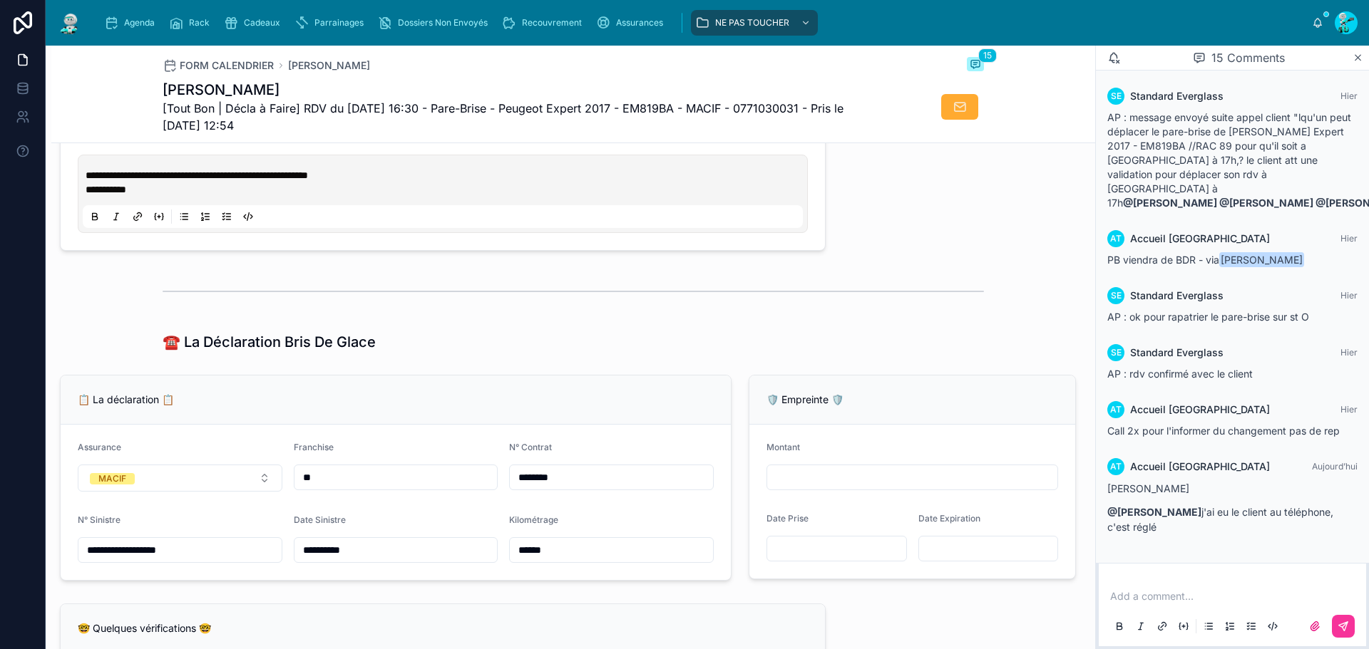
click at [595, 488] on input "********" at bounding box center [611, 478] width 203 height 20
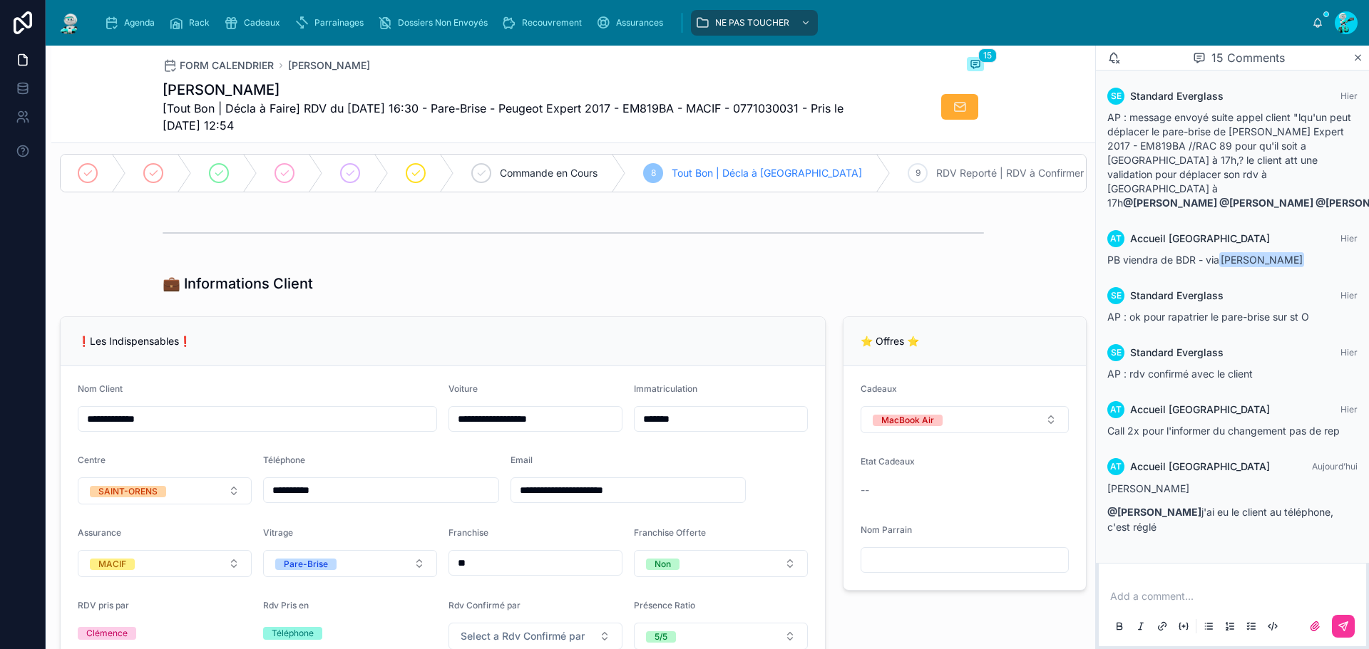
scroll to position [0, 0]
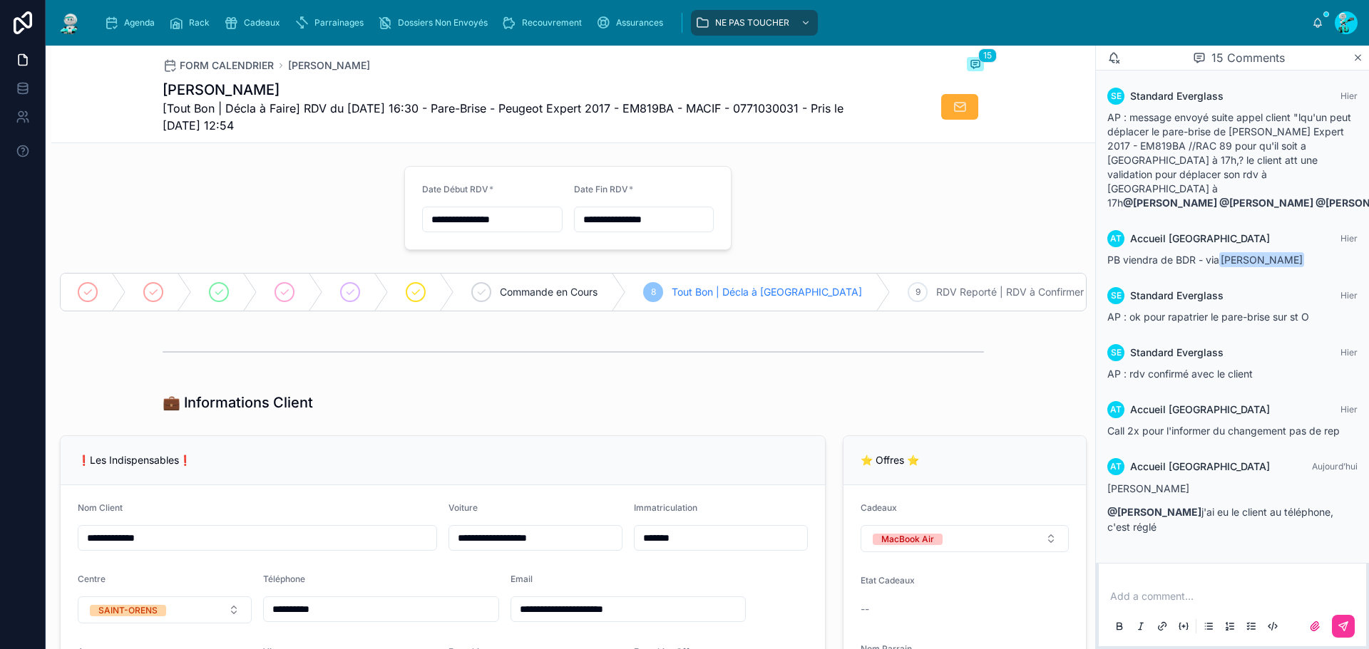
click at [113, 15] on div "Agenda" at bounding box center [132, 22] width 56 height 23
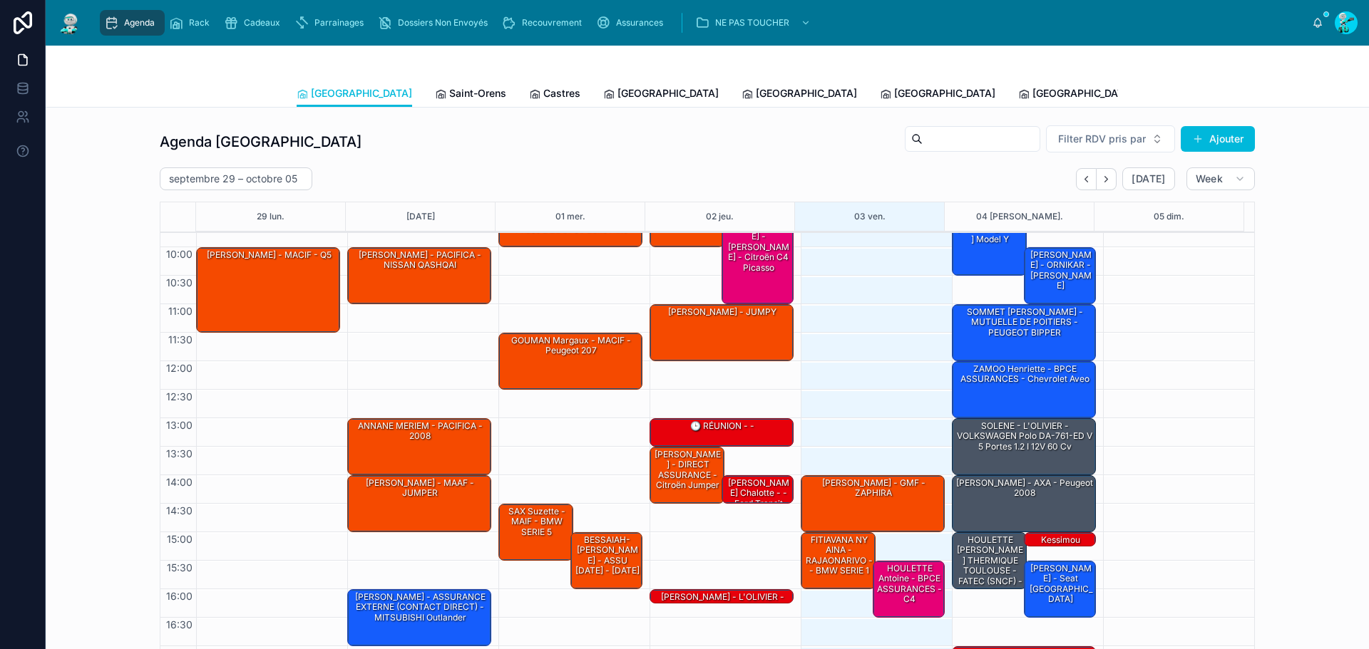
scroll to position [83, 0]
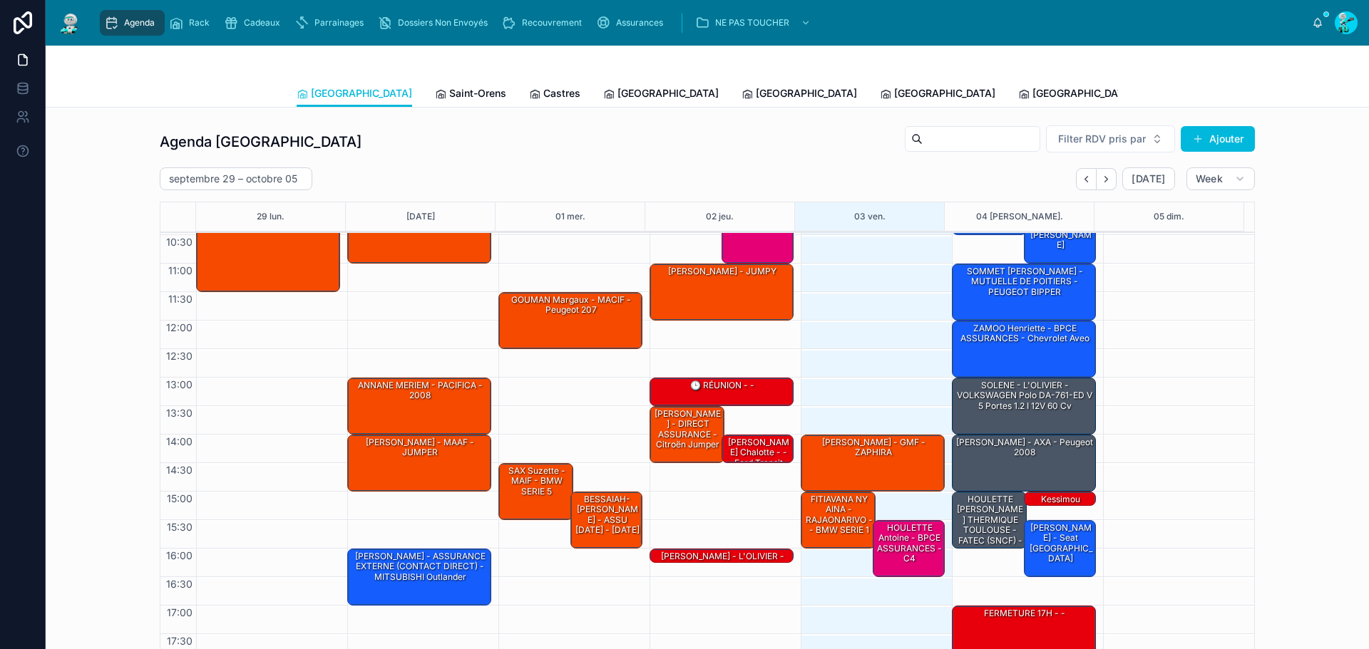
click at [435, 104] on link "Saint-Orens" at bounding box center [470, 95] width 71 height 29
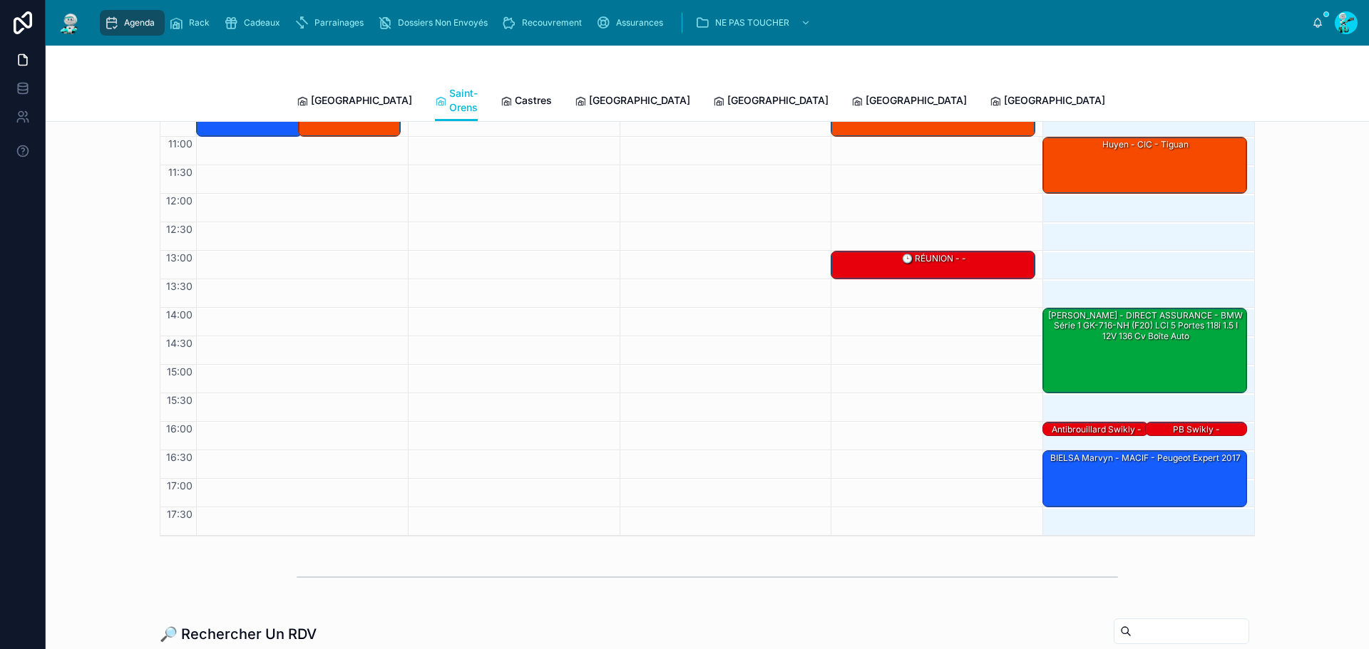
scroll to position [143, 0]
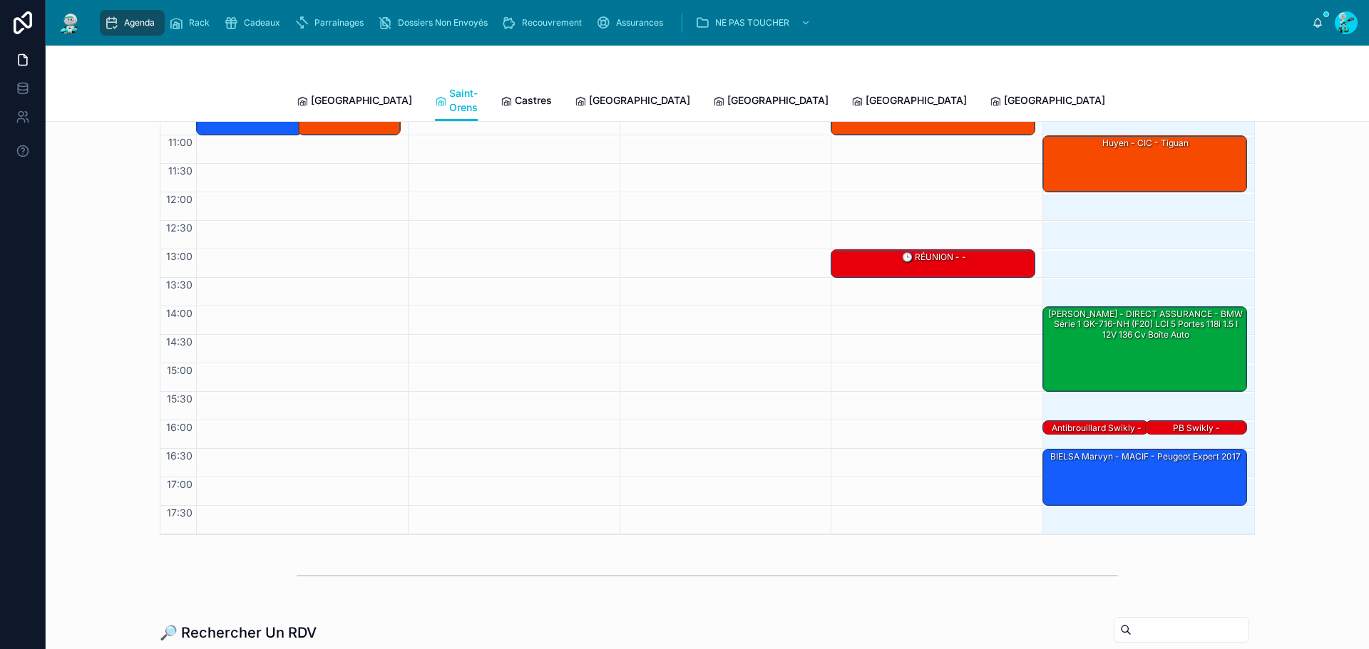
click at [1096, 471] on div "BIELSA Marvyn - MACIF - Peugeot Expert 2017" at bounding box center [1145, 477] width 200 height 54
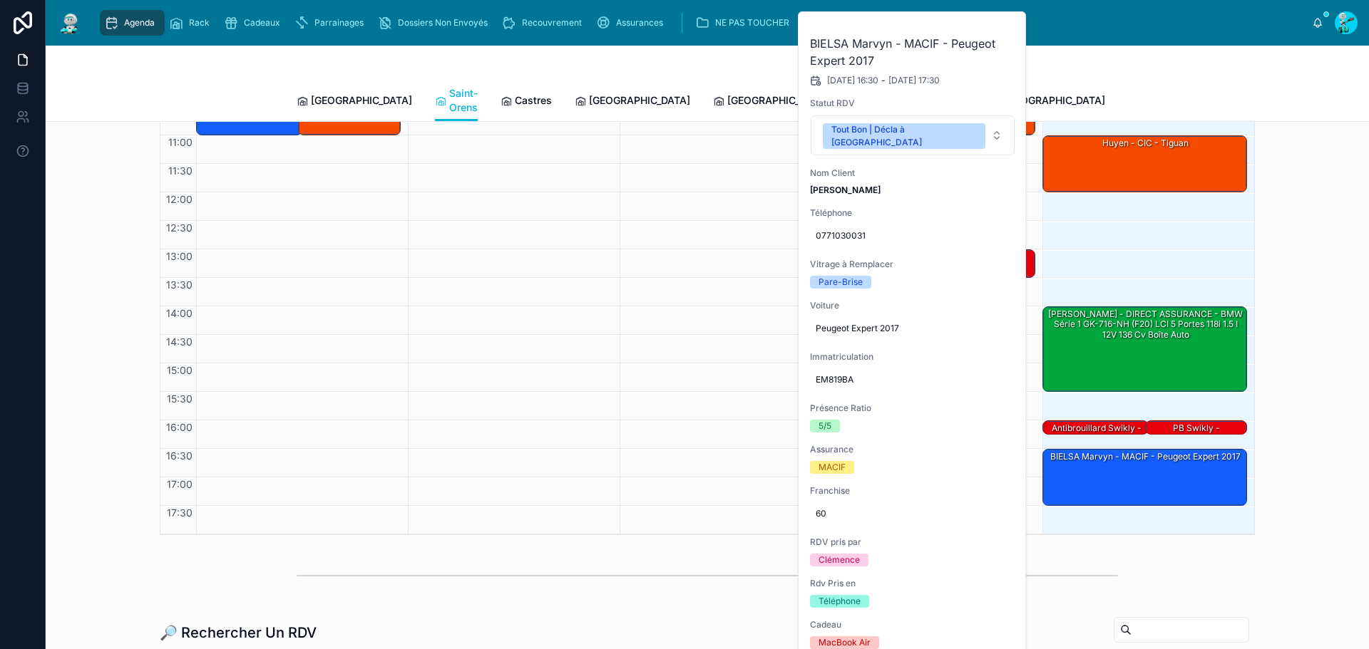
click at [829, 374] on span "EM819BA" at bounding box center [913, 379] width 194 height 11
click at [846, 396] on input "*******" at bounding box center [885, 388] width 134 height 20
drag, startPoint x: 856, startPoint y: 133, endPoint x: 863, endPoint y: 143, distance: 11.9
click at [856, 132] on div "Tout Bon | Décla à [GEOGRAPHIC_DATA]" at bounding box center [903, 136] width 145 height 26
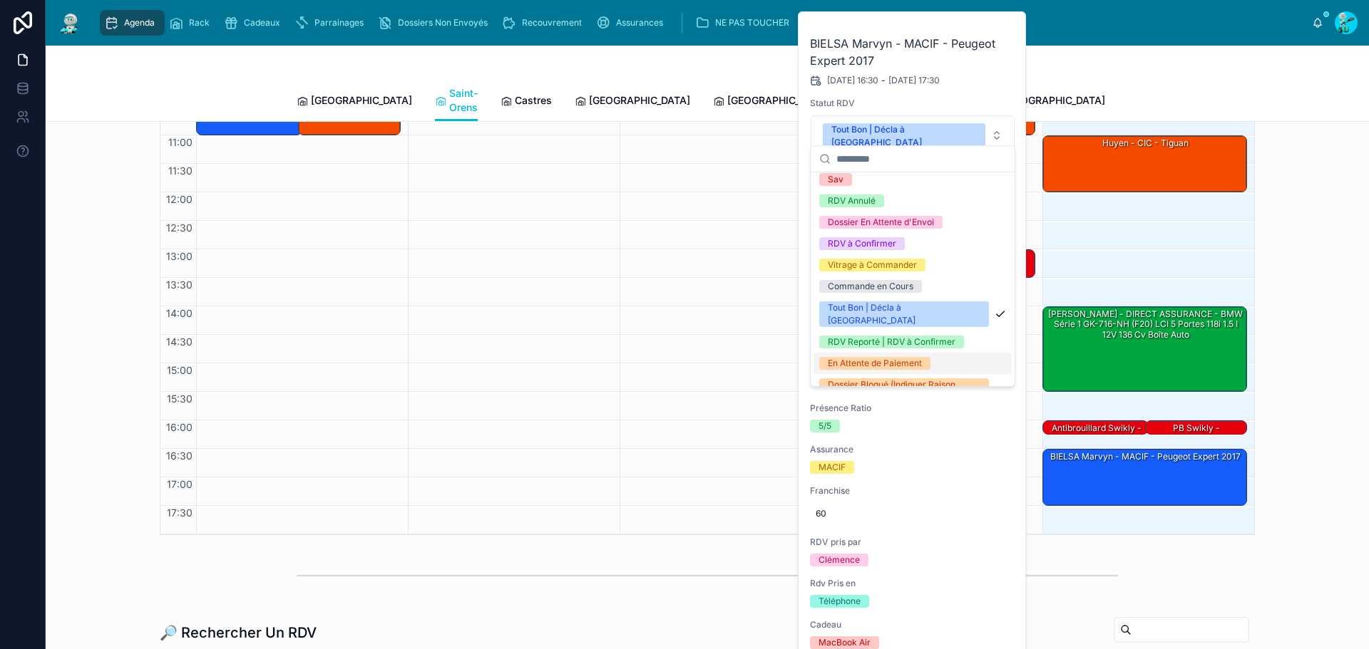
scroll to position [71, 0]
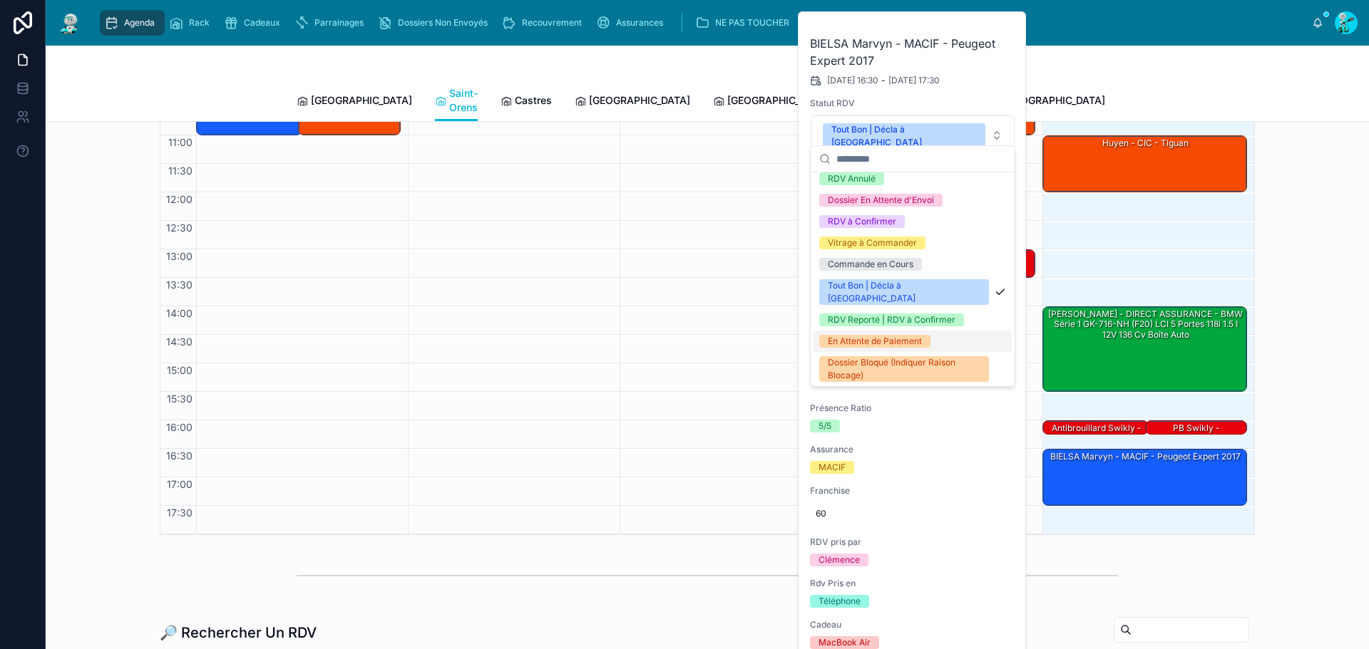
click at [911, 335] on div "En Attente de Paiement" at bounding box center [875, 341] width 94 height 13
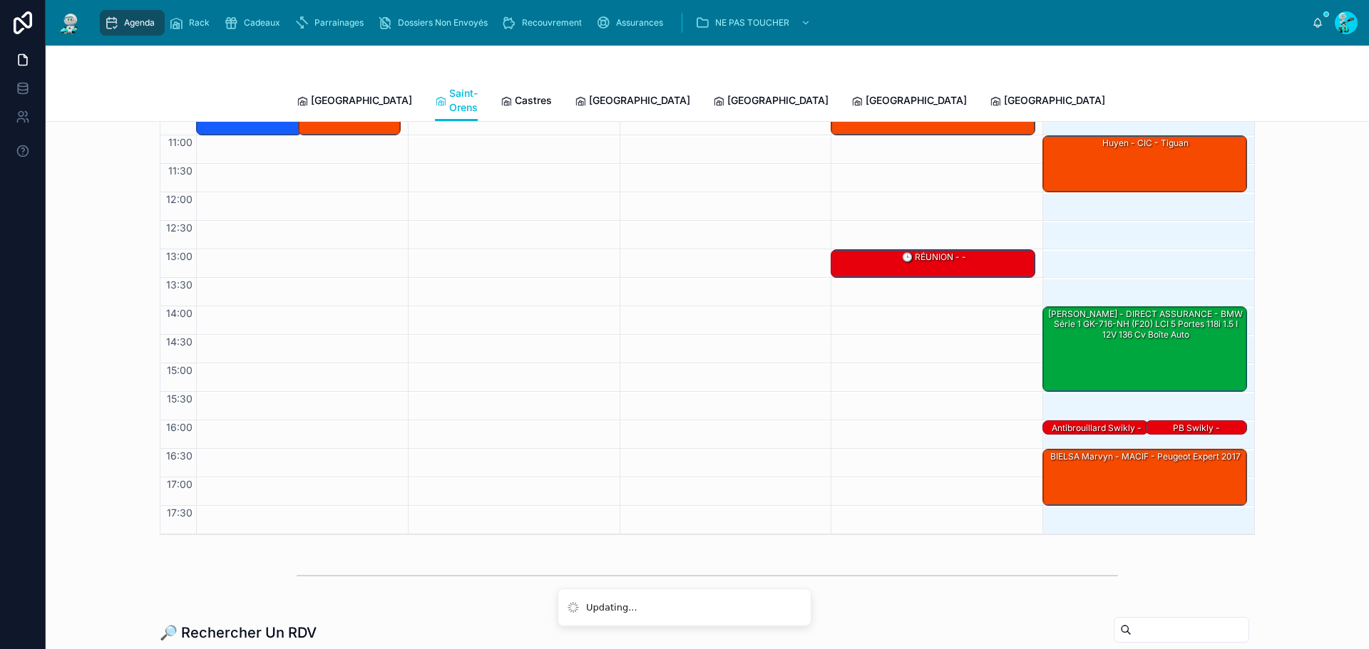
click at [1081, 466] on div "BIELSA Marvyn - MACIF - Peugeot Expert 2017" at bounding box center [1145, 477] width 200 height 54
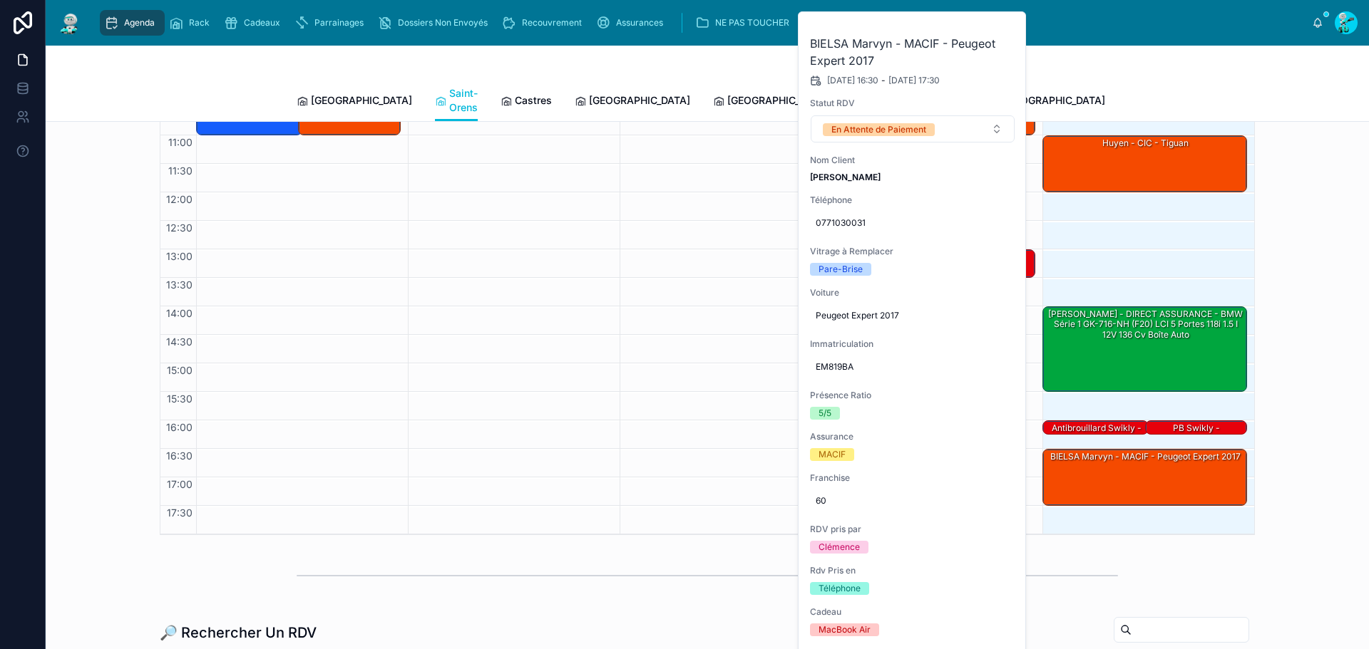
click at [0, 0] on icon at bounding box center [0, 0] width 0 height 0
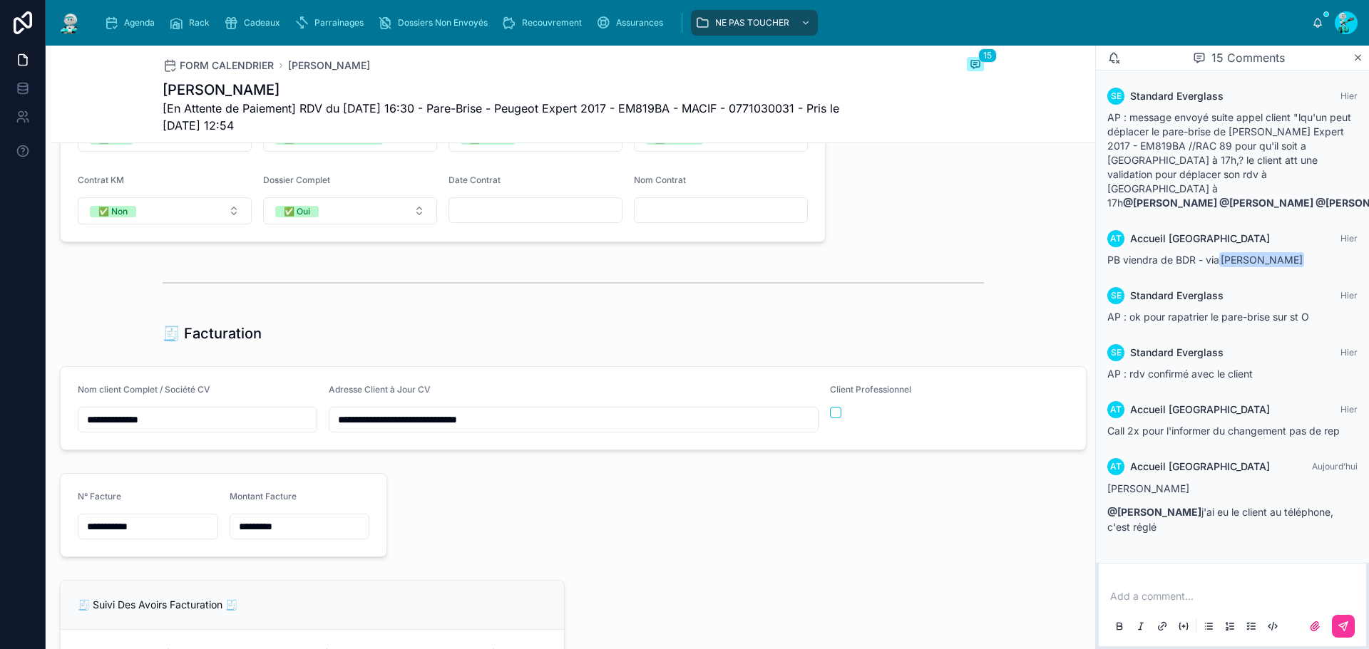
scroll to position [1491, 0]
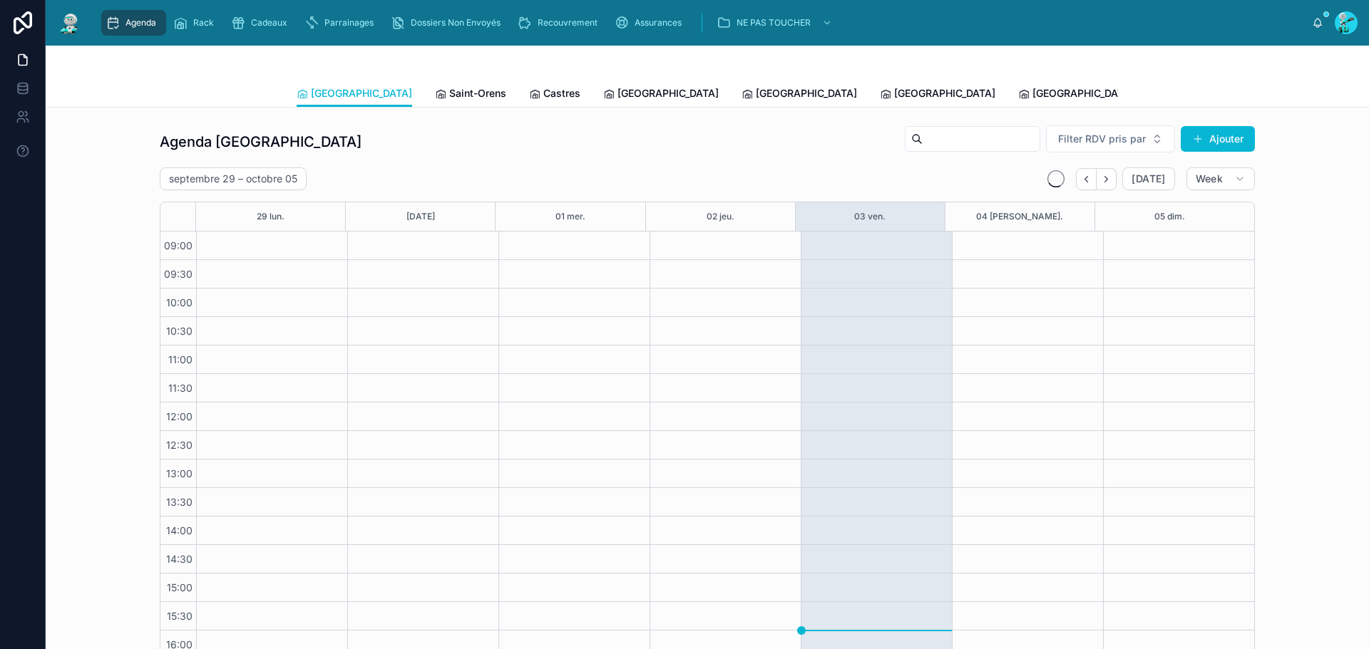
scroll to position [82, 0]
click at [1290, 91] on span "Tous Centres" at bounding box center [1321, 93] width 63 height 14
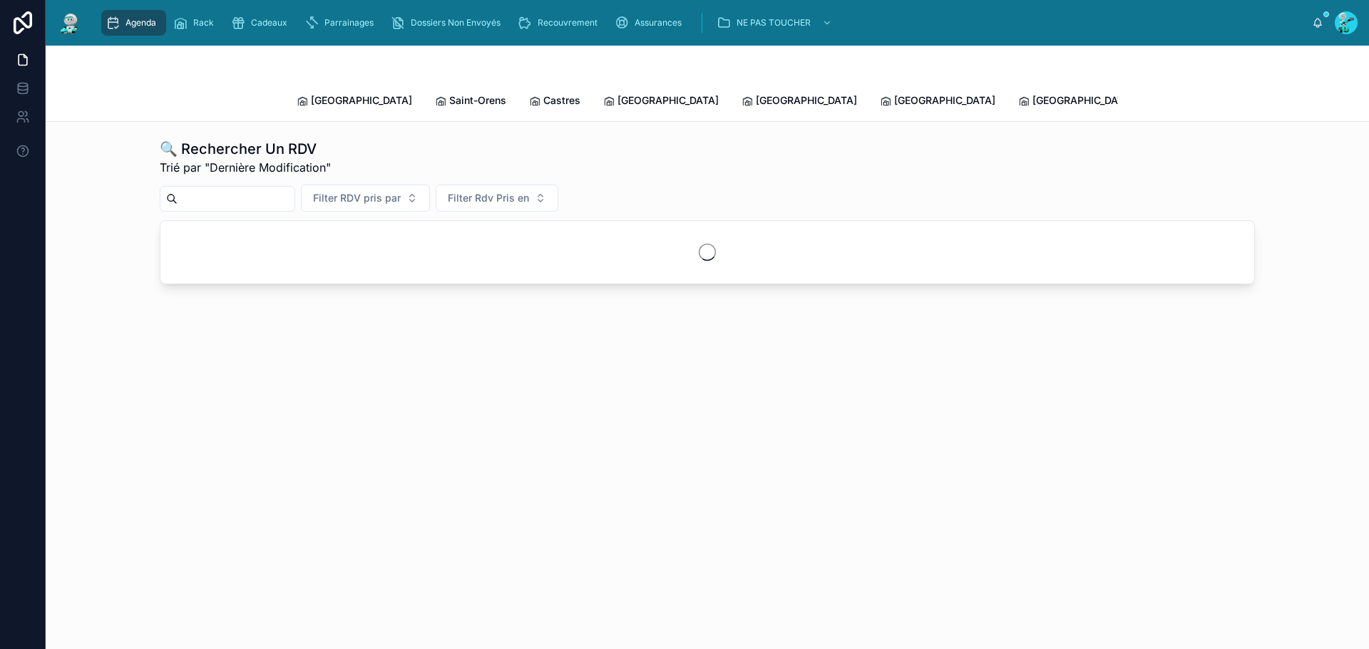
click at [270, 189] on input "text" at bounding box center [236, 199] width 117 height 20
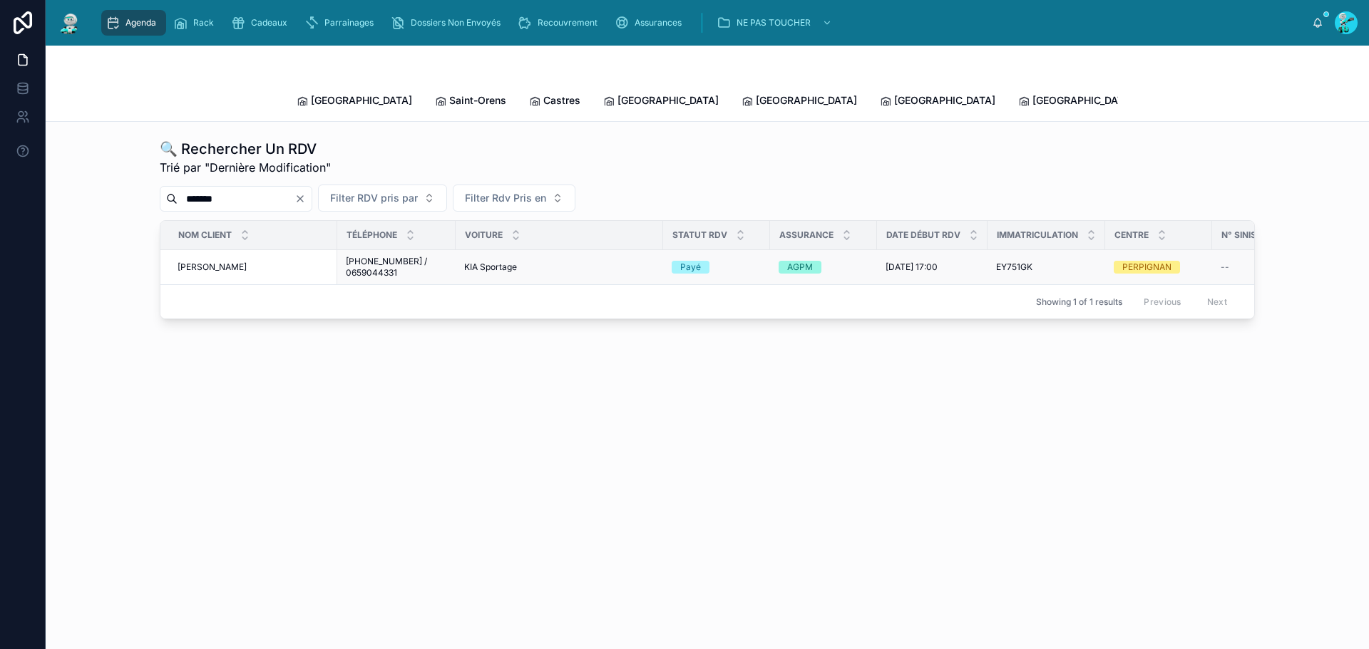
type input "*******"
click at [240, 262] on span "[PERSON_NAME]" at bounding box center [212, 267] width 69 height 11
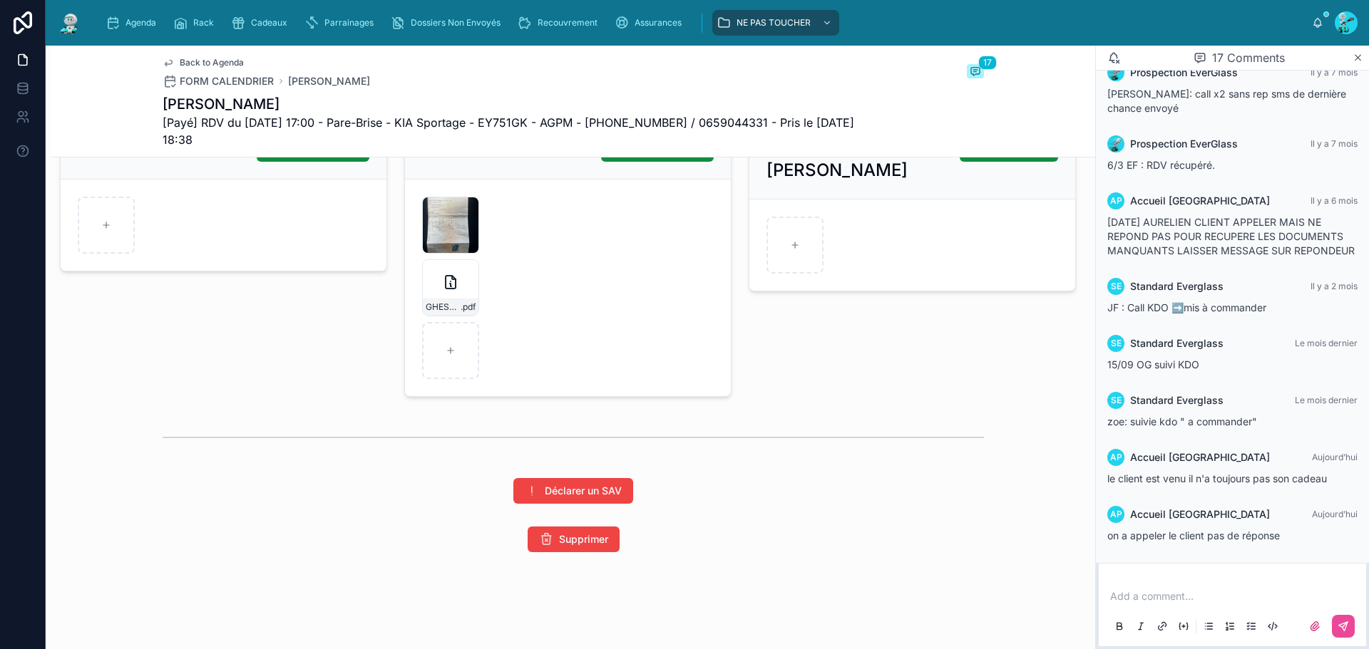
scroll to position [2418, 0]
click at [447, 308] on span "GHESQUIERE-YAN_ENCAISSEMENT-GARANTIE" at bounding box center [443, 307] width 35 height 11
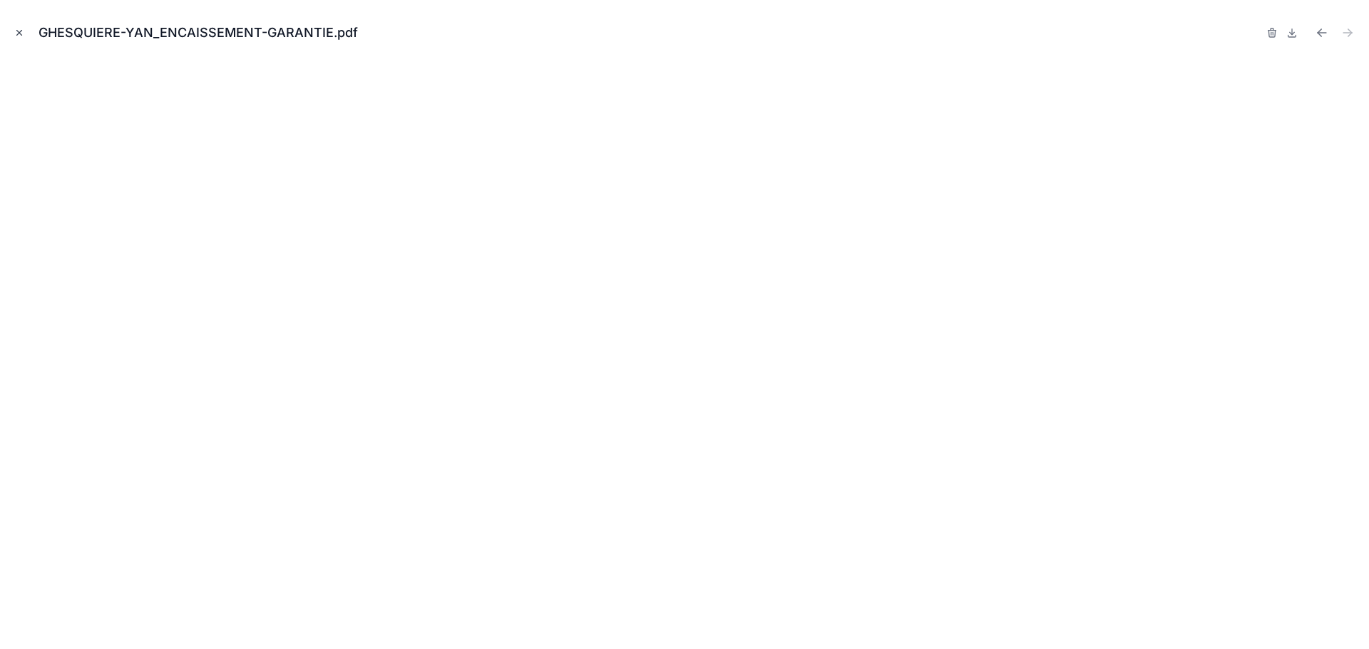
click at [17, 29] on icon "Close modal" at bounding box center [19, 33] width 10 height 10
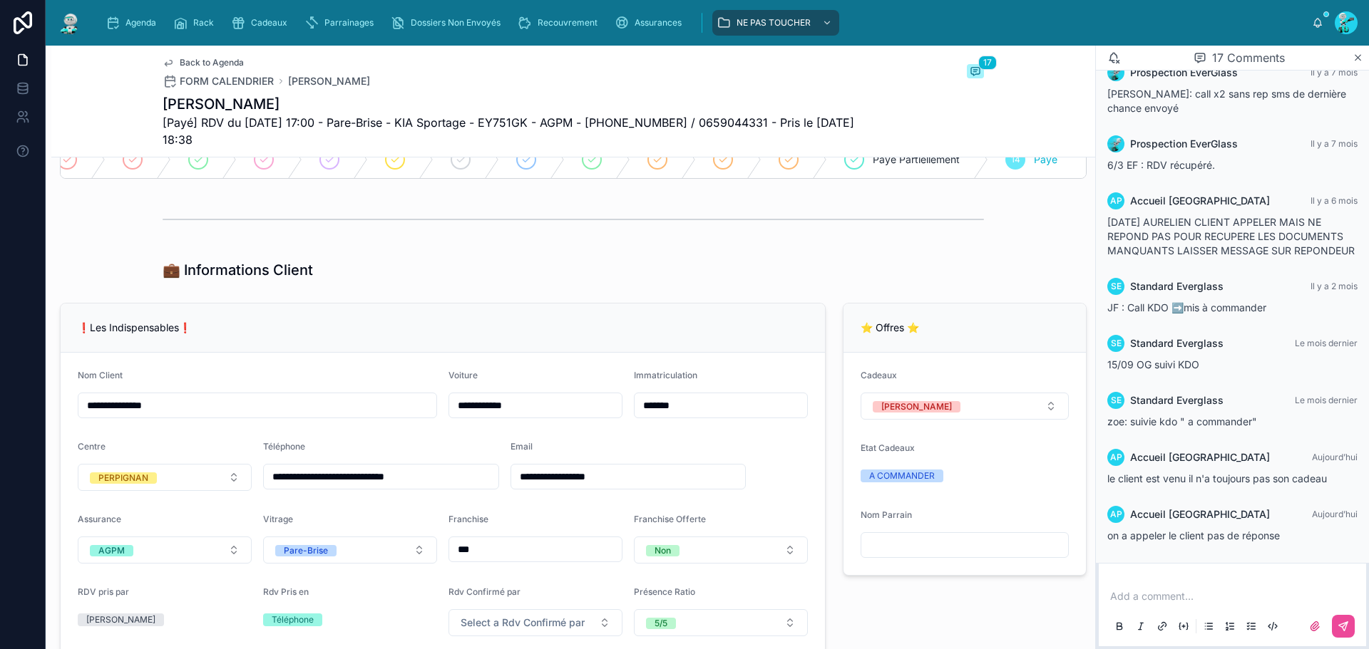
scroll to position [137, 0]
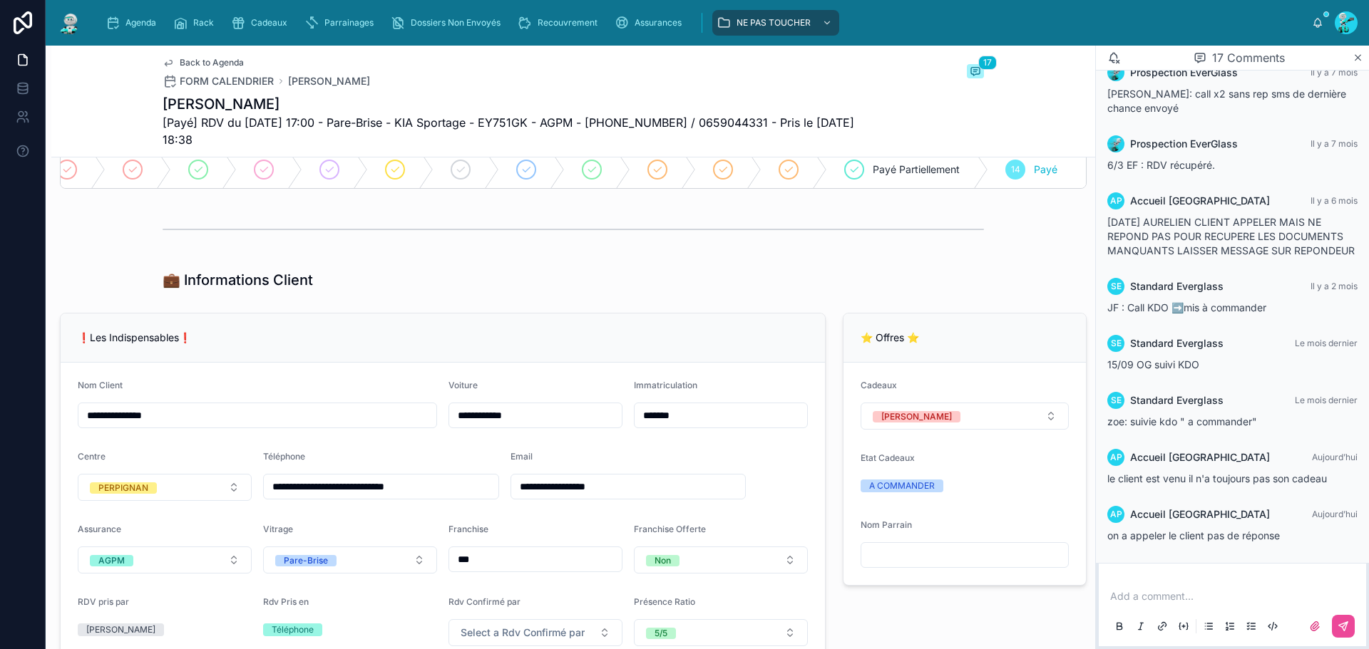
click at [685, 426] on input "*******" at bounding box center [720, 416] width 173 height 20
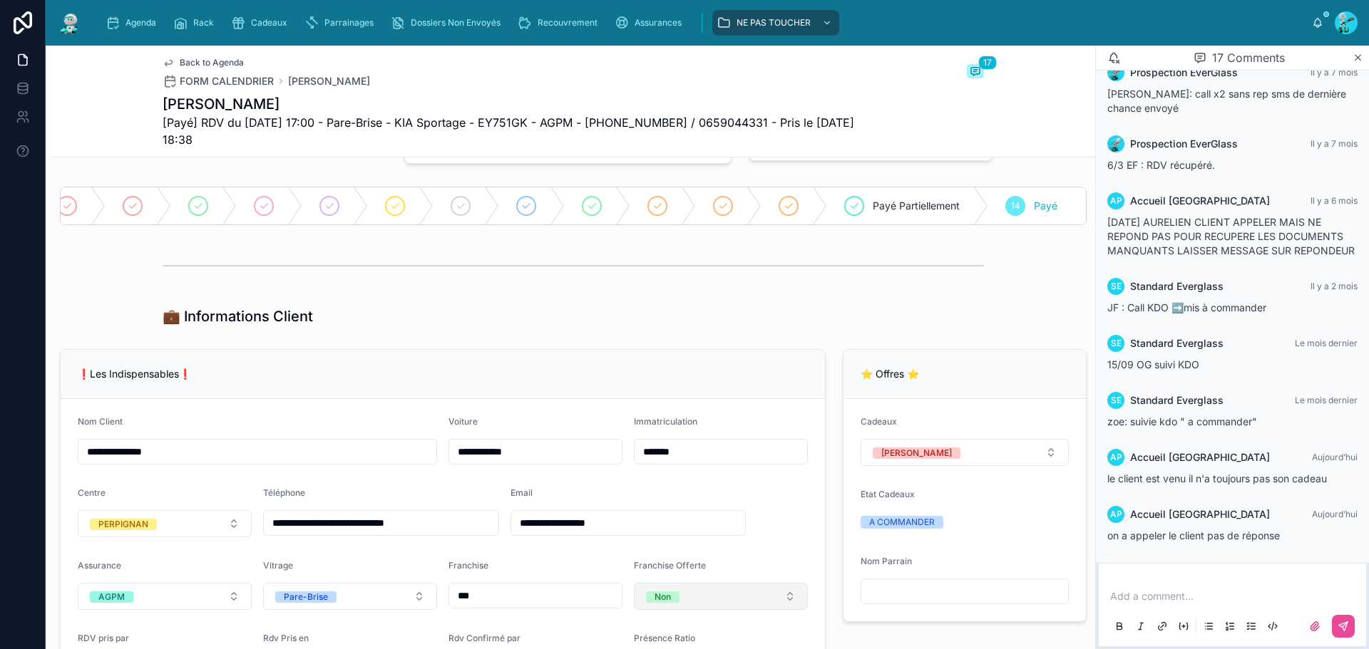
scroll to position [285, 0]
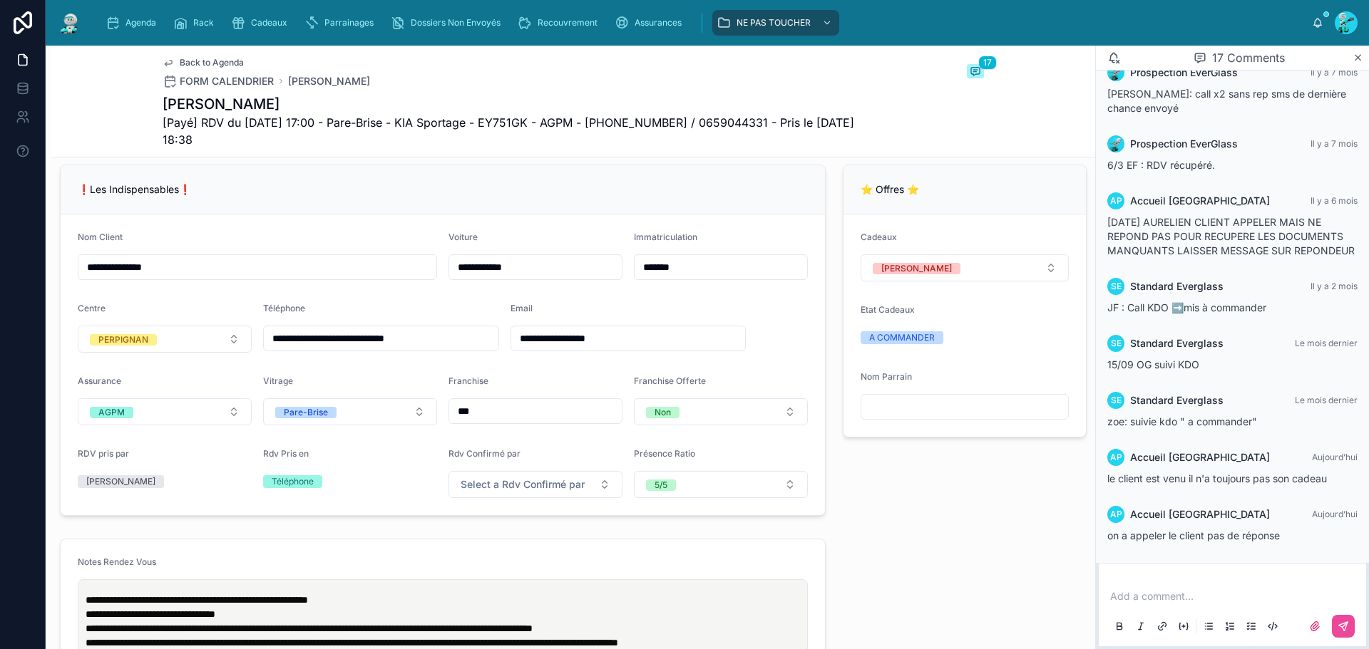
click at [610, 349] on input "**********" at bounding box center [628, 339] width 235 height 20
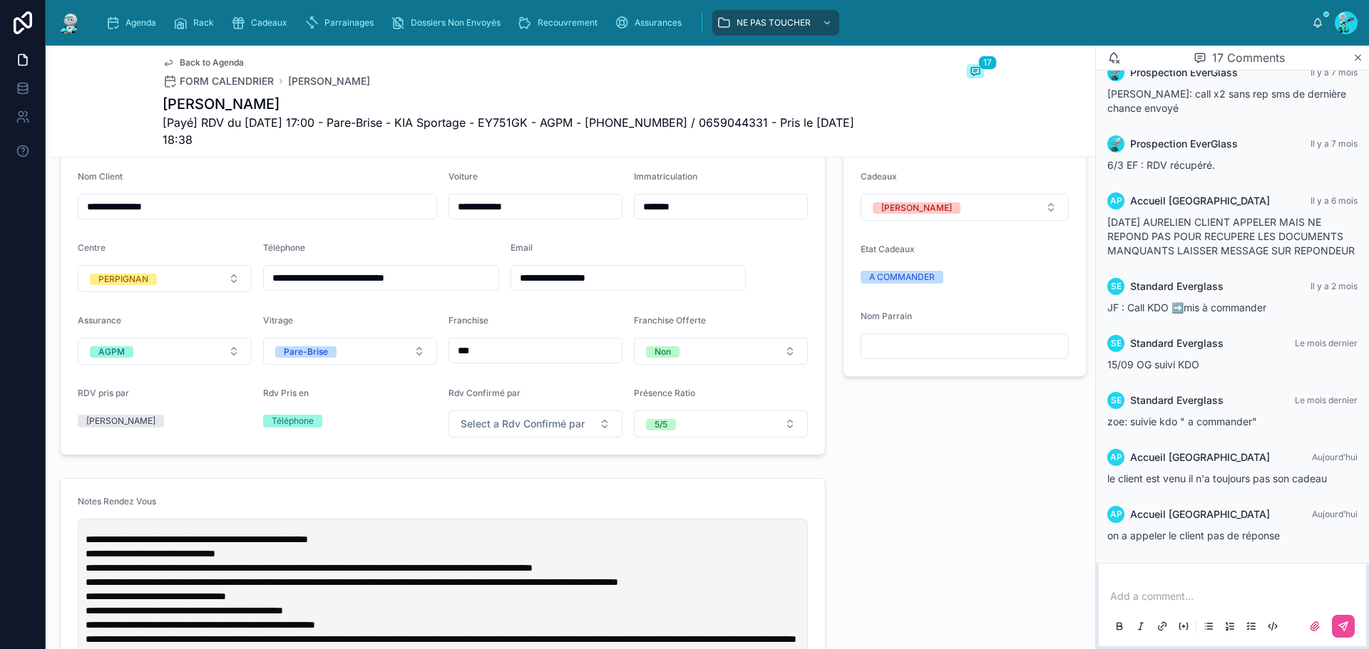
scroll to position [356, 0]
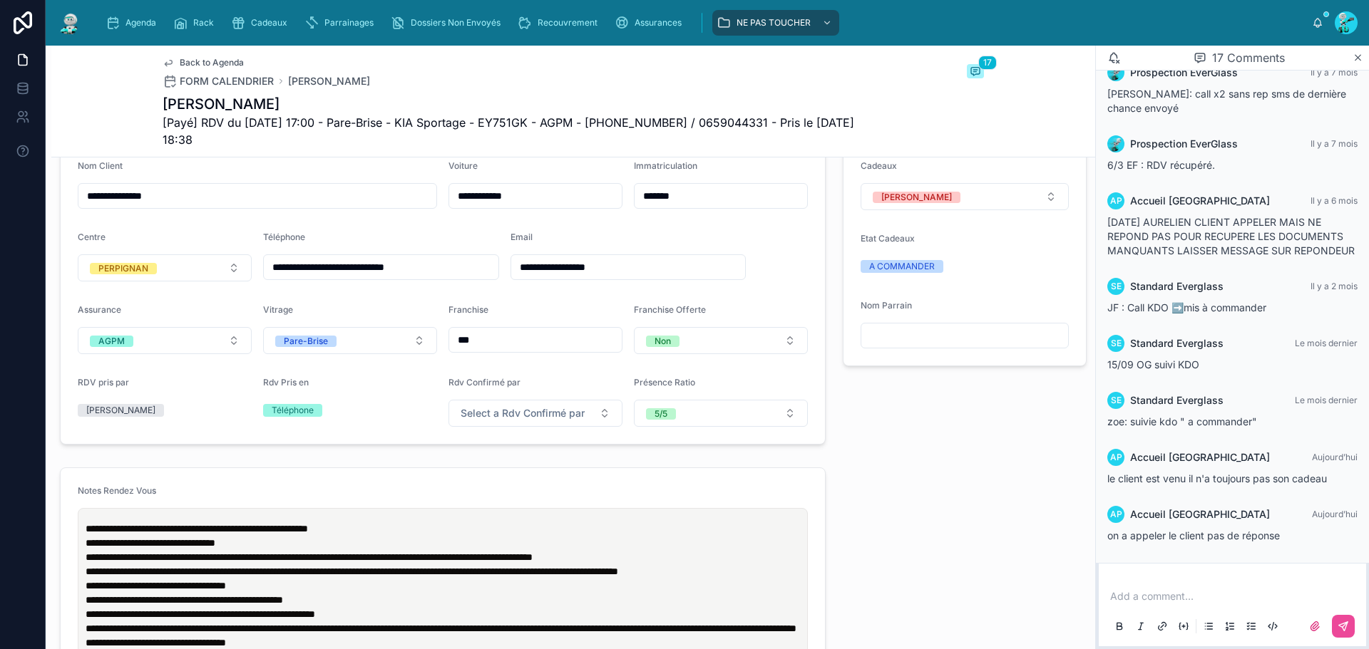
click at [378, 277] on input "**********" at bounding box center [381, 267] width 235 height 20
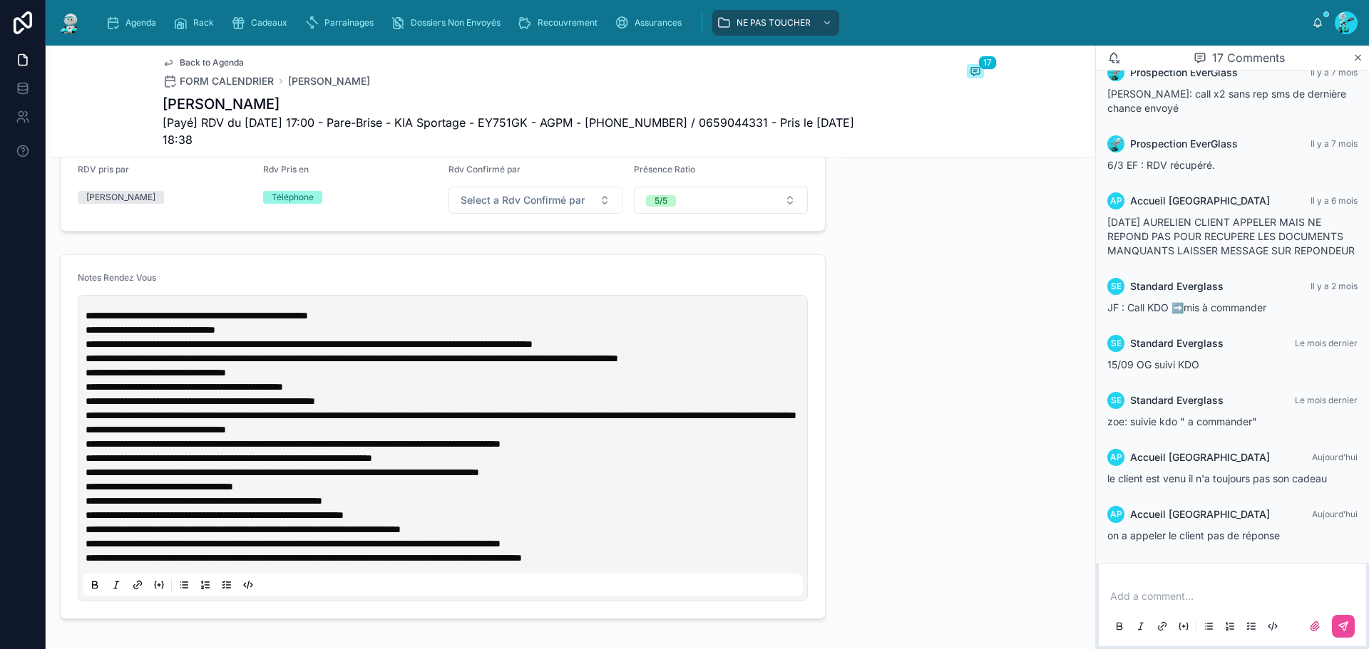
scroll to position [570, 0]
drag, startPoint x: 175, startPoint y: 327, endPoint x: 212, endPoint y: 329, distance: 37.1
click at [212, 320] on span "**********" at bounding box center [197, 315] width 222 height 10
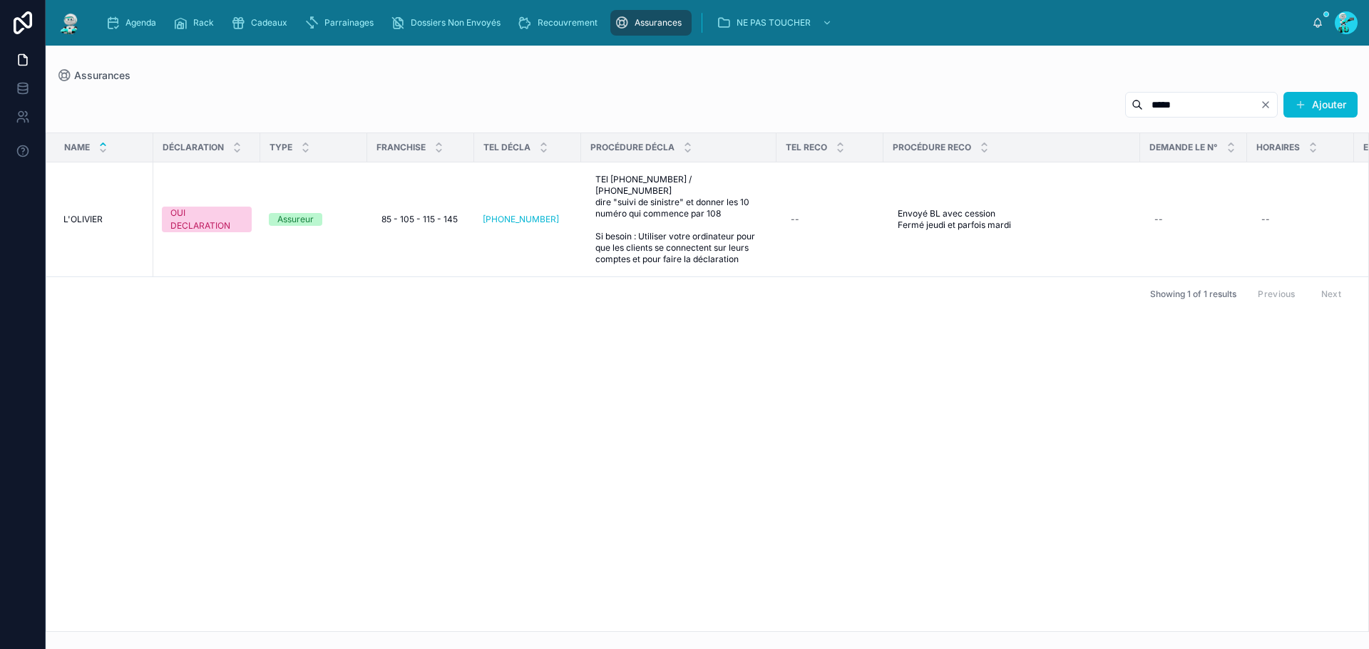
scroll to position [0, 214]
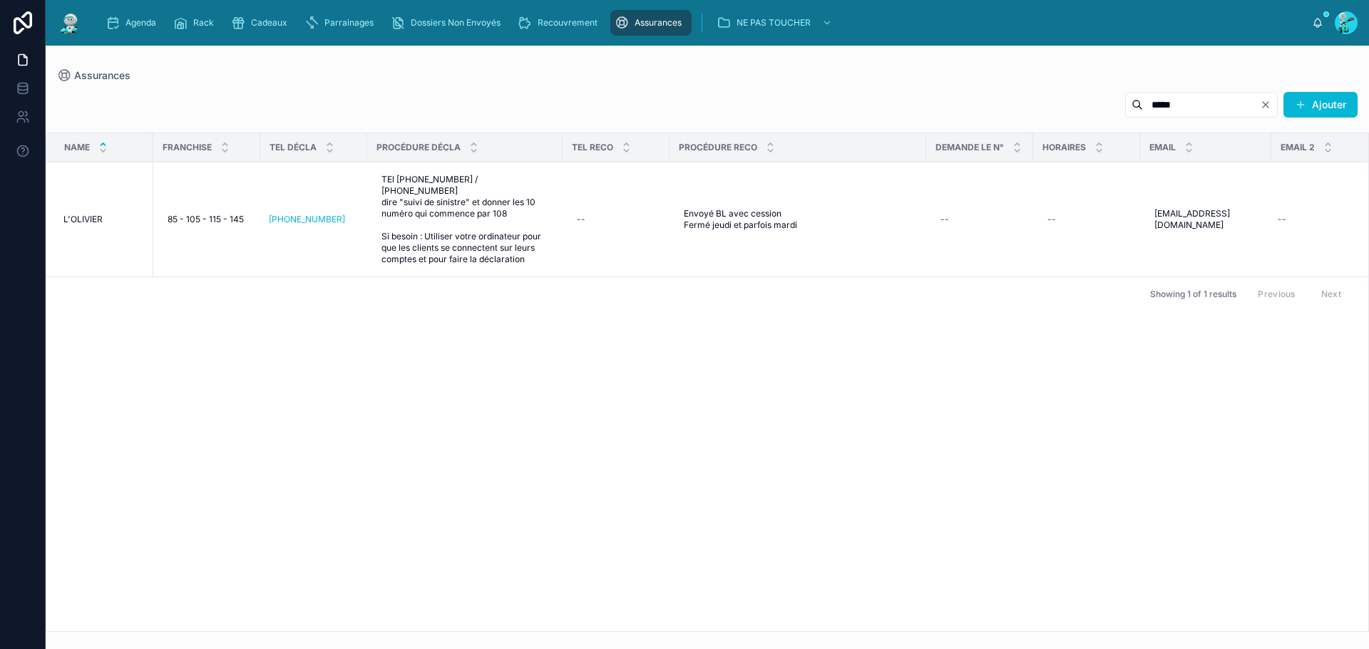
click at [1159, 113] on input "*****" at bounding box center [1201, 105] width 117 height 20
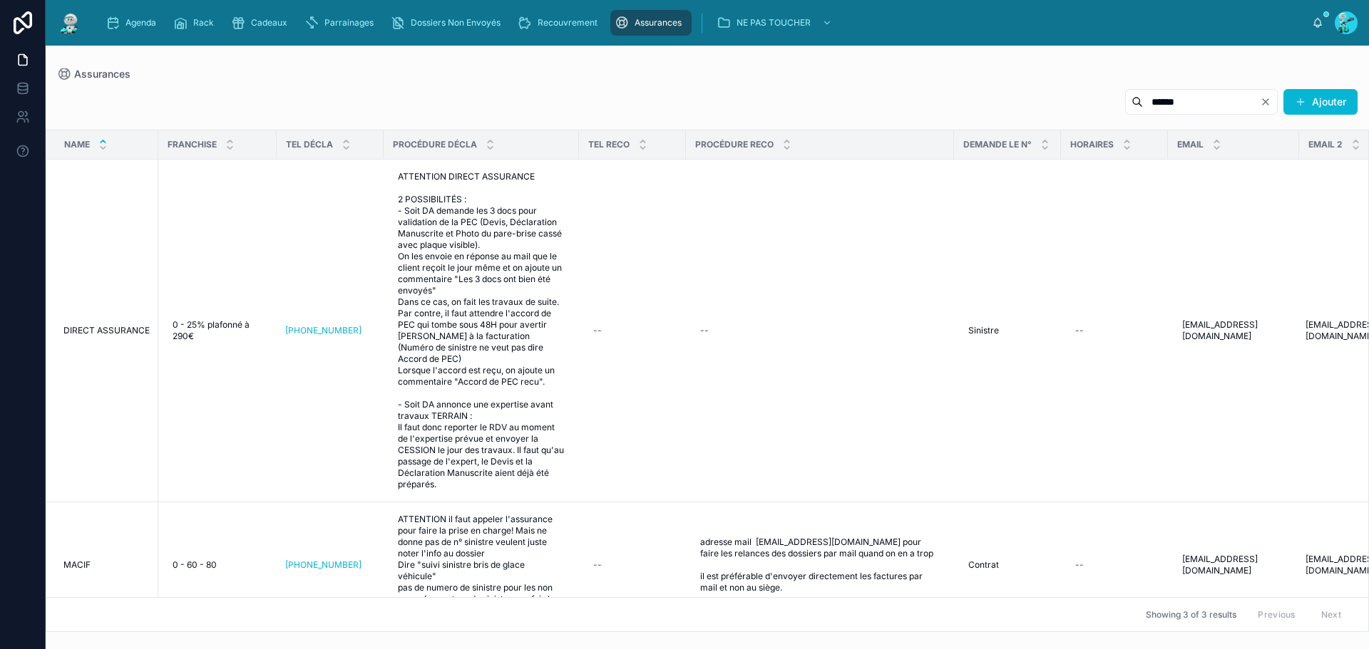
scroll to position [0, 274]
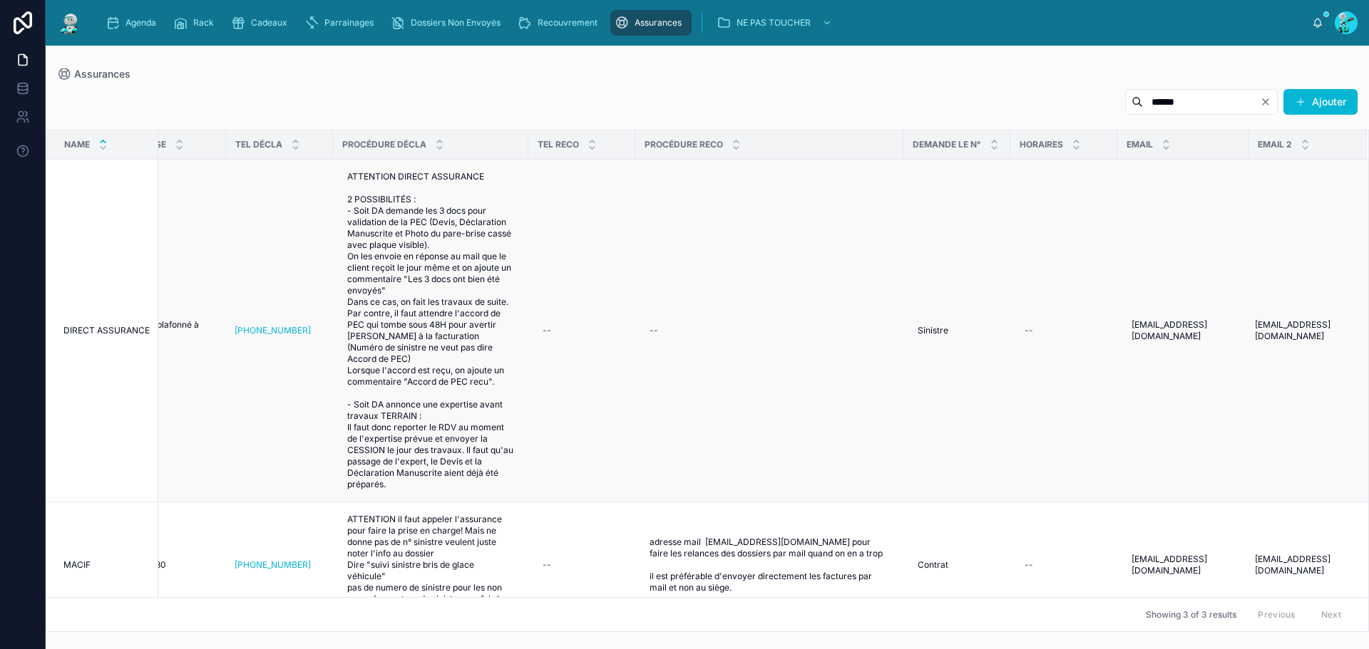
type input "******"
drag, startPoint x: 1106, startPoint y: 313, endPoint x: 1316, endPoint y: 344, distance: 212.5
click at [1316, 344] on tr "DIRECT ASSURANCE DIRECT ASSURANCE OUI DECLARATION Assureur 0 - 25% plafonné à 2…" at bounding box center [575, 331] width 1586 height 343
click at [1187, 108] on input "******" at bounding box center [1201, 102] width 117 height 20
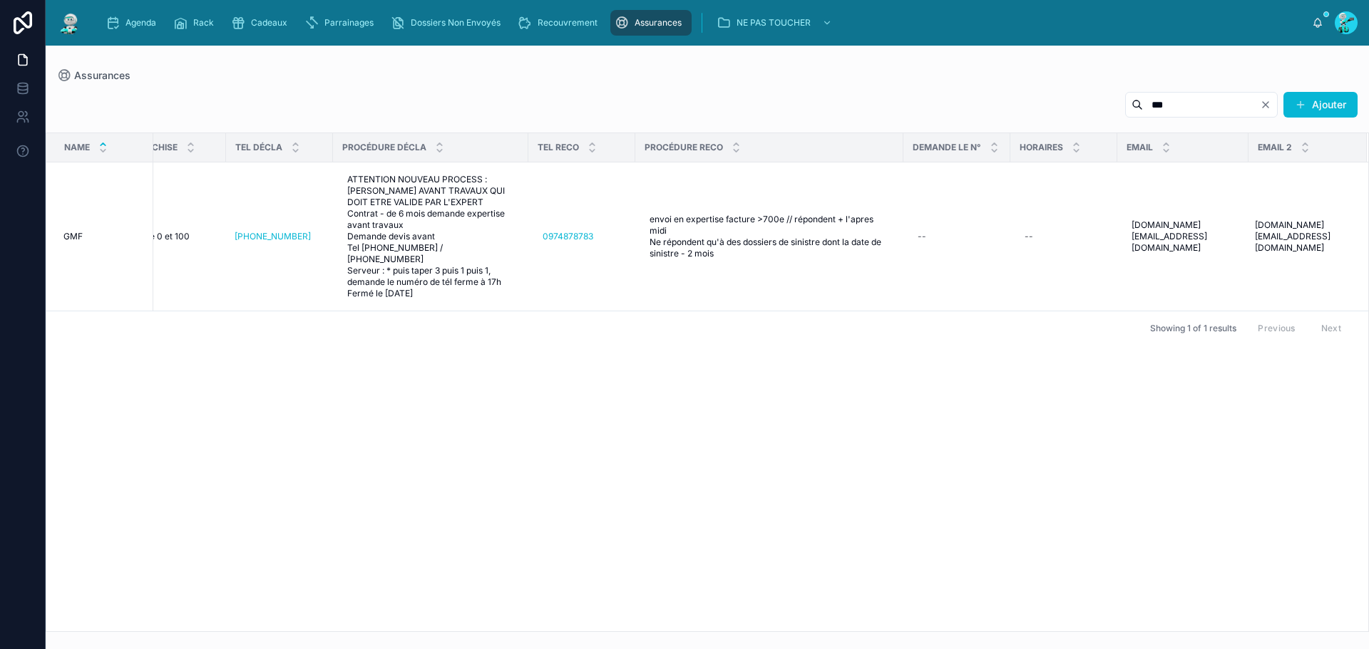
scroll to position [0, 248]
type input "***"
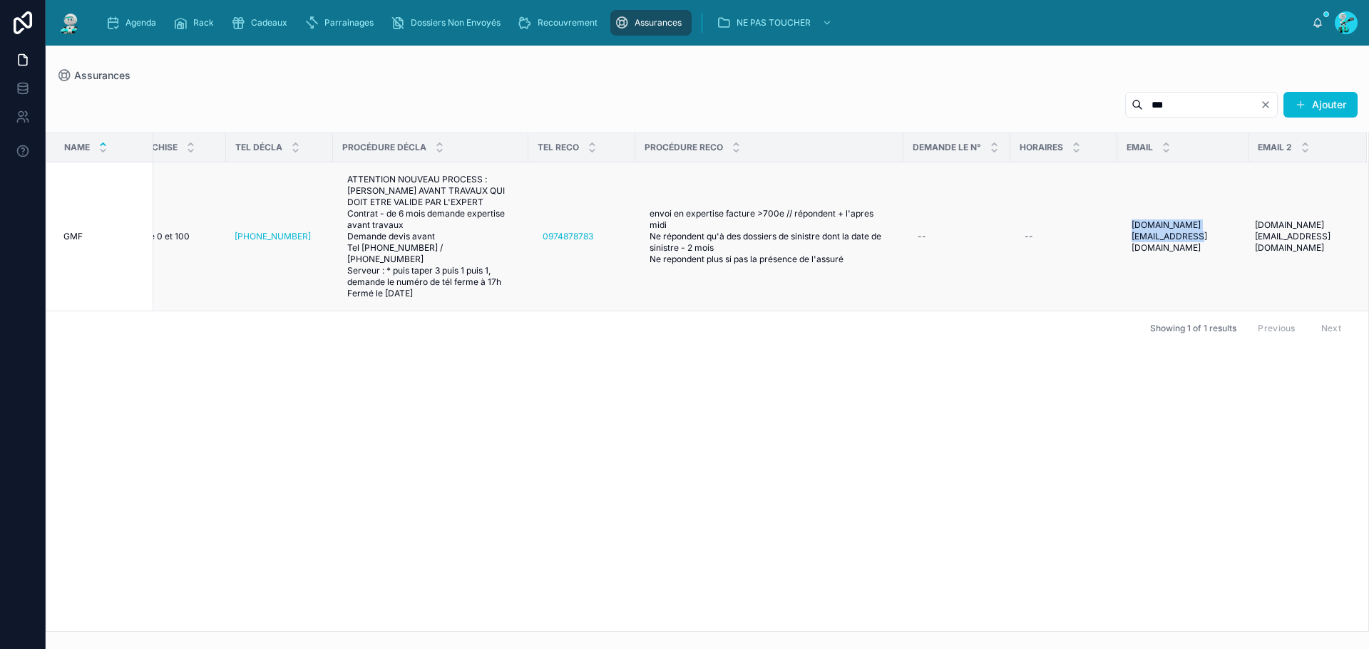
drag, startPoint x: 1111, startPoint y: 219, endPoint x: 1215, endPoint y: 250, distance: 108.5
click at [1215, 250] on tr "GMF GMF OUI DECLARATION Assureur Entre 0 et 100 Entre 0 et 100 [PHONE_NUMBER] A…" at bounding box center [583, 237] width 1570 height 149
click at [1147, 103] on input "***" at bounding box center [1201, 105] width 117 height 20
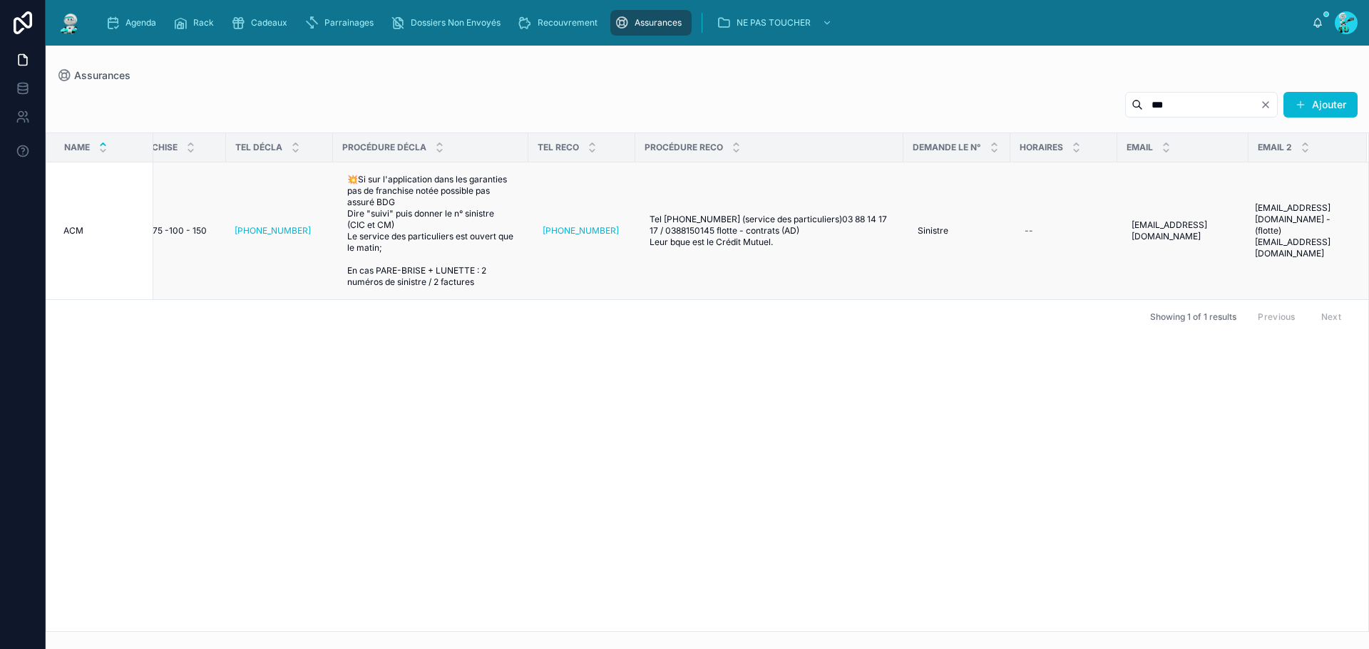
scroll to position [0, 237]
type input "***"
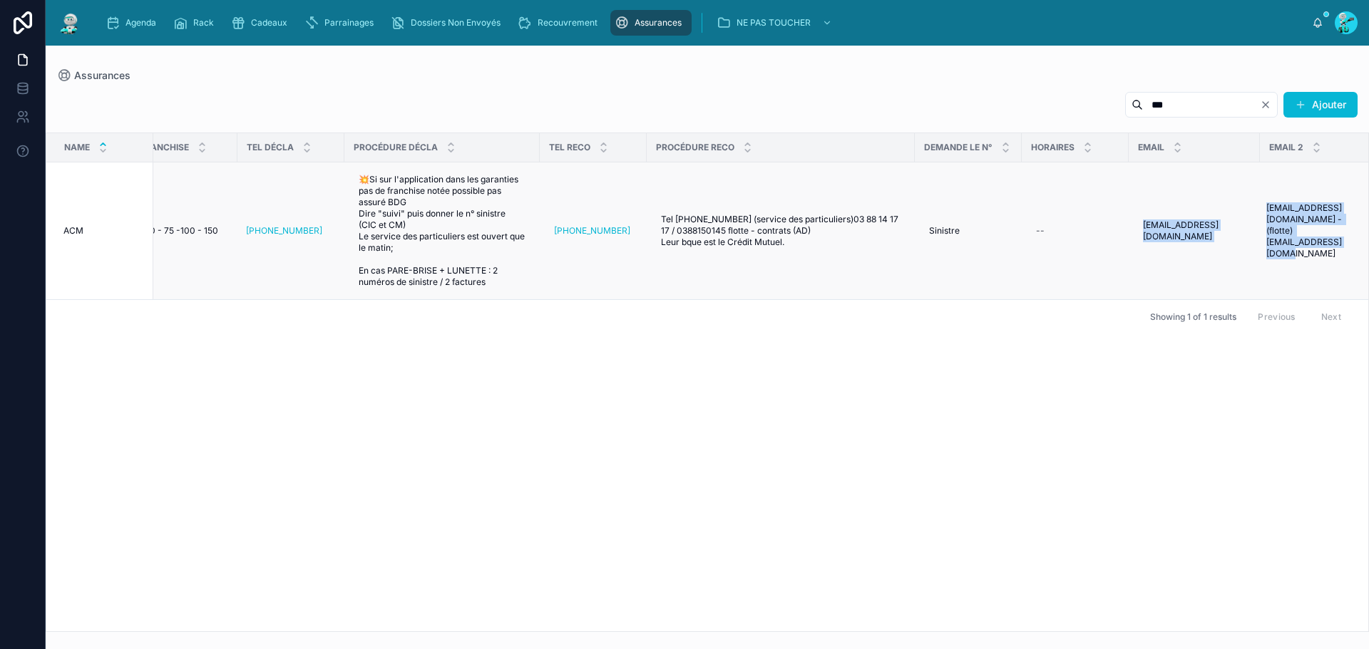
drag, startPoint x: 1135, startPoint y: 231, endPoint x: 1345, endPoint y: 259, distance: 212.2
click at [1345, 259] on tr "ACM ACM OUI DECLARATION Assureur 50 - 75 -100 - 150 50 - 75 -100 - 150 [PHONE_N…" at bounding box center [595, 232] width 1570 height 138
copy tr "[EMAIL_ADDRESS][DOMAIN_NAME] [EMAIL_ADDRESS][DOMAIN_NAME] [EMAIL_ADDRESS][DOMAI…"
click at [1136, 215] on td "[EMAIL_ADDRESS][DOMAIN_NAME] [EMAIL_ADDRESS][DOMAIN_NAME]" at bounding box center [1194, 232] width 131 height 138
drag, startPoint x: 1132, startPoint y: 221, endPoint x: 1312, endPoint y: 248, distance: 181.7
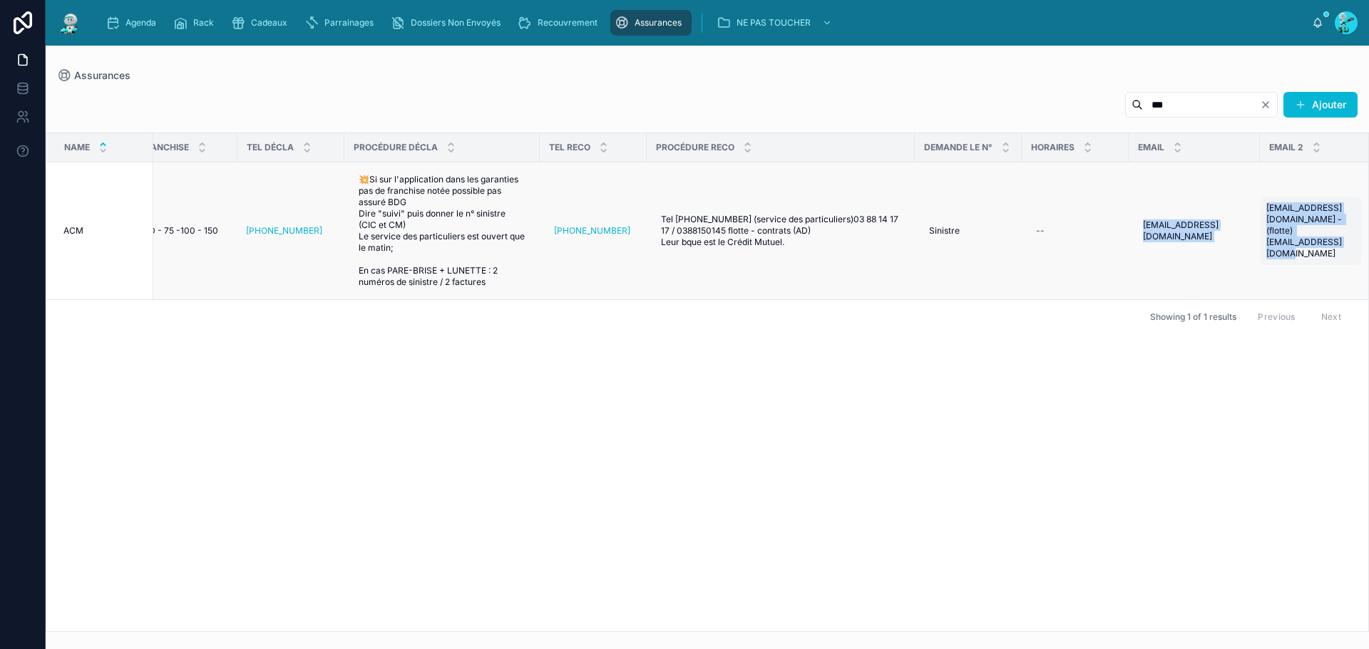
click at [1312, 248] on tr "ACM ACM OUI DECLARATION Assureur 50 - 75 -100 - 150 50 - 75 -100 - 150 [PHONE_N…" at bounding box center [595, 232] width 1570 height 138
copy tr "[EMAIL_ADDRESS][DOMAIN_NAME] [EMAIL_ADDRESS][DOMAIN_NAME] [EMAIL_ADDRESS][DOMAI…"
click at [1143, 100] on input "***" at bounding box center [1201, 105] width 117 height 20
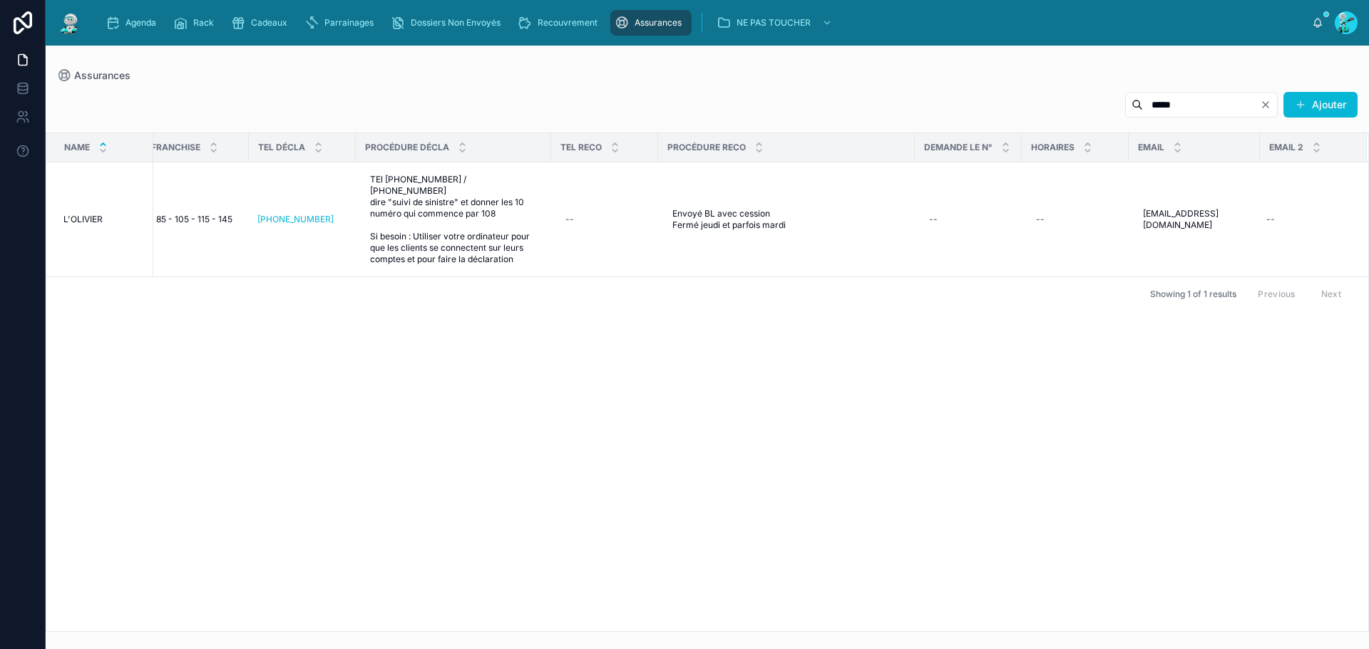
scroll to position [0, 214]
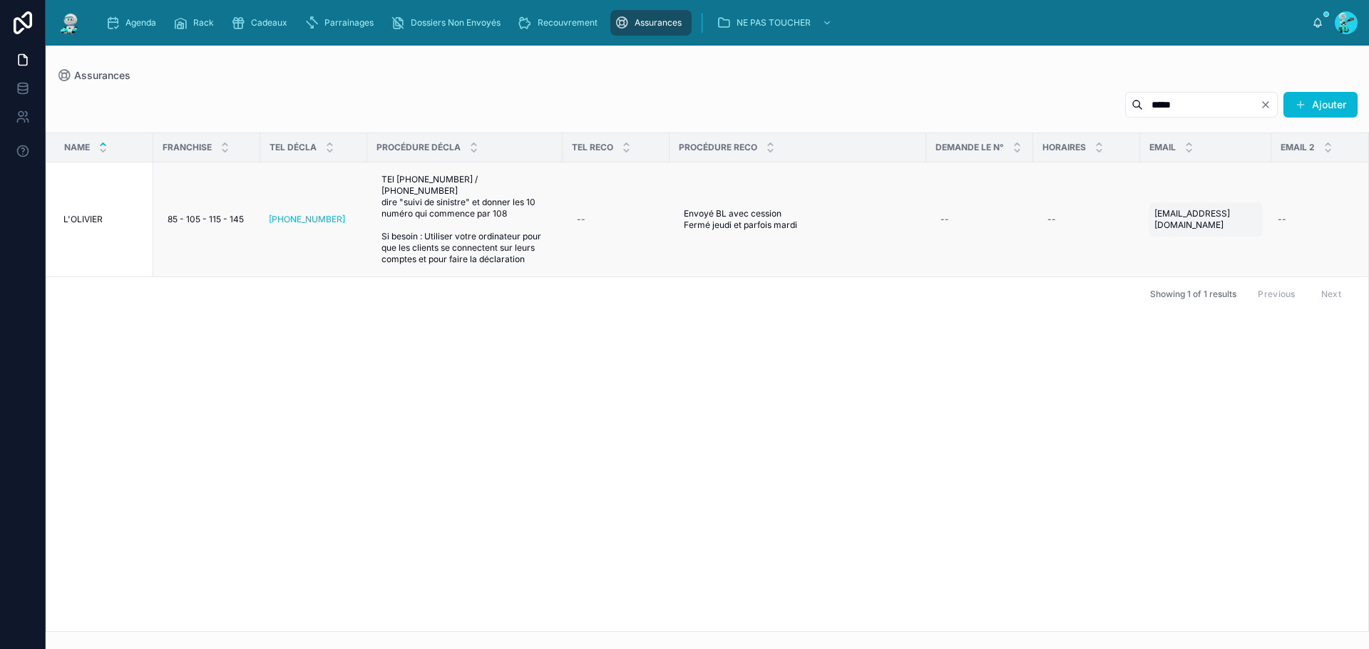
type input "*****"
drag, startPoint x: 1149, startPoint y: 217, endPoint x: 1236, endPoint y: 213, distance: 87.1
click at [1236, 213] on td "[EMAIL_ADDRESS][DOMAIN_NAME] [EMAIL_ADDRESS][DOMAIN_NAME]" at bounding box center [1205, 220] width 131 height 115
copy span "[EMAIL_ADDRESS][DOMAIN_NAME]"
click at [1200, 108] on input "*****" at bounding box center [1201, 105] width 117 height 20
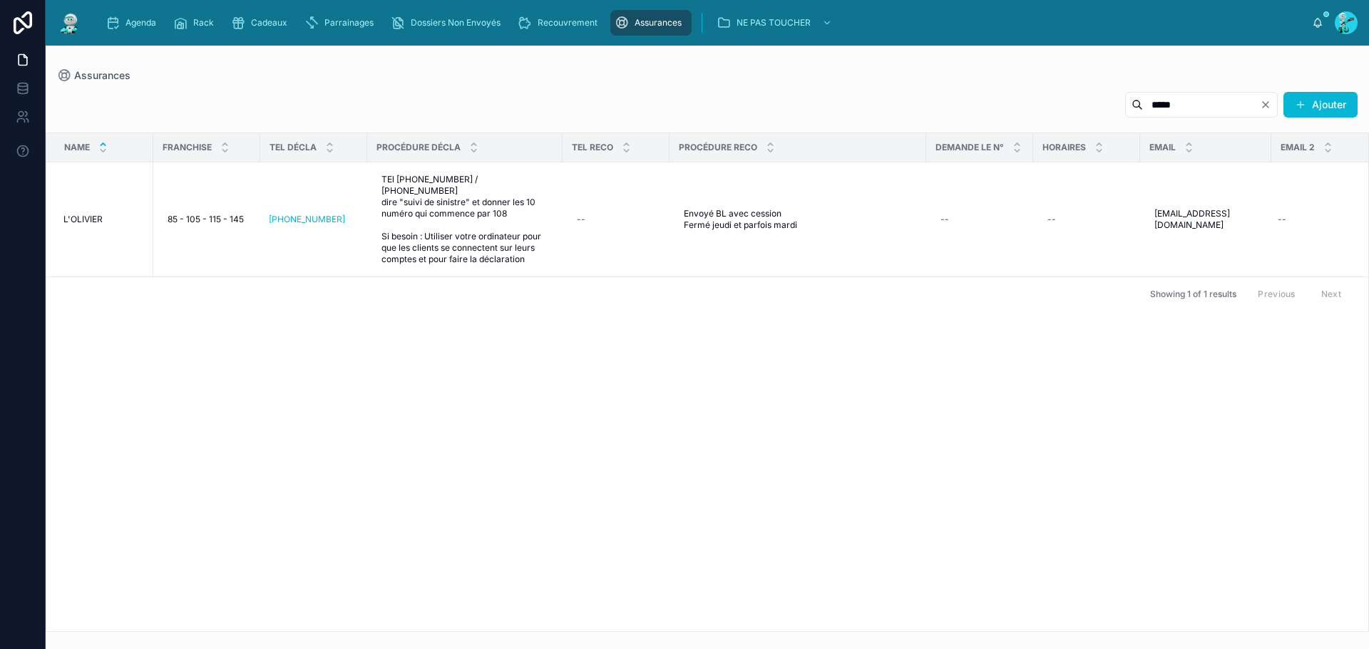
click at [1200, 108] on input "*****" at bounding box center [1201, 105] width 117 height 20
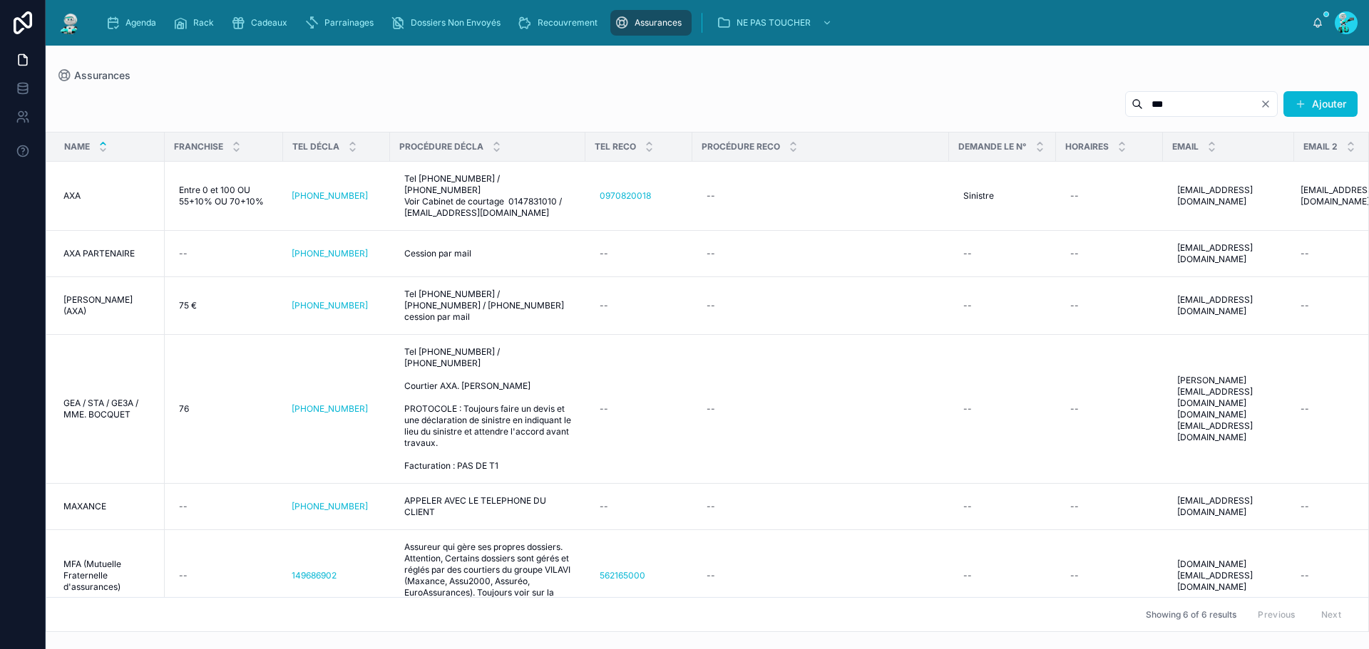
scroll to position [0, 270]
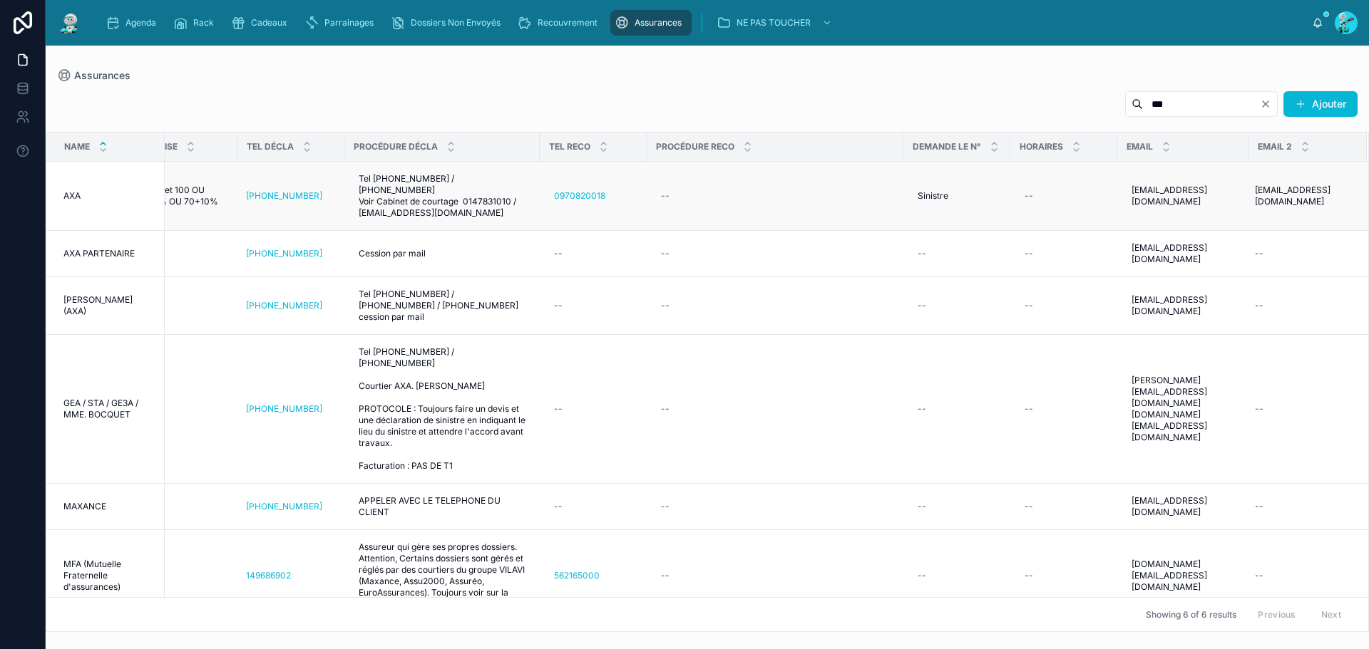
type input "***"
drag, startPoint x: 1111, startPoint y: 182, endPoint x: 1288, endPoint y: 208, distance: 178.6
click at [1288, 208] on tr "AXA AXA OUI DECLARATION Assureur Entre 0 et 100 OU 55+10% OU 70+10% Entre 0 et …" at bounding box center [577, 196] width 1581 height 69
copy tr "[EMAIL_ADDRESS][DOMAIN_NAME] [DOMAIN_NAME][EMAIL_ADDRESS][DOMAIN_NAME] [DOMAIN_…"
click at [1143, 170] on td "[EMAIL_ADDRESS][DOMAIN_NAME] [DOMAIN_NAME][EMAIL_ADDRESS][DOMAIN_NAME]" at bounding box center [1182, 196] width 131 height 69
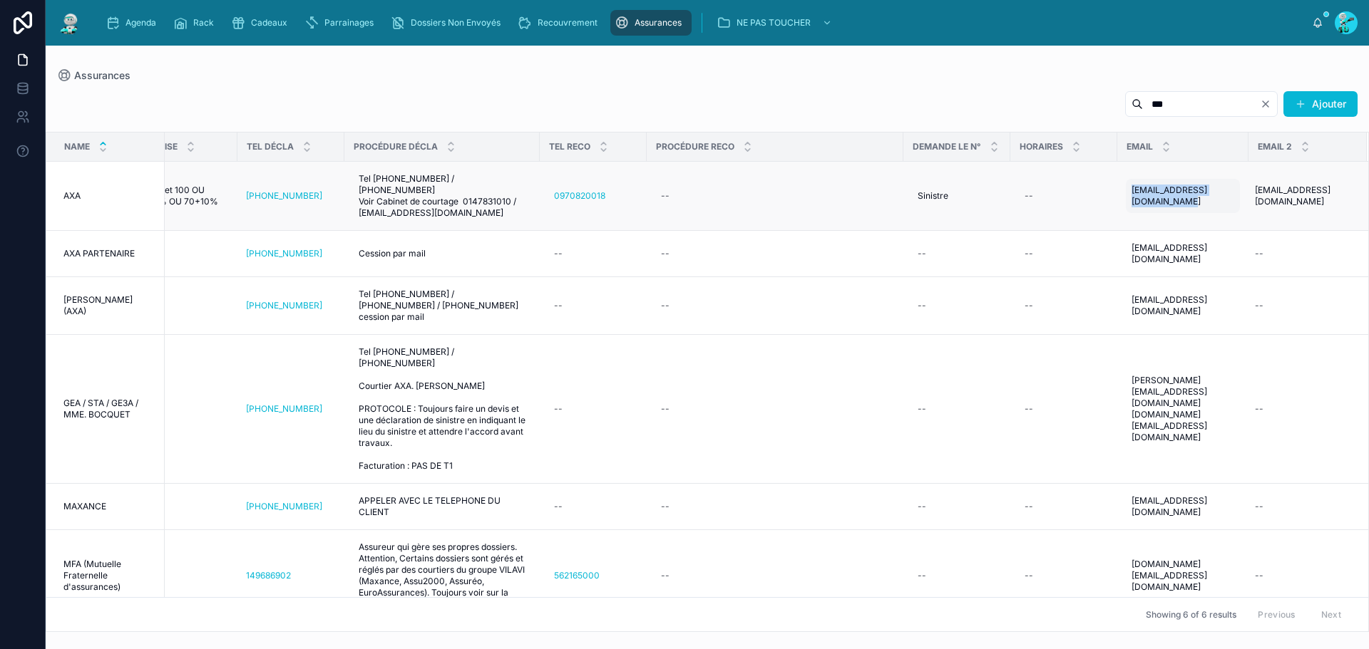
drag, startPoint x: 1105, startPoint y: 181, endPoint x: 1161, endPoint y: 195, distance: 57.4
click at [1161, 195] on tr "AXA AXA OUI DECLARATION Assureur Entre 0 et 100 OU 55+10% OU 70+10% Entre 0 et …" at bounding box center [577, 196] width 1581 height 69
copy tr "[EMAIL_ADDRESS][DOMAIN_NAME]"
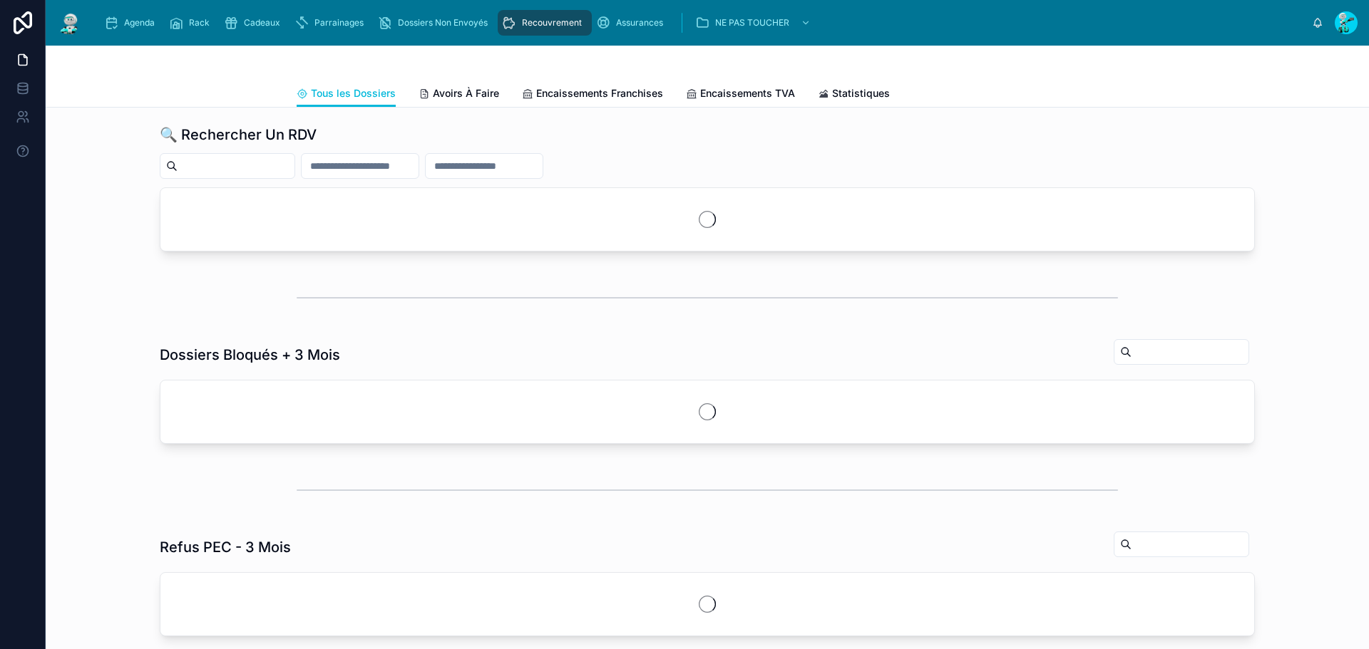
click at [144, 32] on div "Agenda" at bounding box center [132, 22] width 56 height 23
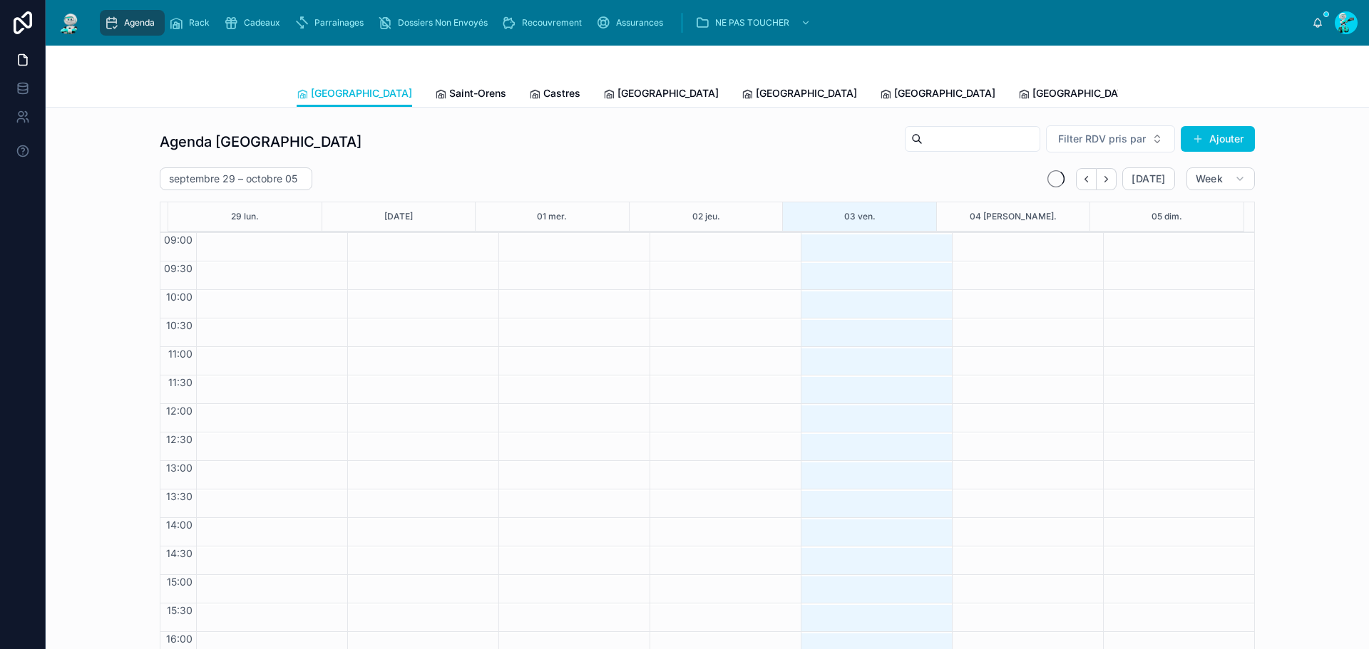
scroll to position [83, 0]
click at [1290, 91] on span "Tous Centres" at bounding box center [1321, 93] width 63 height 14
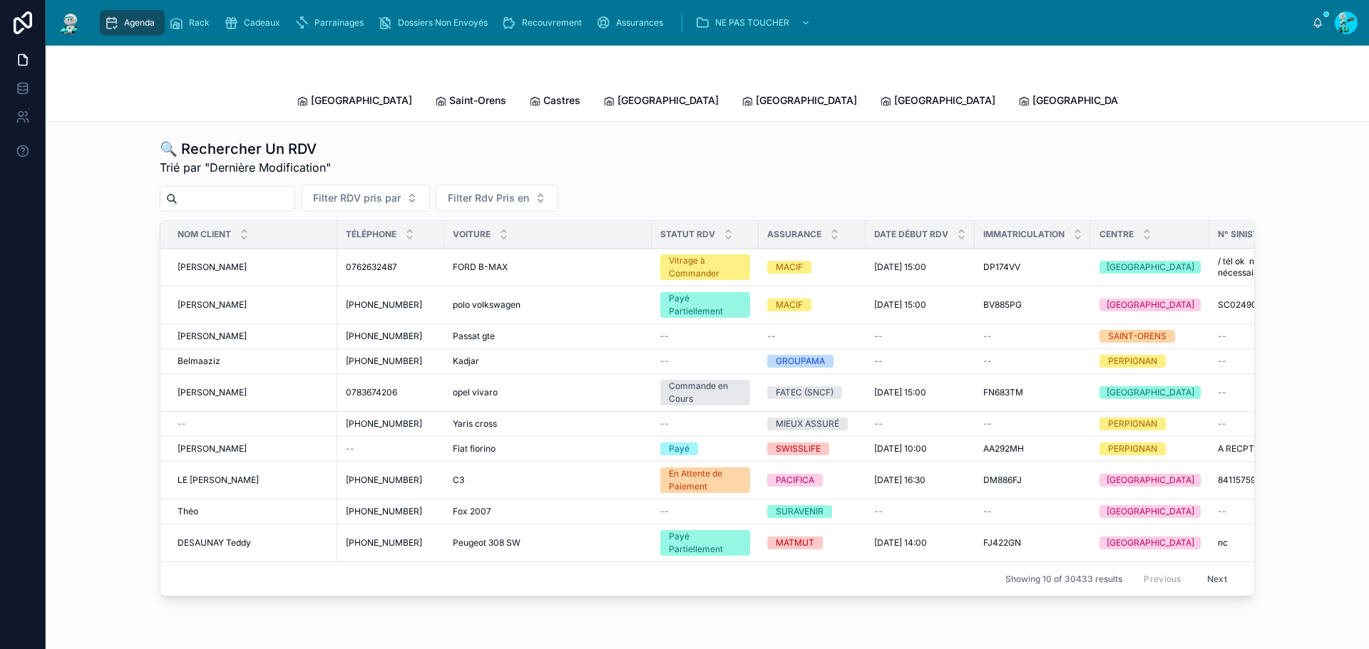
click at [180, 191] on input "text" at bounding box center [236, 199] width 117 height 20
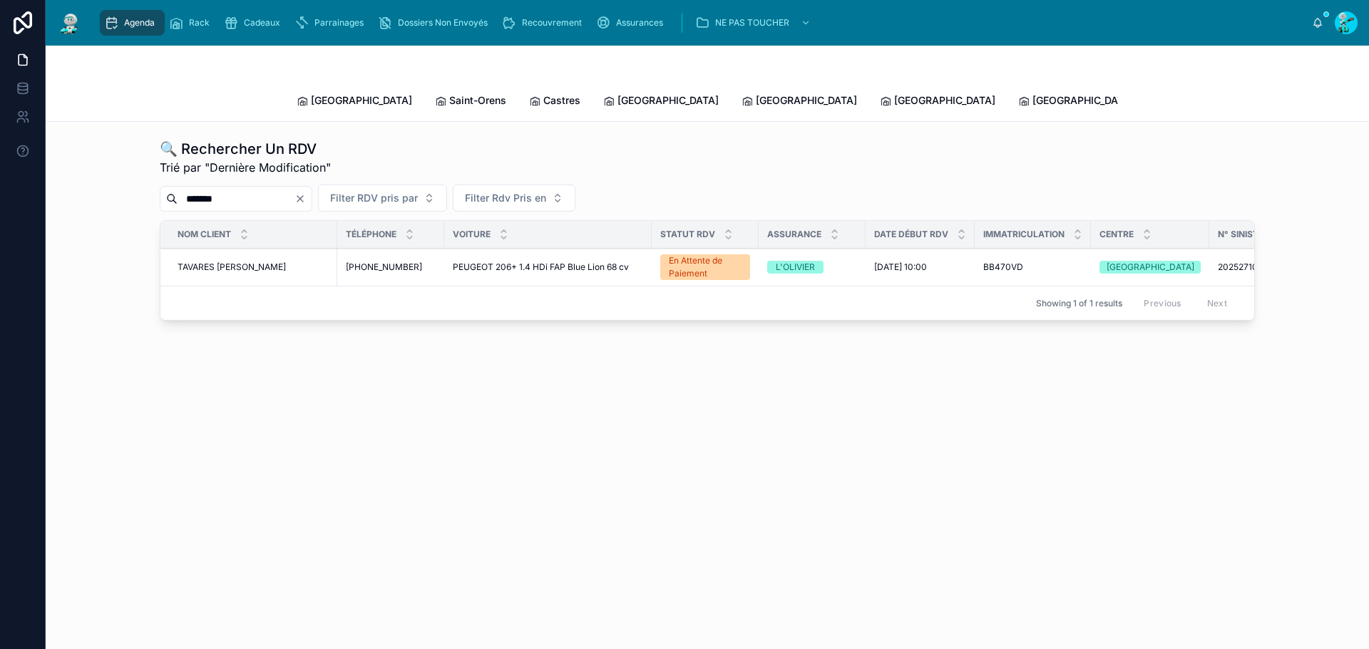
type input "*******"
click at [216, 262] on span "TAVARES [PERSON_NAME]" at bounding box center [232, 267] width 108 height 11
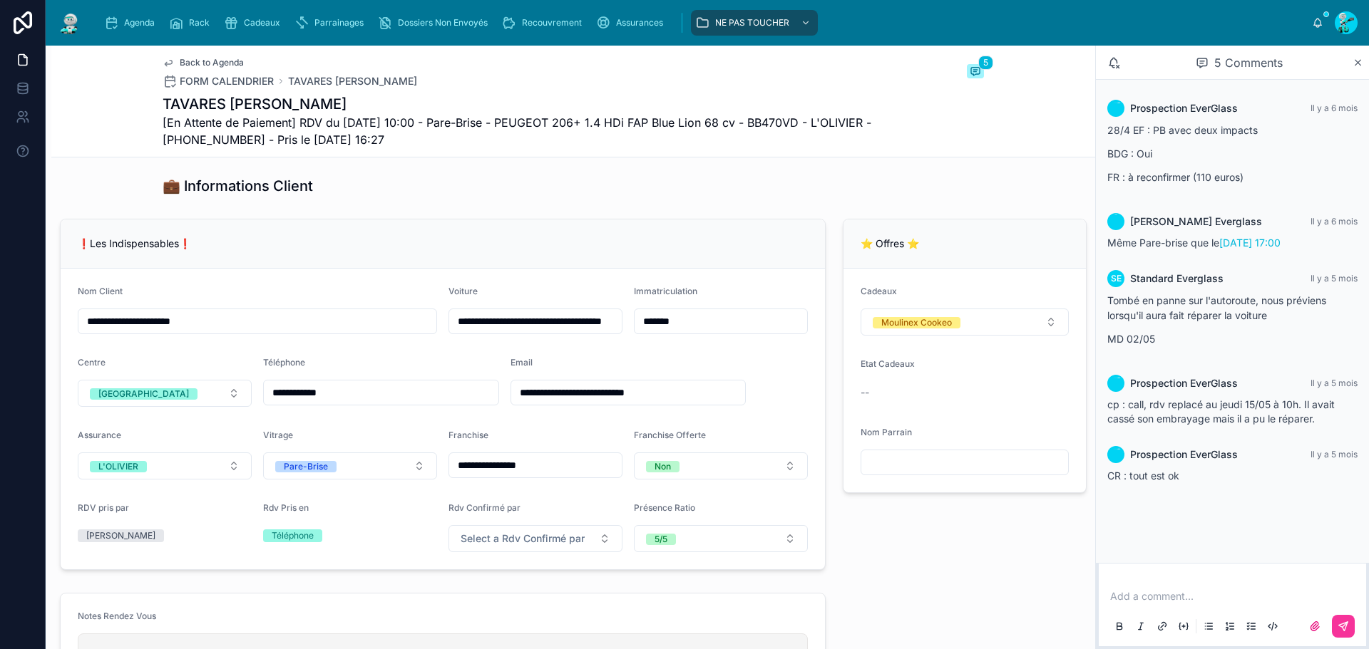
scroll to position [214, 0]
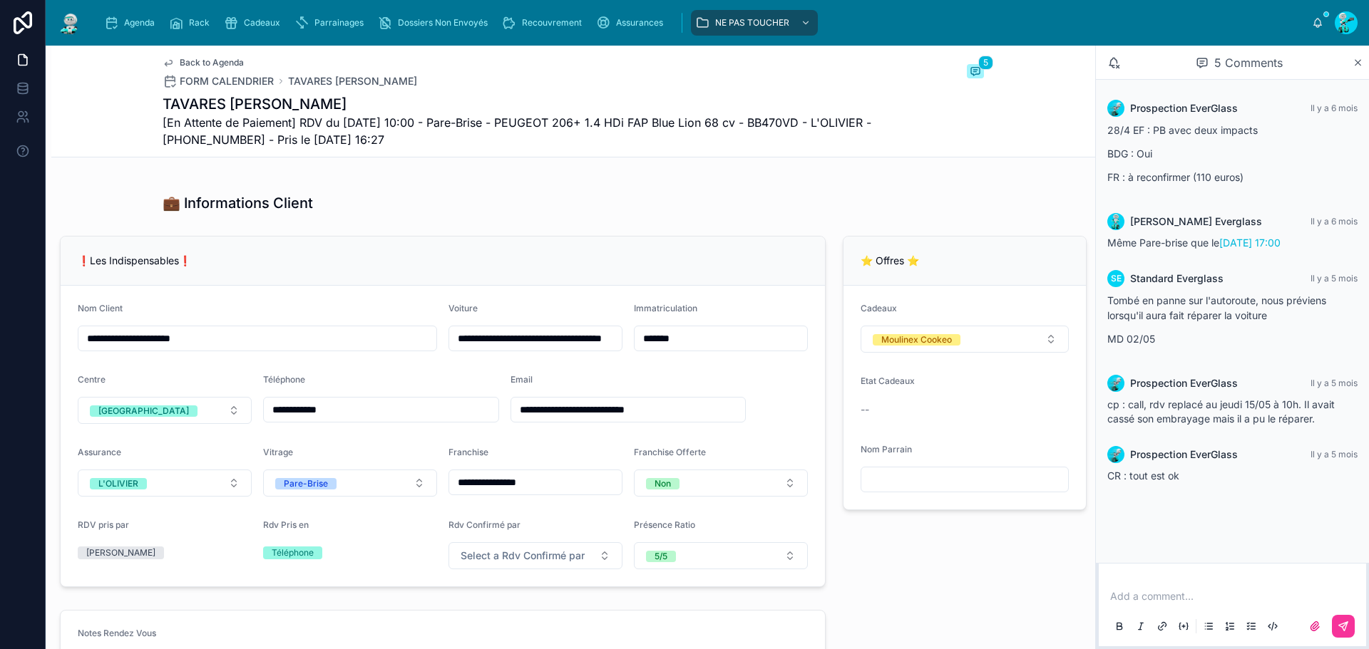
click at [694, 345] on input "*******" at bounding box center [720, 339] width 173 height 20
click at [695, 345] on input "*******" at bounding box center [720, 339] width 173 height 20
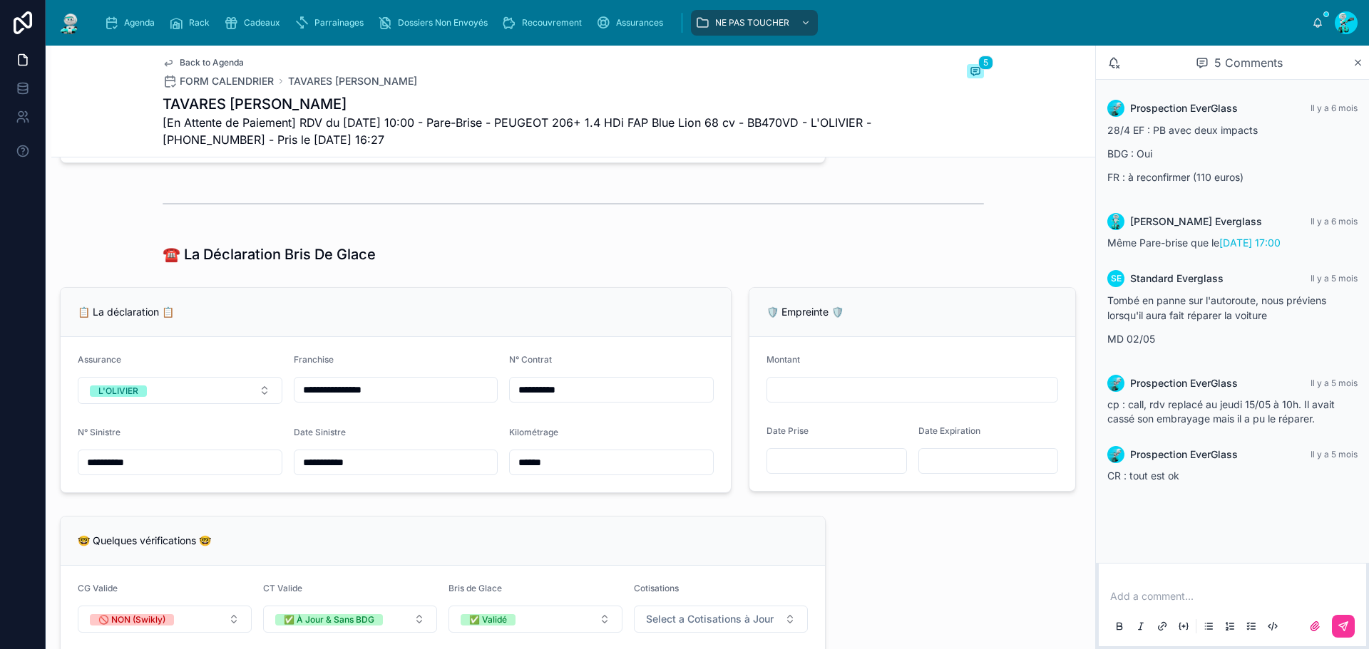
scroll to position [998, 0]
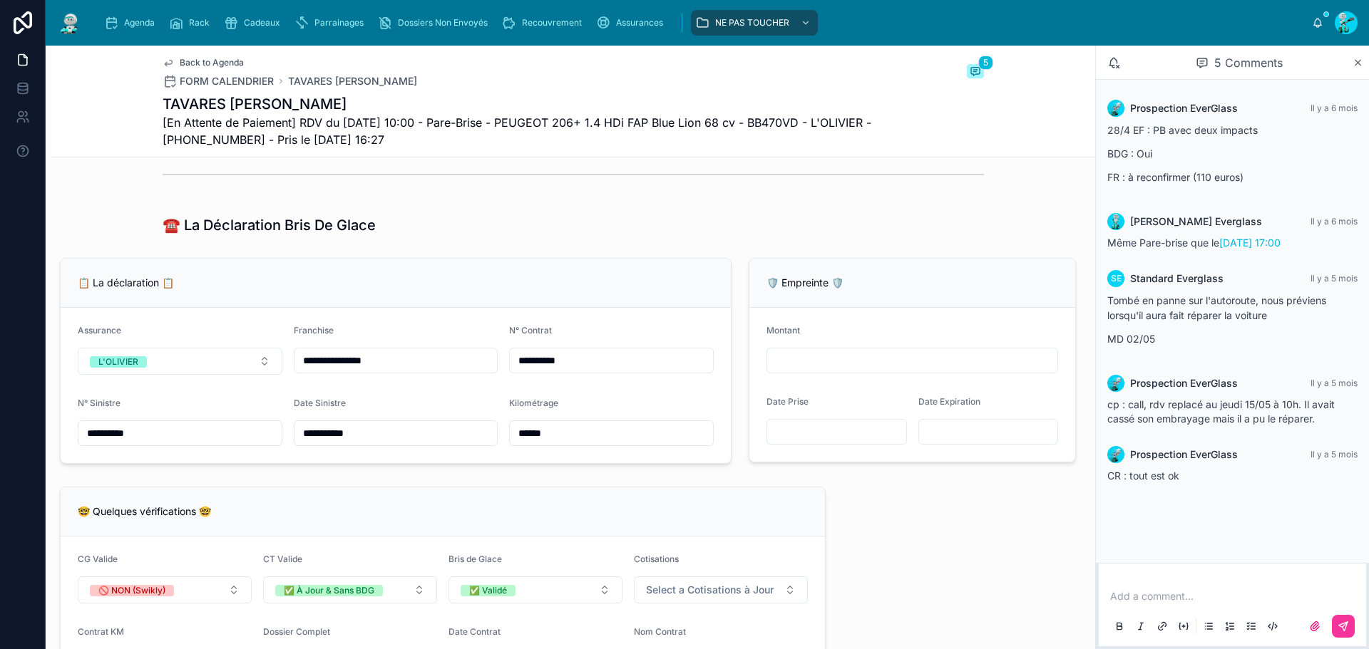
click at [603, 371] on input "**********" at bounding box center [611, 361] width 203 height 20
click at [225, 443] on input "**********" at bounding box center [179, 433] width 203 height 20
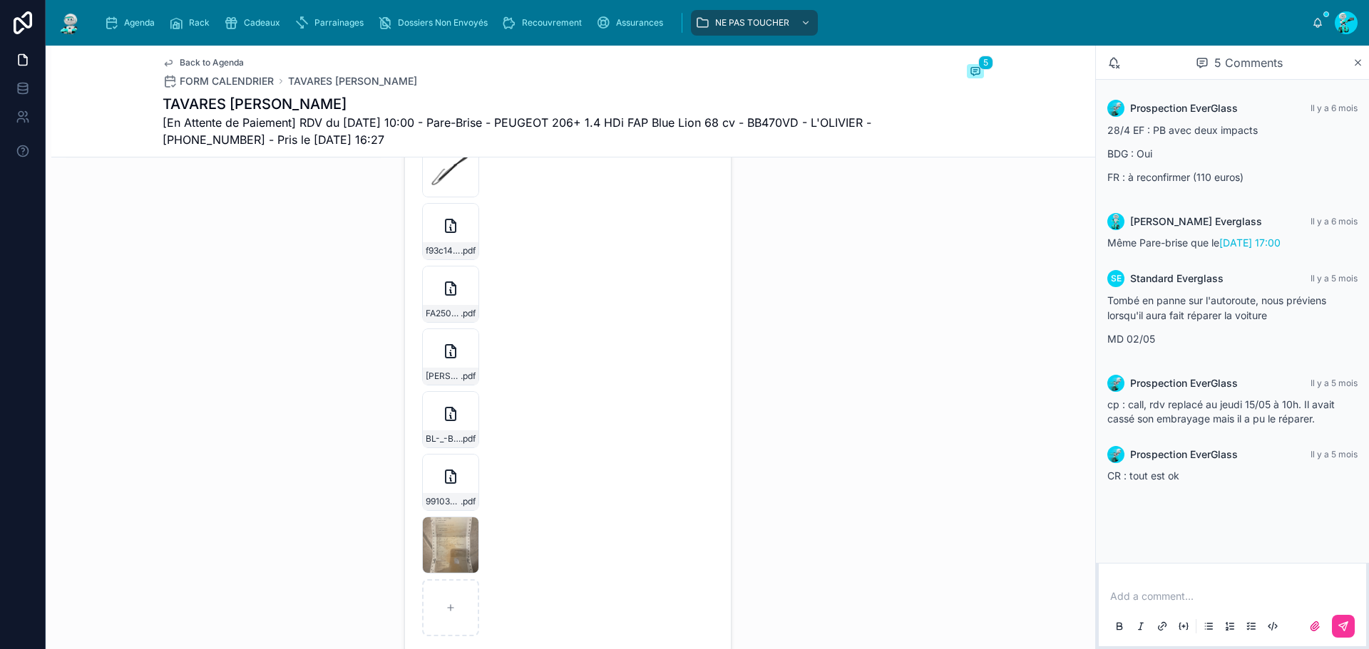
scroll to position [2709, 0]
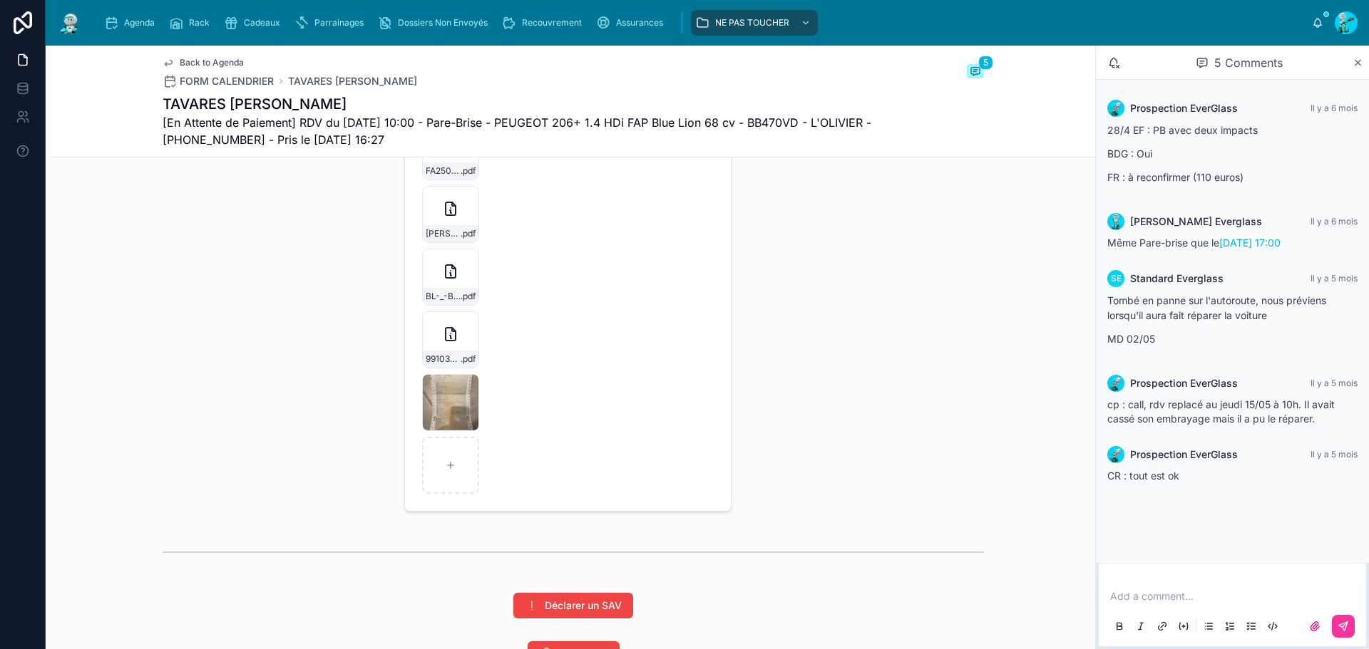
click at [0, 0] on icon at bounding box center [0, 0] width 0 height 0
drag, startPoint x: 465, startPoint y: 424, endPoint x: 430, endPoint y: 418, distance: 35.4
click at [0, 0] on icon at bounding box center [0, 0] width 0 height 0
click at [178, 367] on div "Photos Véhicule Ajouter Photos 20250515_104229 .jpg 20250515_104225 .jpg 202505…" at bounding box center [223, 122] width 344 height 792
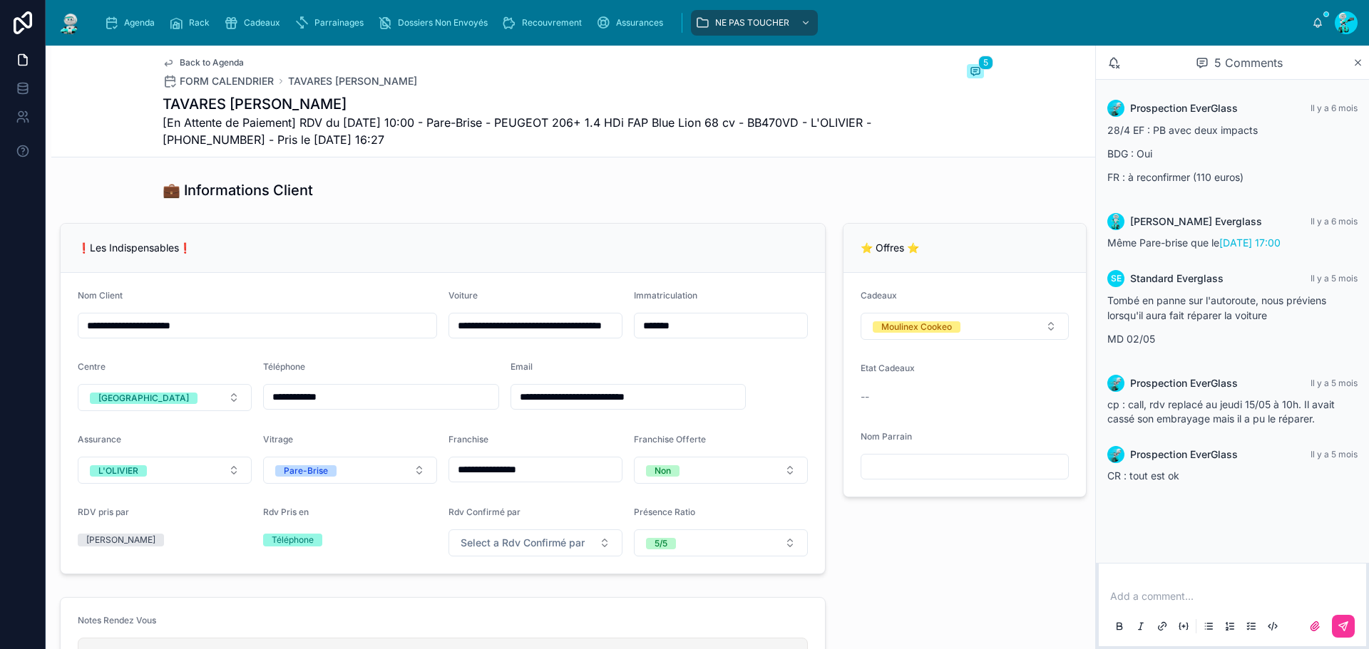
scroll to position [143, 0]
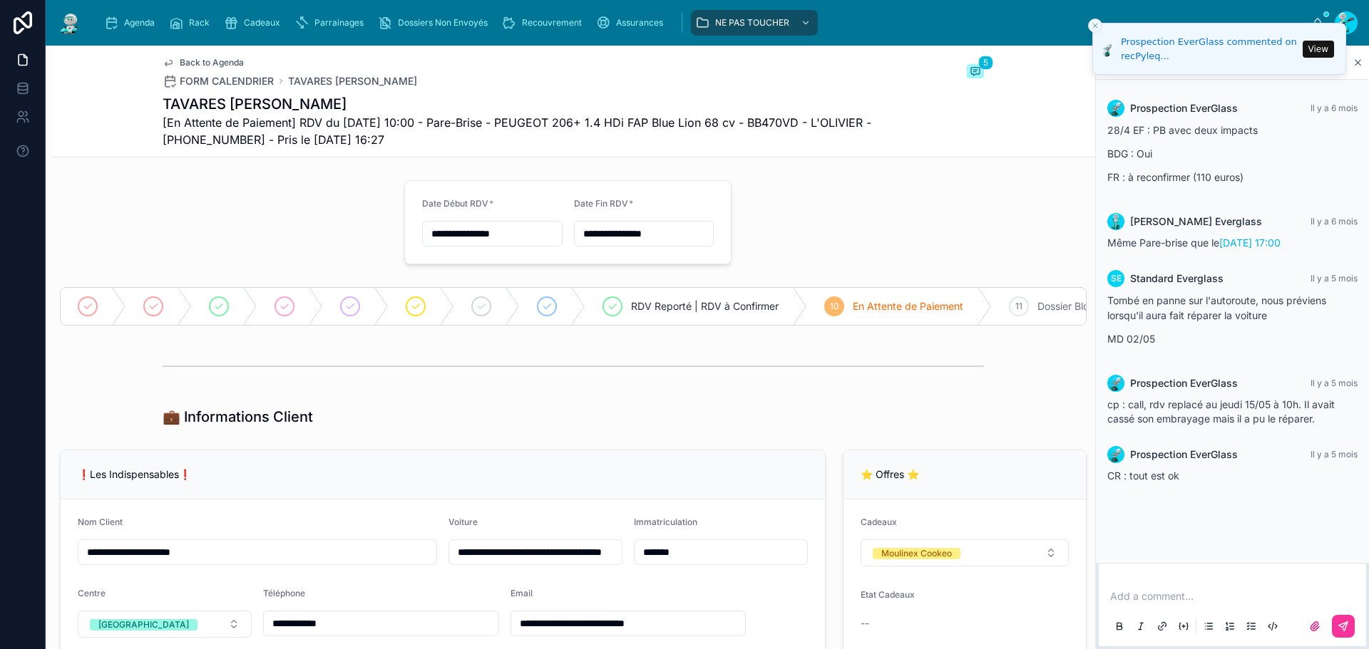
scroll to position [642, 0]
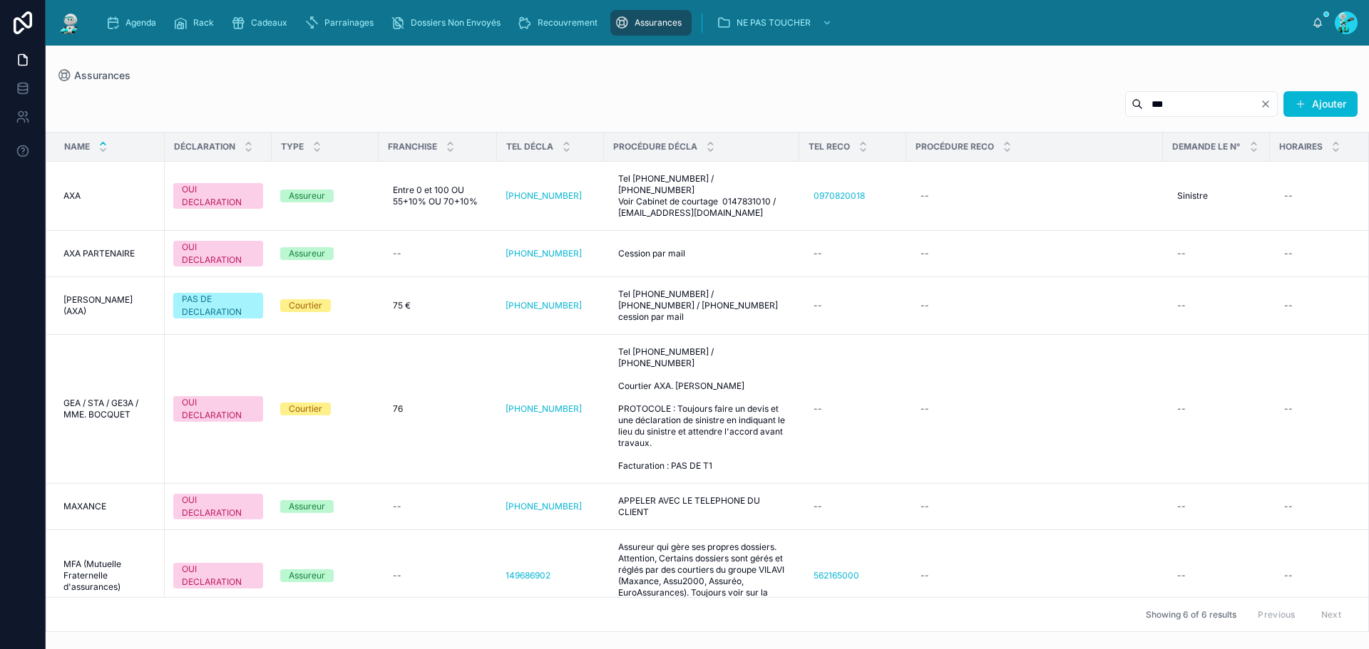
scroll to position [0, 270]
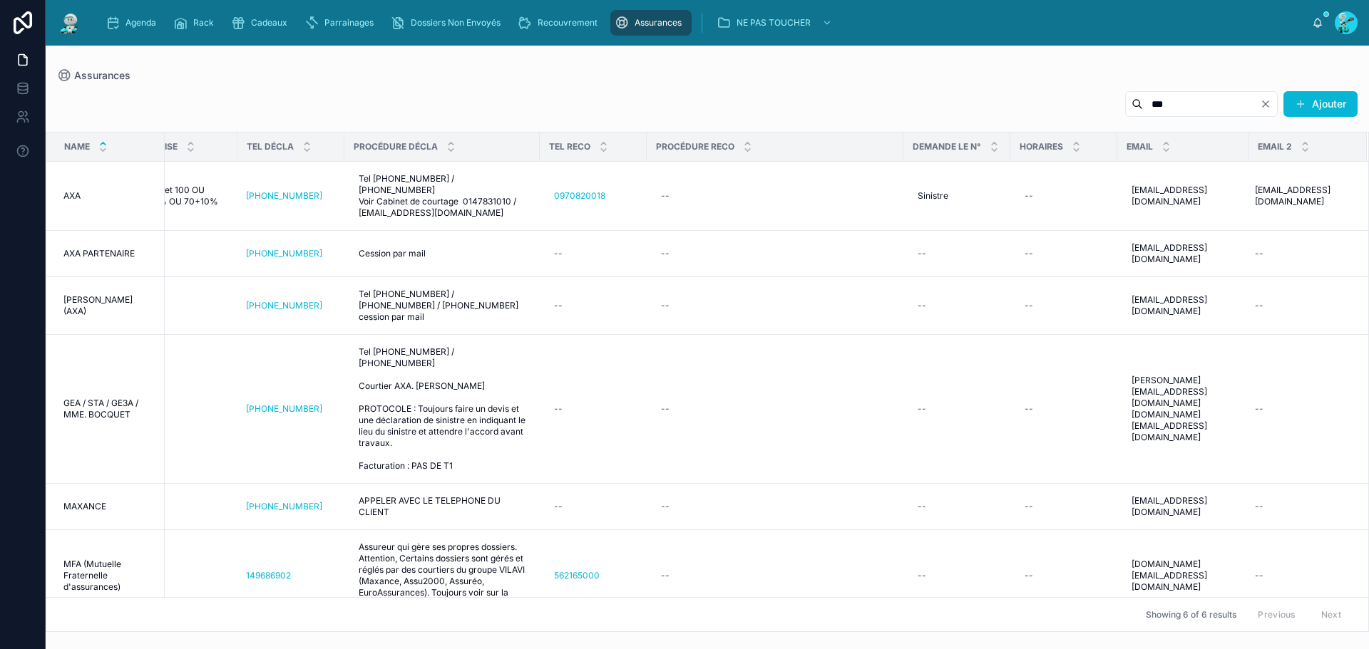
click at [1222, 115] on div "***" at bounding box center [1201, 104] width 153 height 26
click at [1188, 101] on input "***" at bounding box center [1201, 104] width 117 height 20
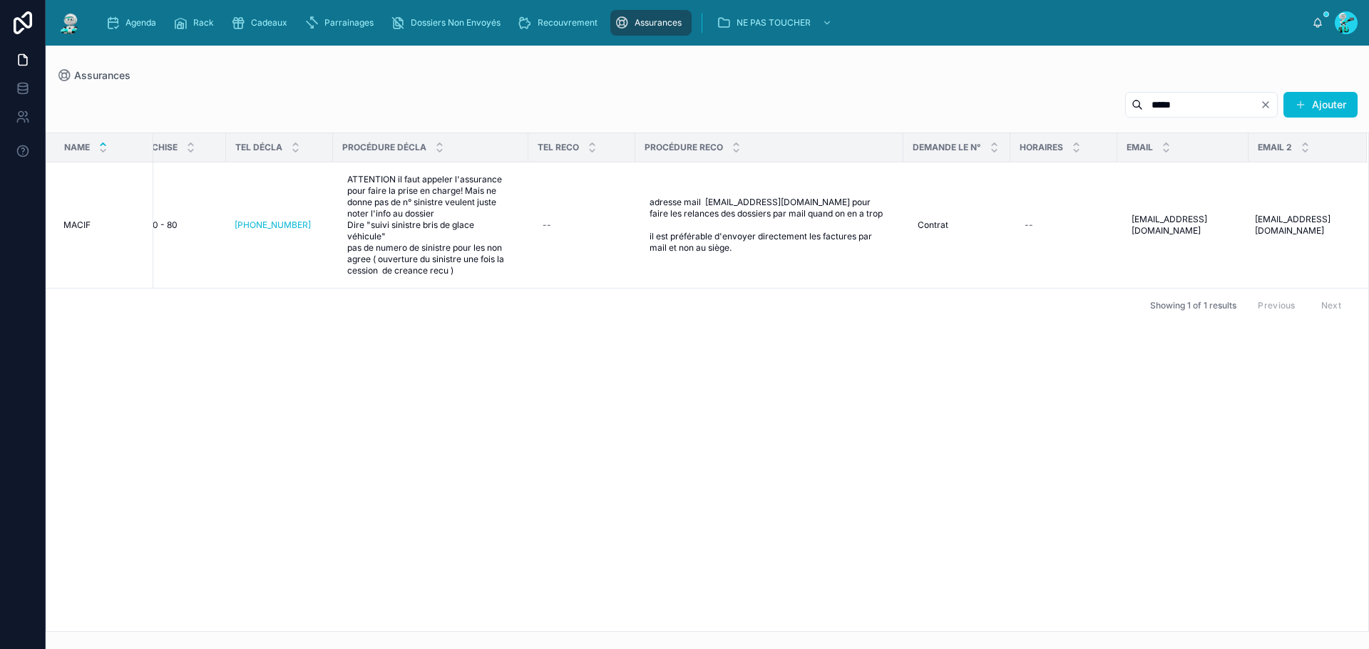
scroll to position [0, 245]
type input "*****"
drag, startPoint x: 1128, startPoint y: 224, endPoint x: 1235, endPoint y: 242, distance: 108.4
click at [1235, 242] on td "[EMAIL_ADDRESS][DOMAIN_NAME] [EMAIL_ADDRESS][DOMAIN_NAME]" at bounding box center [1186, 226] width 131 height 126
copy span "[EMAIL_ADDRESS][DOMAIN_NAME]"
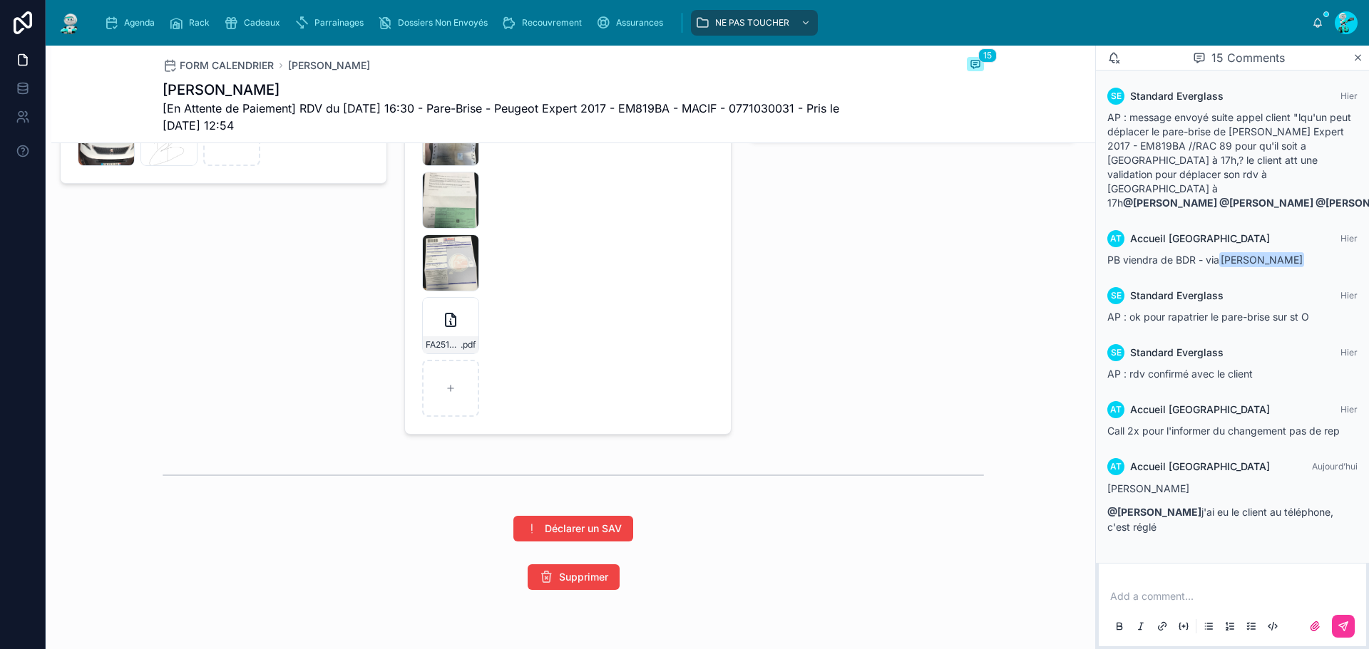
scroll to position [2335, 0]
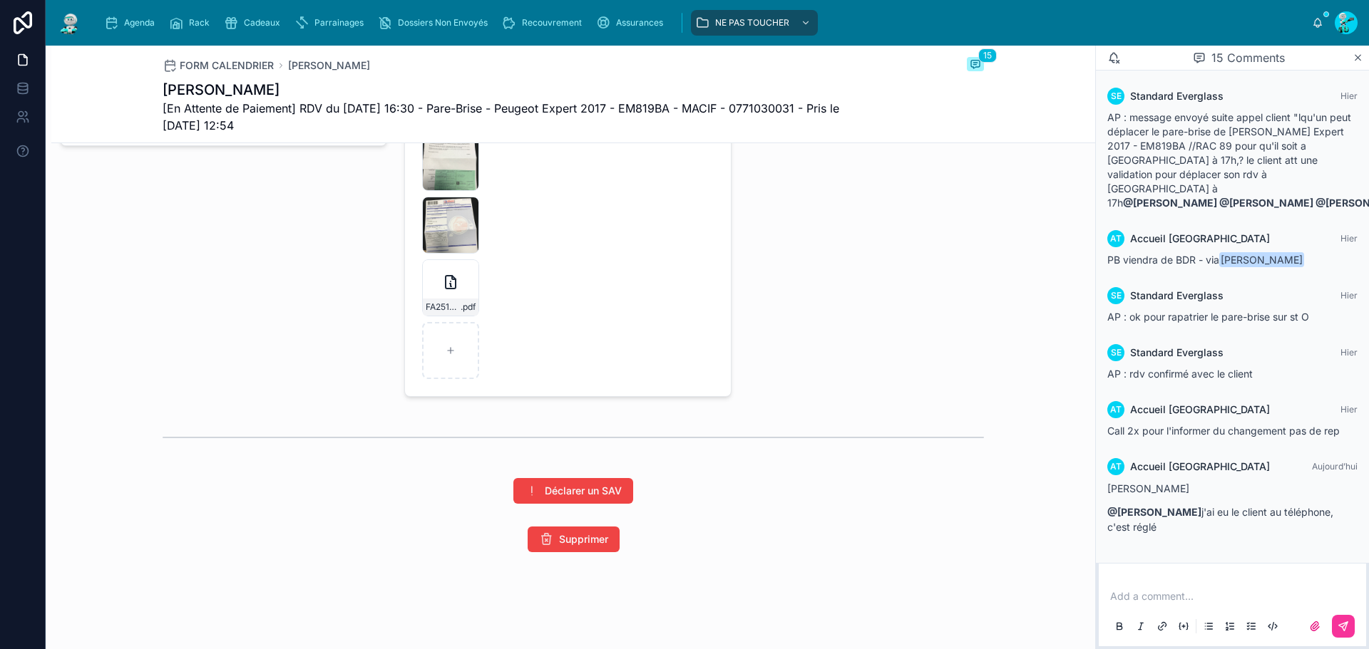
click at [446, 356] on div "Attestation_vehicule_PEUGEOT_PEUGEOT_EM-819-BA .pdf 35AF785D-130C-44C5-93A0-765…" at bounding box center [454, 194] width 64 height 371
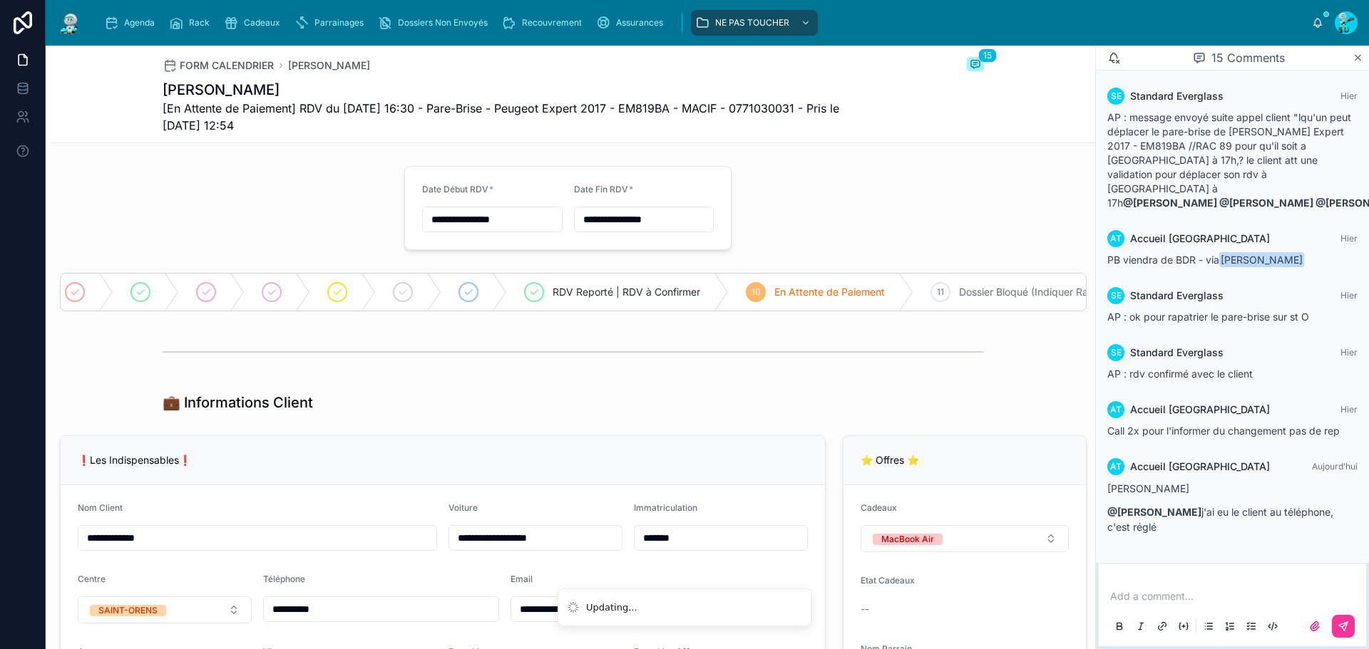
scroll to position [0, 141]
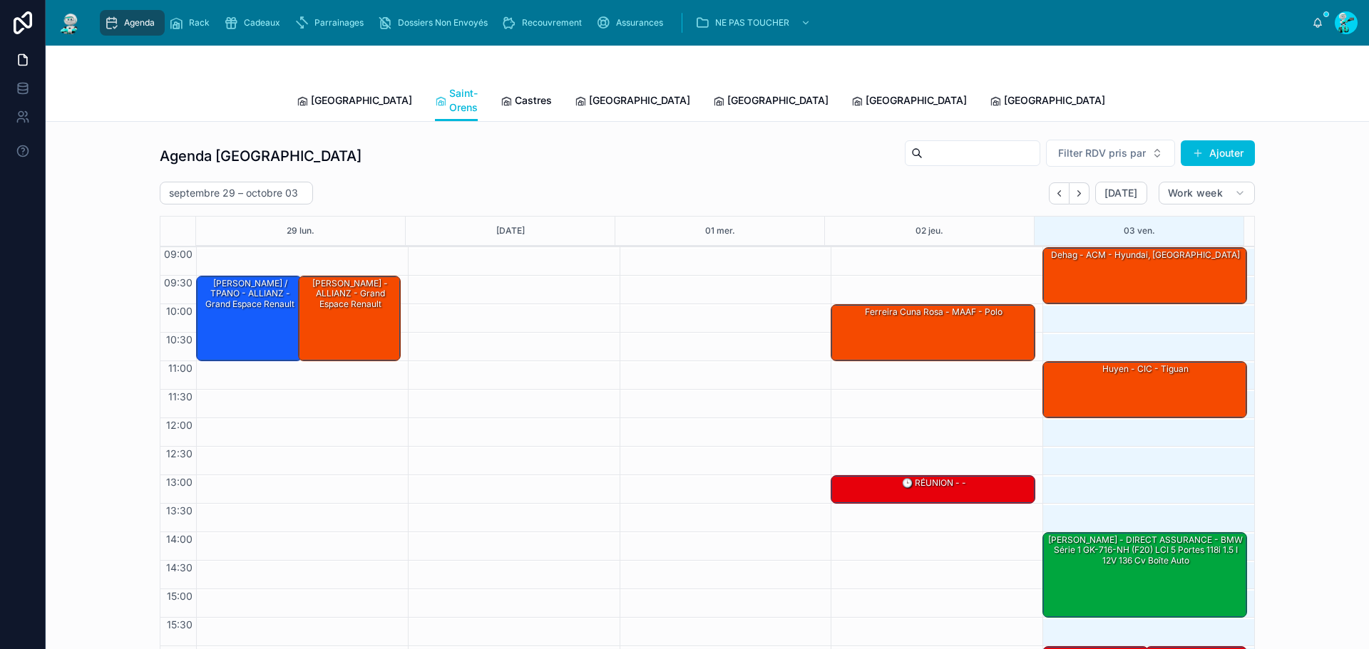
click at [515, 93] on span "Castres" at bounding box center [533, 100] width 37 height 14
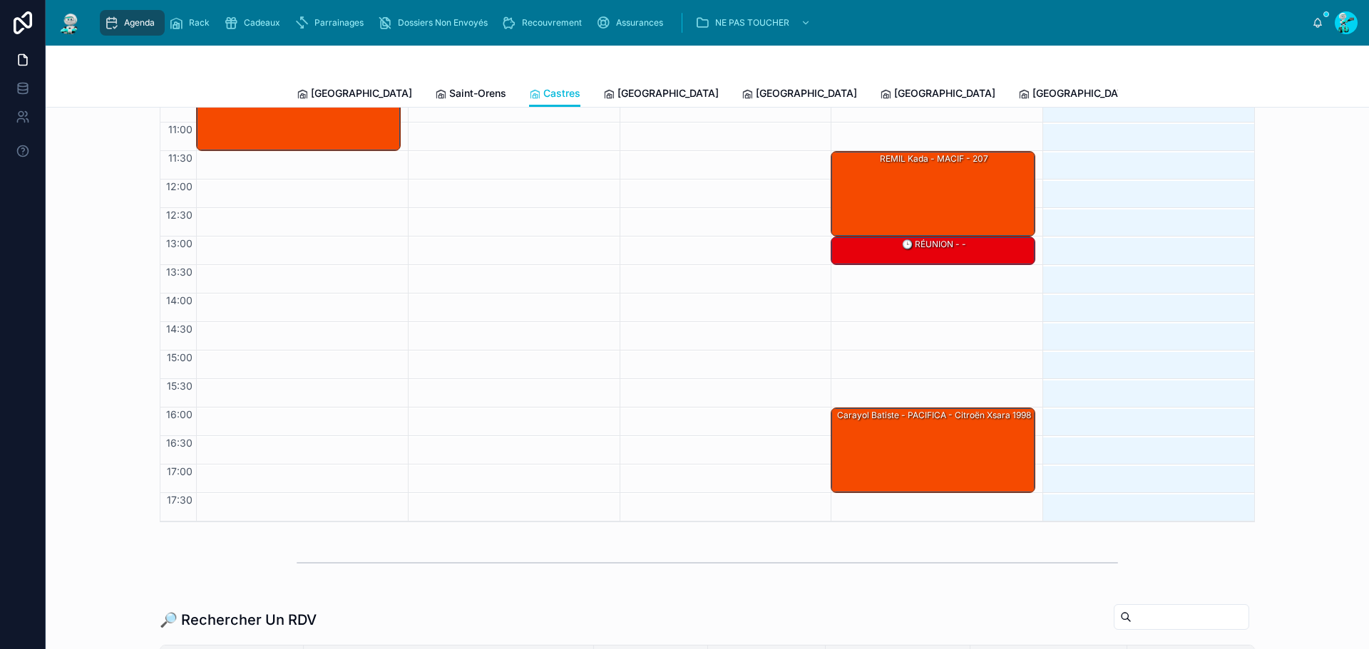
scroll to position [143, 0]
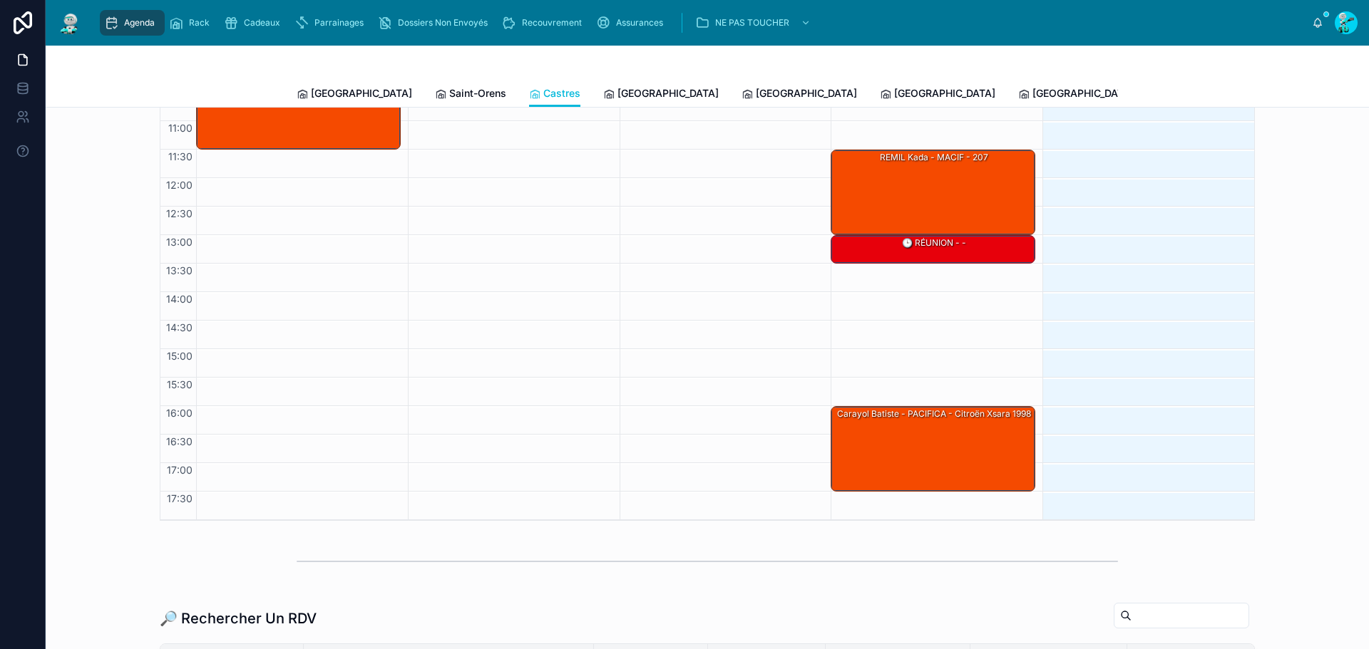
click at [603, 92] on icon at bounding box center [608, 93] width 11 height 11
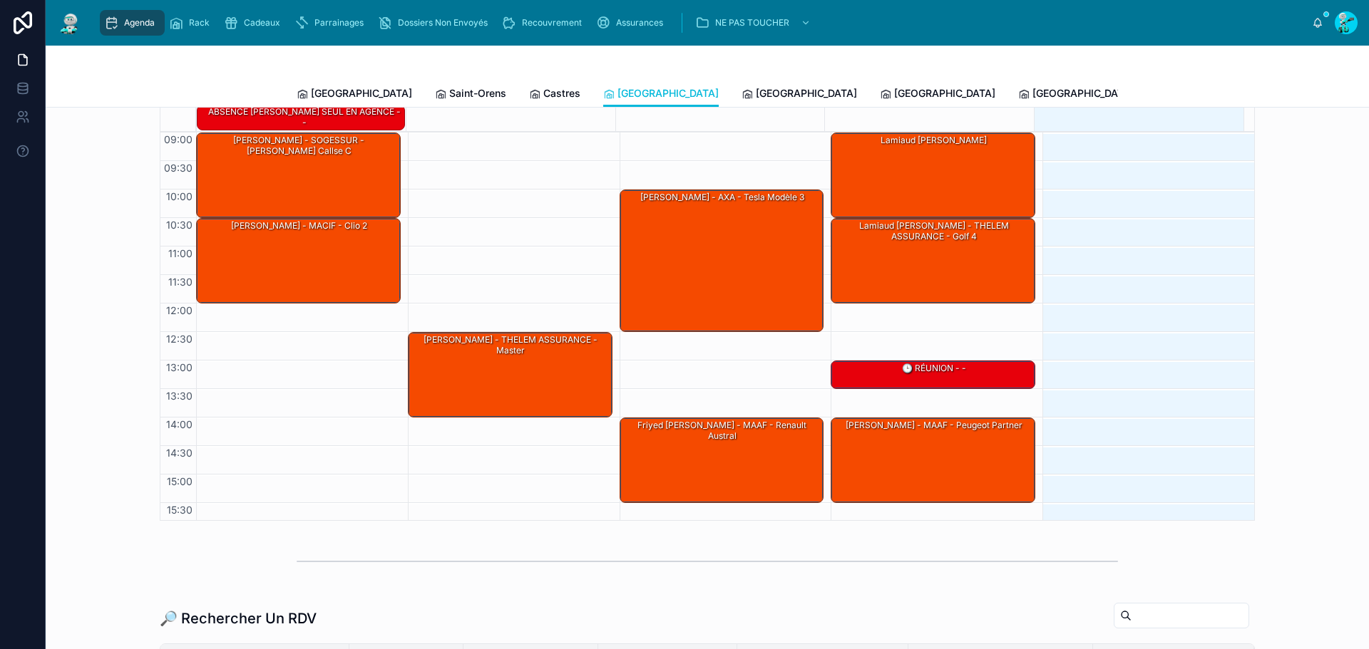
click at [756, 92] on span "[GEOGRAPHIC_DATA]" at bounding box center [806, 93] width 101 height 14
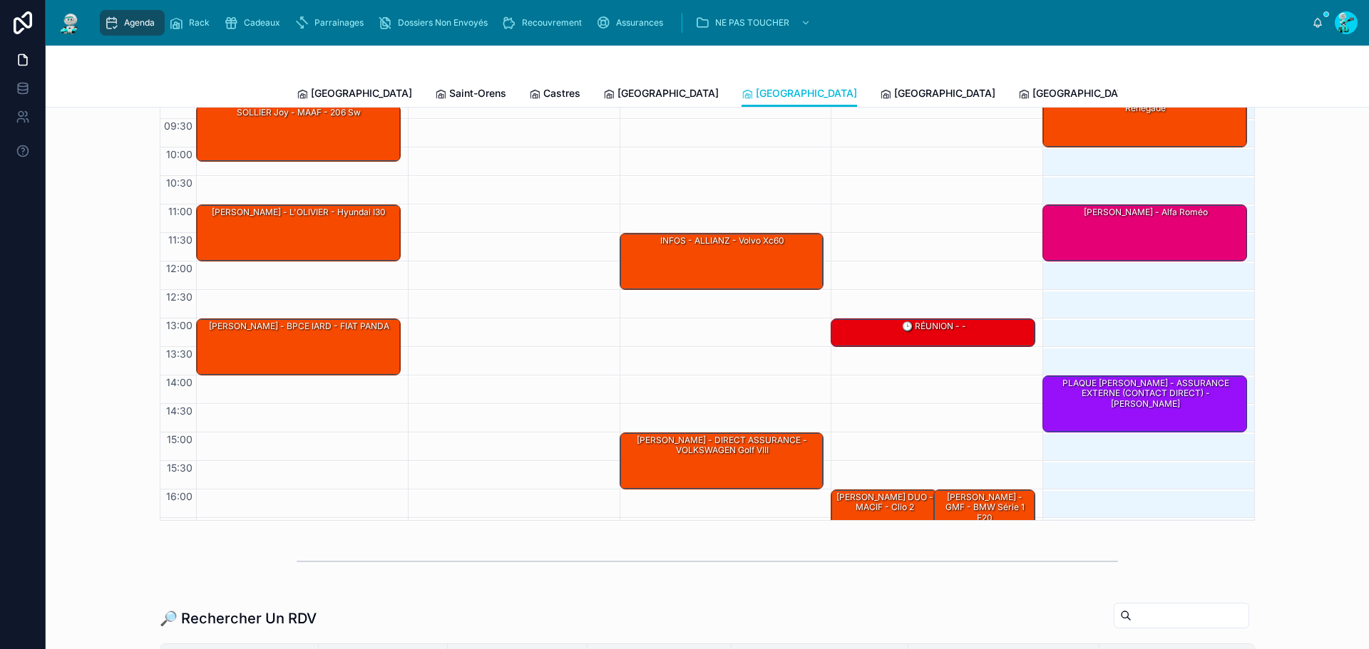
click at [880, 89] on div "[GEOGRAPHIC_DATA]" at bounding box center [937, 93] width 115 height 14
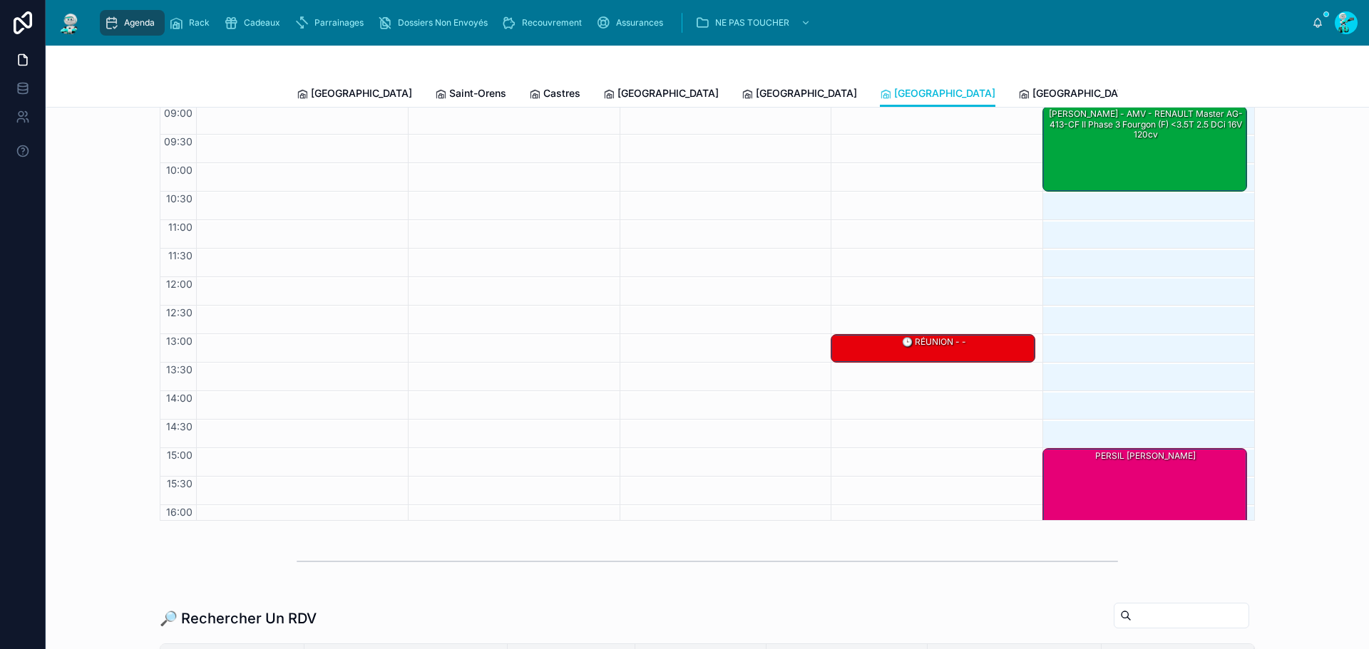
click at [1032, 93] on span "[GEOGRAPHIC_DATA]" at bounding box center [1082, 93] width 101 height 14
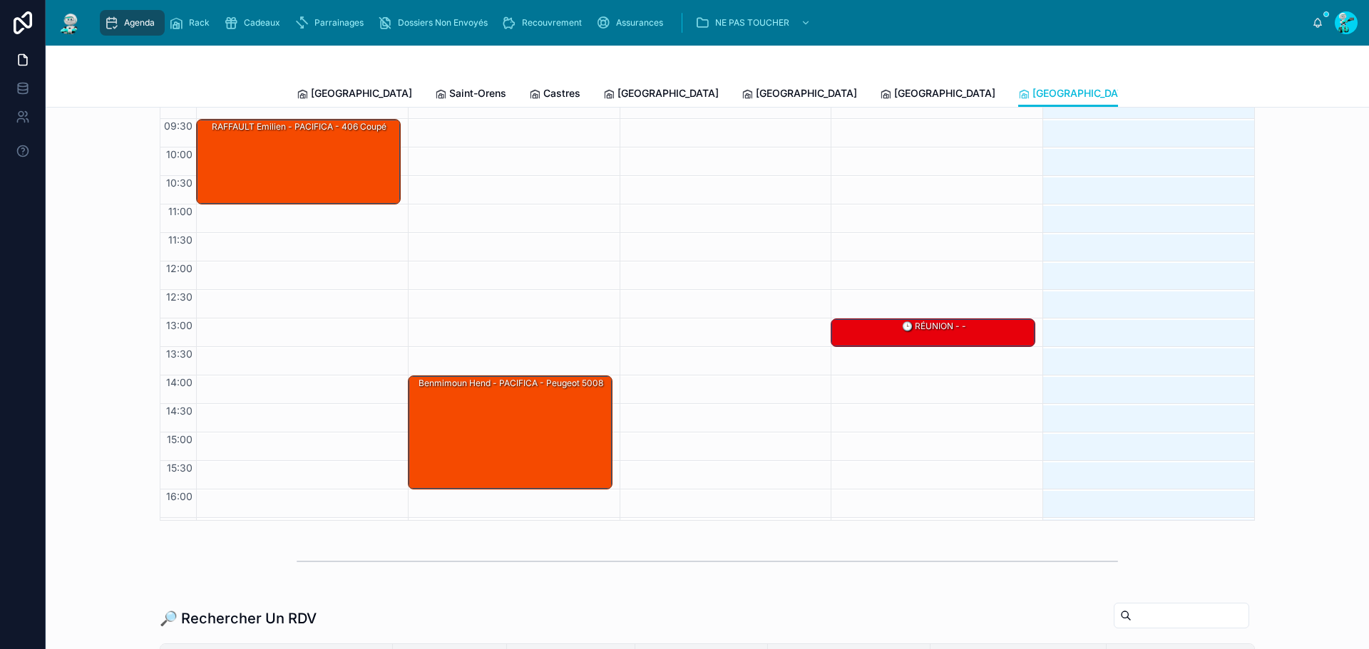
click at [352, 91] on div "Toulouse Saint-Orens Castres [GEOGRAPHIC_DATA] [GEOGRAPHIC_DATA] [GEOGRAPHIC_DA…" at bounding box center [707, 93] width 821 height 27
click at [340, 89] on span "[GEOGRAPHIC_DATA]" at bounding box center [361, 93] width 101 height 14
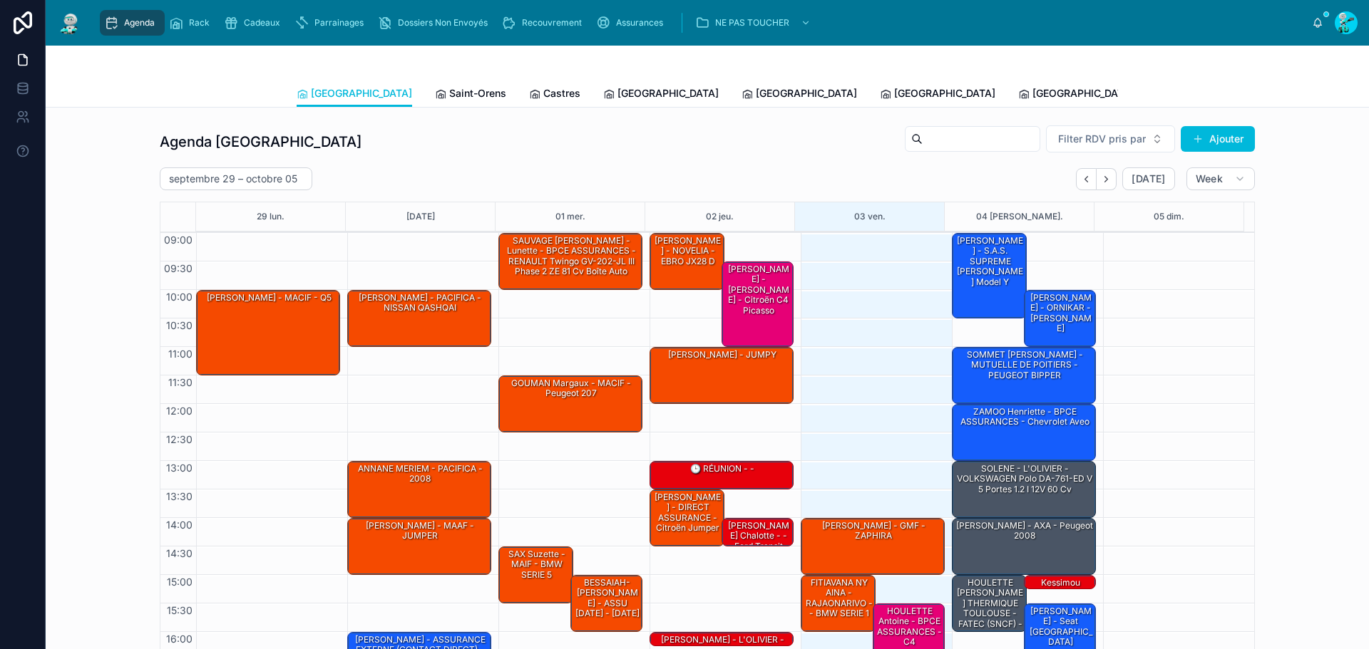
click at [407, 106] on div "[GEOGRAPHIC_DATA] [GEOGRAPHIC_DATA] Saint-Orens Castres [GEOGRAPHIC_DATA] [GEOG…" at bounding box center [707, 548] width 1323 height 1004
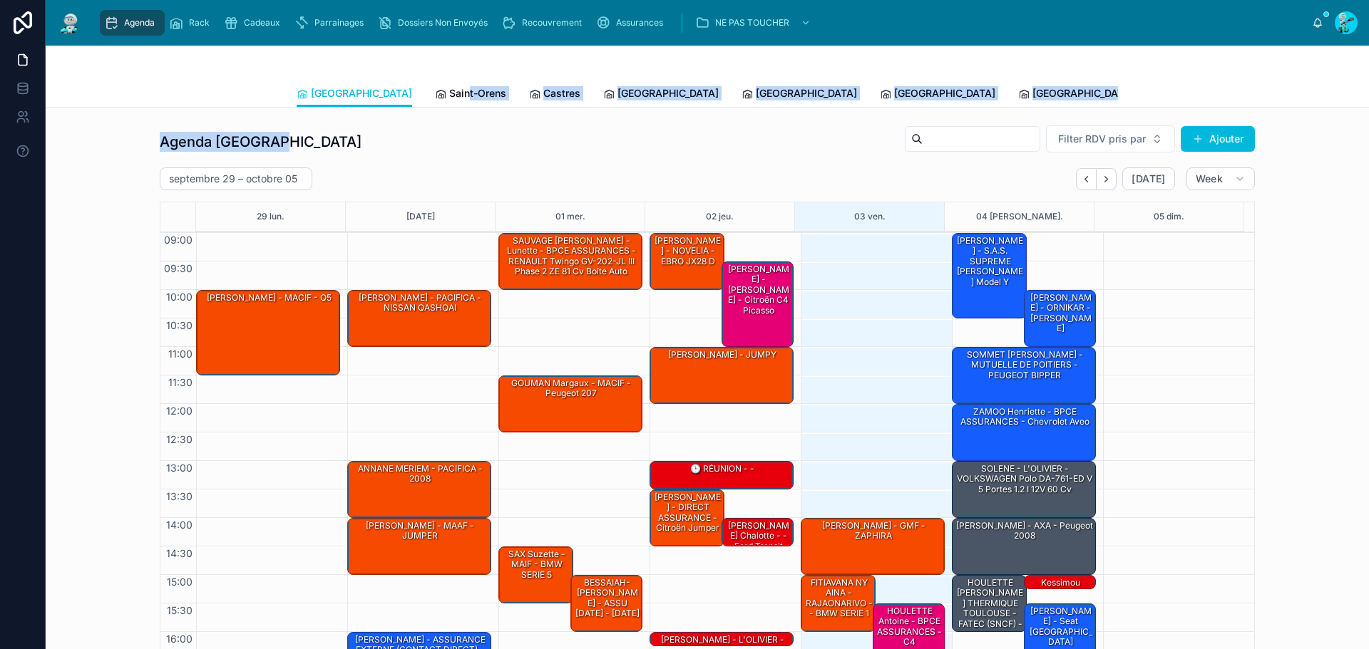
click at [449, 100] on span "Saint-Orens" at bounding box center [477, 93] width 57 height 14
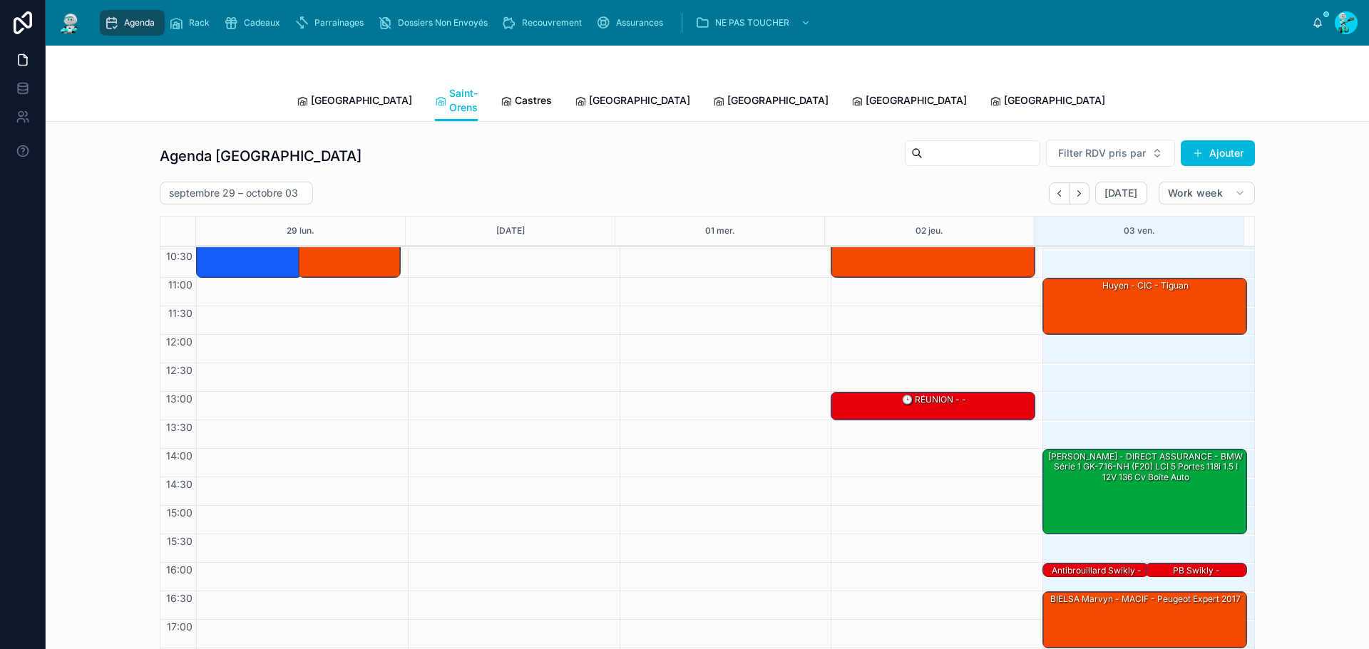
drag, startPoint x: 237, startPoint y: 124, endPoint x: 279, endPoint y: 126, distance: 42.1
click at [237, 133] on div "Agenda Saint-Orens Filter RDV pris par Ajouter [DATE] – [DATE] [DATE] Work week…" at bounding box center [707, 408] width 1300 height 550
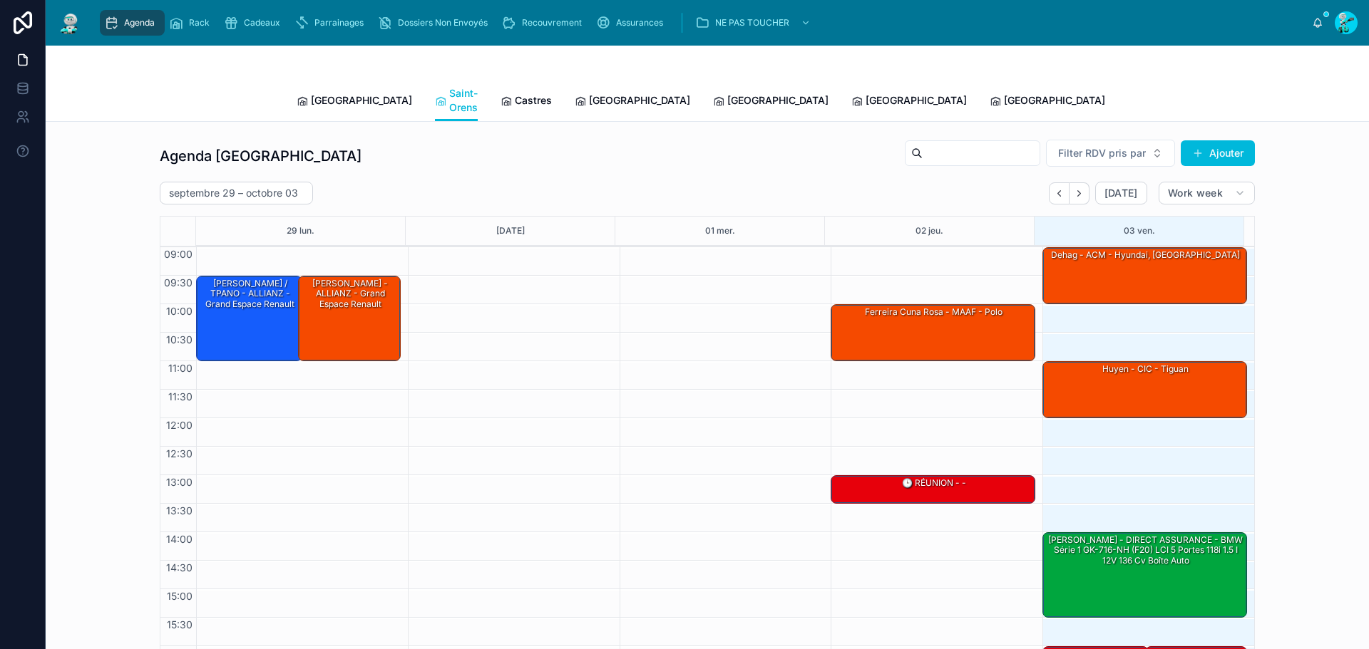
click at [514, 101] on link "Castres" at bounding box center [525, 102] width 51 height 29
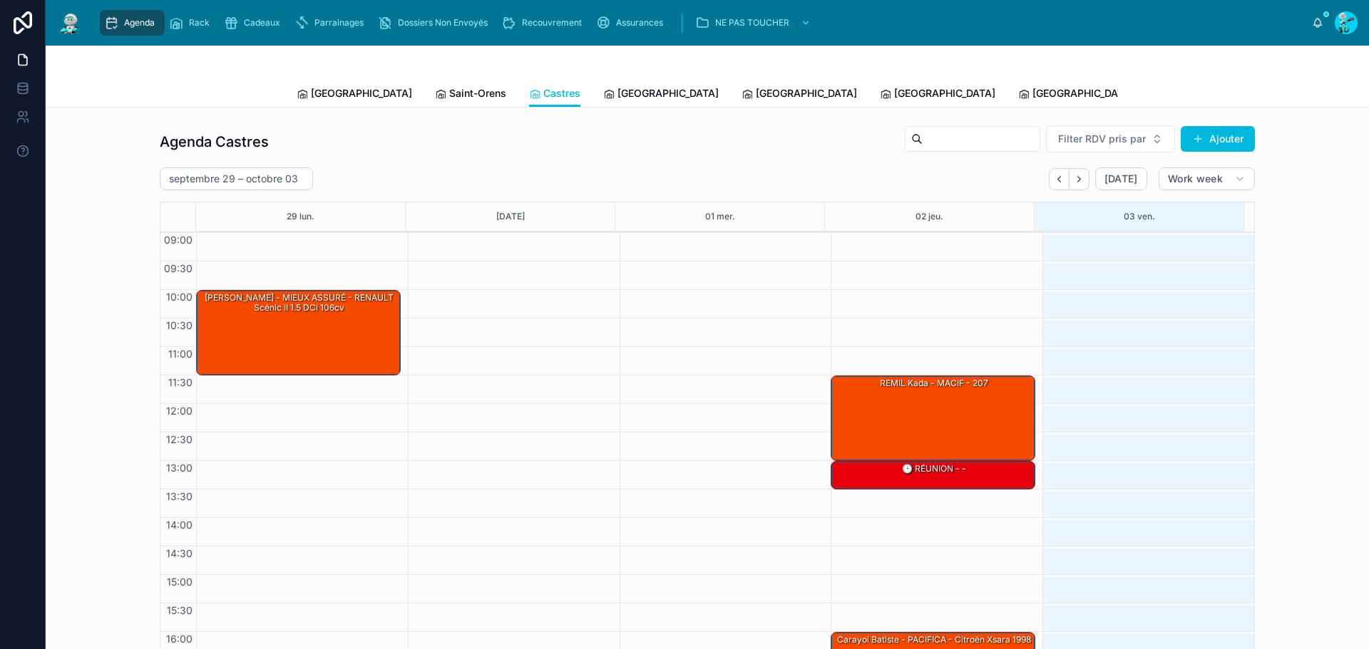
click at [617, 91] on span "[GEOGRAPHIC_DATA]" at bounding box center [667, 93] width 101 height 14
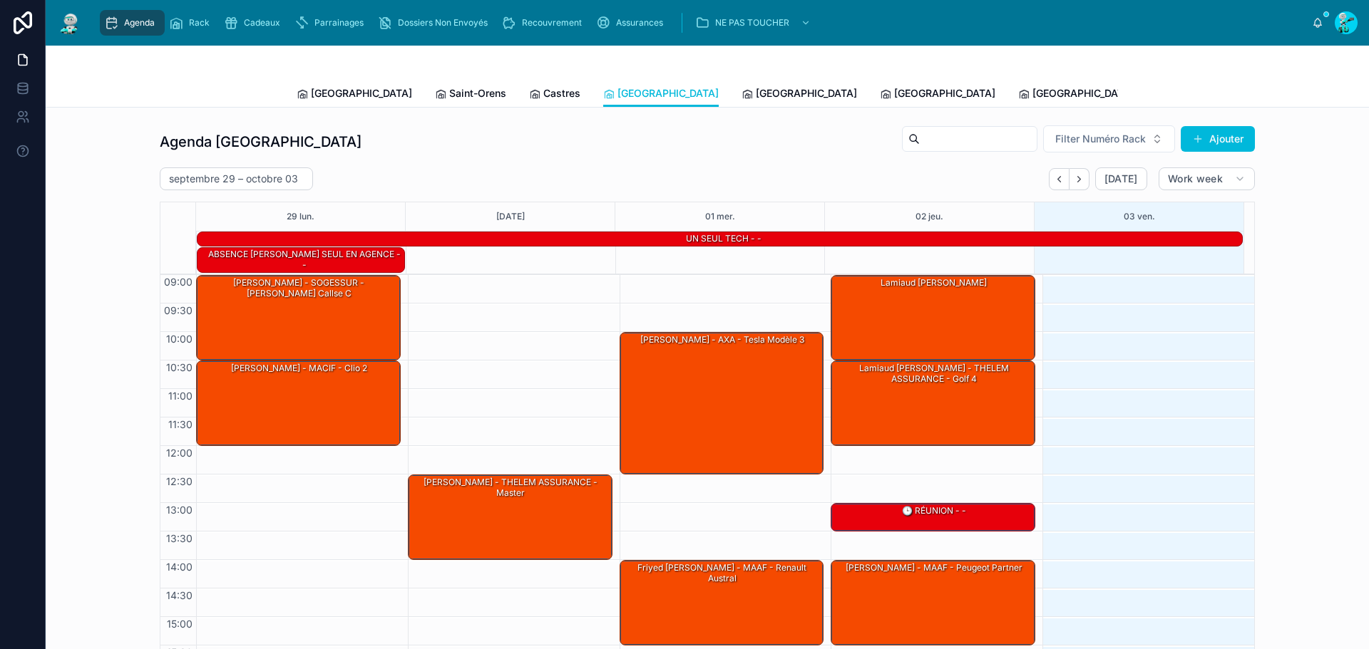
click at [308, 103] on link "[GEOGRAPHIC_DATA]" at bounding box center [354, 95] width 115 height 29
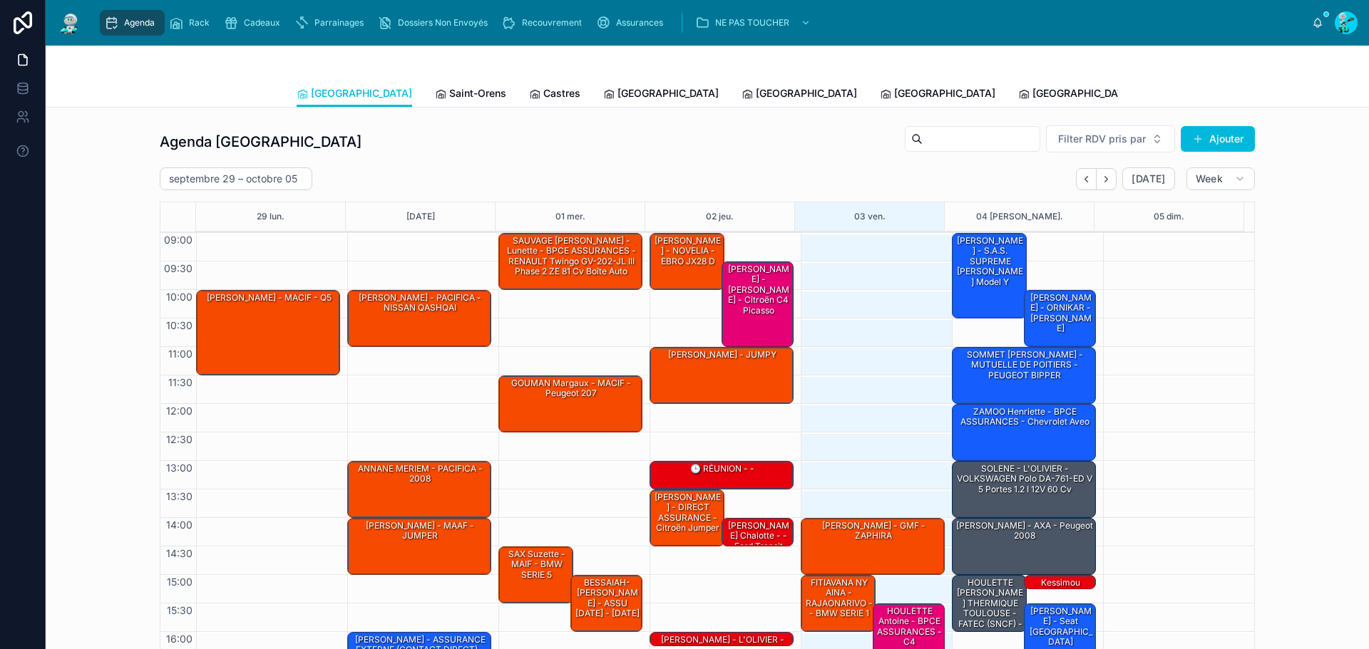
click at [1107, 180] on icon "Next" at bounding box center [1106, 179] width 11 height 11
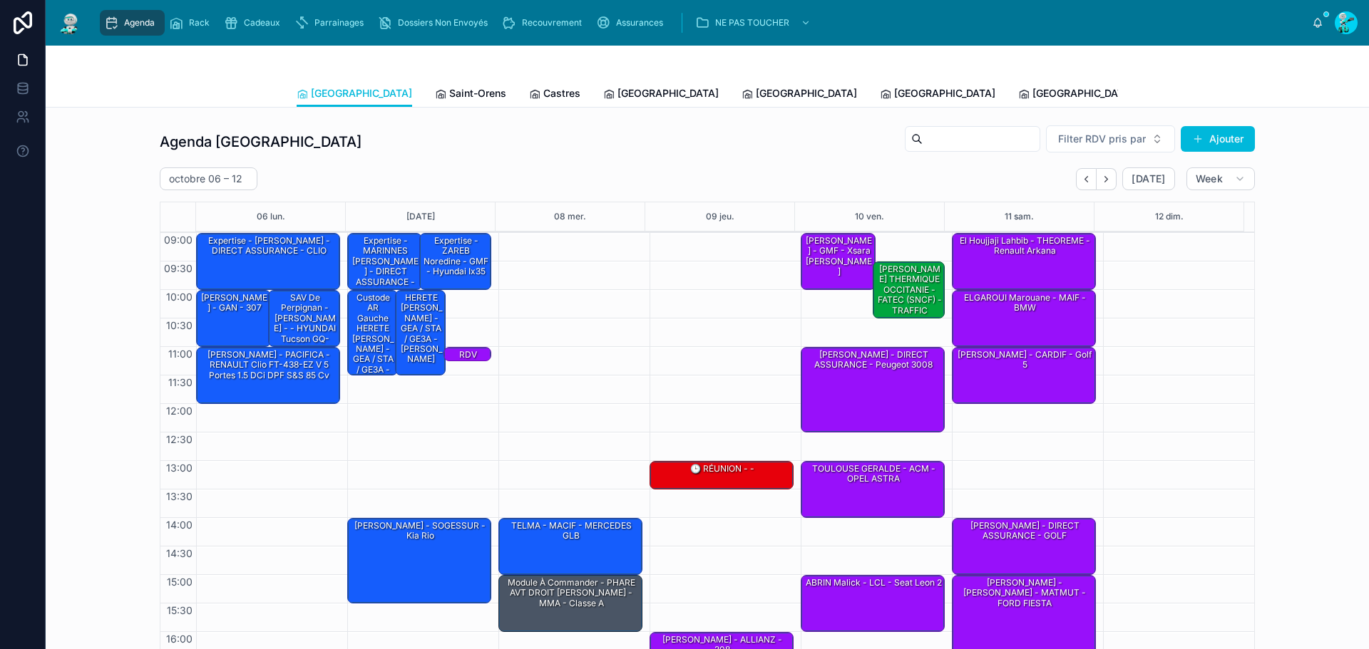
click at [307, 250] on div "Expertise - [PERSON_NAME] - DIRECT ASSURANCE - CLIO" at bounding box center [269, 247] width 140 height 24
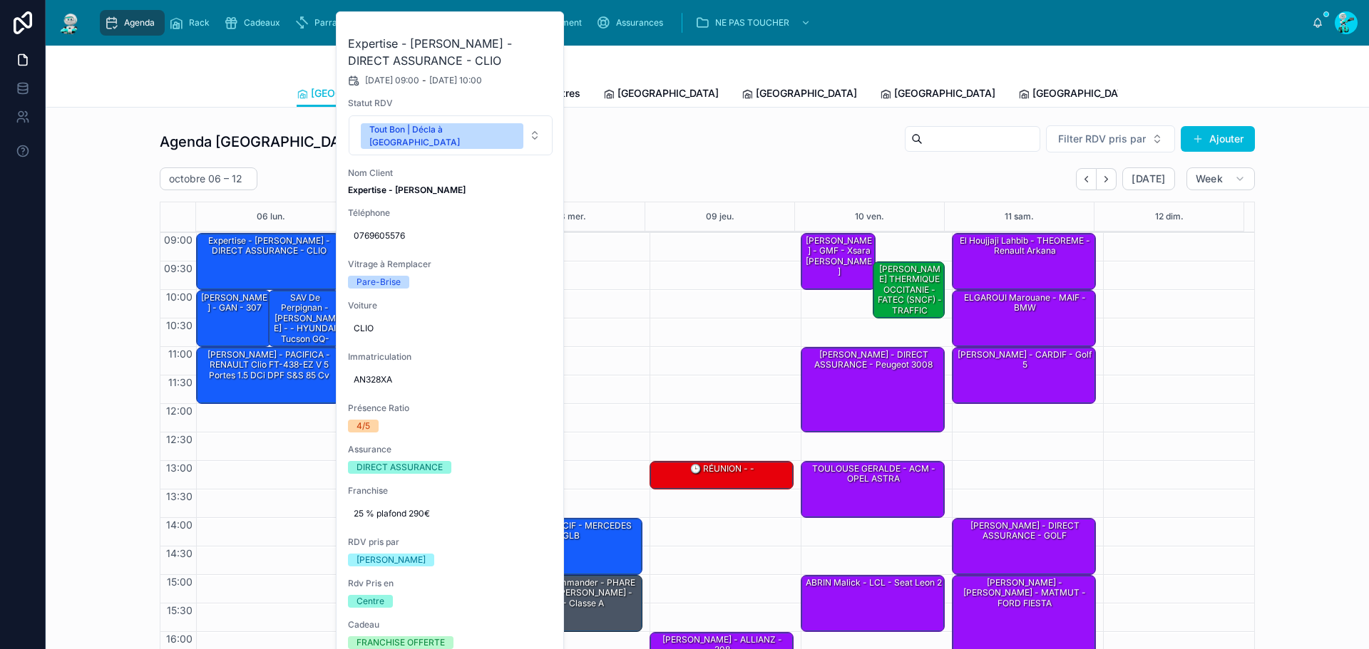
click at [0, 0] on button at bounding box center [0, 0] width 0 height 0
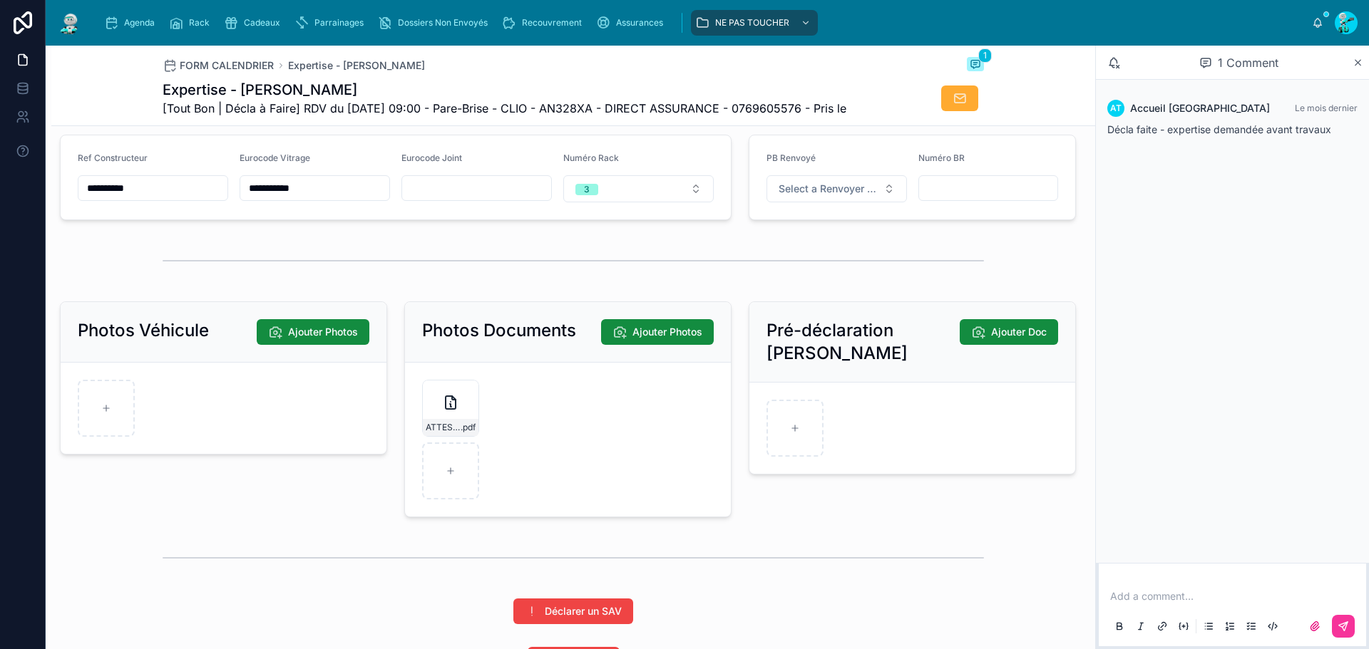
scroll to position [1911, 0]
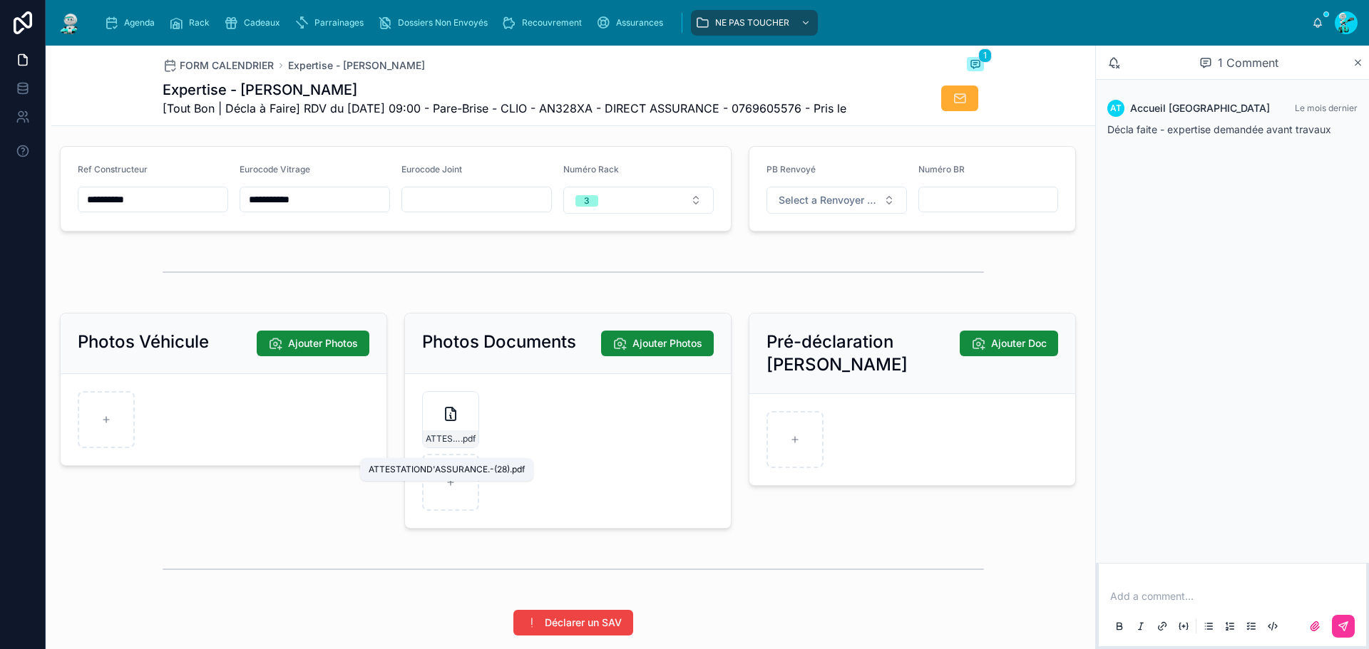
click at [455, 445] on span "ATTESTATIOND'ASSURANCE.-(28)" at bounding box center [443, 438] width 35 height 11
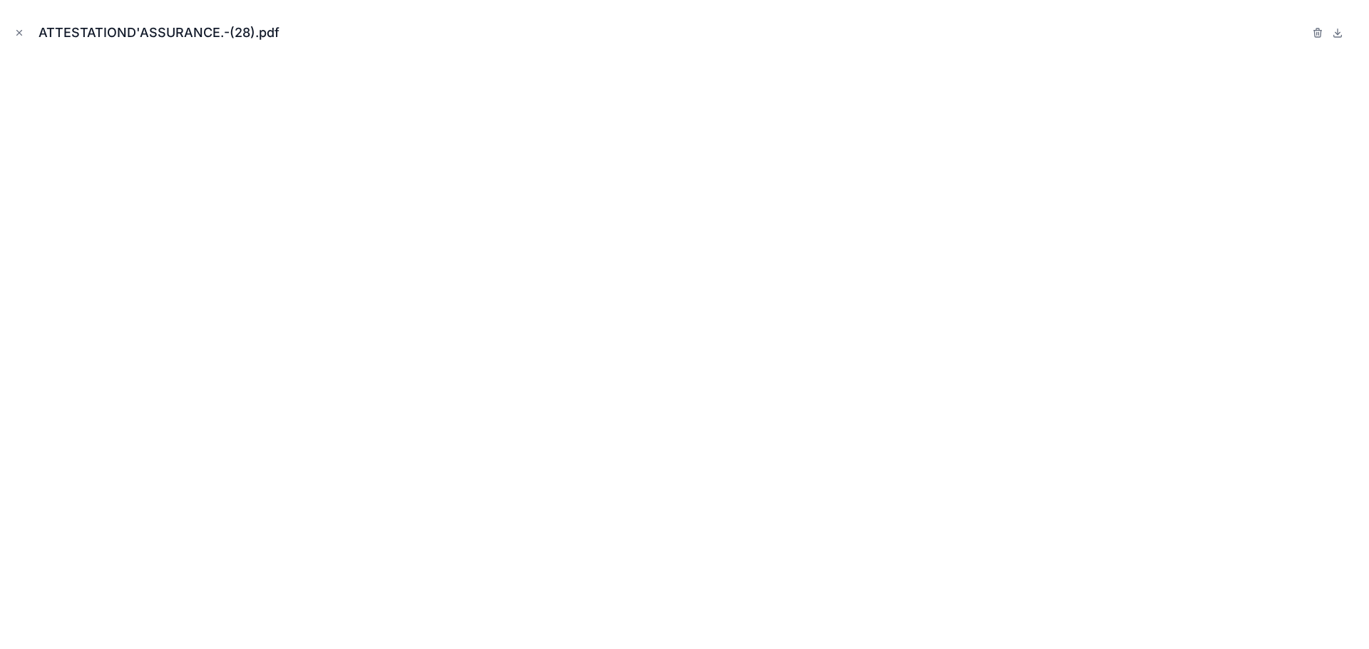
drag, startPoint x: 23, startPoint y: 36, endPoint x: 2, endPoint y: 36, distance: 20.7
click at [23, 36] on icon "Close modal" at bounding box center [19, 33] width 10 height 10
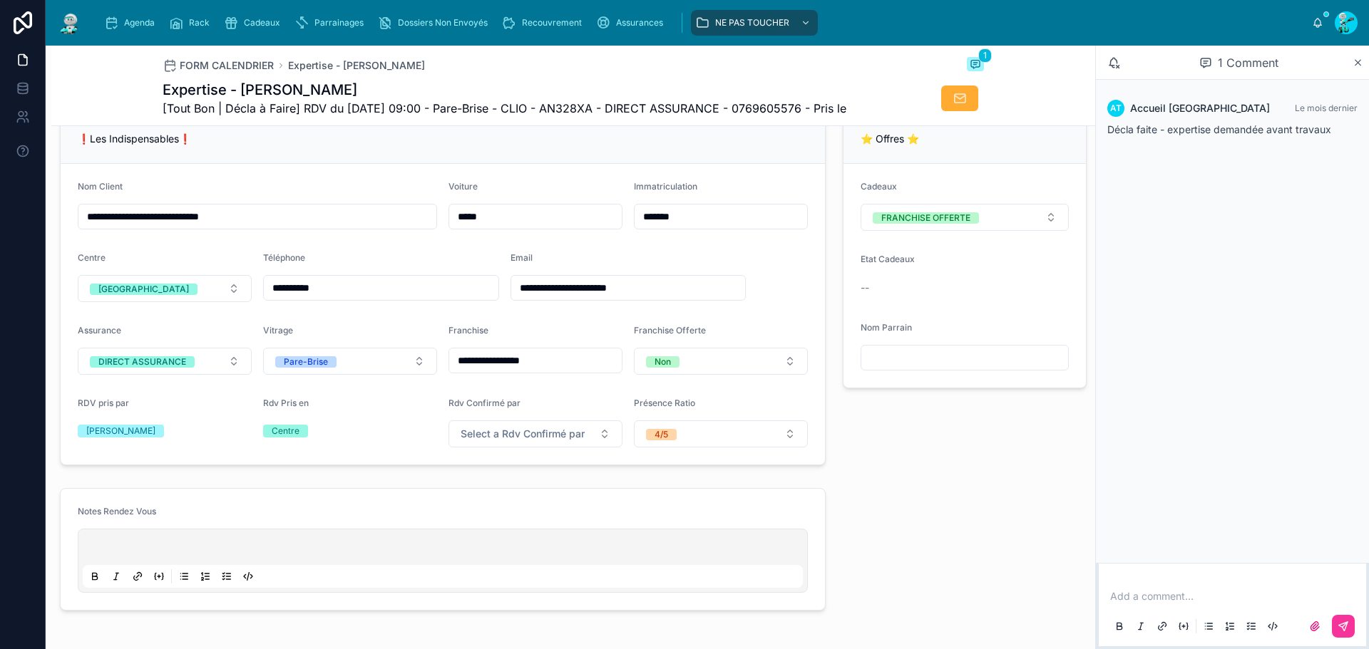
scroll to position [271, 0]
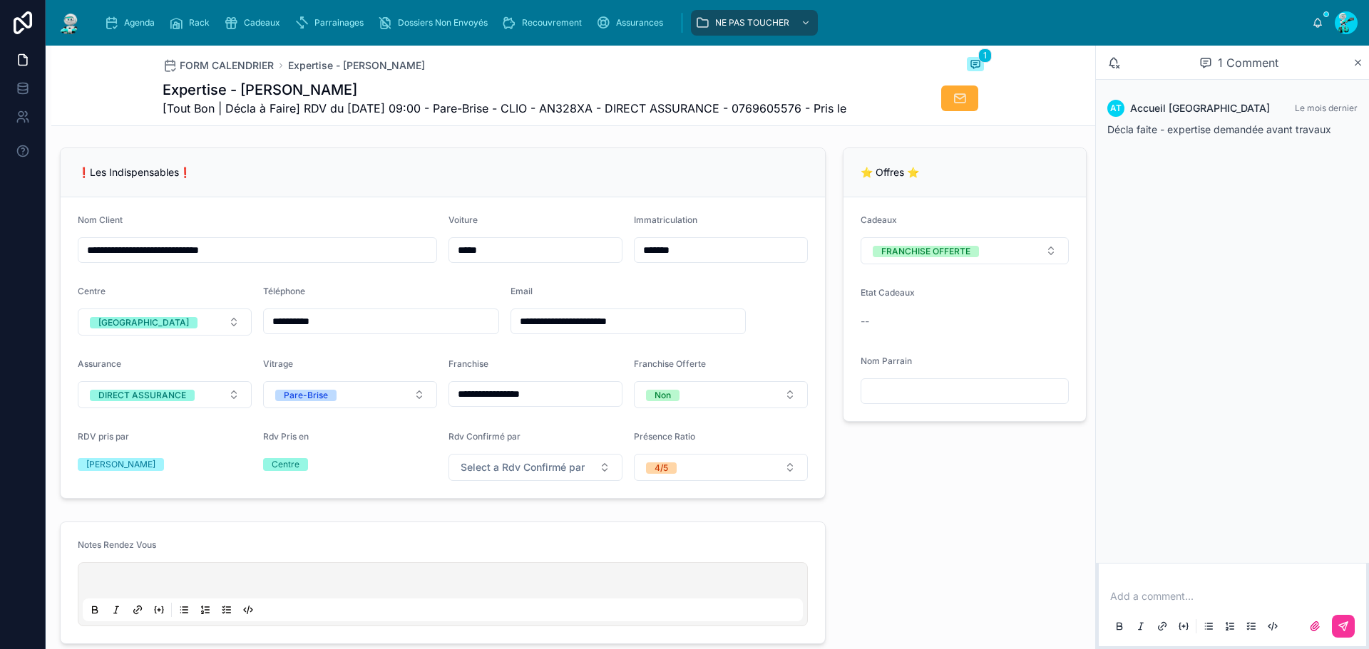
click at [706, 260] on input "*******" at bounding box center [720, 250] width 173 height 20
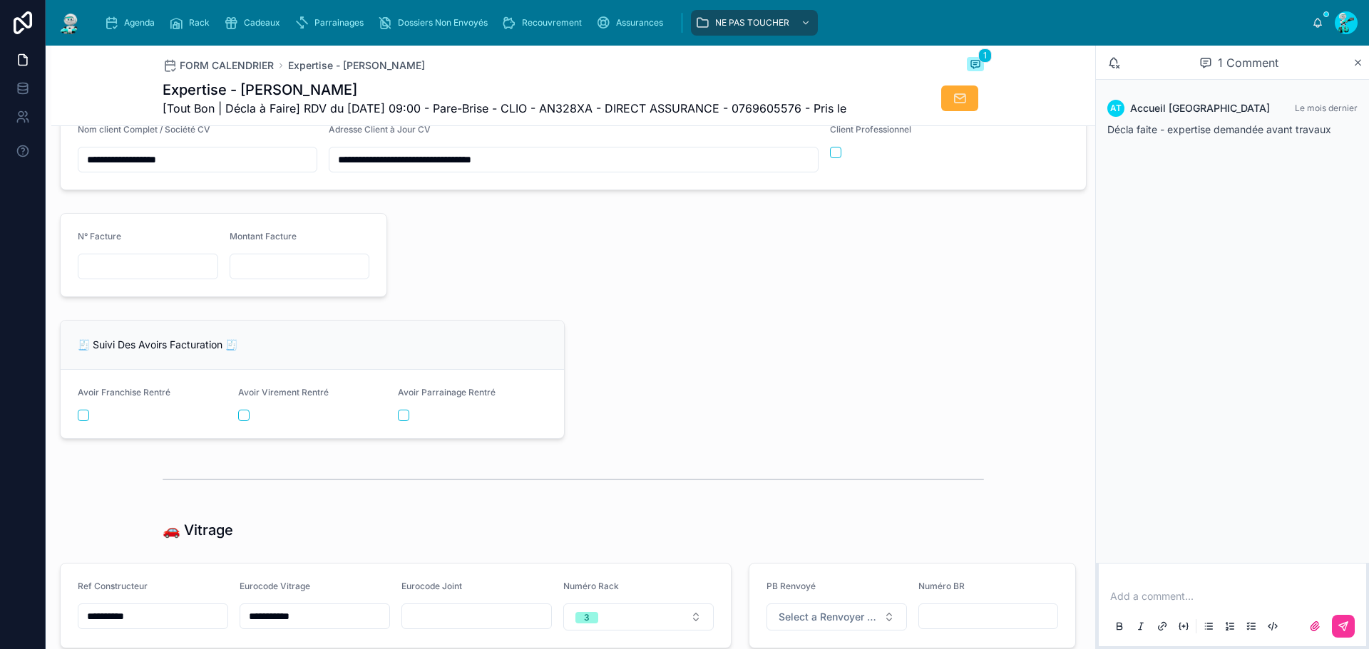
scroll to position [1697, 0]
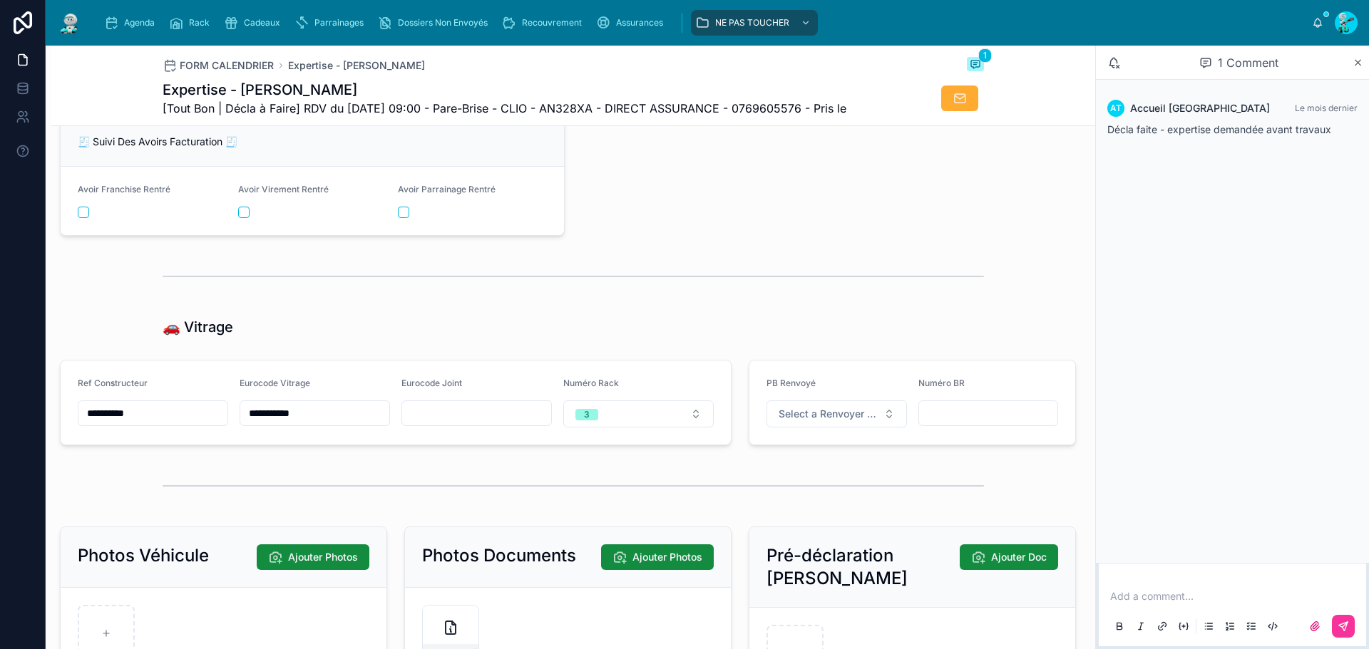
click at [158, 423] on input "**********" at bounding box center [152, 413] width 149 height 20
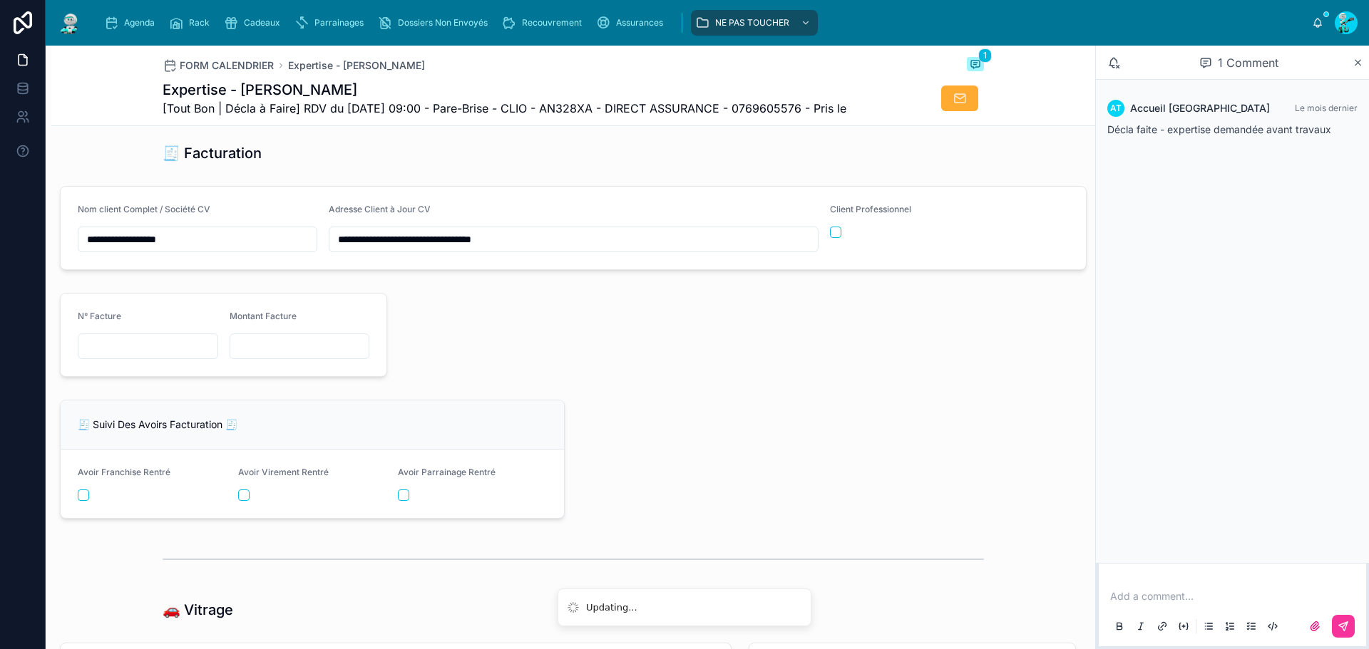
scroll to position [1412, 0]
drag, startPoint x: 149, startPoint y: 361, endPoint x: 16, endPoint y: 309, distance: 143.1
click at [149, 359] on input "text" at bounding box center [147, 349] width 139 height 20
drag, startPoint x: 161, startPoint y: 359, endPoint x: 37, endPoint y: 359, distance: 124.0
click at [161, 359] on input "text" at bounding box center [147, 349] width 139 height 20
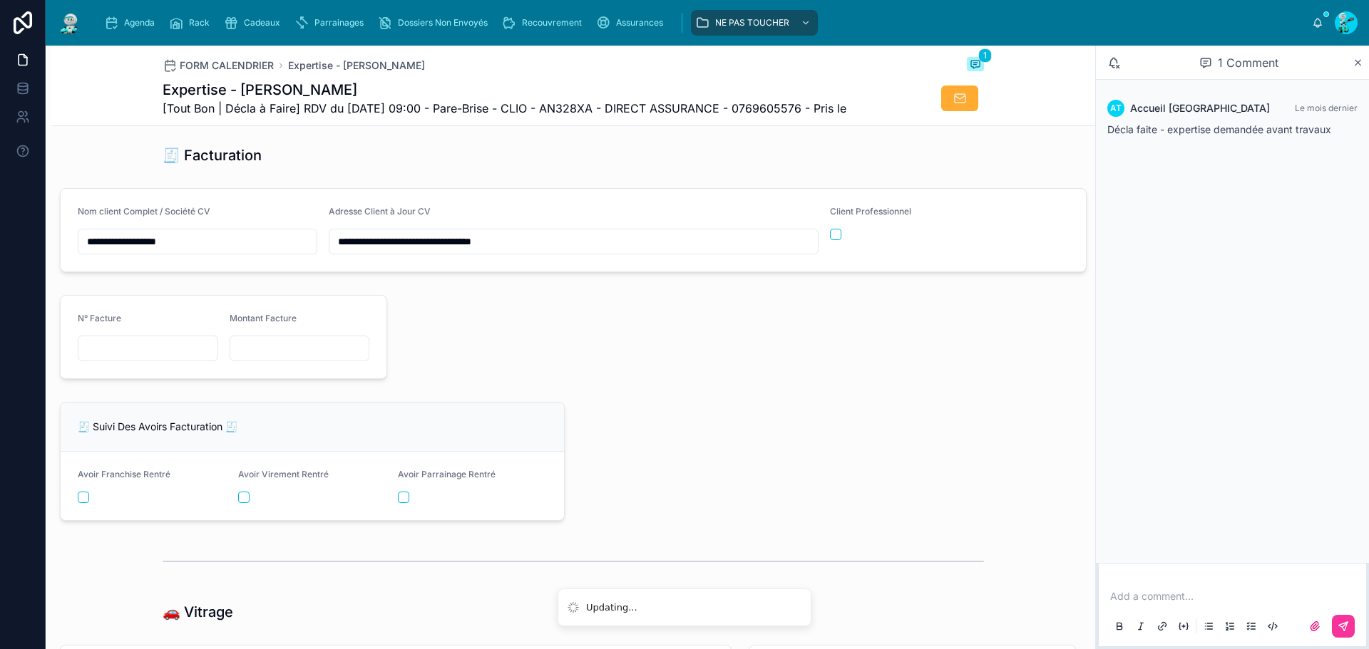
paste input "**********"
type input "**********"
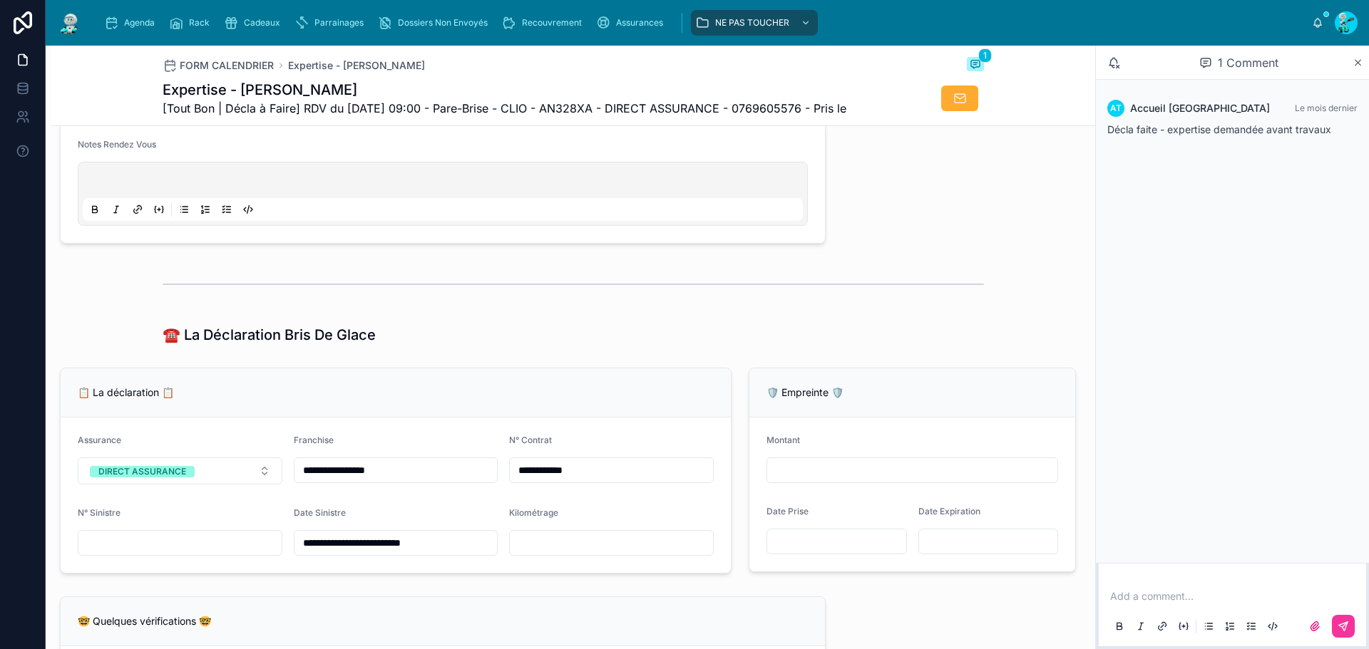
scroll to position [485, 0]
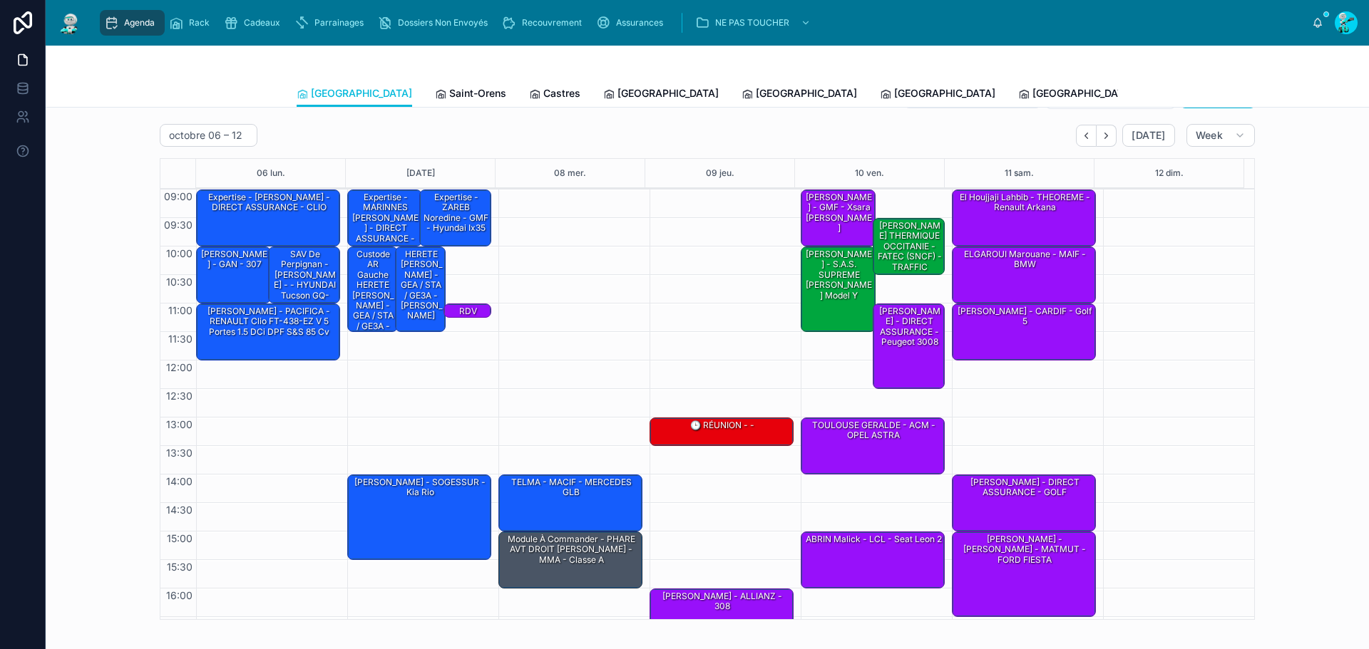
click at [435, 82] on link "Saint-Orens" at bounding box center [470, 95] width 71 height 29
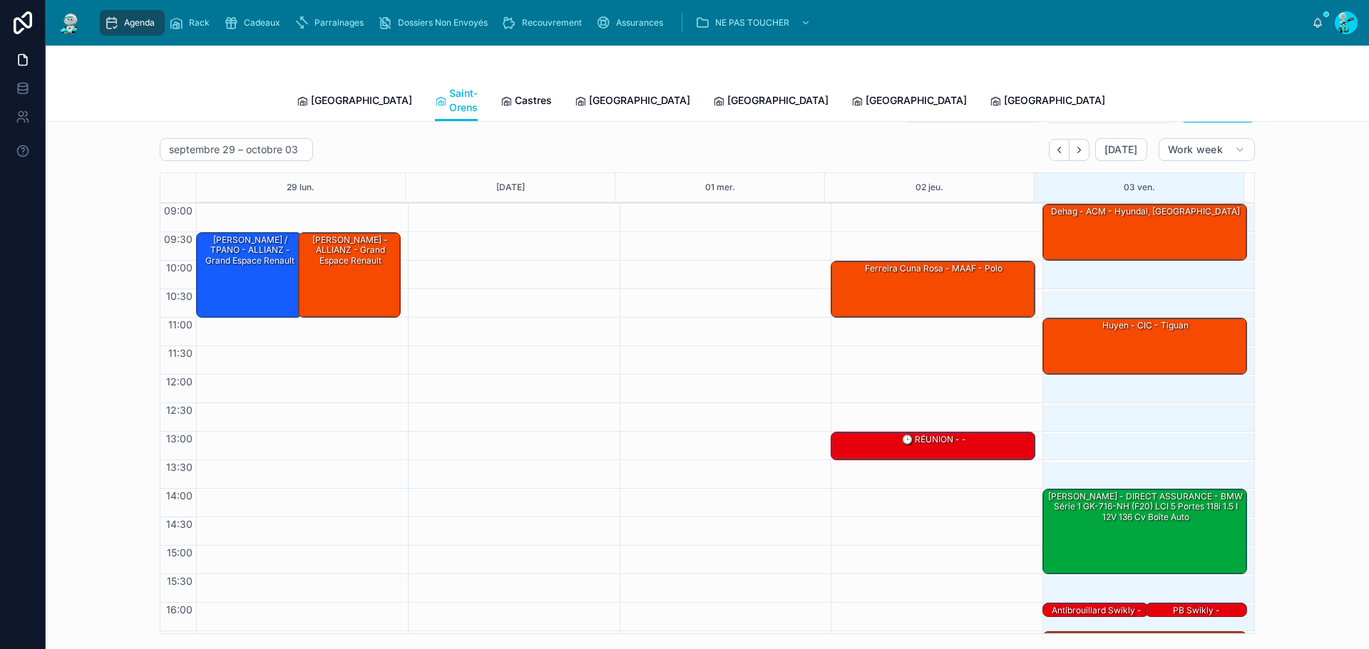
click at [1076, 145] on icon "Next" at bounding box center [1079, 150] width 11 height 11
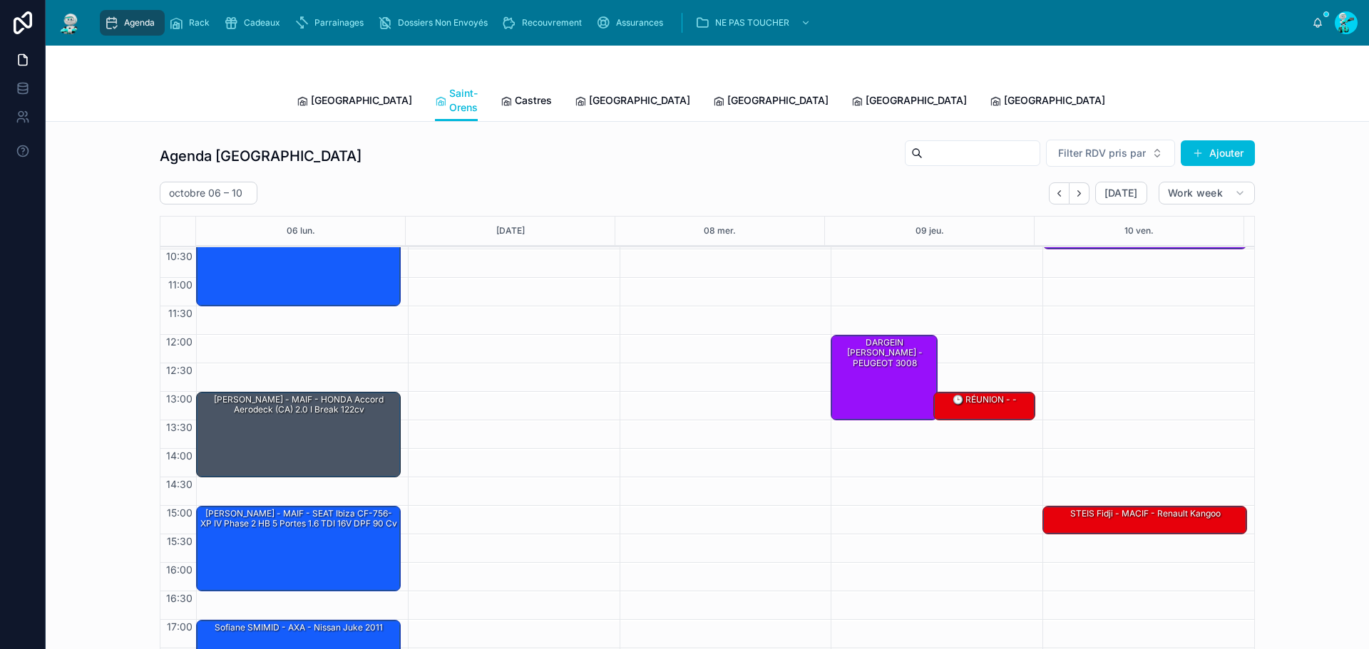
click at [515, 96] on span "Castres" at bounding box center [533, 100] width 37 height 14
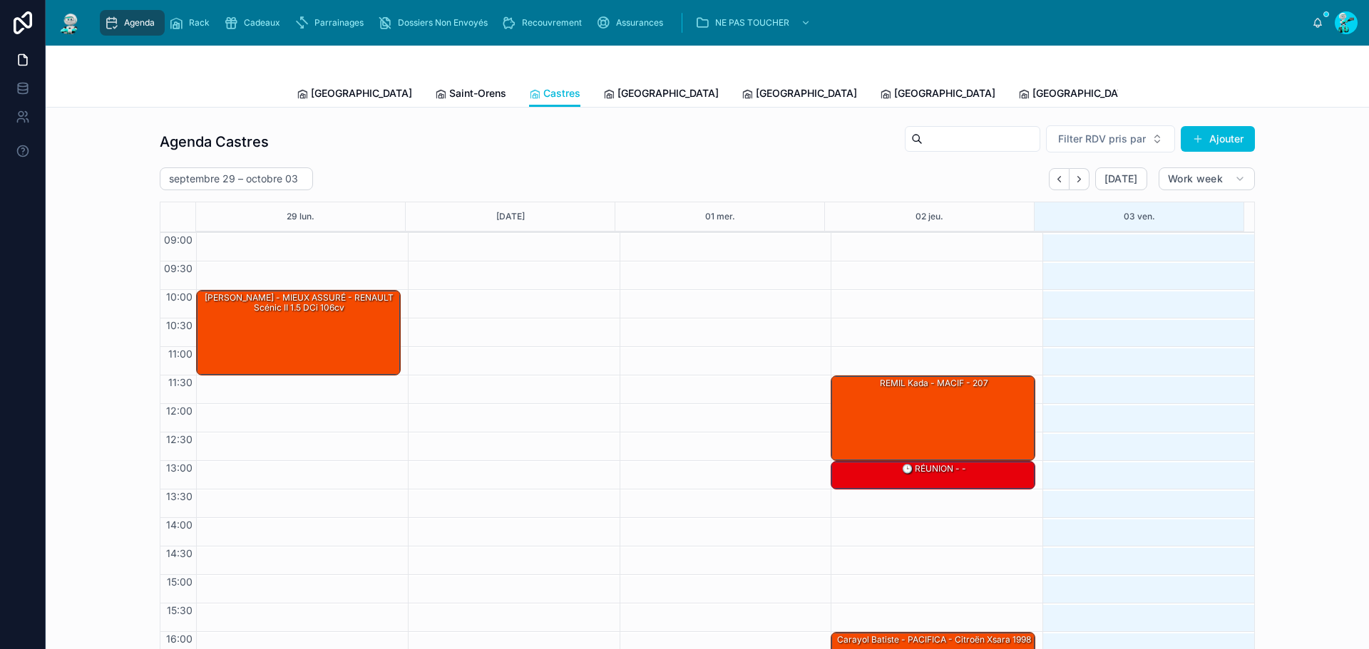
click at [1069, 180] on button "Next" at bounding box center [1079, 179] width 20 height 22
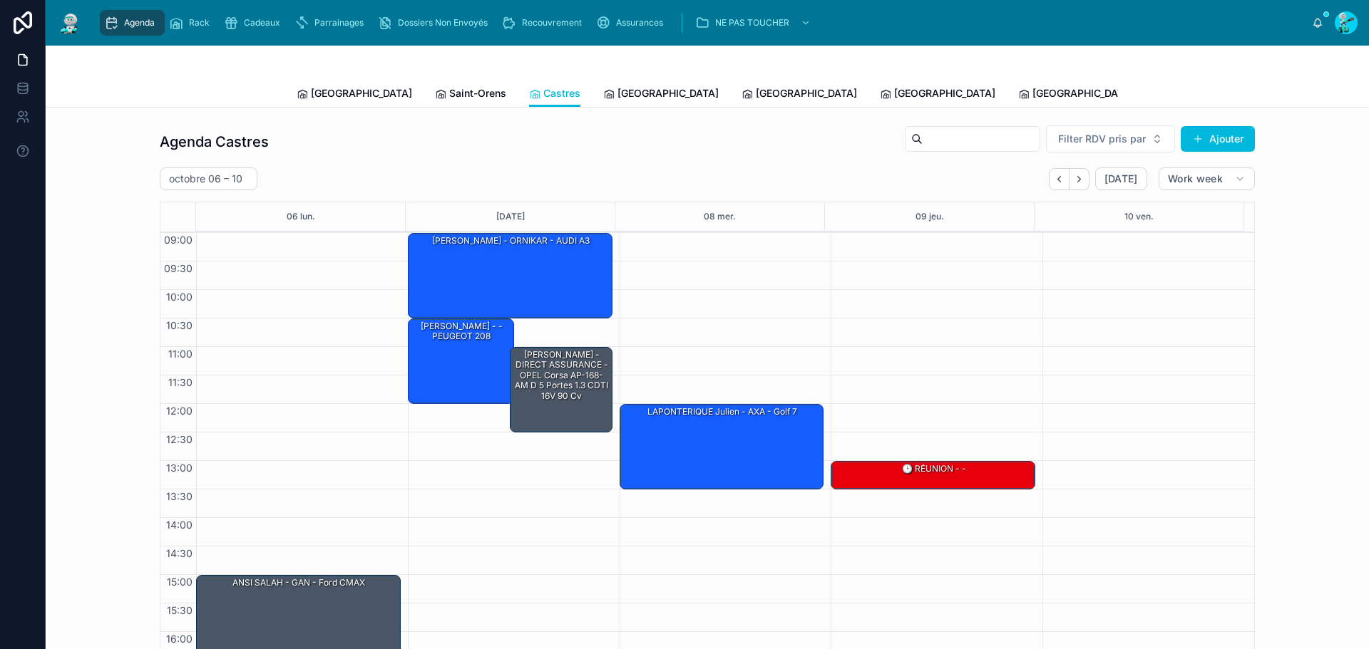
click at [617, 96] on span "[GEOGRAPHIC_DATA]" at bounding box center [667, 93] width 101 height 14
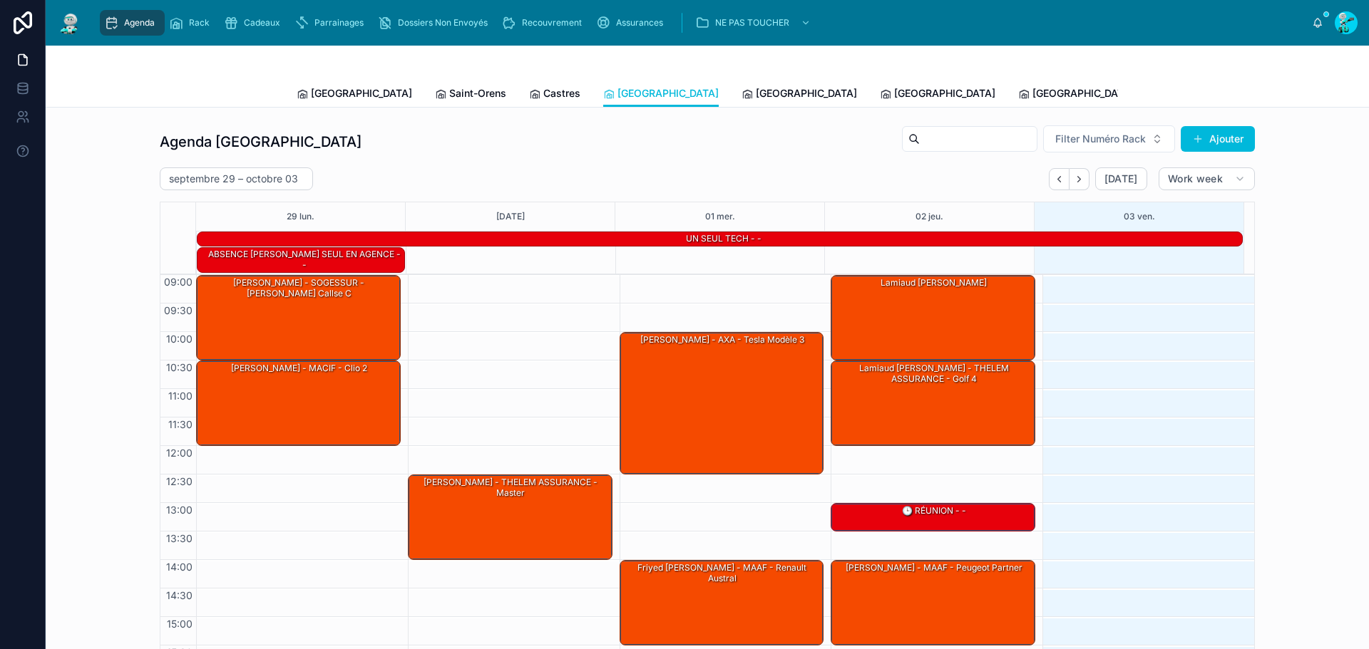
click at [1078, 182] on icon "Next" at bounding box center [1079, 179] width 11 height 11
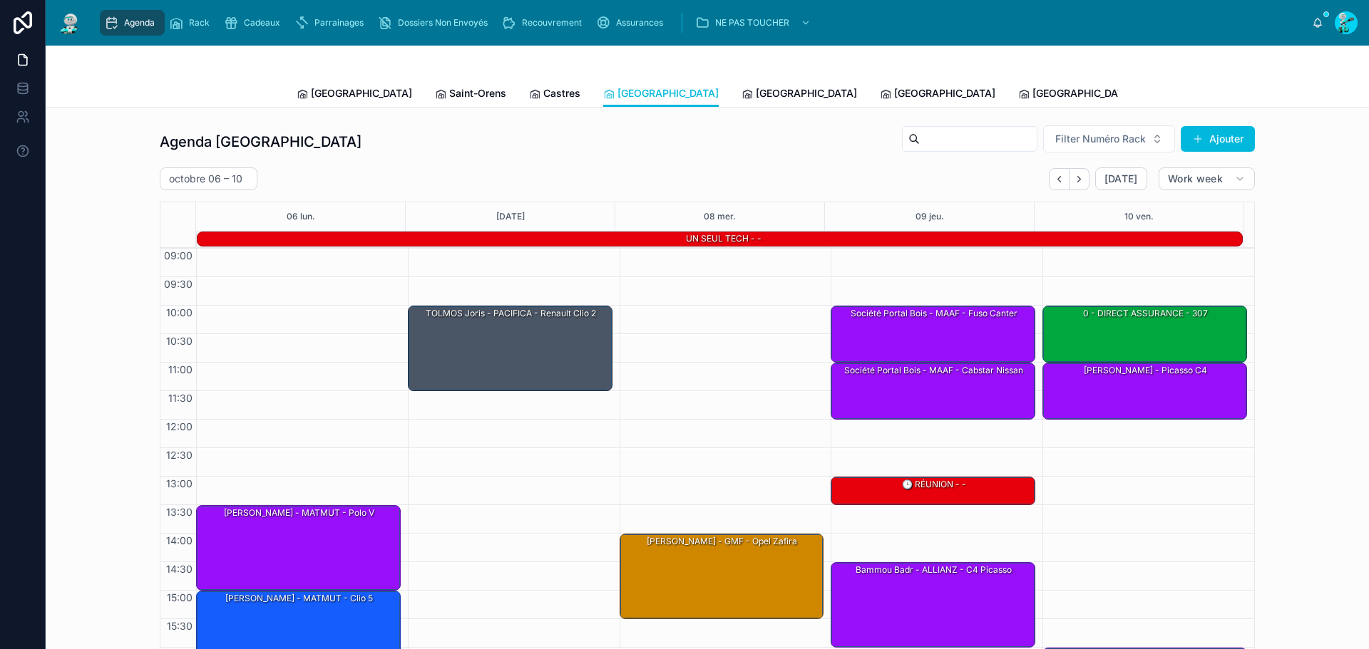
click at [756, 94] on span "[GEOGRAPHIC_DATA]" at bounding box center [806, 93] width 101 height 14
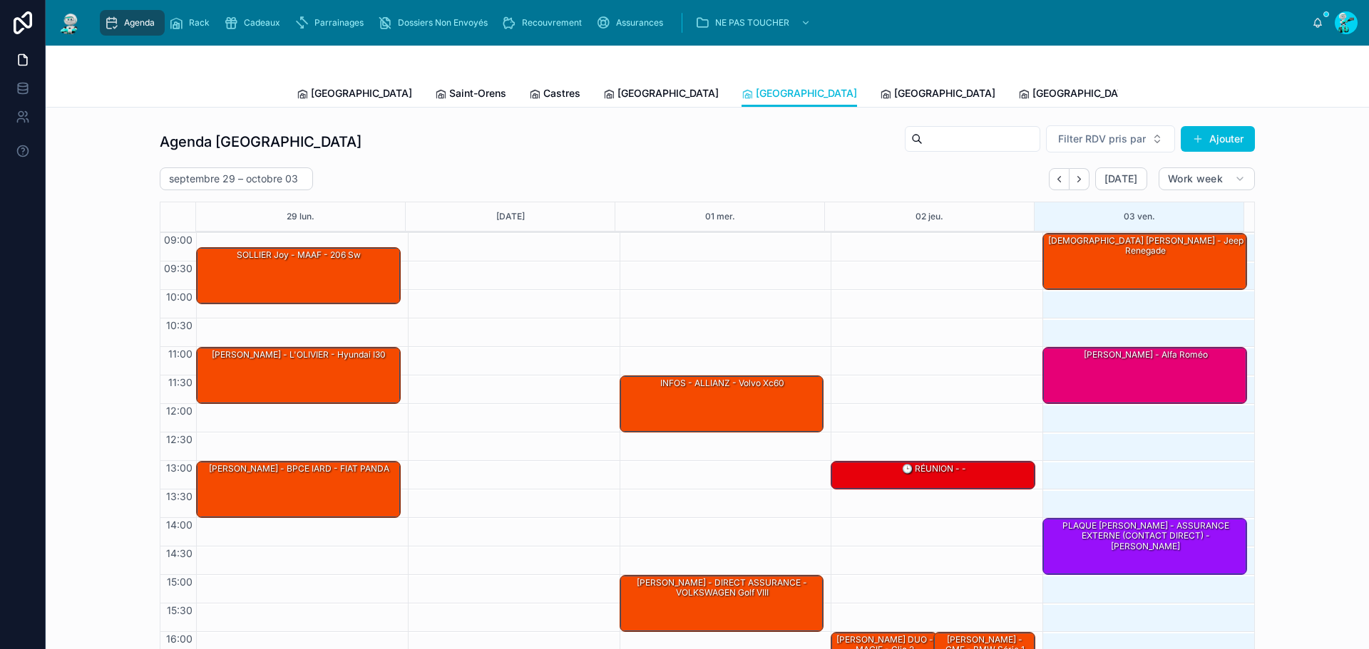
click at [1080, 173] on button "Next" at bounding box center [1079, 179] width 20 height 22
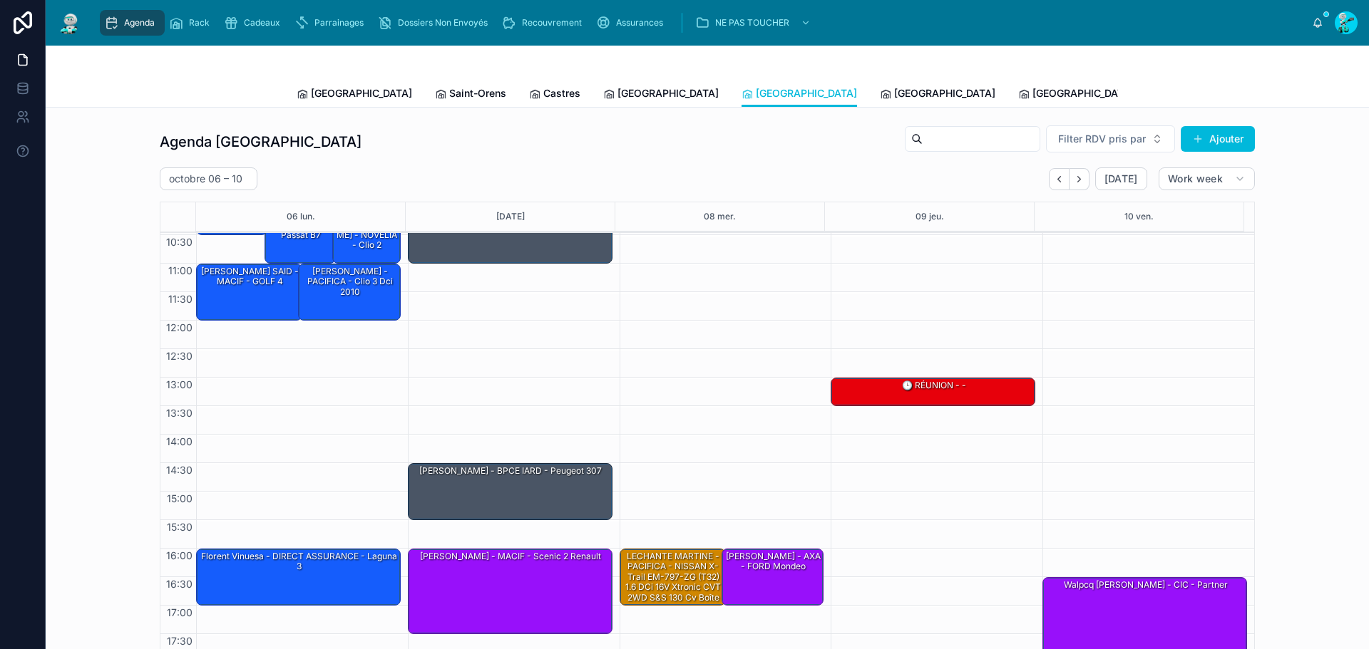
click at [322, 597] on div "Florent Vinuesa - DIRECT ASSURANCE - laguna 3" at bounding box center [299, 577] width 200 height 54
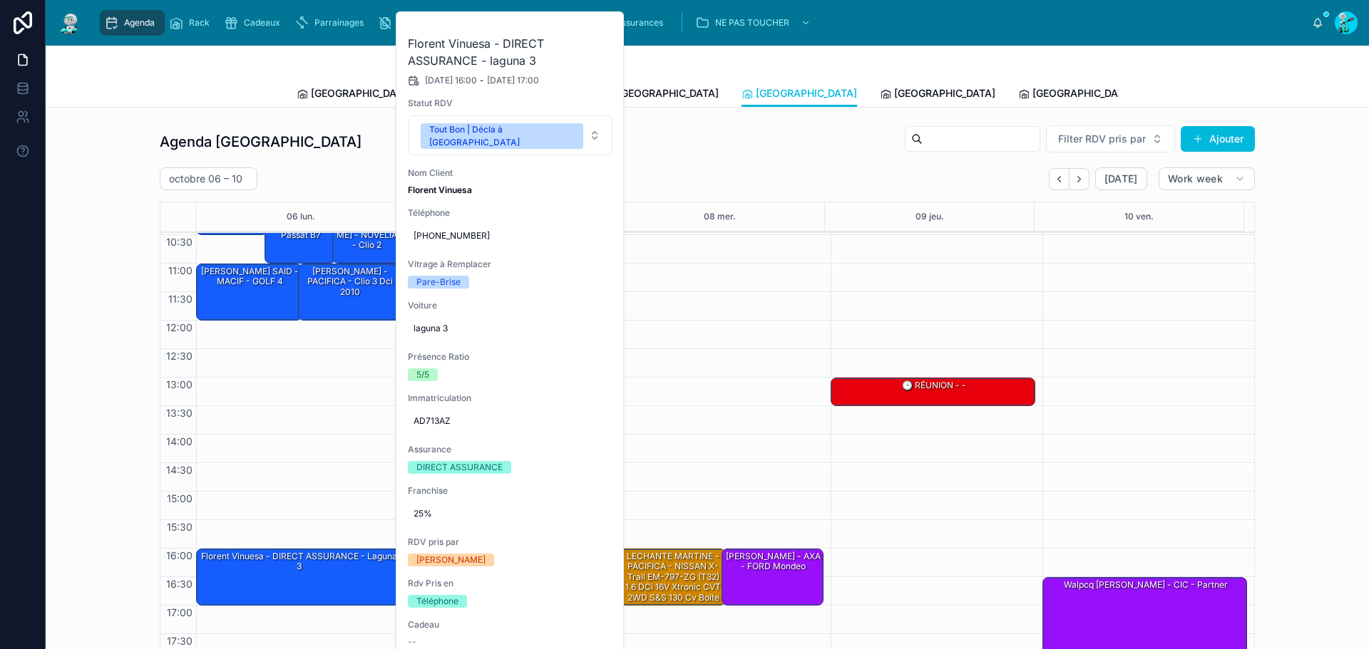
click at [0, 0] on button at bounding box center [0, 0] width 0 height 0
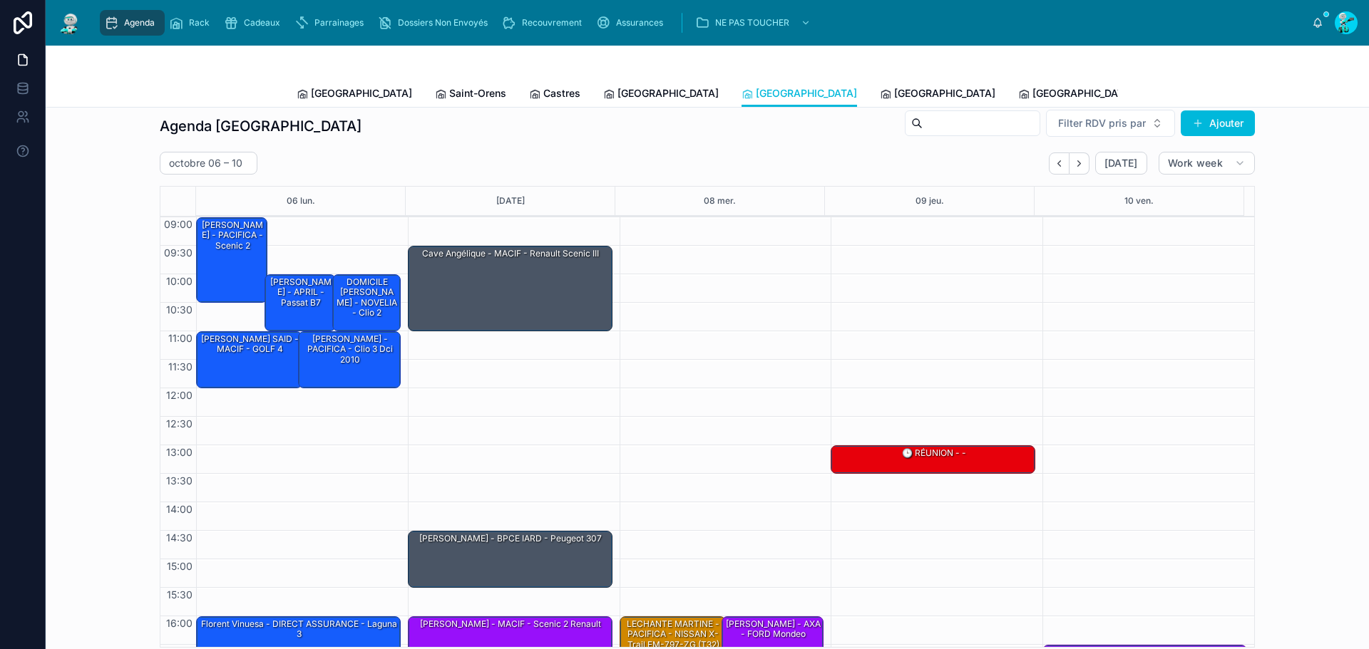
click at [894, 96] on span "[GEOGRAPHIC_DATA]" at bounding box center [944, 93] width 101 height 14
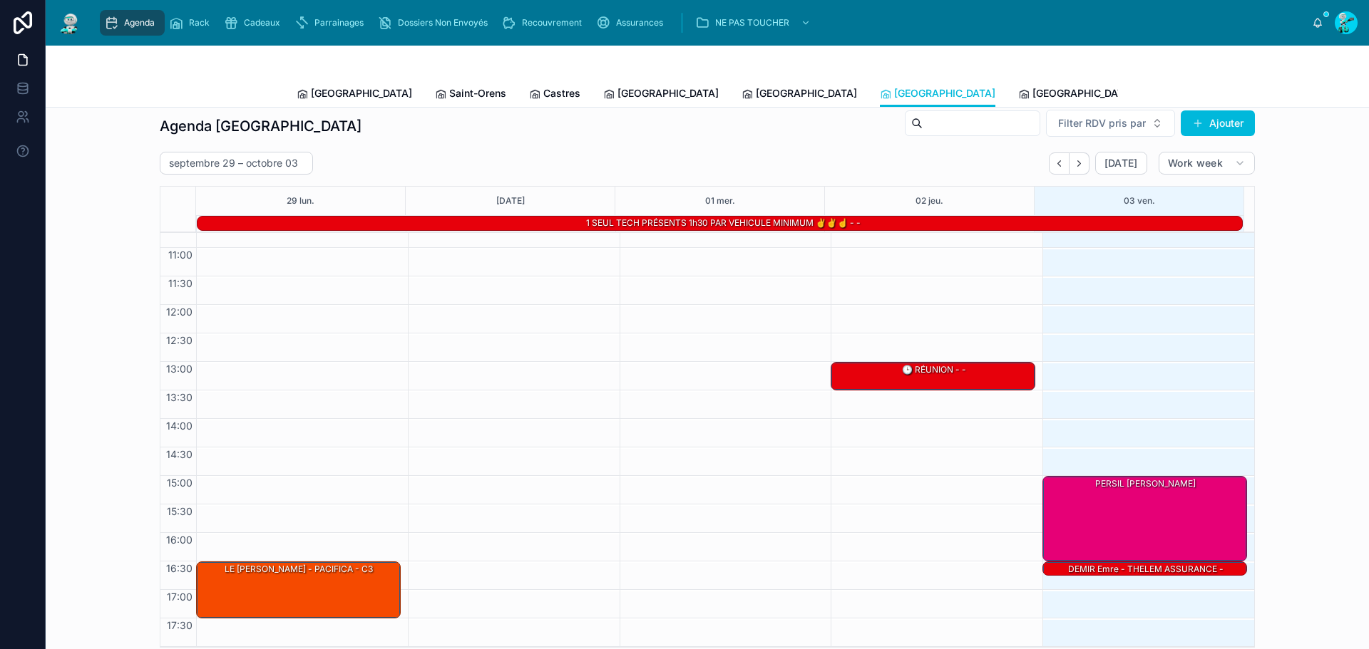
click at [1081, 166] on icon "Next" at bounding box center [1079, 163] width 11 height 11
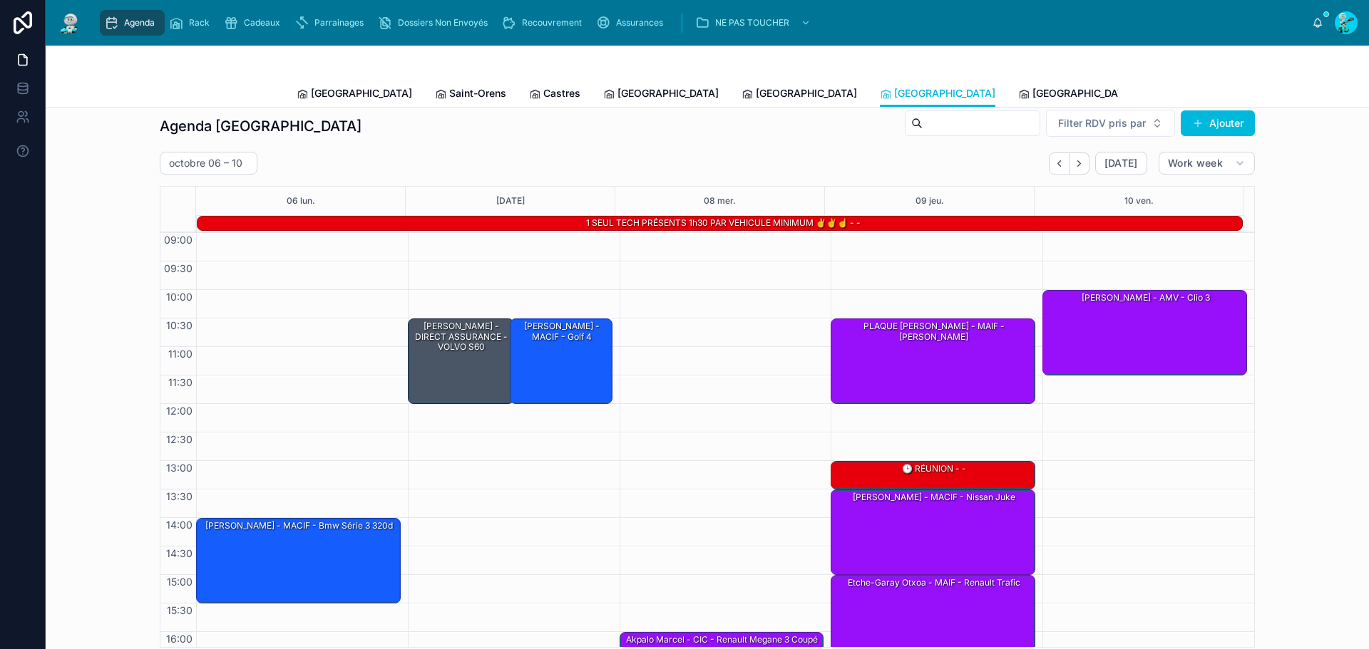
click at [1018, 83] on link "[GEOGRAPHIC_DATA]" at bounding box center [1075, 95] width 115 height 29
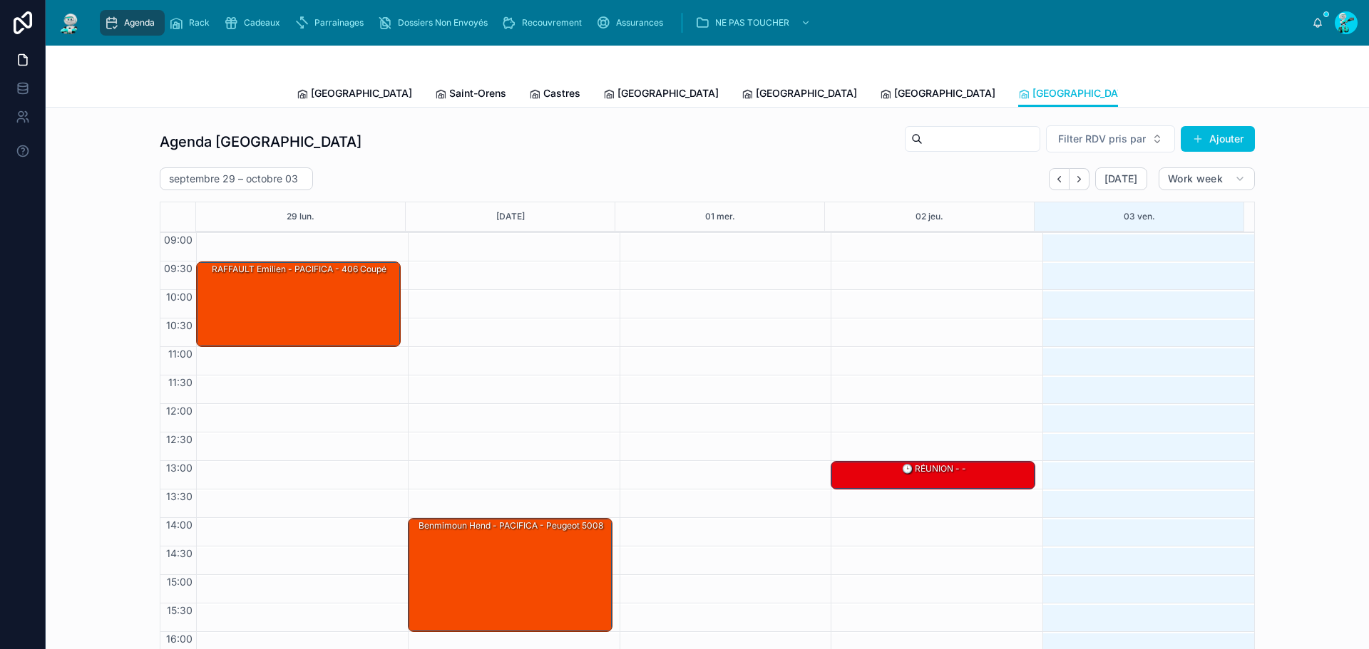
drag, startPoint x: 335, startPoint y: 94, endPoint x: 331, endPoint y: 78, distance: 16.3
click at [335, 94] on span "[GEOGRAPHIC_DATA]" at bounding box center [361, 93] width 101 height 14
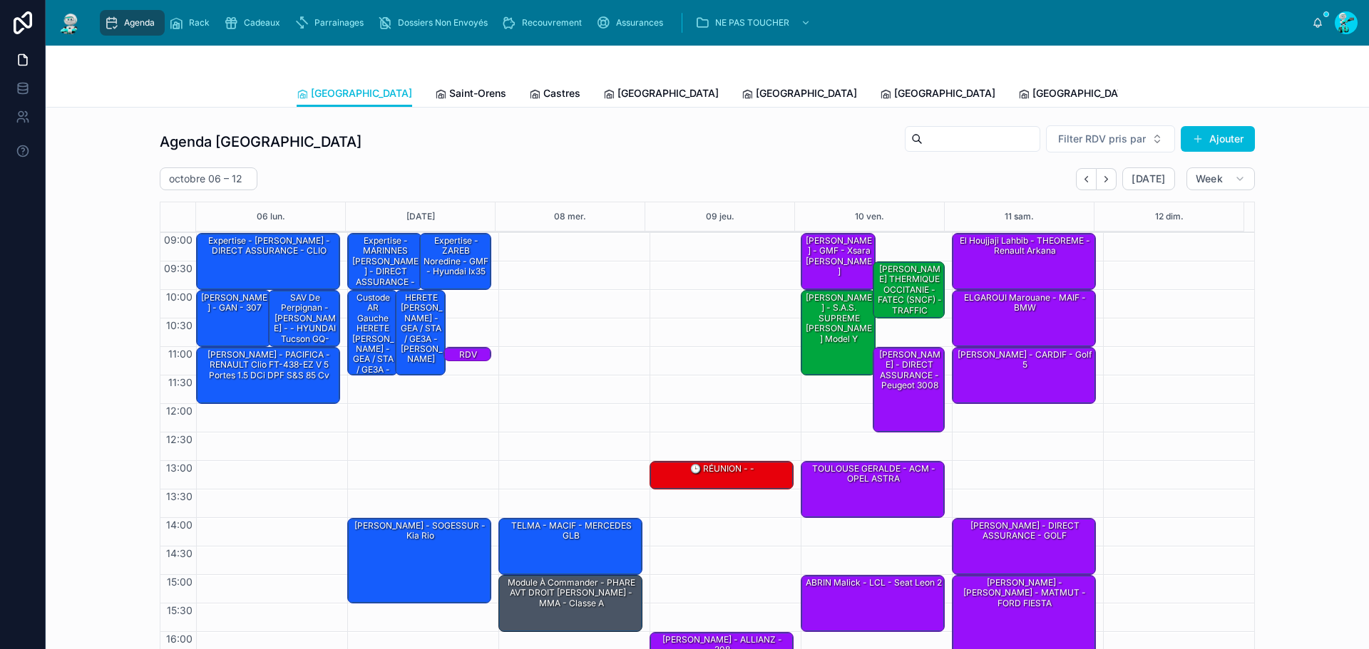
click at [1076, 173] on button "Back" at bounding box center [1086, 179] width 21 height 22
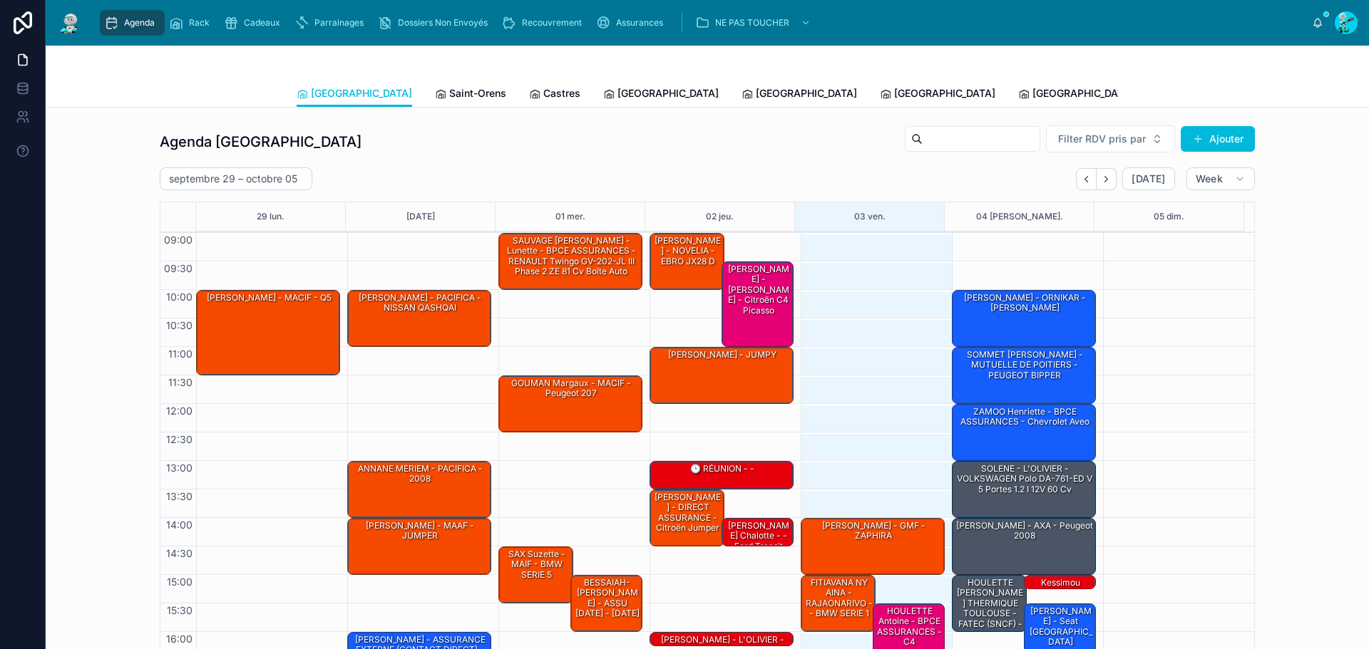
click at [995, 320] on div "[PERSON_NAME] - ORNIKAR - [PERSON_NAME]" at bounding box center [1025, 318] width 140 height 54
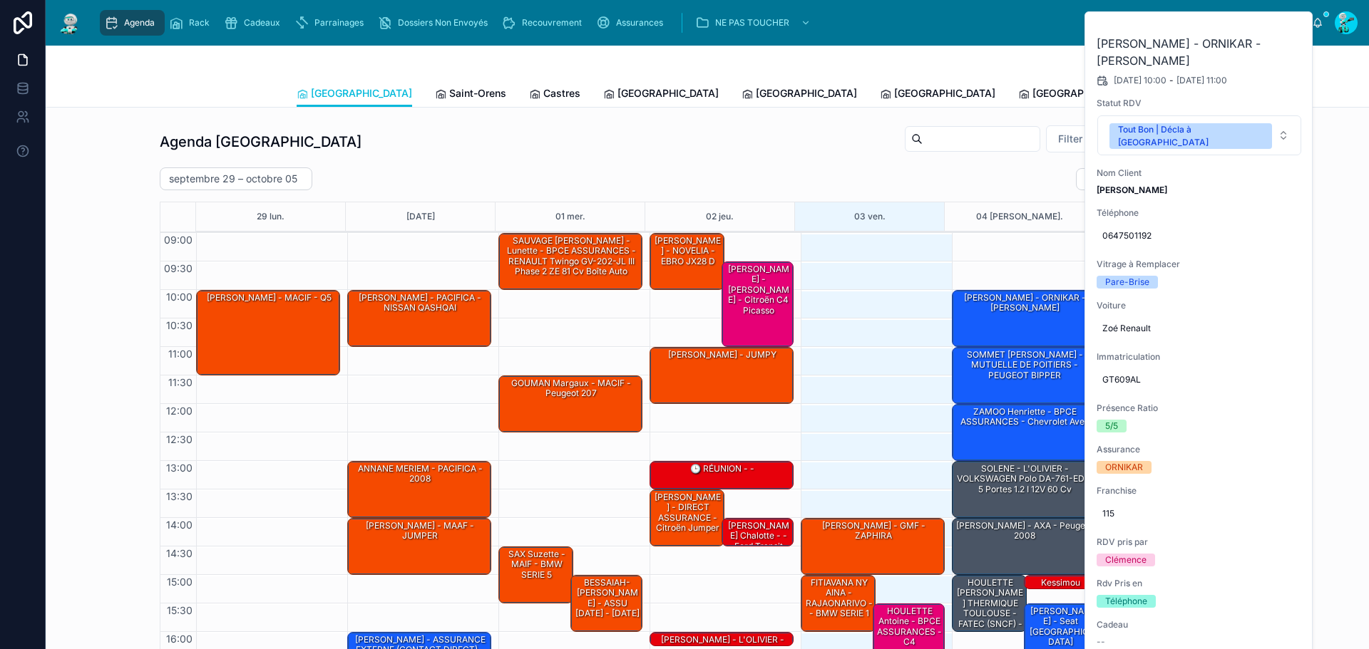
click at [0, 0] on icon at bounding box center [0, 0] width 0 height 0
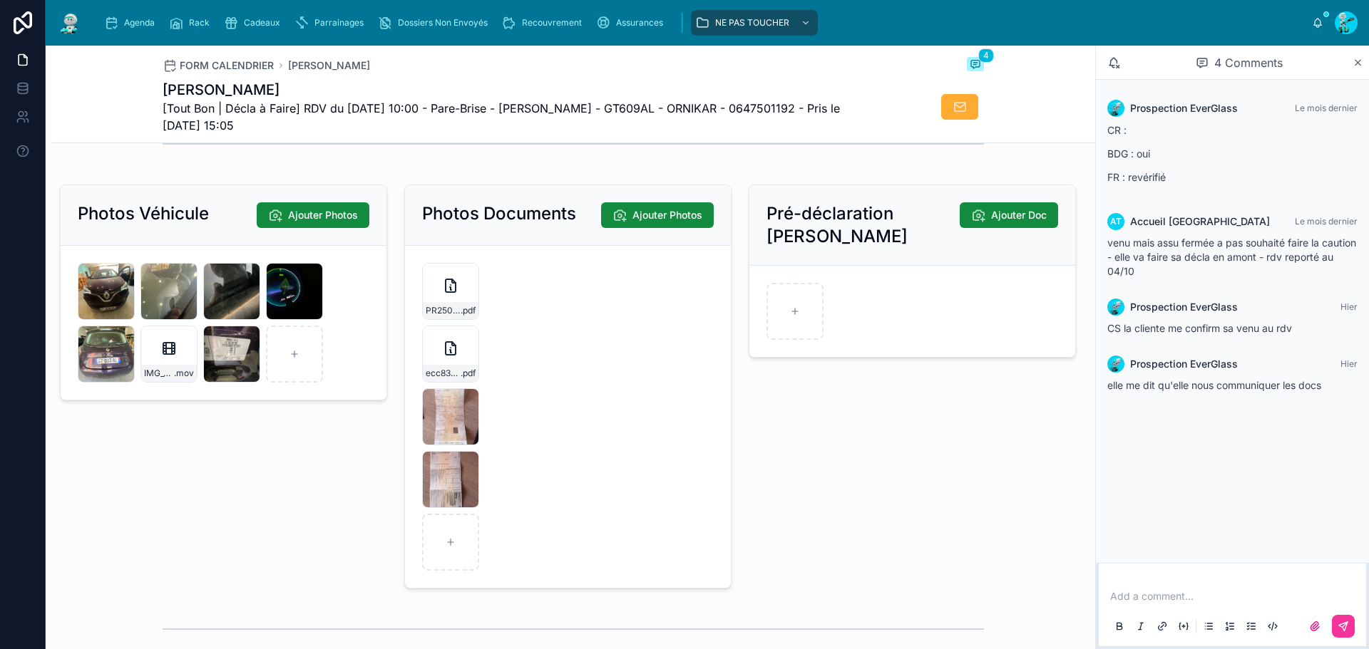
scroll to position [2139, 0]
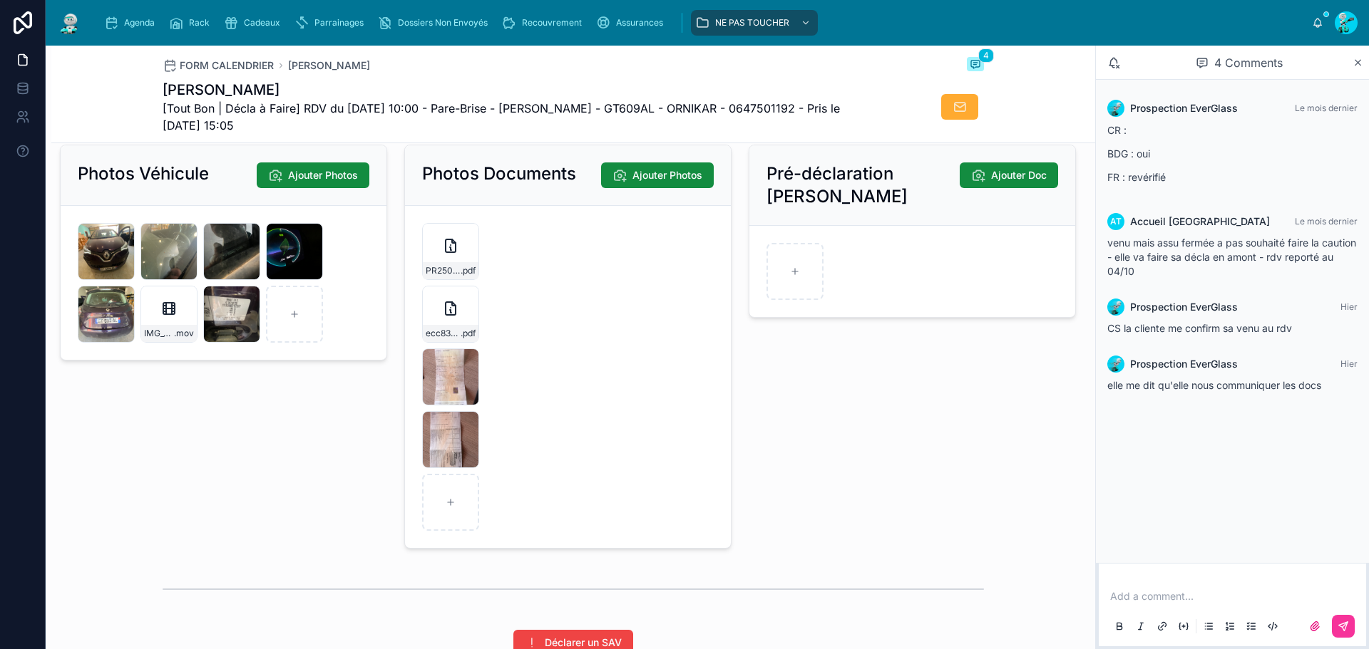
click at [443, 272] on div "PR2509-1760 .pdf" at bounding box center [450, 251] width 57 height 57
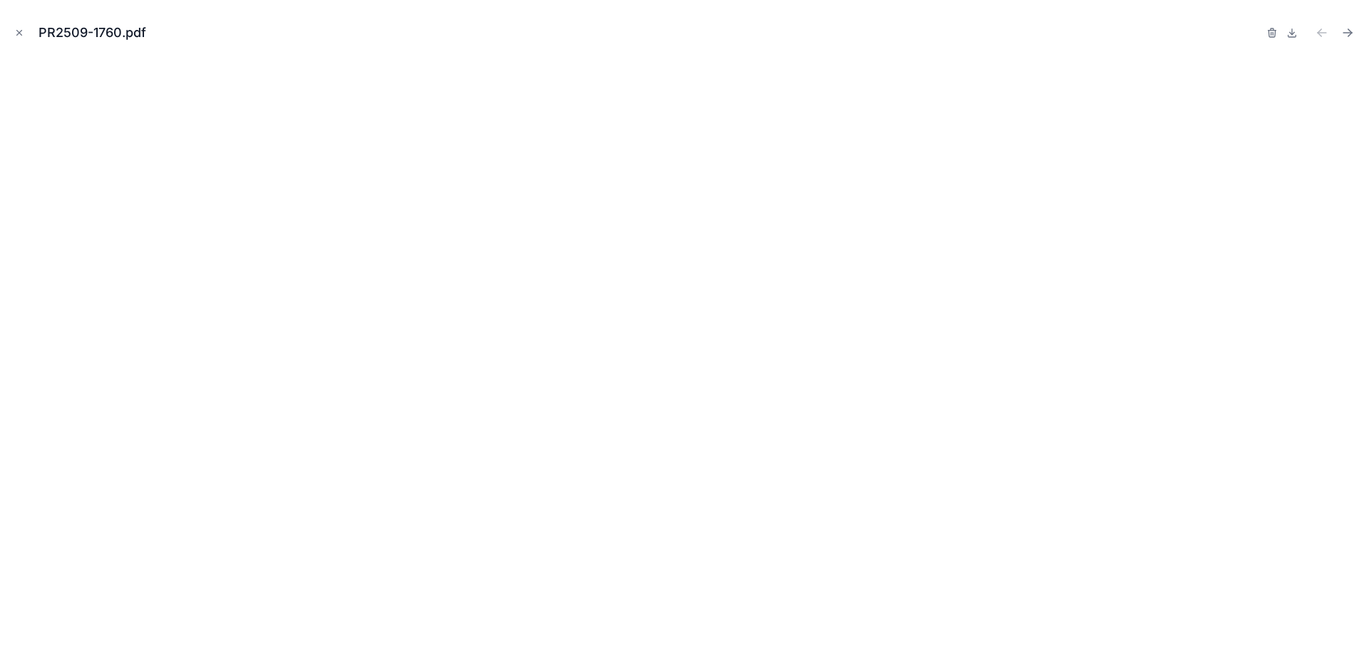
click at [18, 32] on icon "Close modal" at bounding box center [19, 33] width 10 height 10
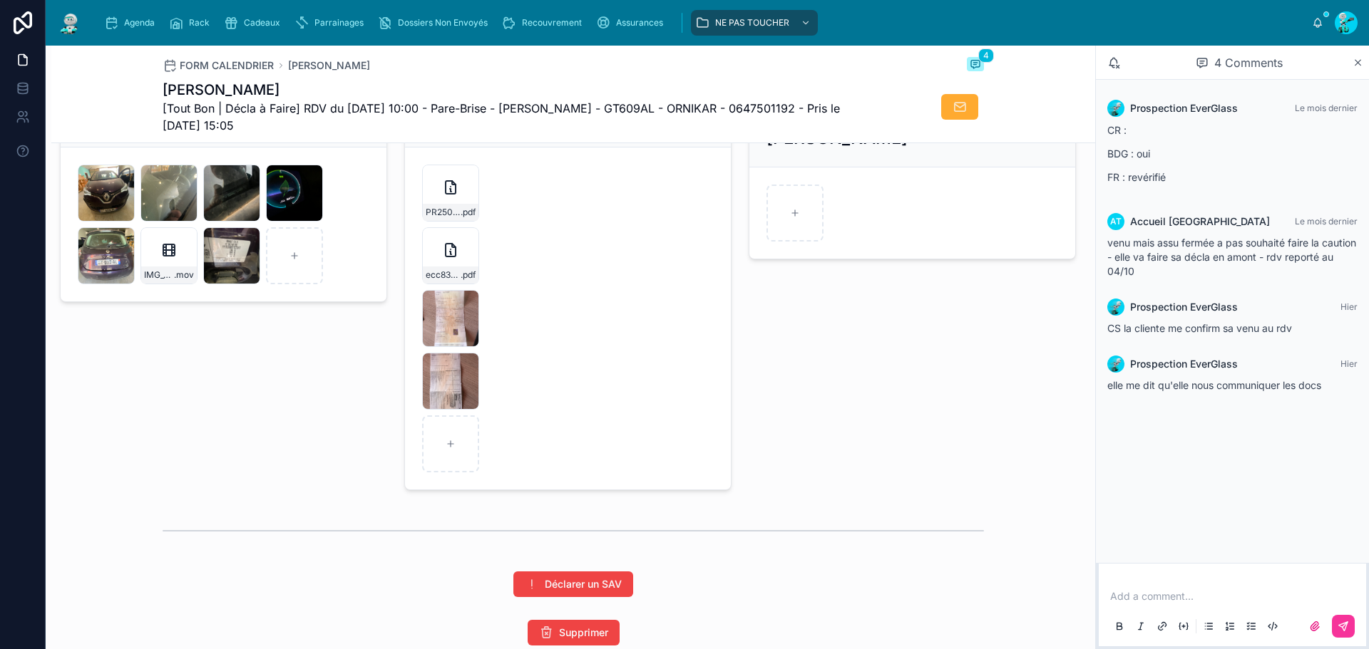
scroll to position [2210, 0]
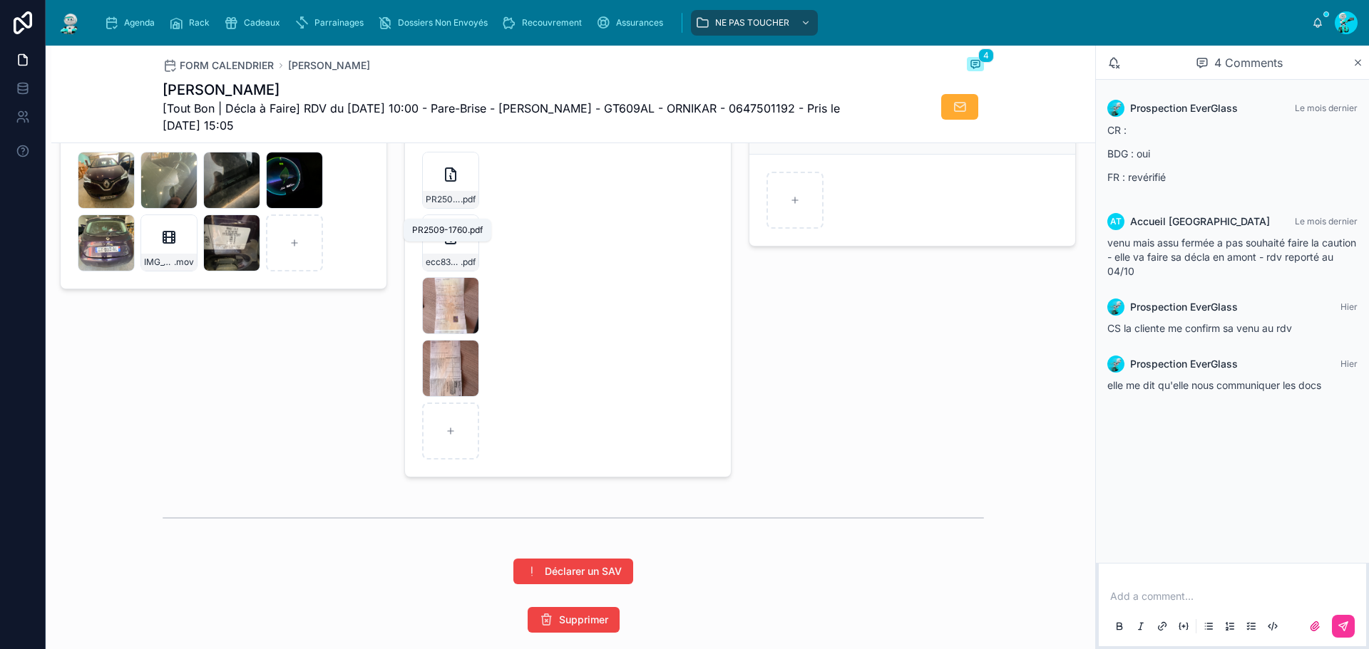
click at [445, 205] on span "PR2509-1760" at bounding box center [443, 199] width 35 height 11
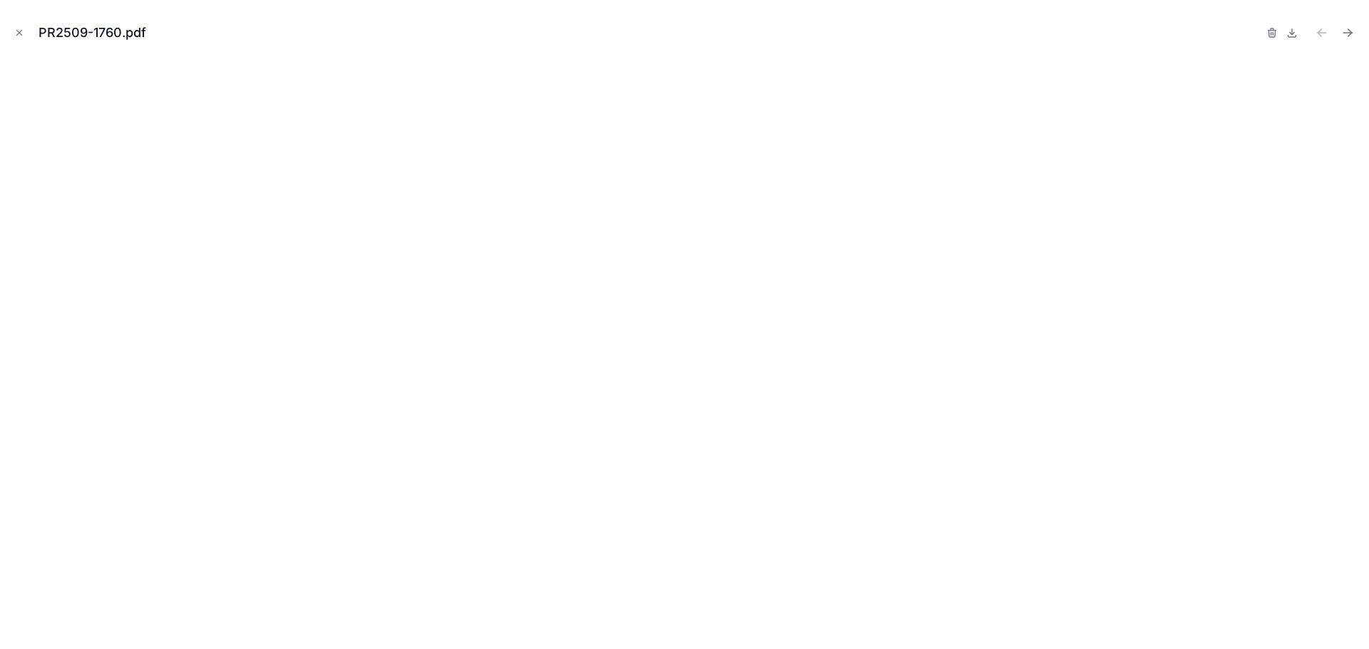
drag, startPoint x: 23, startPoint y: 32, endPoint x: 19, endPoint y: 1, distance: 30.9
click at [23, 32] on icon "Close modal" at bounding box center [19, 33] width 10 height 10
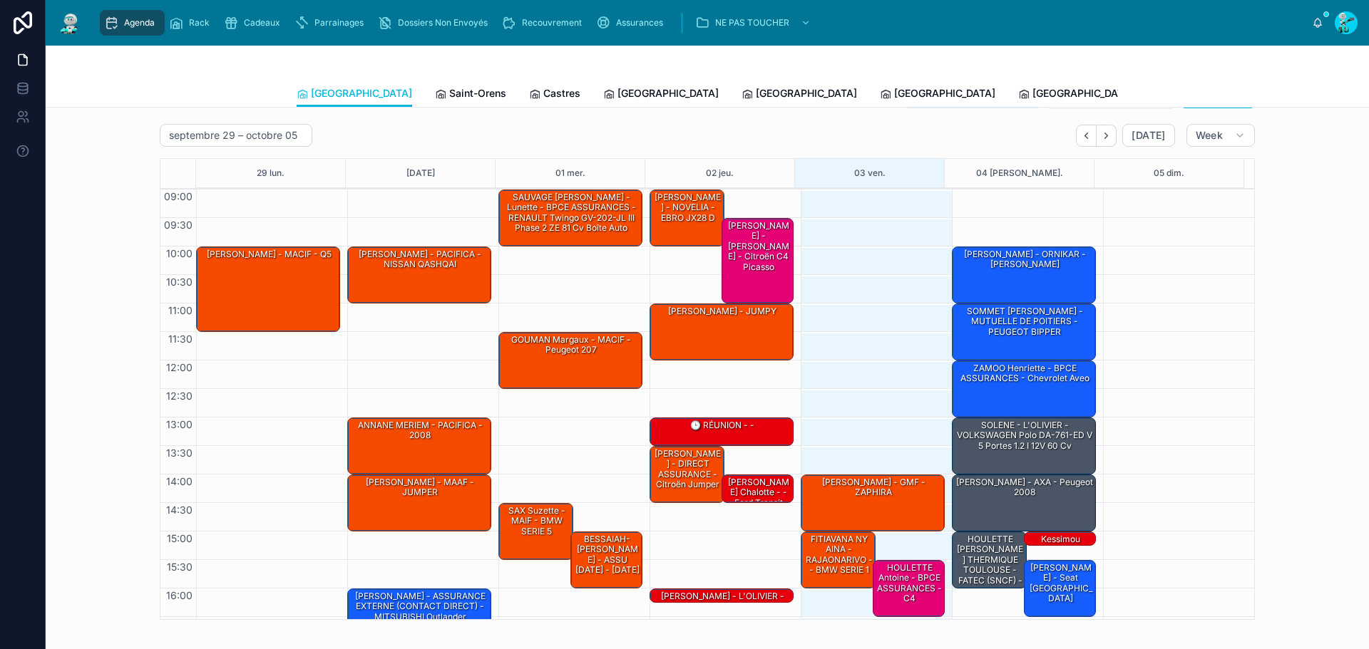
click at [1025, 318] on div "SOMMET [PERSON_NAME] - MUTUELLE DE POITIERS - PEUGEOT BIPPER" at bounding box center [1025, 322] width 140 height 34
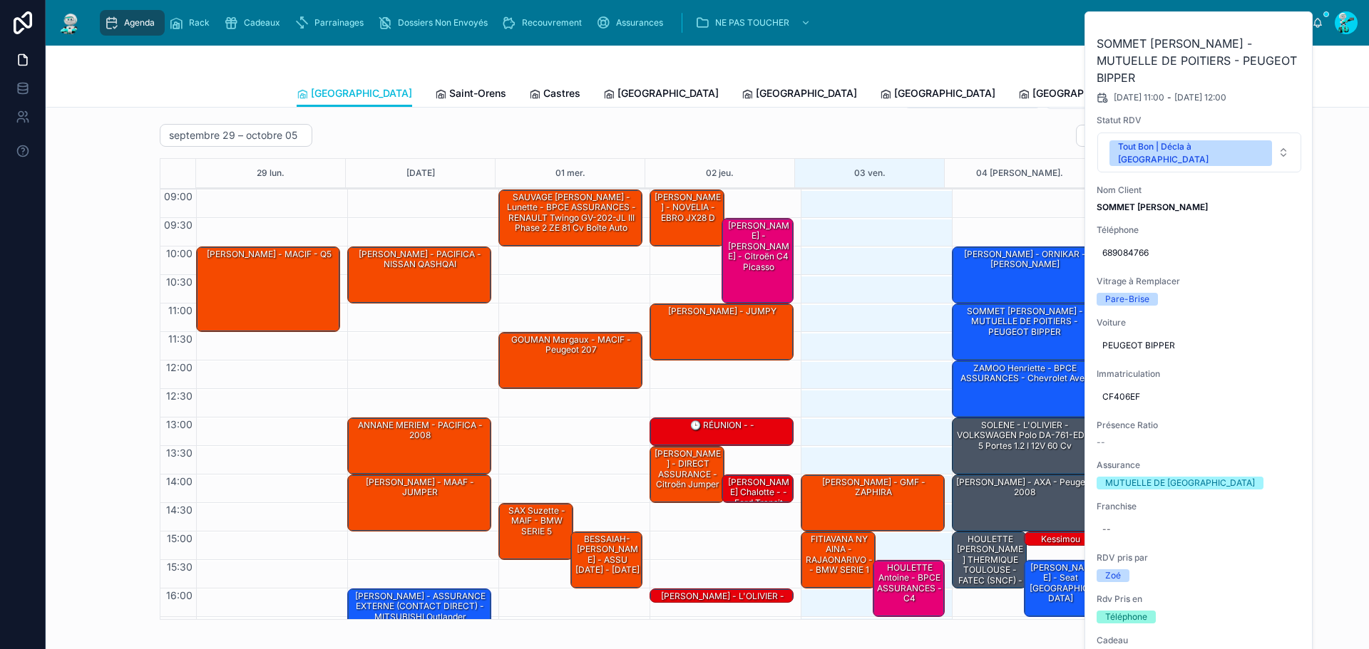
click at [0, 0] on button at bounding box center [0, 0] width 0 height 0
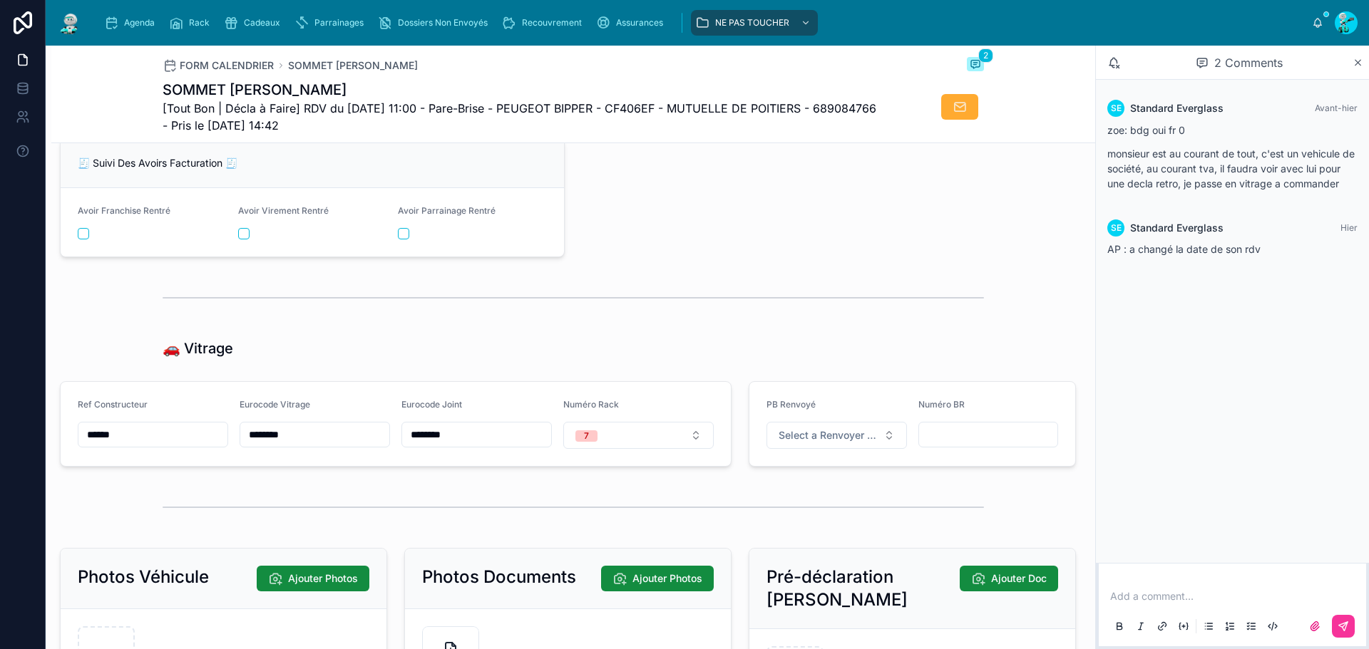
scroll to position [2070, 0]
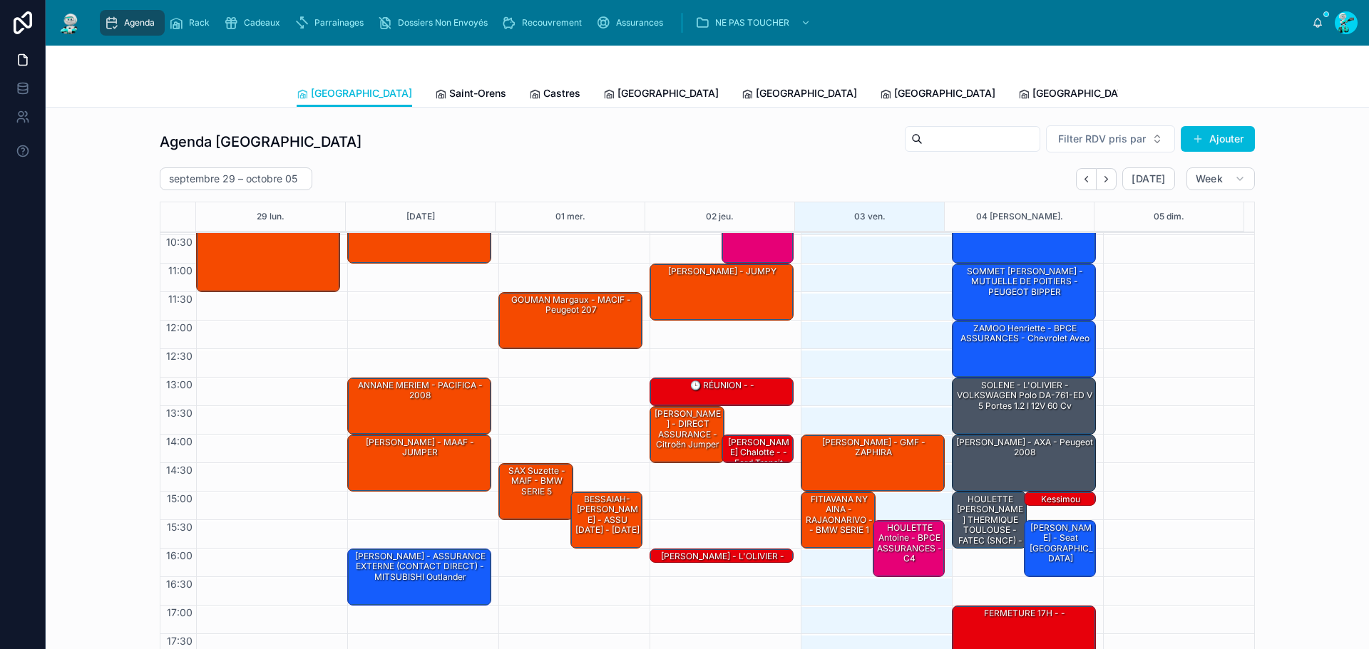
click at [960, 340] on div "ZAMOO Henriette - BPCE ASSURANCES - Chevrolet aveo" at bounding box center [1025, 334] width 140 height 24
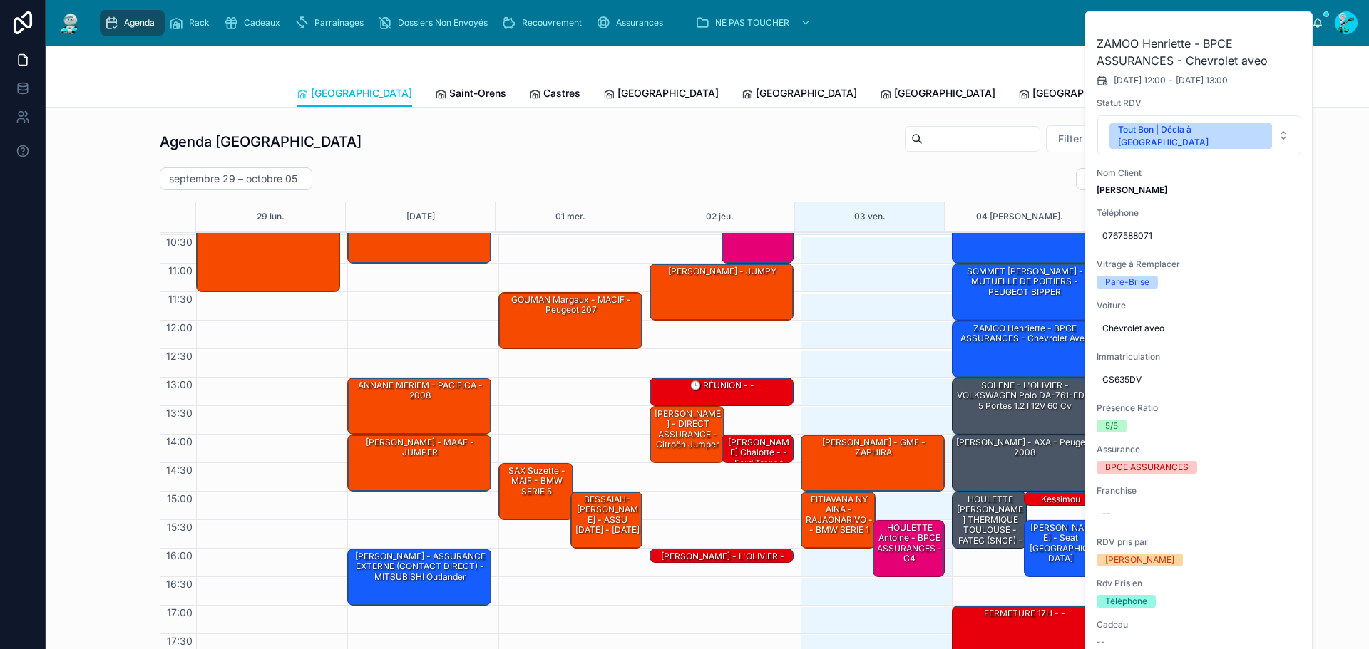
click at [0, 0] on icon at bounding box center [0, 0] width 0 height 0
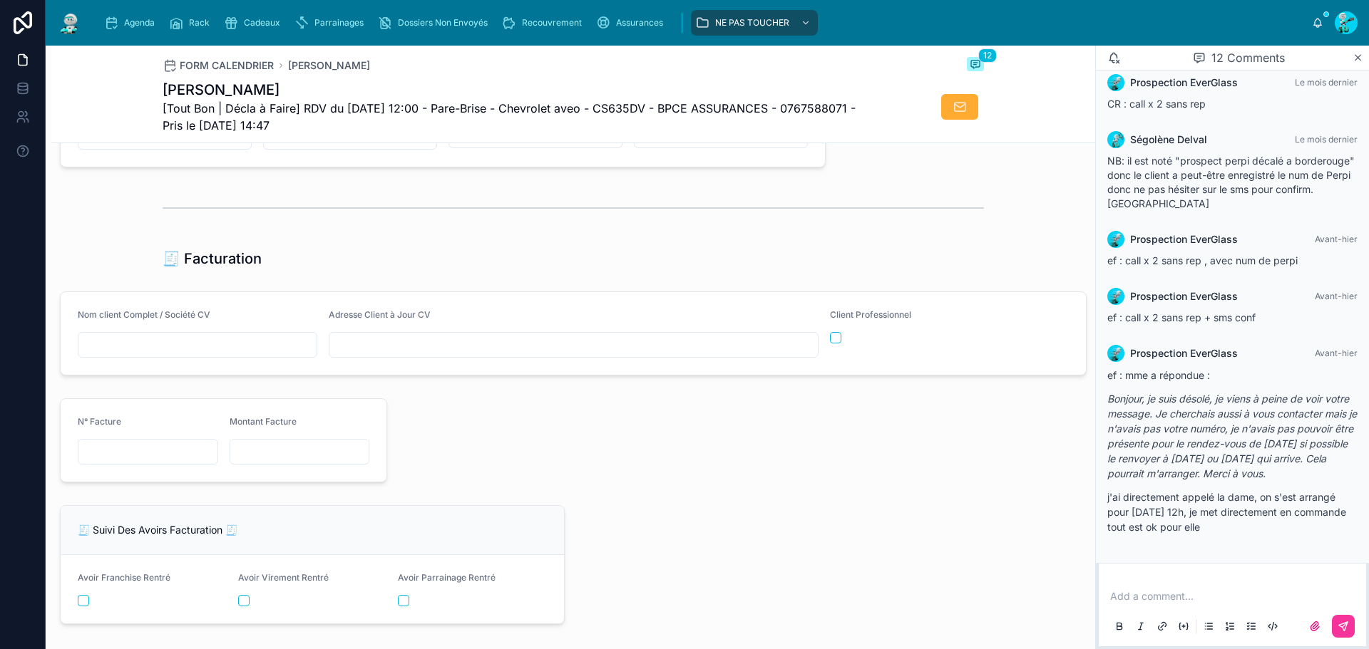
scroll to position [1320, 0]
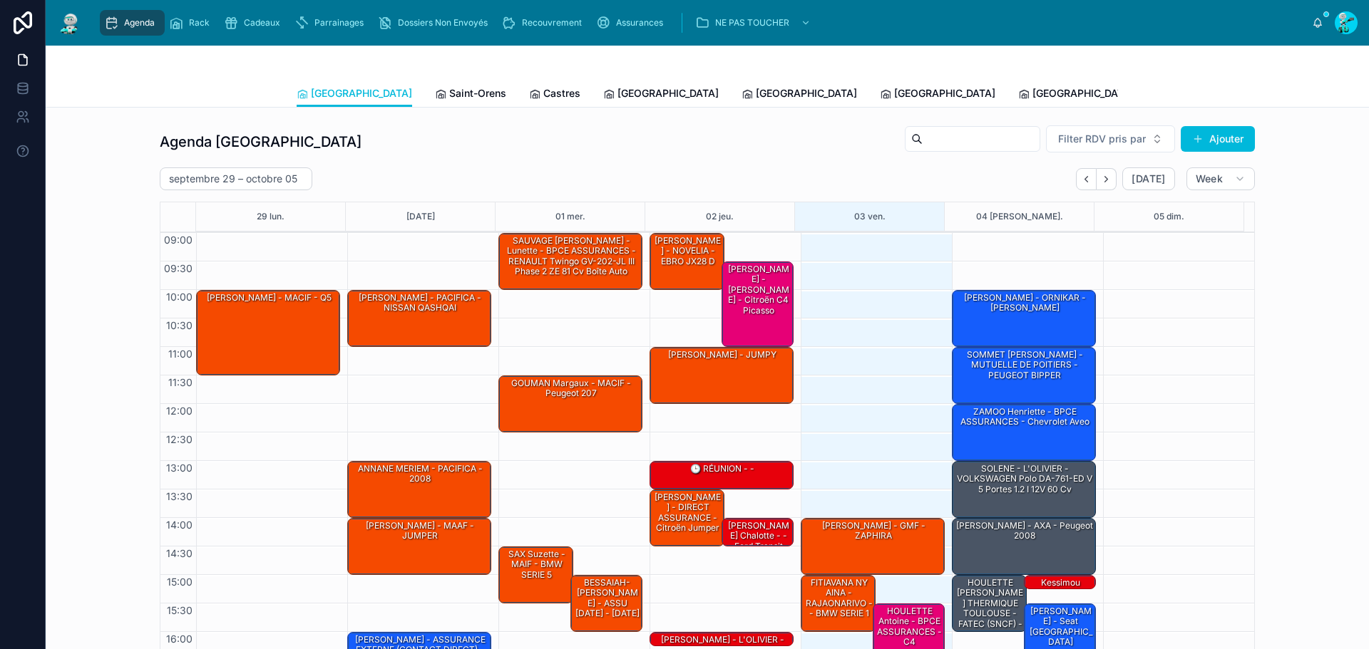
click at [986, 423] on div "ZAMOO Henriette - BPCE ASSURANCES - Chevrolet aveo" at bounding box center [1025, 418] width 140 height 24
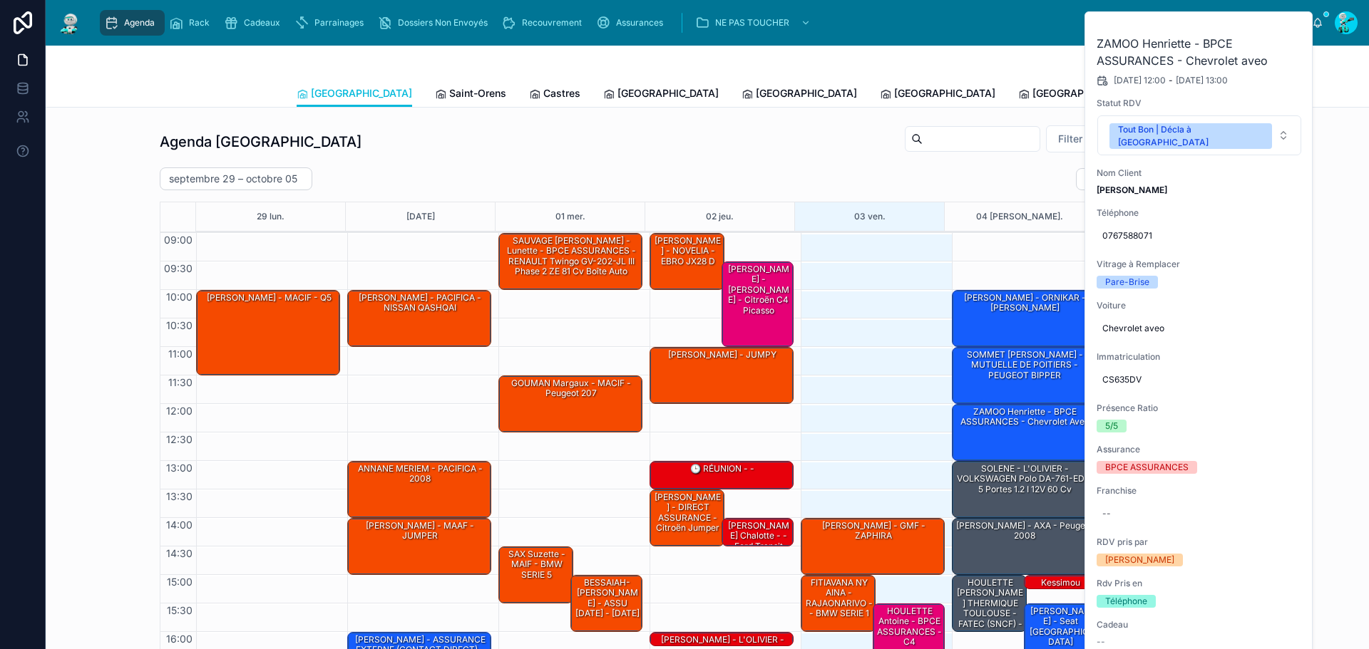
click at [0, 0] on icon at bounding box center [0, 0] width 0 height 0
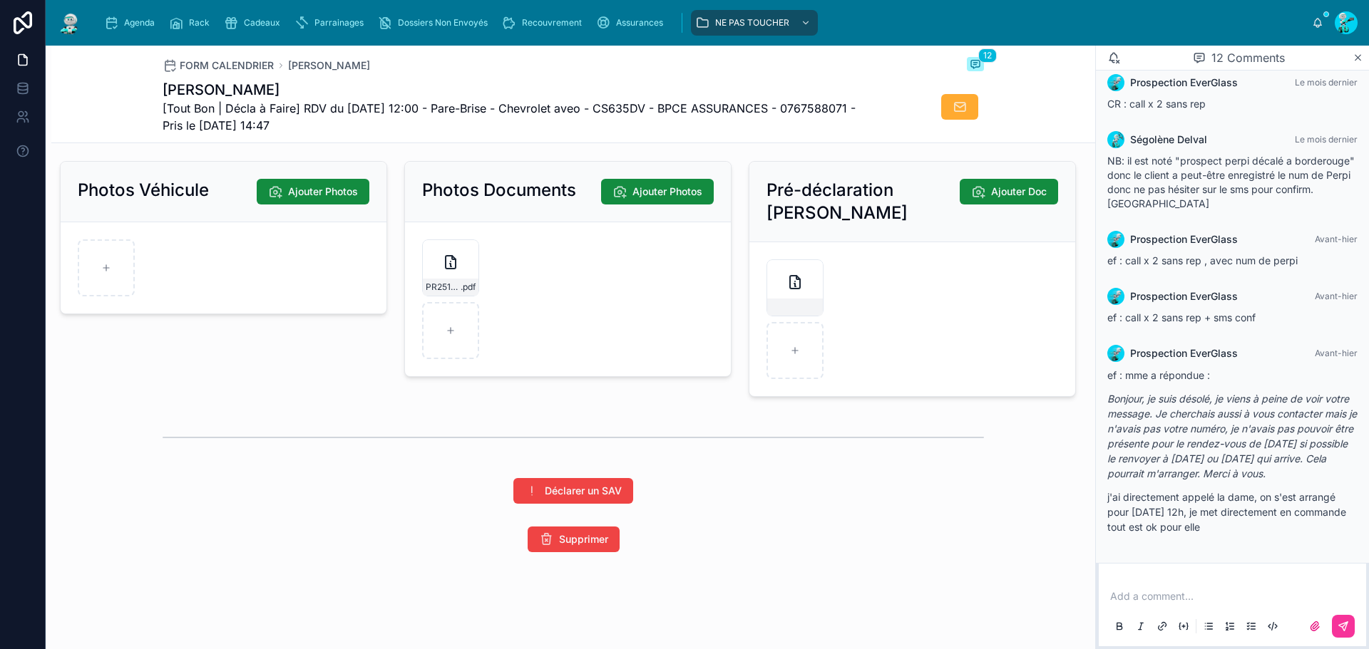
scroll to position [2104, 0]
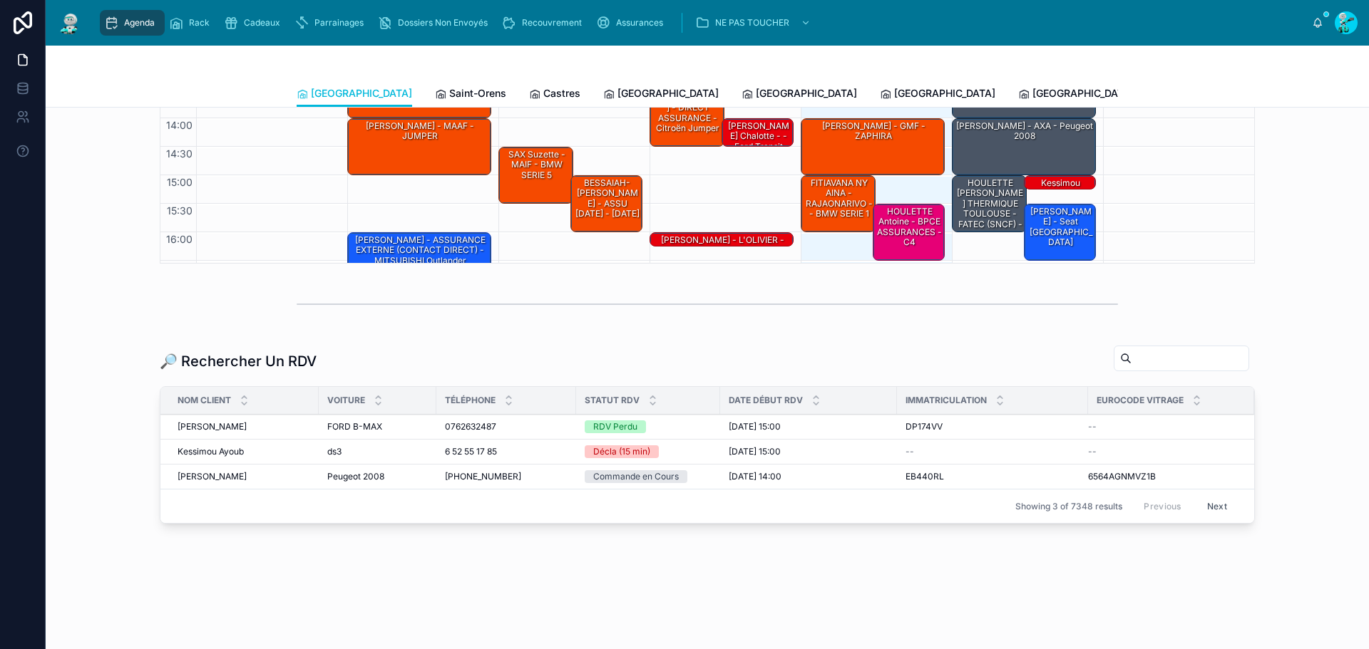
scroll to position [277, 0]
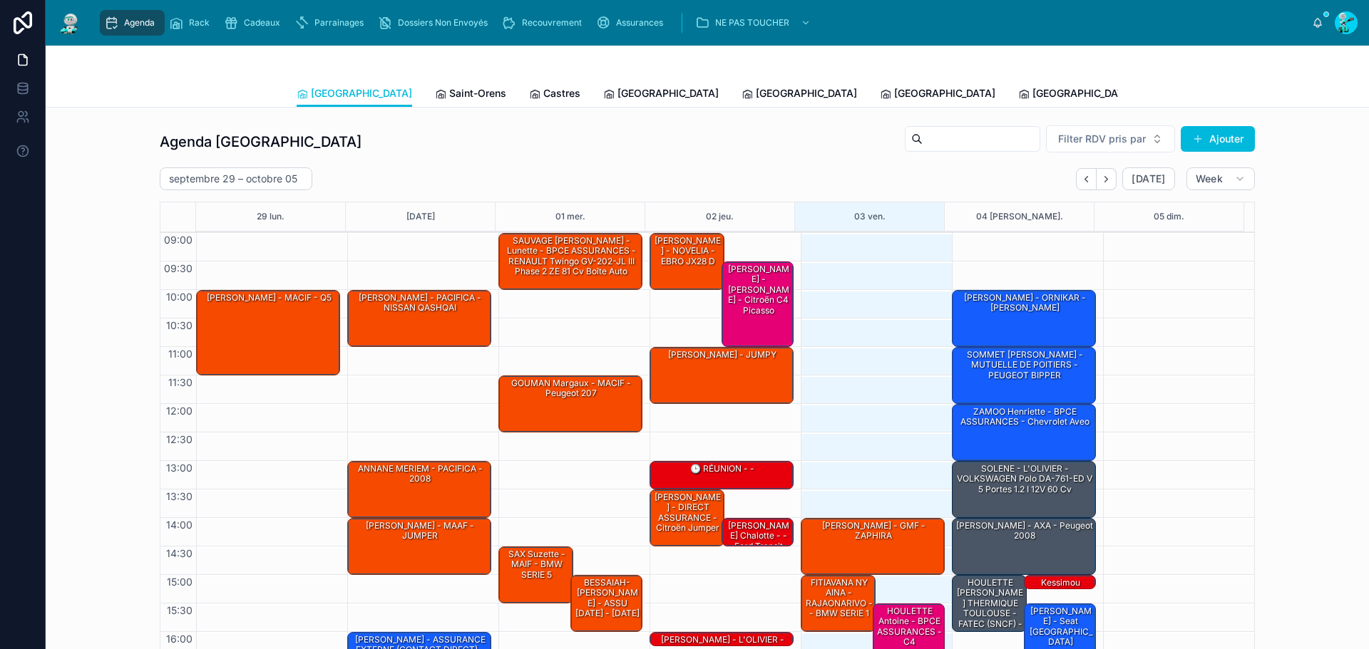
click at [1019, 478] on div "SOLENE - L'OLIVIER - VOLKSWAGEN Polo DA-761-ED V 5 portes 1.2 i 12V 60 cv" at bounding box center [1025, 480] width 140 height 34
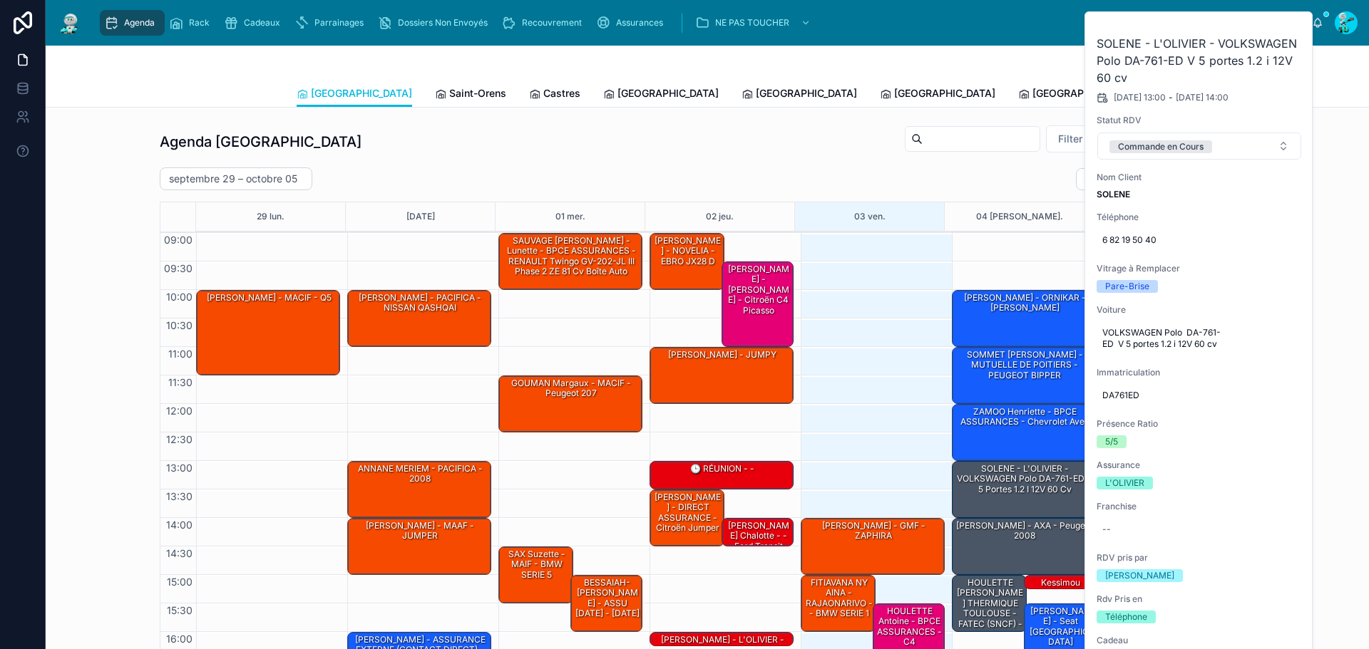
click at [0, 0] on button at bounding box center [0, 0] width 0 height 0
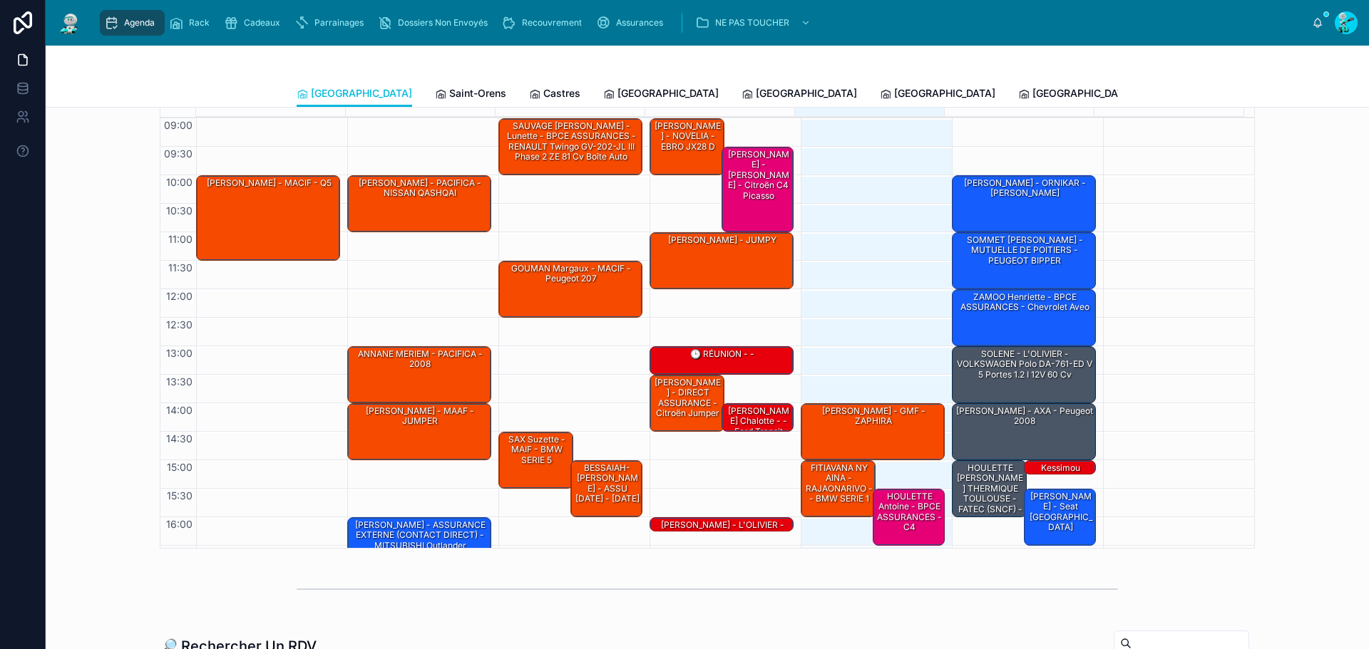
click at [997, 430] on div "[PERSON_NAME] - AXA - Peugeot 2008" at bounding box center [1025, 431] width 140 height 54
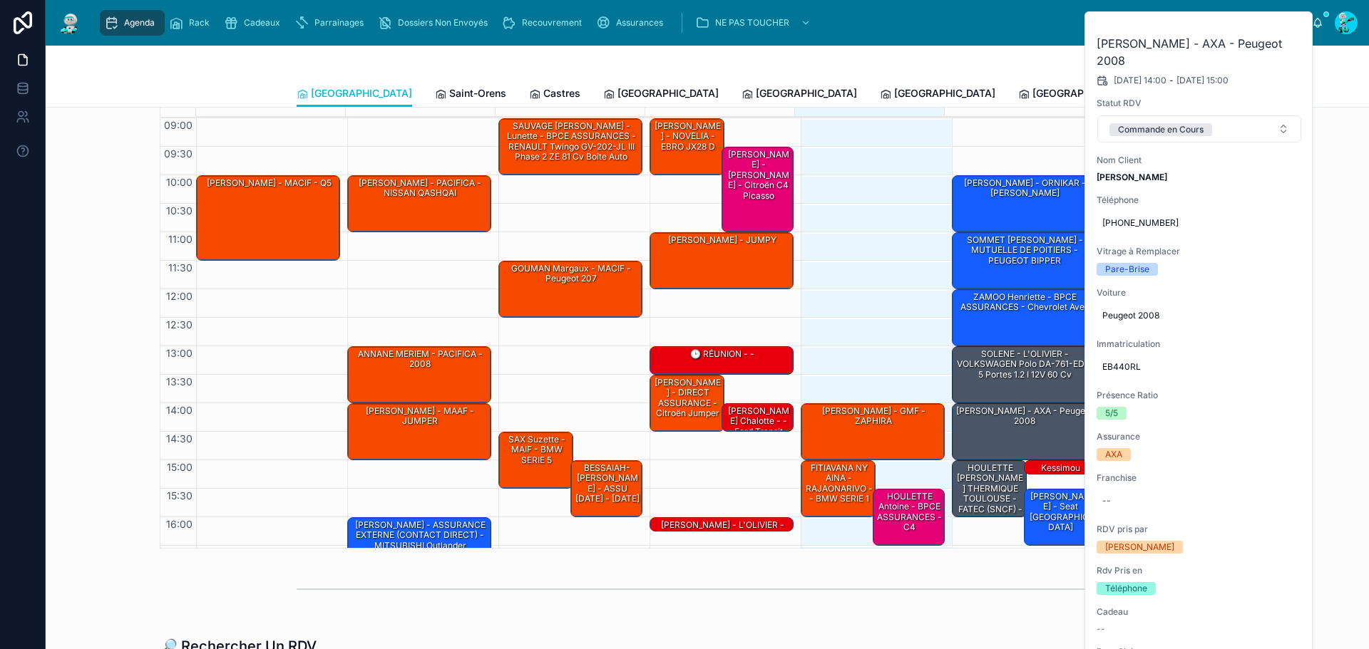
click at [0, 0] on icon at bounding box center [0, 0] width 0 height 0
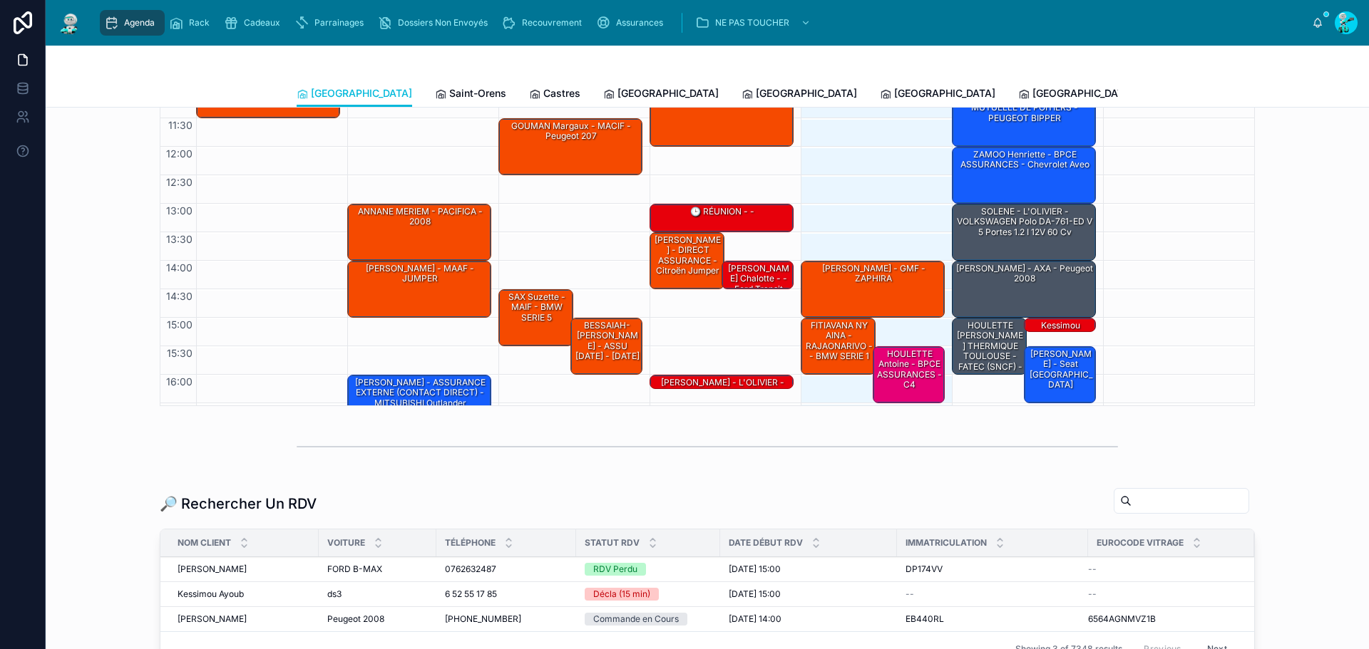
click at [981, 280] on div "[PERSON_NAME] - AXA - Peugeot 2008" at bounding box center [1025, 274] width 140 height 24
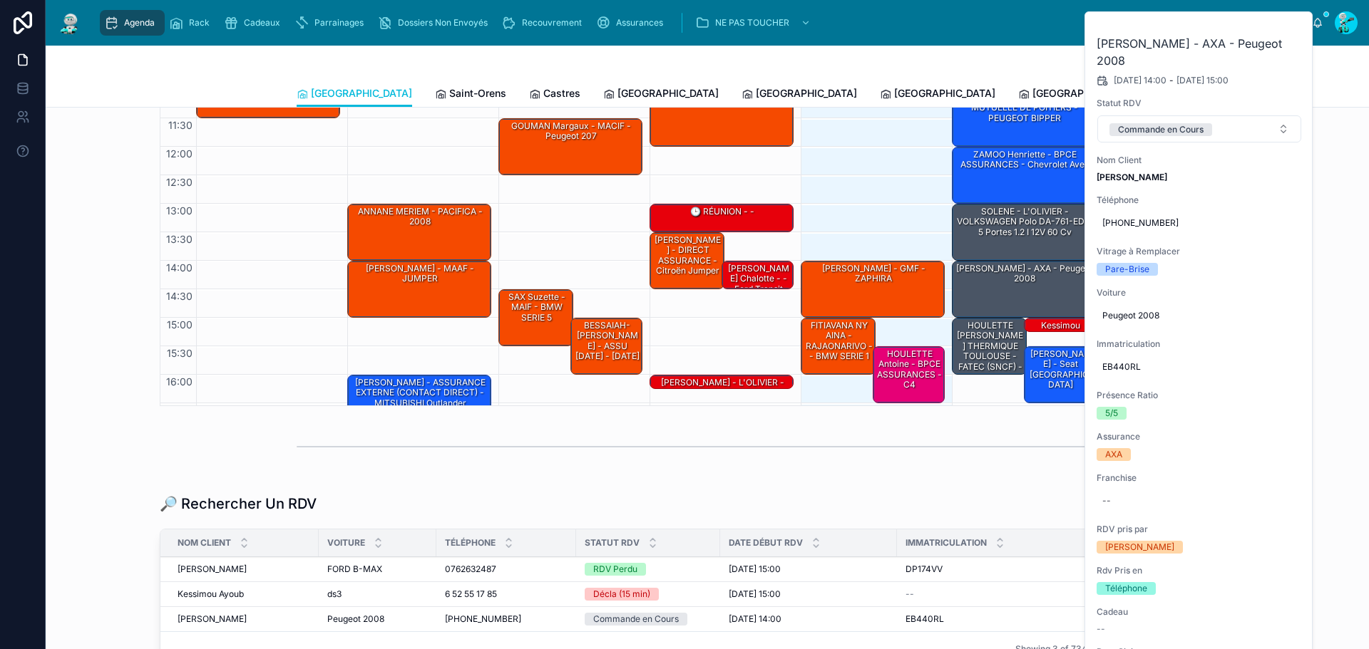
click at [0, 0] on button at bounding box center [0, 0] width 0 height 0
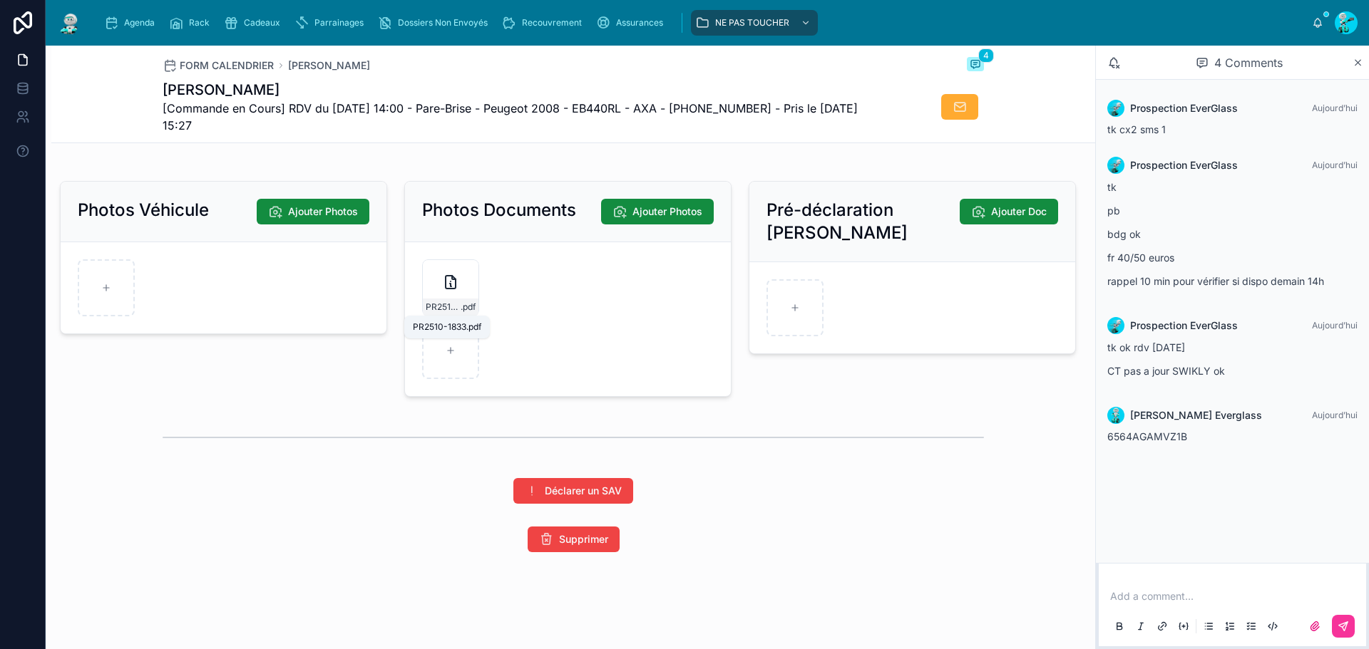
click at [461, 308] on span ".pdf" at bounding box center [468, 307] width 15 height 11
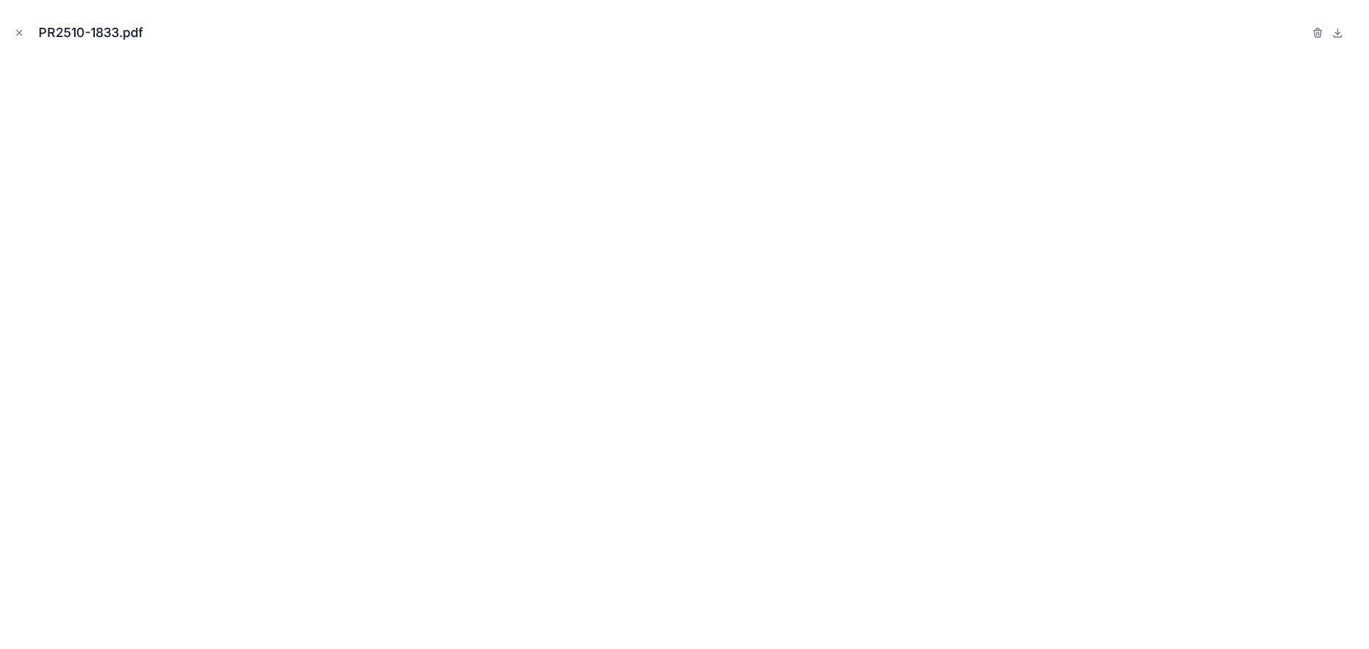
click at [21, 35] on icon "Close modal" at bounding box center [19, 33] width 5 height 5
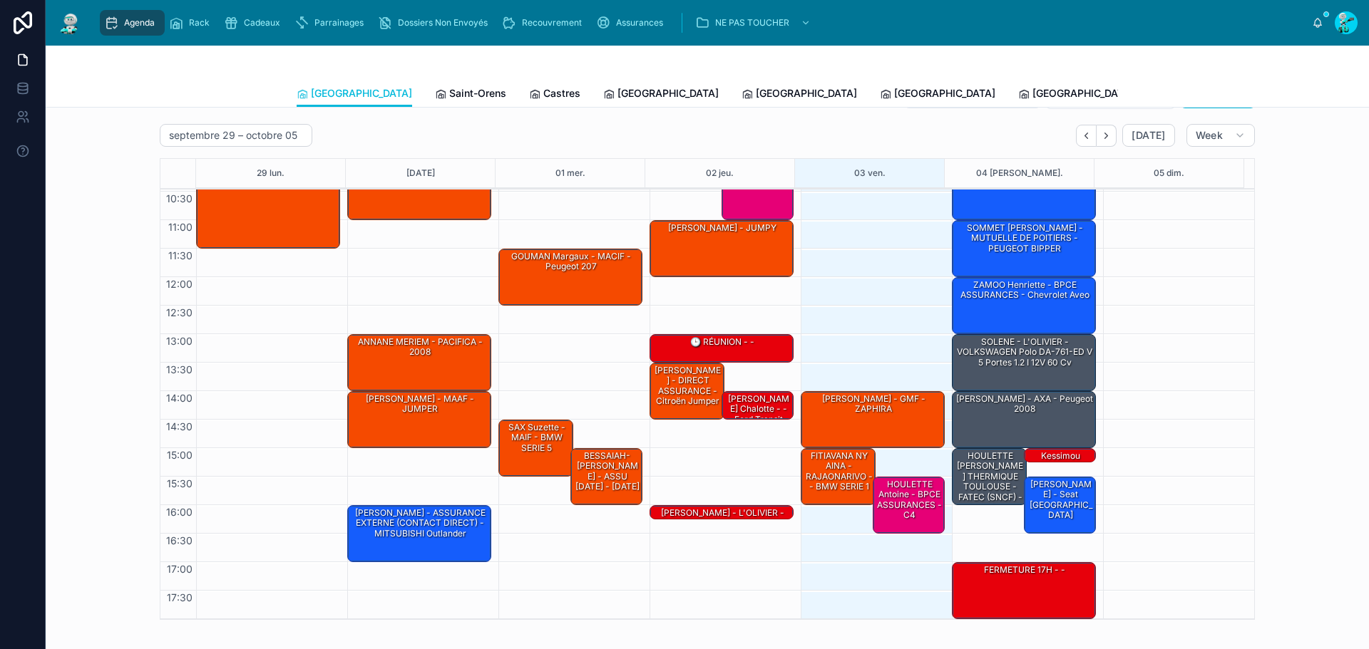
click at [1049, 498] on div "[PERSON_NAME] - seat [GEOGRAPHIC_DATA]" at bounding box center [1061, 500] width 68 height 44
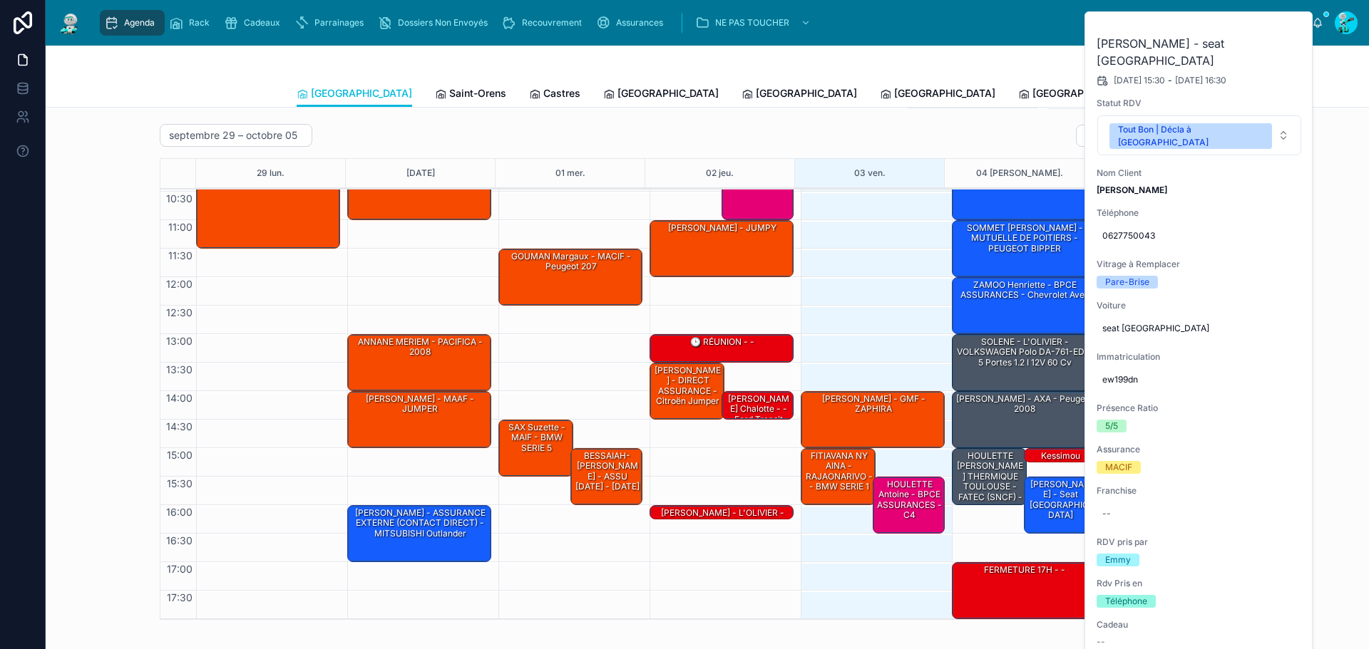
drag, startPoint x: 967, startPoint y: 471, endPoint x: 965, endPoint y: 459, distance: 12.2
click at [966, 471] on div "HOULETTE [PERSON_NAME] THERMIQUE TOULOUSE - FATEC (SNCF) - opel vivaro" at bounding box center [990, 482] width 71 height 64
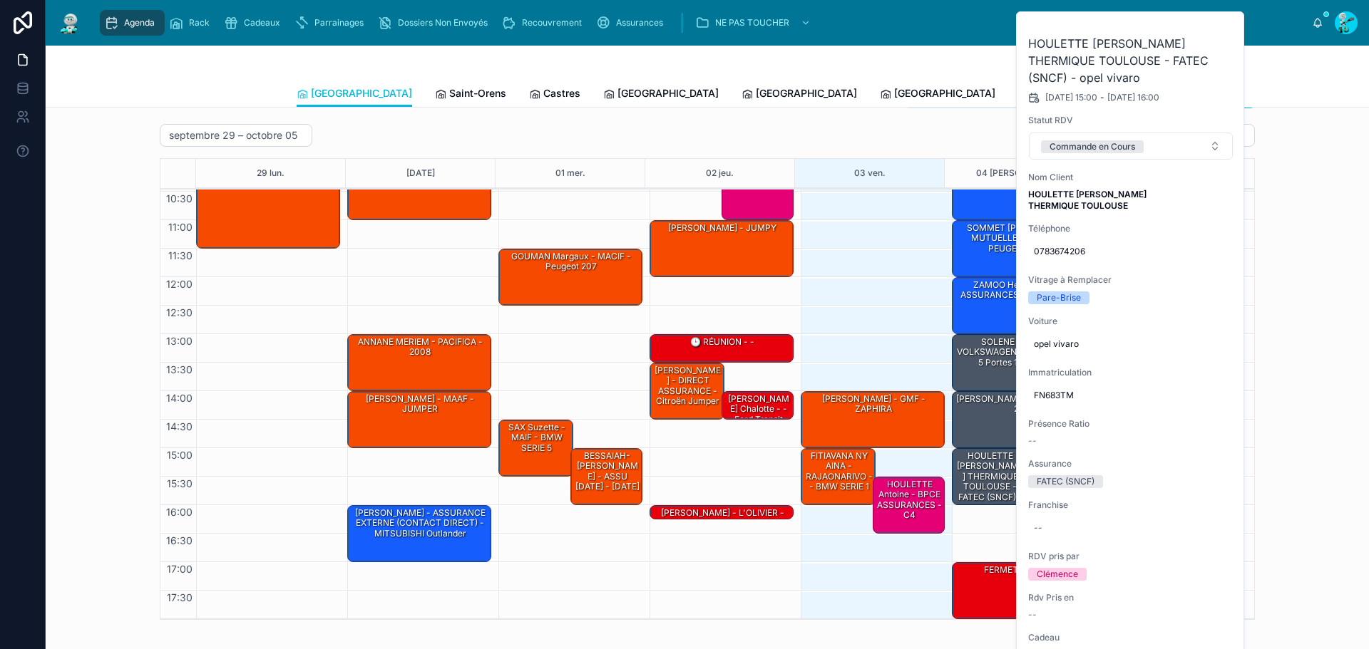
click at [0, 0] on button at bounding box center [0, 0] width 0 height 0
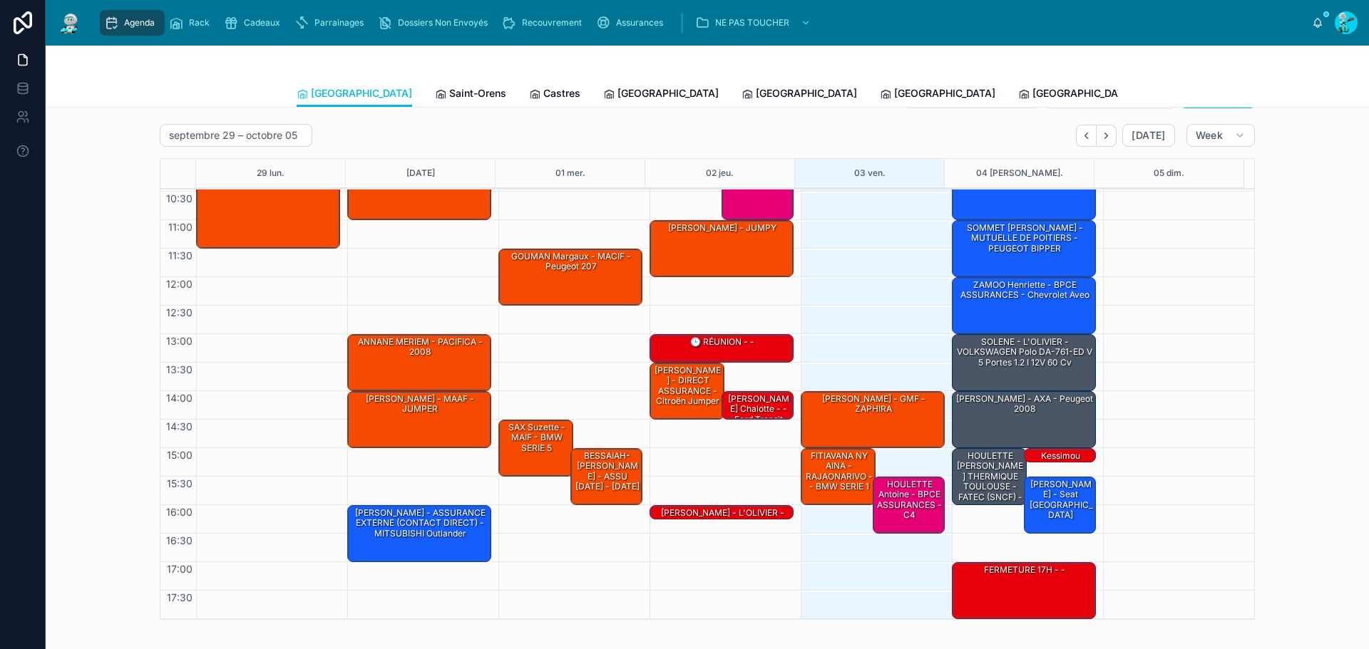
click at [1048, 518] on div "[PERSON_NAME] - seat [GEOGRAPHIC_DATA]" at bounding box center [1061, 505] width 68 height 54
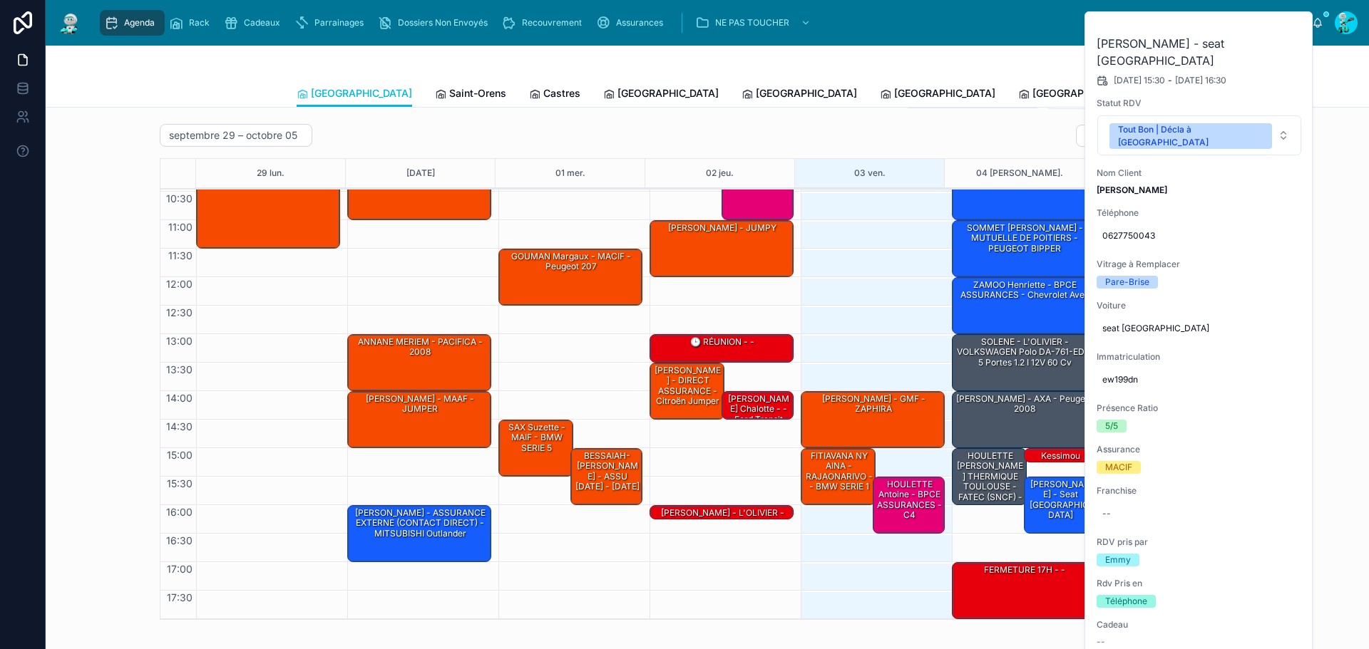
click at [0, 0] on icon at bounding box center [0, 0] width 0 height 0
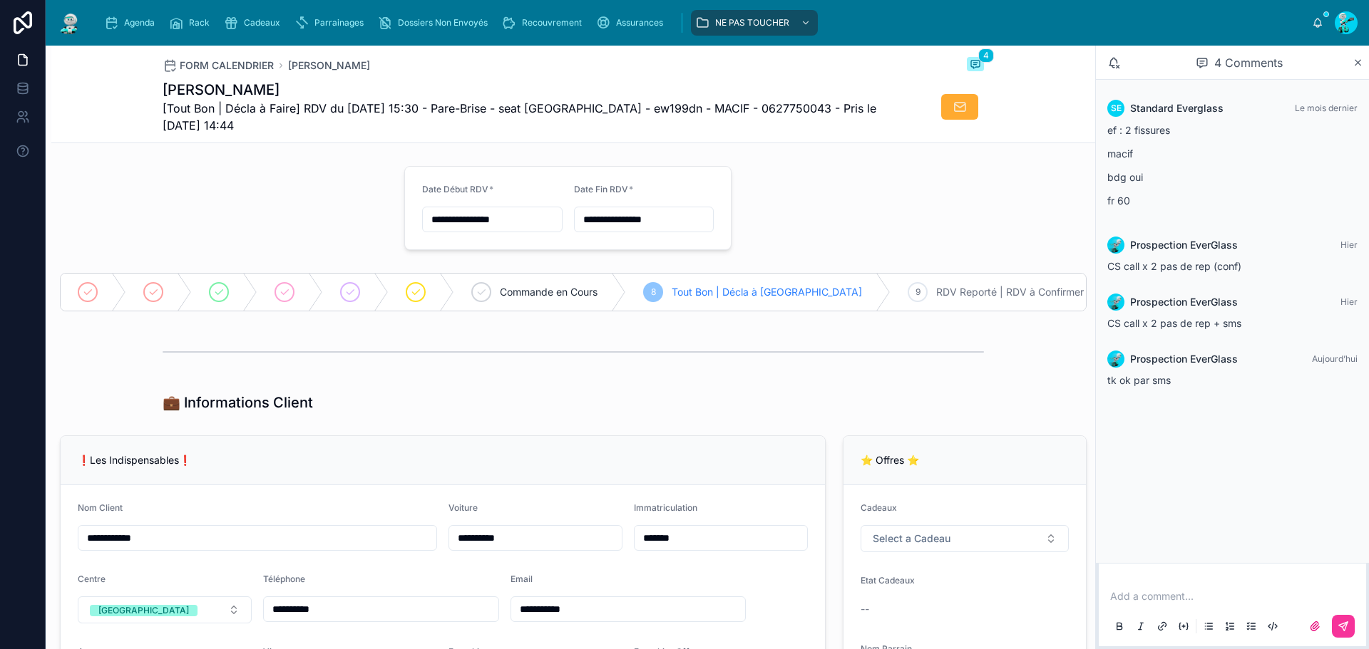
drag, startPoint x: 123, startPoint y: 34, endPoint x: 132, endPoint y: 22, distance: 14.7
click at [123, 34] on div "Agenda" at bounding box center [132, 22] width 56 height 23
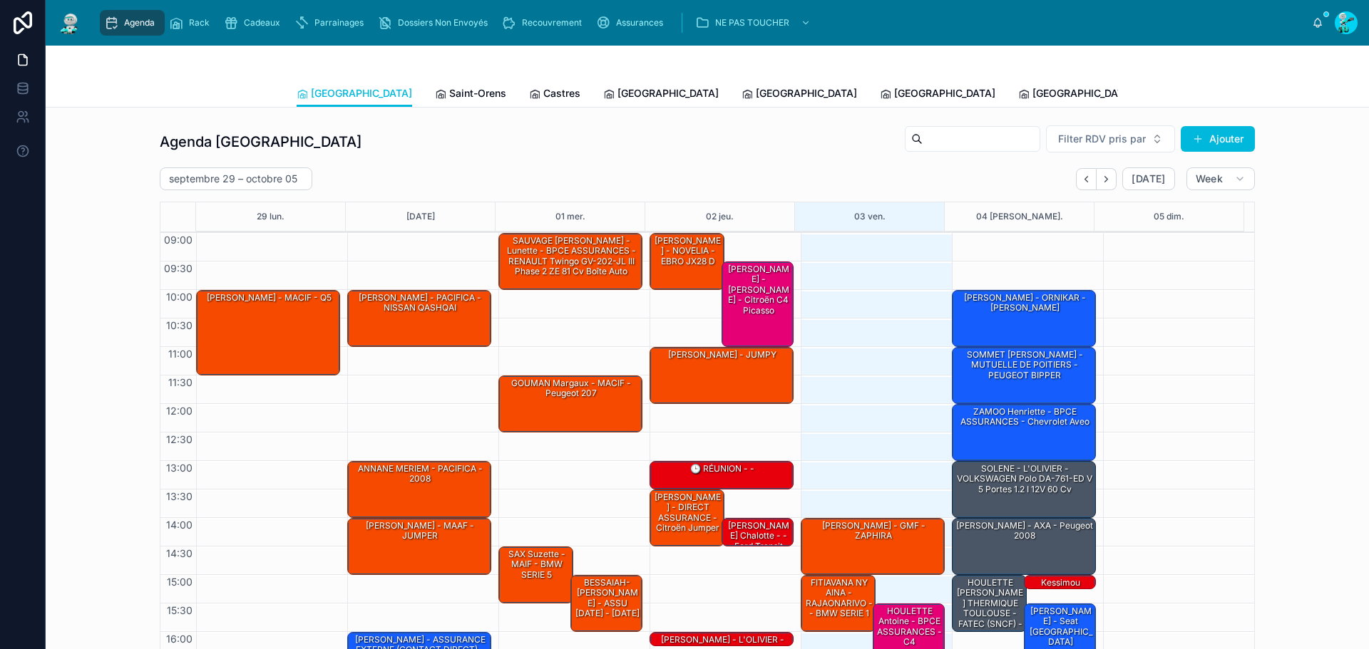
click at [473, 14] on div "Dossiers Non Envoyés" at bounding box center [435, 22] width 115 height 23
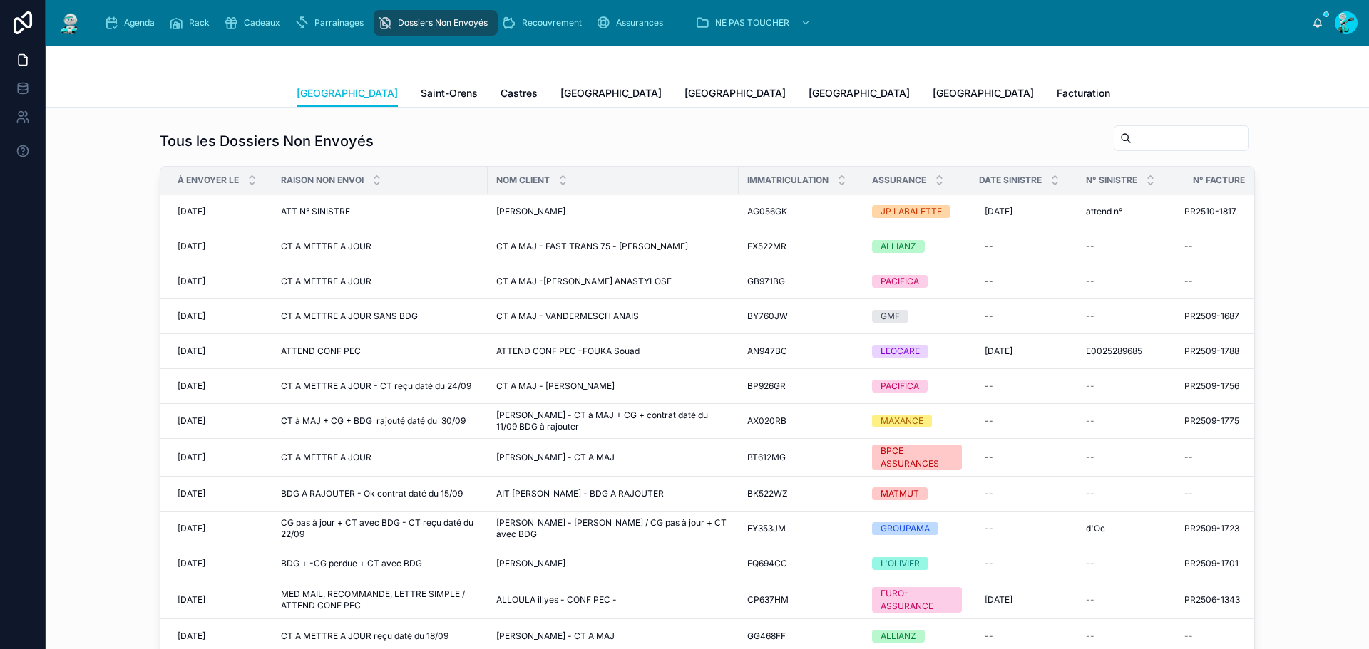
click at [537, 21] on span "Recouvrement" at bounding box center [552, 22] width 60 height 11
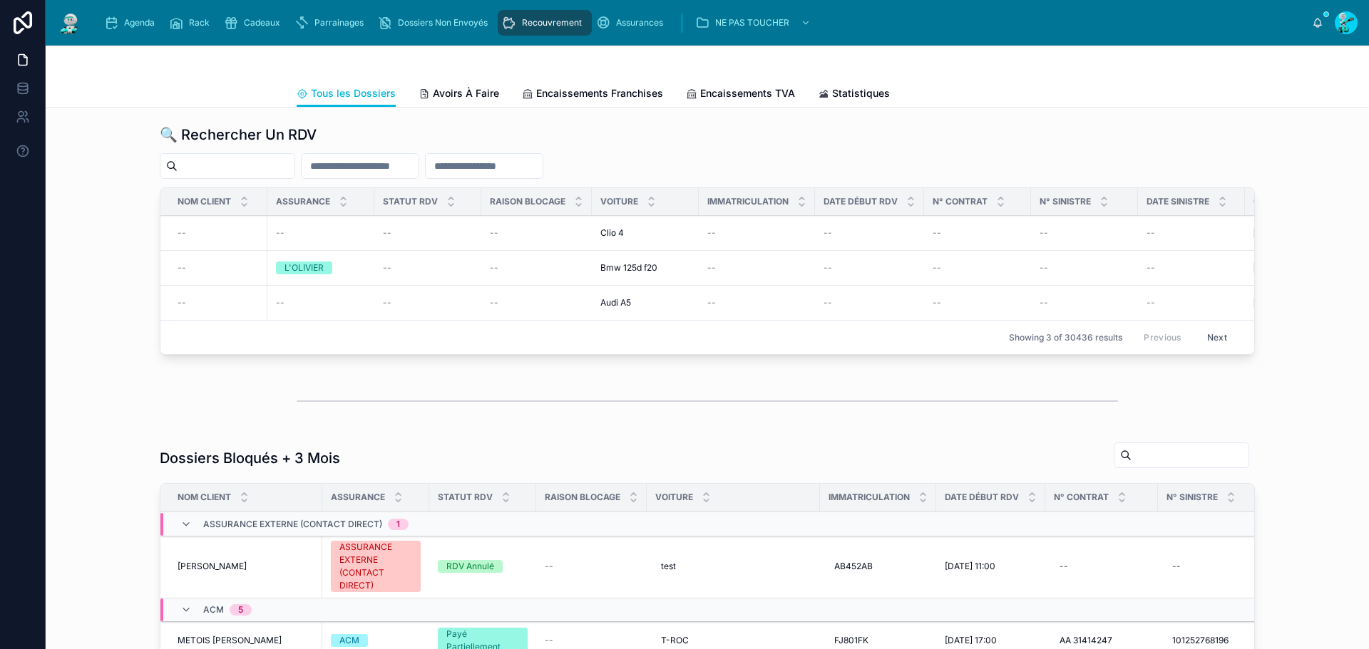
click at [147, 33] on div "Agenda" at bounding box center [132, 22] width 56 height 23
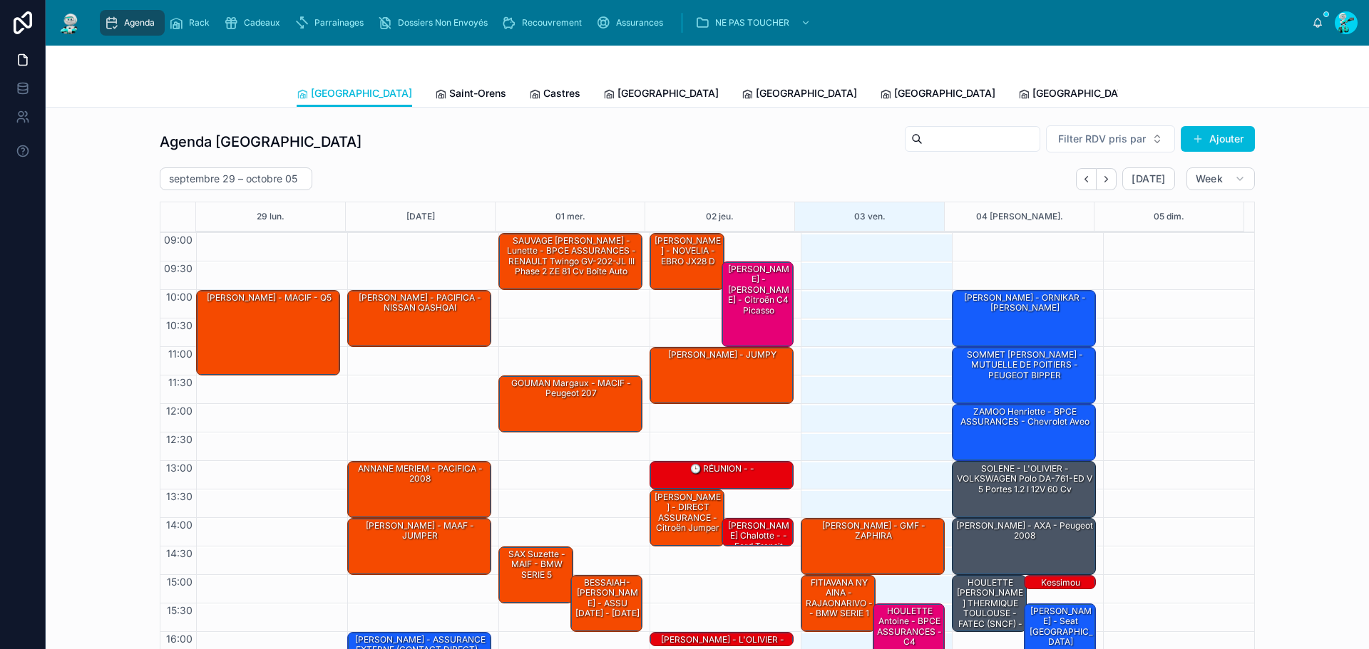
click at [466, 23] on span "Dossiers Non Envoyés" at bounding box center [443, 22] width 90 height 11
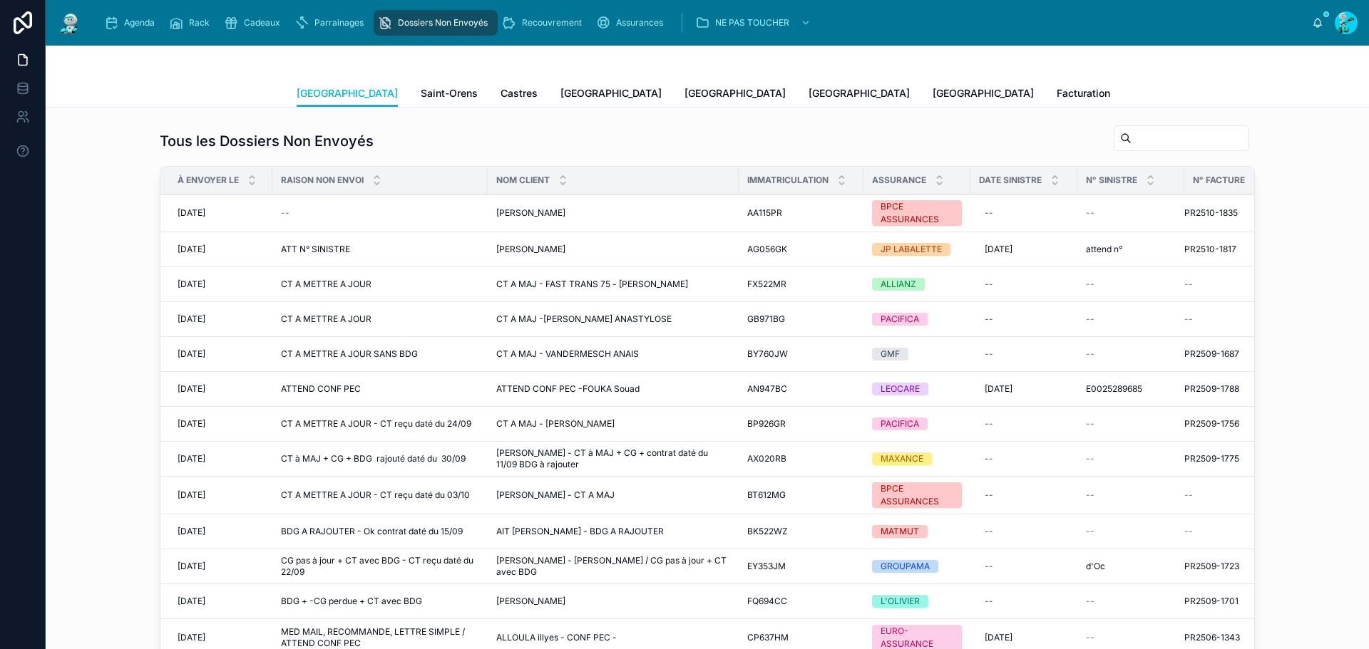
click at [144, 30] on div "Agenda" at bounding box center [132, 22] width 56 height 23
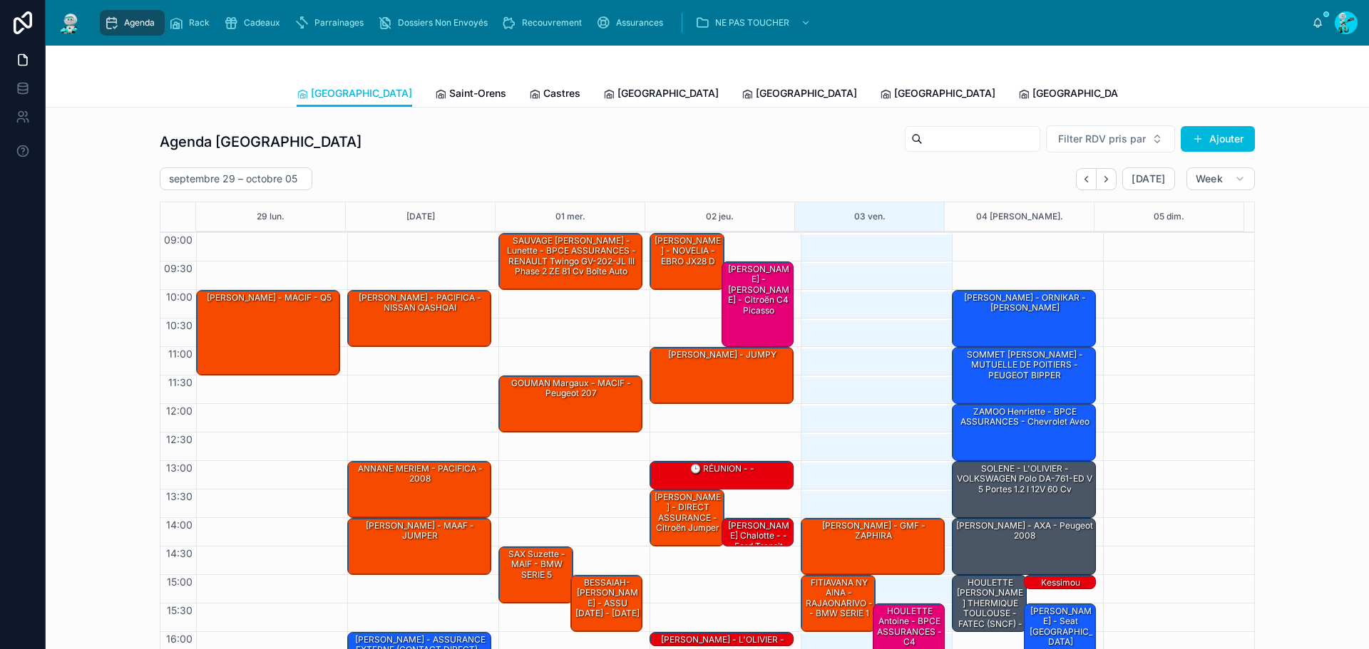
scroll to position [83, 0]
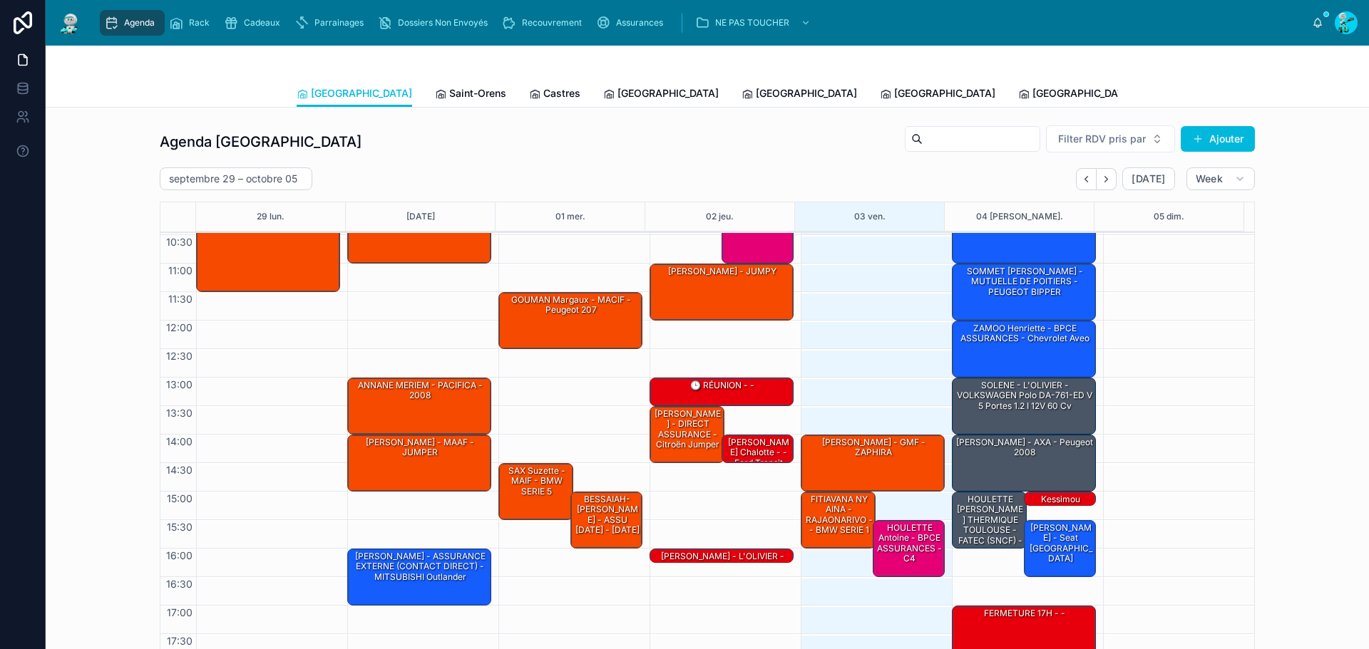
drag, startPoint x: 438, startPoint y: 101, endPoint x: 423, endPoint y: 84, distance: 22.7
click at [438, 101] on link "Saint-Orens" at bounding box center [470, 95] width 71 height 29
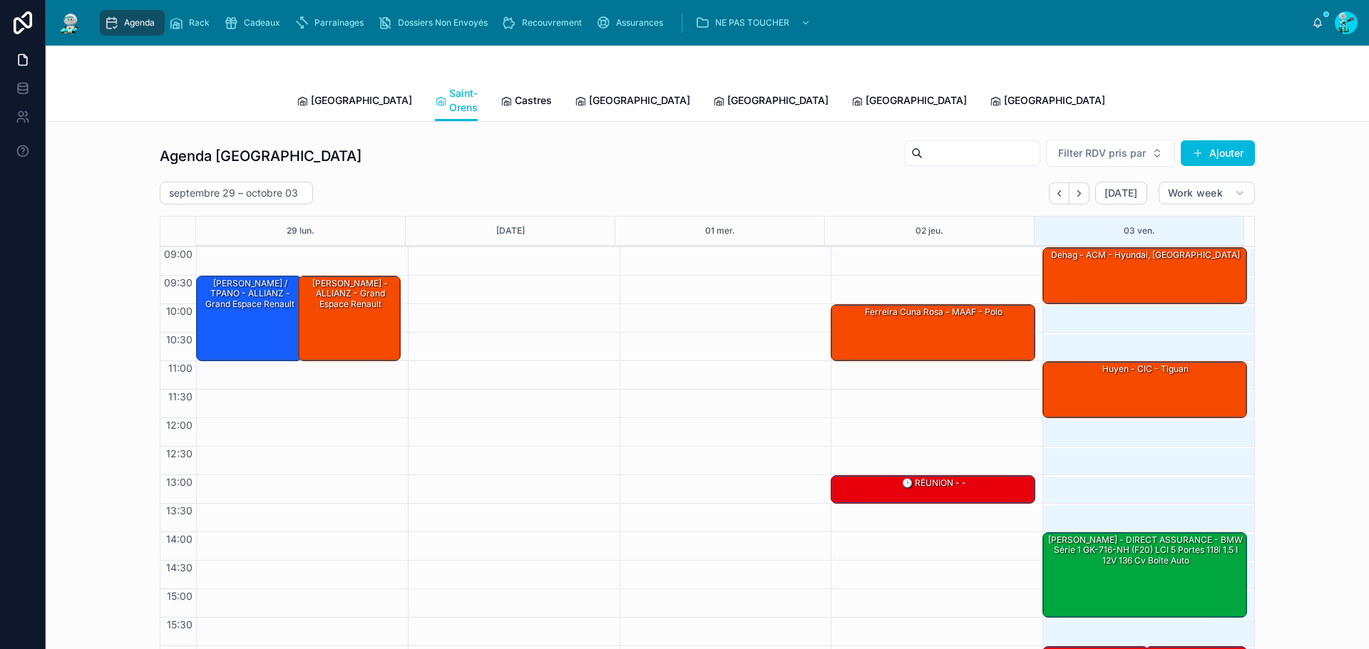
click at [515, 98] on span "Castres" at bounding box center [533, 100] width 37 height 14
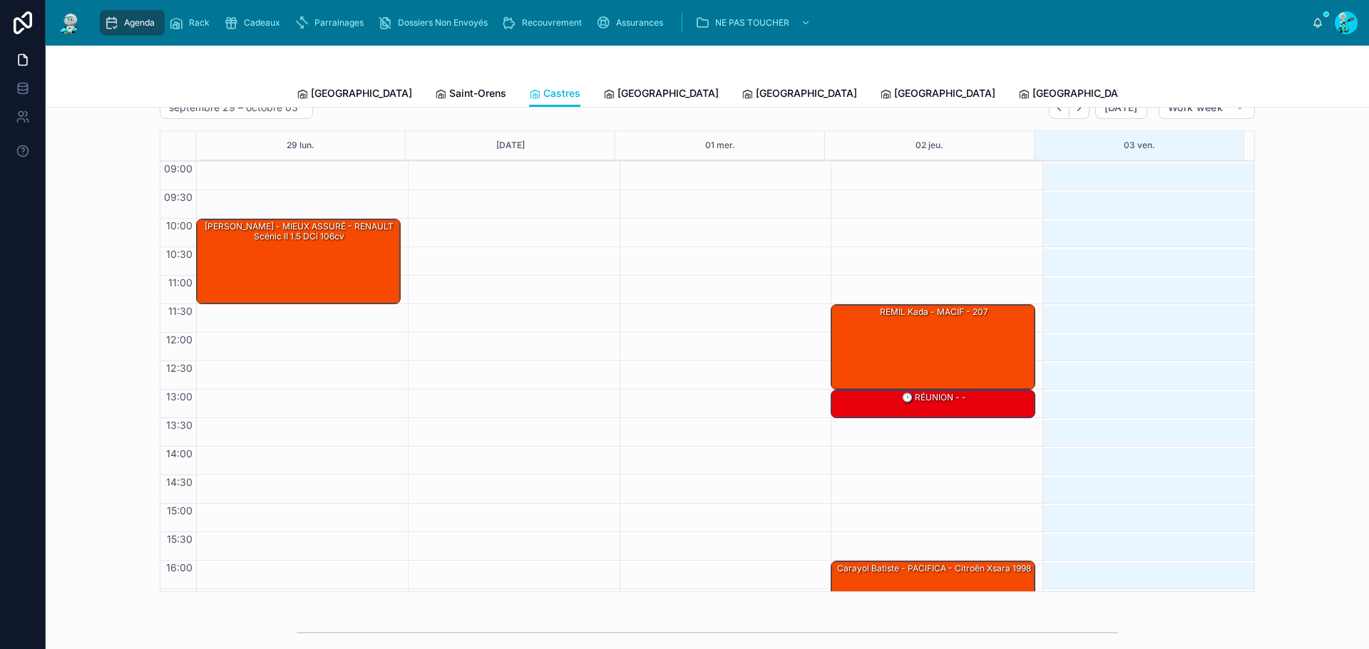
click at [303, 92] on div "[GEOGRAPHIC_DATA]" at bounding box center [354, 93] width 115 height 14
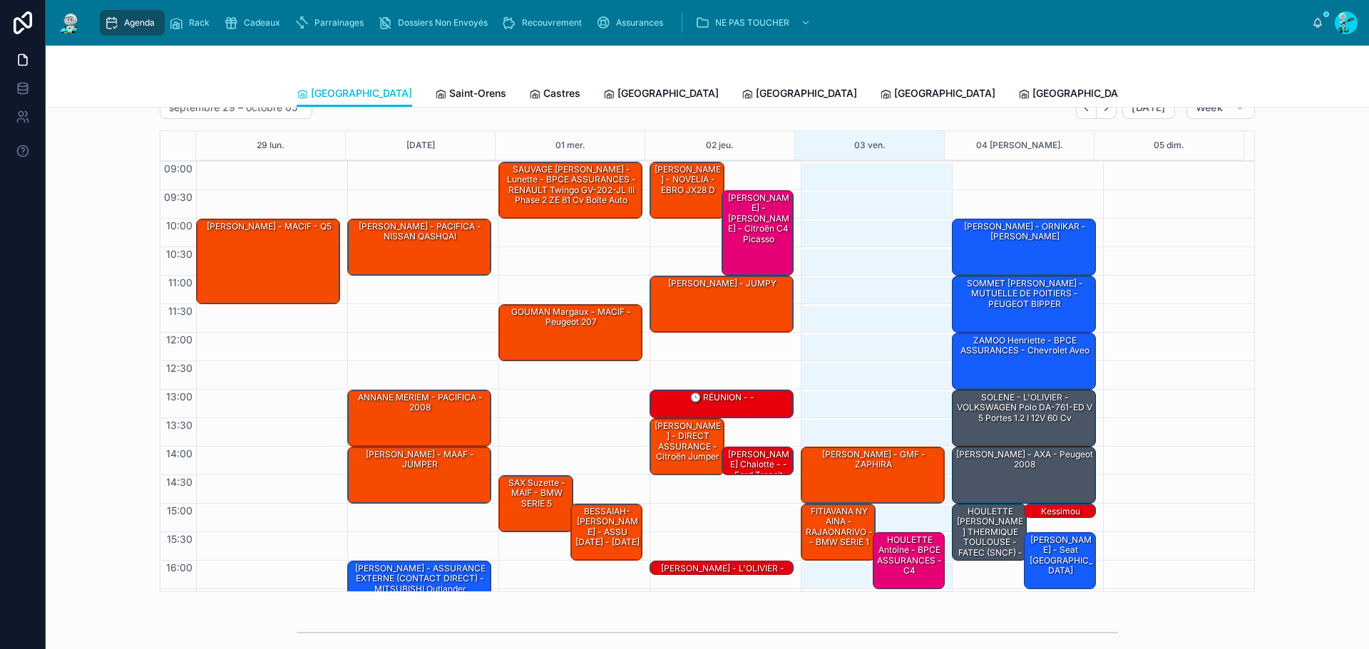
scroll to position [83, 0]
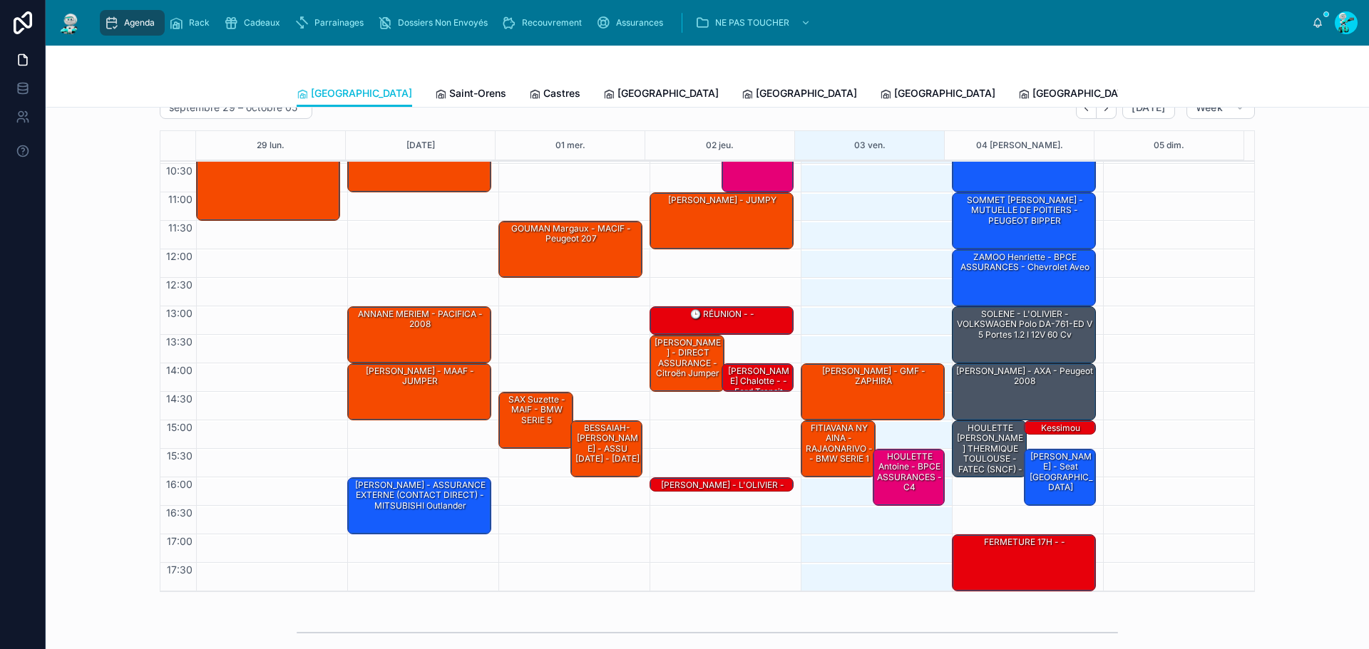
drag, startPoint x: 534, startPoint y: 31, endPoint x: 523, endPoint y: 31, distance: 10.7
click at [533, 31] on div "Recouvrement" at bounding box center [545, 22] width 86 height 23
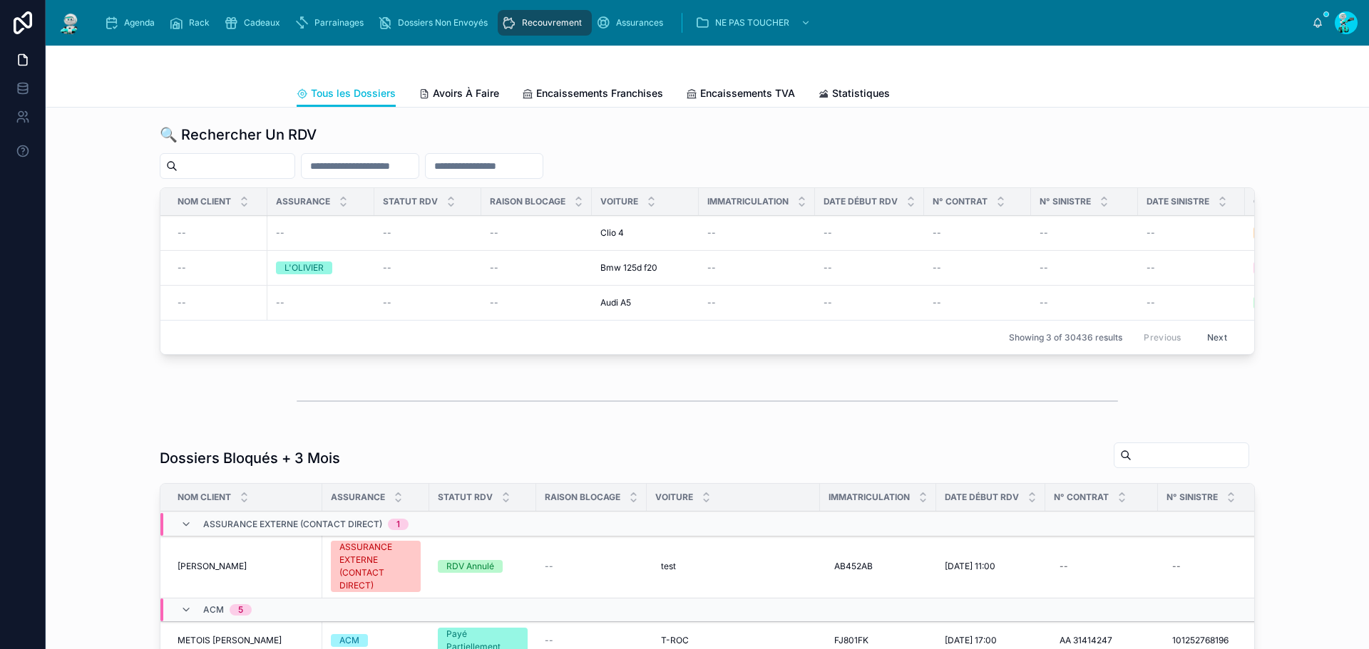
drag, startPoint x: 467, startPoint y: 98, endPoint x: 493, endPoint y: 88, distance: 28.2
click at [468, 98] on span "Avoirs À Faire" at bounding box center [466, 93] width 66 height 14
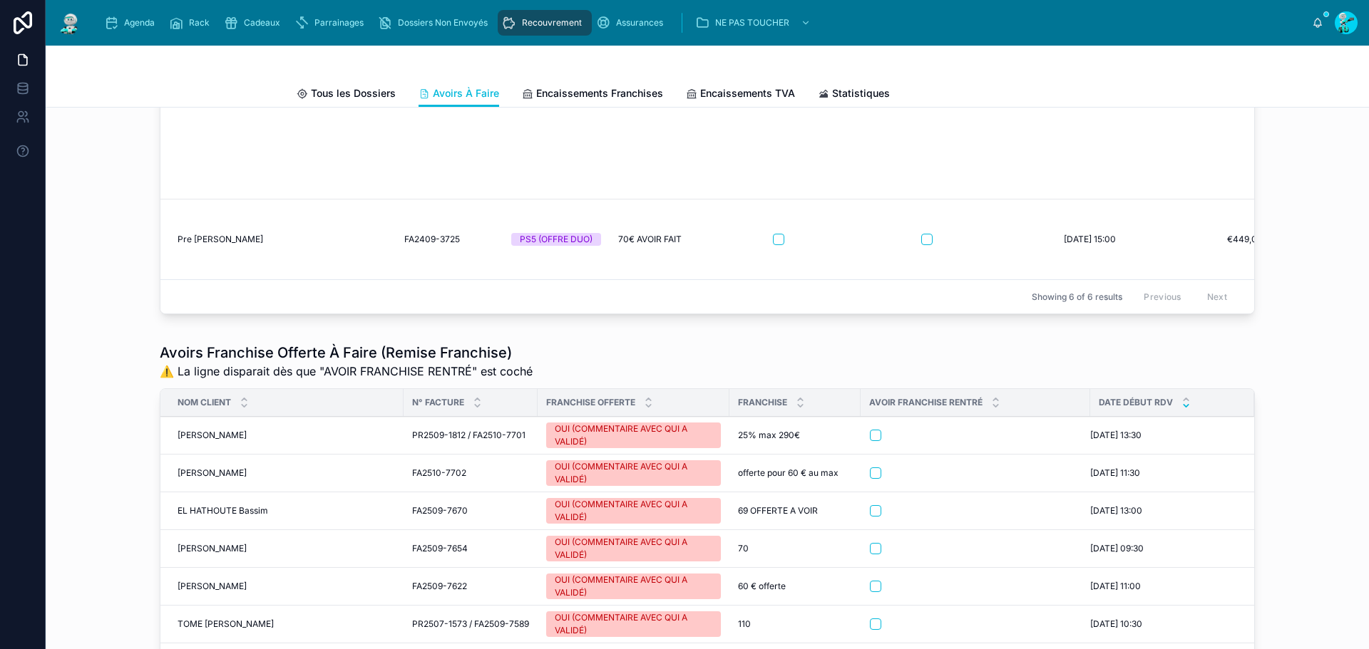
scroll to position [1283, 0]
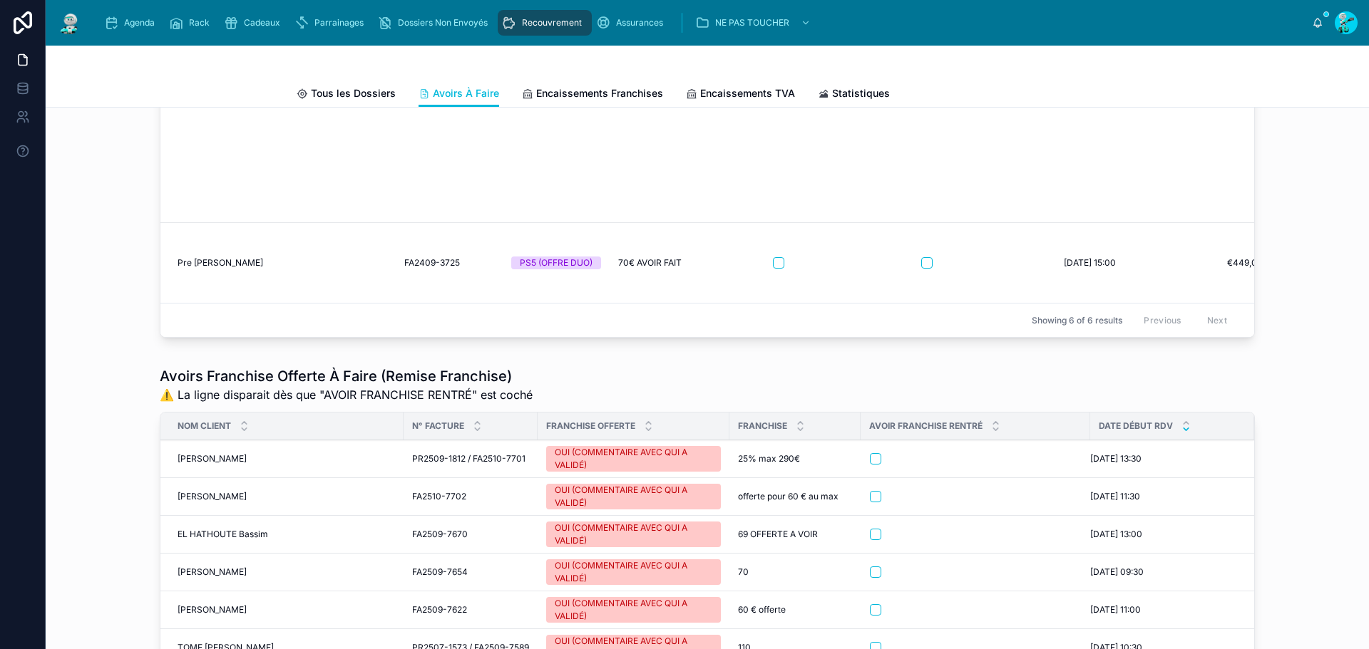
click at [242, 262] on div "Pre [PERSON_NAME]" at bounding box center [283, 262] width 210 height 11
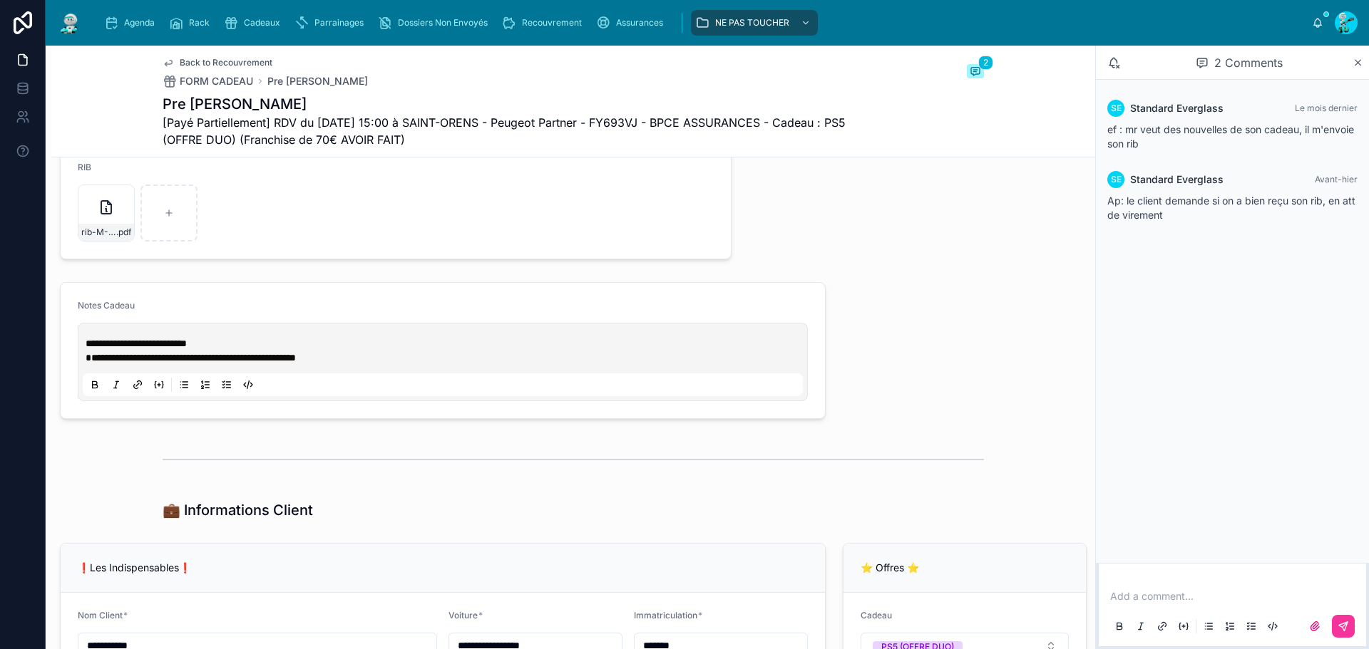
scroll to position [932, 0]
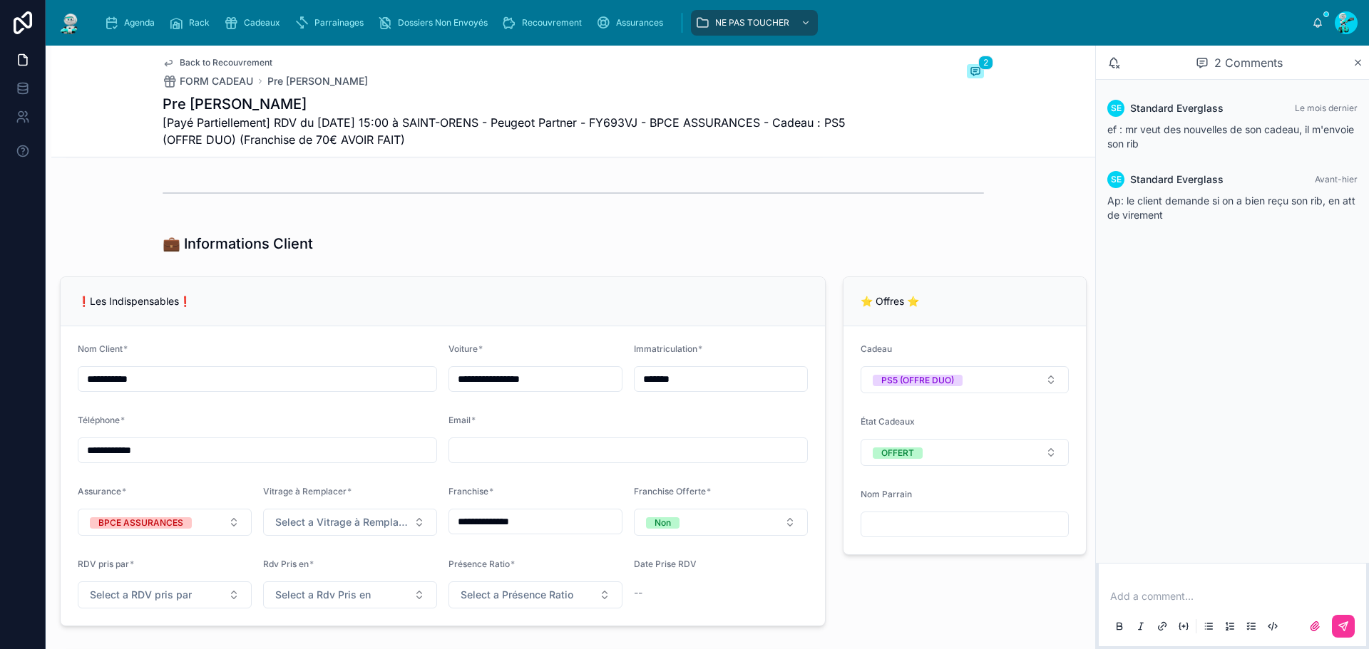
click at [712, 389] on input "*******" at bounding box center [720, 379] width 173 height 20
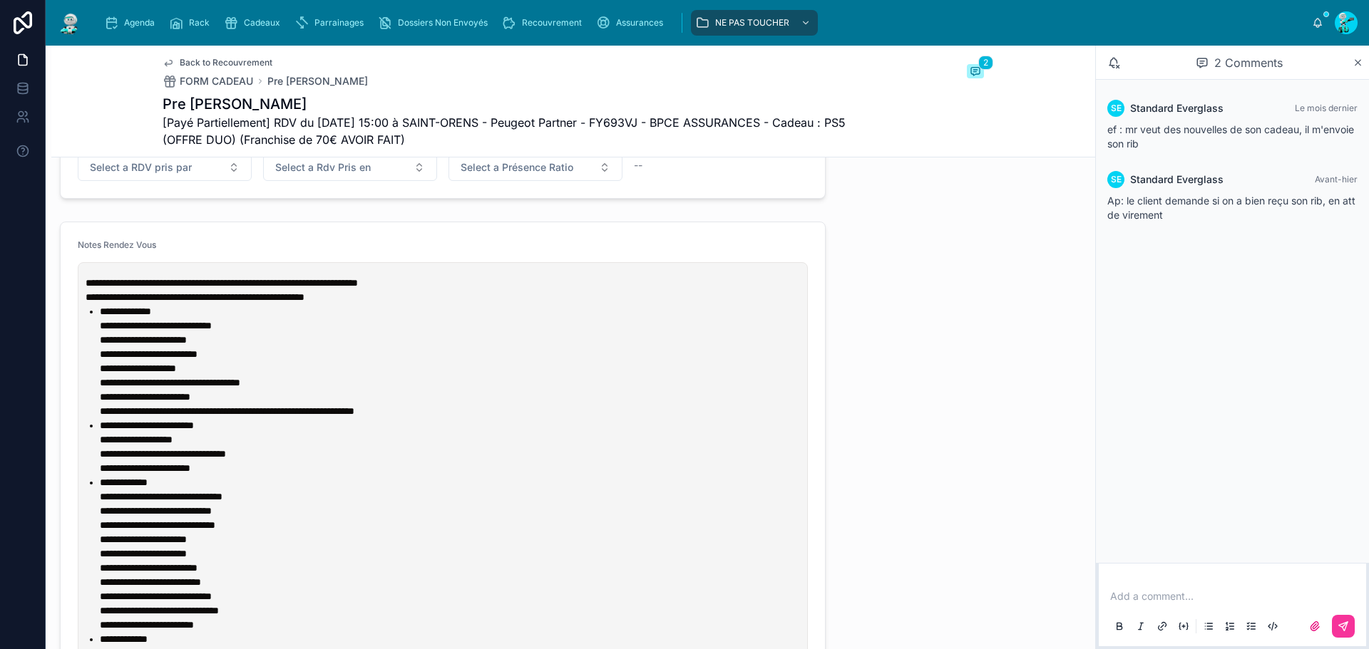
scroll to position [1859, 0]
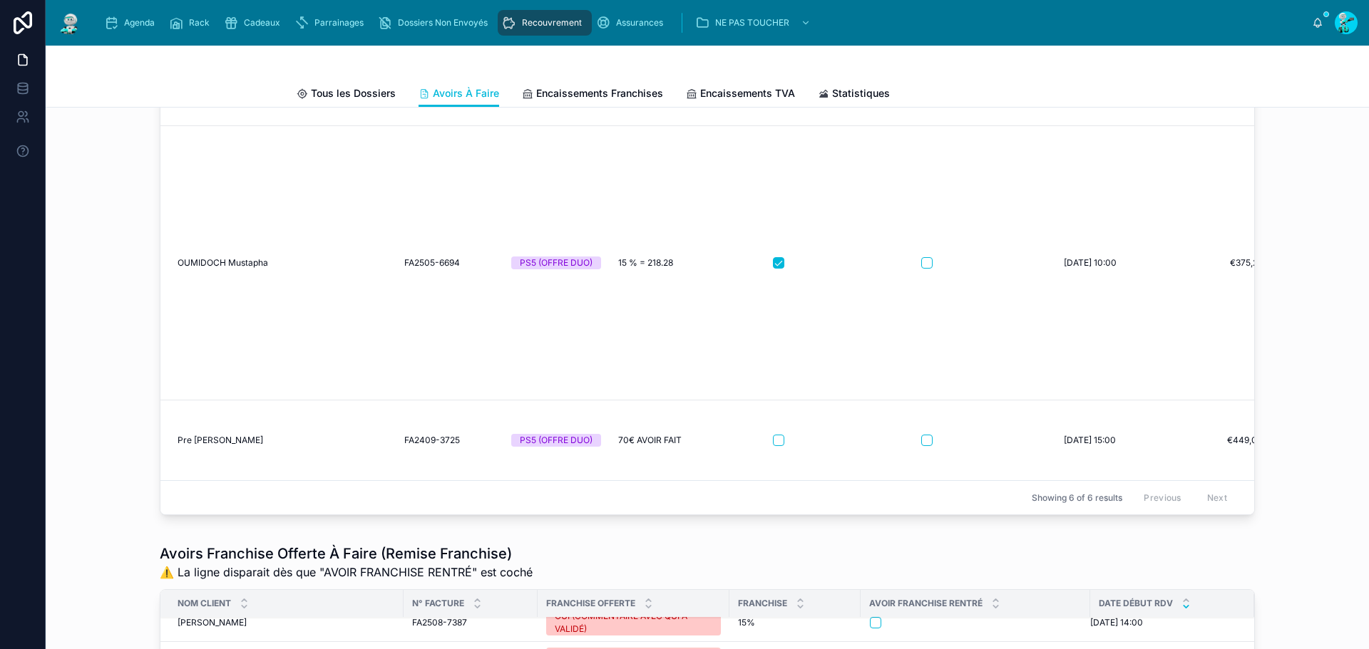
scroll to position [1118, 0]
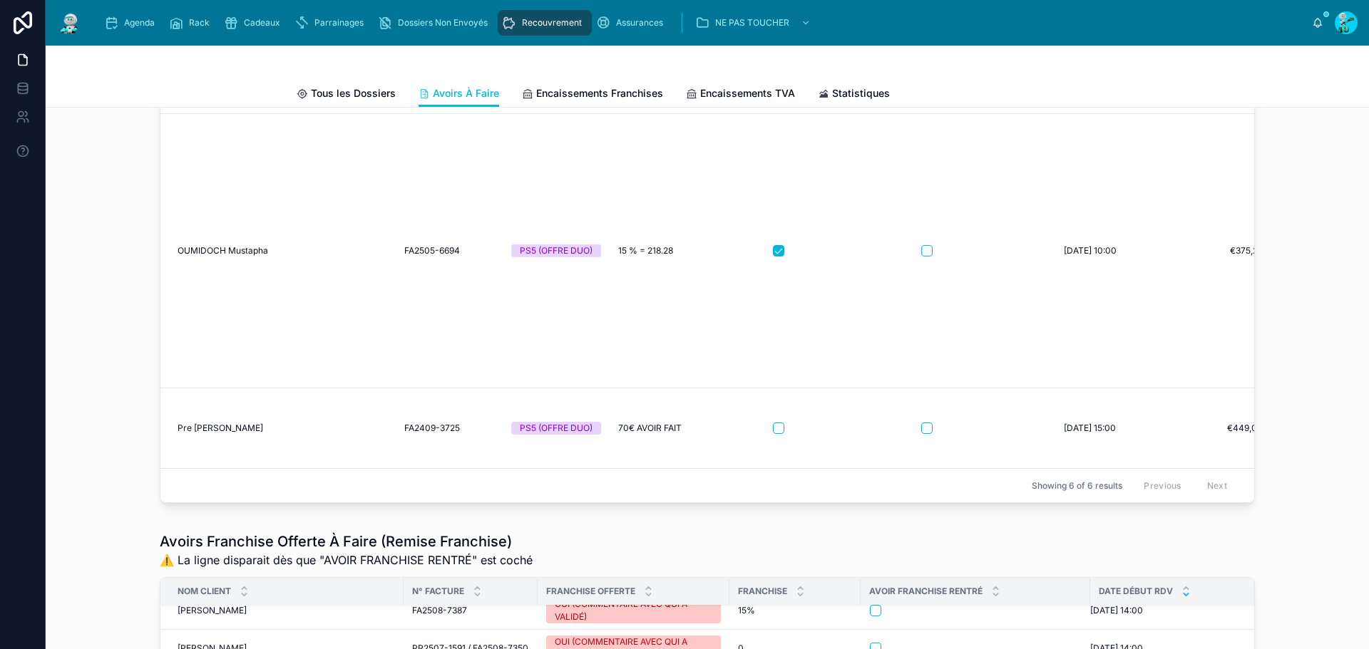
click at [921, 433] on button "button" at bounding box center [926, 428] width 11 height 11
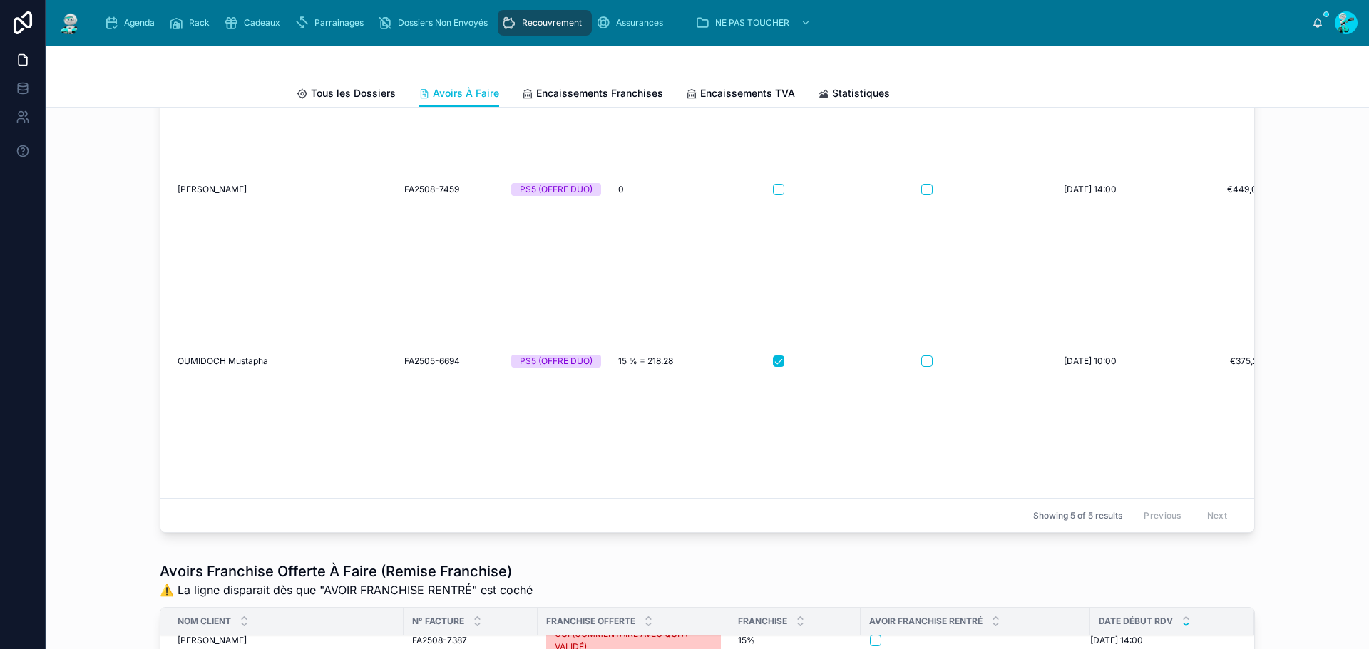
scroll to position [1168, 0]
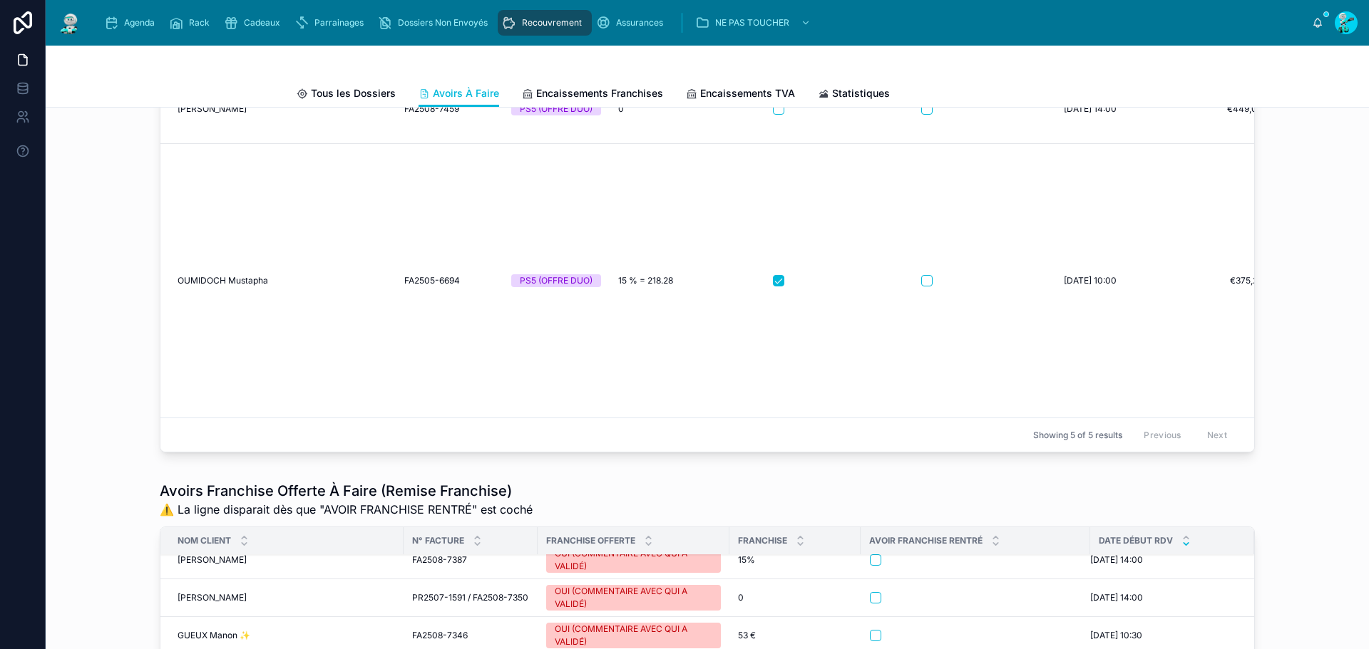
click at [235, 284] on span "OUMIDOCH Mustapha" at bounding box center [223, 280] width 91 height 11
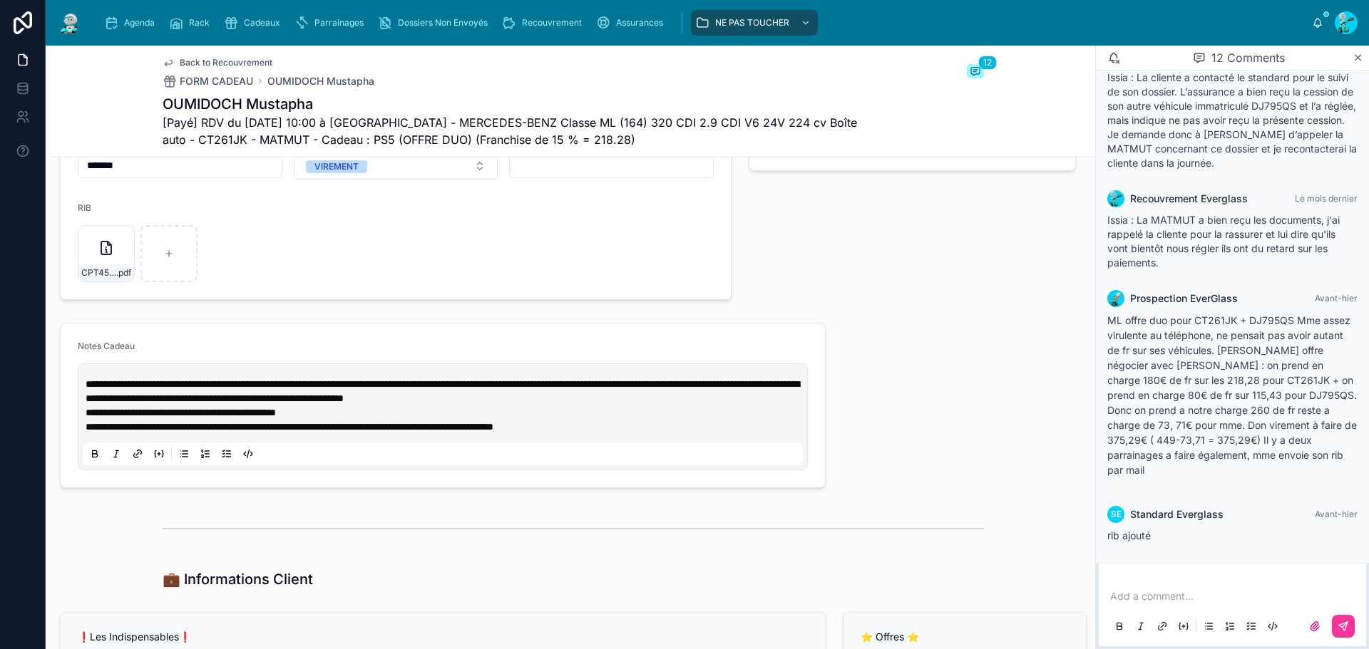
scroll to position [927, 0]
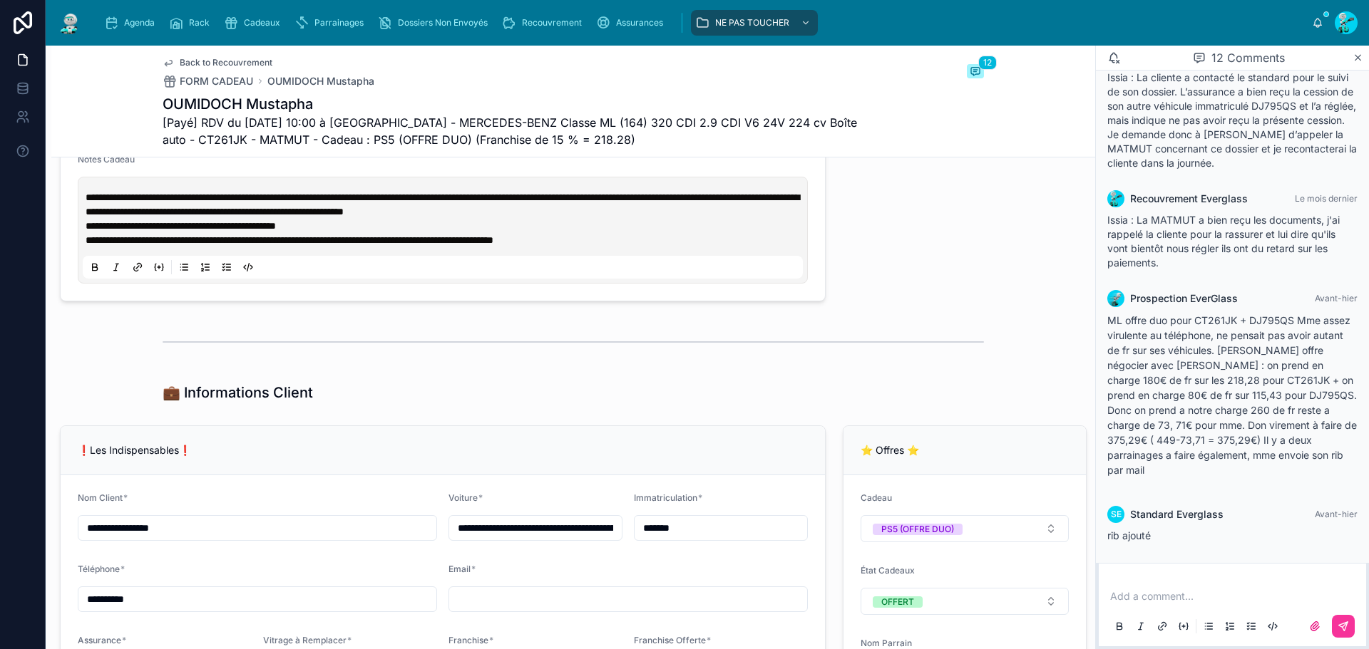
click at [709, 535] on input "*******" at bounding box center [720, 528] width 173 height 20
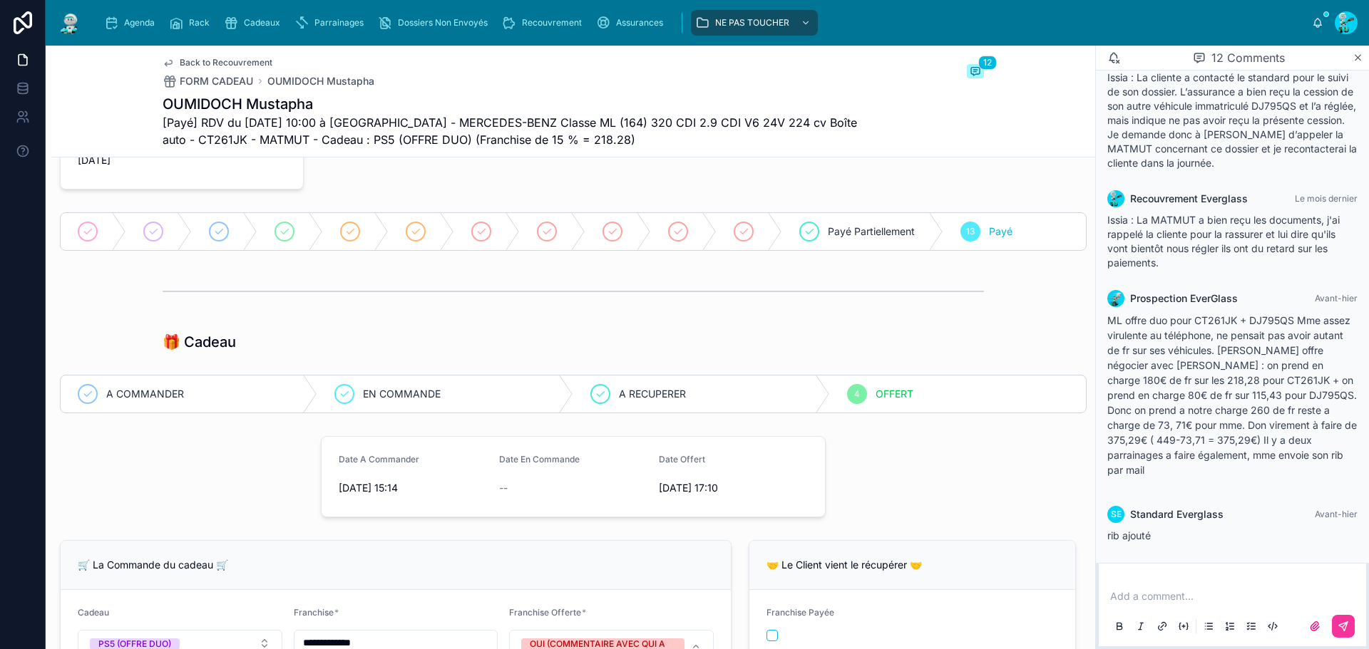
scroll to position [0, 0]
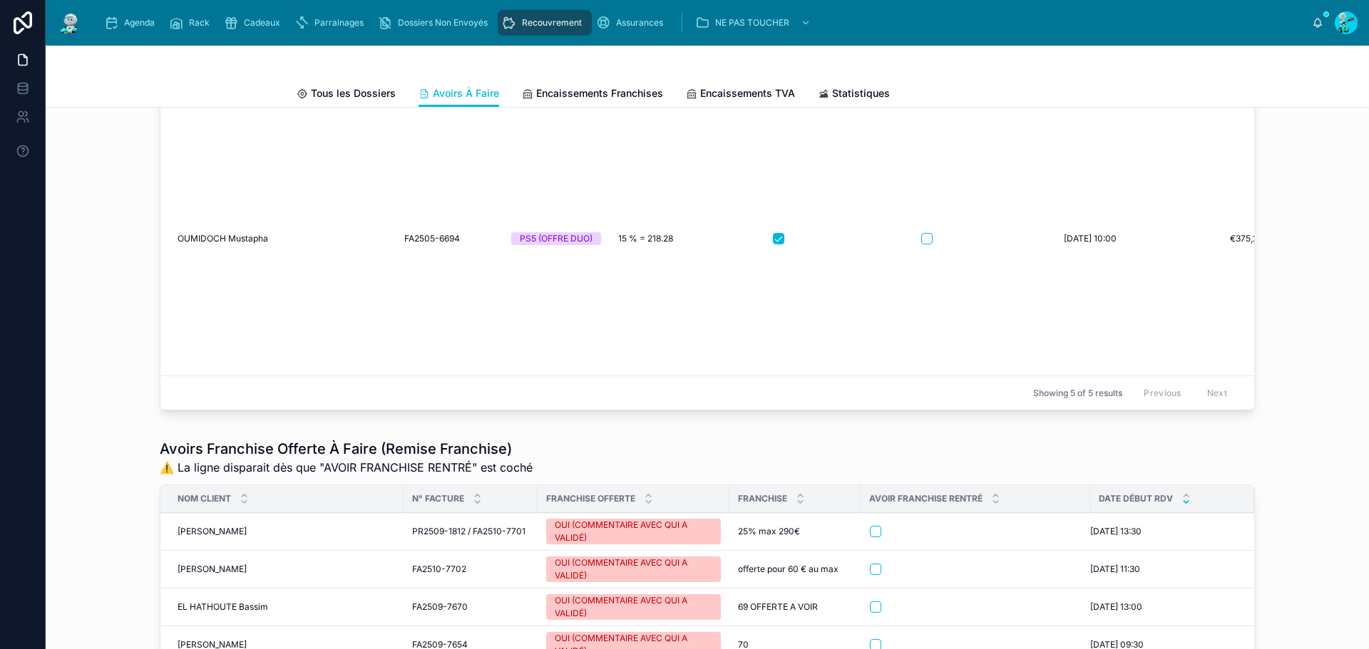
scroll to position [1212, 0]
click at [922, 243] on button "button" at bounding box center [926, 237] width 11 height 11
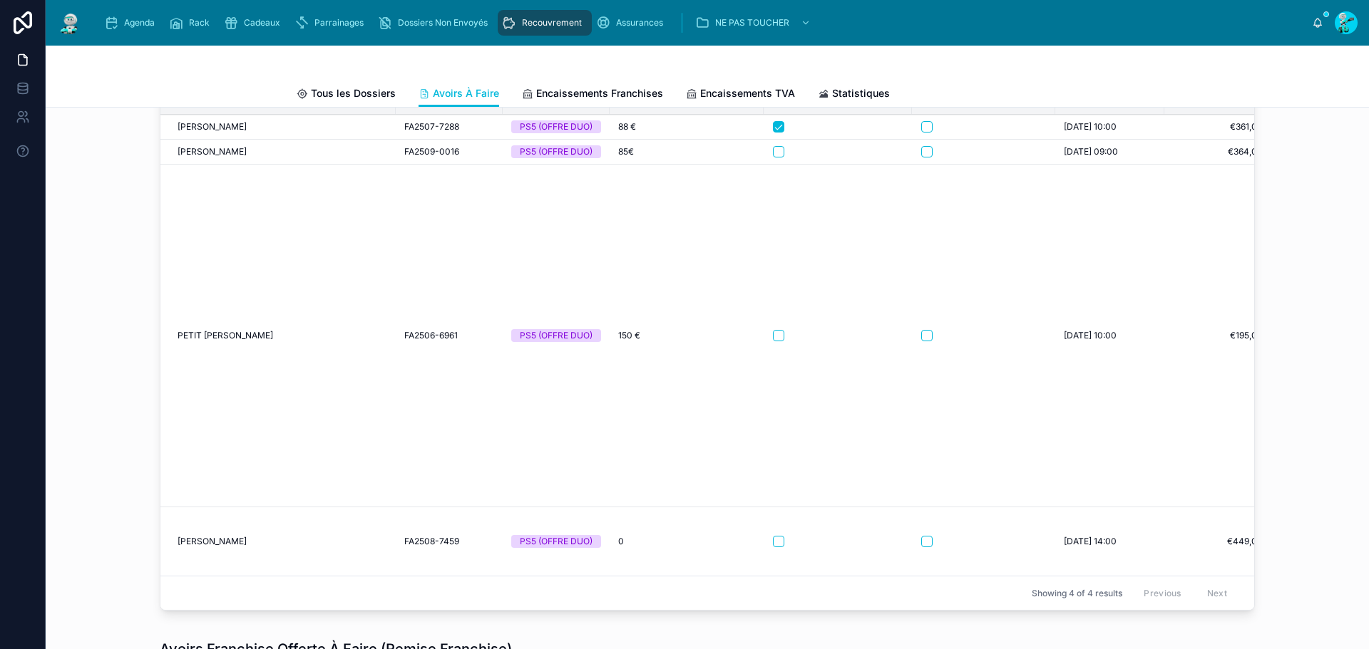
scroll to position [1079, 0]
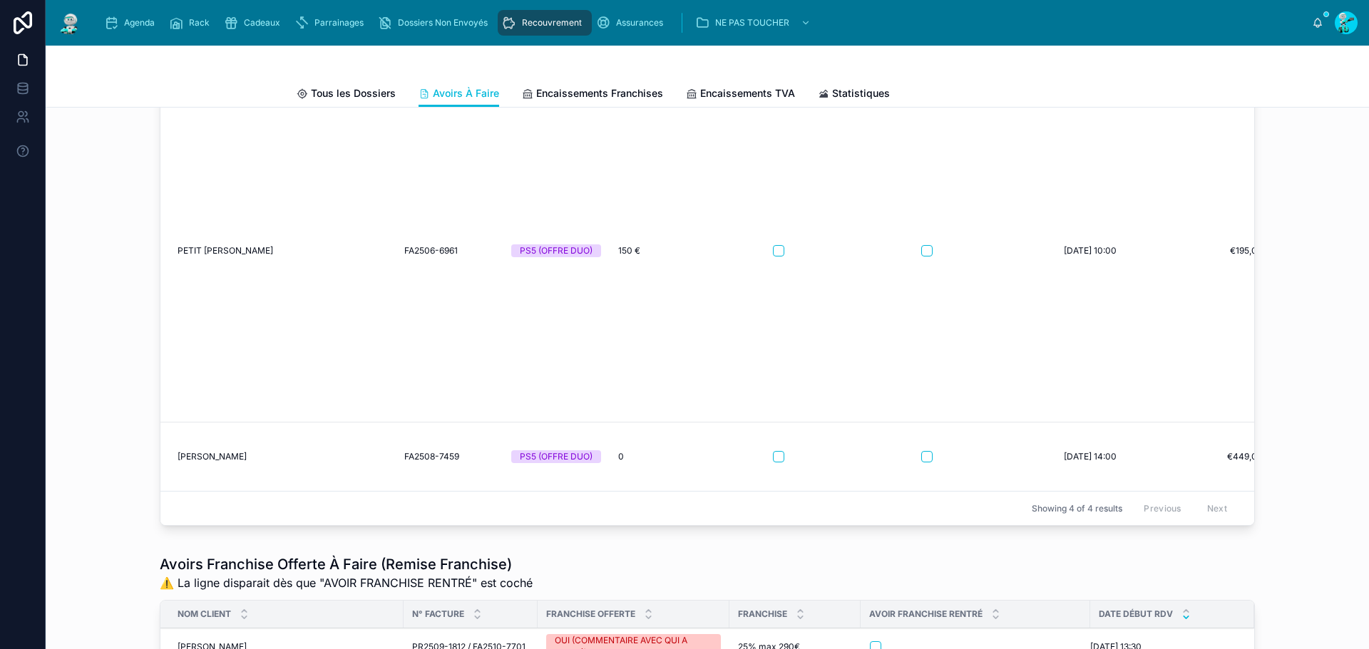
click at [229, 479] on td "BENSTAALI [PERSON_NAME]" at bounding box center [277, 457] width 235 height 69
click at [225, 463] on span "[PERSON_NAME]" at bounding box center [212, 456] width 69 height 11
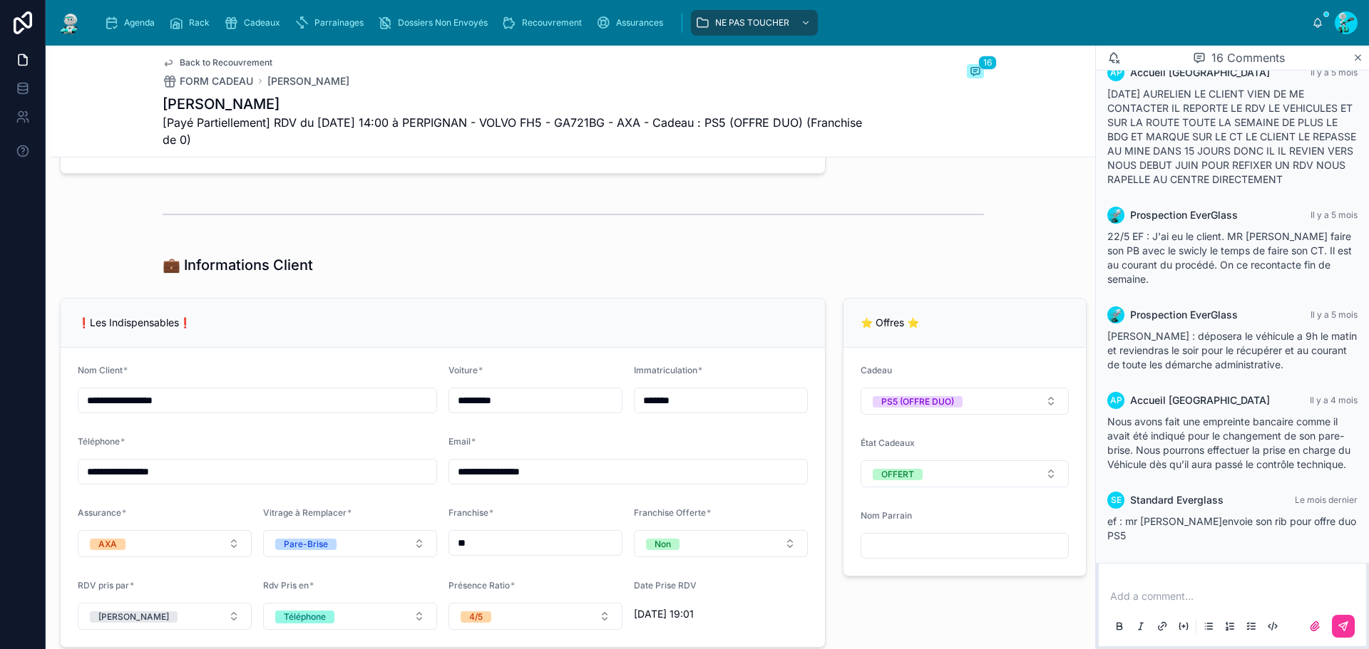
scroll to position [1069, 0]
click at [694, 410] on input "*******" at bounding box center [720, 400] width 173 height 20
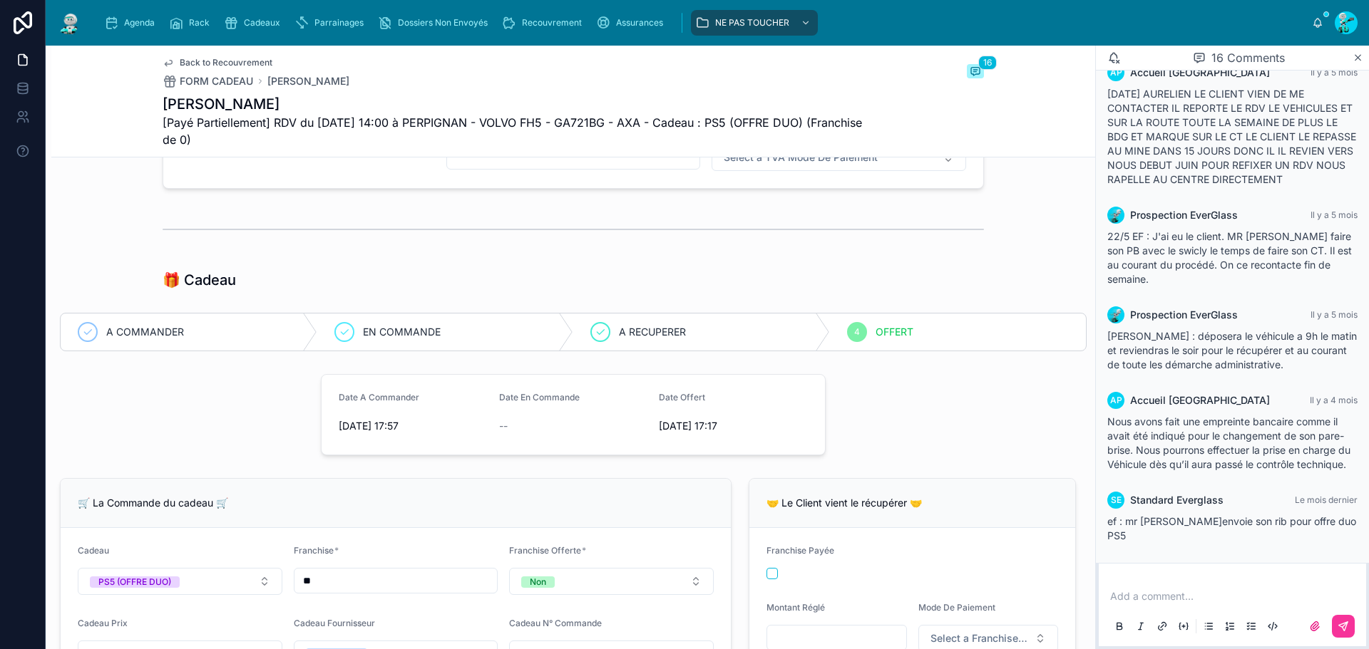
scroll to position [285, 0]
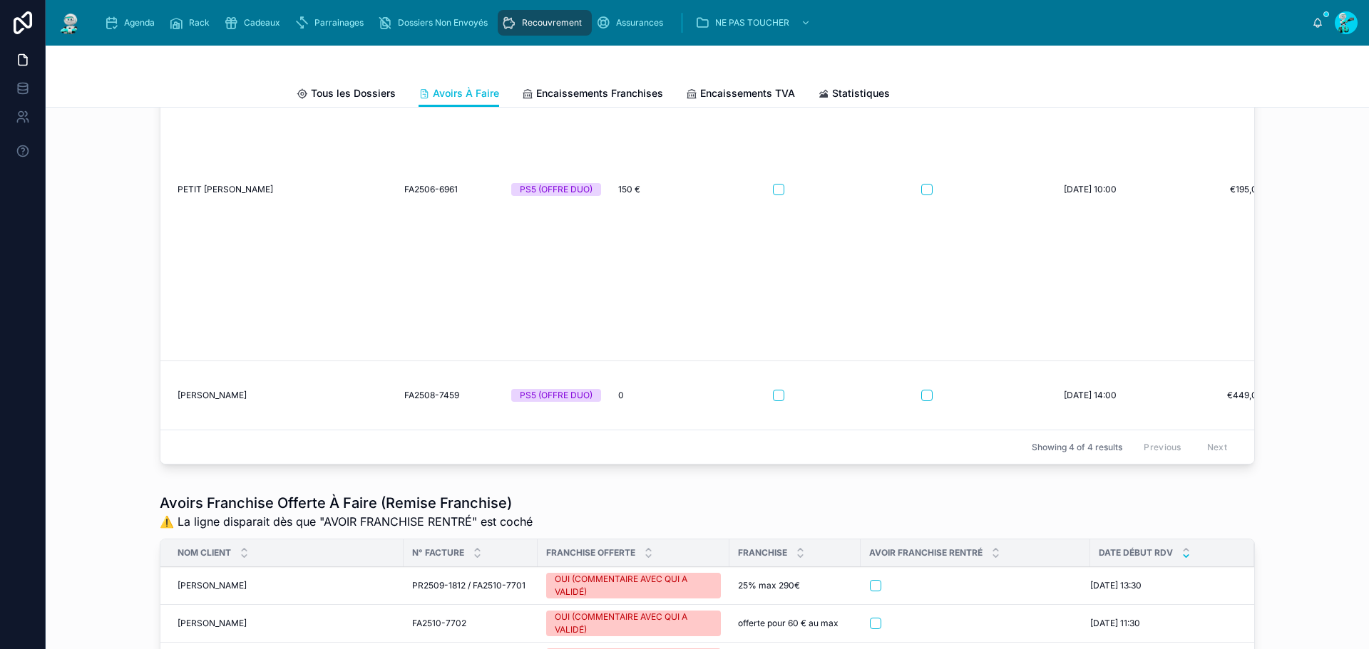
scroll to position [32, 0]
click at [928, 401] on div at bounding box center [983, 395] width 125 height 11
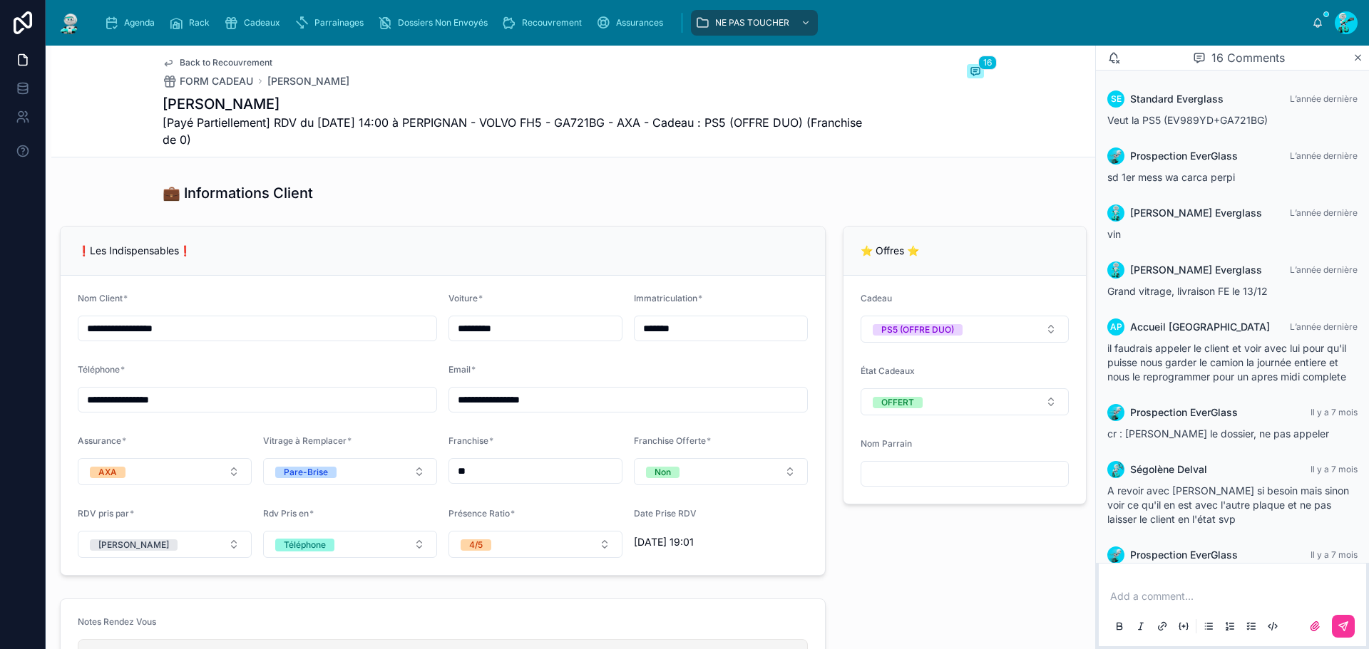
scroll to position [811, 0]
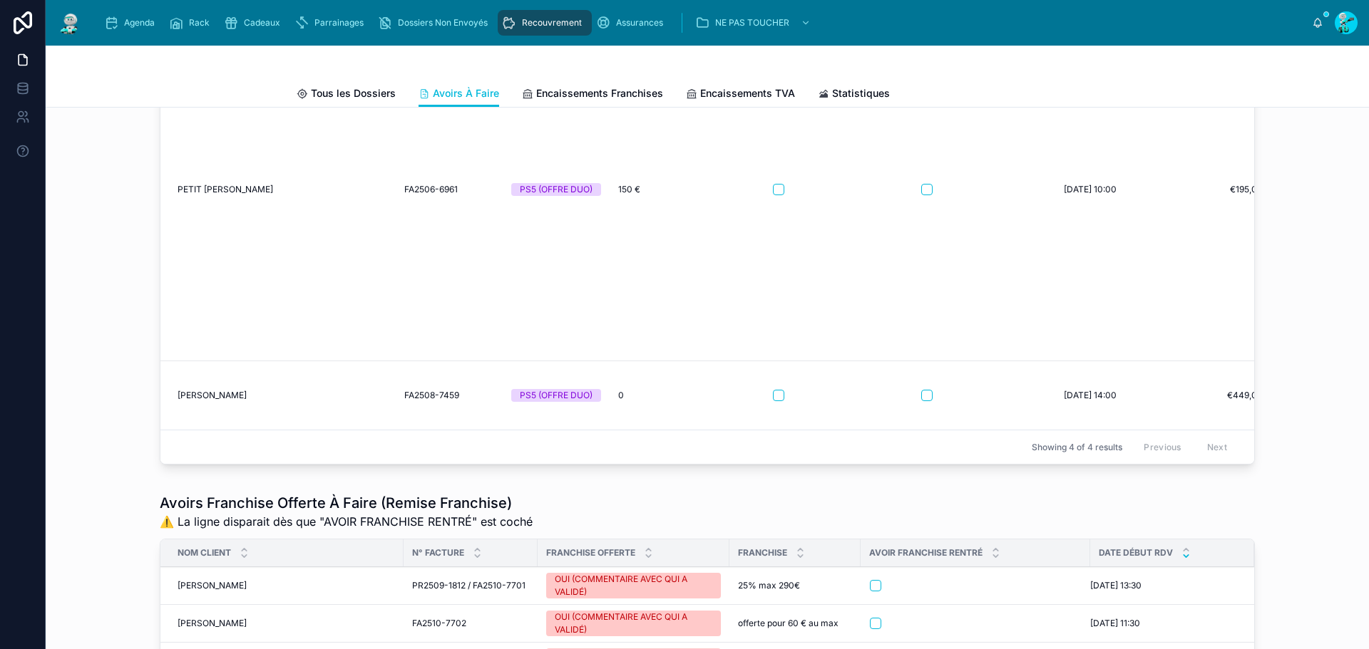
scroll to position [32, 0]
click at [921, 401] on button "button" at bounding box center [926, 395] width 11 height 11
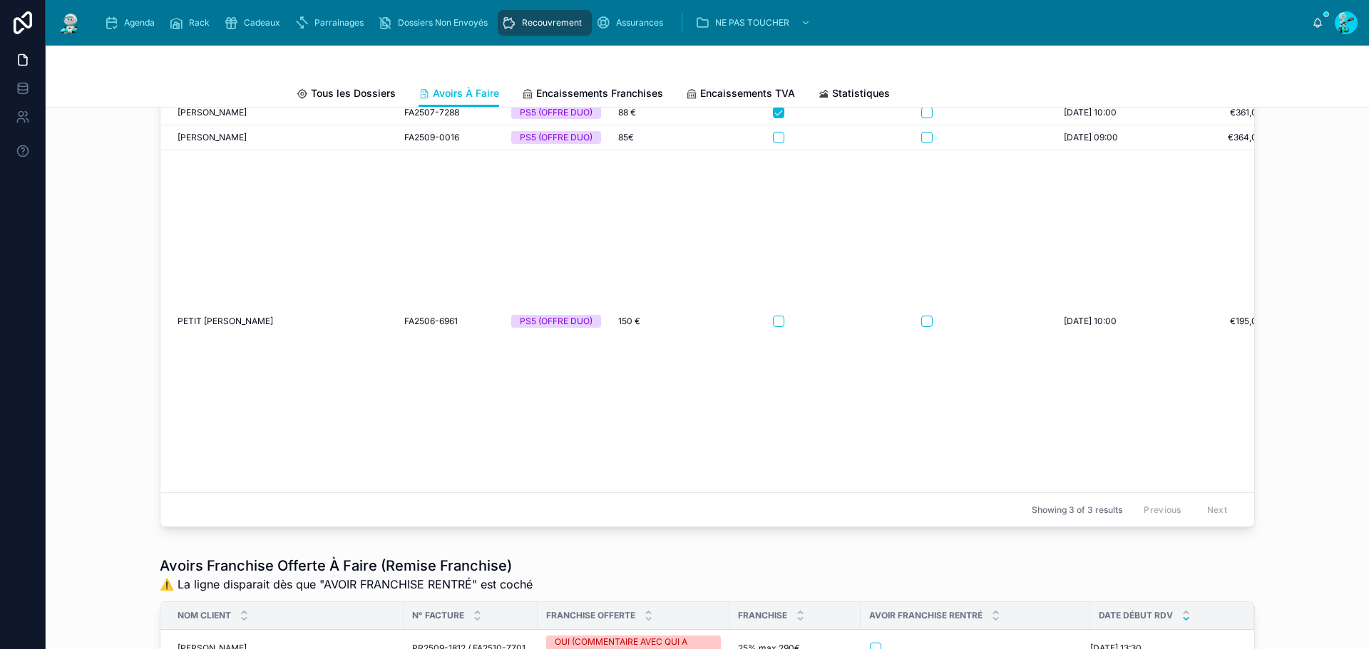
scroll to position [1028, 0]
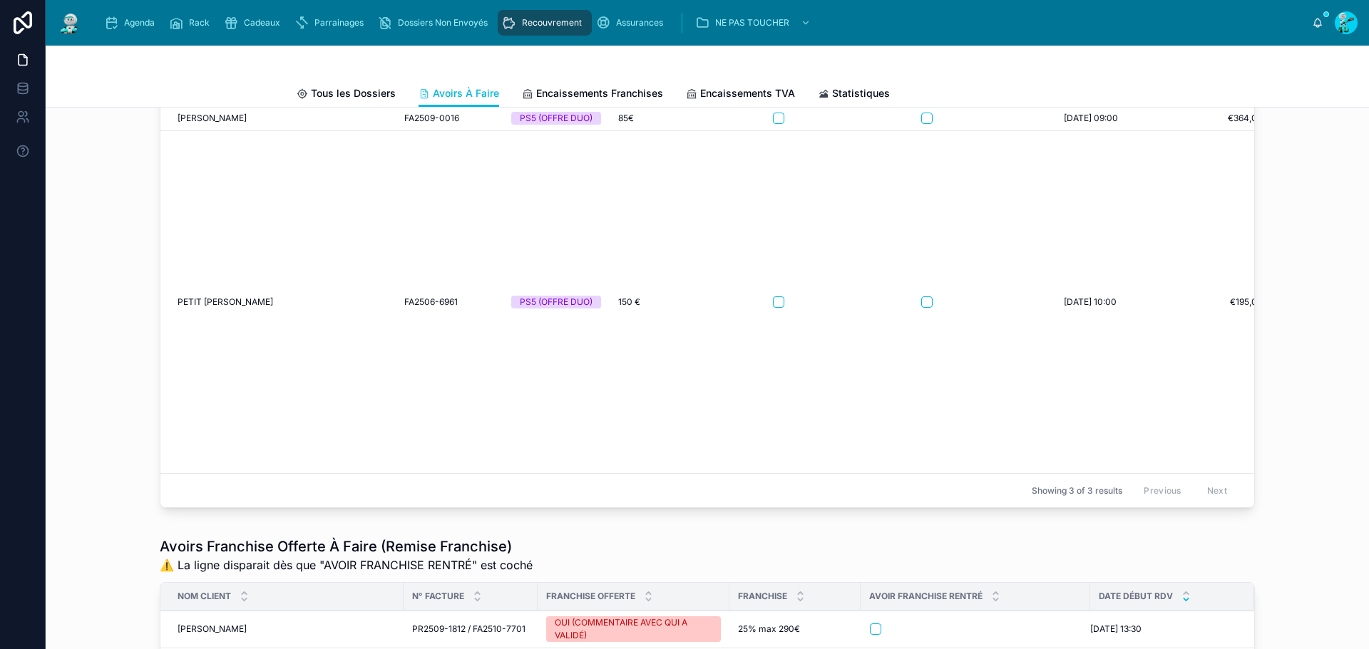
click at [232, 308] on span "PETIT [PERSON_NAME]" at bounding box center [226, 302] width 96 height 11
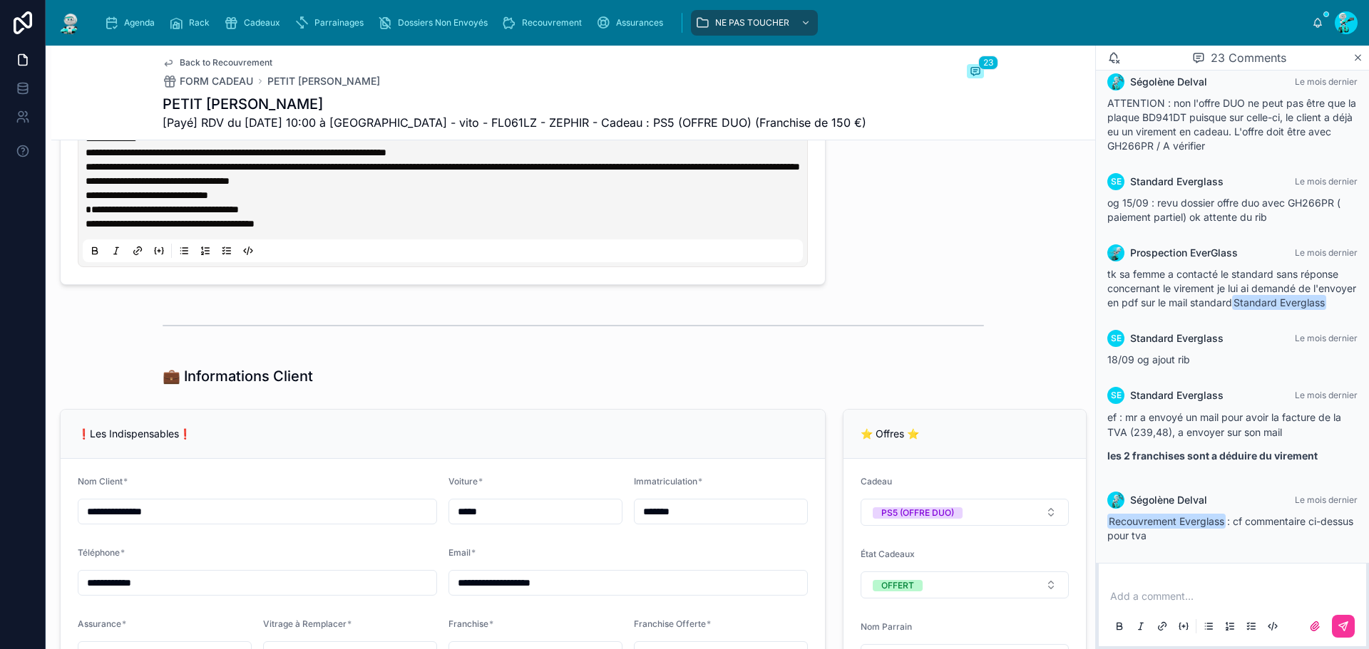
scroll to position [855, 0]
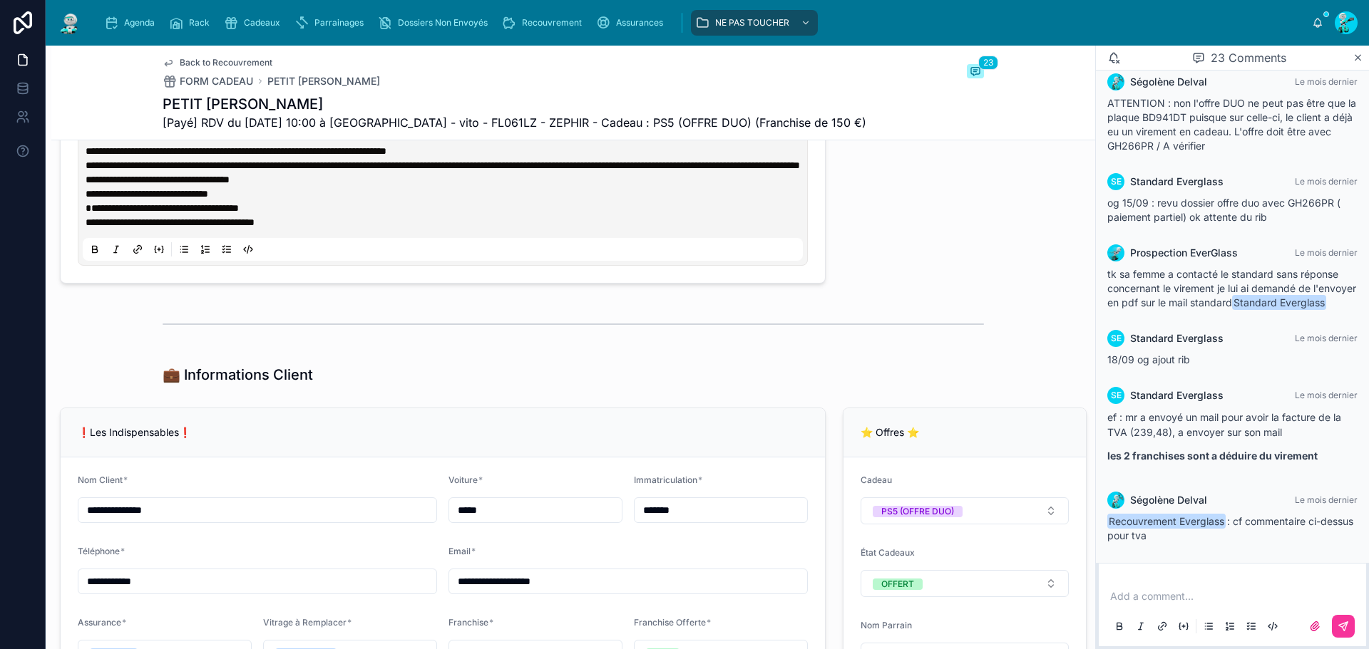
click at [712, 523] on div "*******" at bounding box center [721, 511] width 174 height 26
click at [711, 520] on input "*******" at bounding box center [720, 510] width 173 height 20
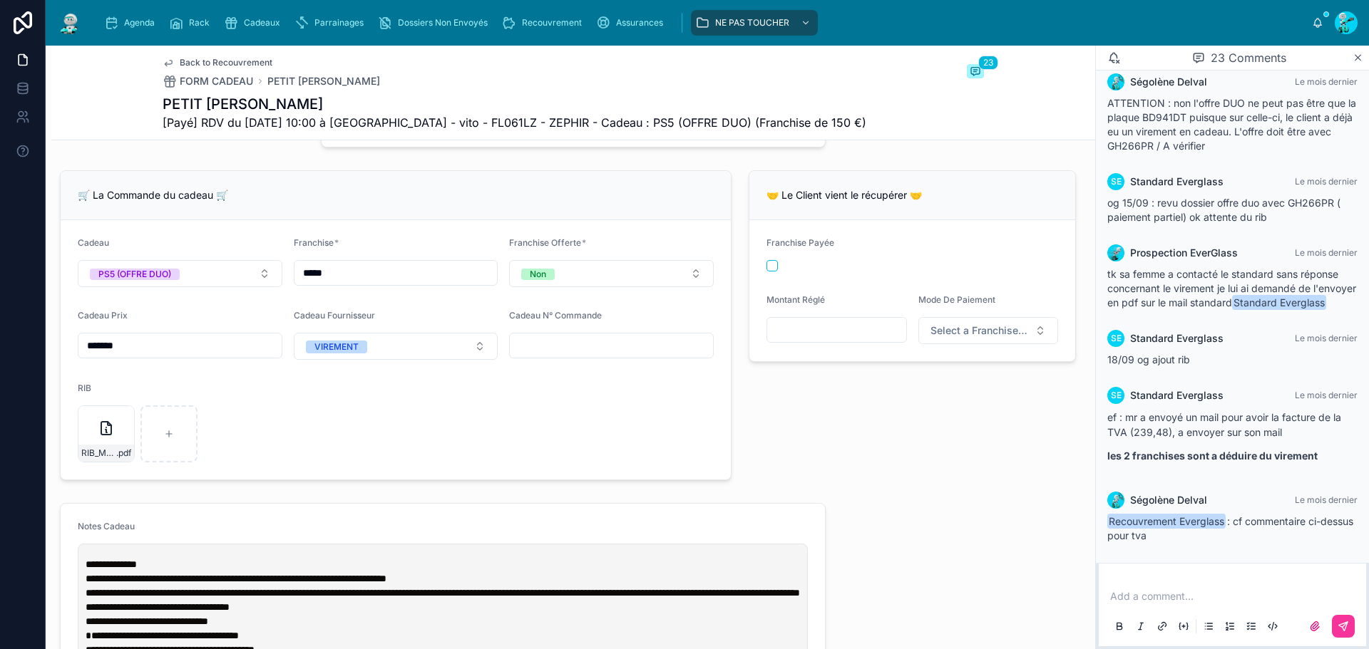
scroll to position [499, 0]
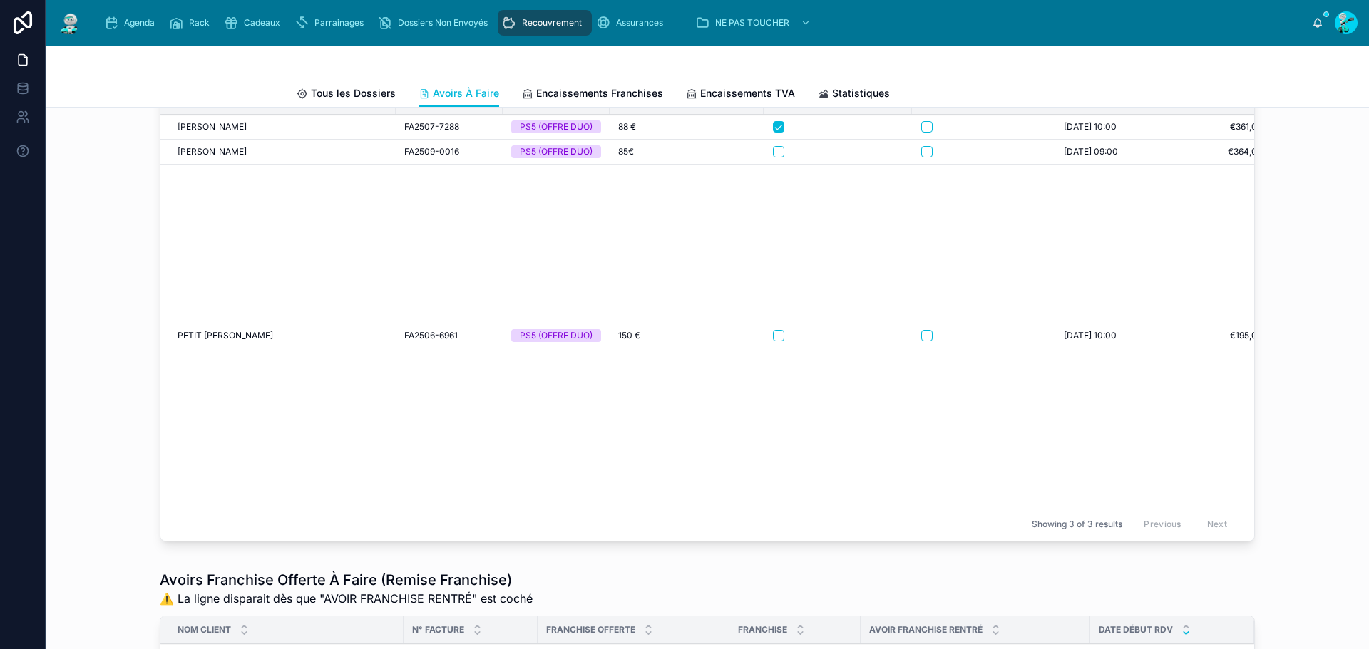
scroll to position [998, 0]
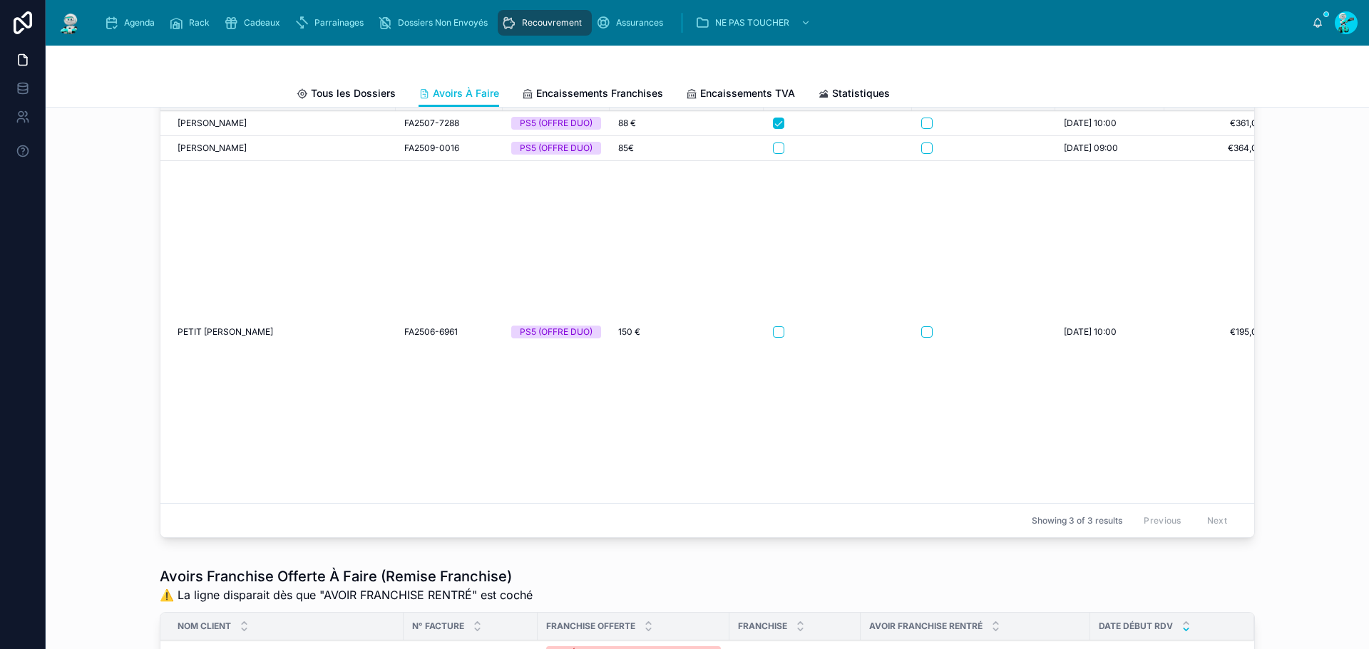
click at [923, 338] on button "button" at bounding box center [926, 332] width 11 height 11
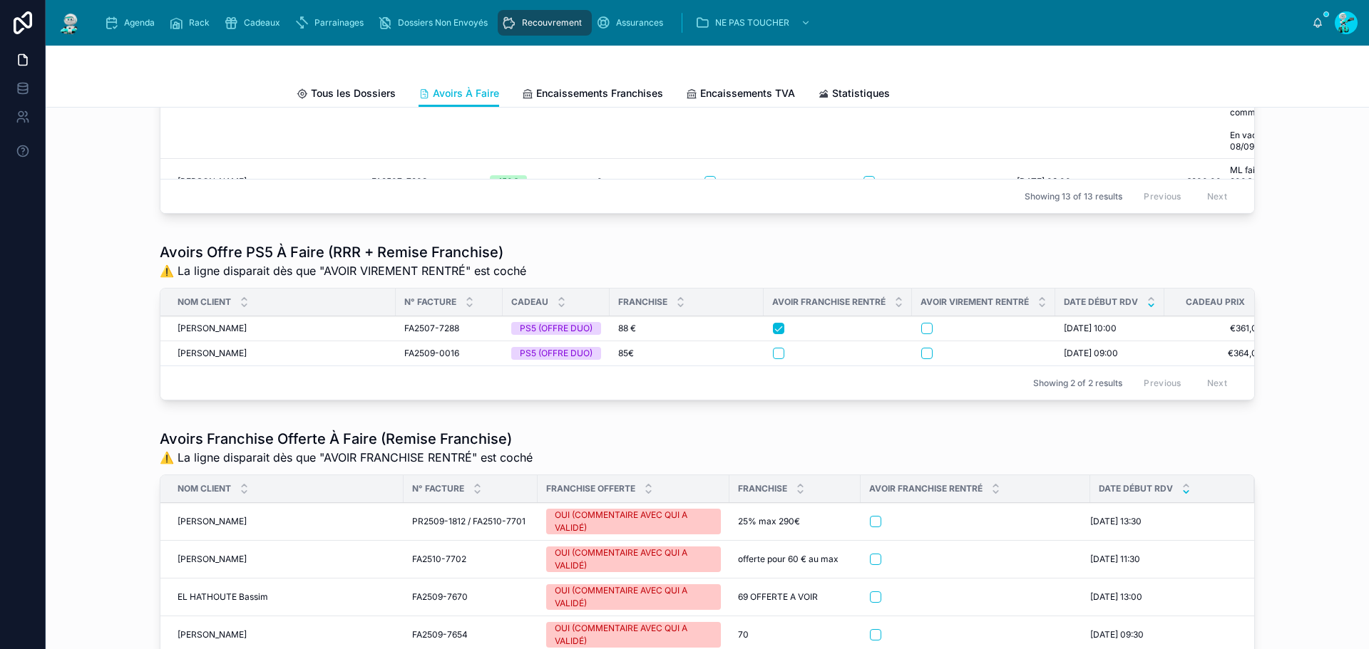
scroll to position [784, 0]
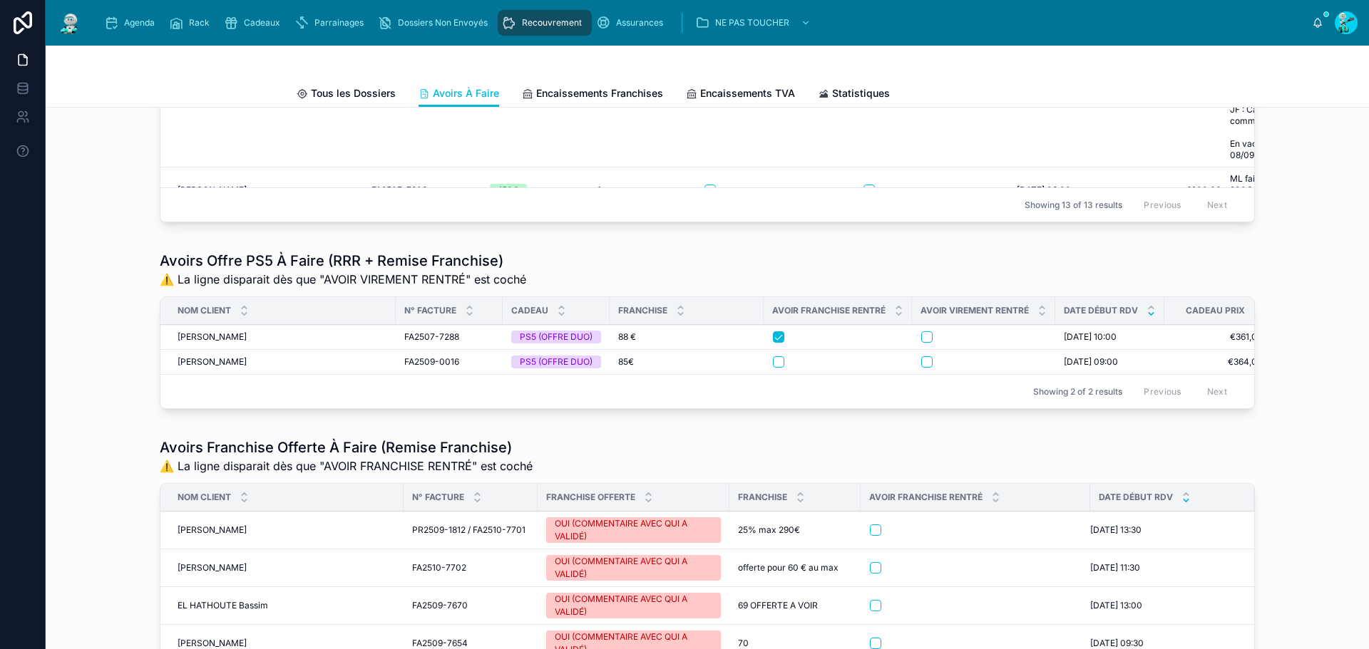
click at [229, 368] on span "[PERSON_NAME]" at bounding box center [212, 361] width 69 height 11
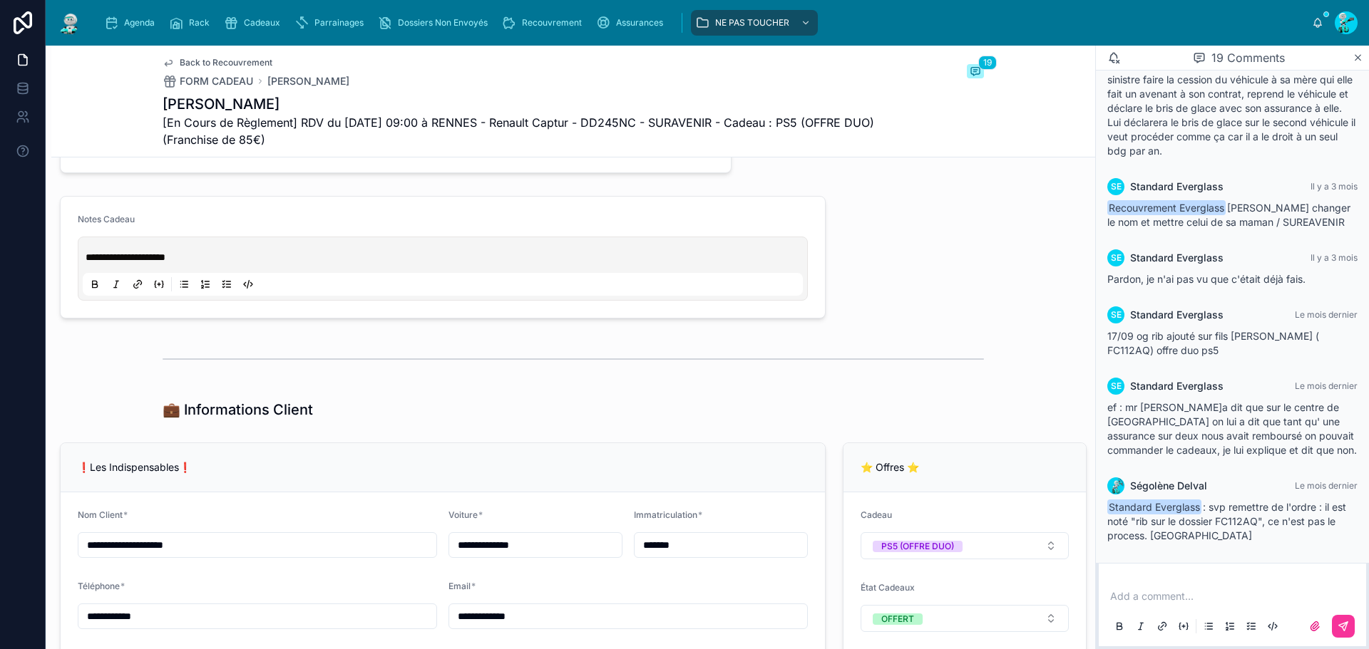
scroll to position [784, 0]
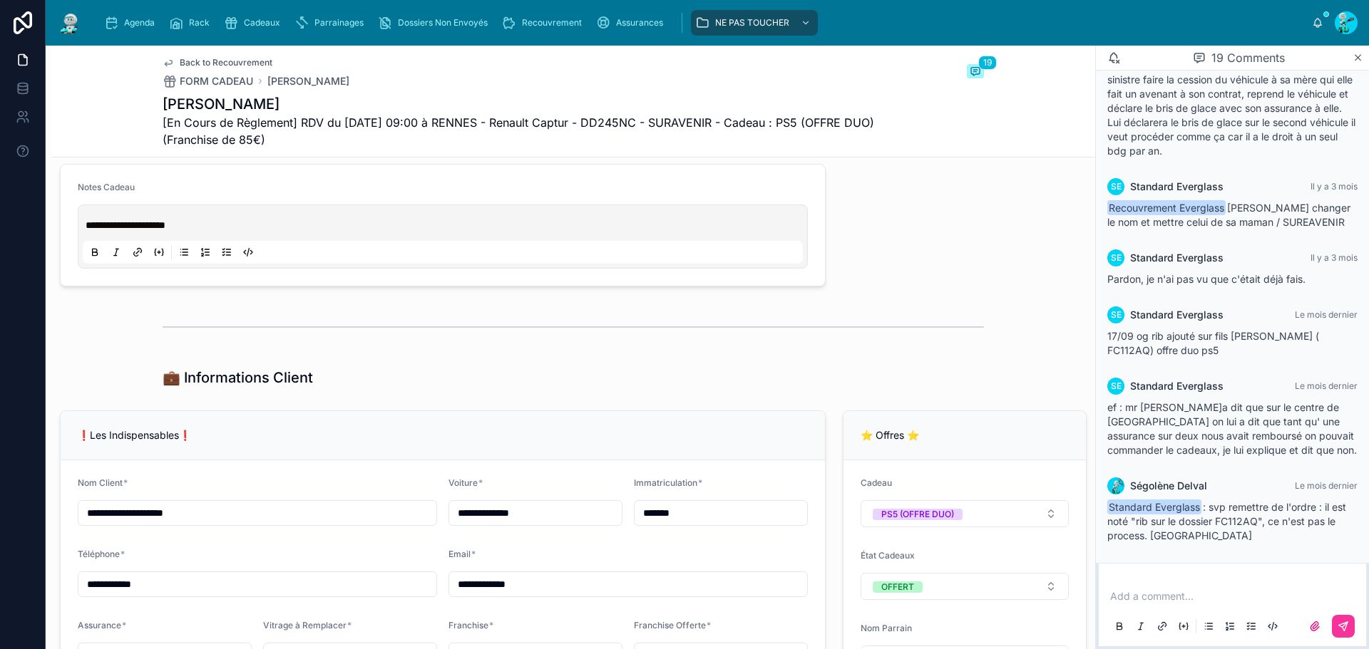
click at [696, 523] on input "*******" at bounding box center [720, 513] width 173 height 20
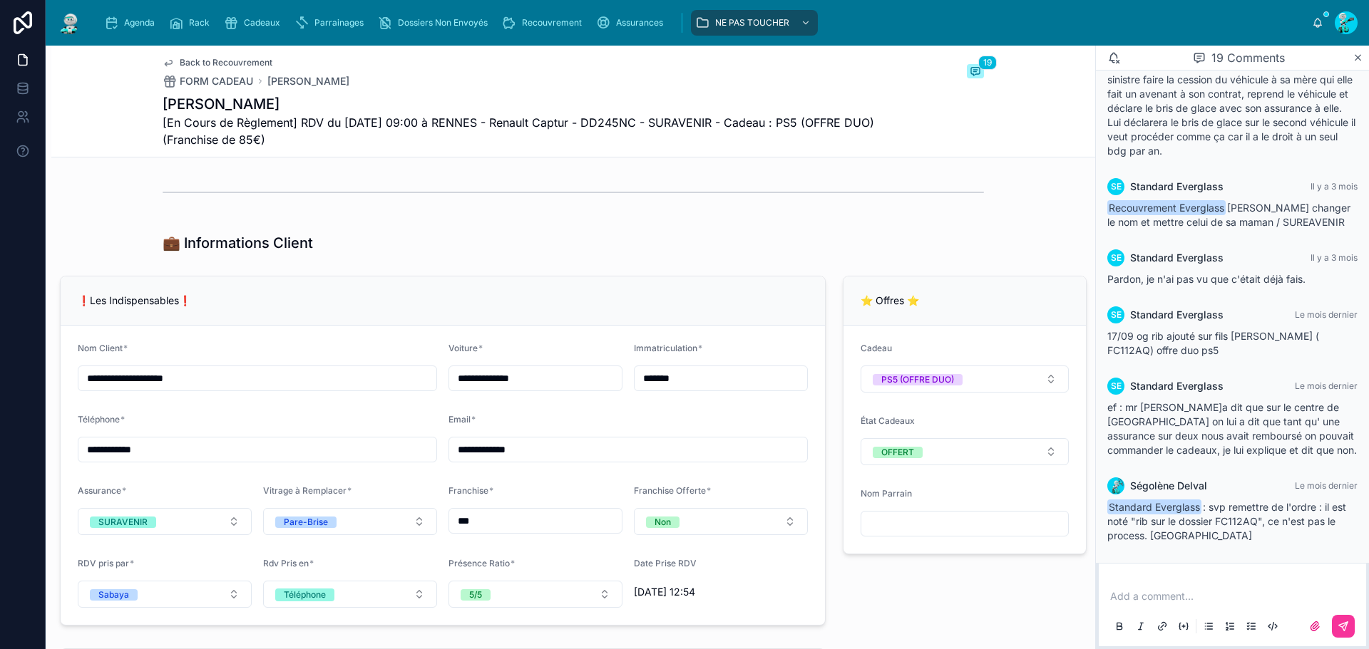
scroll to position [927, 0]
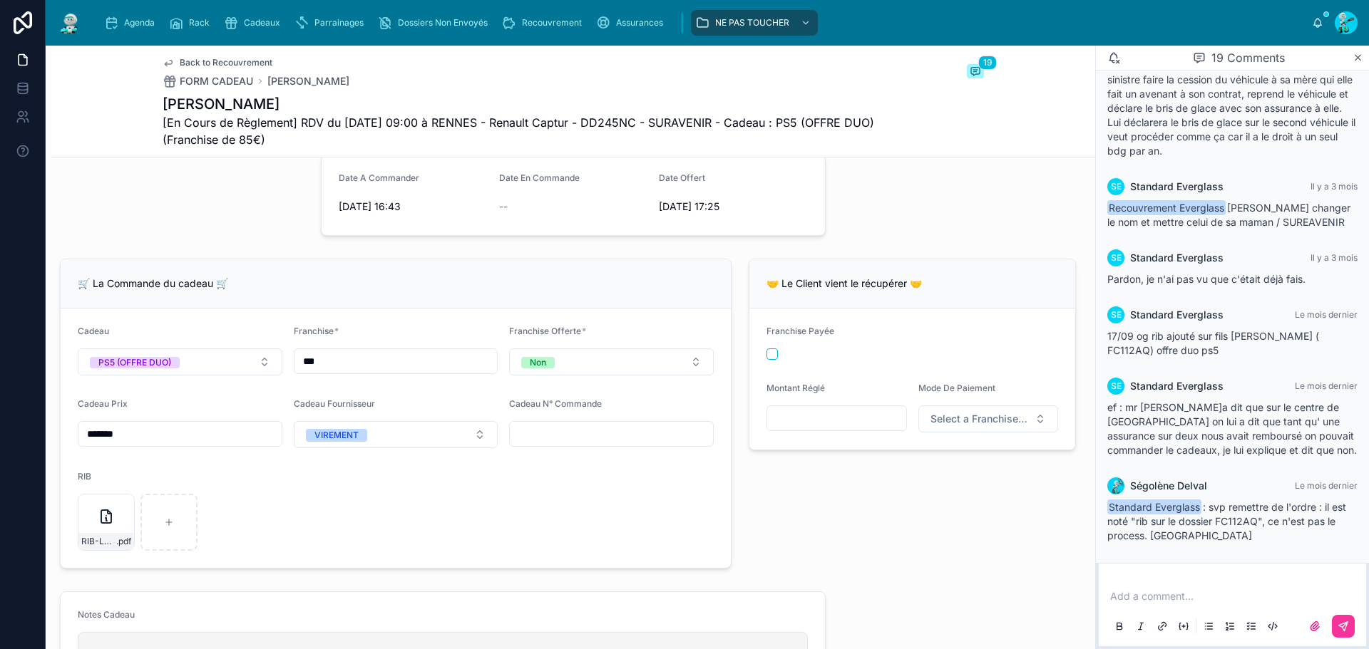
scroll to position [0, 0]
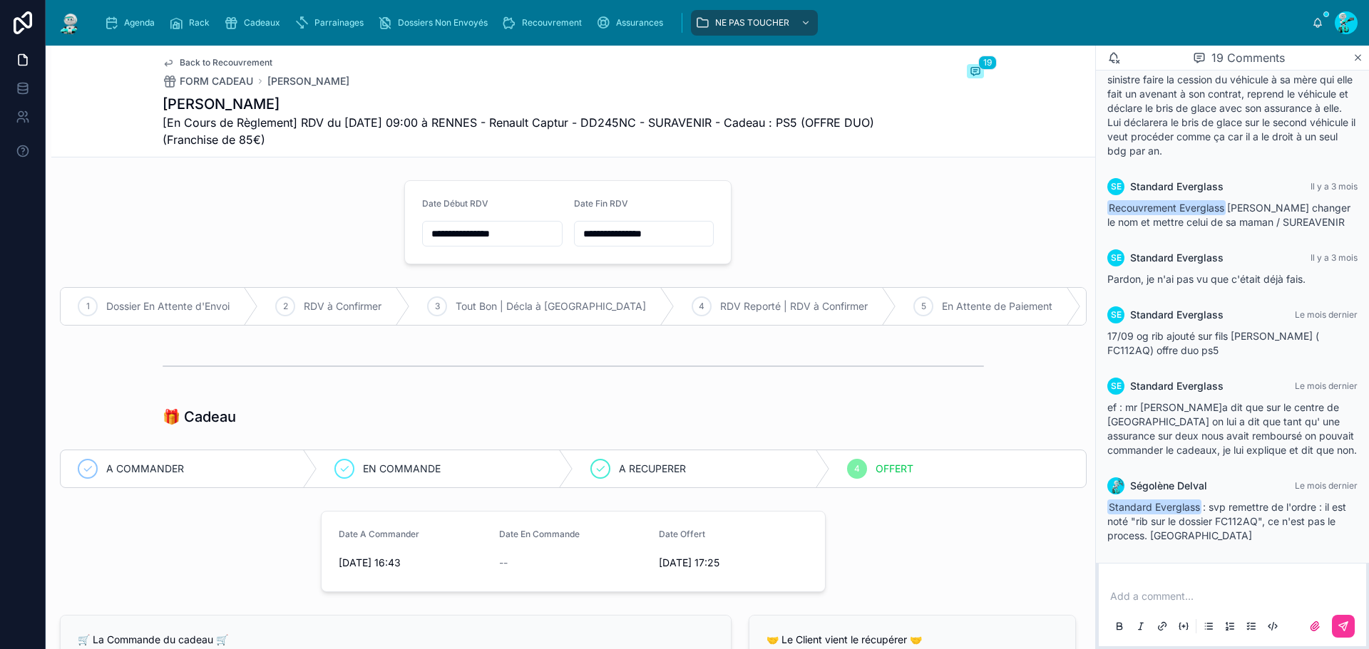
click at [124, 24] on span "Agenda" at bounding box center [139, 22] width 31 height 11
